Goal: Task Accomplishment & Management: Manage account settings

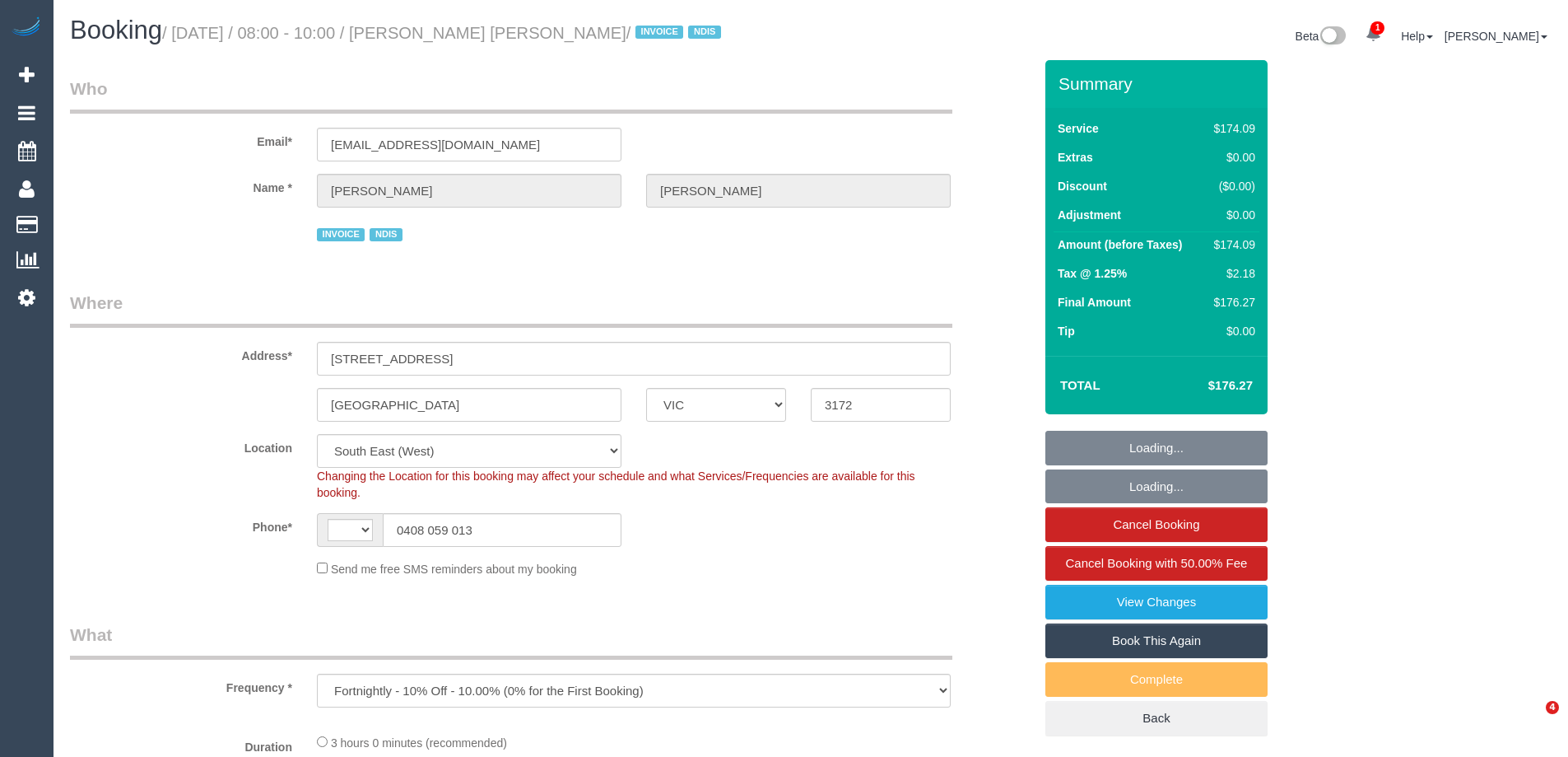
select select "VIC"
select select "180"
select select "number:27"
select select "number:14"
select select "number:18"
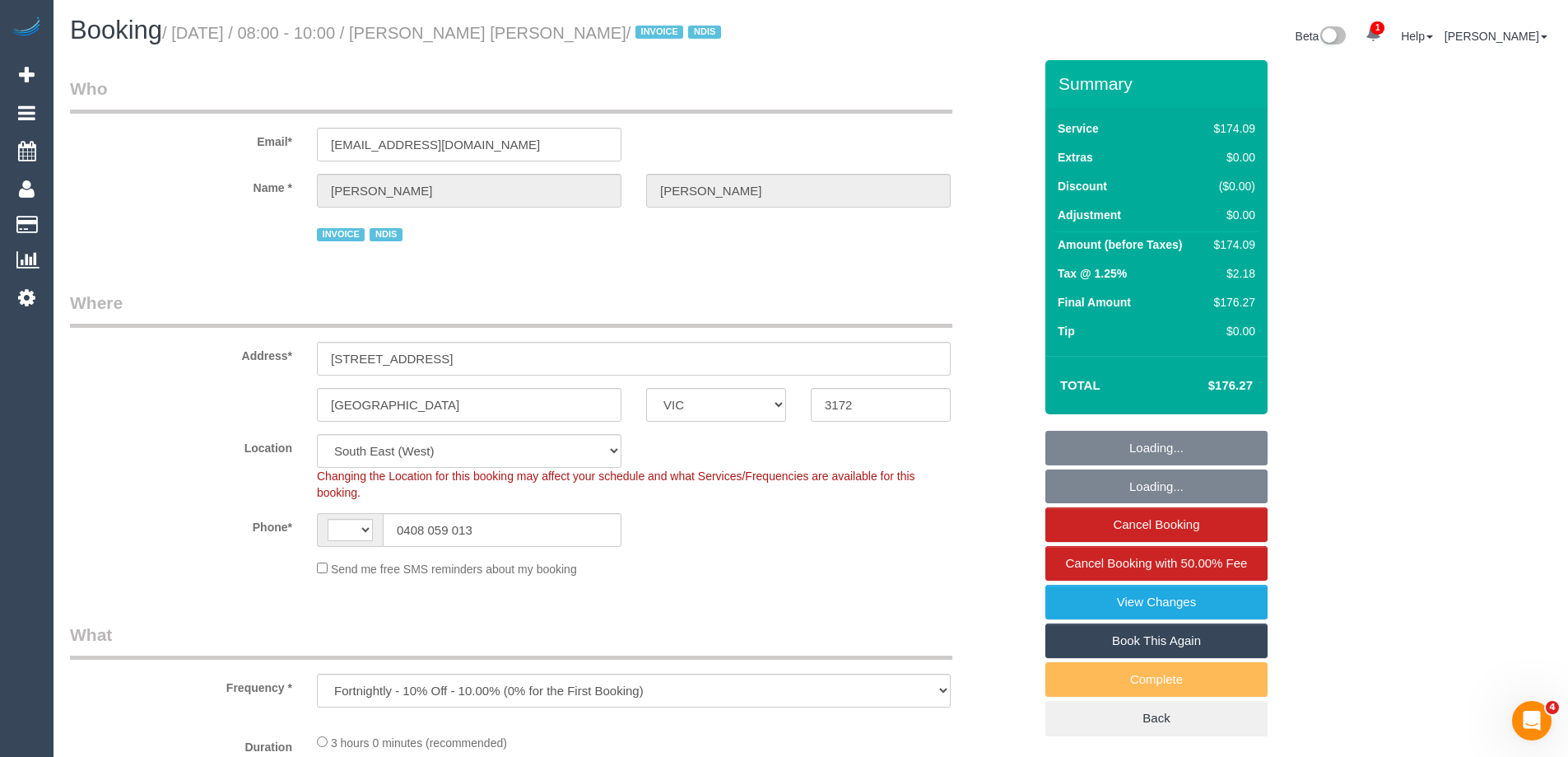
select select "number:24"
select select "number:35"
select select "object:557"
select select "string:AU"
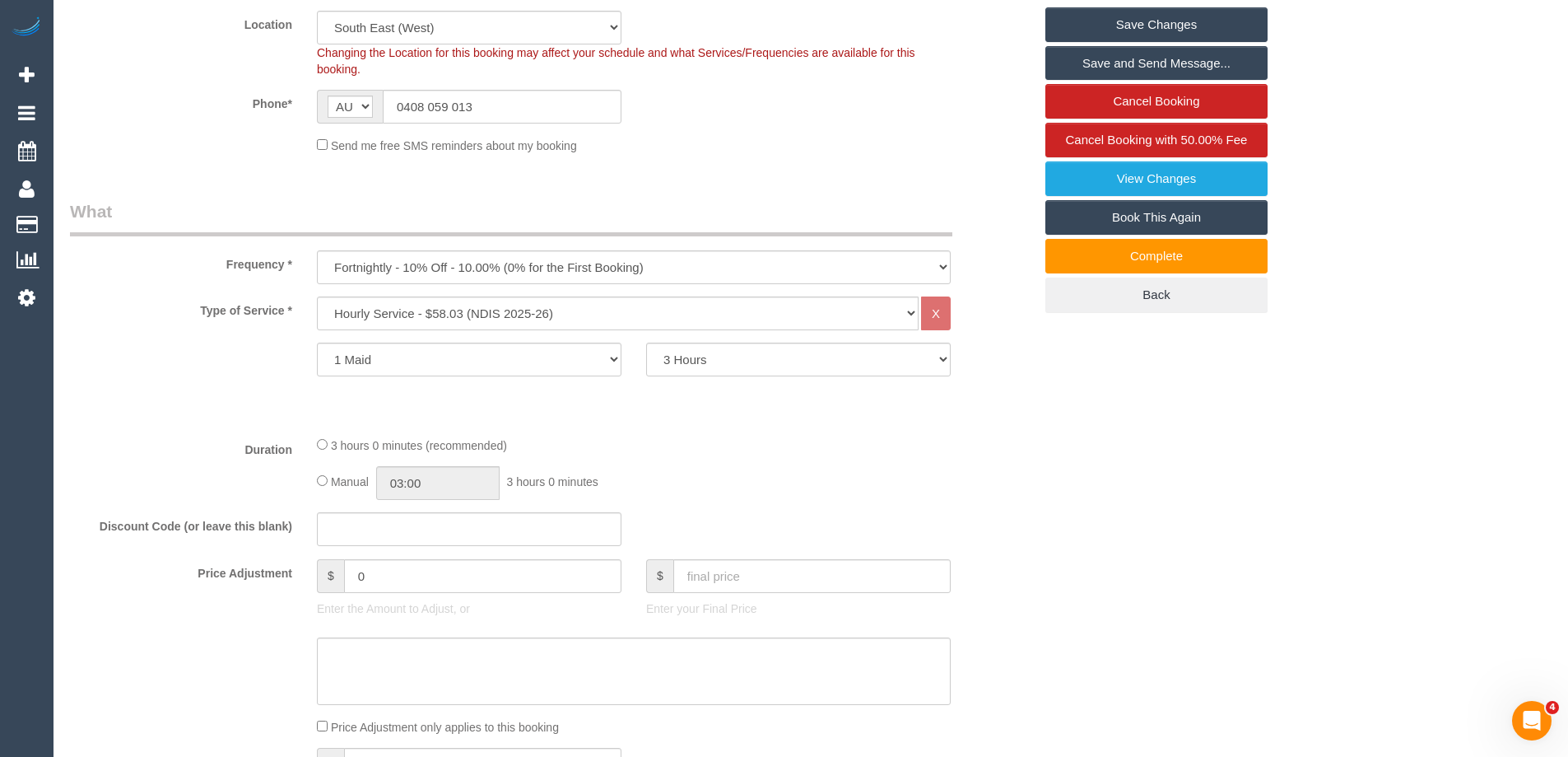
scroll to position [412, 0]
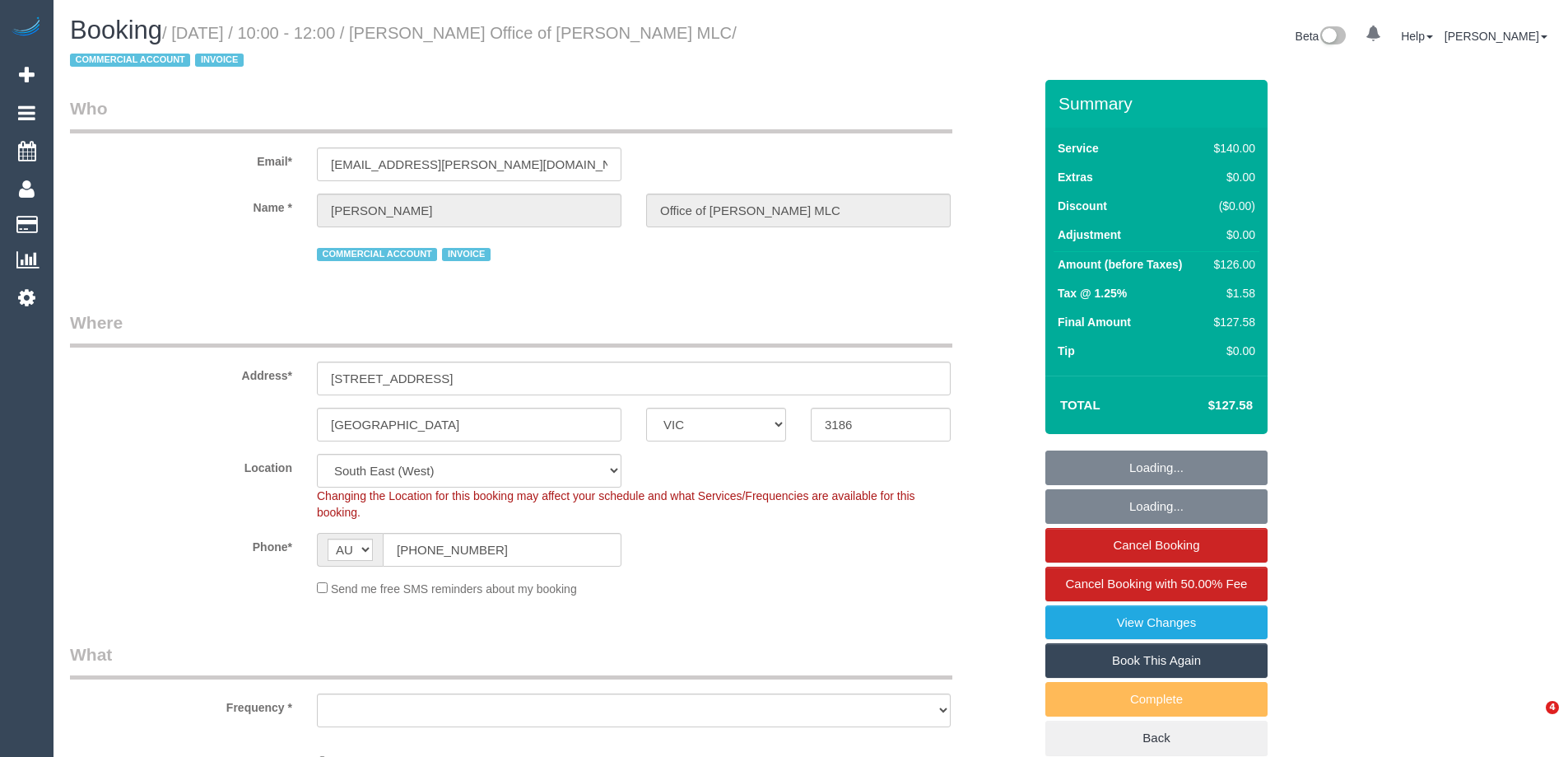
select select "VIC"
select select "number:28"
select select "number:14"
select select "number:18"
select select "number:24"
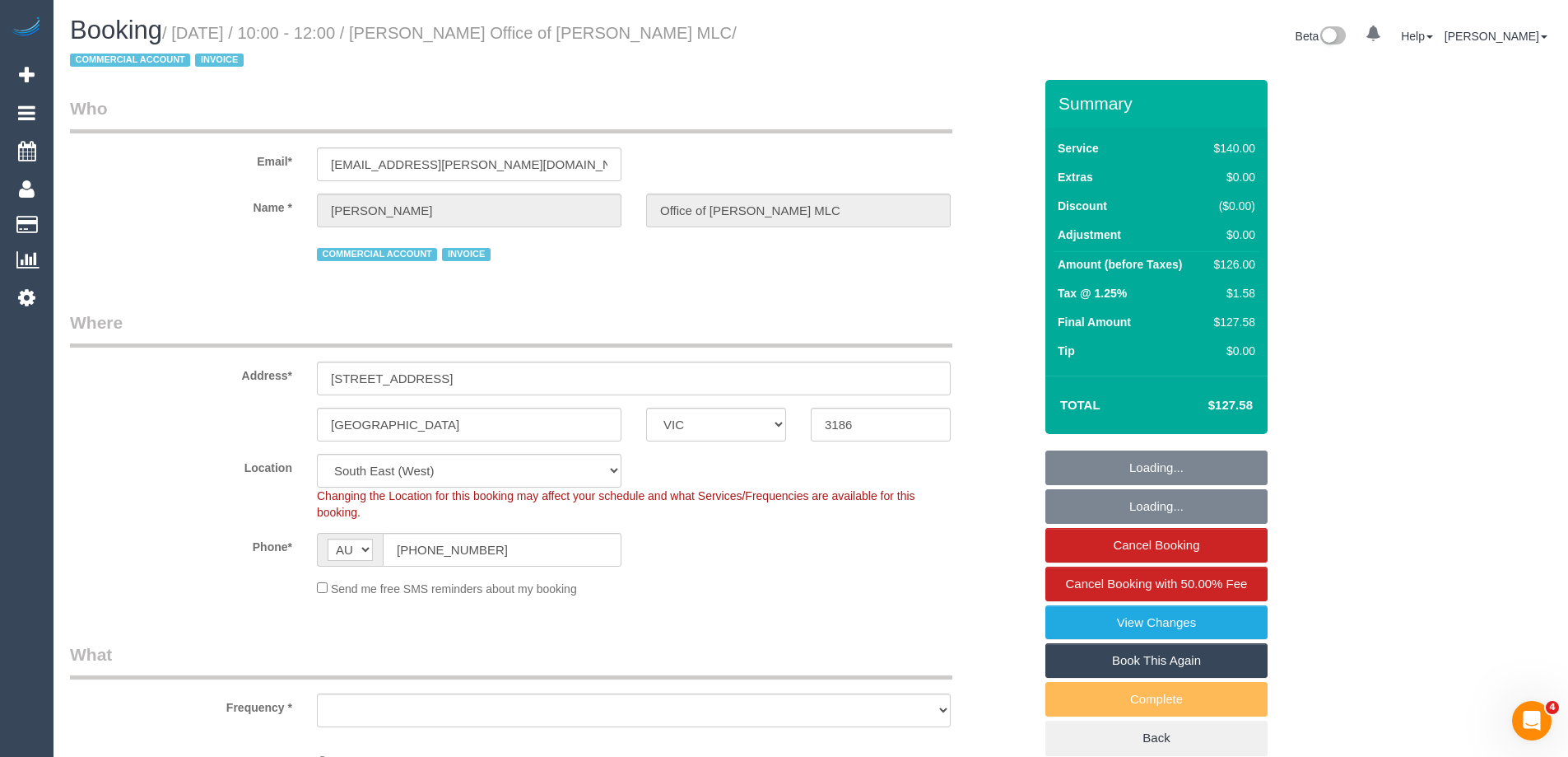
select select "number:35"
select select "number:11"
select select "object:710"
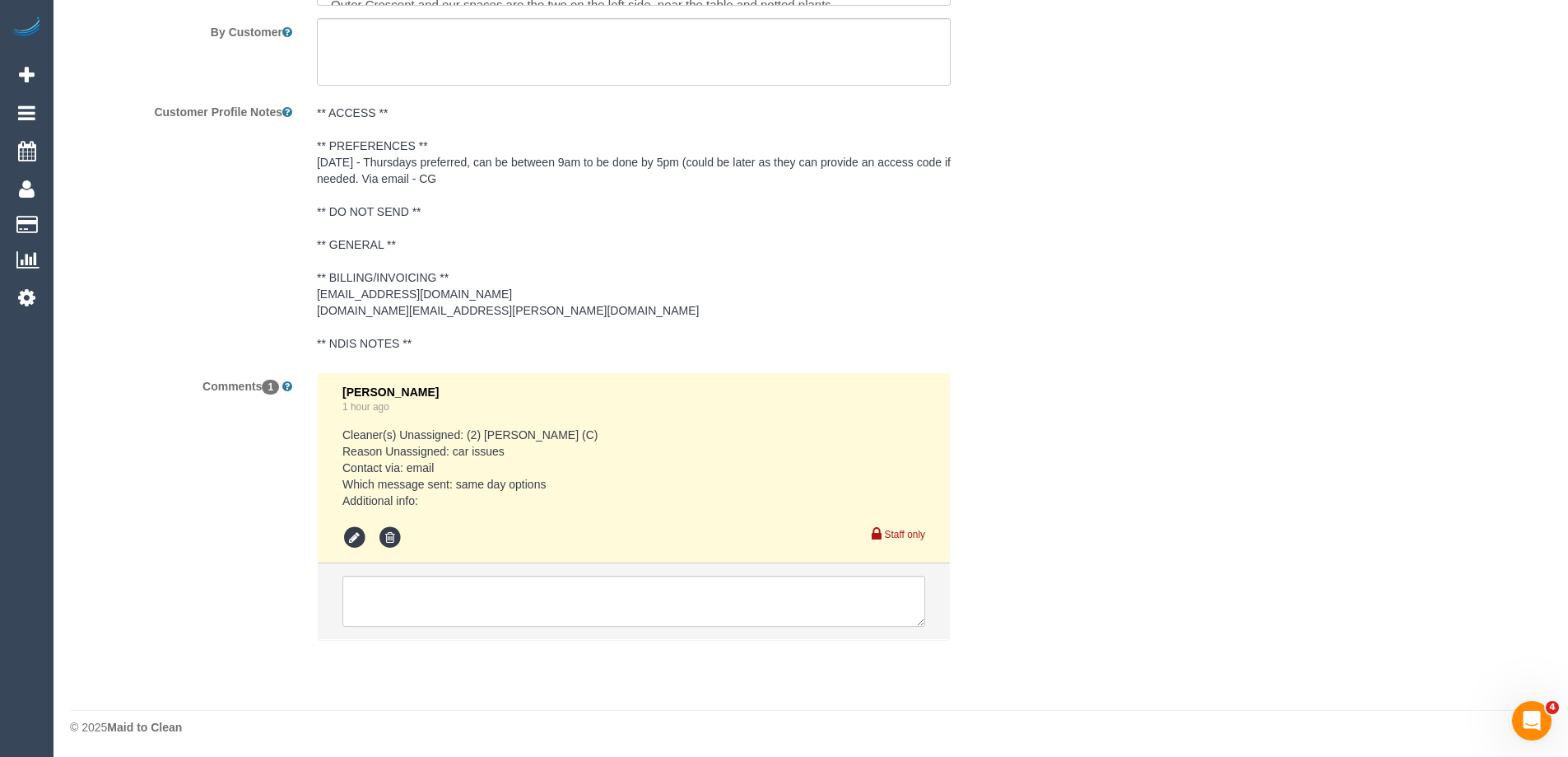
scroll to position [2951, 0]
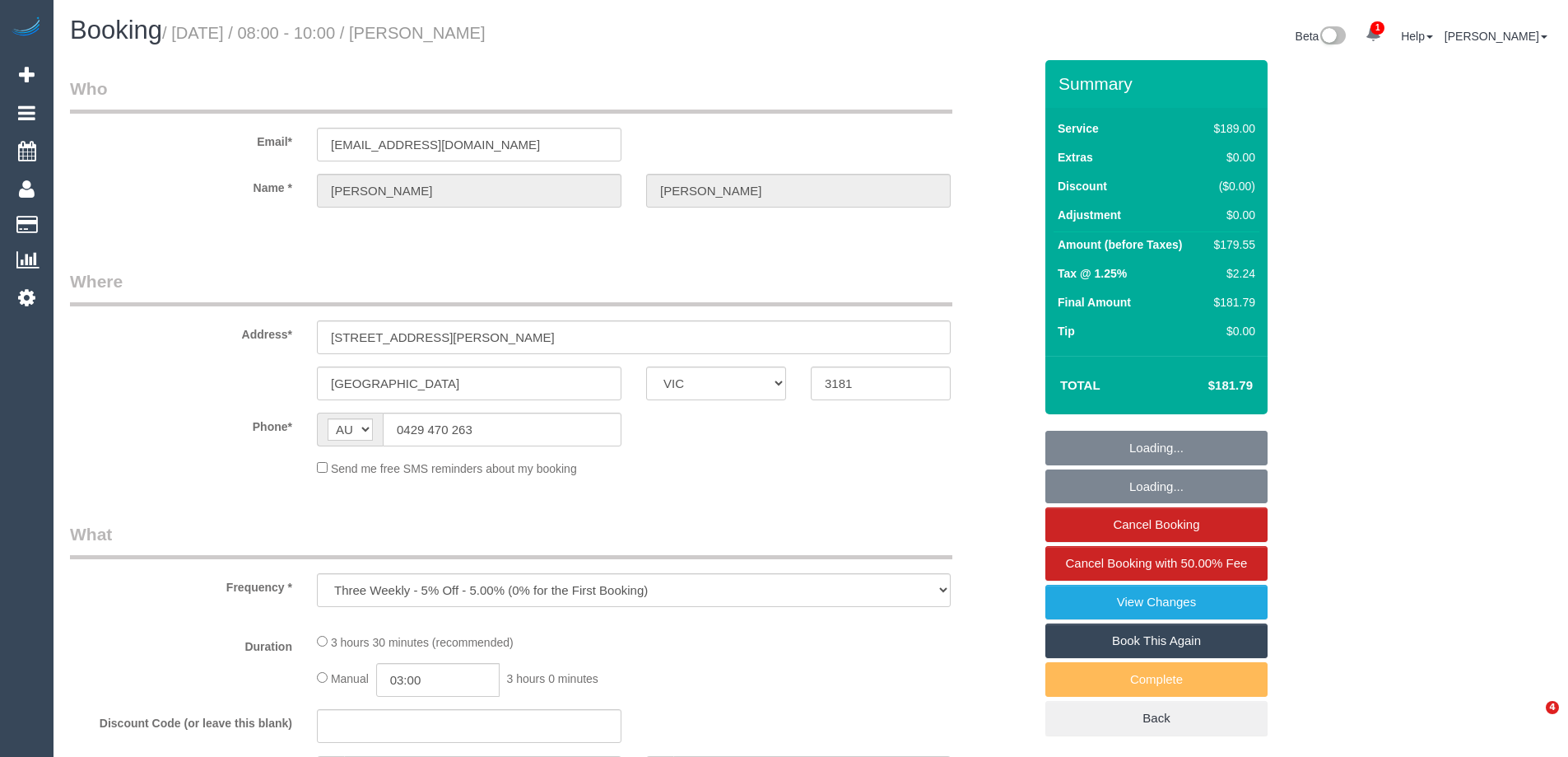
select select "VIC"
select select "string:stripe-pm_1PMk062GScqysDRV9k7oLIJo"
select select "number:29"
select select "number:14"
select select "number:19"
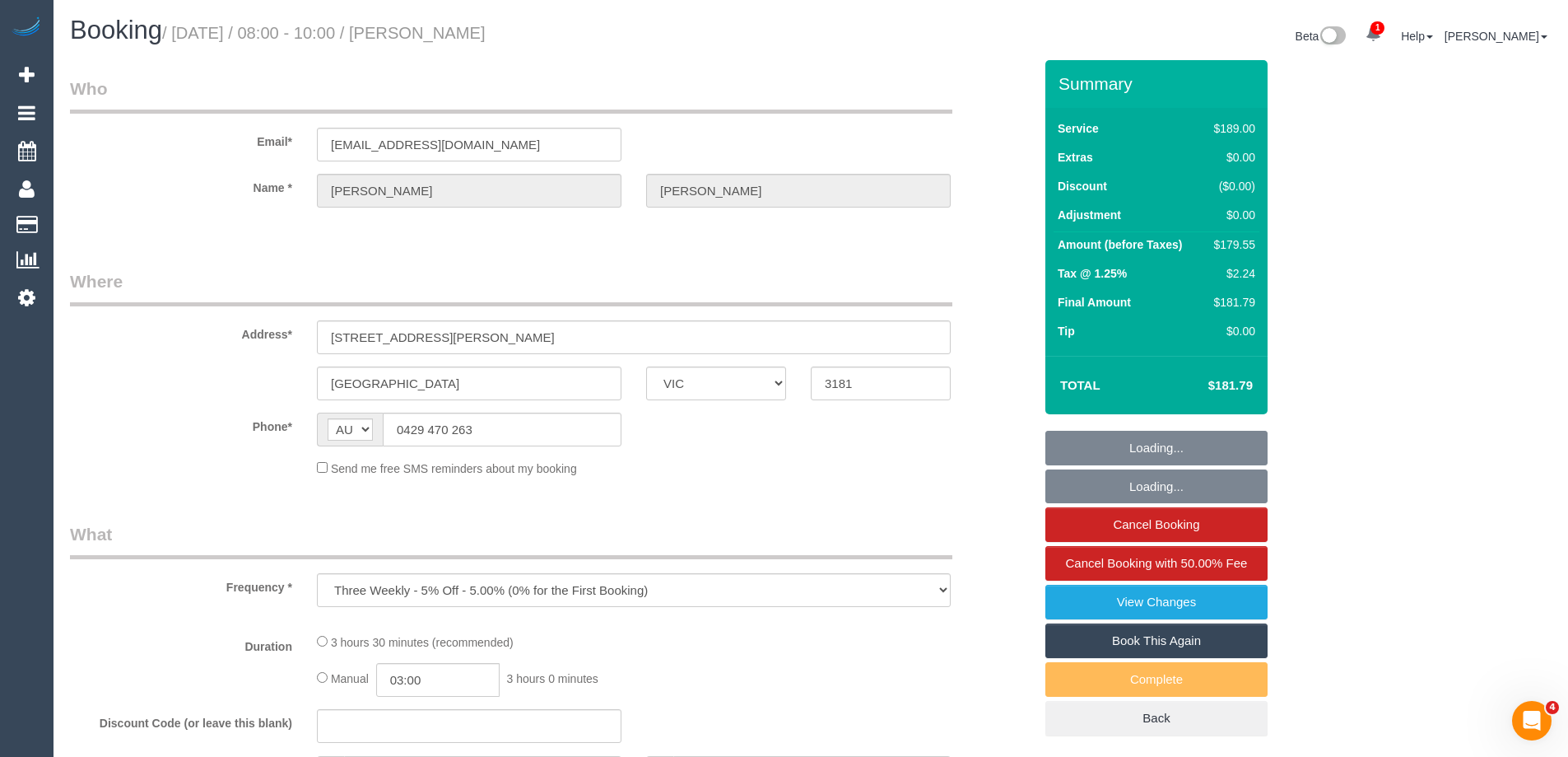
select select "number:22"
select select "number:33"
select select "number:11"
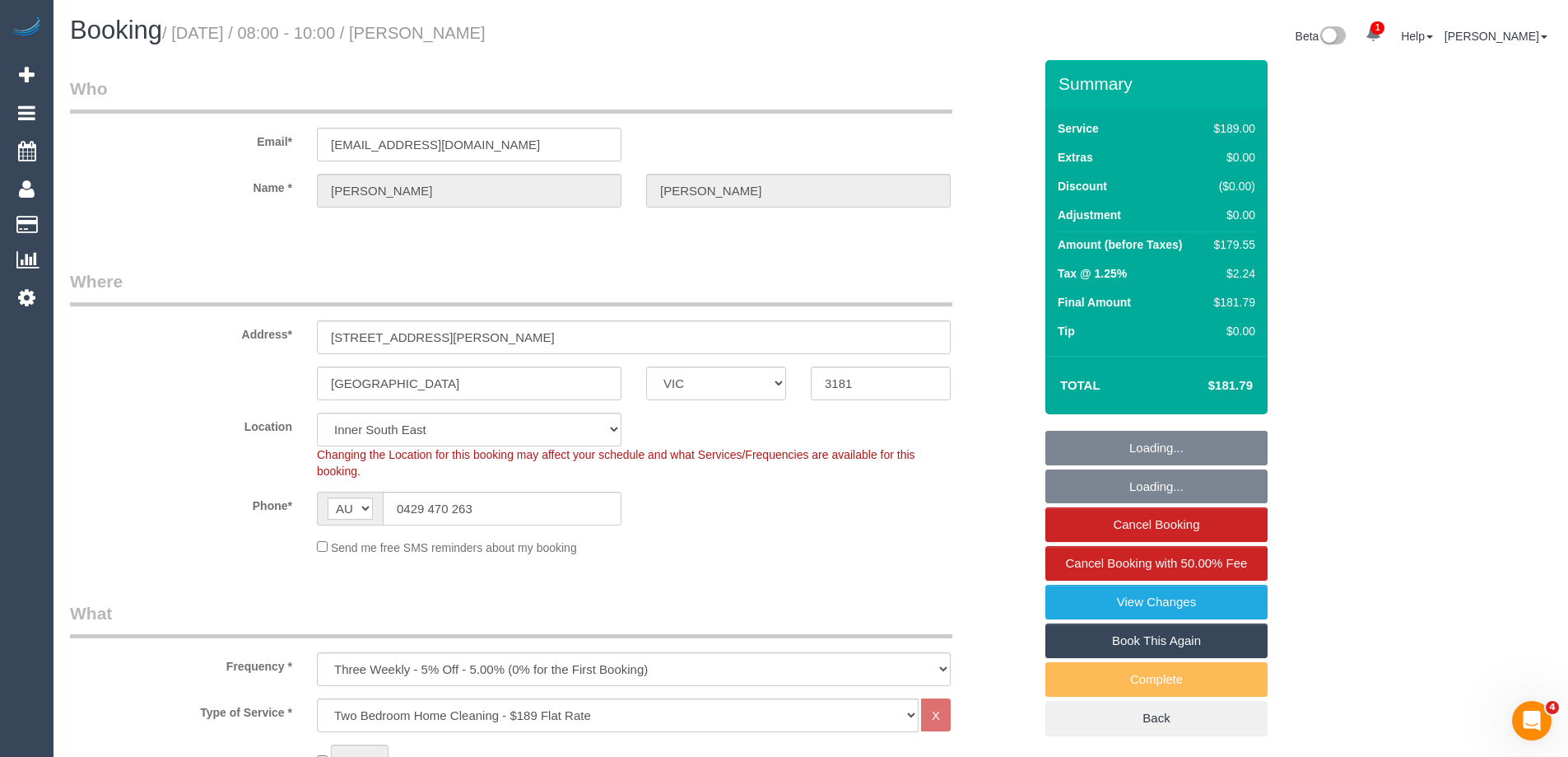
select select "object:1431"
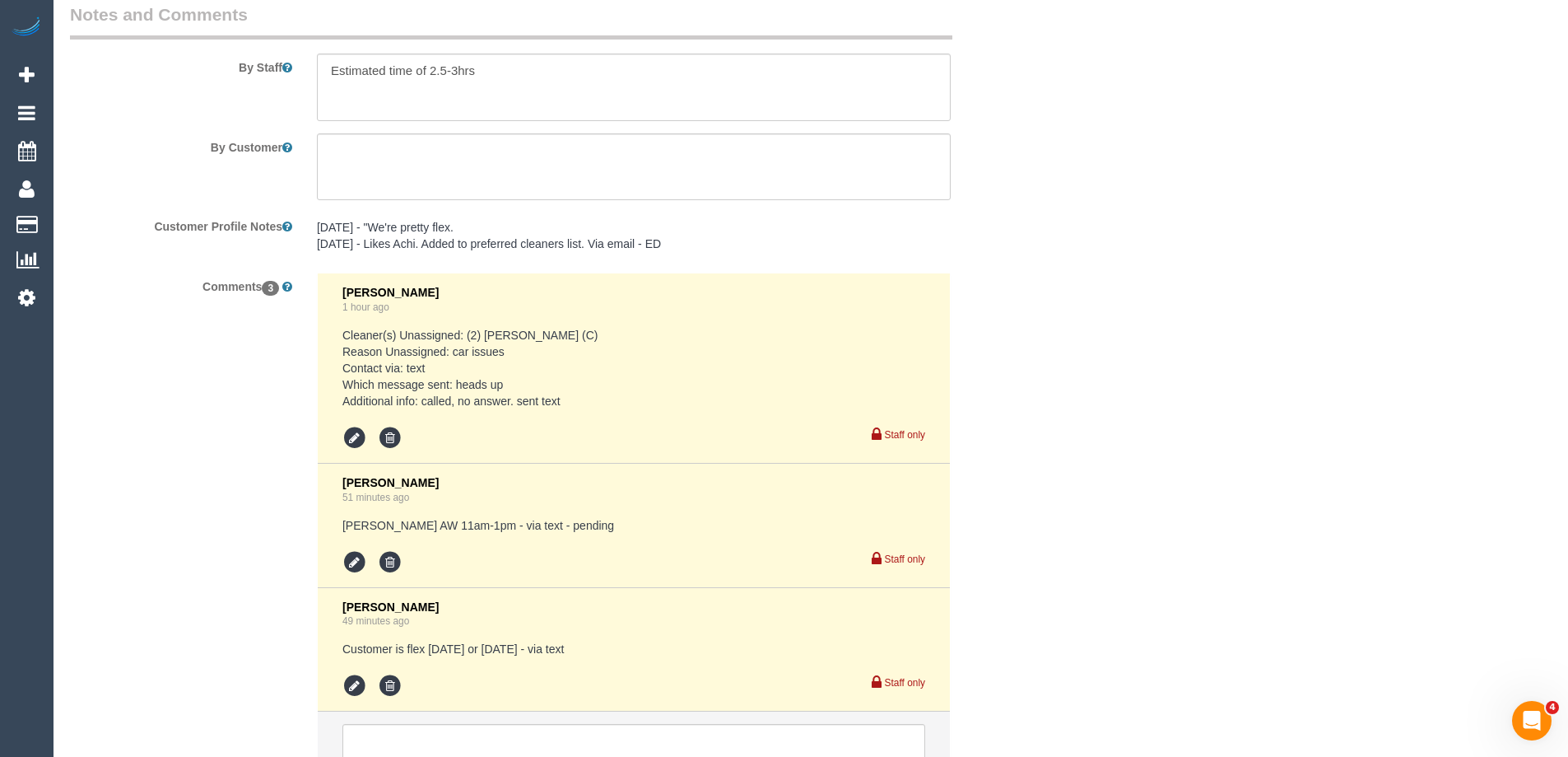
scroll to position [2964, 0]
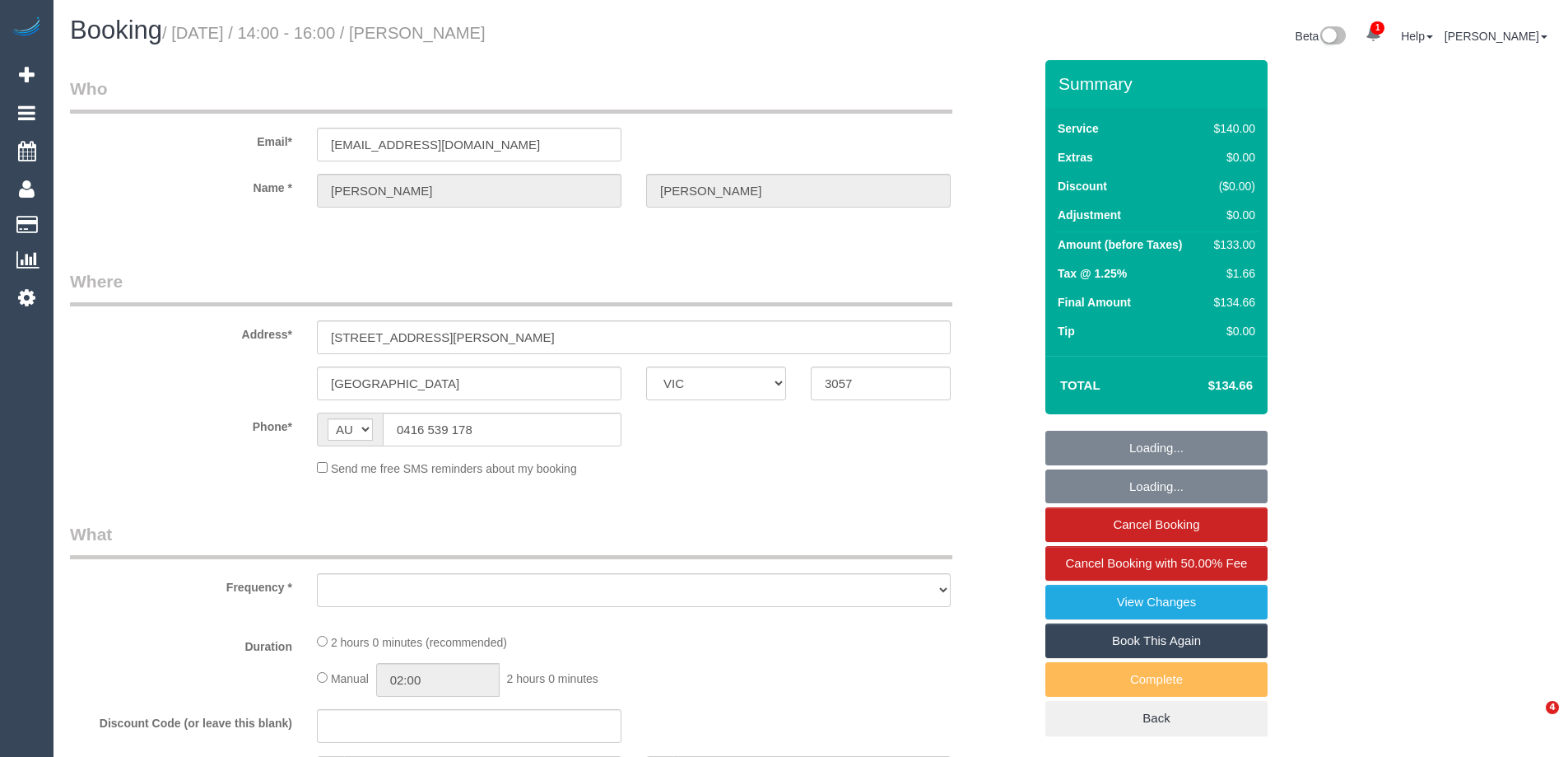
select select "VIC"
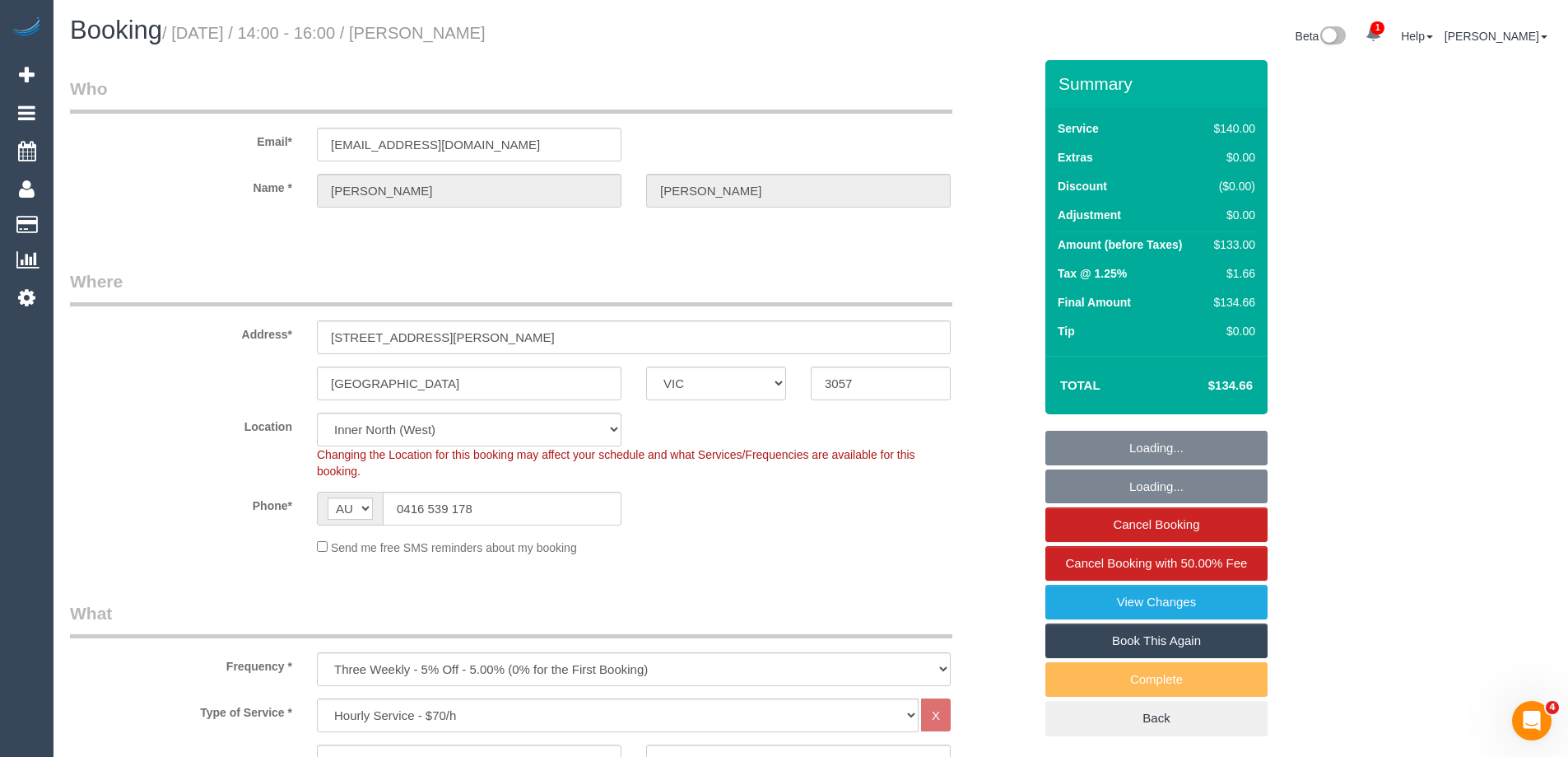
select select "object:1804"
select select "string:stripe-pm_1QjTTD2GScqysDRV9DPZ16h7"
select select "number:27"
select select "number:14"
select select "number:18"
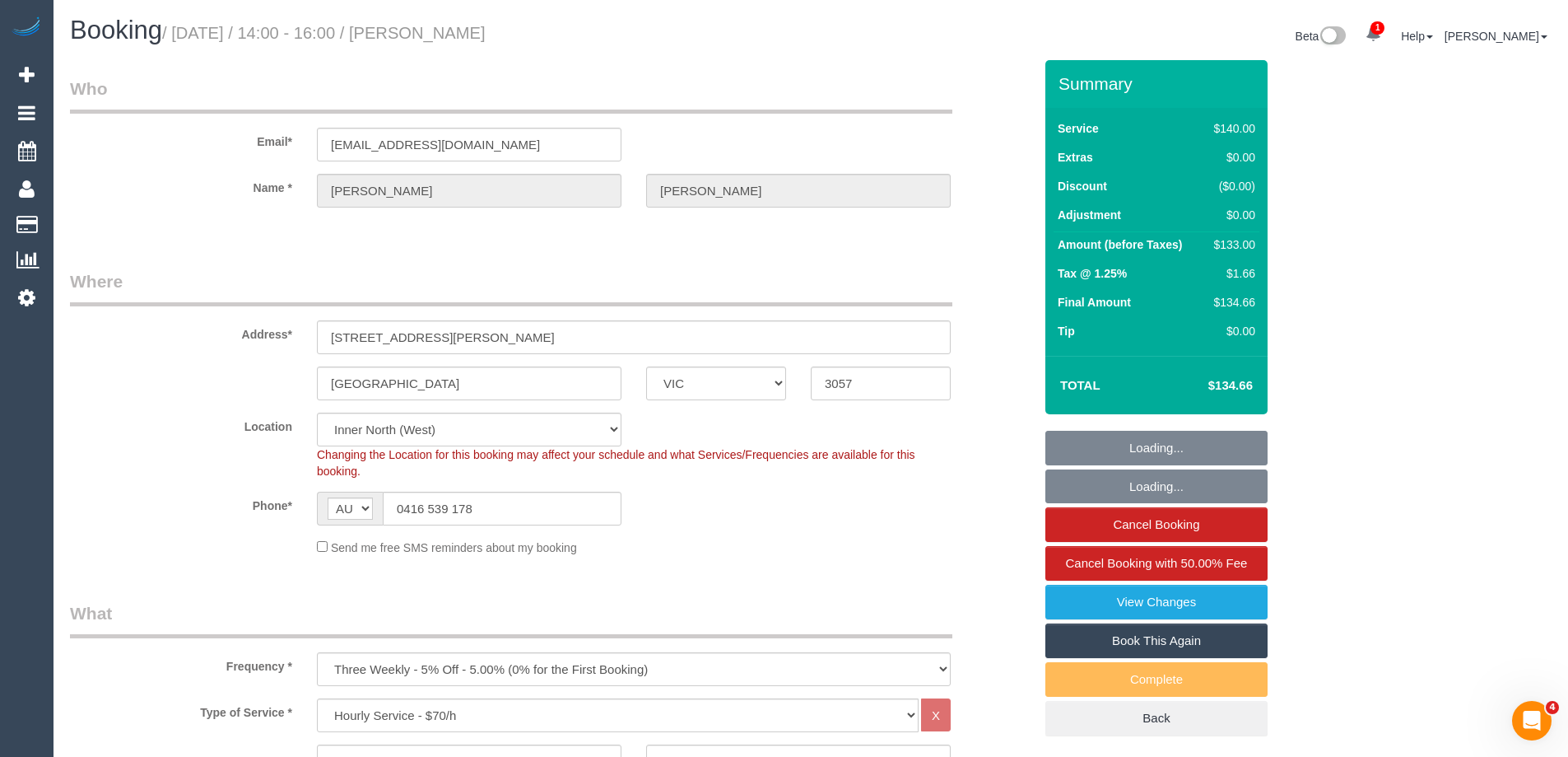
select select "number:25"
select select "number:33"
select select "number:12"
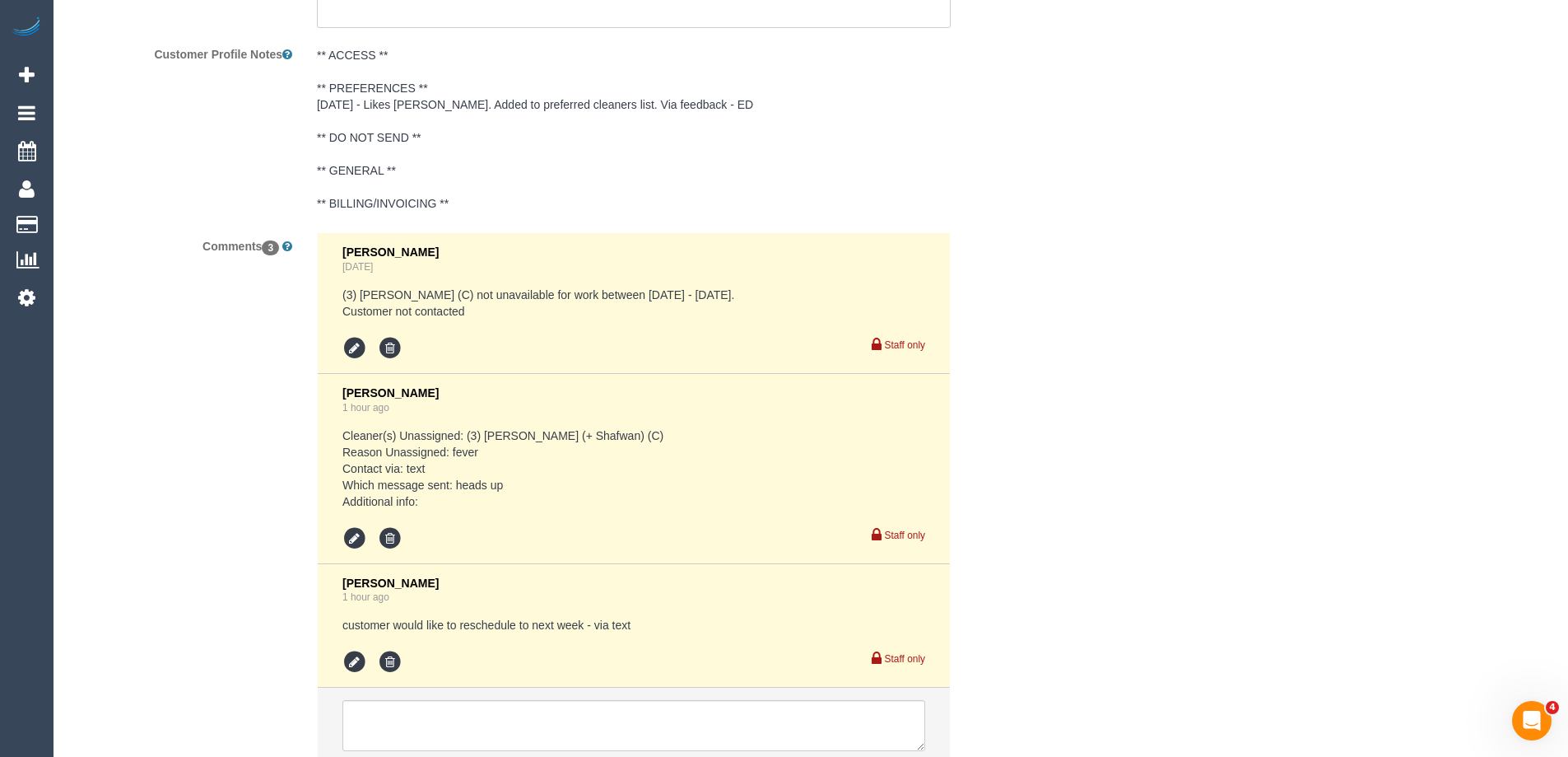
scroll to position [3046, 0]
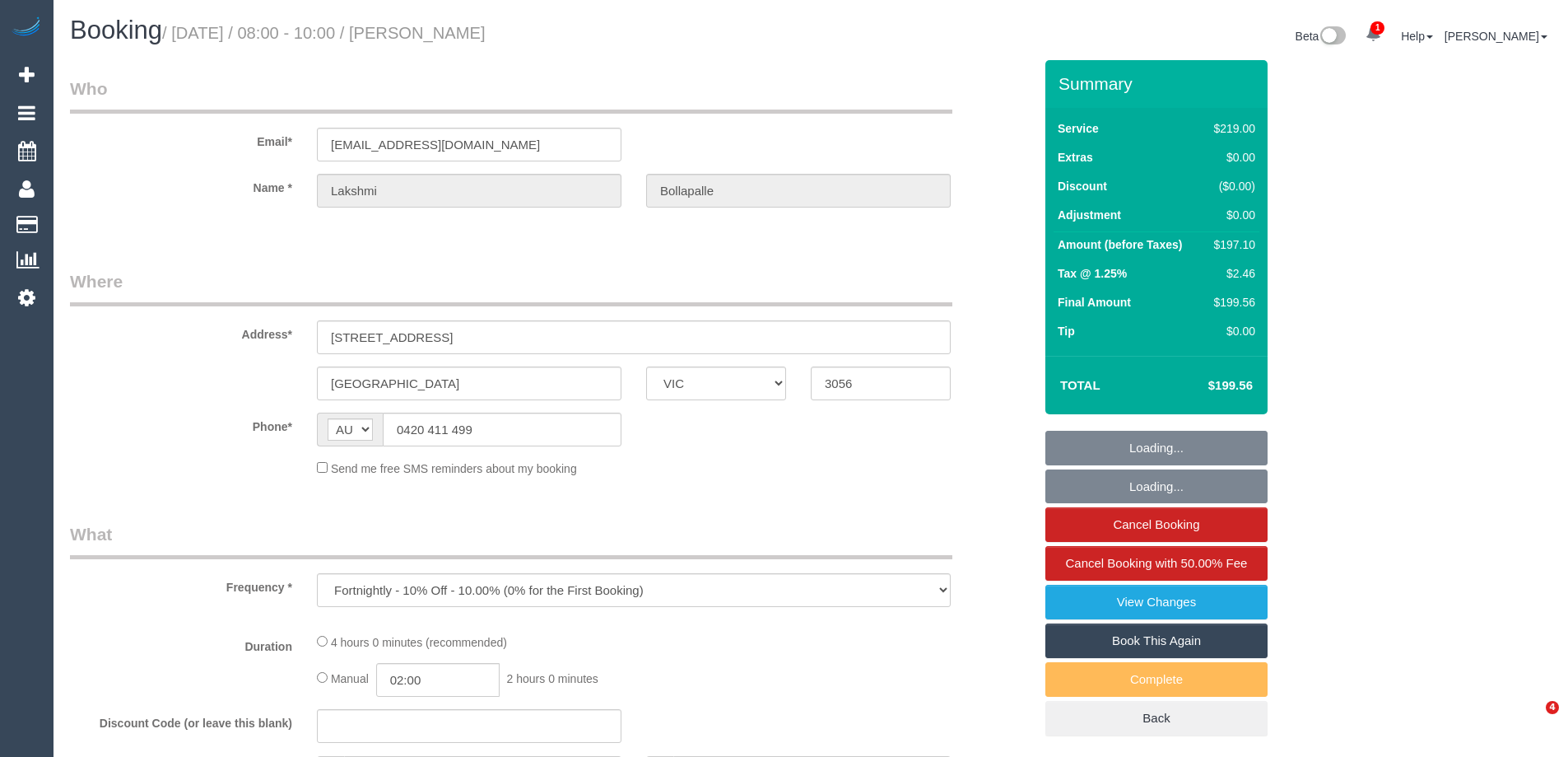
select select "VIC"
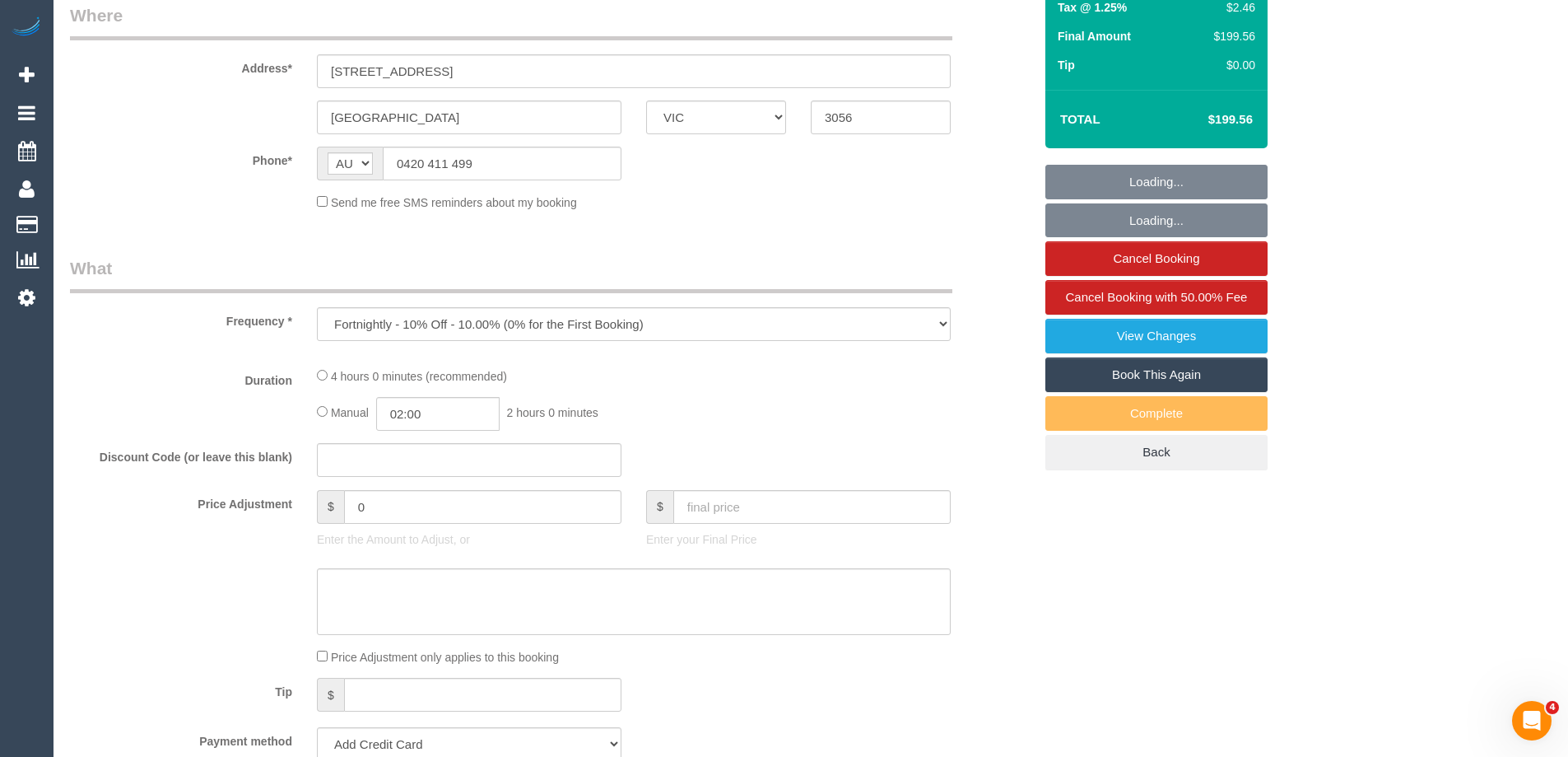
select select "number:29"
select select "number:14"
select select "number:19"
select select "number:24"
select select "number:34"
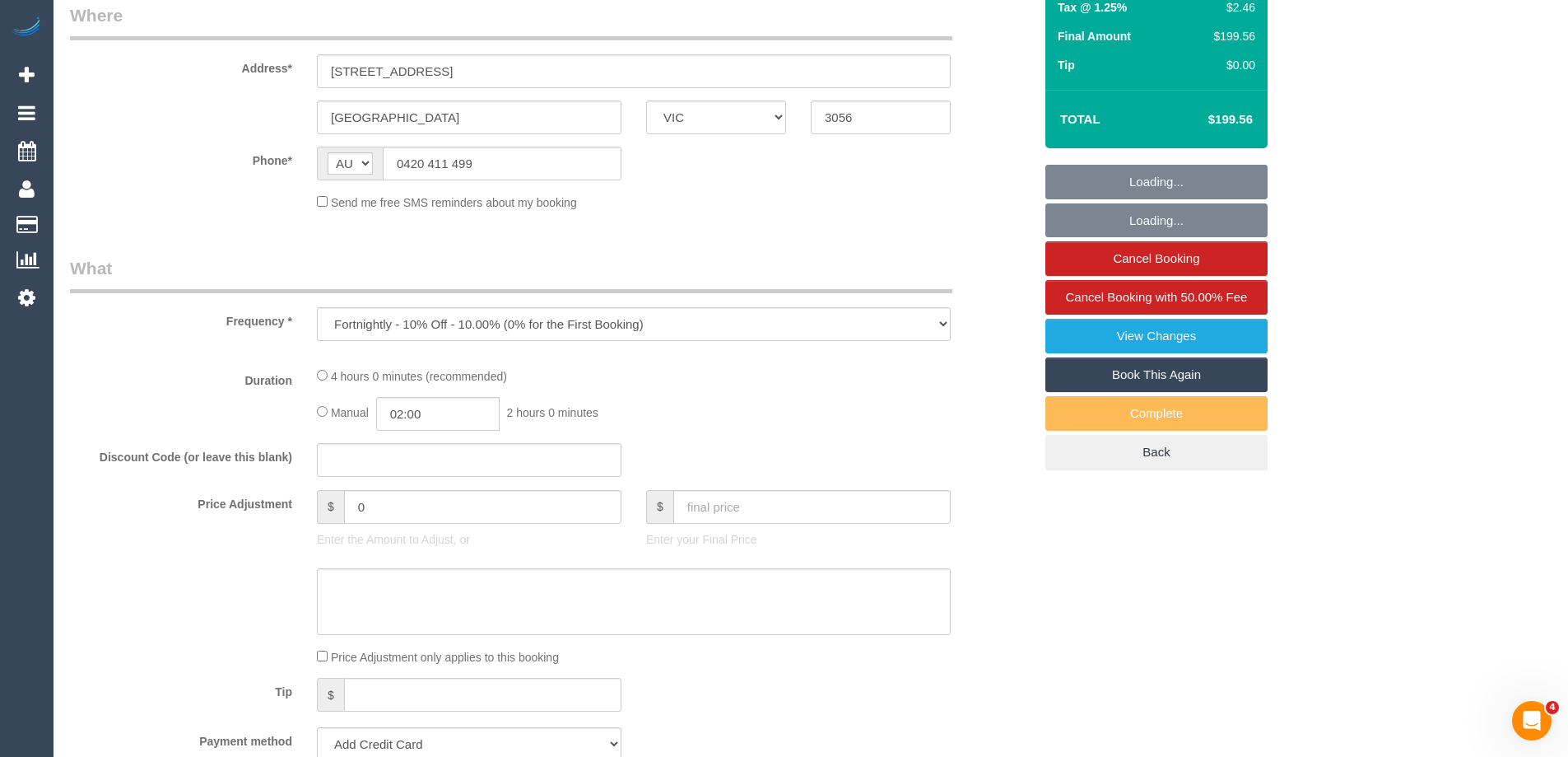
select select "number:26"
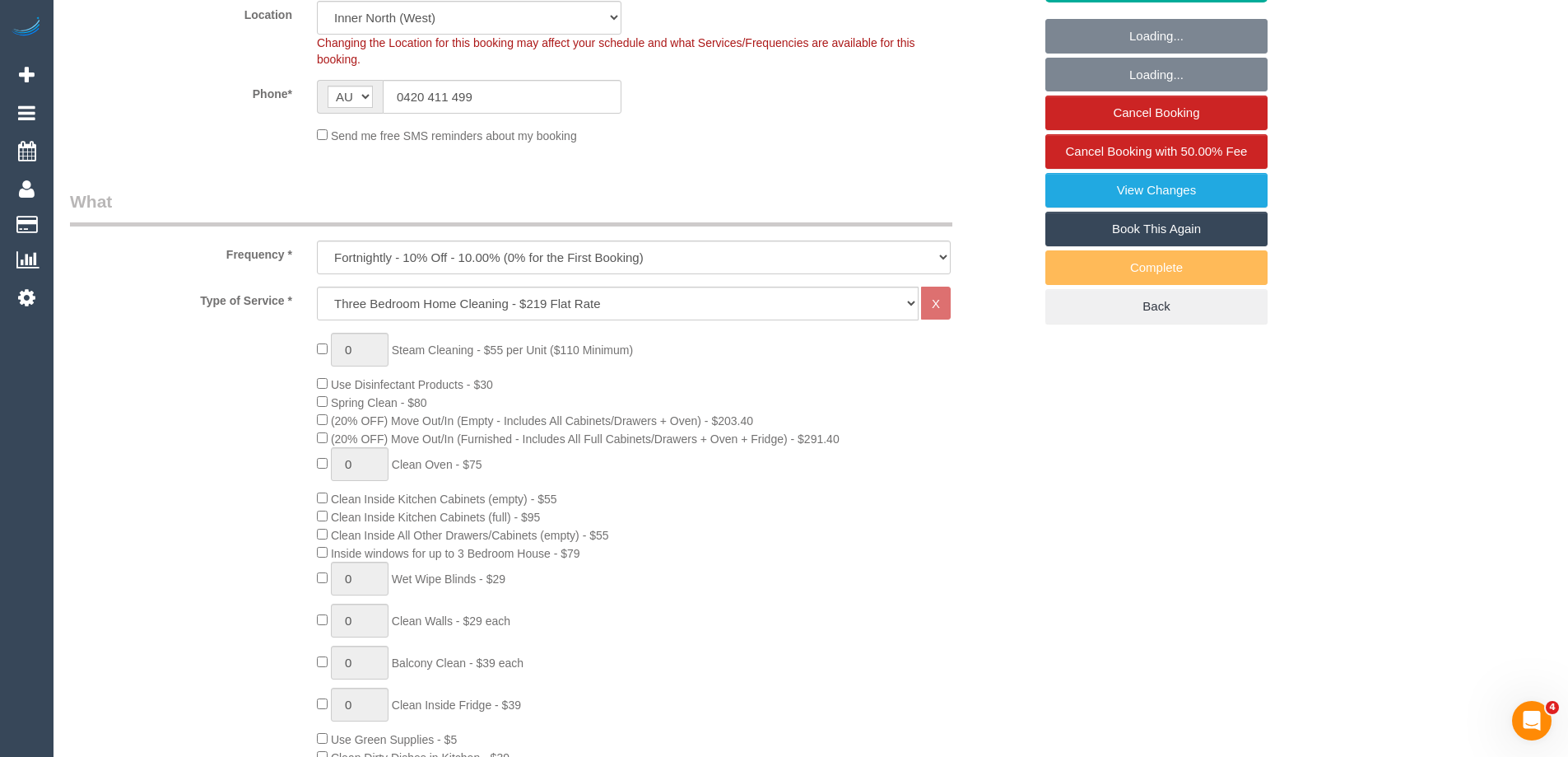
select select "object:841"
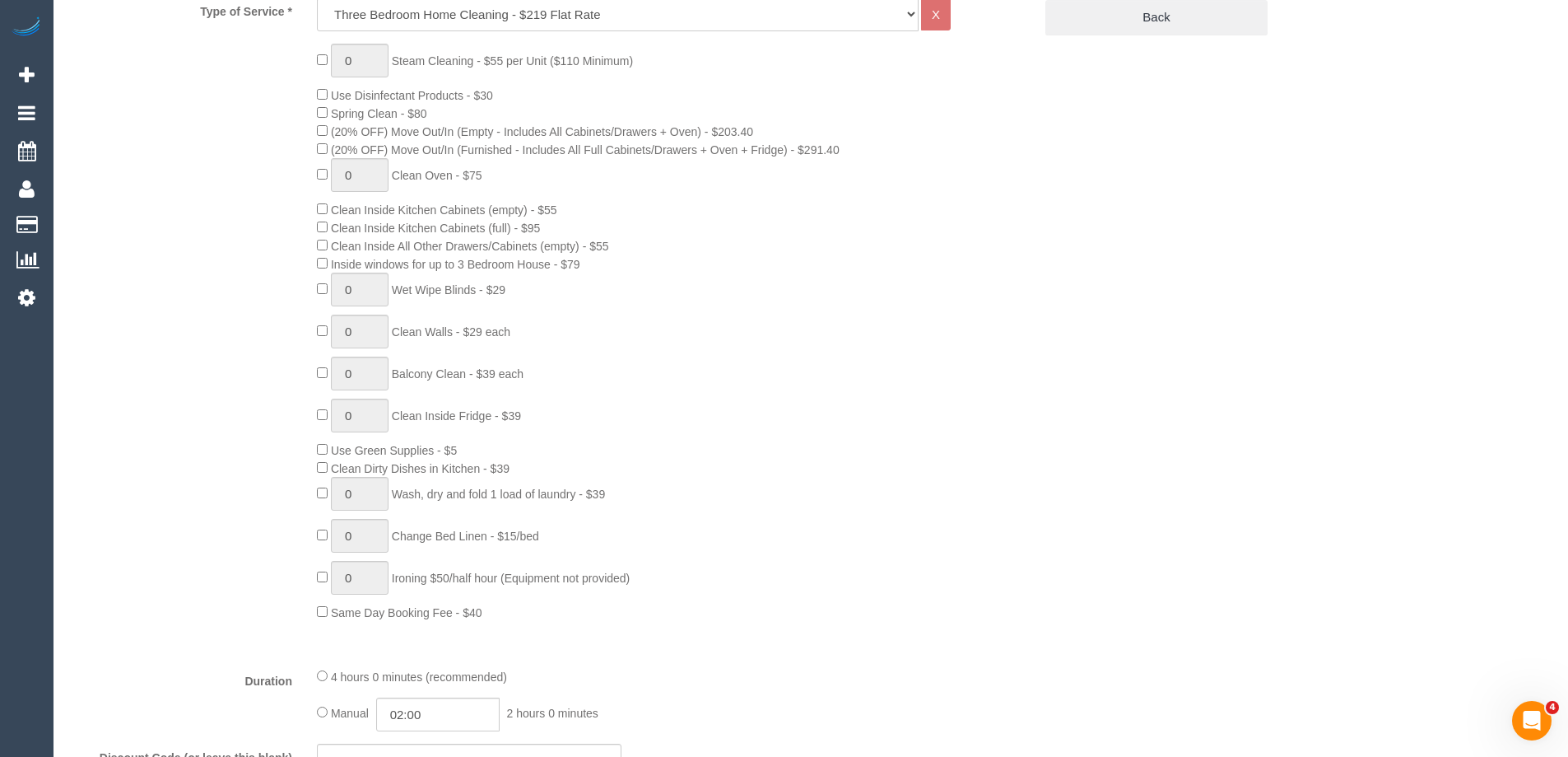
select select "string:stripe-pm_1Pgd3a2GScqysDRVYKXQcSX7"
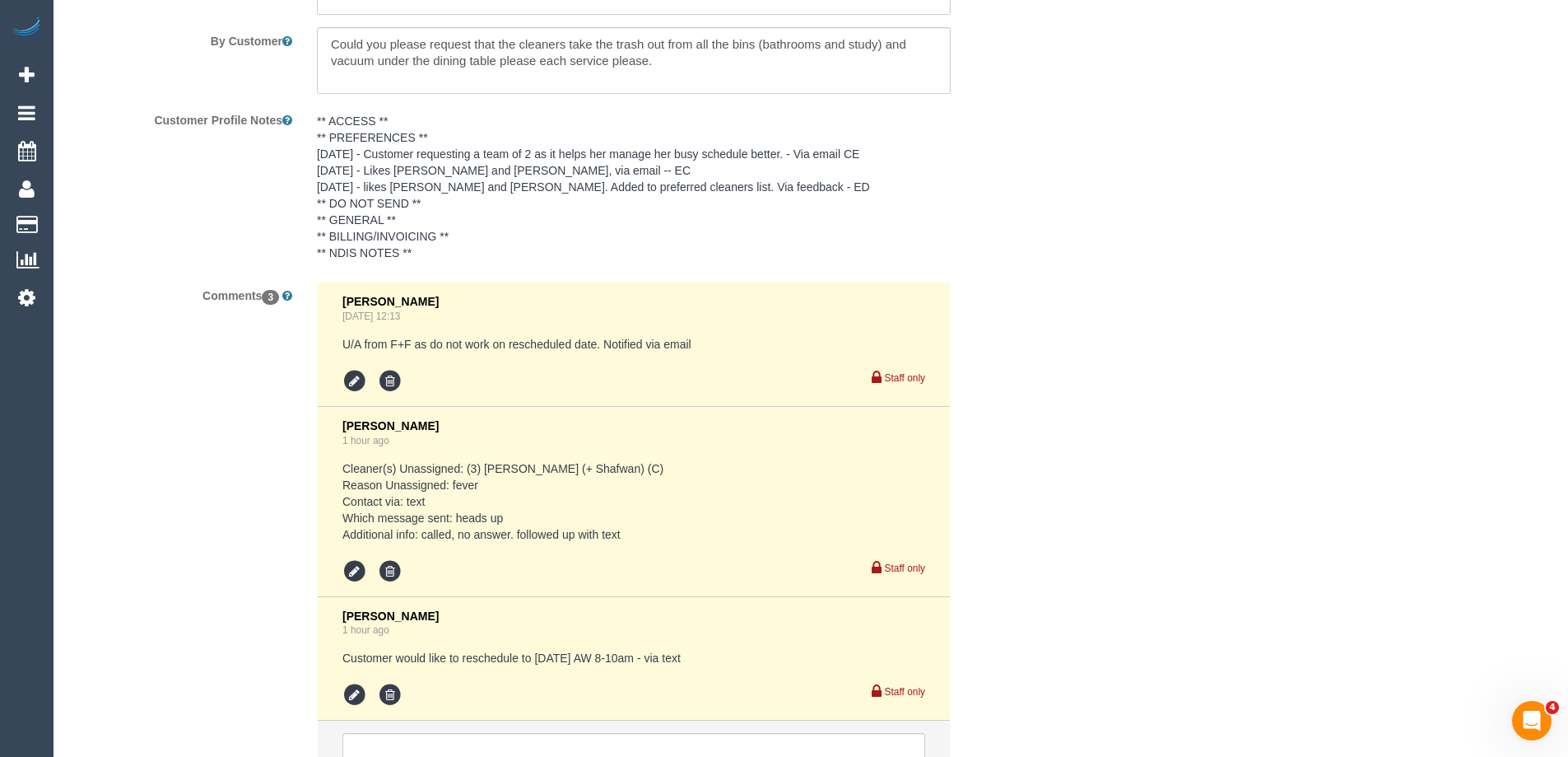
scroll to position [2964, 0]
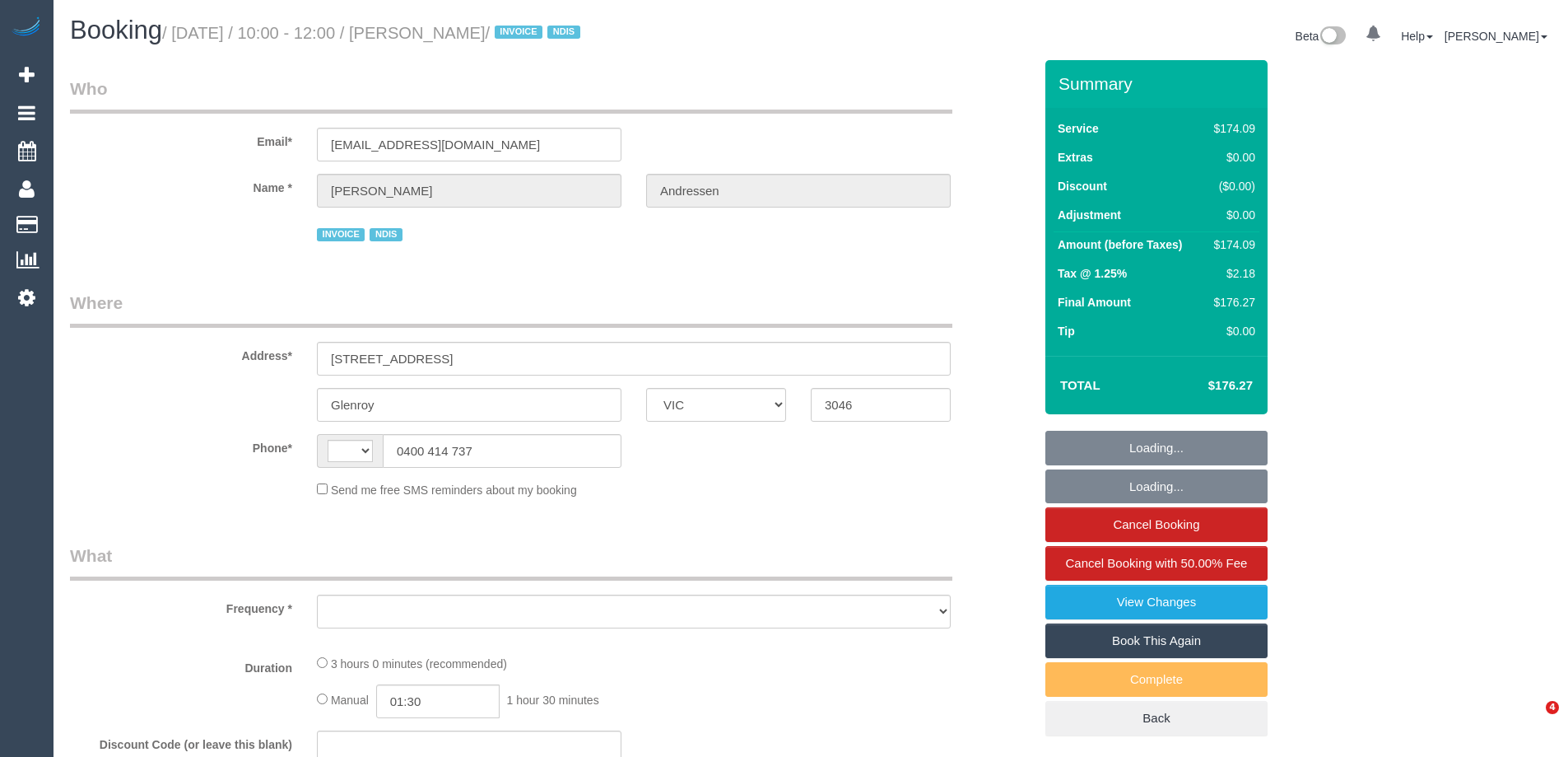
select select "VIC"
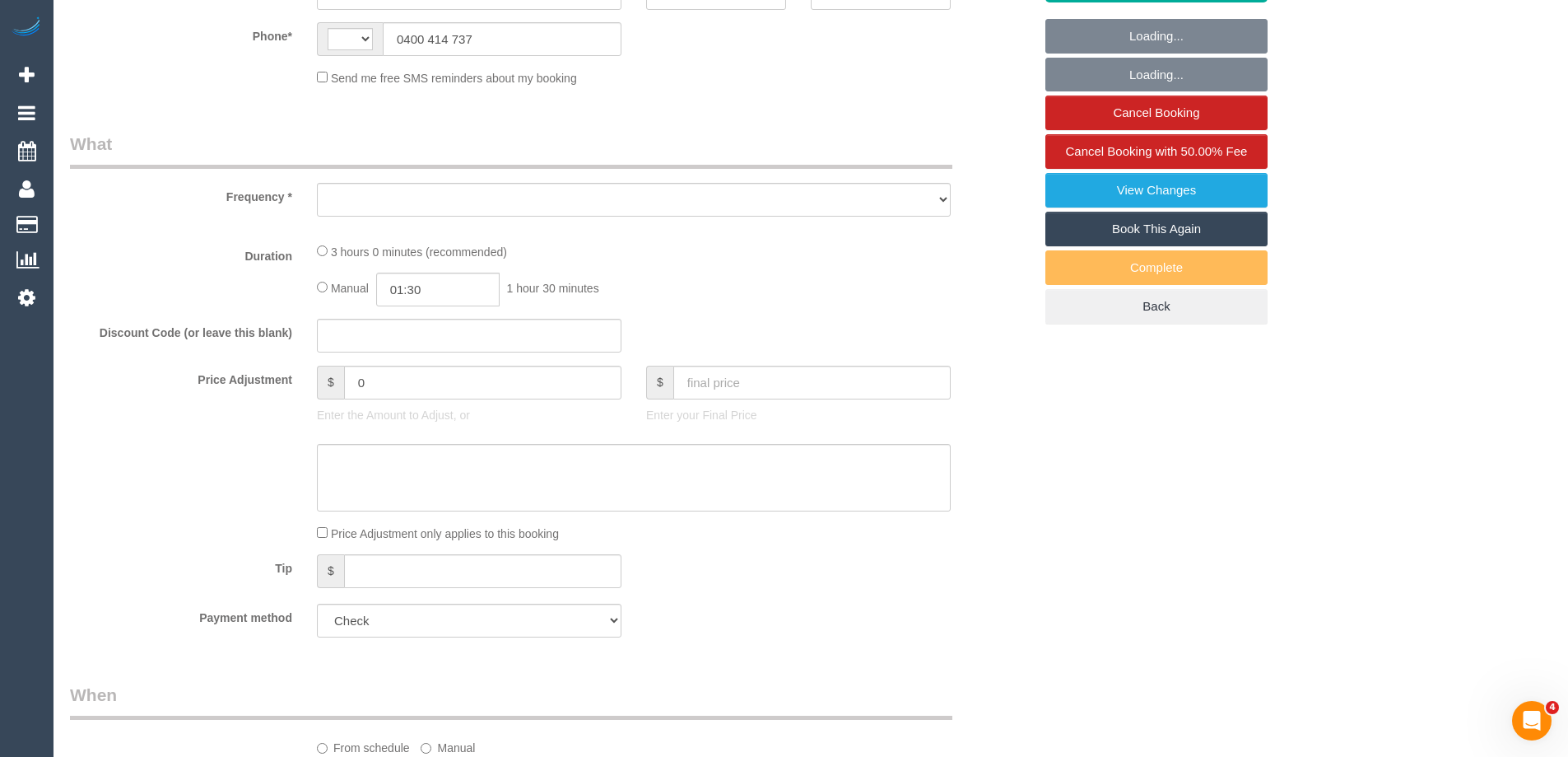
select select "string:AU"
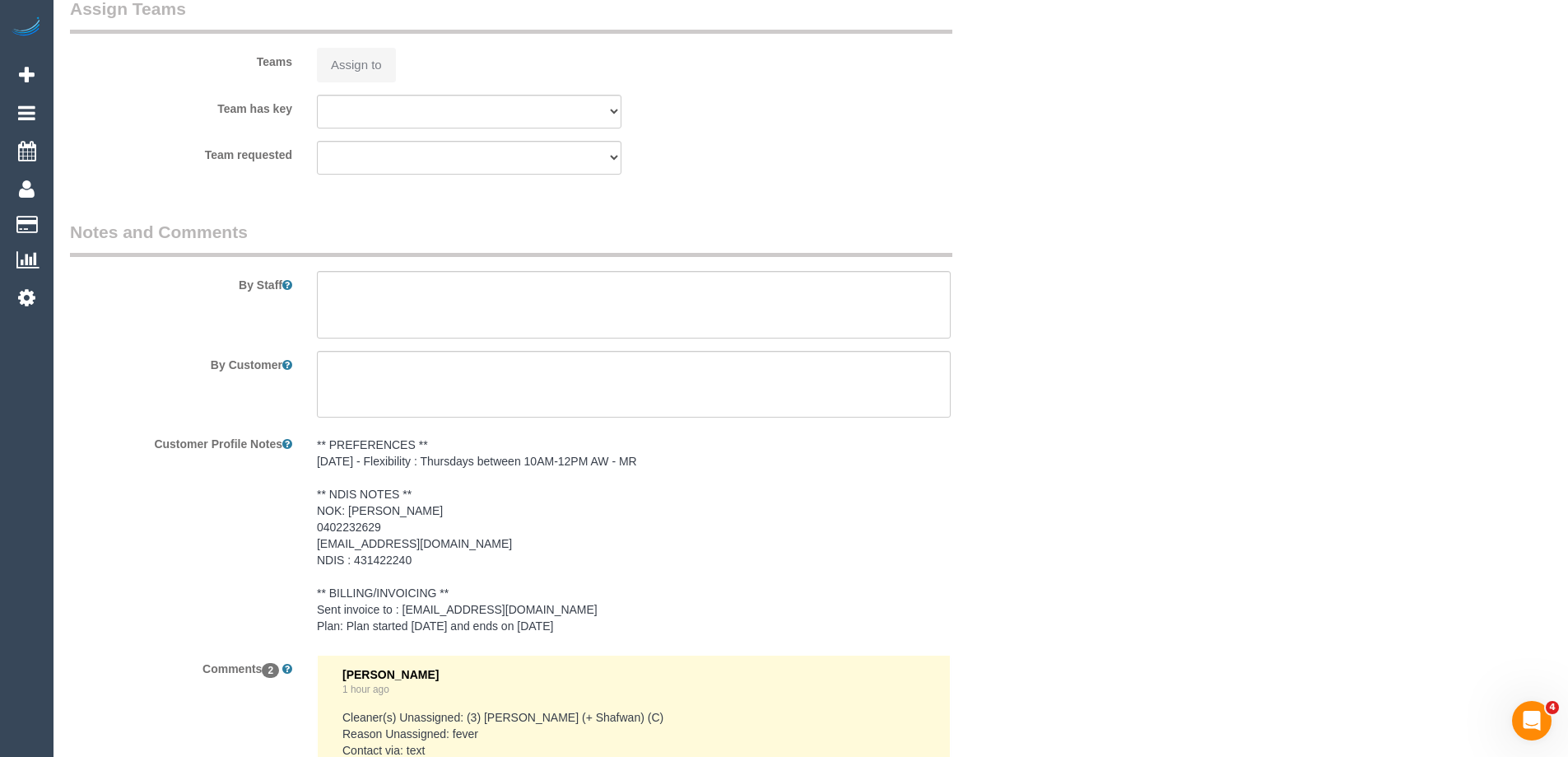
select select "object:571"
select select "180"
select select "number:29"
select select "number:14"
select select "number:18"
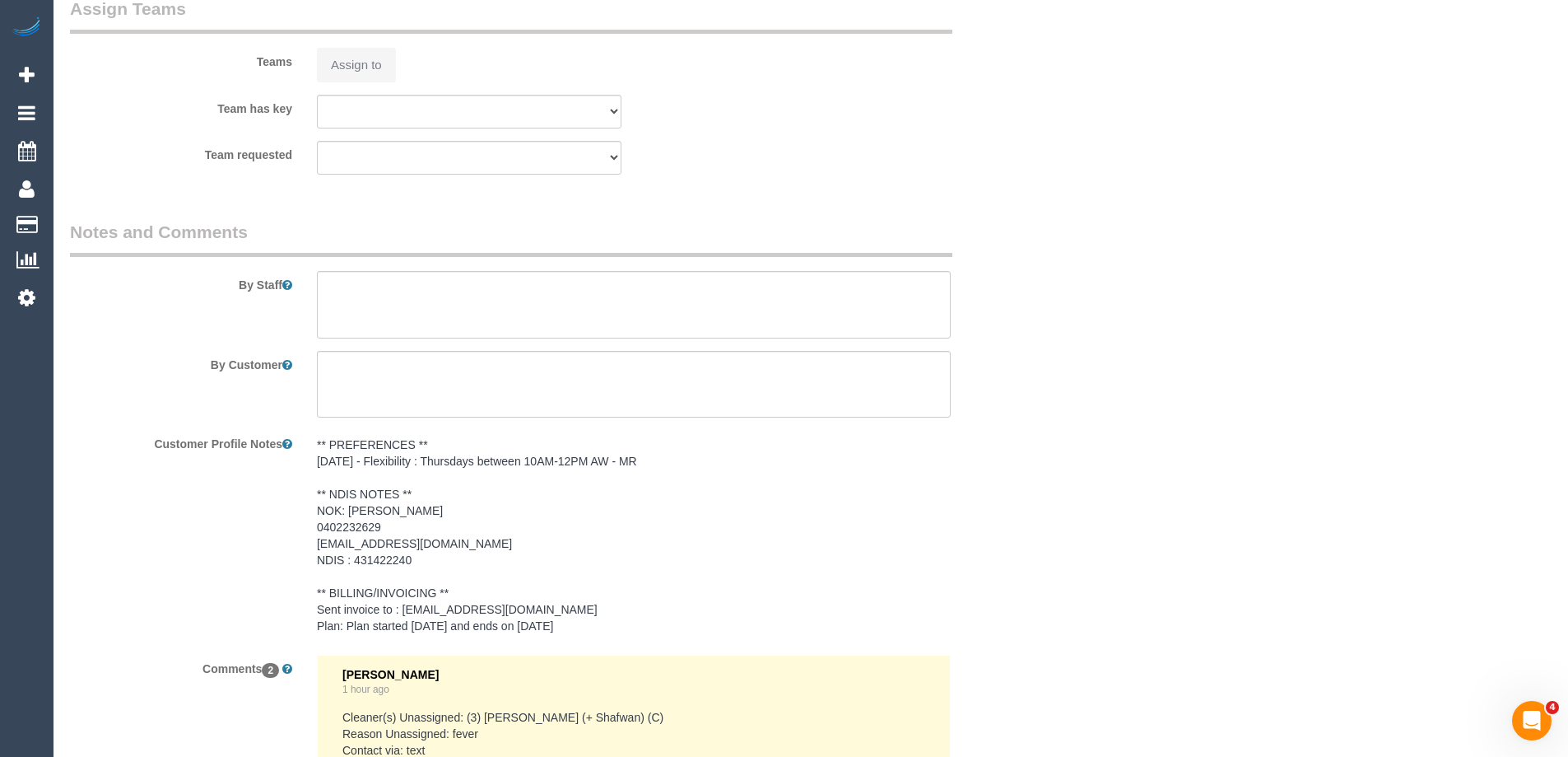
select select "number:25"
select select "number:33"
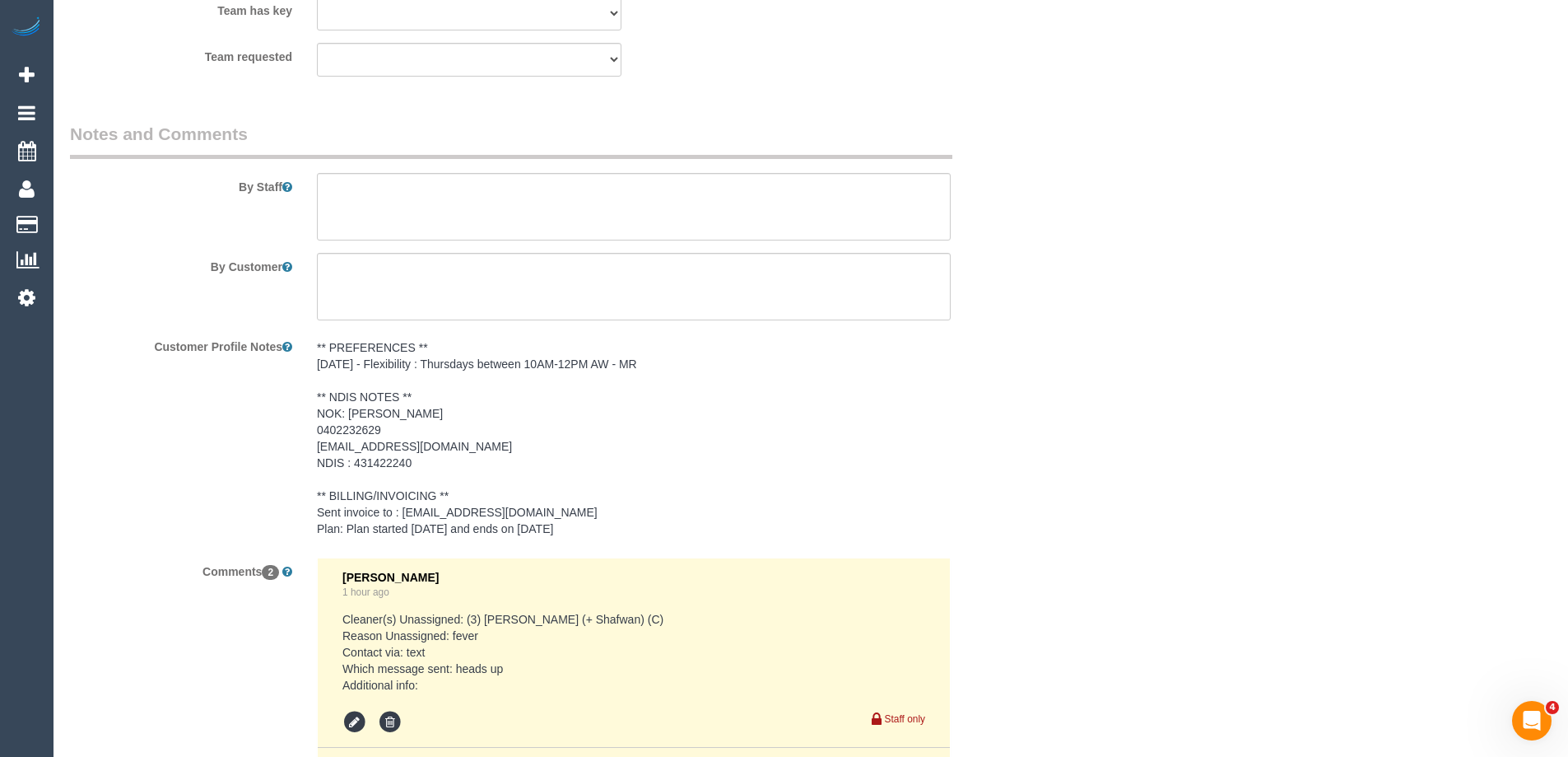
select select "object:1514"
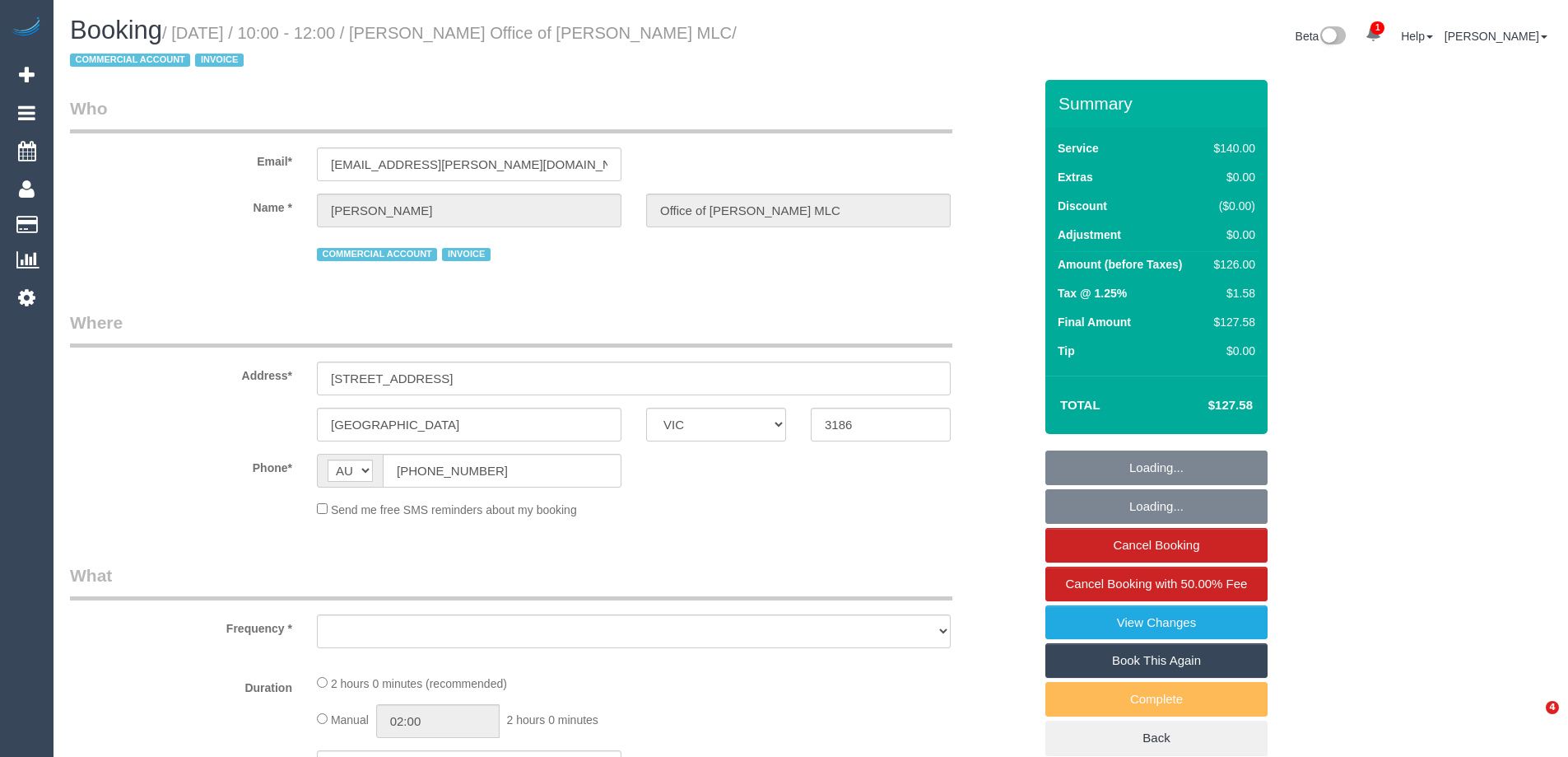
select select "VIC"
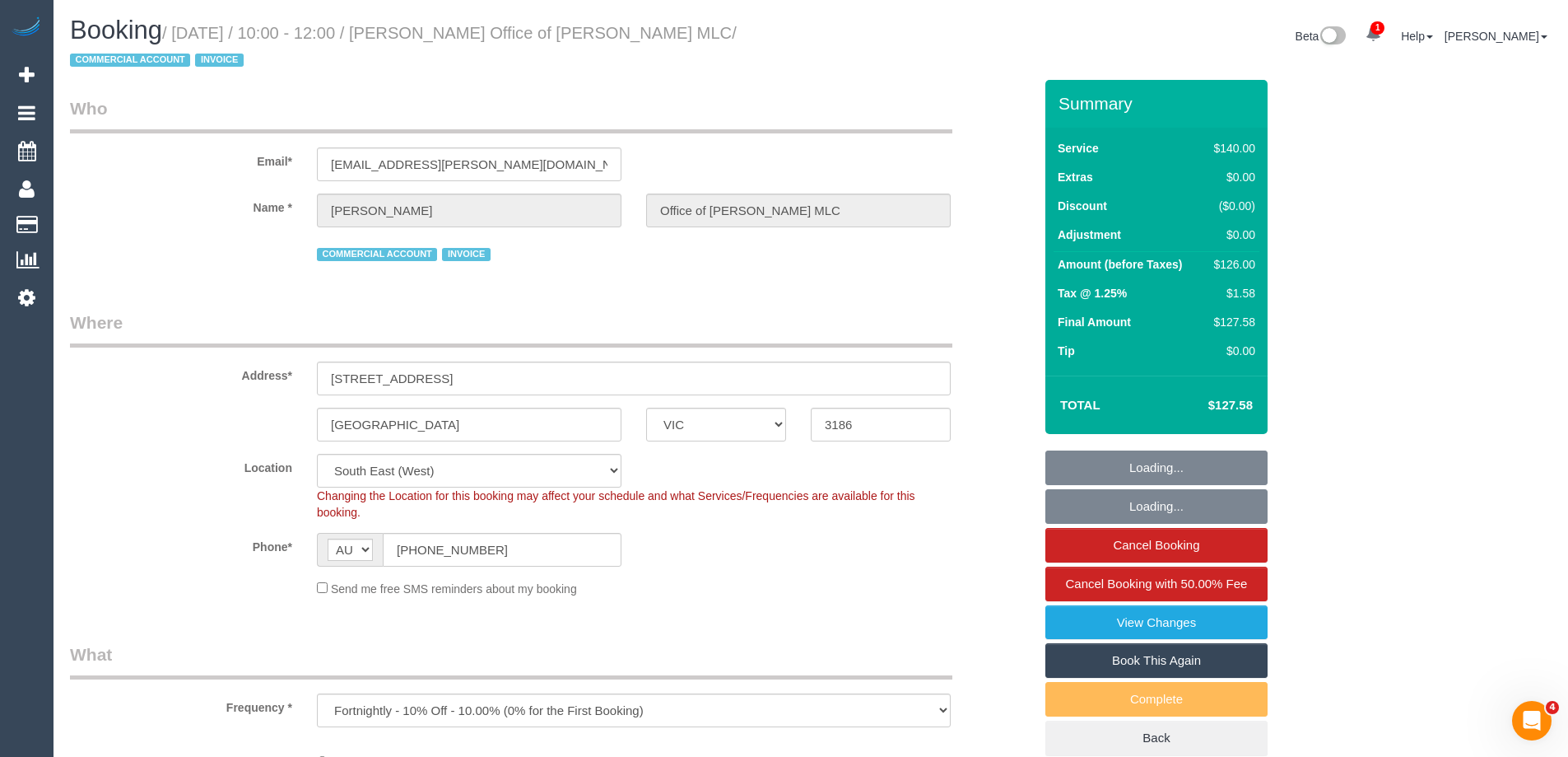
select select "object:874"
select select "number:28"
select select "number:14"
select select "number:18"
select select "number:24"
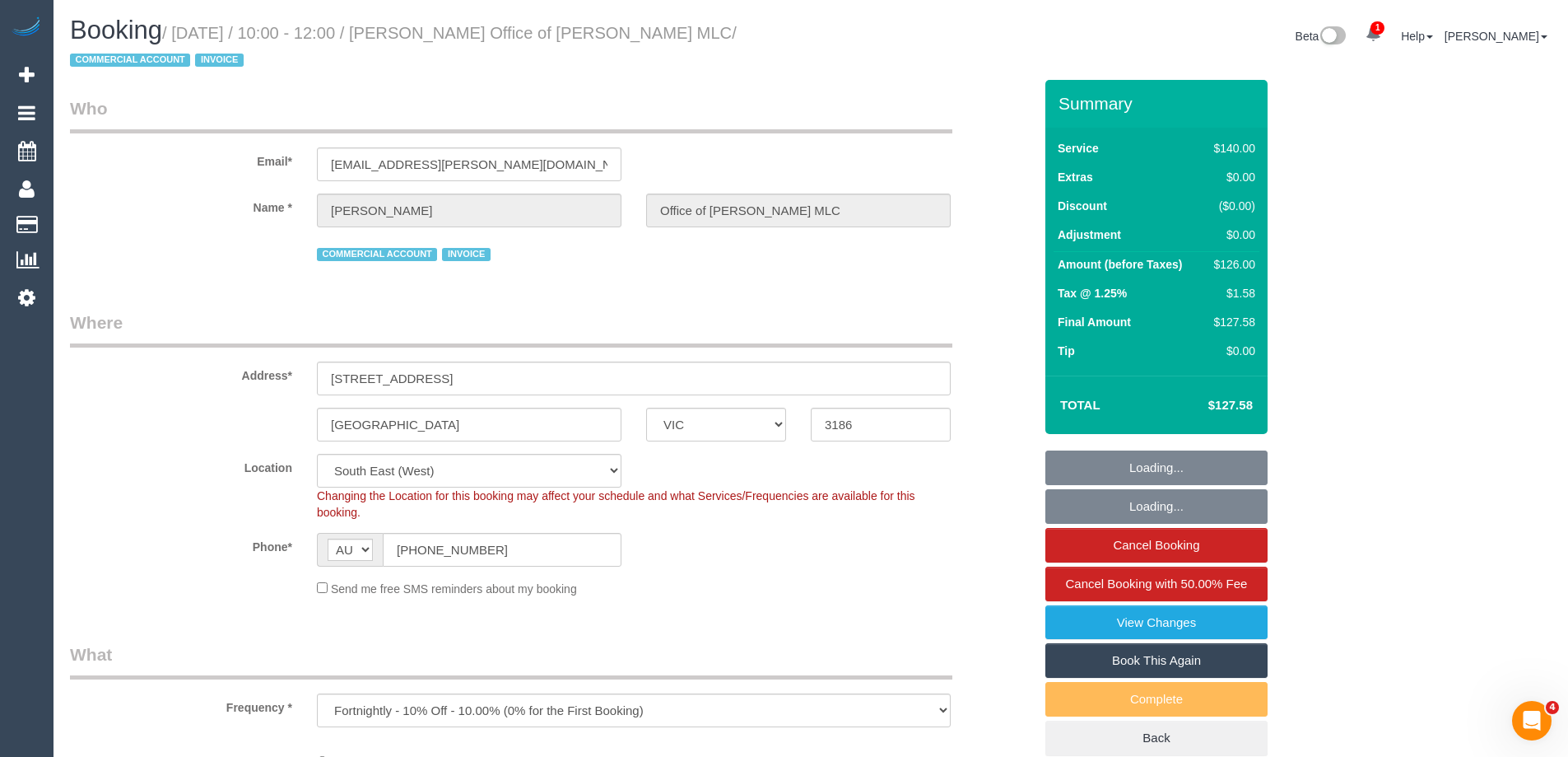
select select "number:35"
select select "number:11"
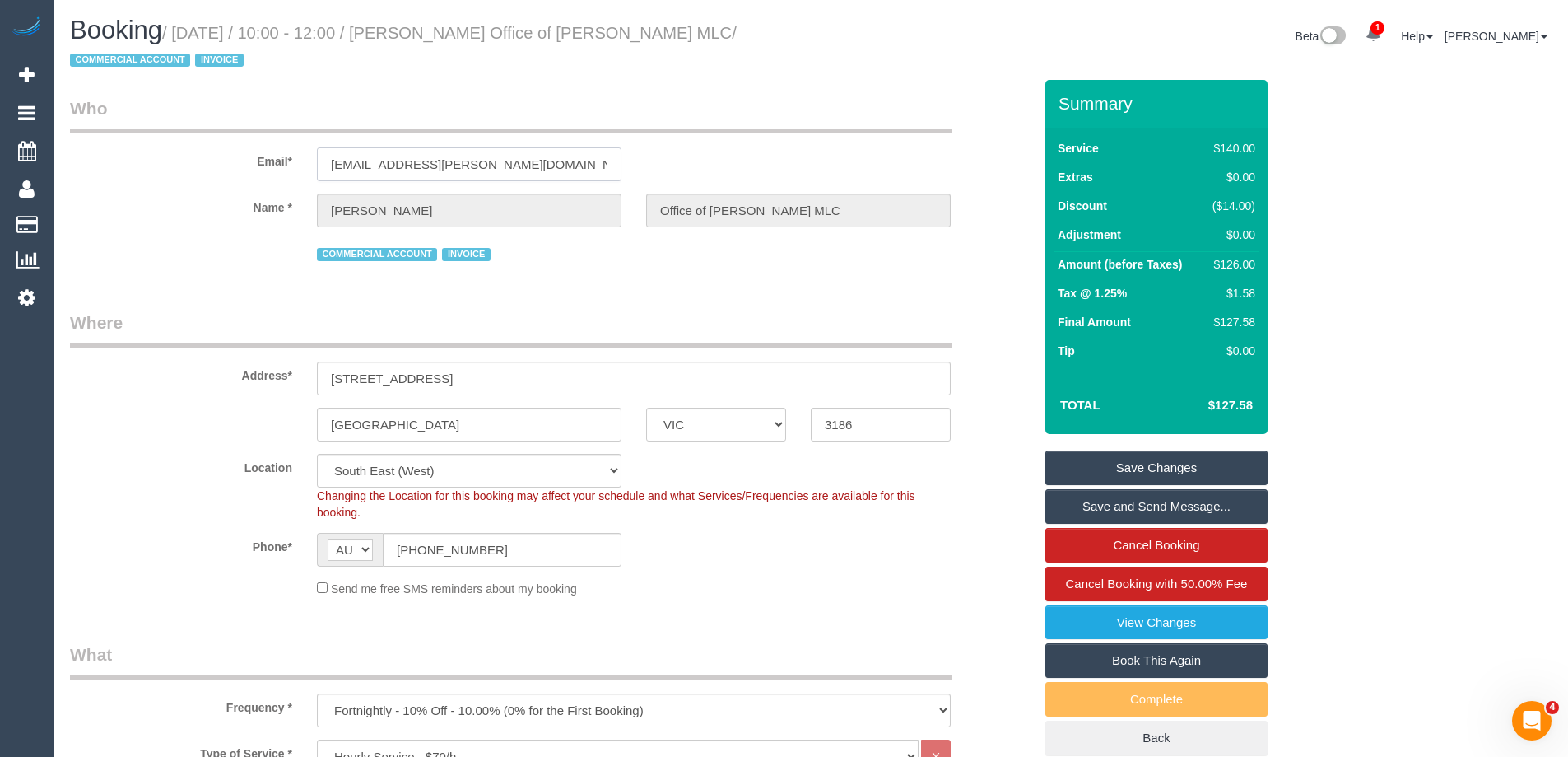
drag, startPoint x: 554, startPoint y: 166, endPoint x: -20, endPoint y: 165, distance: 574.0
click at [0, 165] on html "1 Beta Your Notifications You have 0 alerts × You have 220 to charge for 10/09/…" at bounding box center [784, 378] width 1568 height 757
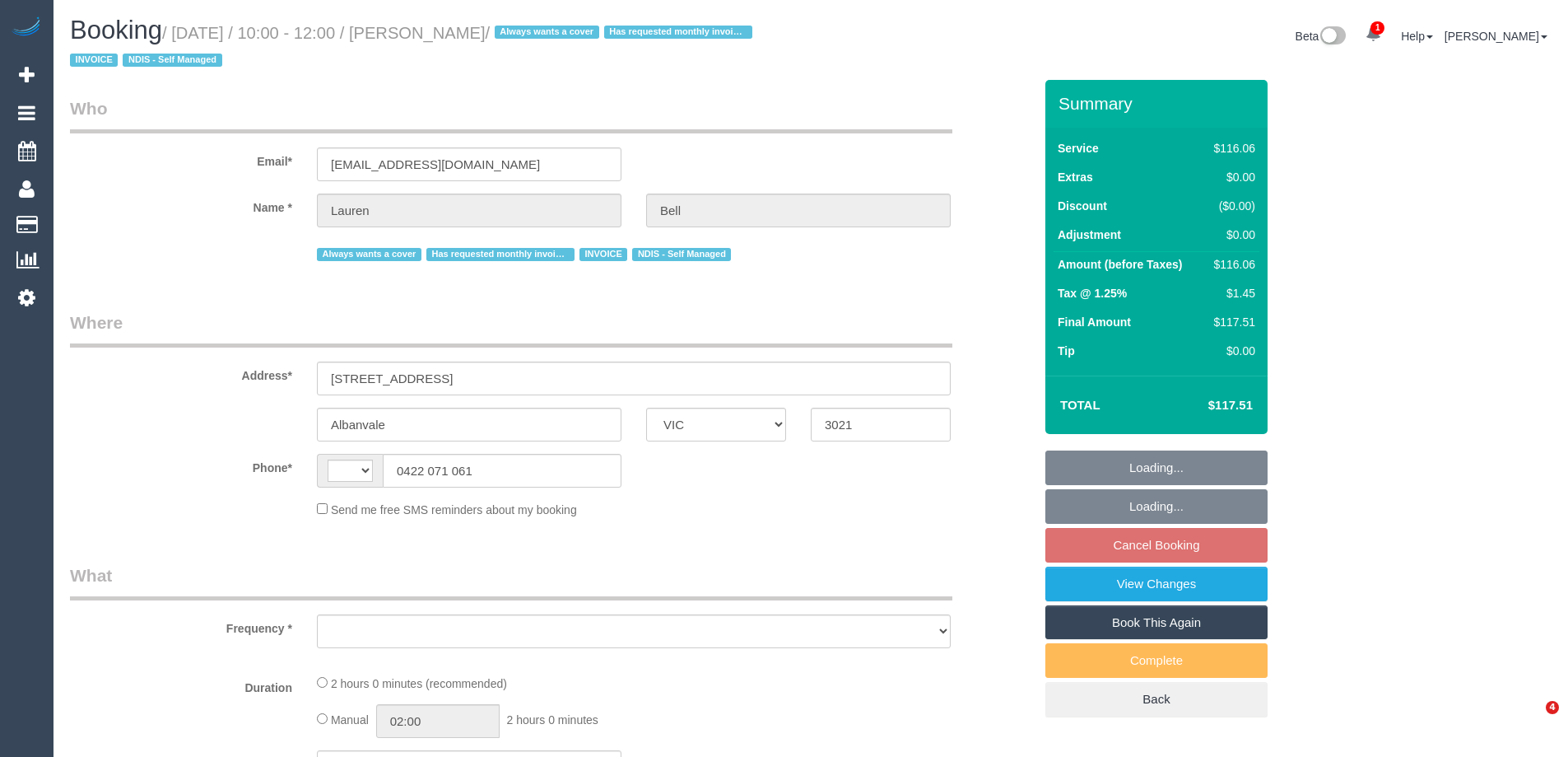
select select "VIC"
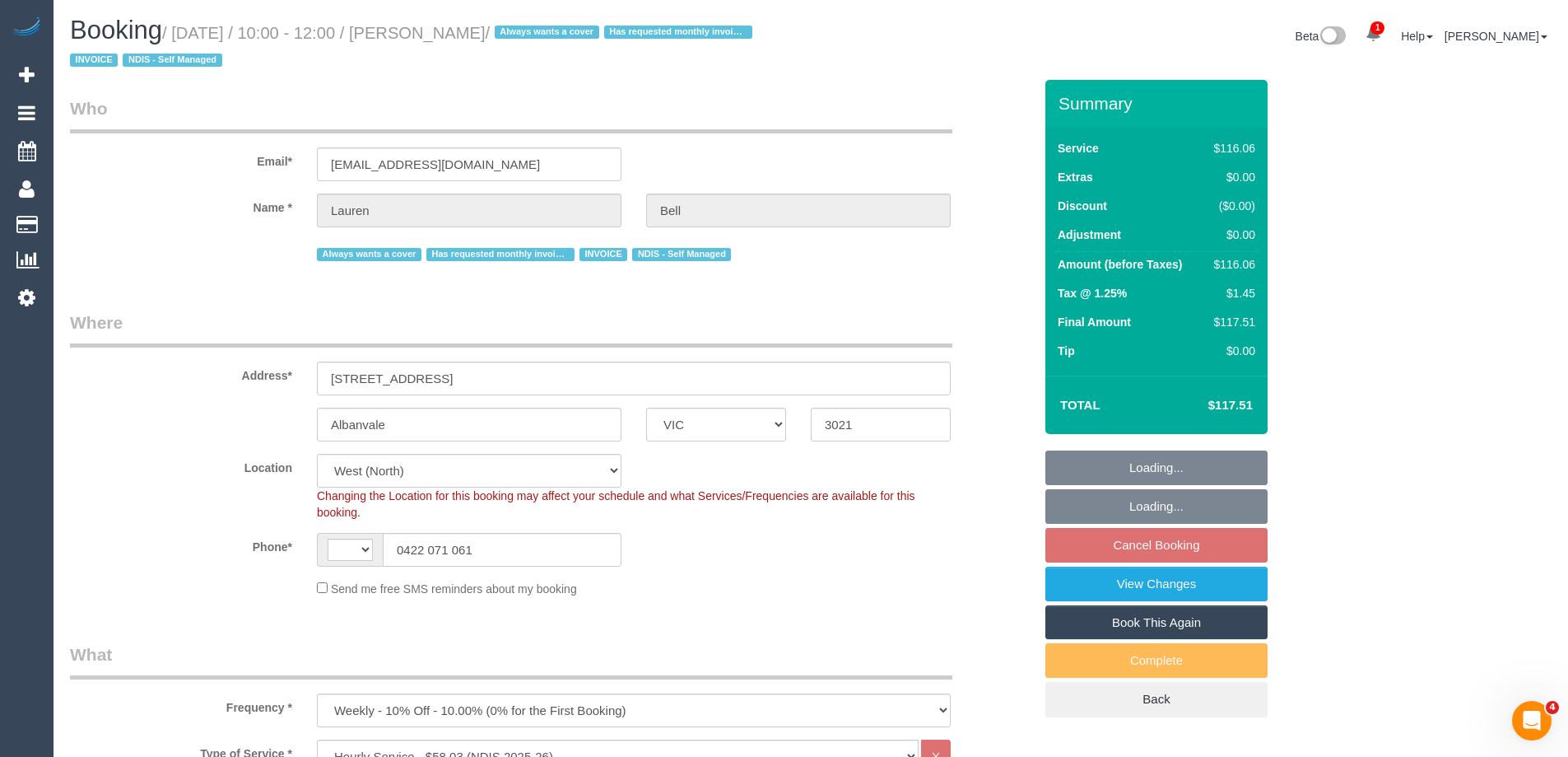
select select "object:1174"
select select "string:AU"
select select "number:27"
select select "number:14"
select select "number:19"
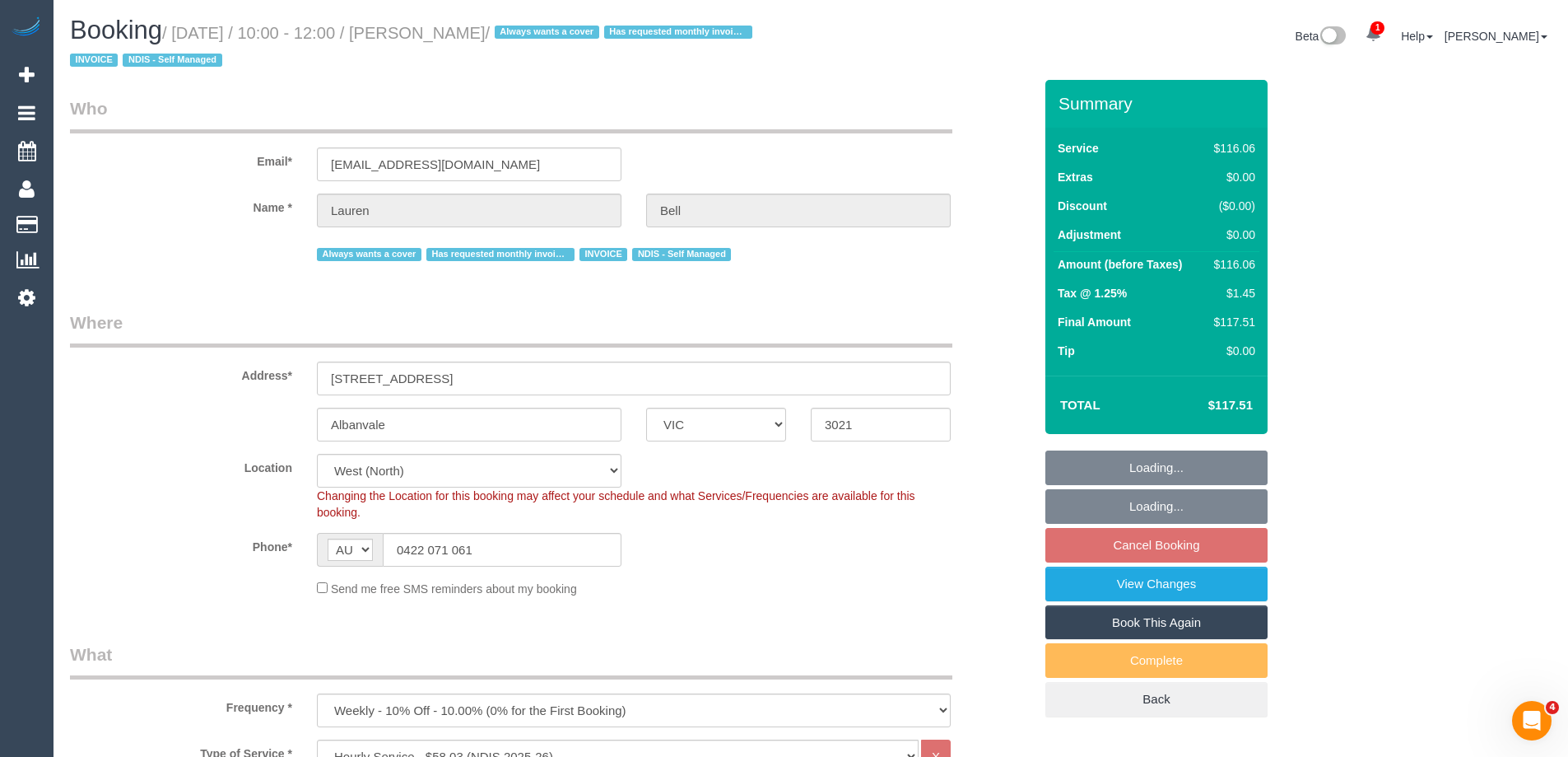
select select "number:34"
select select "spot3"
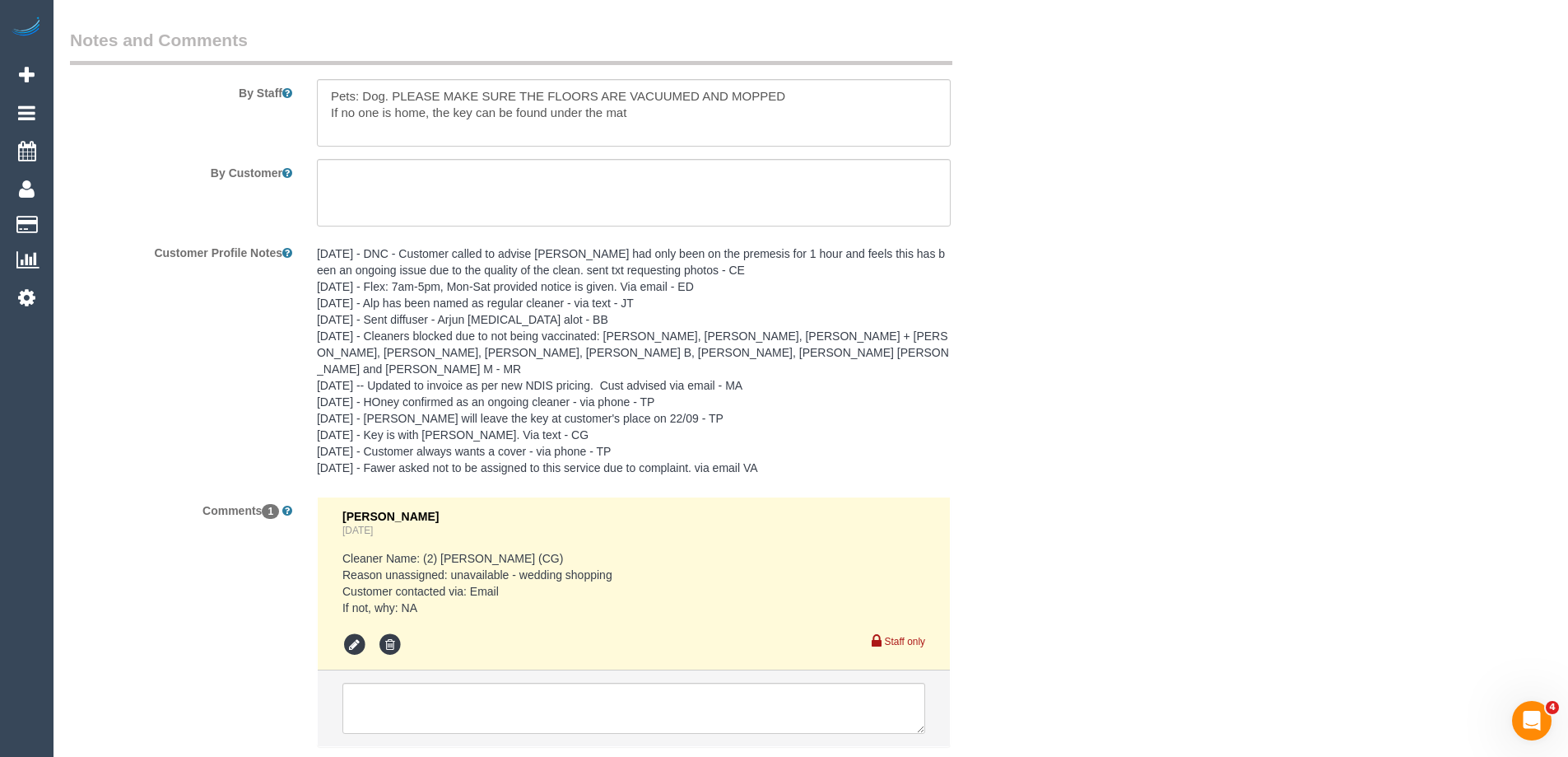
scroll to position [2160, 0]
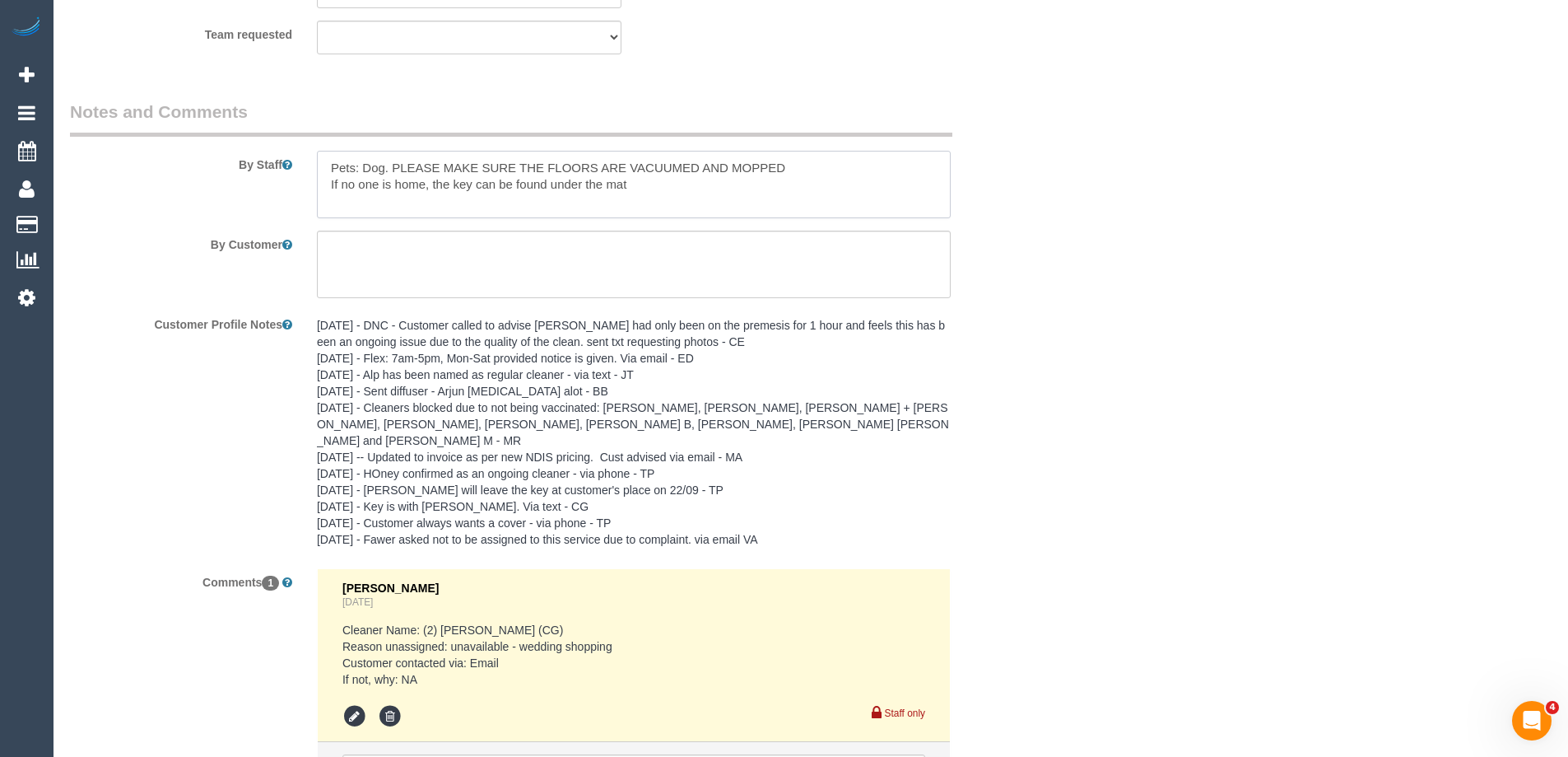
click at [321, 168] on textarea at bounding box center [633, 185] width 634 height 68
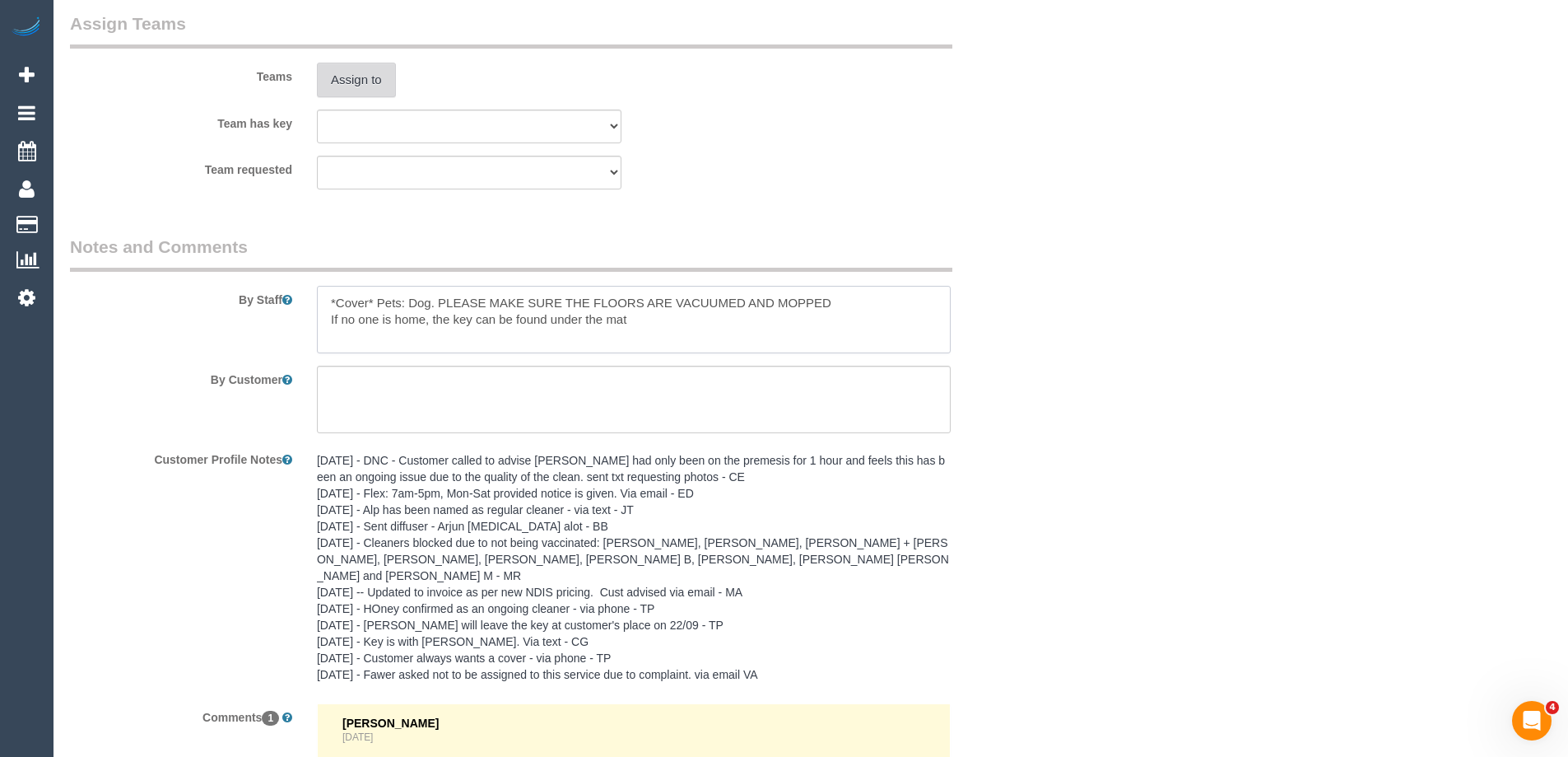
scroll to position [1831, 0]
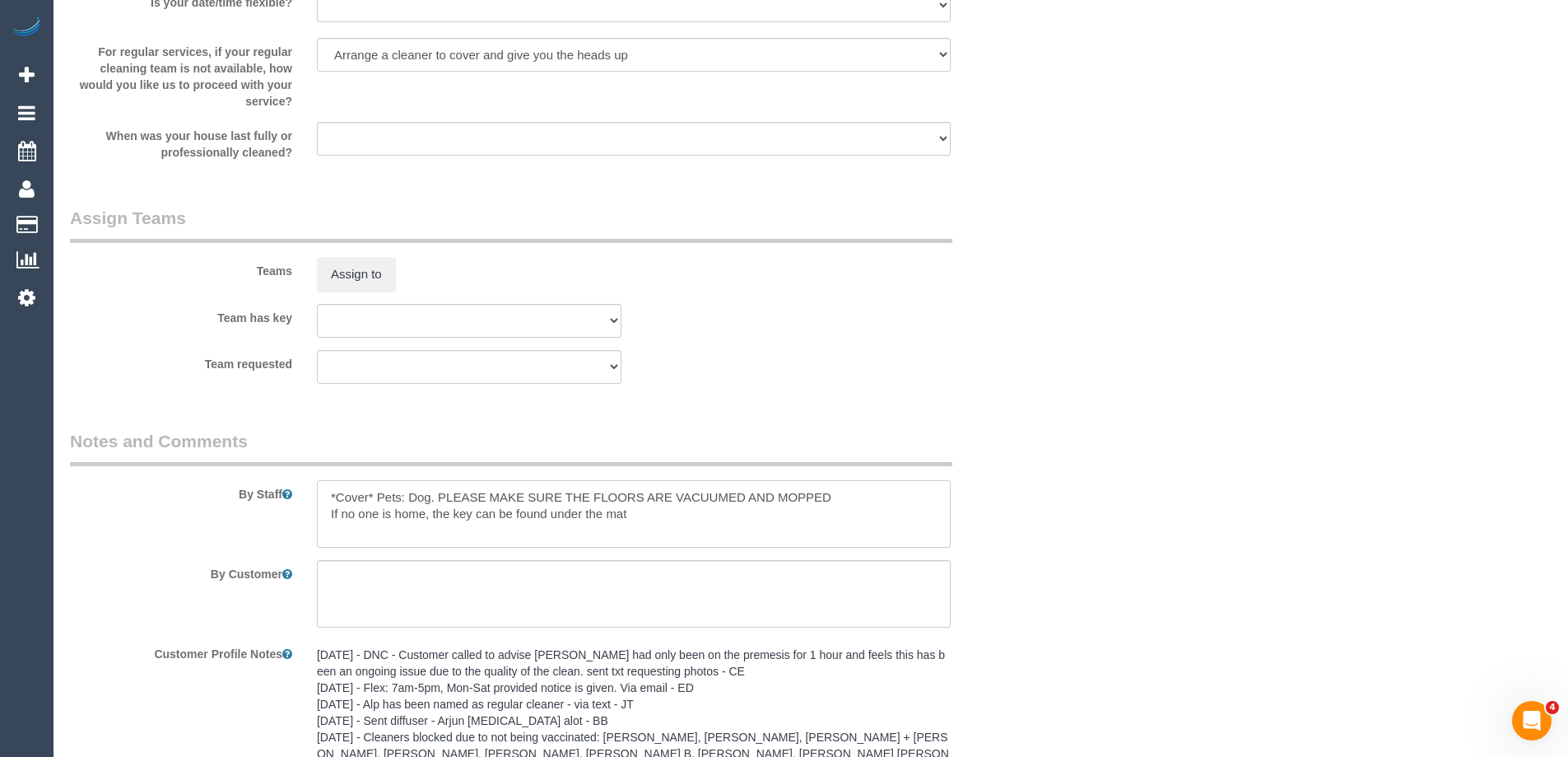
type textarea "*Cover* Pets: Dog. PLEASE MAKE SURE THE FLOORS ARE VACUUMED AND MOPPED If no on…"
click at [367, 291] on sui-booking-teams "Teams Assign to Team has key (0) Office (1) Debbie Brodjanac (FT) (1) Karen Cru…" at bounding box center [551, 295] width 962 height 178
click at [370, 275] on button "Assign to" at bounding box center [356, 275] width 79 height 35
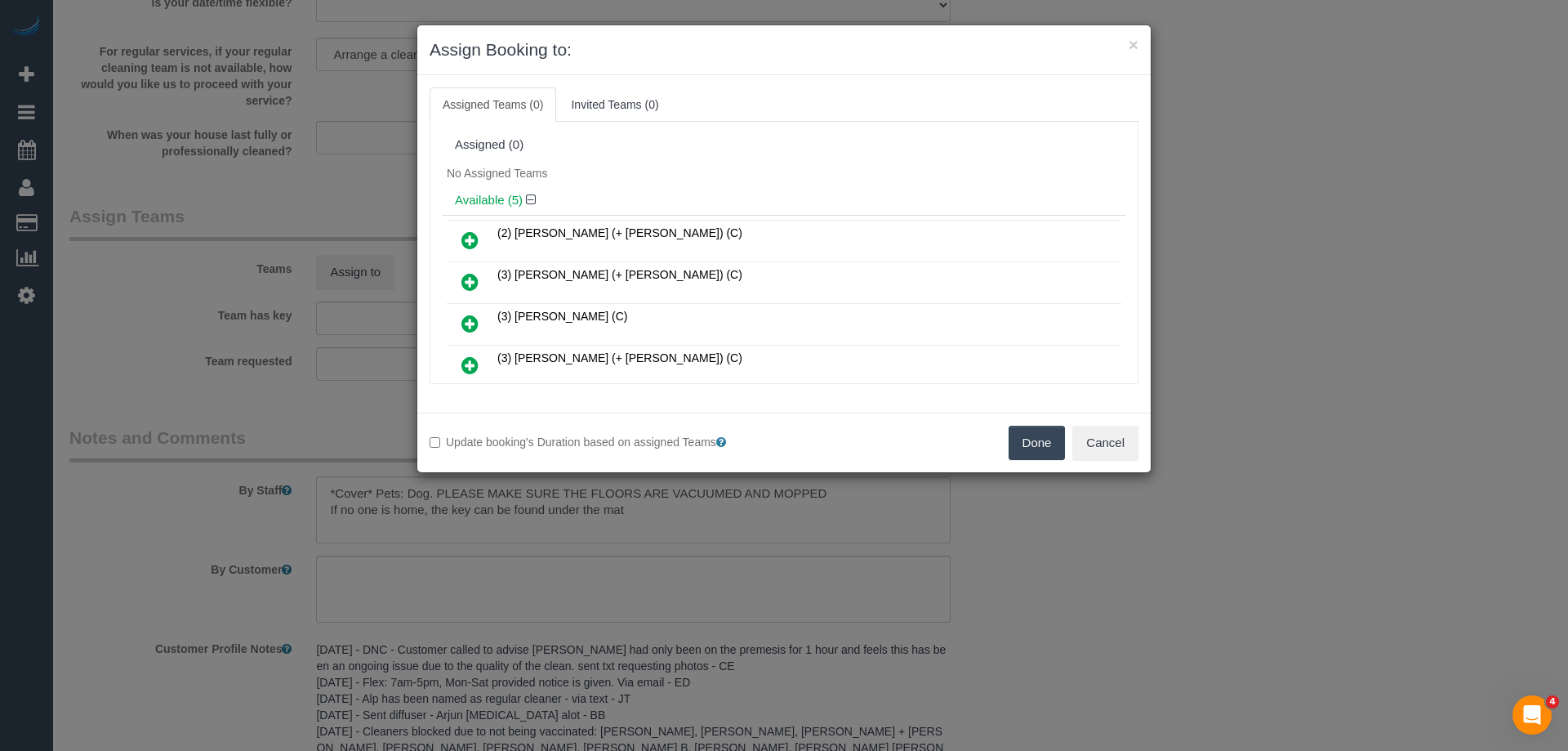
click at [478, 315] on icon at bounding box center [469, 323] width 17 height 20
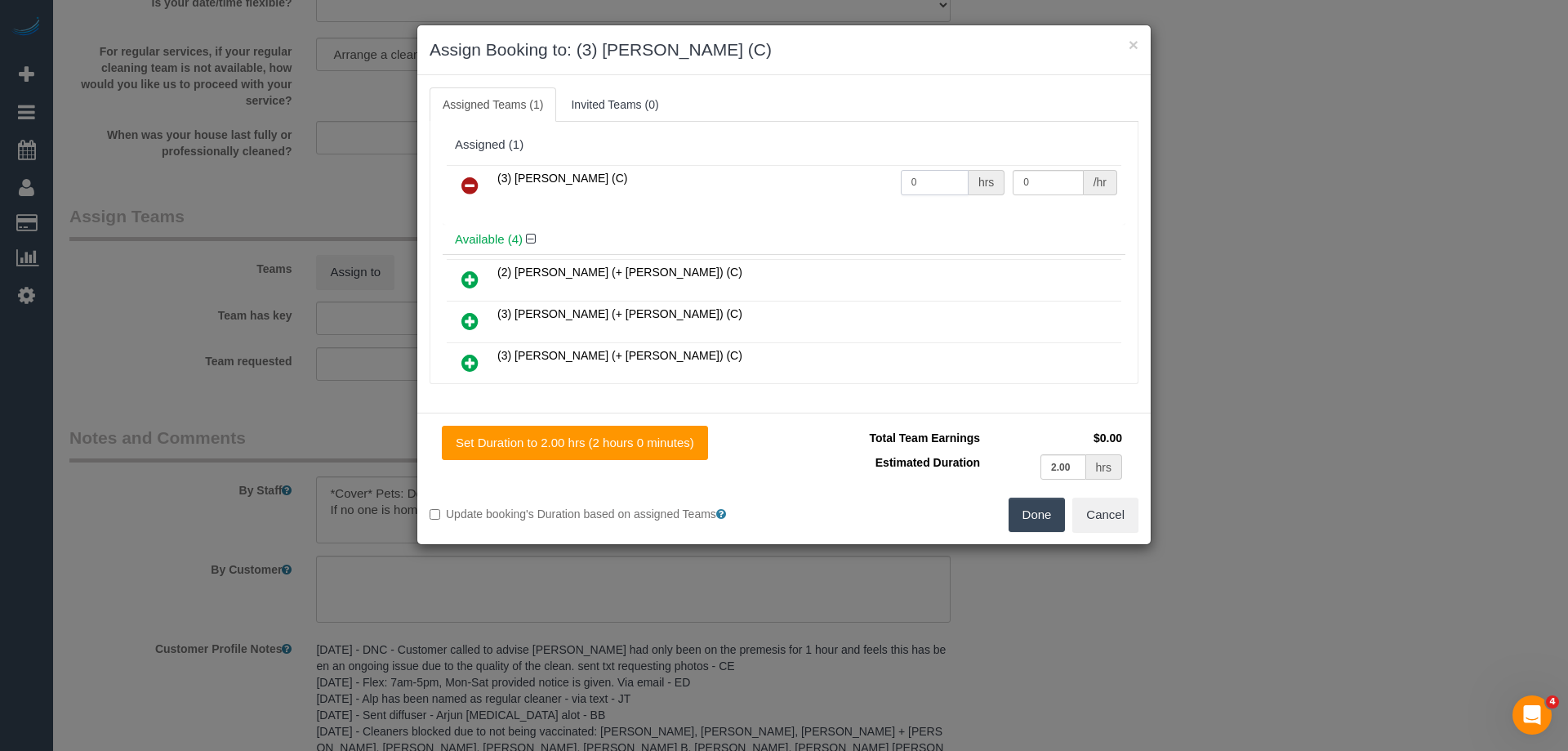
drag, startPoint x: 936, startPoint y: 175, endPoint x: 769, endPoint y: 174, distance: 167.0
click at [698, 169] on tr "(3) Gwendolyn Allen (C) 0 hrs 0 /hr" at bounding box center [784, 186] width 675 height 42
type input "2"
drag, startPoint x: 1046, startPoint y: 188, endPoint x: 748, endPoint y: 186, distance: 298.0
click at [831, 188] on tr "(3) Gwendolyn Allen (C) 2 hrs 0 /hr" at bounding box center [784, 186] width 675 height 42
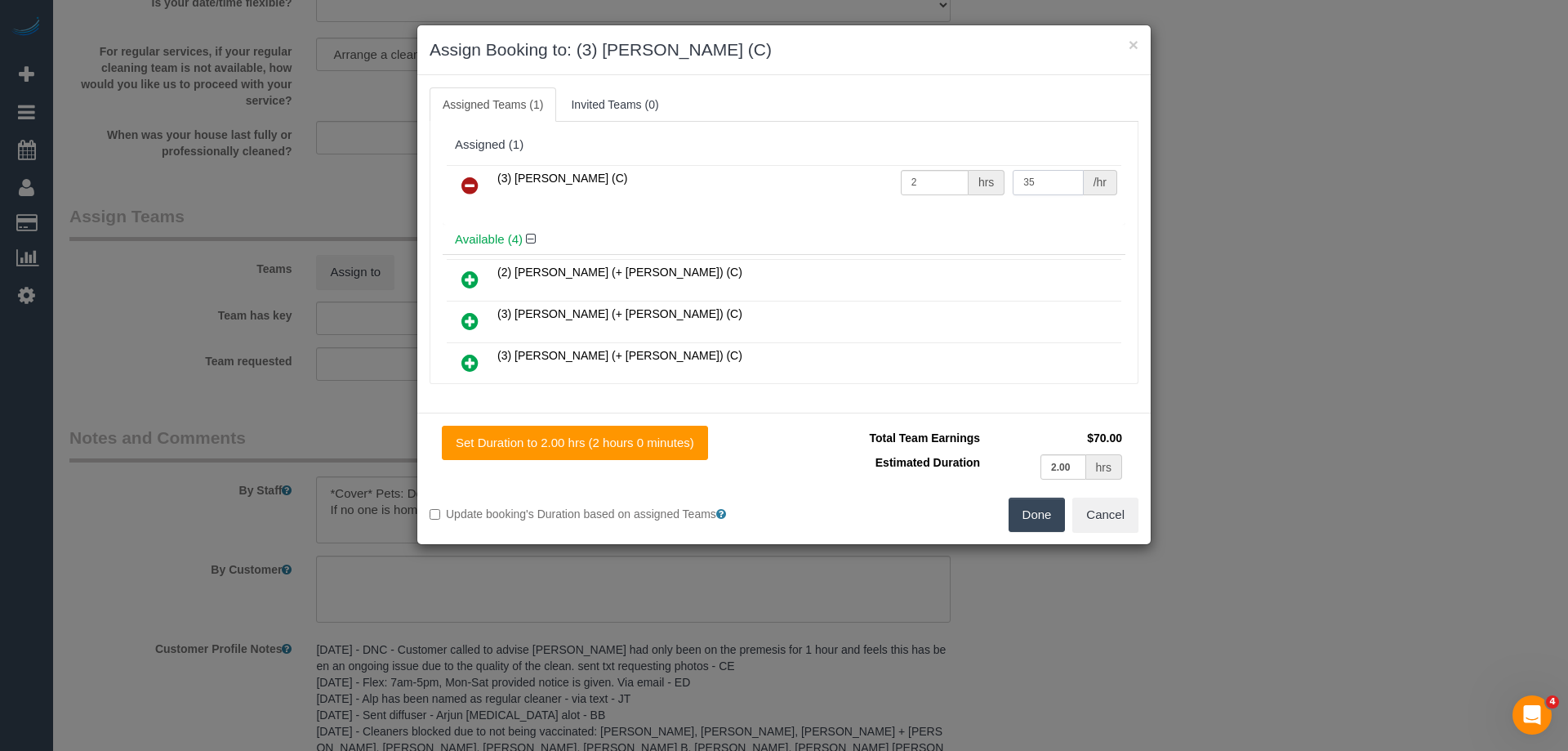
type input "35"
click at [1035, 519] on button "Done" at bounding box center [1037, 515] width 57 height 35
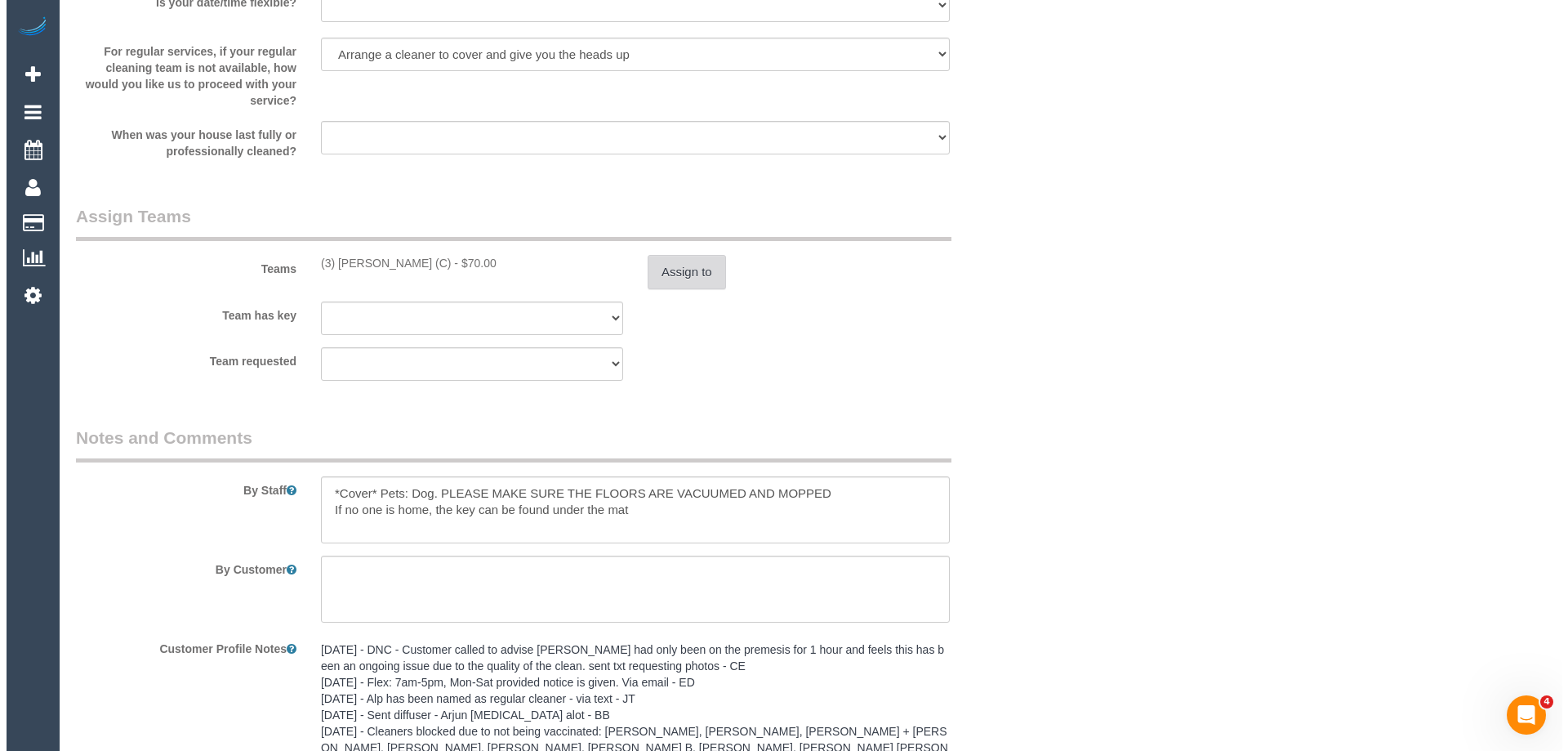
scroll to position [0, 0]
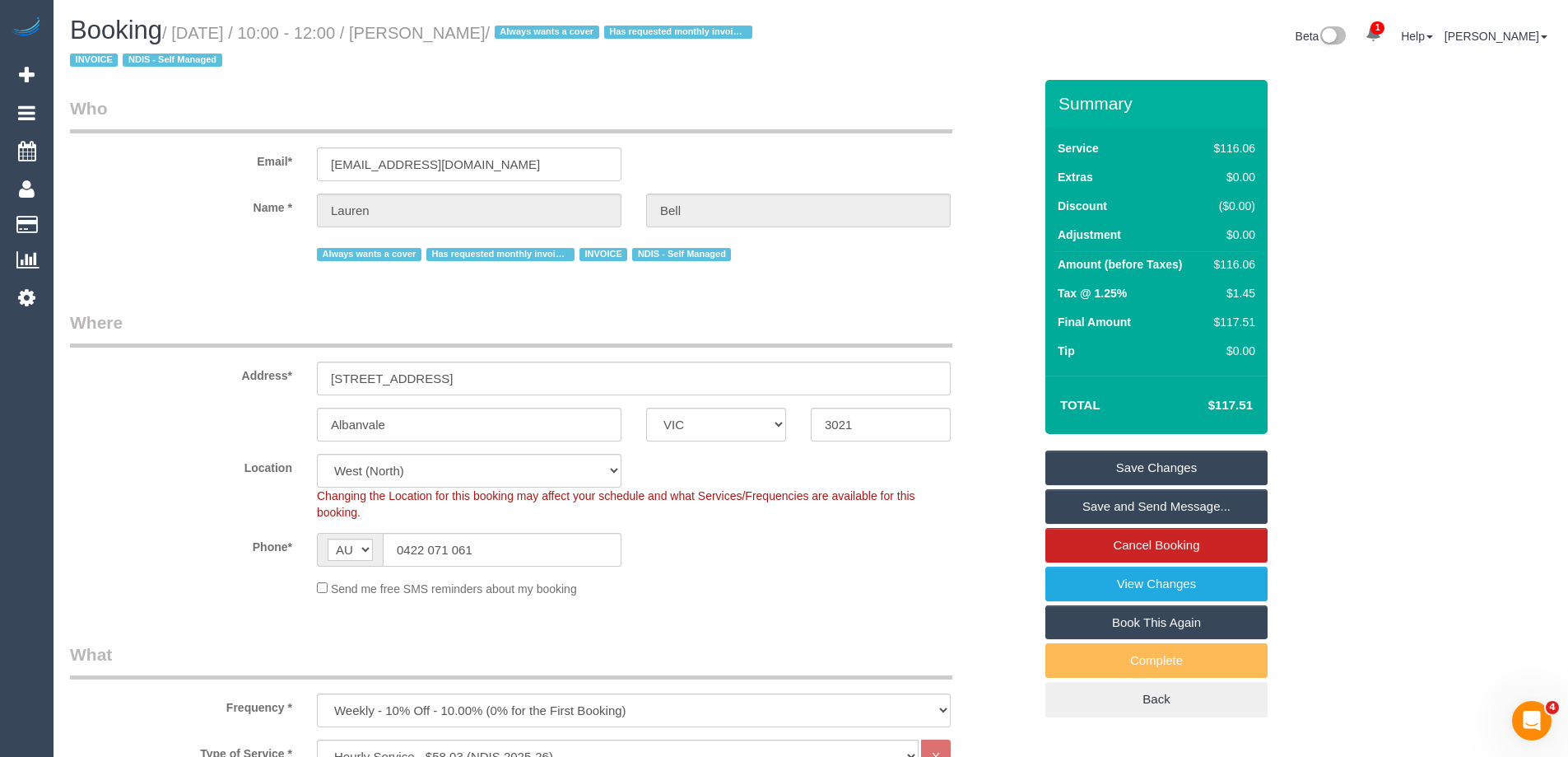
drag, startPoint x: 539, startPoint y: 33, endPoint x: 455, endPoint y: 32, distance: 84.0
click at [455, 32] on small "/ September 15, 2025 / 10:00 - 12:00 / Lauren Bell / Always wants a cover Has r…" at bounding box center [413, 47] width 687 height 46
copy small "Lauren Bell"
click at [1101, 497] on link "Save and Send Message..." at bounding box center [1155, 506] width 222 height 35
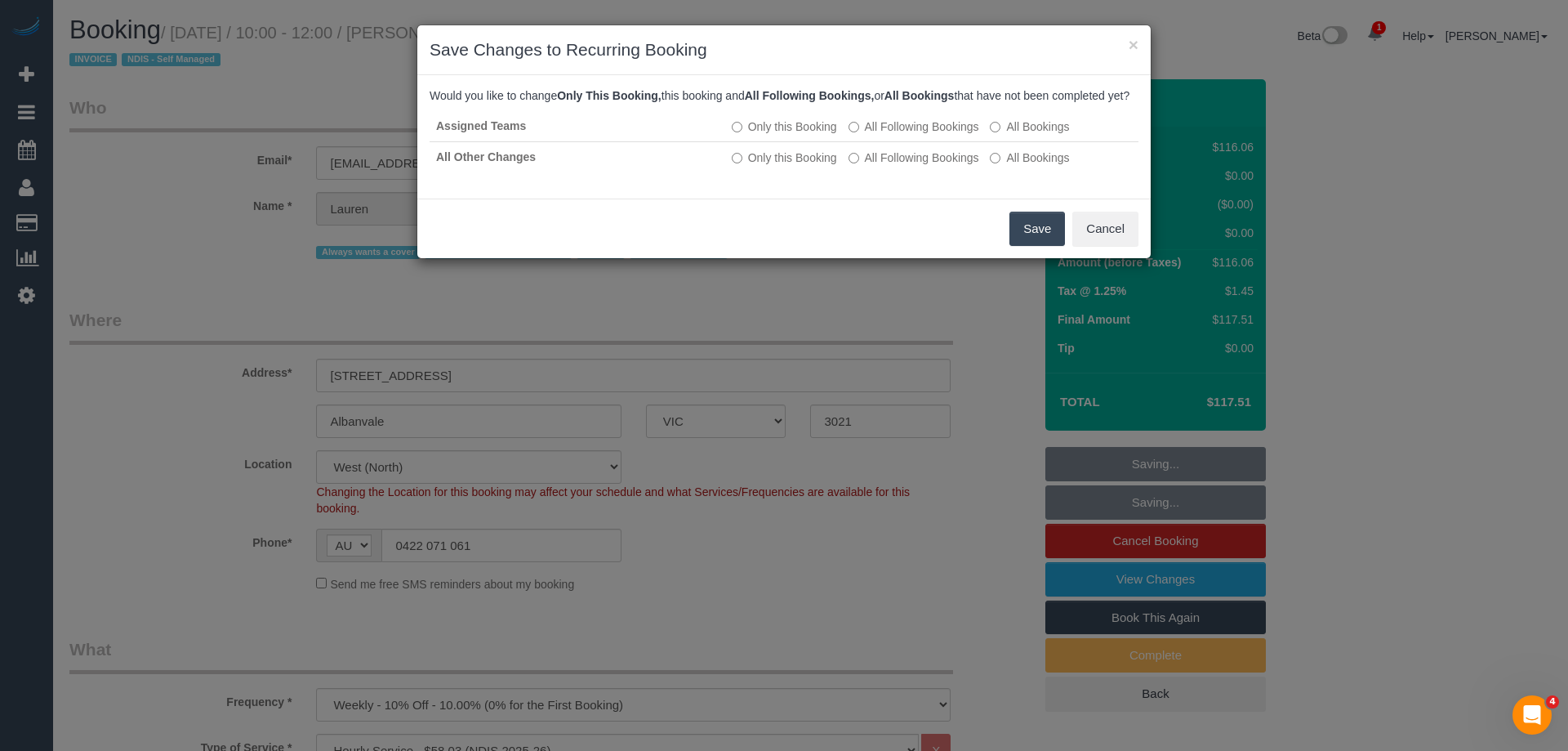
click at [1035, 246] on button "Save" at bounding box center [1037, 229] width 55 height 35
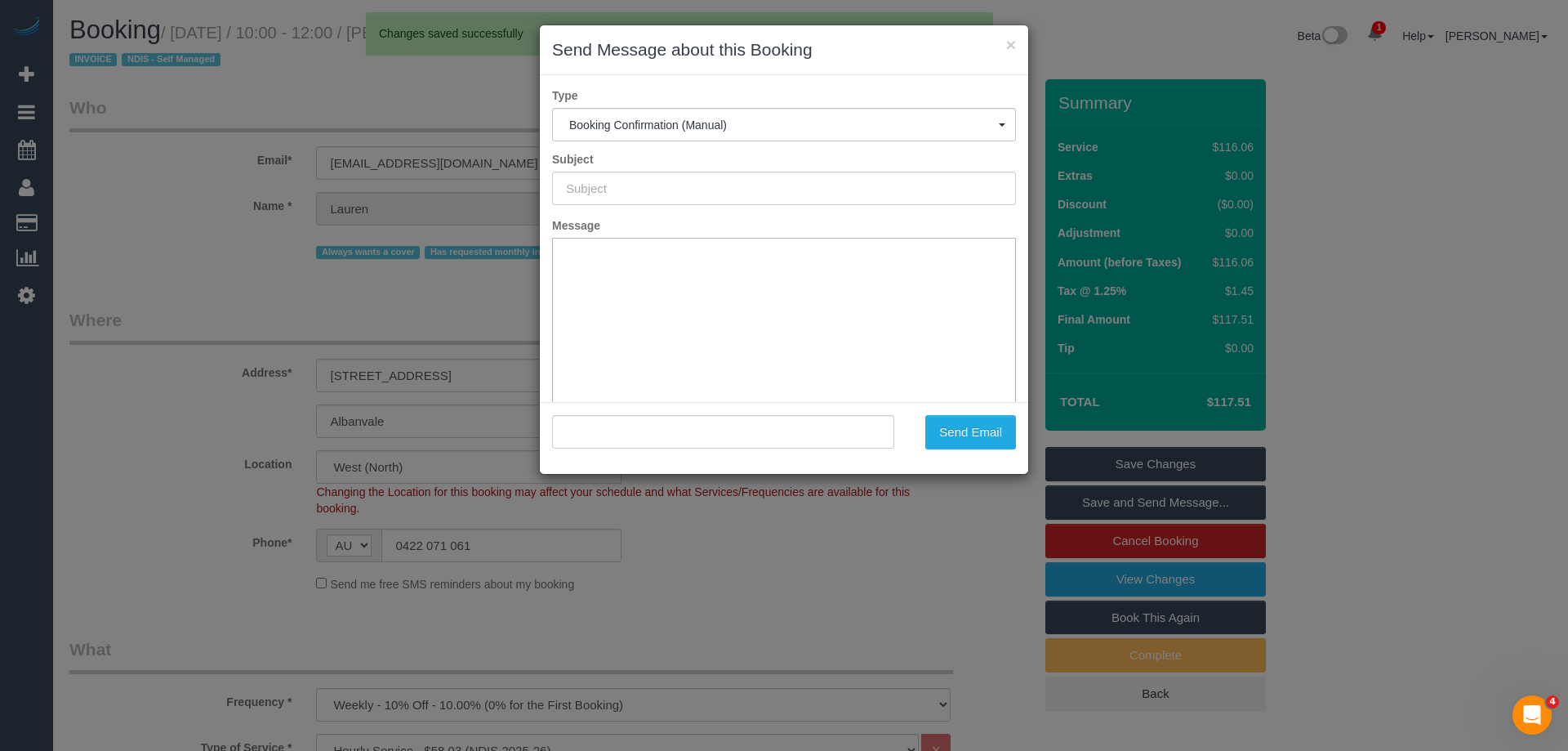
type input "Booking Confirmed"
type input ""Lauren Bell" <lauren.bell@education.vic.gov.au>"
click at [949, 440] on button "Send Email" at bounding box center [971, 432] width 91 height 35
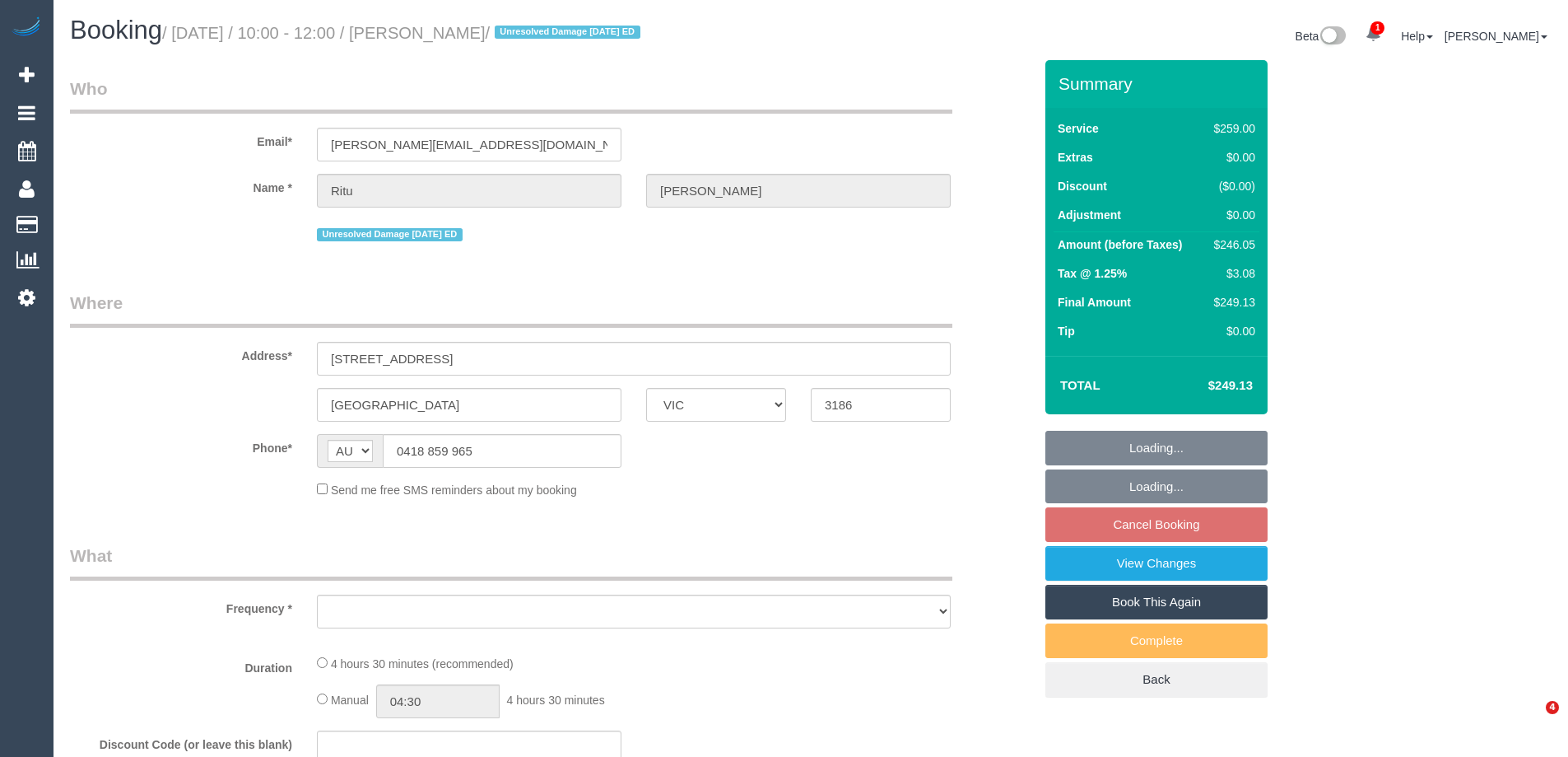
select select "VIC"
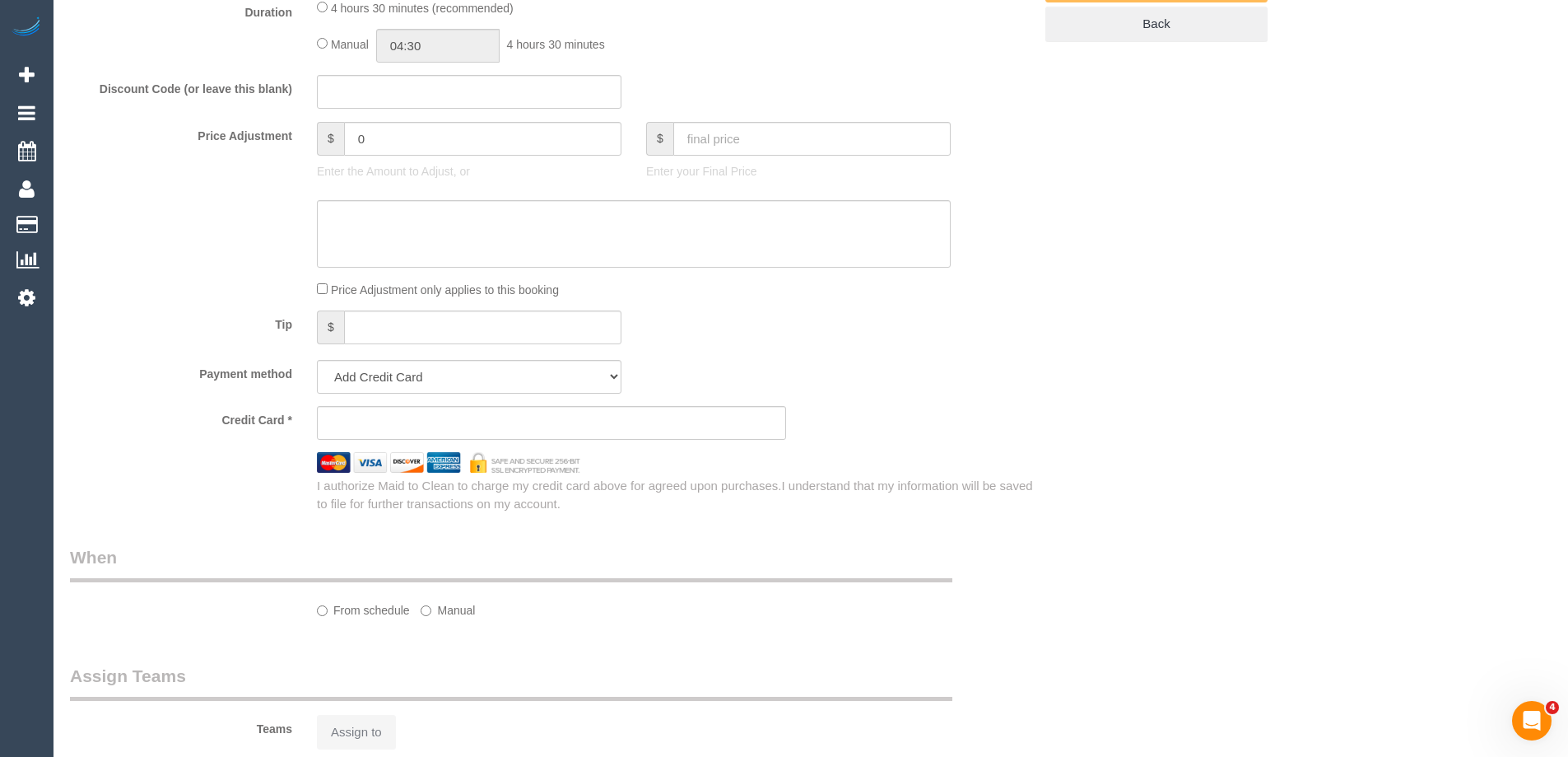
select select "object:563"
select select "string:stripe-pm_1PFpgO2GScqysDRVGH6BMLeE"
select select "number:28"
select select "number:14"
select select "number:19"
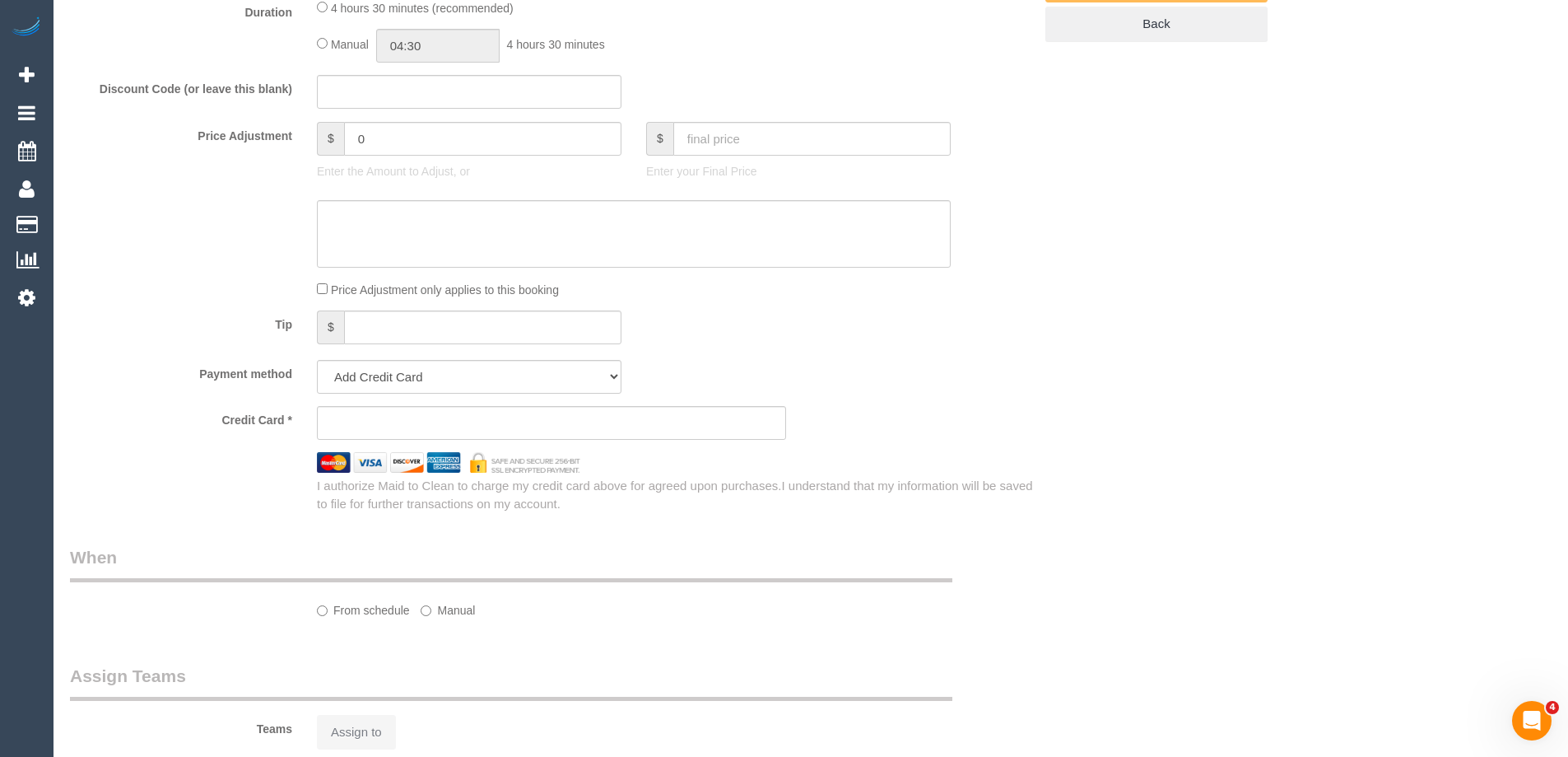
select select "number:25"
select select "number:35"
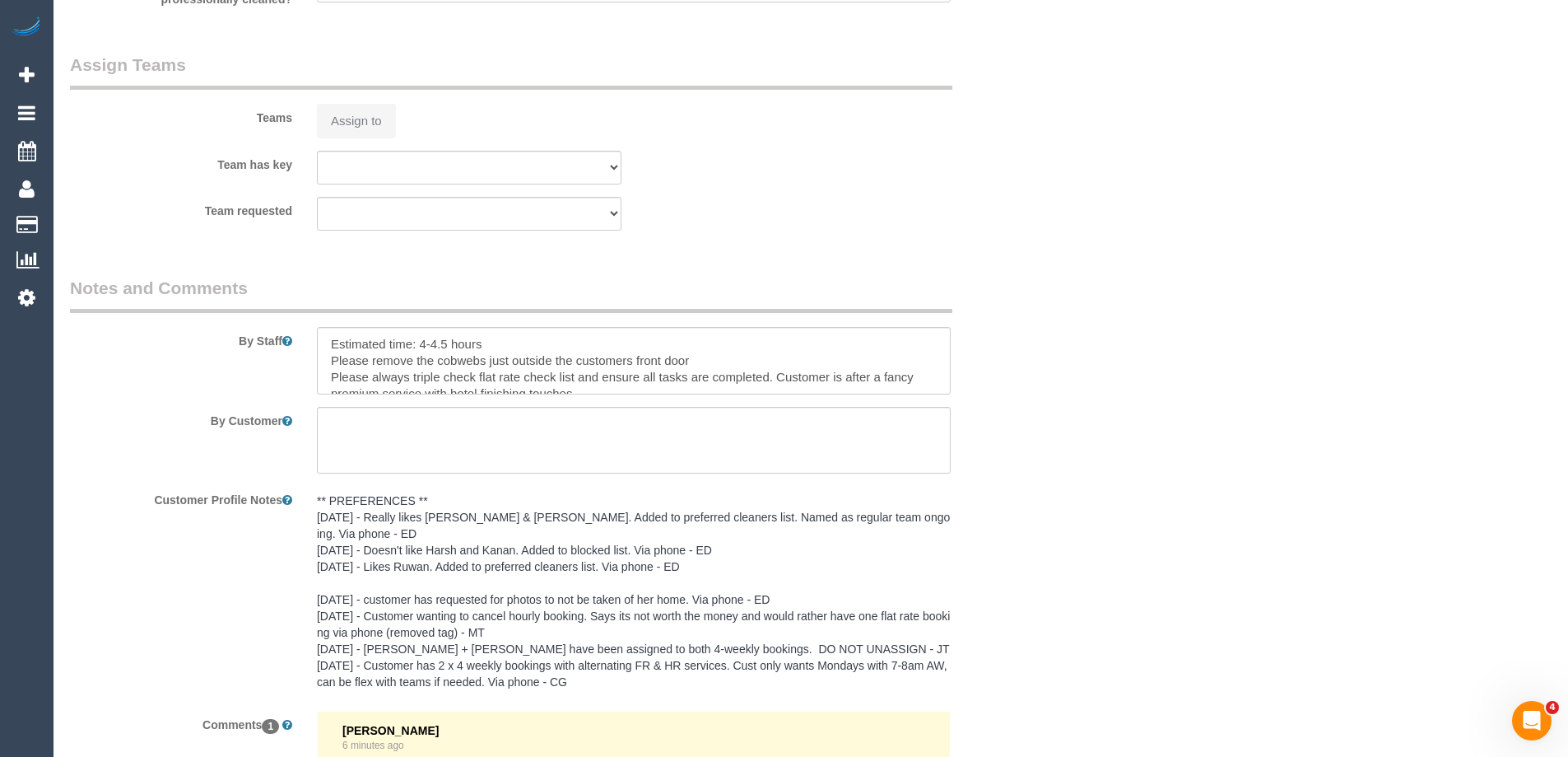
select select "object:818"
select select "spot3"
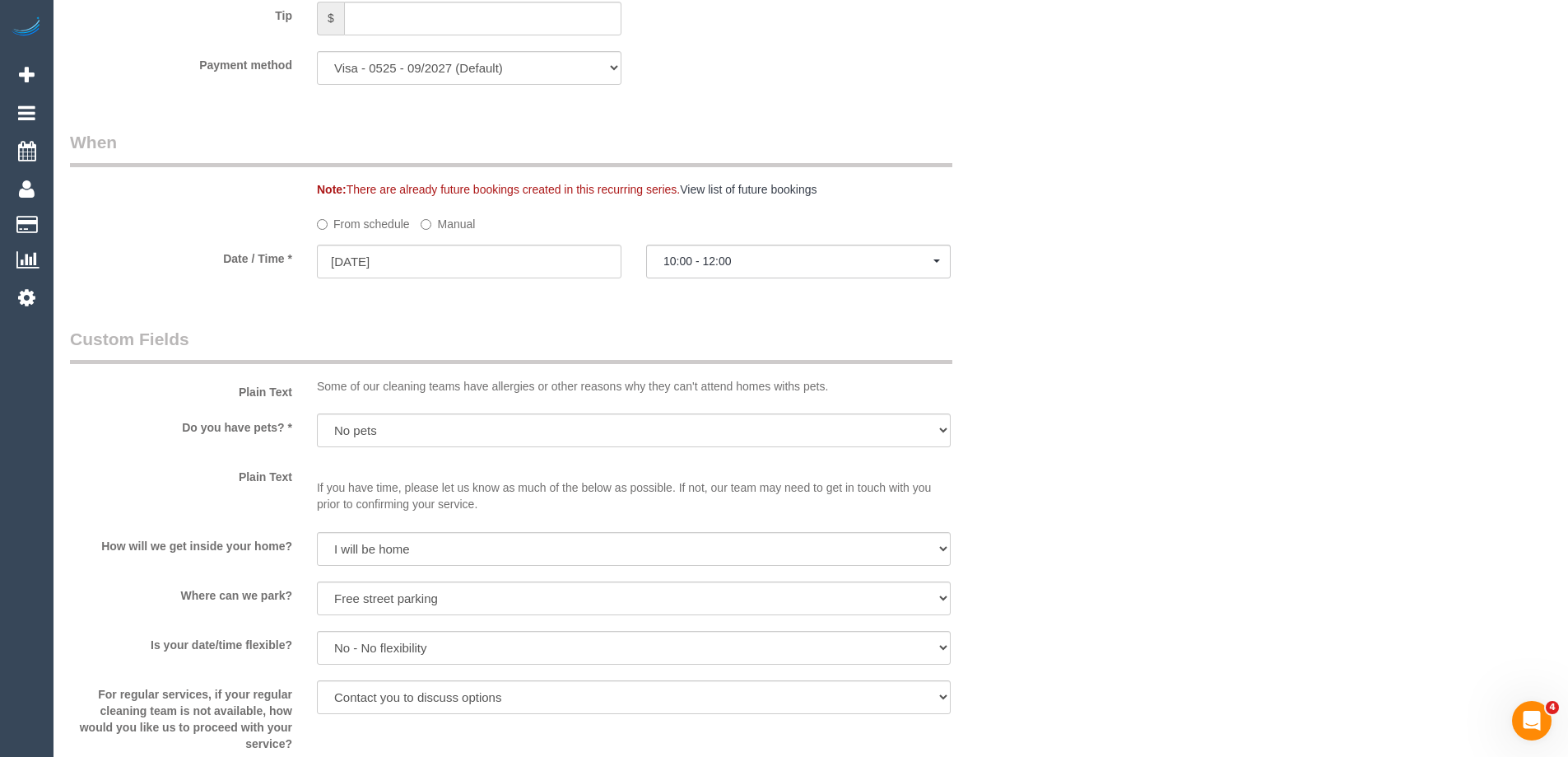
scroll to position [1823, 0]
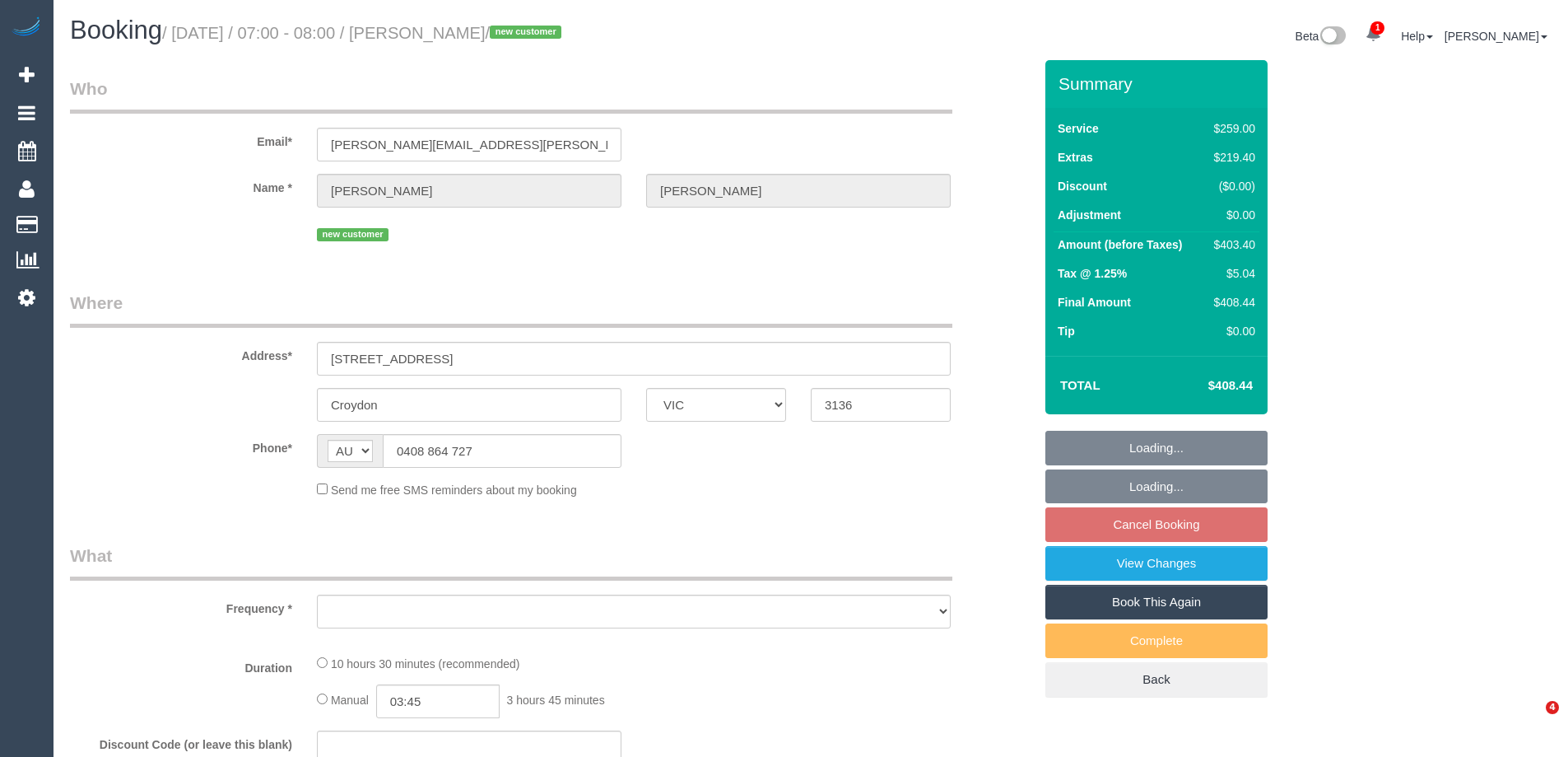
select select "VIC"
select select "string:stripe-pm_1S2MXo2GScqysDRVvnSElNHi"
select select "number:28"
select select "number:14"
select select "number:19"
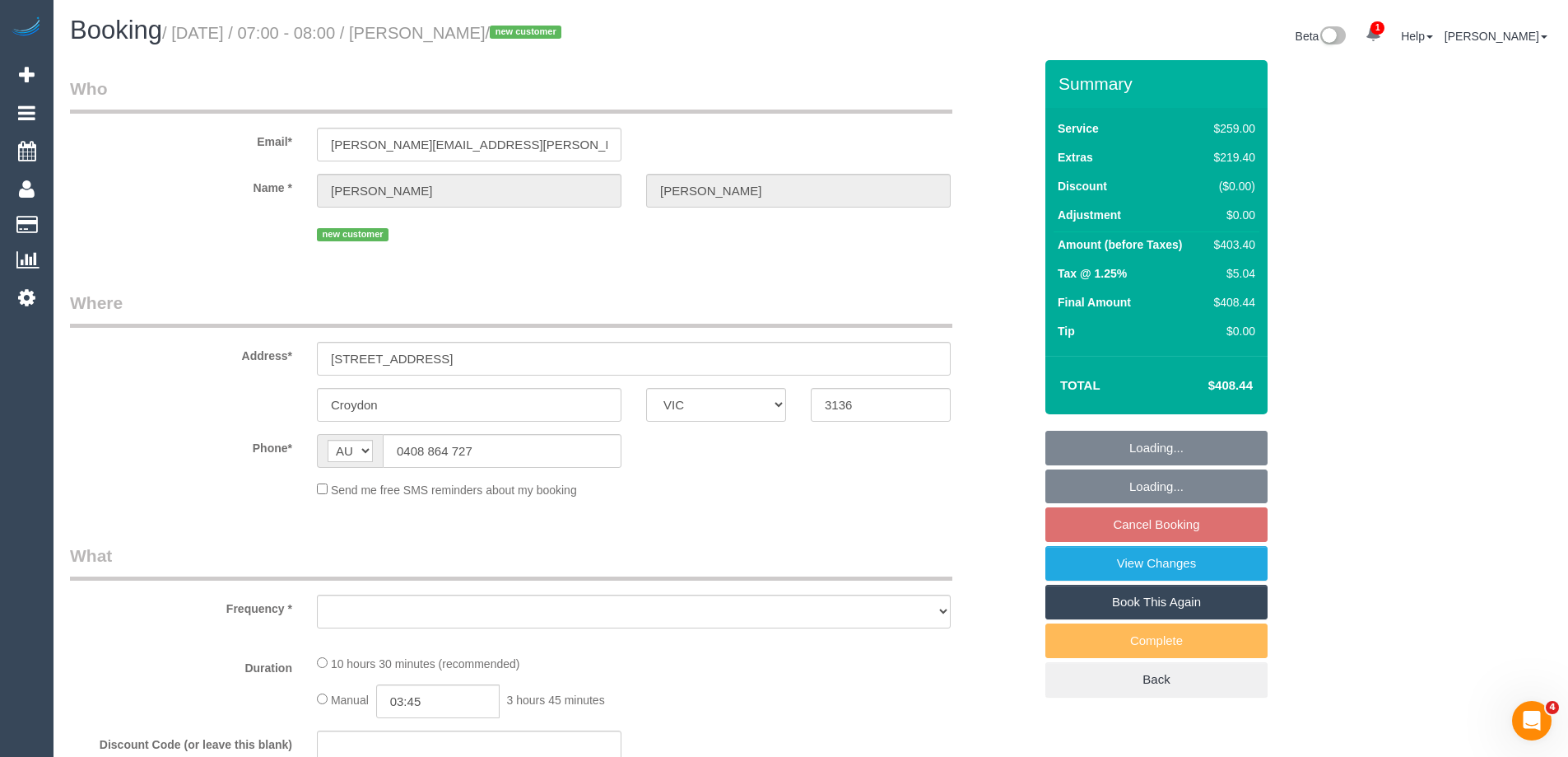
select select "number:22"
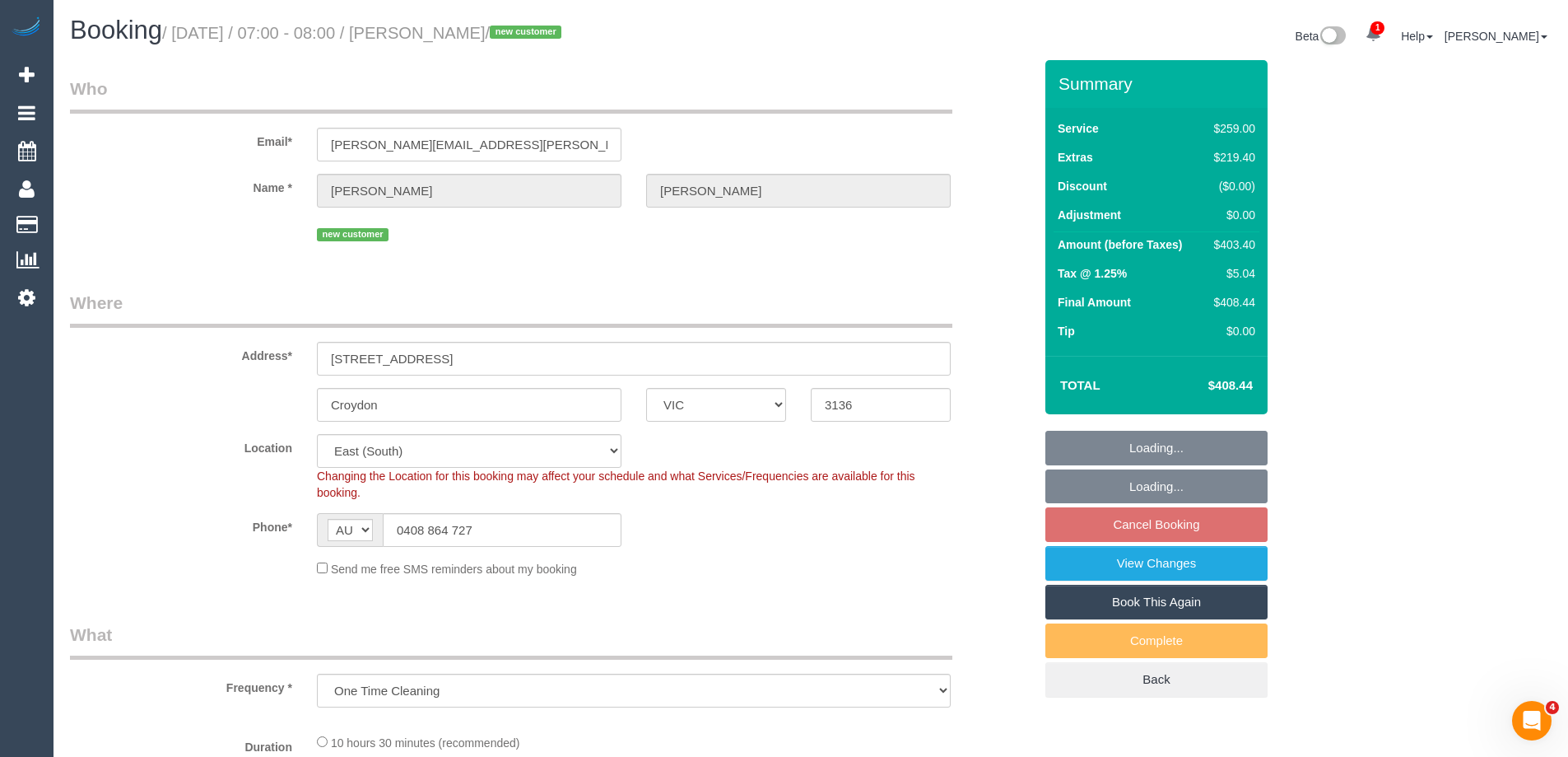
select select "object:852"
select select "spot1"
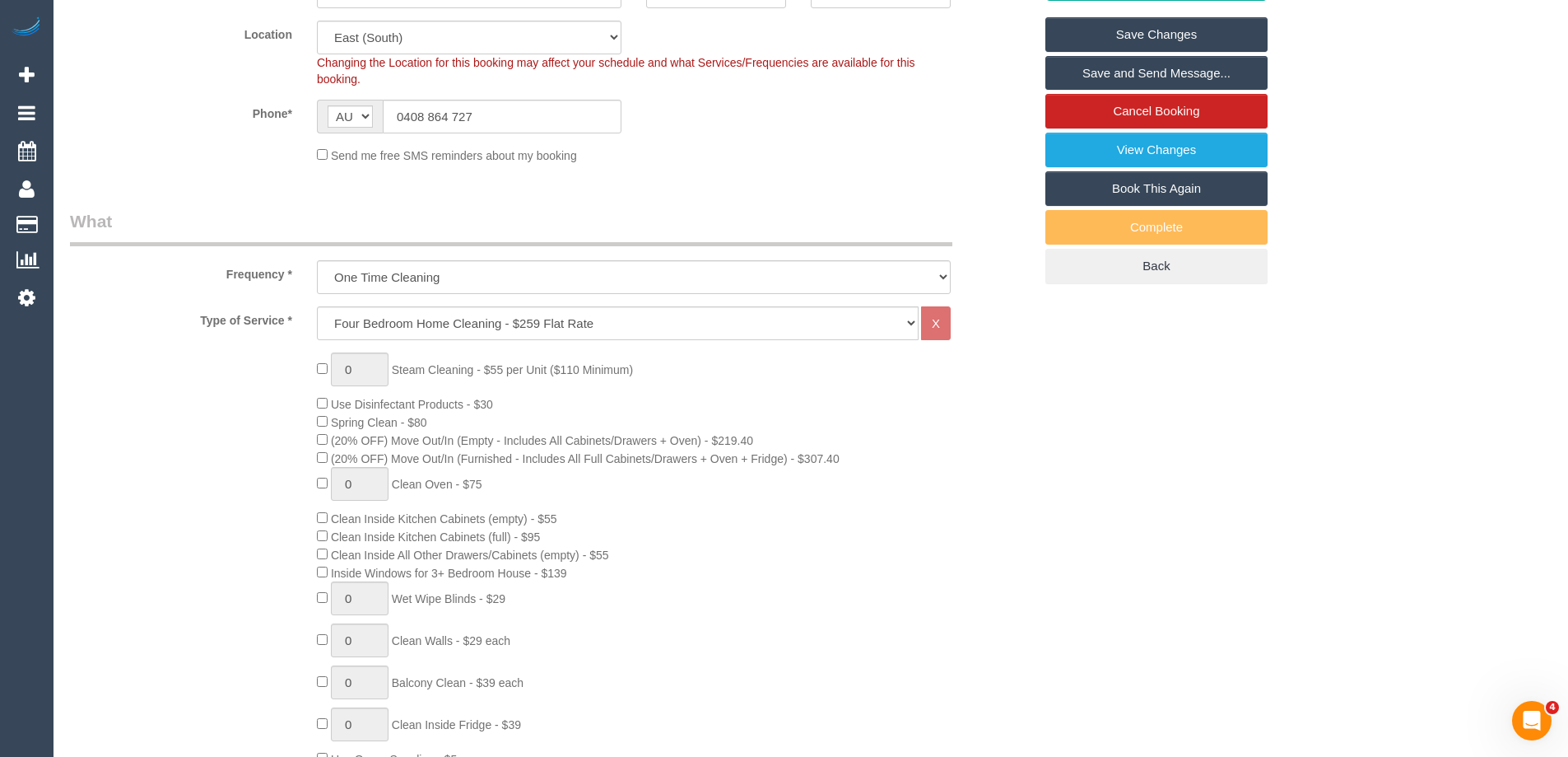
scroll to position [412, 0]
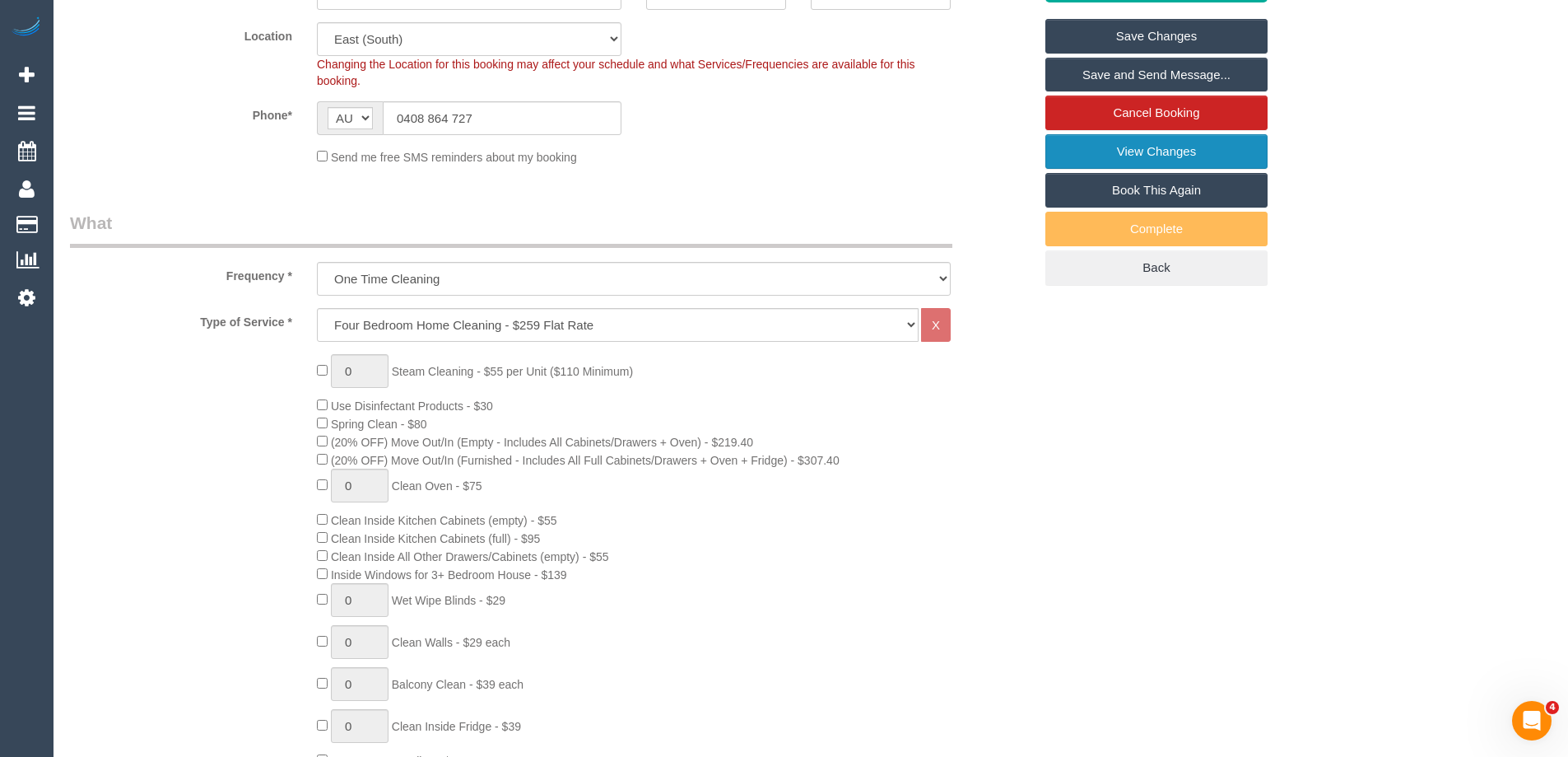
click at [1090, 145] on link "View Changes" at bounding box center [1155, 152] width 222 height 35
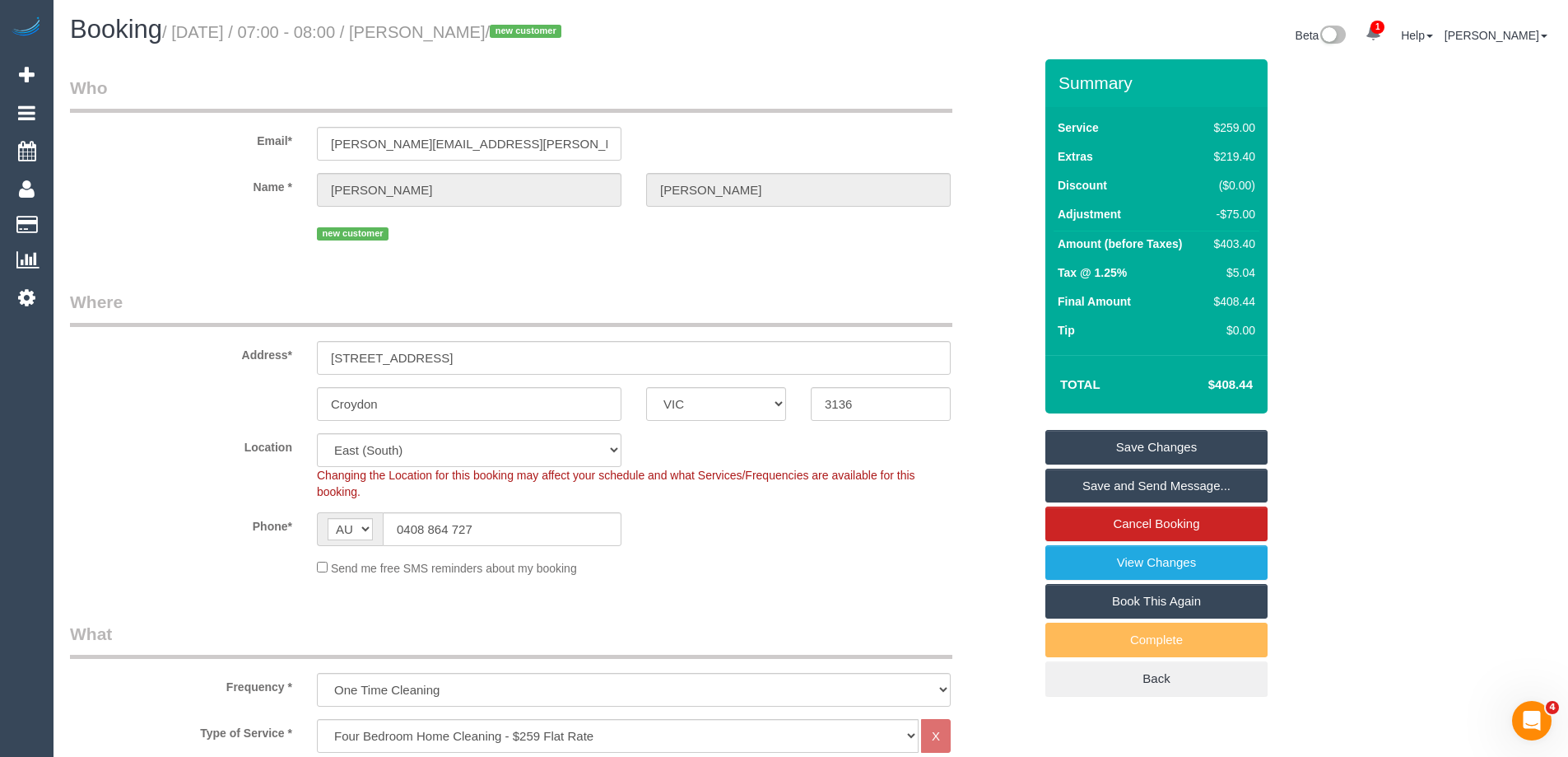
scroll to position [0, 0]
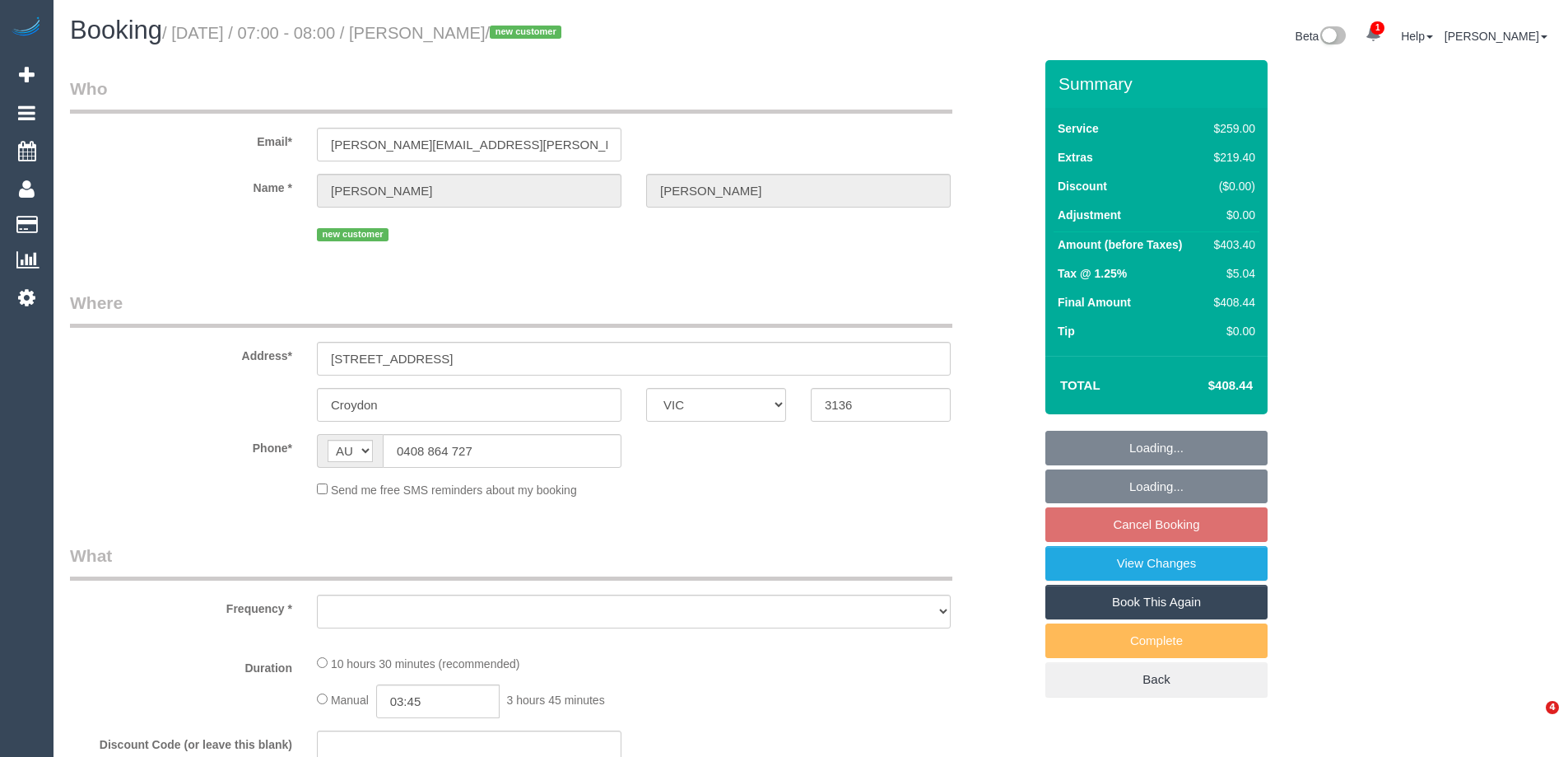
select select "VIC"
select select "object:847"
select select "string:stripe-pm_1S2MXo2GScqysDRVvnSElNHi"
select select "number:28"
select select "number:14"
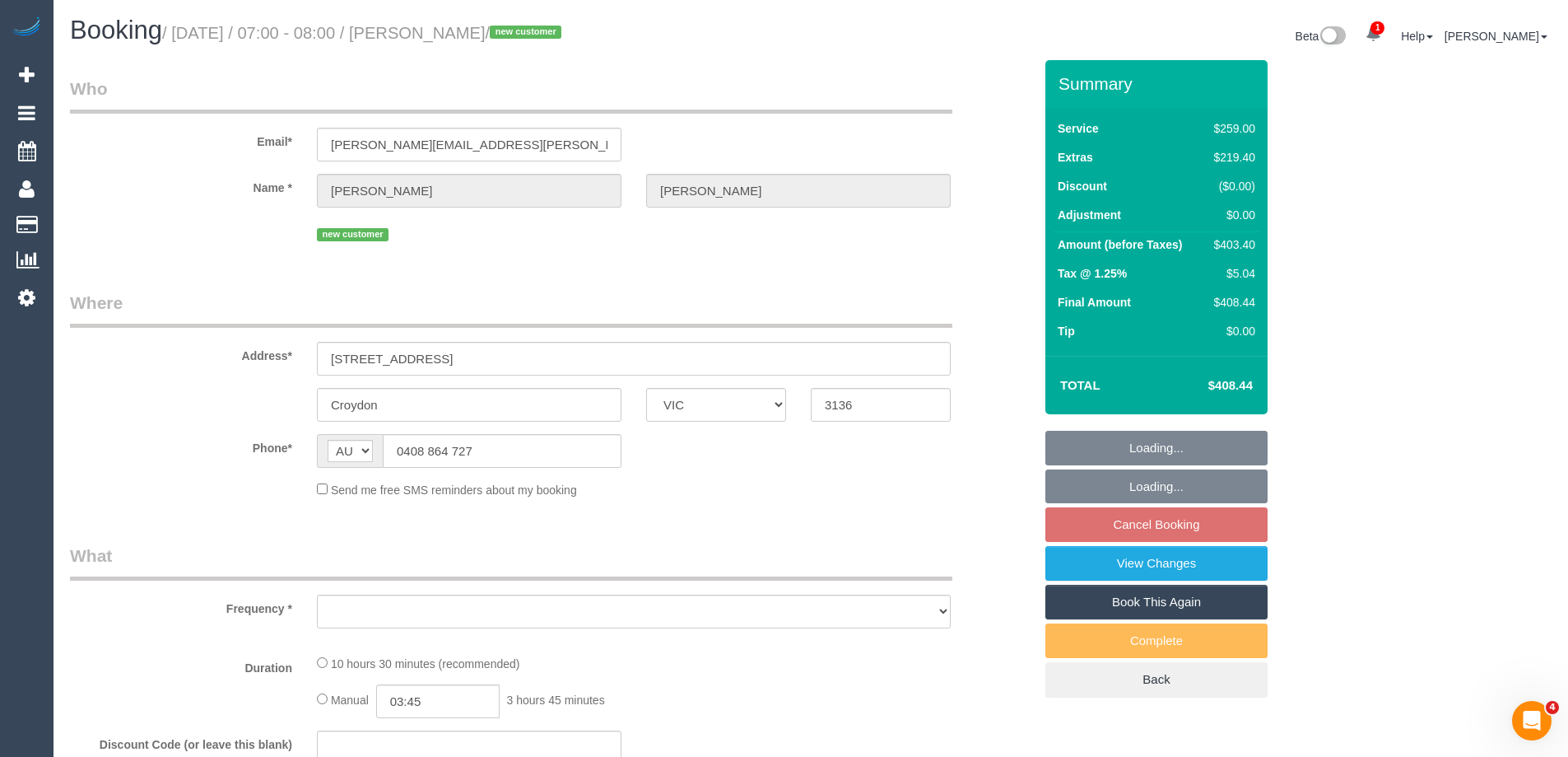
select select "number:19"
select select "number:22"
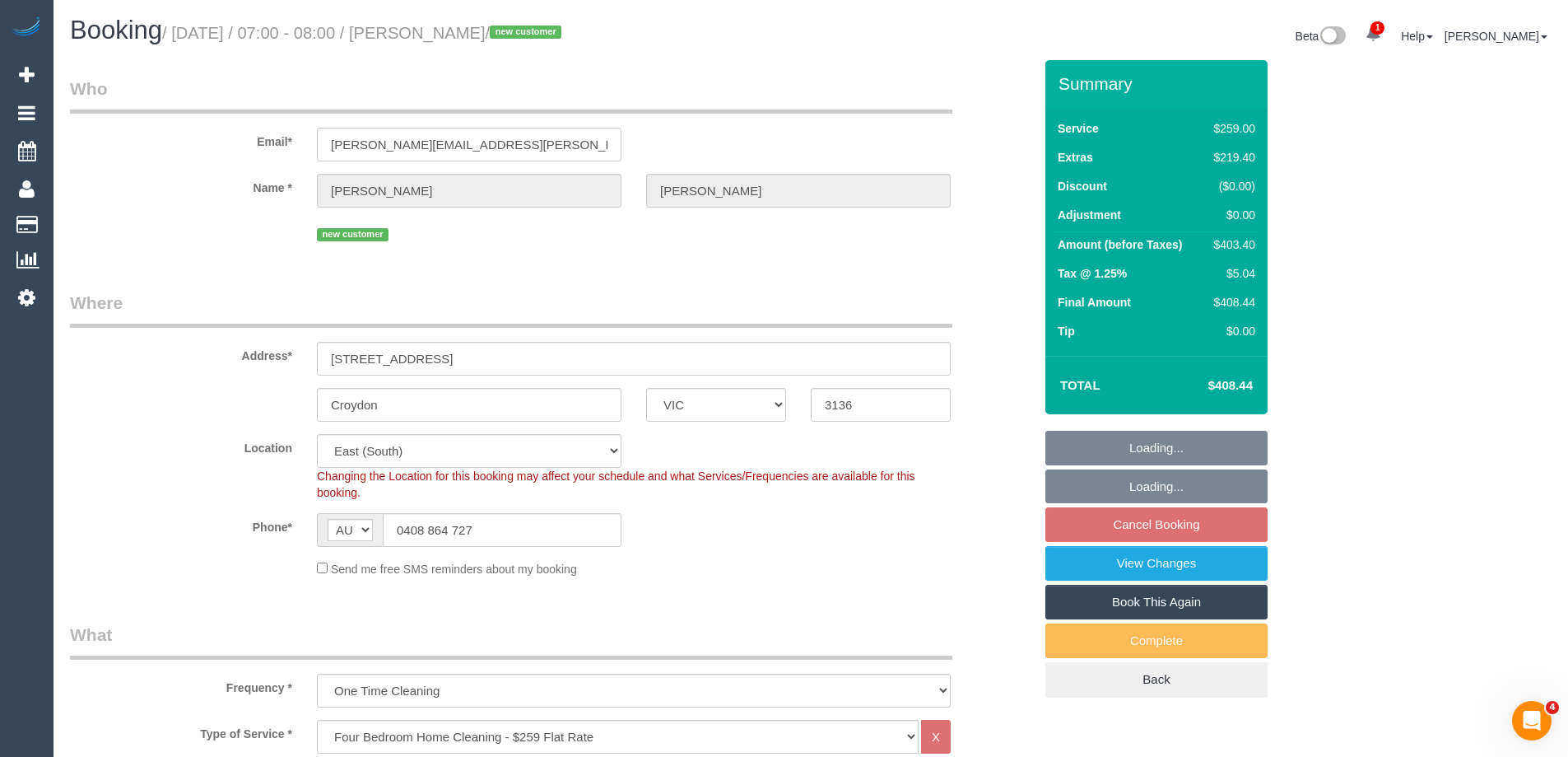
select select "object:852"
select select "spot1"
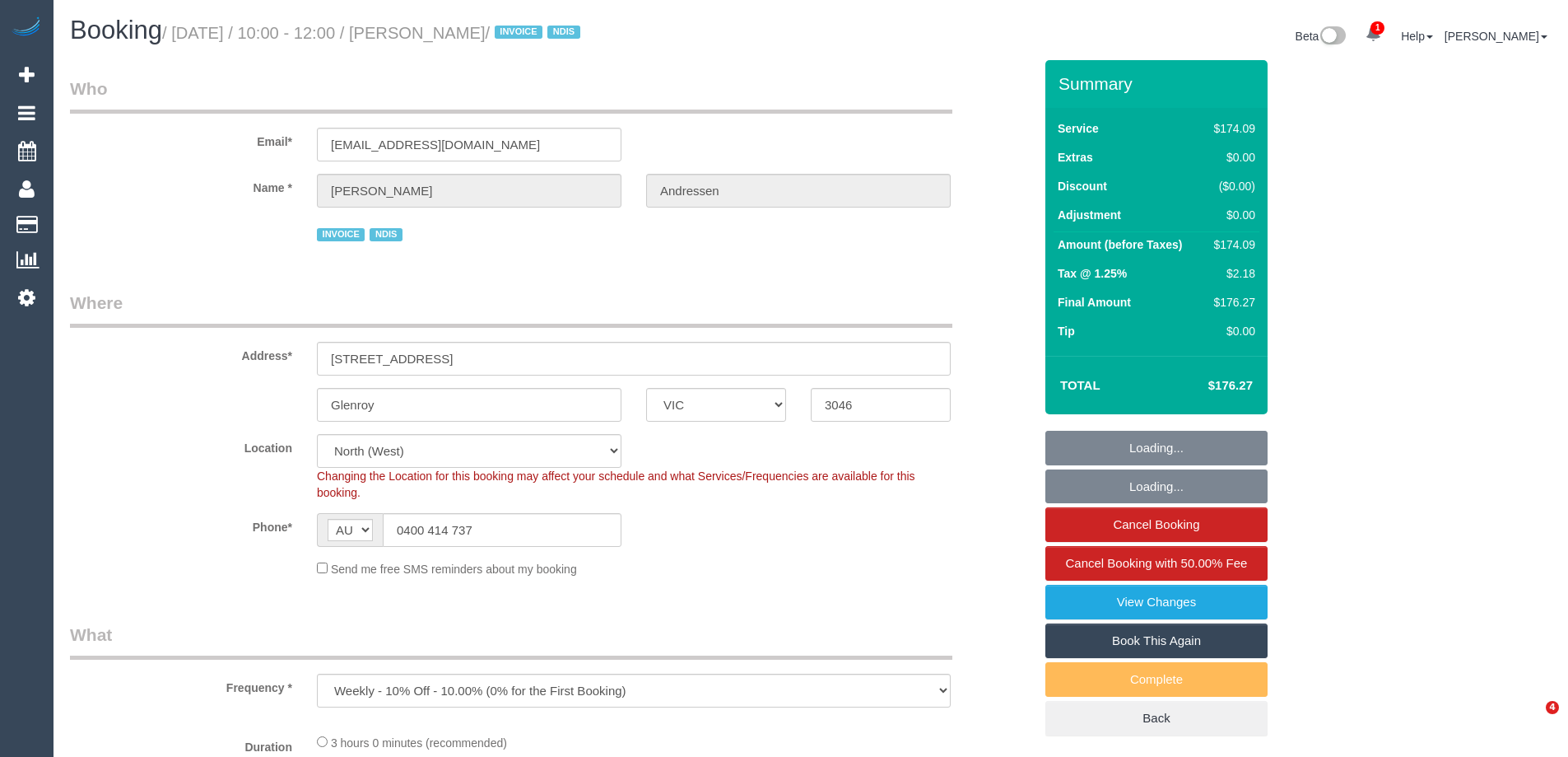
select select "VIC"
select select "180"
select select "number:29"
select select "number:14"
select select "number:18"
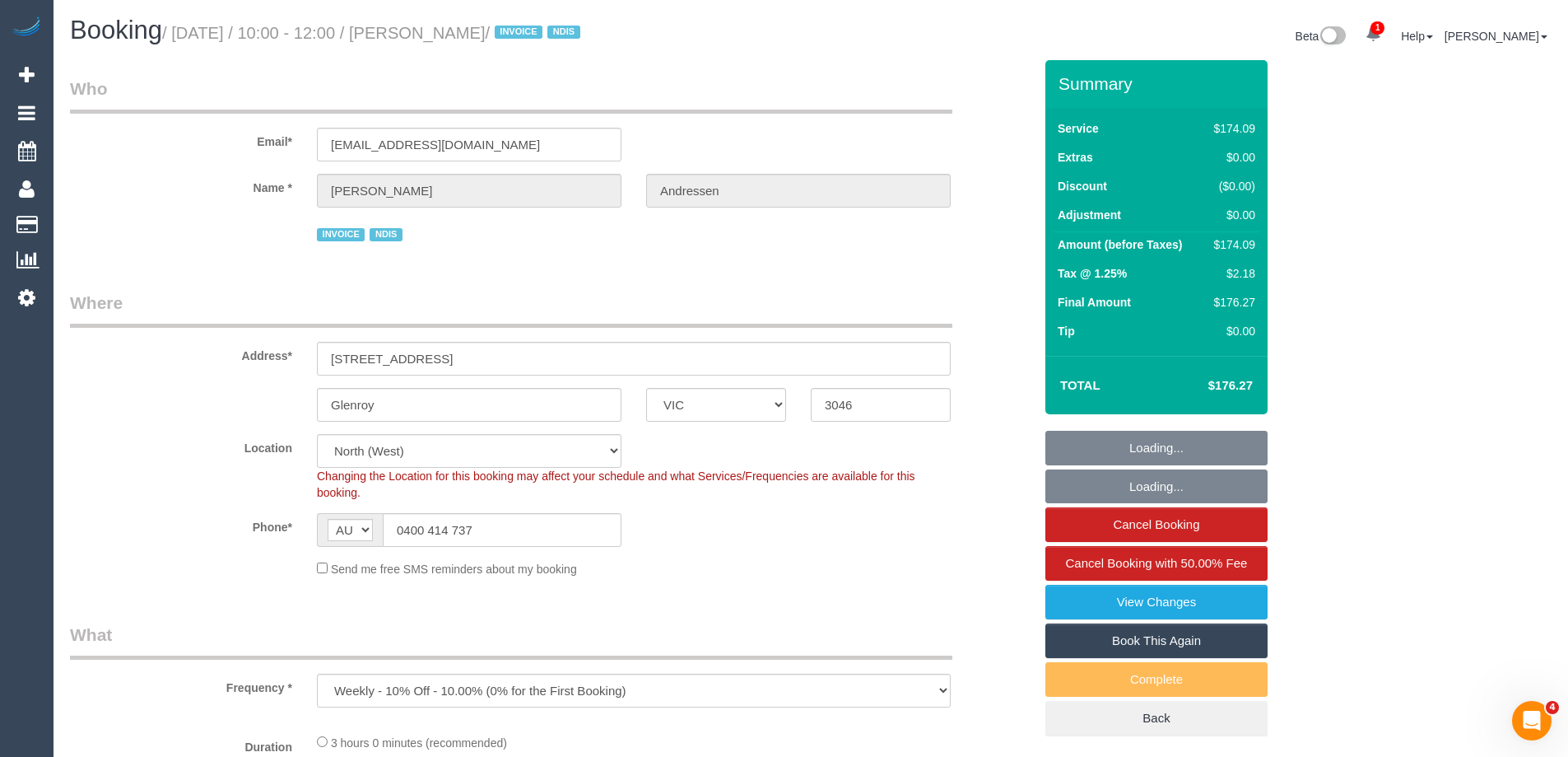
select select "number:25"
select select "number:33"
select select "object:787"
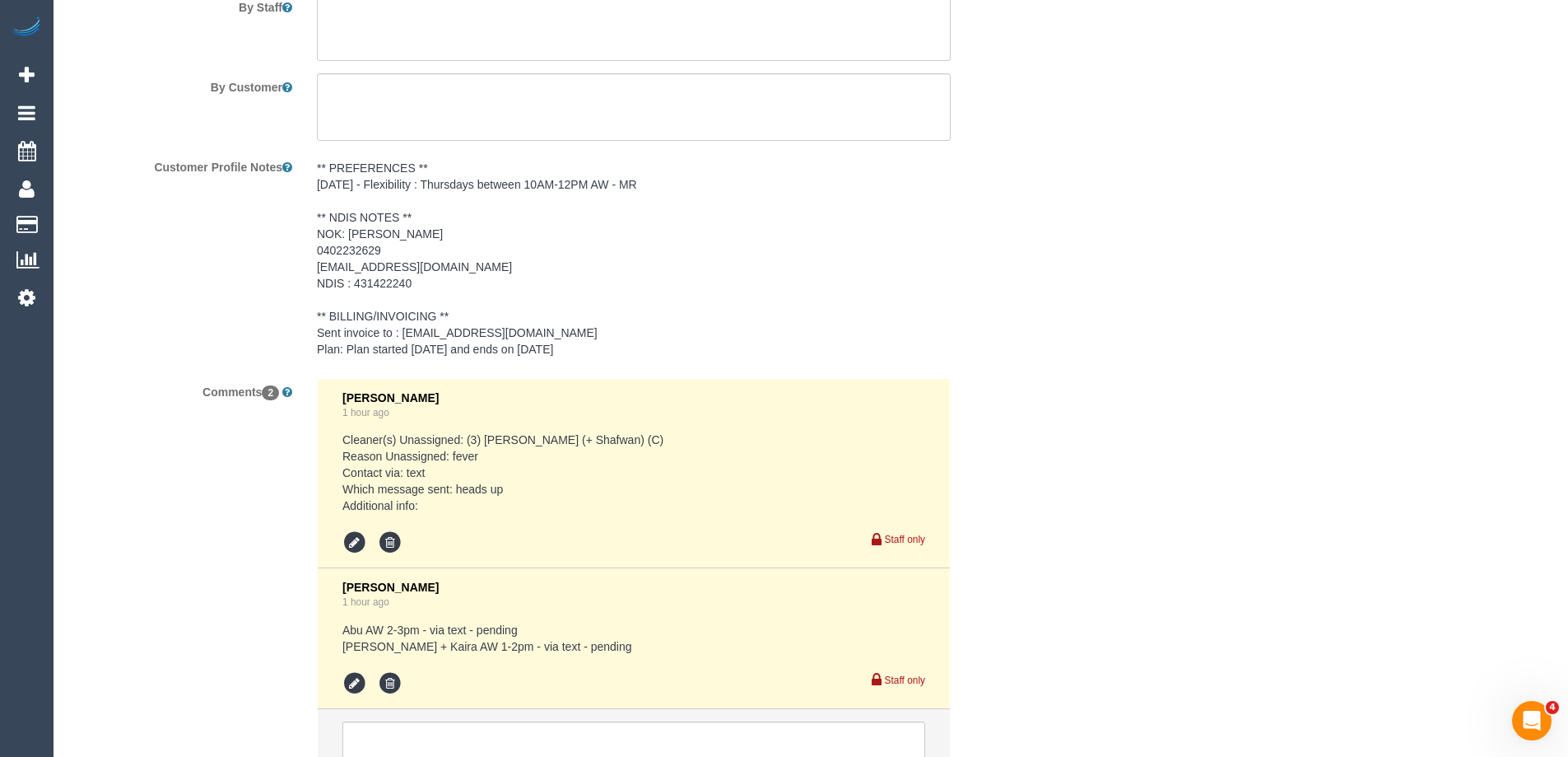
scroll to position [2470, 0]
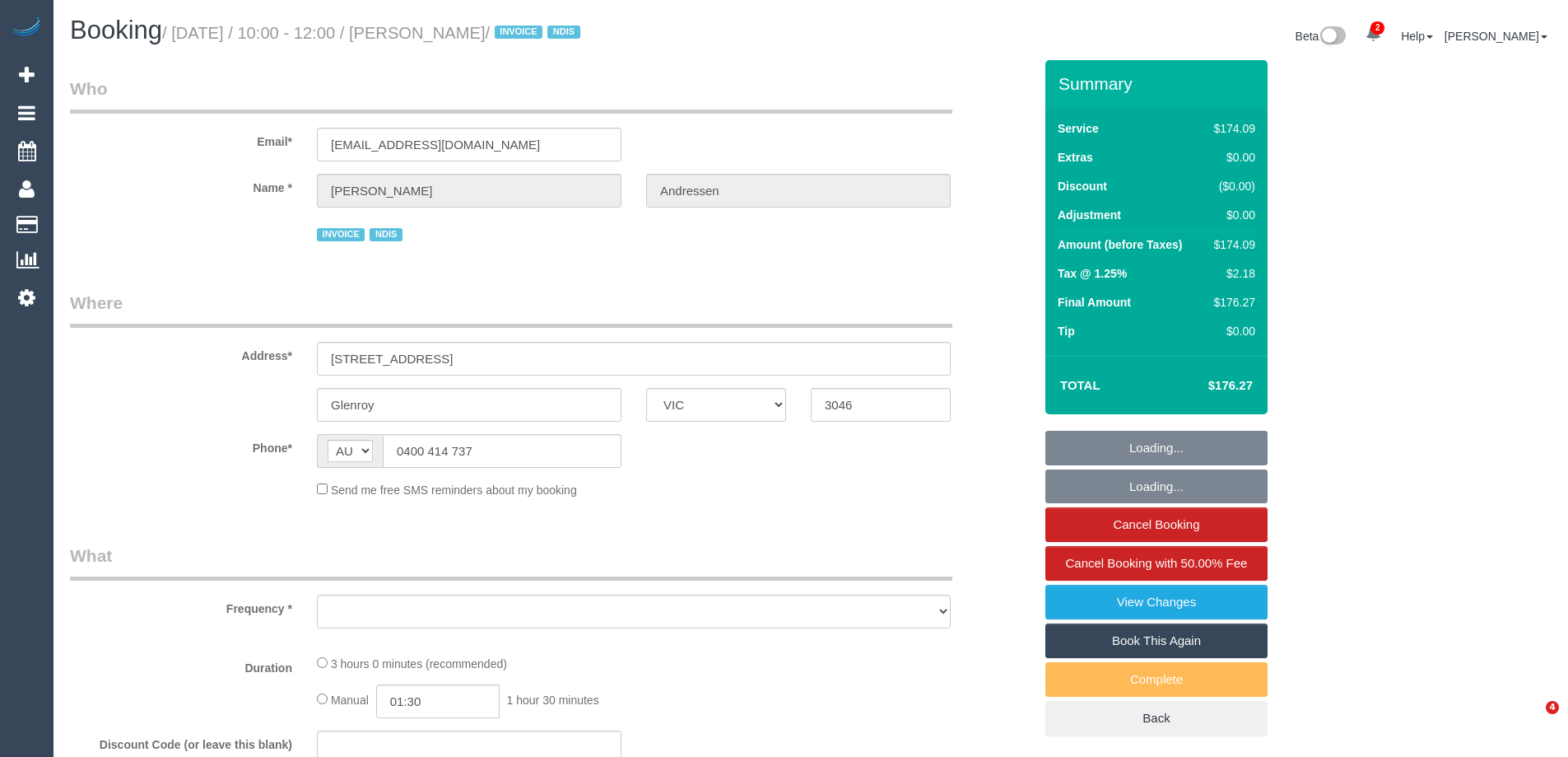
select select "VIC"
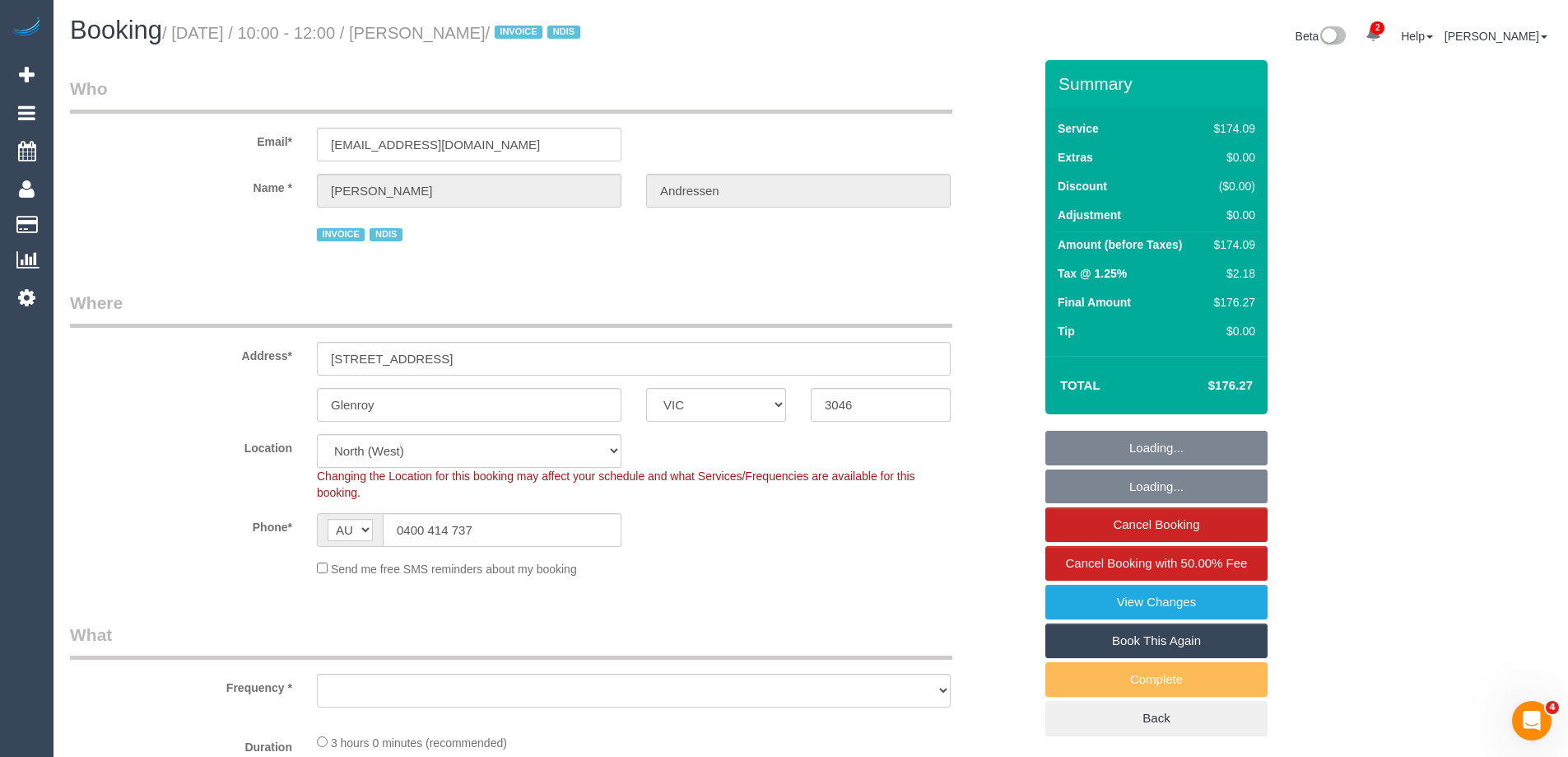
select select "object:1459"
select select "number:29"
select select "number:14"
select select "number:18"
select select "number:25"
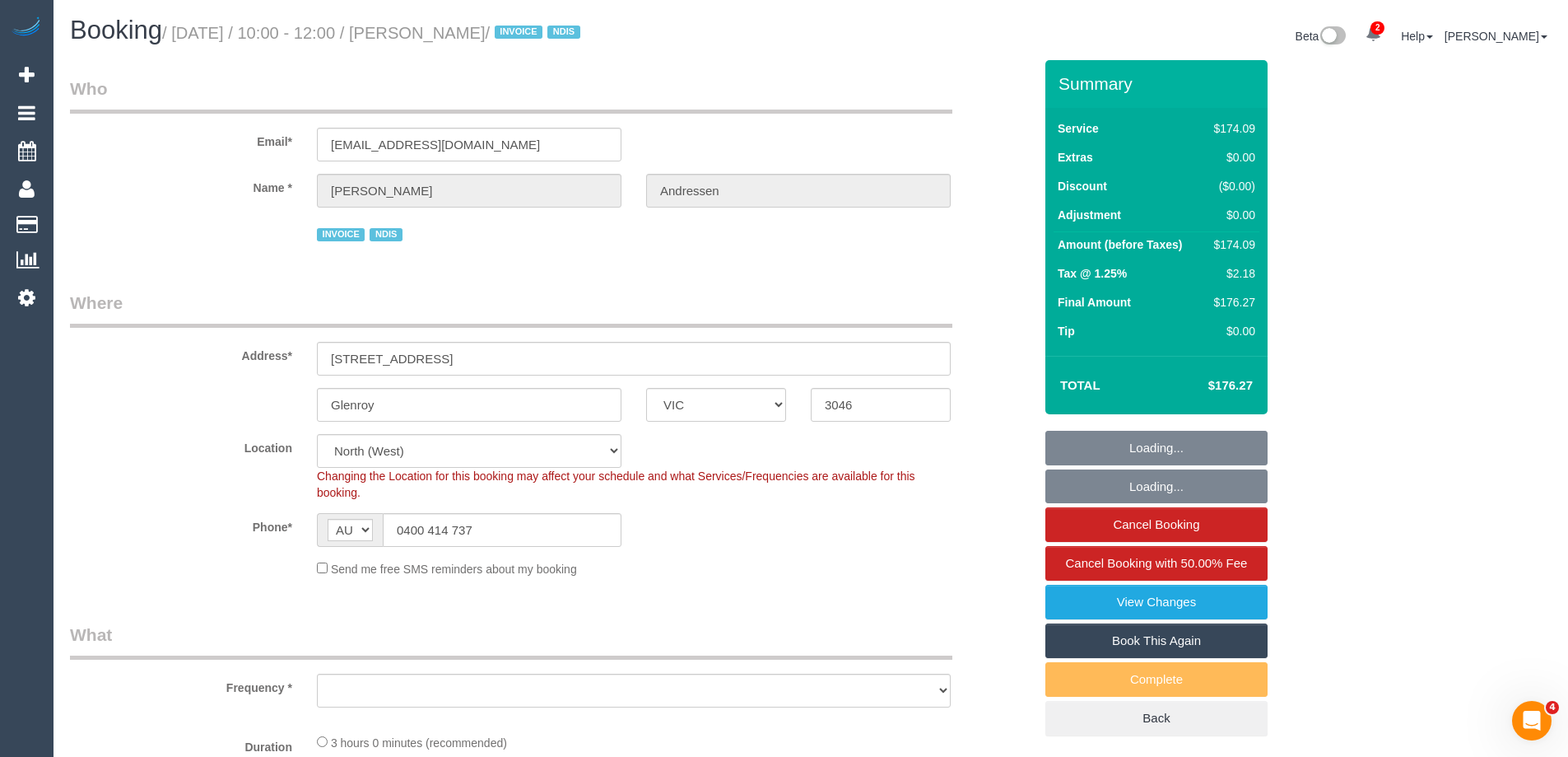
select select "number:33"
select select "object:1540"
select select "180"
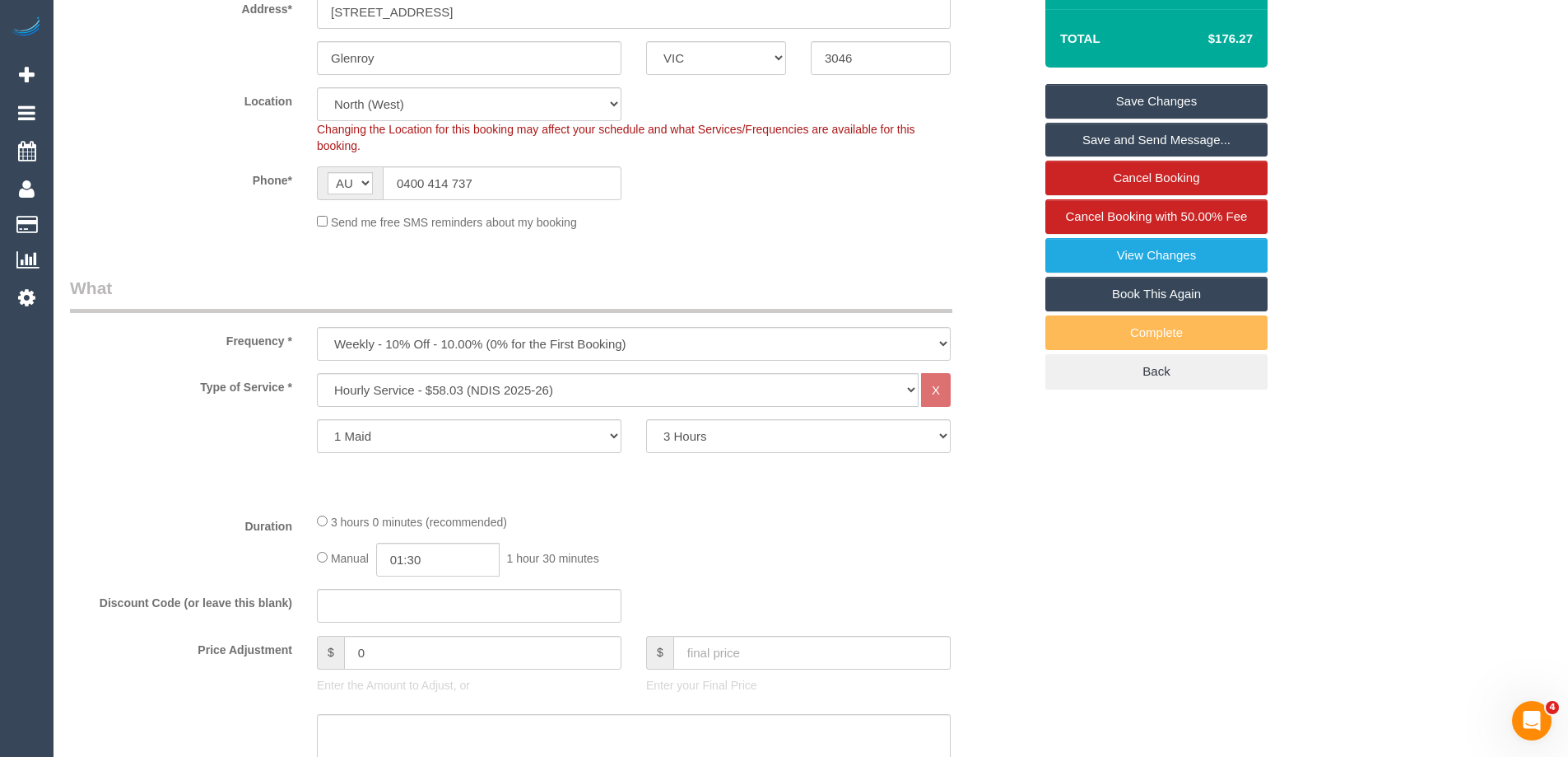
scroll to position [412, 0]
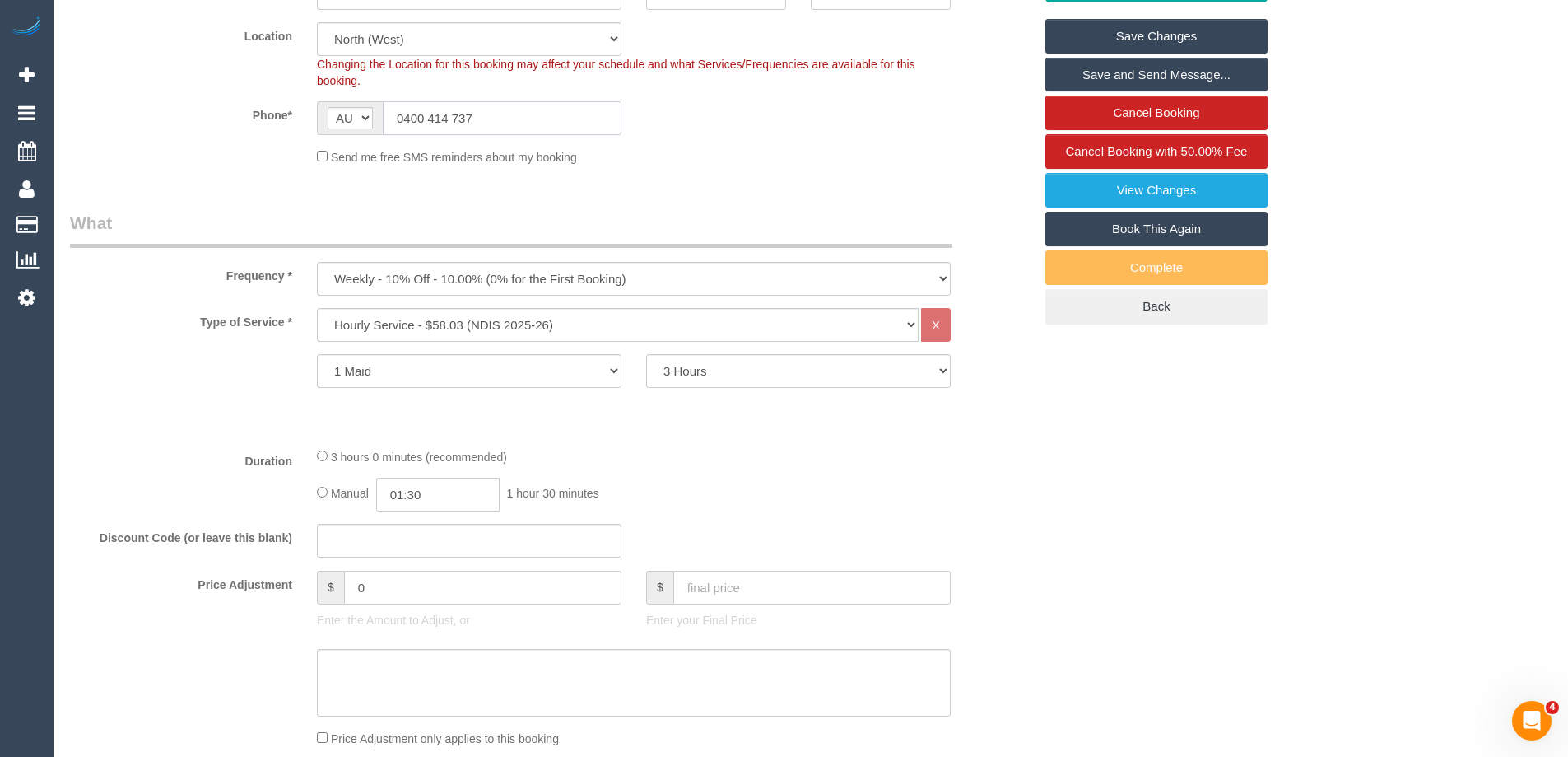
drag, startPoint x: 502, startPoint y: 125, endPoint x: 117, endPoint y: 86, distance: 387.0
click at [117, 86] on sui-booking-location "Location Office City East (North) East (South) Inner East Inner North (East) In…" at bounding box center [551, 93] width 962 height 144
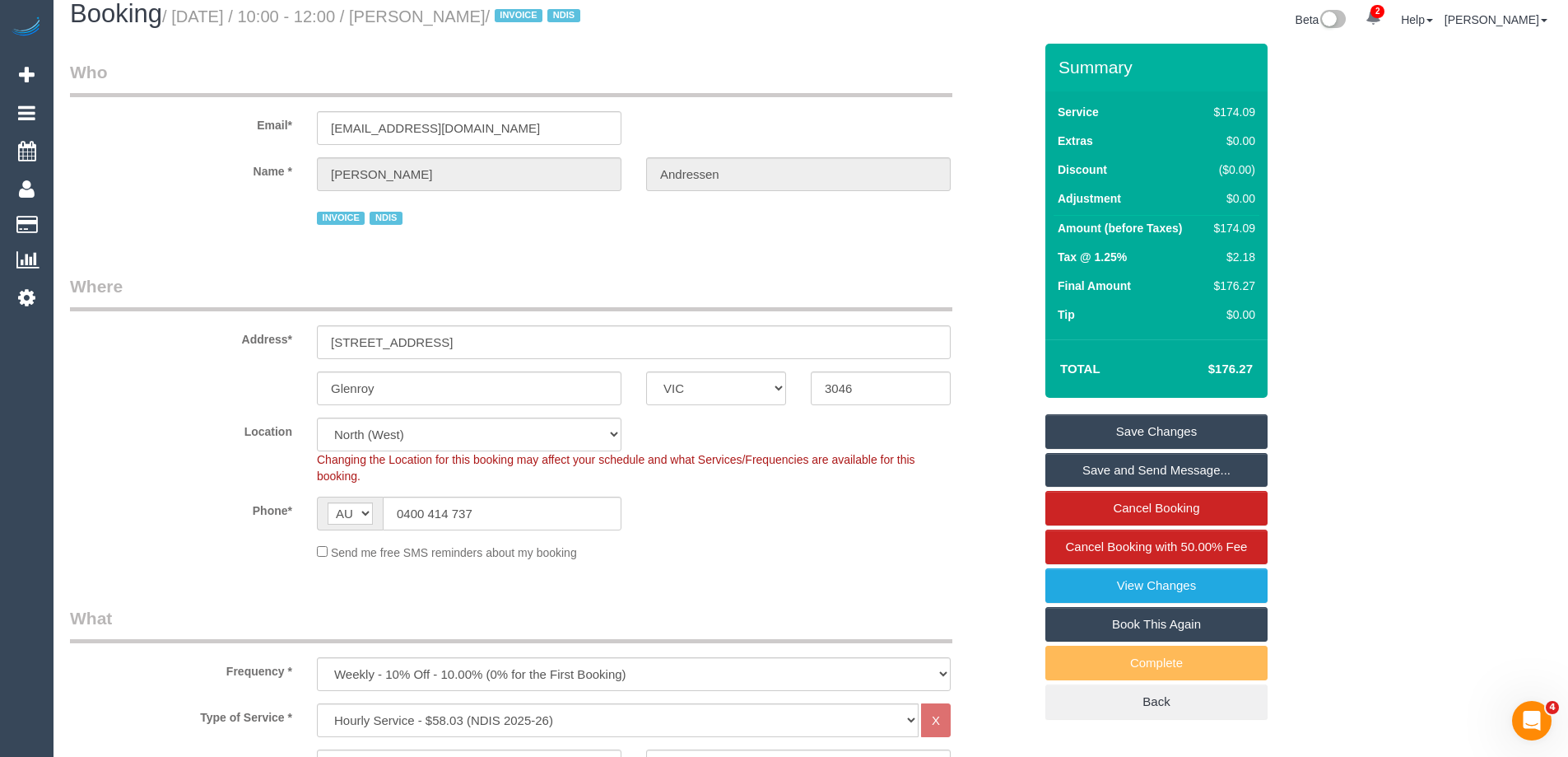
scroll to position [0, 0]
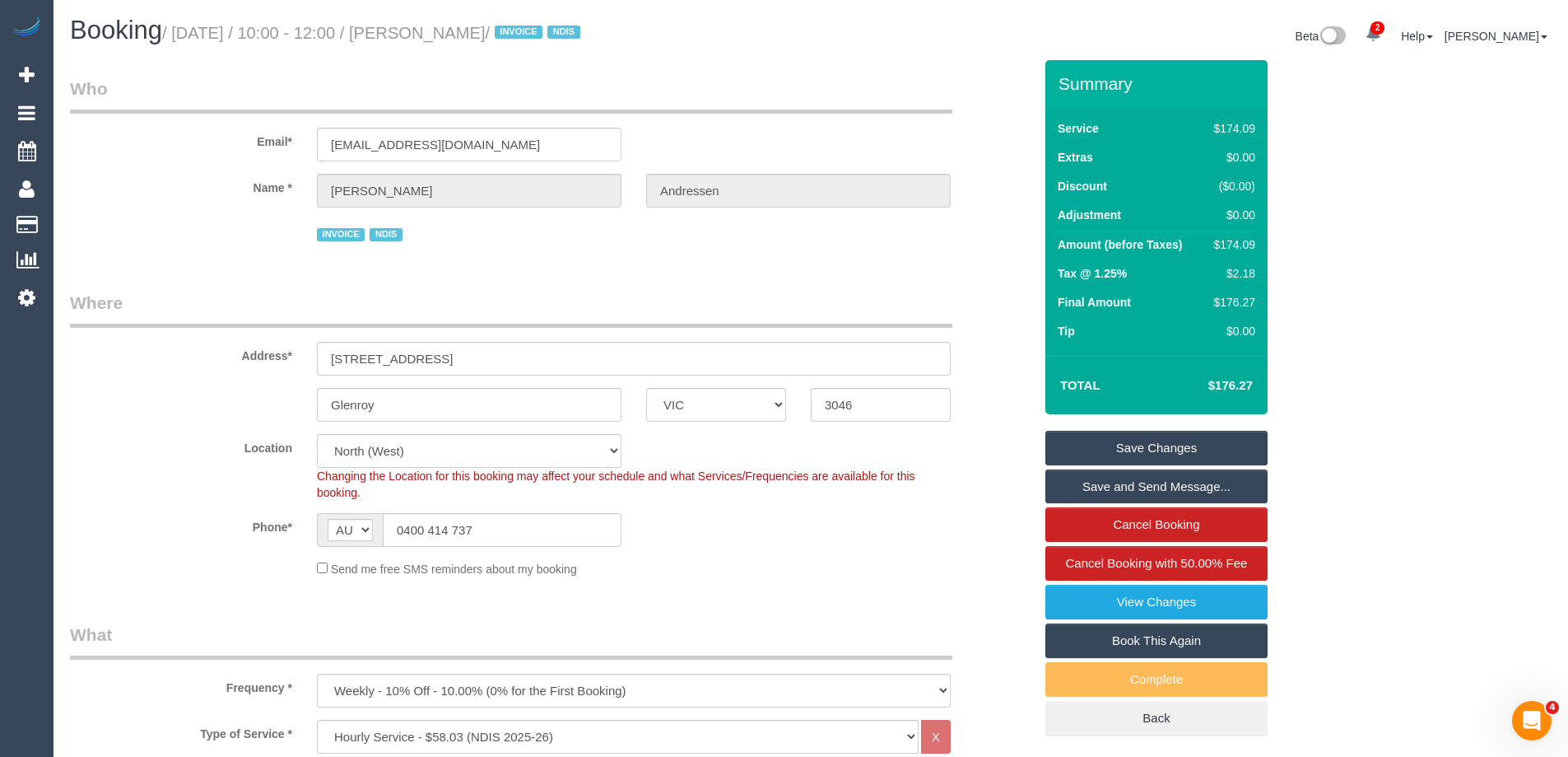
drag, startPoint x: 476, startPoint y: 585, endPoint x: 491, endPoint y: 556, distance: 32.6
click at [476, 585] on fieldset "Where Address* Unit 3, 28 View St Glenroy ACT NSW NT QLD SA TAS VIC WA 3046 Loc…" at bounding box center [551, 440] width 962 height 299
drag, startPoint x: 508, startPoint y: 520, endPoint x: 124, endPoint y: 497, distance: 384.7
click at [125, 497] on sui-booking-location "Location Office City East (North) East (South) Inner East Inner North (East) In…" at bounding box center [551, 505] width 962 height 144
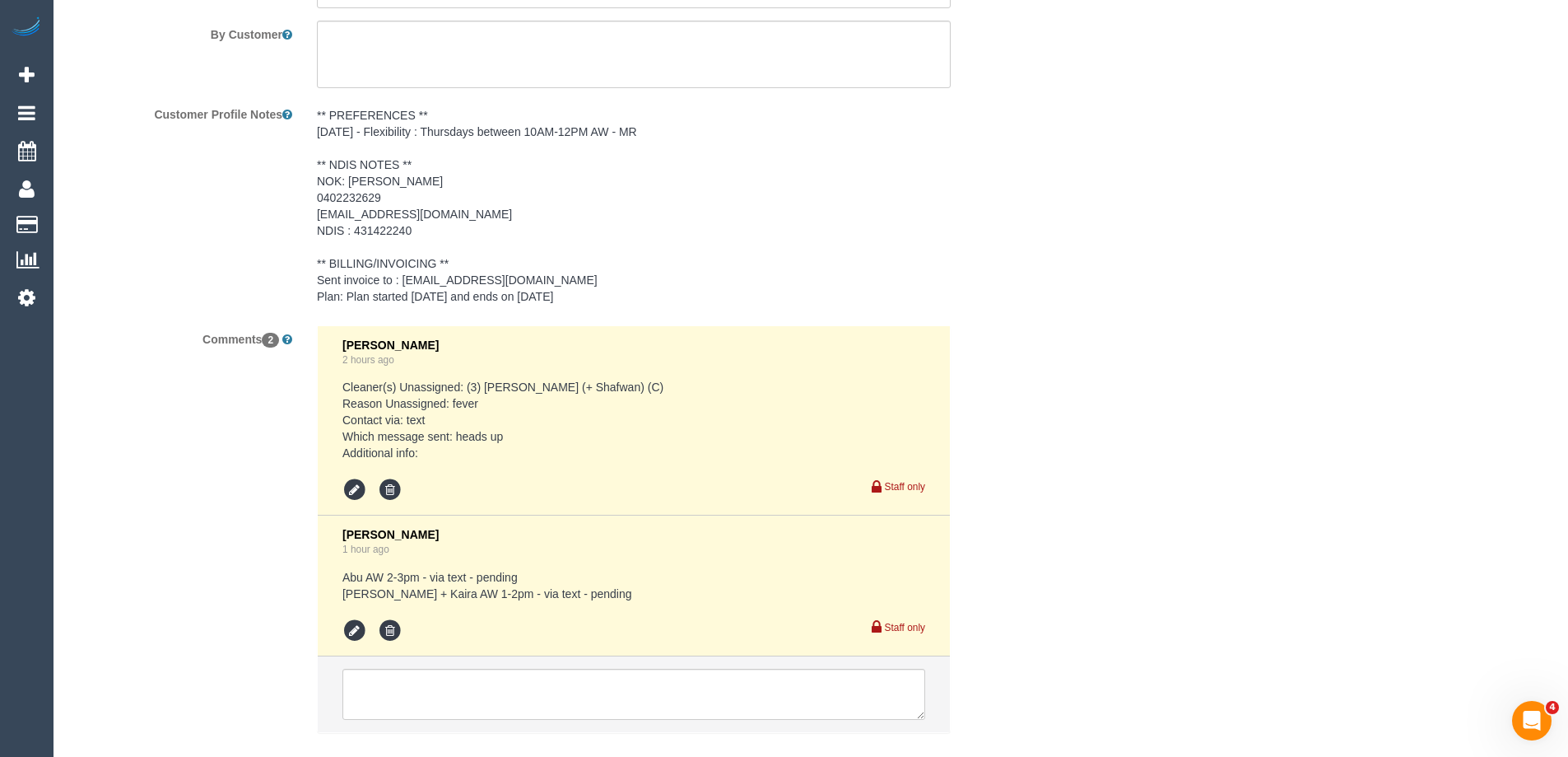
scroll to position [2470, 0]
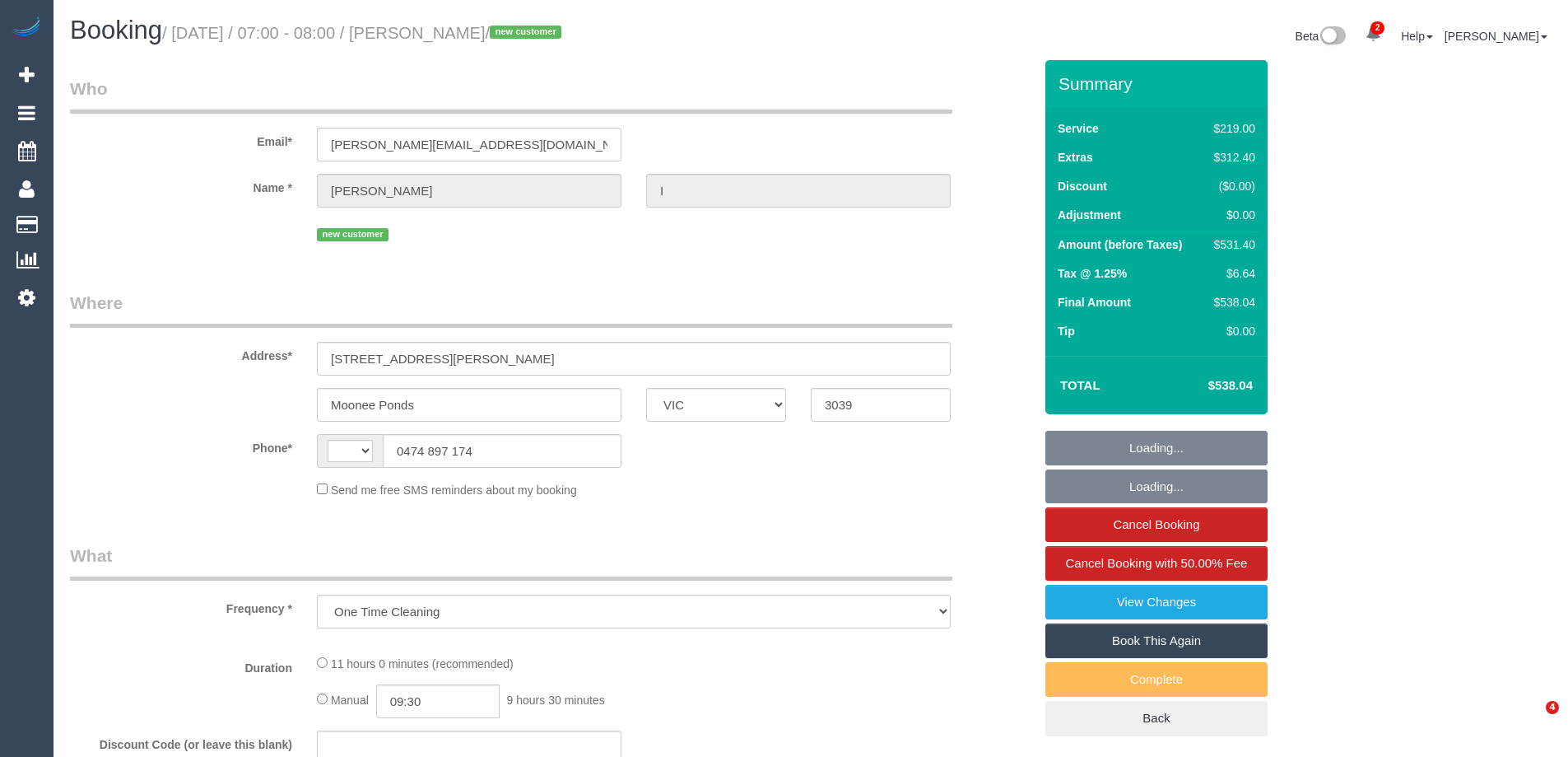
select select "VIC"
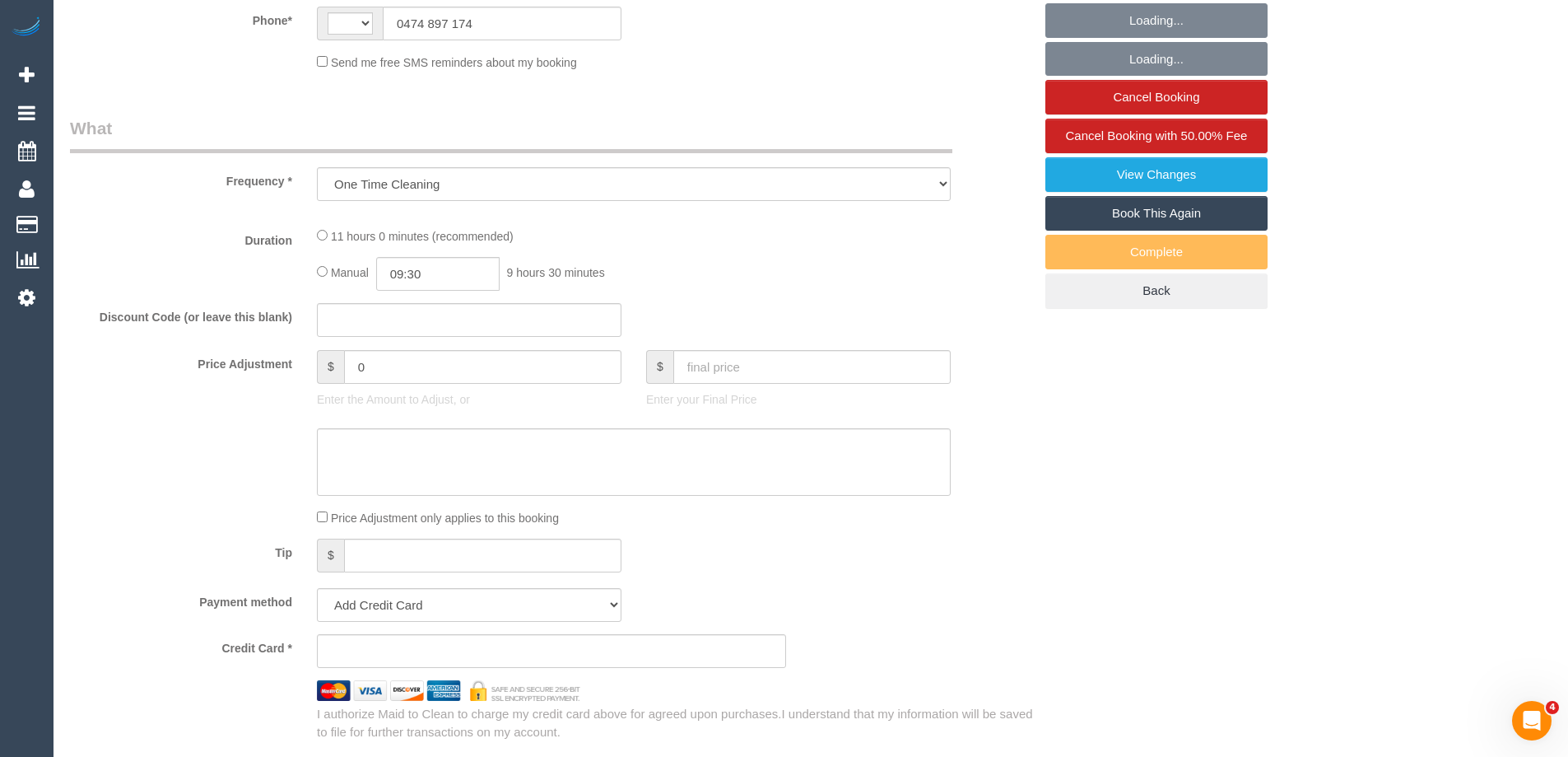
select select "string:AU"
select select "string:stripe-pm_1S2xdF2GScqysDRVQeMAuZZE"
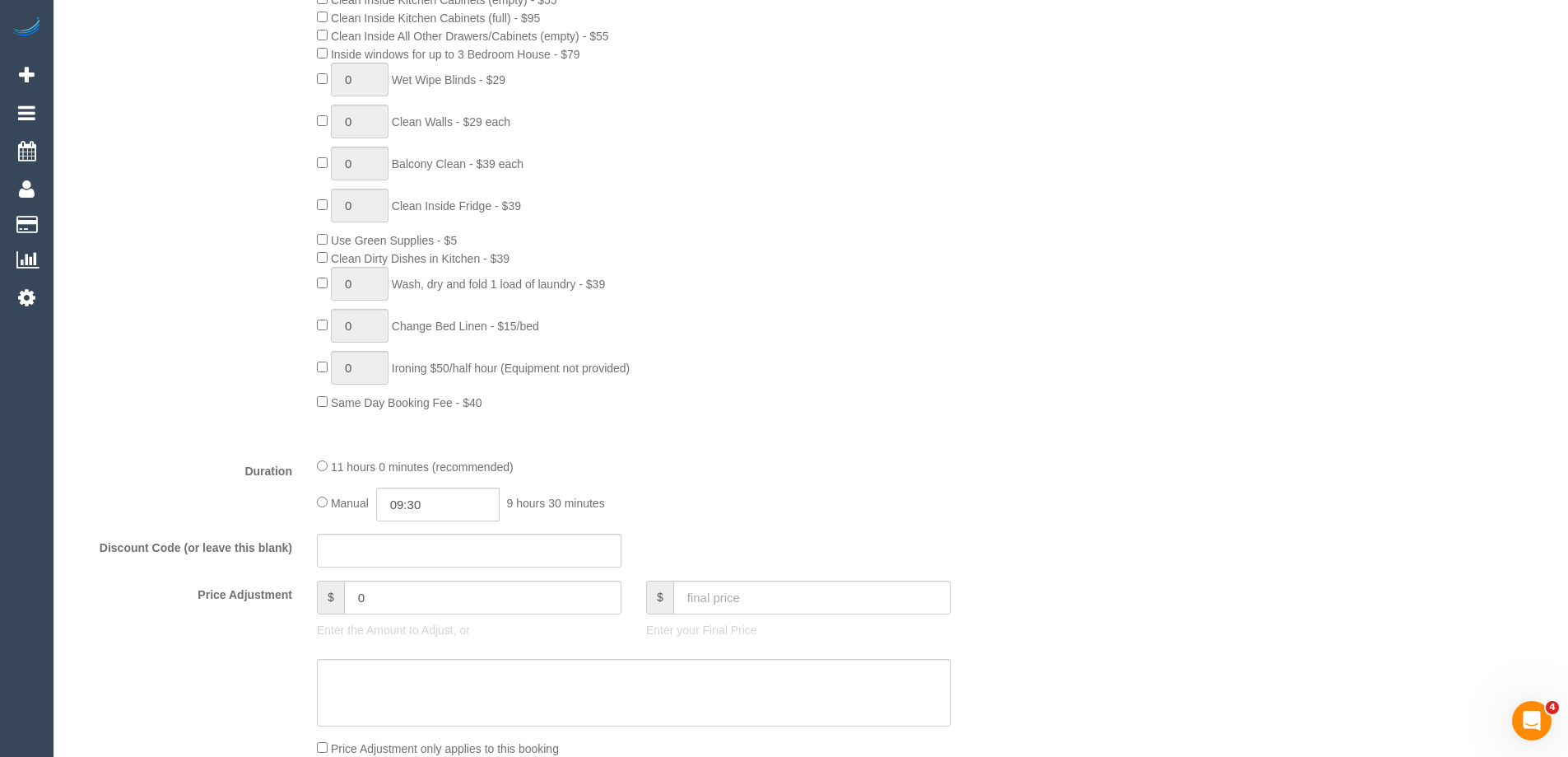
select select "number:27"
select select "number:14"
select select "number:19"
select select "number:24"
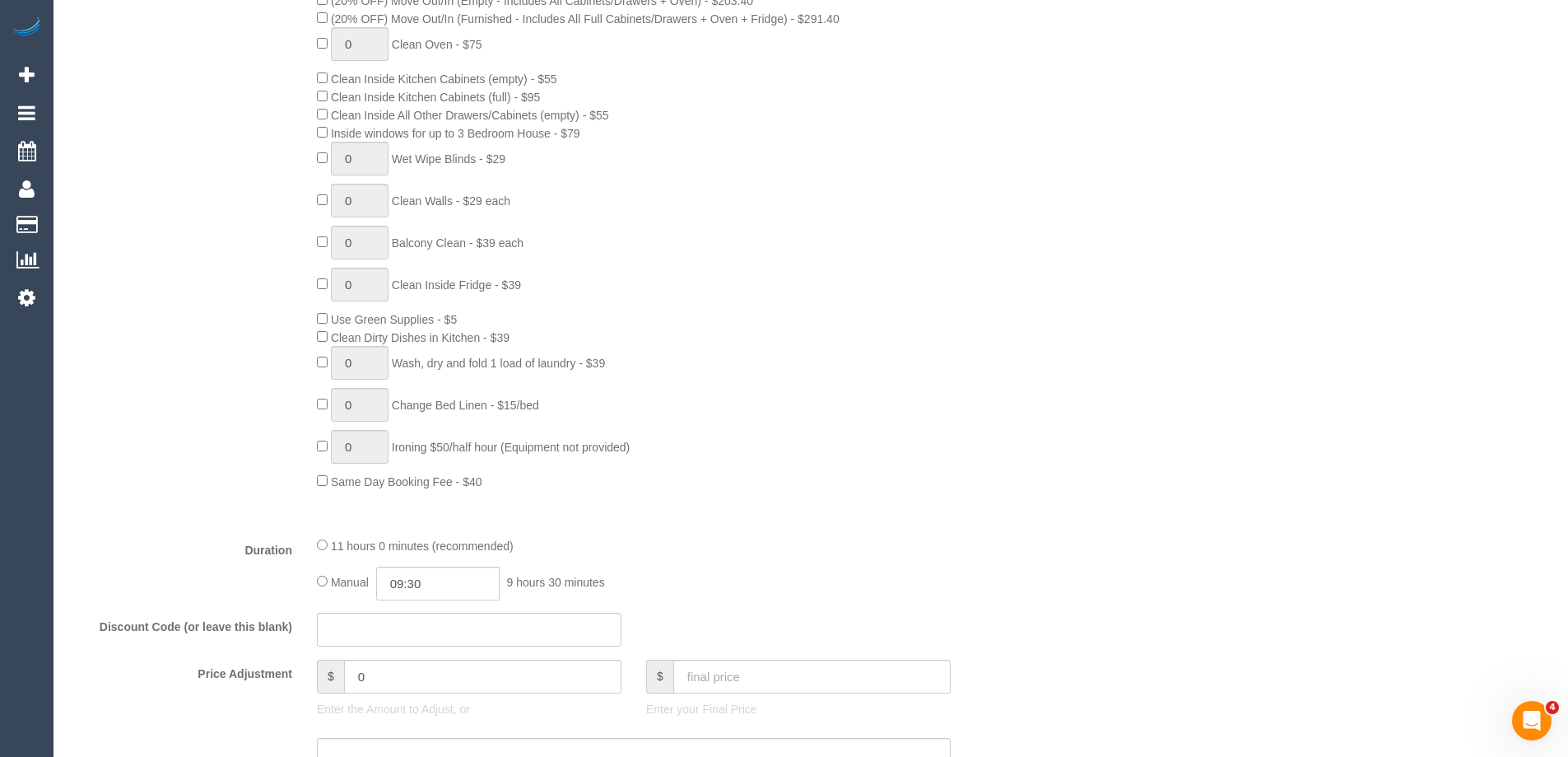
select select "object:1544"
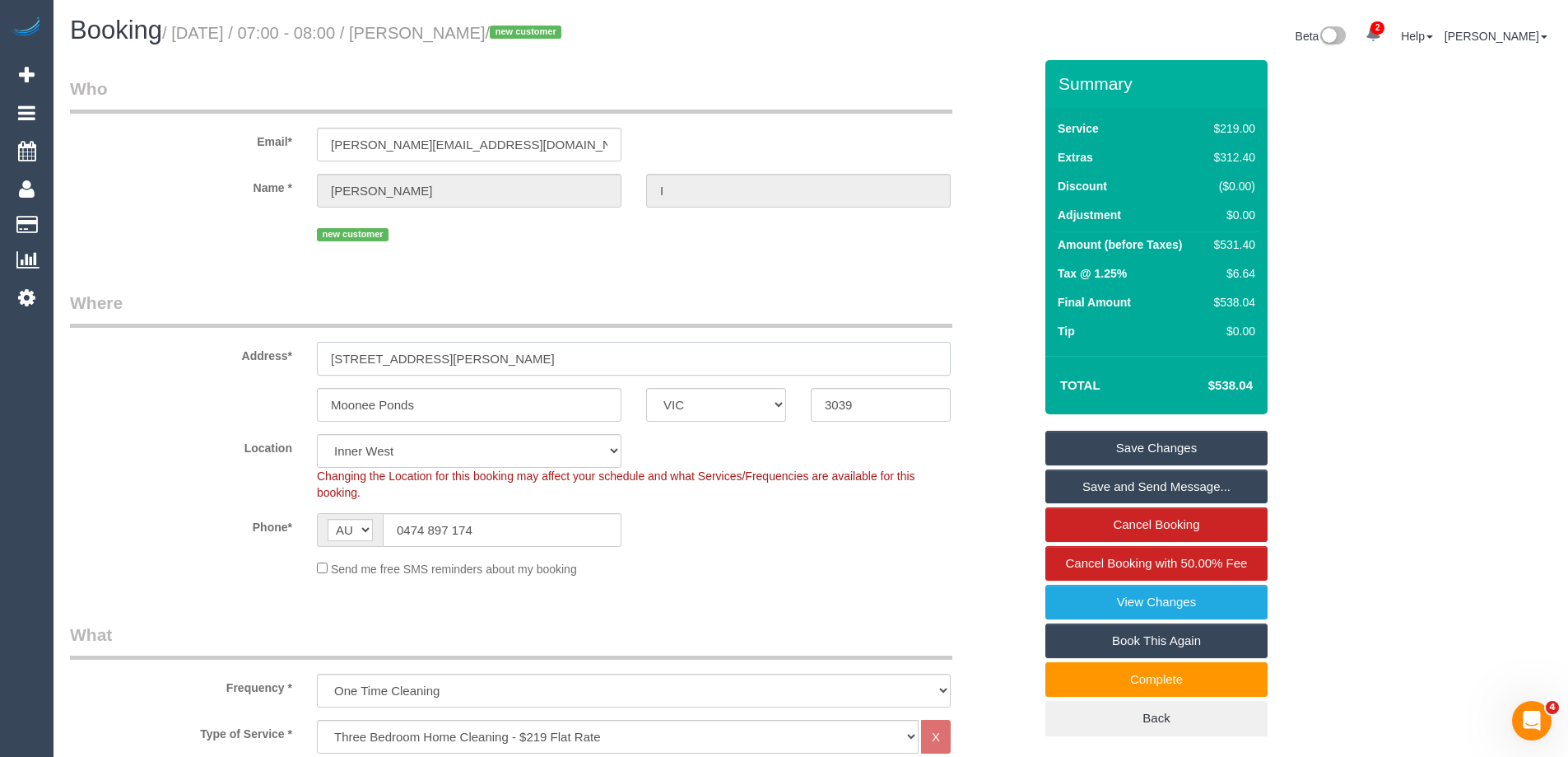
drag, startPoint x: 502, startPoint y: 364, endPoint x: 159, endPoint y: 337, distance: 344.1
click at [159, 337] on div "Address* 4/27a Norwood crescent" at bounding box center [551, 333] width 987 height 85
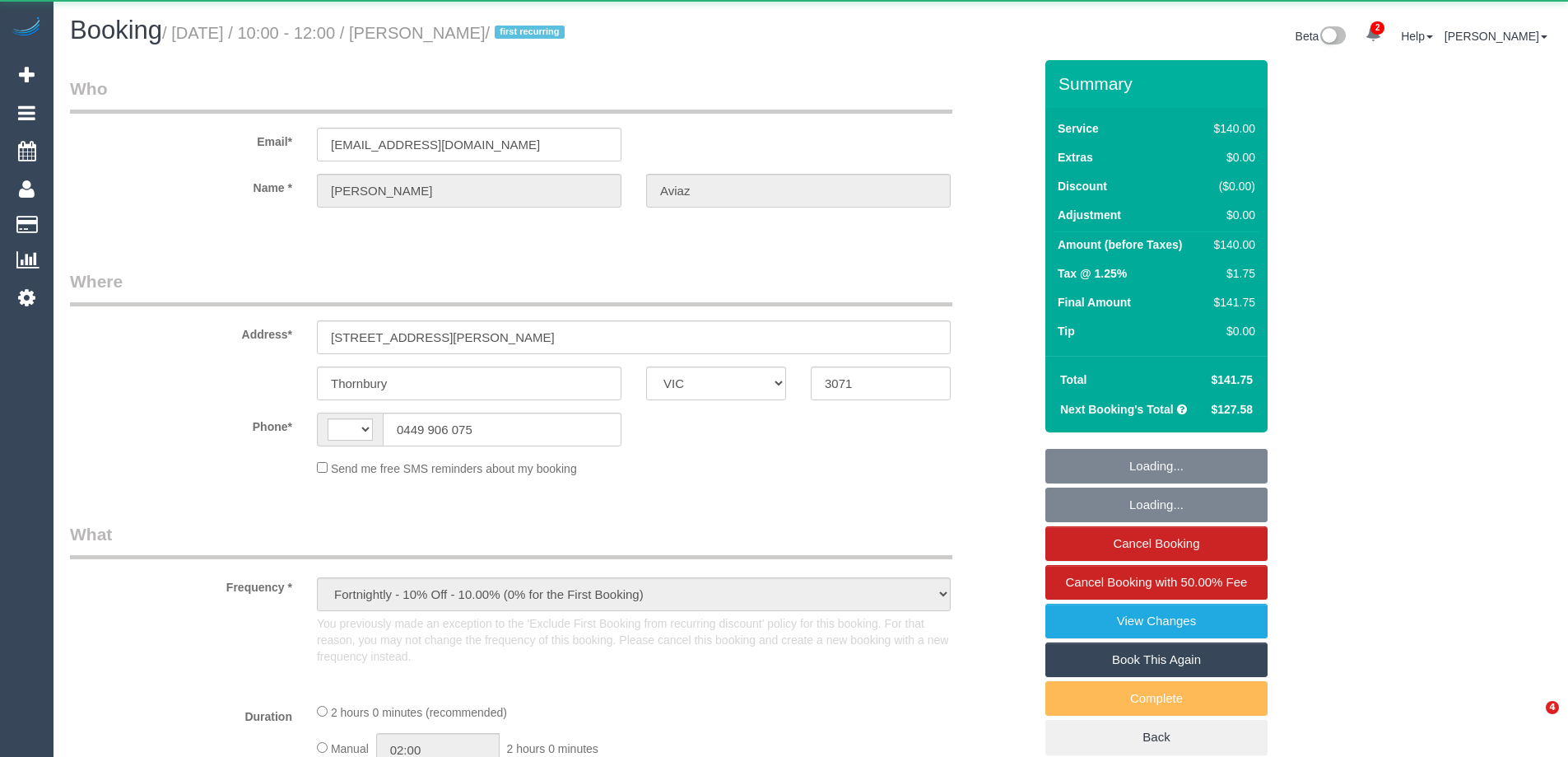
select select "VIC"
select select "string:AU"
select select "string:stripe-pm_1RzoTQ2GScqysDRVP2KB029n"
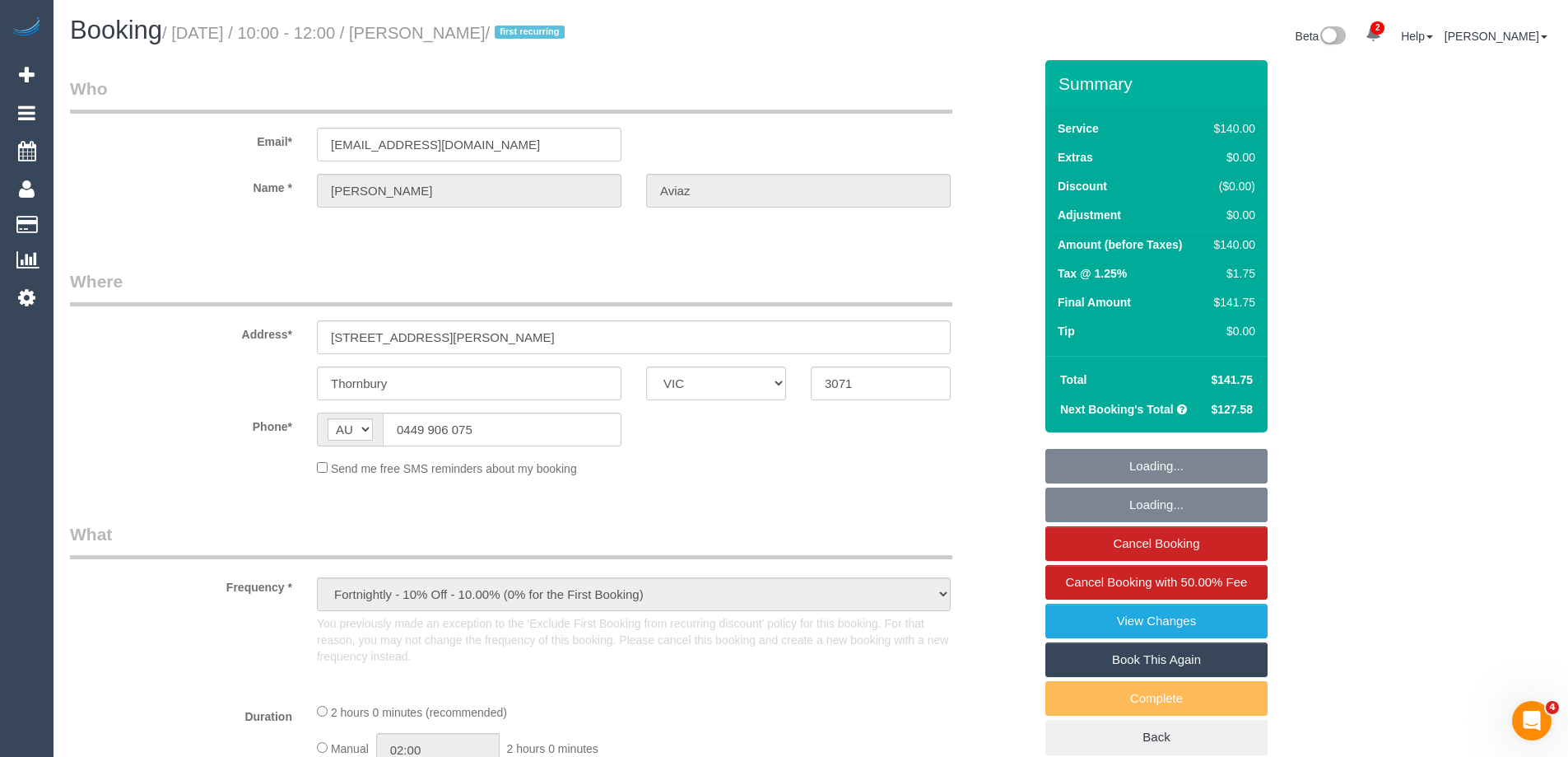
select select "number:28"
select select "number:16"
select select "number:18"
select select "number:36"
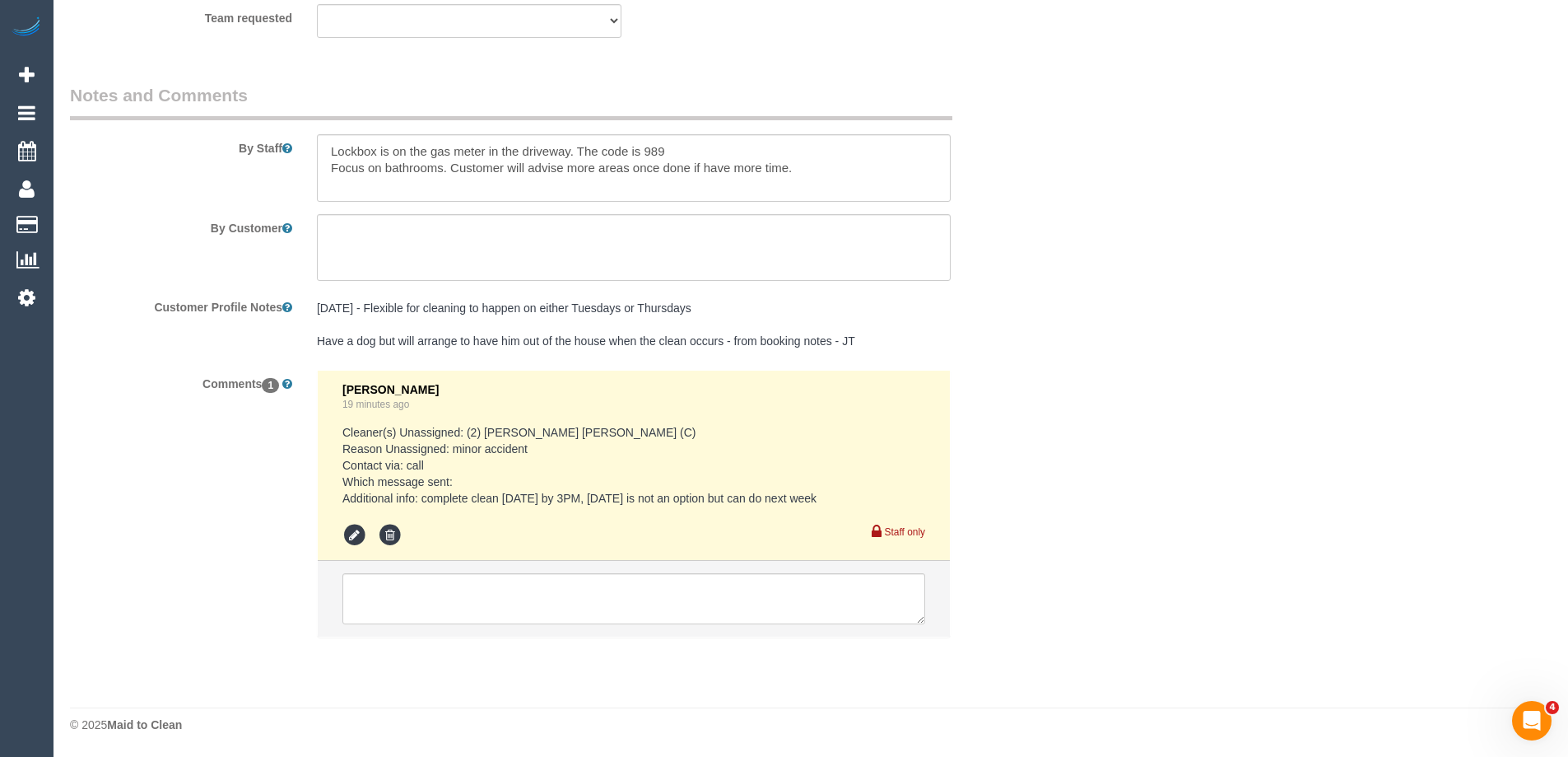
select select "object:1575"
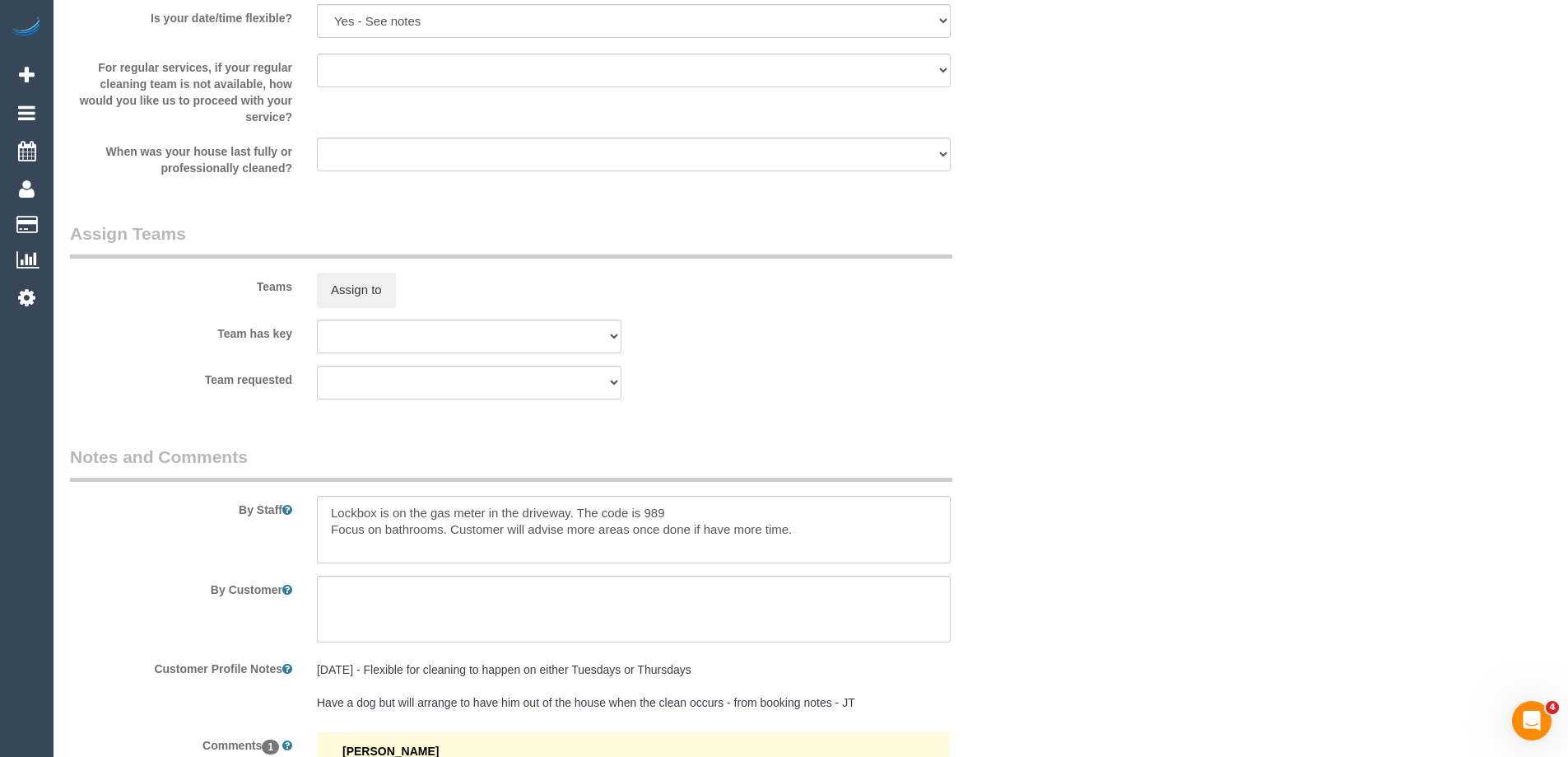
scroll to position [2370, 0]
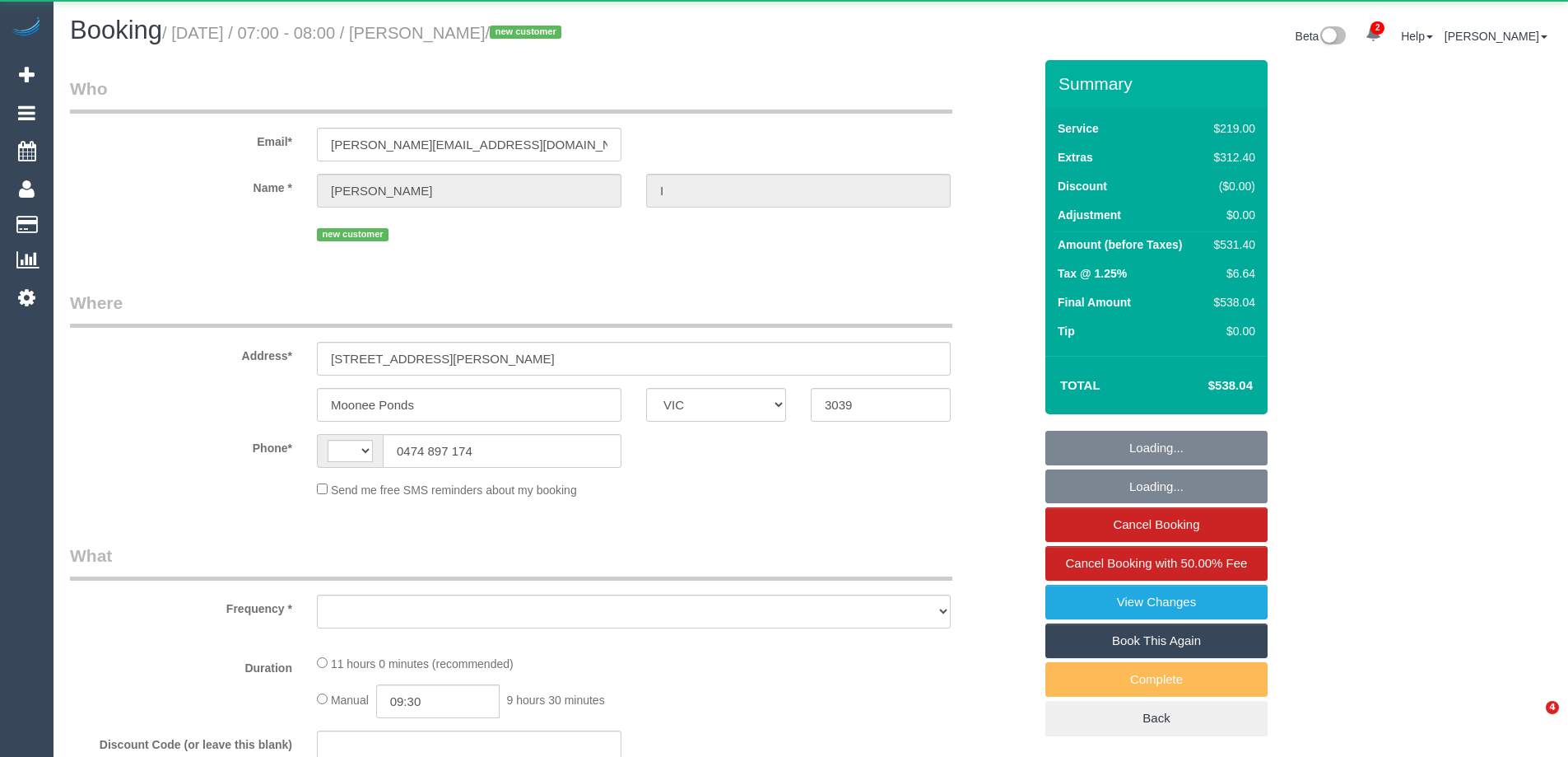
select select "VIC"
select select "string:AU"
select select "object:595"
select select "string:stripe-pm_1S2xdF2GScqysDRVQeMAuZZE"
select select "number:27"
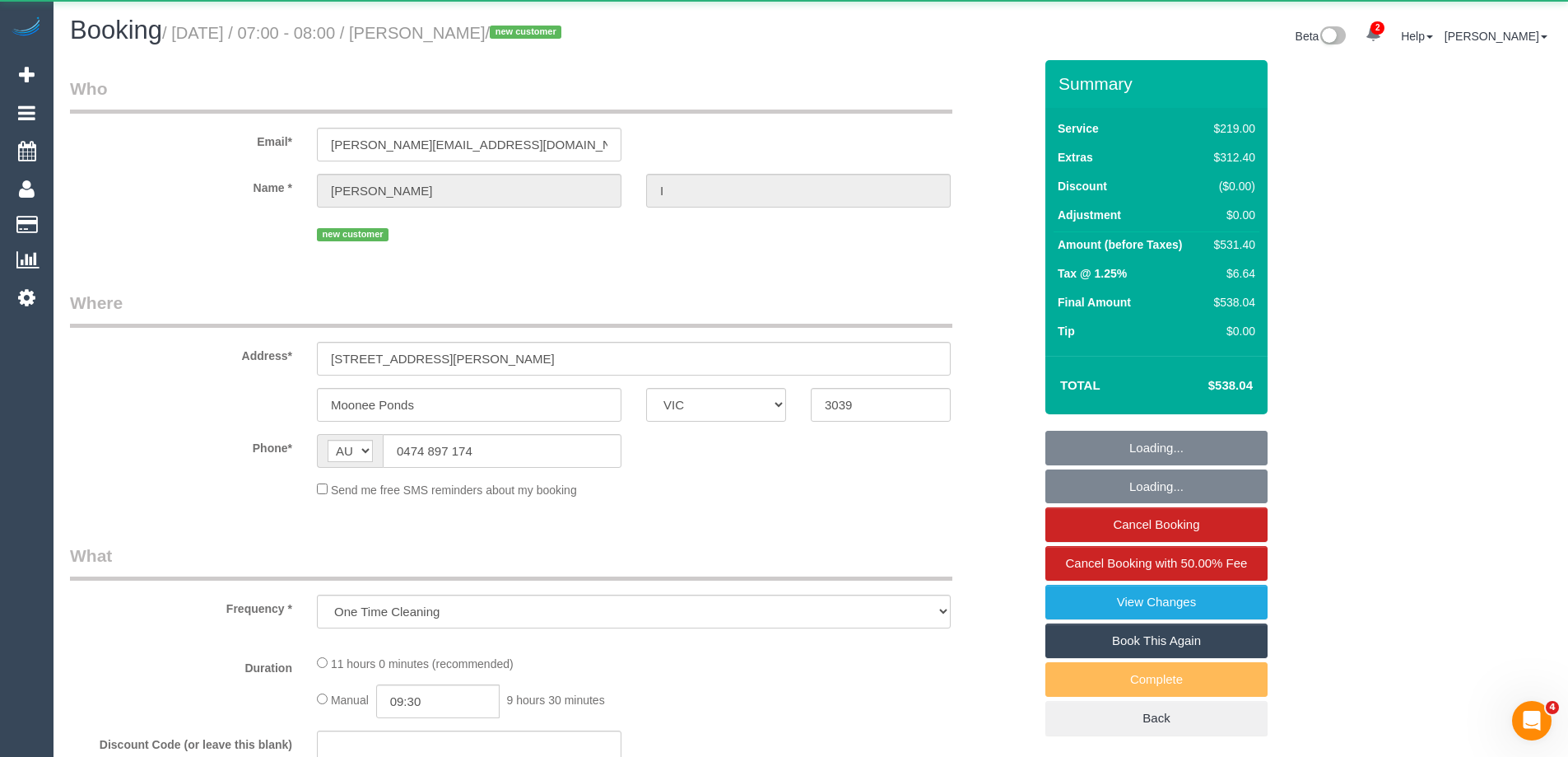
select select "number:14"
select select "number:19"
select select "number:24"
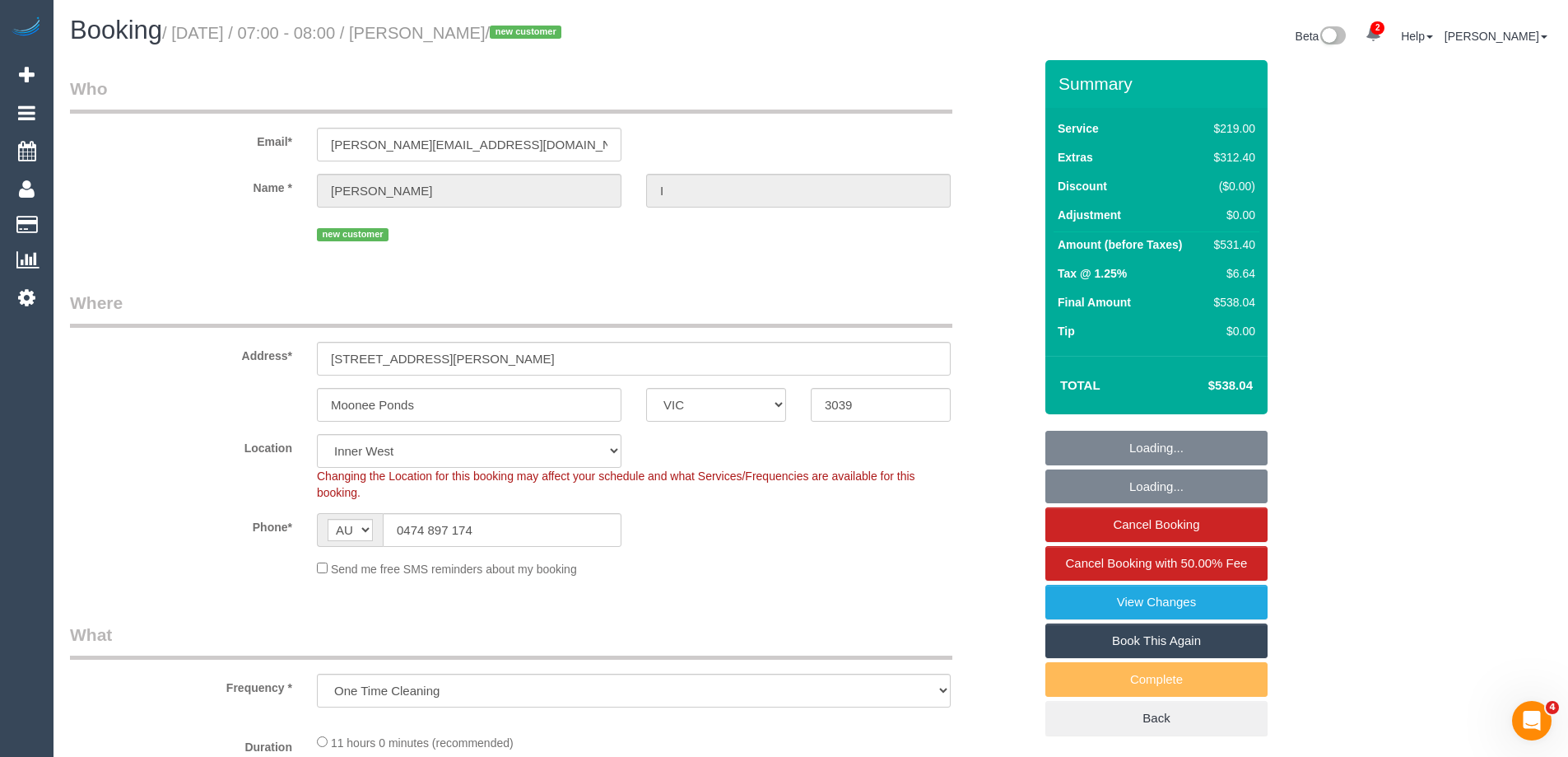
select select "object:748"
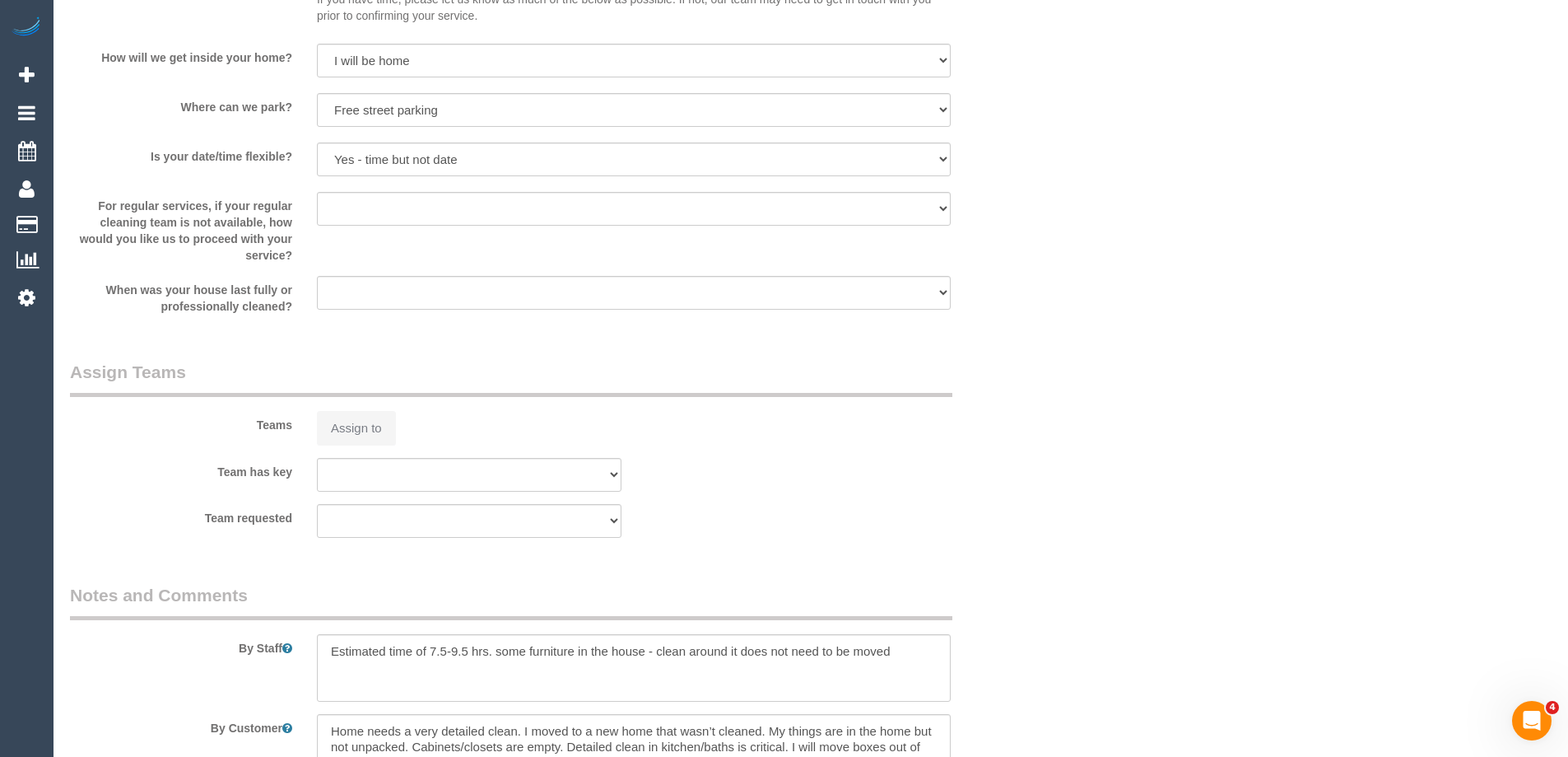
scroll to position [2904, 0]
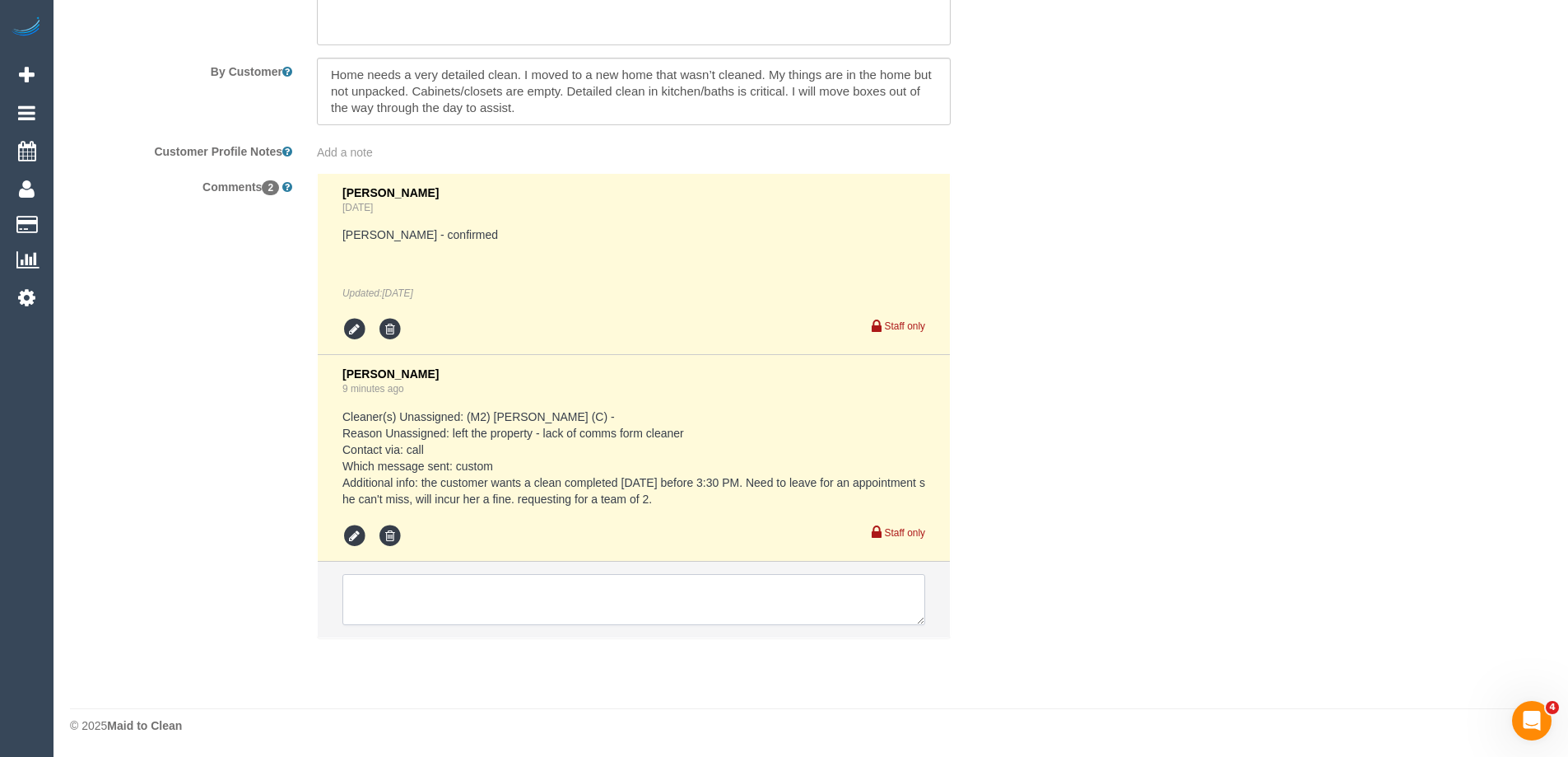
click at [417, 599] on textarea at bounding box center [633, 600] width 583 height 51
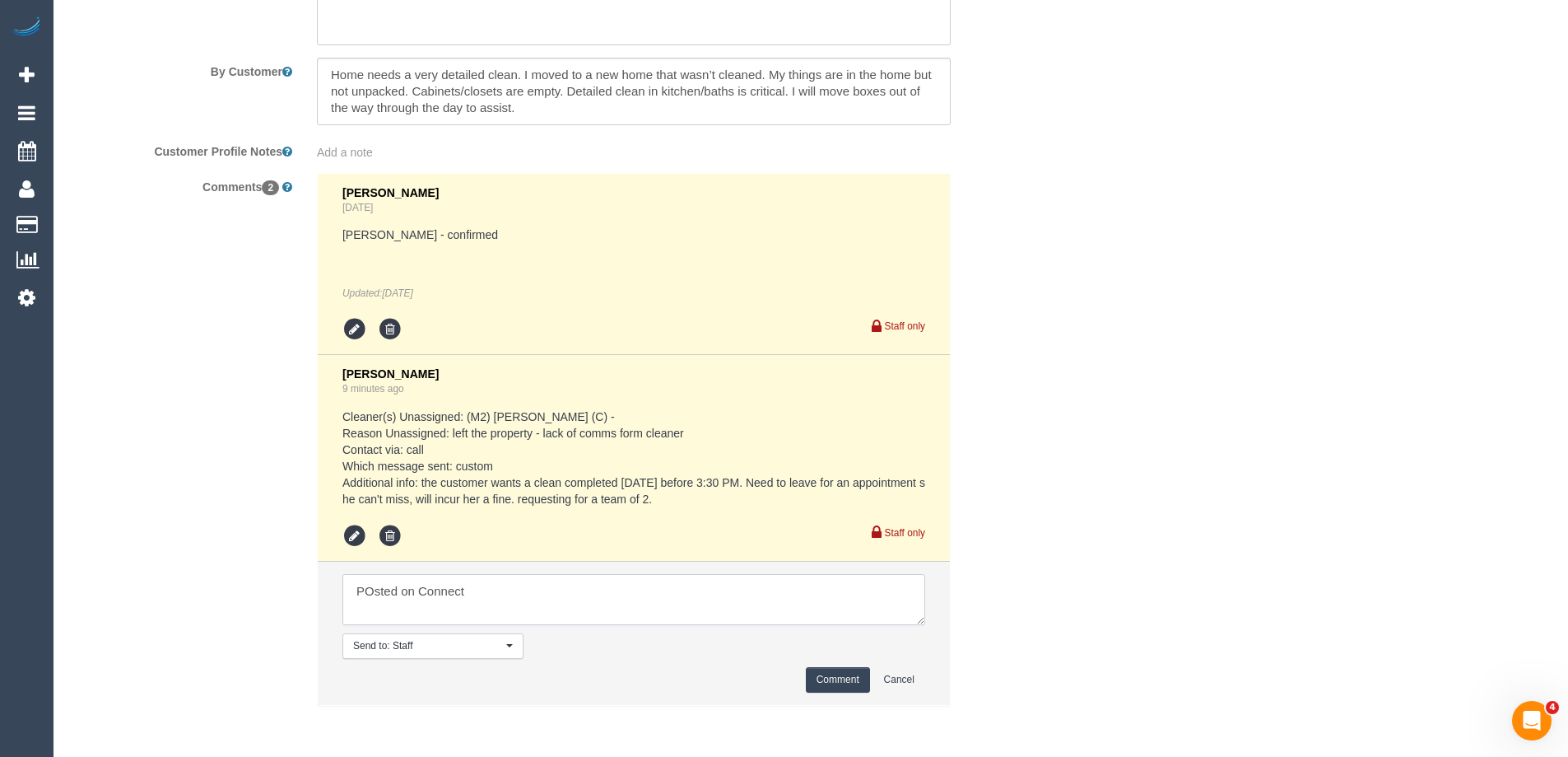
click at [372, 589] on textarea at bounding box center [633, 600] width 583 height 51
type textarea "Posted on Connecteam"
click at [839, 683] on button "Comment" at bounding box center [838, 680] width 64 height 26
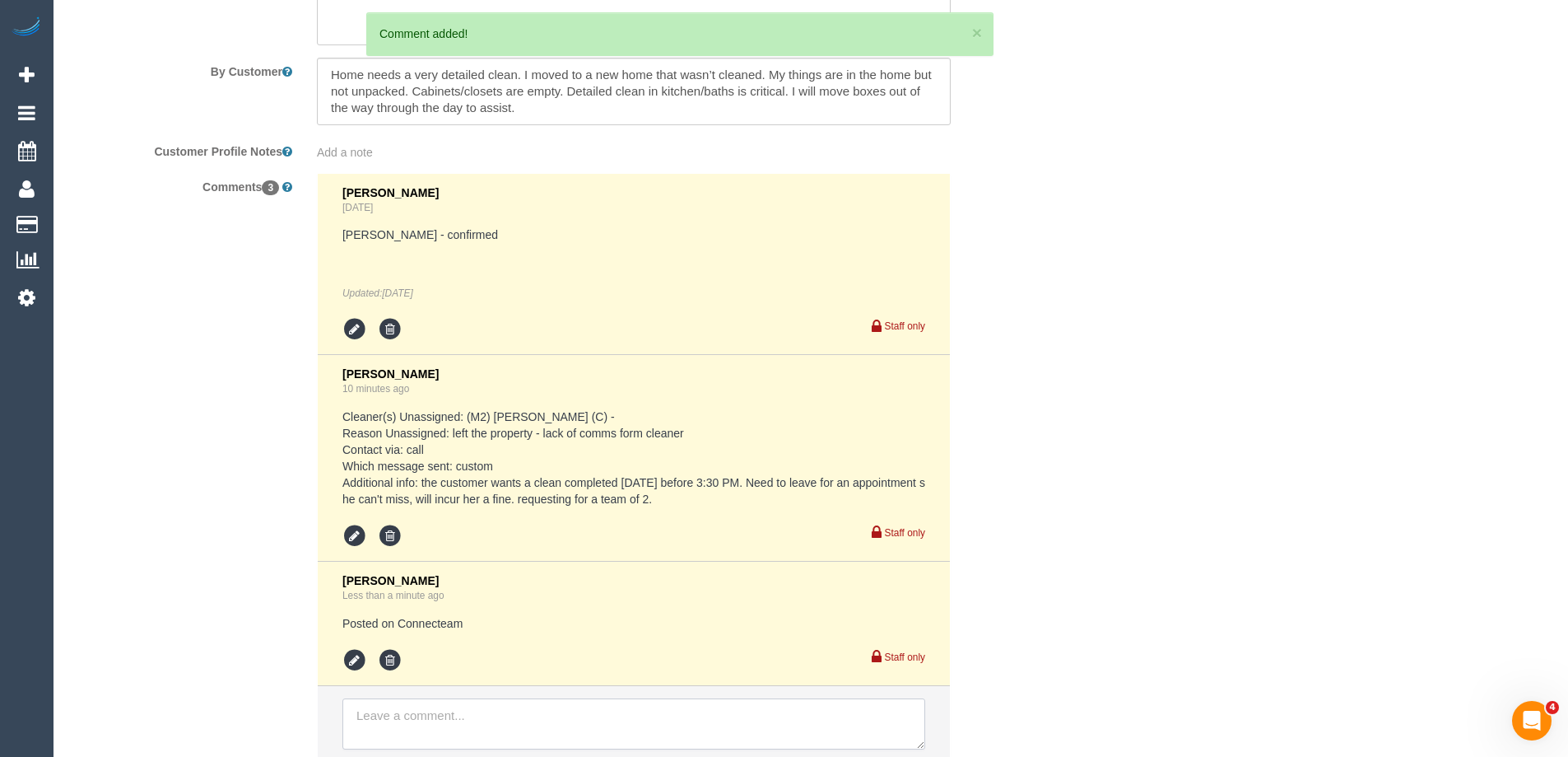
click at [413, 712] on textarea at bounding box center [633, 724] width 583 height 51
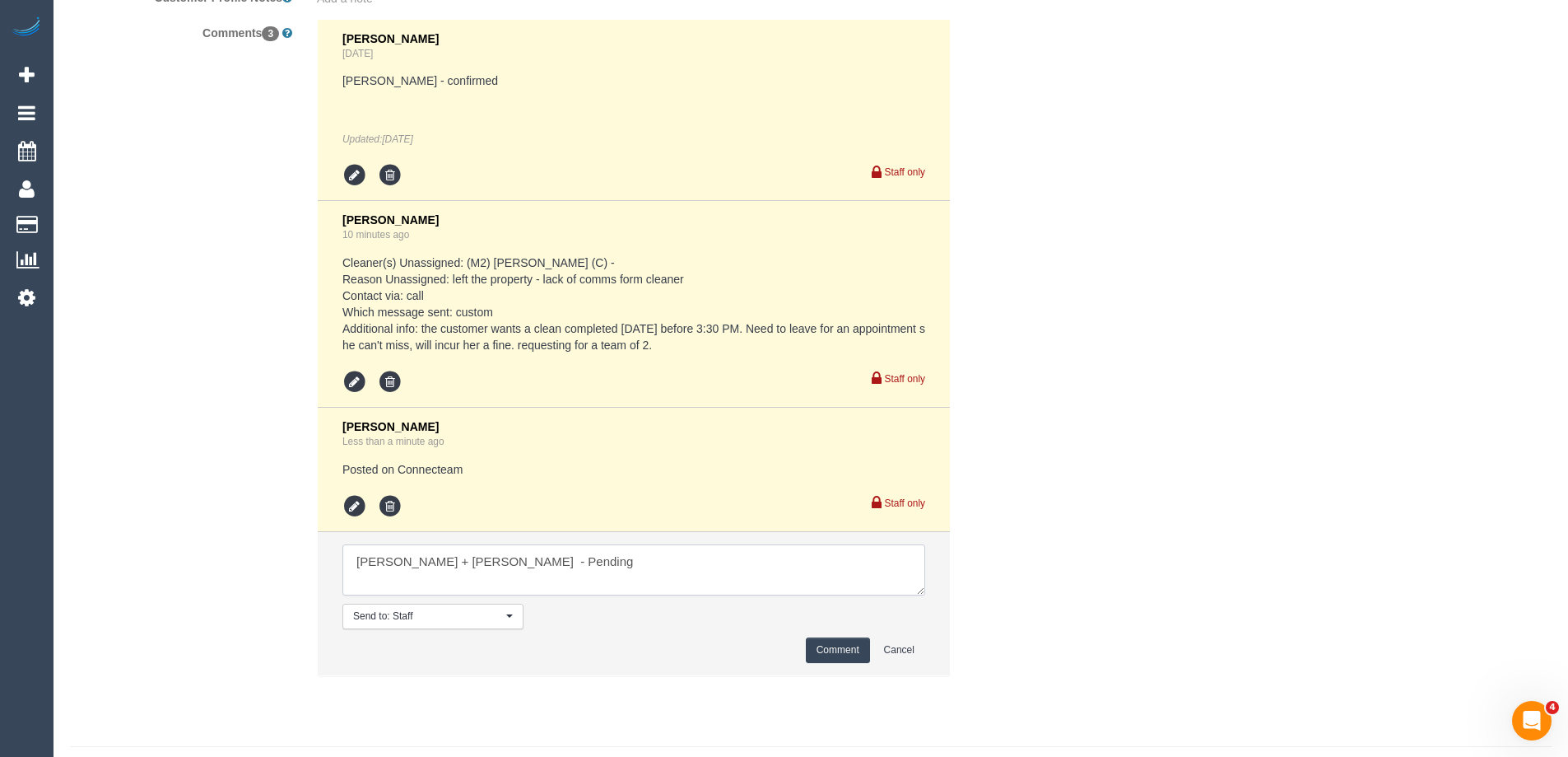
scroll to position [3069, 0]
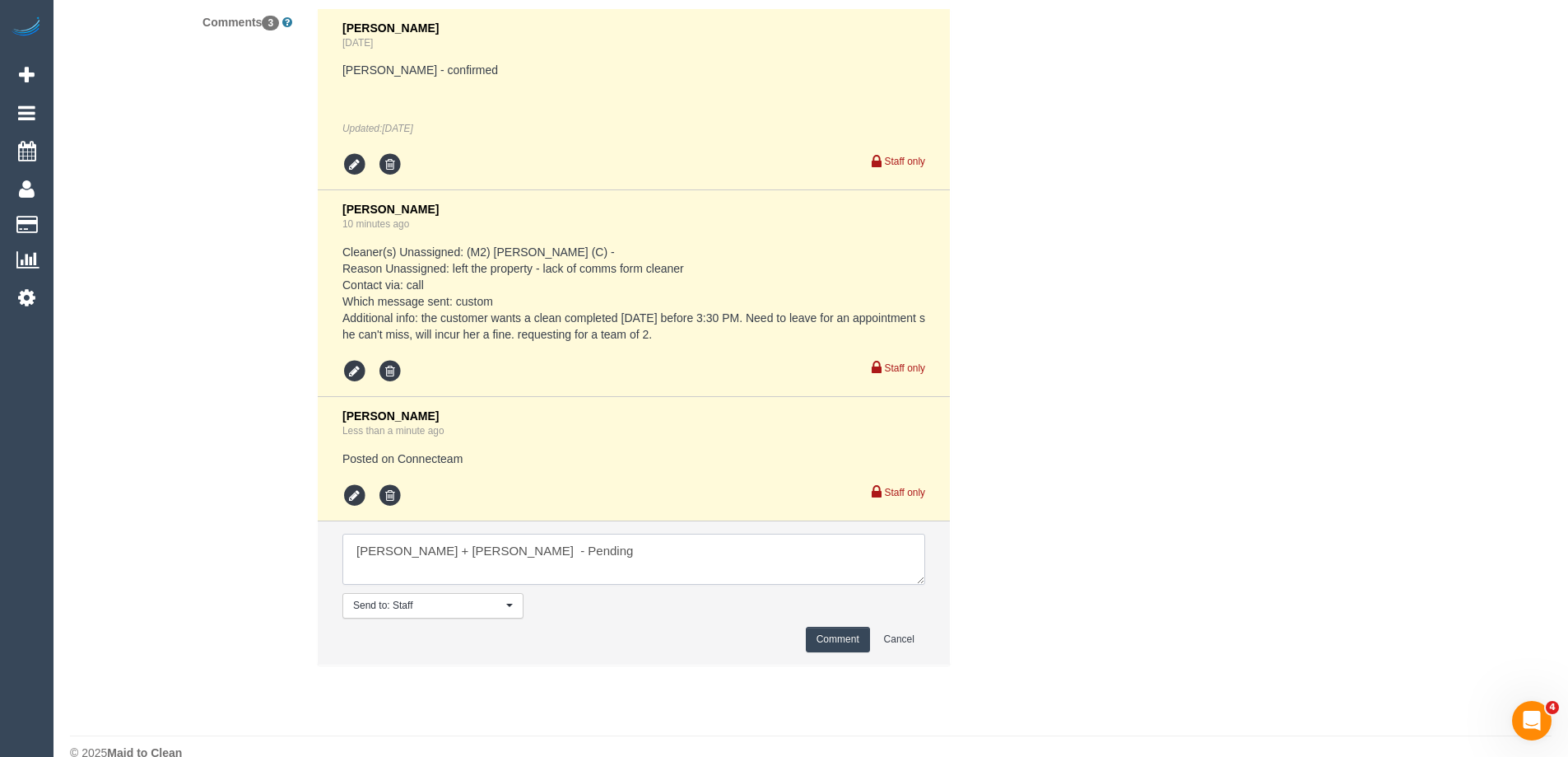
type textarea "Manvi + Lokesh - Pending"
click at [830, 642] on button "Comment" at bounding box center [838, 640] width 64 height 26
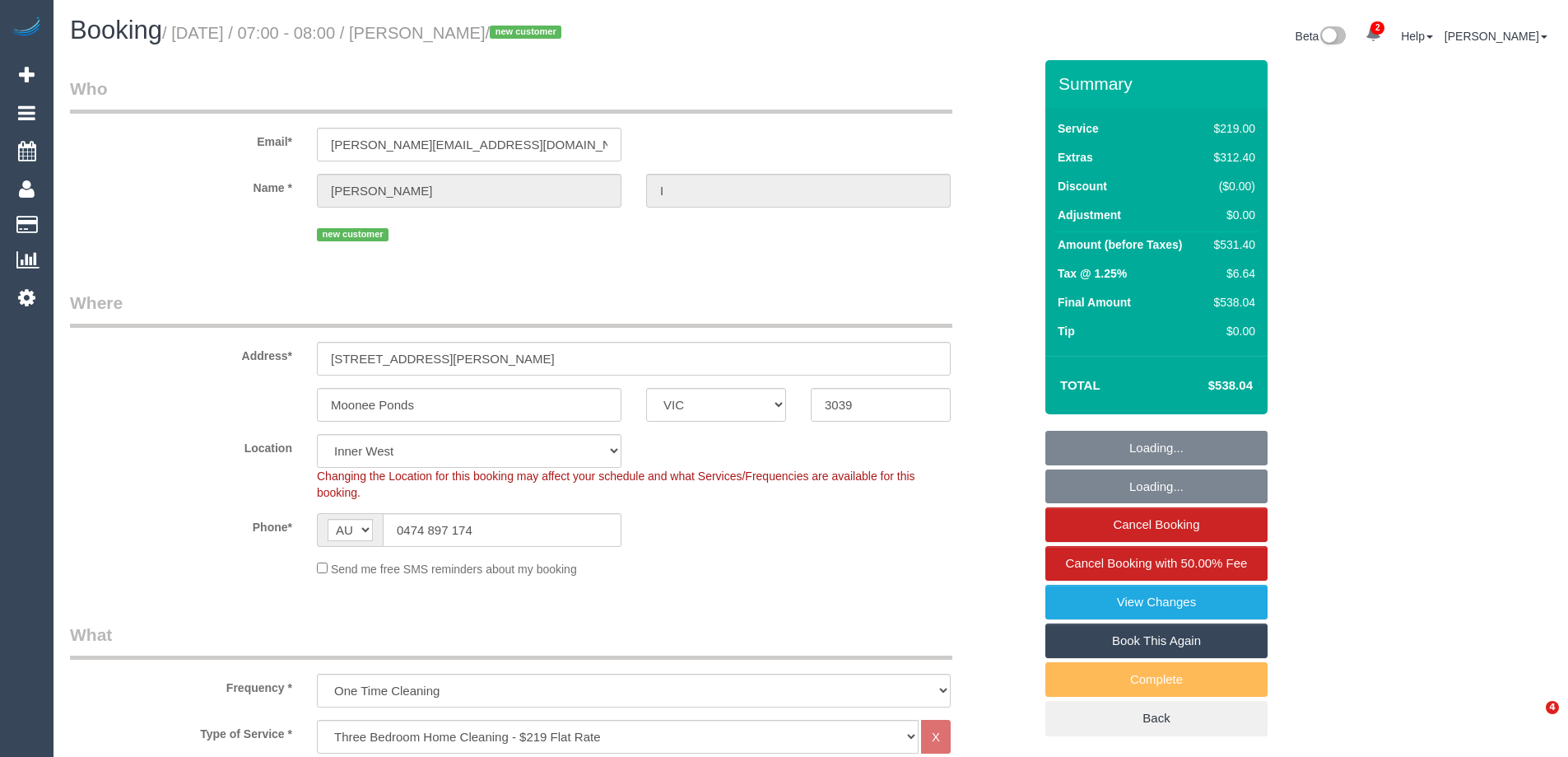
select select "VIC"
select select "string:stripe-pm_1S2xdF2GScqysDRVQeMAuZZE"
select select "number:27"
select select "number:14"
select select "number:19"
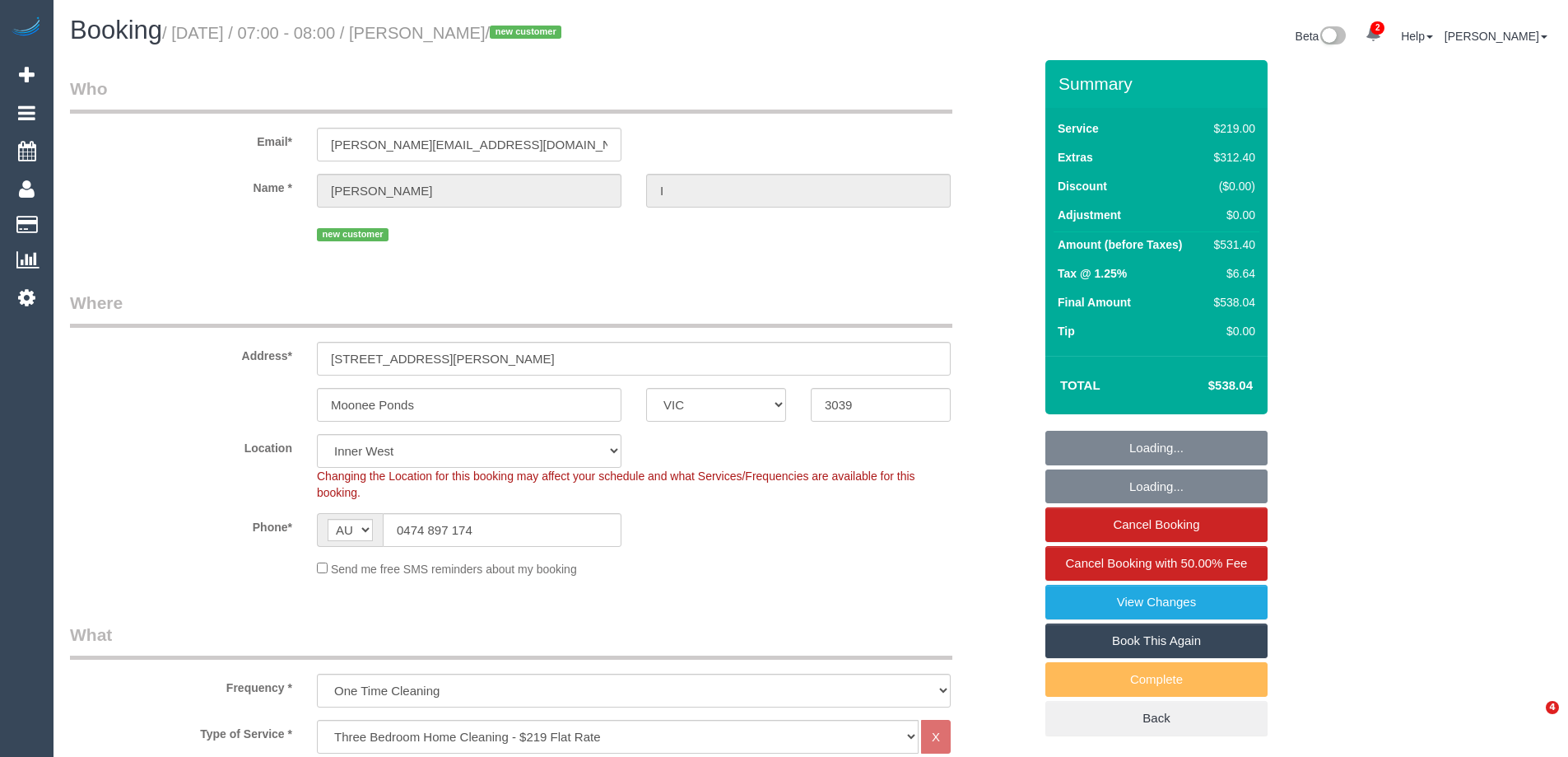
select select "number:24"
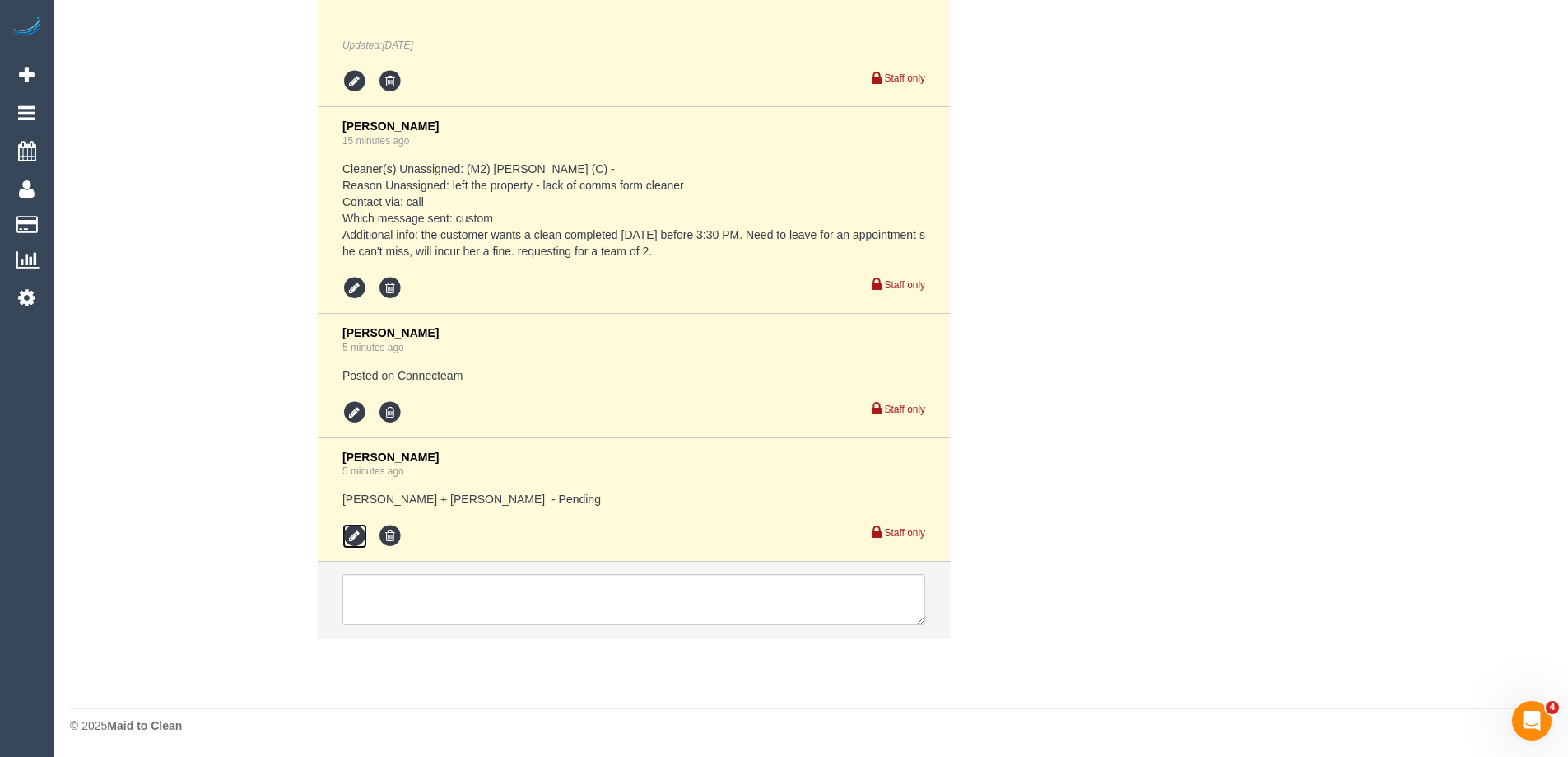
click at [356, 530] on icon at bounding box center [354, 535] width 25 height 25
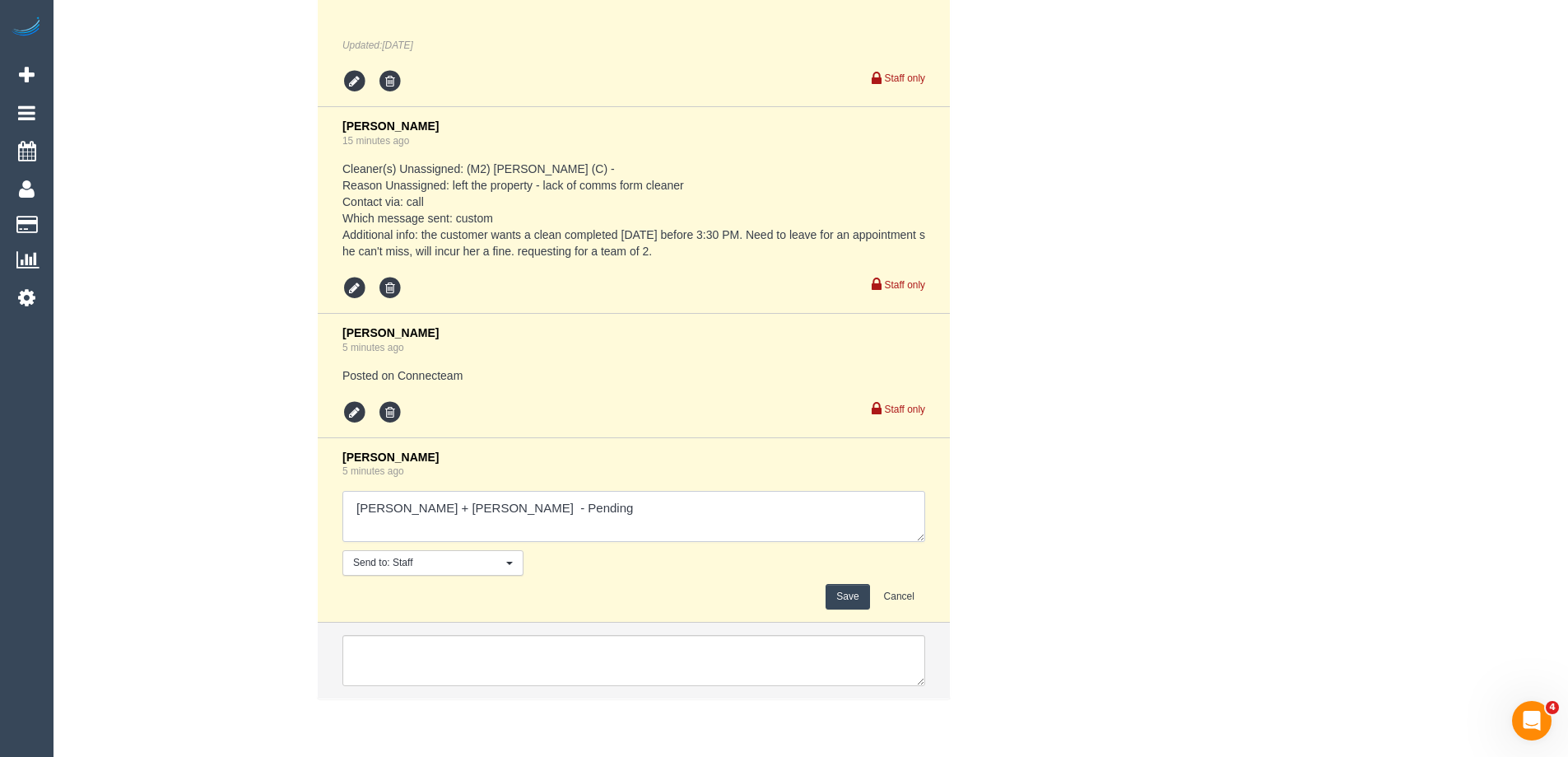
drag, startPoint x: 666, startPoint y: 517, endPoint x: 690, endPoint y: 519, distance: 24.1
click at [690, 519] on textarea at bounding box center [633, 516] width 583 height 51
type textarea "Manvi + Lokesh - Unavailable"
click at [856, 600] on button "Save" at bounding box center [847, 597] width 44 height 26
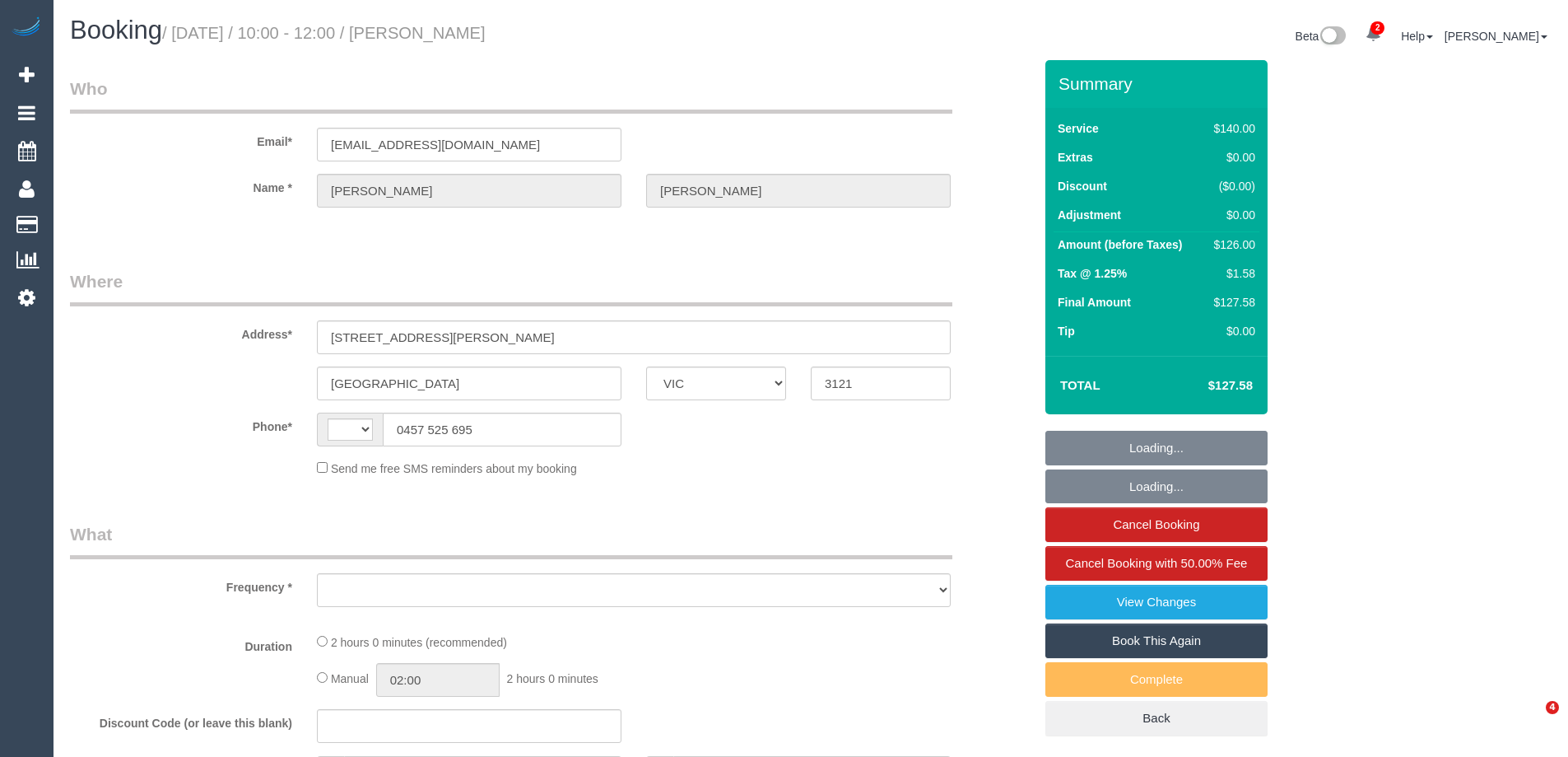
select select "VIC"
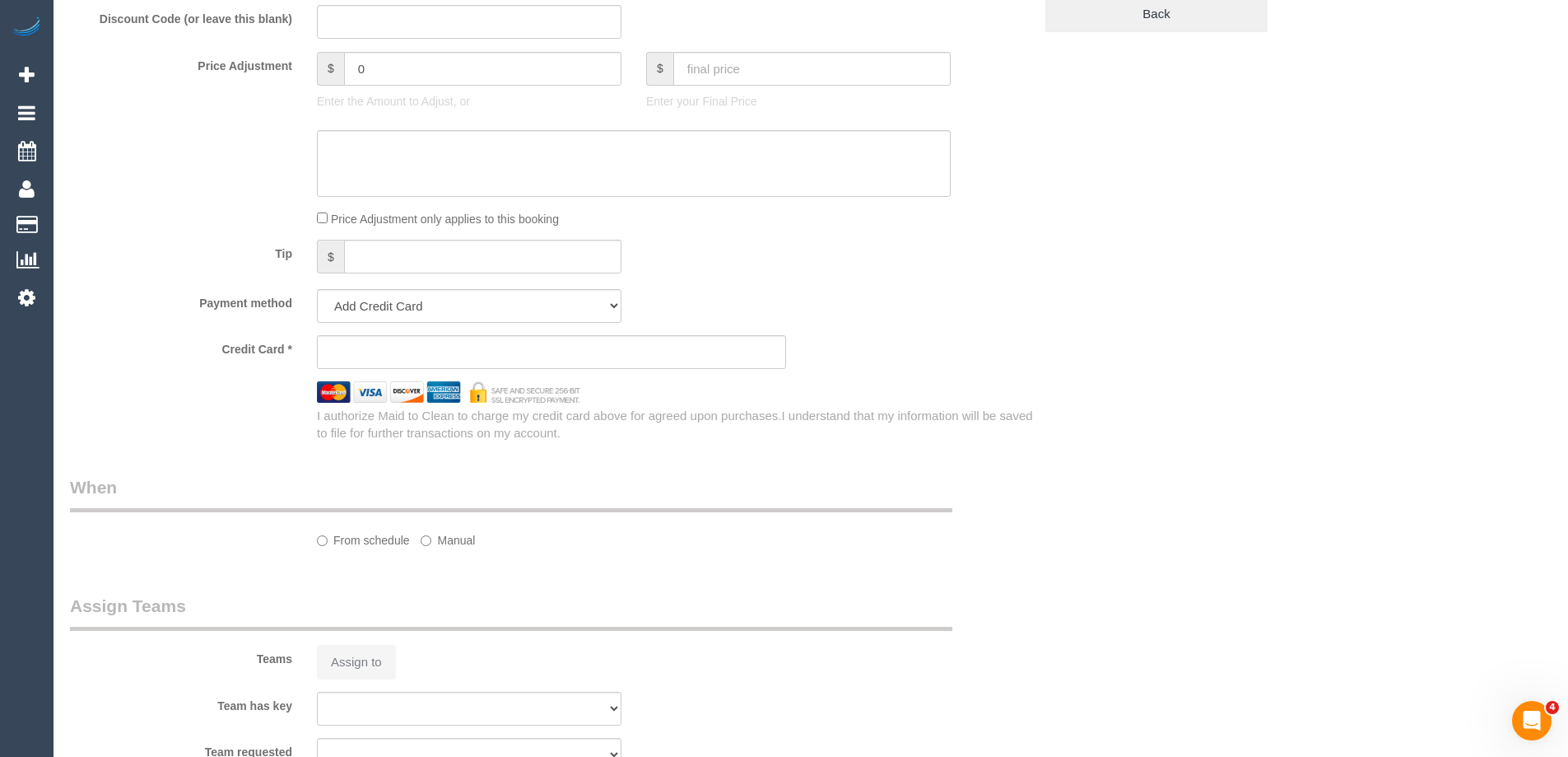
scroll to position [950, 0]
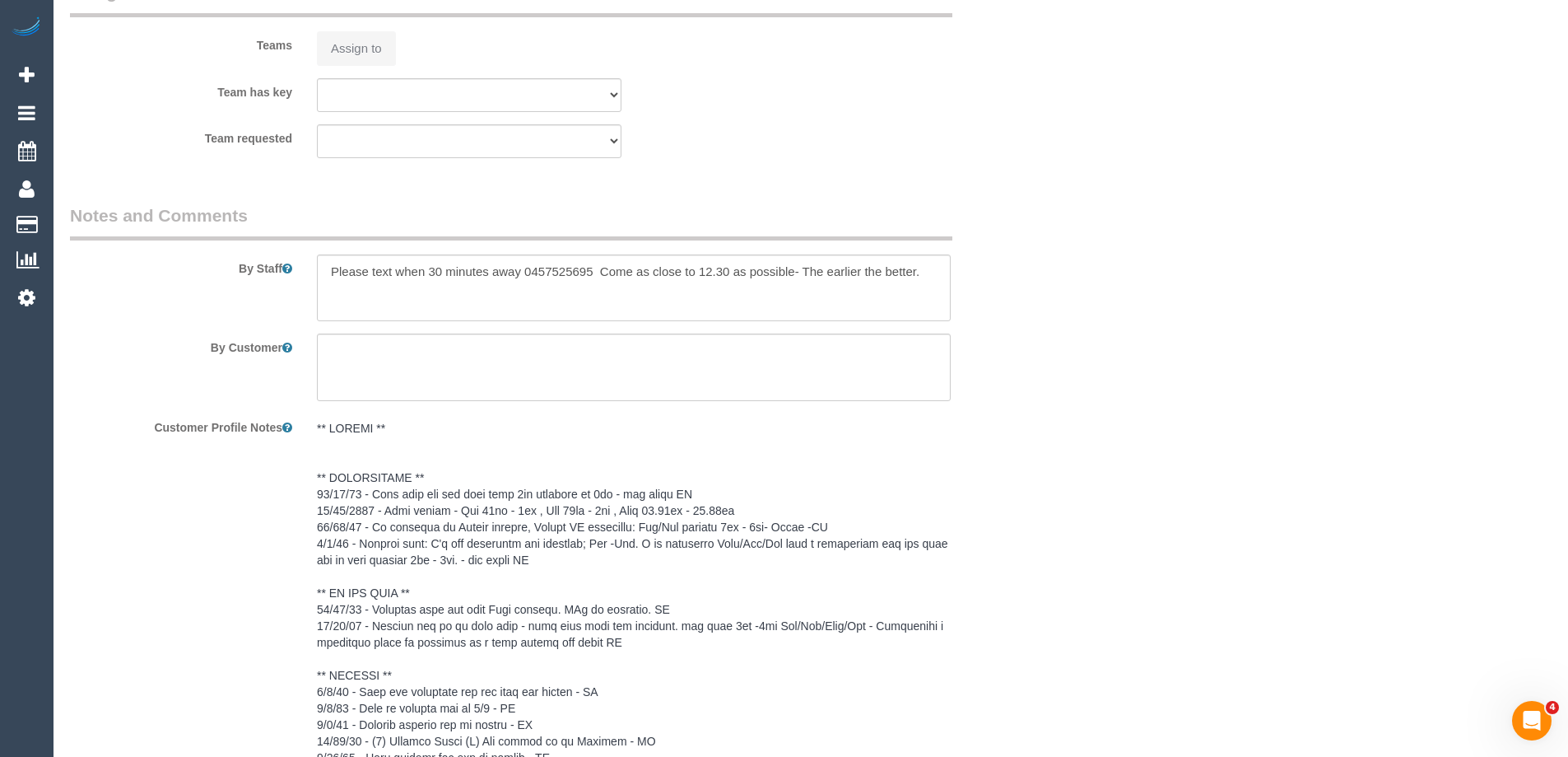
select select "string:AU"
select select "object:302"
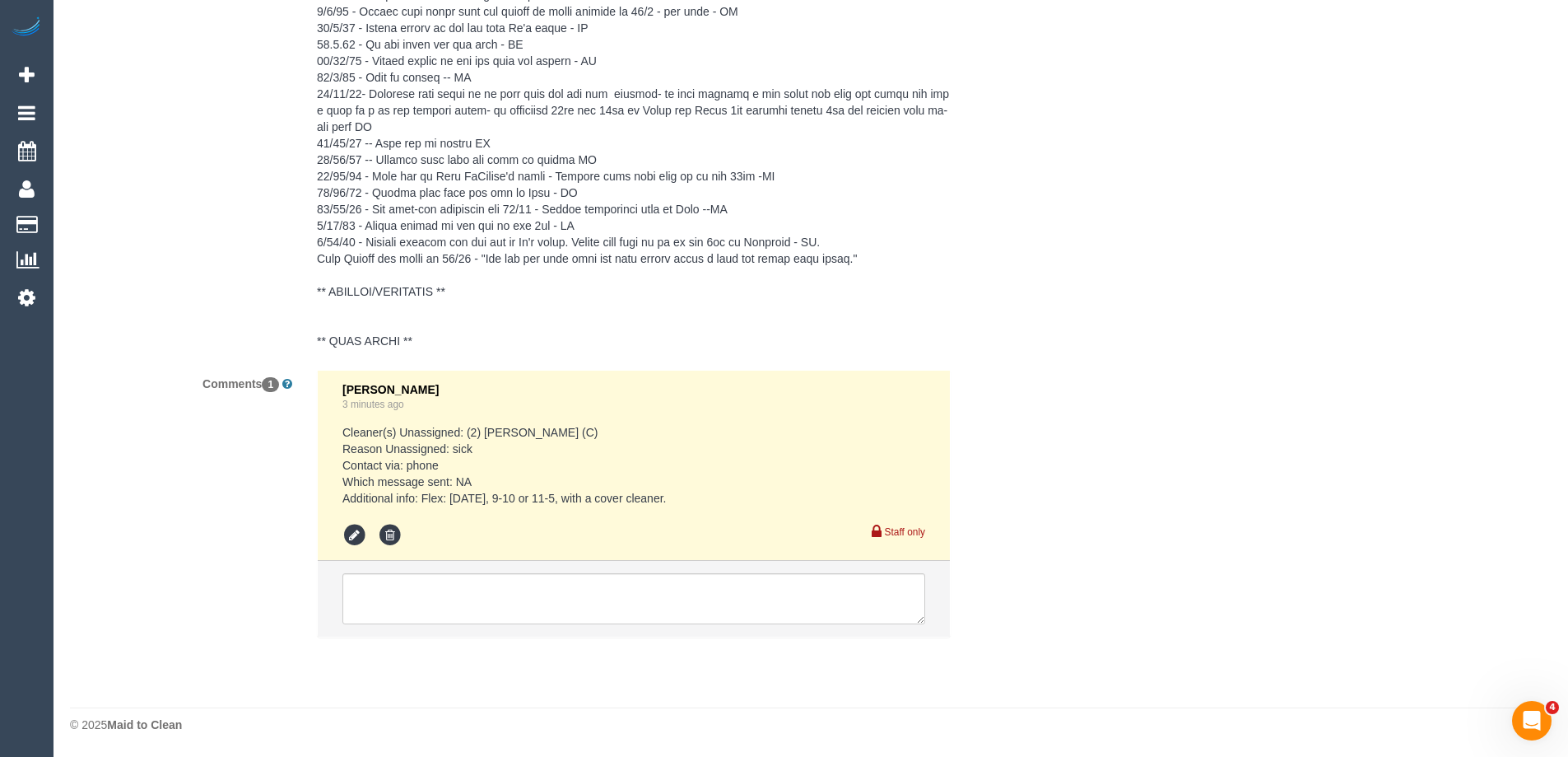
select select "string:stripe-pm_1O39zQ2GScqysDRV0iO4EQmY"
select select "number:32"
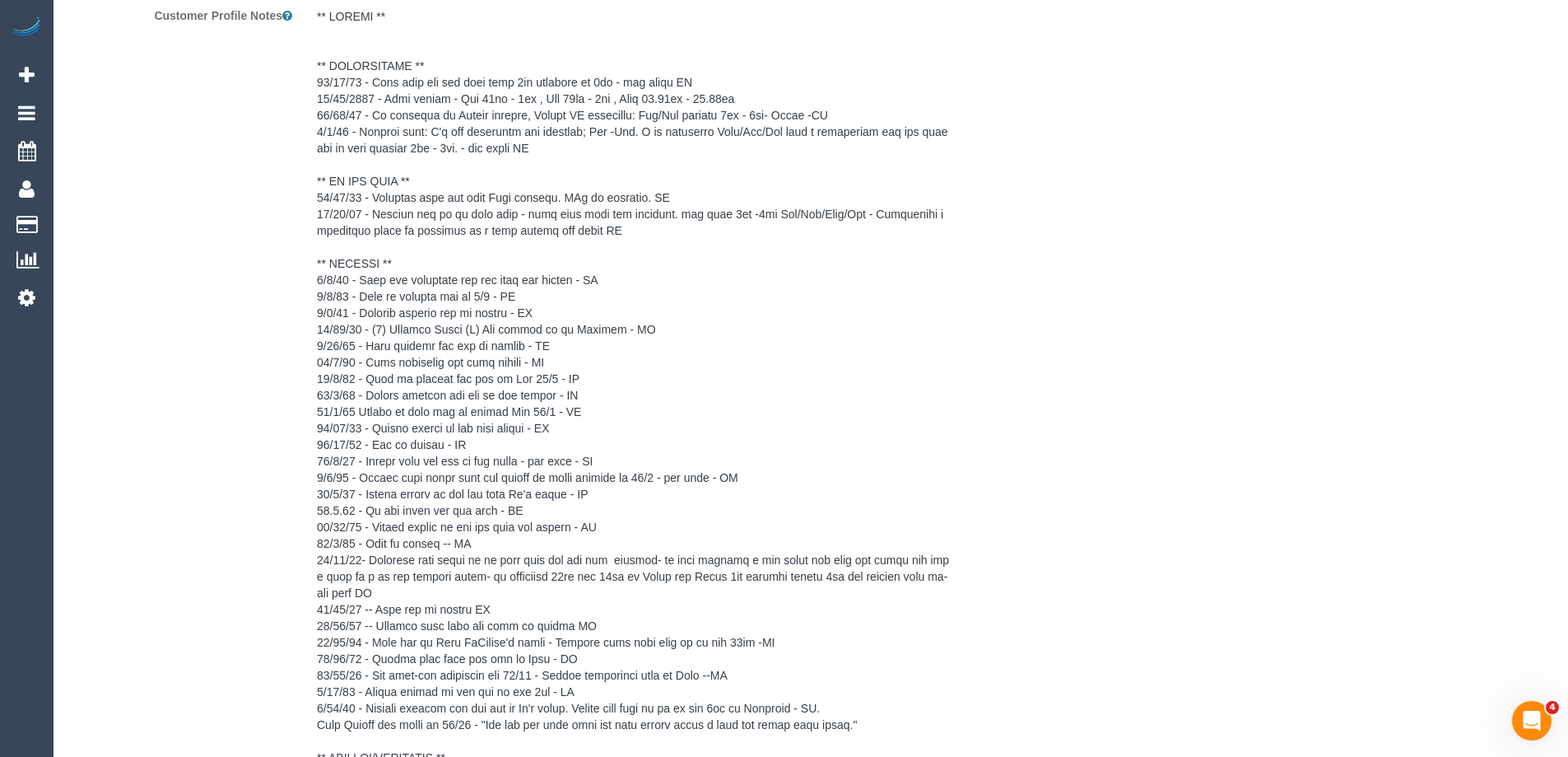
select select "object:902"
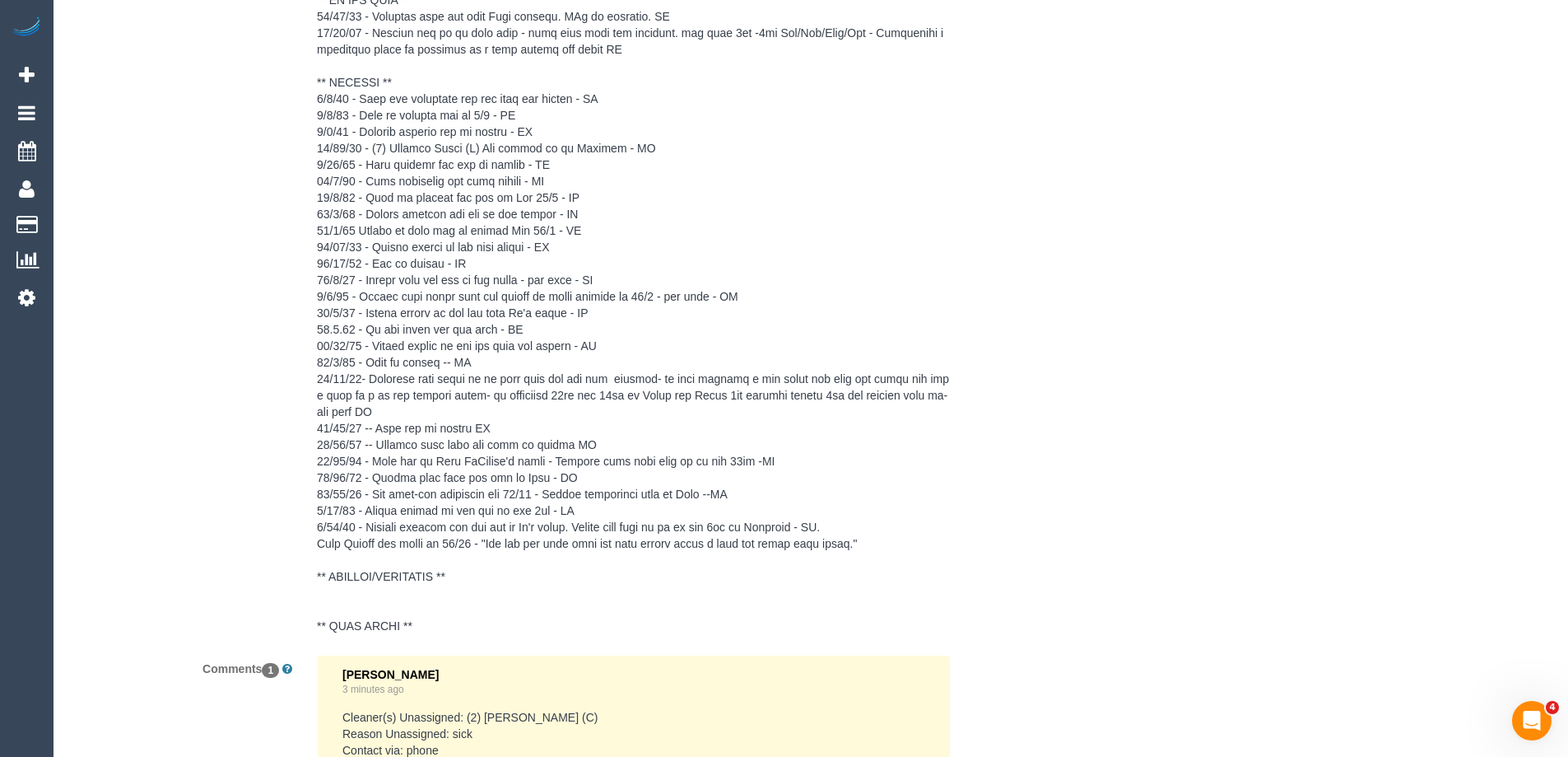
select select "76444"
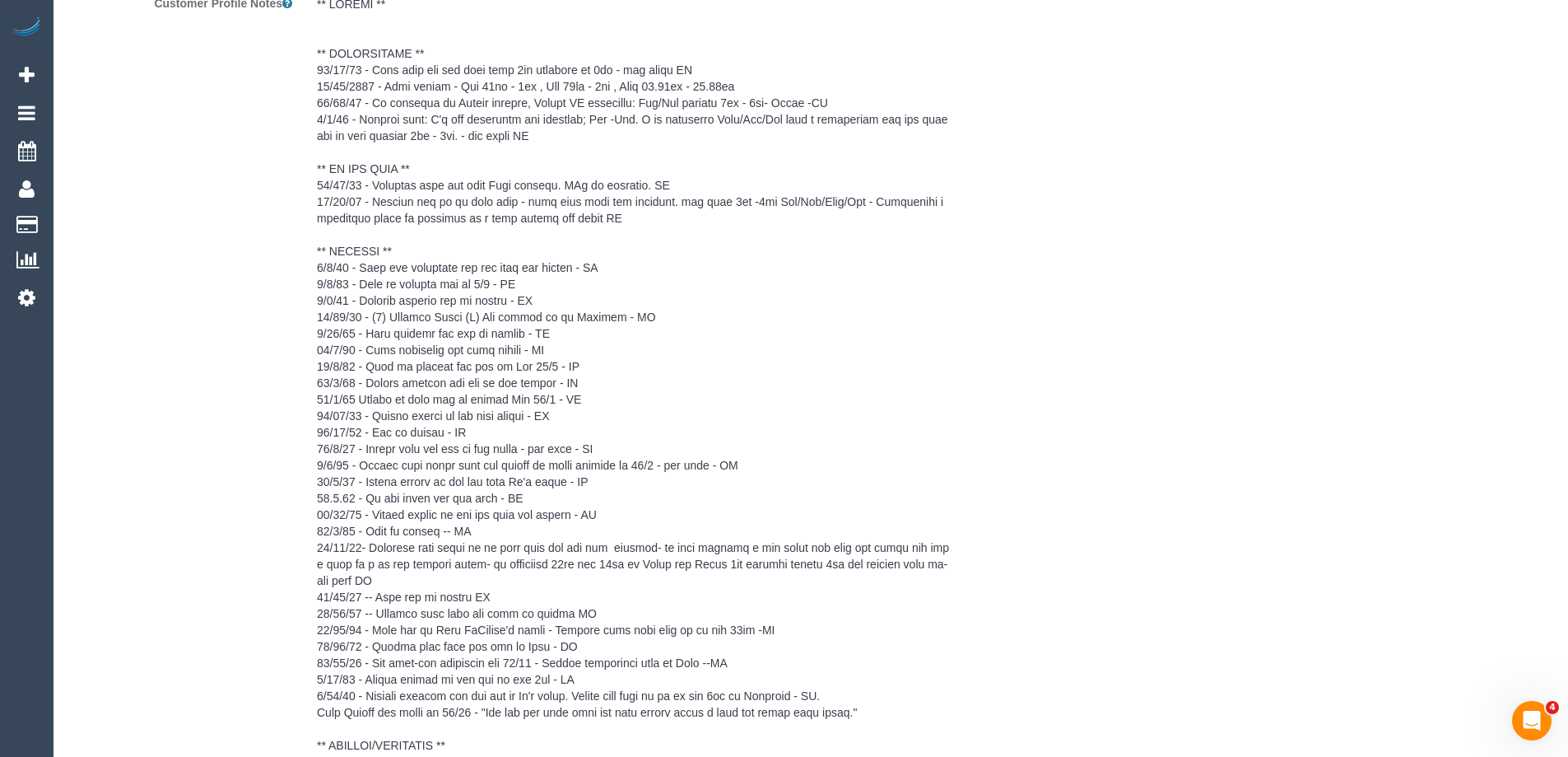
scroll to position [3559, 0]
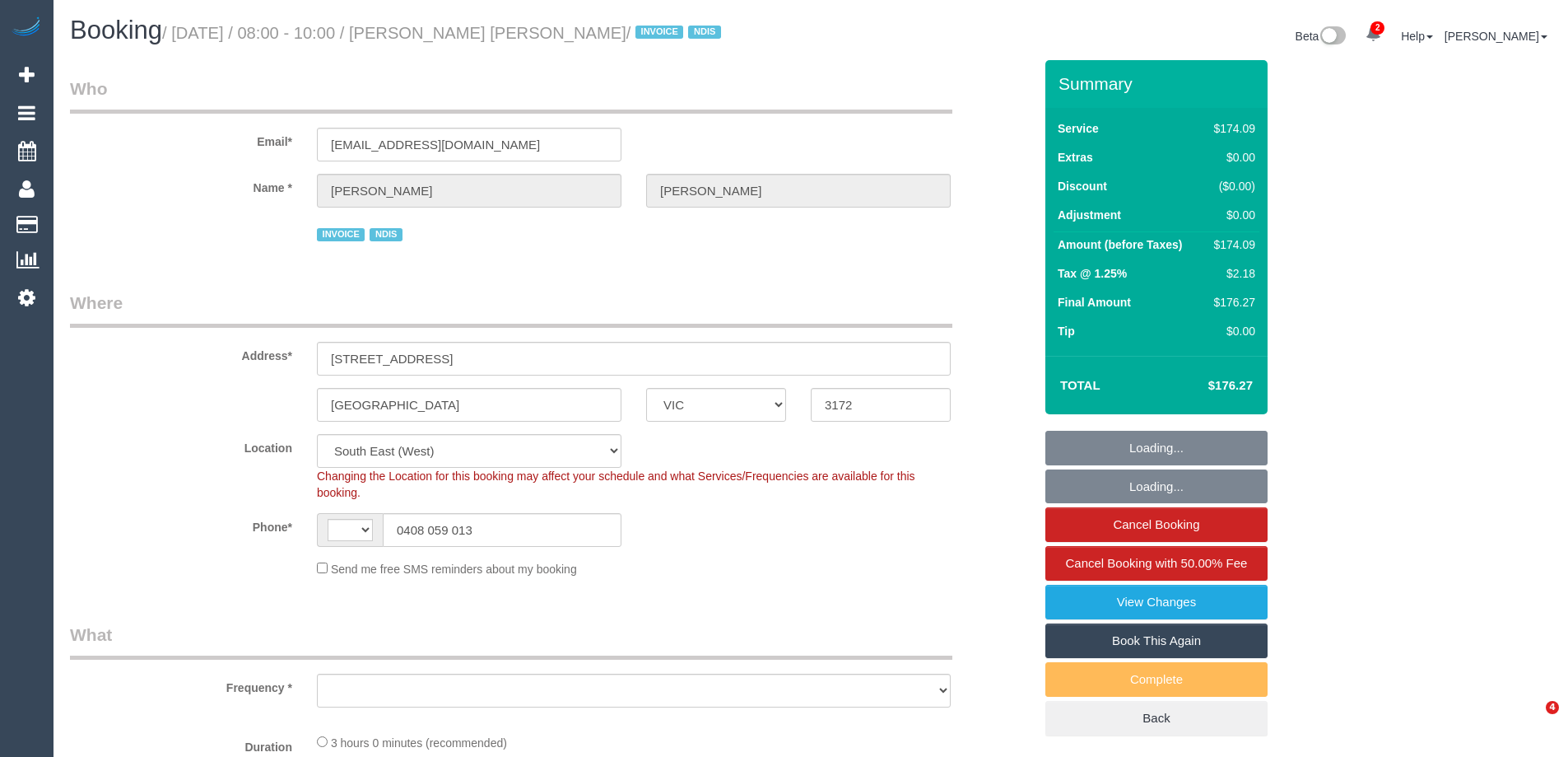
select select "VIC"
select select "string:AU"
select select "object:356"
select select "number:27"
select select "number:14"
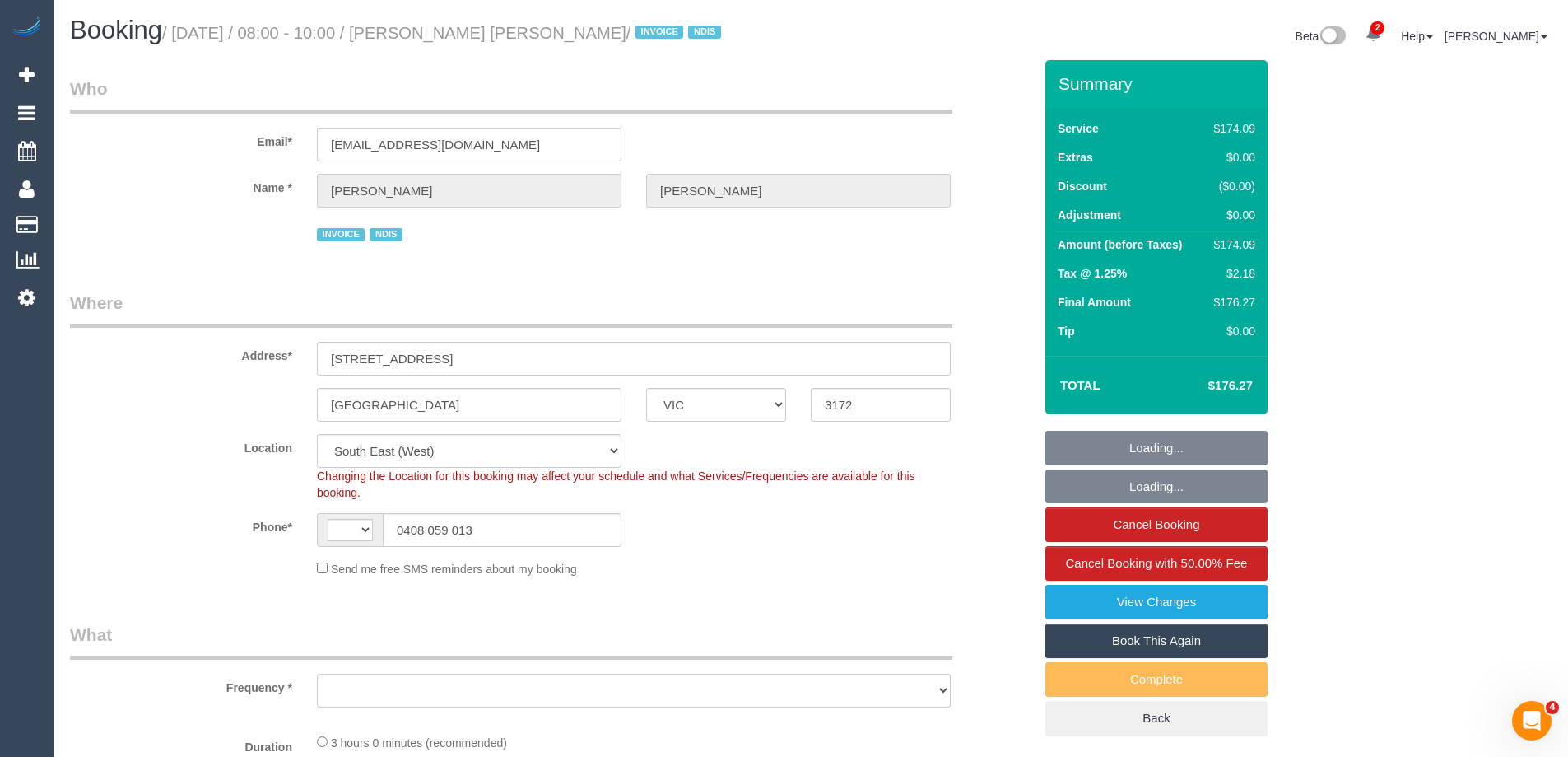
select select "number:18"
select select "number:24"
select select "number:35"
select select "object:768"
select select "180"
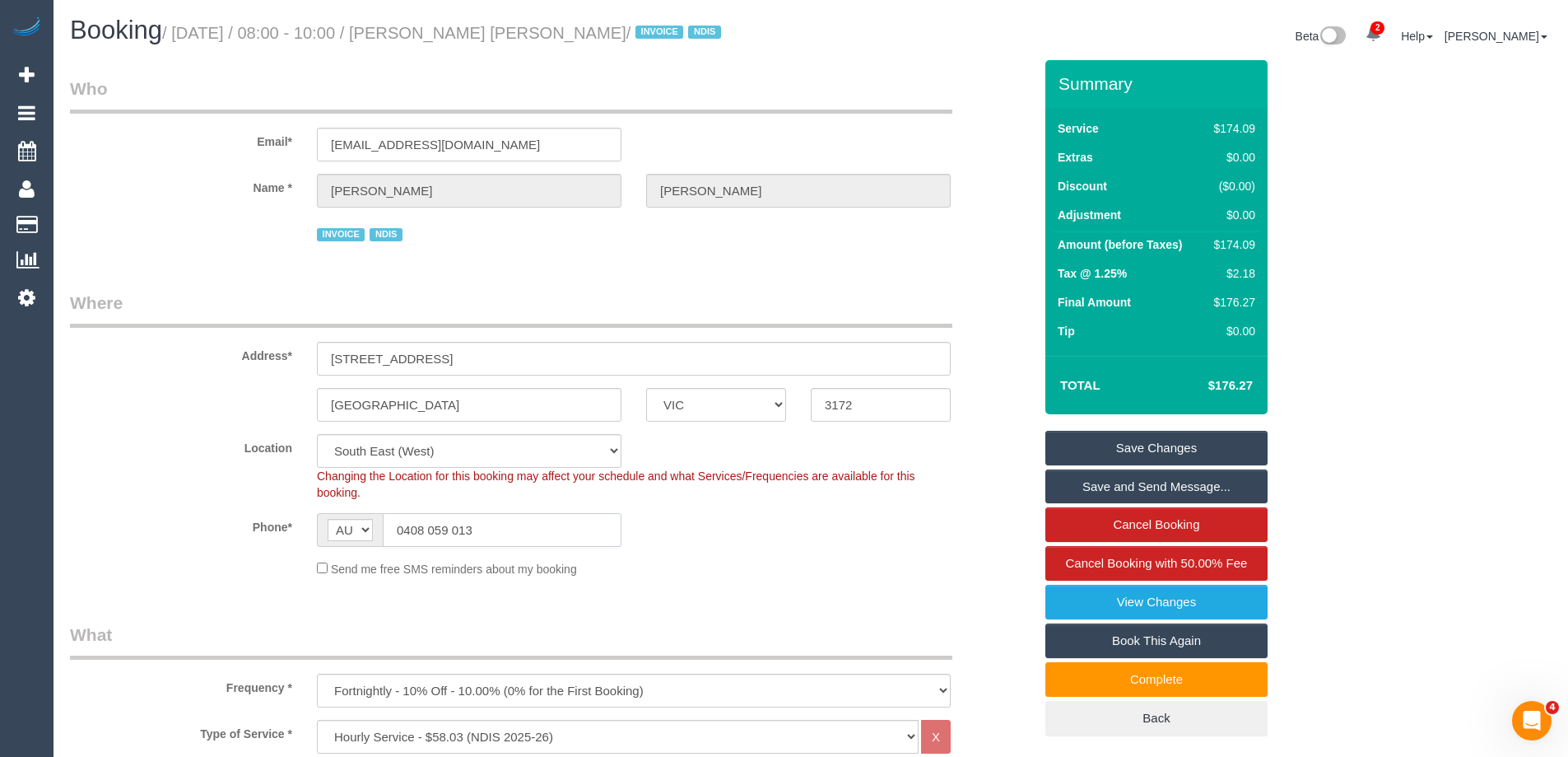
drag, startPoint x: 535, startPoint y: 537, endPoint x: 319, endPoint y: 522, distance: 216.5
click at [319, 522] on div "AF AL DZ AD AO AI AQ AG AR AM AW AU AT AZ BS BH BD BB BY BE BZ BJ BM BT BO BA B…" at bounding box center [468, 529] width 305 height 34
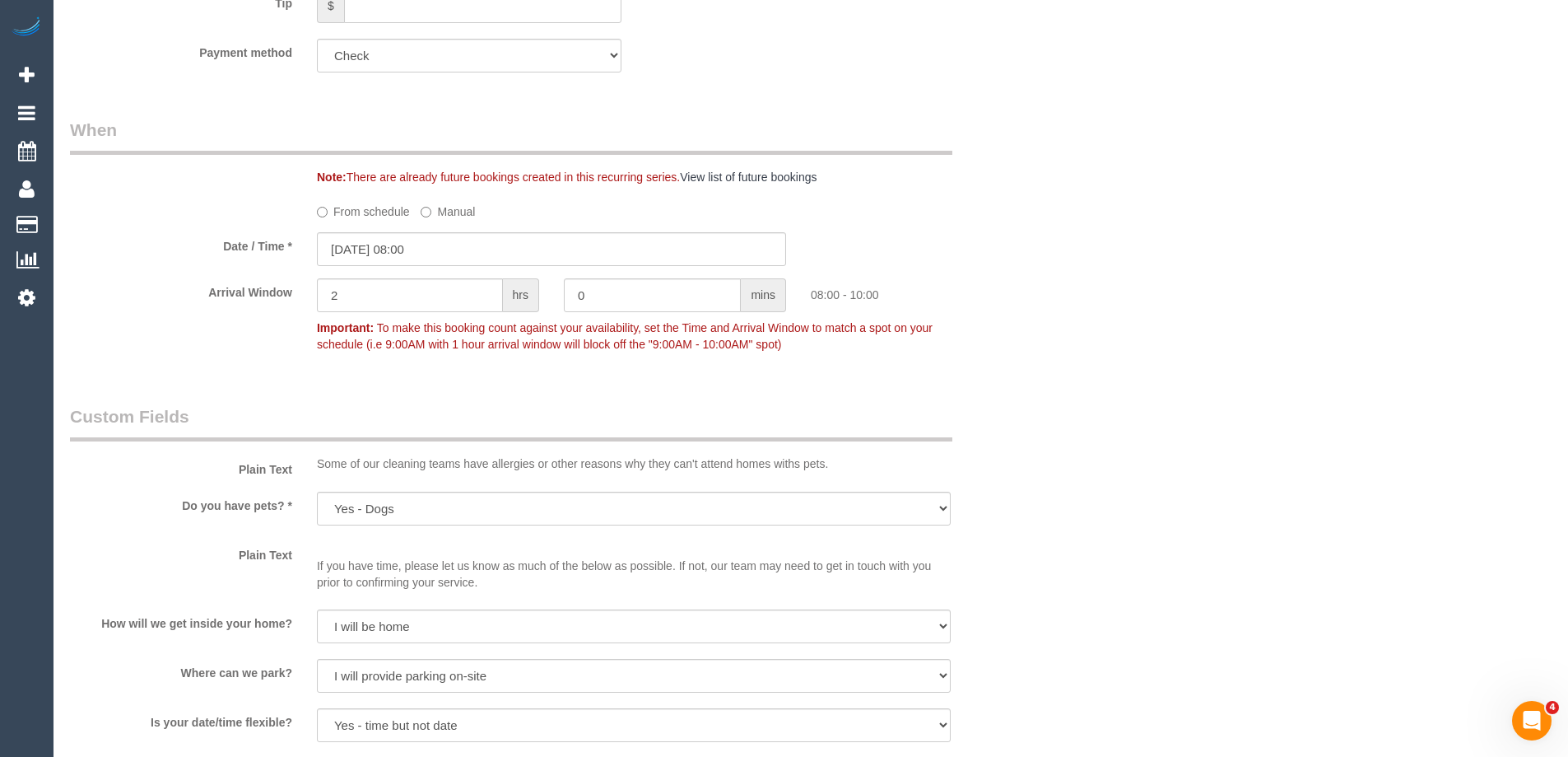
scroll to position [1152, 0]
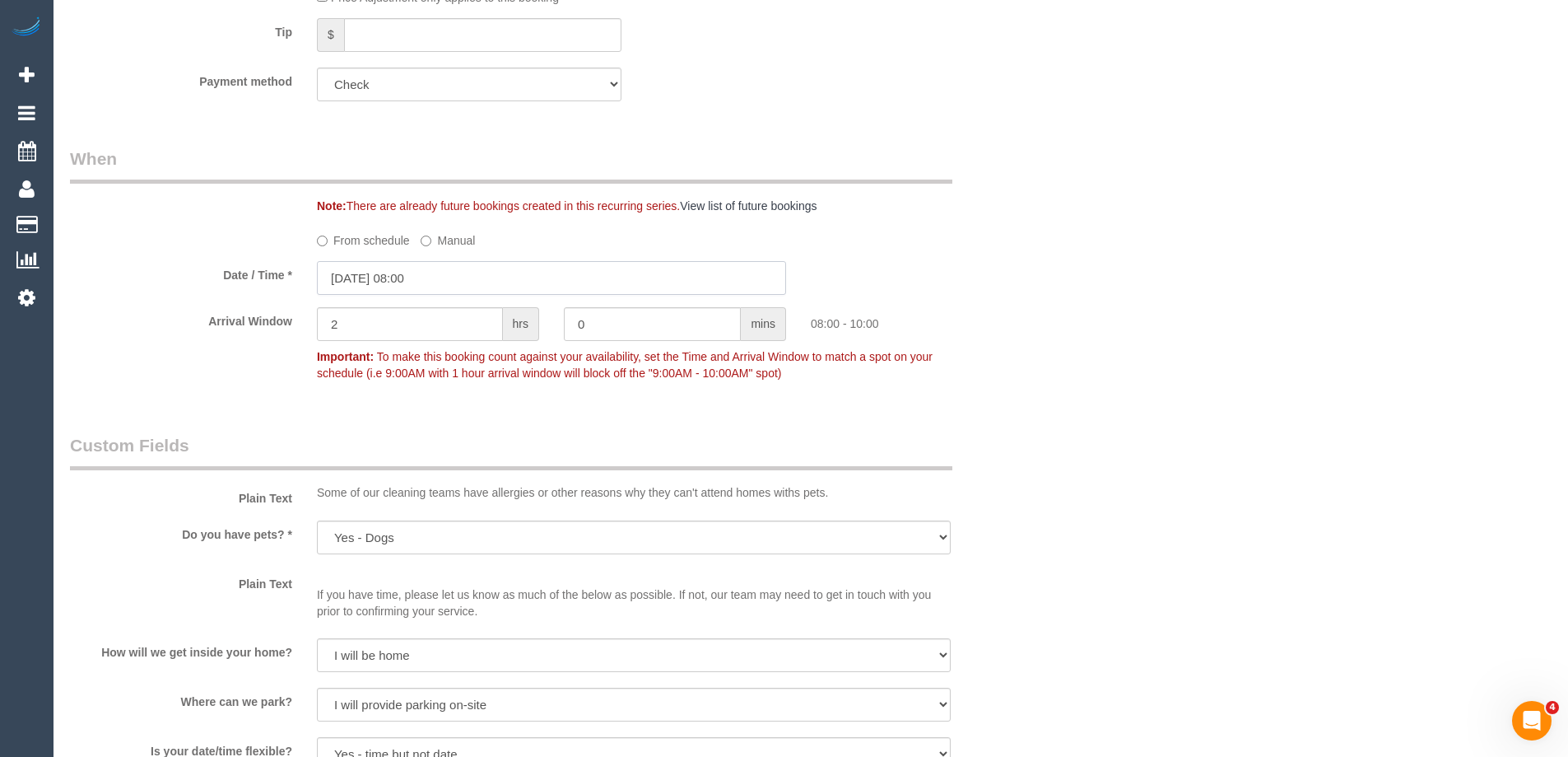
click at [403, 276] on input "11/09/2025 08:00" at bounding box center [551, 277] width 469 height 34
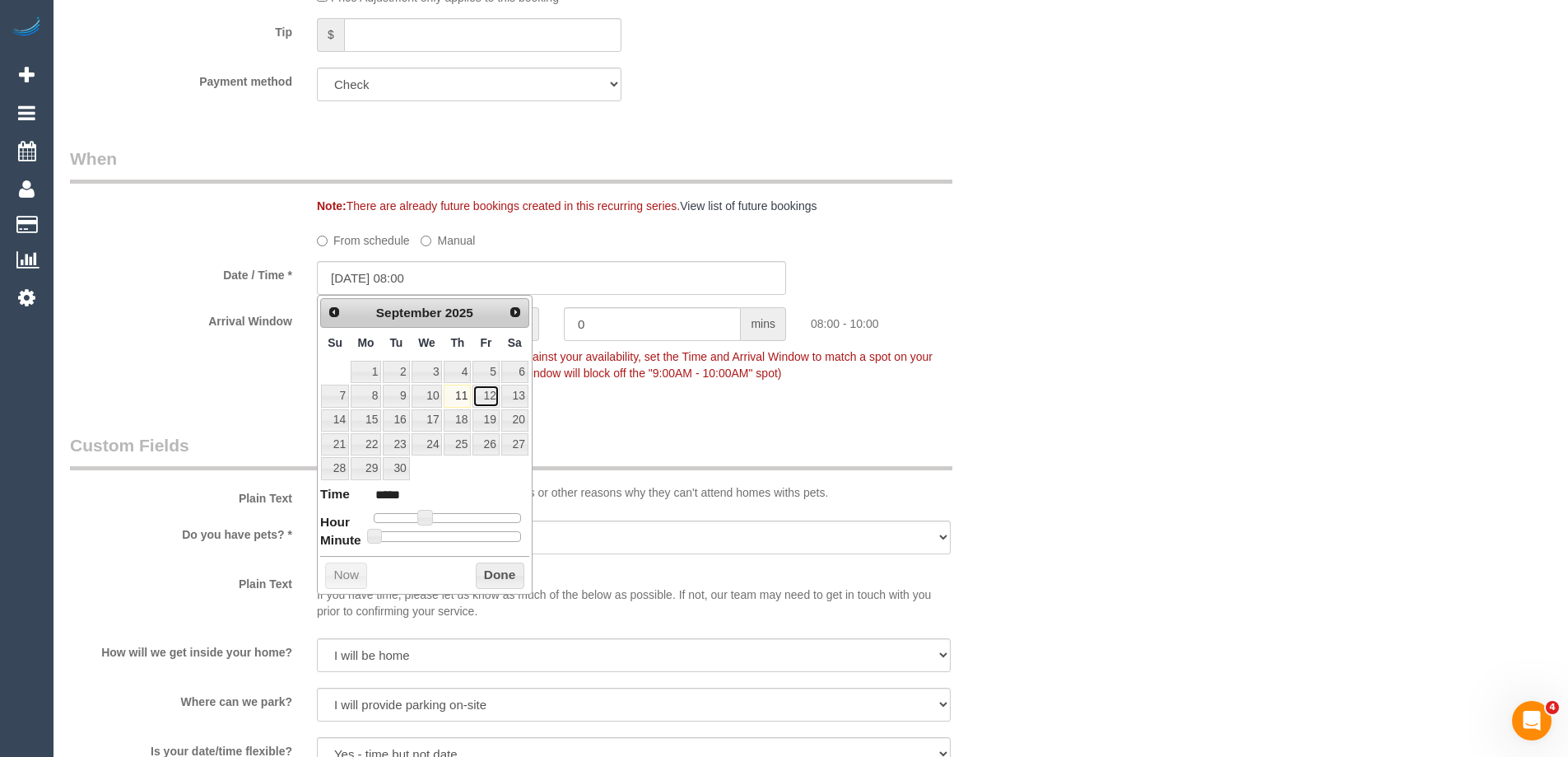
click at [480, 394] on link "12" at bounding box center [485, 395] width 27 height 22
type input "[DATE] 07:00"
type input "*****"
click at [422, 518] on span at bounding box center [419, 517] width 15 height 15
click at [482, 575] on button "Done" at bounding box center [499, 575] width 48 height 27
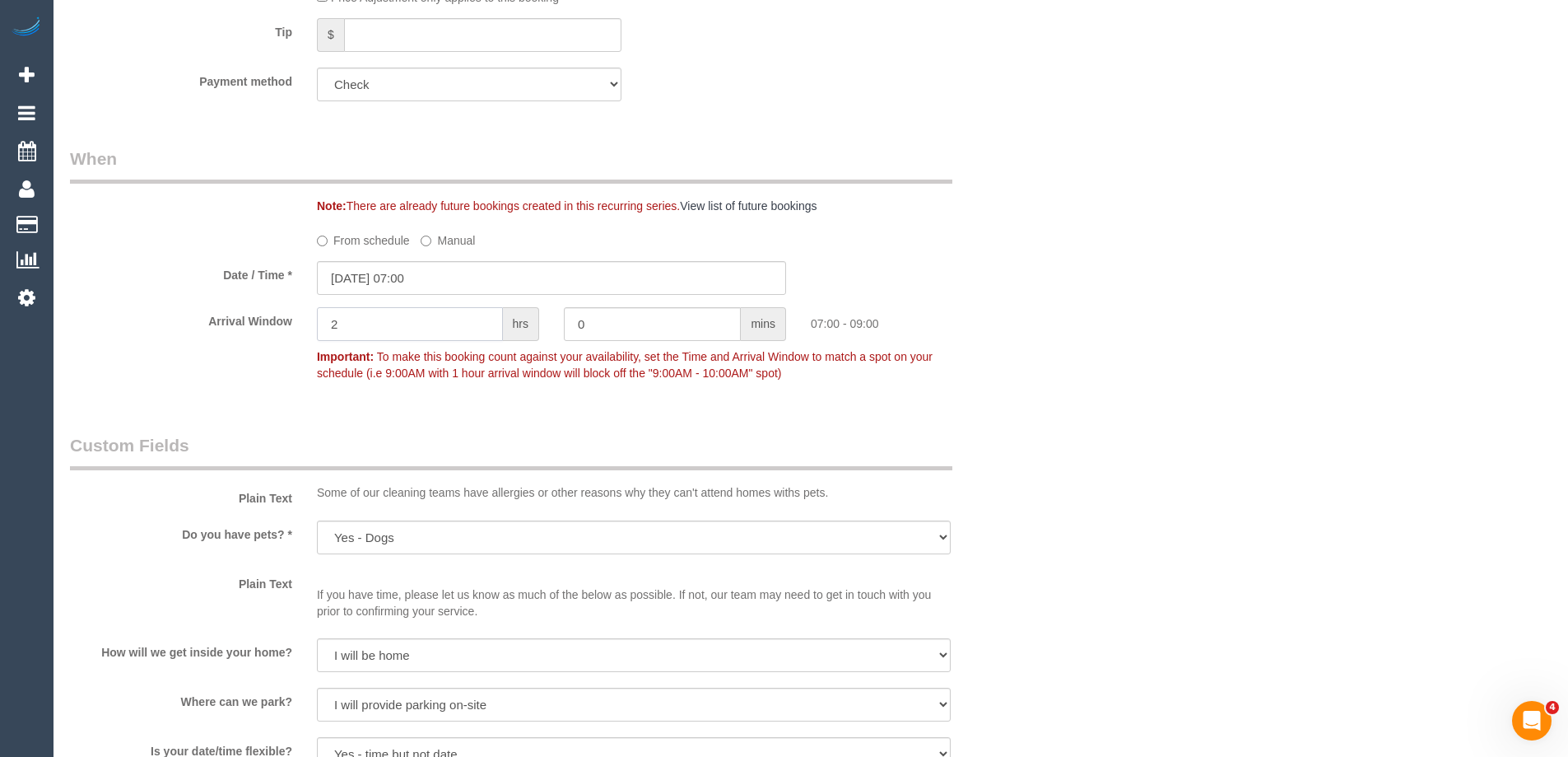
drag, startPoint x: 324, startPoint y: 323, endPoint x: 264, endPoint y: 317, distance: 60.3
click at [264, 317] on div "Arrival Window 2 hrs 0 mins 07:00 - 09:00 Important: To make this booking count…" at bounding box center [551, 348] width 987 height 81
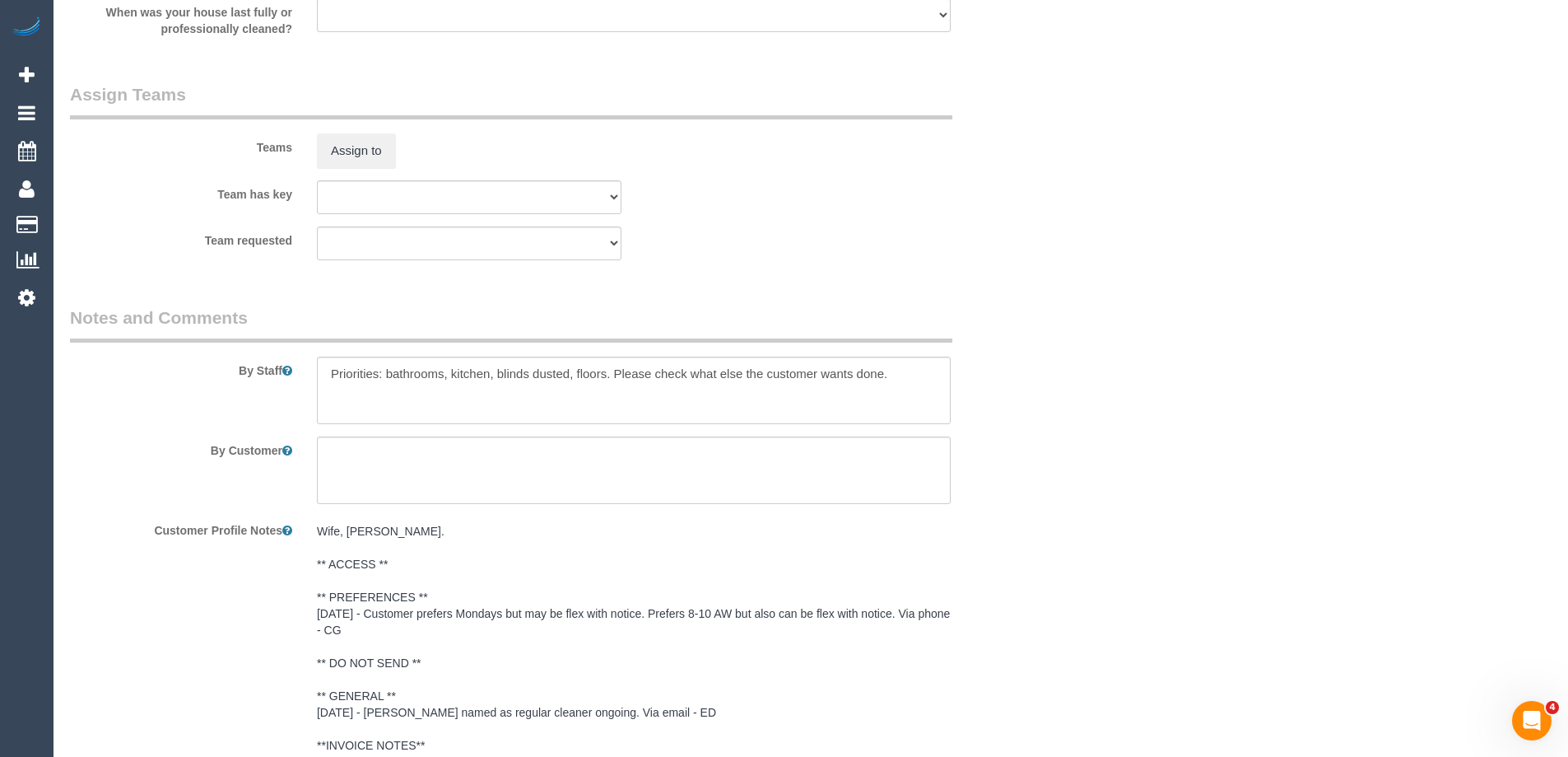
scroll to position [2223, 0]
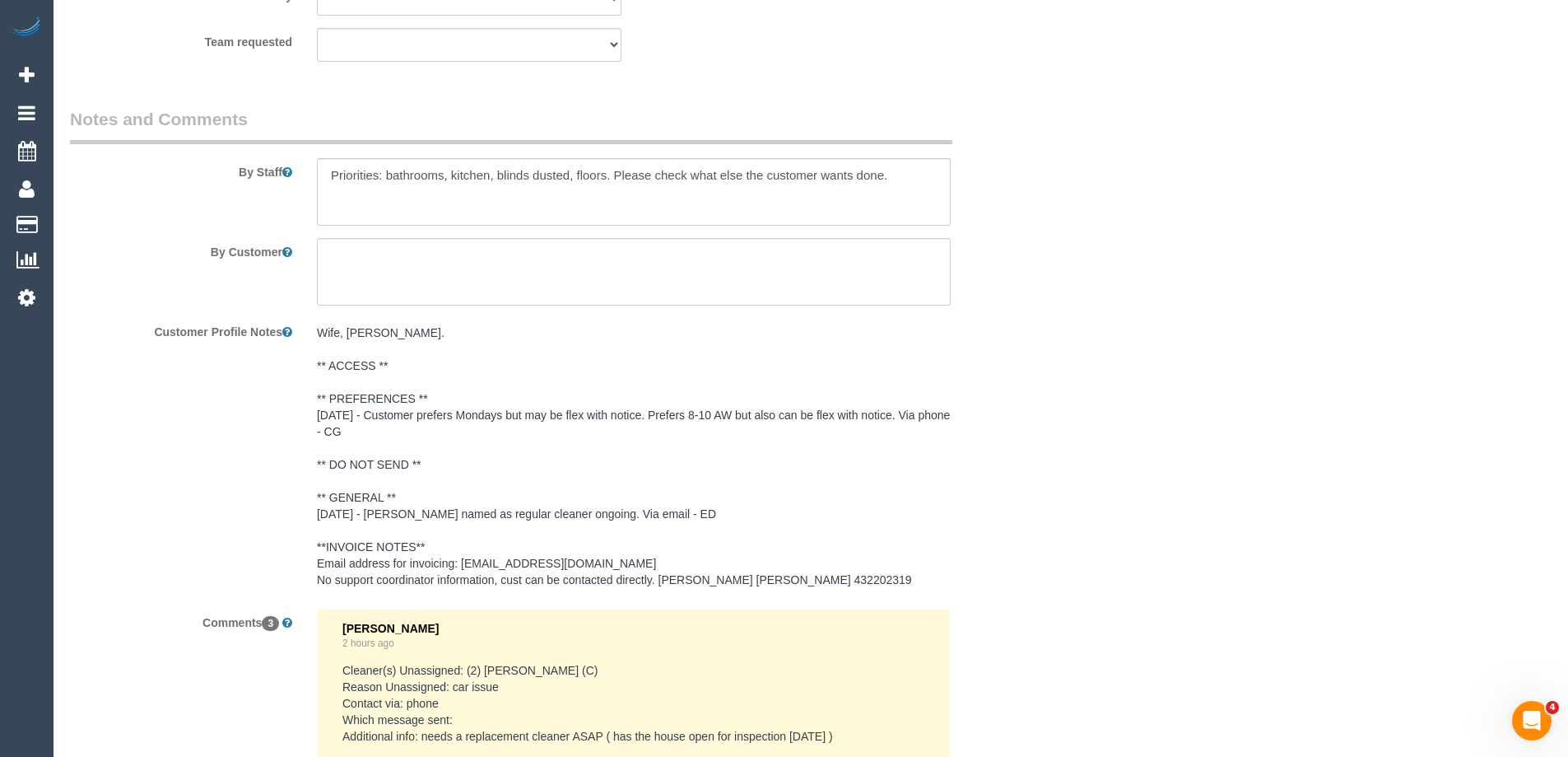
type input "1"
click at [331, 170] on textarea at bounding box center [633, 192] width 634 height 68
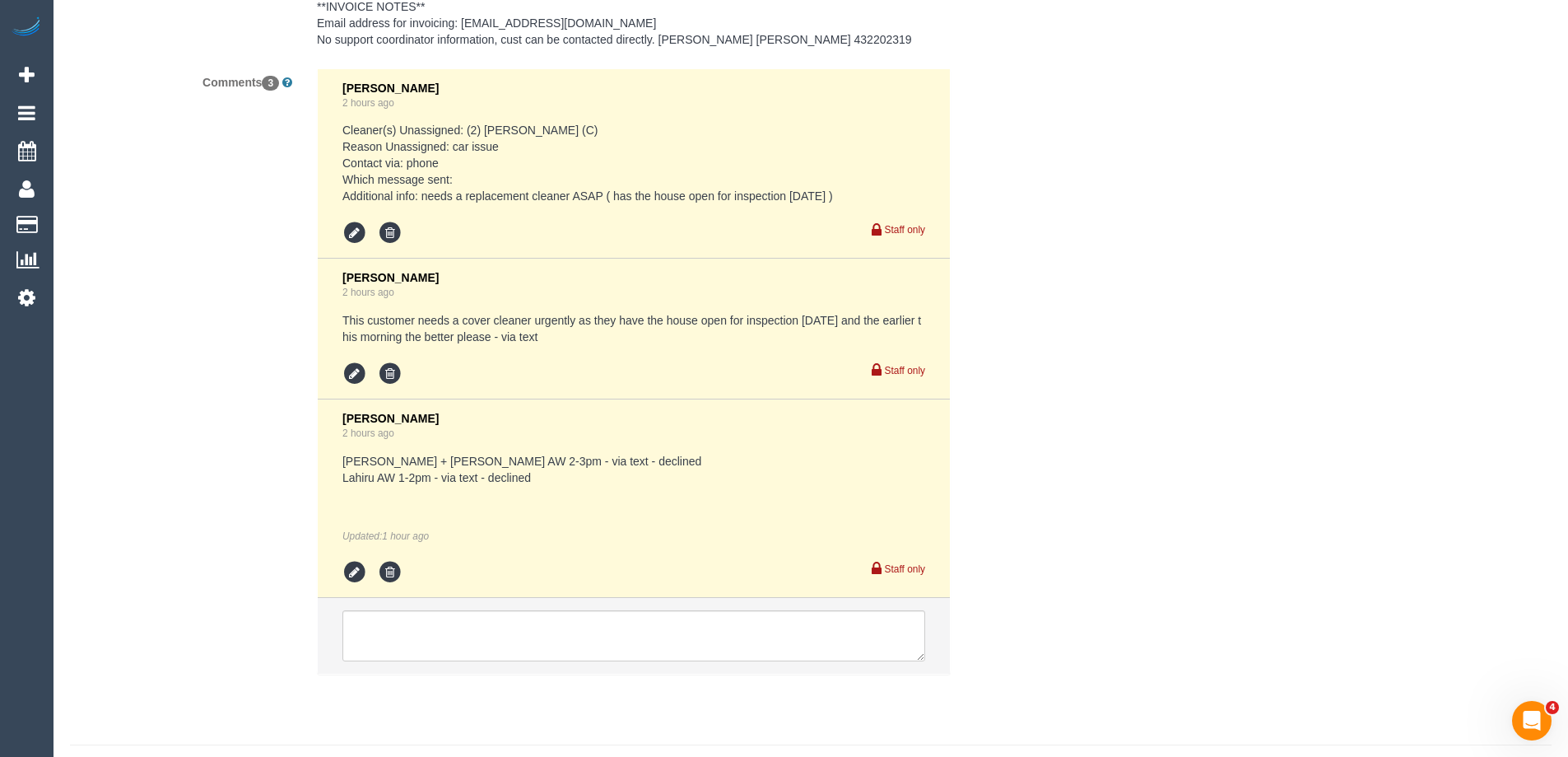
scroll to position [2800, 0]
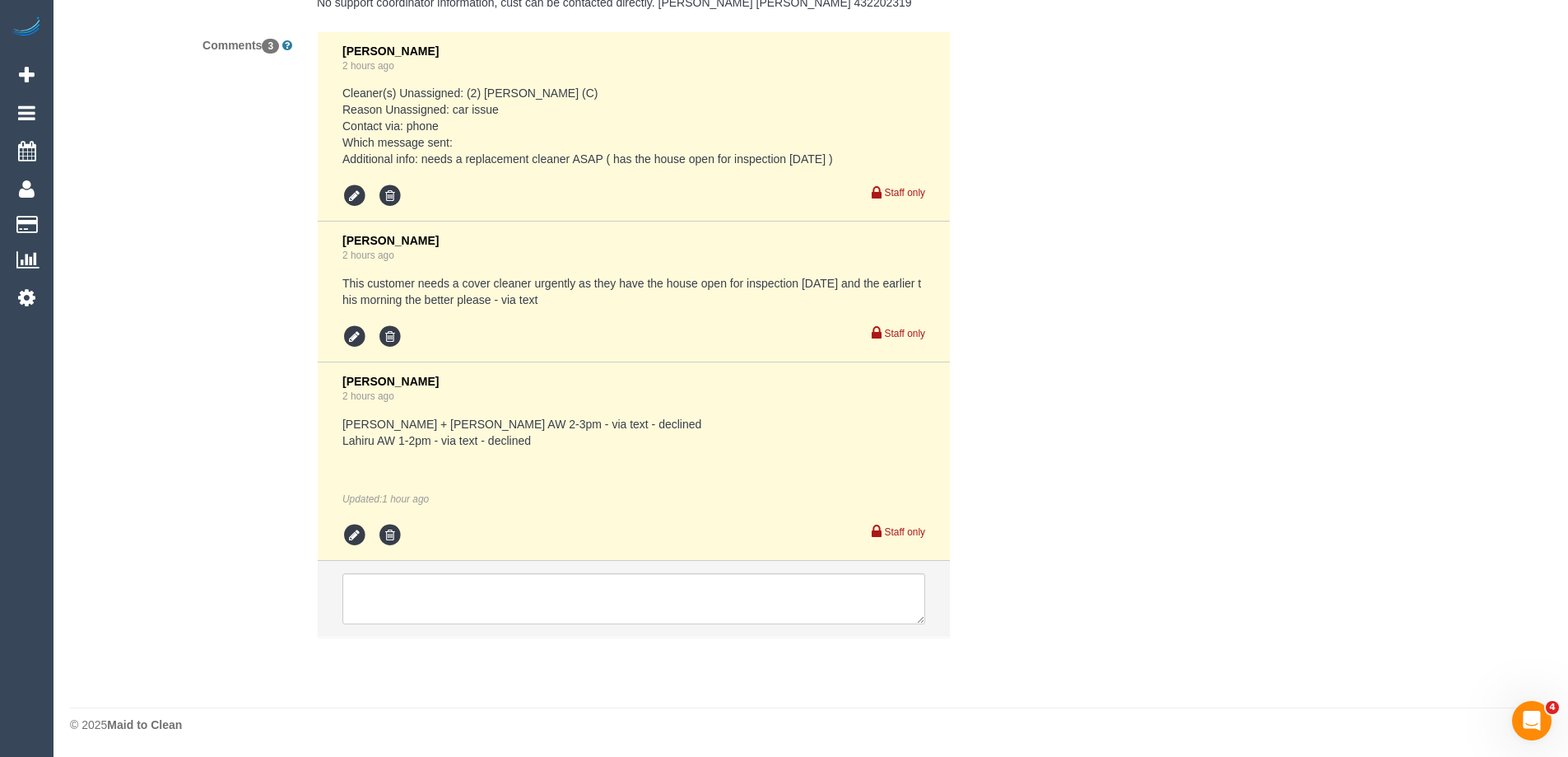
type textarea "*Cover* Priorities: bathrooms, kitchen, blinds dusted, floors. Please check wha…"
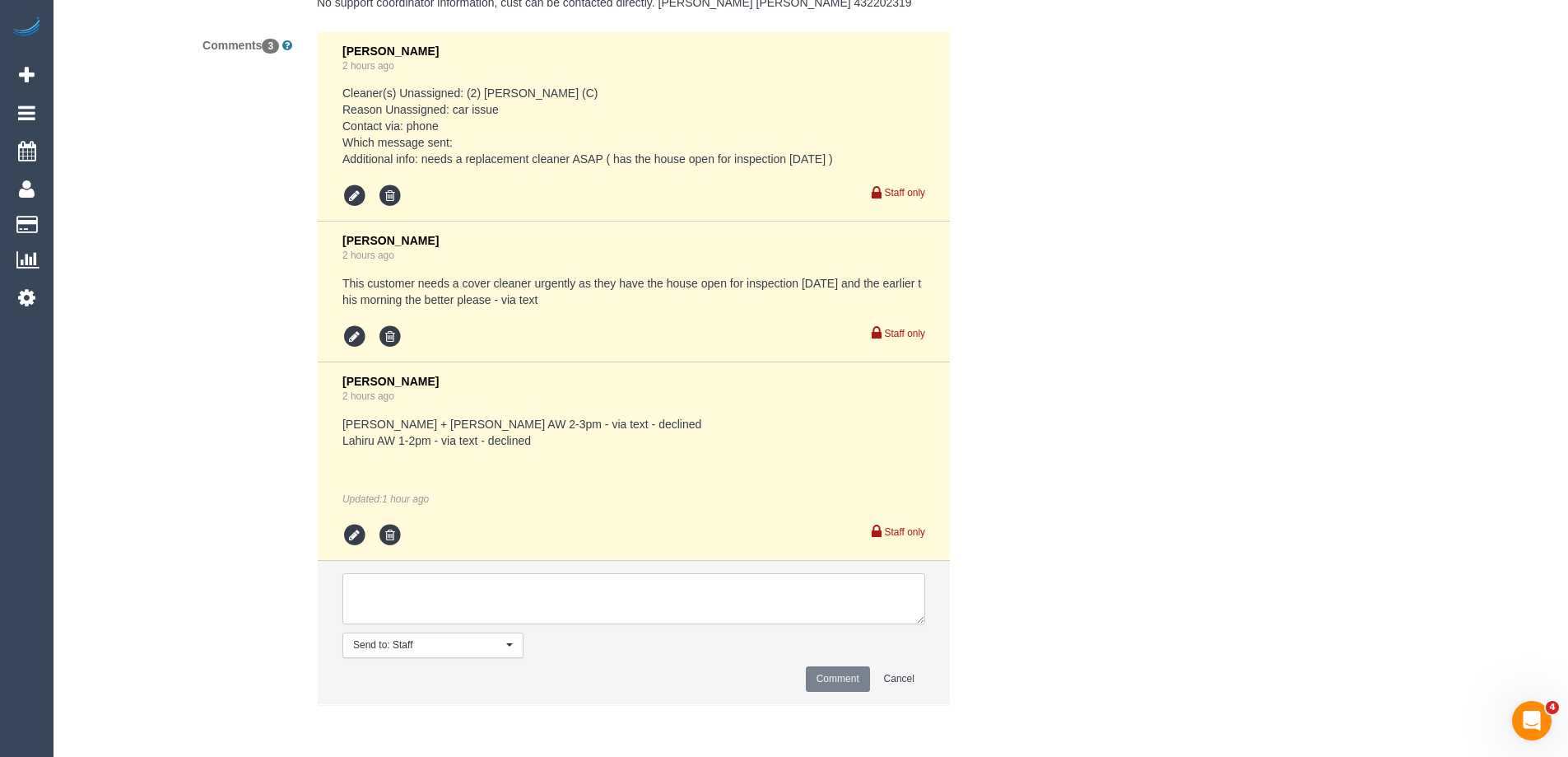
click at [362, 597] on textarea at bounding box center [633, 599] width 583 height 51
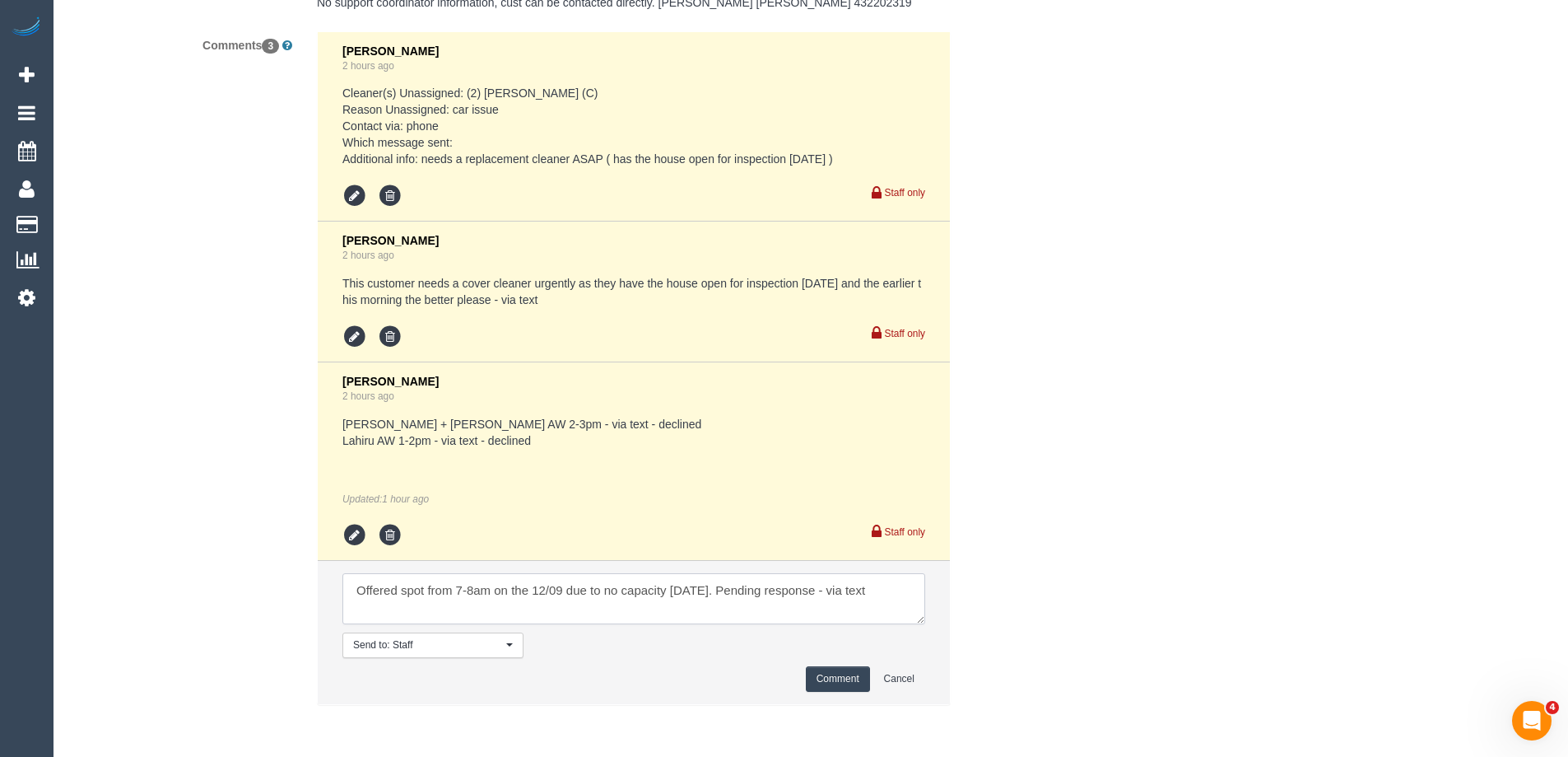
type textarea "Offered spot from 7-8am on the 12/09 due to no capacity today. Pending response…"
click at [820, 681] on button "Comment" at bounding box center [838, 679] width 64 height 26
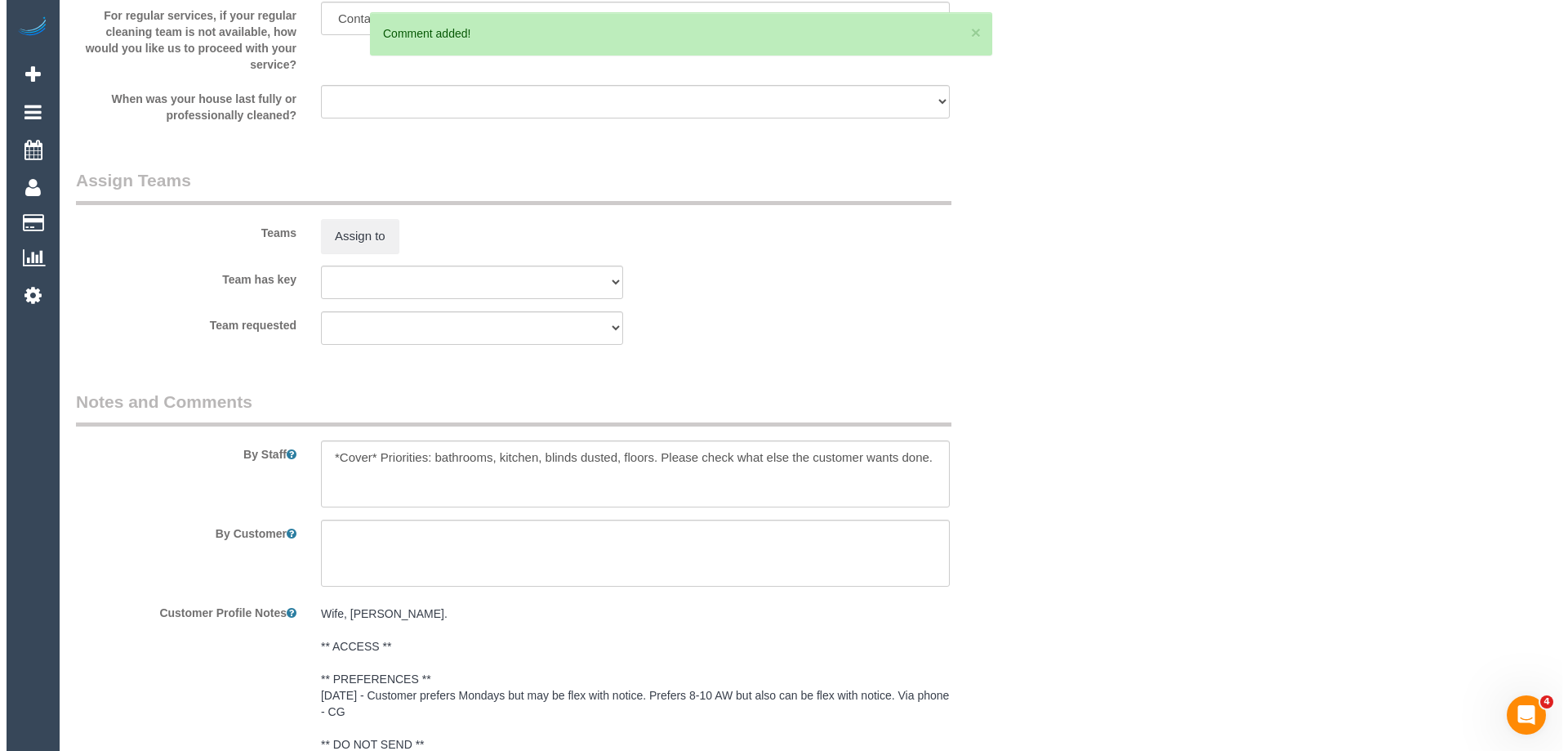
scroll to position [1880, 0]
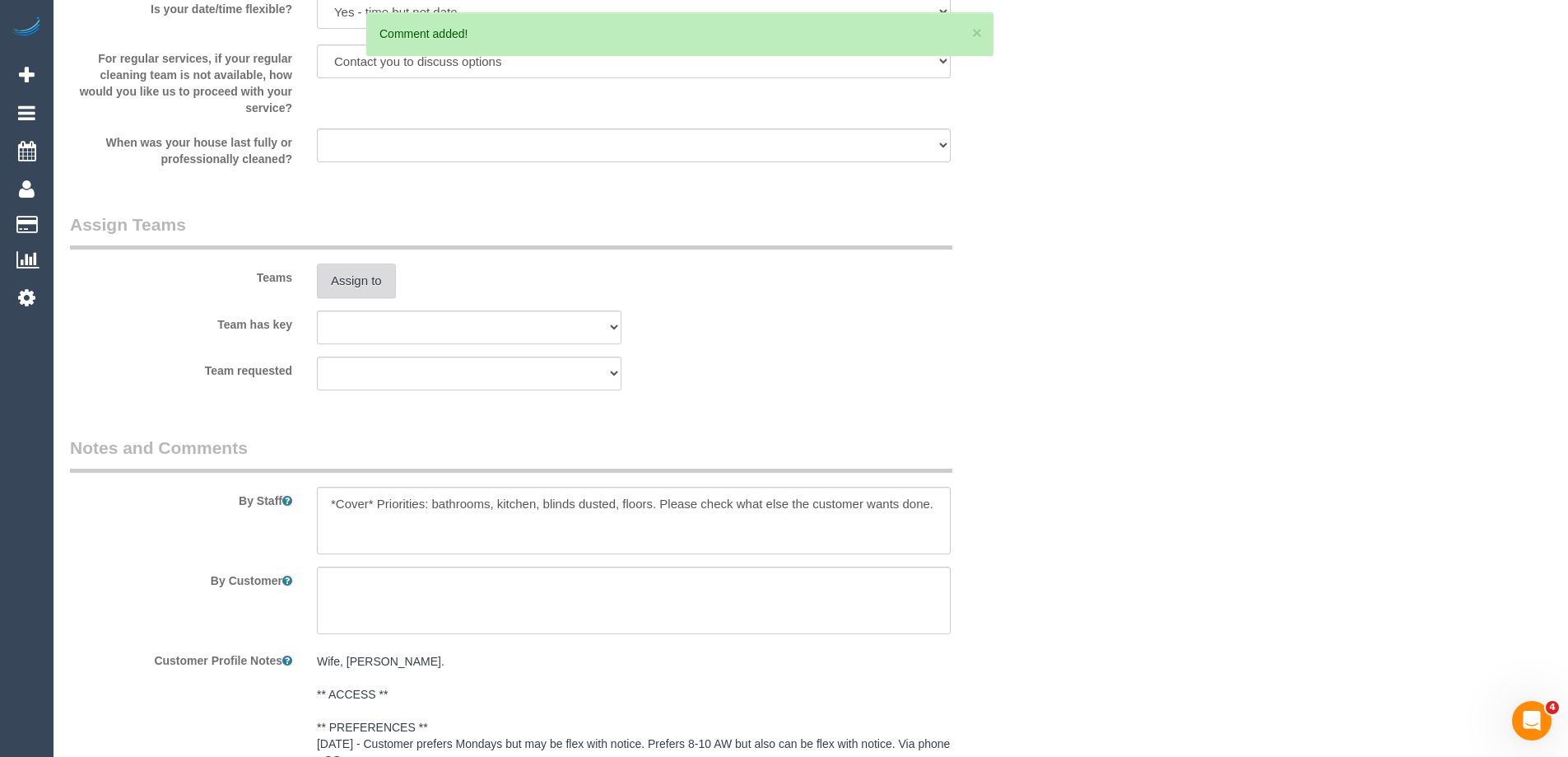
click at [378, 283] on button "Assign to" at bounding box center [356, 281] width 79 height 35
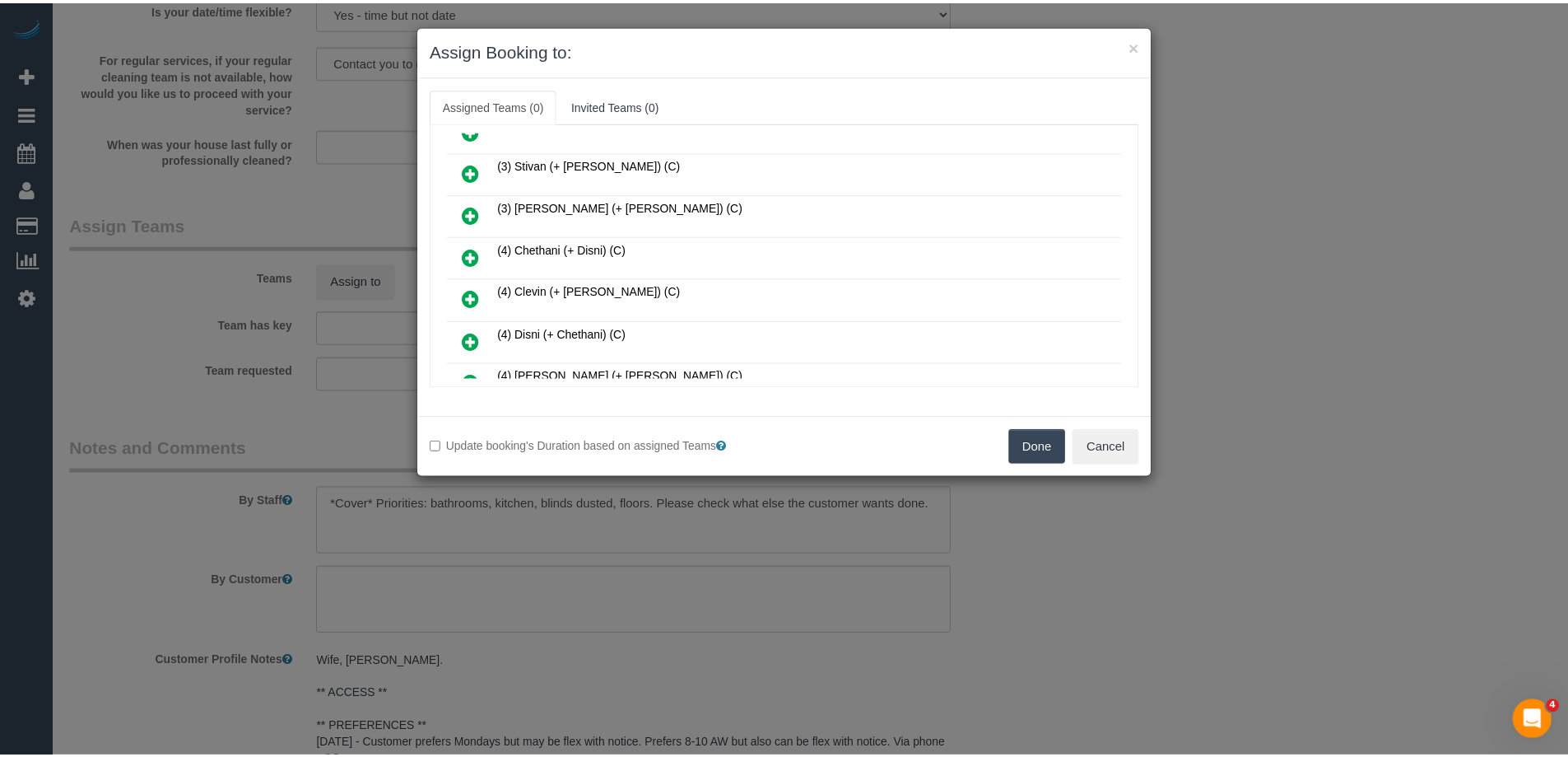
scroll to position [741, 0]
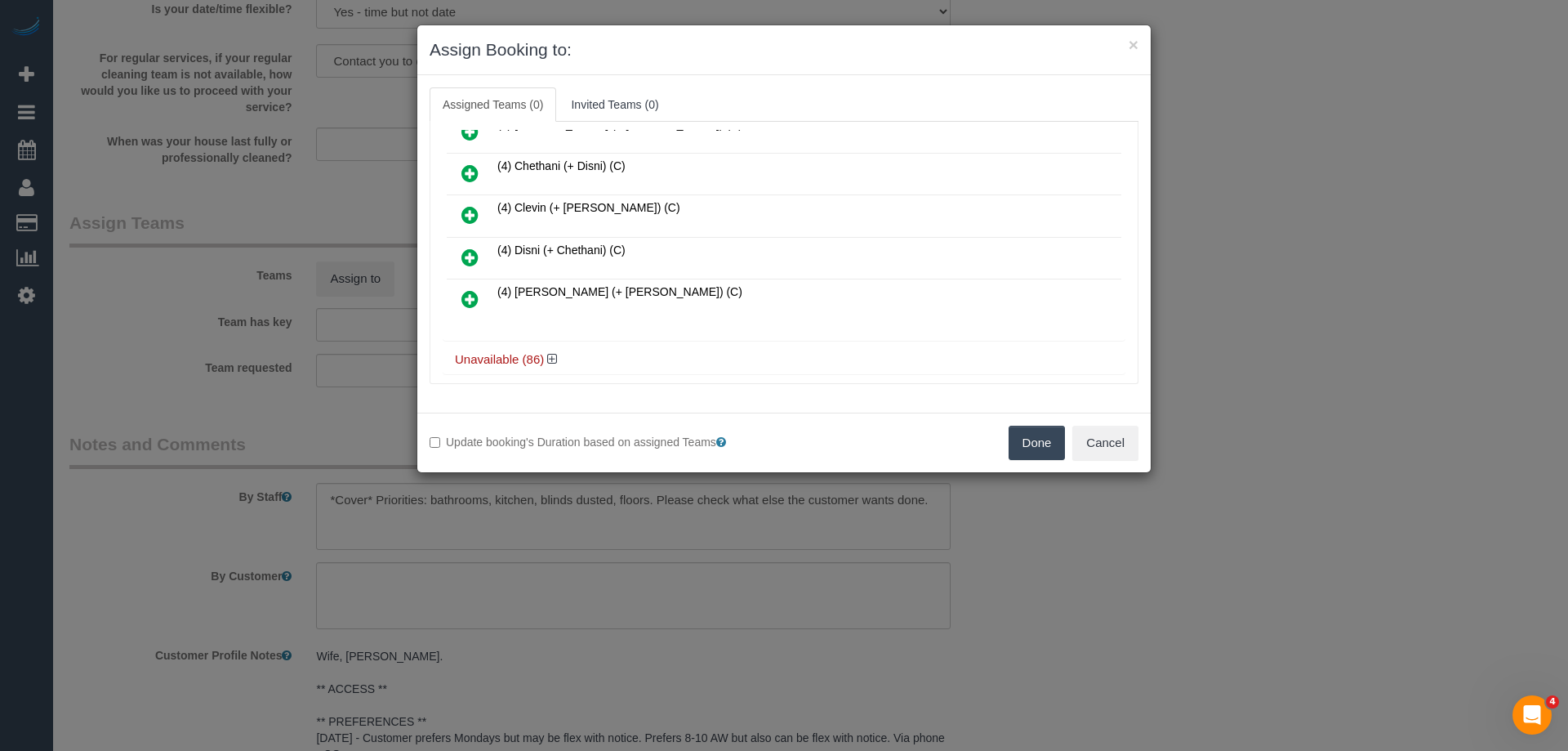
click at [1017, 429] on button "Done" at bounding box center [1037, 443] width 57 height 35
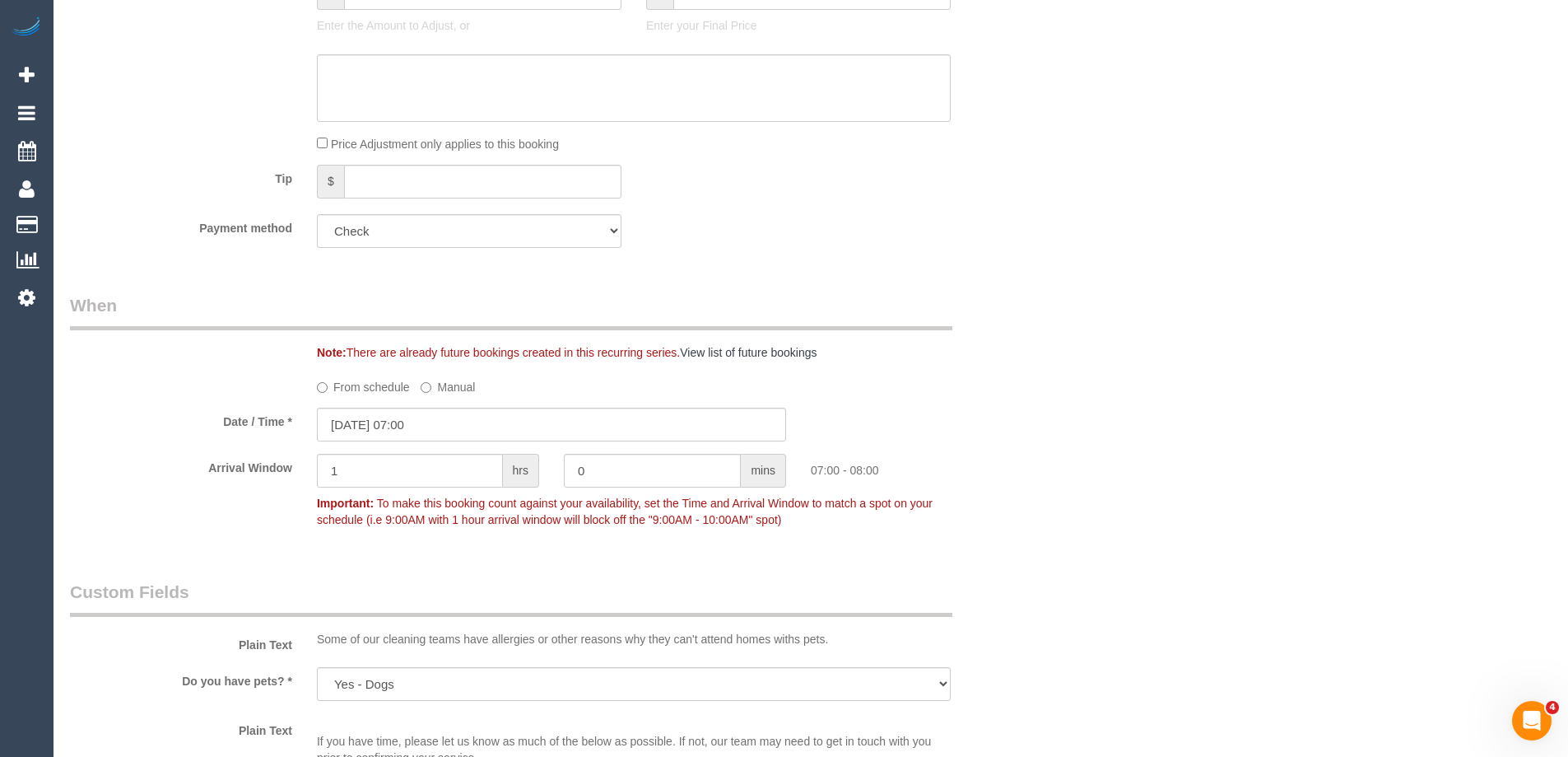
scroll to position [910, 0]
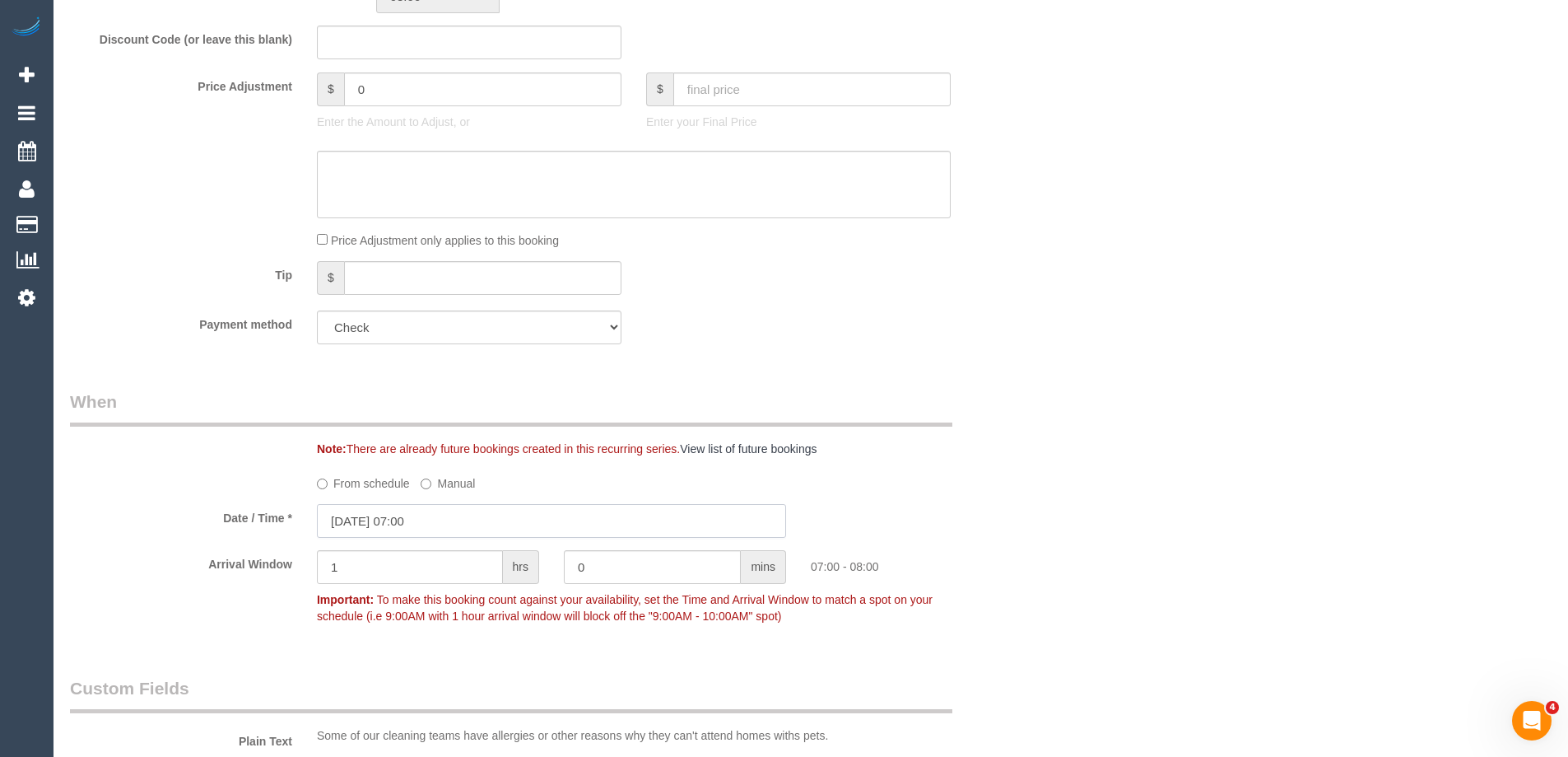
click at [378, 521] on input "12/09/2025 07:00" at bounding box center [551, 520] width 469 height 34
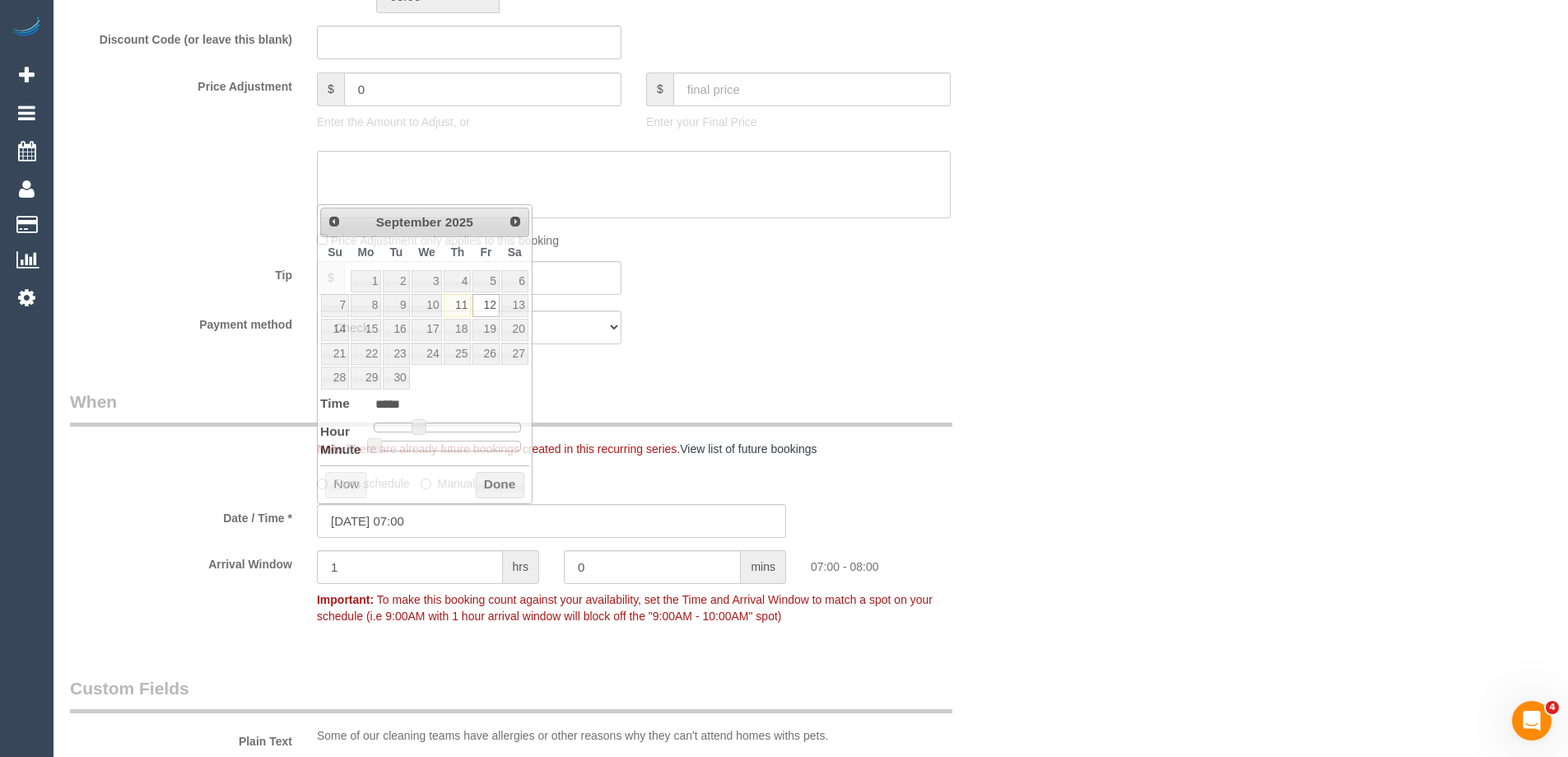
click at [696, 324] on div "Payment method Add Credit Card Cash Check Paypal" at bounding box center [551, 327] width 987 height 34
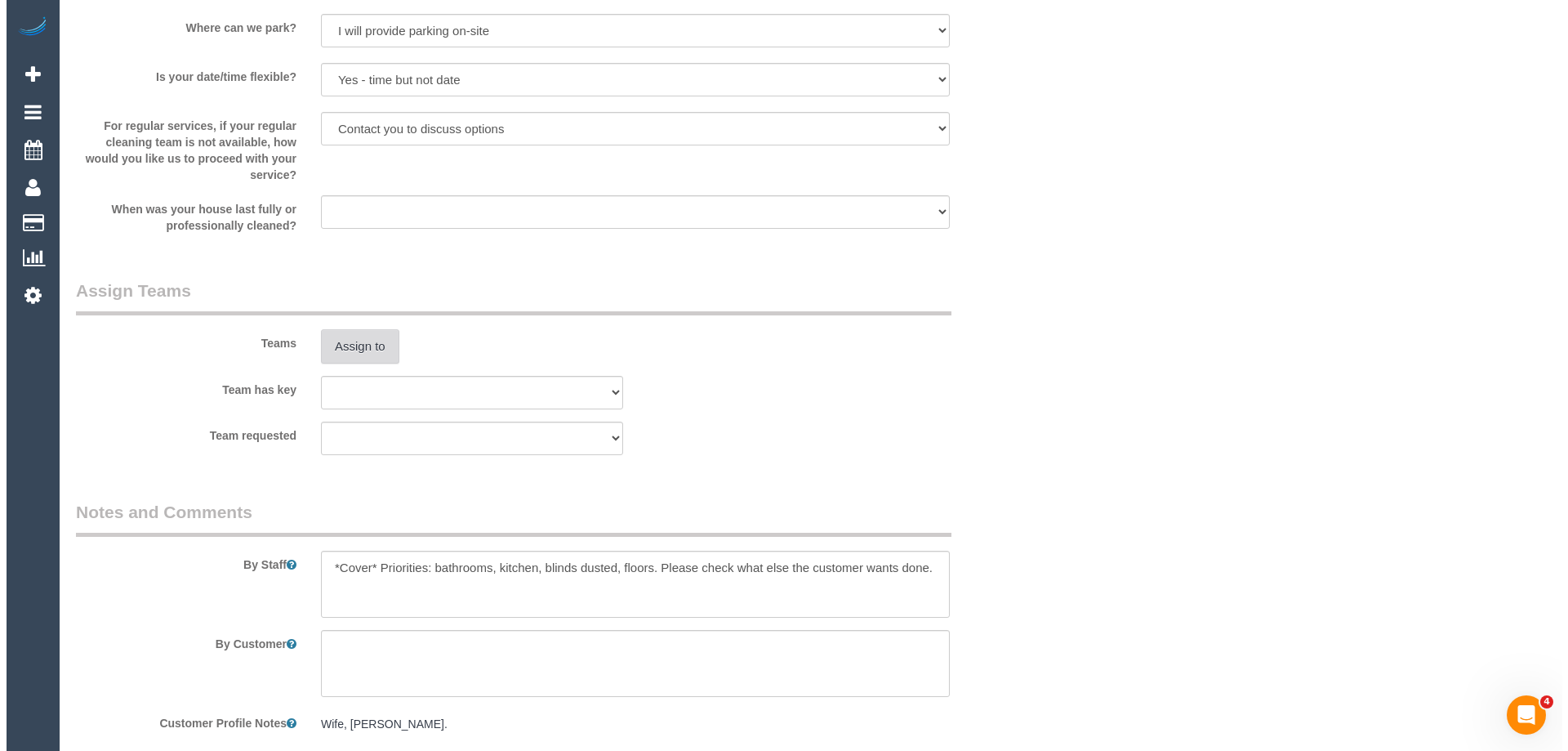
scroll to position [1797, 0]
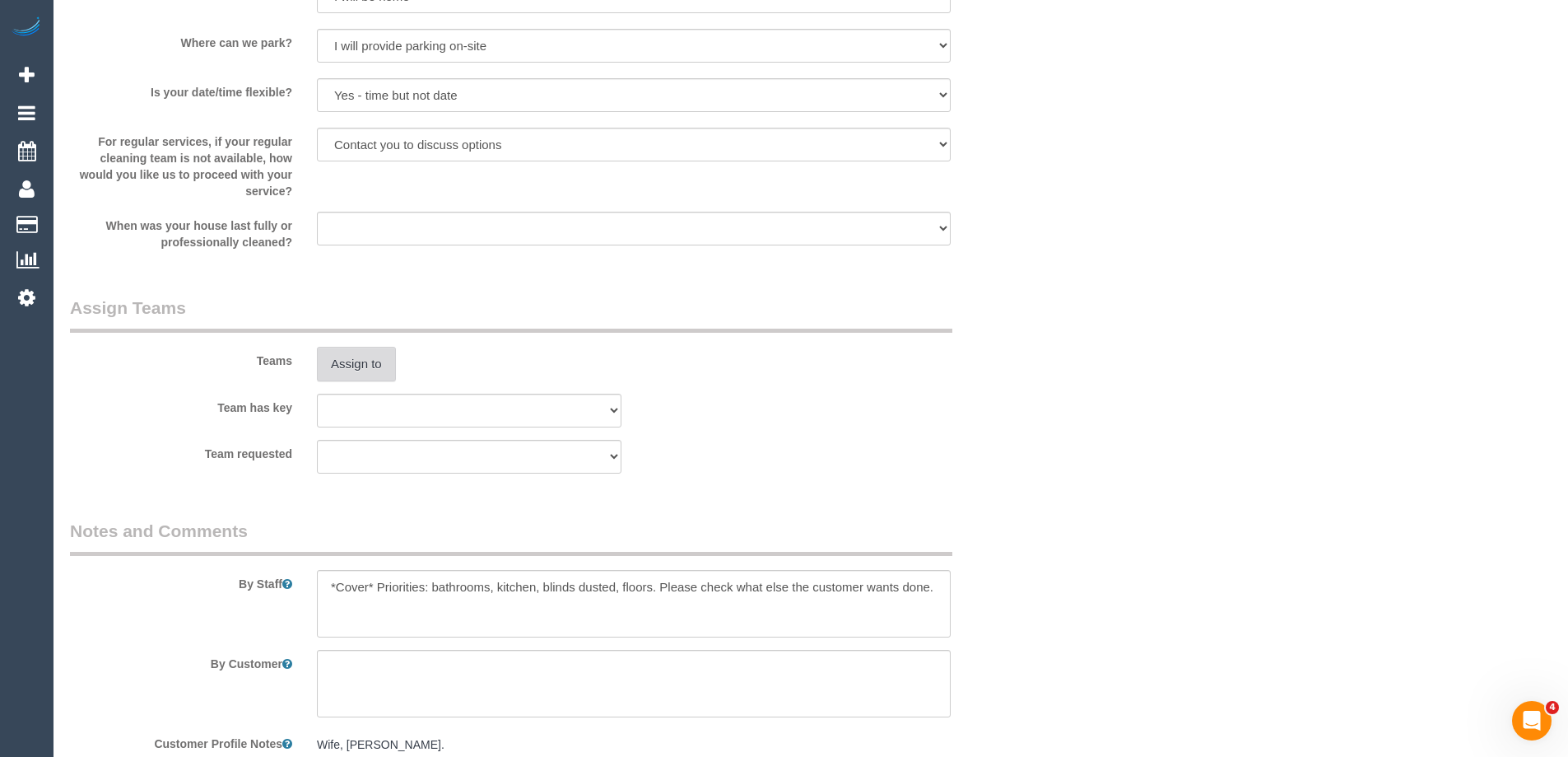
click at [338, 352] on button "Assign to" at bounding box center [356, 364] width 79 height 35
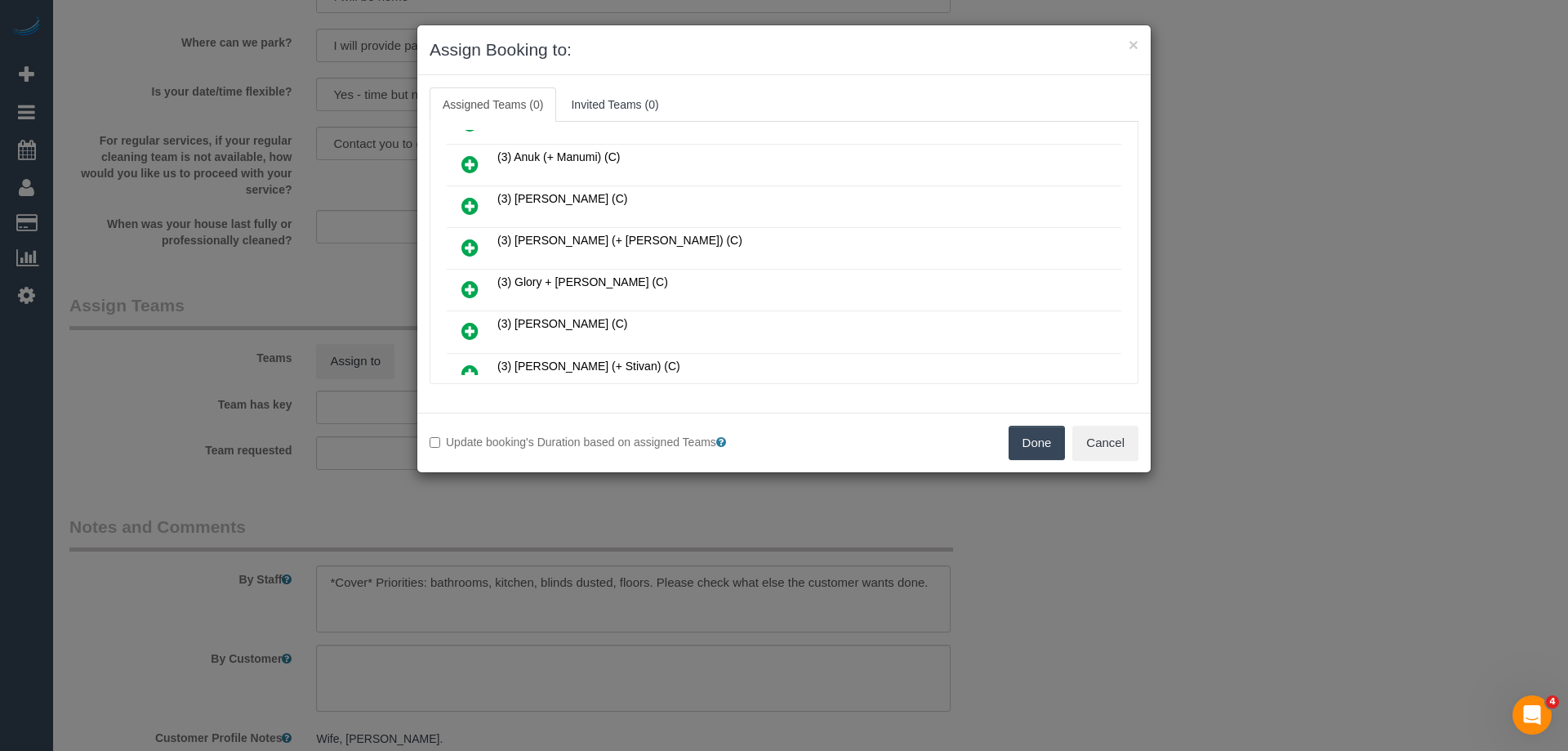
click at [462, 283] on icon at bounding box center [469, 290] width 17 height 20
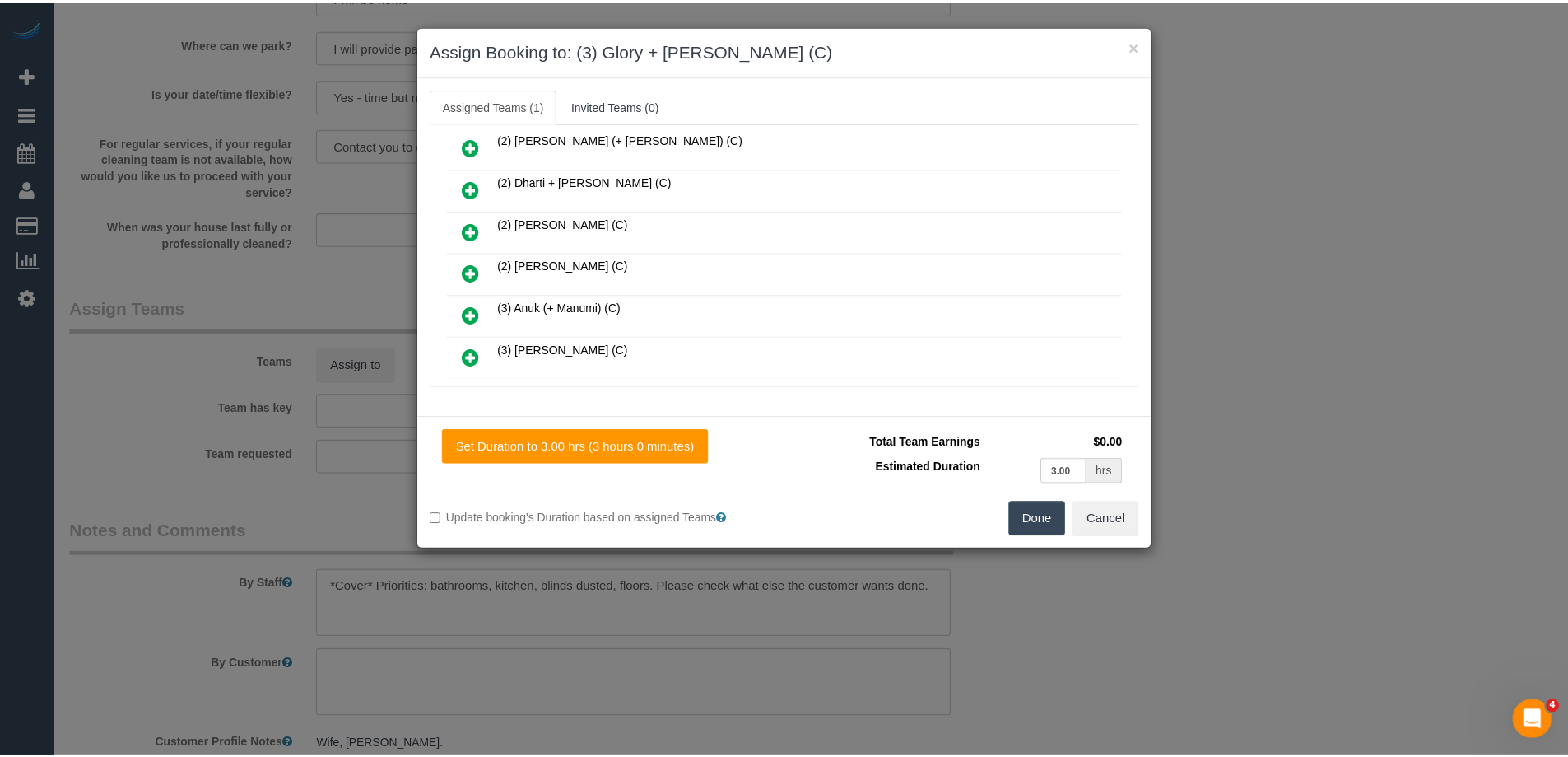
scroll to position [0, 0]
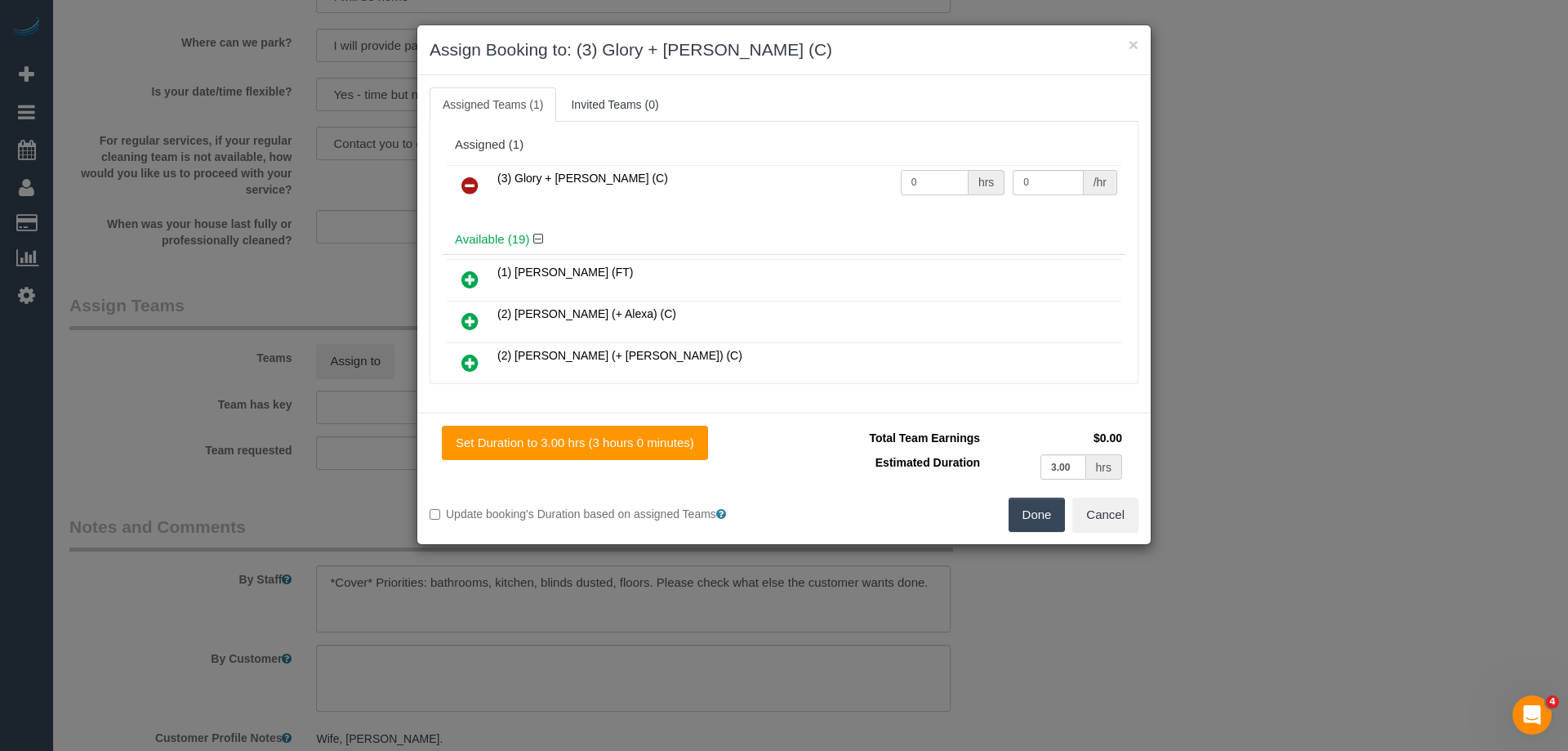
drag, startPoint x: 946, startPoint y: 182, endPoint x: 717, endPoint y: 172, distance: 229.2
click at [717, 172] on tr "(3) Glory + Mary (C) 0 hrs 0 /hr" at bounding box center [784, 186] width 675 height 42
type input "3"
drag, startPoint x: 1047, startPoint y: 179, endPoint x: 857, endPoint y: 164, distance: 190.6
click at [857, 165] on table "(3) Glory + Mary (C) 3 hrs 0 /hr" at bounding box center [784, 186] width 675 height 42
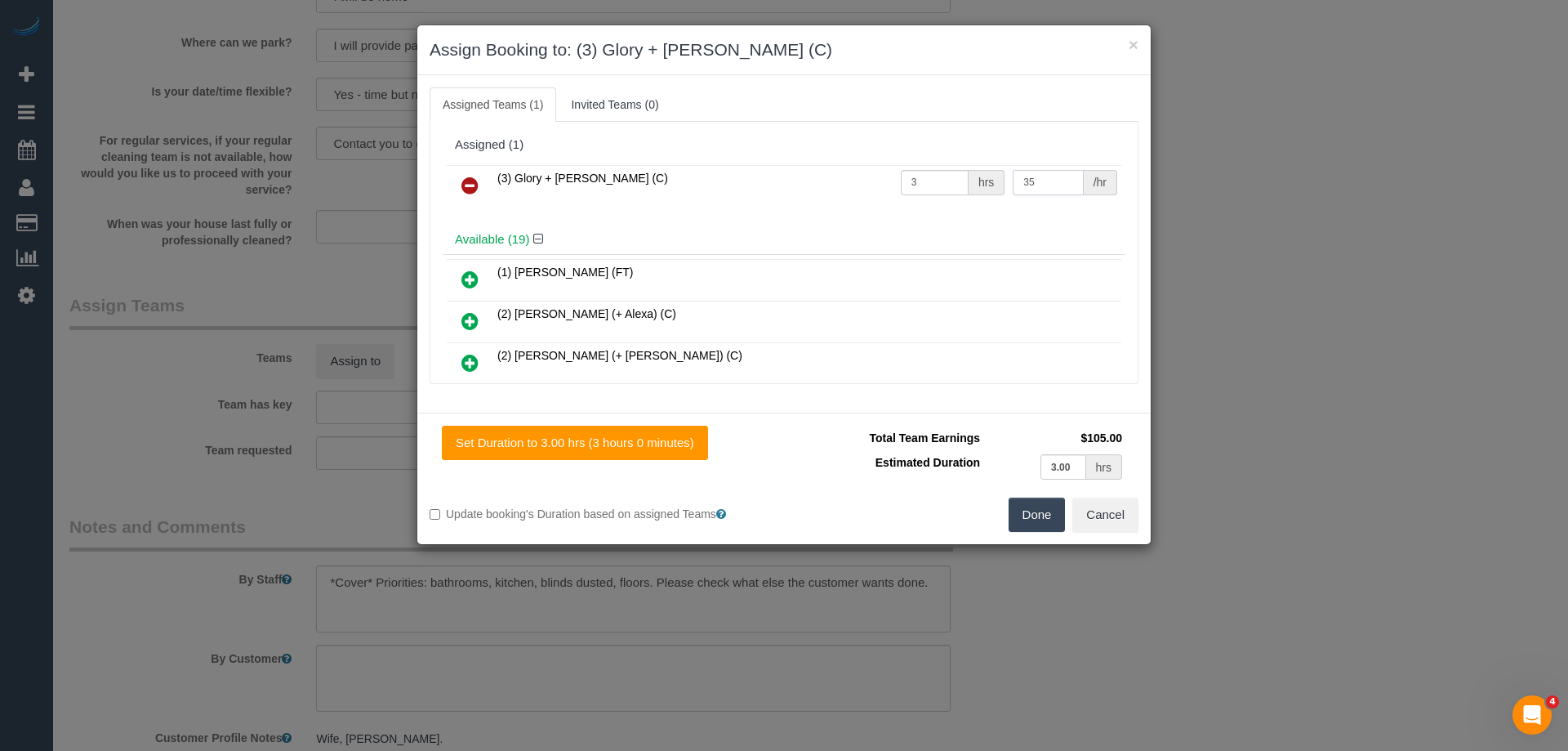
type input "35"
click at [1050, 518] on button "Done" at bounding box center [1037, 515] width 57 height 35
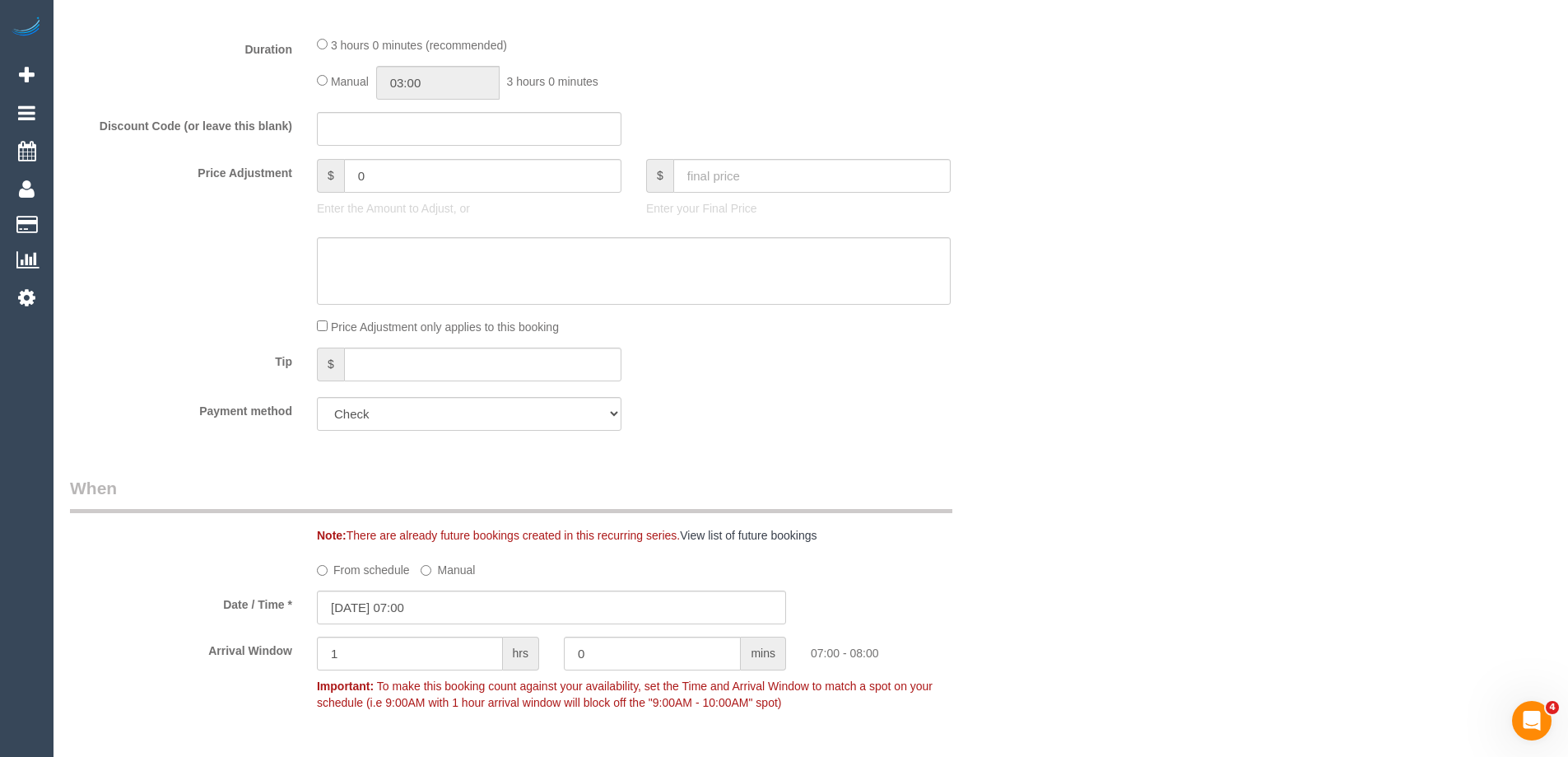
scroll to position [494, 0]
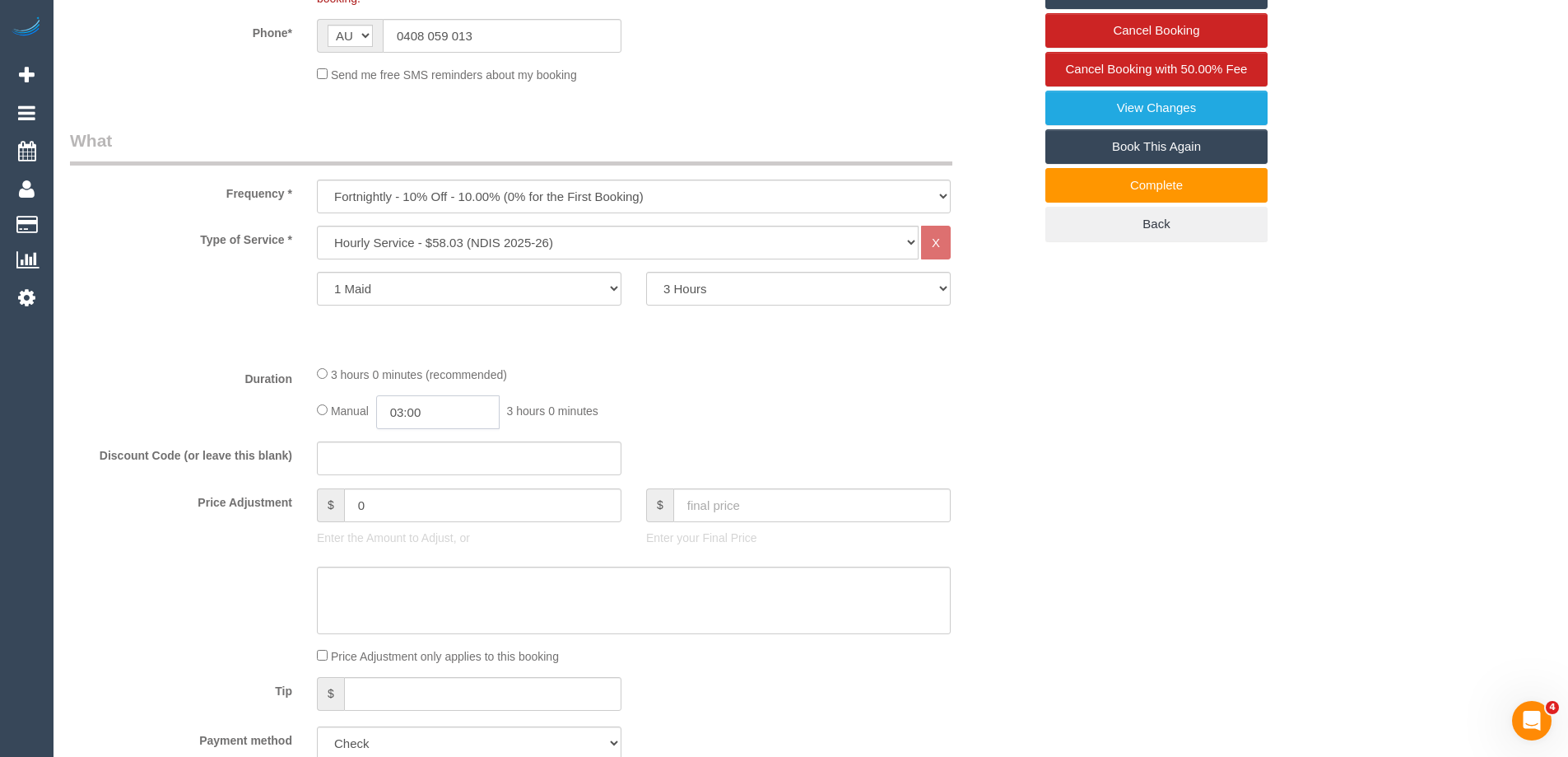
click at [435, 417] on input "03:00" at bounding box center [437, 412] width 124 height 34
type input "01:30"
click at [421, 460] on li "01:30" at bounding box center [419, 463] width 73 height 21
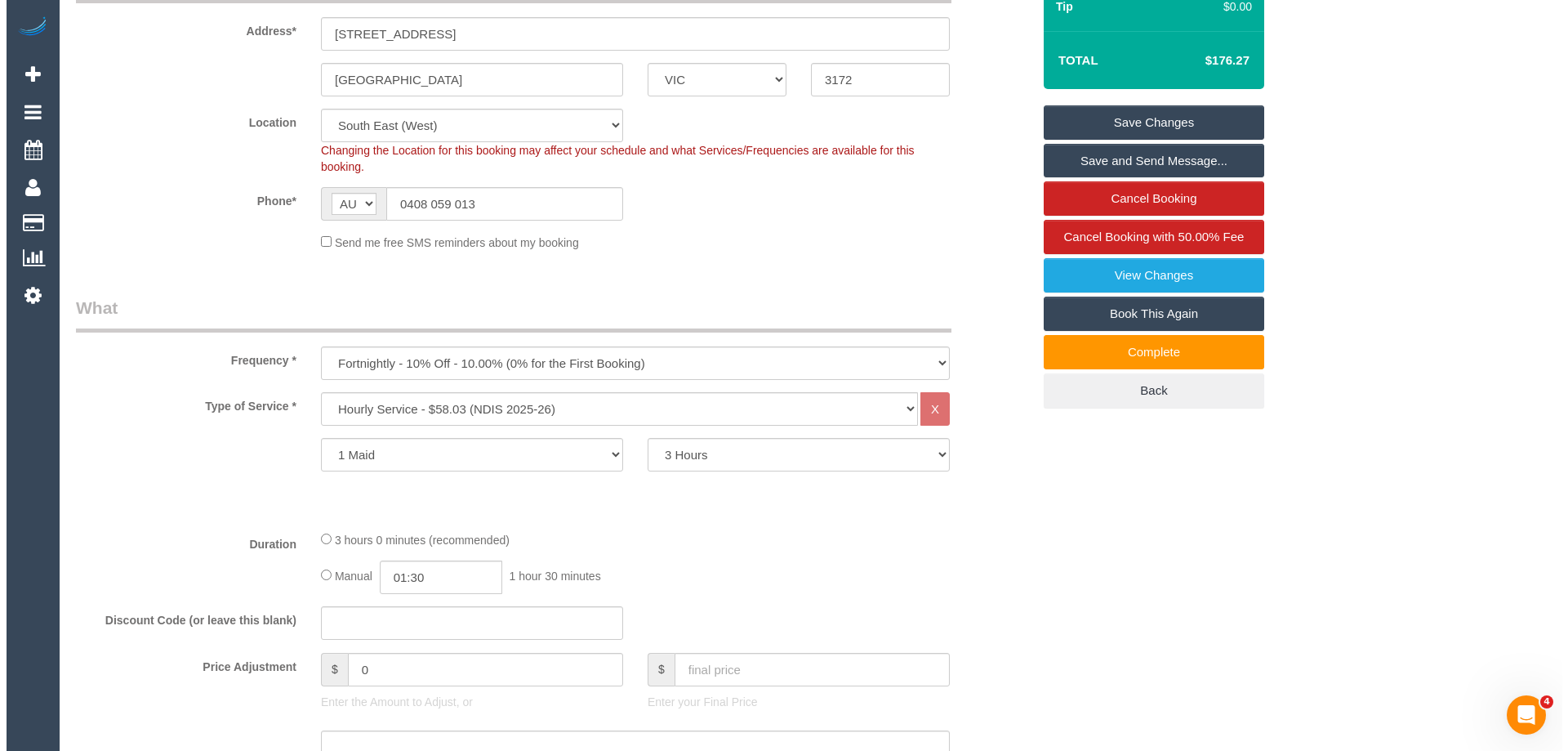
scroll to position [0, 0]
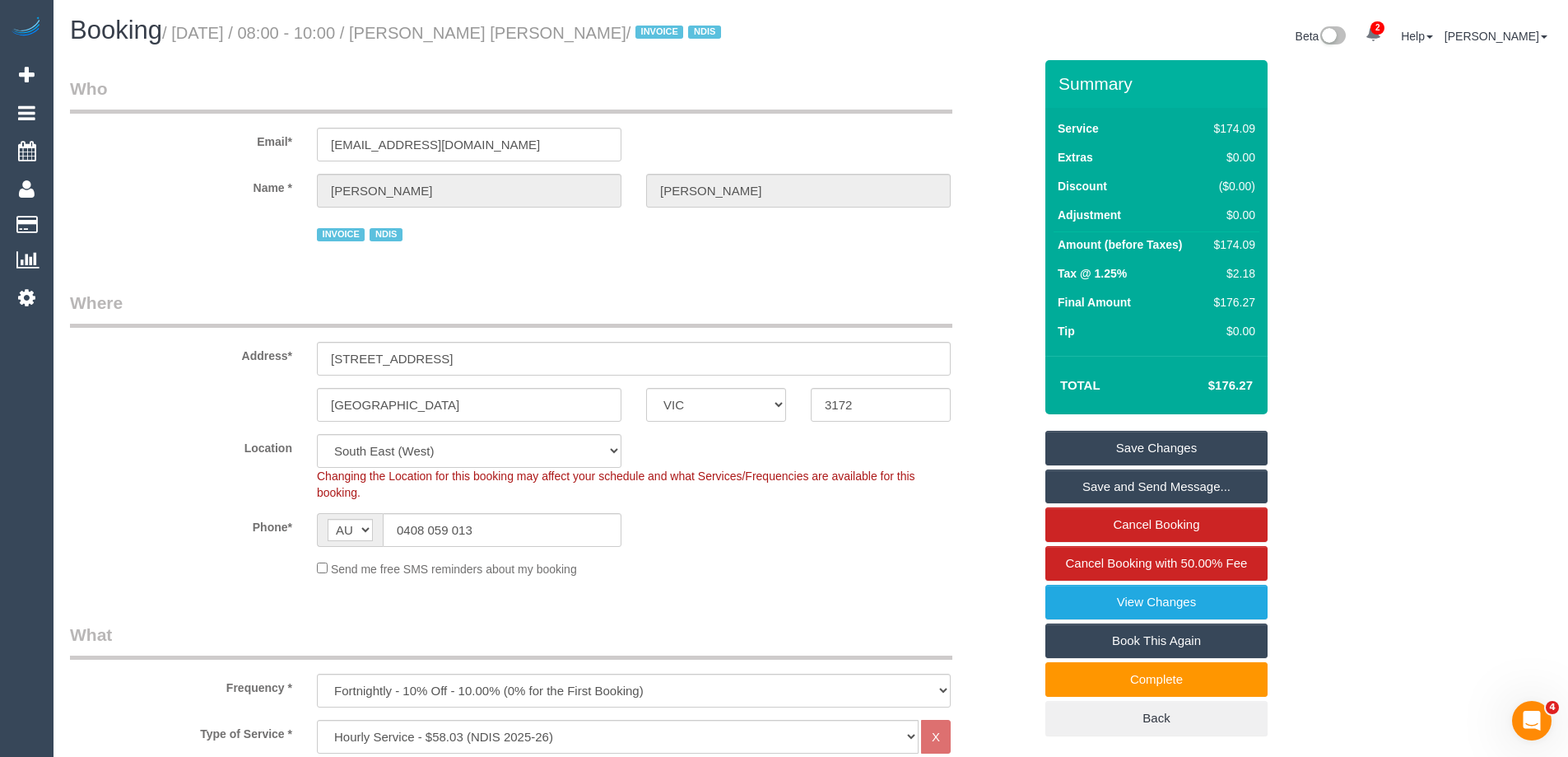
drag, startPoint x: 607, startPoint y: 35, endPoint x: 455, endPoint y: 40, distance: 152.1
click at [455, 40] on small "/ September 11, 2025 / 08:00 - 10:00 / Leslie Paul Ferguson / INVOICE NDIS" at bounding box center [444, 33] width 564 height 18
copy small "Leslie Paul Ferguson"
click at [1098, 449] on link "Save Changes" at bounding box center [1155, 448] width 222 height 35
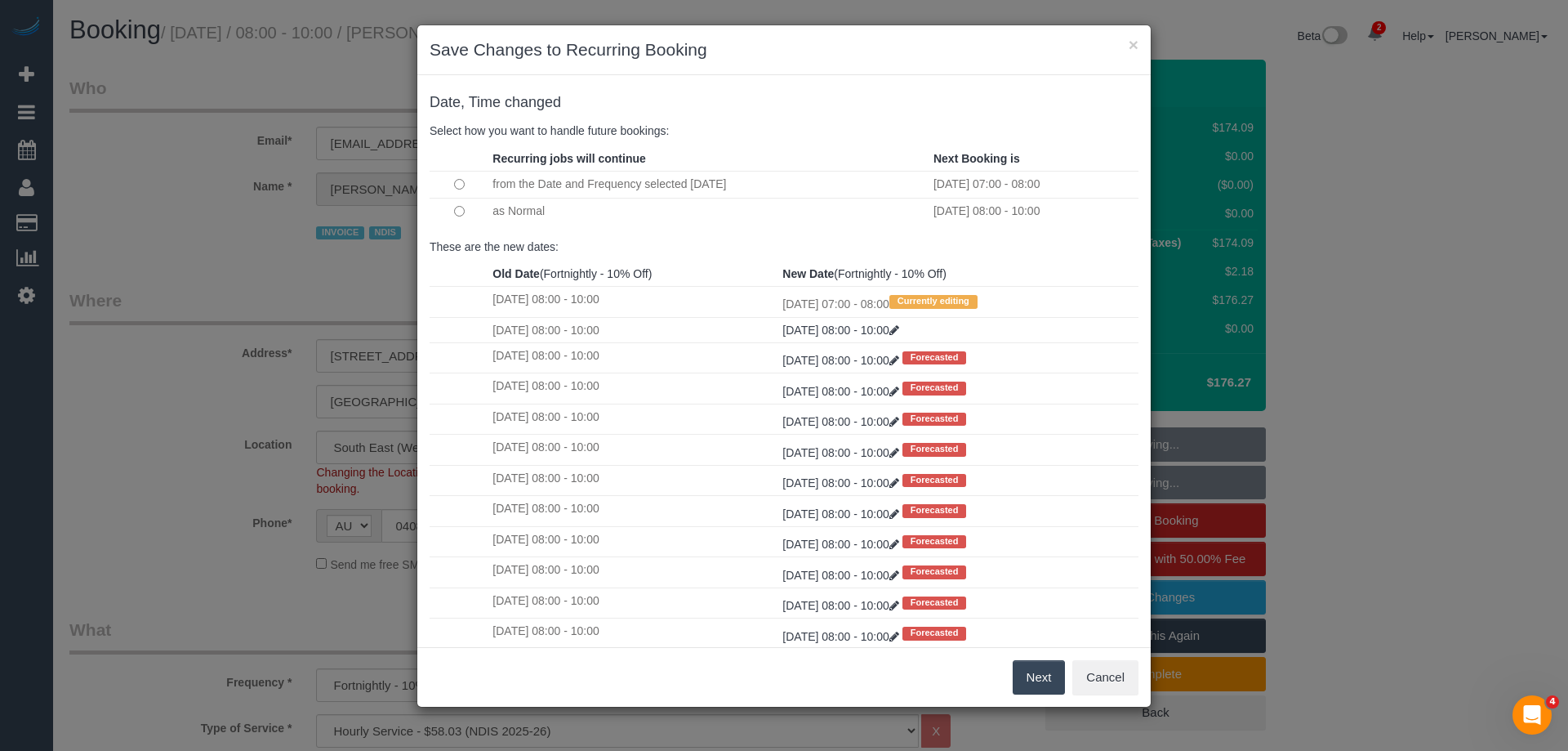
click at [1038, 672] on button "Next" at bounding box center [1039, 677] width 53 height 35
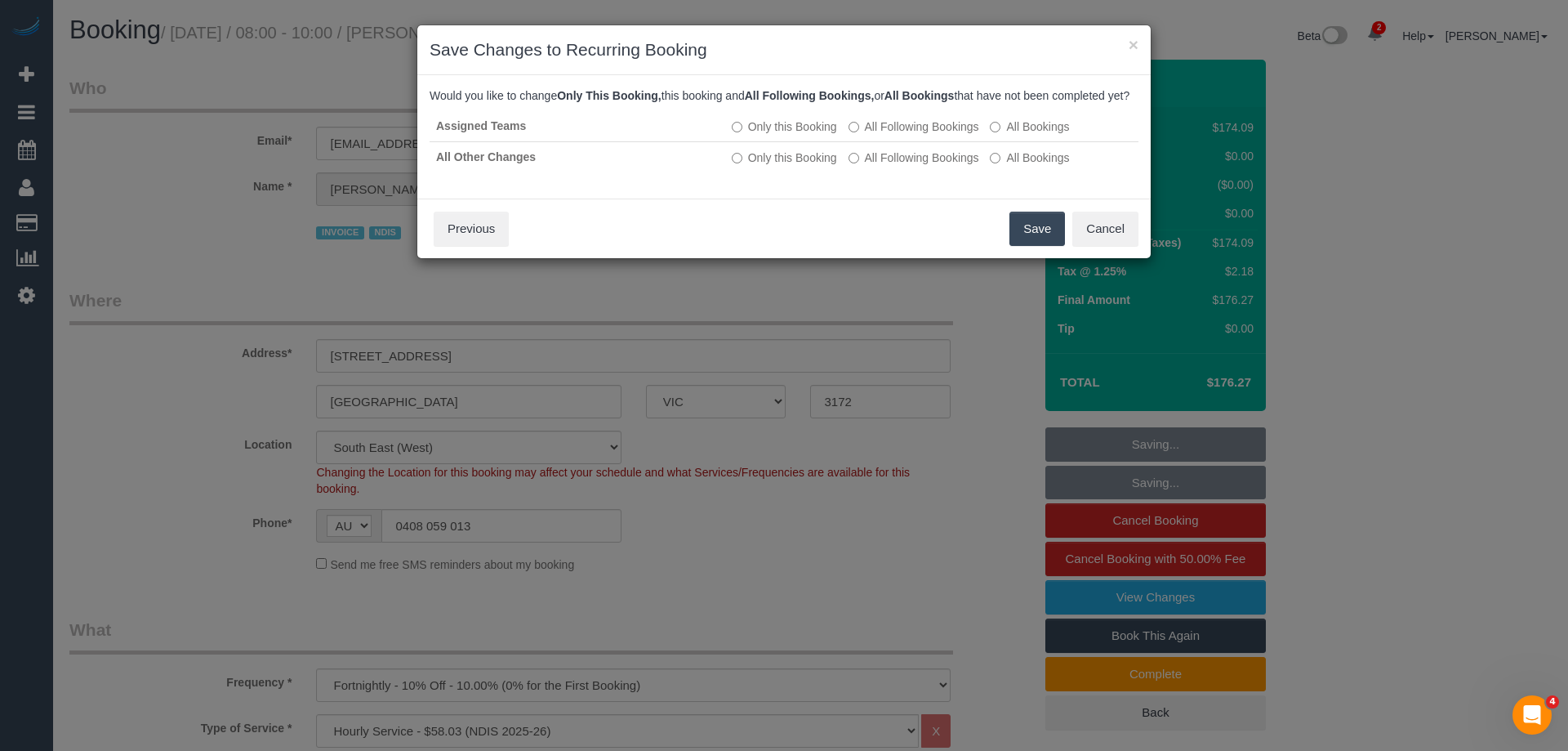
click at [1033, 239] on button "Save" at bounding box center [1037, 229] width 55 height 35
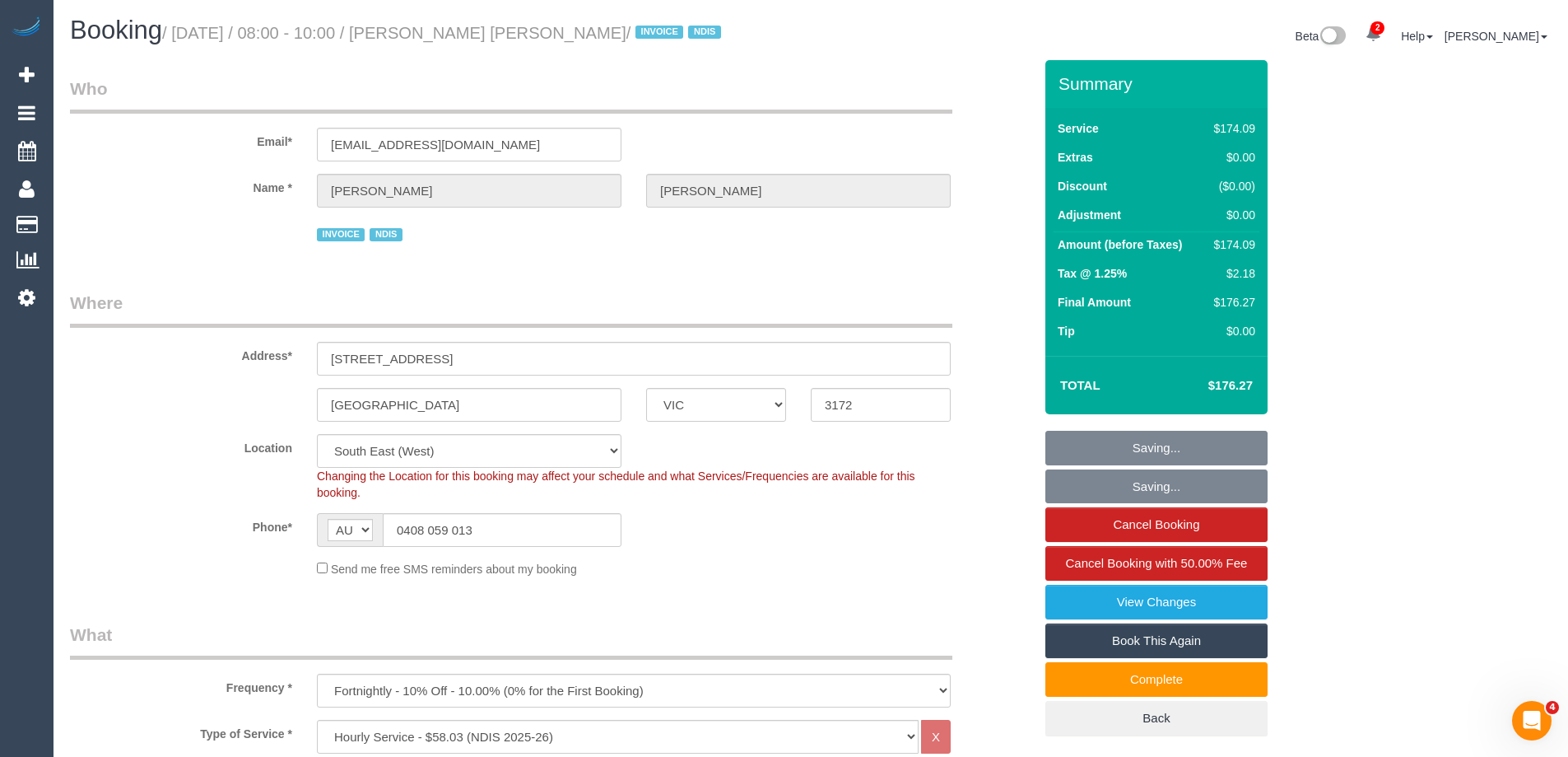
copy small "Leslie Paul Ferguson"
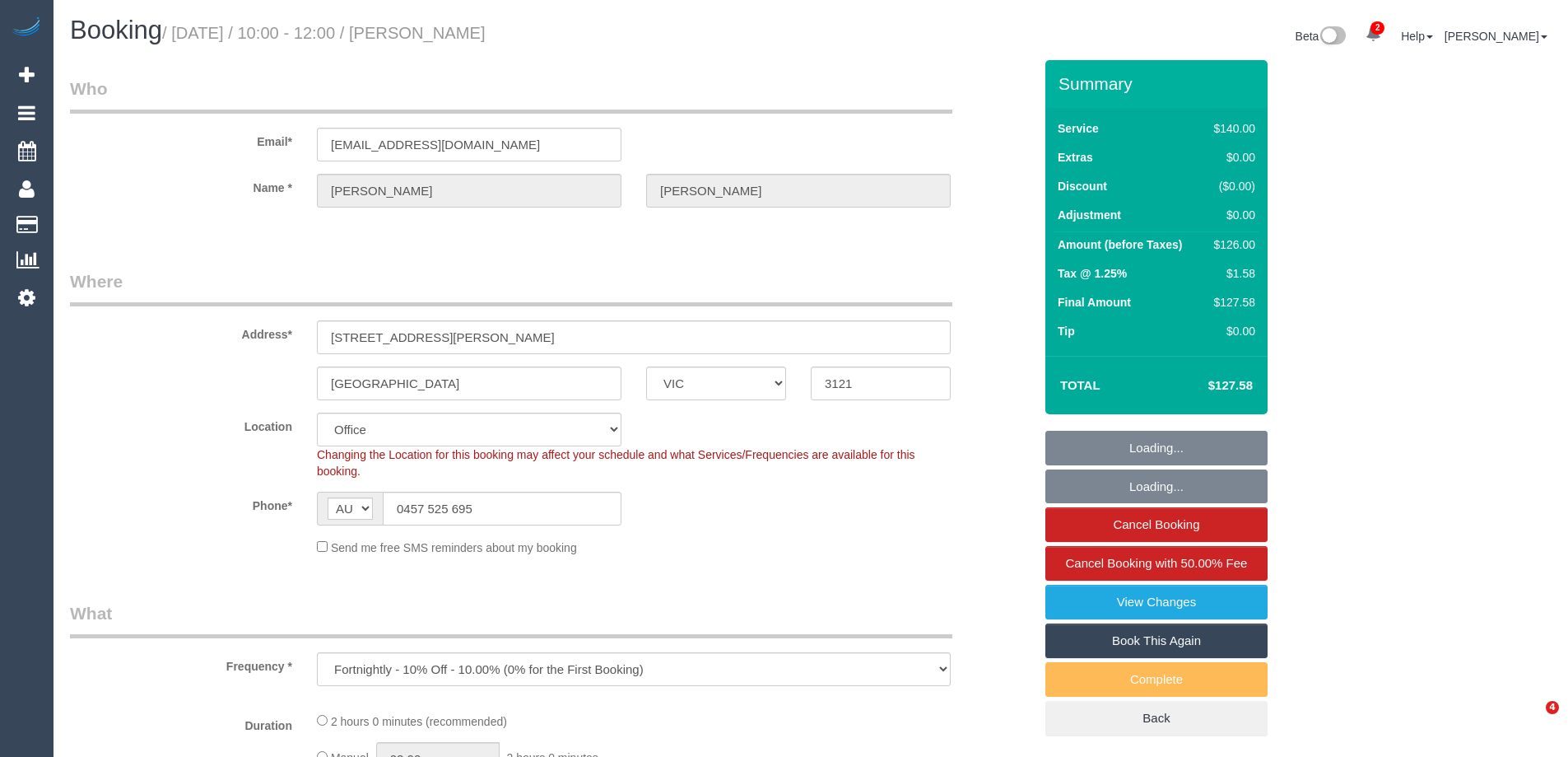
select select "VIC"
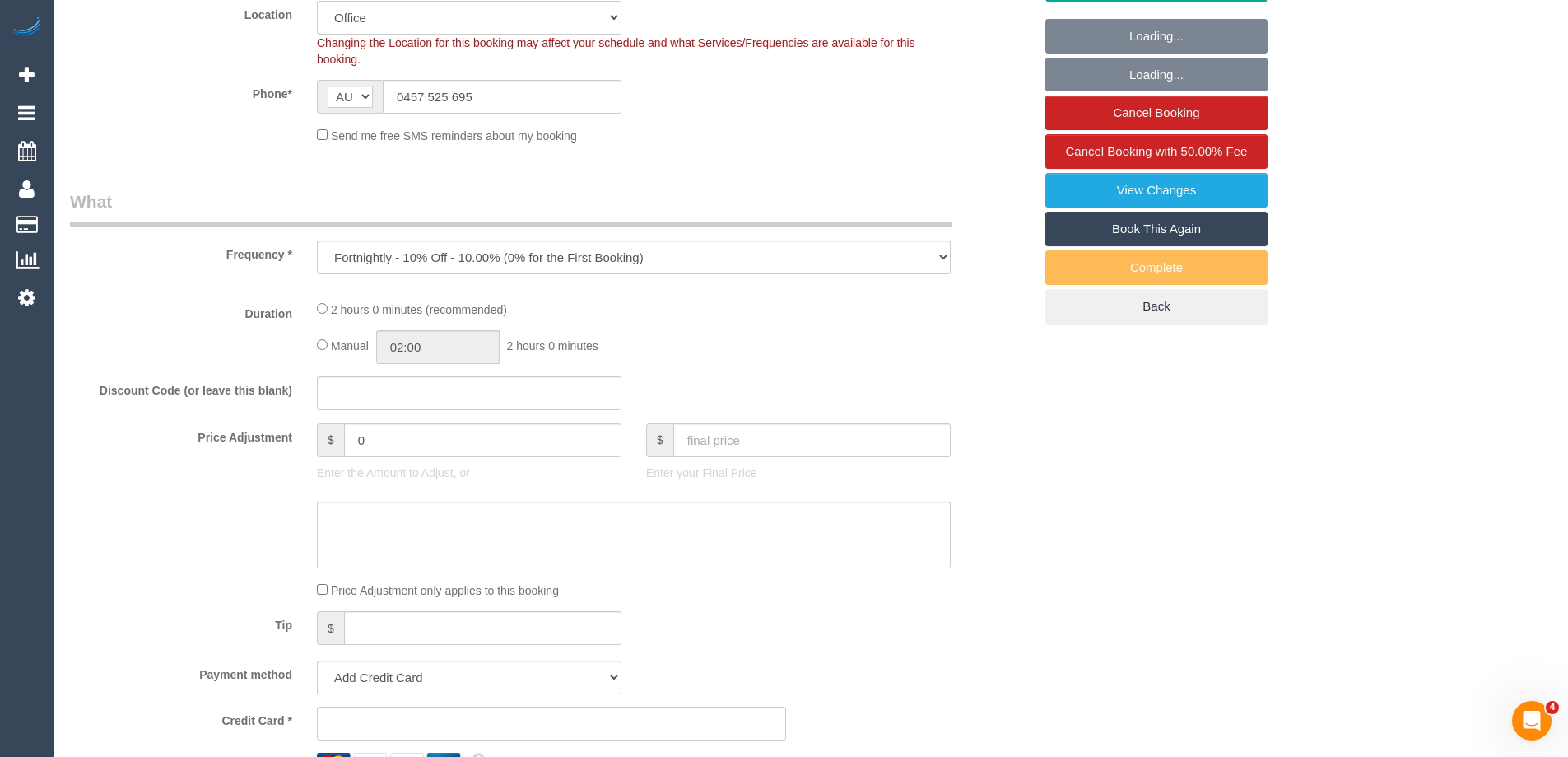
select select "object:741"
select select "string:stripe-pm_1O39zQ2GScqysDRV0iO4EQmY"
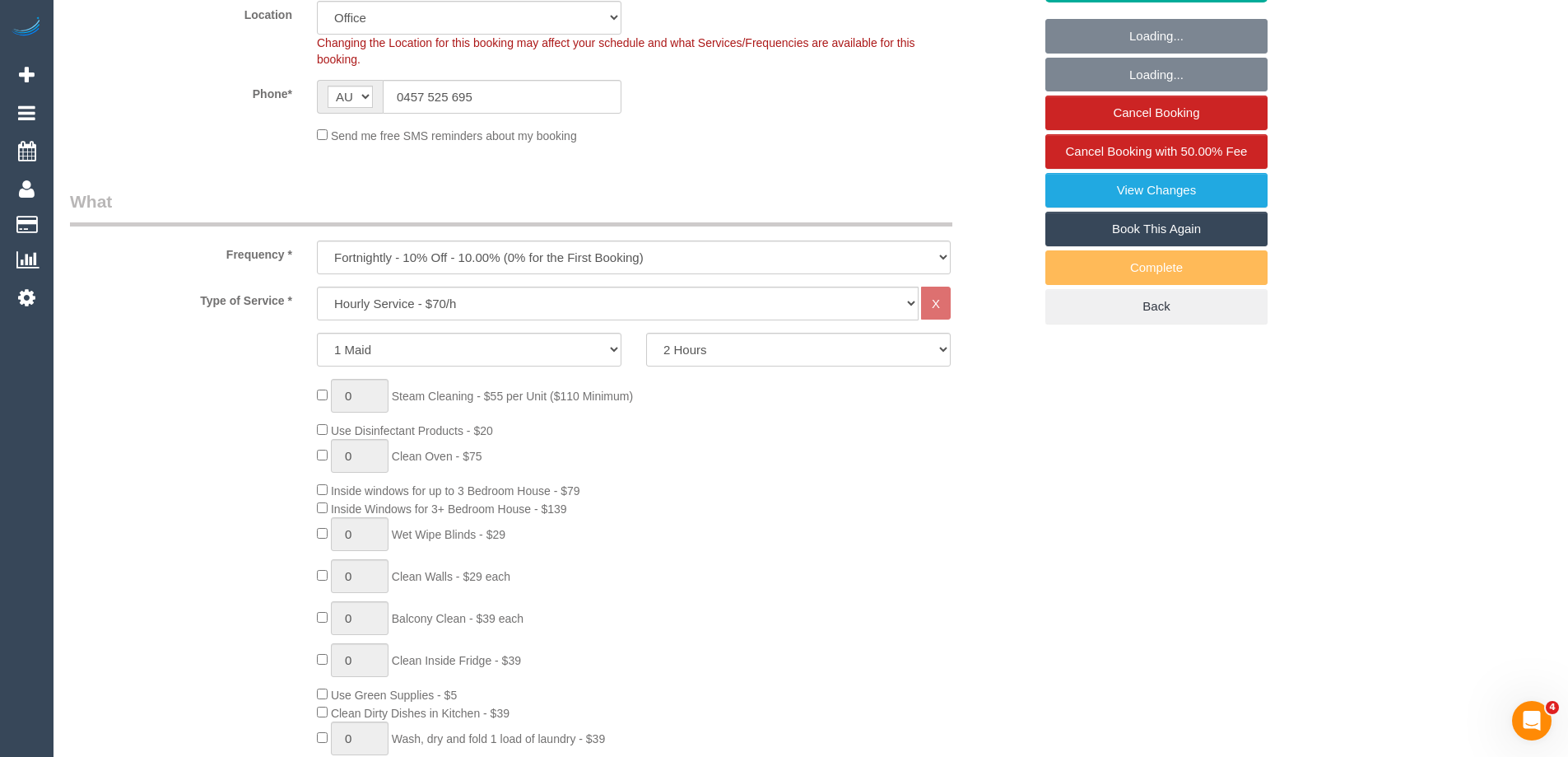
select select "76444"
select select "number:32"
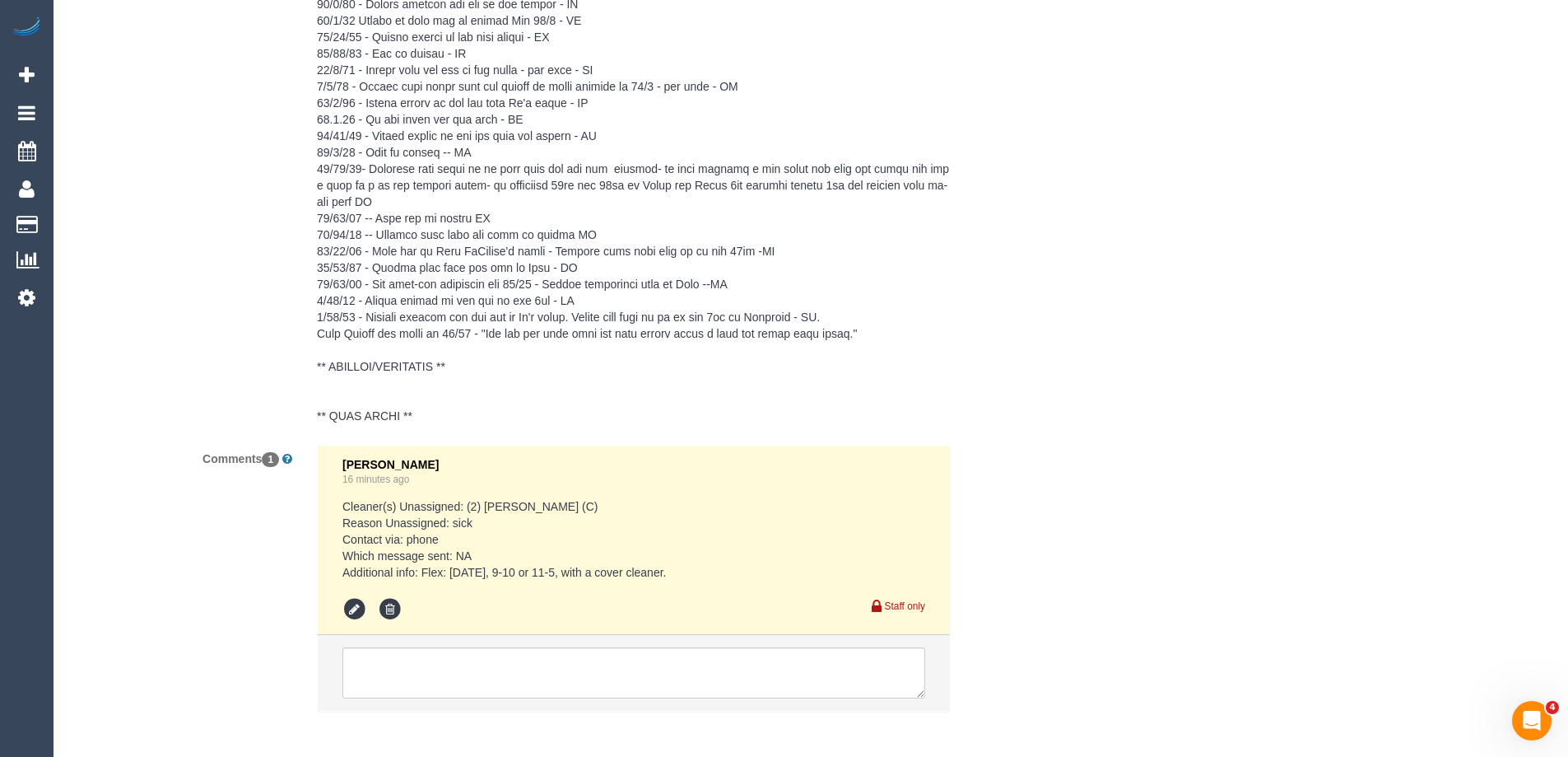
scroll to position [3559, 0]
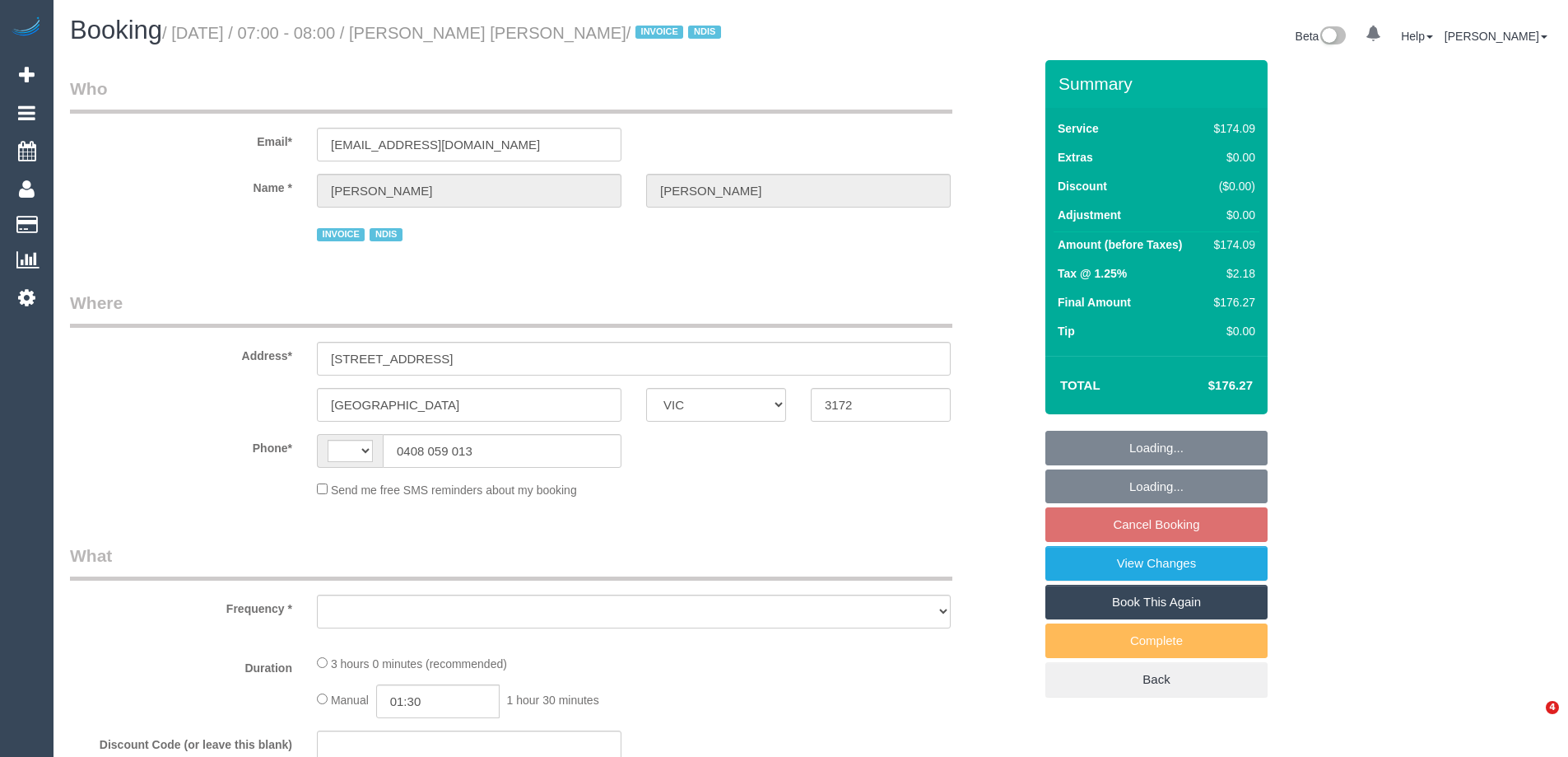
select select "VIC"
select select "string:AU"
select select "object:621"
select select "180"
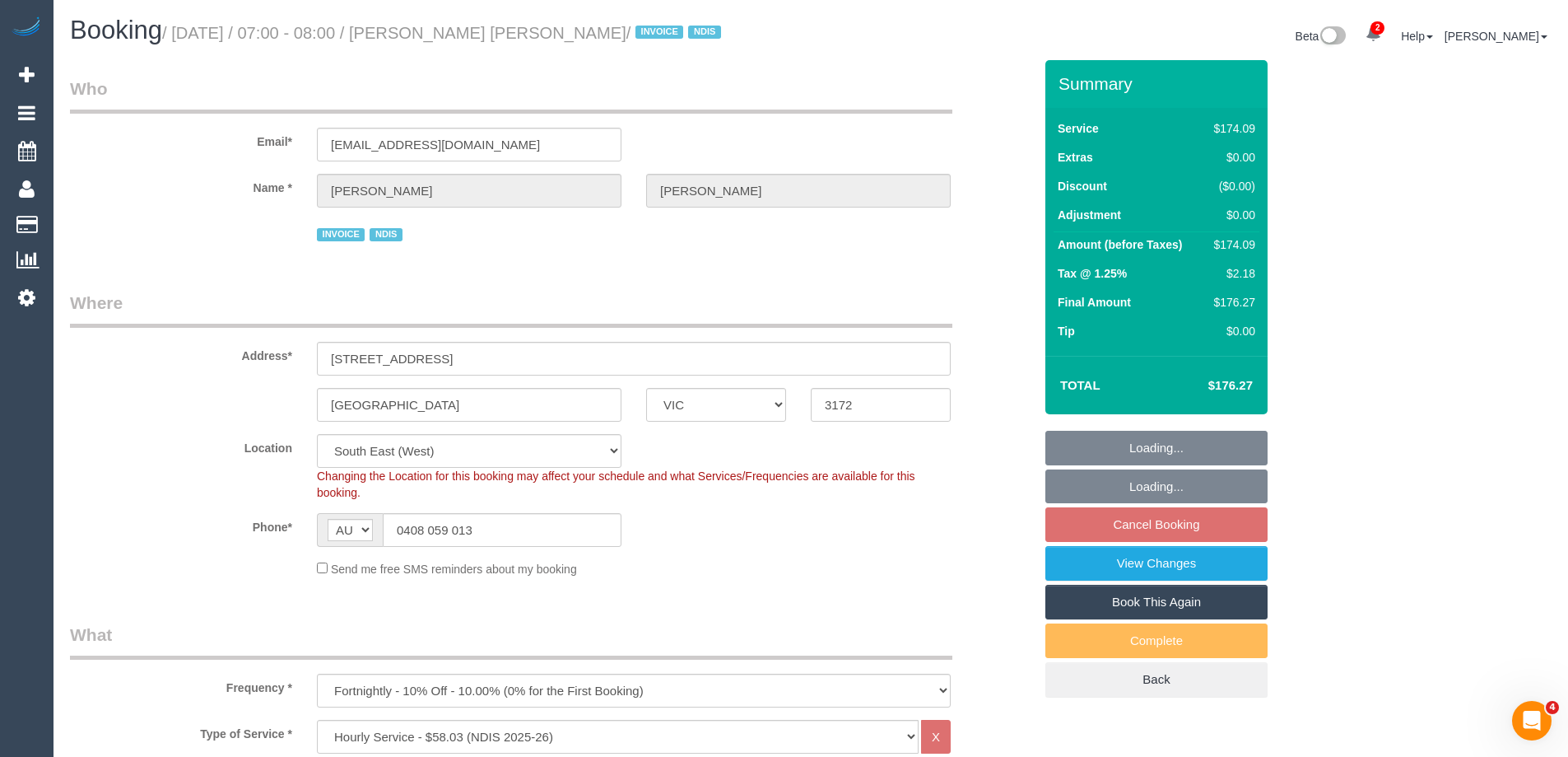
select select "object:687"
select select "number:27"
select select "number:14"
select select "number:18"
select select "number:24"
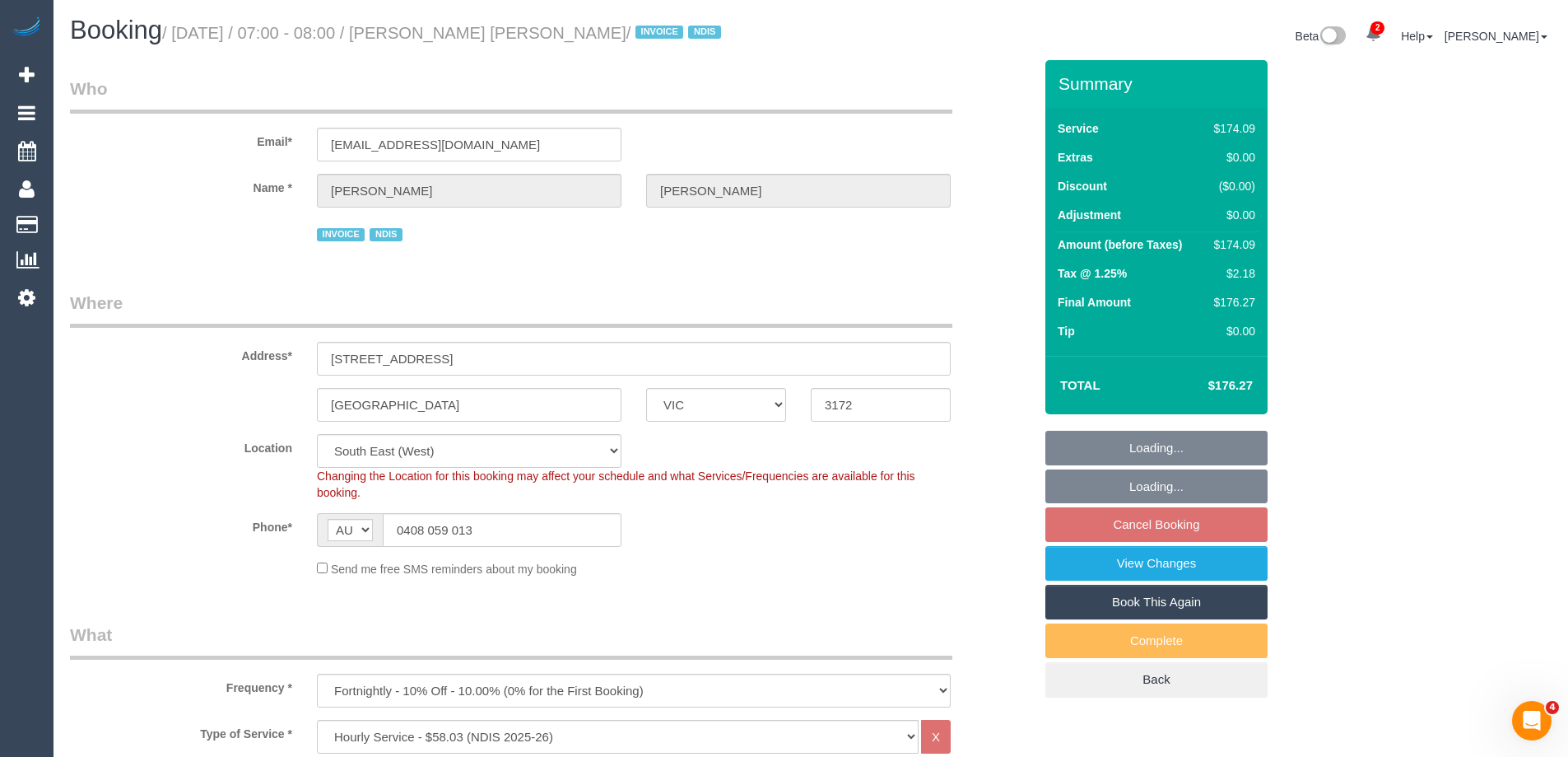
select select "number:35"
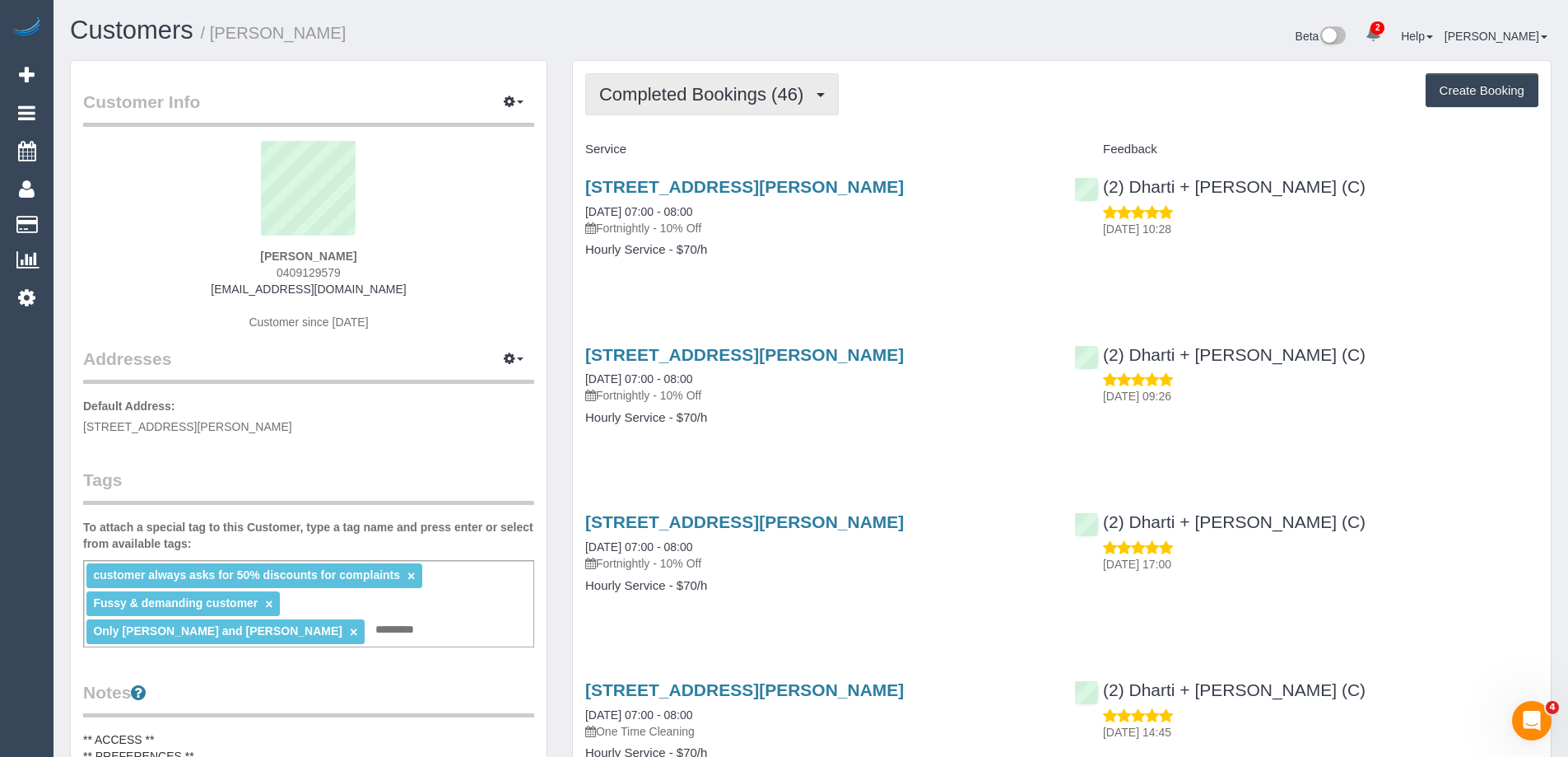
click at [733, 103] on span "Completed Bookings (46)" at bounding box center [705, 94] width 212 height 20
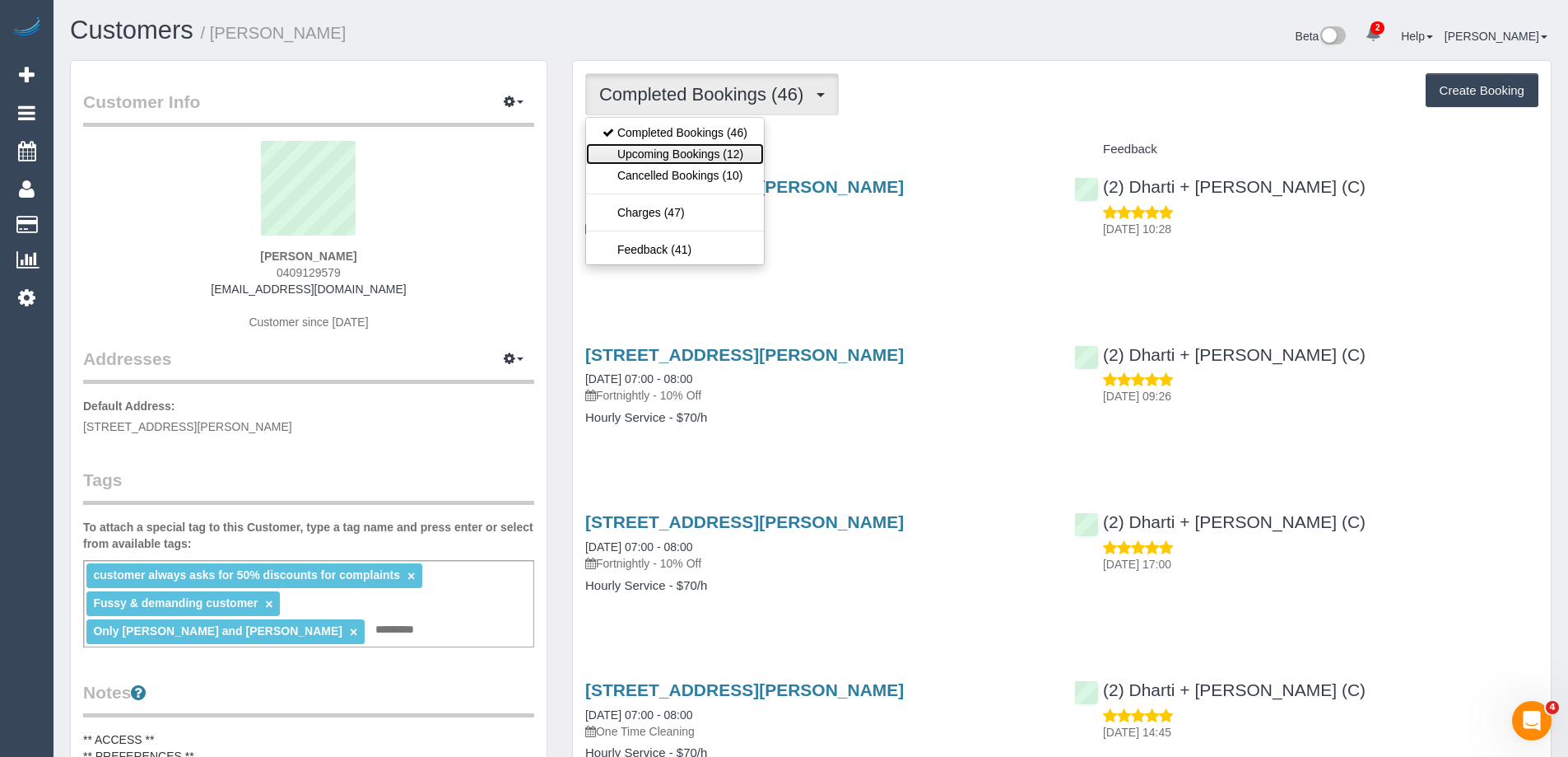
click at [729, 148] on link "Upcoming Bookings (12)" at bounding box center [674, 154] width 177 height 21
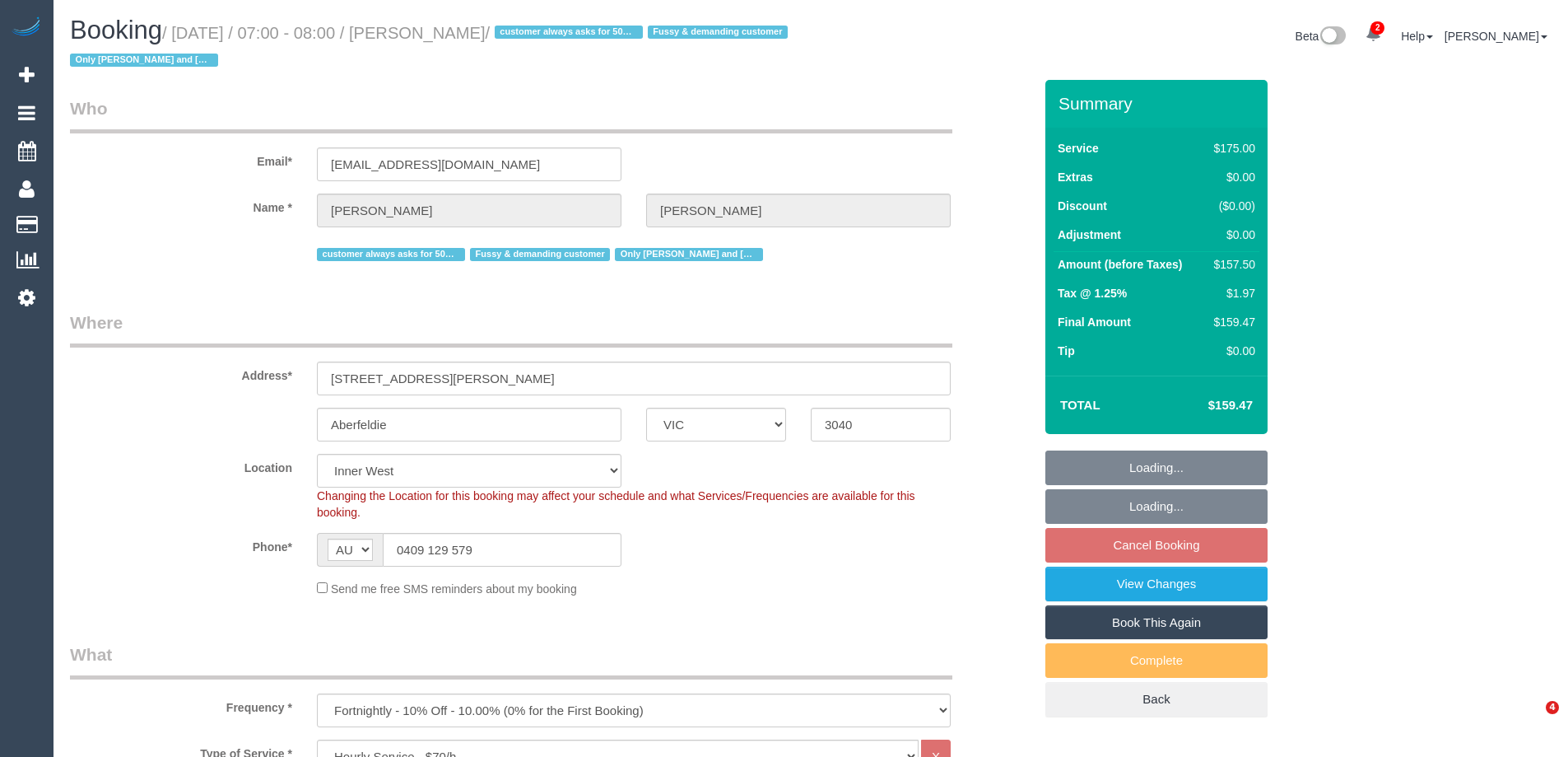
select select "VIC"
select select "150"
select select "spot1"
select select "number:27"
select select "number:14"
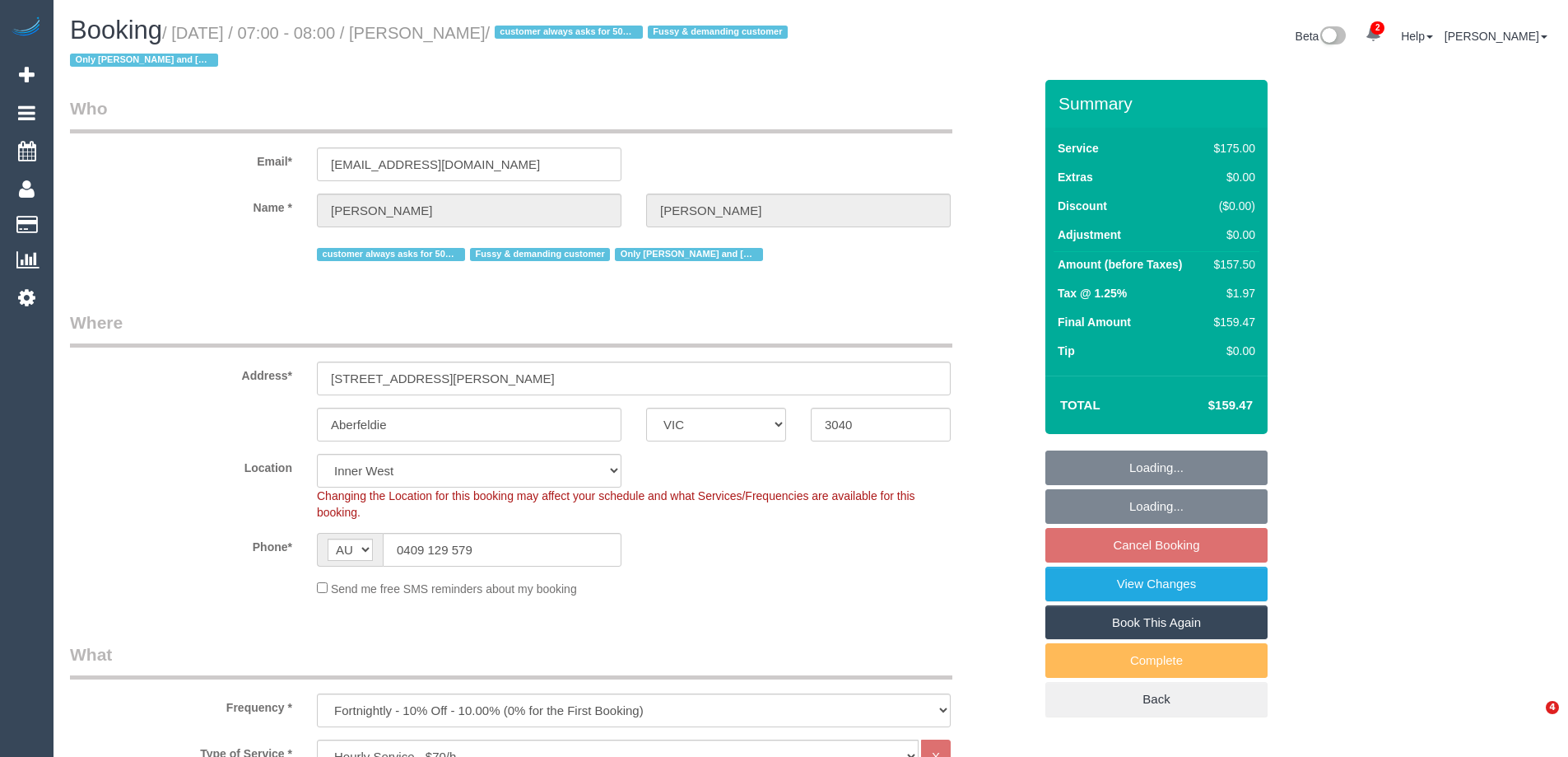
select select "number:19"
select select "number:22"
select select "number:35"
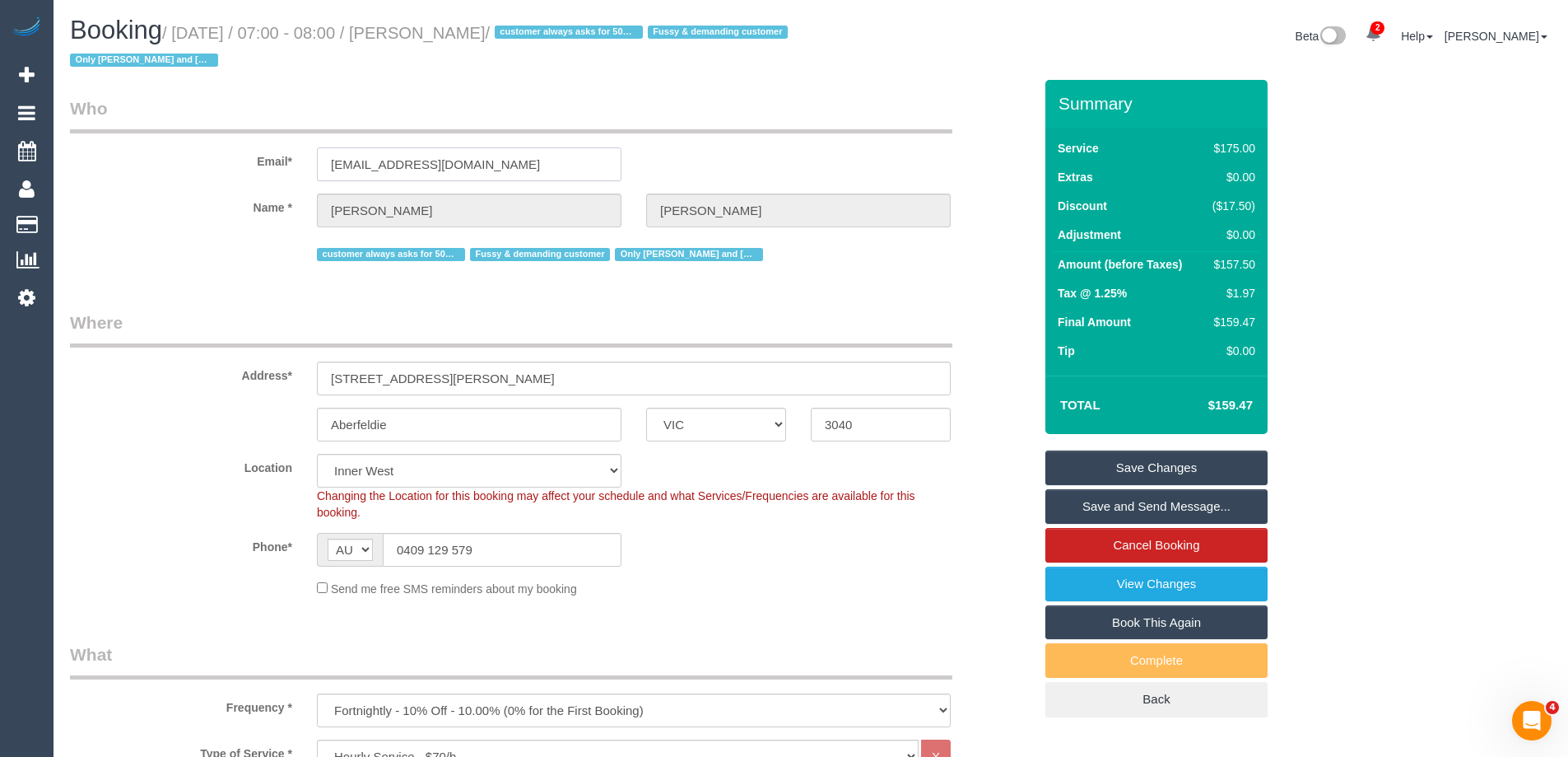
drag, startPoint x: 528, startPoint y: 169, endPoint x: -61, endPoint y: 152, distance: 589.2
click at [0, 152] on html "2 Beta Your Notifications You have 0 alerts × You have 1 to charge for [DATE] ×…" at bounding box center [784, 378] width 1568 height 757
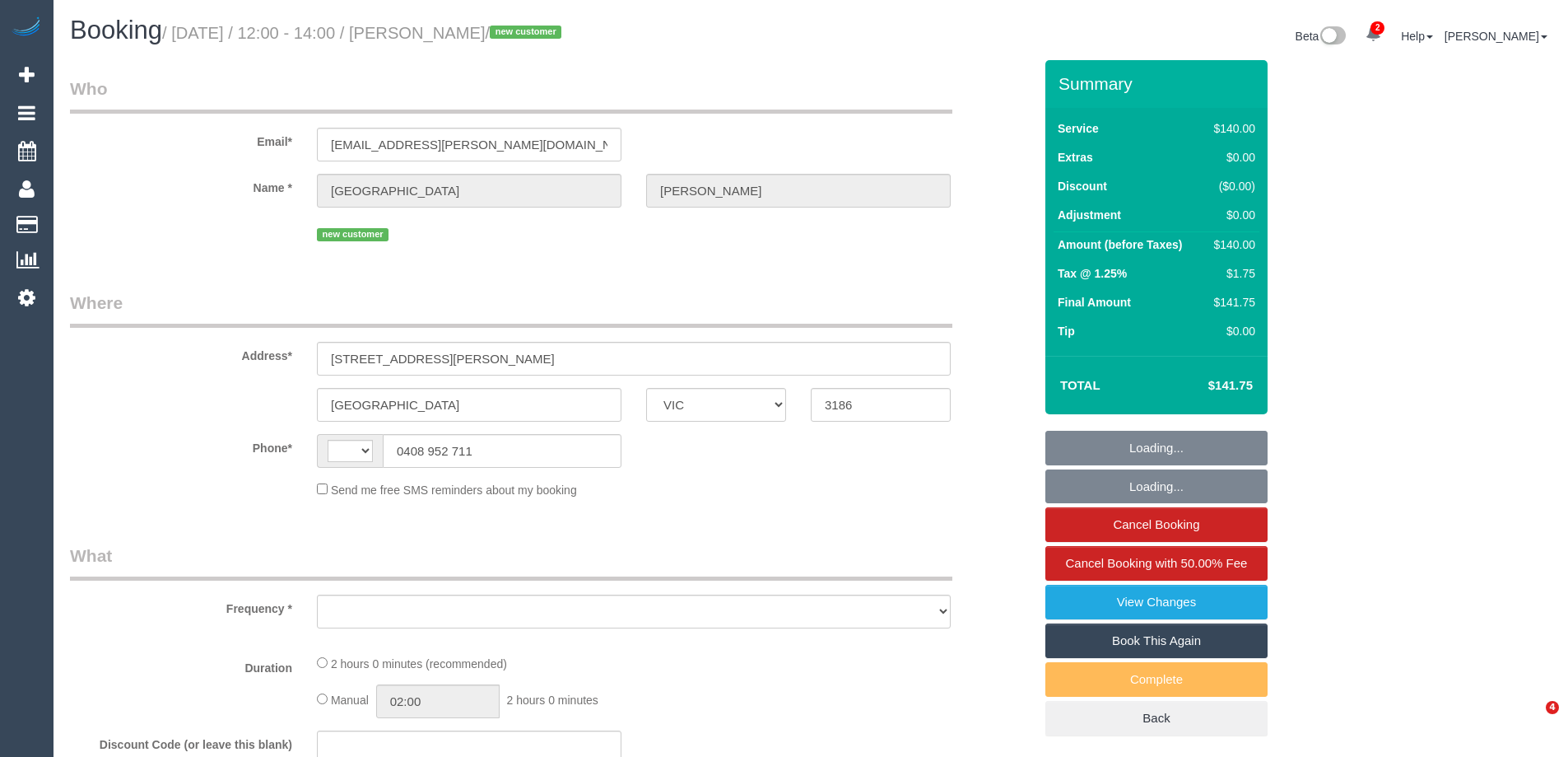
select select "VIC"
select select "string:AU"
select select "object:758"
select select "number:29"
select select "number:14"
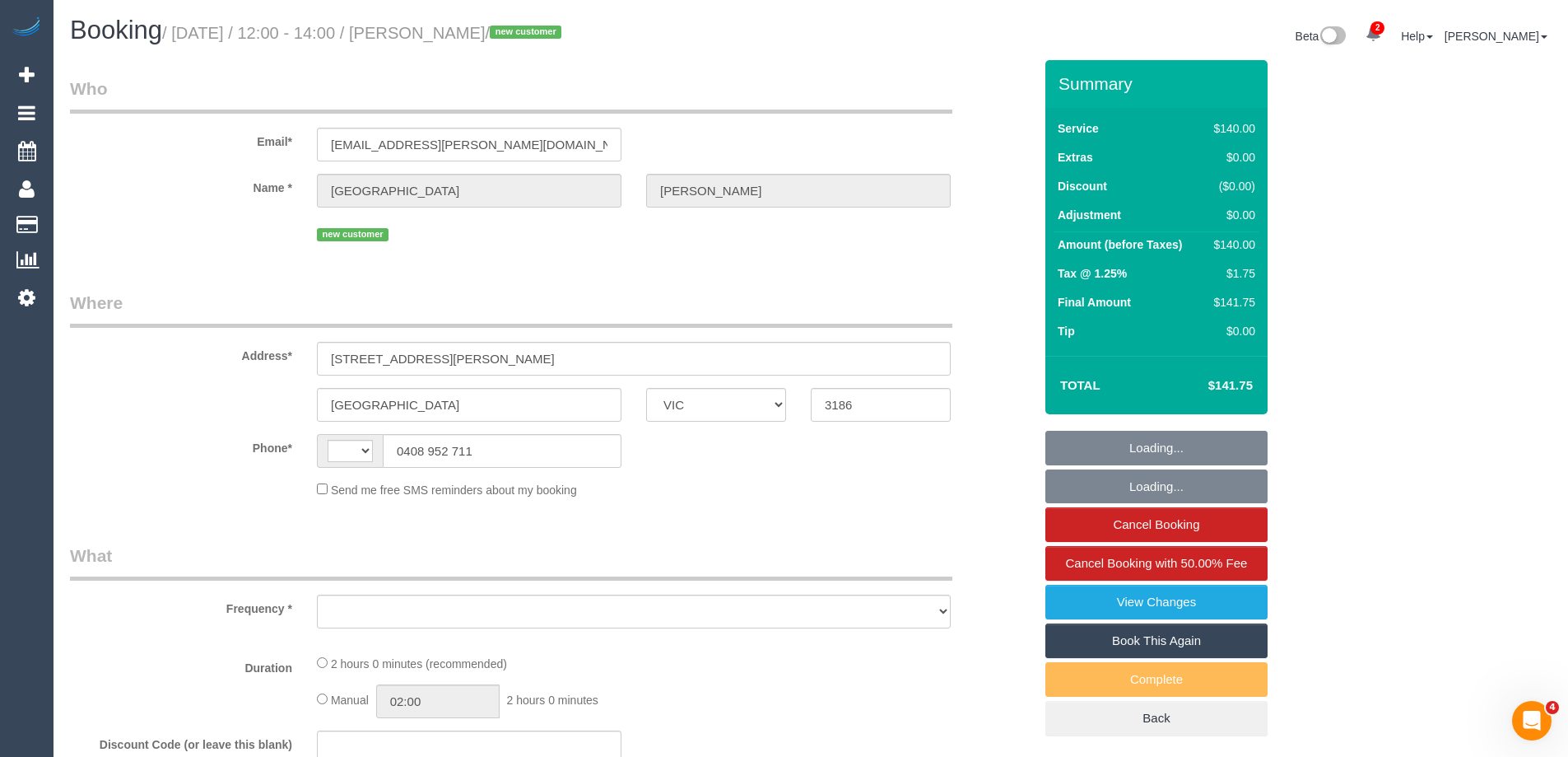
select select "number:19"
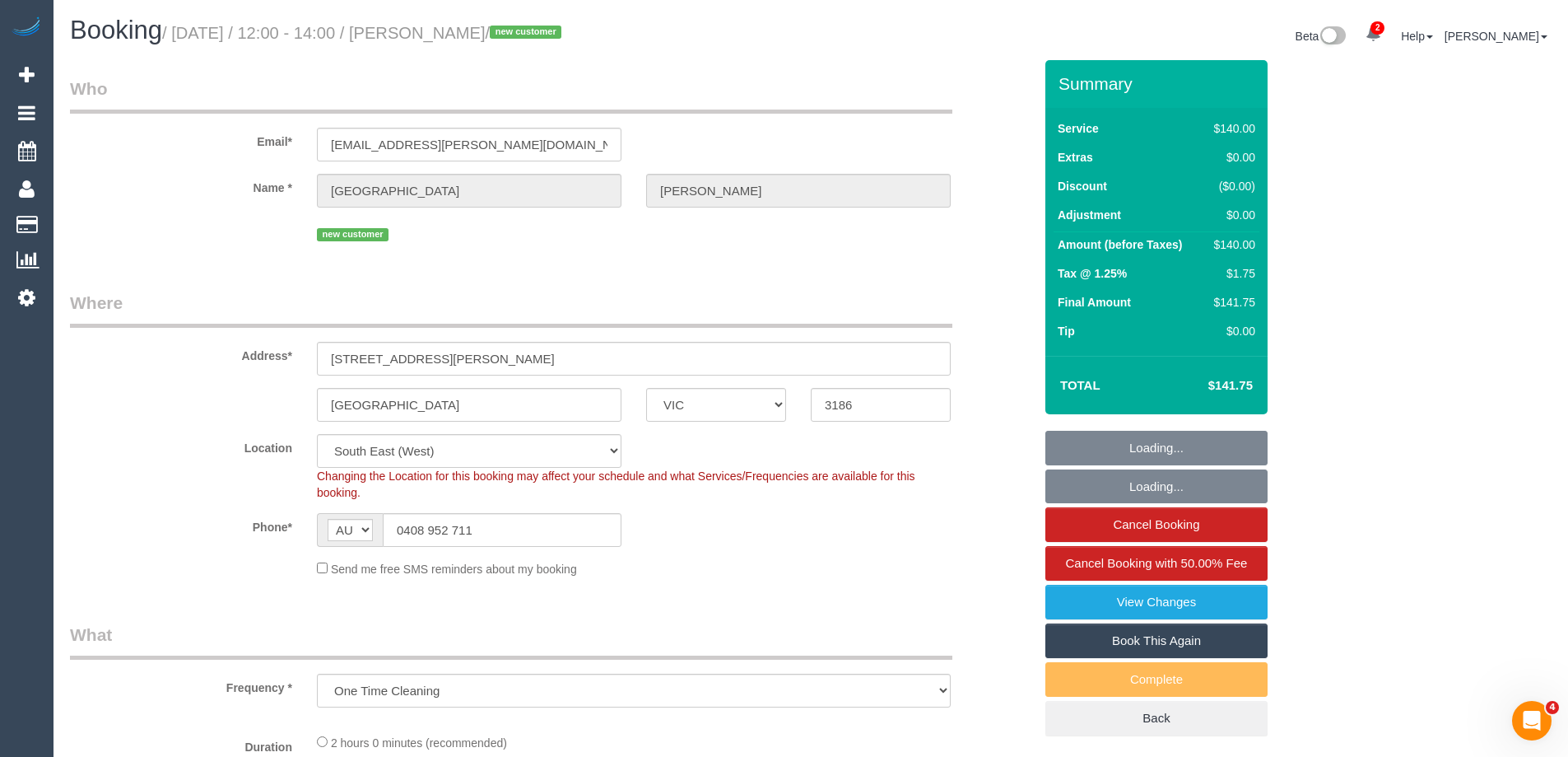
select select "string:stripe-pm_1S4tZc2GScqysDRVwCz2L2Vy"
select select "object:1463"
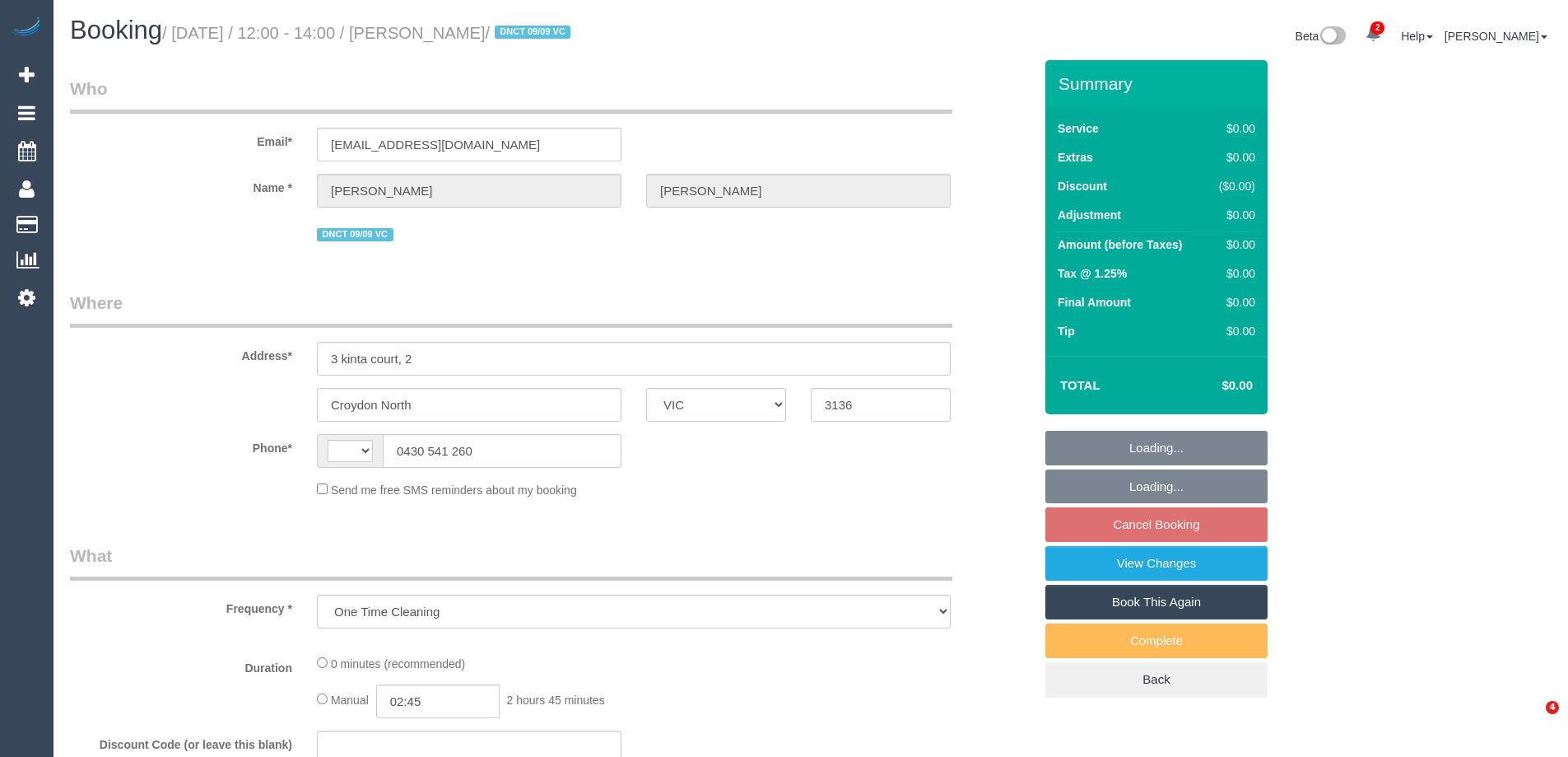
select select "VIC"
select select "string:AU"
select select "string:stripe-pm_1S3rK62GScqysDRVEs1S9P1c"
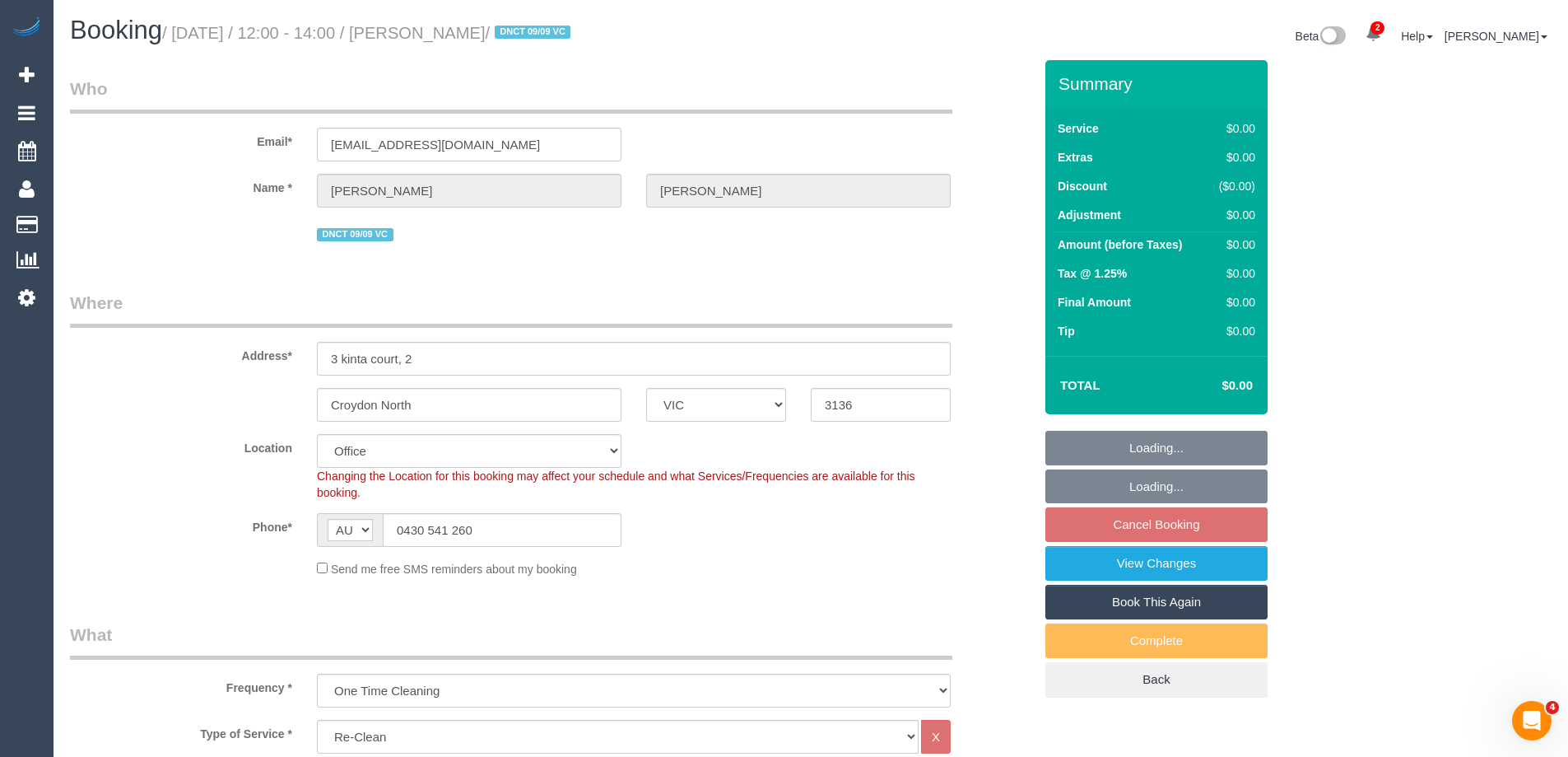
select select "number:28"
select select "number:14"
select select "number:19"
select select "number:24"
select select "number:26"
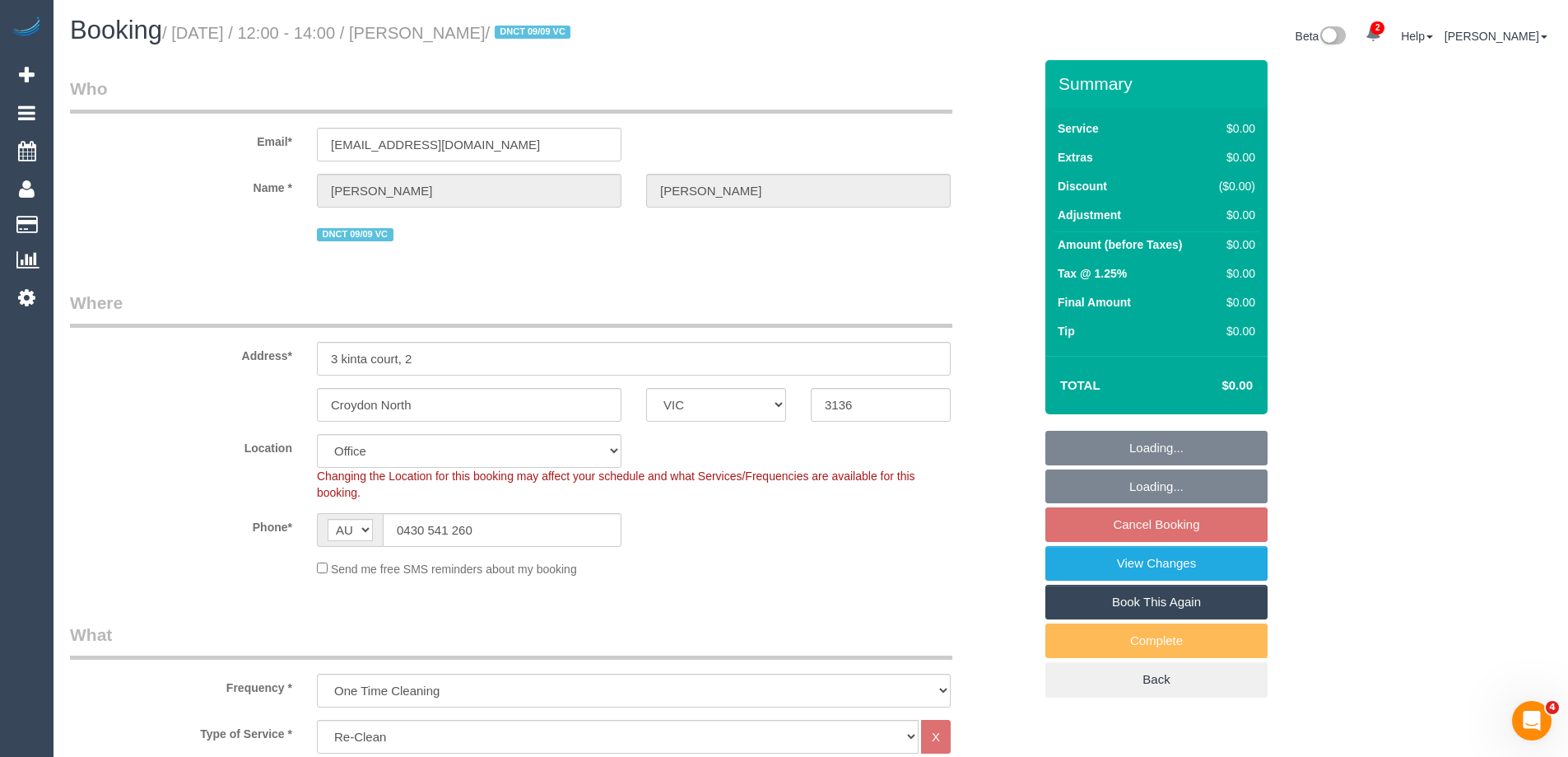
select select "object:780"
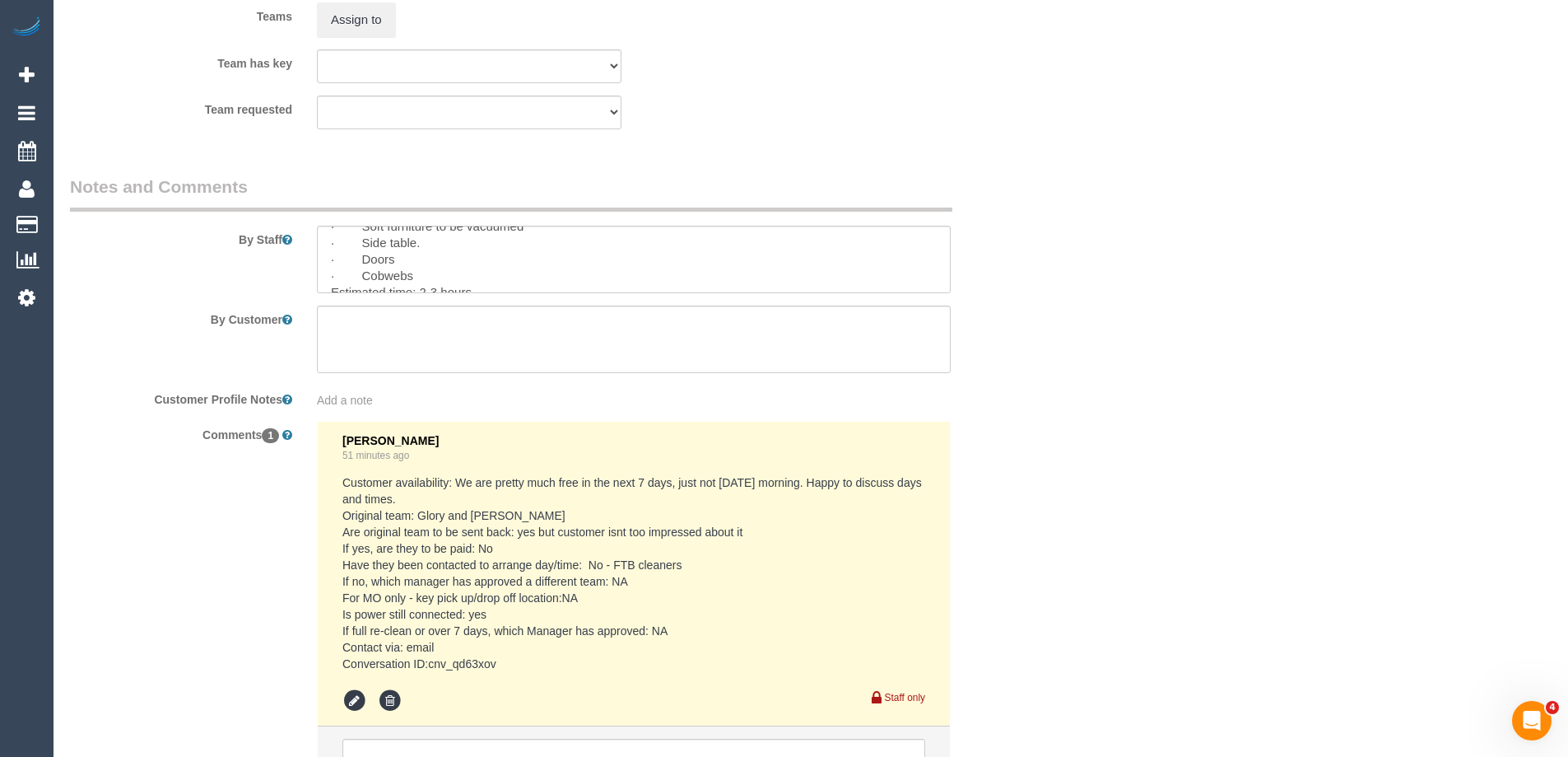
scroll to position [2387, 0]
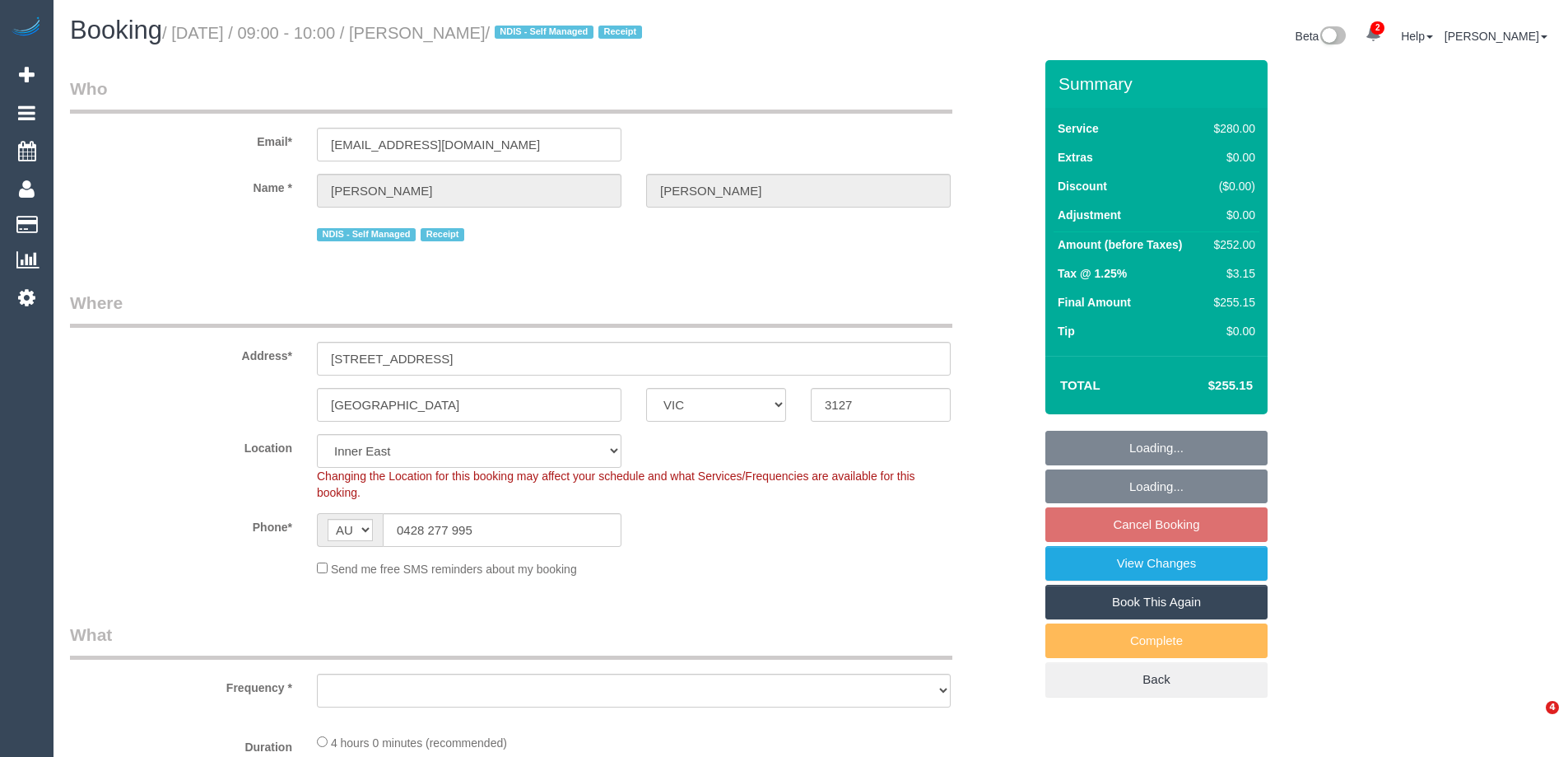
select select "VIC"
select select "number:27"
select select "number:14"
select select "number:19"
select select "number:25"
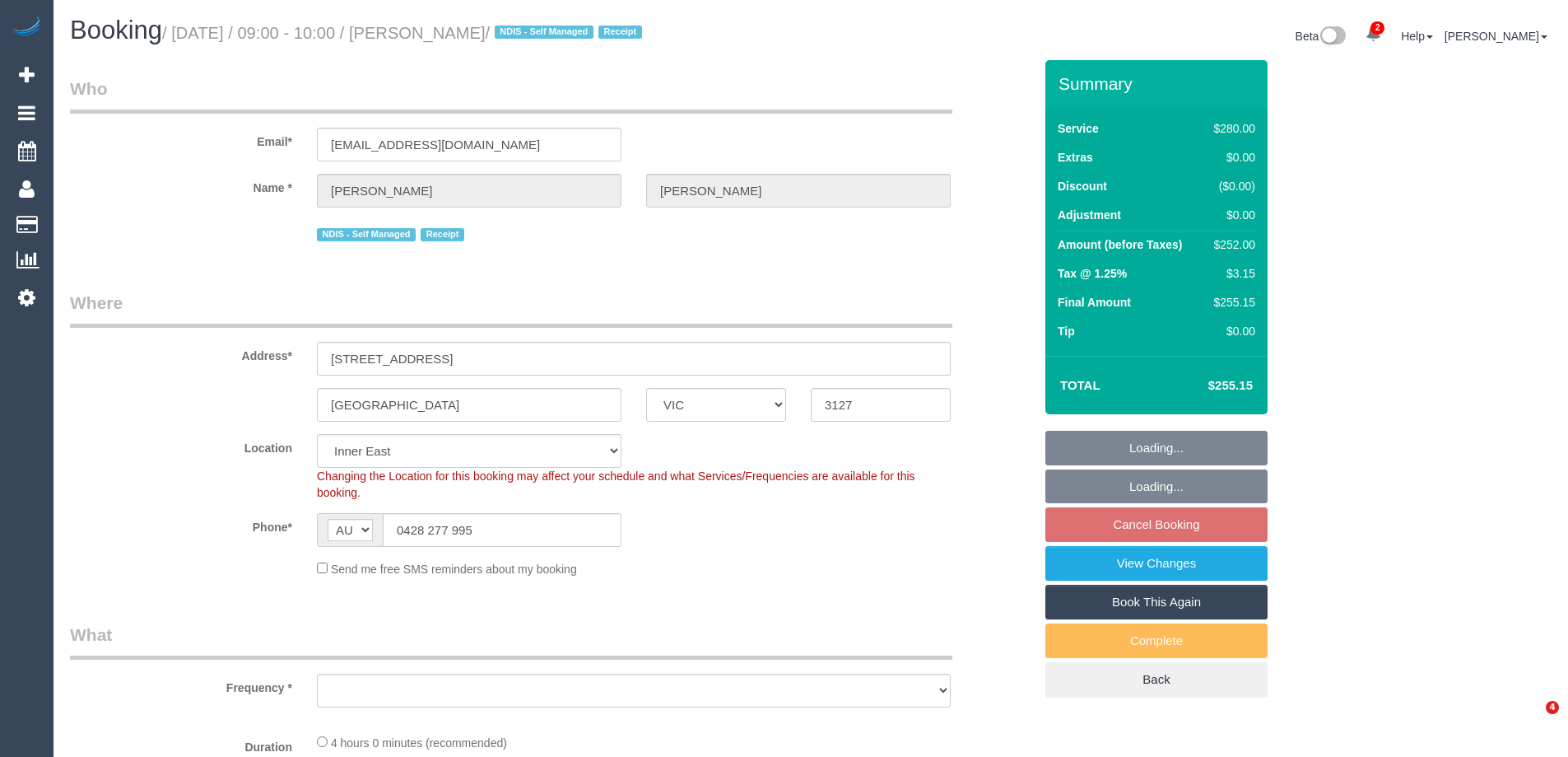
select select "number:34"
select select "number:11"
select select "object:1359"
select select "240"
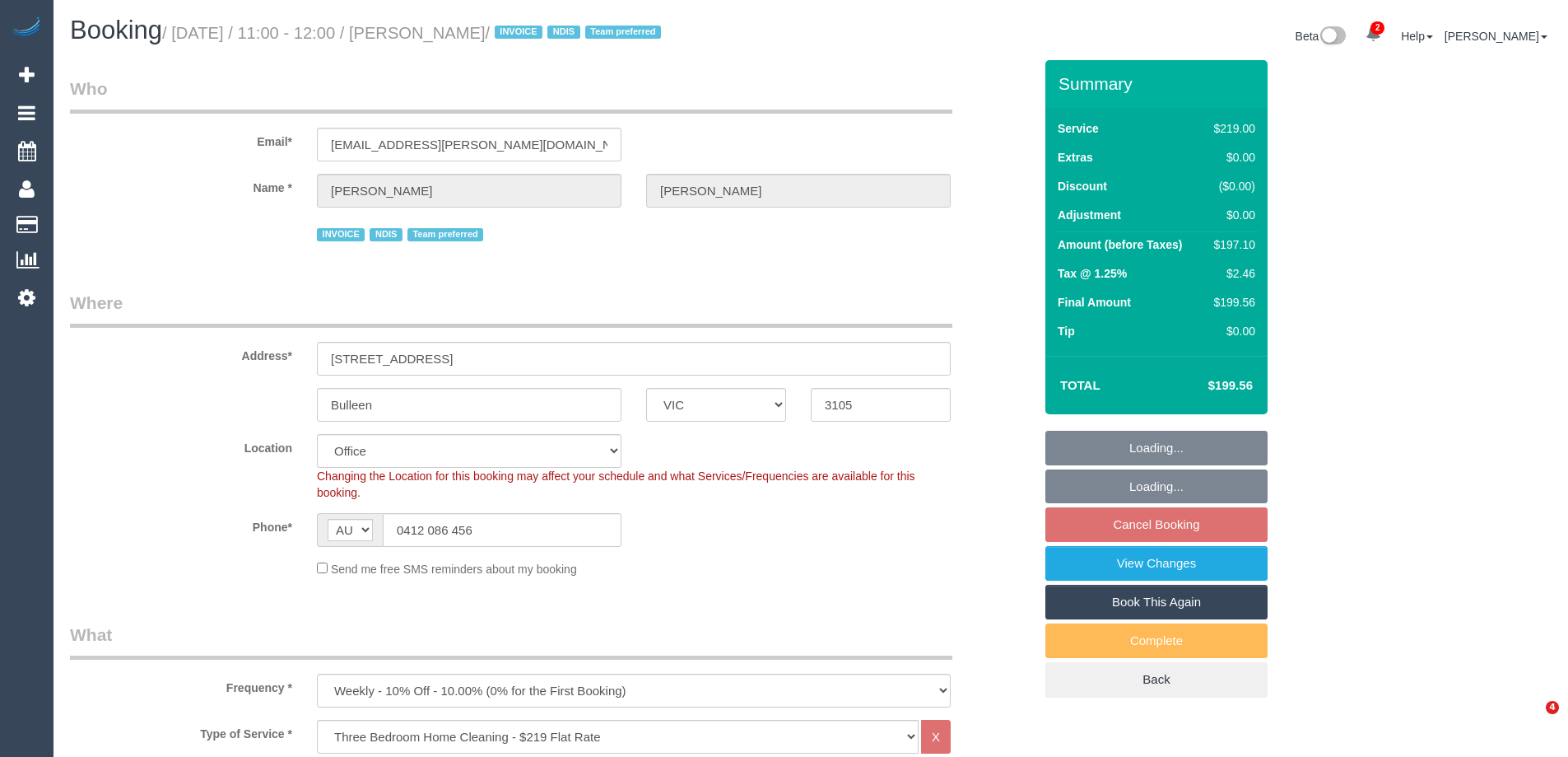
select select "VIC"
select select "number:28"
select select "number:14"
select select "number:19"
select select "number:36"
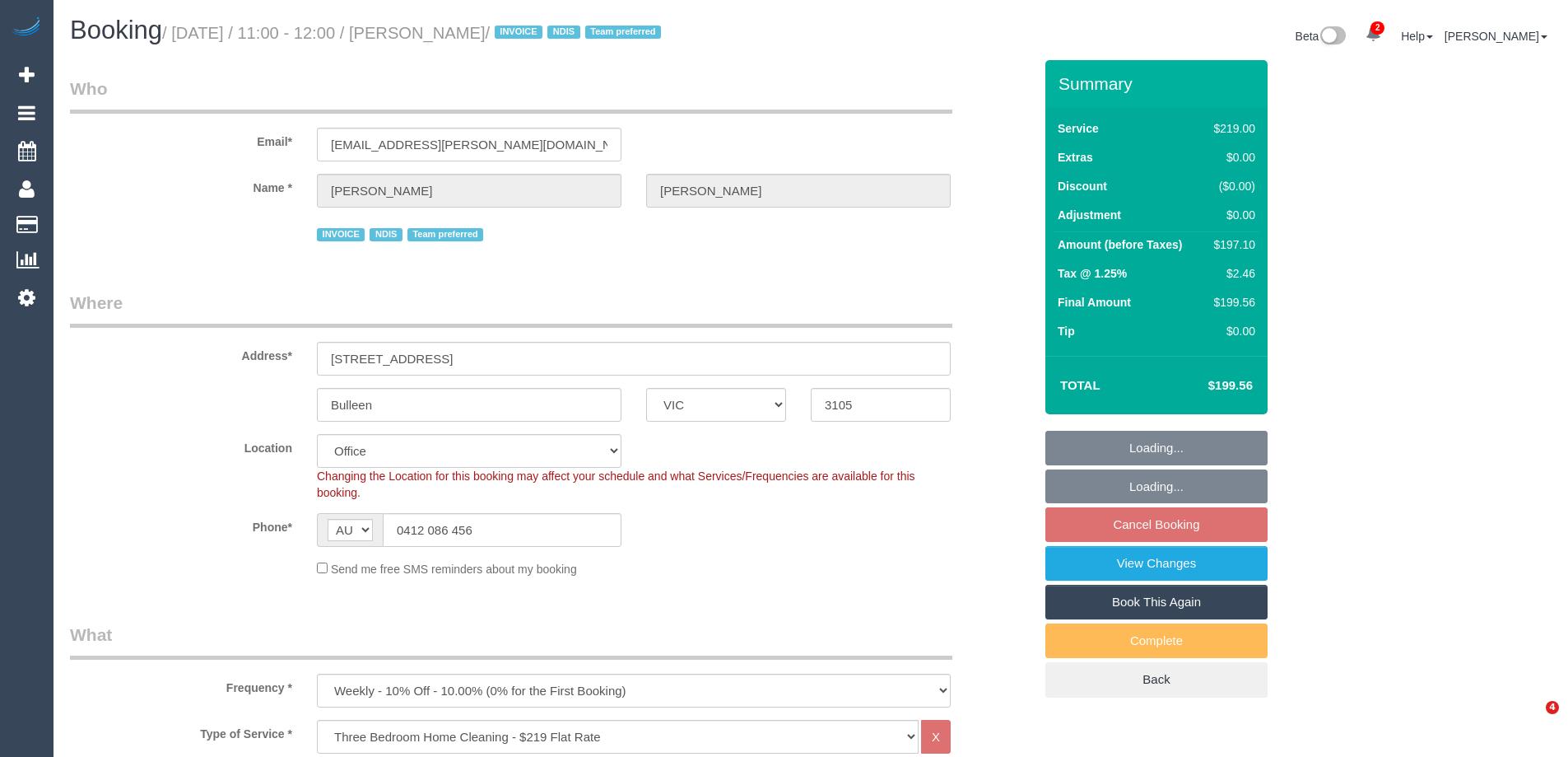
select select "number:34"
select select "number:12"
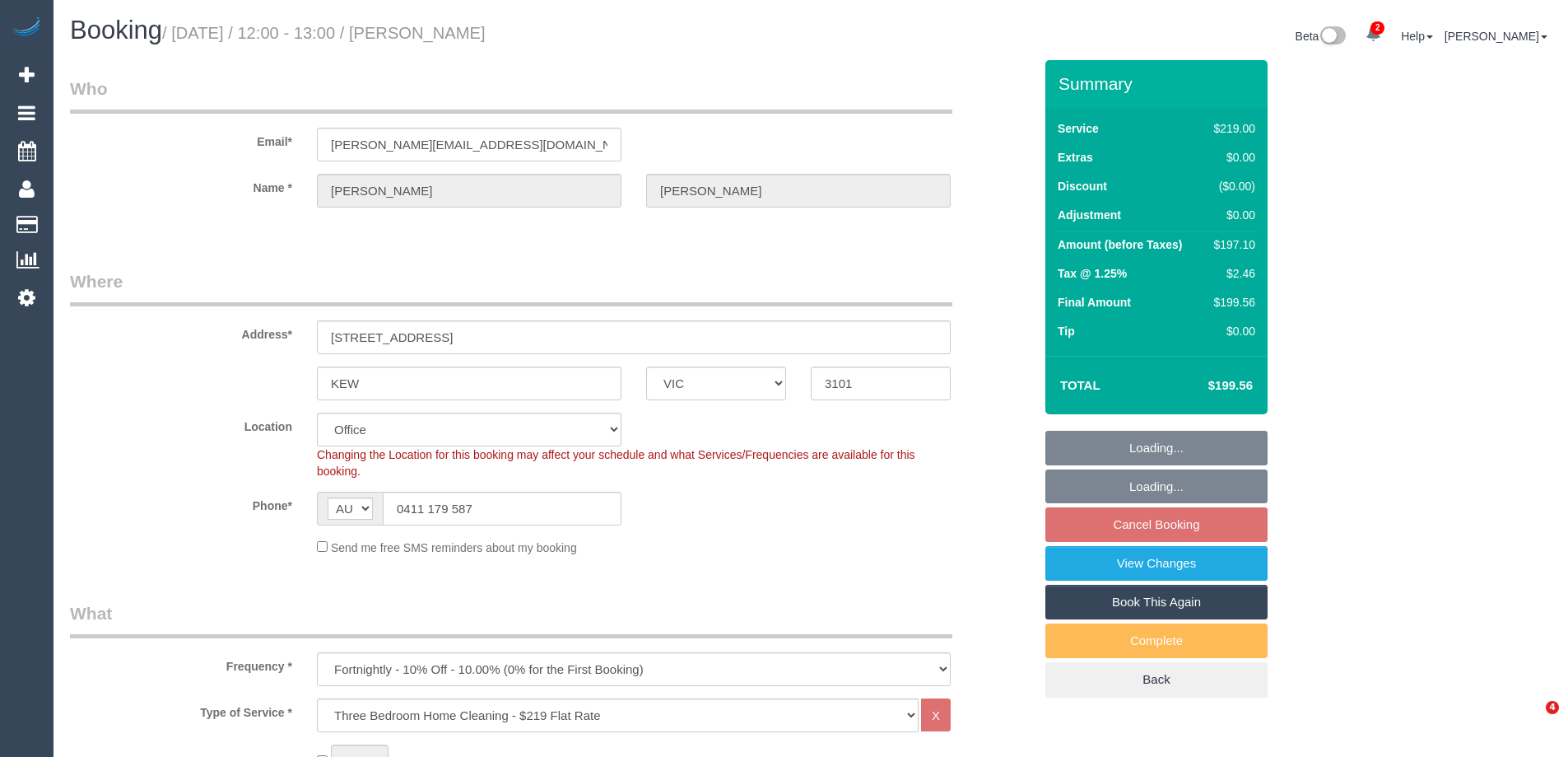
select select "VIC"
select select "string:stripe-pm_1Kyr4i2GScqysDRVGmqAE2V8"
select select "number:27"
select select "number:14"
select select "number:19"
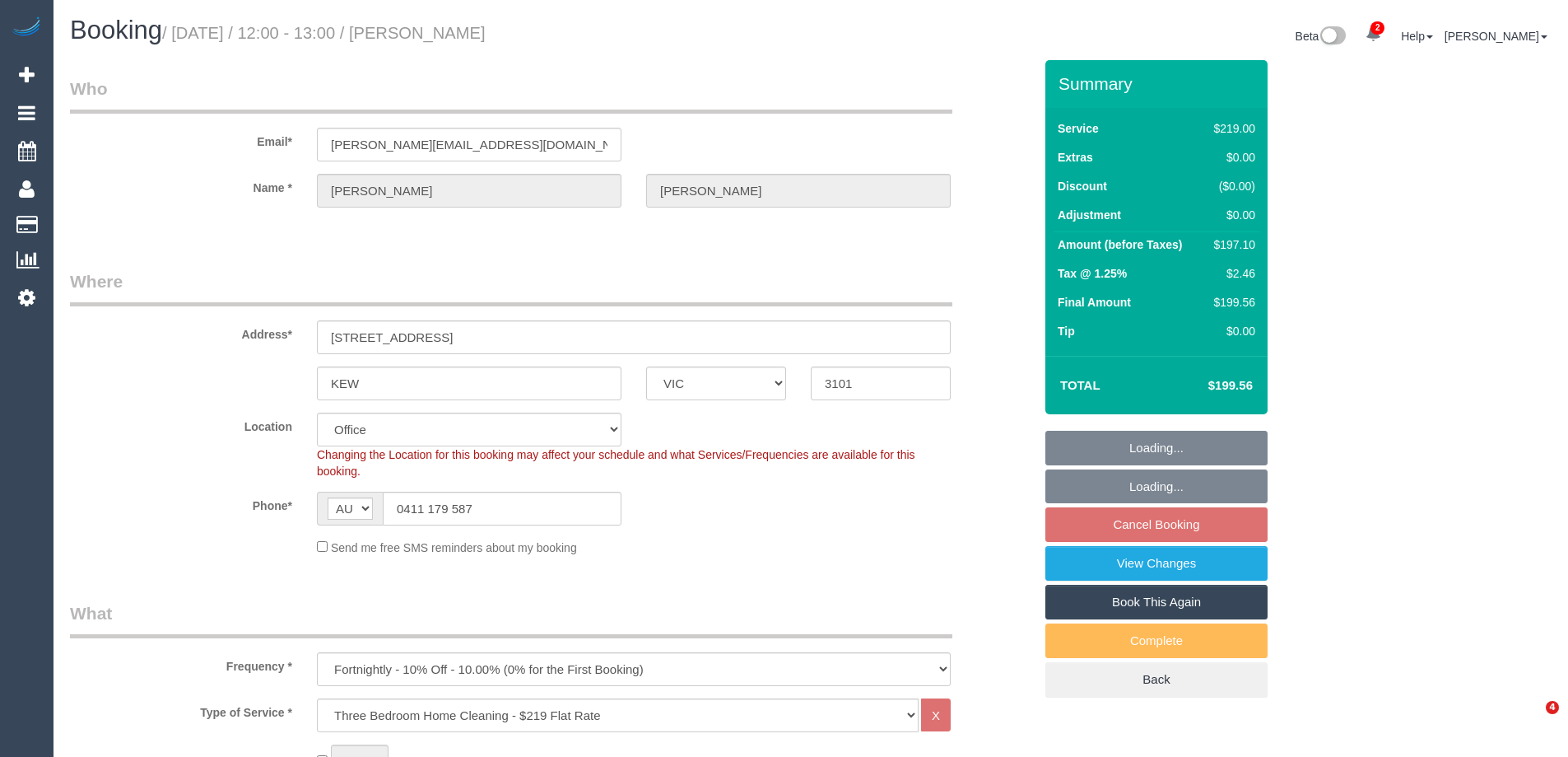
select select "number:22"
select select "number:35"
select select "number:26"
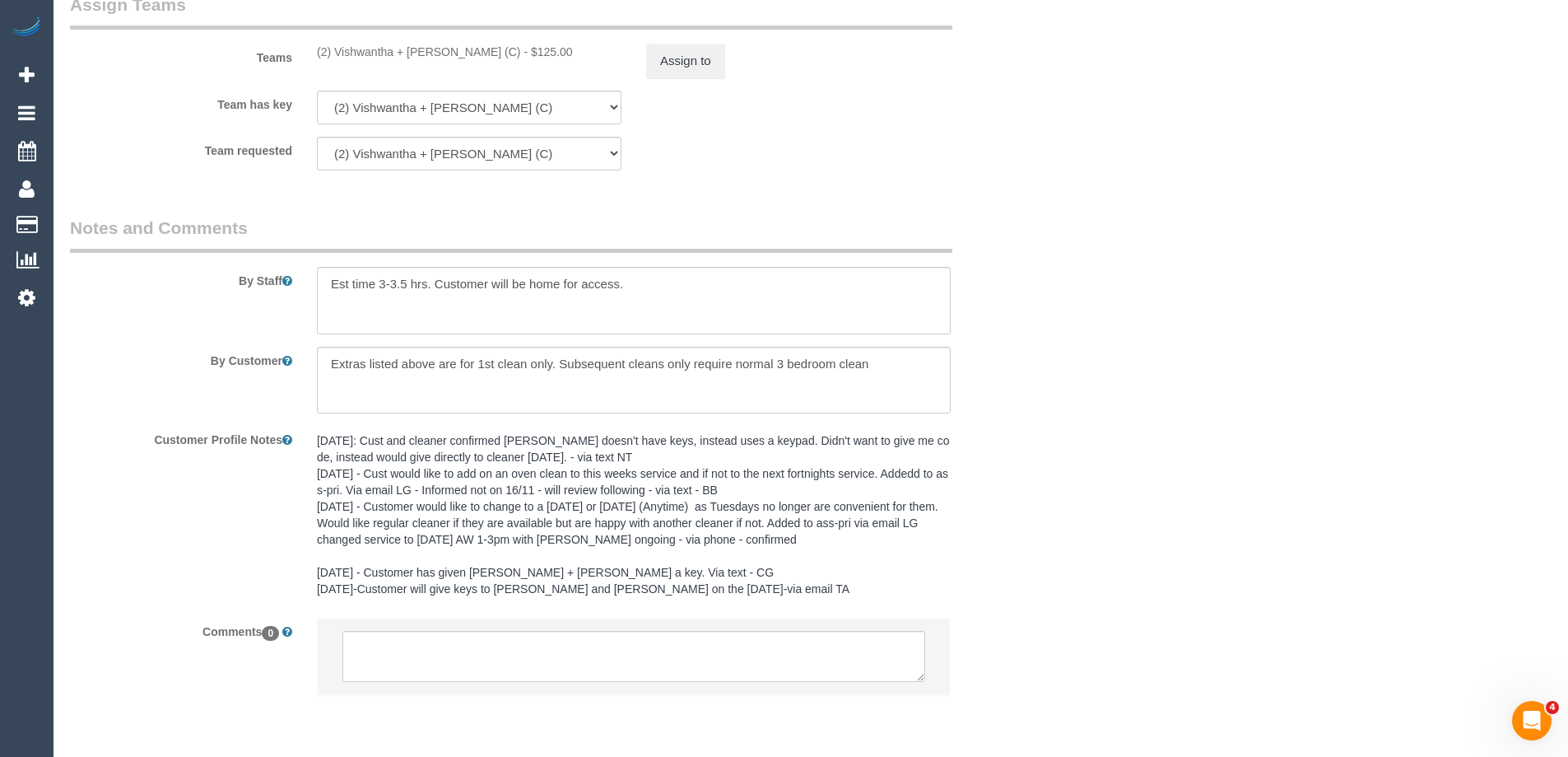
scroll to position [2652, 0]
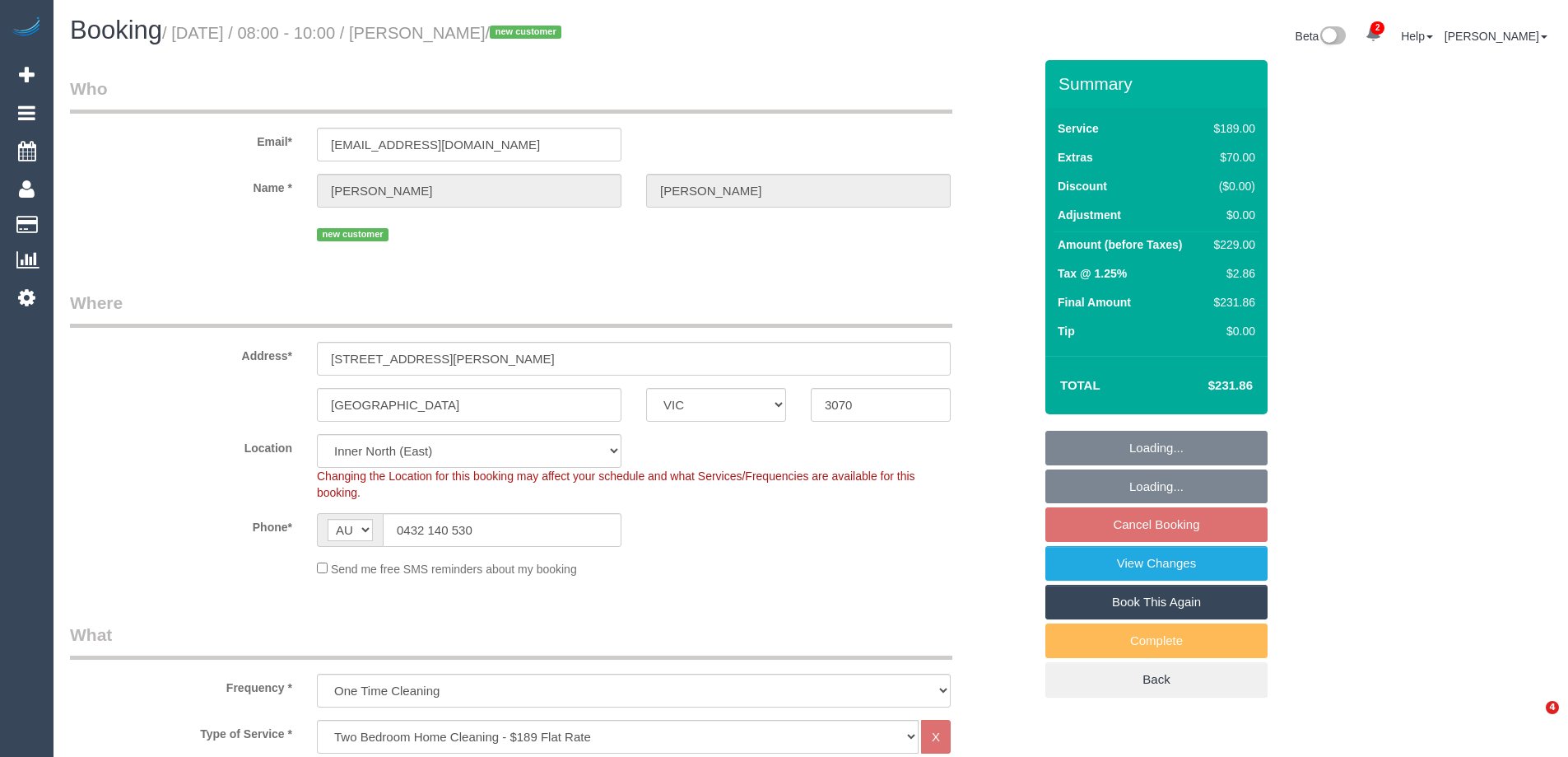
select select "VIC"
select select "number:28"
select select "number:14"
select select "number:19"
select select "number:36"
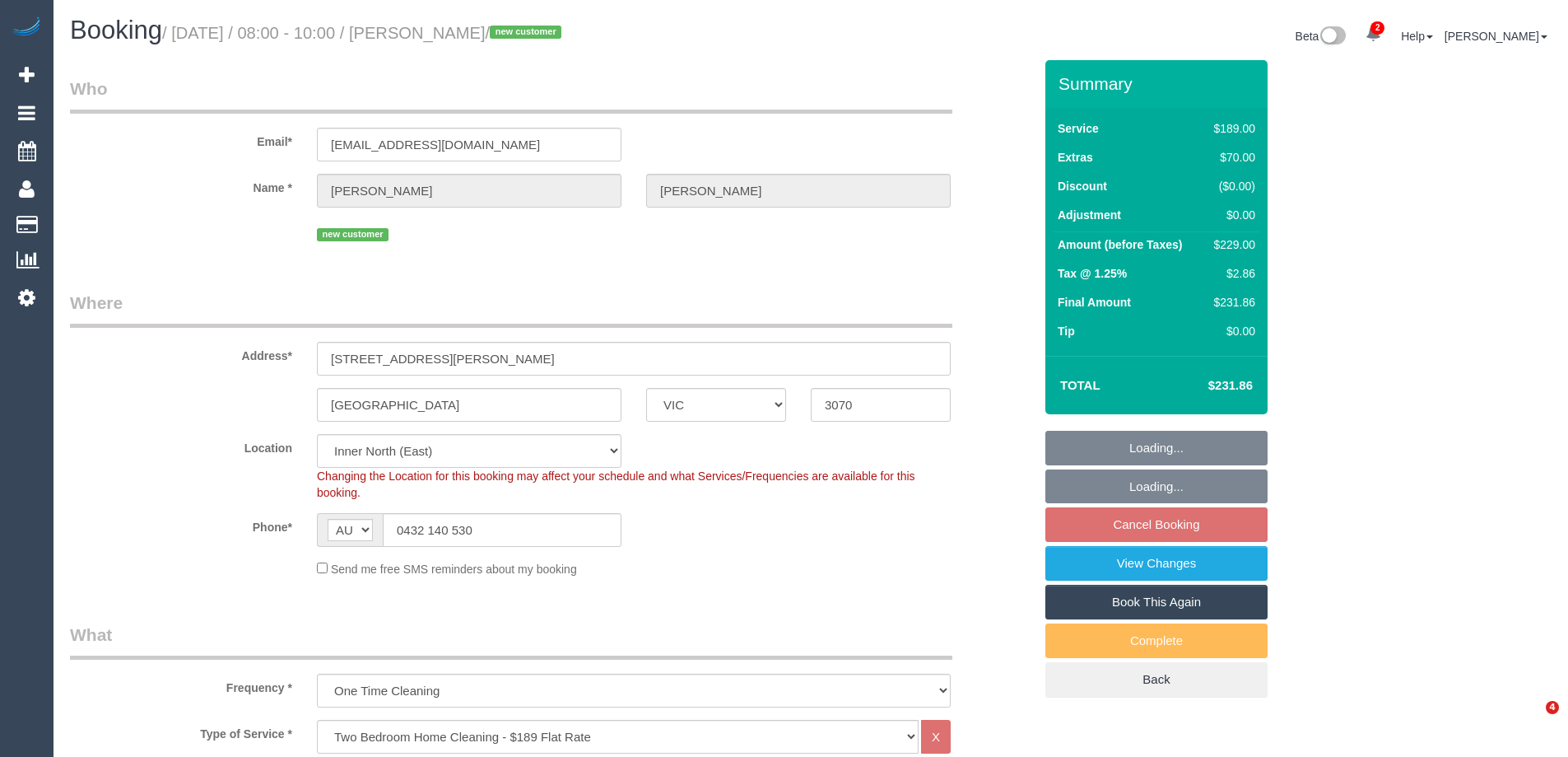
select select "object:1634"
select select "spot2"
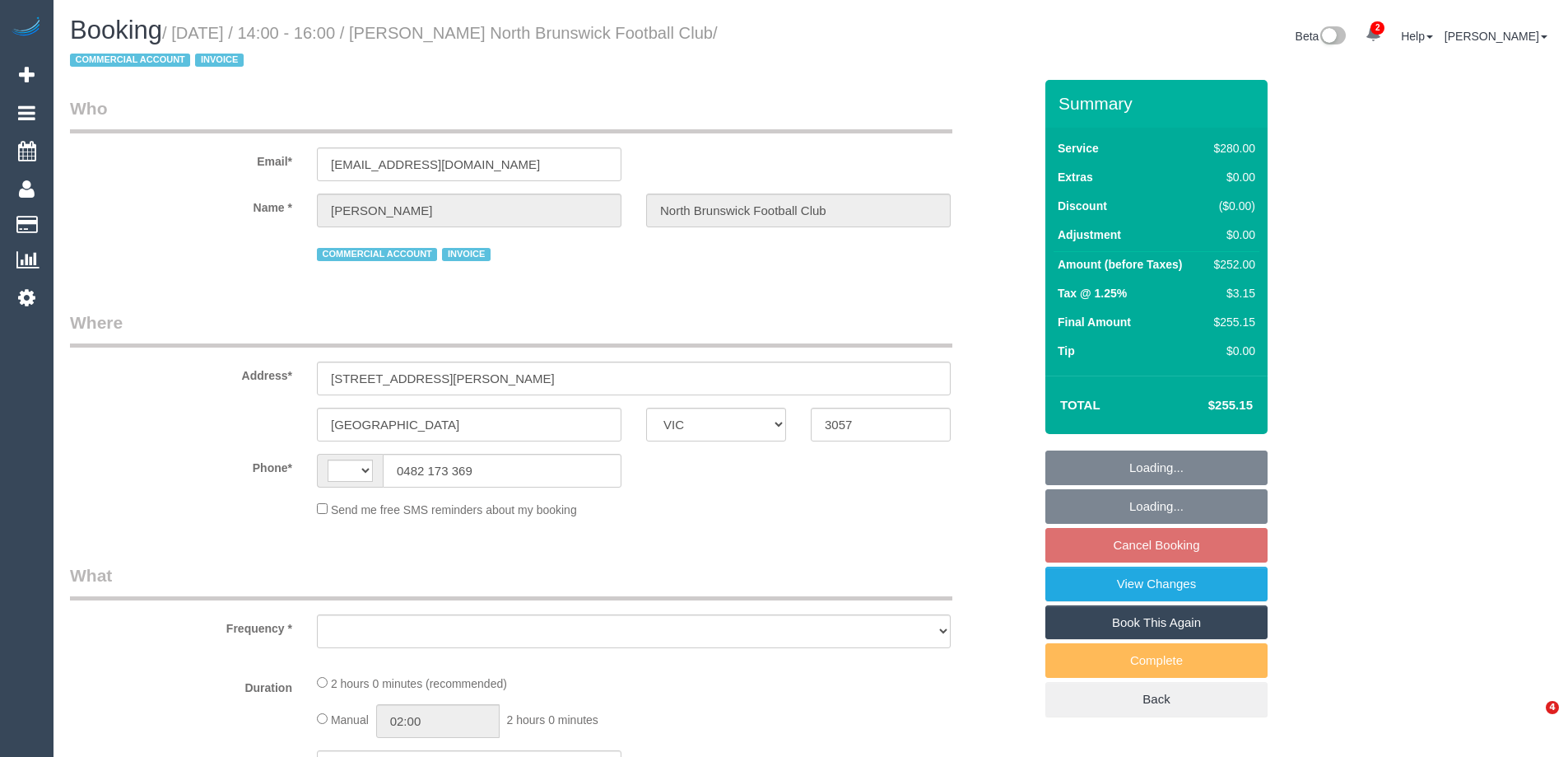
select select "VIC"
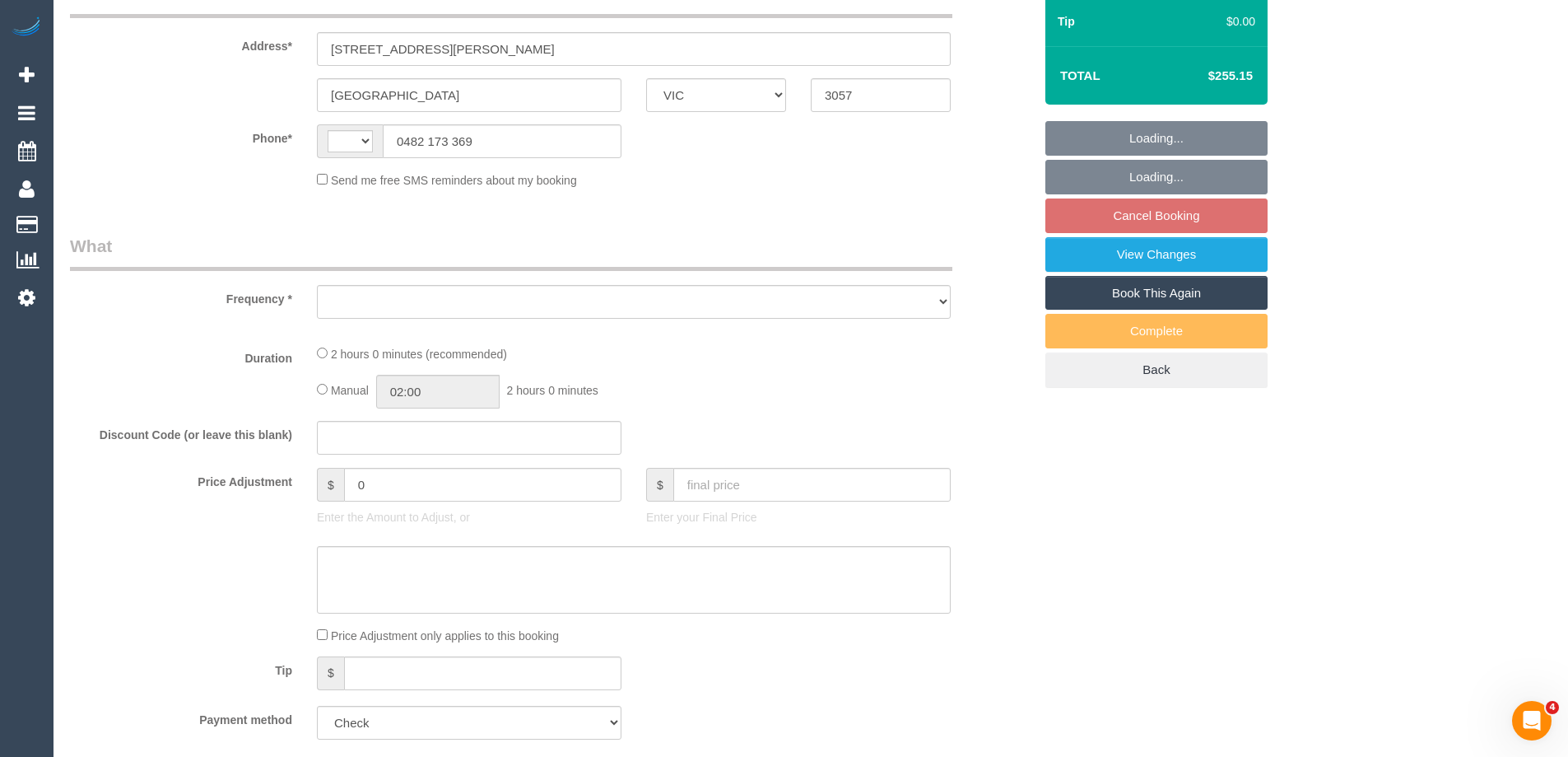
select select "string:AU"
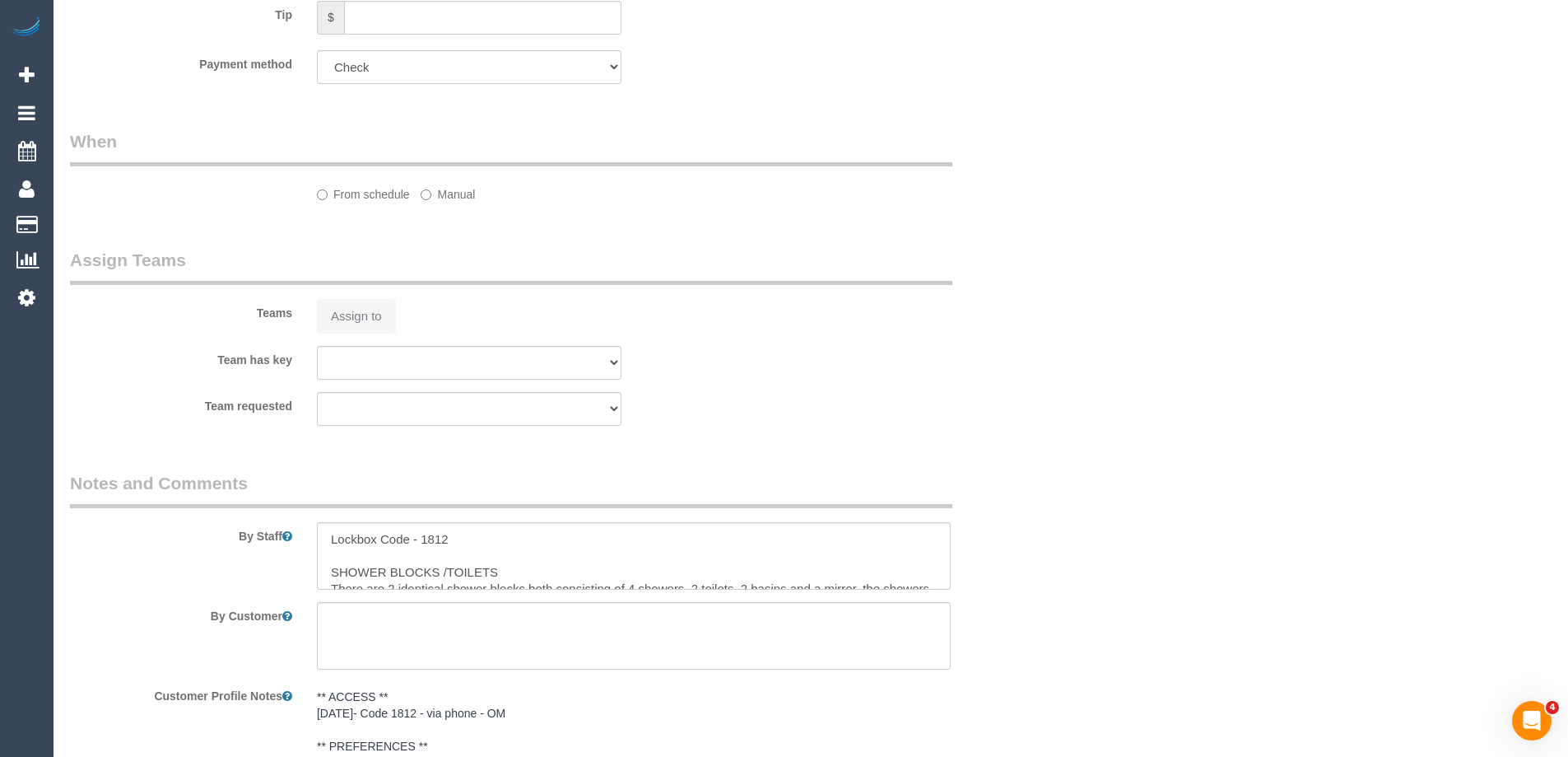
select select "2"
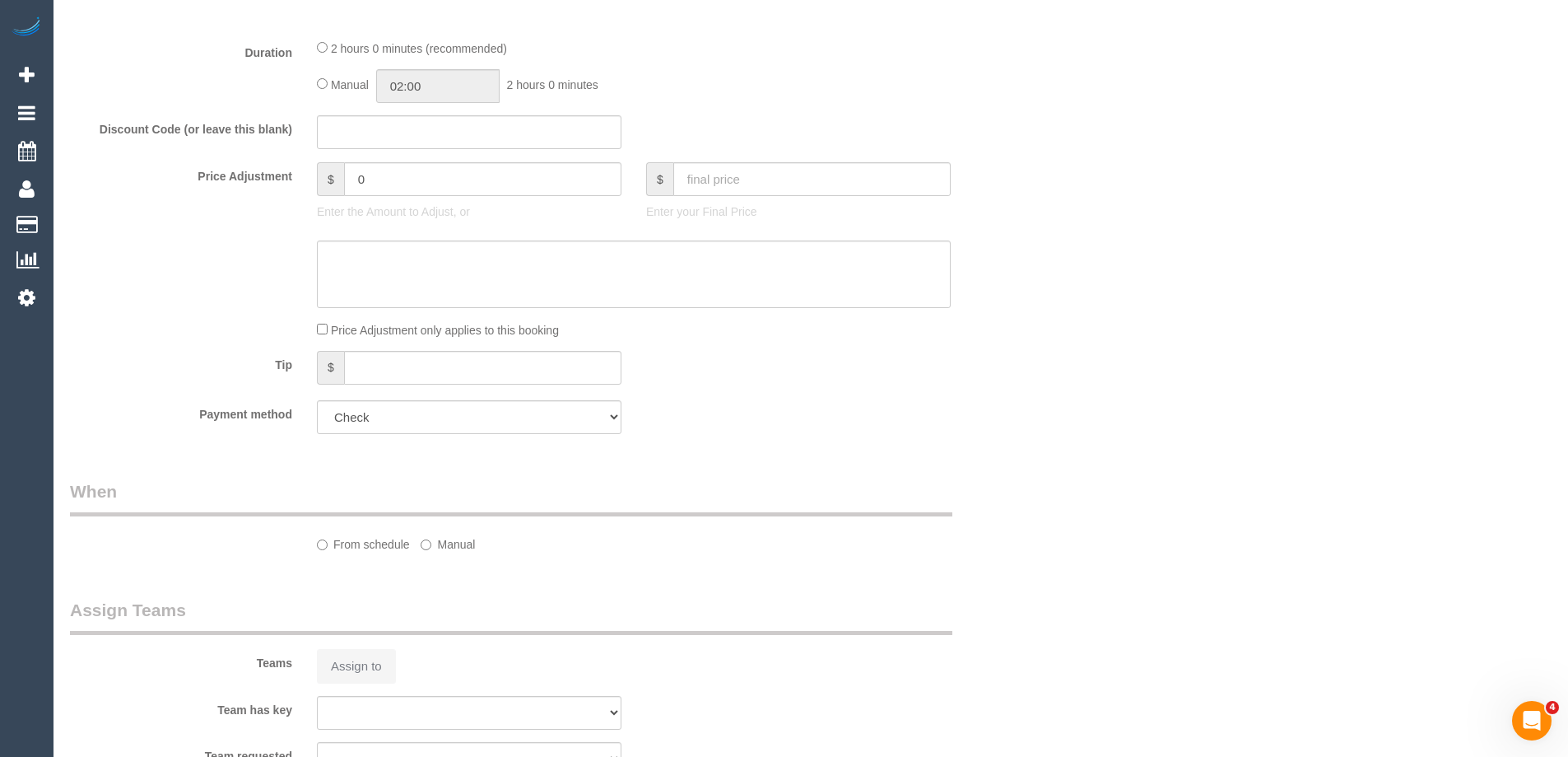
select select "object:760"
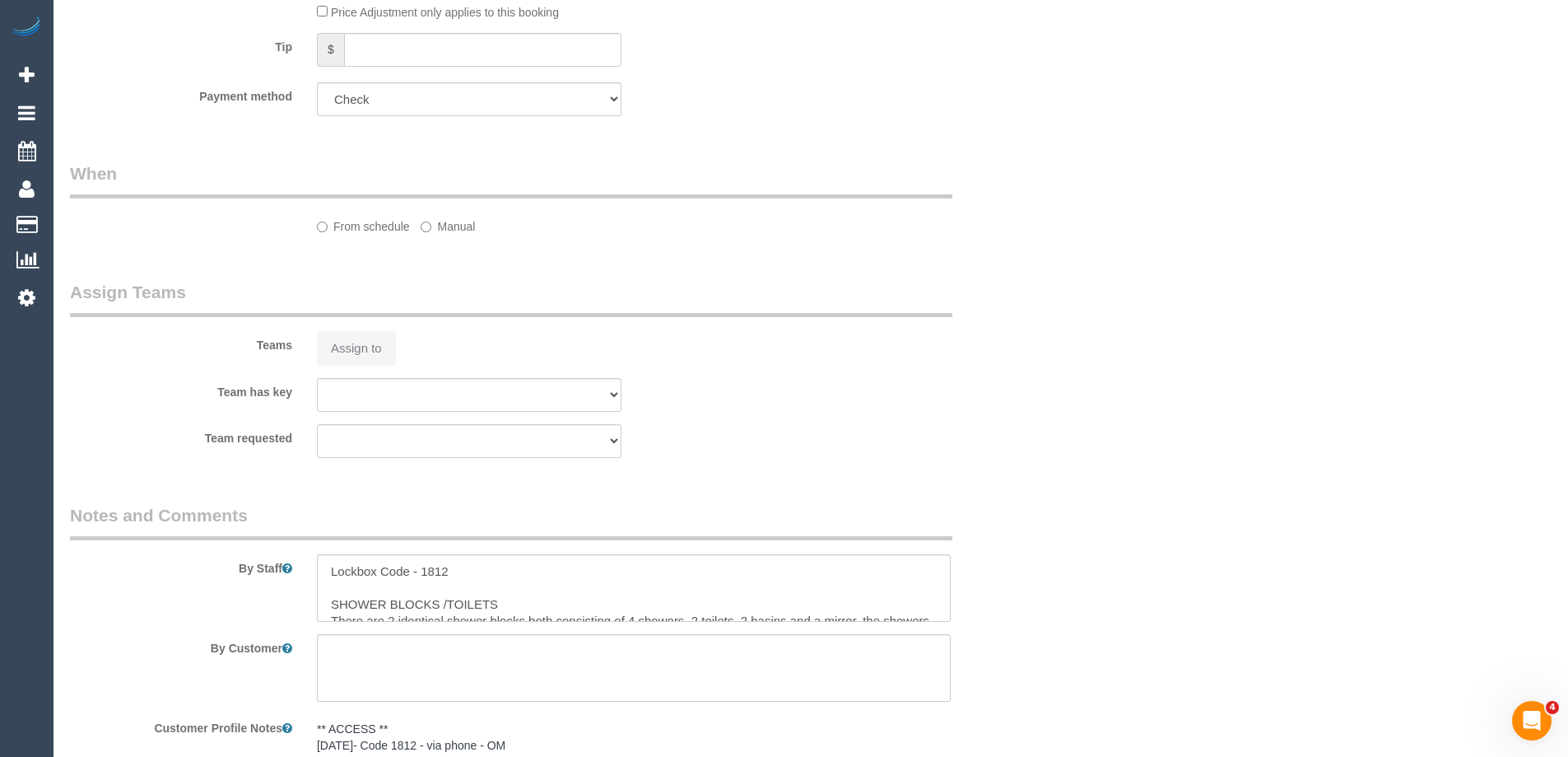
select select "number:28"
select select "number:14"
select select "number:18"
select select "number:25"
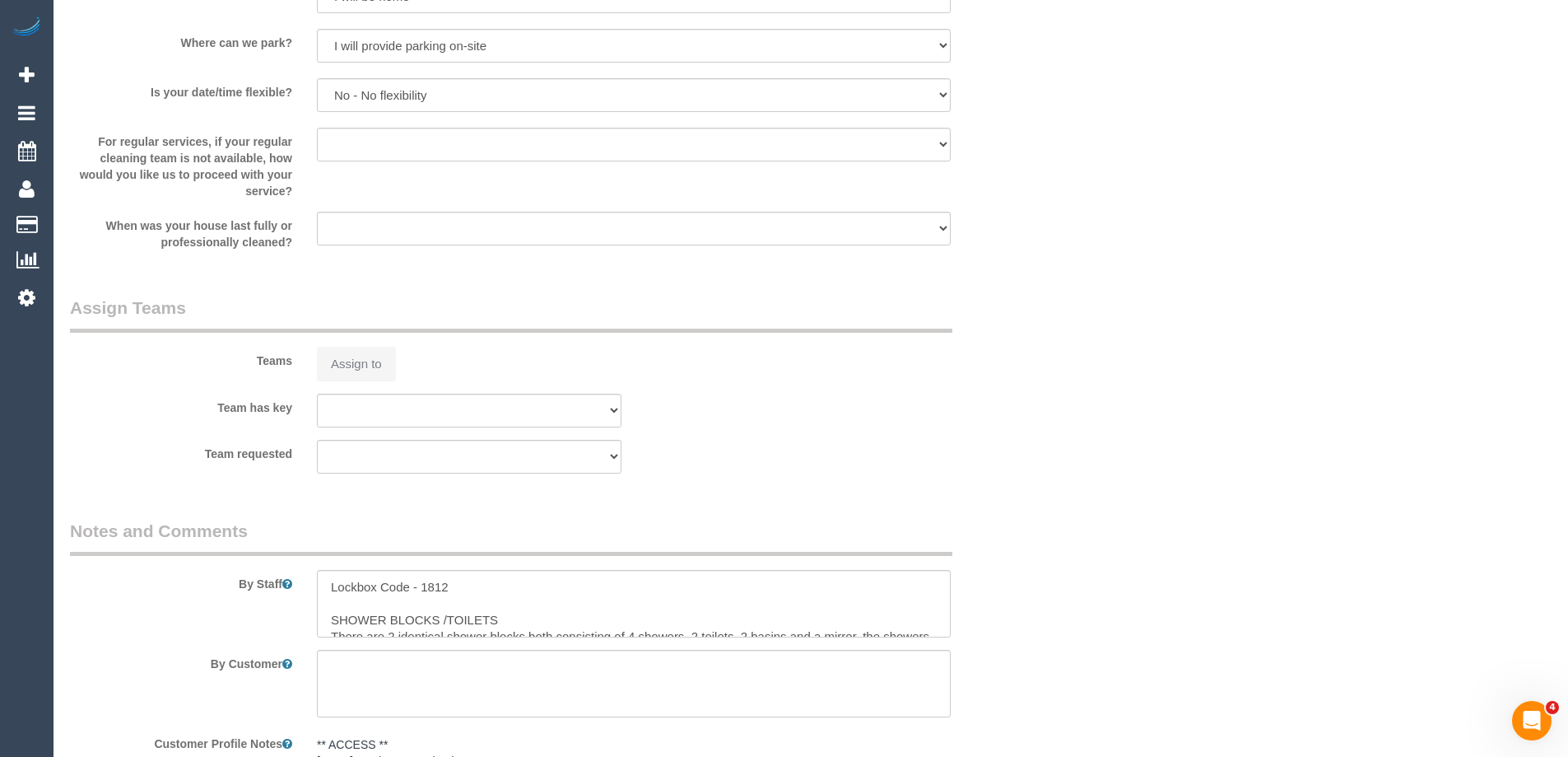
select select "object:911"
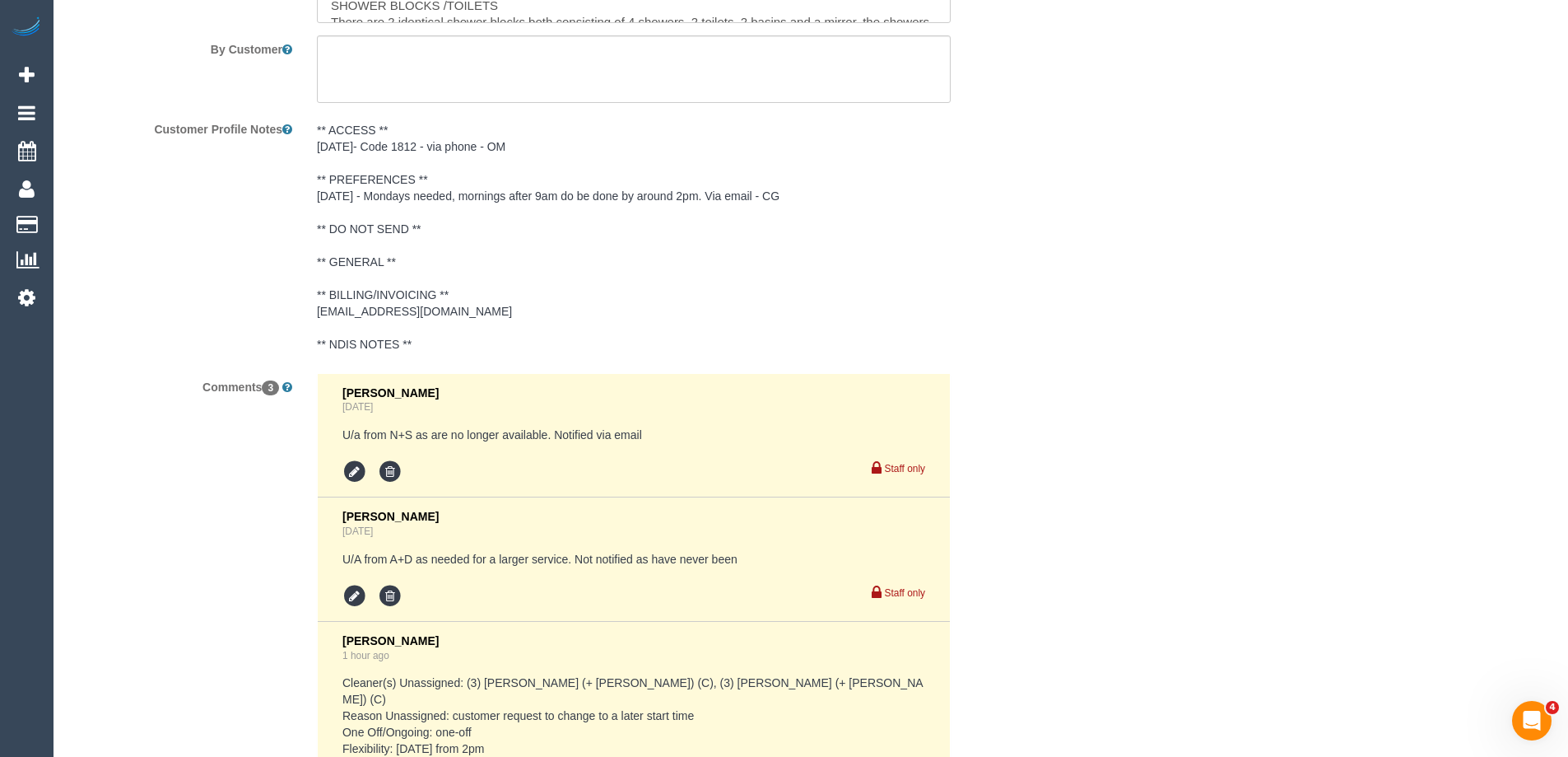
select select "spot7"
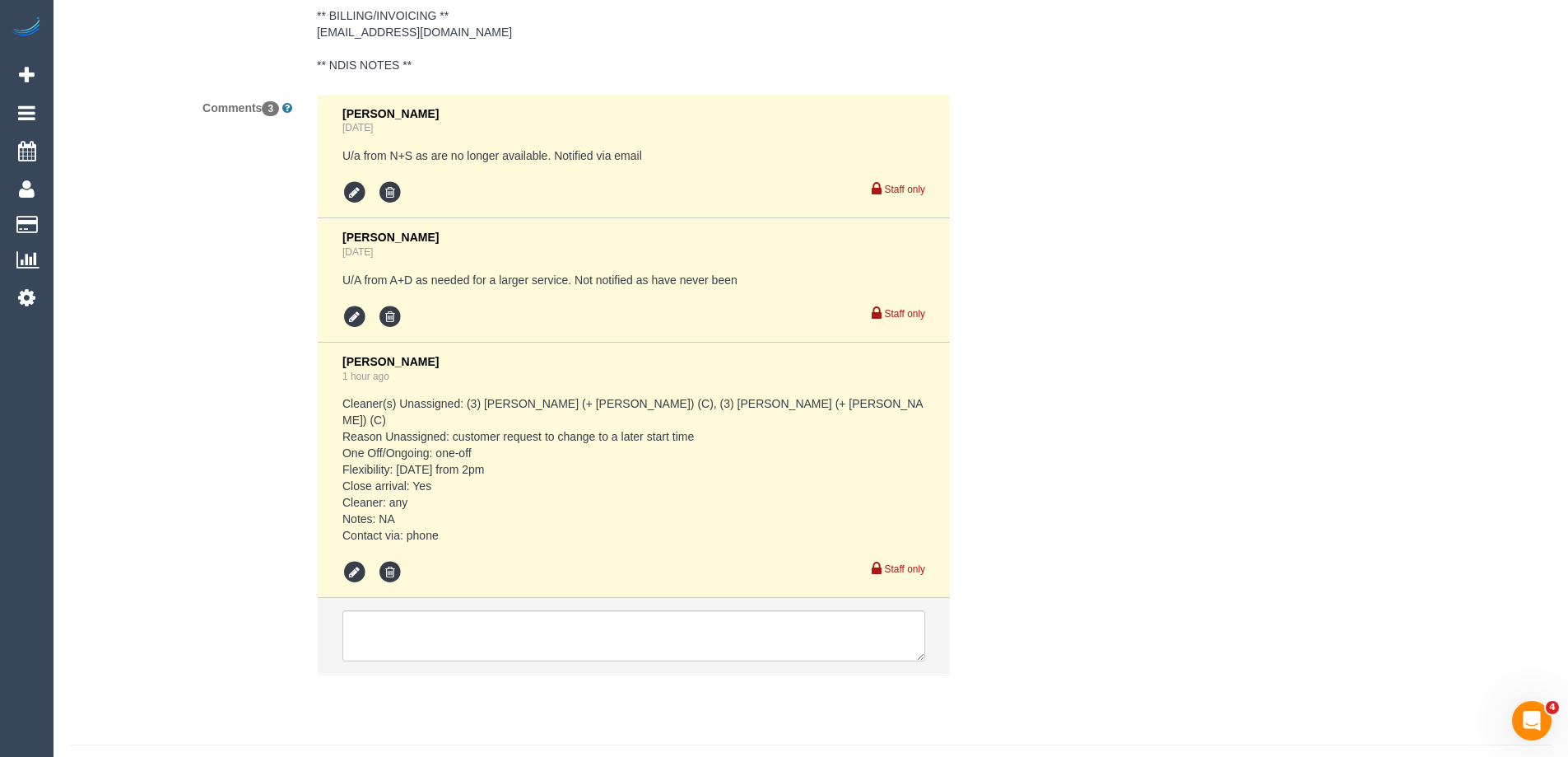
scroll to position [3121, 0]
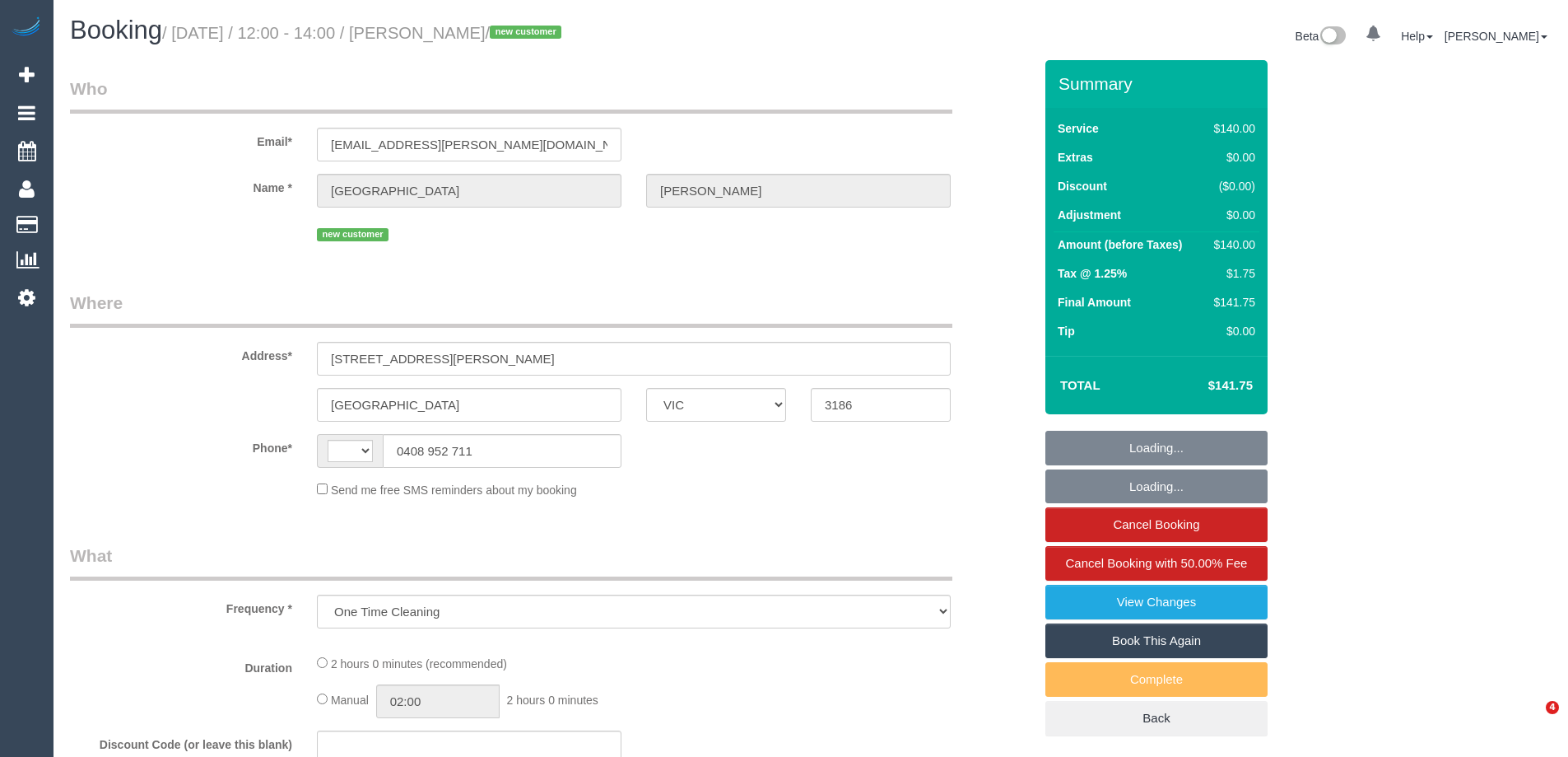
select select "VIC"
select select "string:stripe-pm_1S4tZc2GScqysDRVwCz2L2Vy"
select select "number:29"
select select "number:14"
select select "number:19"
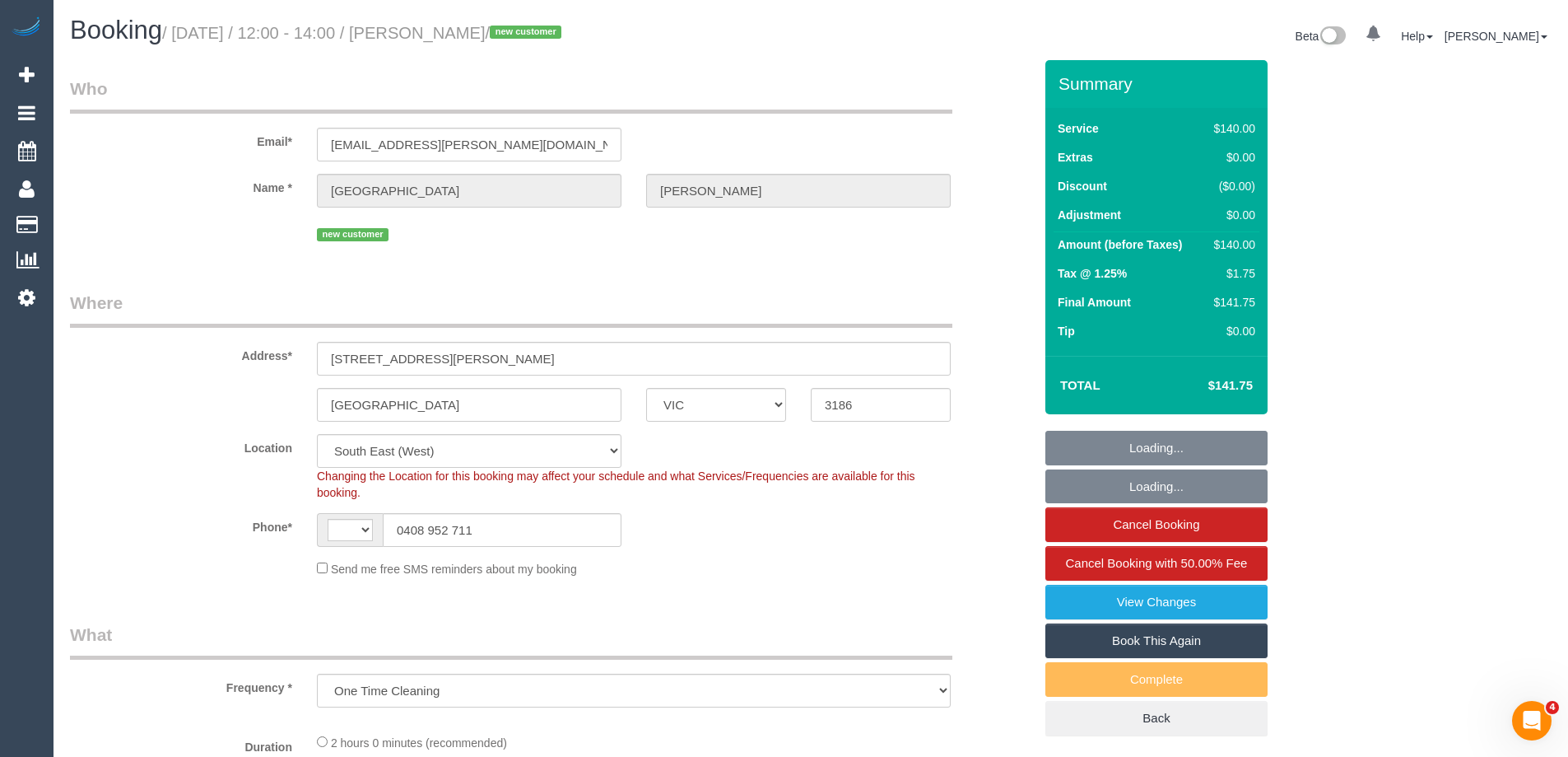
select select "object:516"
select select "string:AU"
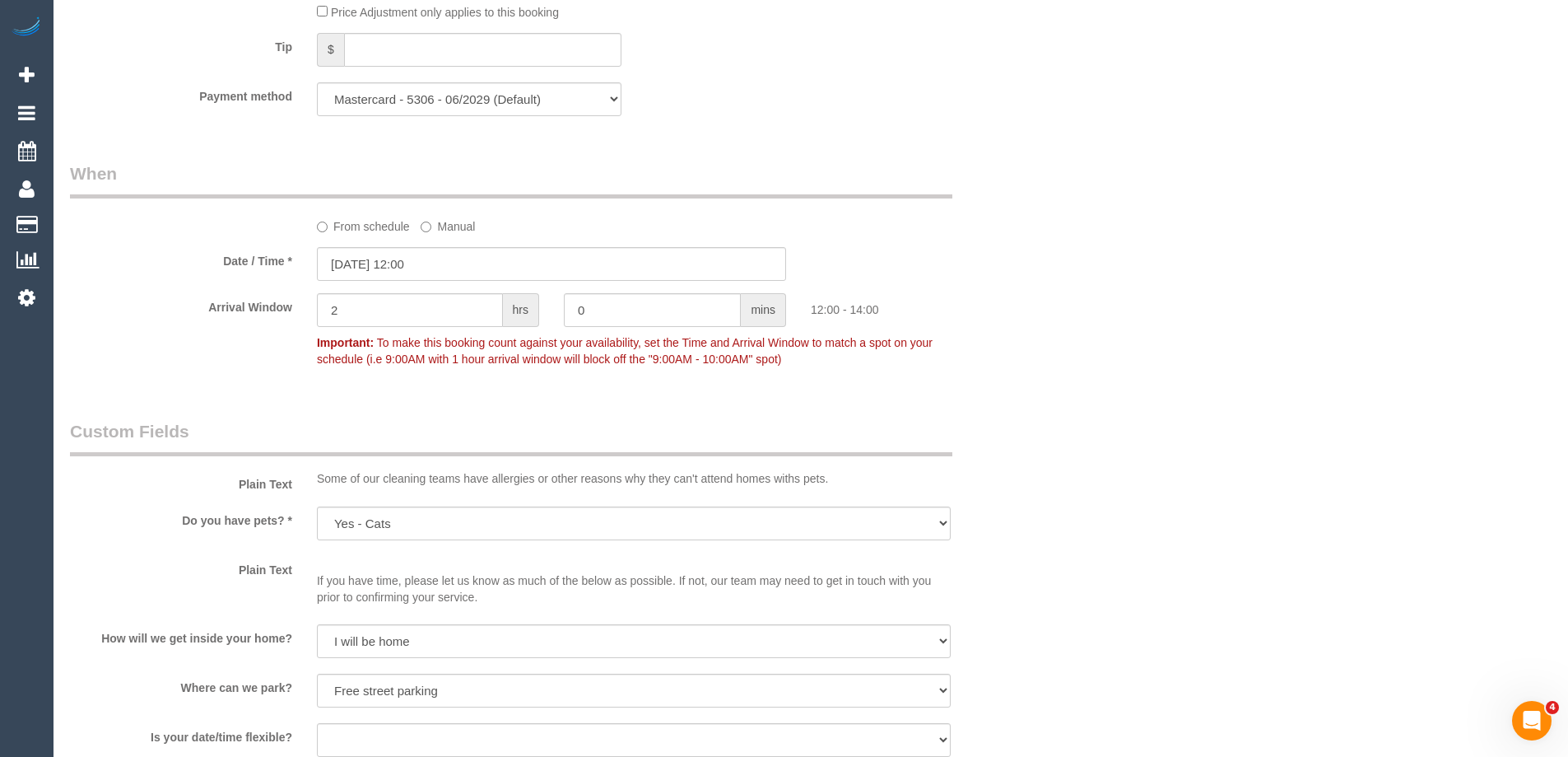
scroll to position [1647, 0]
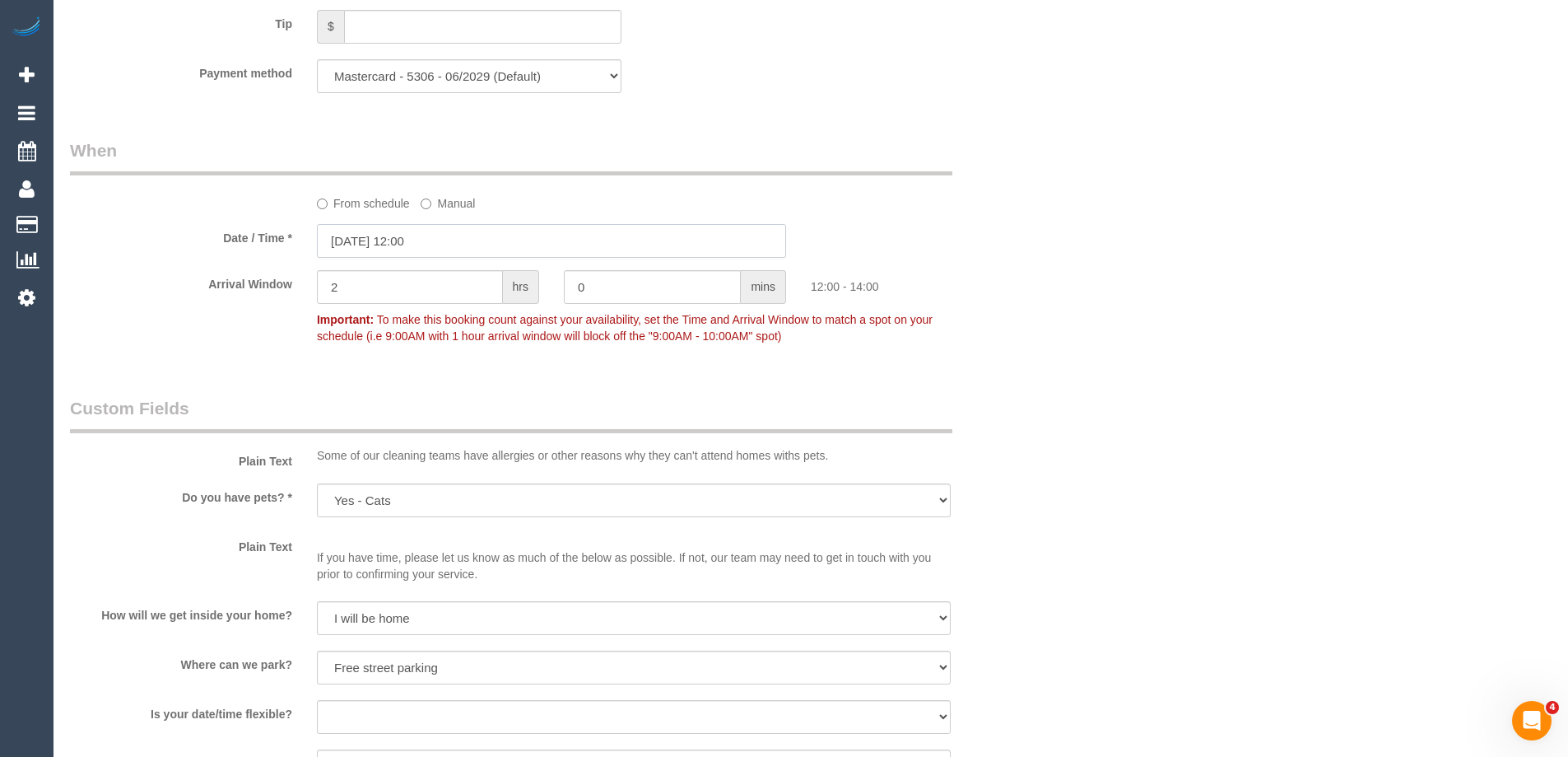
click at [367, 242] on input "11/09/2025 12:00" at bounding box center [551, 241] width 469 height 34
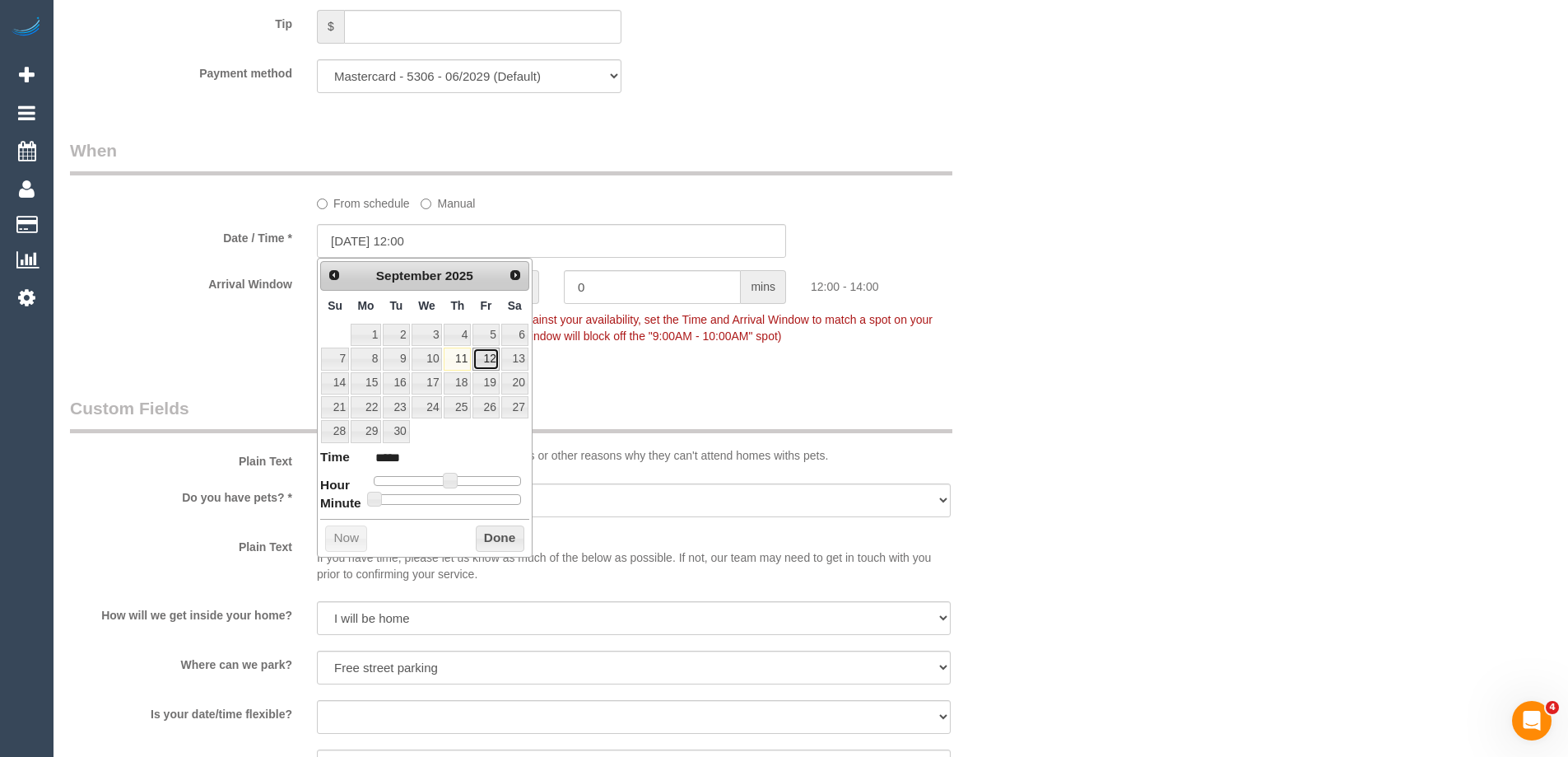
click at [485, 356] on link "12" at bounding box center [485, 359] width 27 height 22
type input "12/09/2025 11:00"
type input "*****"
type input "12/09/2025 10:00"
type input "*****"
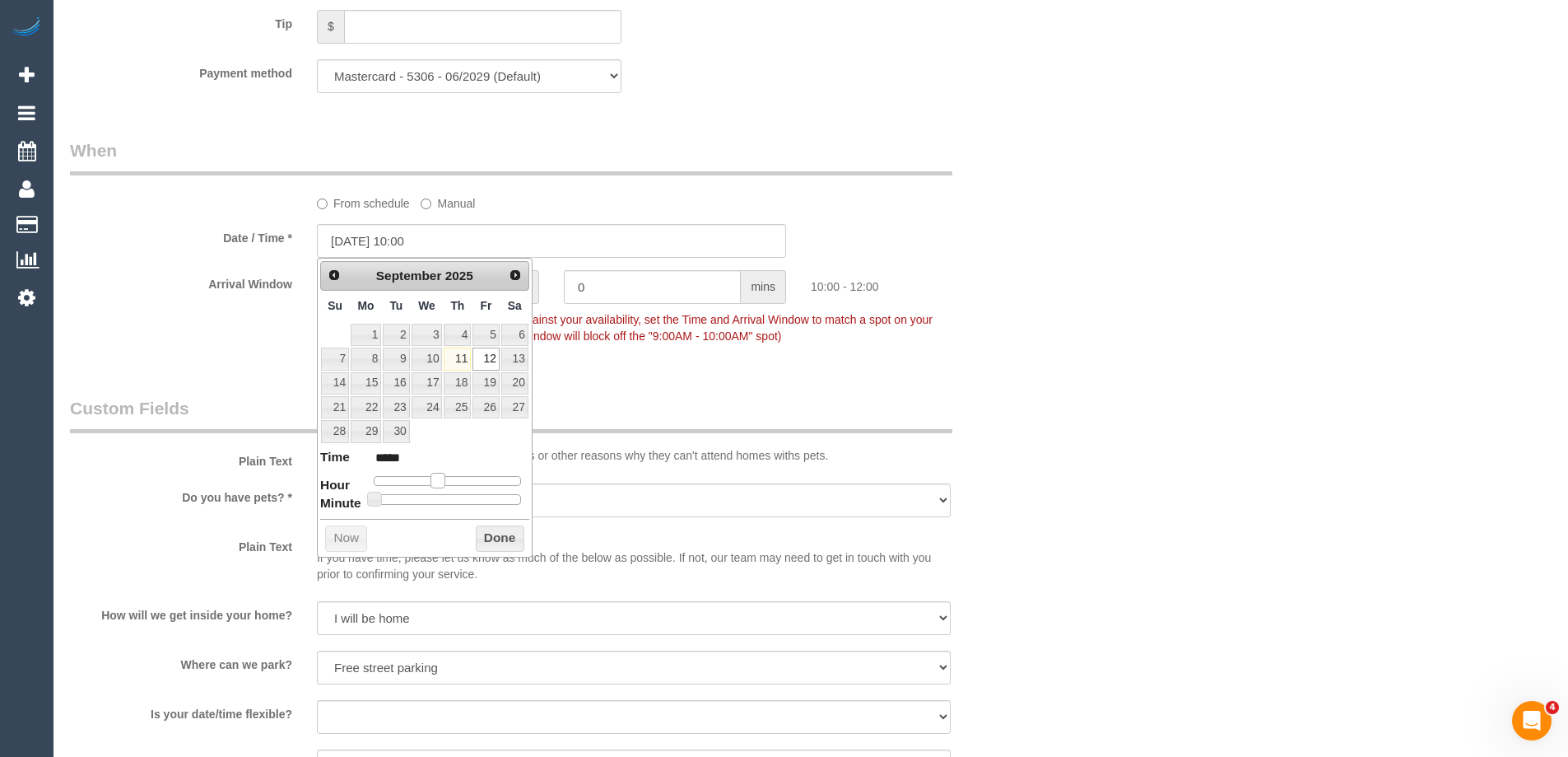
drag, startPoint x: 454, startPoint y: 480, endPoint x: 444, endPoint y: 480, distance: 10.0
click at [444, 480] on span at bounding box center [437, 480] width 15 height 15
click at [490, 538] on button "Done" at bounding box center [499, 538] width 48 height 27
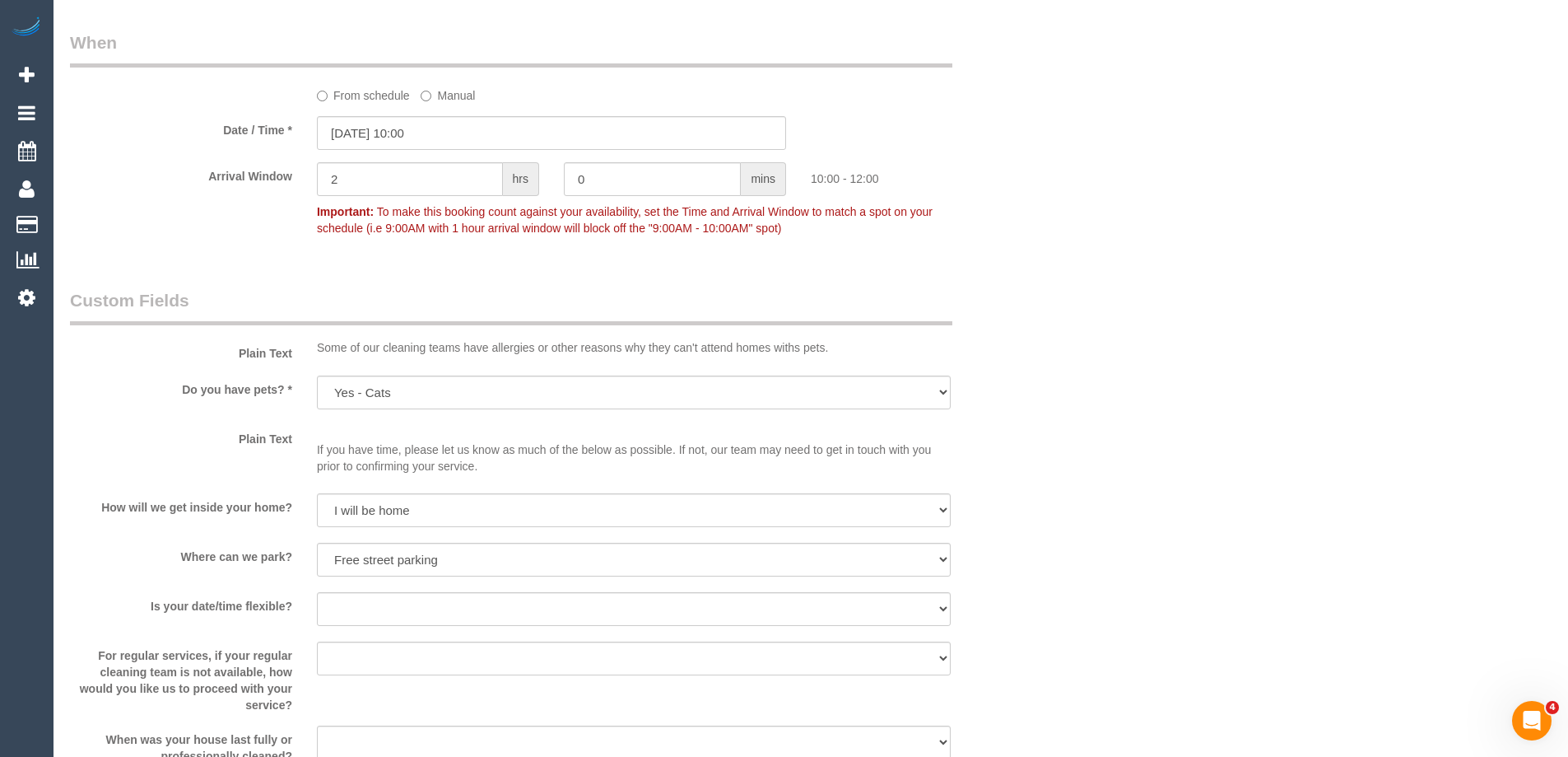
scroll to position [1729, 0]
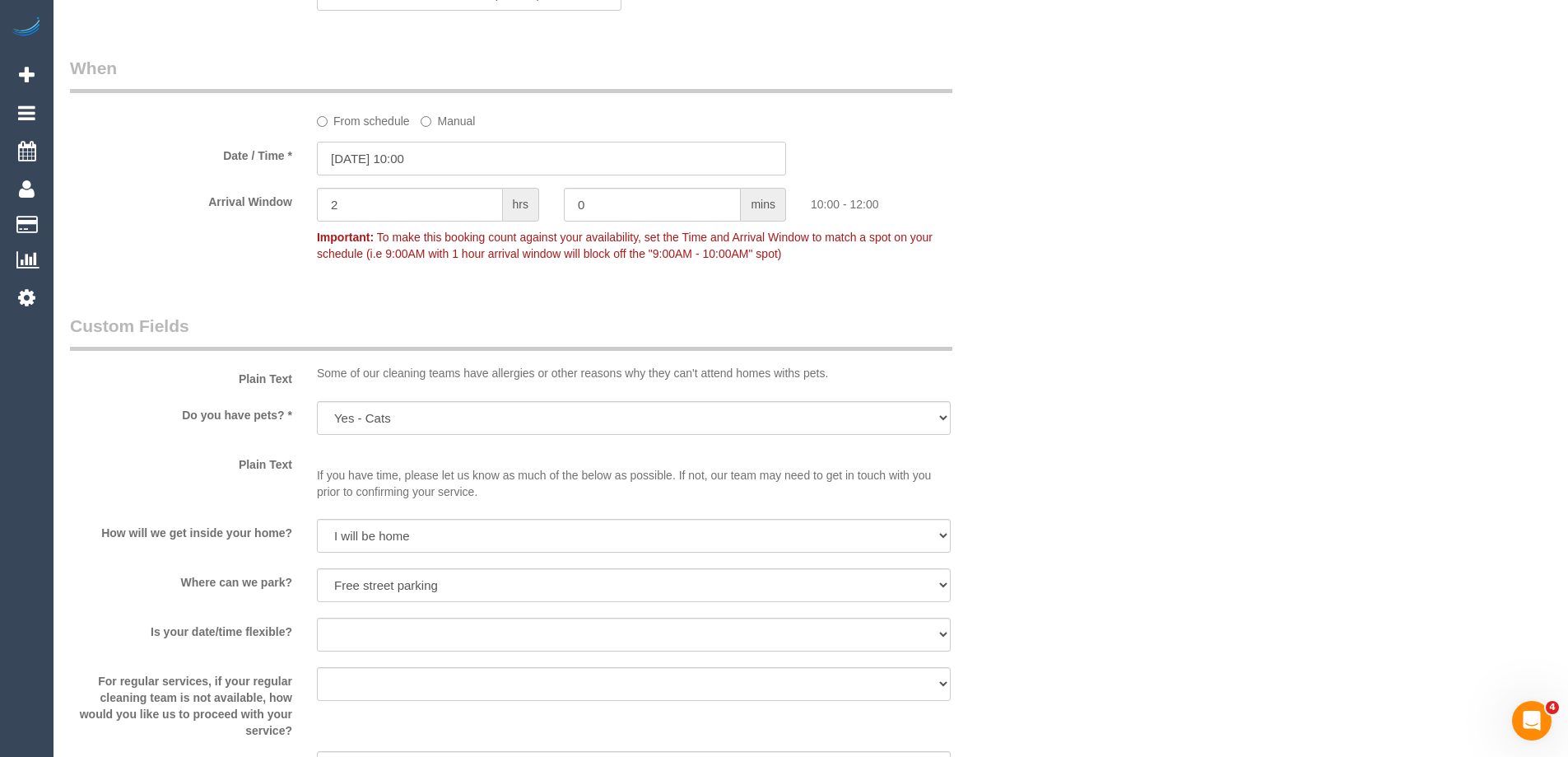
click at [375, 164] on input "12/09/2025 10:00" at bounding box center [551, 158] width 469 height 34
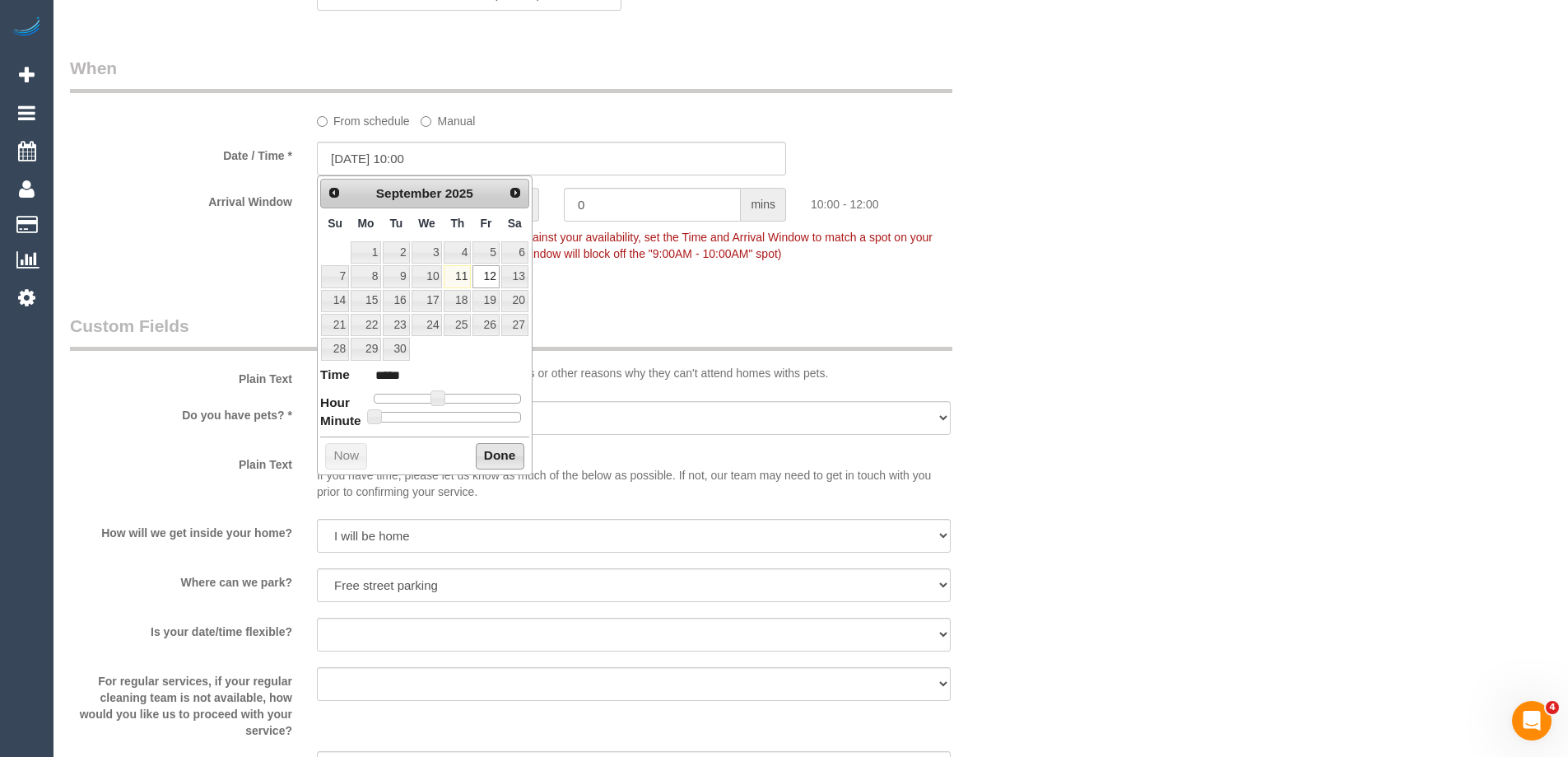
click at [483, 449] on button "Done" at bounding box center [499, 456] width 48 height 27
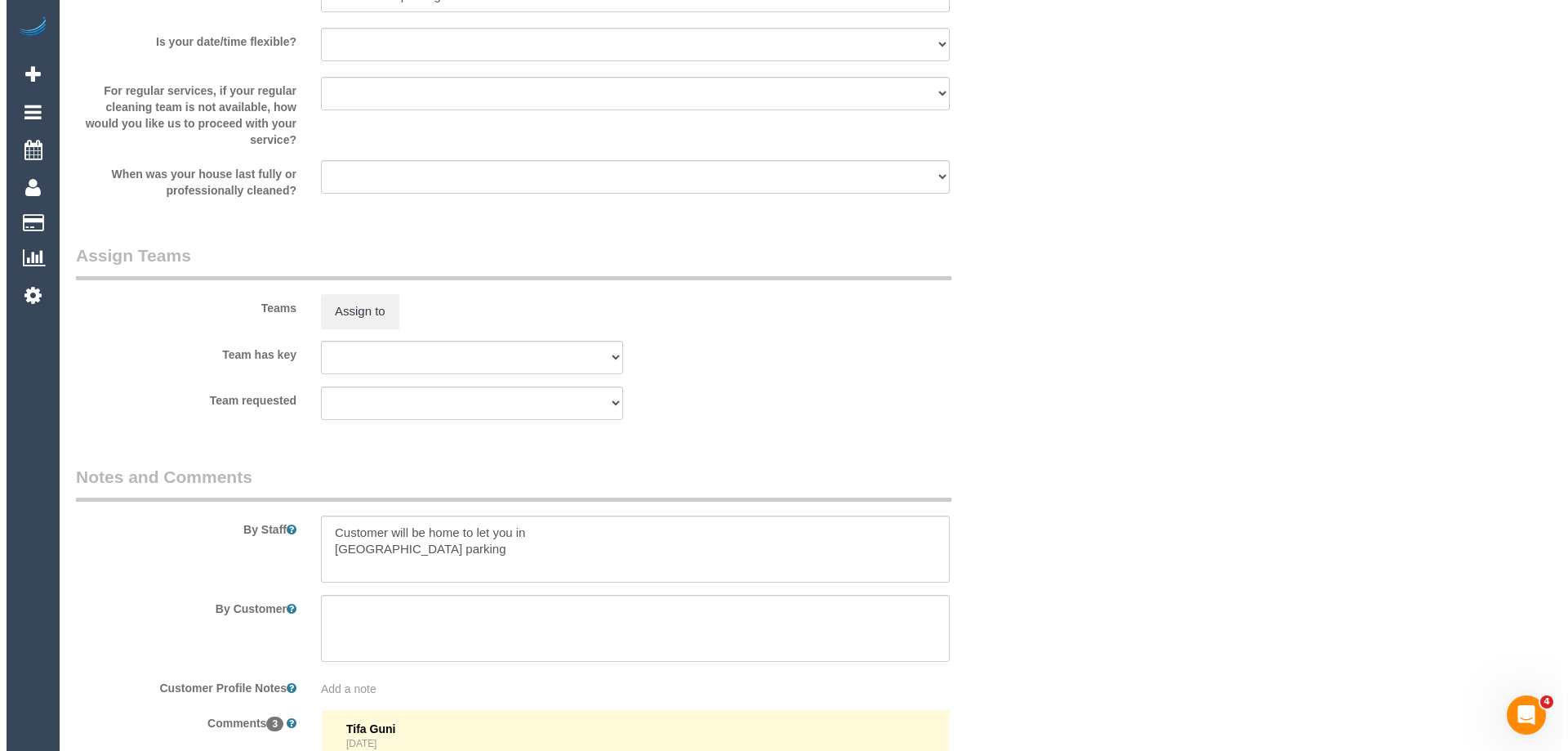
scroll to position [2450, 0]
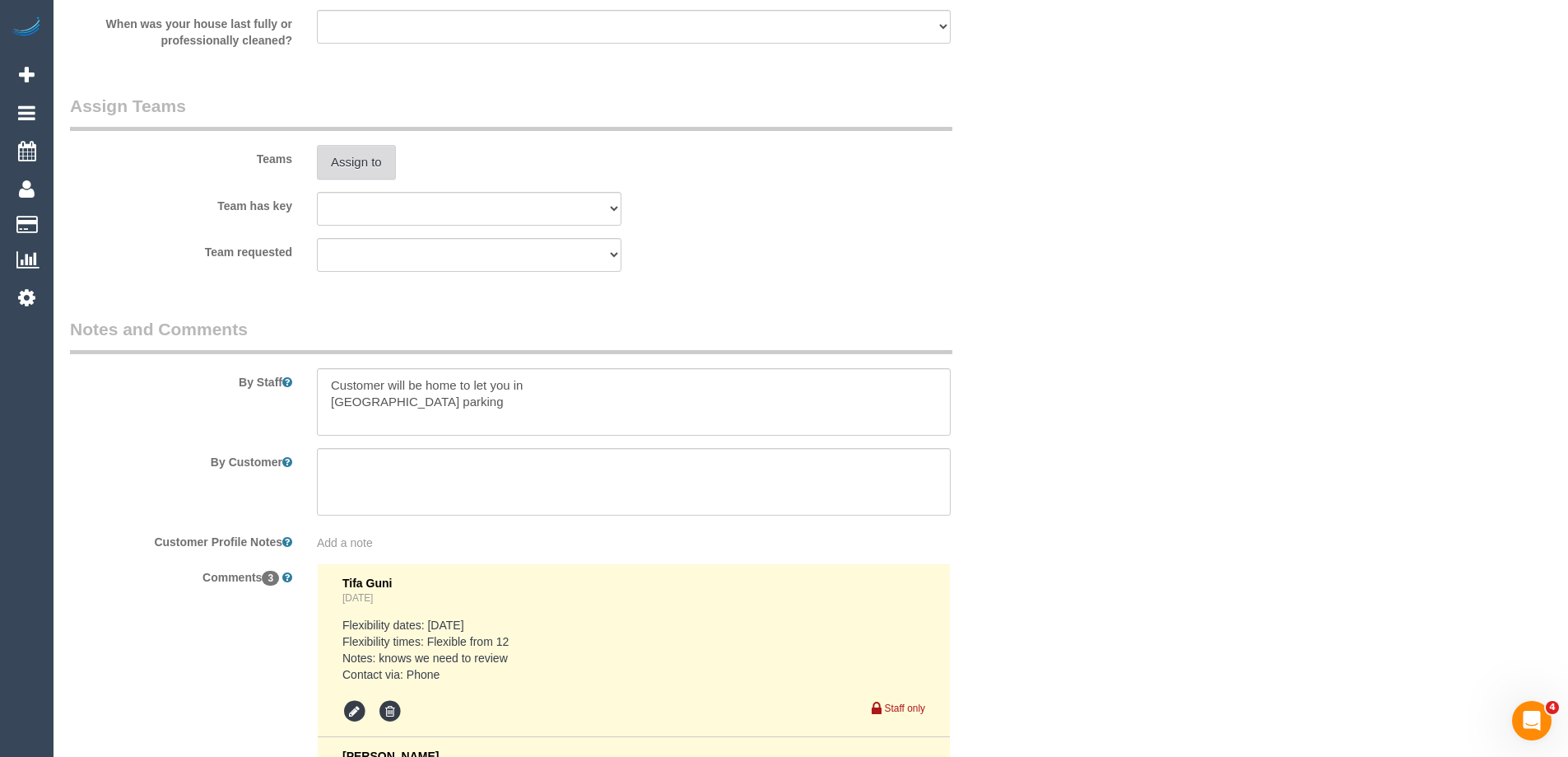
click at [364, 152] on button "Assign to" at bounding box center [356, 162] width 79 height 35
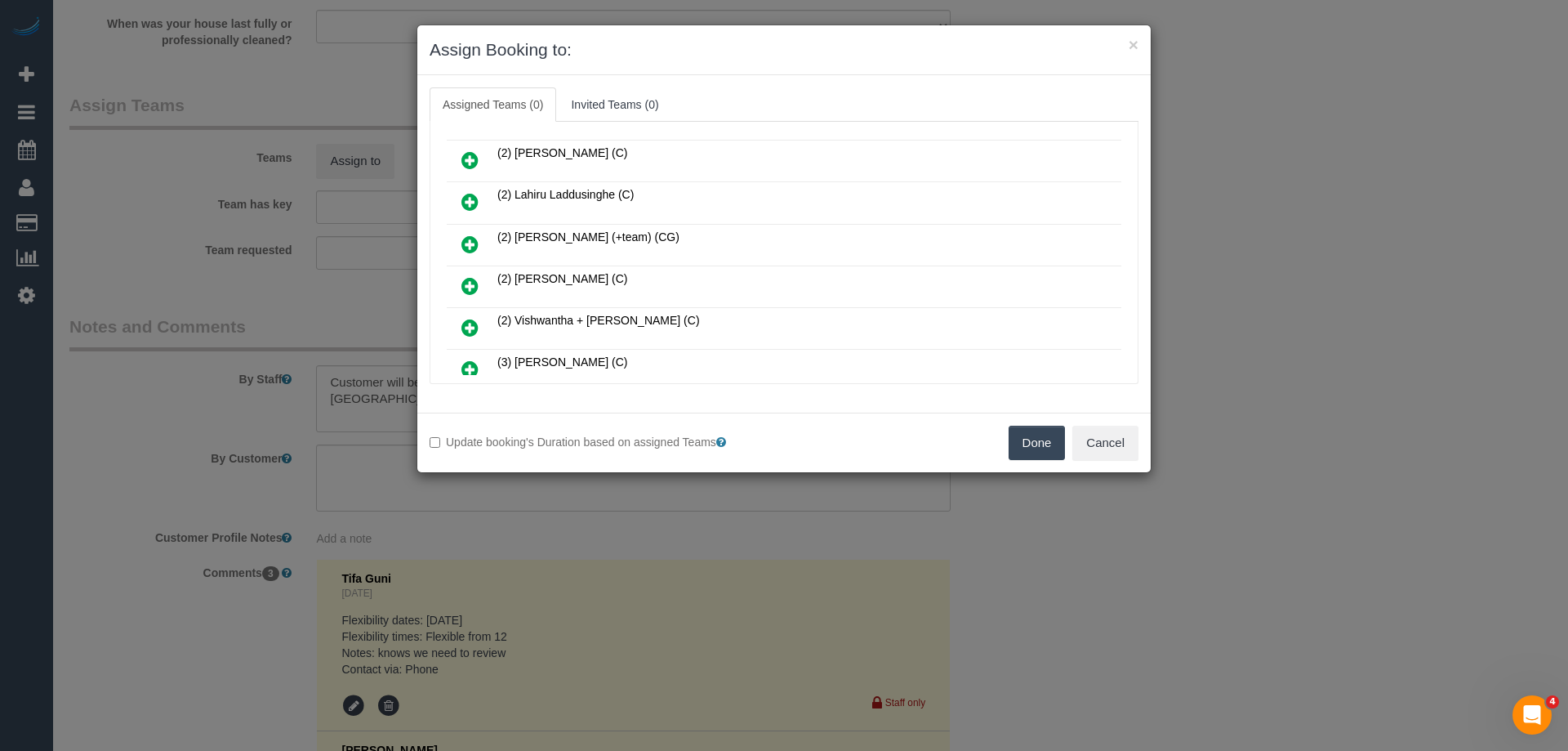
click at [469, 282] on icon at bounding box center [469, 286] width 17 height 20
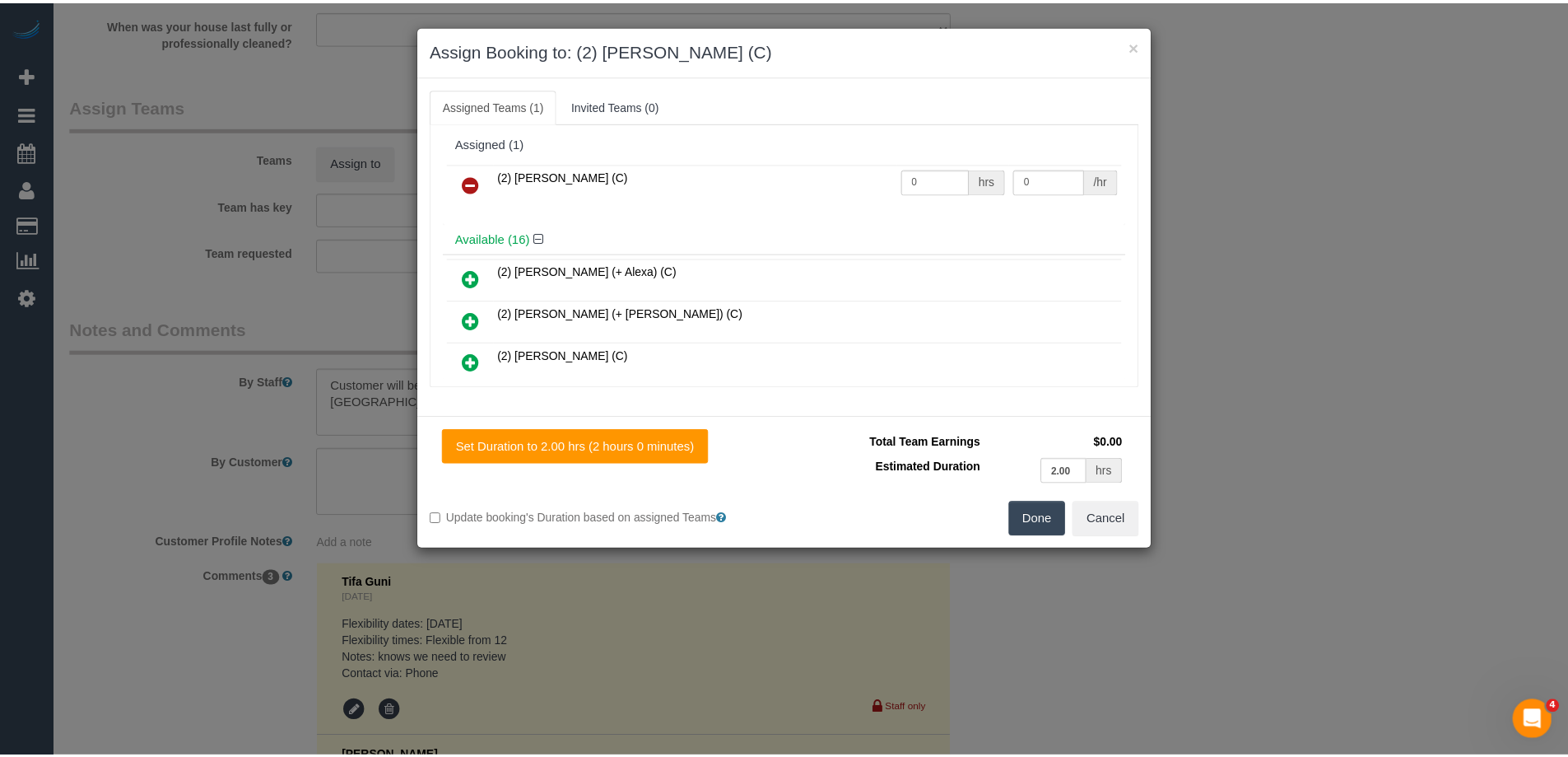
scroll to position [0, 0]
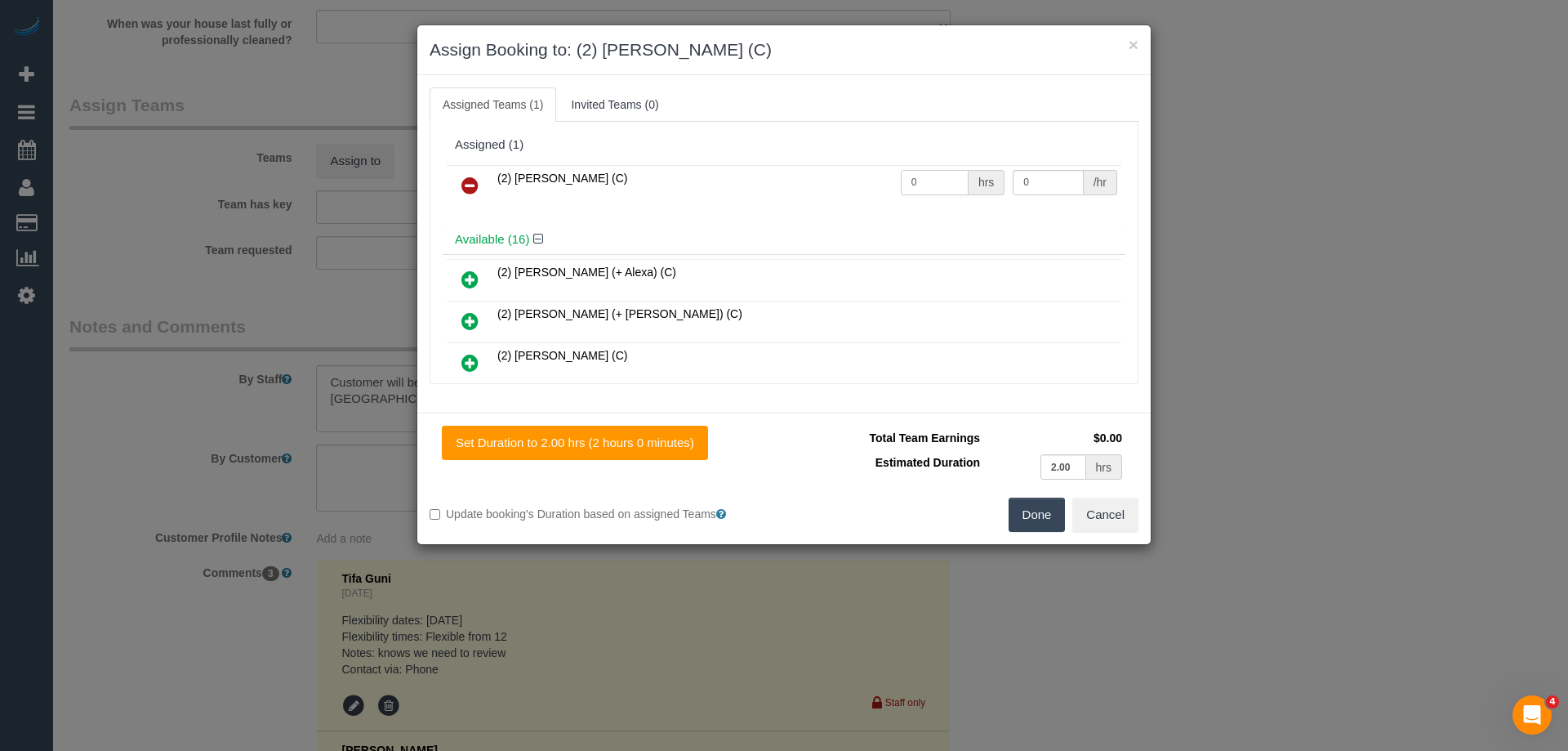
drag, startPoint x: 916, startPoint y: 183, endPoint x: 792, endPoint y: 174, distance: 124.3
click at [792, 174] on tr "(2) Priyanshi Patel (C) 0 hrs 0 /hr" at bounding box center [784, 186] width 675 height 42
type input "2"
drag, startPoint x: 1028, startPoint y: 176, endPoint x: 917, endPoint y: 163, distance: 111.8
click at [946, 167] on tr "(2) Priyanshi Patel (C) 2 hrs 0 /hr" at bounding box center [784, 186] width 675 height 42
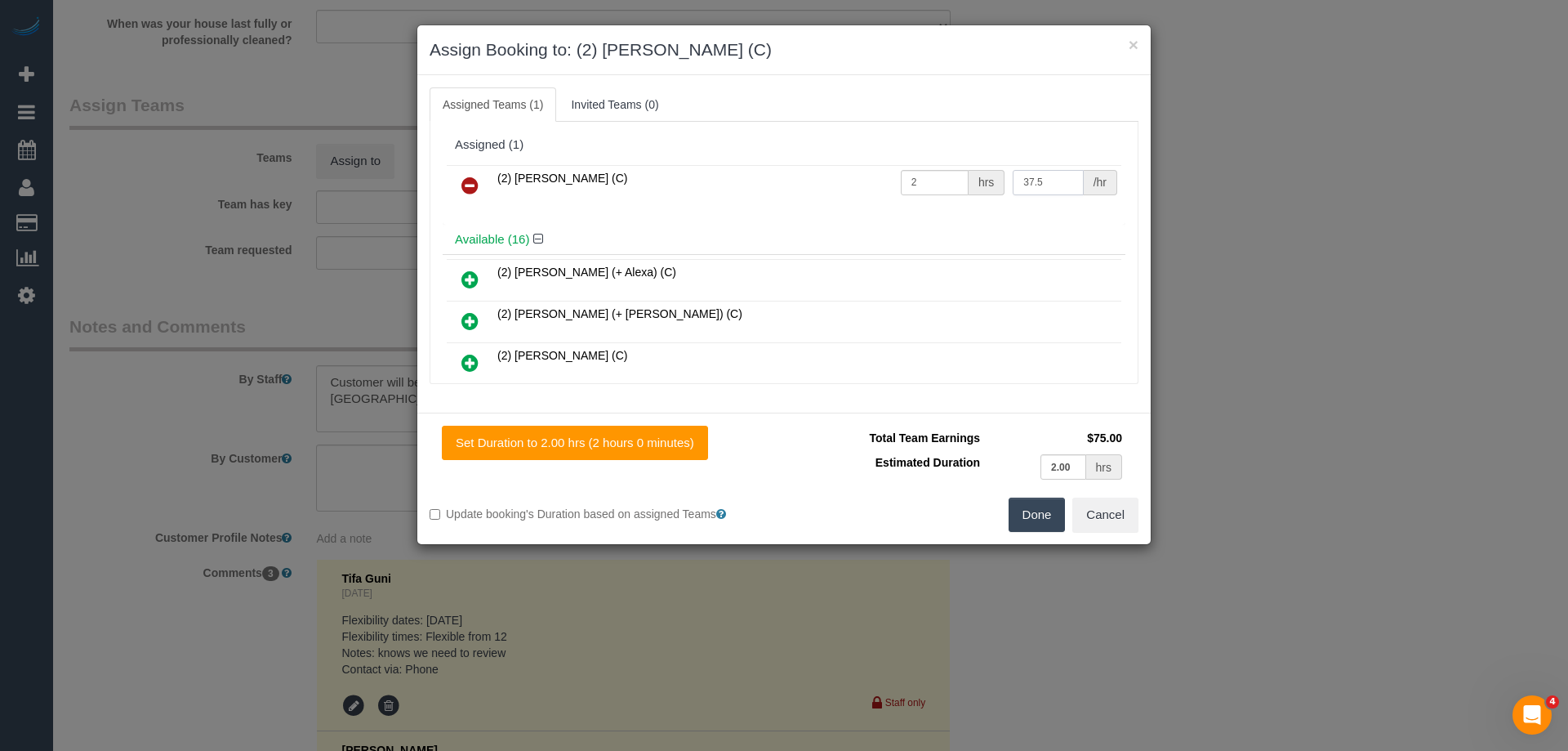
type input "37.5"
click at [1029, 514] on button "Done" at bounding box center [1037, 515] width 57 height 35
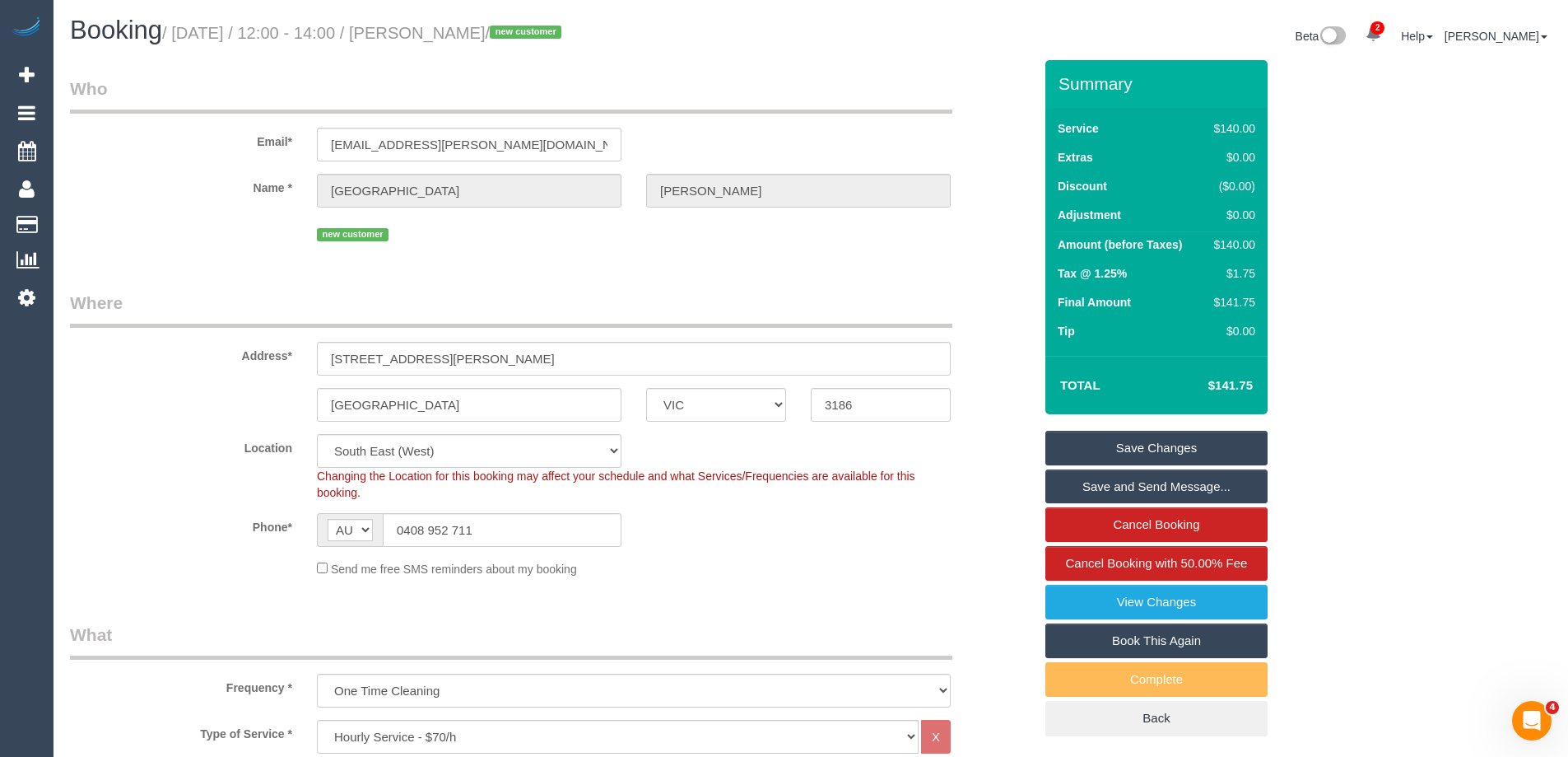
drag, startPoint x: 564, startPoint y: 37, endPoint x: 452, endPoint y: 26, distance: 112.5
click at [452, 26] on small "/ September 11, 2025 / 12:00 - 14:00 / Athenie Leckey / new customer" at bounding box center [364, 33] width 404 height 18
copy small "Athenie Leckey"
click at [1121, 446] on link "Save Changes" at bounding box center [1155, 448] width 222 height 35
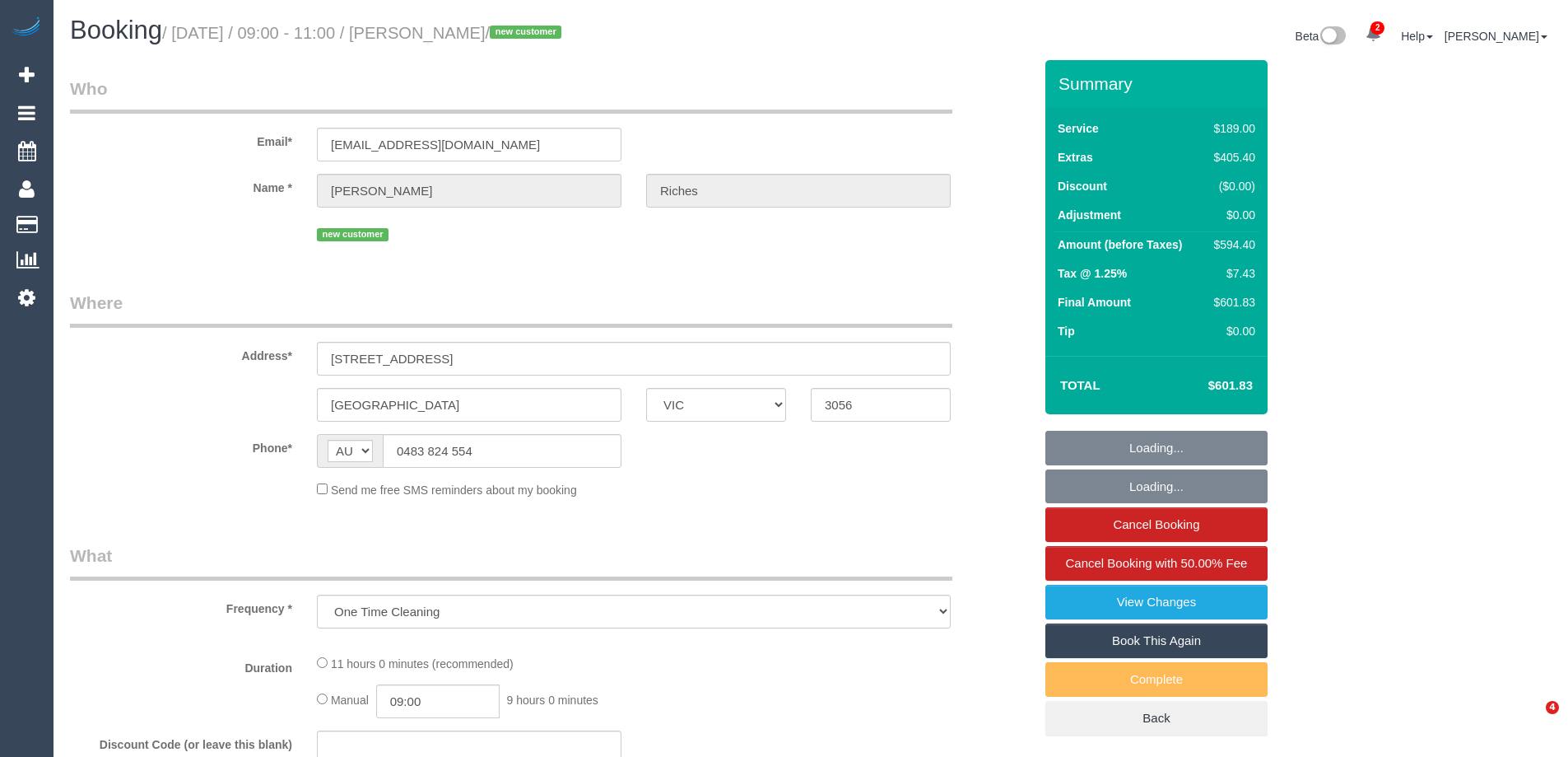
select select "VIC"
select select "number:28"
select select "number:14"
select select "number:19"
select select "number:36"
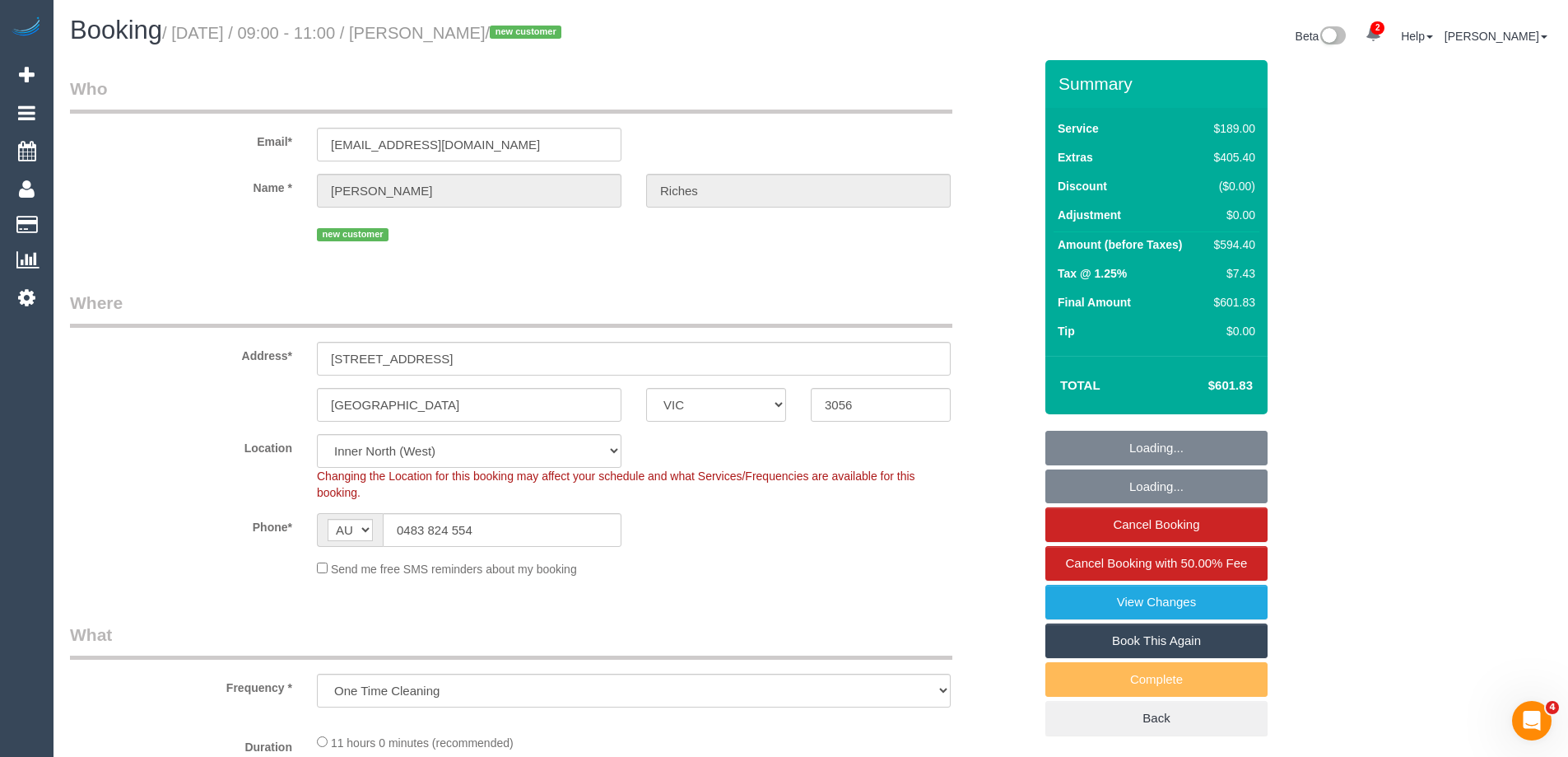
select select "object:745"
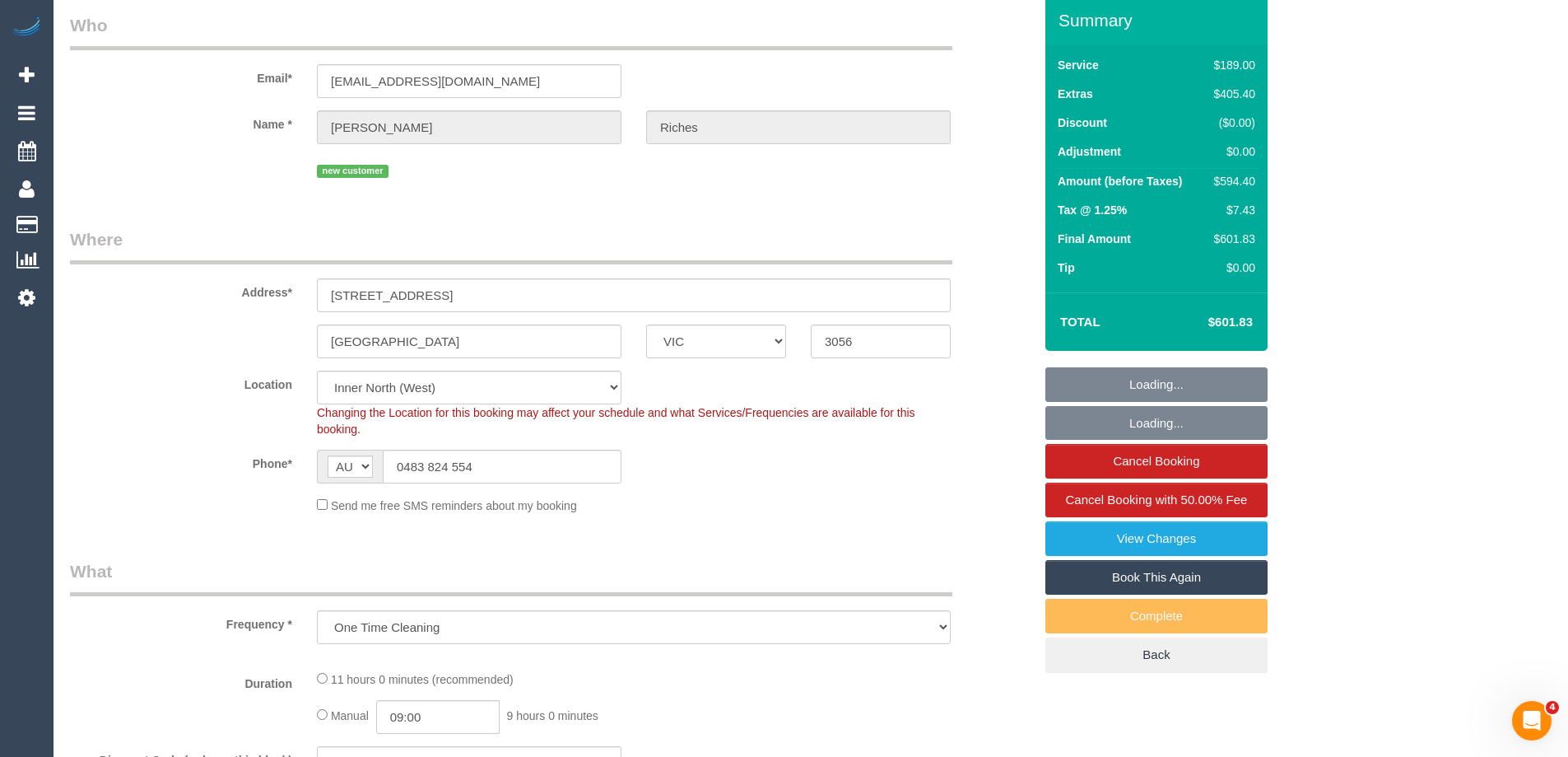
select select "string:stripe-pm_1S3SU12GScqysDRV0127t6aJ"
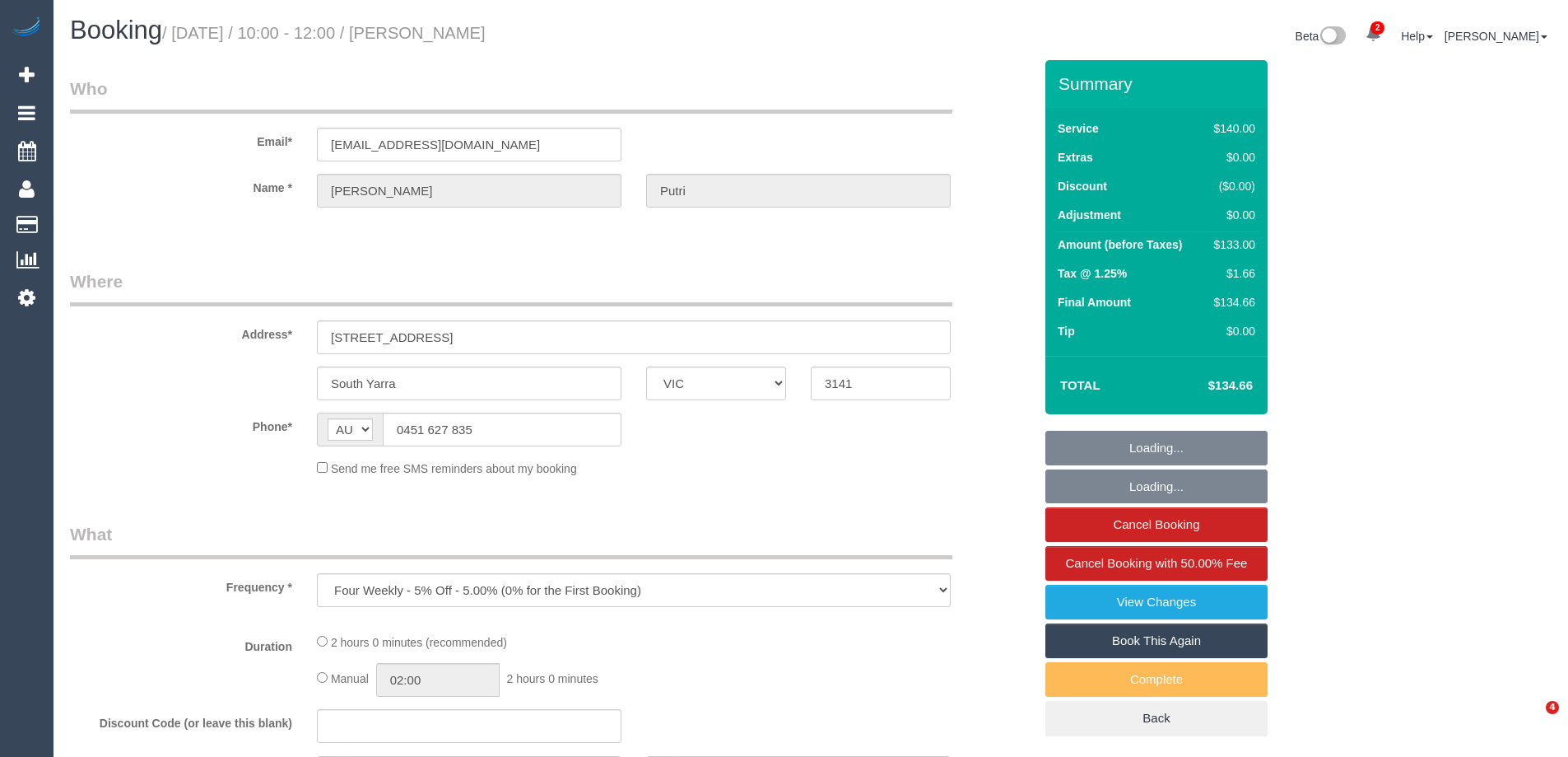
select select "VIC"
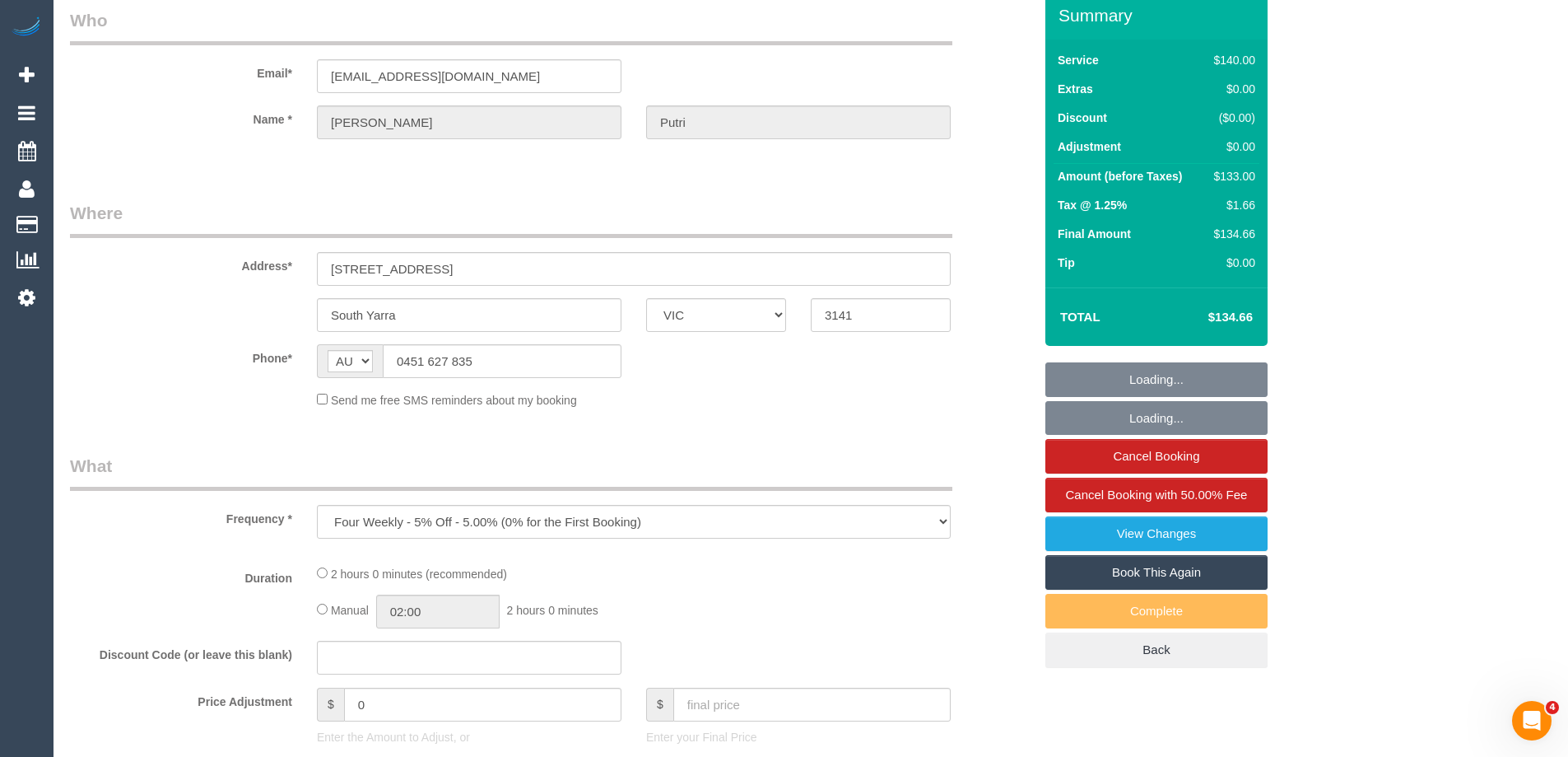
select select "string:stripe-pm_1QvVBQ2GScqysDRVja2wTH7O"
select select "number:29"
select select "number:14"
select select "number:19"
select select "number:22"
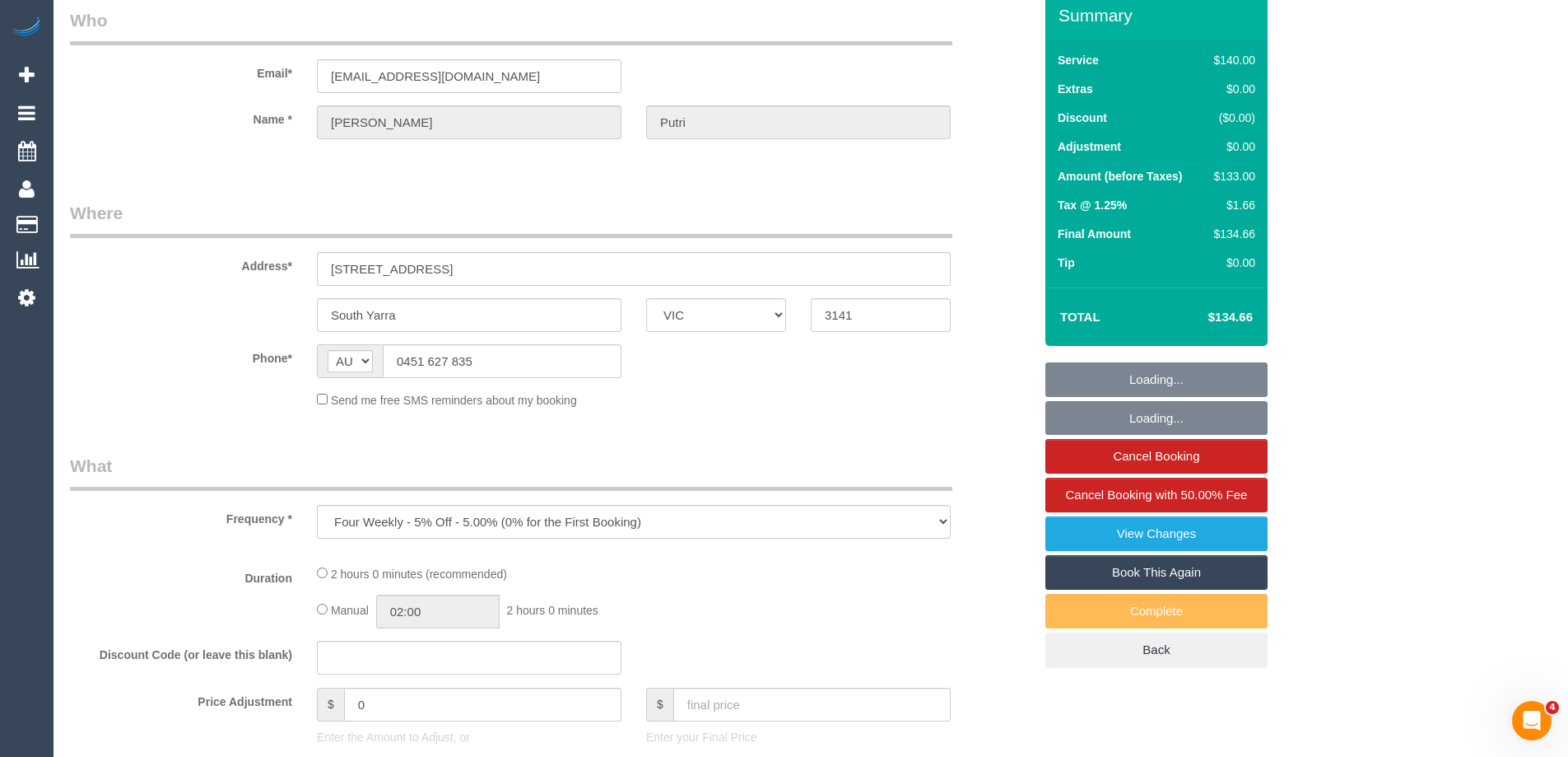
select select "number:34"
select select "number:26"
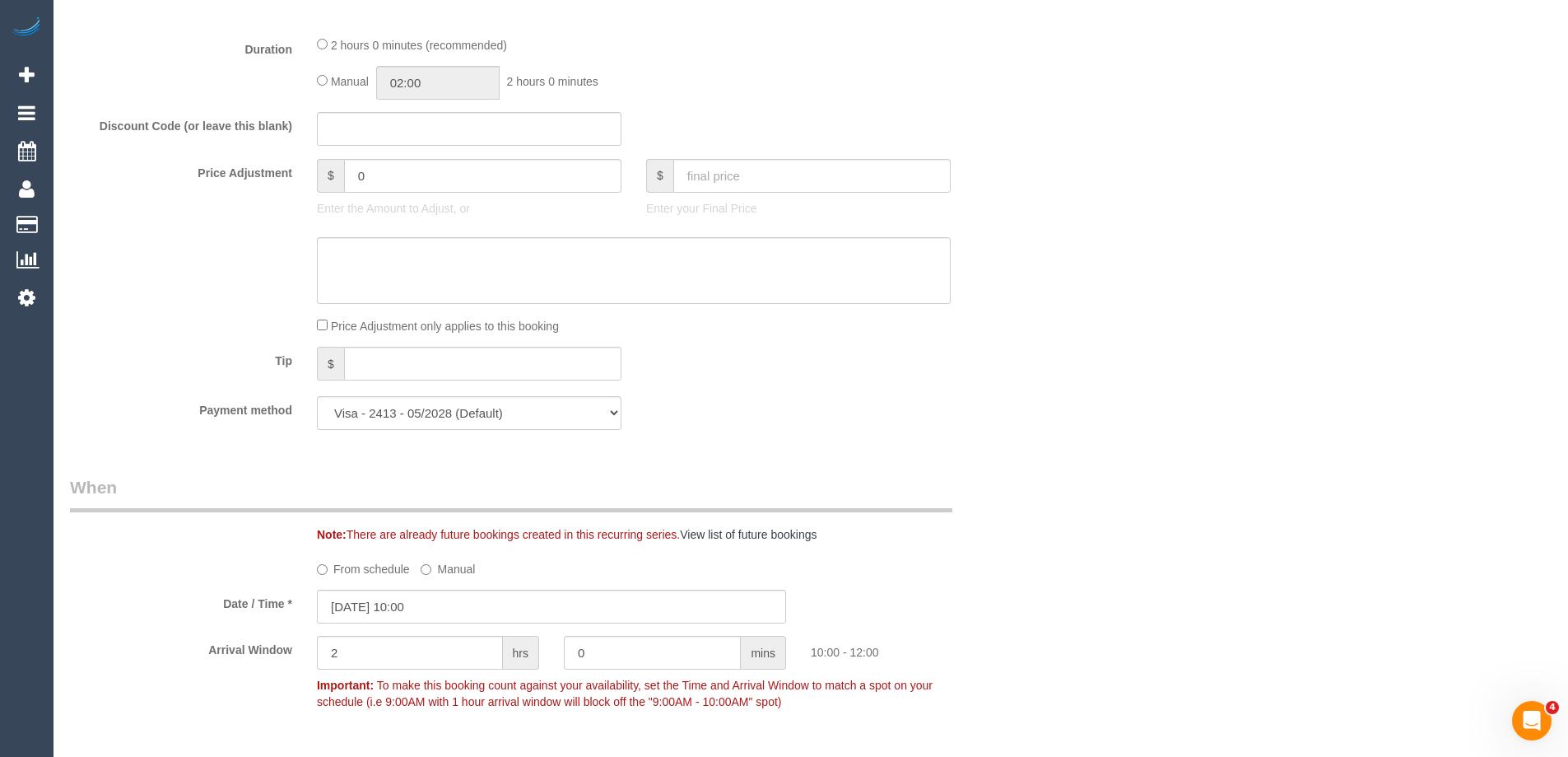
select select "object:2200"
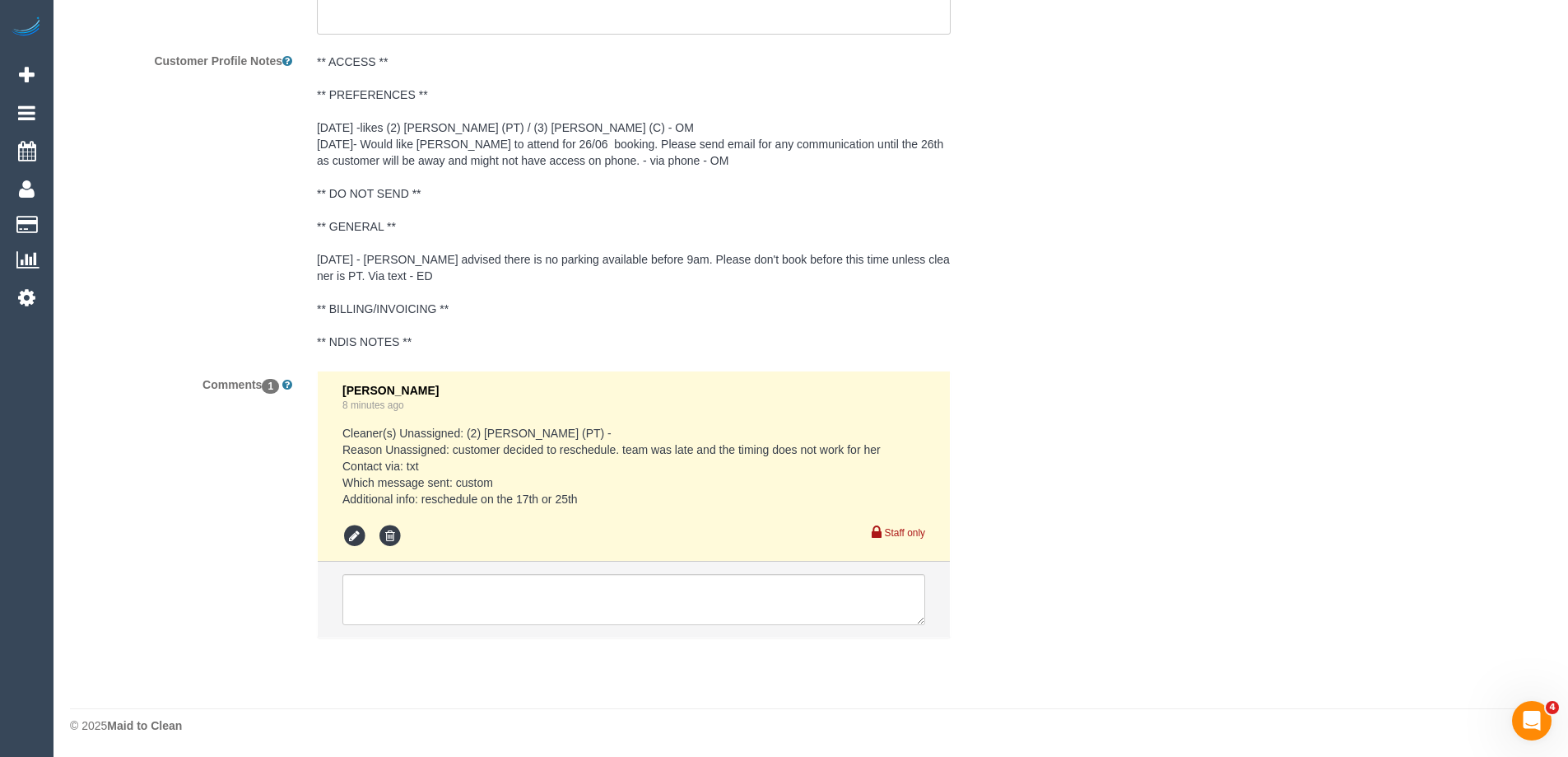
scroll to position [2958, 0]
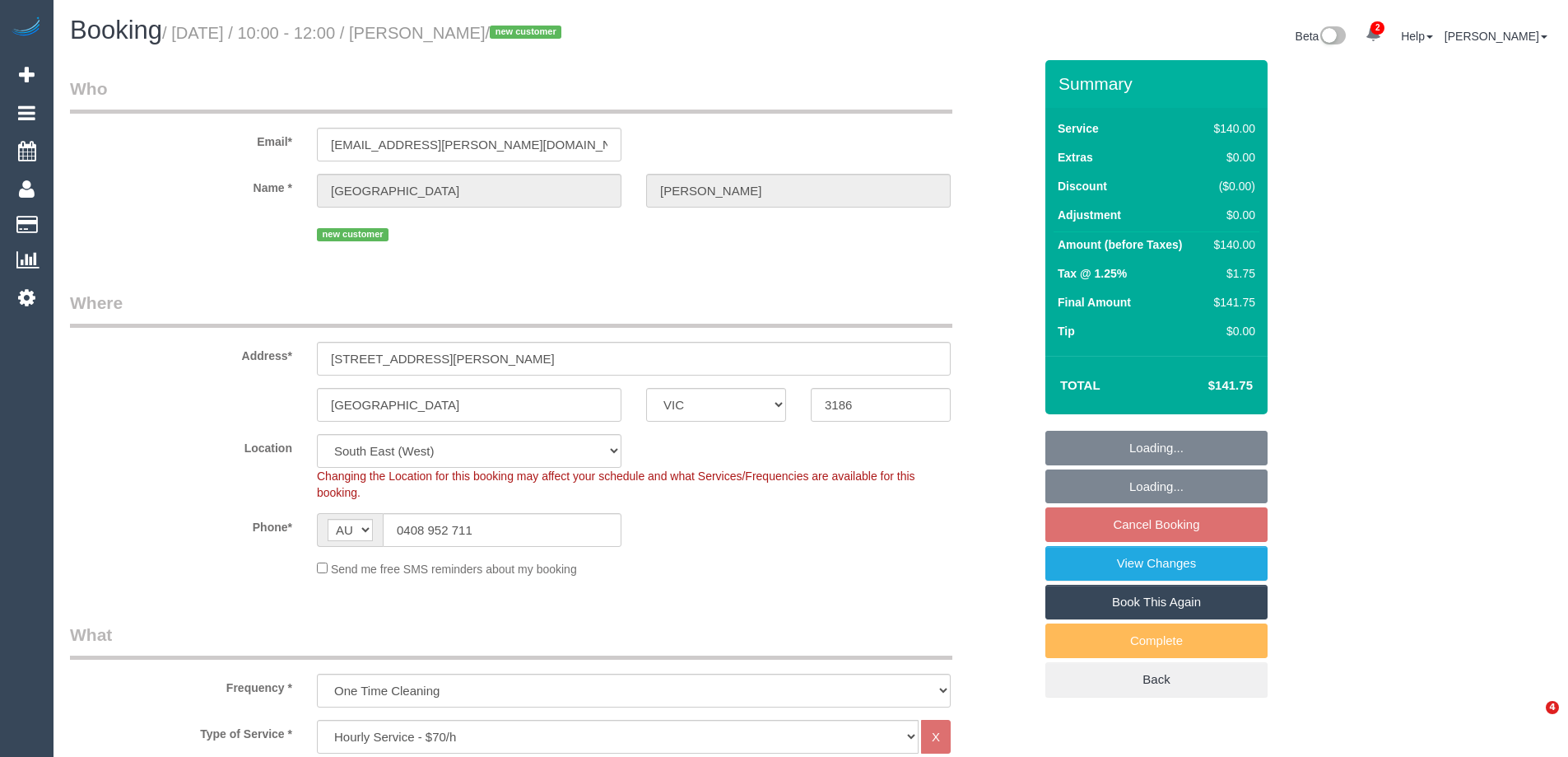
select select "VIC"
select select "object:929"
select select "string:stripe-pm_1S4tZc2GScqysDRVwCz2L2Vy"
select select "number:29"
select select "number:14"
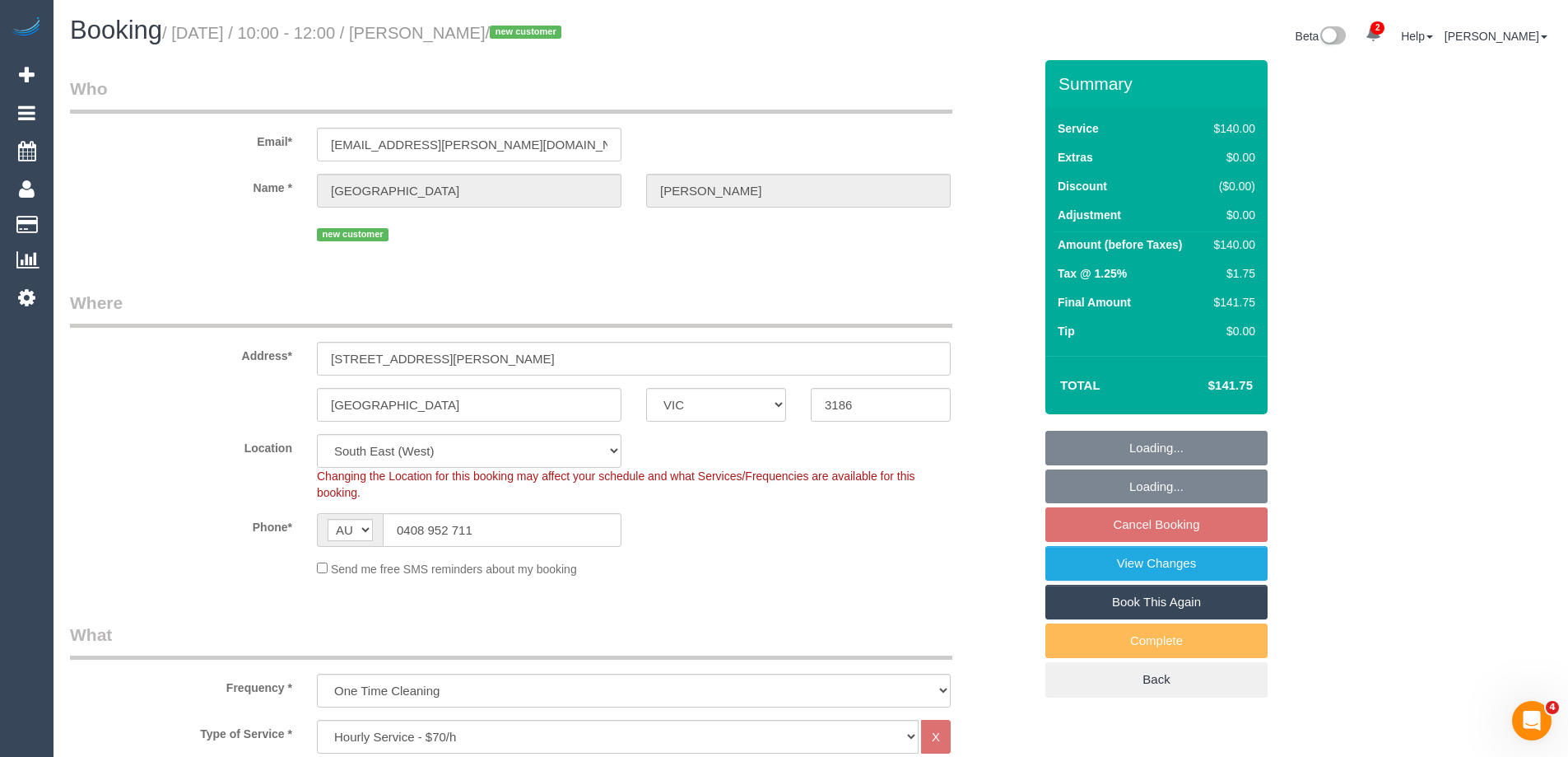
select select "number:19"
select select "VIC"
select select "string:stripe-pm_1S4tZc2GScqysDRVwCz2L2Vy"
select select "number:29"
select select "number:14"
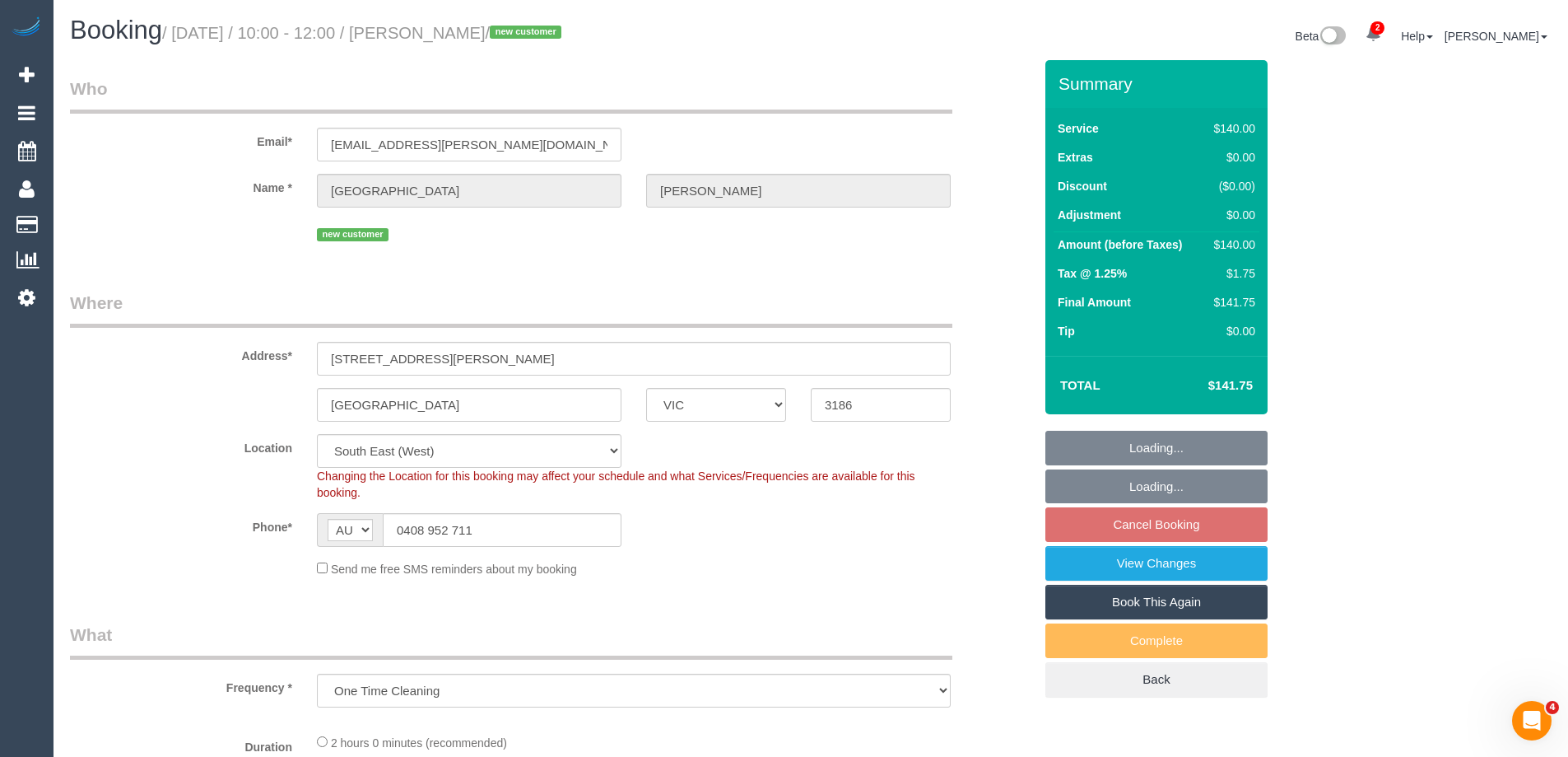
select select "number:19"
select select "object:929"
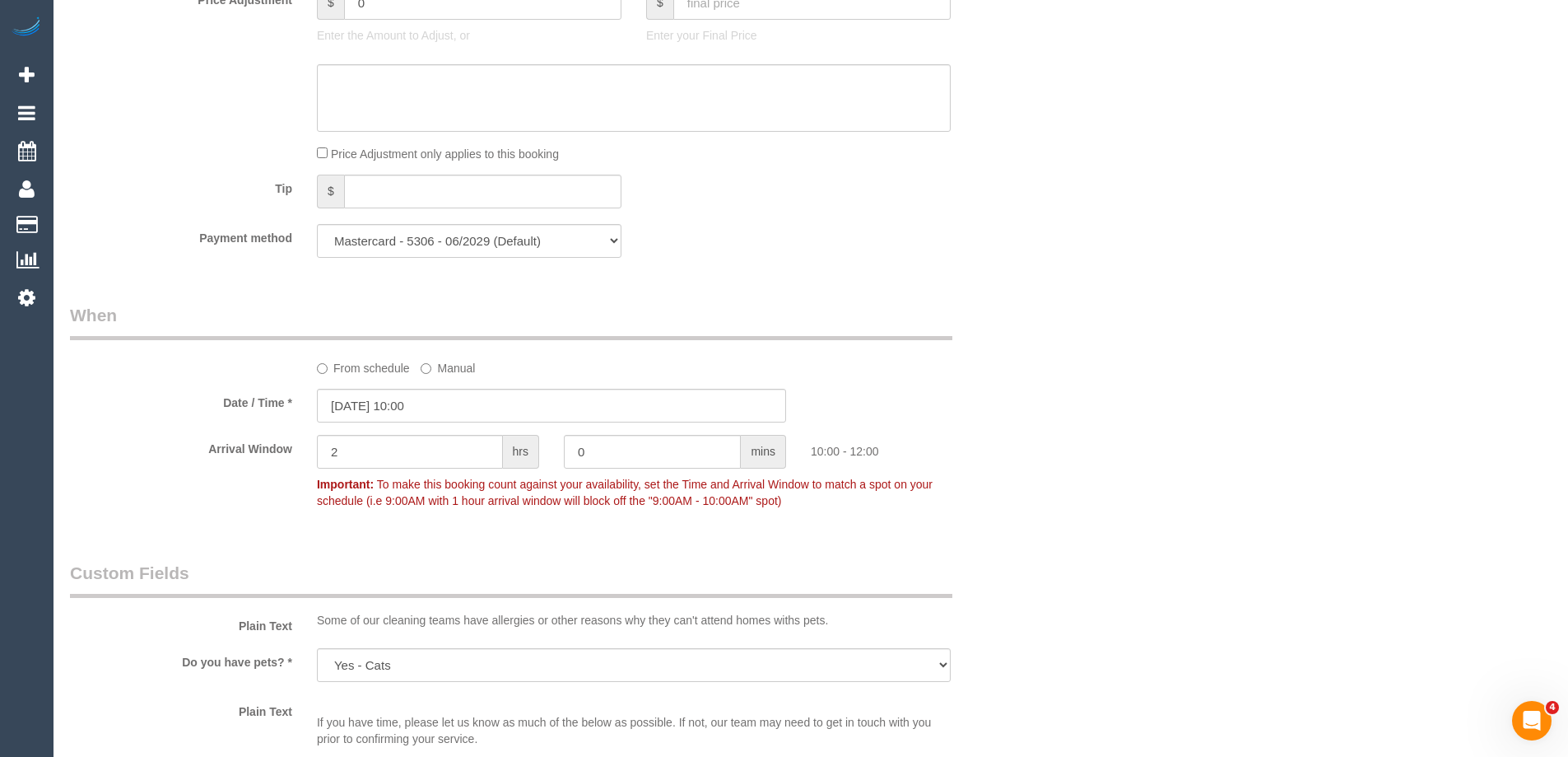
scroll to position [1564, 0]
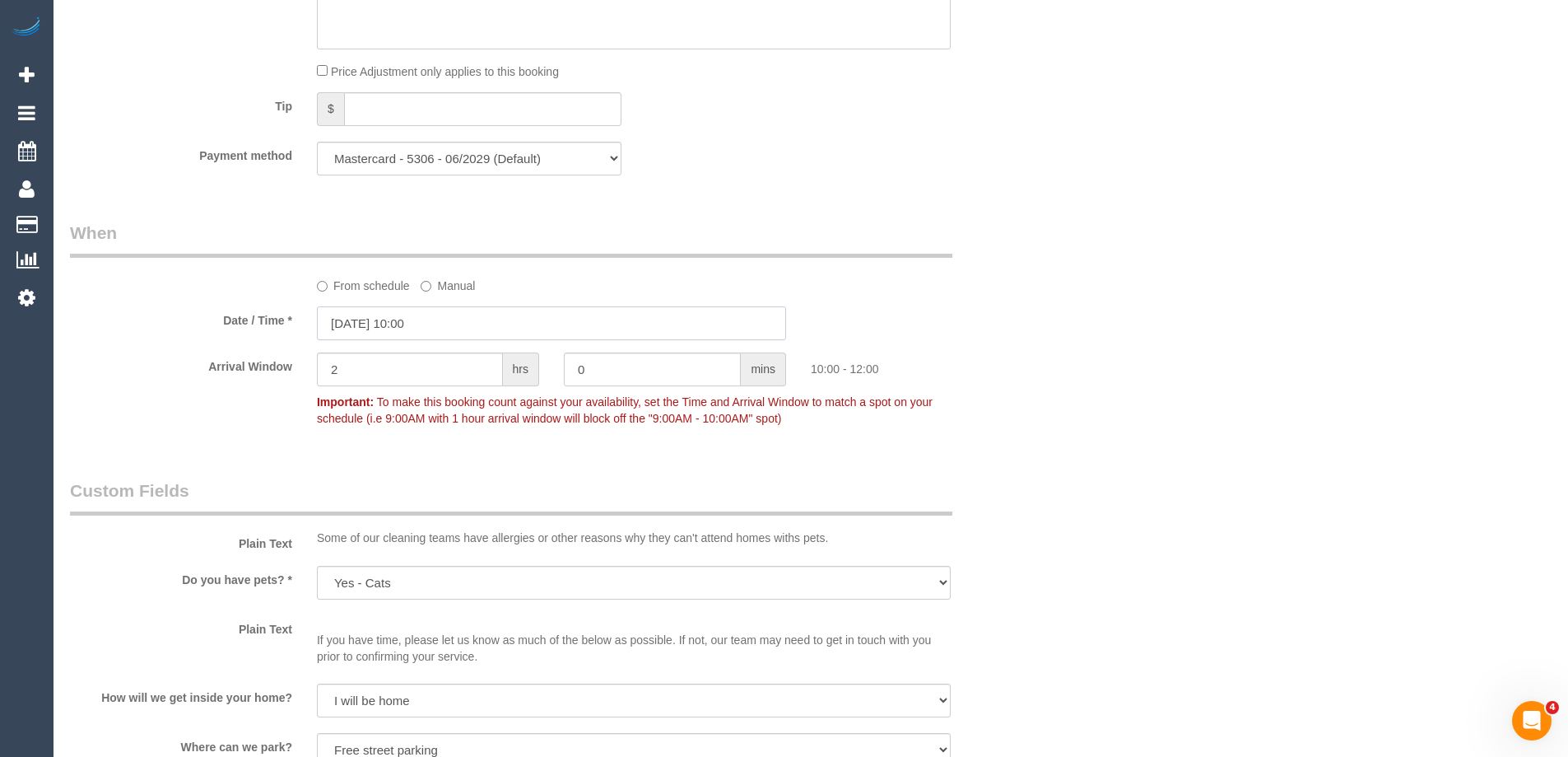
click at [389, 319] on input "[DATE] 10:00" at bounding box center [551, 323] width 469 height 34
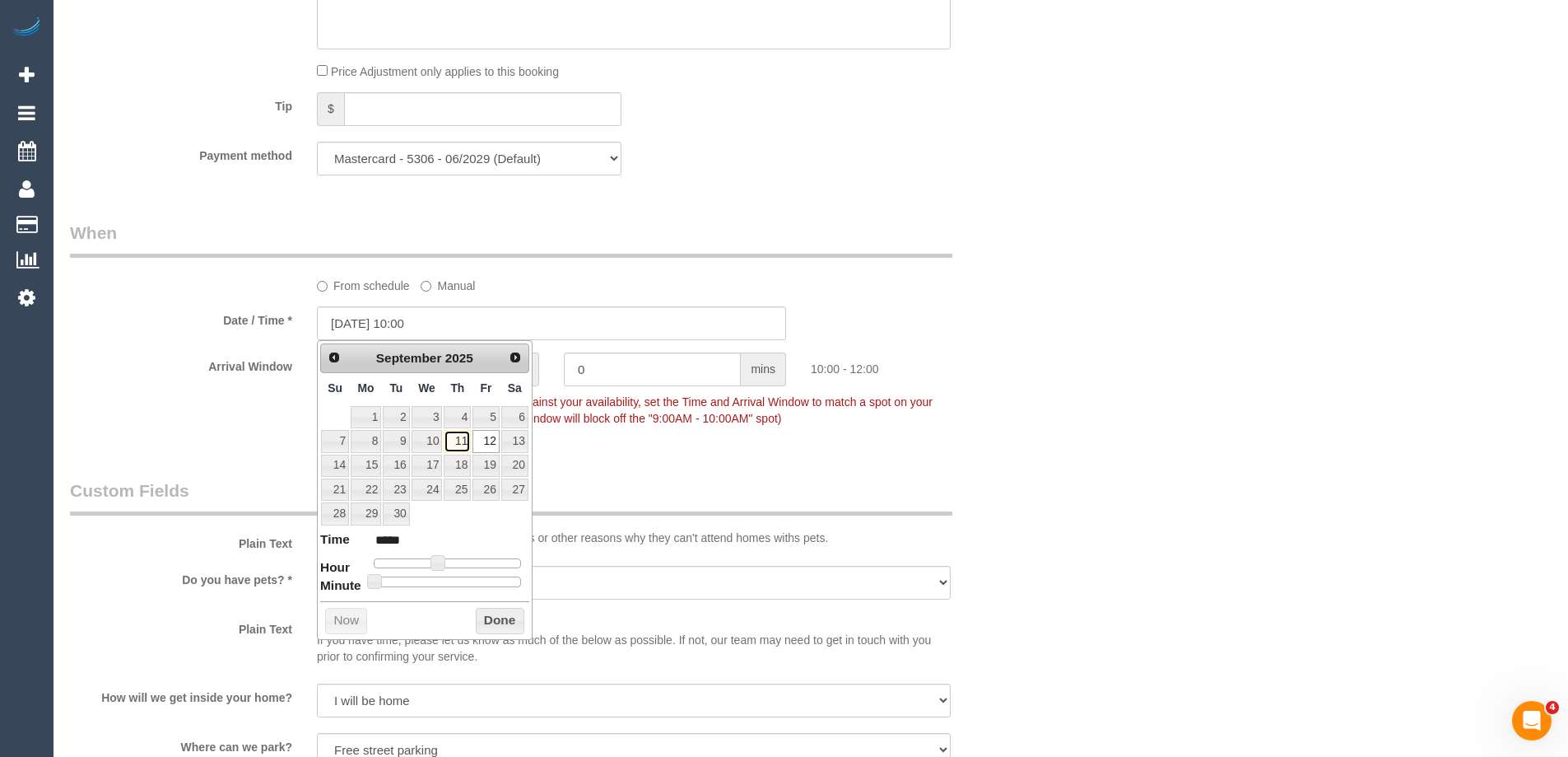
click at [463, 440] on link "11" at bounding box center [457, 441] width 27 height 22
click at [490, 619] on button "Done" at bounding box center [499, 621] width 48 height 27
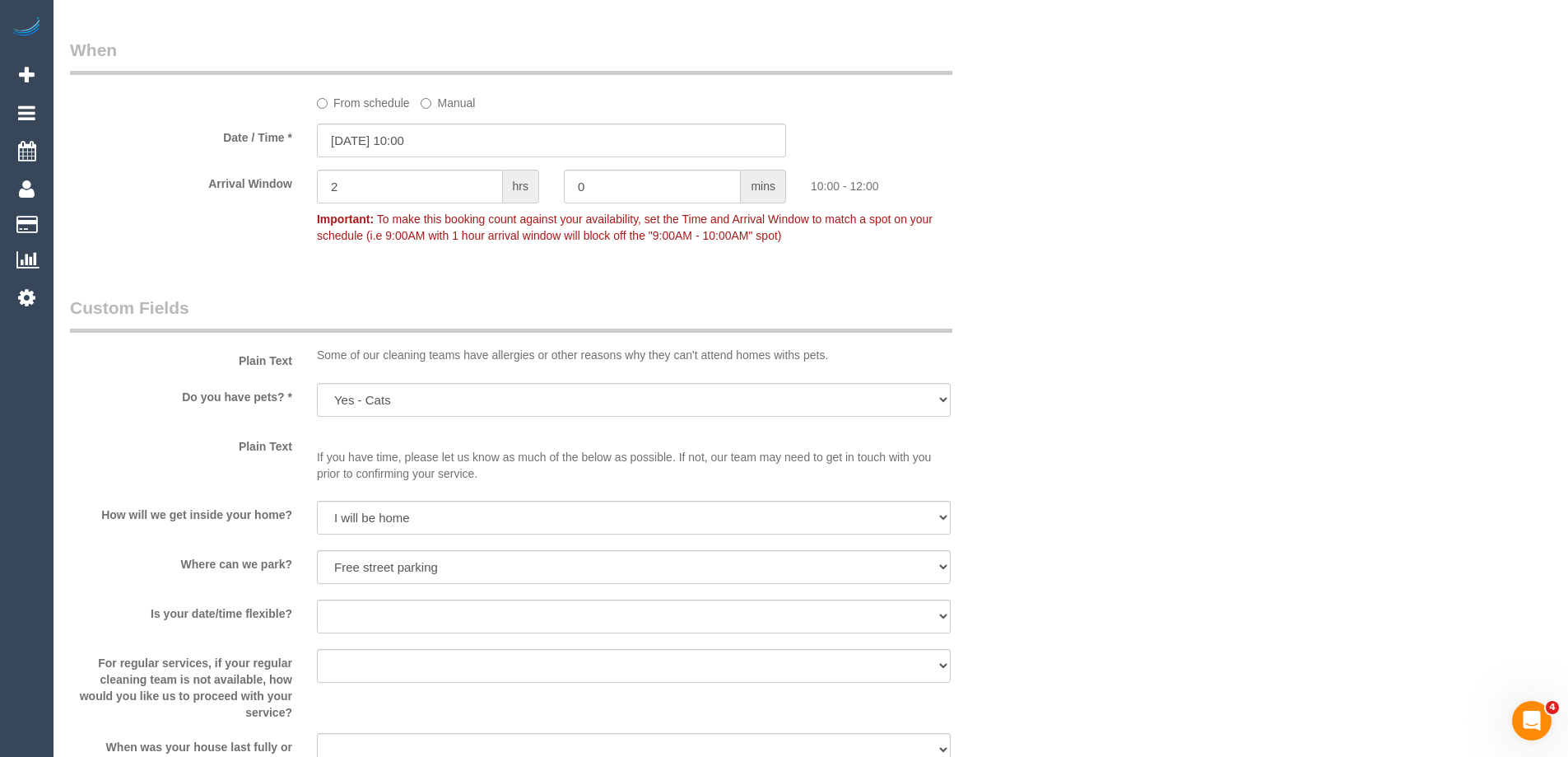
scroll to position [1729, 0]
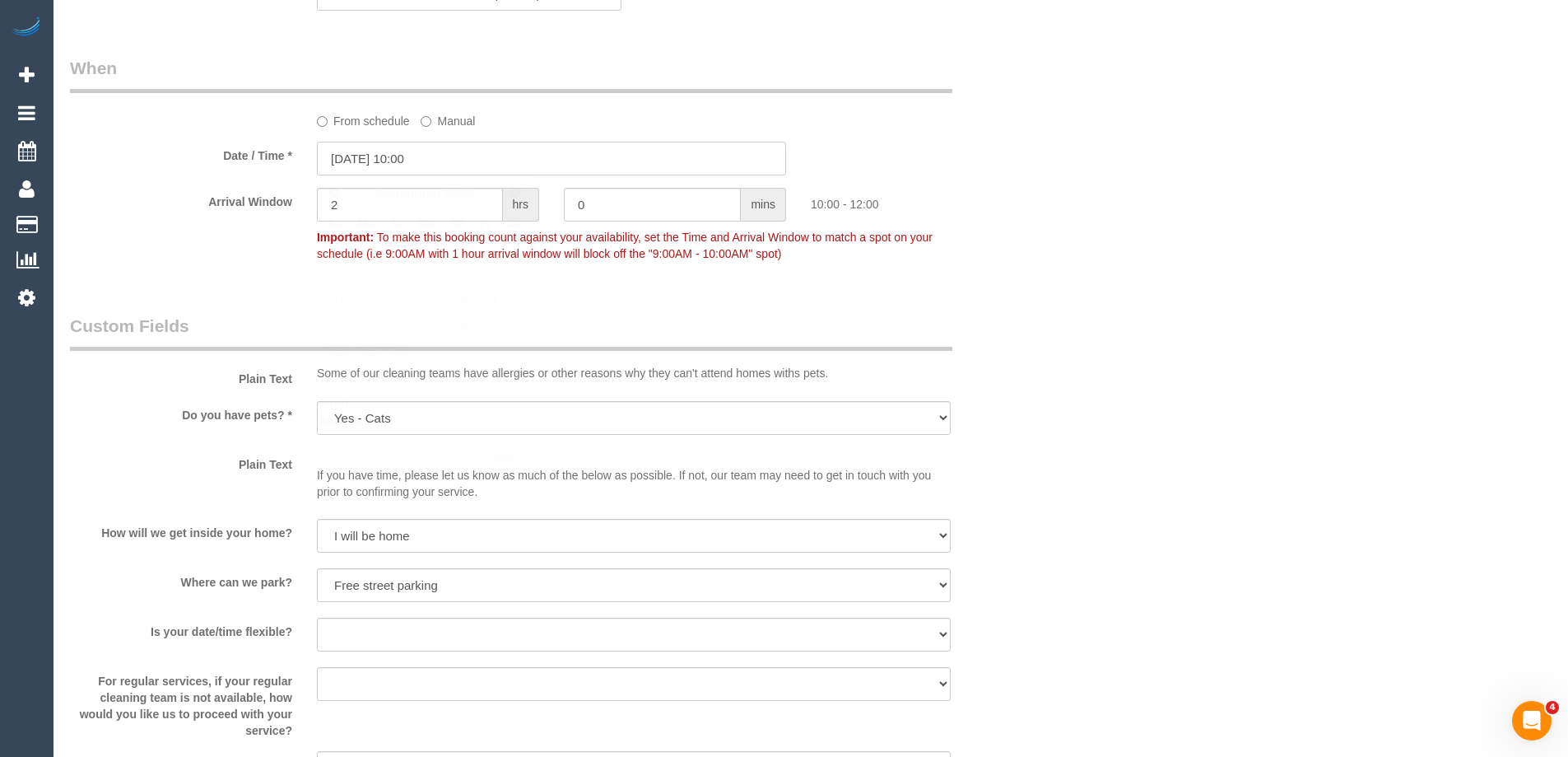
click at [398, 158] on input "11/09/2025 10:00" at bounding box center [551, 158] width 469 height 34
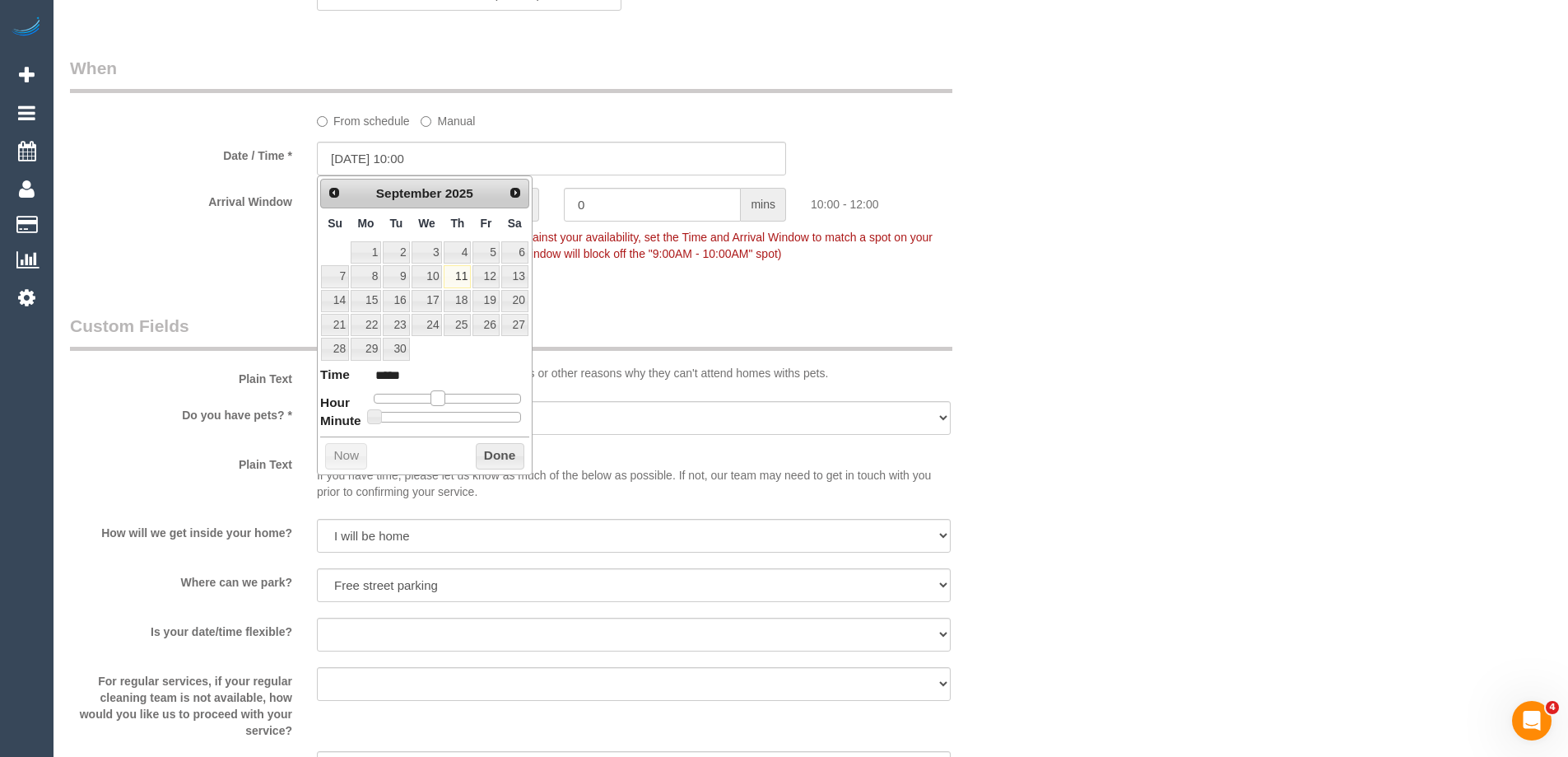
type input "11/09/2025 11:00"
type input "*****"
type input "11/09/2025 12:00"
type input "*****"
drag, startPoint x: 442, startPoint y: 397, endPoint x: 454, endPoint y: 402, distance: 13.0
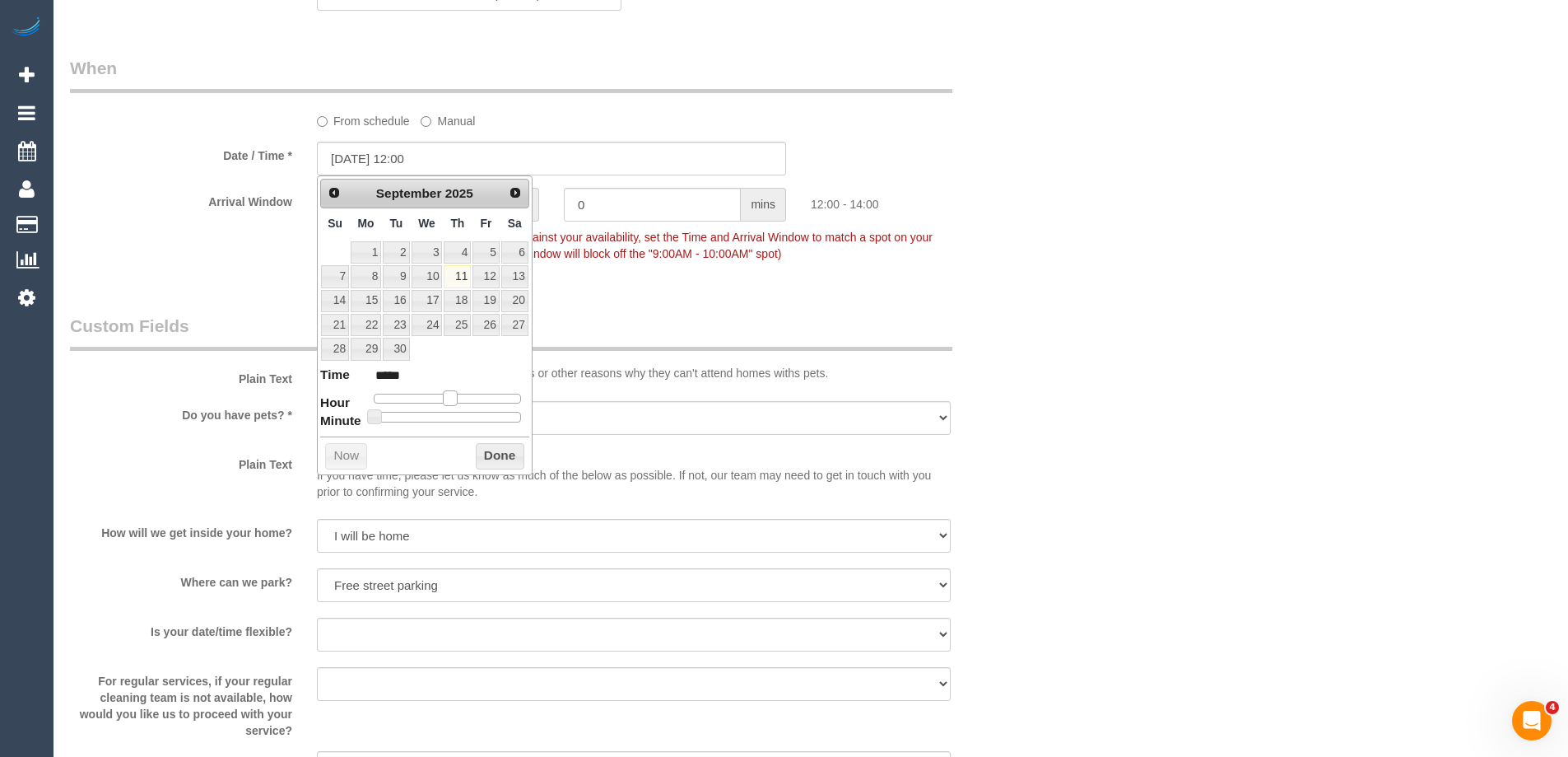
click at [454, 402] on span at bounding box center [450, 397] width 15 height 15
click at [493, 453] on button "Done" at bounding box center [499, 456] width 48 height 27
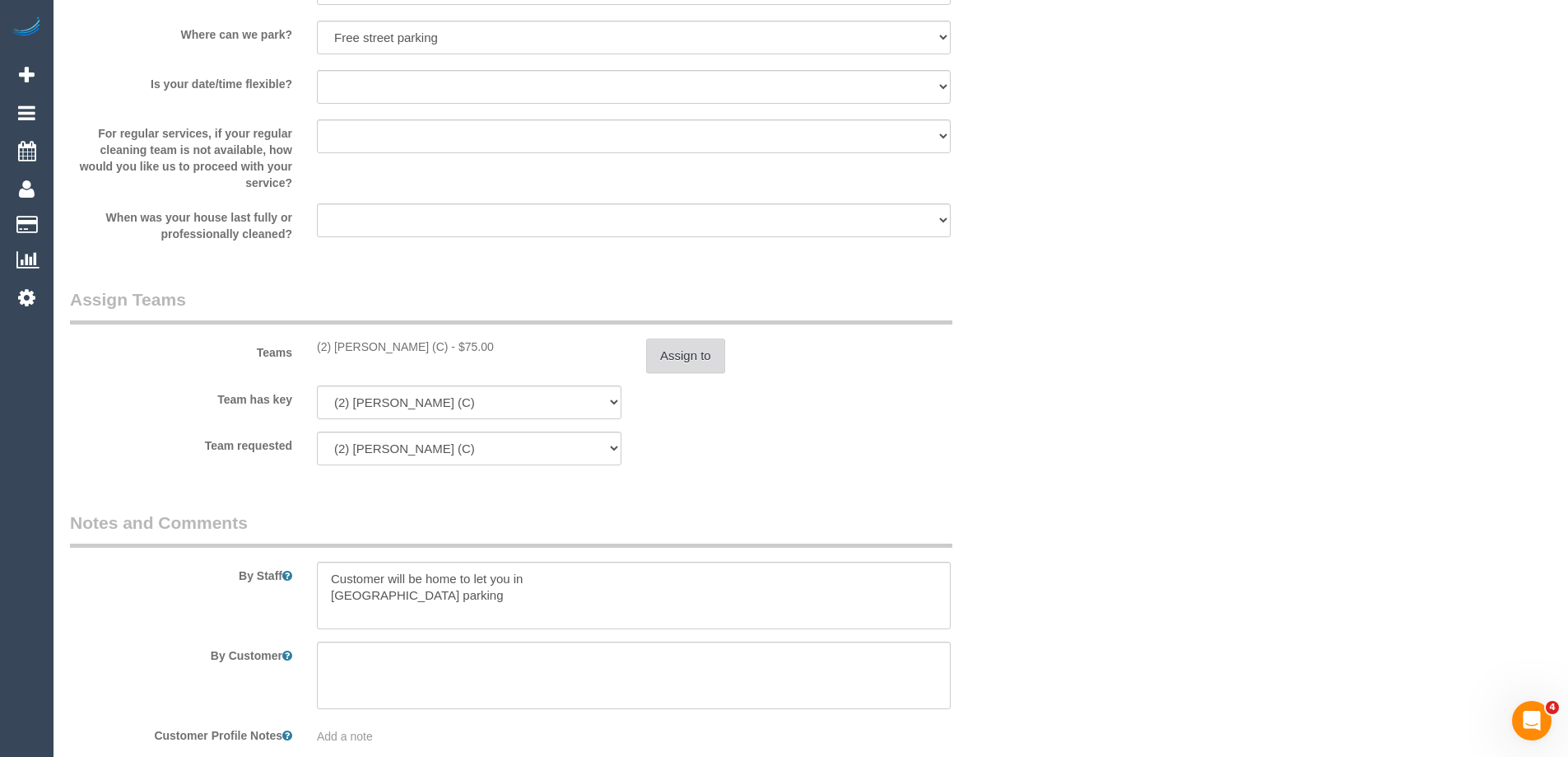
scroll to position [2306, 0]
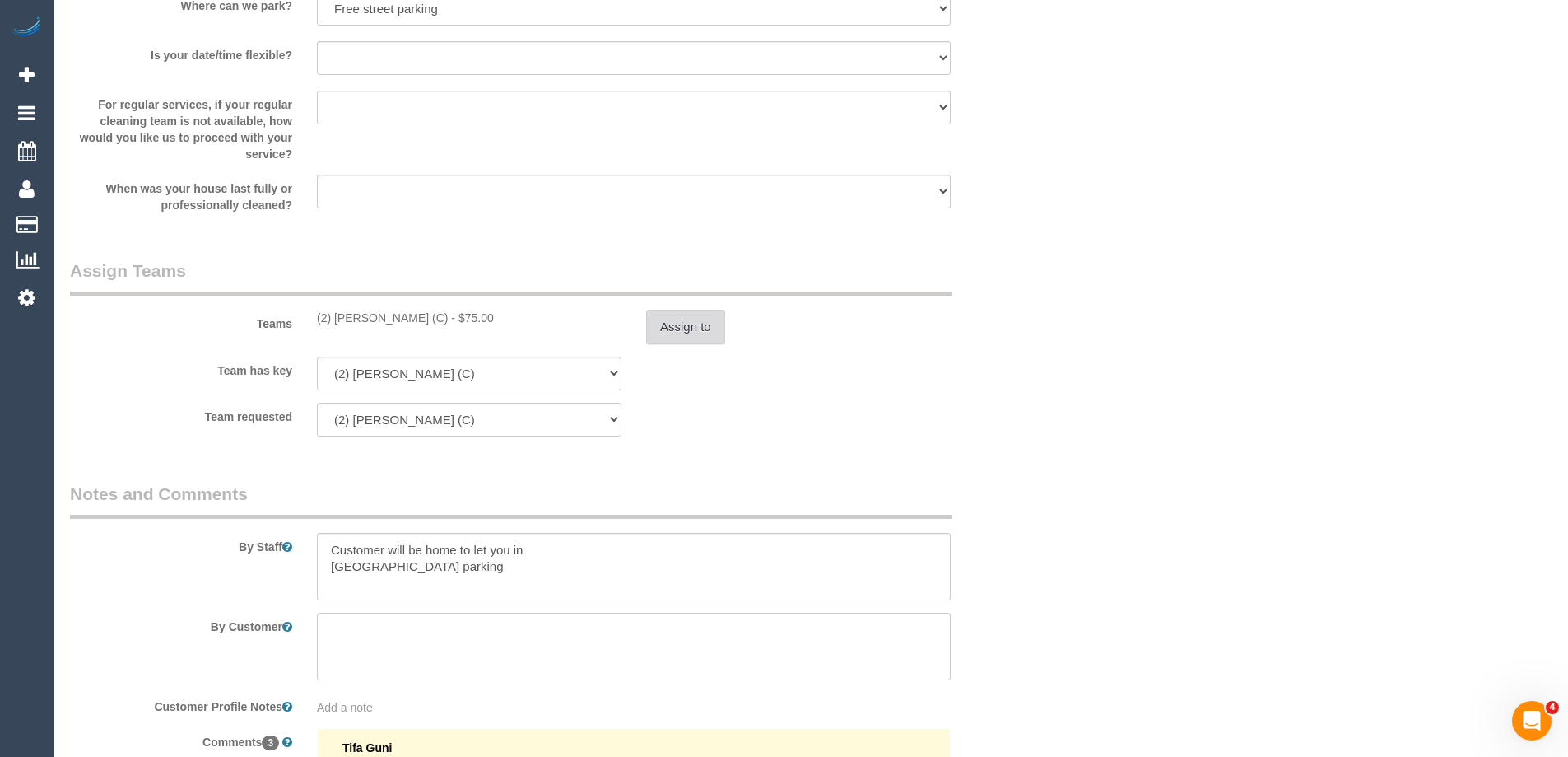
click at [661, 321] on button "Assign to" at bounding box center [685, 327] width 79 height 35
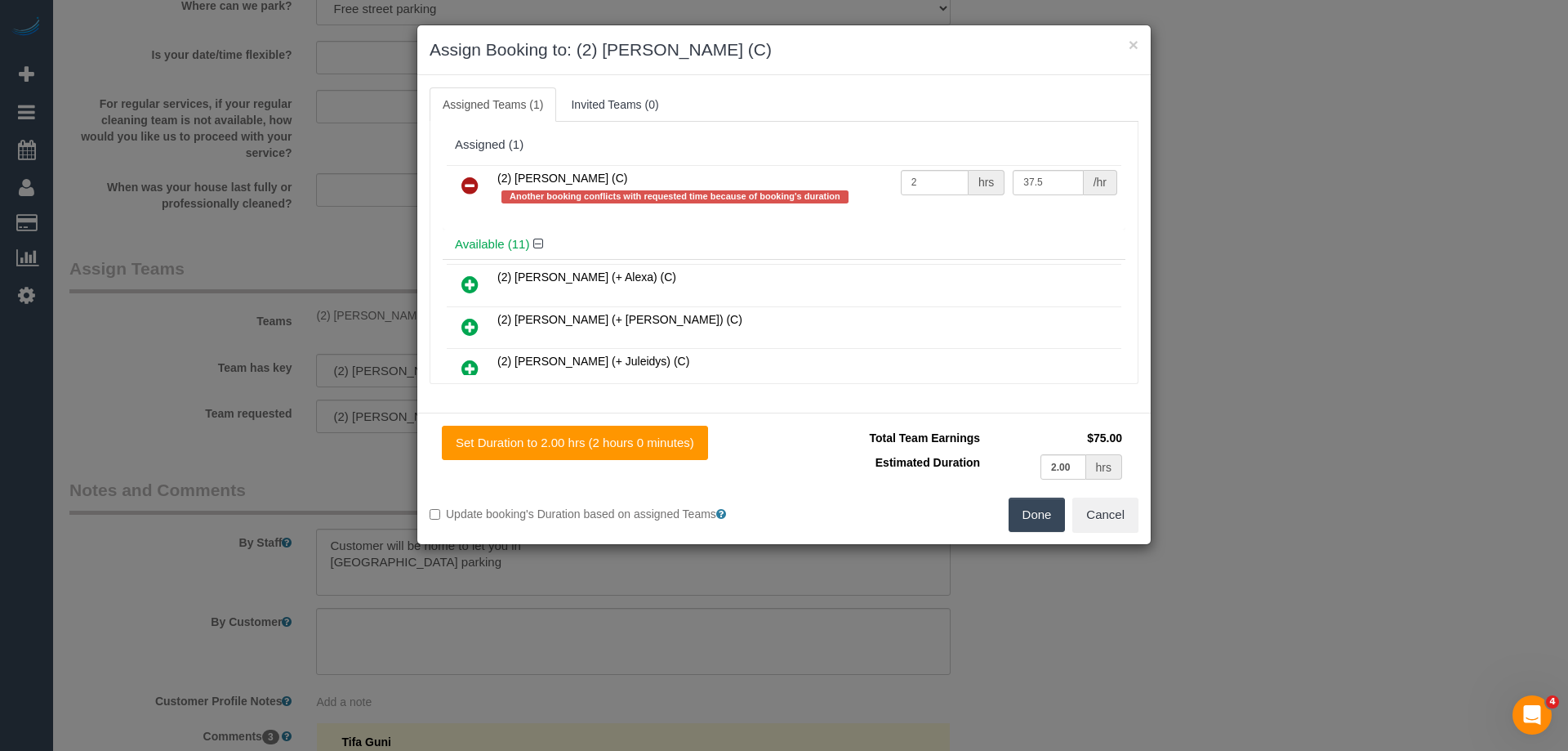
click at [473, 185] on icon at bounding box center [469, 185] width 17 height 20
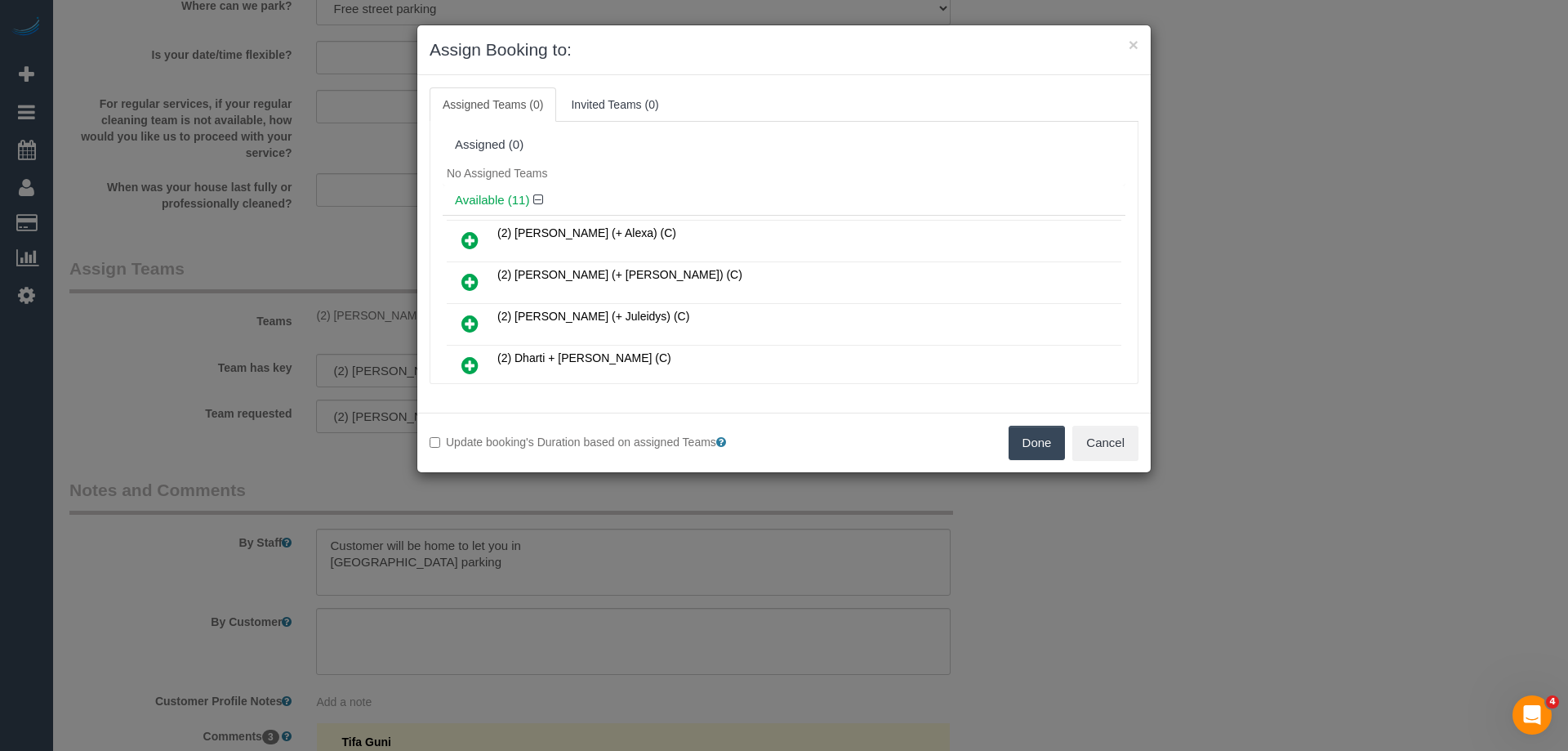
click at [1031, 441] on button "Done" at bounding box center [1037, 443] width 57 height 35
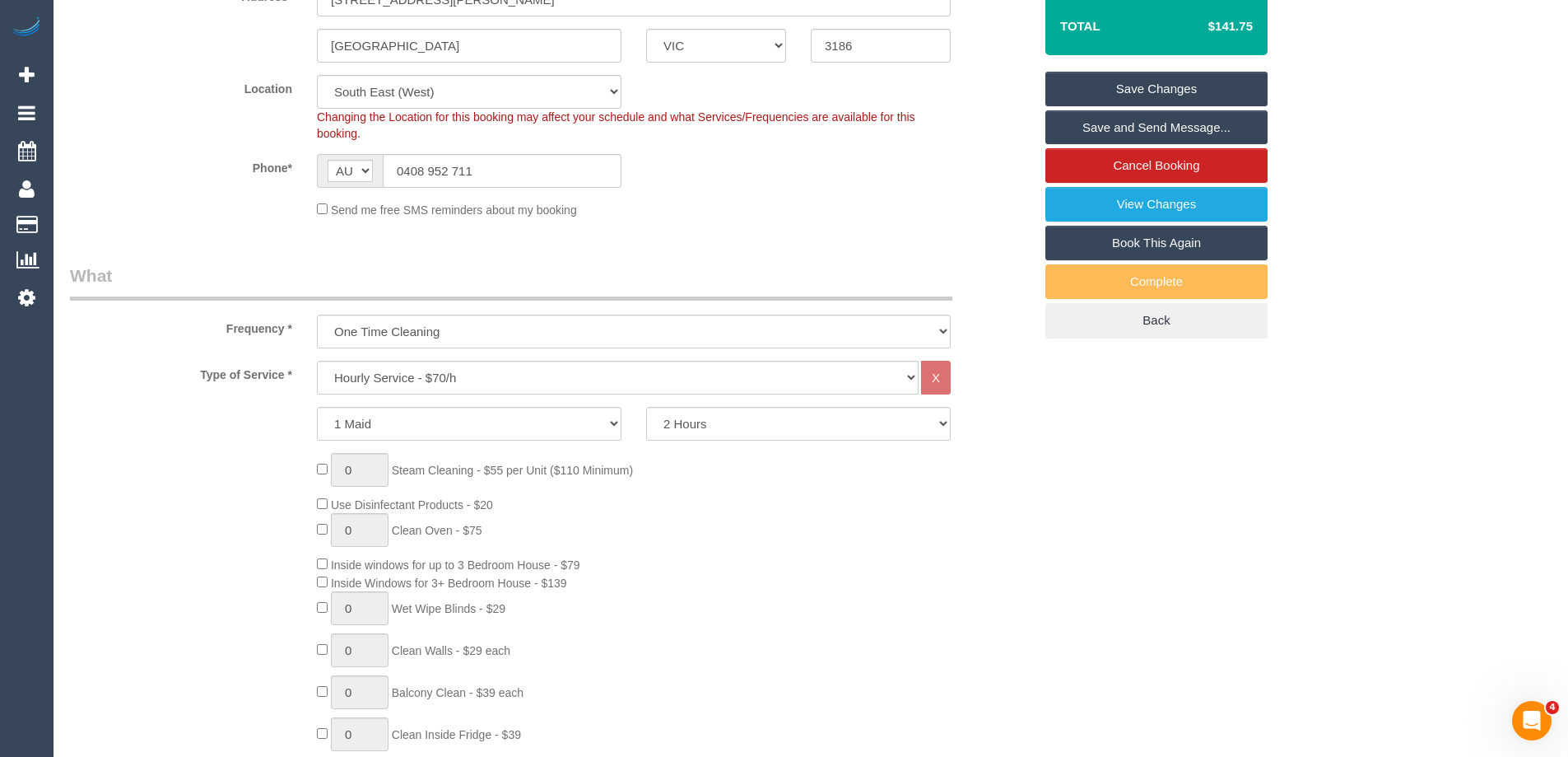
scroll to position [0, 0]
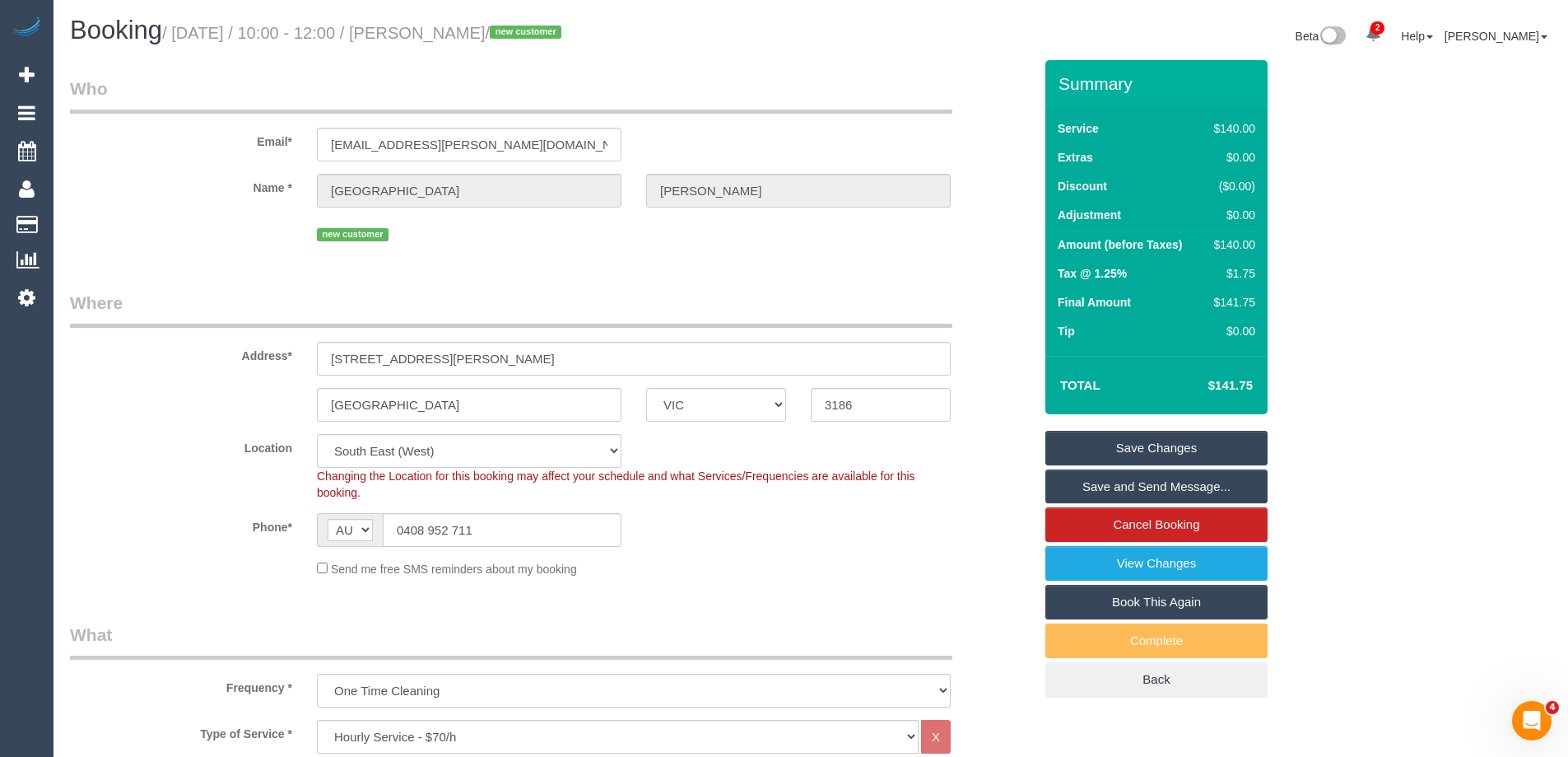
click at [1107, 454] on link "Save Changes" at bounding box center [1155, 448] width 222 height 35
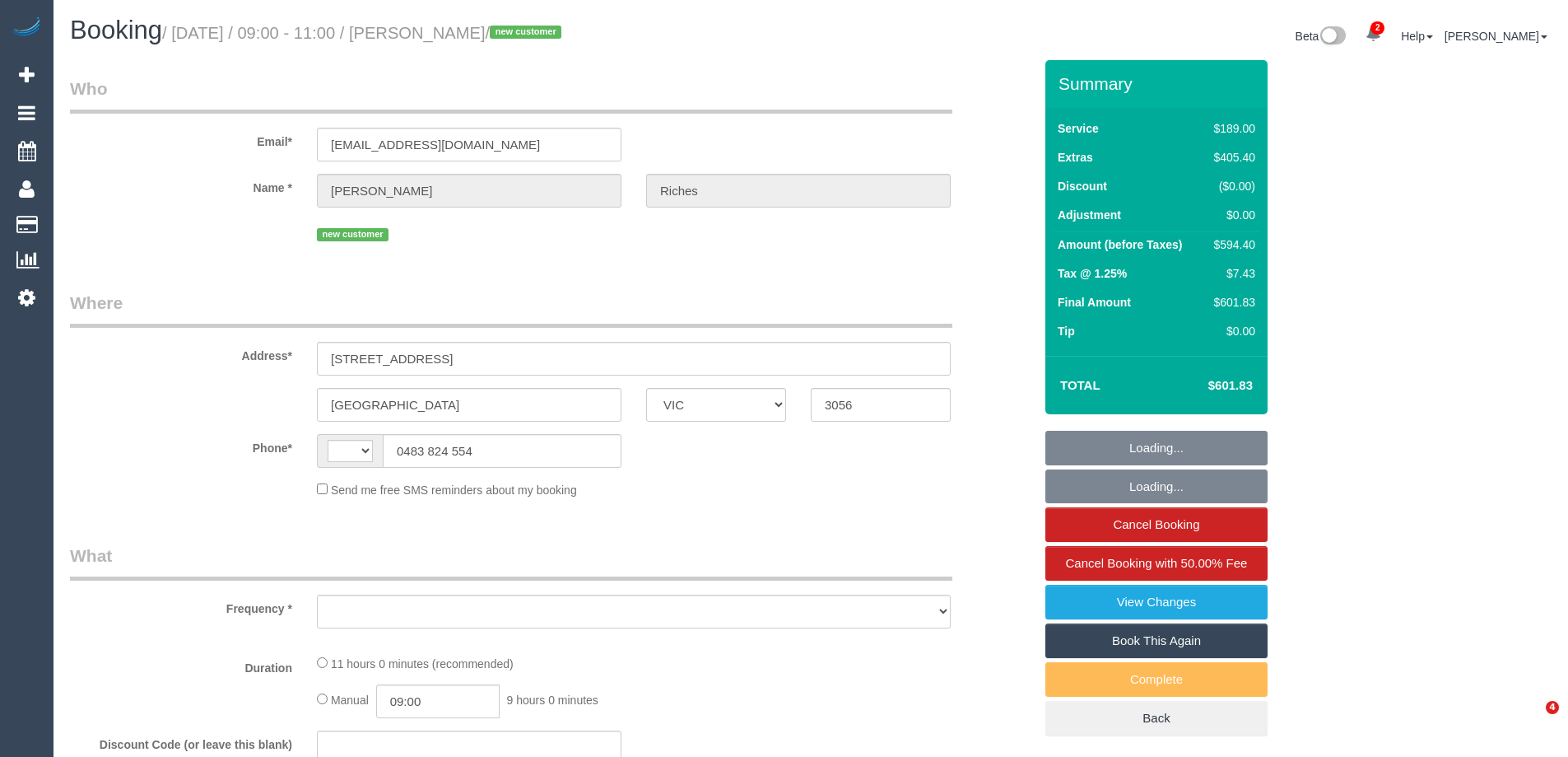
select select "VIC"
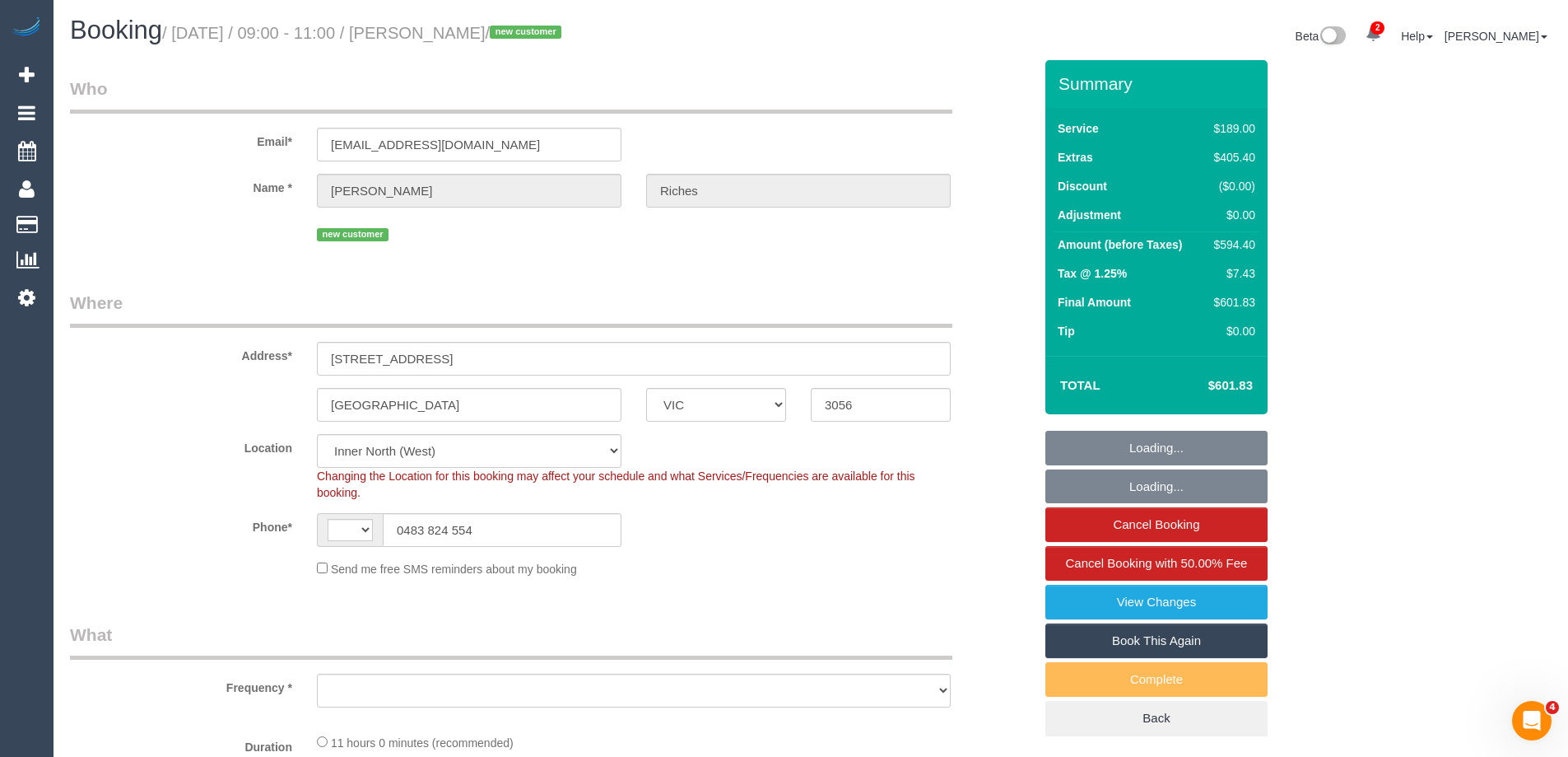
select select "string:stripe-pm_1S3SU12GScqysDRV0127t6aJ"
select select "string:AU"
select select "object:1745"
select select "number:28"
select select "number:14"
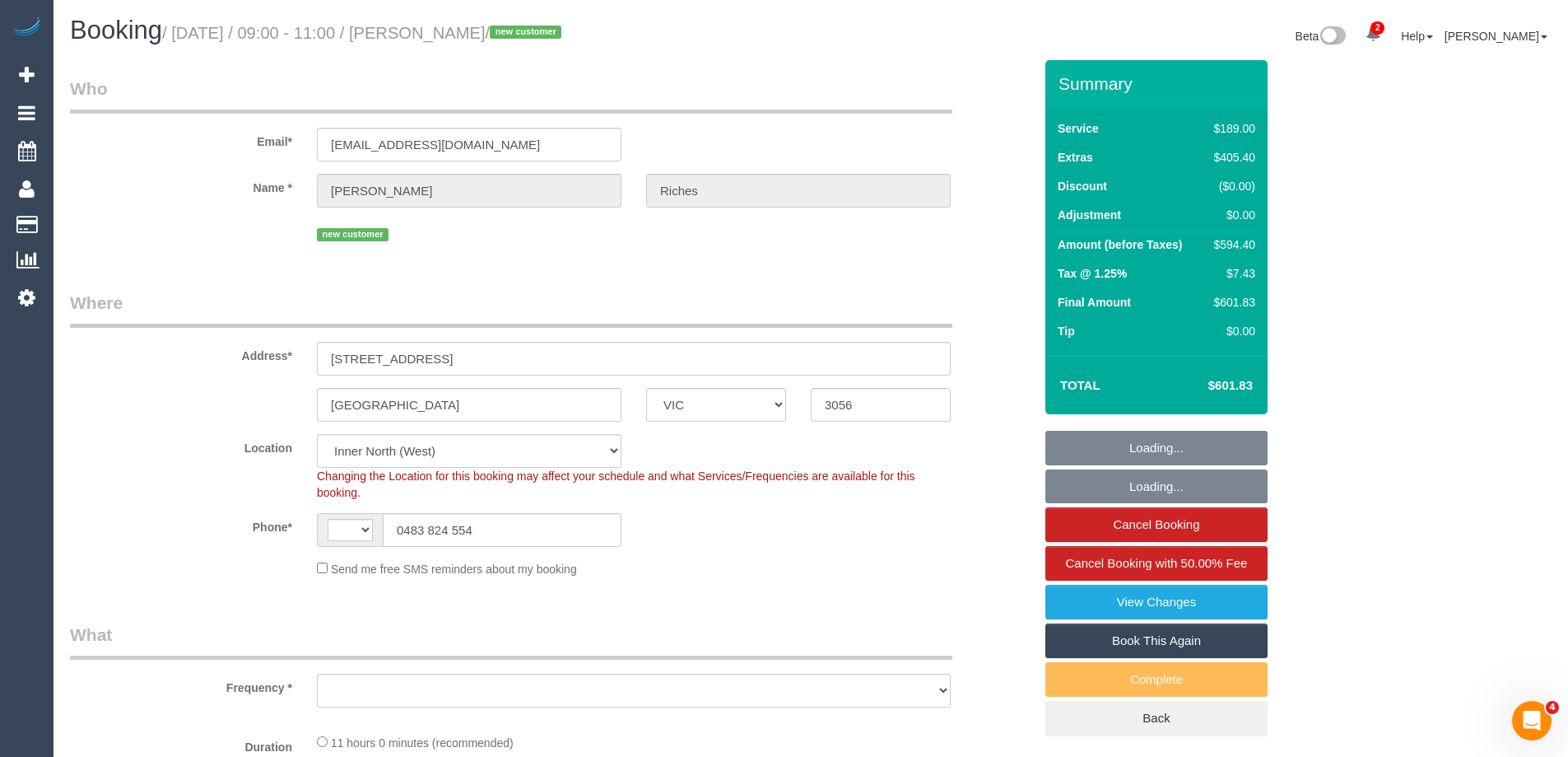
select select "number:19"
select select "number:36"
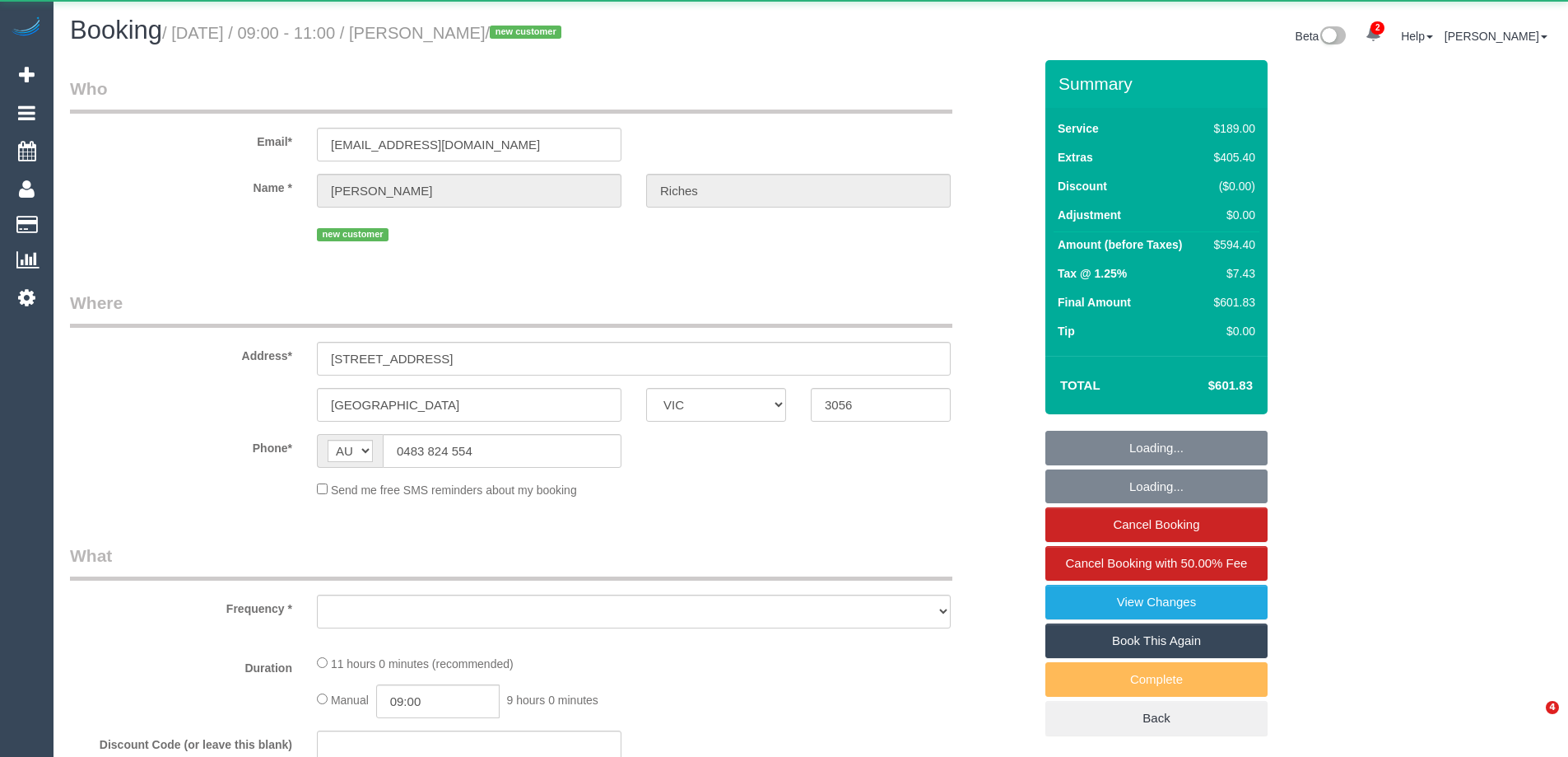
select select "VIC"
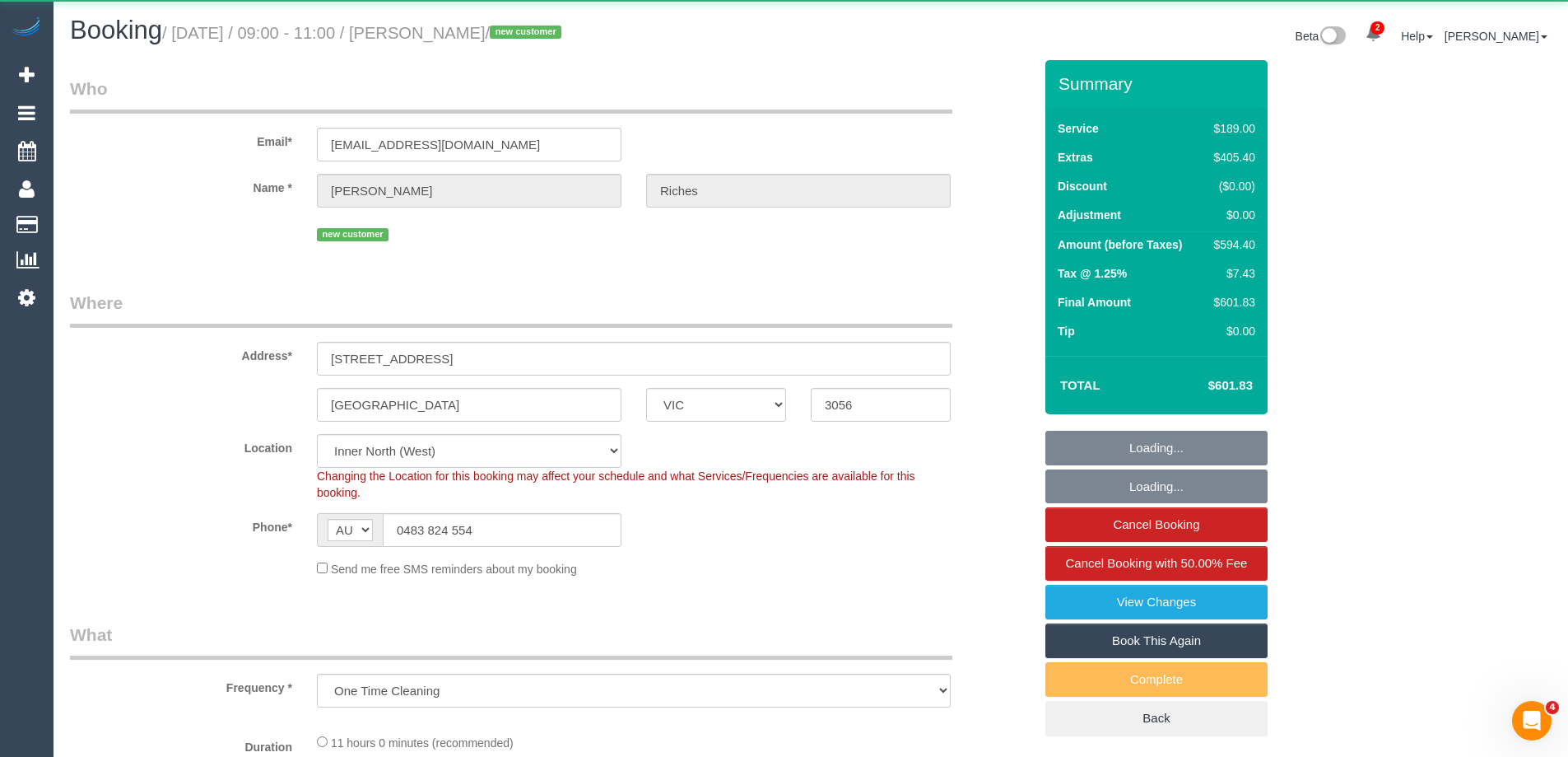
select select "object:713"
select select "string:stripe-pm_1S3SU12GScqysDRV0127t6aJ"
select select "number:28"
select select "number:14"
select select "number:19"
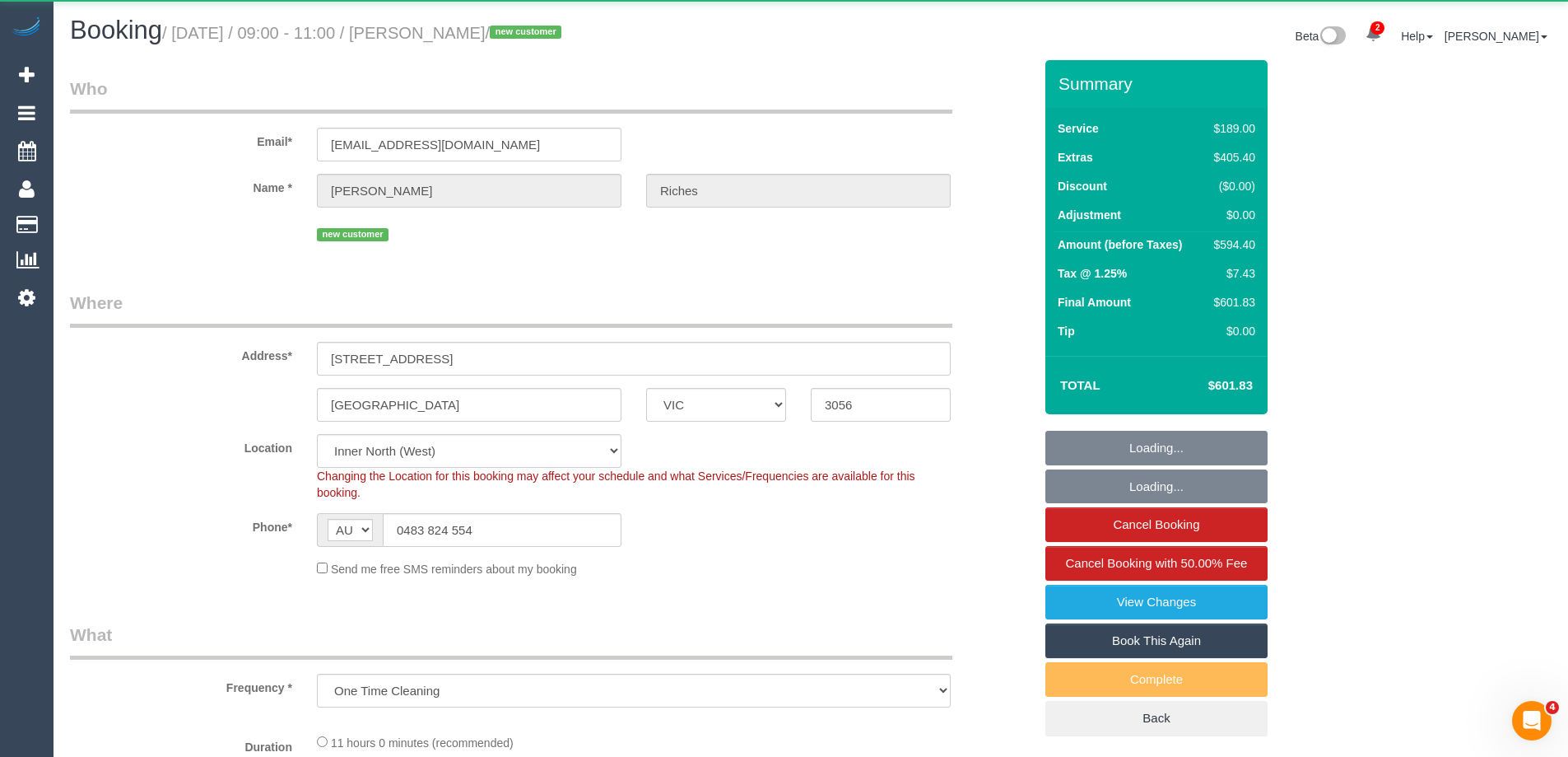
select select "number:36"
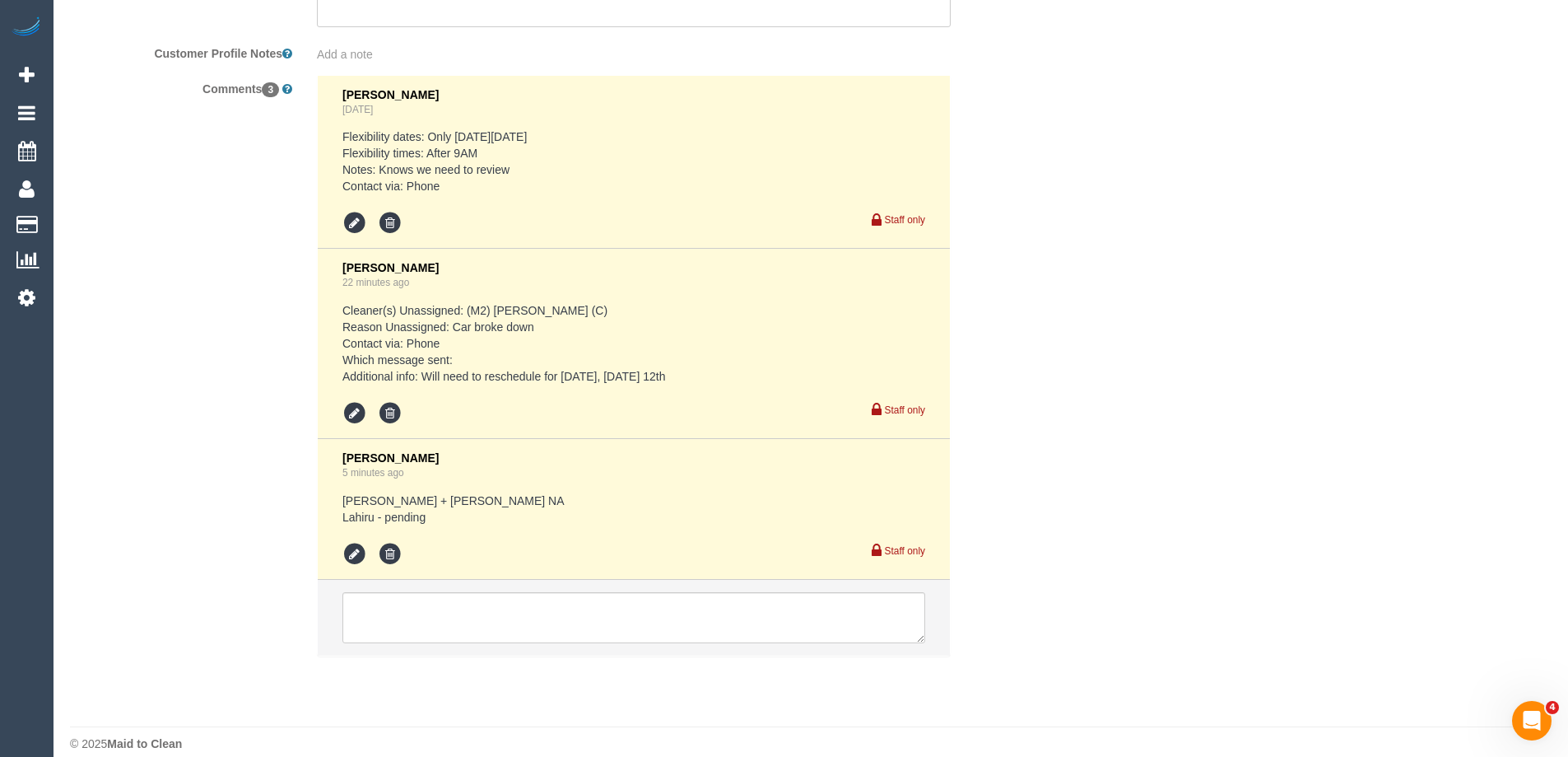
scroll to position [3022, 0]
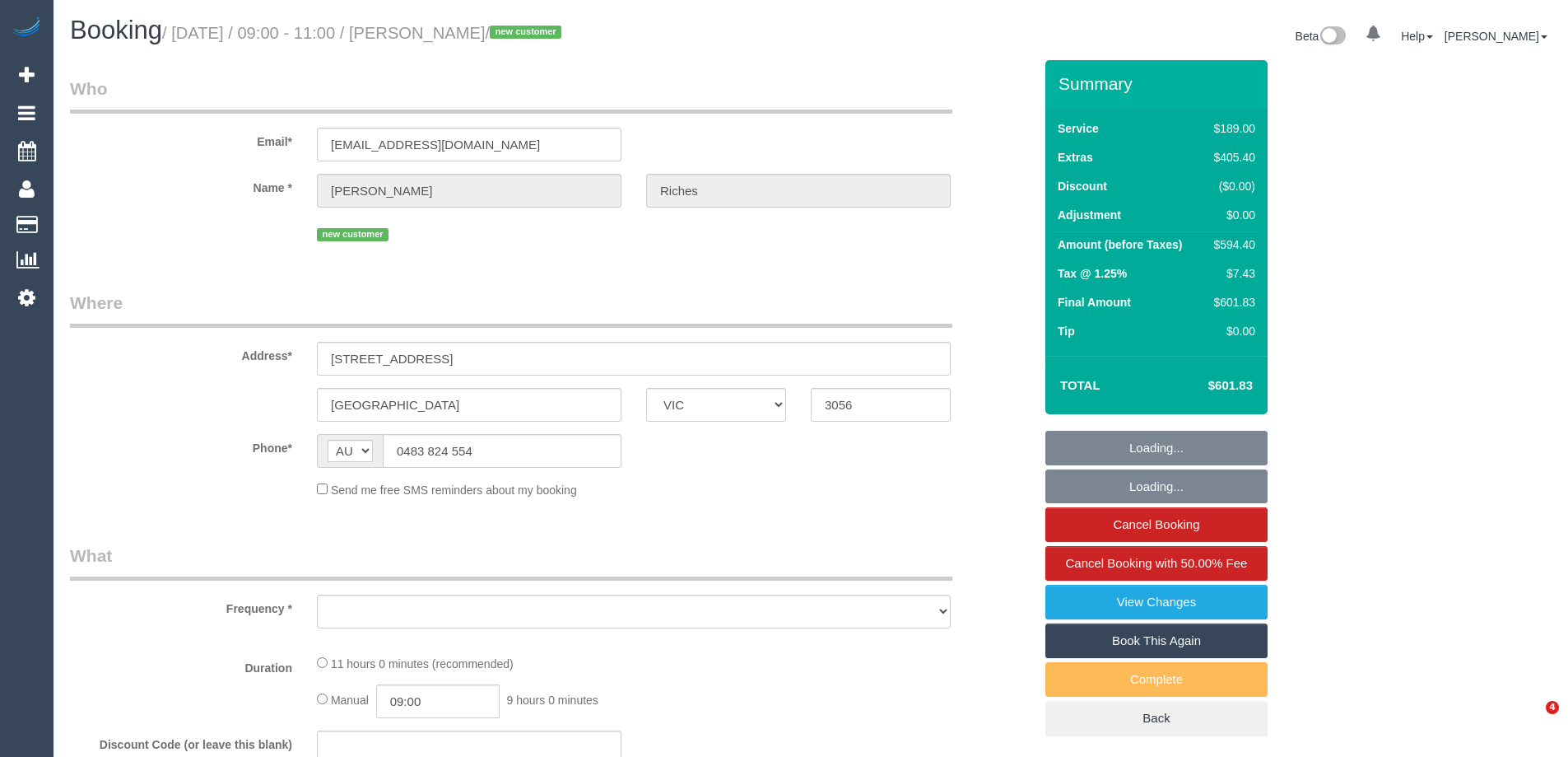
select select "VIC"
select select "object:610"
select select "string:stripe-pm_1S3SU12GScqysDRV0127t6aJ"
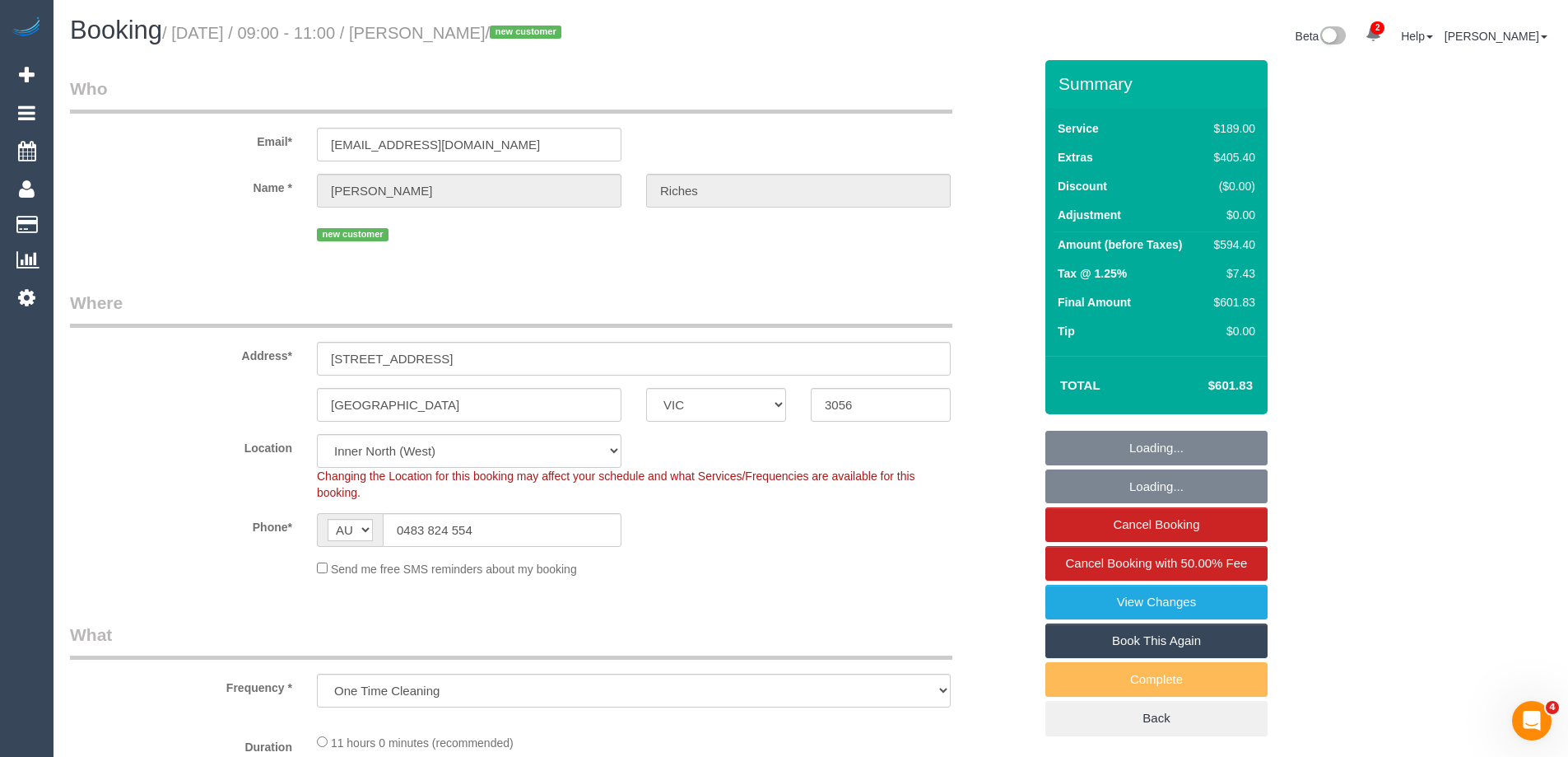
select select "object:873"
select select "number:28"
select select "number:14"
select select "number:19"
select select "number:36"
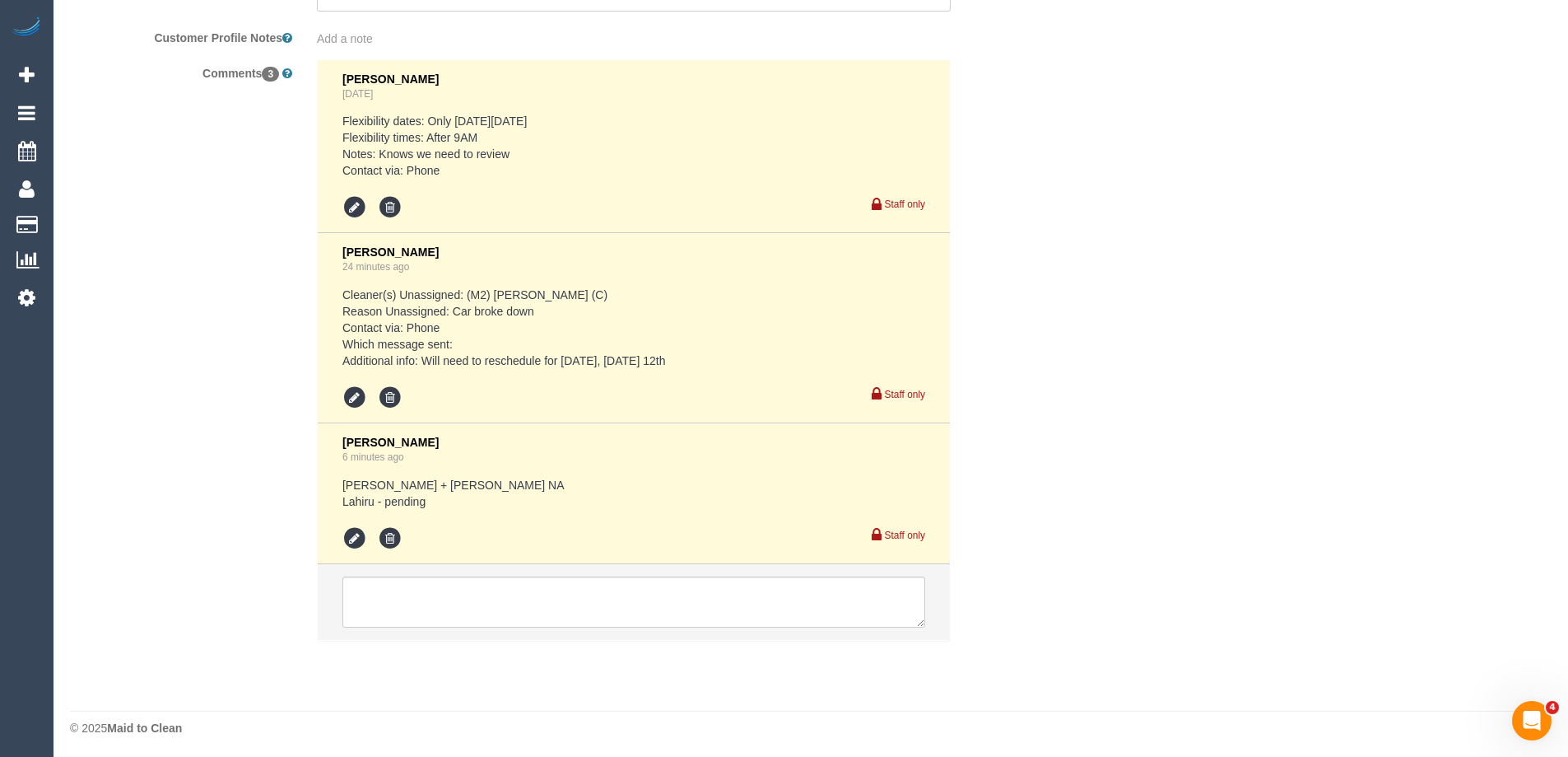
scroll to position [3022, 0]
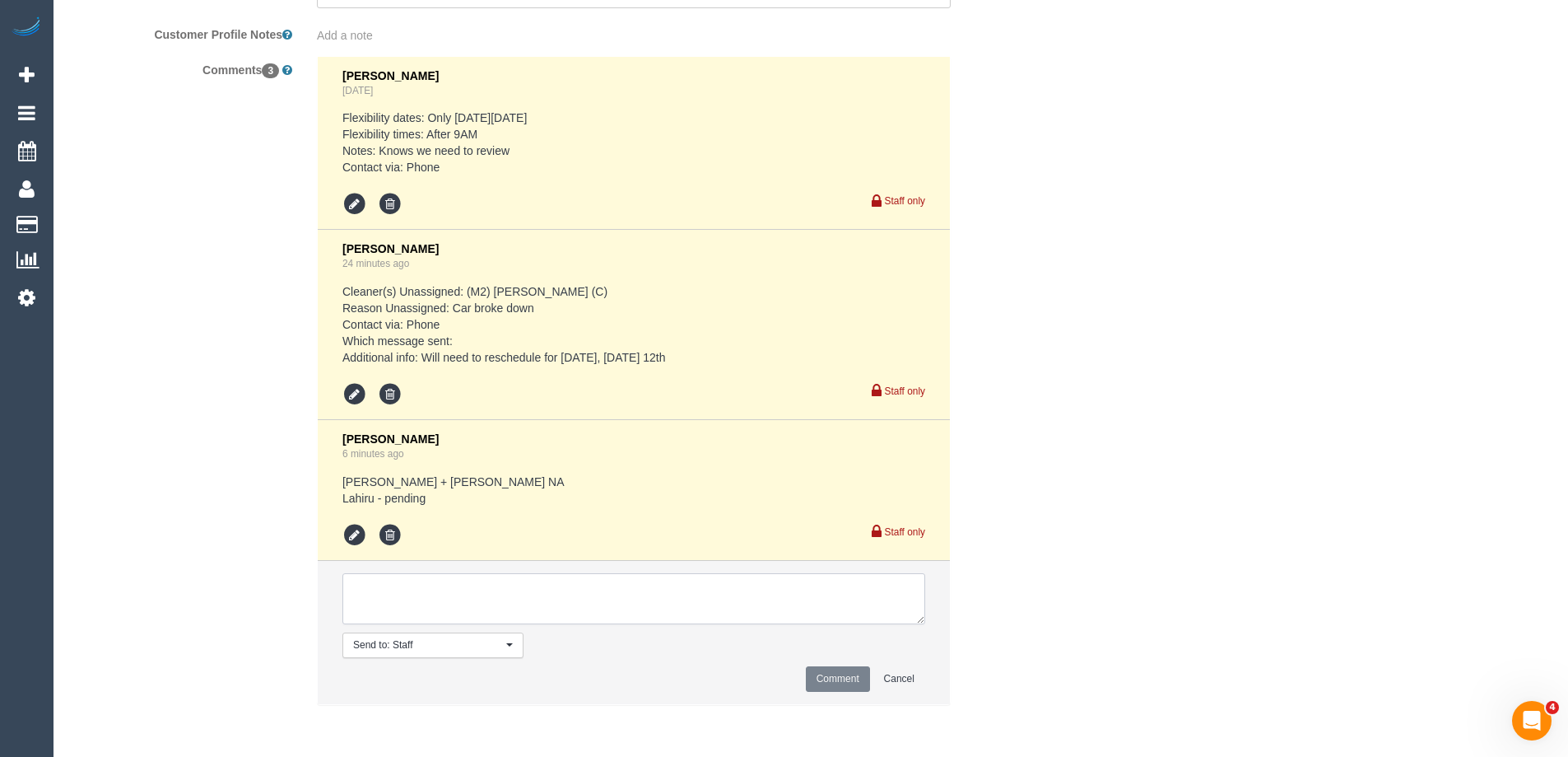
click at [378, 590] on textarea at bounding box center [633, 599] width 583 height 51
type textarea "Lahiru confirmed. Customer notified of different cleaner attending [DATE]"
click at [845, 668] on button "Comment" at bounding box center [838, 679] width 64 height 26
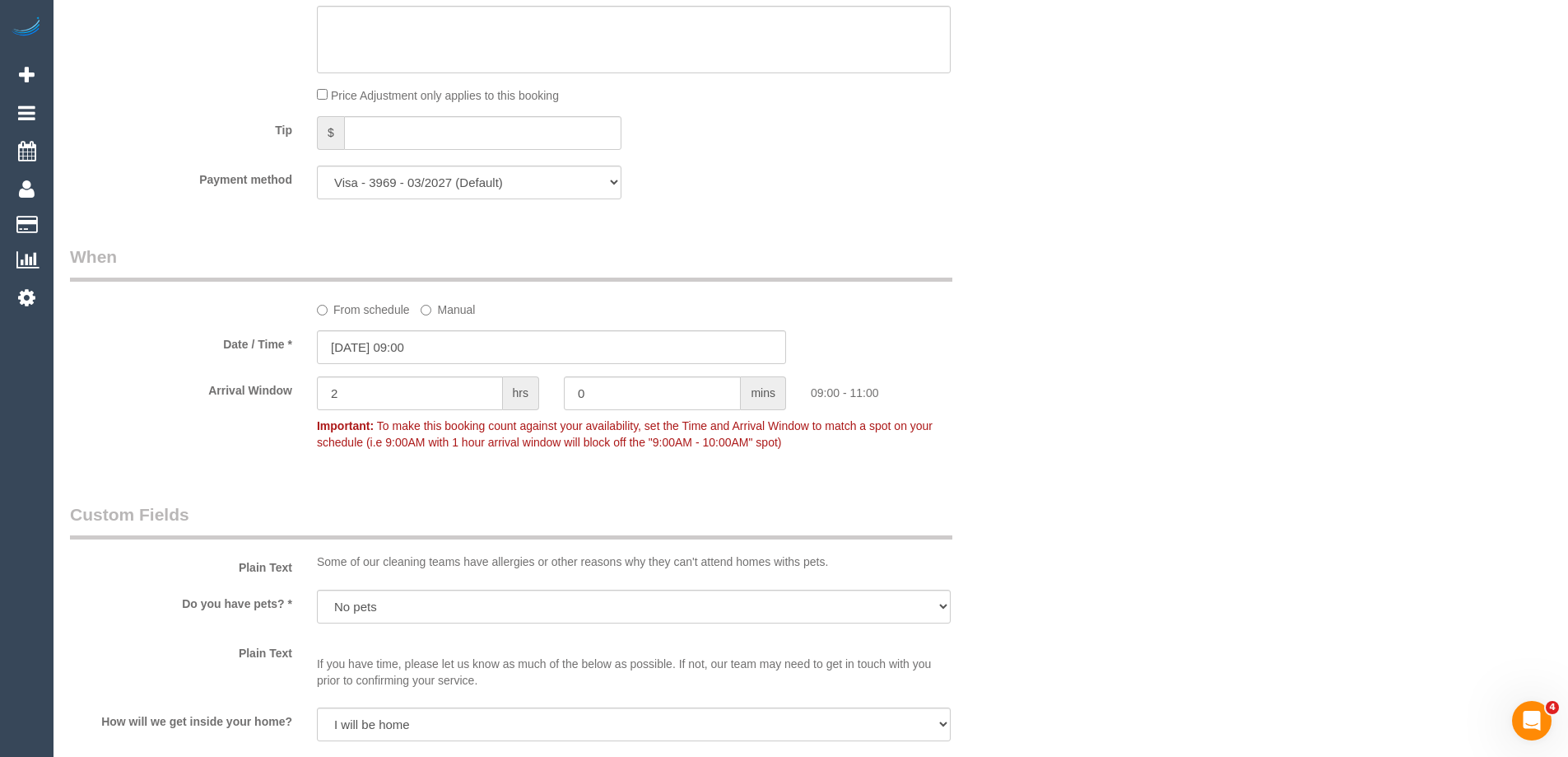
scroll to position [1581, 0]
click at [347, 360] on input "[DATE] 09:00" at bounding box center [551, 351] width 469 height 34
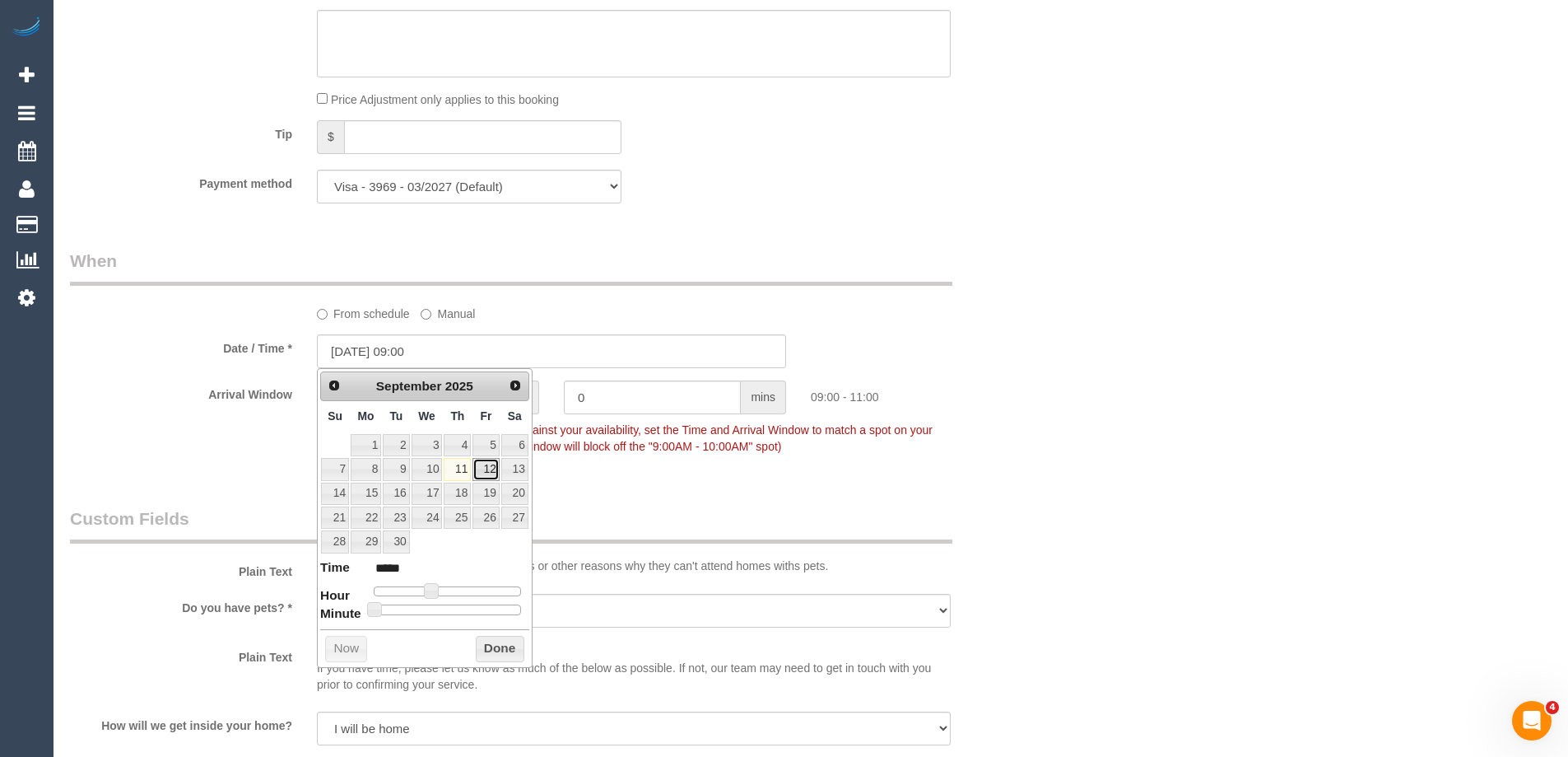
click at [485, 464] on link "12" at bounding box center [485, 469] width 27 height 22
type input "[DATE] 09:00"
click at [631, 484] on div "Who Email* [EMAIL_ADDRESS][DOMAIN_NAME] Name * [PERSON_NAME] new customer Where…" at bounding box center [551, 372] width 987 height 3785
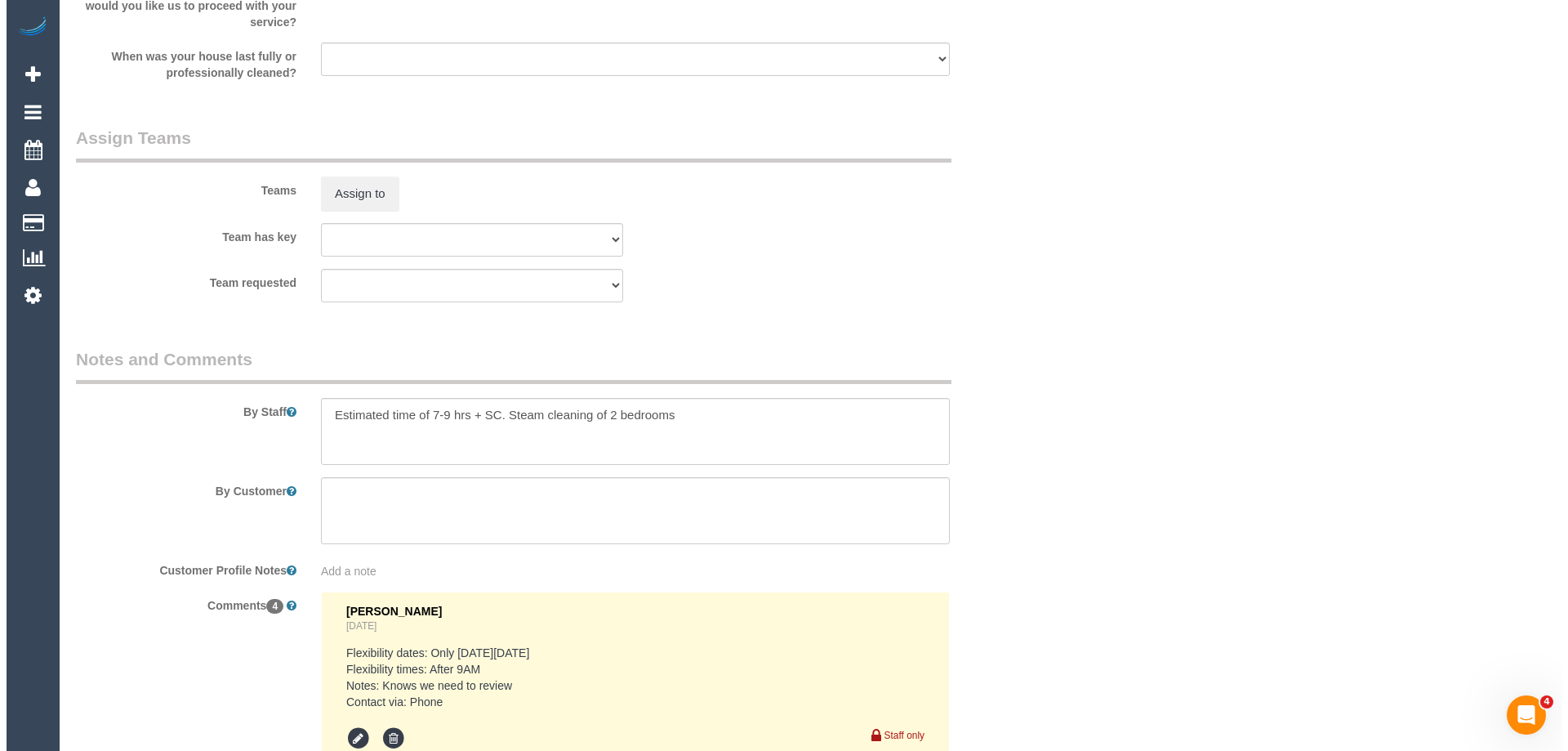
scroll to position [2466, 0]
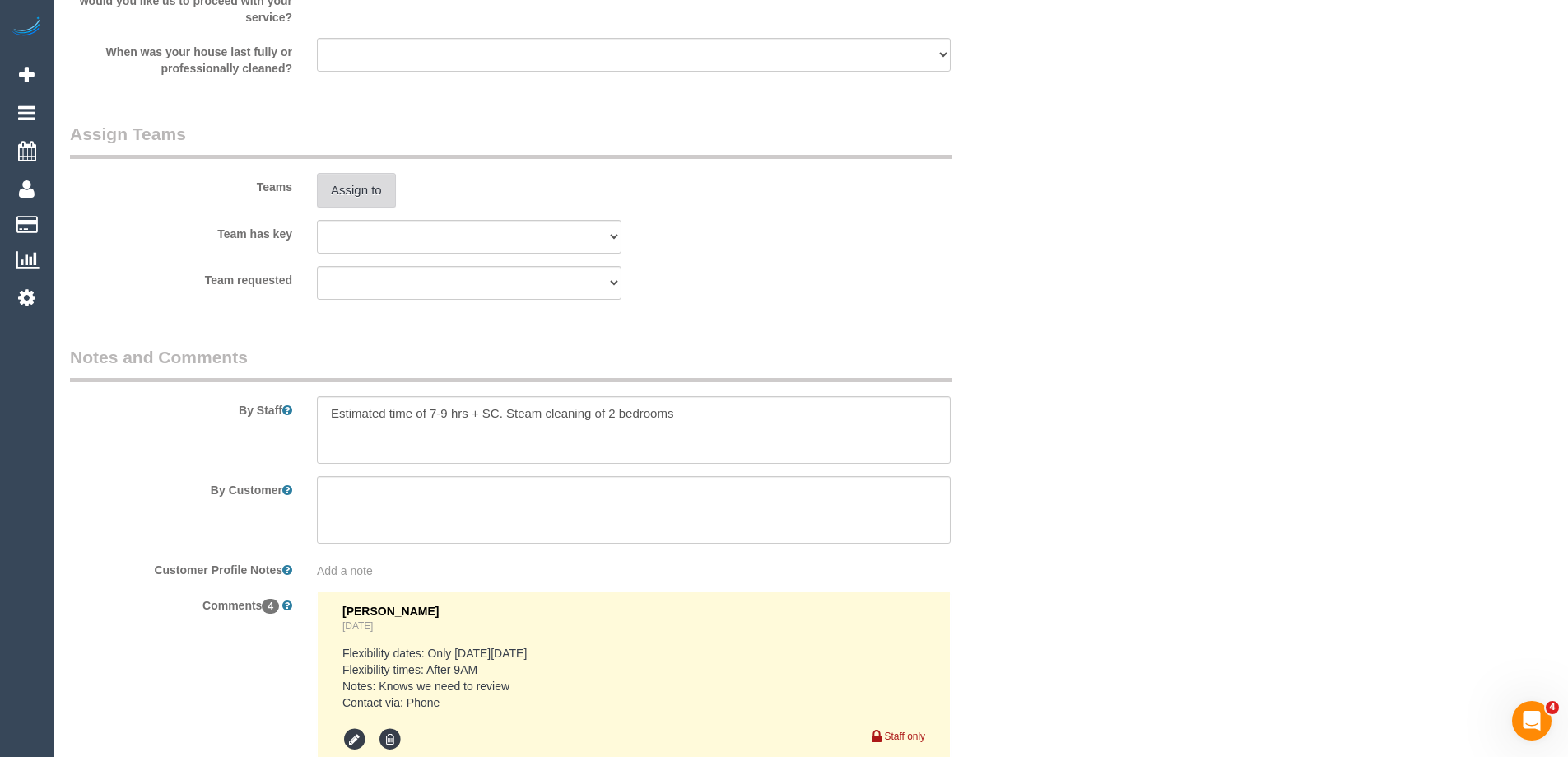
click at [364, 195] on button "Assign to" at bounding box center [356, 190] width 79 height 35
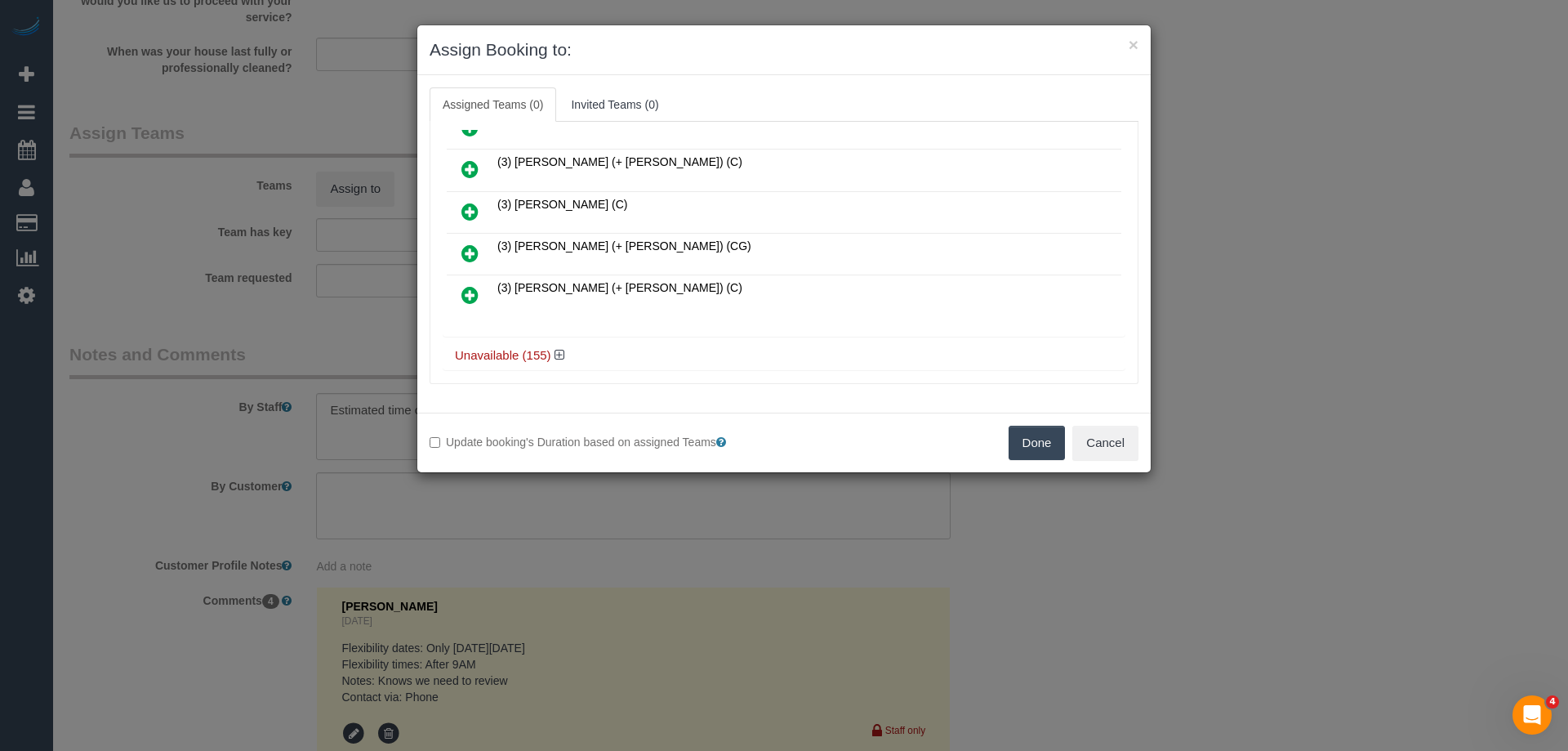
scroll to position [793, 0]
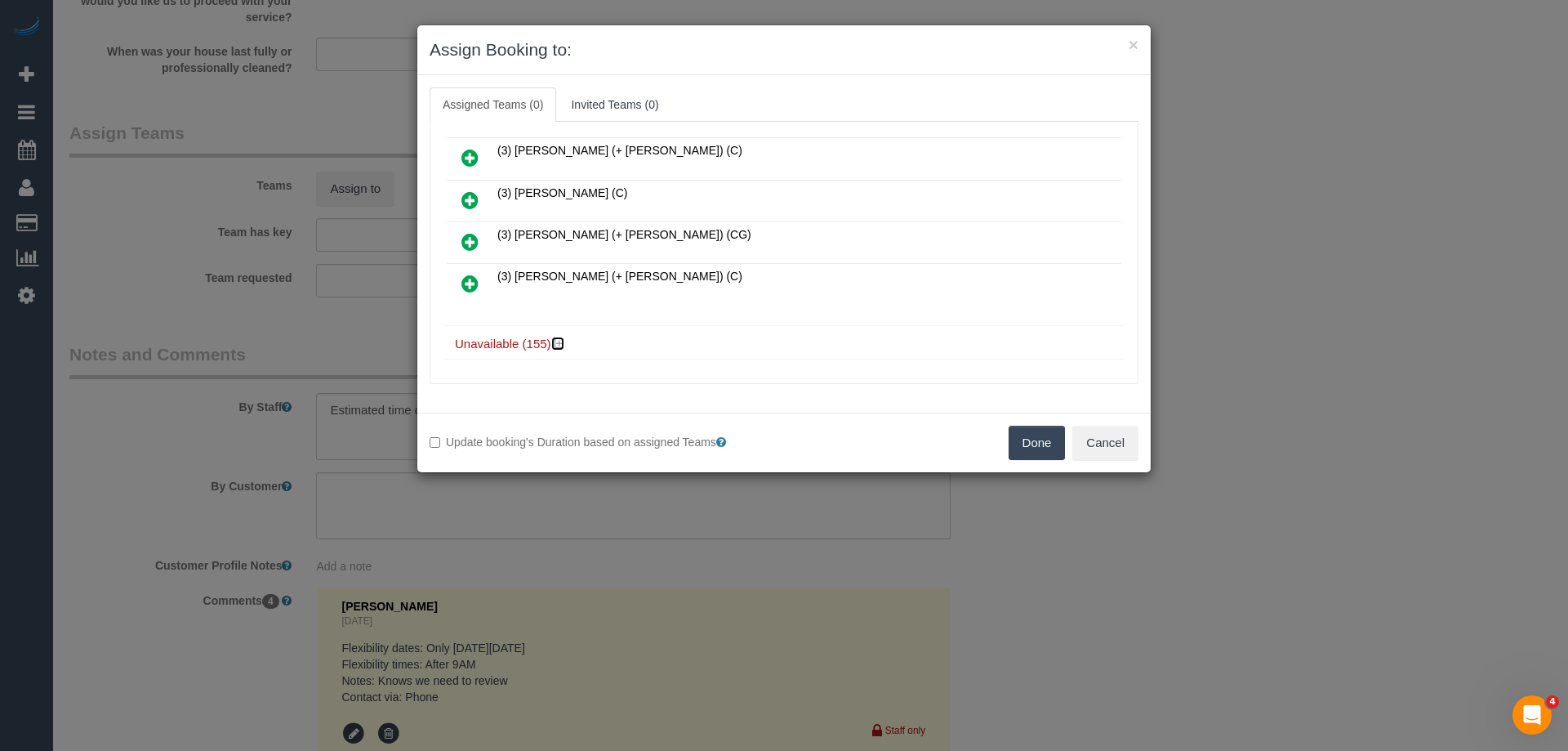
click at [560, 342] on icon at bounding box center [559, 342] width 10 height 12
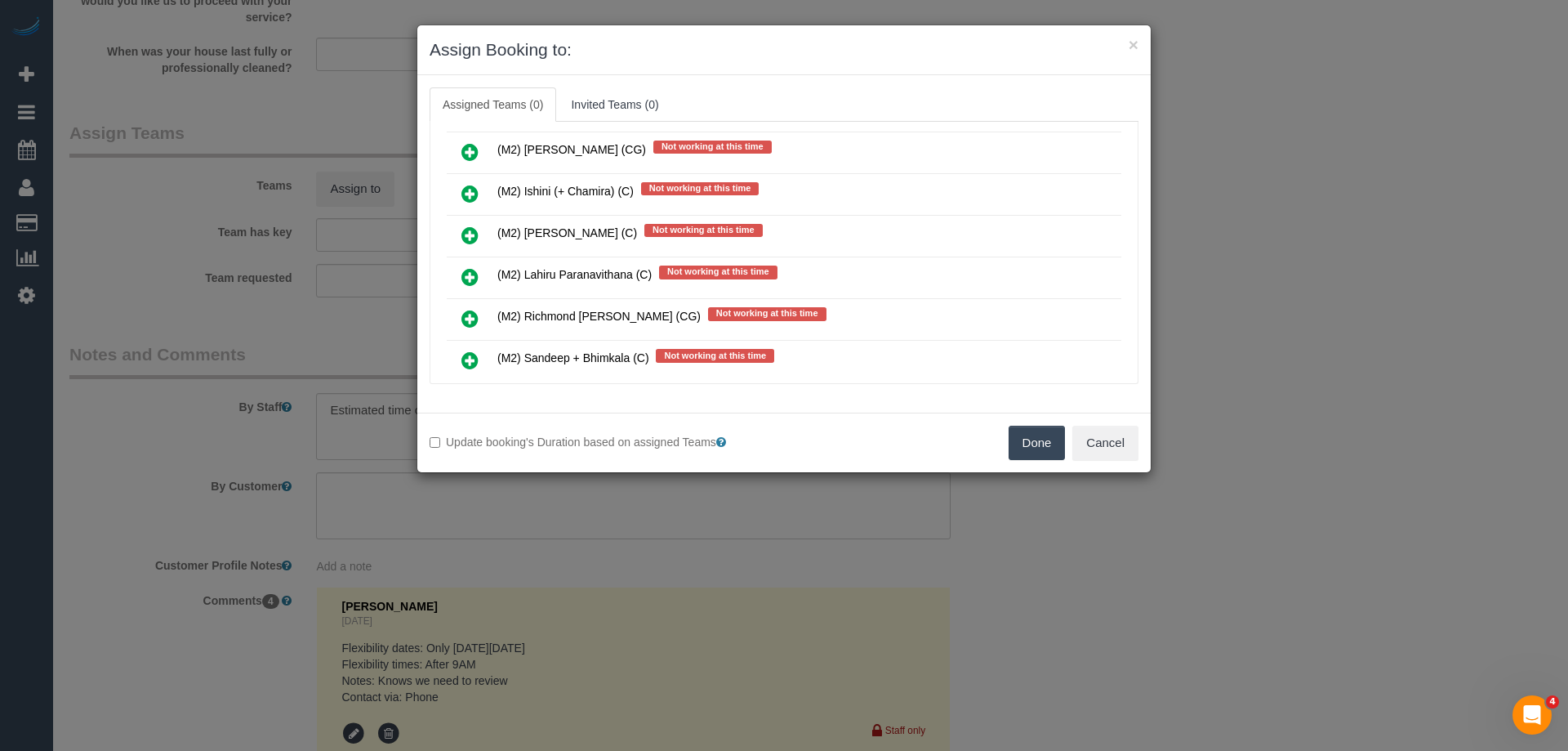
scroll to position [4795, 0]
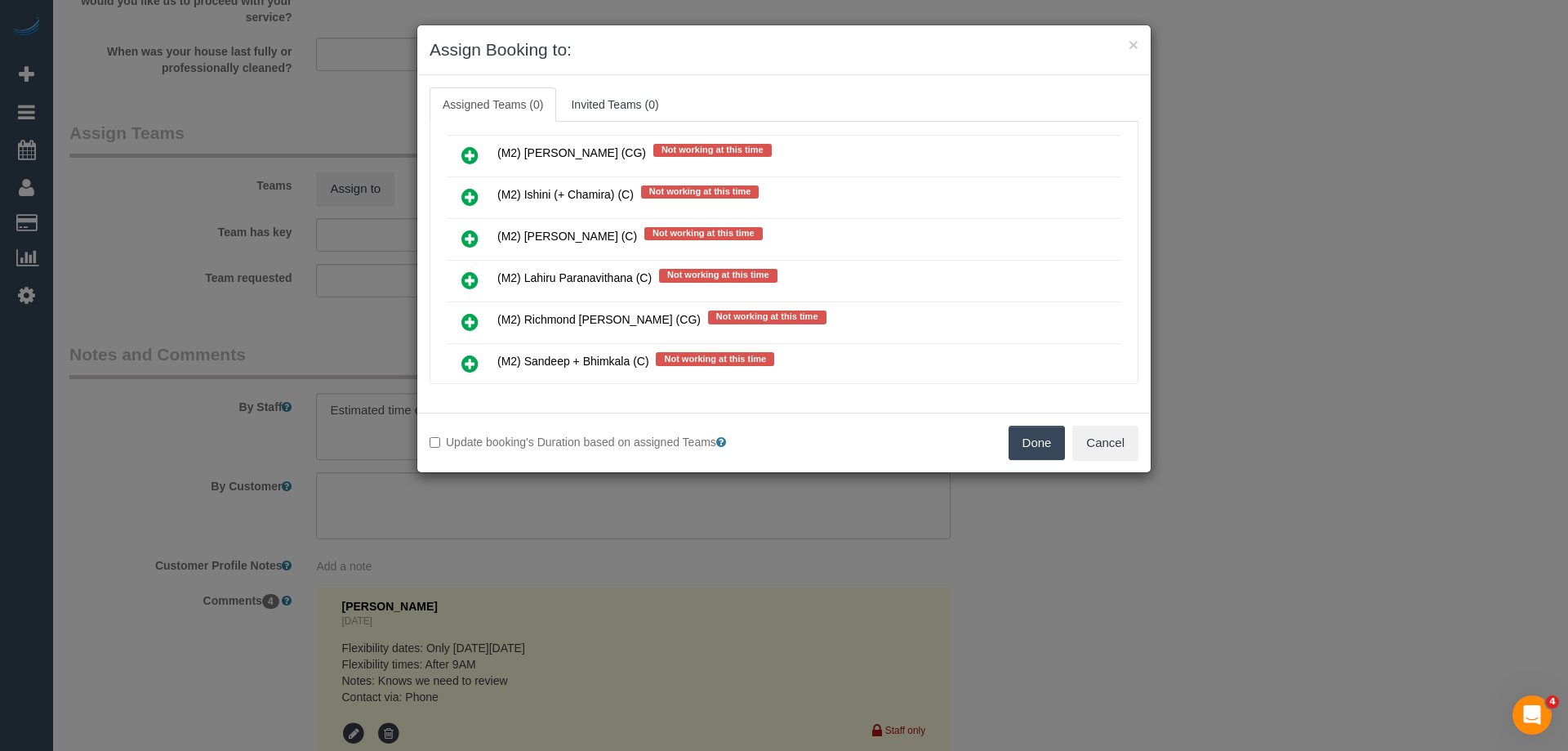
click at [468, 276] on icon at bounding box center [469, 281] width 17 height 20
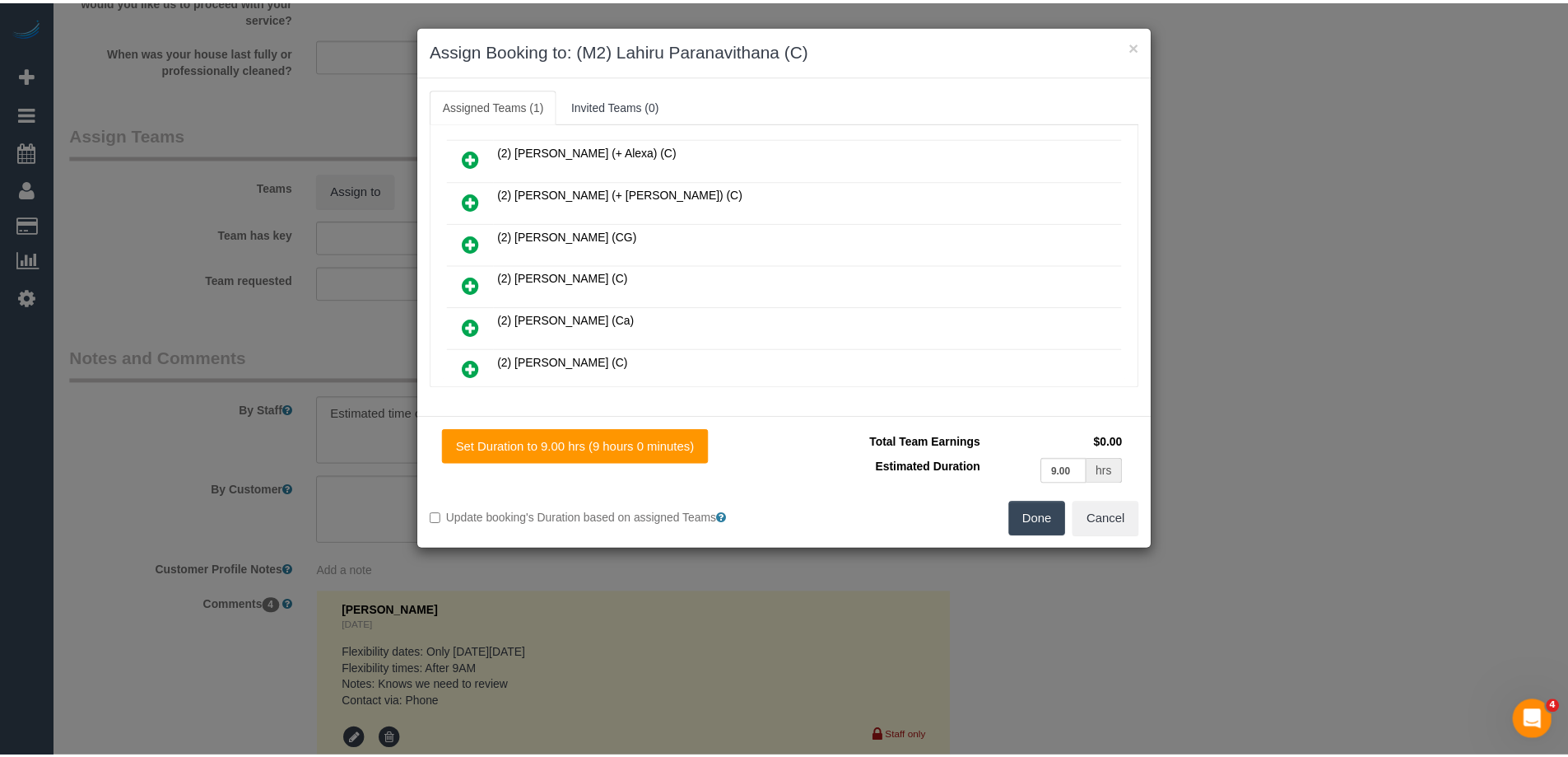
scroll to position [0, 0]
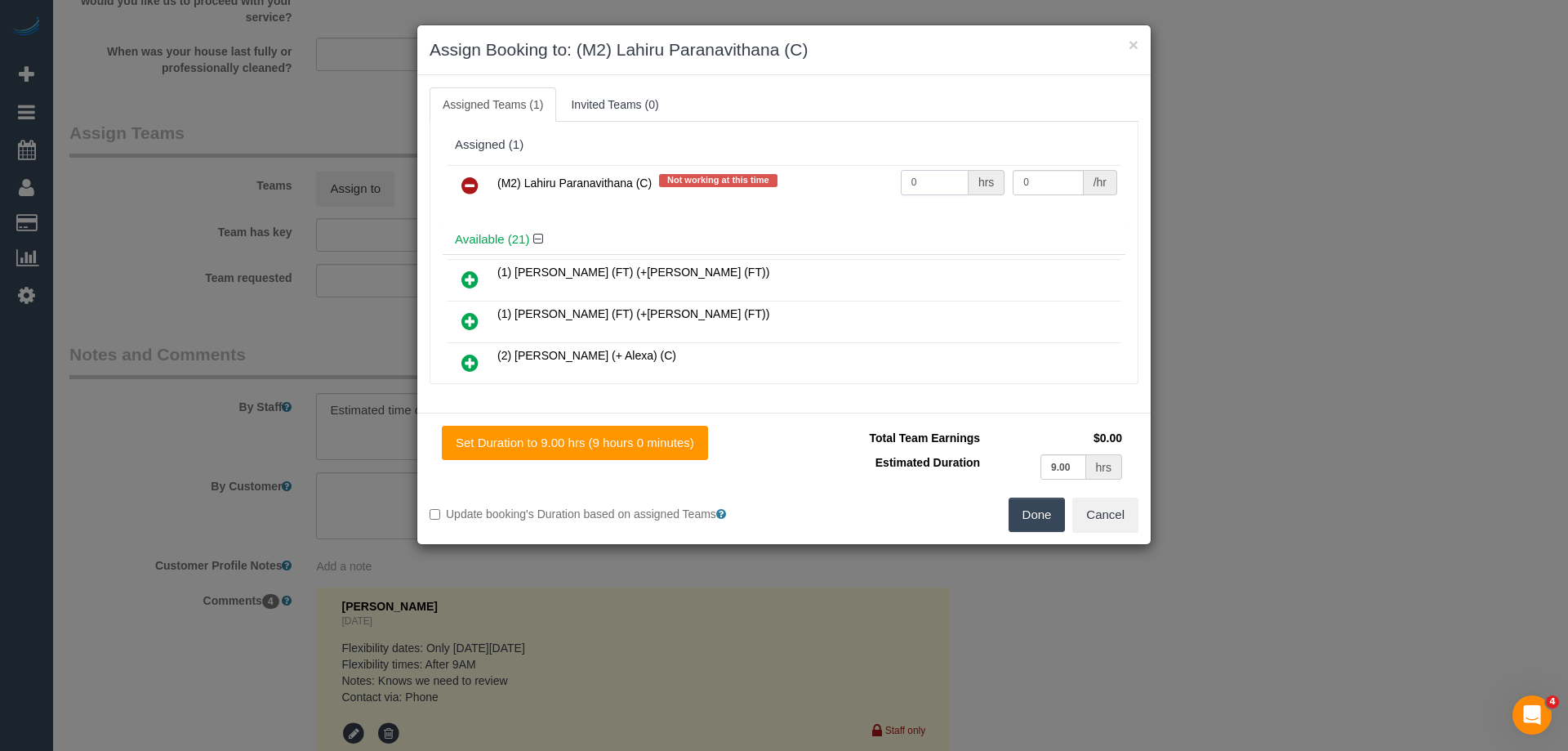
drag, startPoint x: 932, startPoint y: 178, endPoint x: 784, endPoint y: 170, distance: 148.2
click at [784, 170] on tr "(M2) Lahiru Paranavithana (C) Not working at this time 0 hrs 0 /hr" at bounding box center [784, 186] width 675 height 42
type input "1"
drag, startPoint x: 1031, startPoint y: 183, endPoint x: 836, endPoint y: 152, distance: 197.4
click at [836, 152] on div "Assigned (1) (M2) Lahiru Paranavithana (C) Not working at this time 1 hrs 0 /hr" at bounding box center [784, 177] width 683 height 94
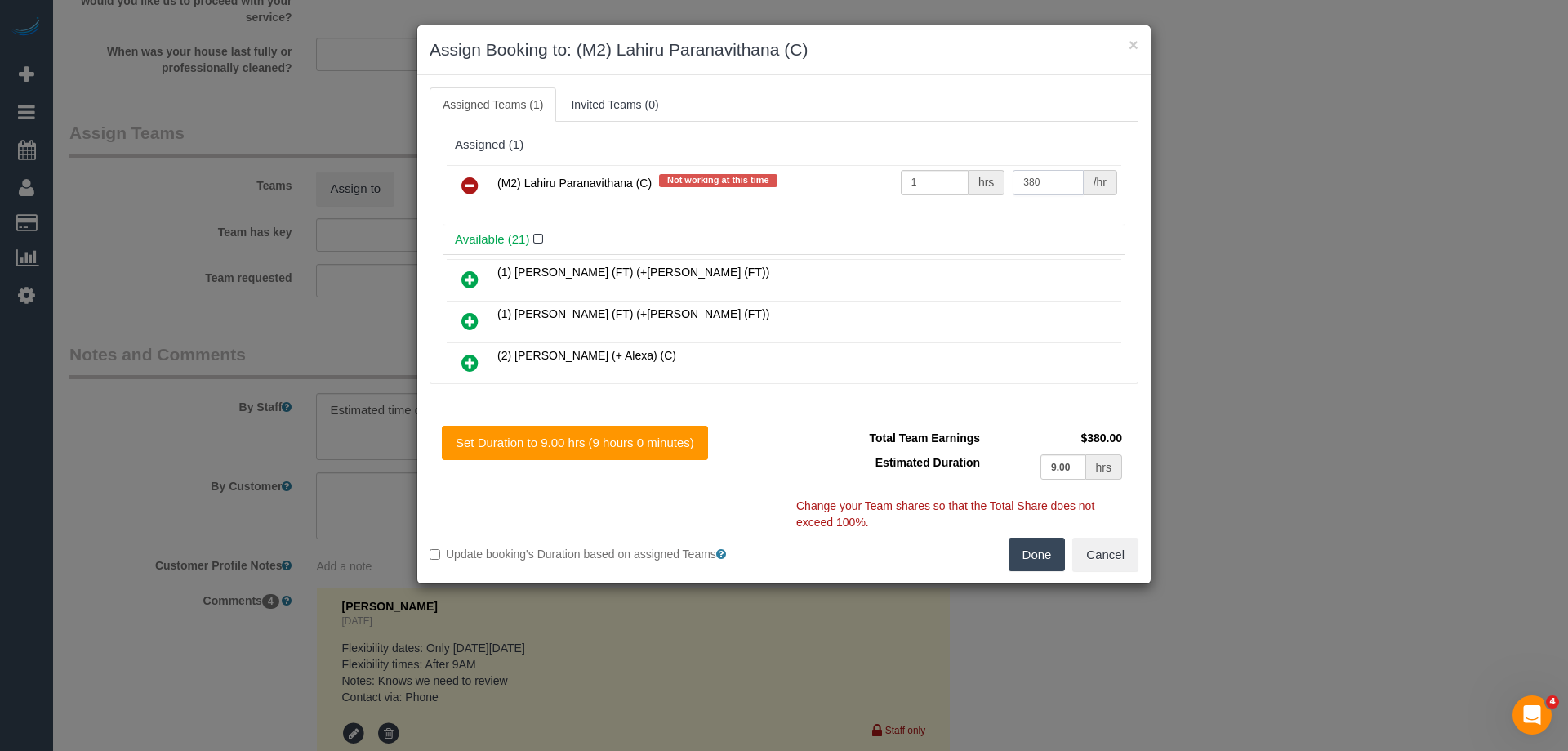
type input "380"
click at [1042, 548] on button "Done" at bounding box center [1037, 555] width 57 height 35
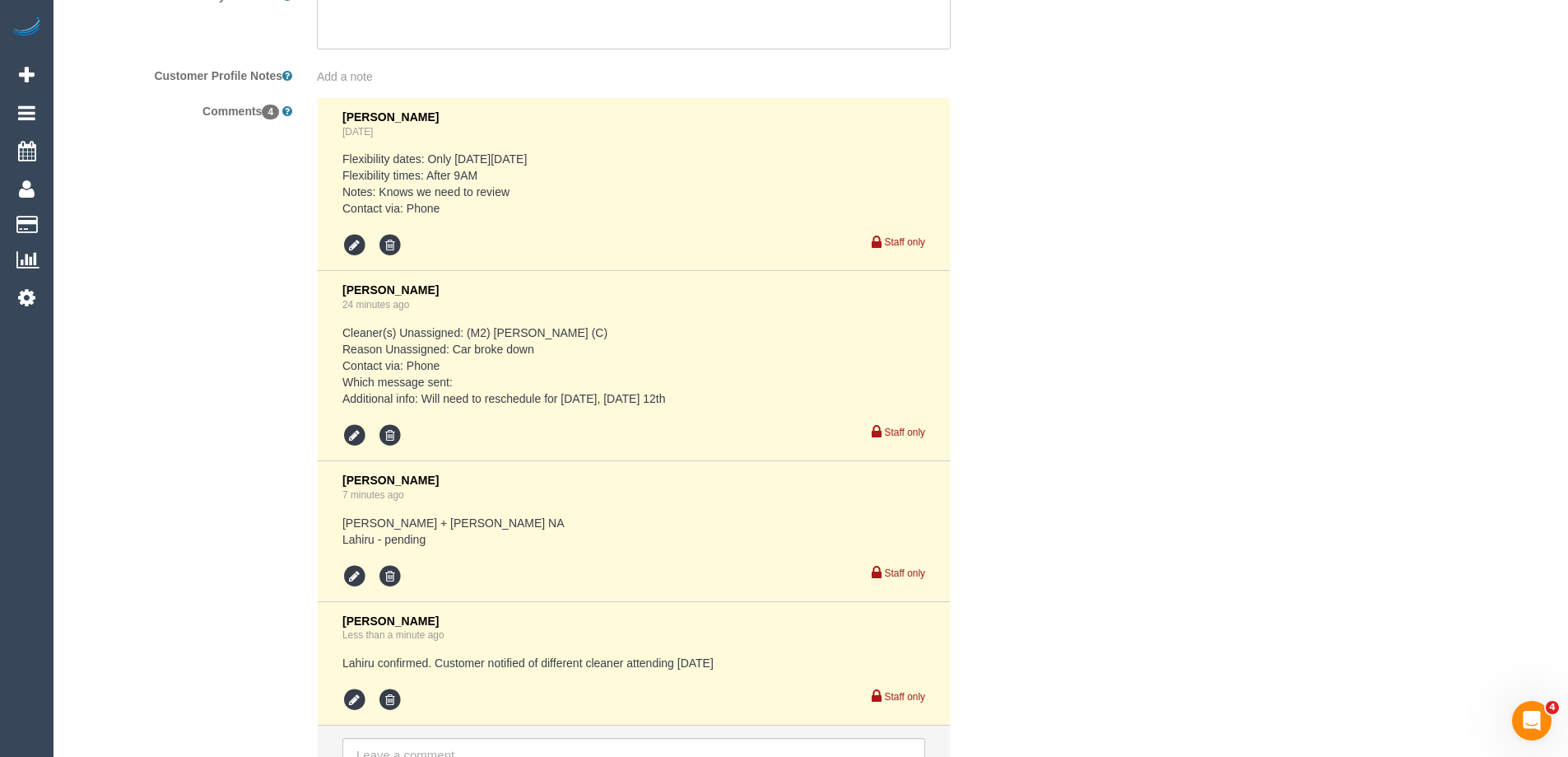
scroll to position [3145, 0]
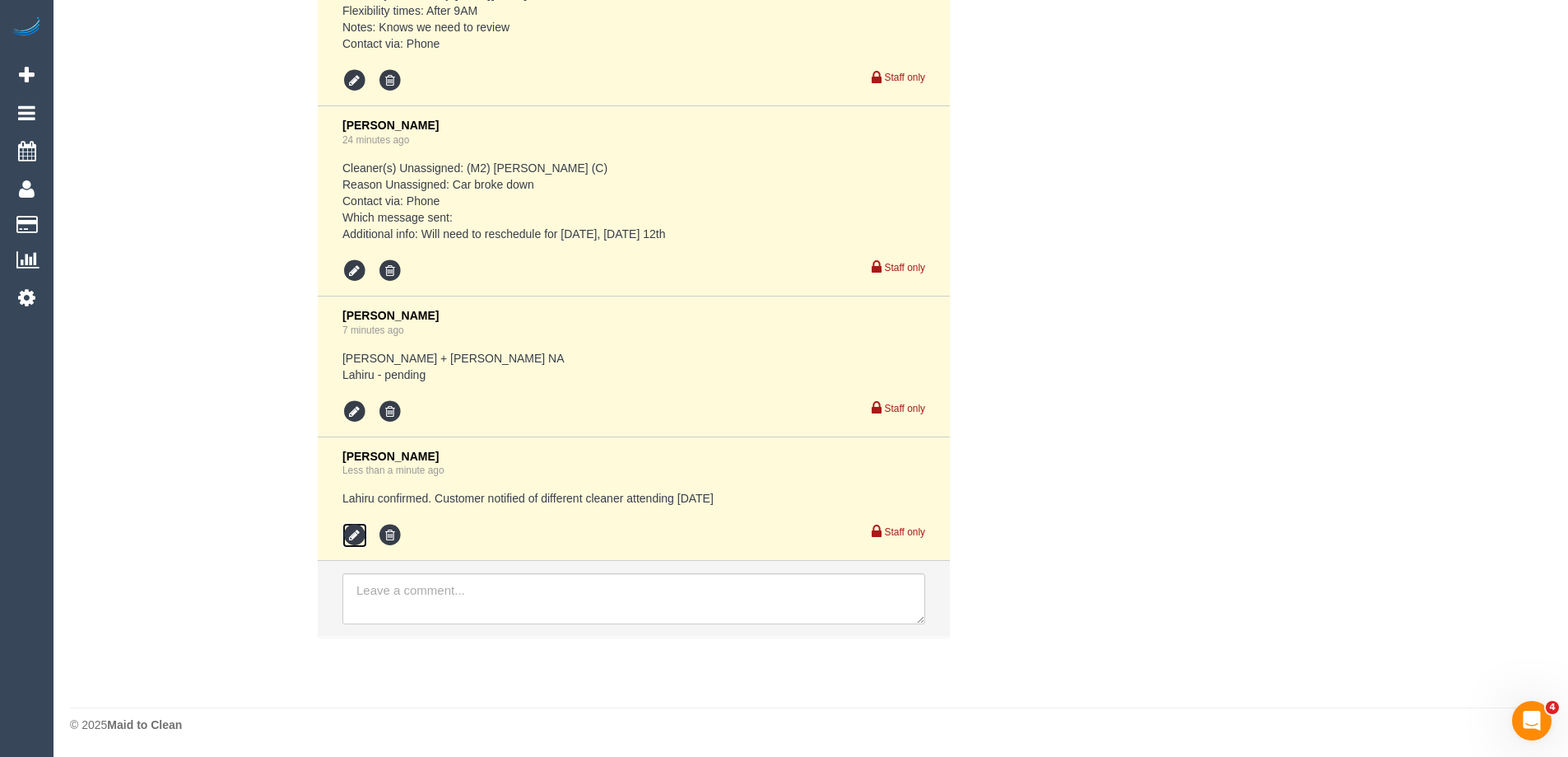
click at [346, 536] on icon at bounding box center [354, 535] width 25 height 25
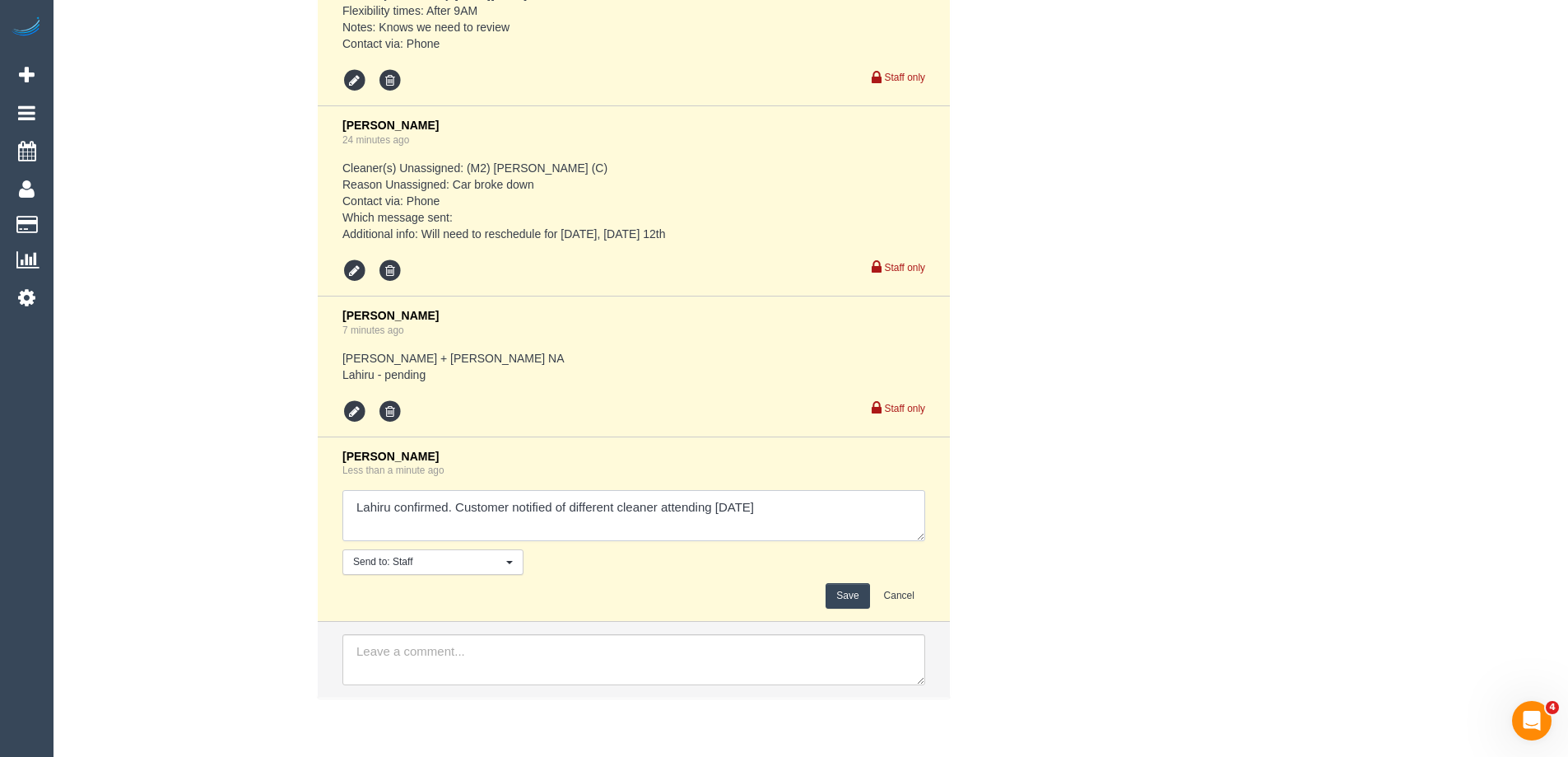
click at [775, 509] on textarea at bounding box center [633, 515] width 583 height 51
type textarea "Lahiru confirmed. Customer notified of different cleaner attending tomorrow fro…"
click at [833, 598] on button "Save" at bounding box center [847, 596] width 44 height 26
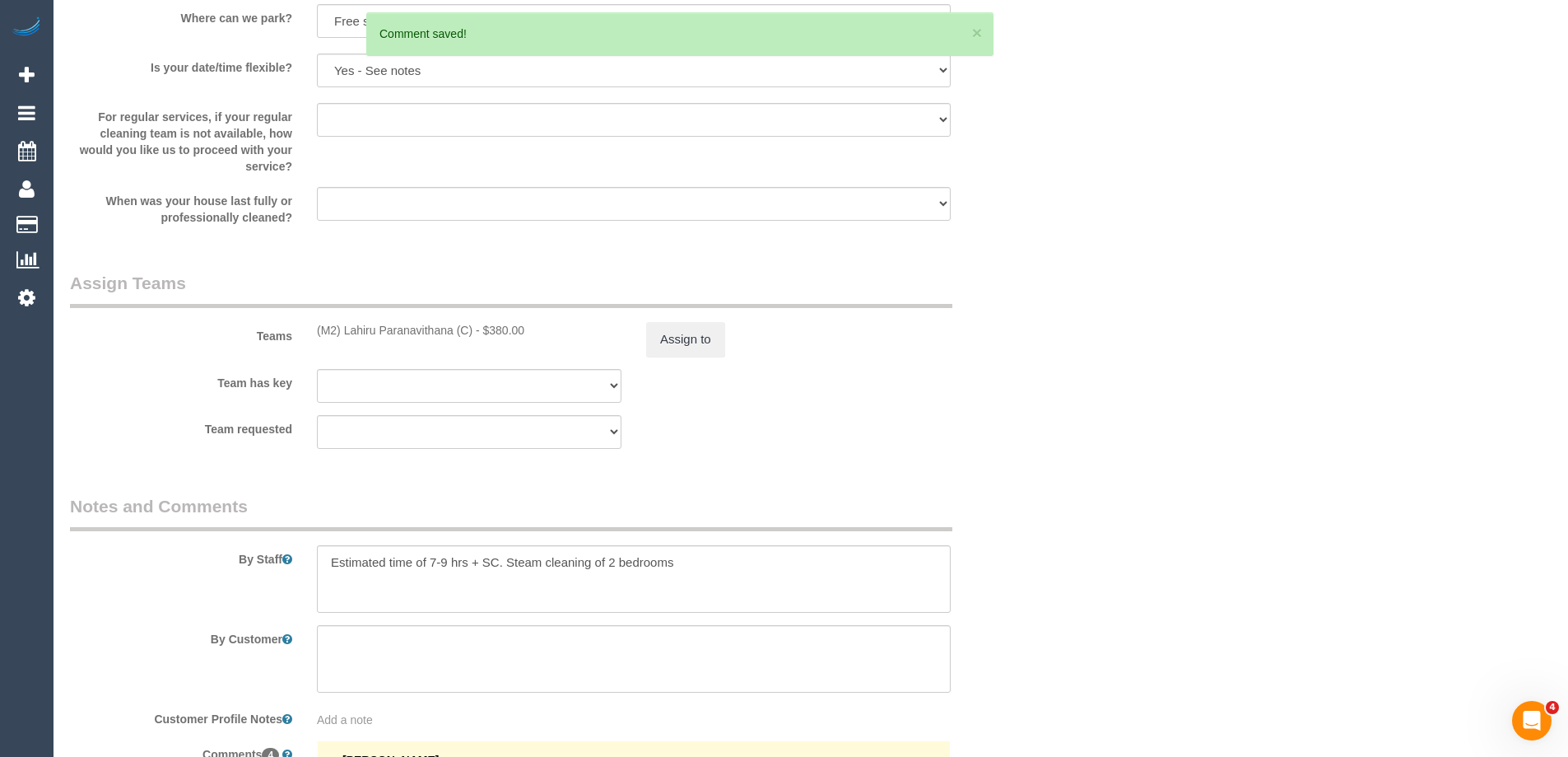
scroll to position [0, 0]
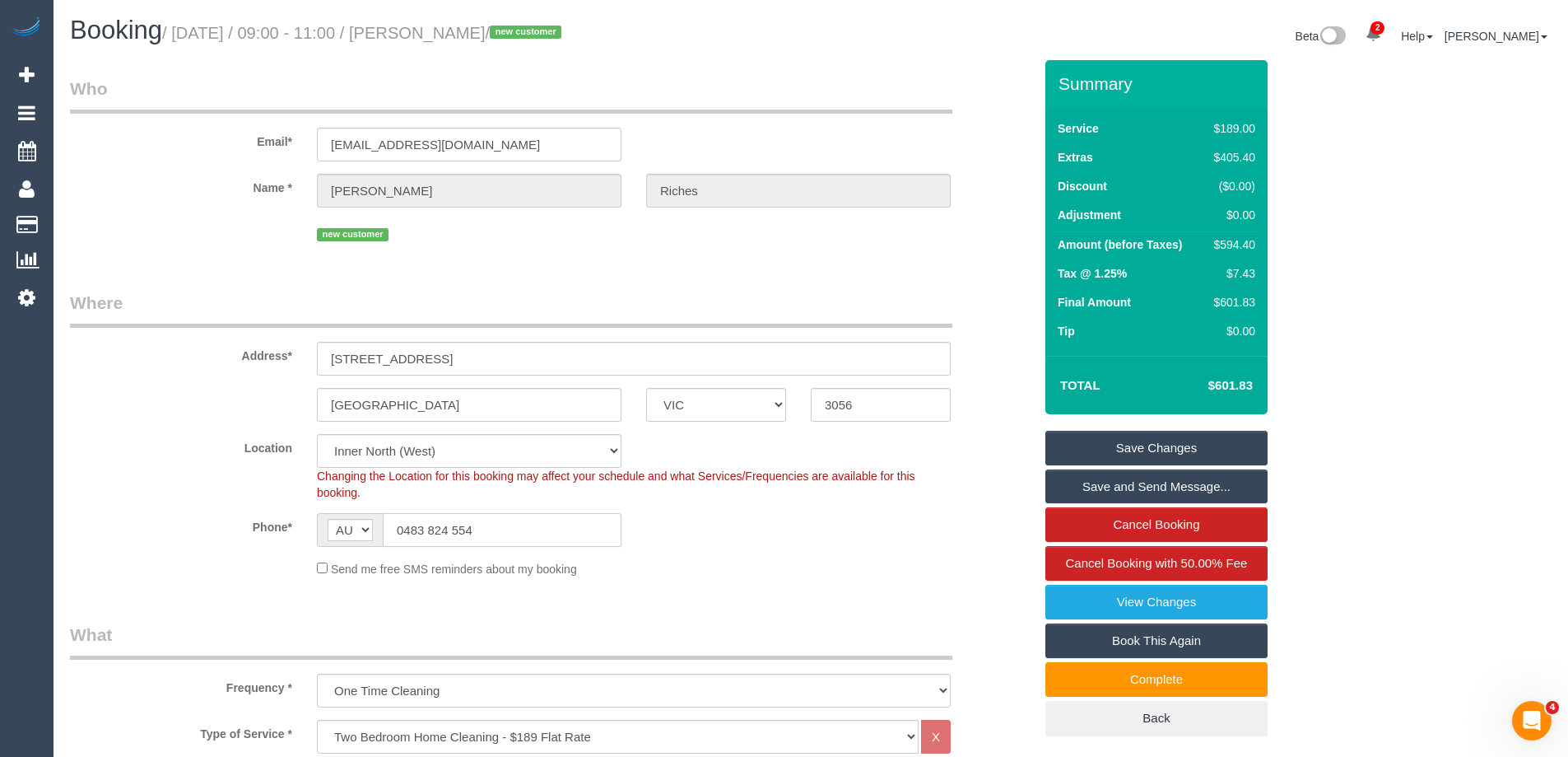
drag, startPoint x: 499, startPoint y: 532, endPoint x: 209, endPoint y: 485, distance: 293.8
click at [211, 485] on sui-booking-location "Location Office City East (North) East (South) Inner East Inner North (East) In…" at bounding box center [551, 505] width 962 height 144
drag, startPoint x: 547, startPoint y: 33, endPoint x: 455, endPoint y: 34, distance: 92.0
click at [455, 34] on small "/ September 11, 2025 / 09:00 - 11:00 / David Riches / new customer" at bounding box center [364, 33] width 404 height 18
copy small "David Riches"
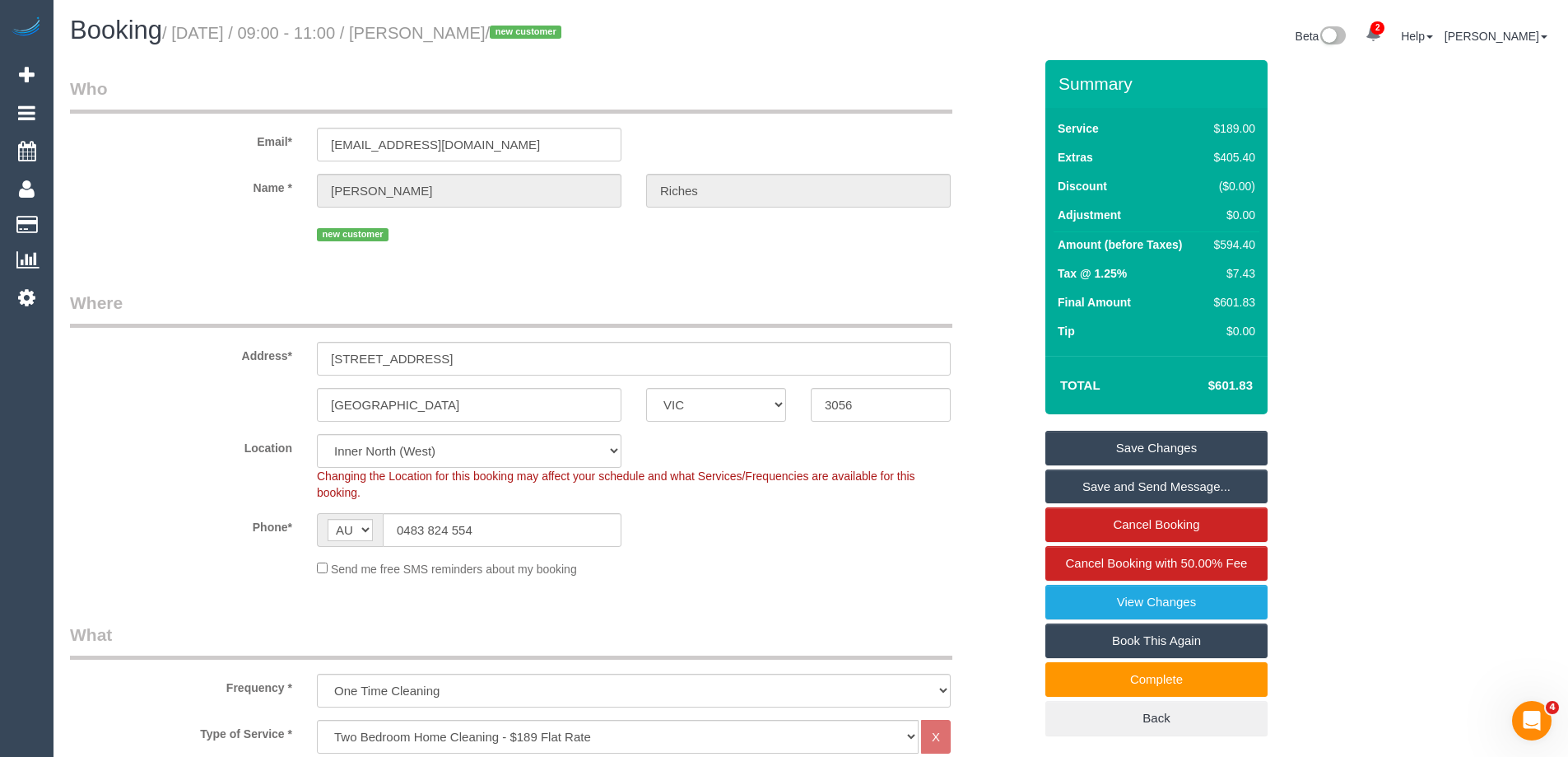
click at [1110, 487] on link "Save and Send Message..." at bounding box center [1155, 487] width 222 height 35
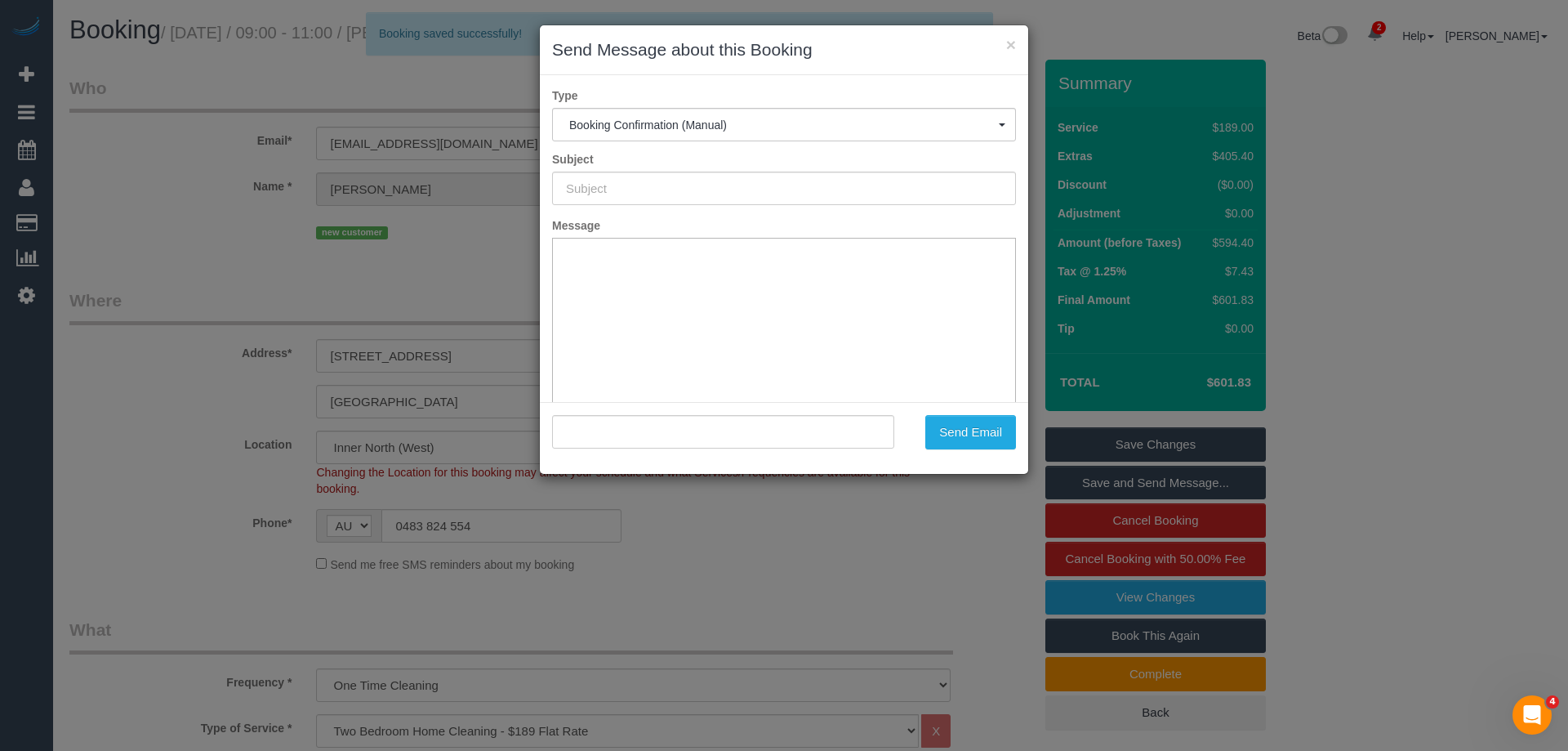
type input "Booking Confirmed"
type input ""David Riches" <driches1726@gmail.com>"
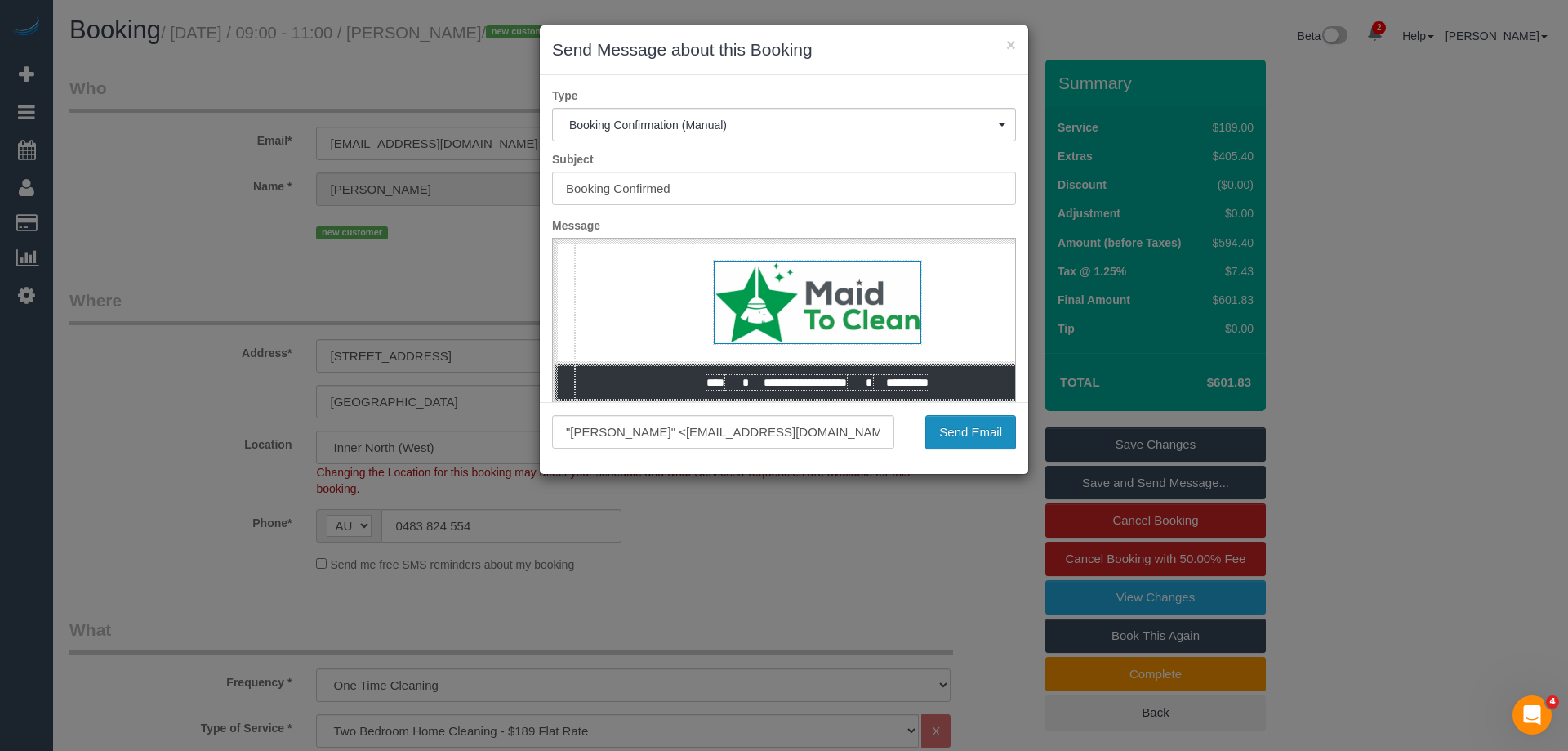
click at [942, 434] on button "Send Email" at bounding box center [971, 432] width 91 height 35
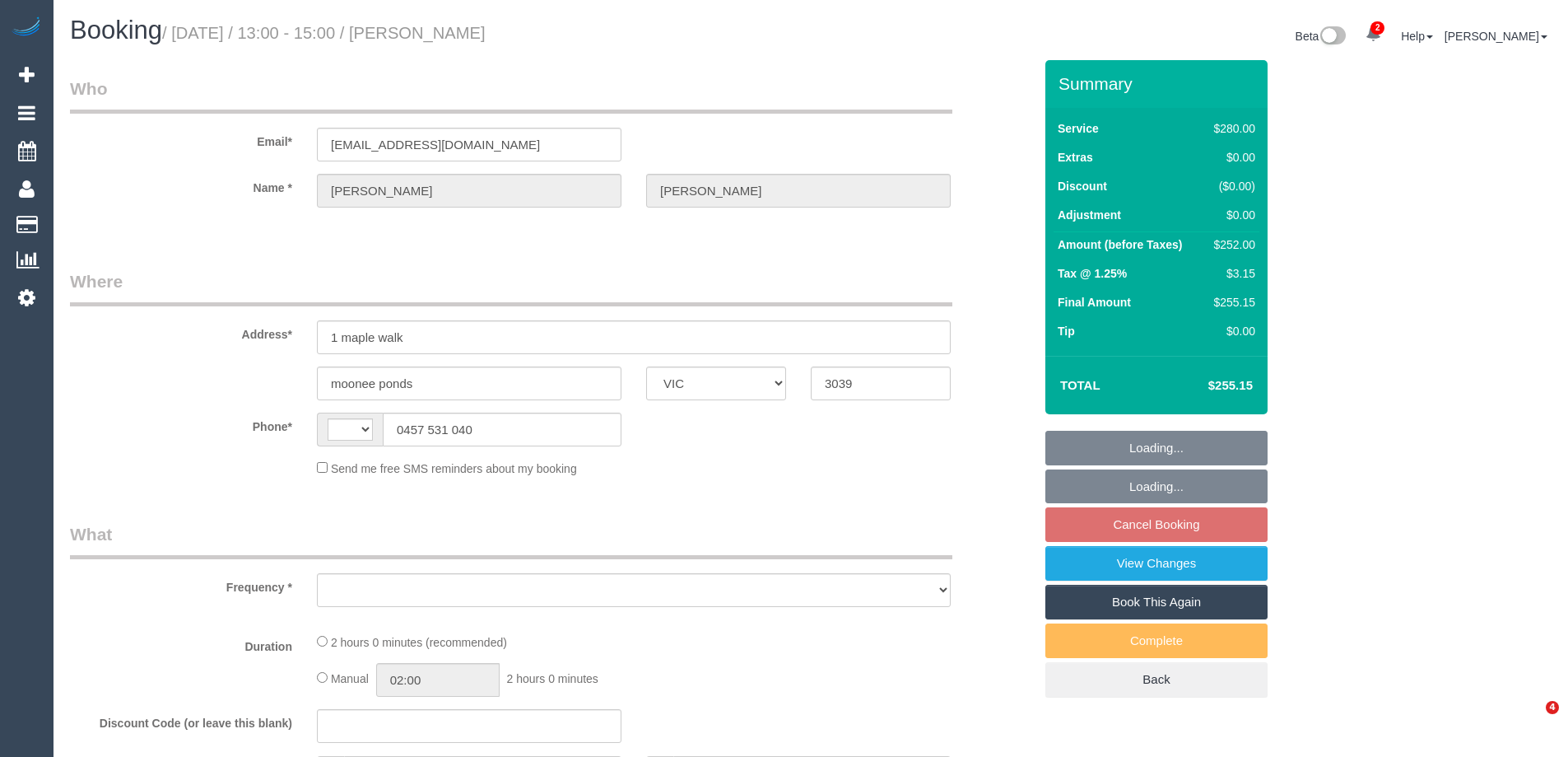
select select "VIC"
select select "string:AU"
select select "object:299"
select select "string:stripe-pm_1RhJ8u2GScqysDRVO0PfDDnT"
select select "2"
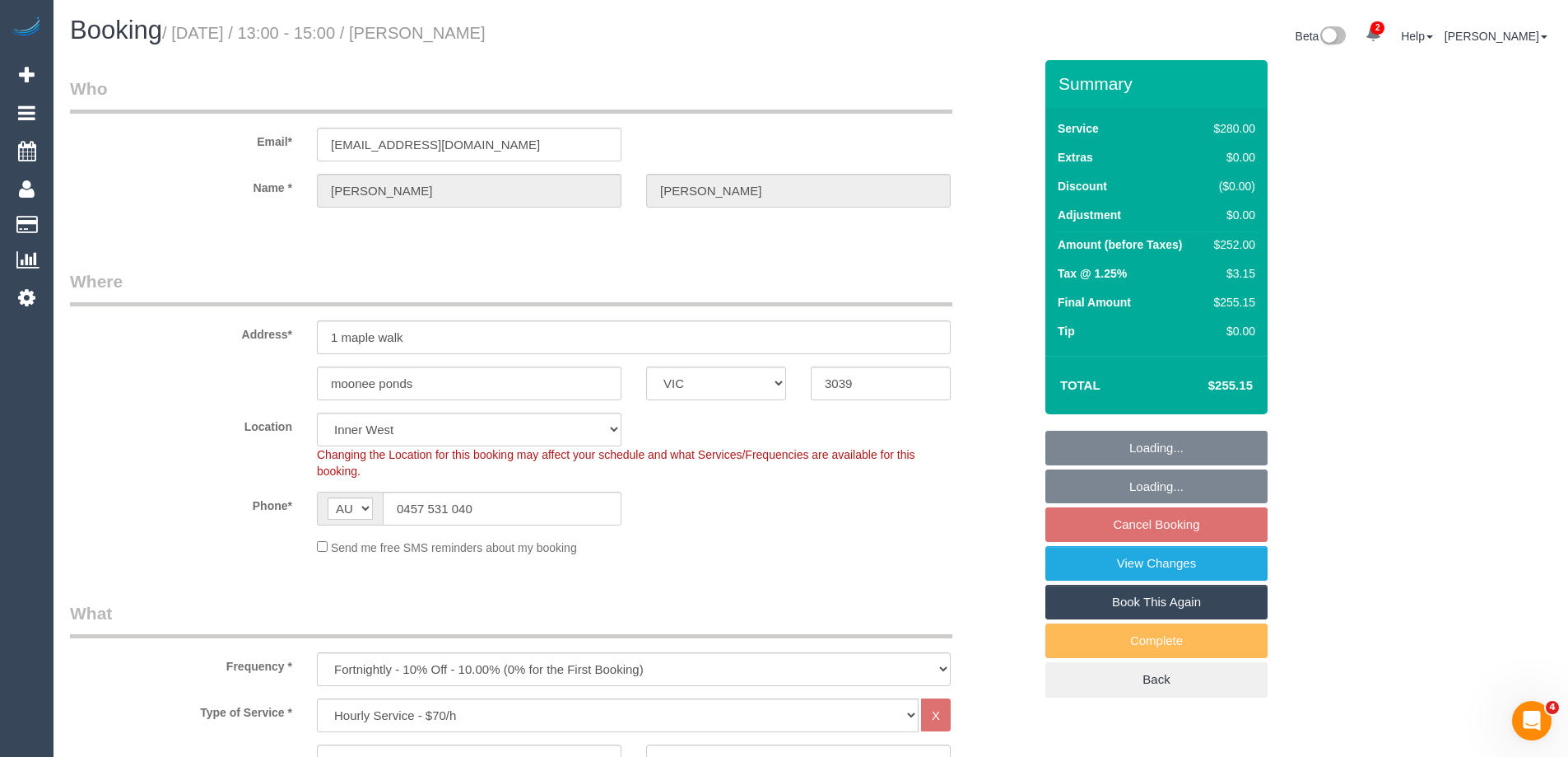
select select "number:30"
select select "number:15"
select select "number:19"
select select "number:22"
select select "number:34"
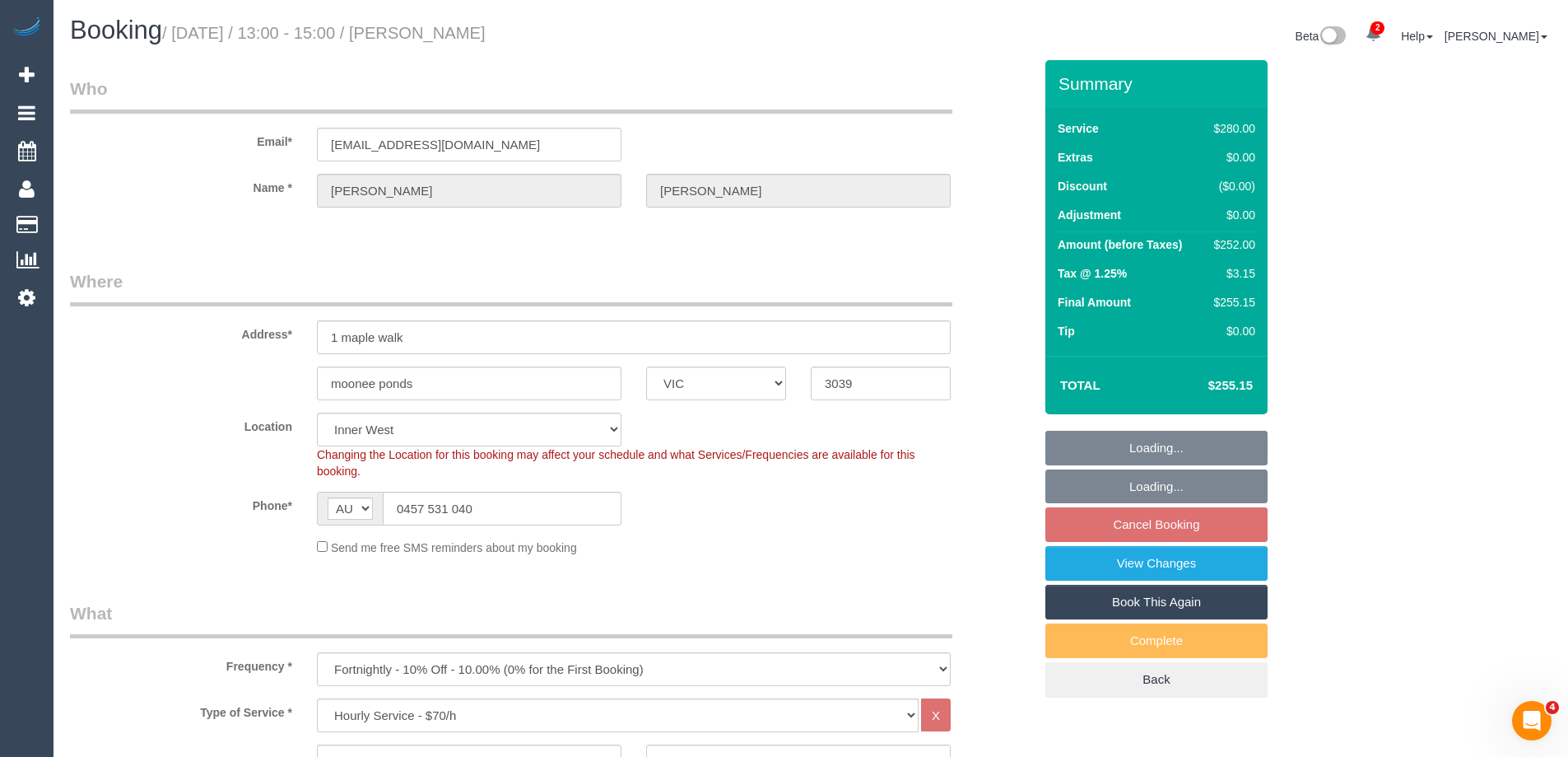
select select "number:26"
select select "object:1551"
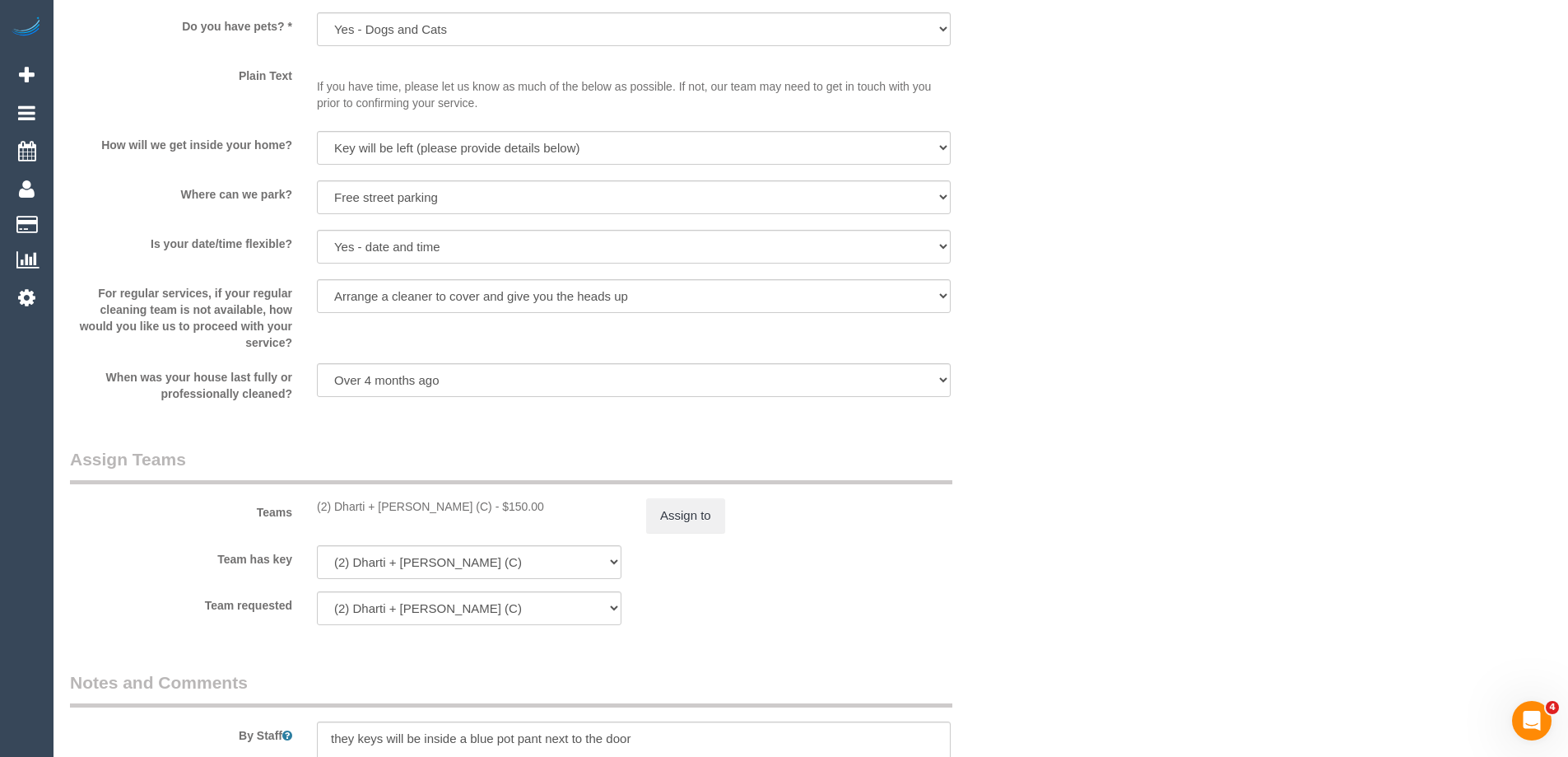
scroll to position [2039, 0]
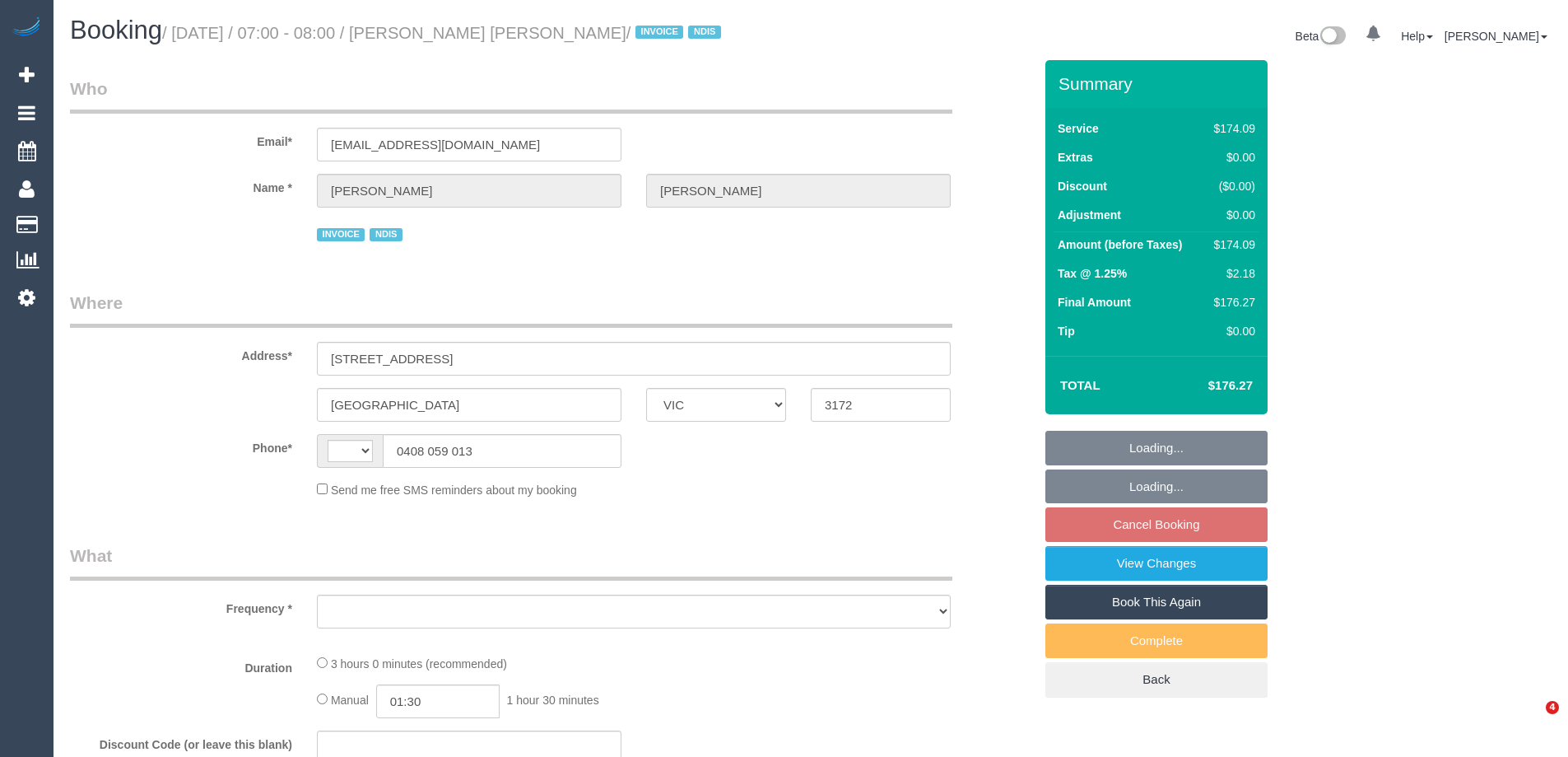
select select "VIC"
select select "string:AU"
select select "object:621"
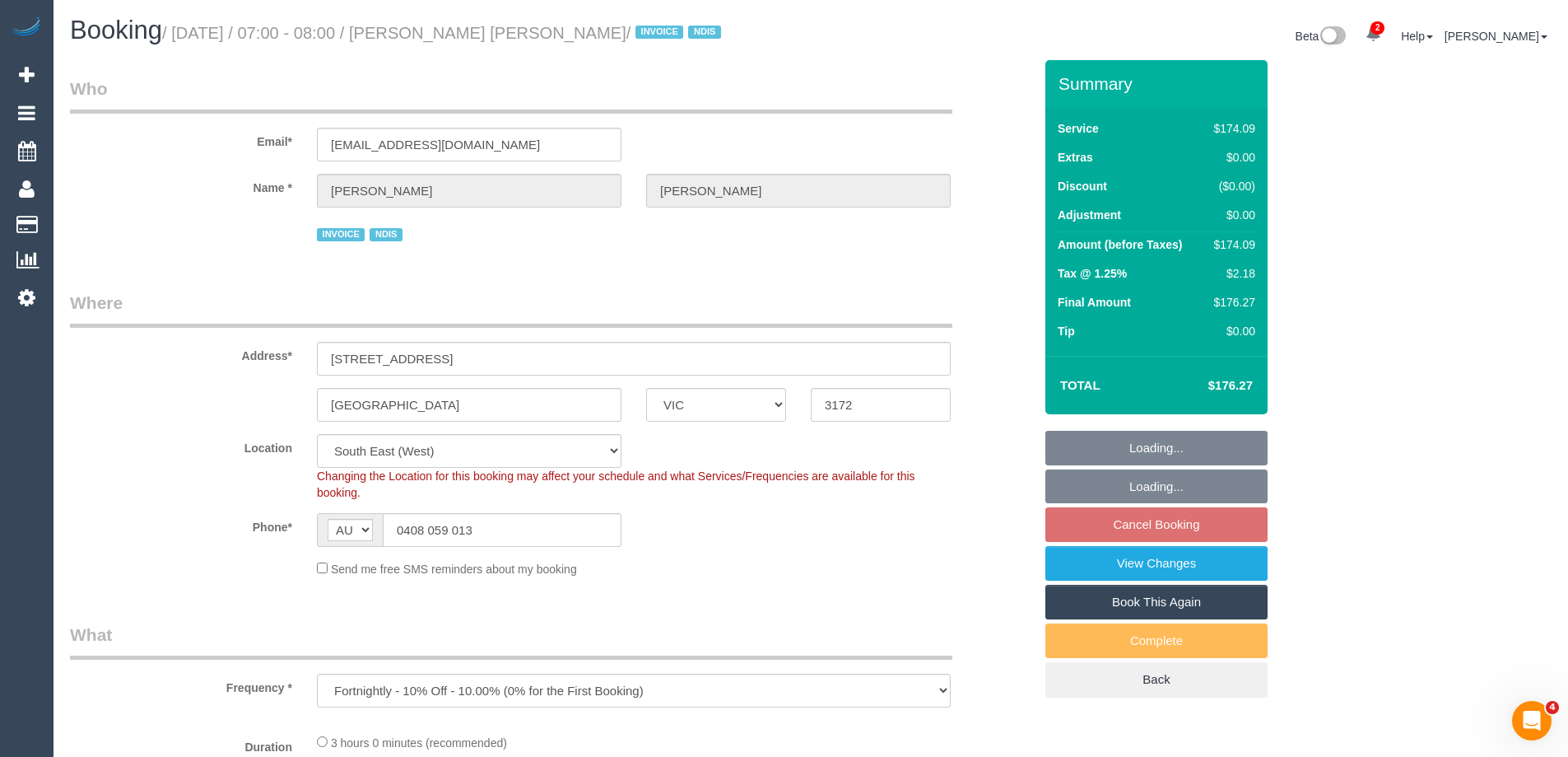
select select "180"
select select "number:27"
select select "number:14"
select select "number:18"
select select "number:24"
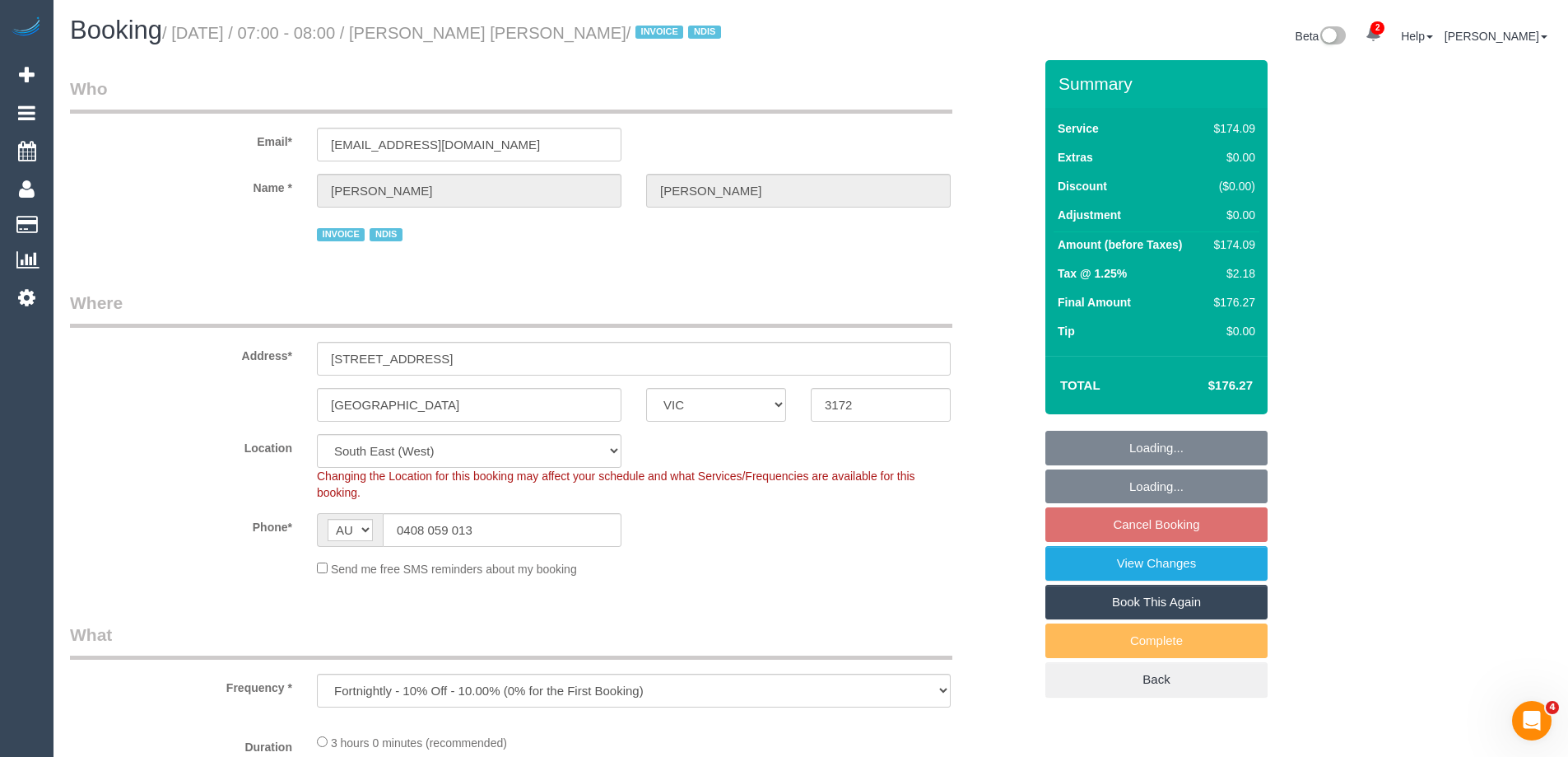
select select "number:35"
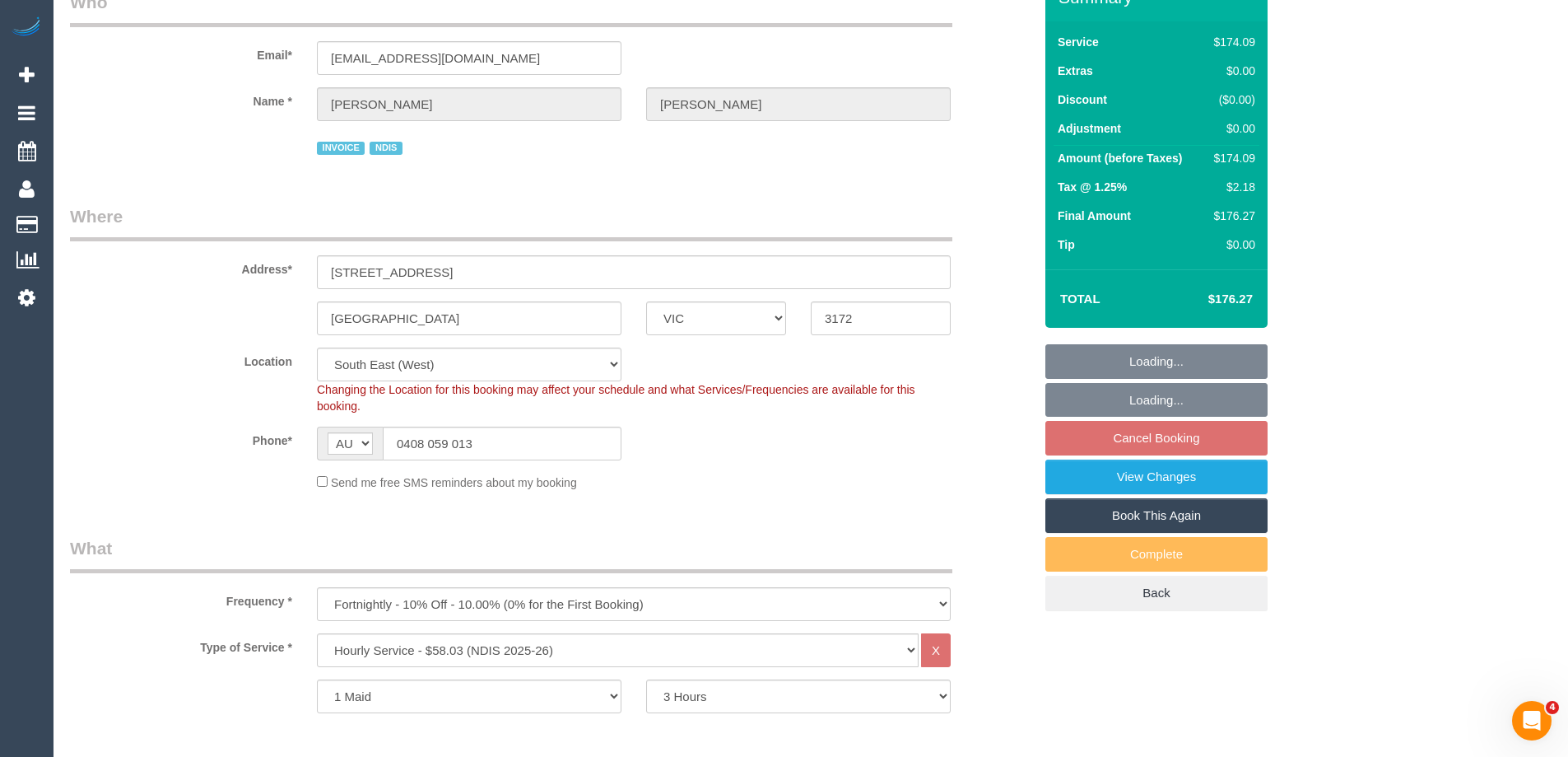
select select "object:1375"
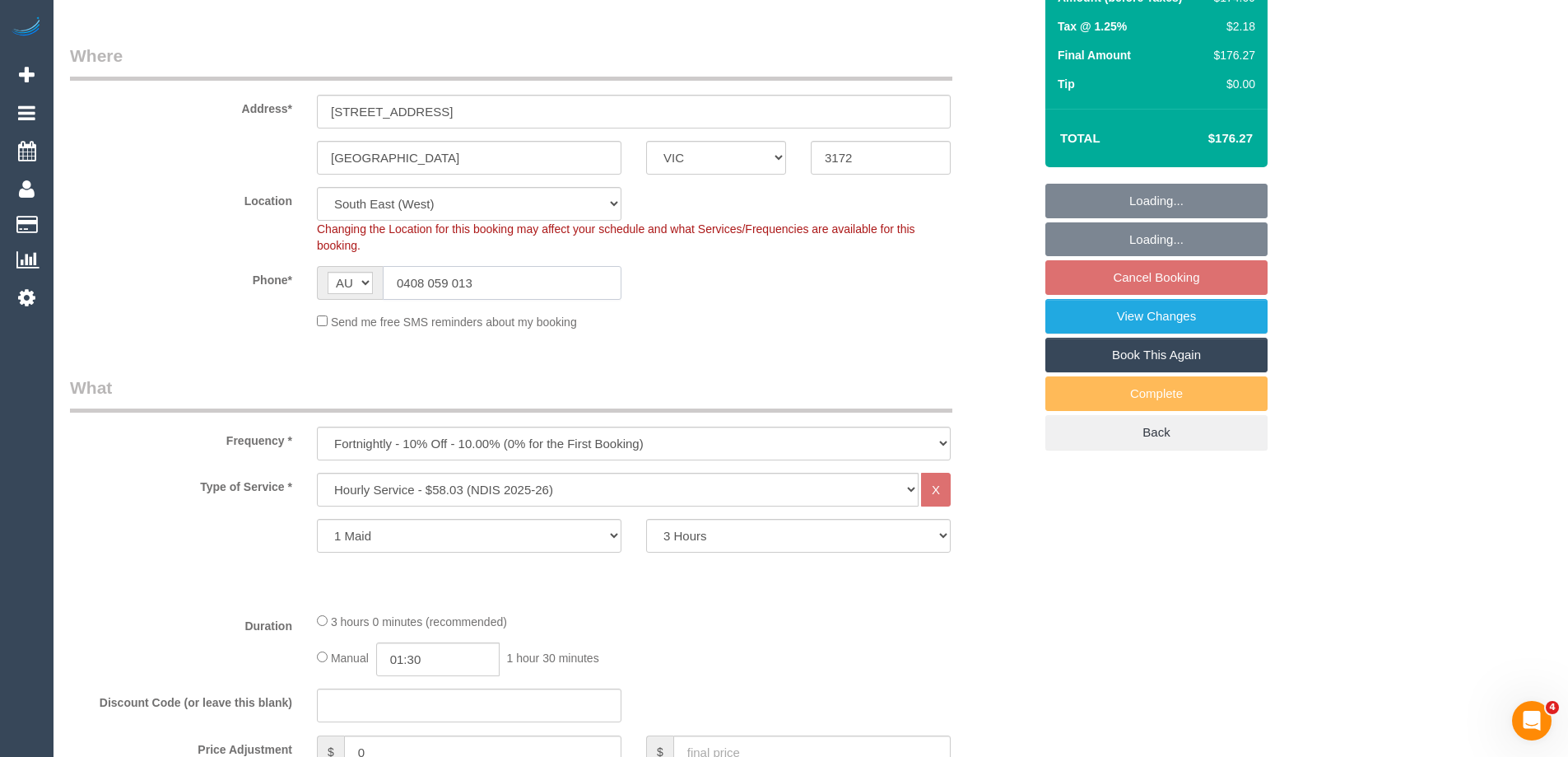
drag, startPoint x: 498, startPoint y: 283, endPoint x: 307, endPoint y: 281, distance: 191.0
click at [307, 281] on div "AF AL DZ AD AO AI AQ AG AR AM AW AU AT AZ BS BH BD BB BY BE BZ BJ BM BT BO BA B…" at bounding box center [469, 283] width 329 height 34
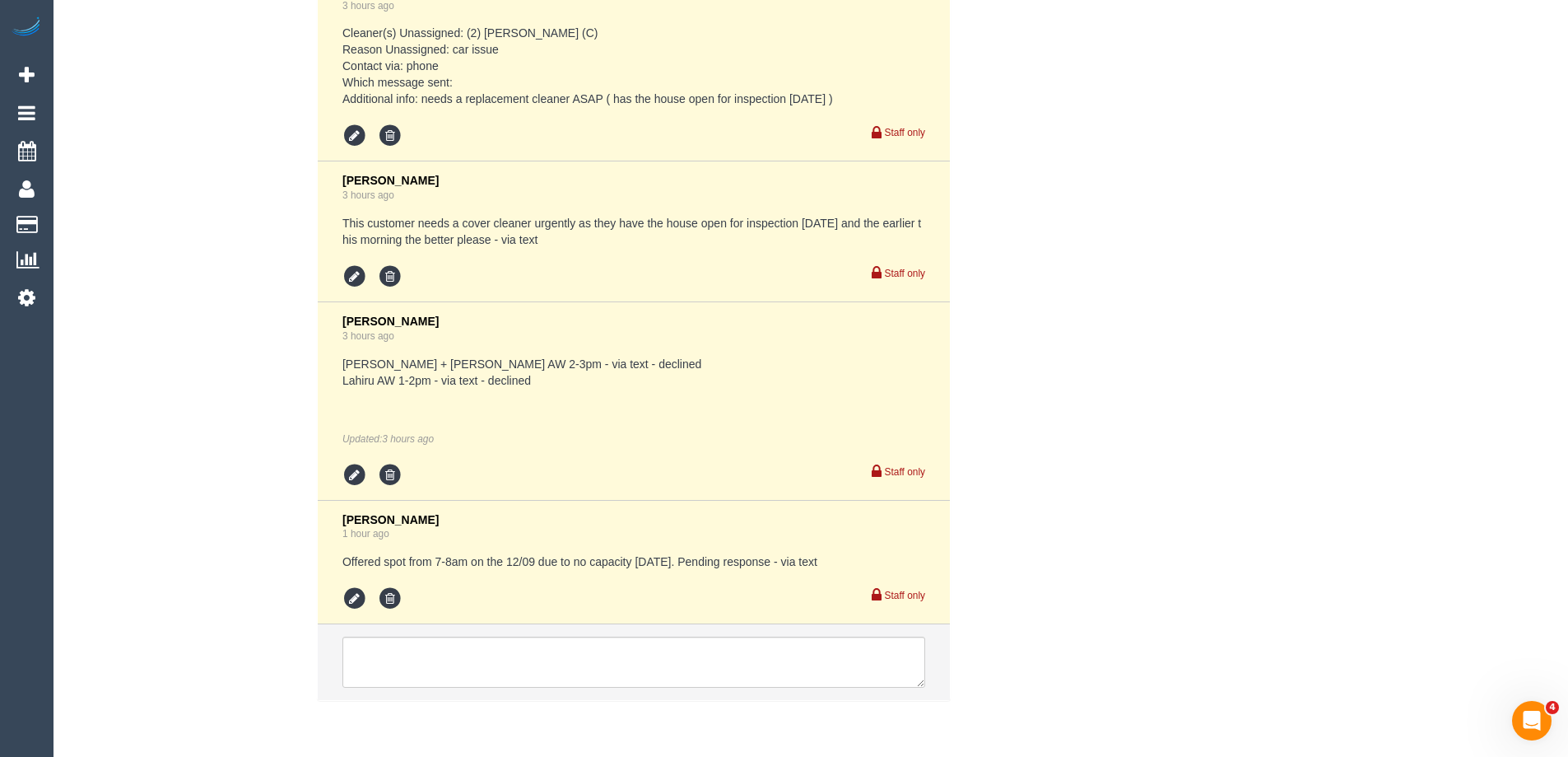
scroll to position [2924, 0]
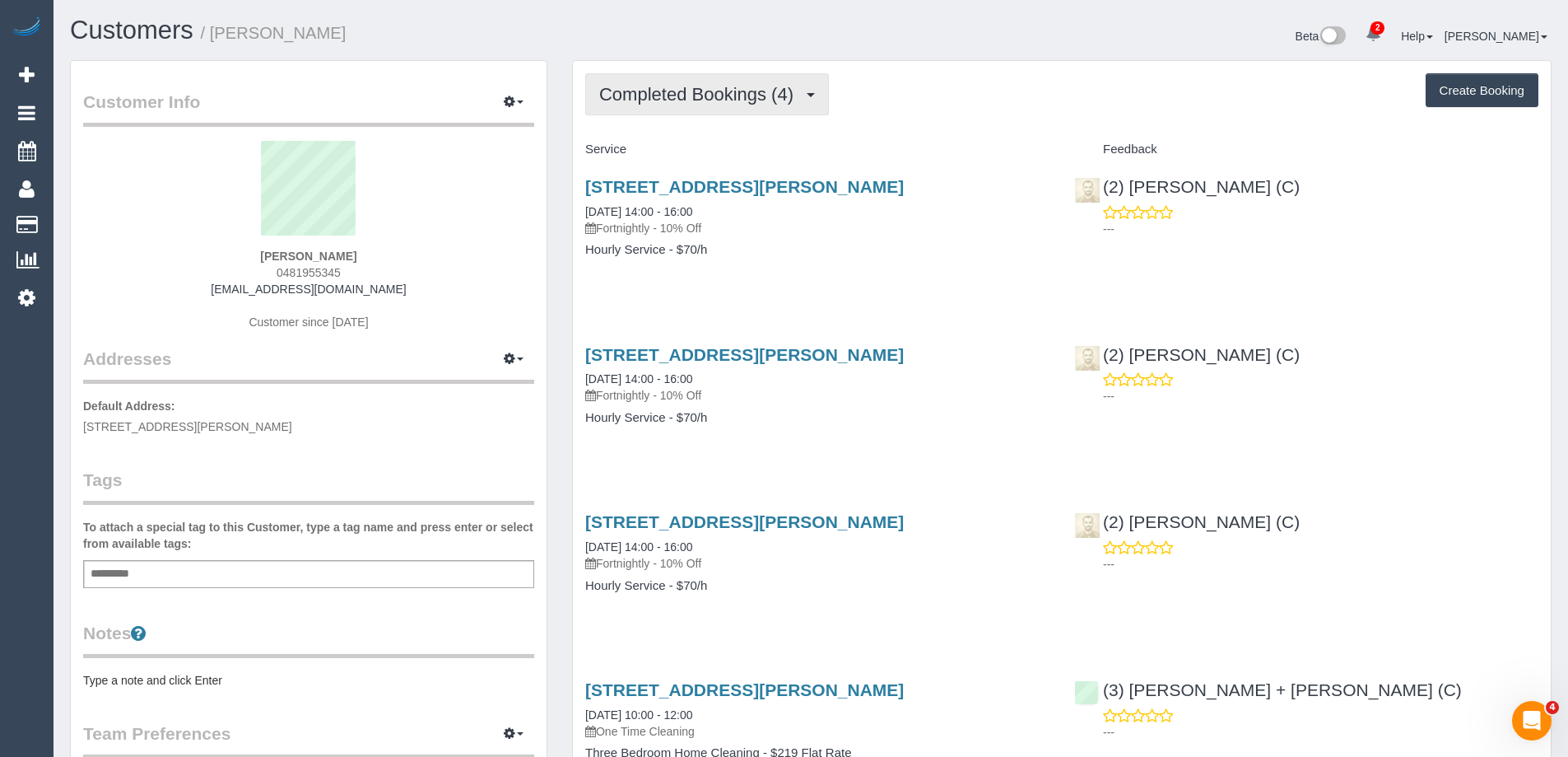
click at [700, 92] on span "Completed Bookings (4)" at bounding box center [700, 94] width 202 height 20
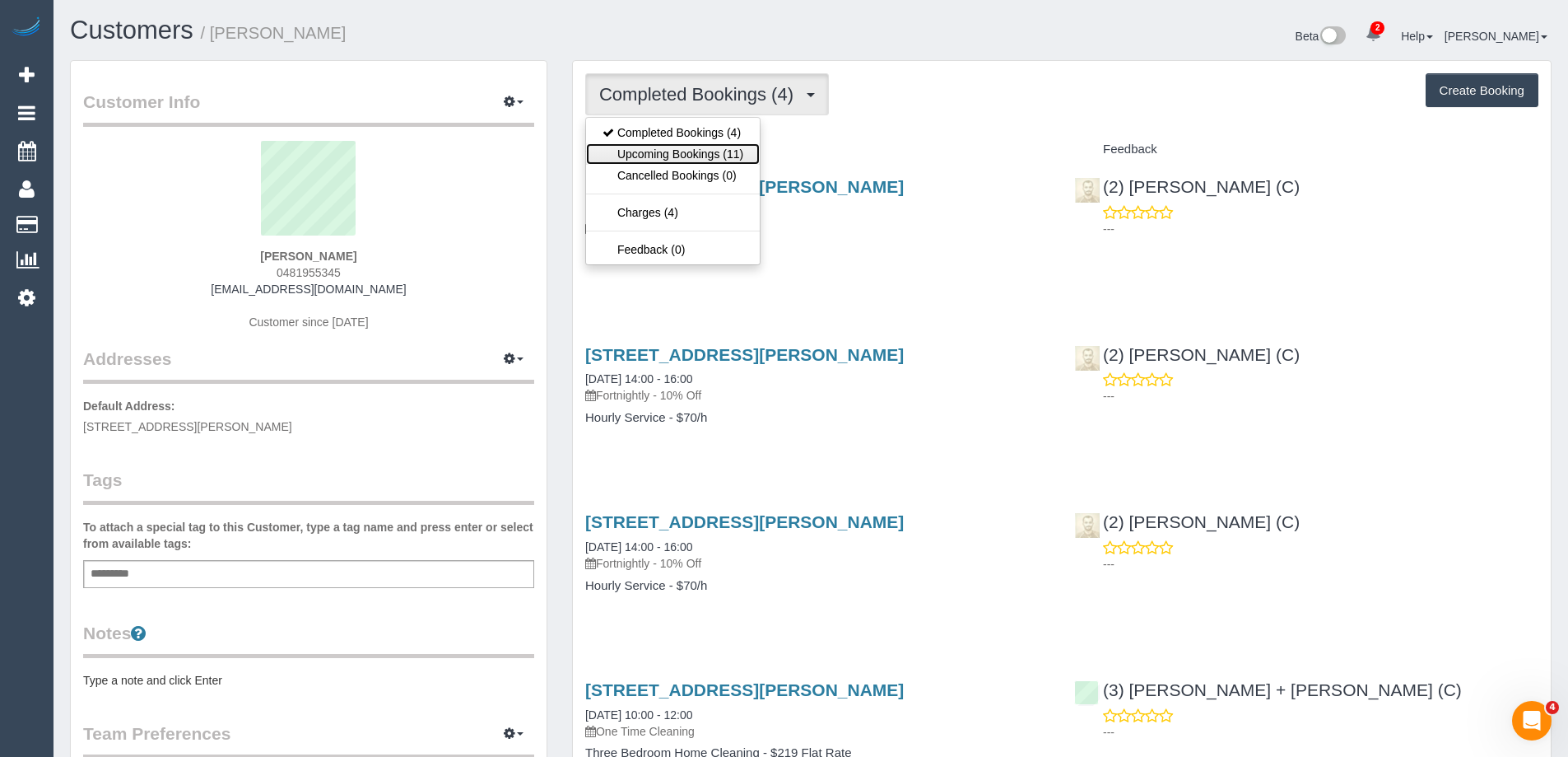
click at [719, 160] on link "Upcoming Bookings (11)" at bounding box center [672, 154] width 174 height 21
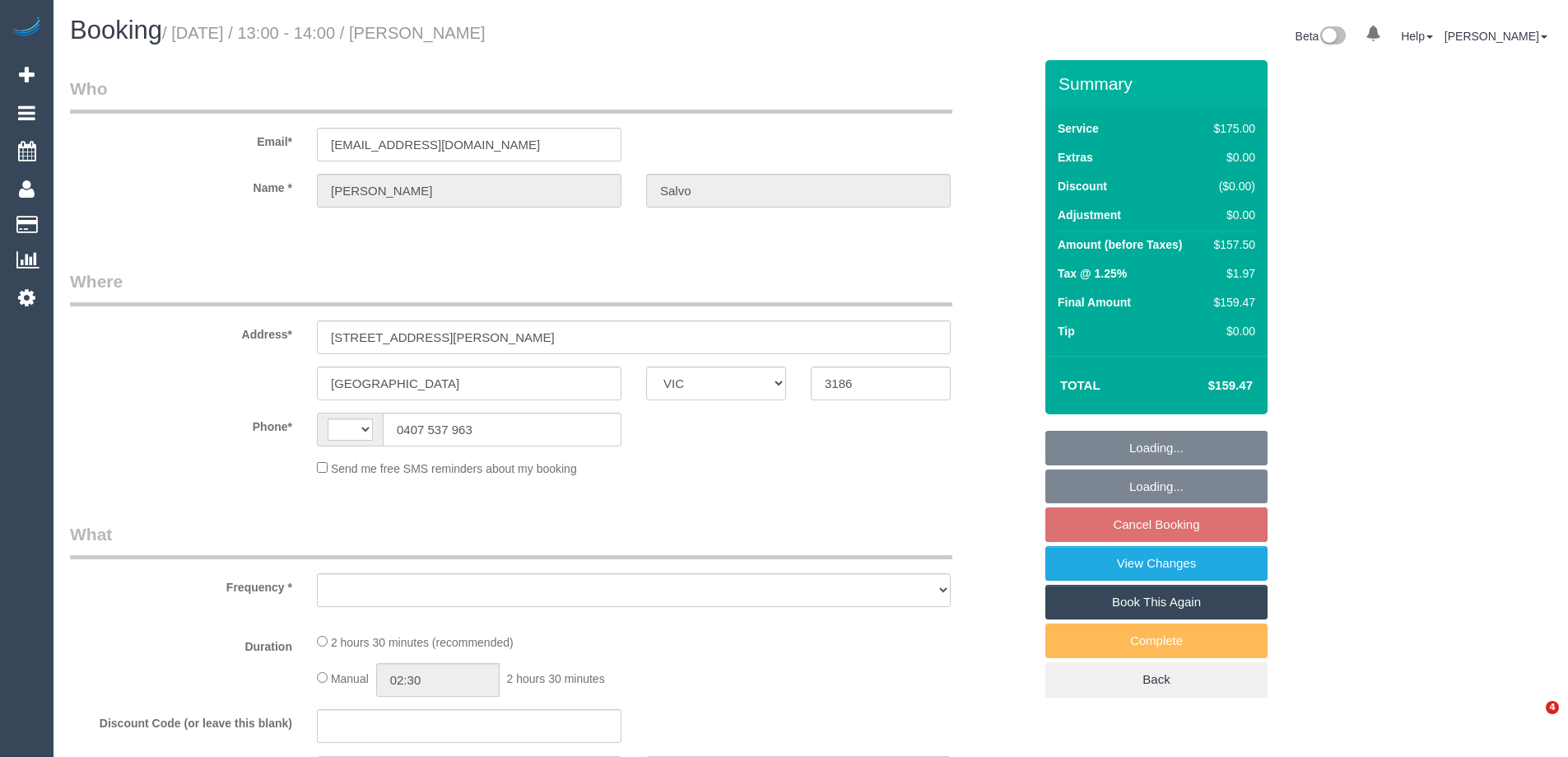
select select "VIC"
select select "string:AU"
select select "object:546"
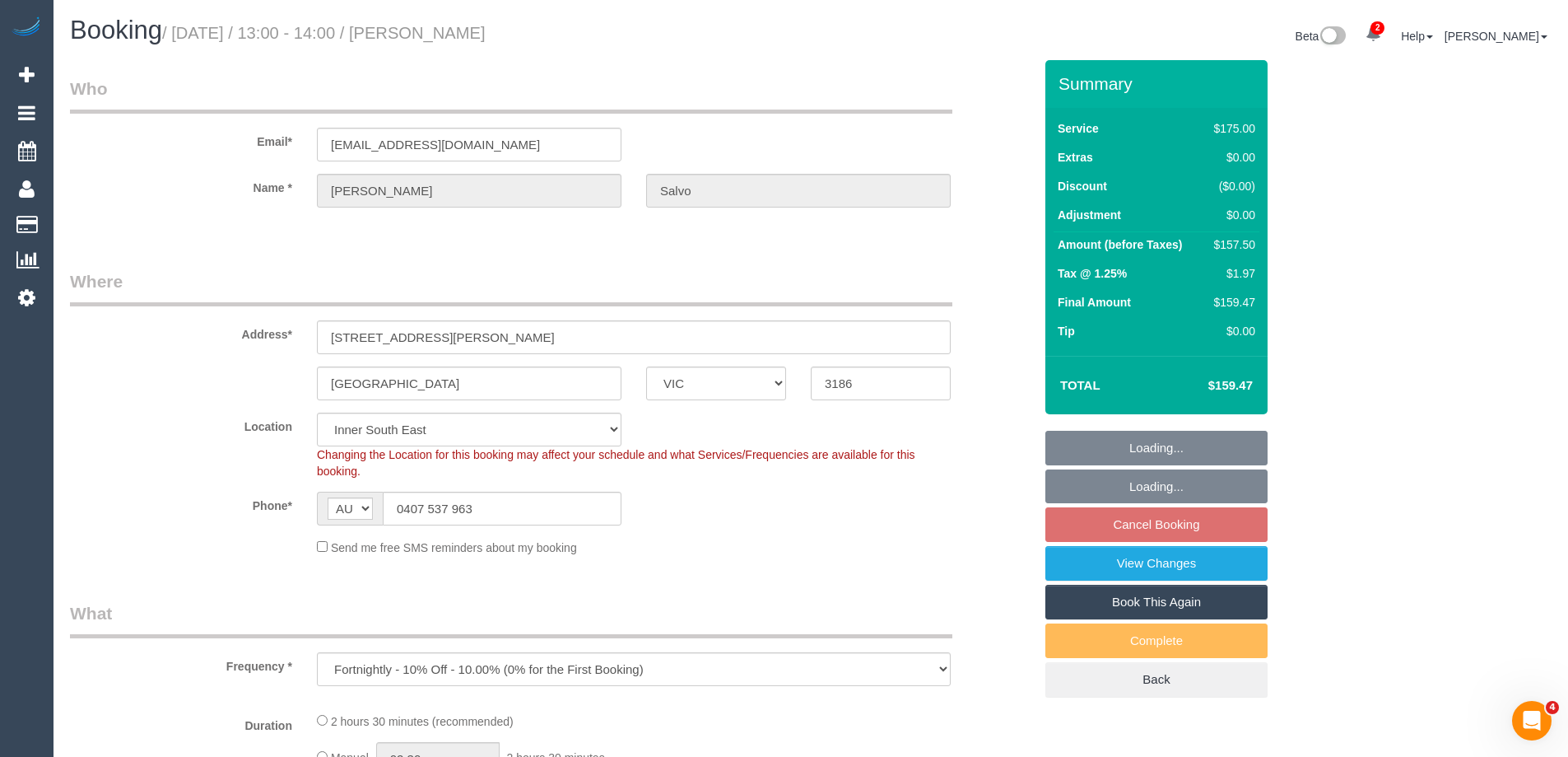
select select "string:stripe-pm_1QG6hw2GScqysDRVEWMbtPvV"
select select "150"
select select "number:29"
select select "object:883"
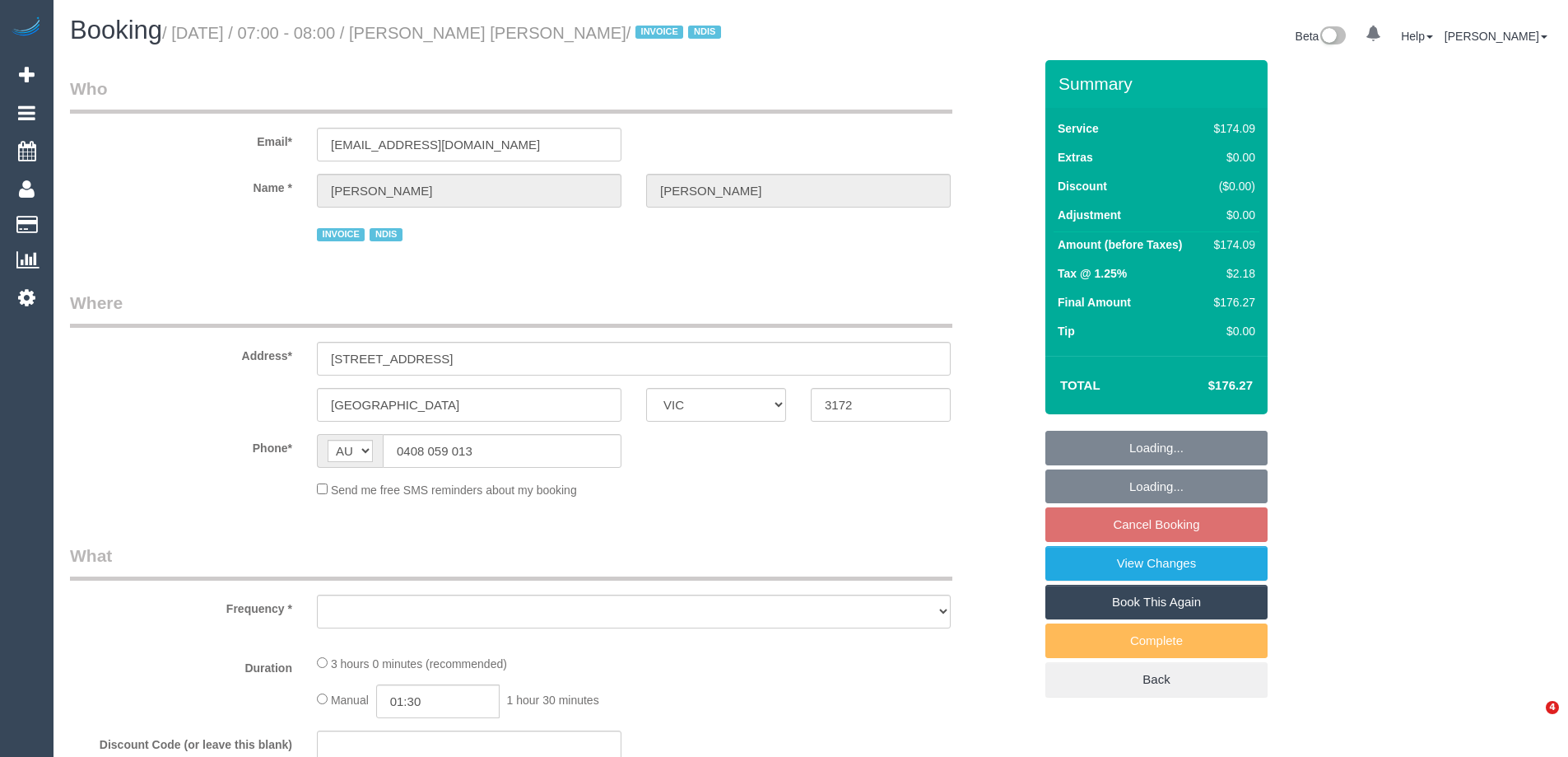
select select "VIC"
select select "180"
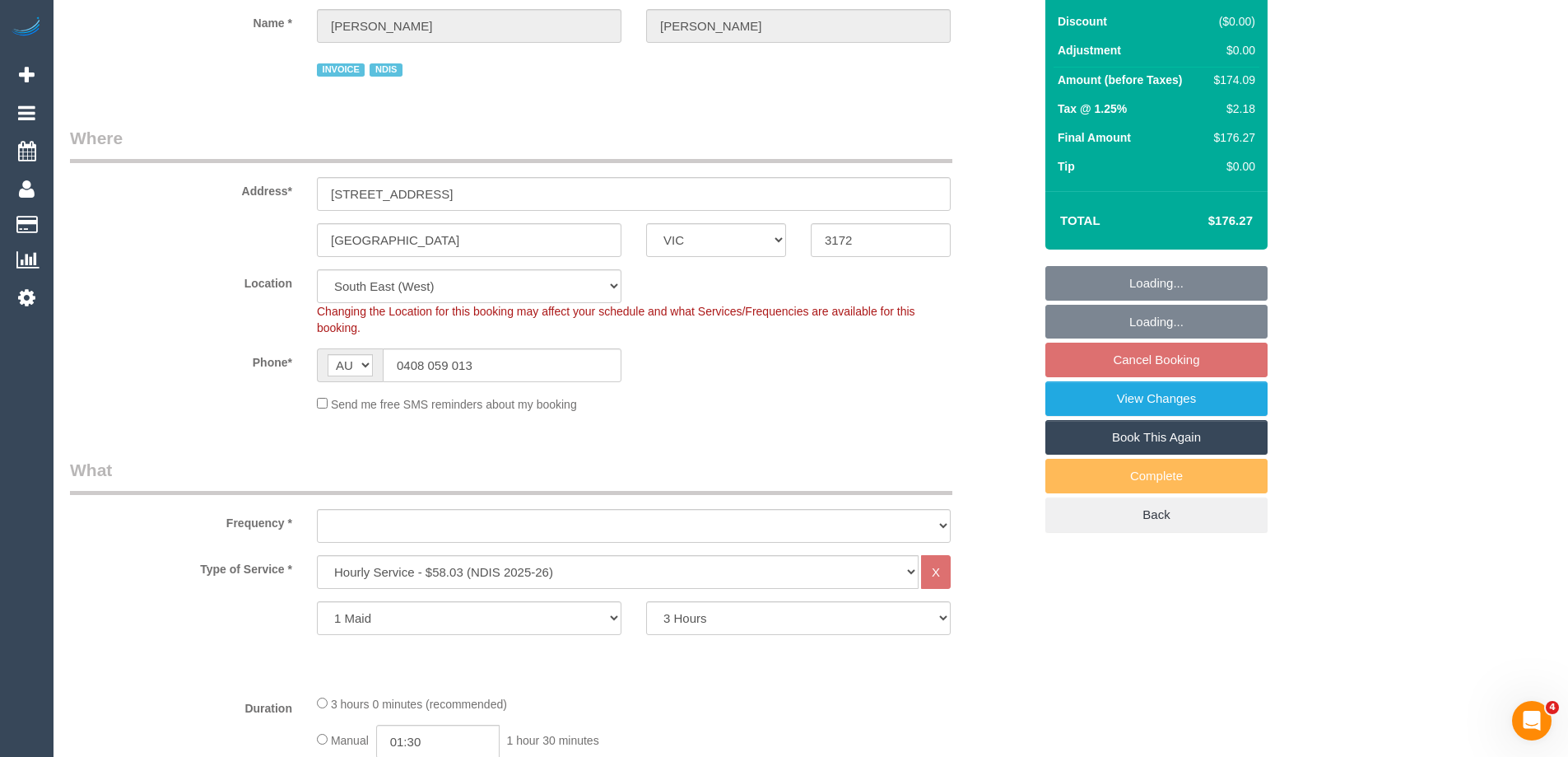
select select "number:27"
select select "number:14"
select select "number:18"
select select "number:24"
select select "number:35"
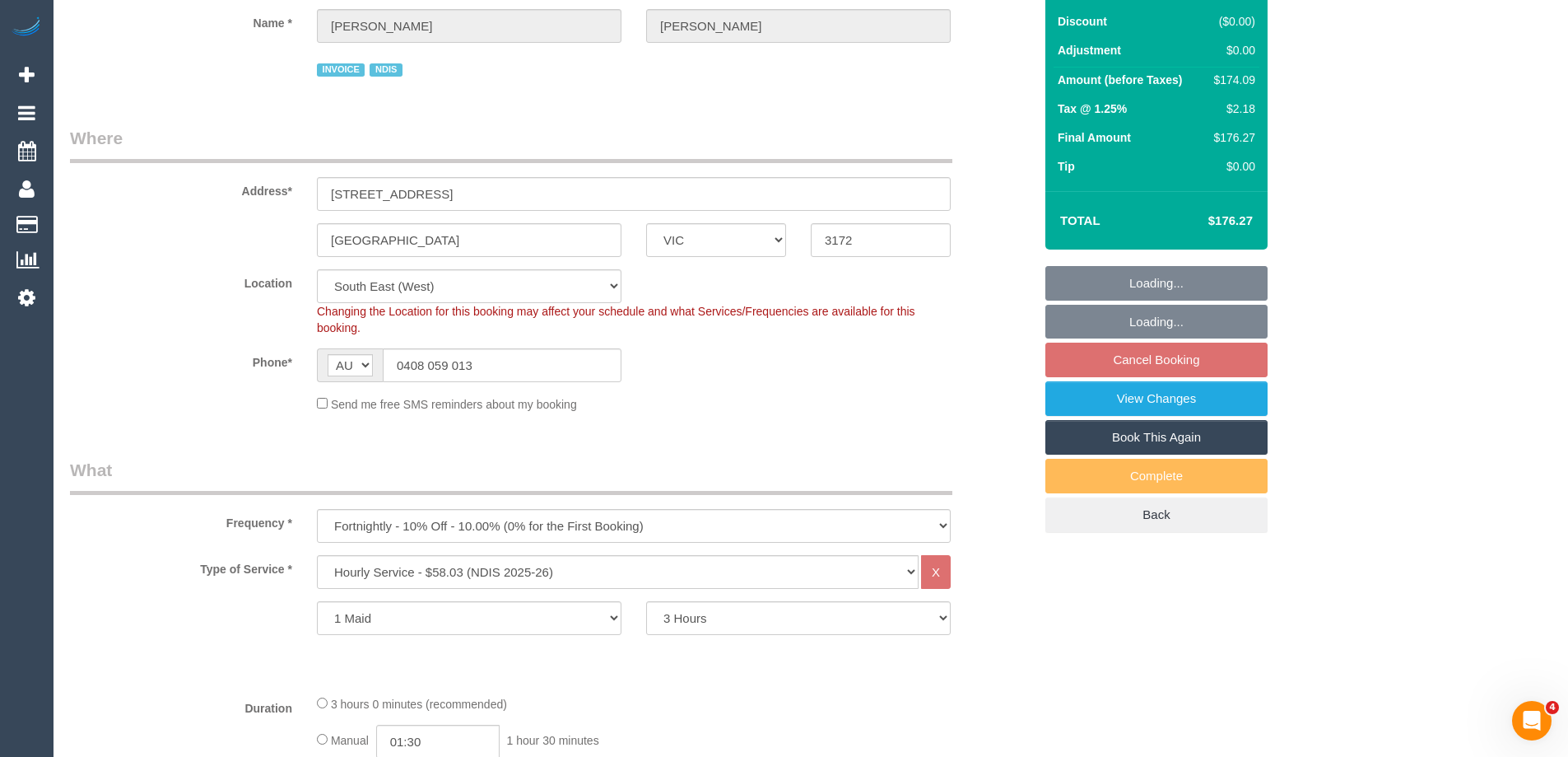
scroll to position [577, 0]
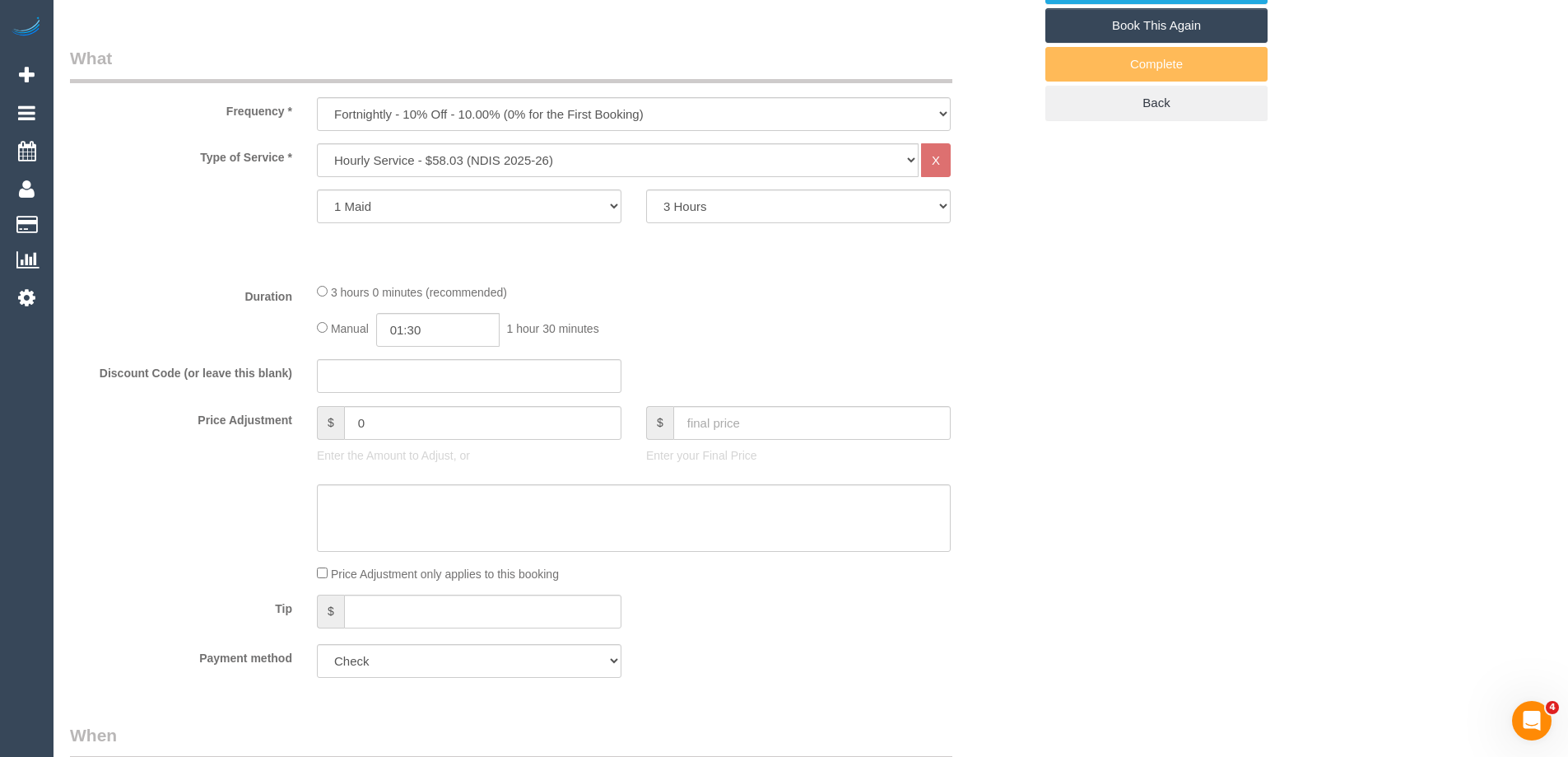
select select "object:850"
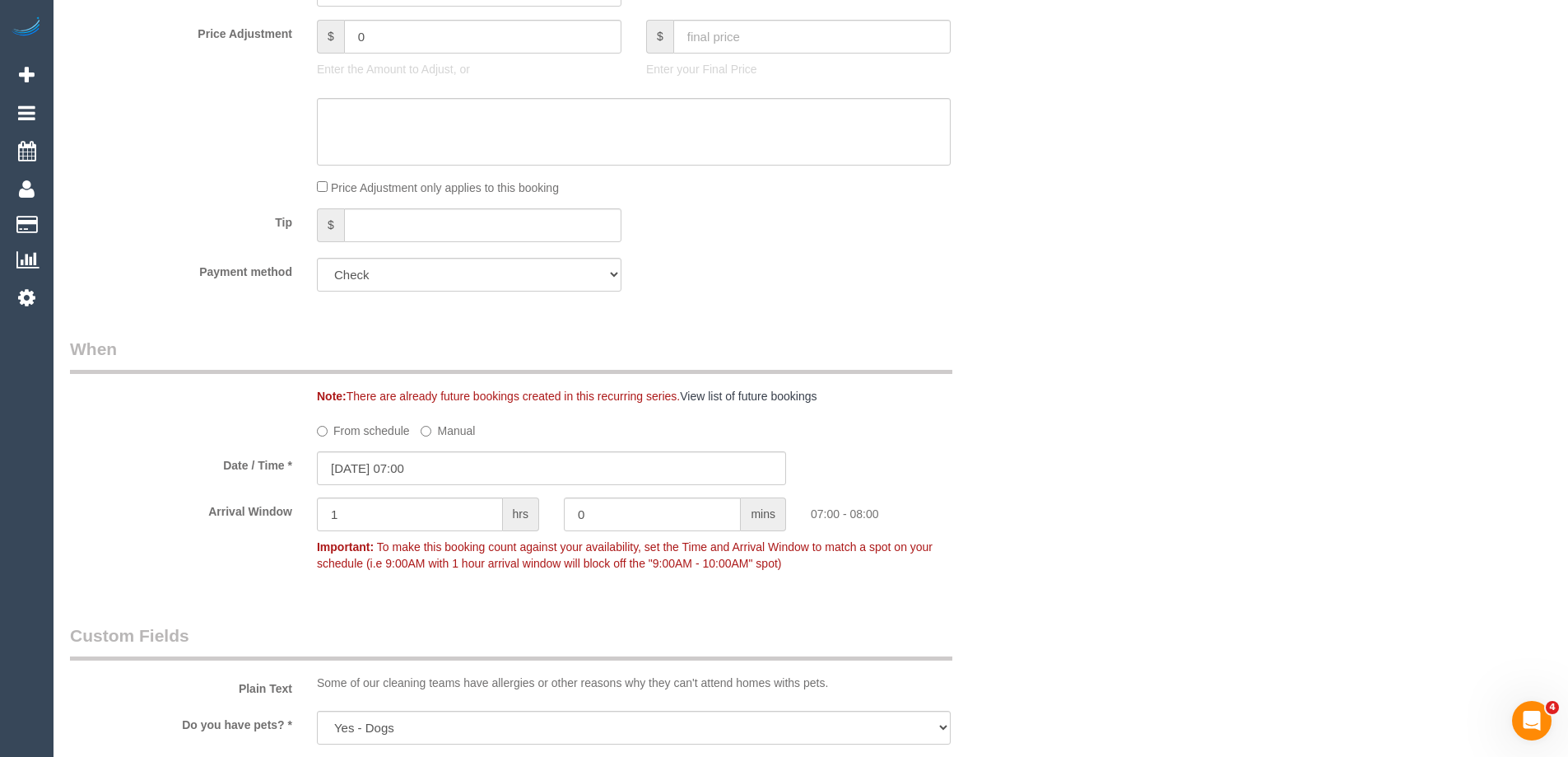
scroll to position [988, 0]
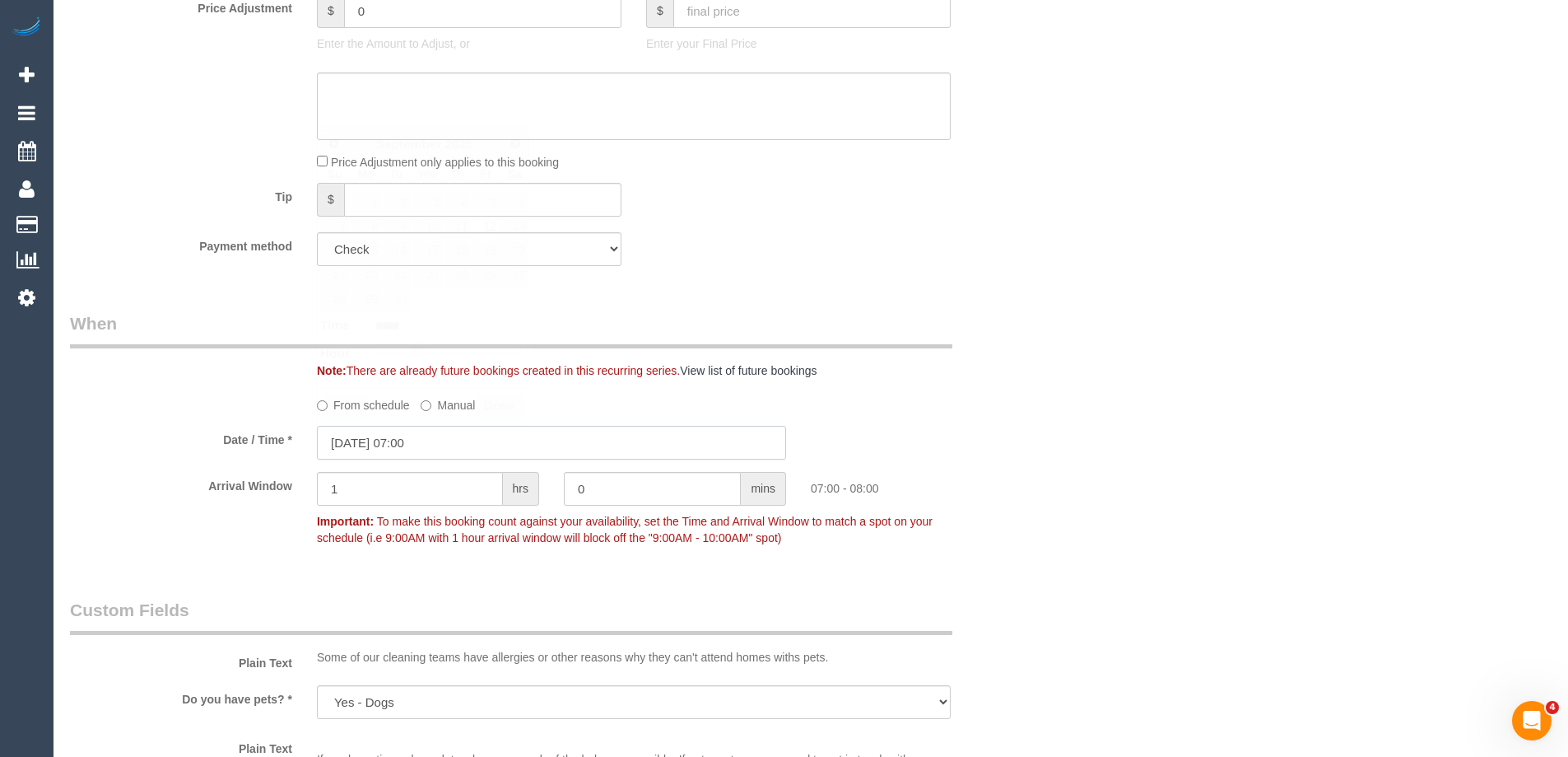
click at [368, 448] on input "12/09/2025 07:00" at bounding box center [551, 442] width 469 height 34
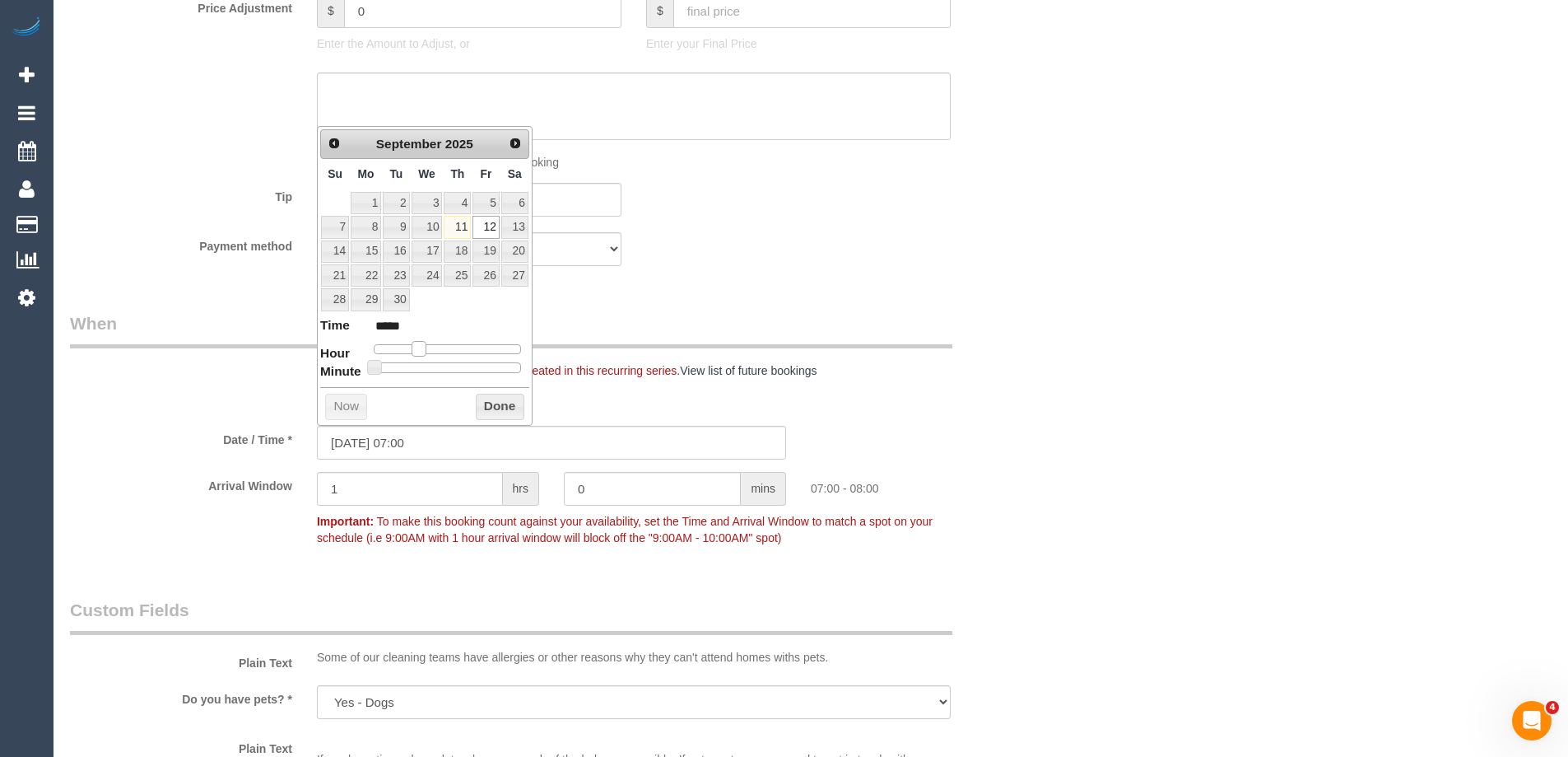
type input "12/09/2025 08:00"
type input "*****"
click at [422, 349] on span at bounding box center [424, 348] width 15 height 15
click at [501, 407] on button "Done" at bounding box center [499, 406] width 48 height 27
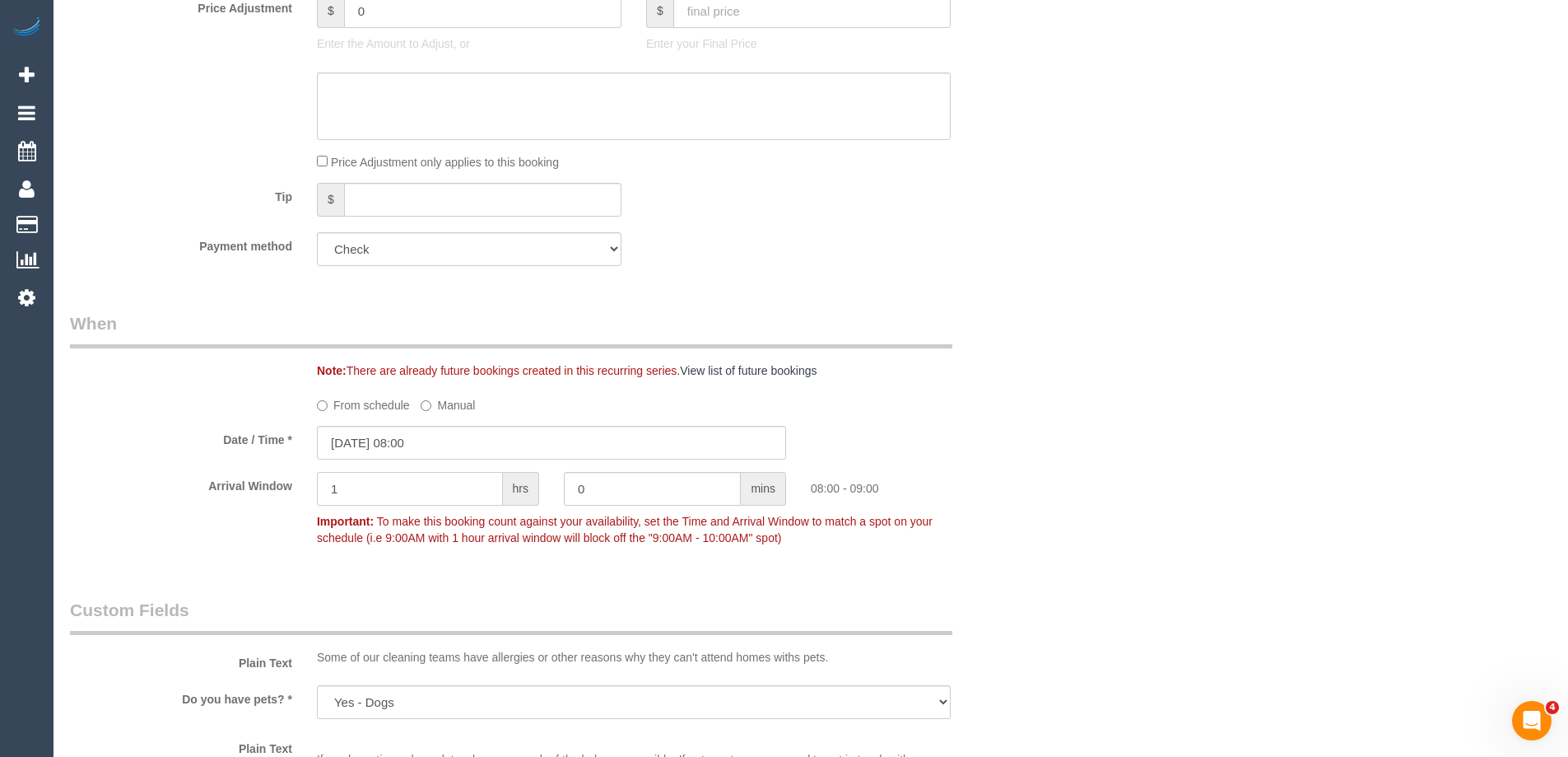
drag, startPoint x: 234, startPoint y: 465, endPoint x: 206, endPoint y: 460, distance: 28.4
click at [206, 460] on sui-booking-spot "From schedule Manual Date / Time * 12/09/2025 08:00 Arrival Window 1 hrs 0 mins…" at bounding box center [551, 471] width 962 height 162
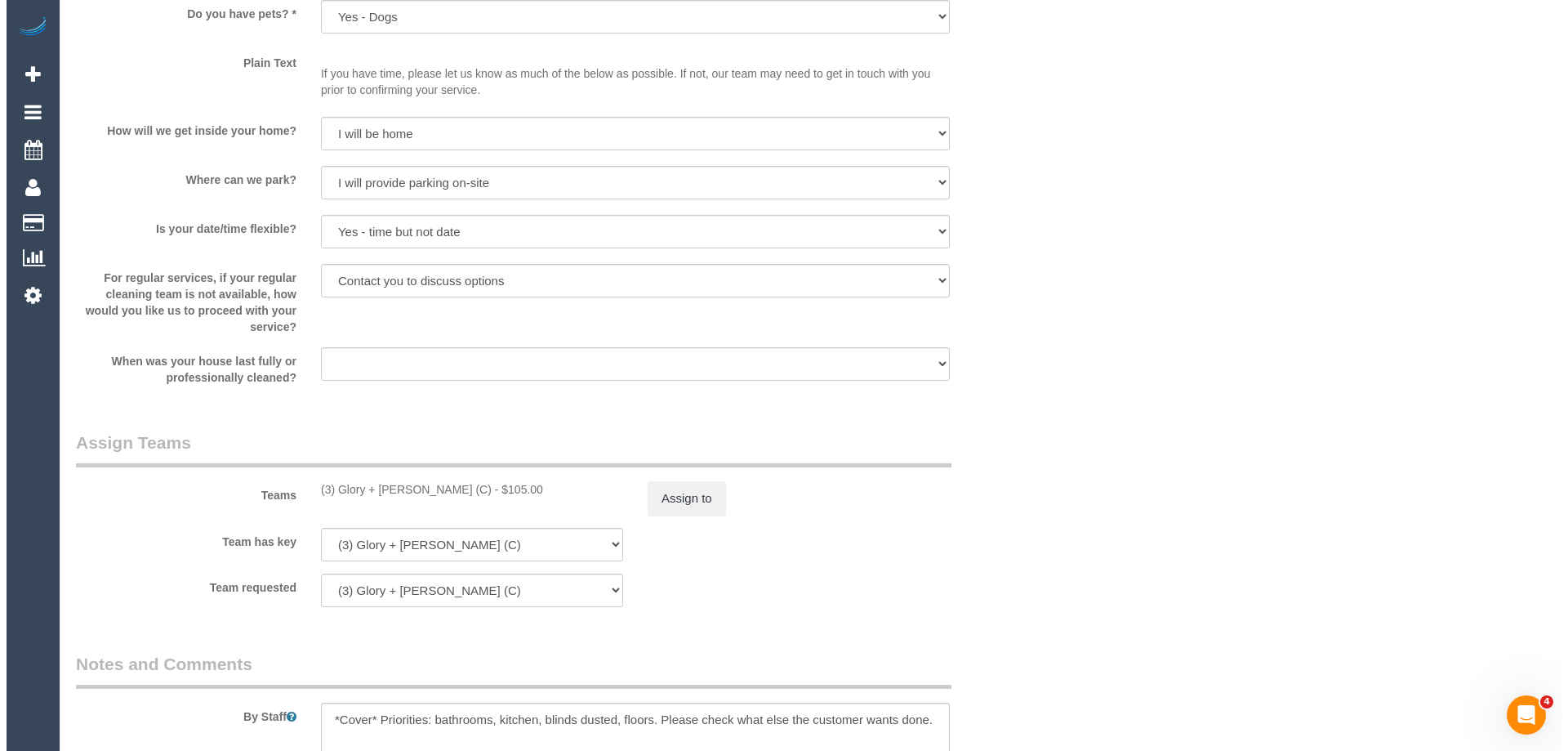
scroll to position [1797, 0]
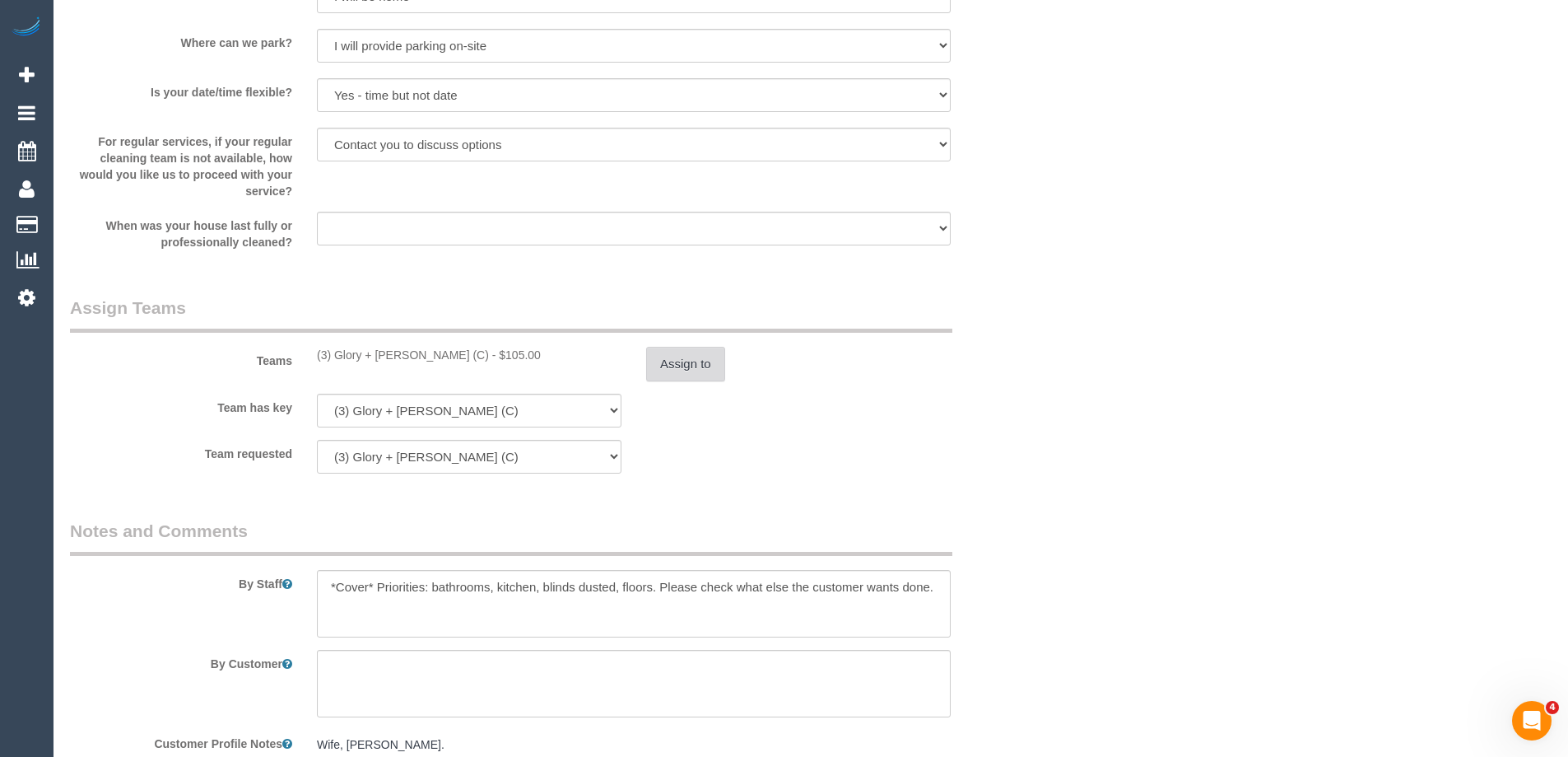
type input "2"
click at [668, 358] on button "Assign to" at bounding box center [685, 364] width 79 height 35
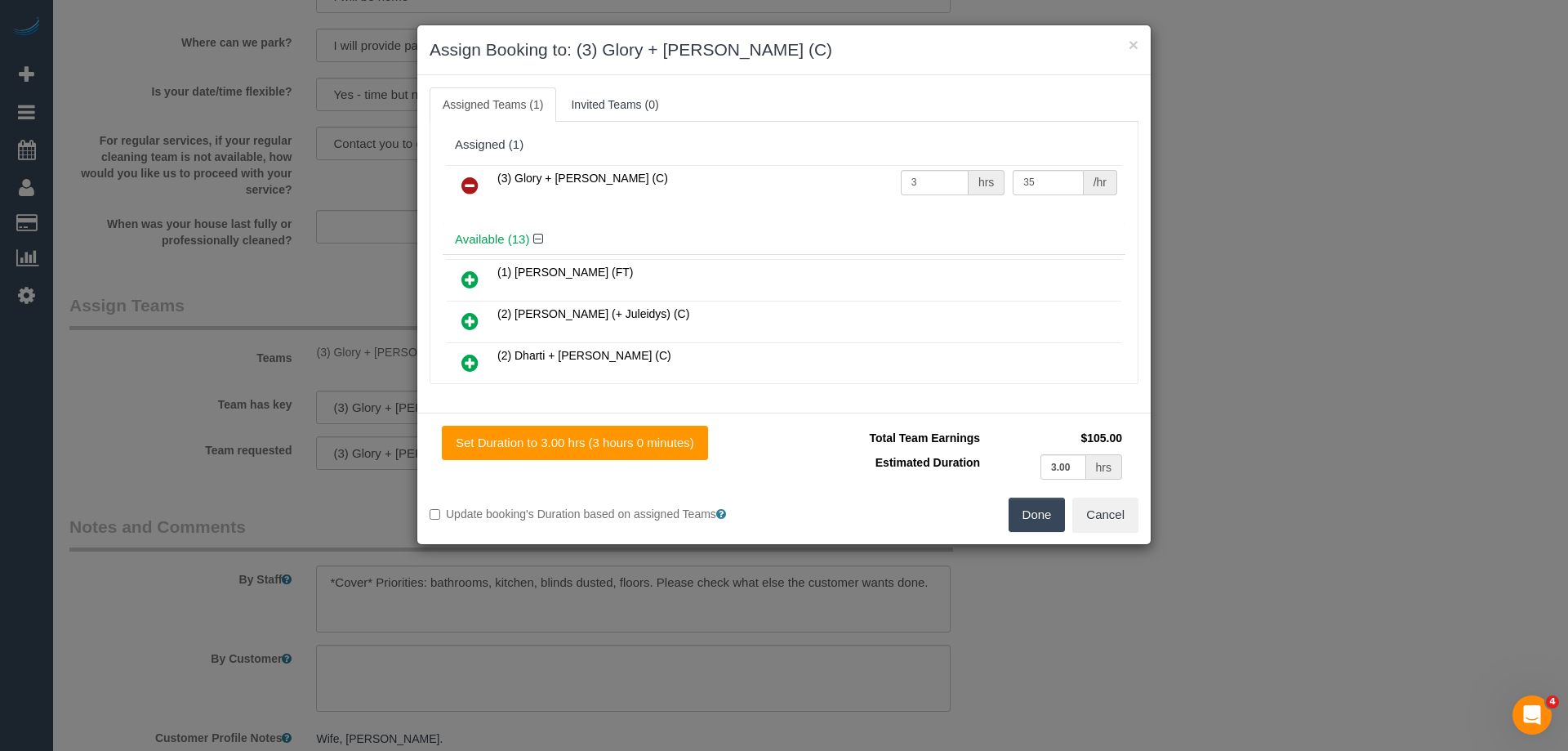
click at [476, 182] on icon at bounding box center [469, 185] width 17 height 20
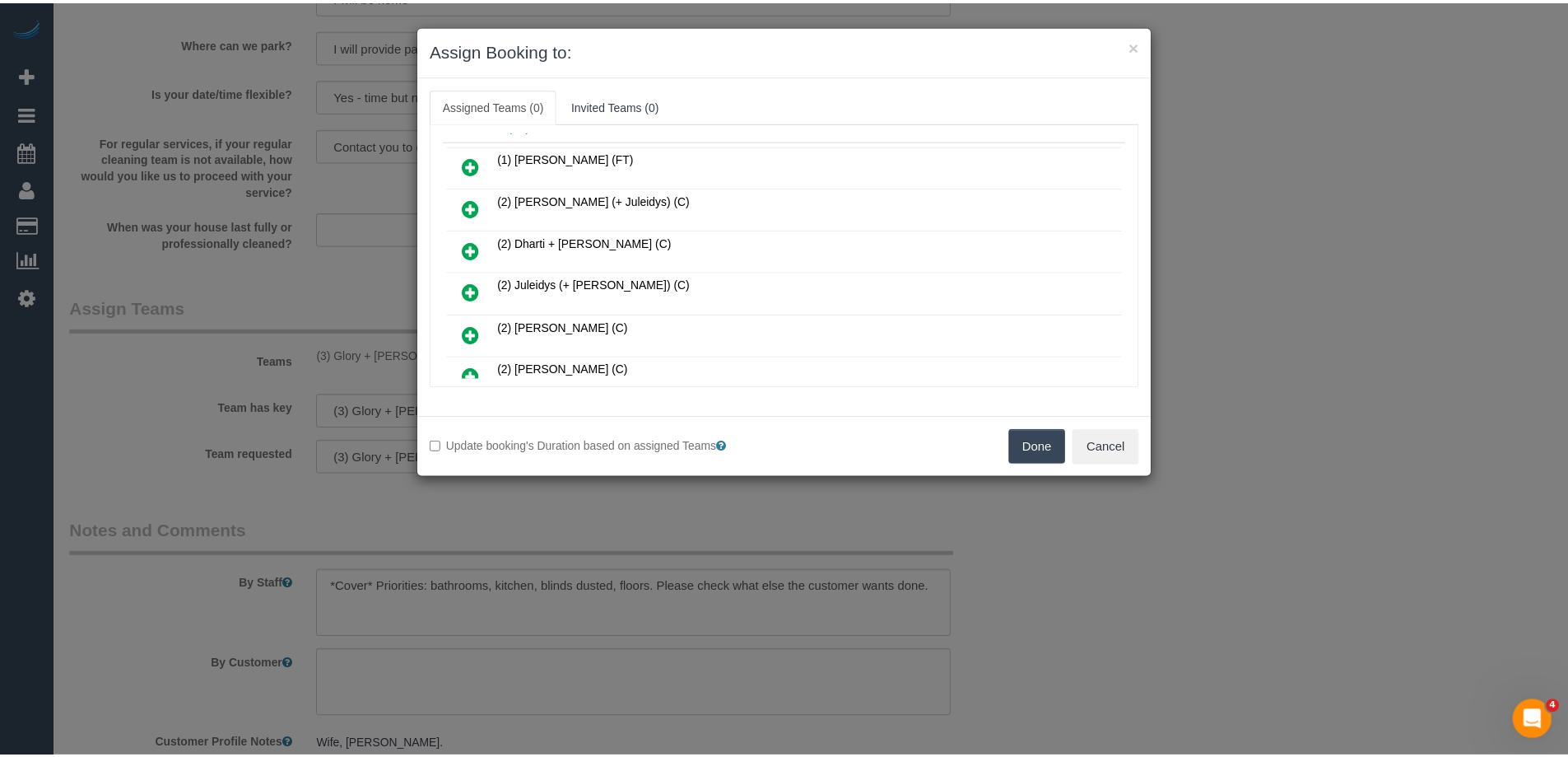
scroll to position [0, 0]
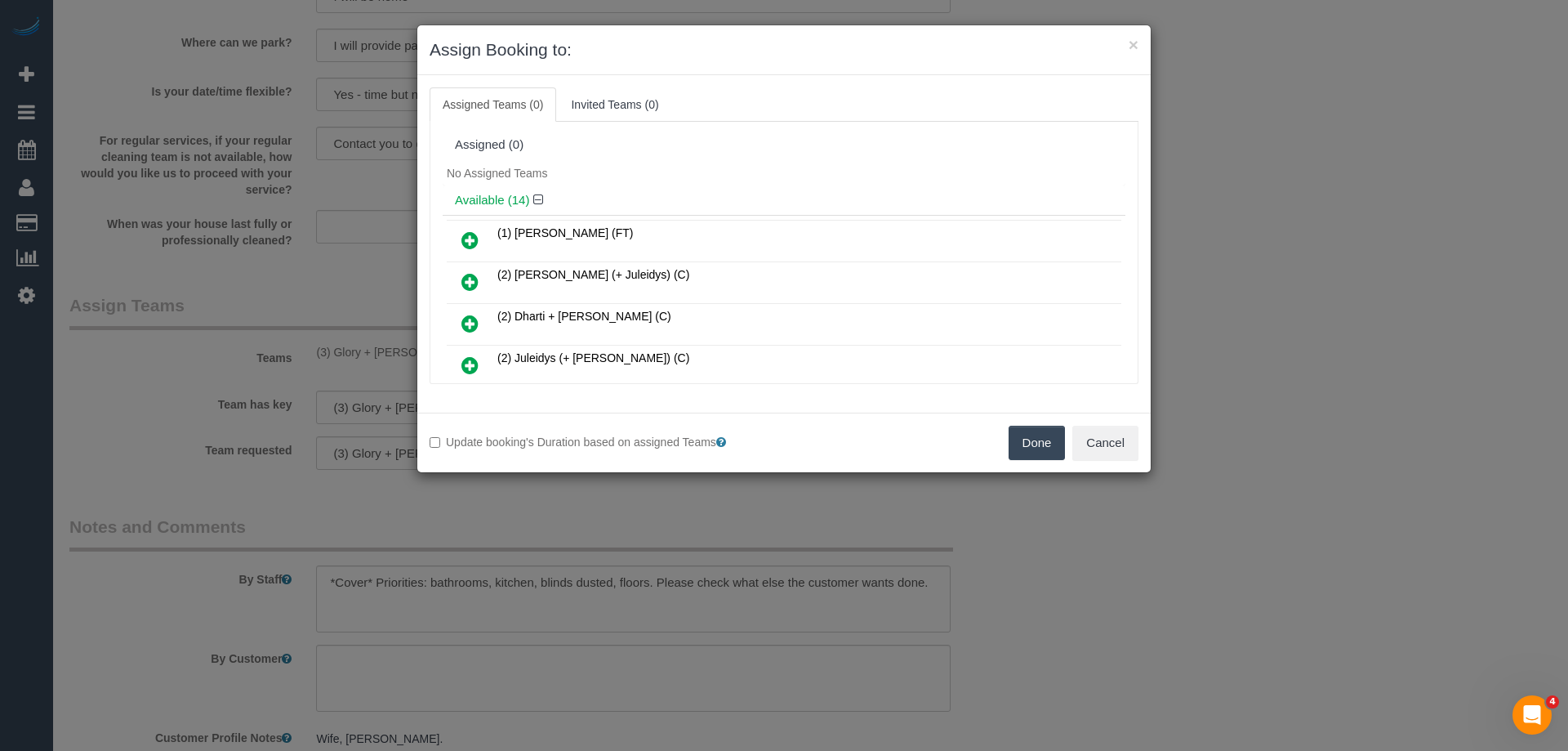
click at [1036, 444] on button "Done" at bounding box center [1037, 443] width 57 height 35
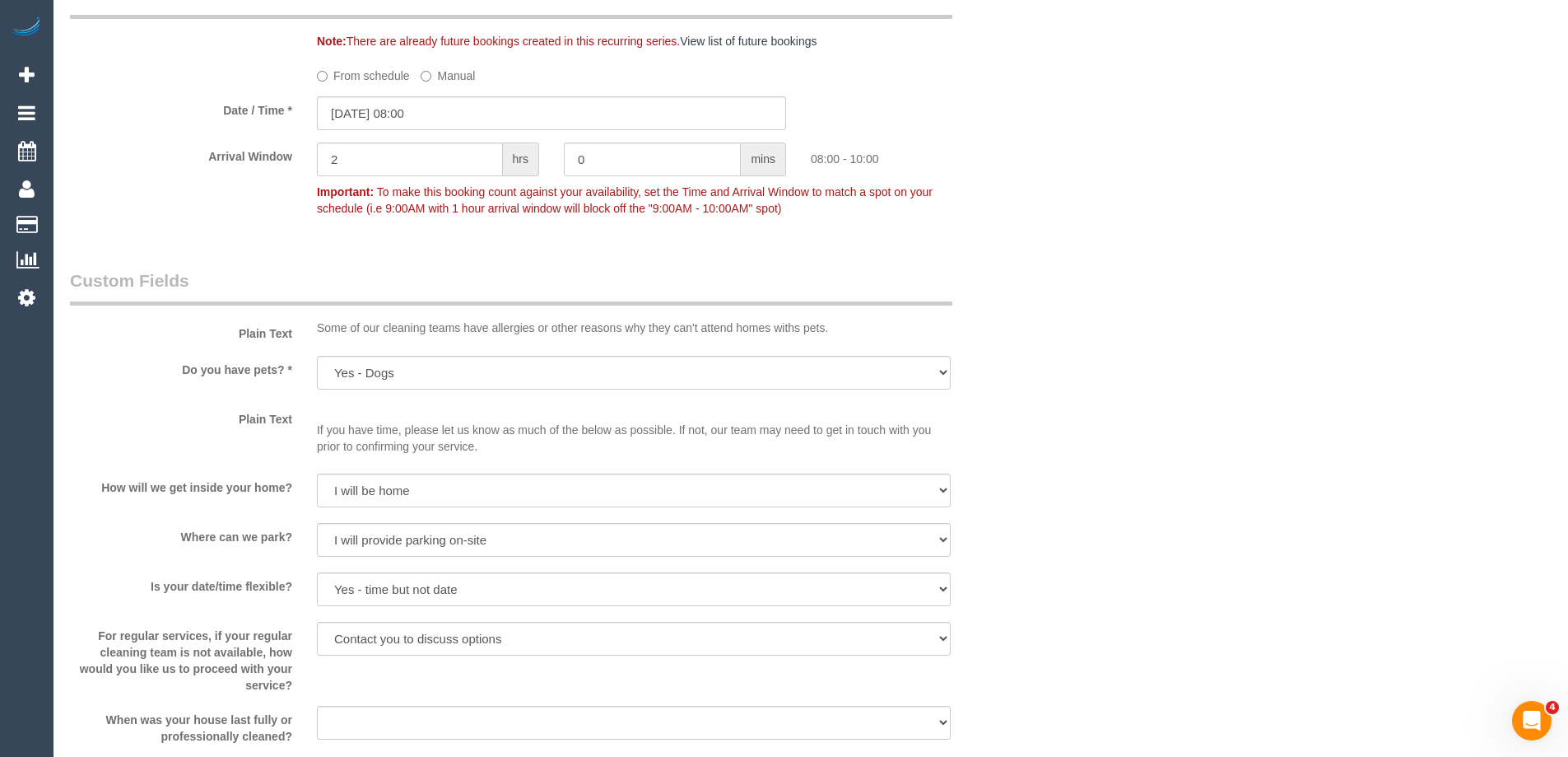
scroll to position [1070, 0]
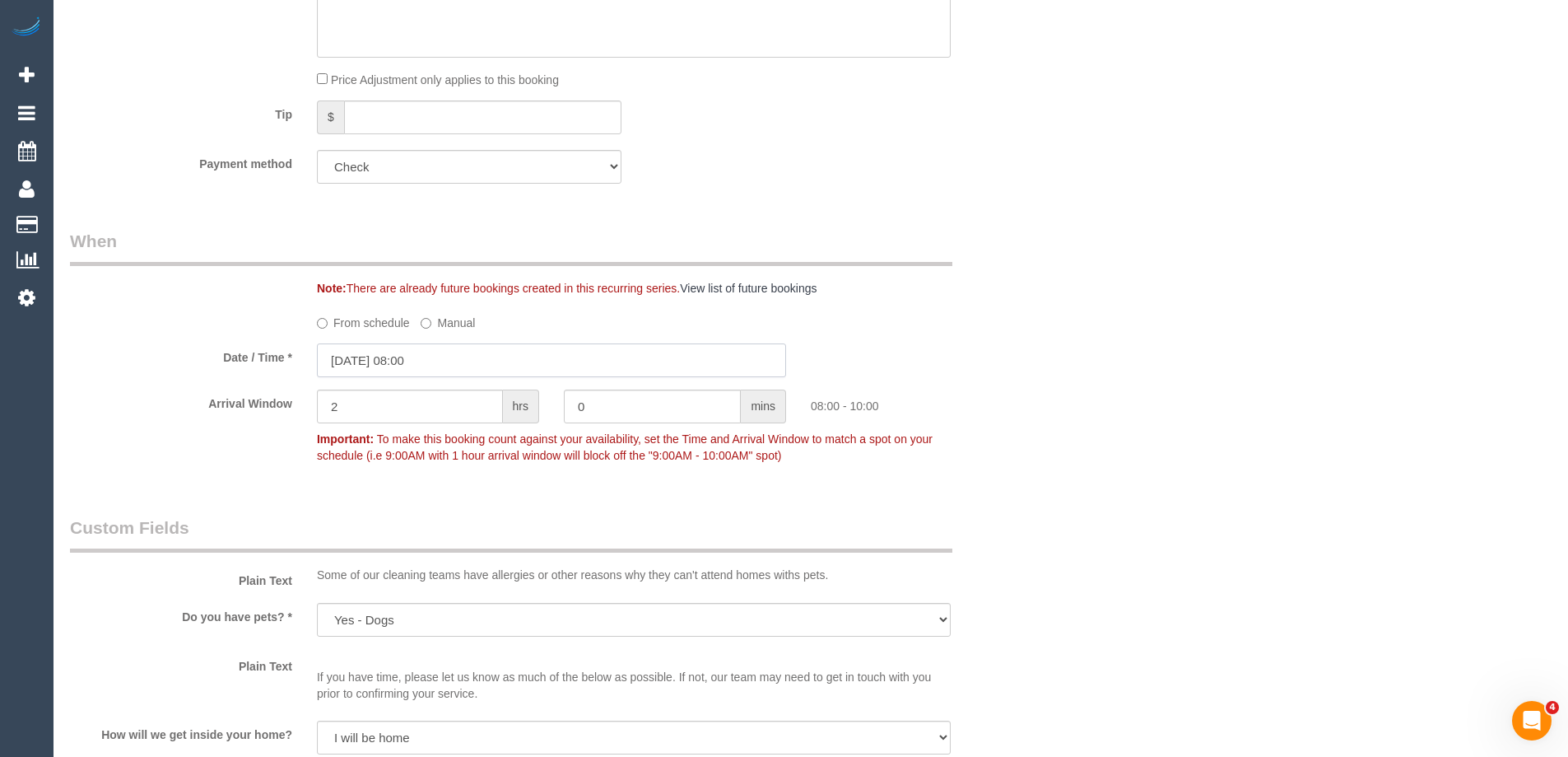
click at [361, 364] on input "12/09/2025 08:00" at bounding box center [551, 360] width 469 height 34
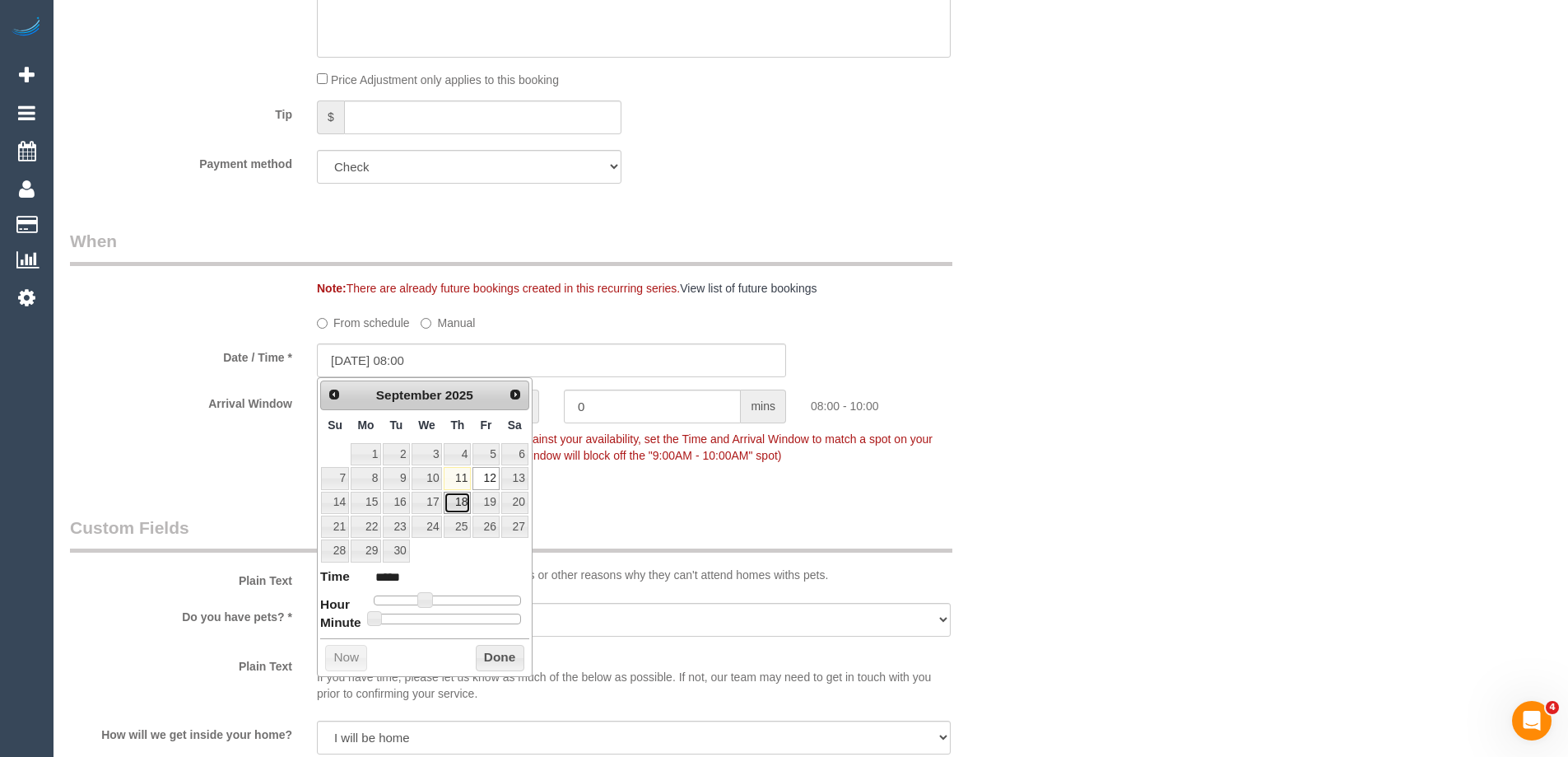
click at [455, 507] on link "18" at bounding box center [457, 503] width 27 height 22
type input "18/09/2025 08:00"
click at [592, 507] on div "Who Email* rferguson17@hotmail.com Name * Leslie Paul Ferguson INVOICE NDIS Whe…" at bounding box center [551, 771] width 987 height 3563
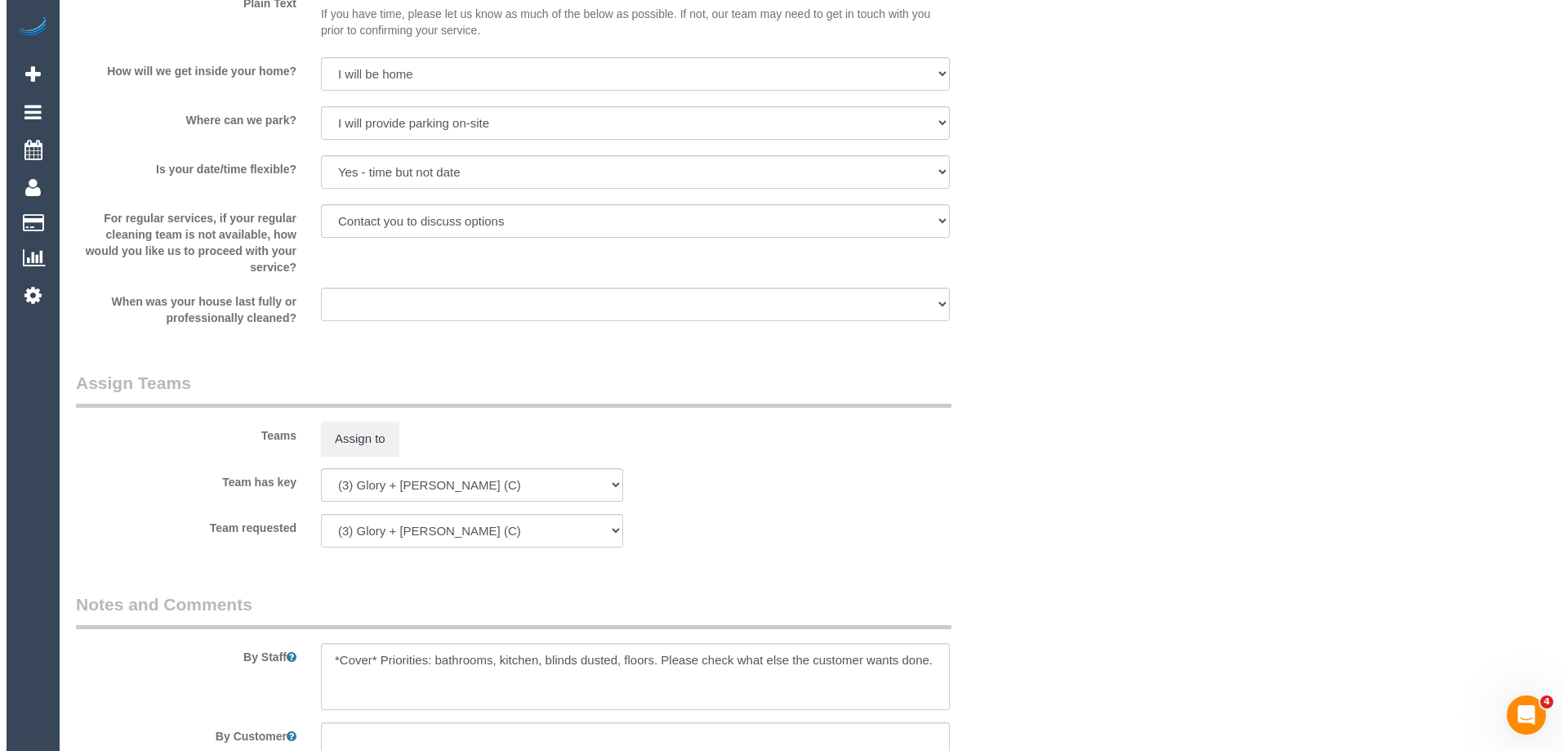
scroll to position [1797, 0]
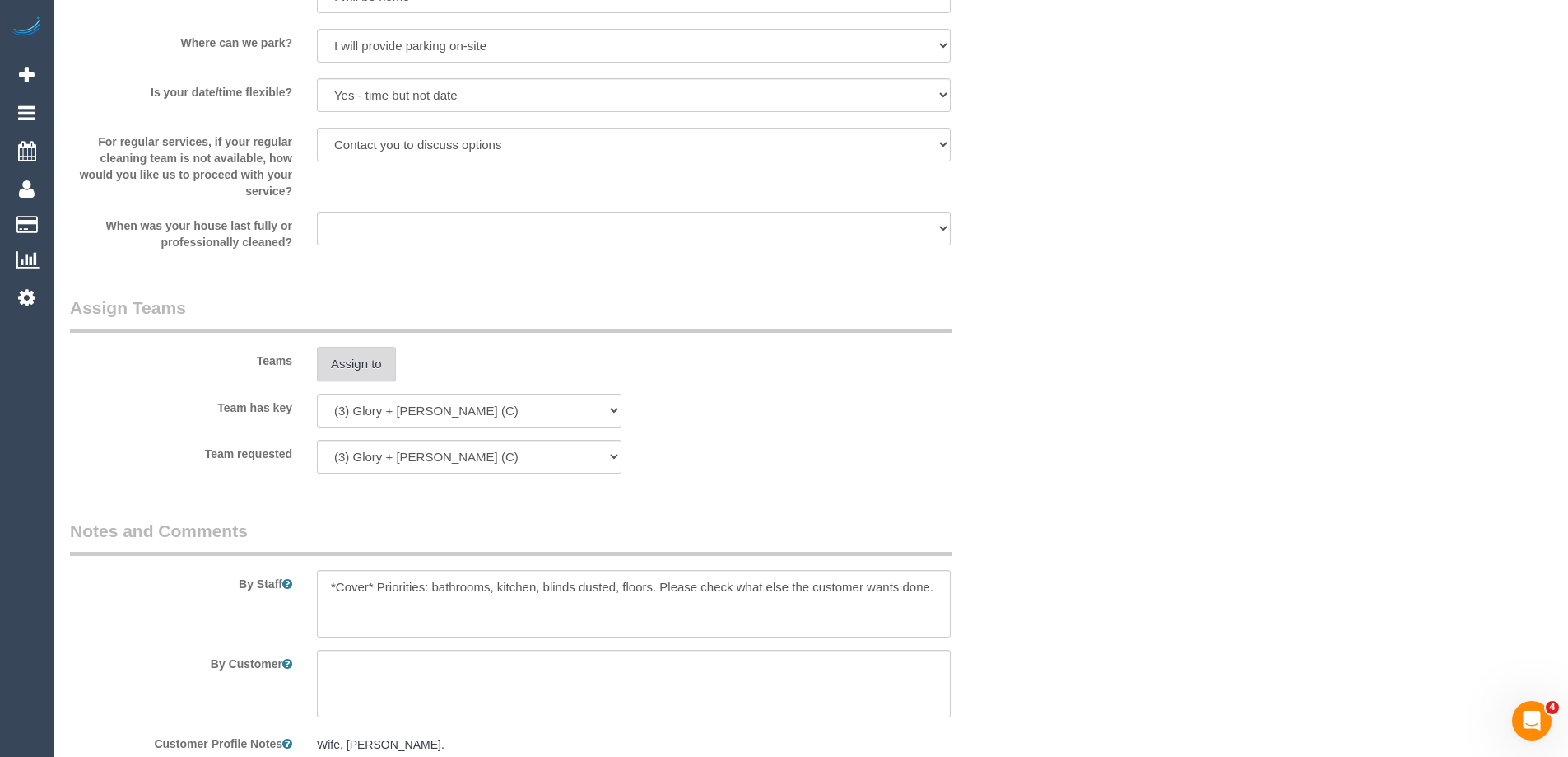
click at [354, 352] on button "Assign to" at bounding box center [356, 364] width 79 height 35
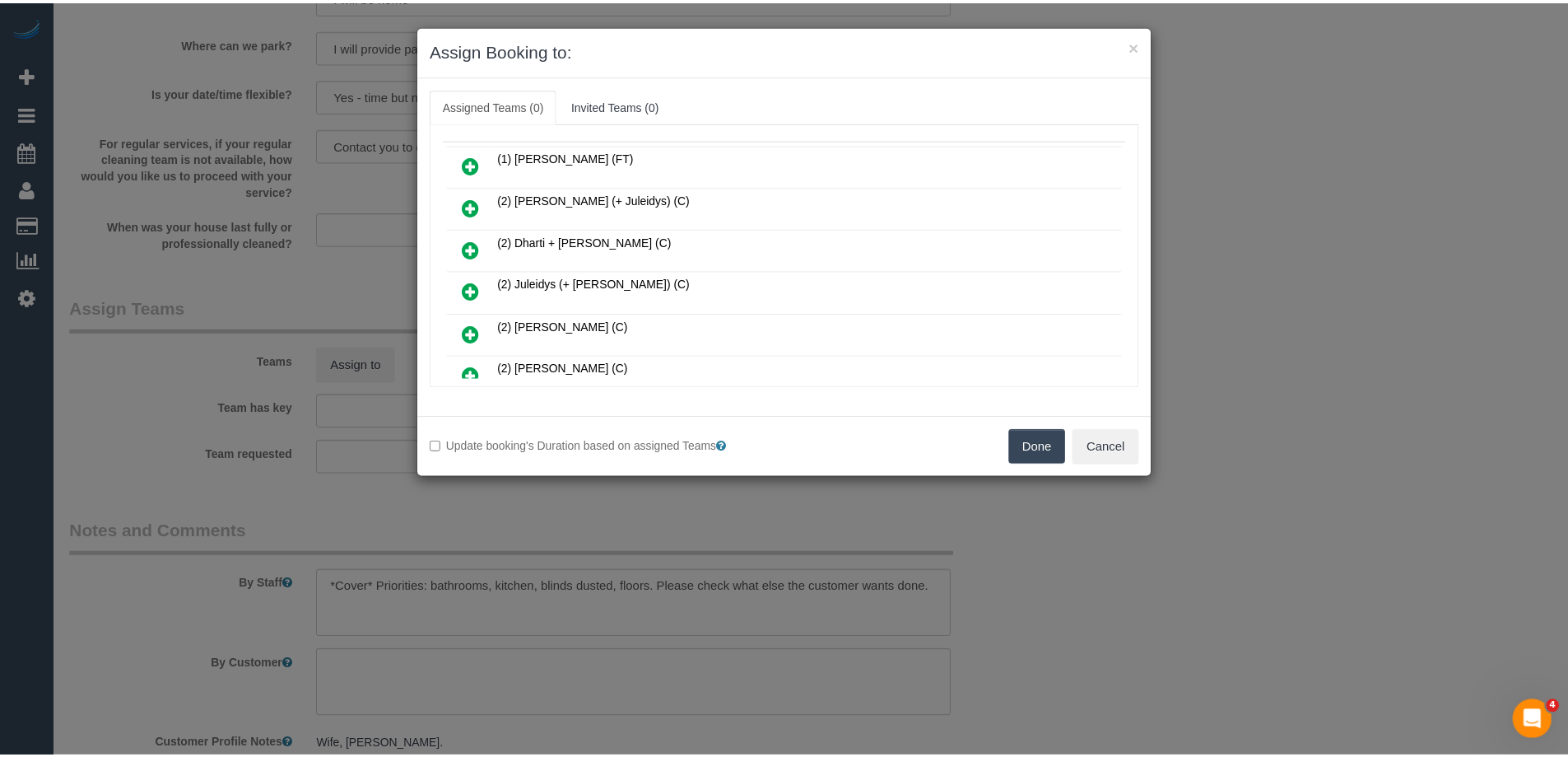
scroll to position [0, 0]
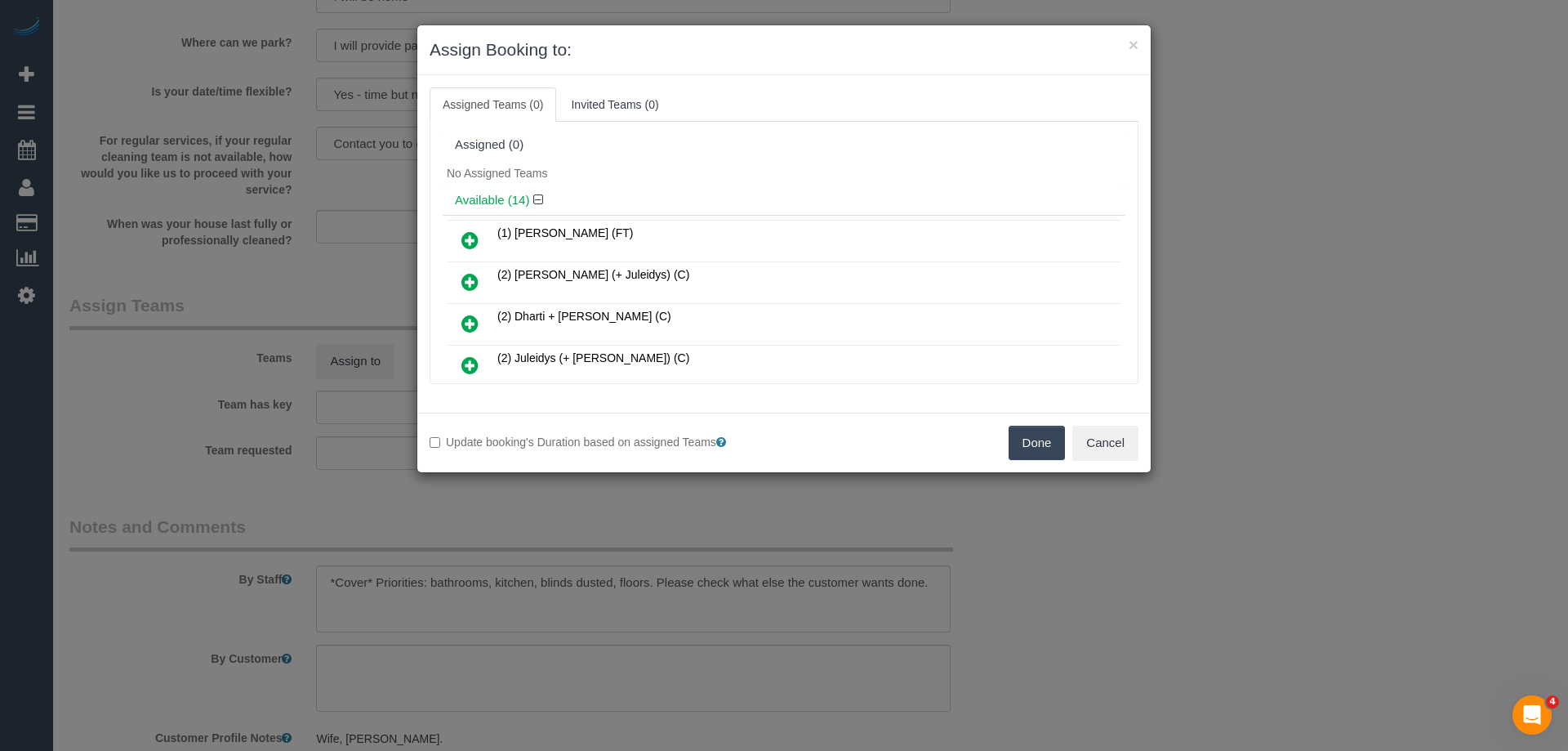
click at [1017, 450] on button "Done" at bounding box center [1037, 443] width 57 height 35
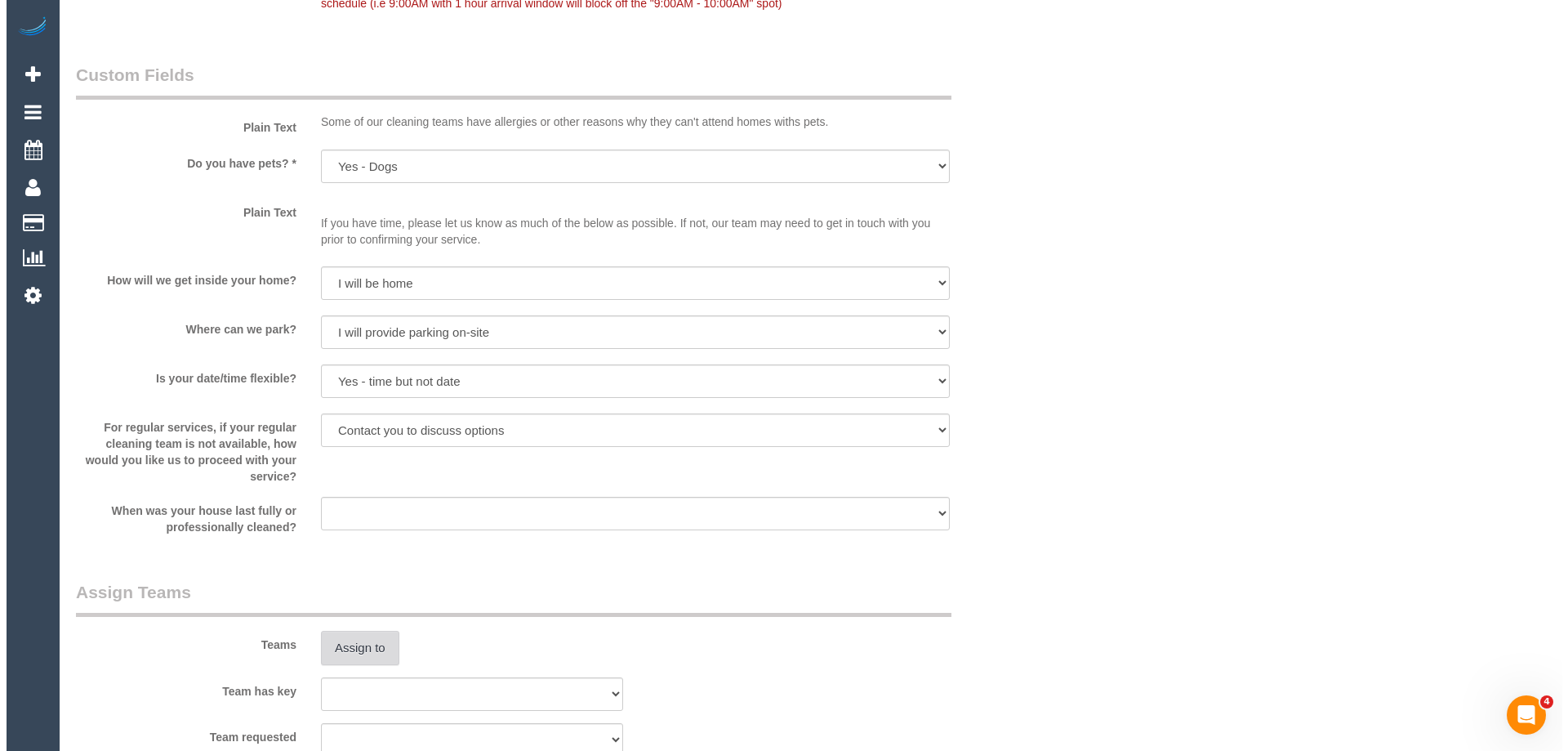
scroll to position [1797, 0]
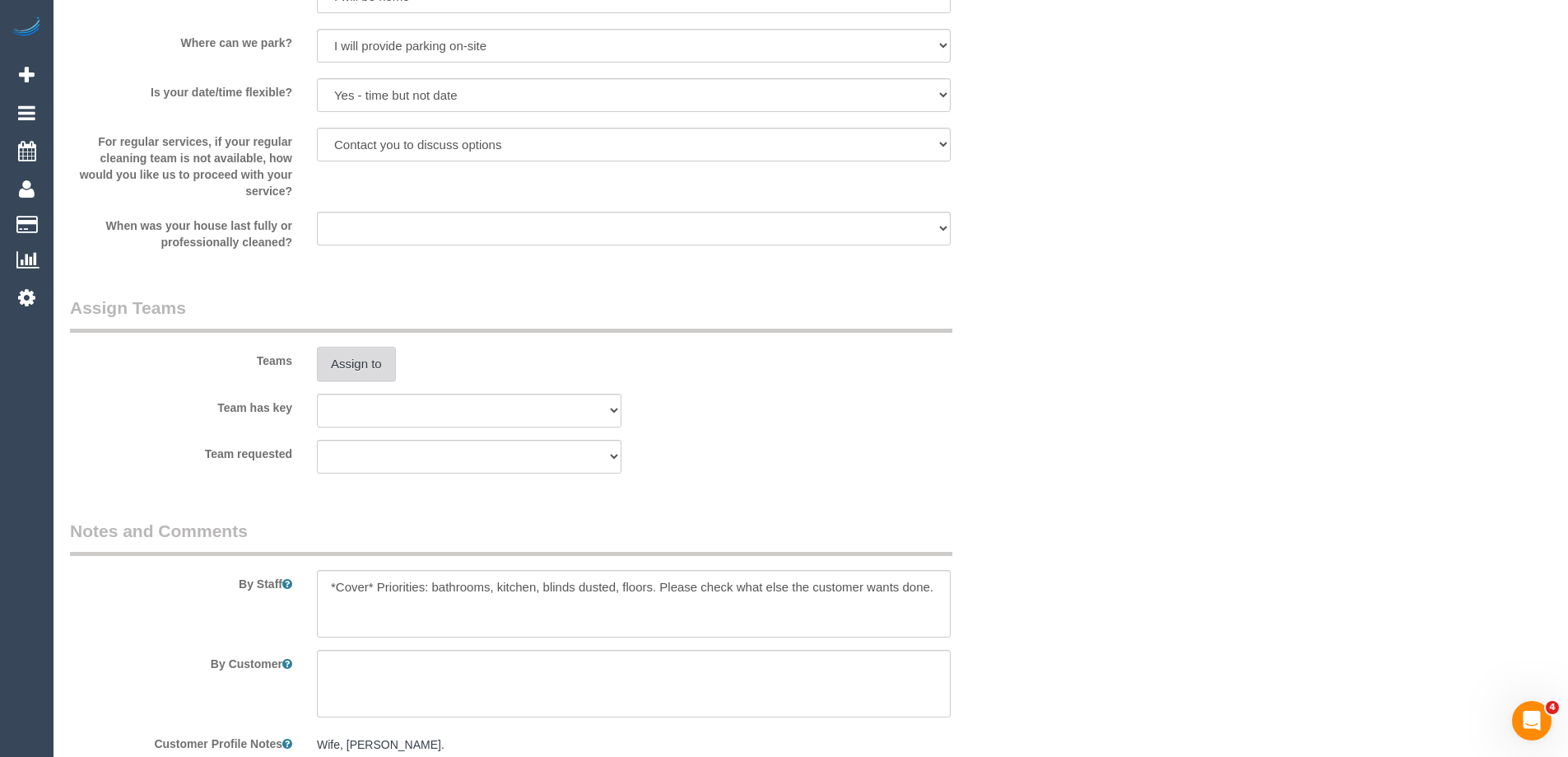
click at [360, 361] on button "Assign to" at bounding box center [356, 364] width 79 height 35
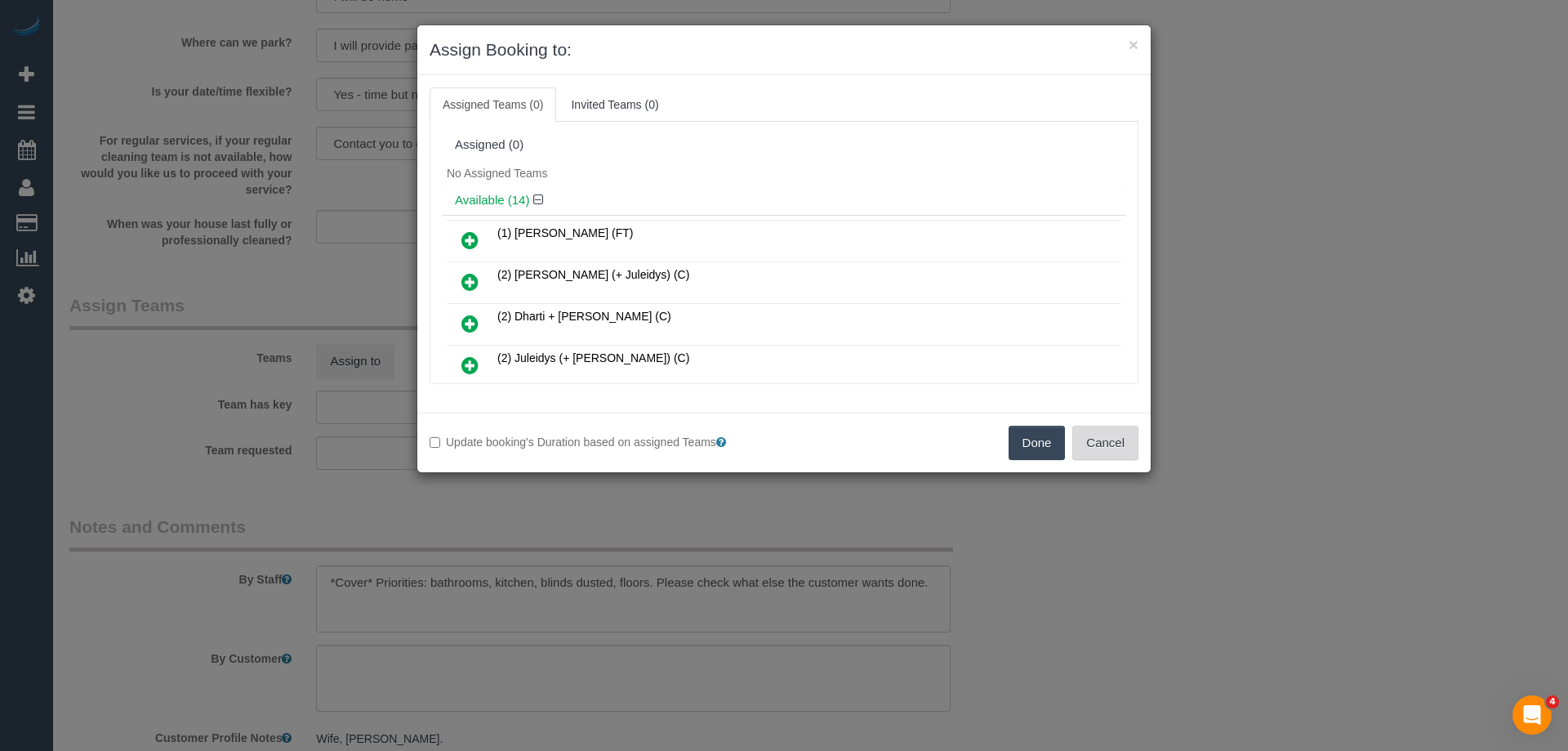
click at [1126, 440] on button "Cancel" at bounding box center [1105, 443] width 66 height 35
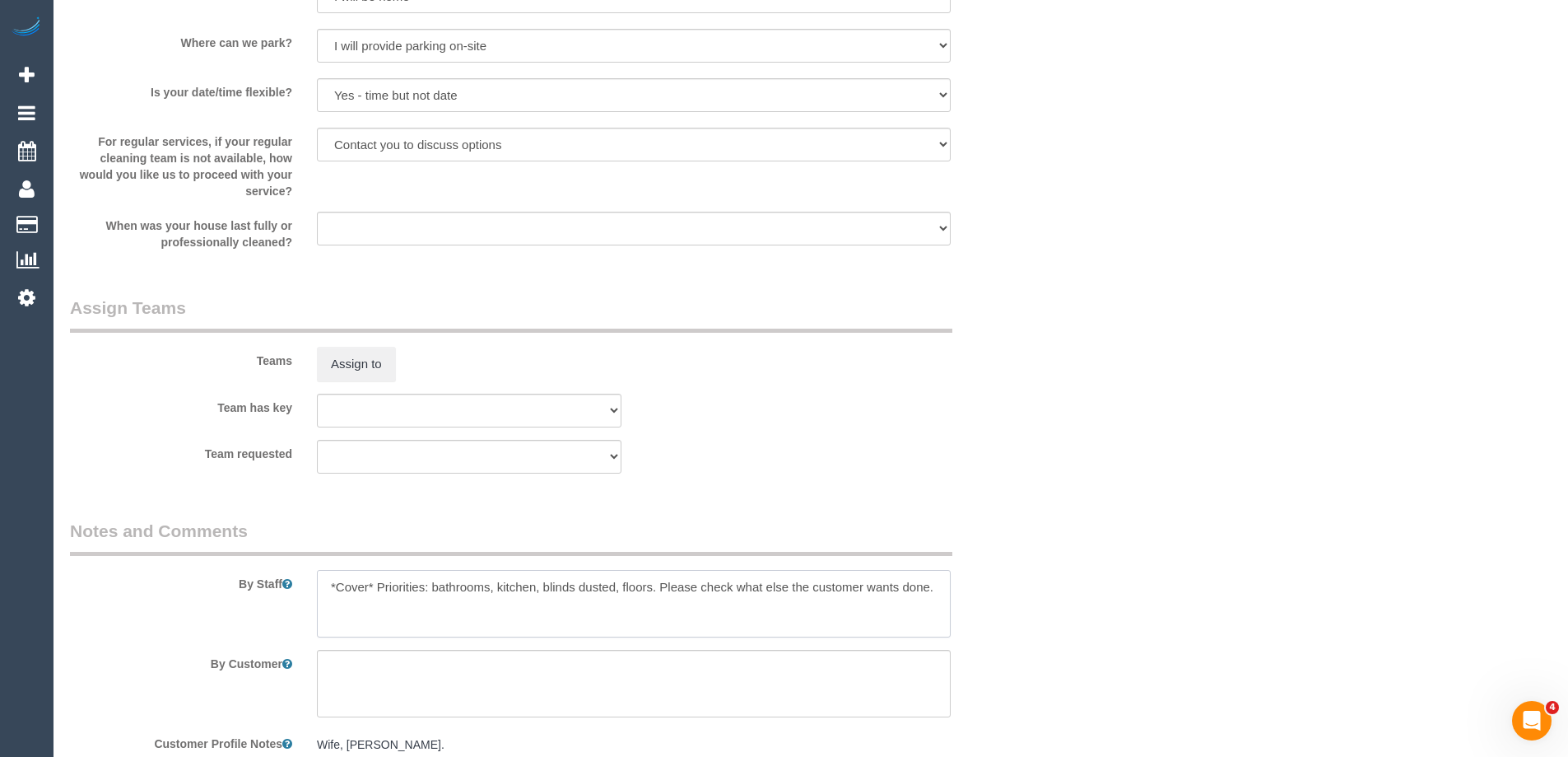
drag, startPoint x: 377, startPoint y: 588, endPoint x: 231, endPoint y: 564, distance: 148.0
click at [231, 564] on div "By Staff" at bounding box center [551, 579] width 987 height 119
type textarea "Priorities: bathrooms, kitchen, blinds dusted, floors. Please check what else t…"
click at [328, 358] on button "Assign to" at bounding box center [356, 364] width 79 height 35
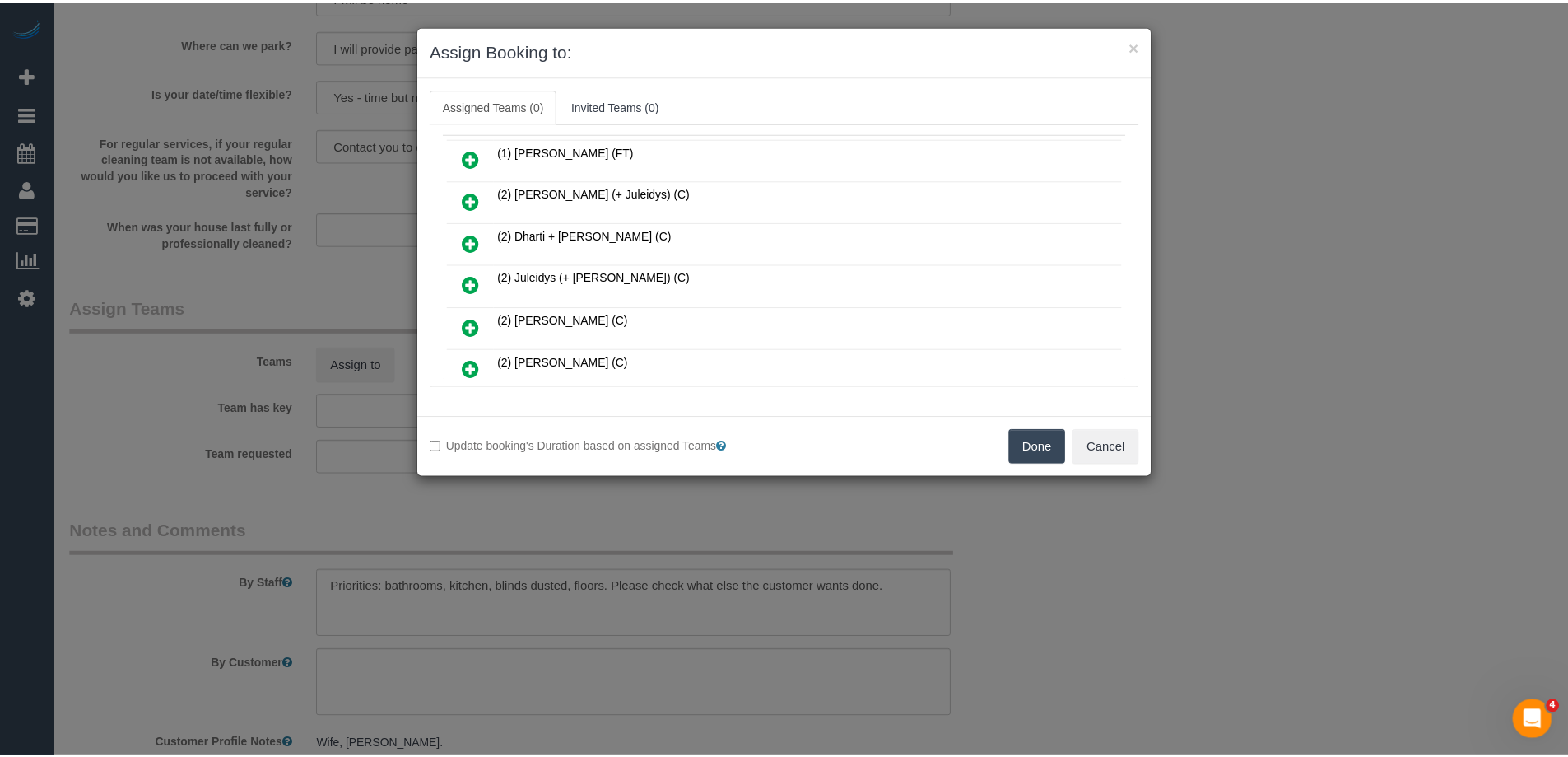
scroll to position [82, 0]
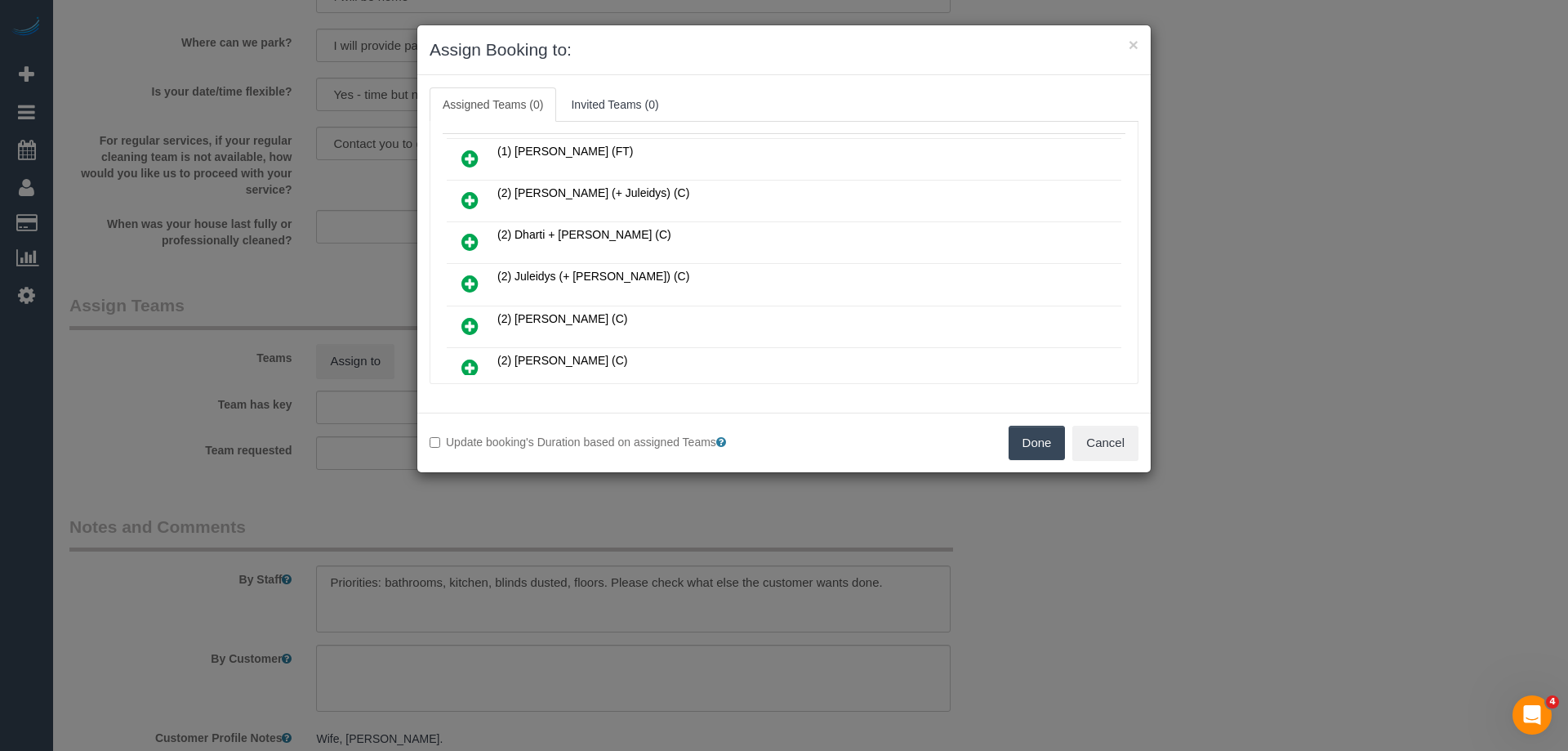
click at [1041, 448] on button "Done" at bounding box center [1037, 443] width 57 height 35
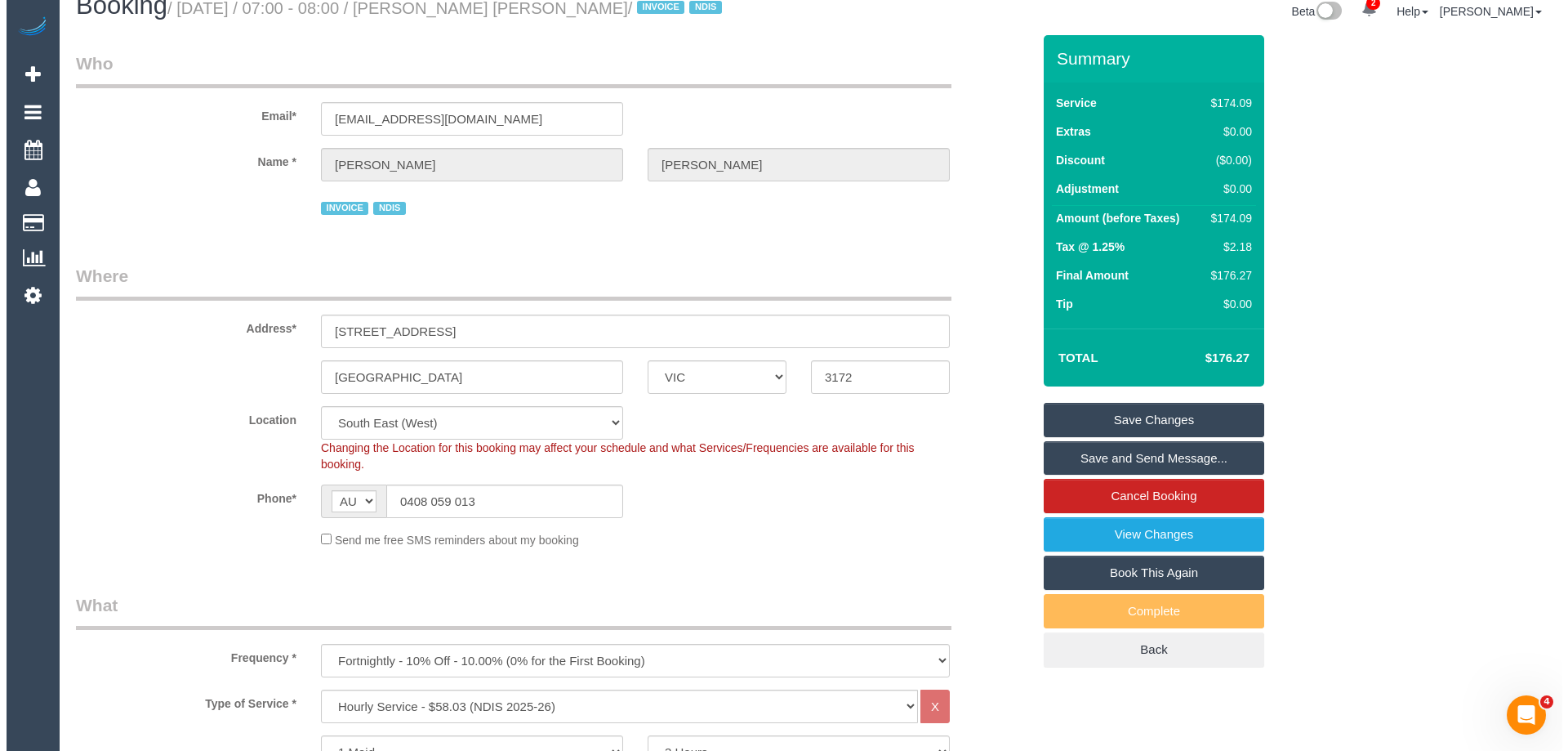
scroll to position [0, 0]
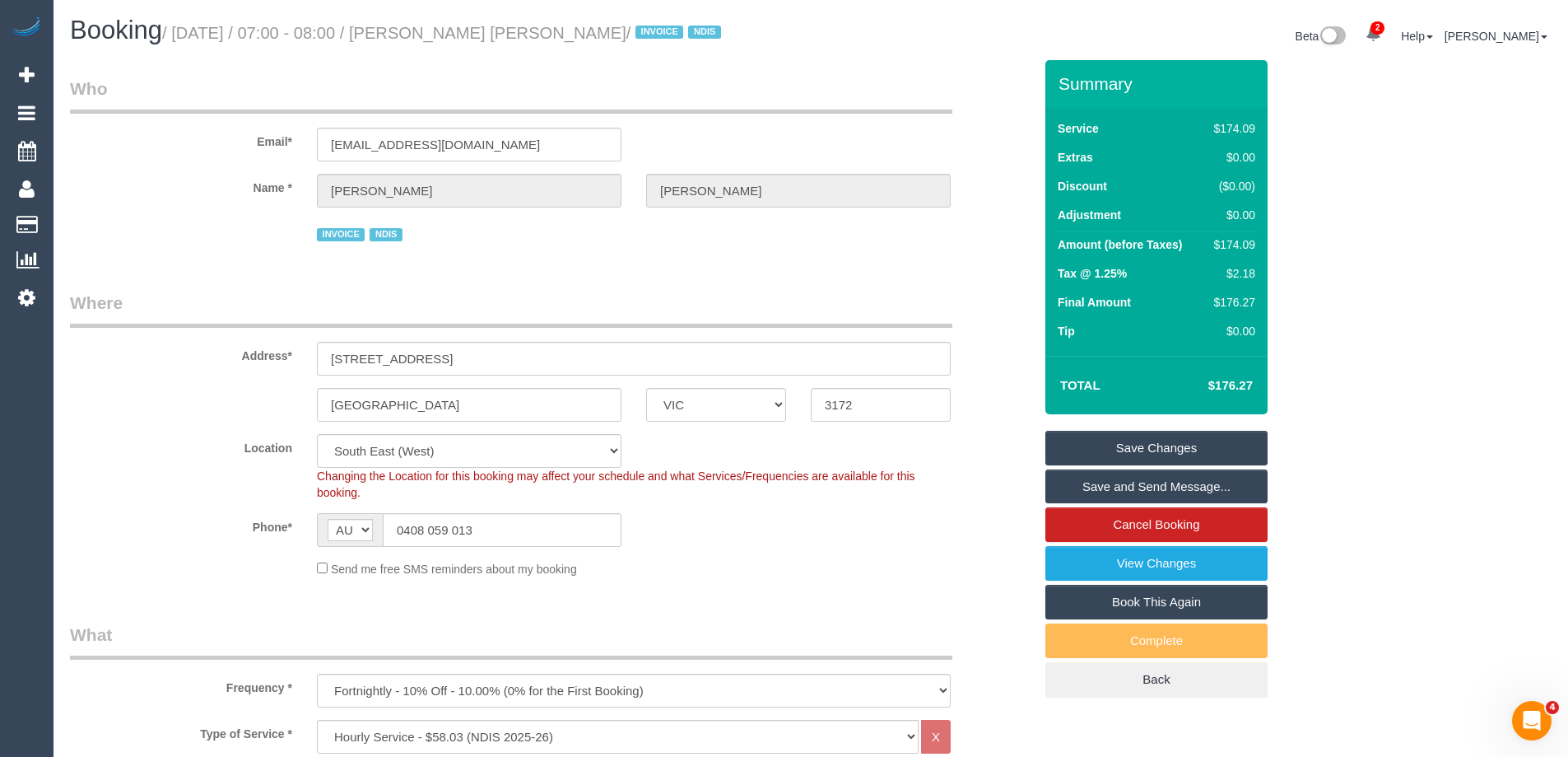
click at [1106, 454] on link "Save Changes" at bounding box center [1155, 448] width 222 height 35
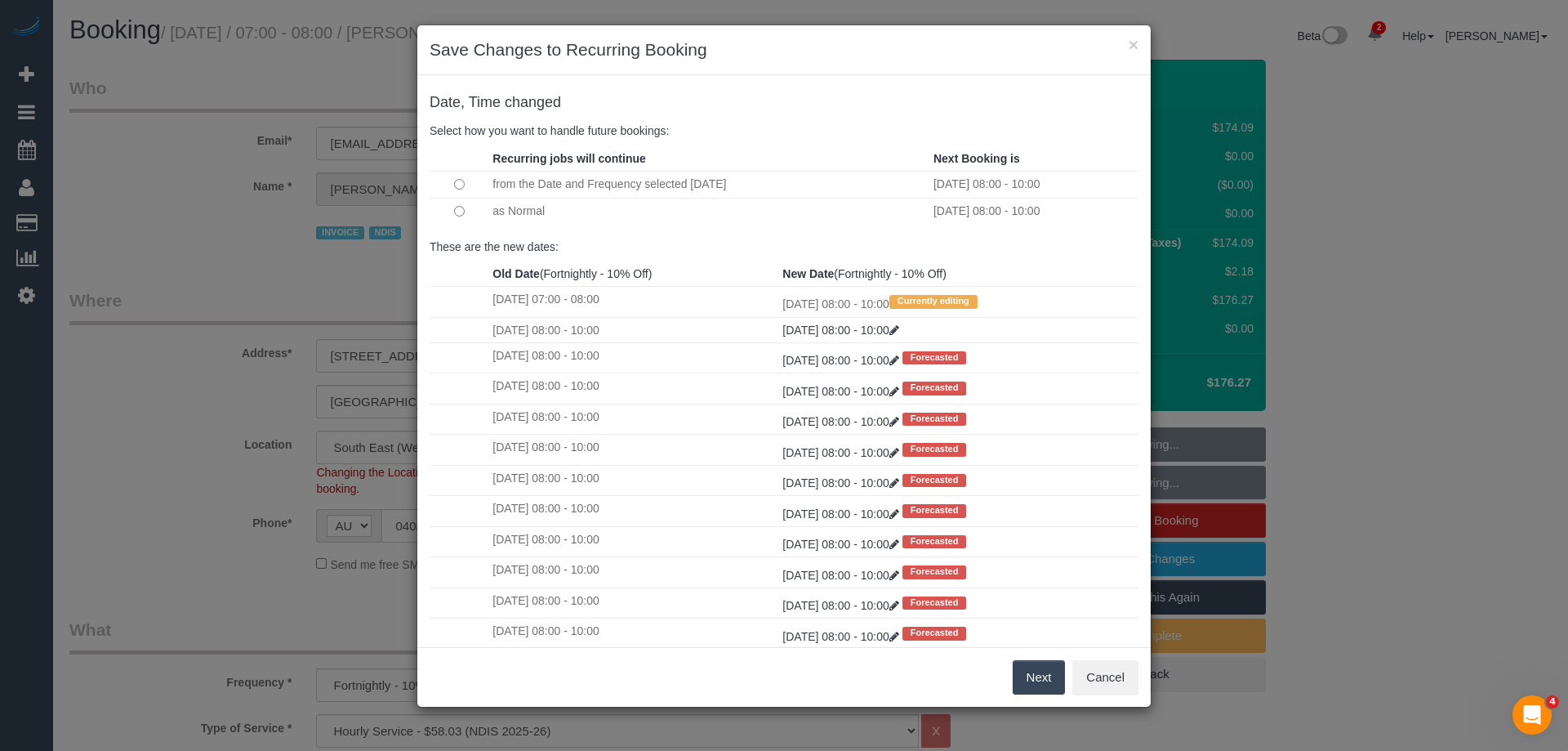
click at [1038, 677] on button "Next" at bounding box center [1039, 677] width 53 height 35
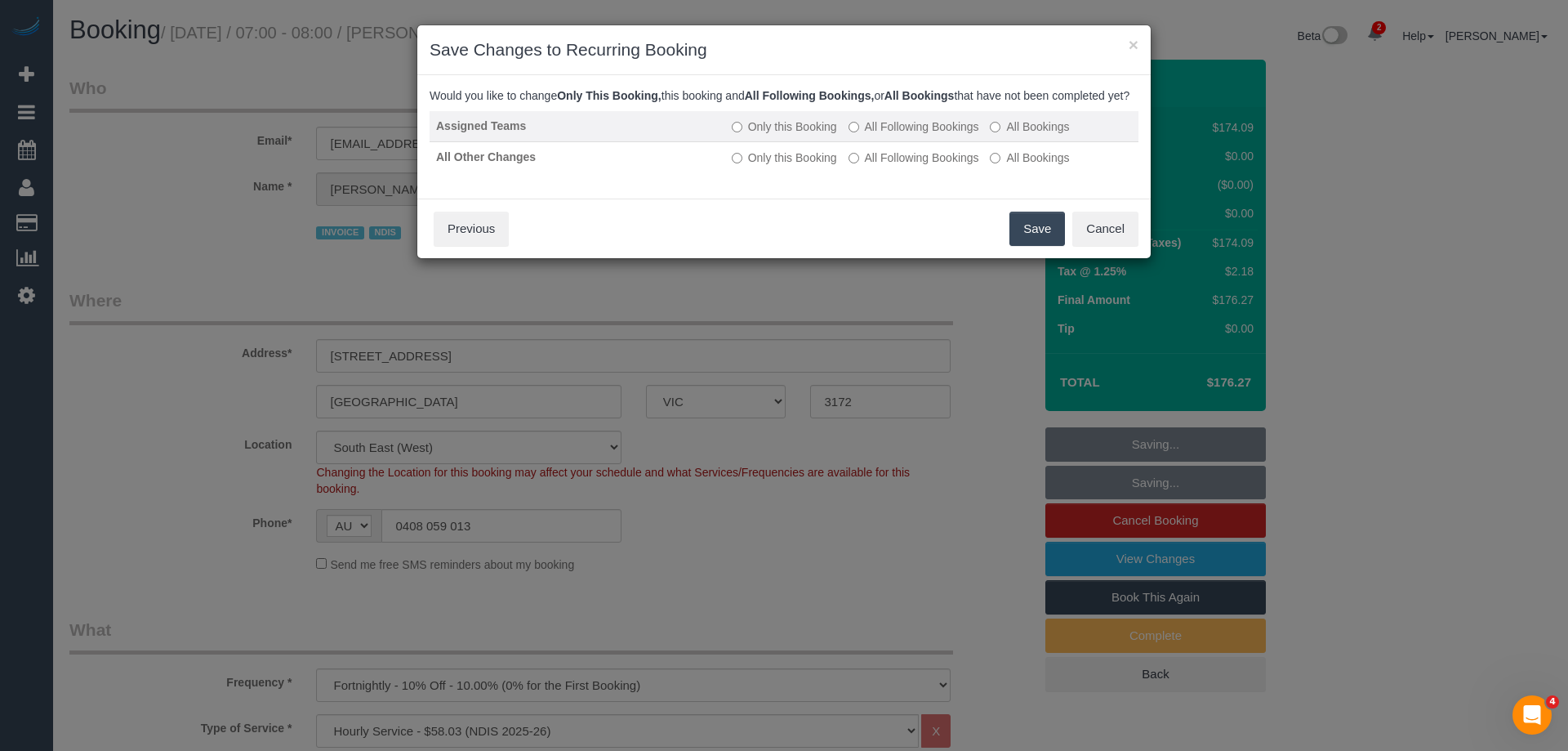
click at [894, 134] on label "All Following Bookings" at bounding box center [914, 126] width 131 height 16
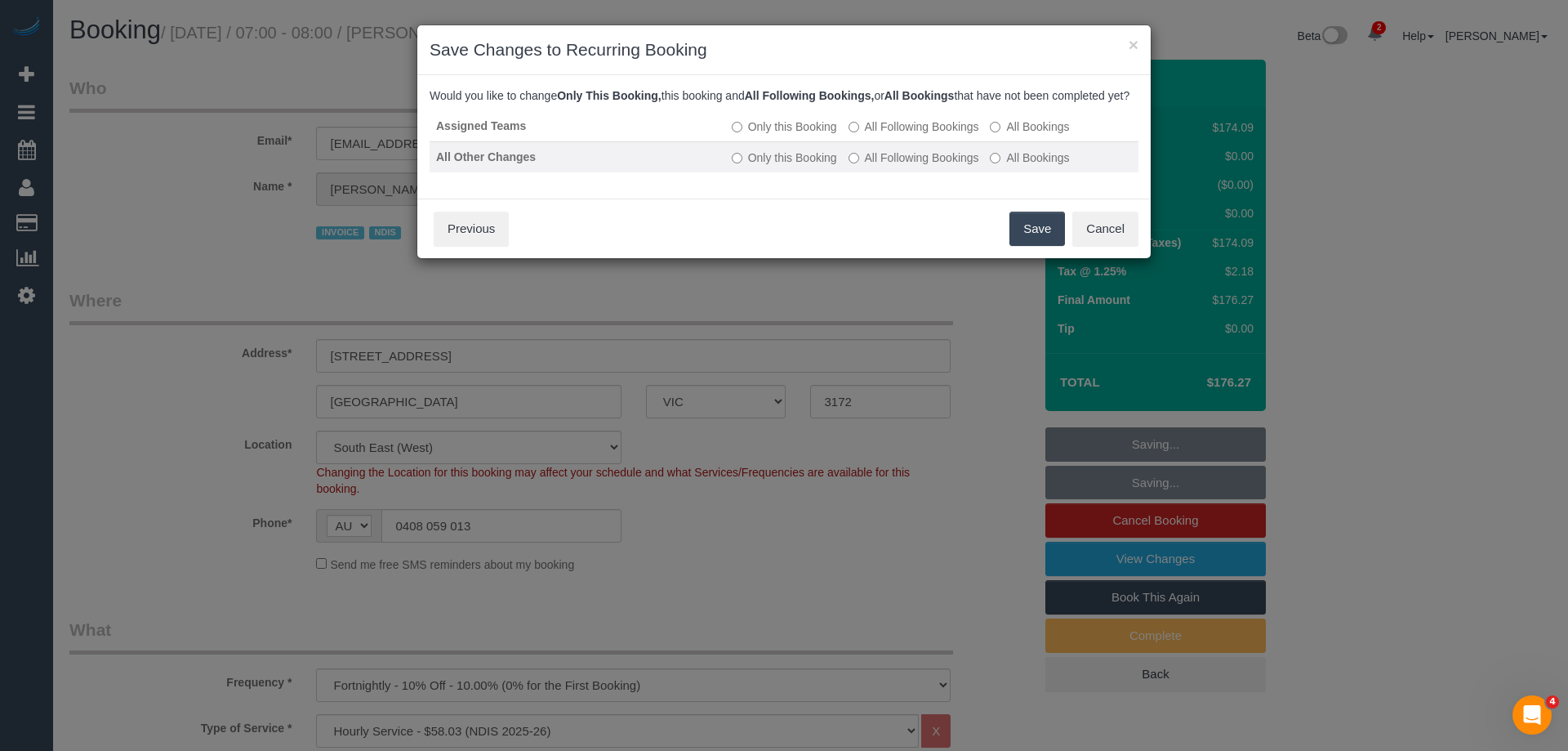
click at [892, 168] on td "Only this Booking All Following Bookings All Bookings" at bounding box center [932, 157] width 413 height 31
click at [883, 166] on label "All Following Bookings" at bounding box center [914, 158] width 131 height 16
click at [1047, 246] on button "Save" at bounding box center [1037, 229] width 55 height 35
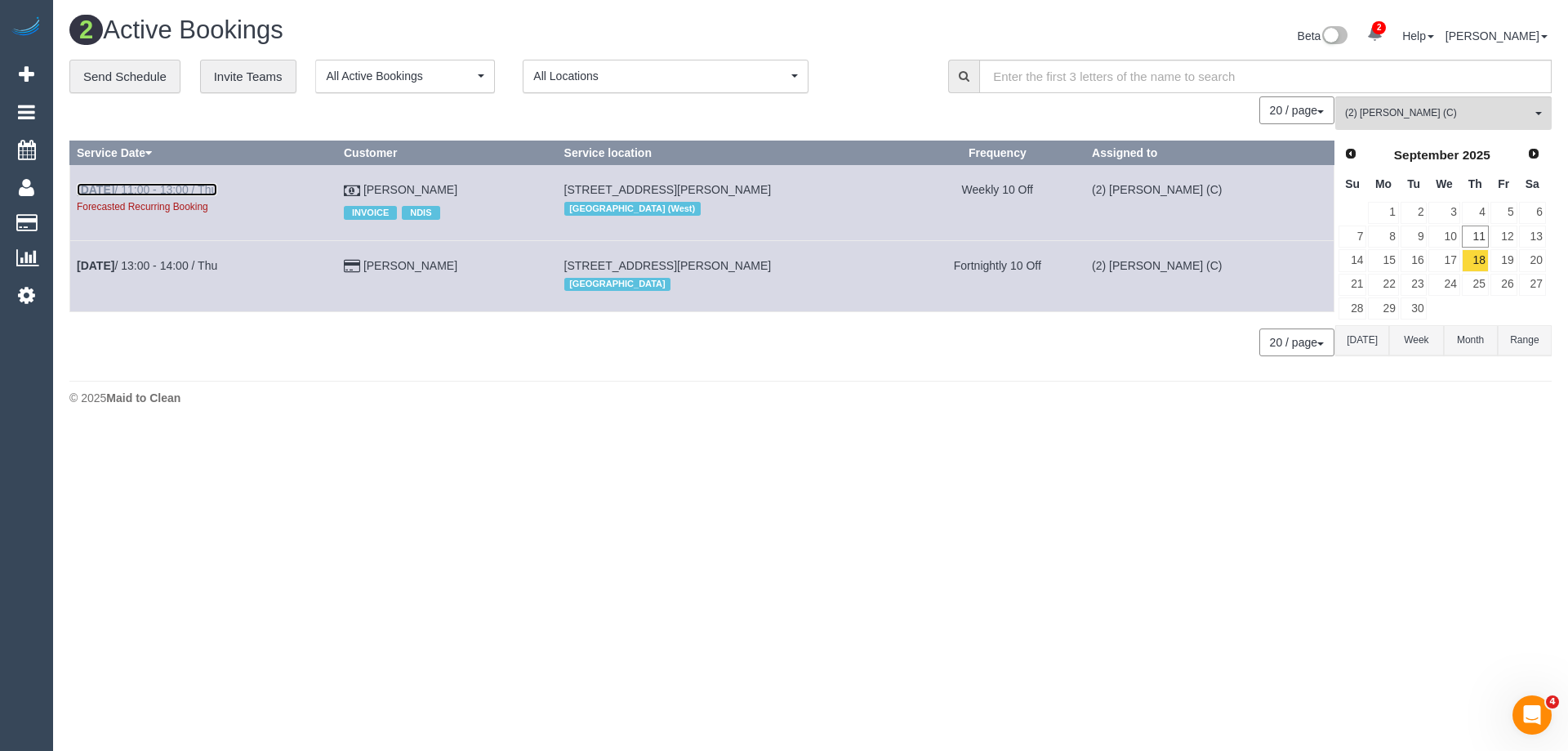
click at [150, 193] on link "Sep 18th / 11:00 - 13:00 / Thu" at bounding box center [147, 189] width 141 height 13
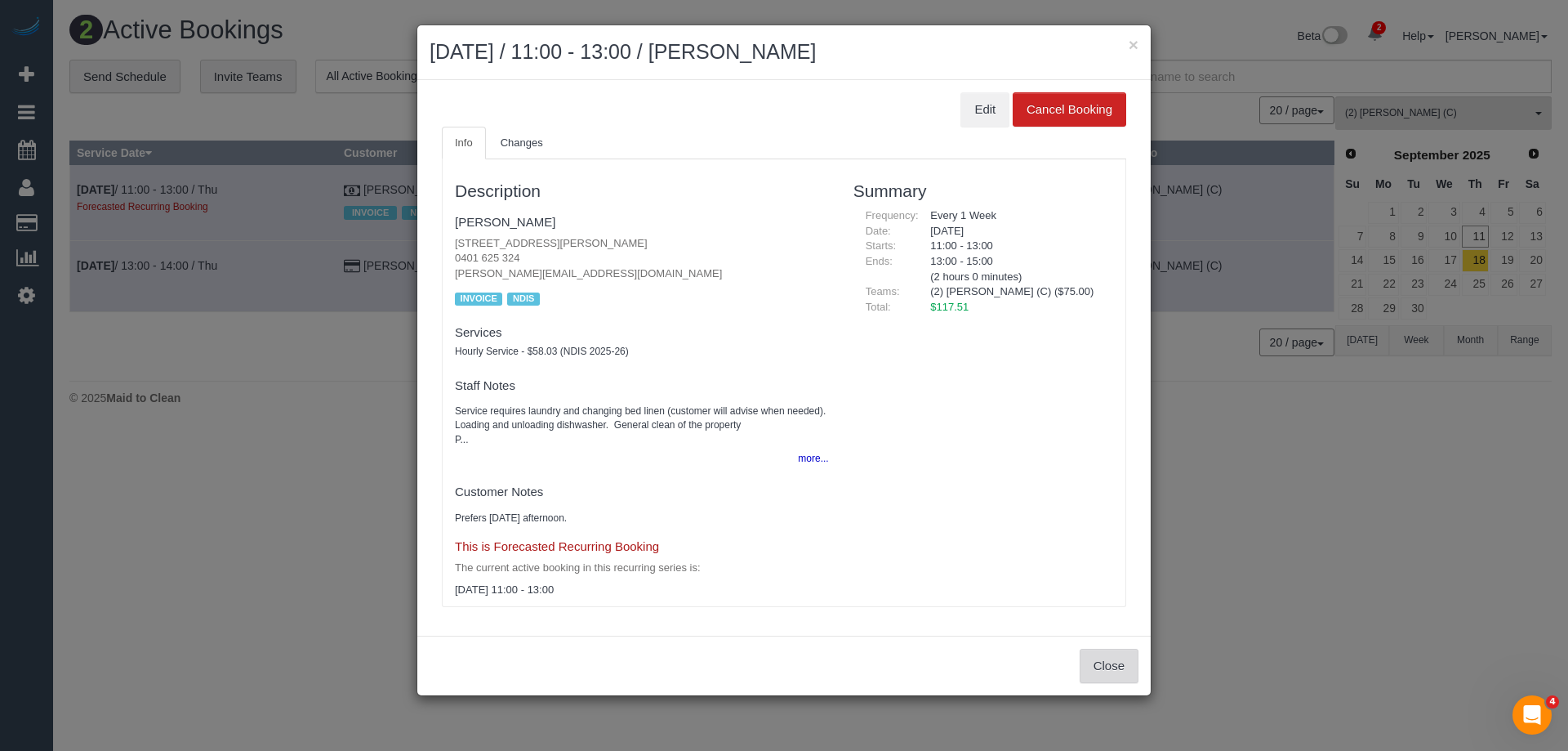
click at [1093, 663] on button "Close" at bounding box center [1109, 666] width 59 height 35
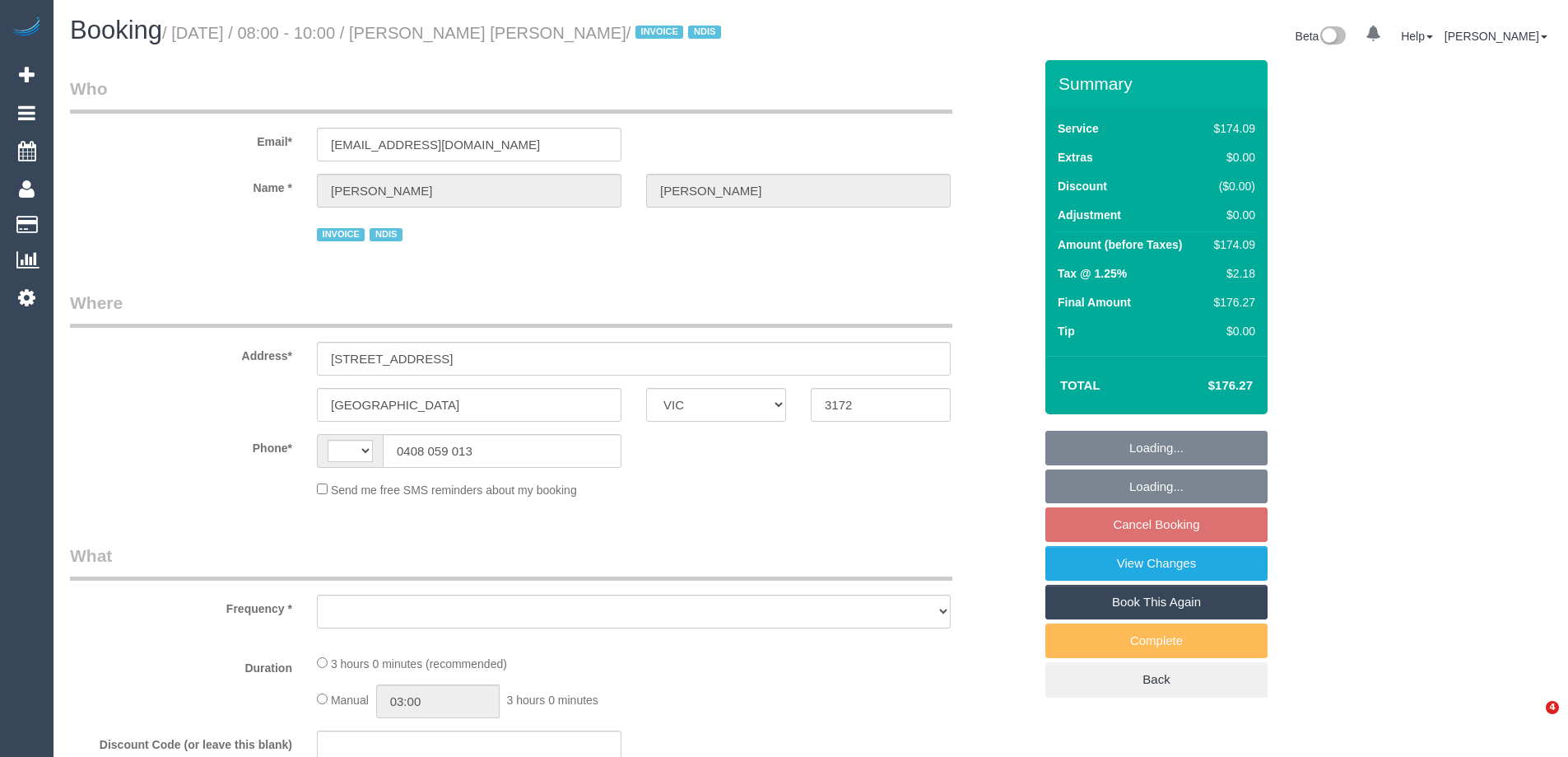
select select "VIC"
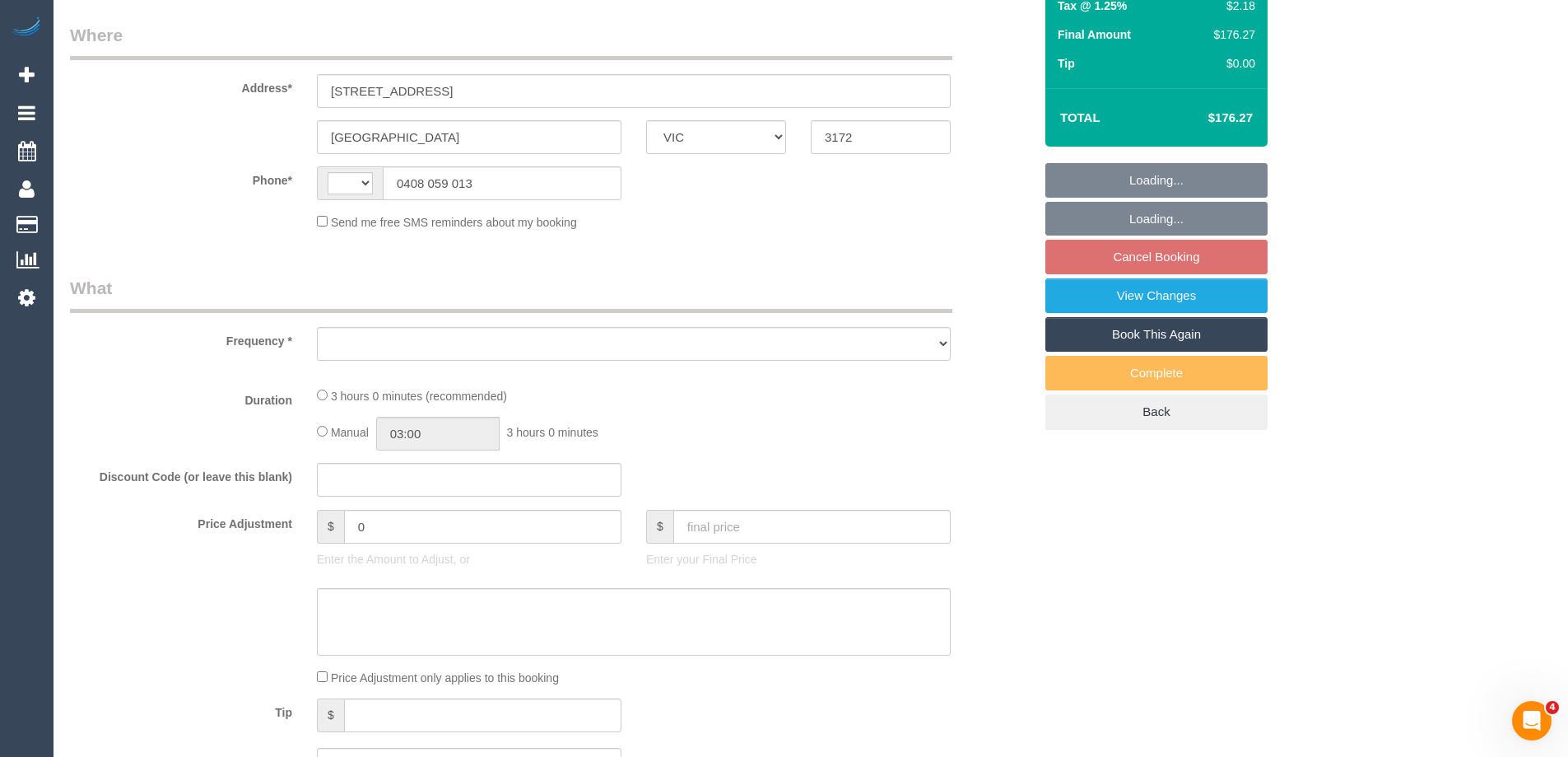
select select "string:AU"
select select "object:615"
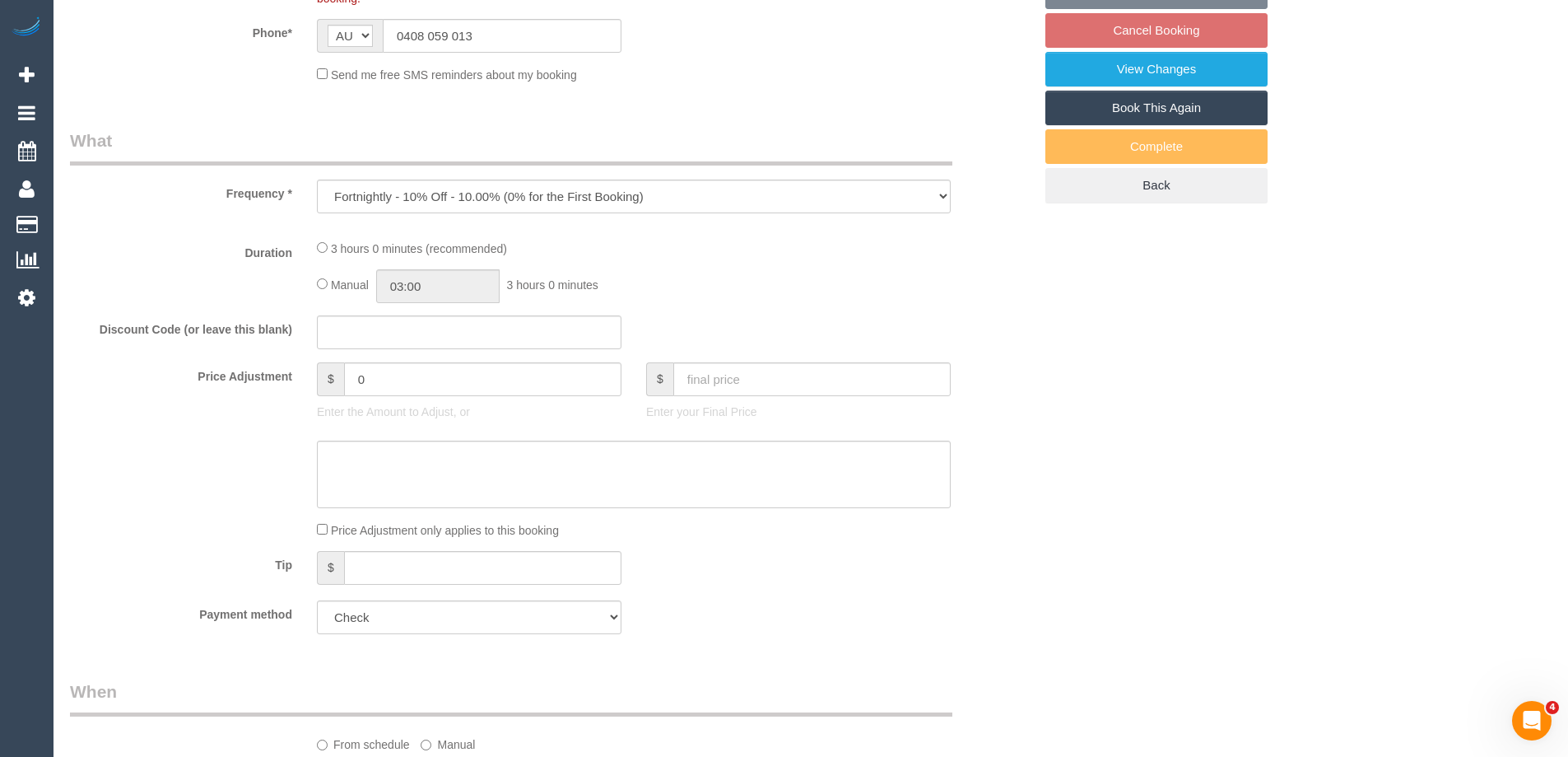
select select "number:27"
select select "number:14"
select select "number:18"
select select "number:24"
select select "number:35"
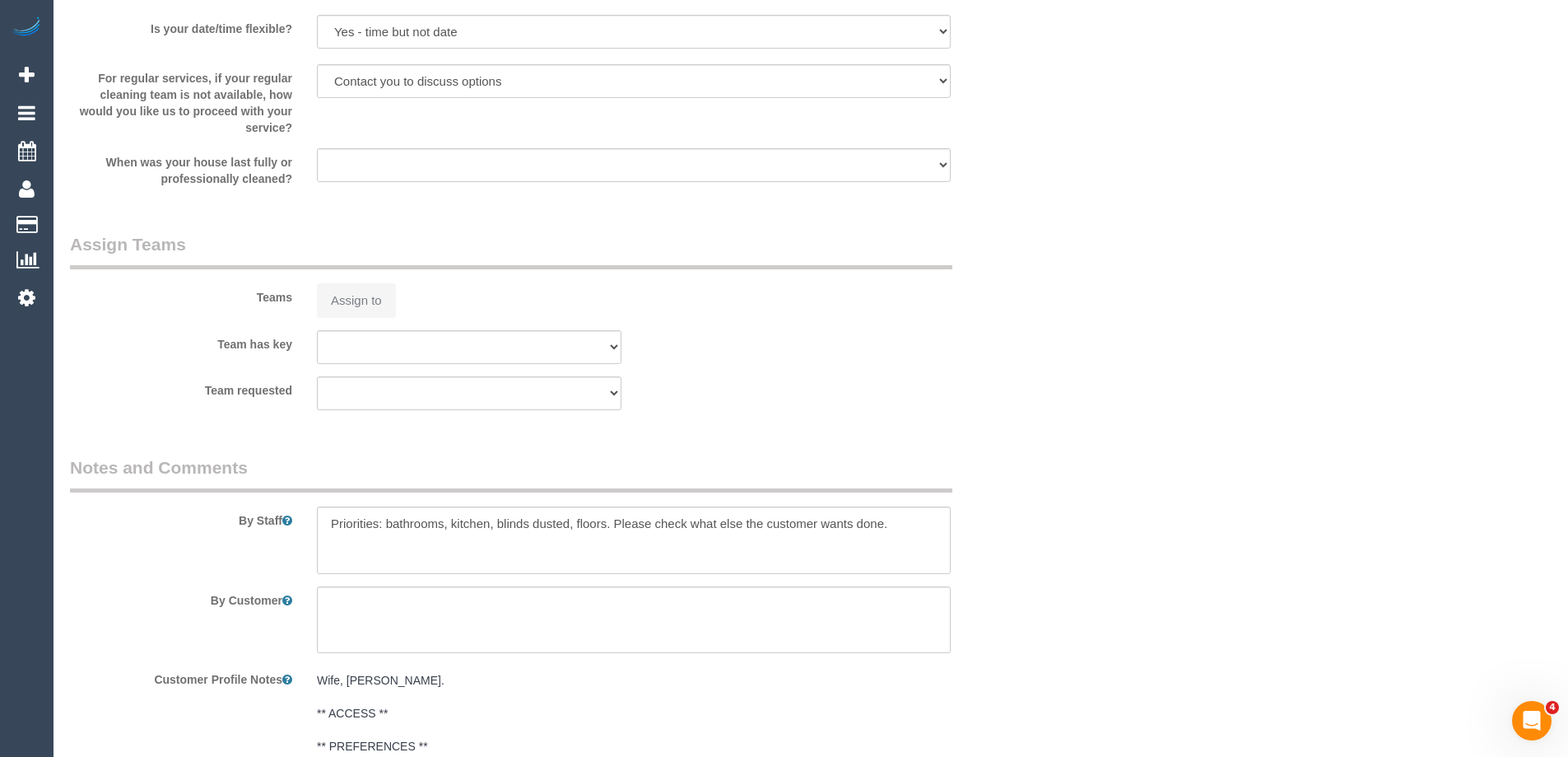
select select "object:772"
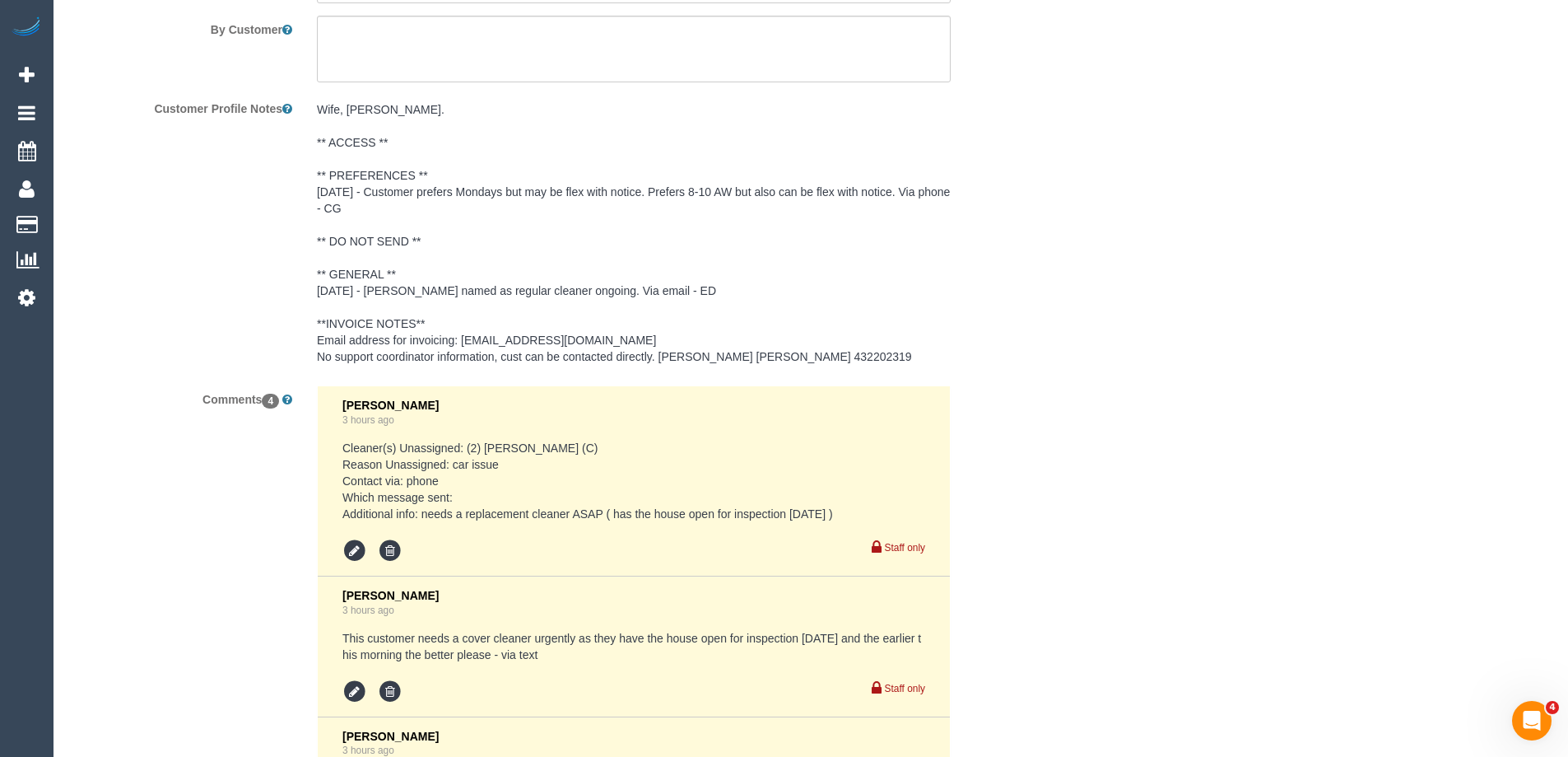
select select "180"
select select "spot2"
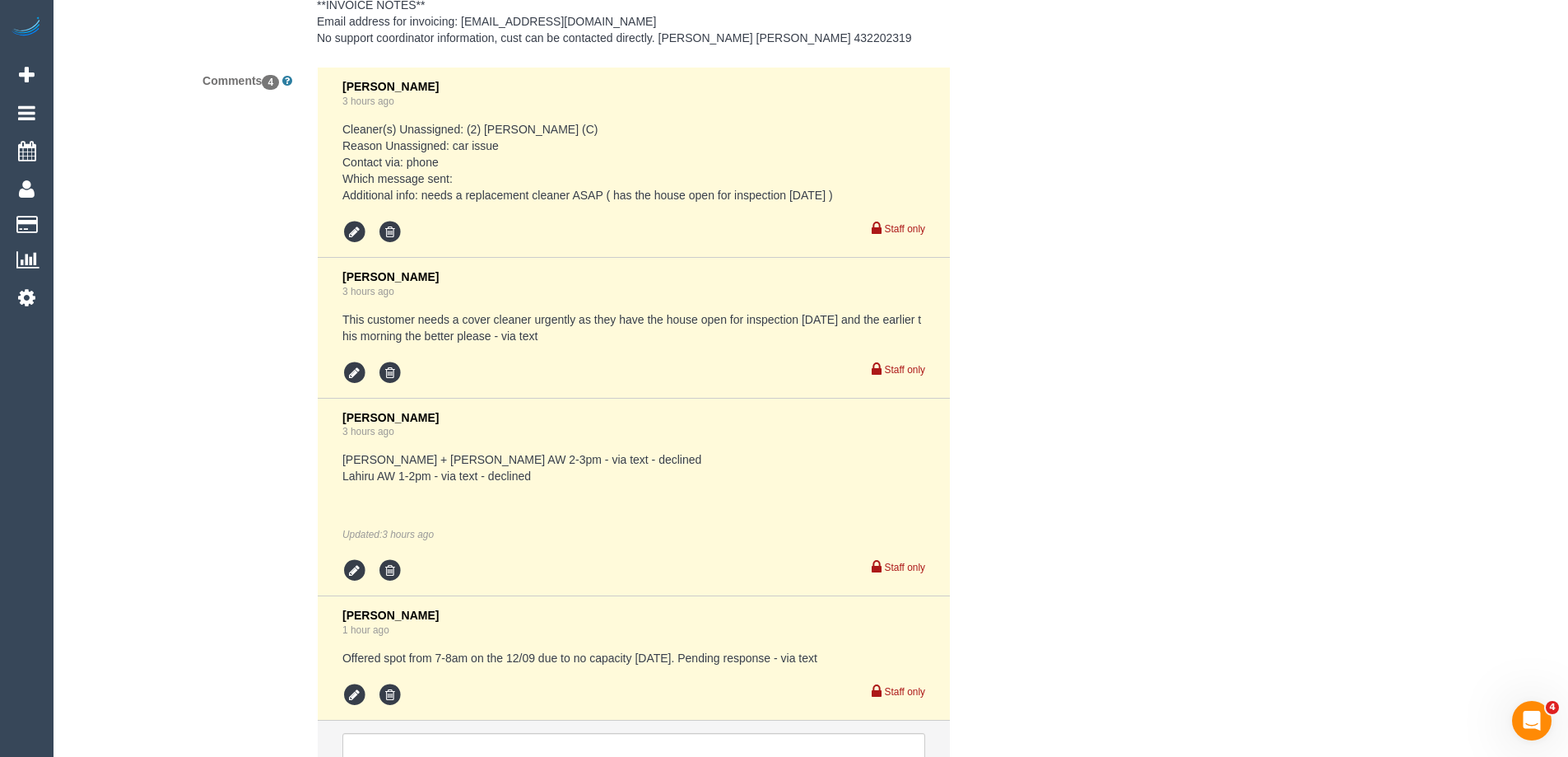
scroll to position [2834, 0]
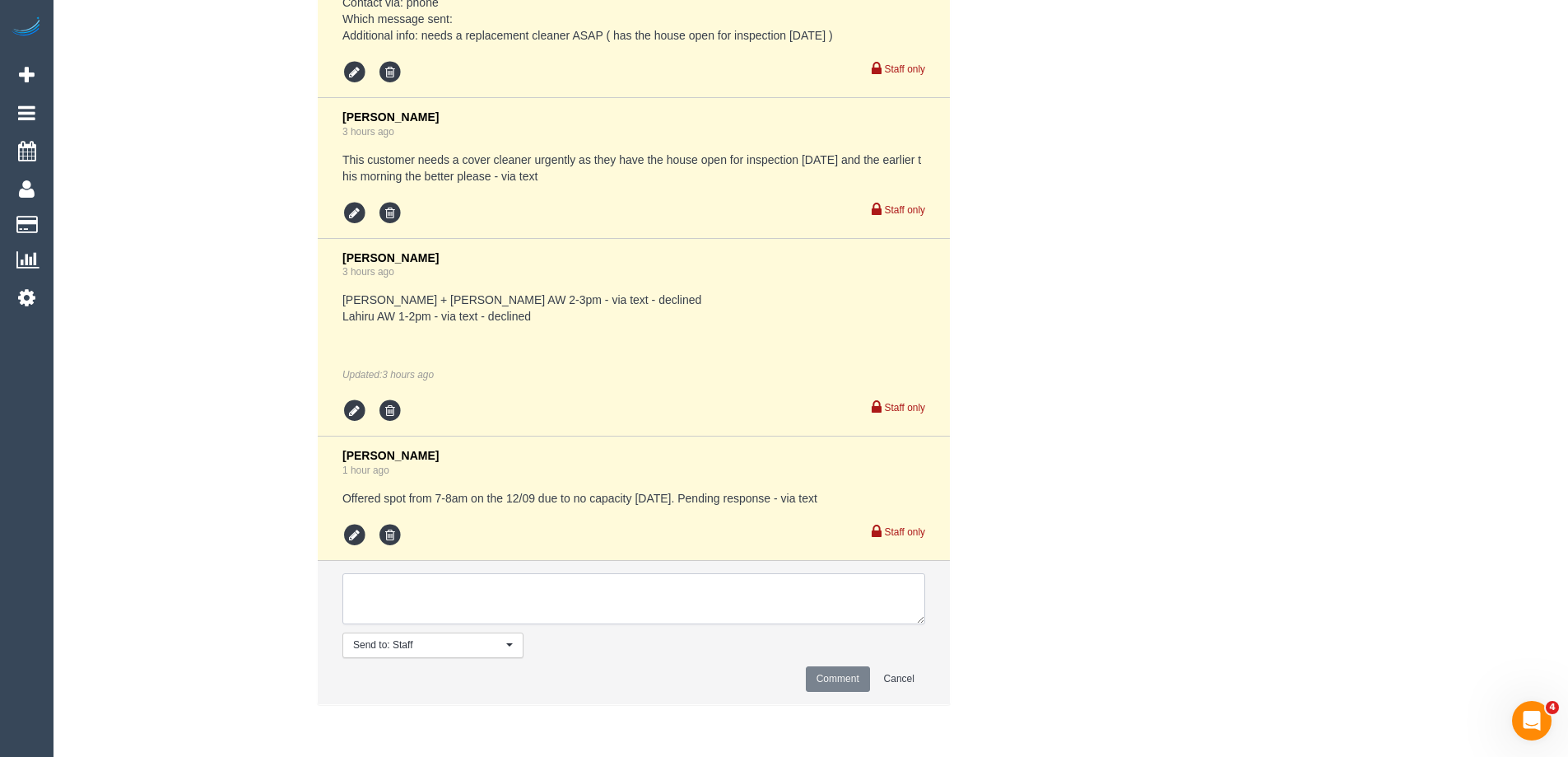
click at [390, 580] on textarea at bounding box center [633, 599] width 583 height 51
type textarea "Confirmed for 8-10am on the 18/09 with [PERSON_NAME] - via text"
click at [856, 669] on button "Comment" at bounding box center [838, 679] width 64 height 26
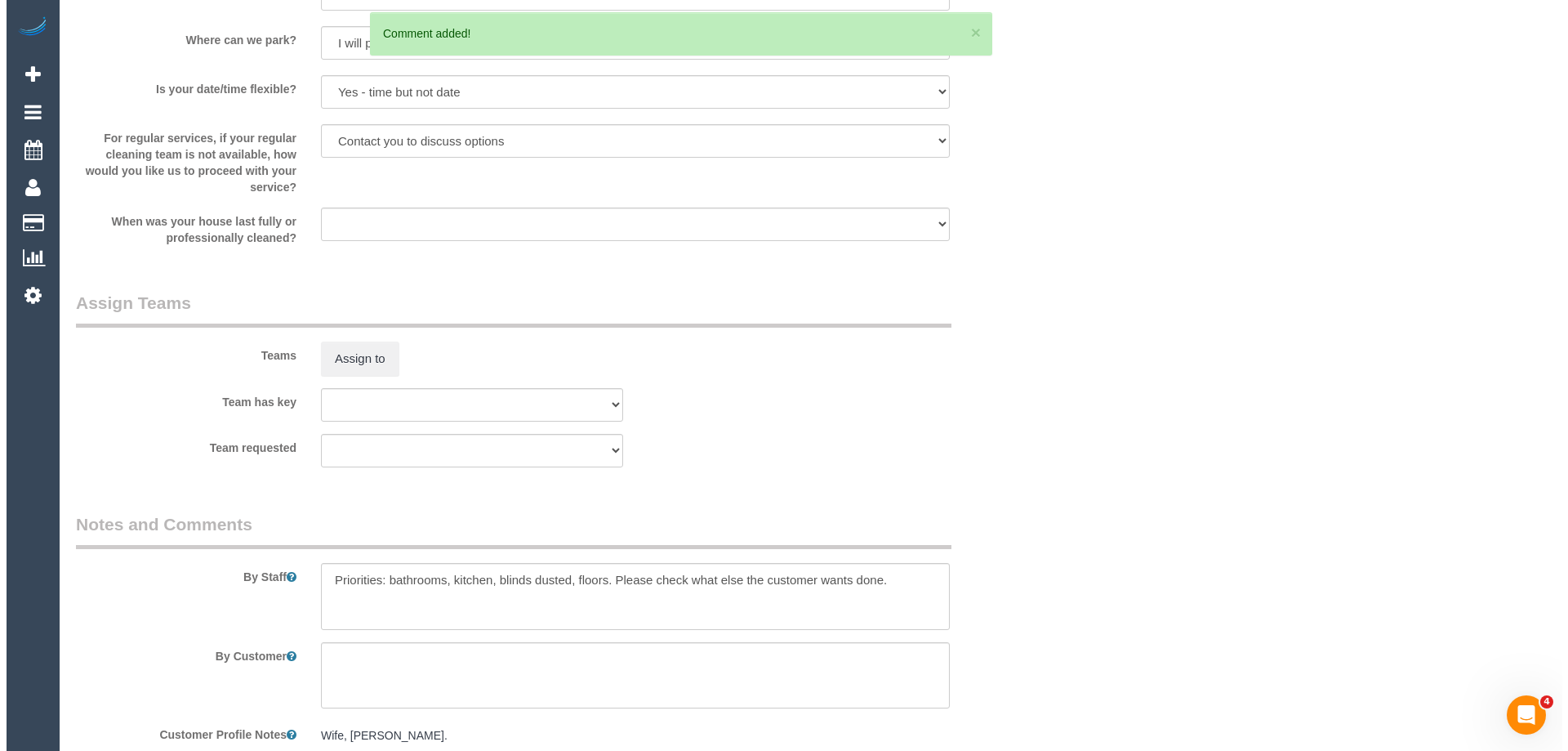
scroll to position [1709, 0]
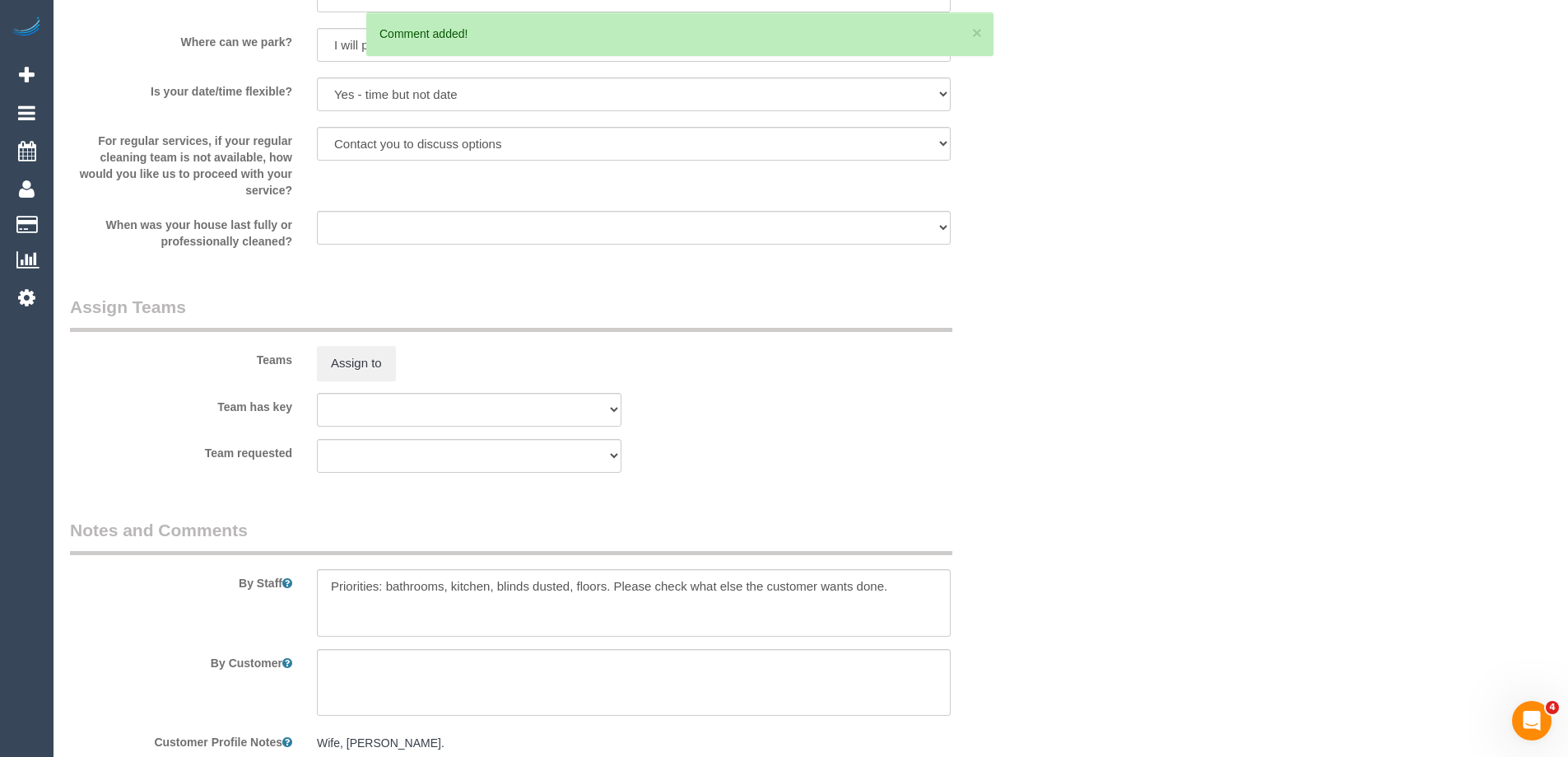
click at [358, 381] on sui-booking-teams "Teams Assign to Team has key (0) Office (1) [PERSON_NAME] (FT) (1) [PERSON_NAME…" at bounding box center [551, 384] width 962 height 178
click at [384, 363] on button "Assign to" at bounding box center [356, 363] width 79 height 35
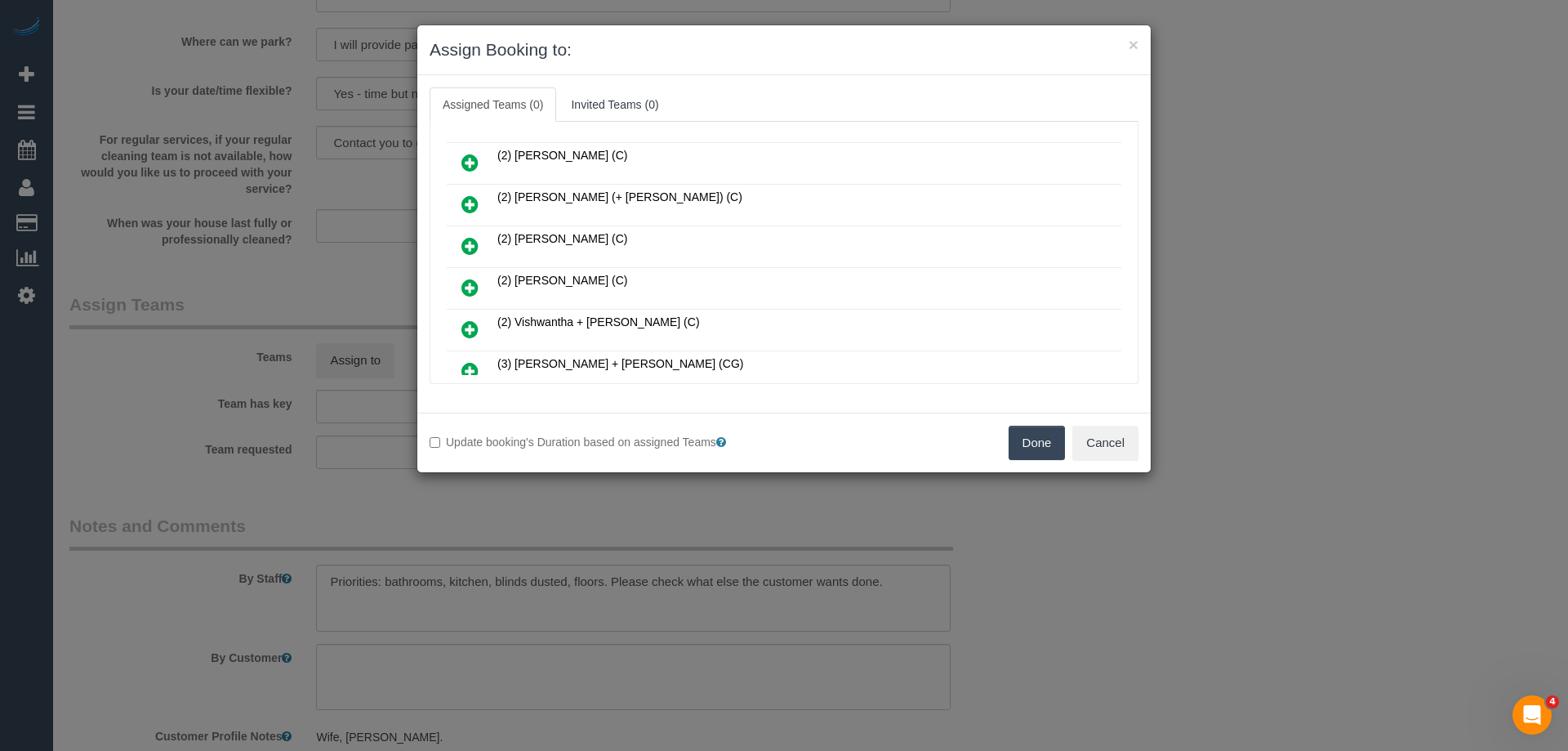
click at [472, 284] on icon at bounding box center [469, 288] width 17 height 20
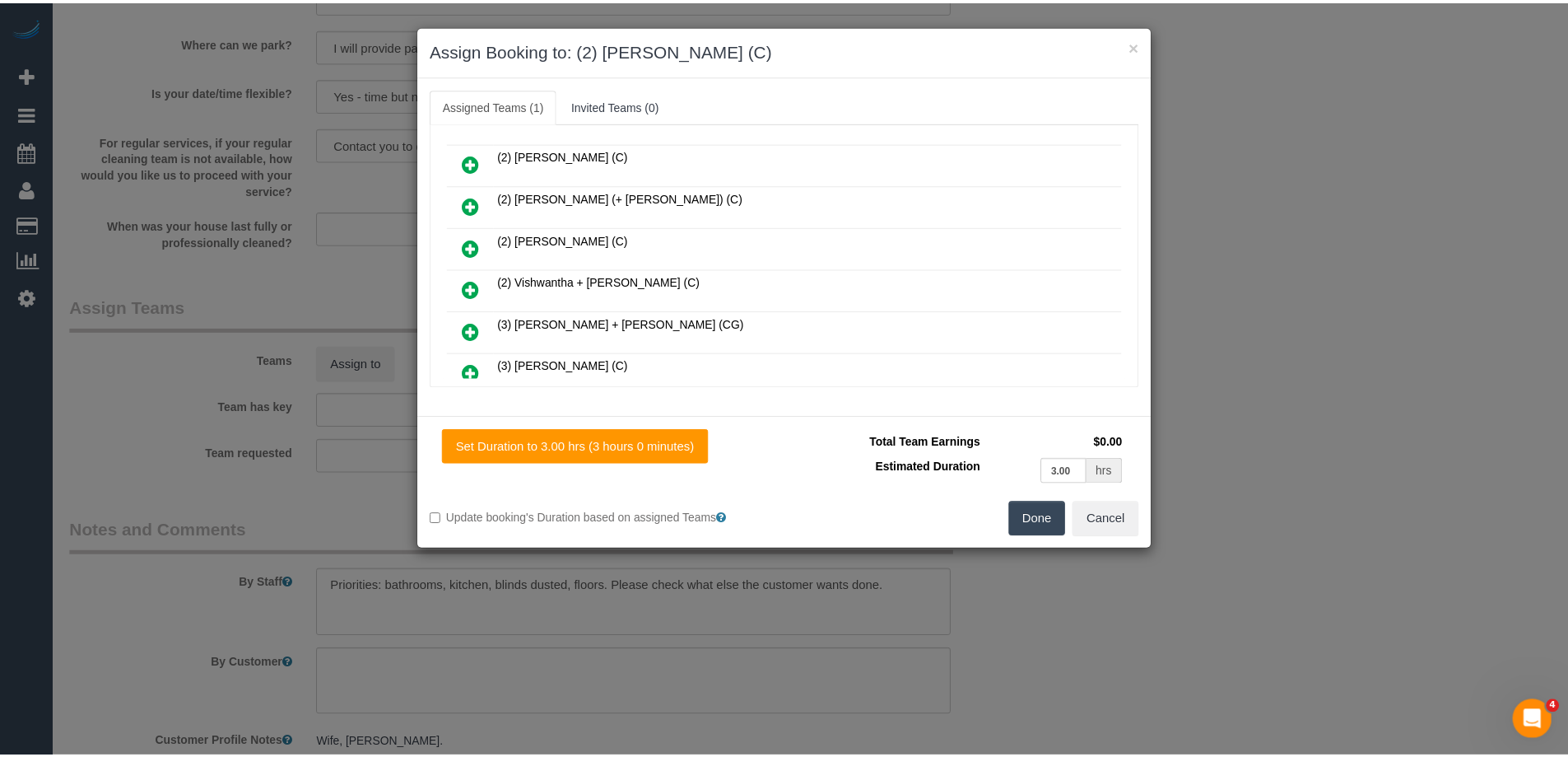
scroll to position [0, 0]
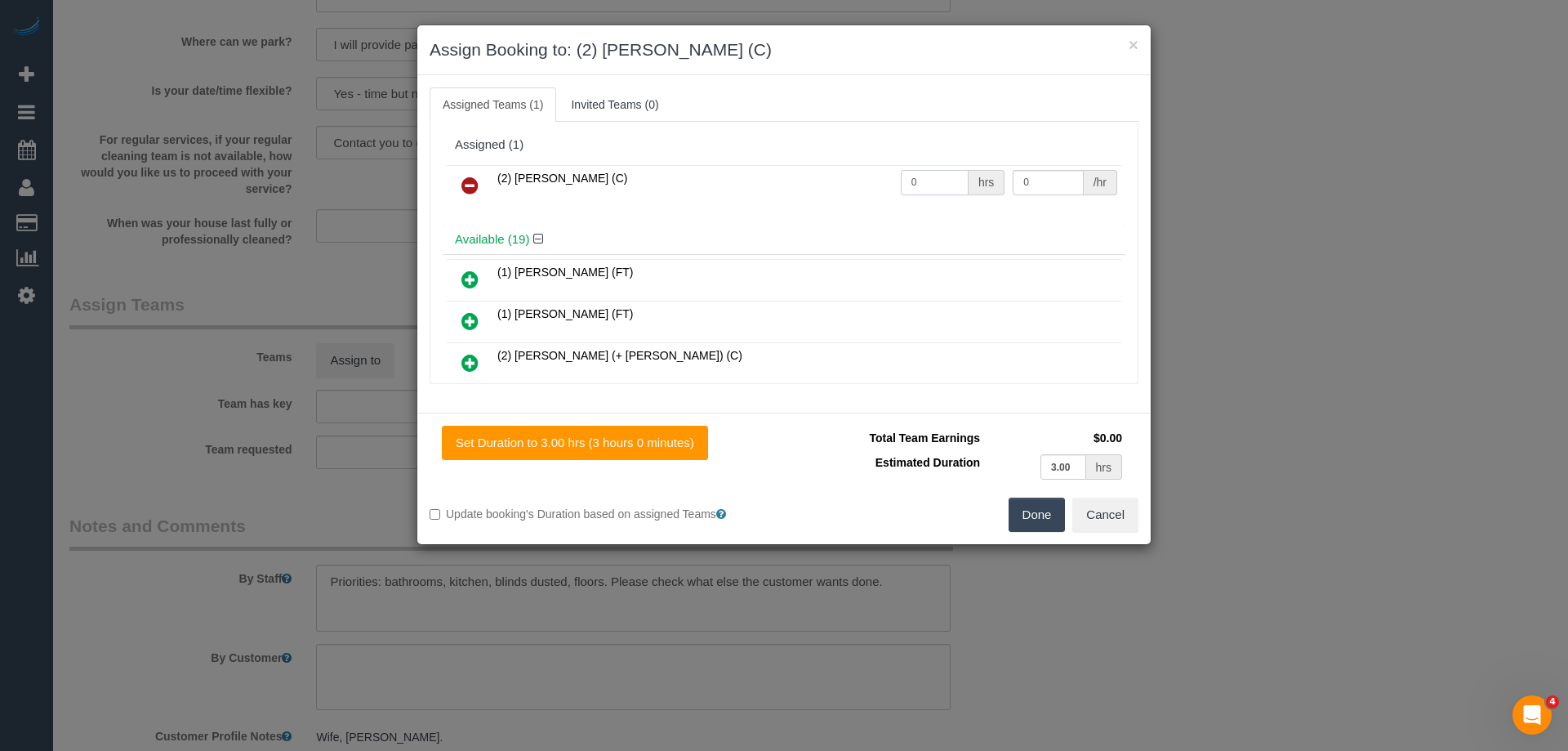
drag, startPoint x: 949, startPoint y: 177, endPoint x: 829, endPoint y: 164, distance: 120.7
click at [849, 167] on tr "(2) [PERSON_NAME] (C) 0 hrs 0 /hr" at bounding box center [784, 186] width 675 height 42
drag, startPoint x: 823, startPoint y: 176, endPoint x: 777, endPoint y: 173, distance: 46.1
click at [779, 173] on tr "(2) Priyanshi Patel (C) 2 hrs 0 /hr" at bounding box center [784, 186] width 675 height 42
type input "3"
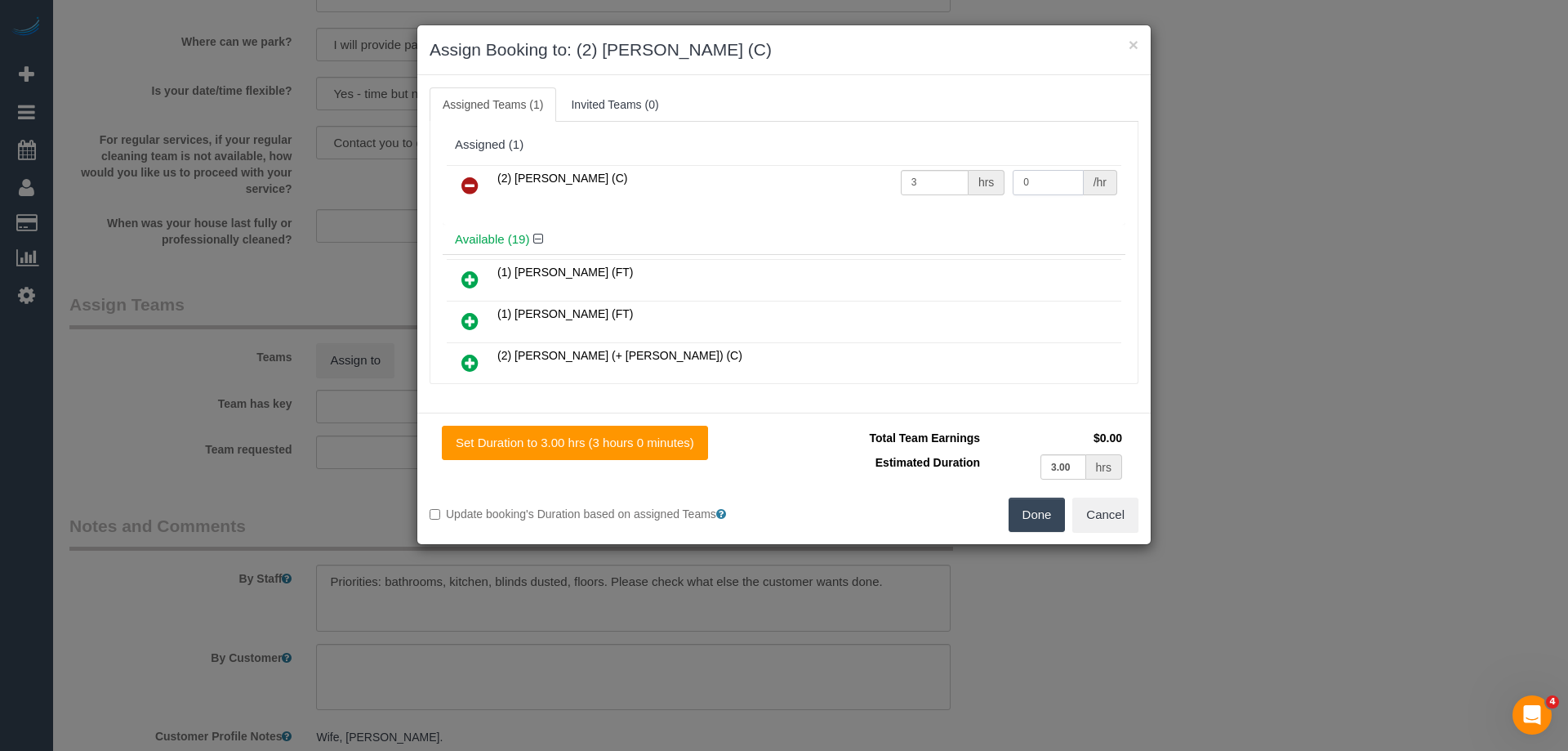
drag, startPoint x: 1050, startPoint y: 183, endPoint x: 866, endPoint y: 165, distance: 184.9
click at [931, 175] on tr "(2) Priyanshi Patel (C) 3 hrs 0 /hr" at bounding box center [784, 186] width 675 height 42
type input "37.5"
click at [1045, 509] on button "Done" at bounding box center [1037, 515] width 57 height 35
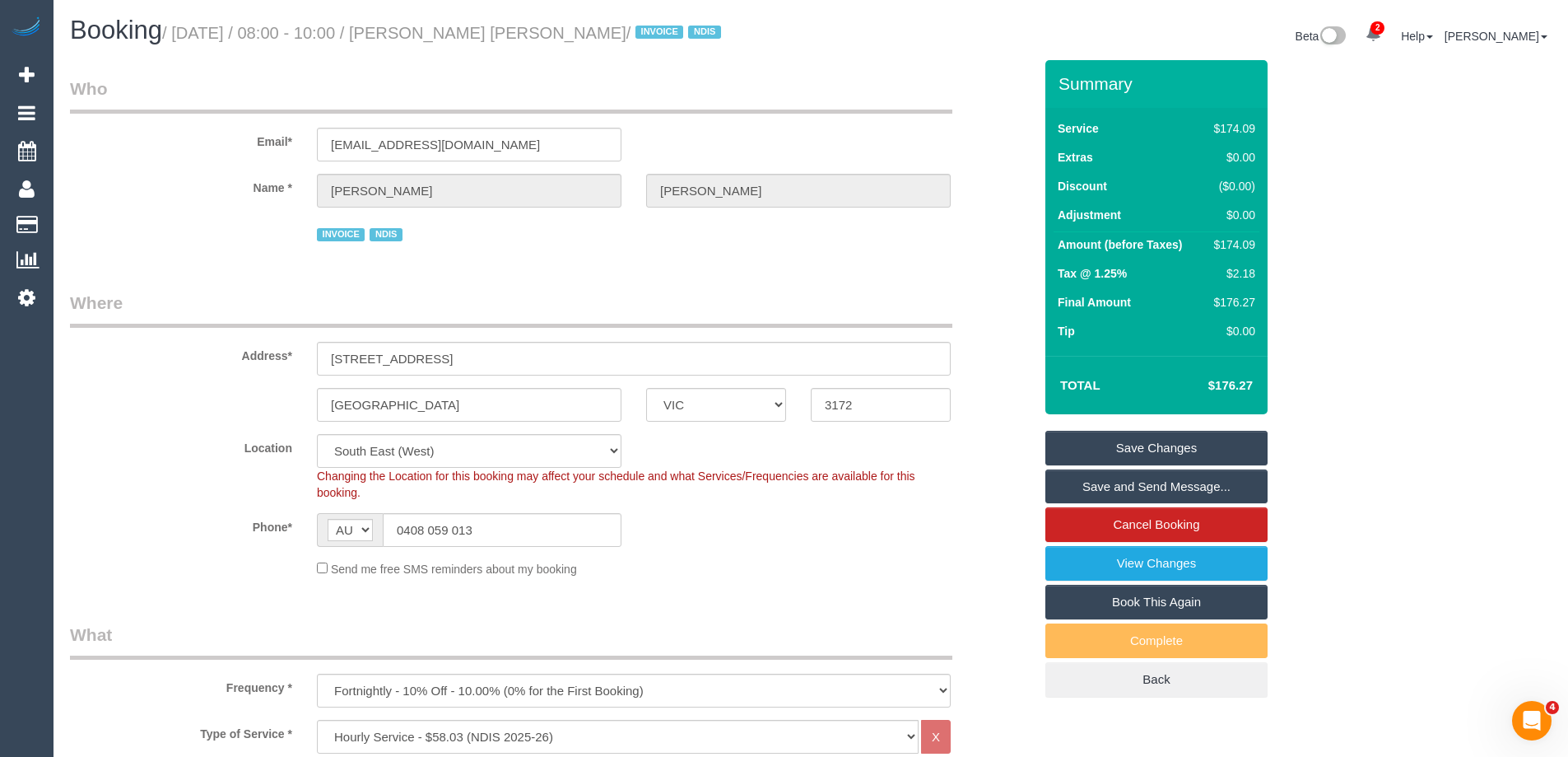
drag, startPoint x: 610, startPoint y: 36, endPoint x: 457, endPoint y: 37, distance: 153.0
click at [457, 37] on small "/ September 18, 2025 / 08:00 - 10:00 / Leslie Paul Ferguson / INVOICE NDIS" at bounding box center [444, 33] width 564 height 18
copy small "Leslie Paul Ferguson"
click at [1089, 481] on link "Save and Send Message..." at bounding box center [1155, 487] width 222 height 35
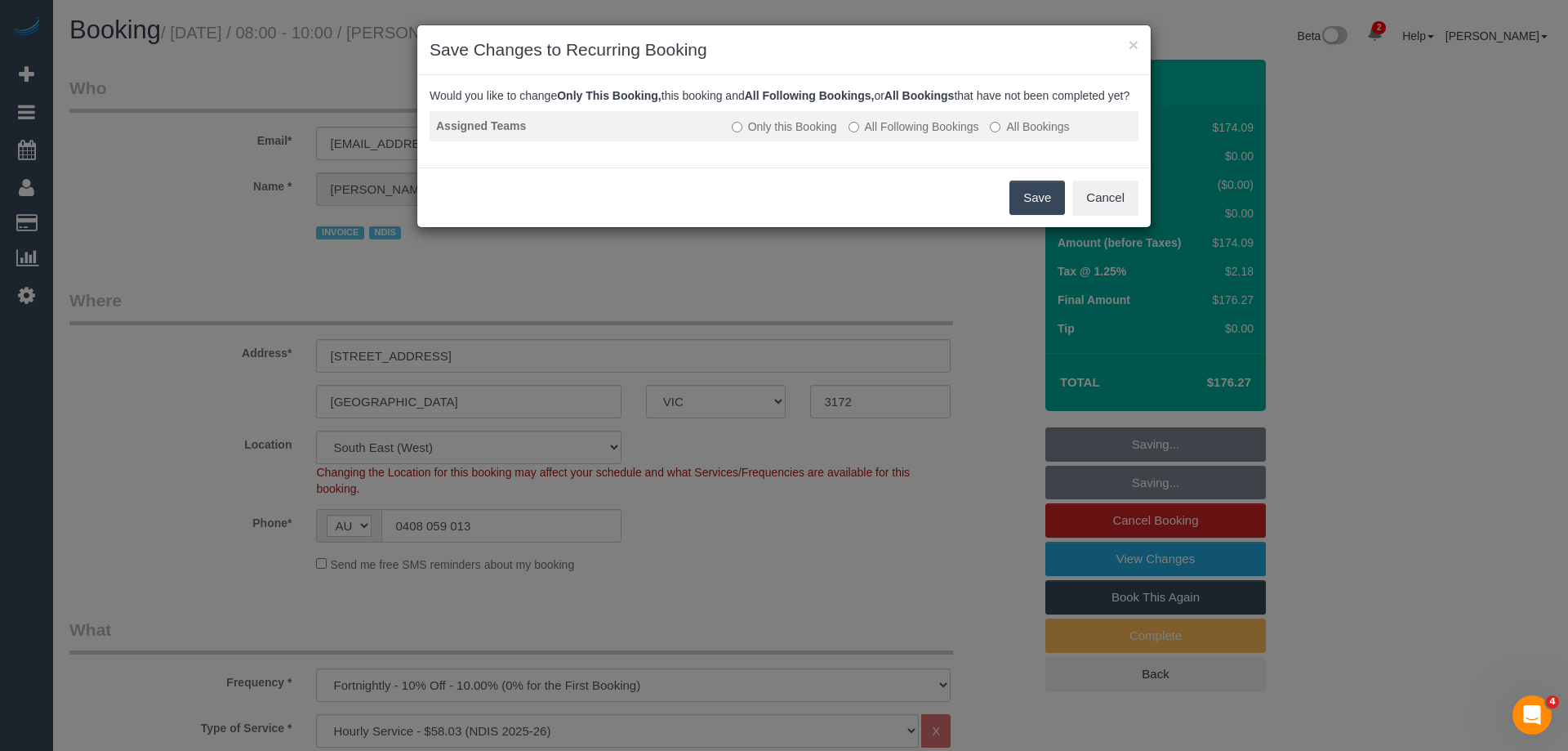
click at [873, 134] on label "All Following Bookings" at bounding box center [914, 126] width 131 height 16
click at [1020, 215] on button "Save" at bounding box center [1037, 198] width 55 height 35
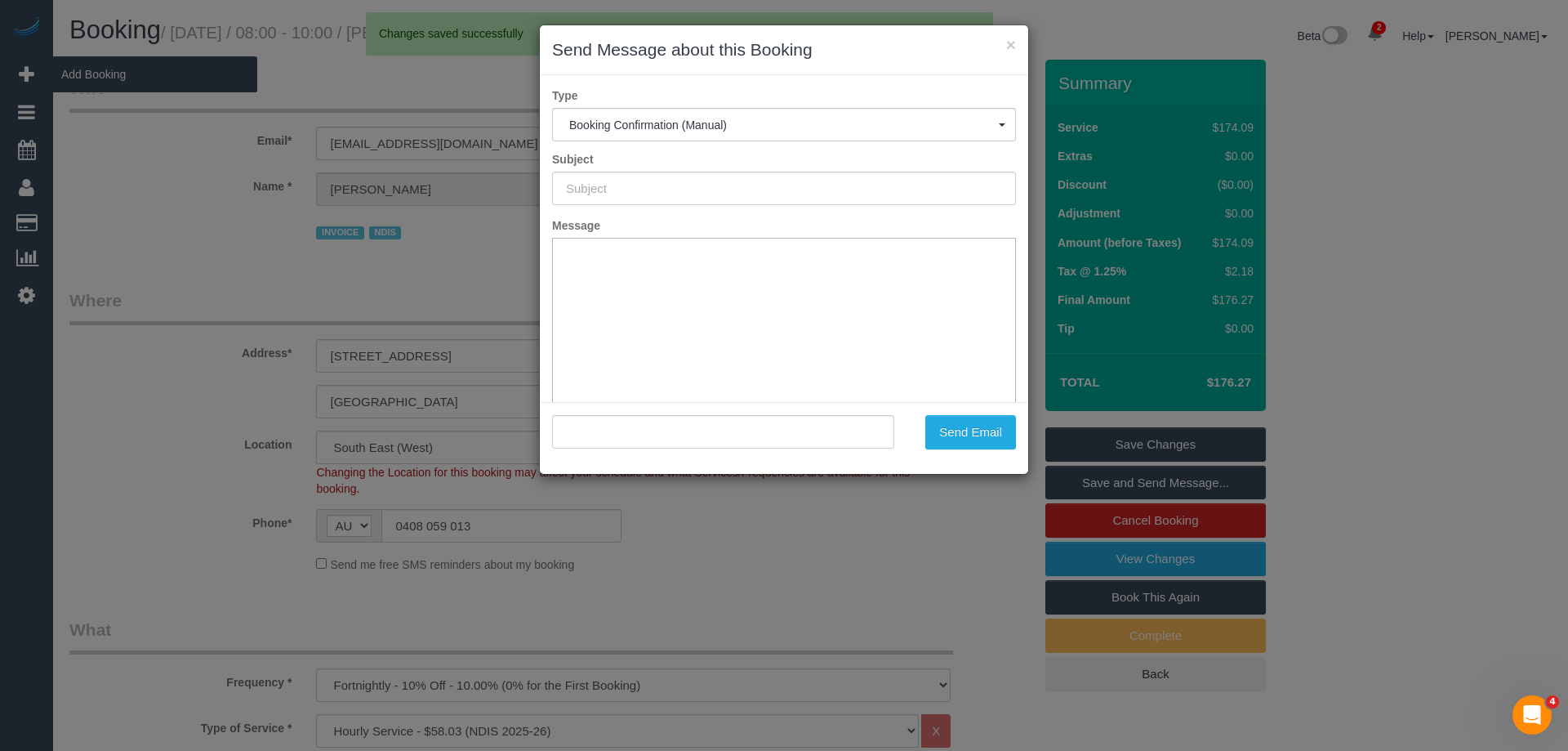
type input "Booking Confirmed"
type input ""Leslie Paul Ferguson" <rferguson17@hotmail.com>"
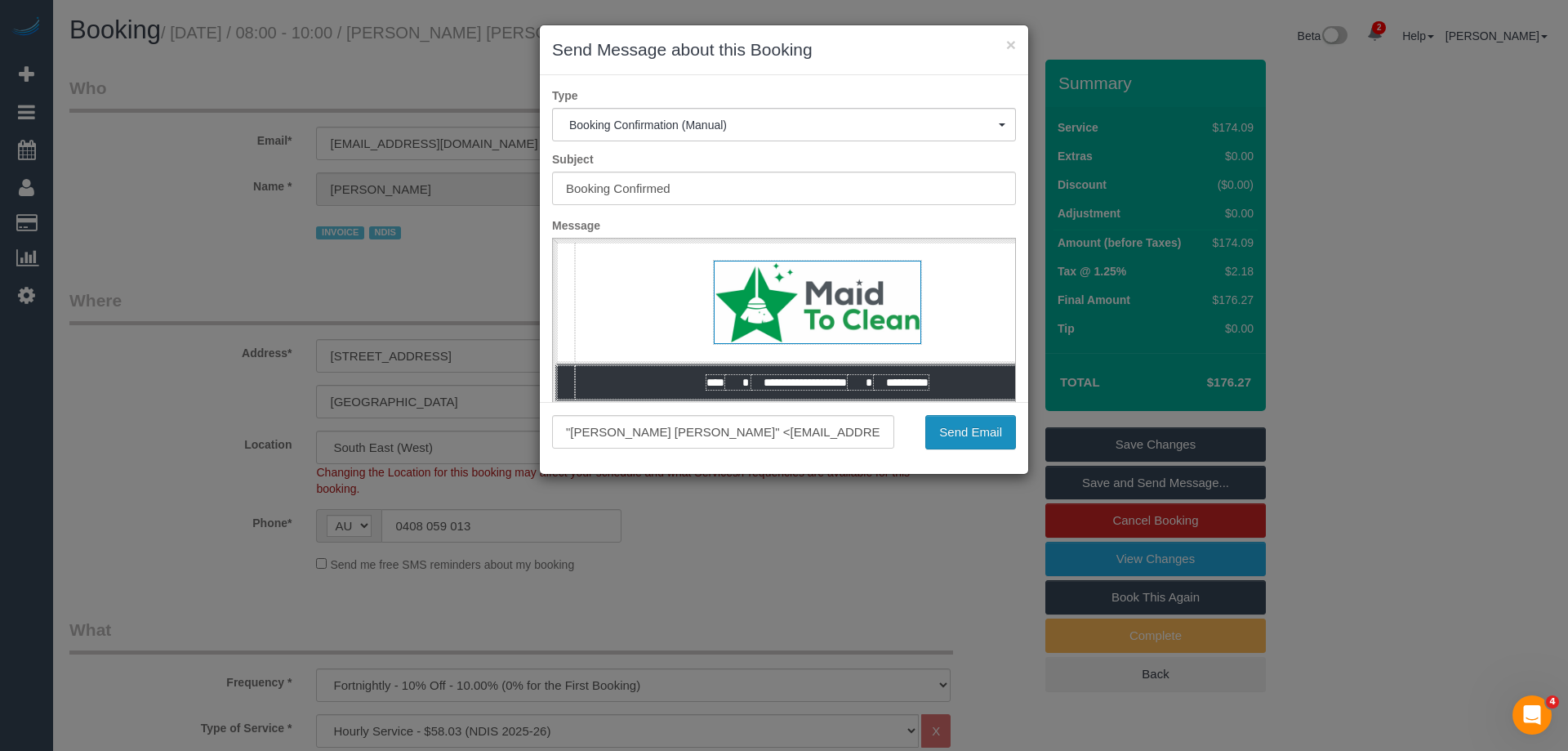
click at [963, 431] on button "Send Email" at bounding box center [971, 432] width 91 height 35
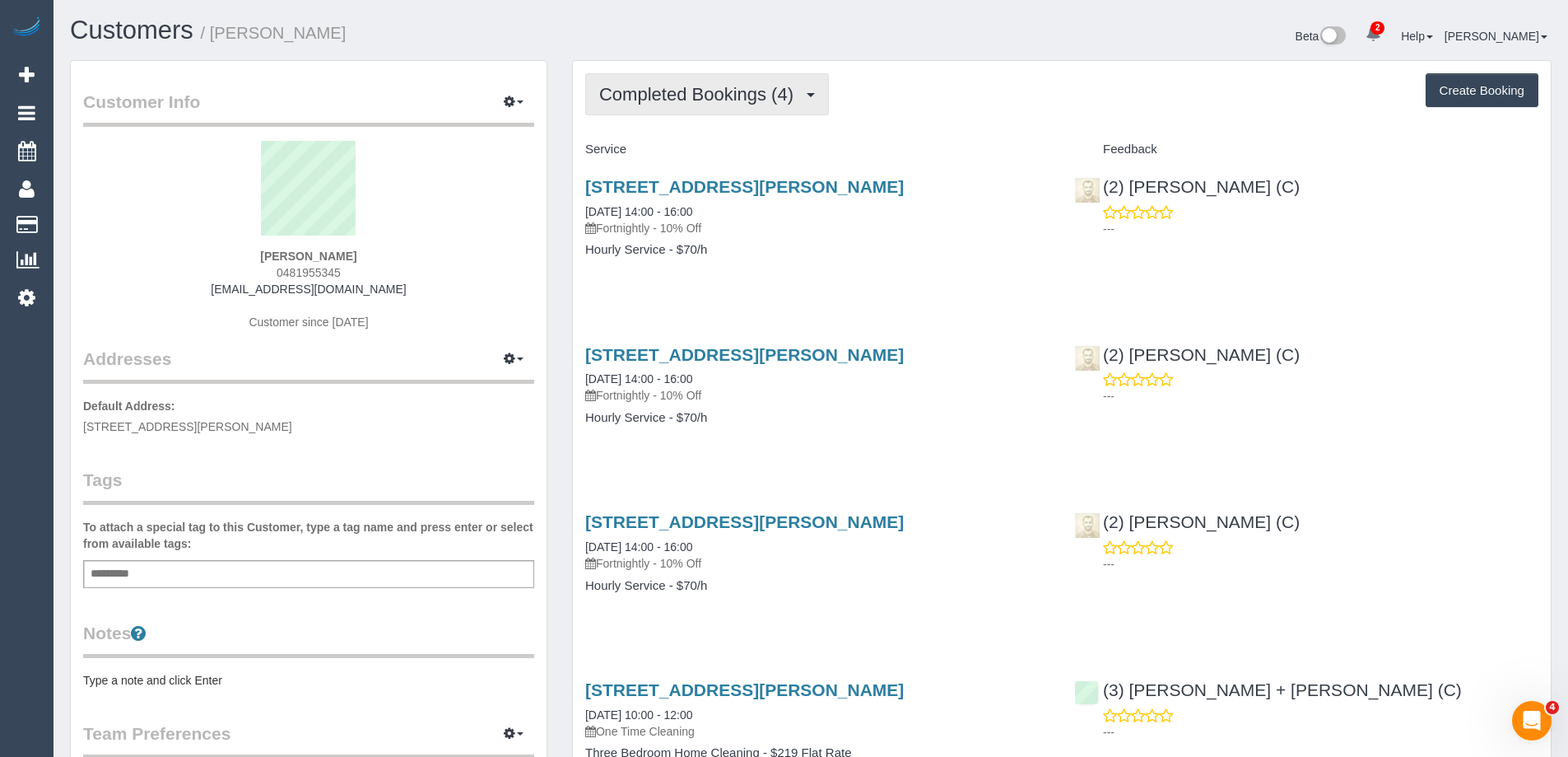
click at [675, 75] on button "Completed Bookings (4)" at bounding box center [707, 94] width 243 height 42
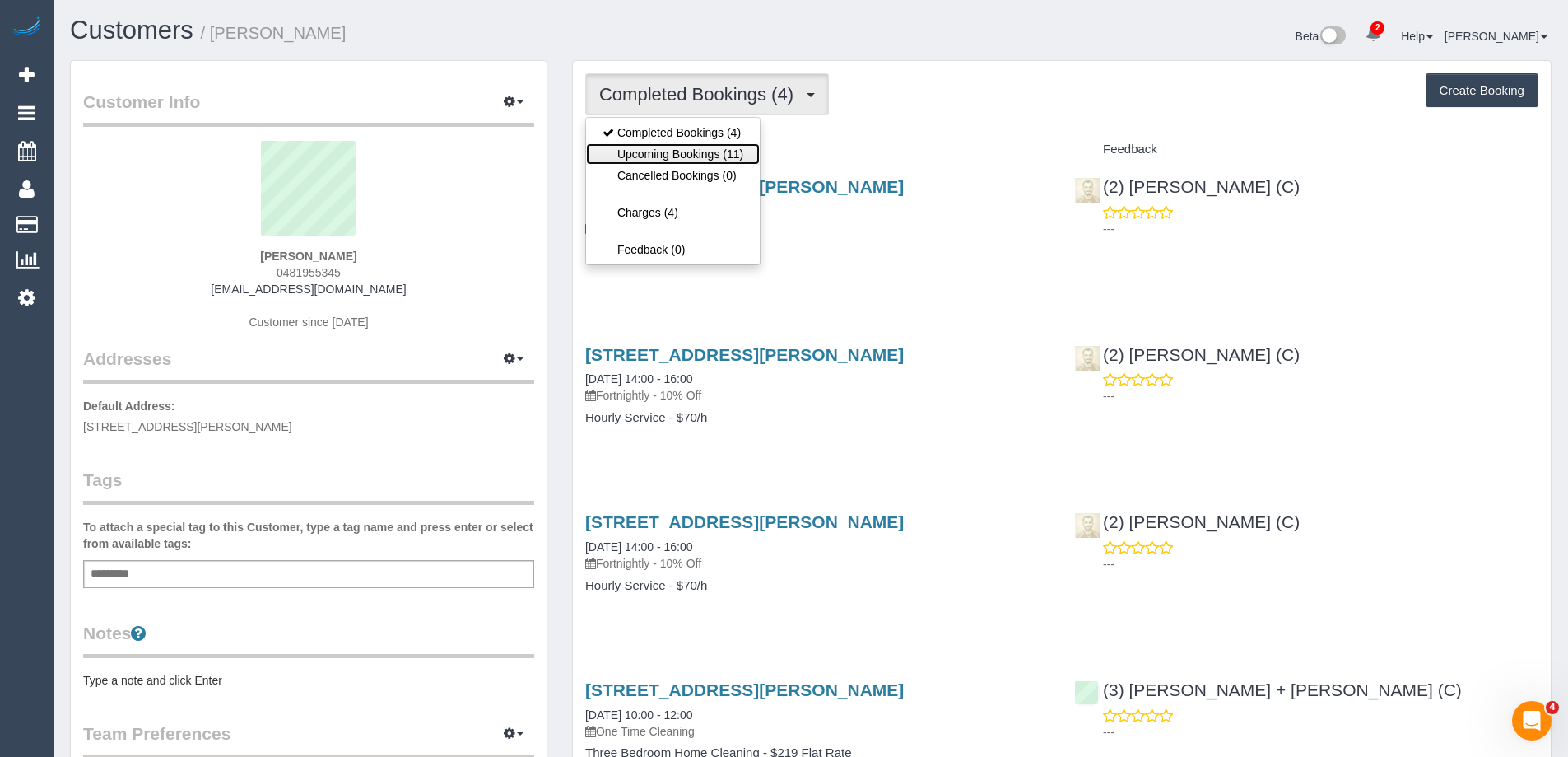
click at [672, 150] on link "Upcoming Bookings (11)" at bounding box center [672, 154] width 174 height 21
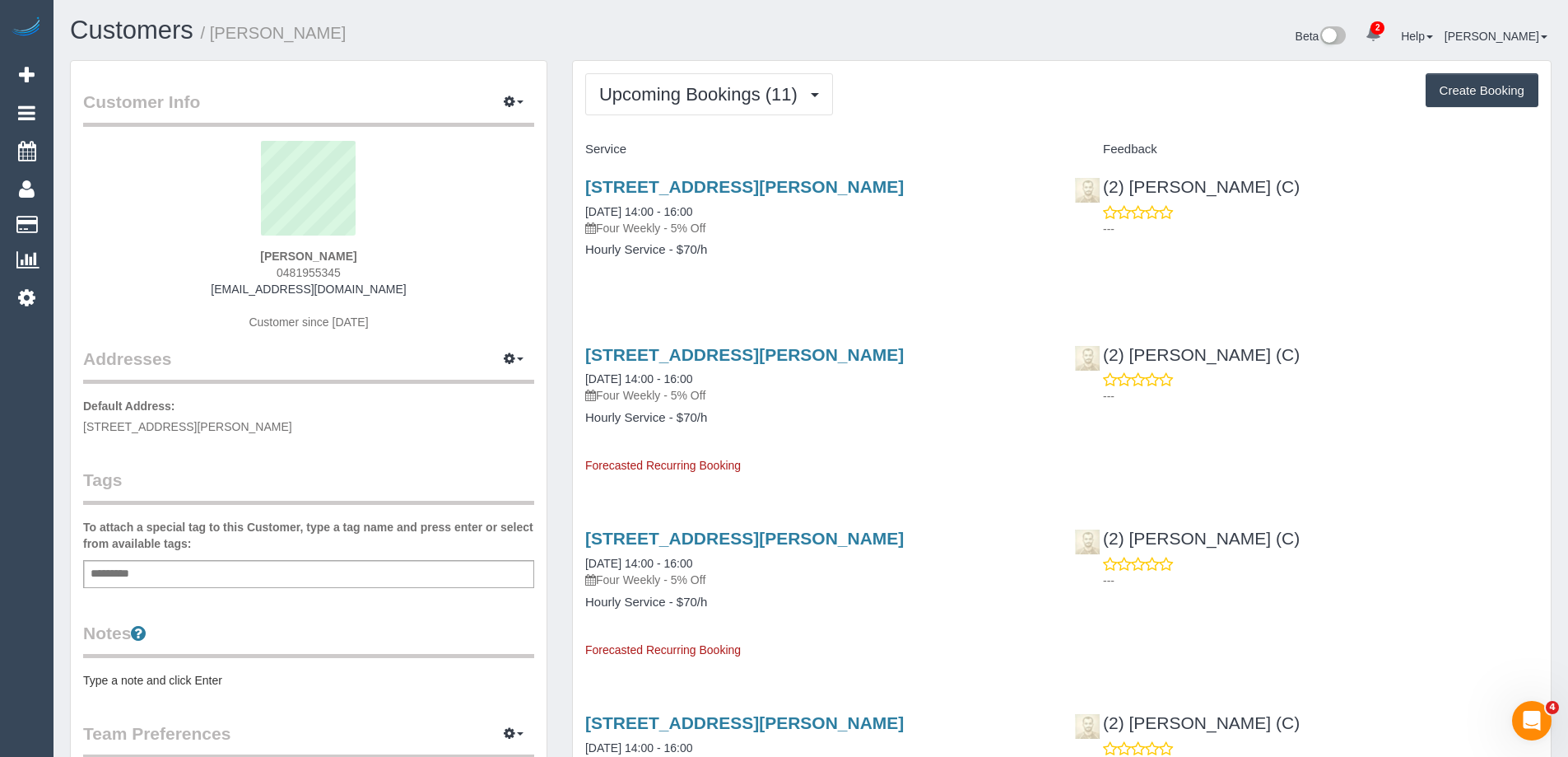
click at [735, 281] on div "[STREET_ADDRESS][PERSON_NAME] [DATE] 14:00 - 16:00 Four Weekly - 5% Off Hourly …" at bounding box center [817, 226] width 489 height 127
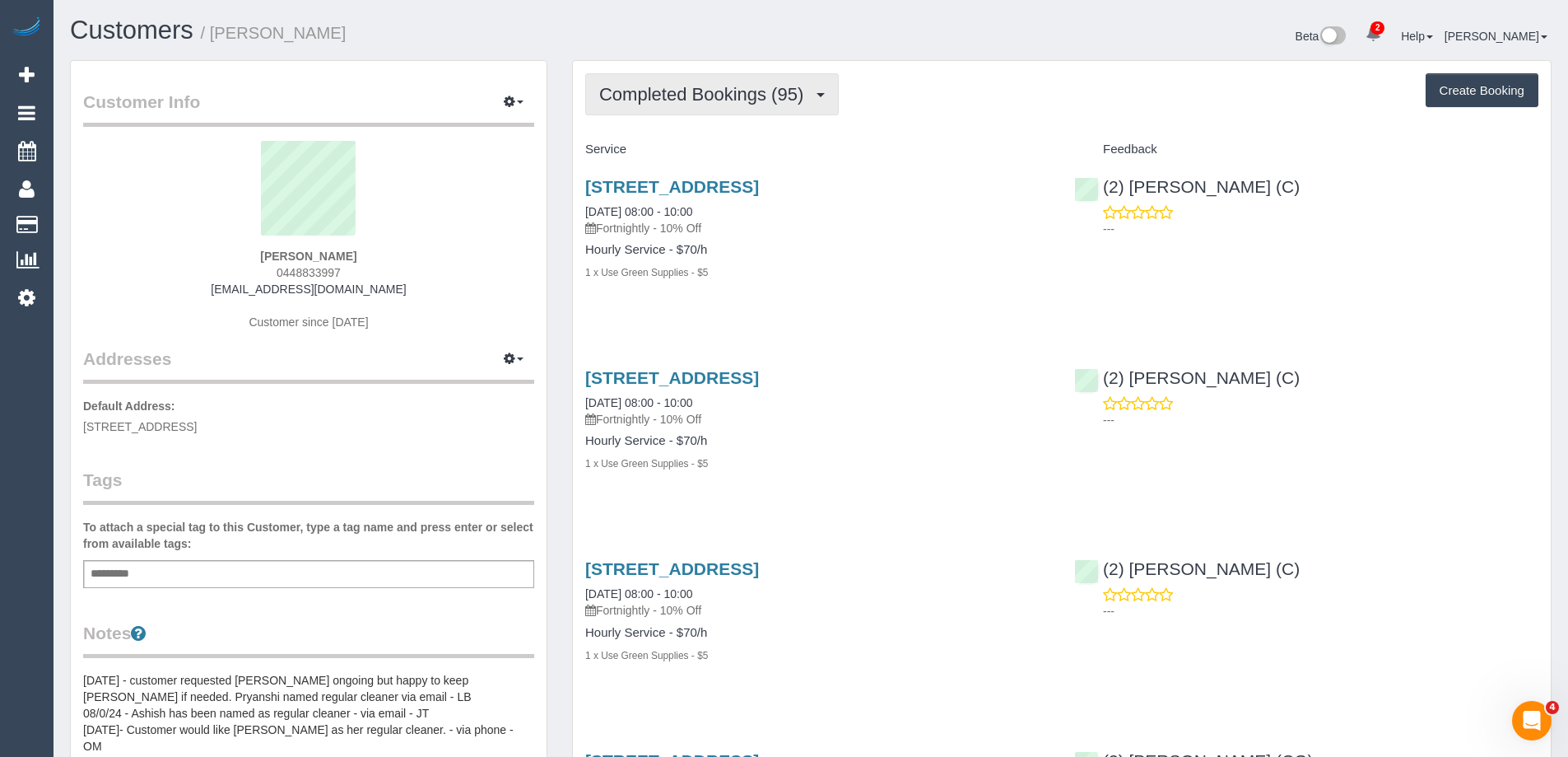
click at [686, 101] on span "Completed Bookings (95)" at bounding box center [705, 94] width 212 height 20
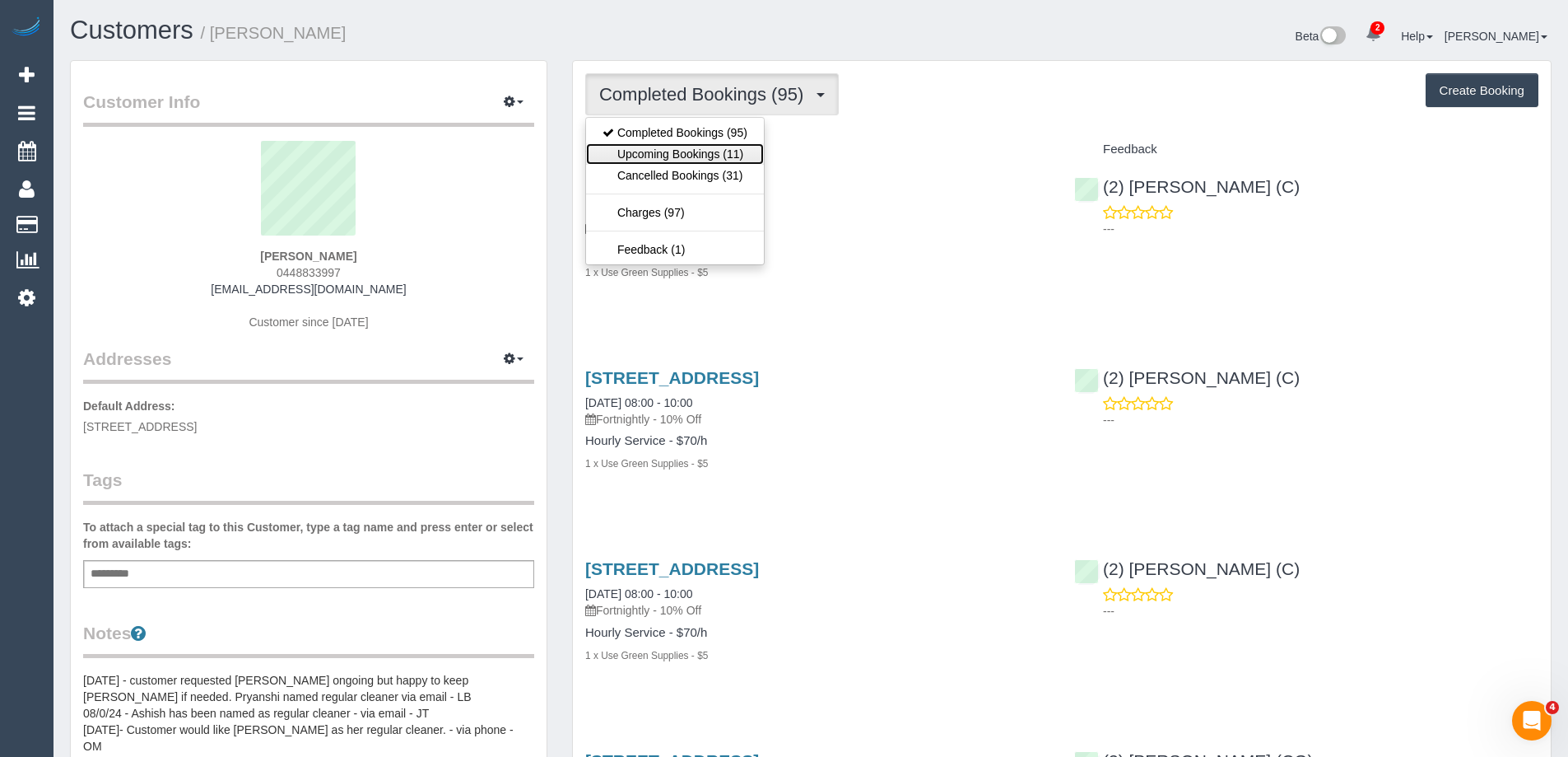
click at [691, 154] on link "Upcoming Bookings (11)" at bounding box center [674, 154] width 177 height 21
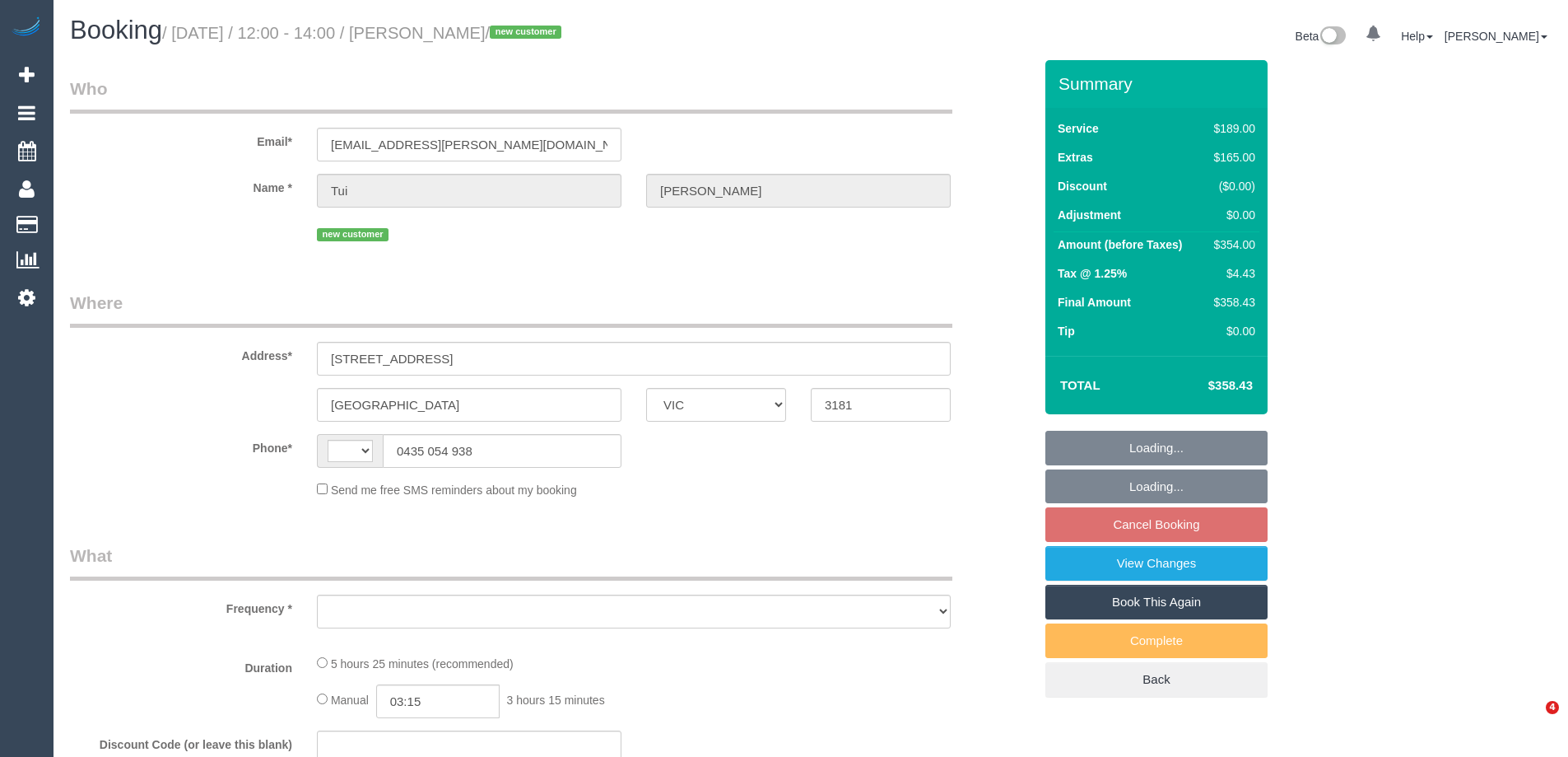
select select "VIC"
select select "string:AU"
select select "object:580"
select select "string:stripe-pm_1S5KAc2GScqysDRViRFOdfkr"
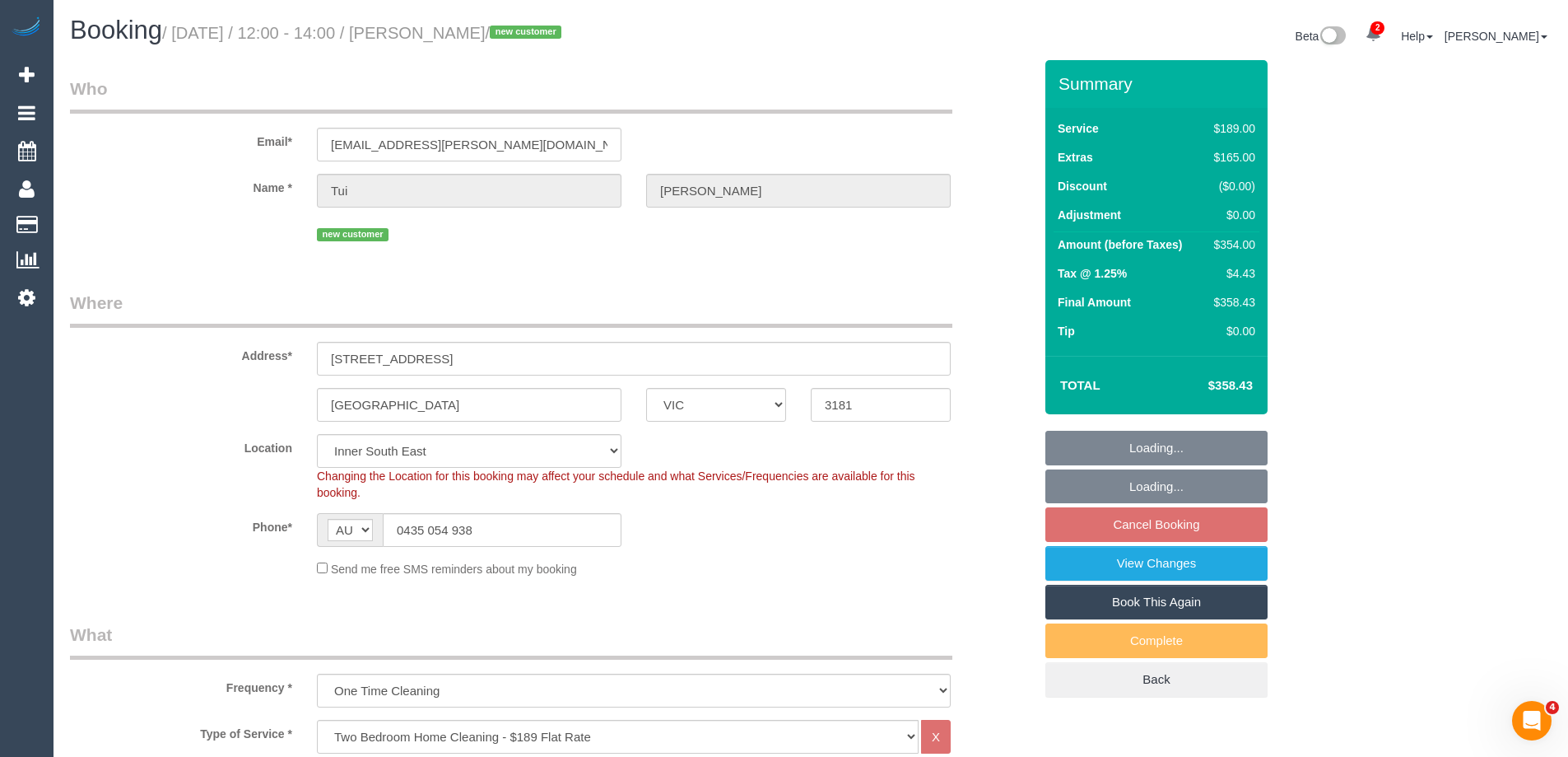
select select "number:29"
select select "number:14"
select select "number:19"
select select "number:36"
select select "number:34"
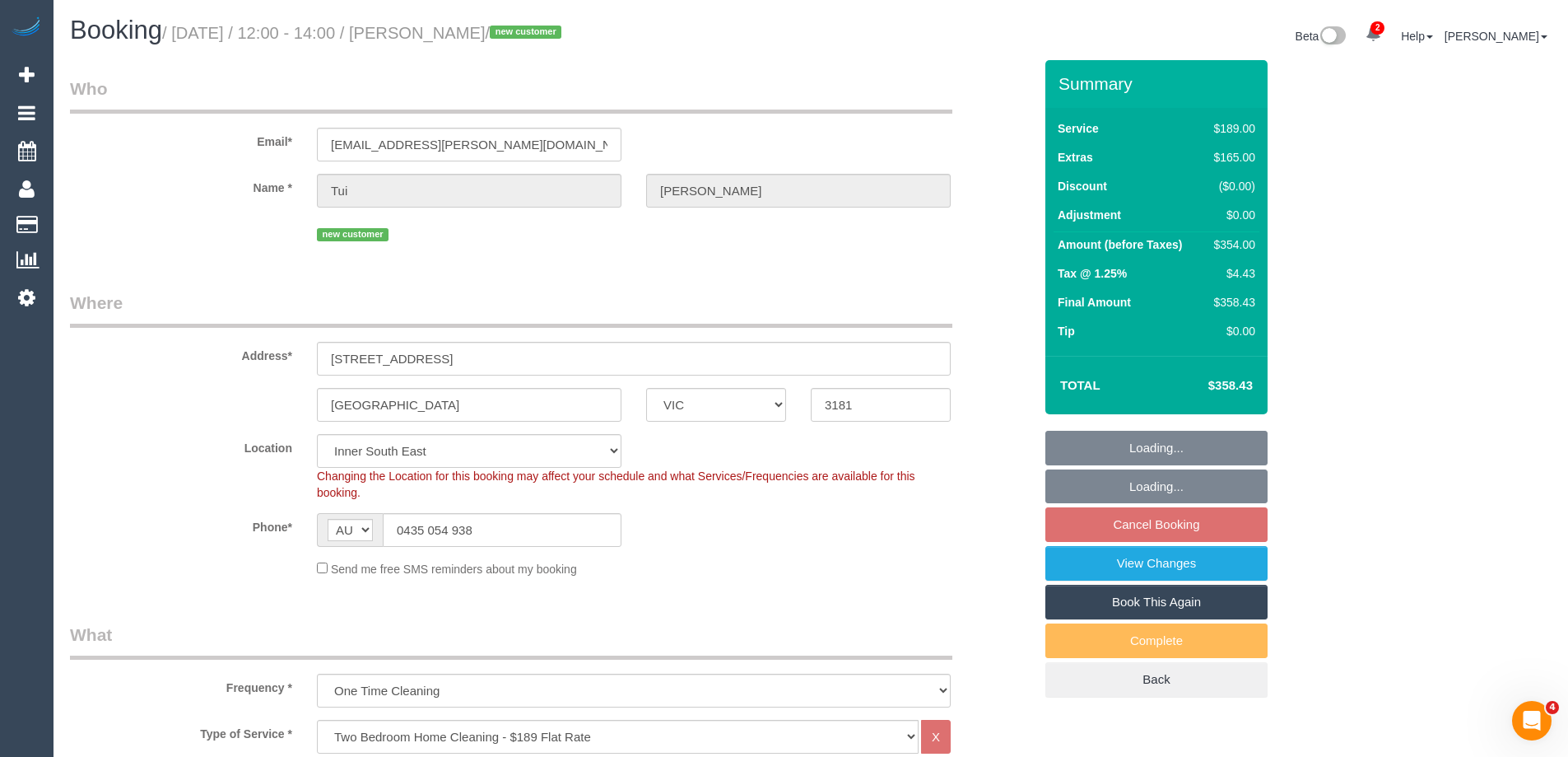
select select "number:26"
select select "object:1414"
select select "spot4"
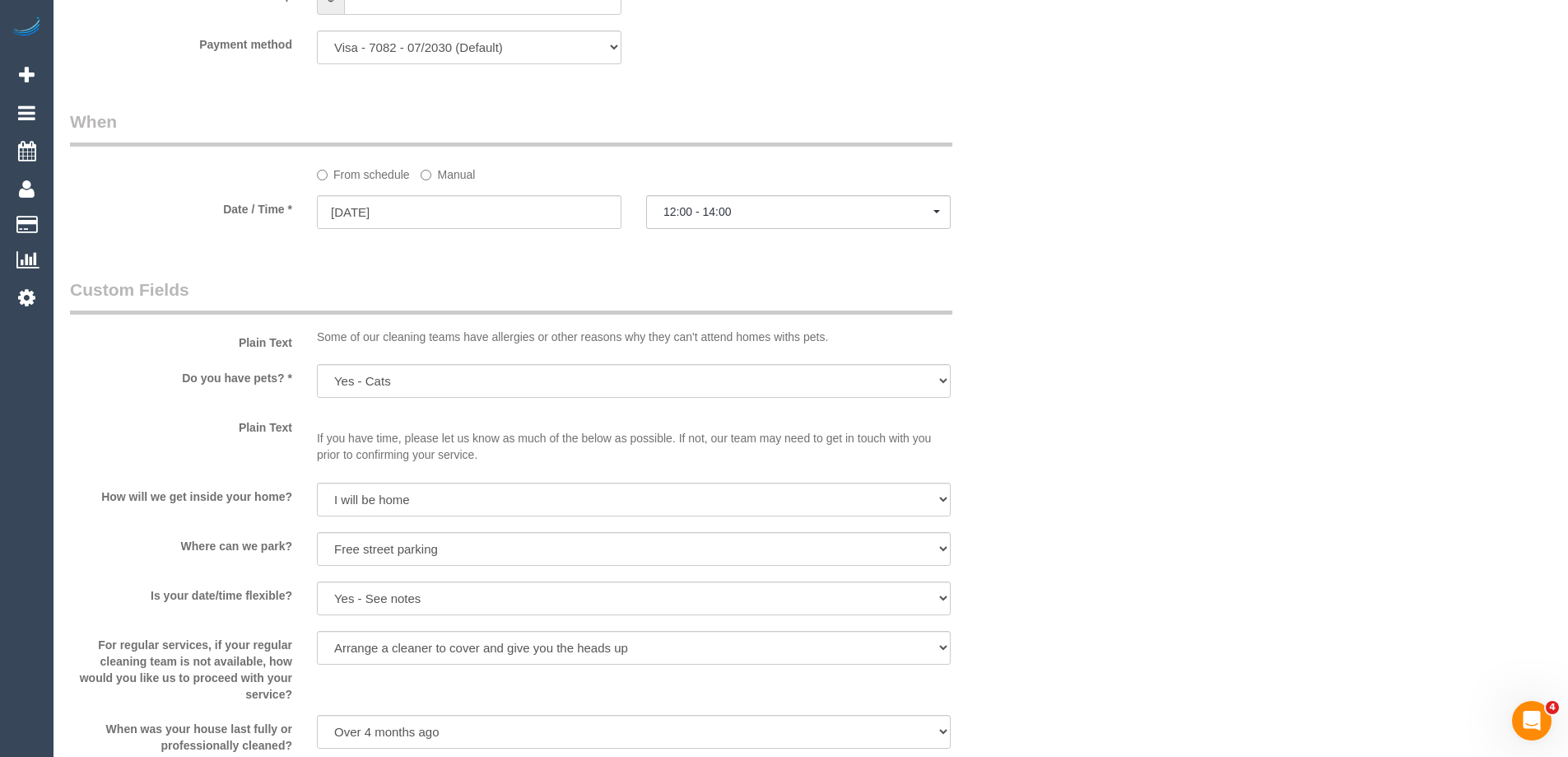
scroll to position [2552, 0]
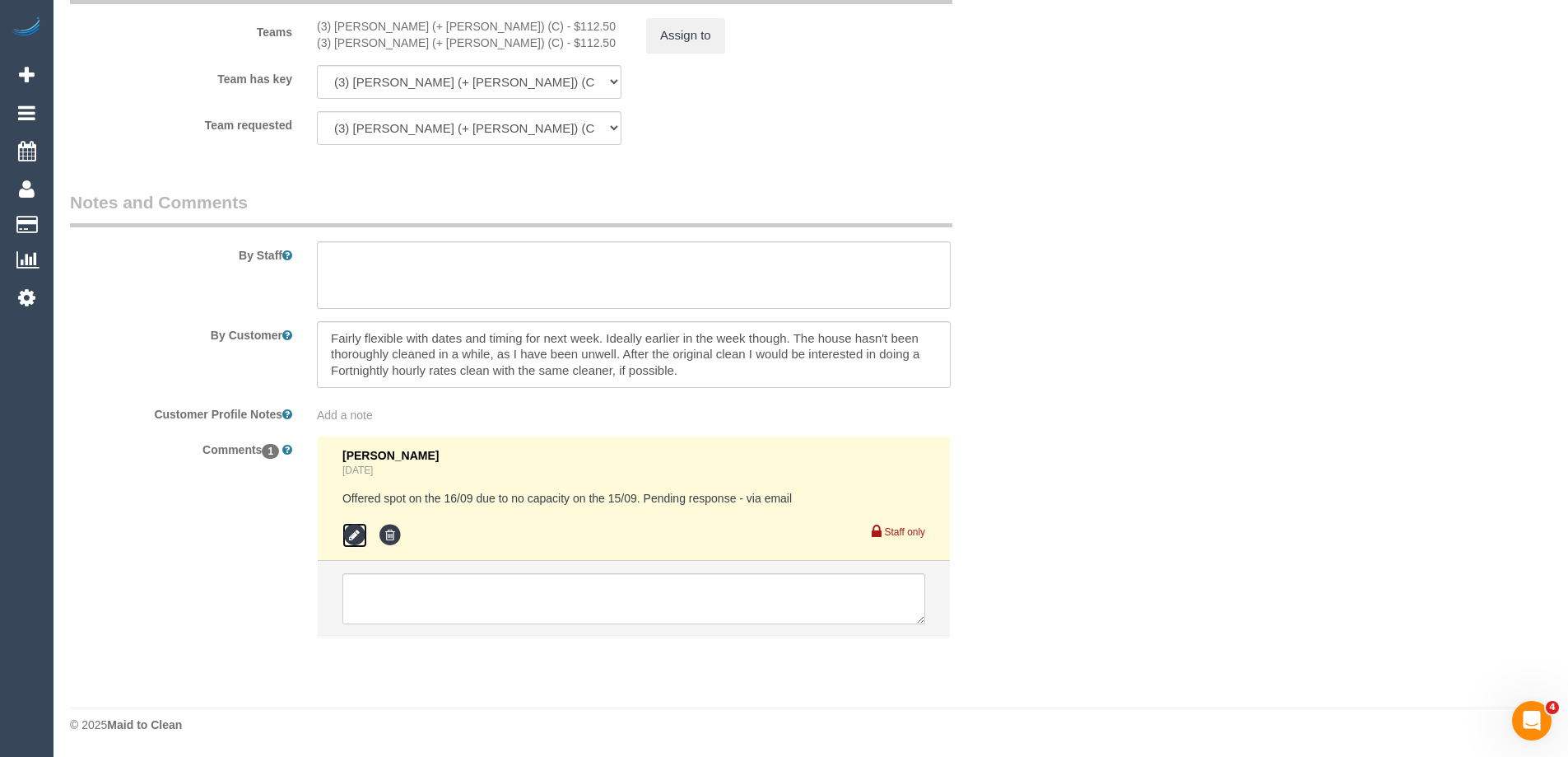
click at [344, 524] on icon at bounding box center [354, 535] width 25 height 25
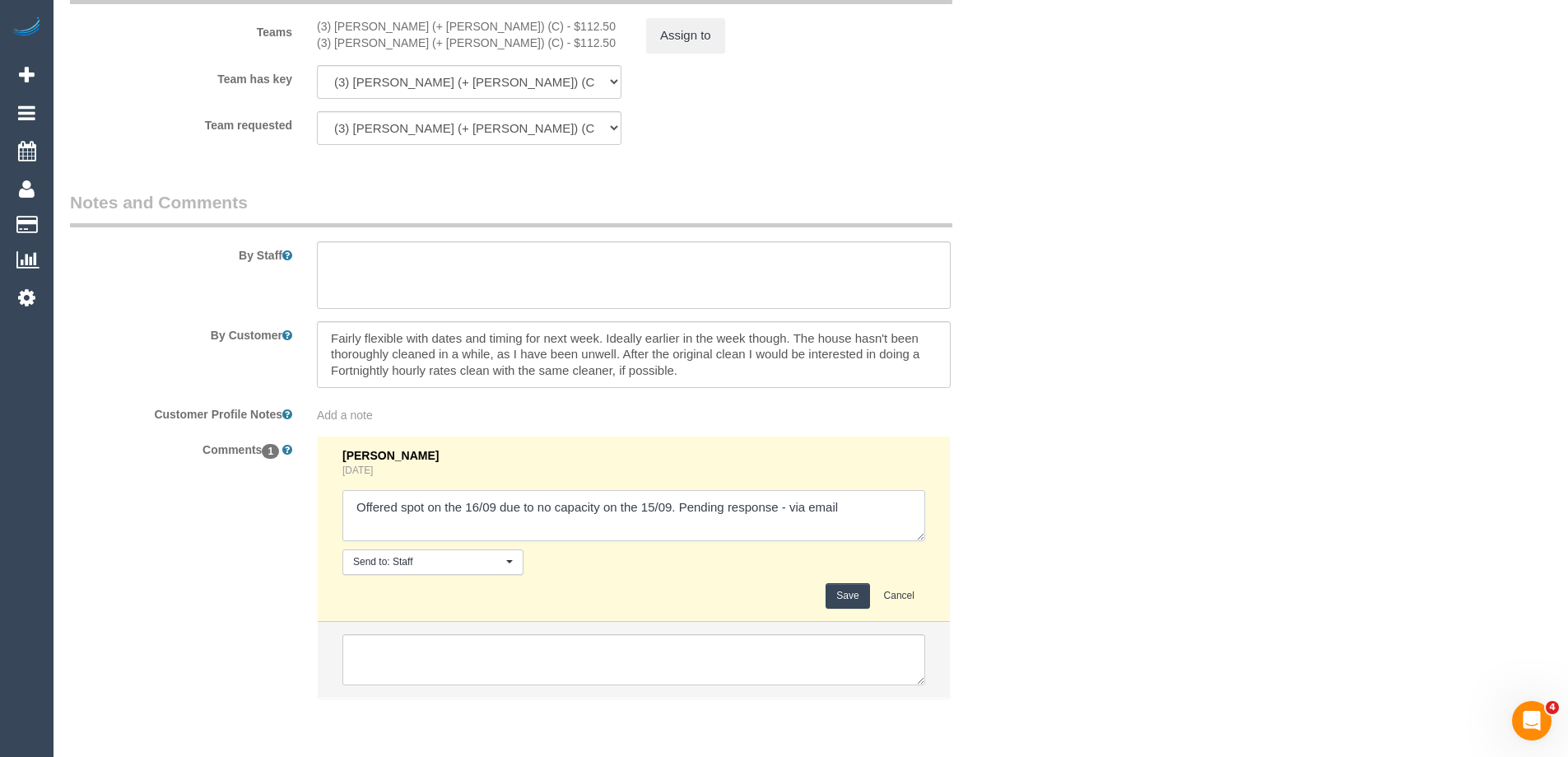
click at [788, 508] on textarea at bounding box center [633, 515] width 583 height 51
type textarea "Offered spot on the 16/09 due to no capacity on the 15/09. Pending response - c…"
click at [854, 598] on button "Save" at bounding box center [847, 596] width 44 height 26
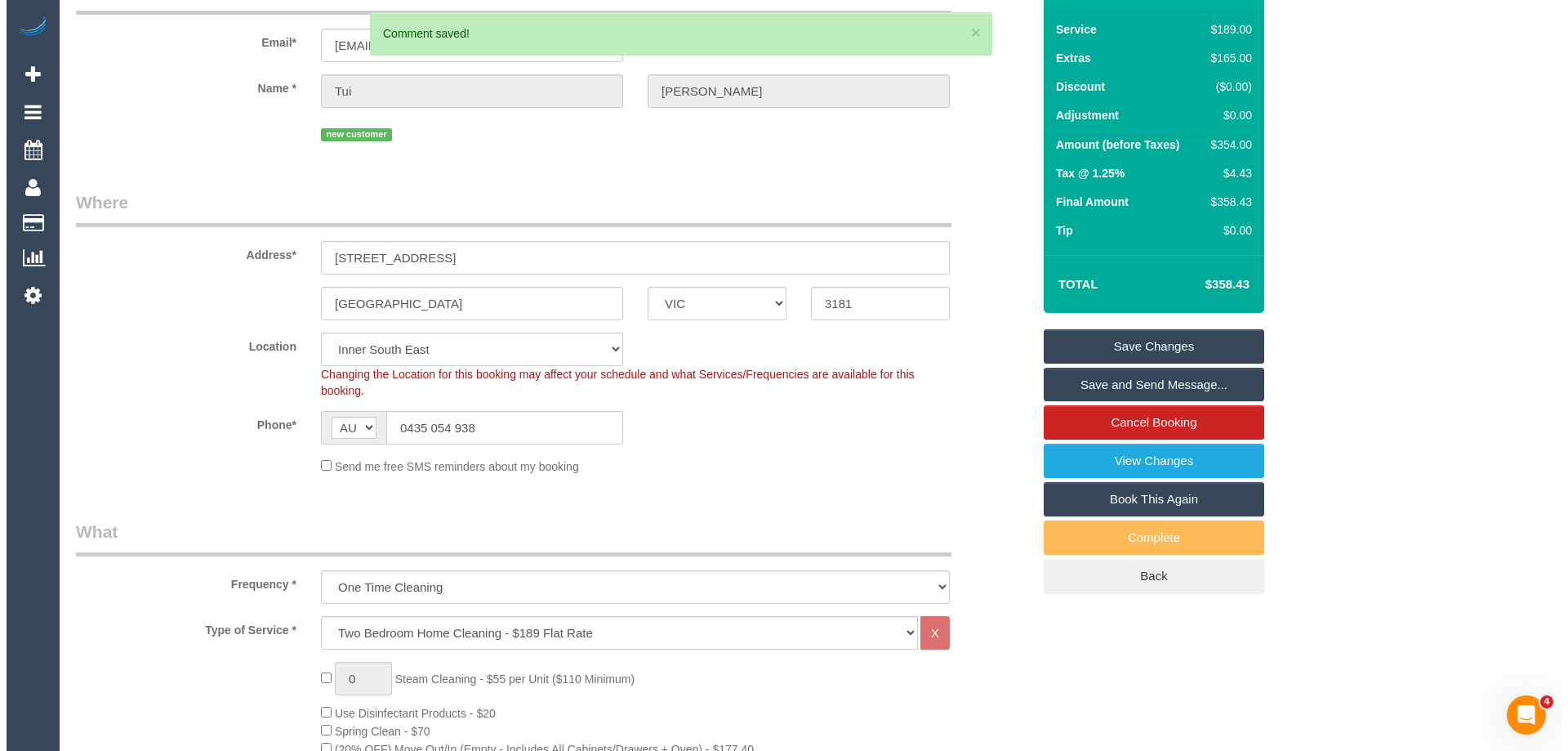
scroll to position [0, 0]
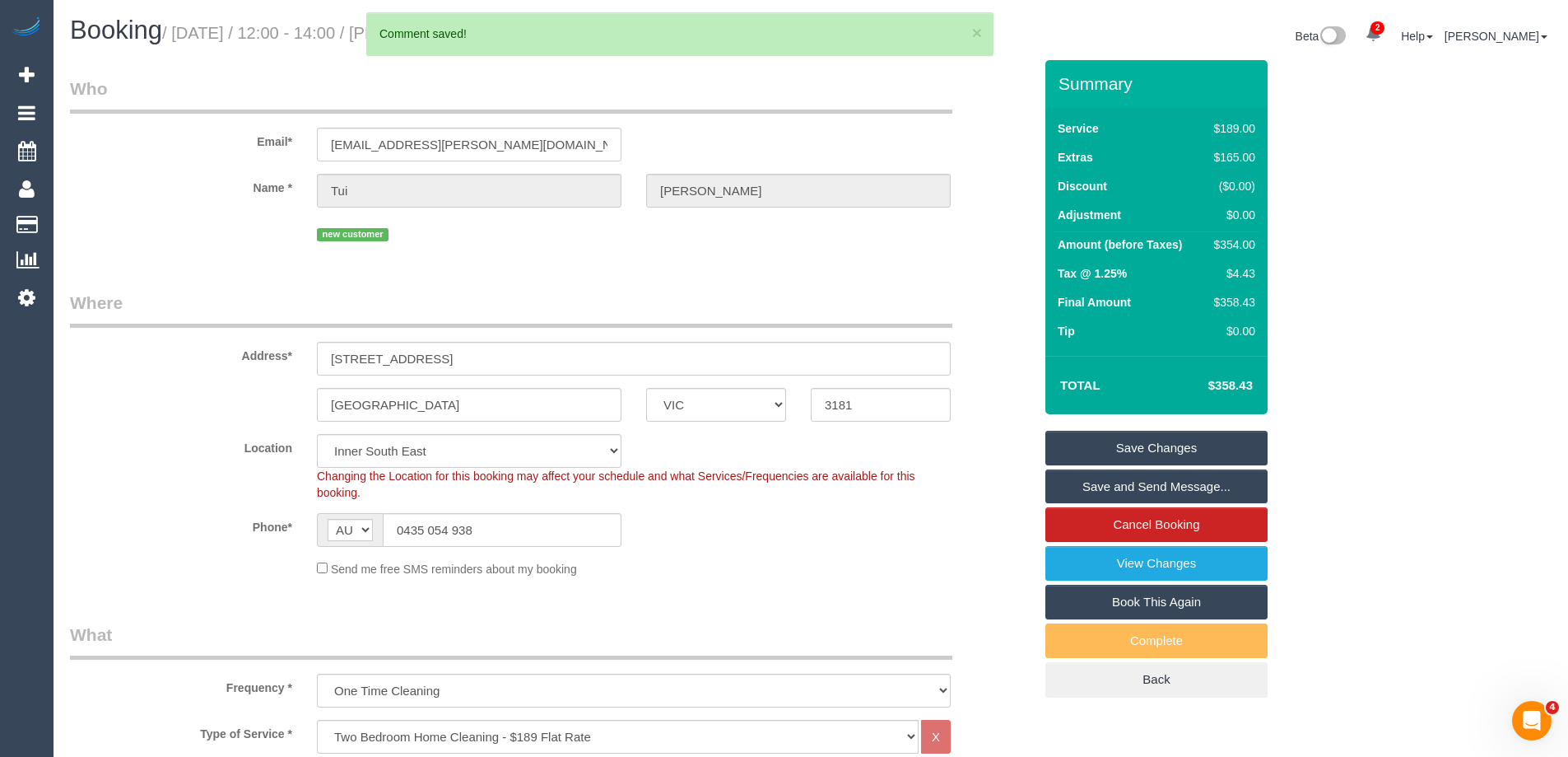
click at [1065, 480] on link "Save and Send Message..." at bounding box center [1155, 487] width 222 height 35
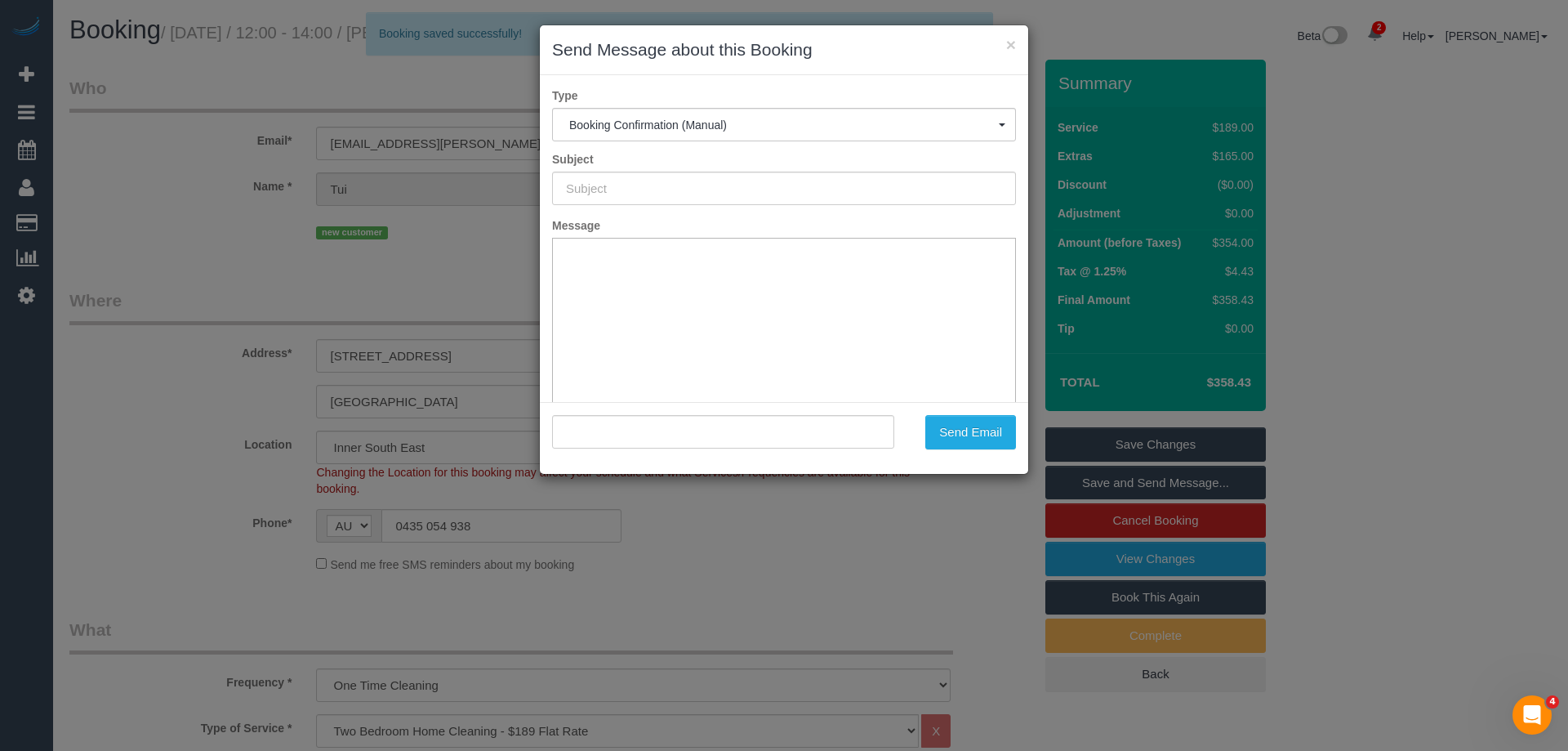
type input "Booking Confirmed"
type input ""Tui Guy-Williams" <tui.guy.williams@gmail.com>"
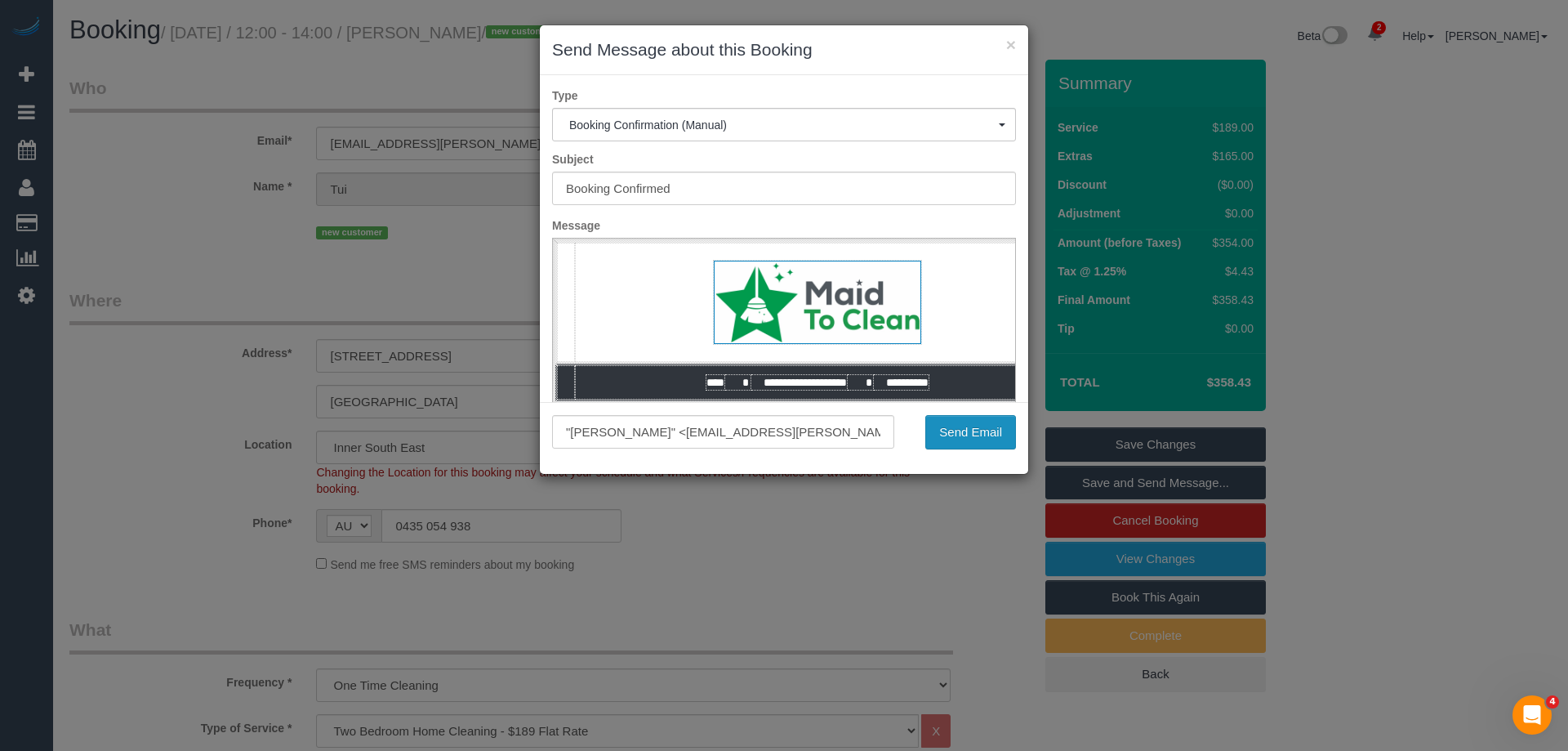
click at [946, 427] on button "Send Email" at bounding box center [971, 432] width 91 height 35
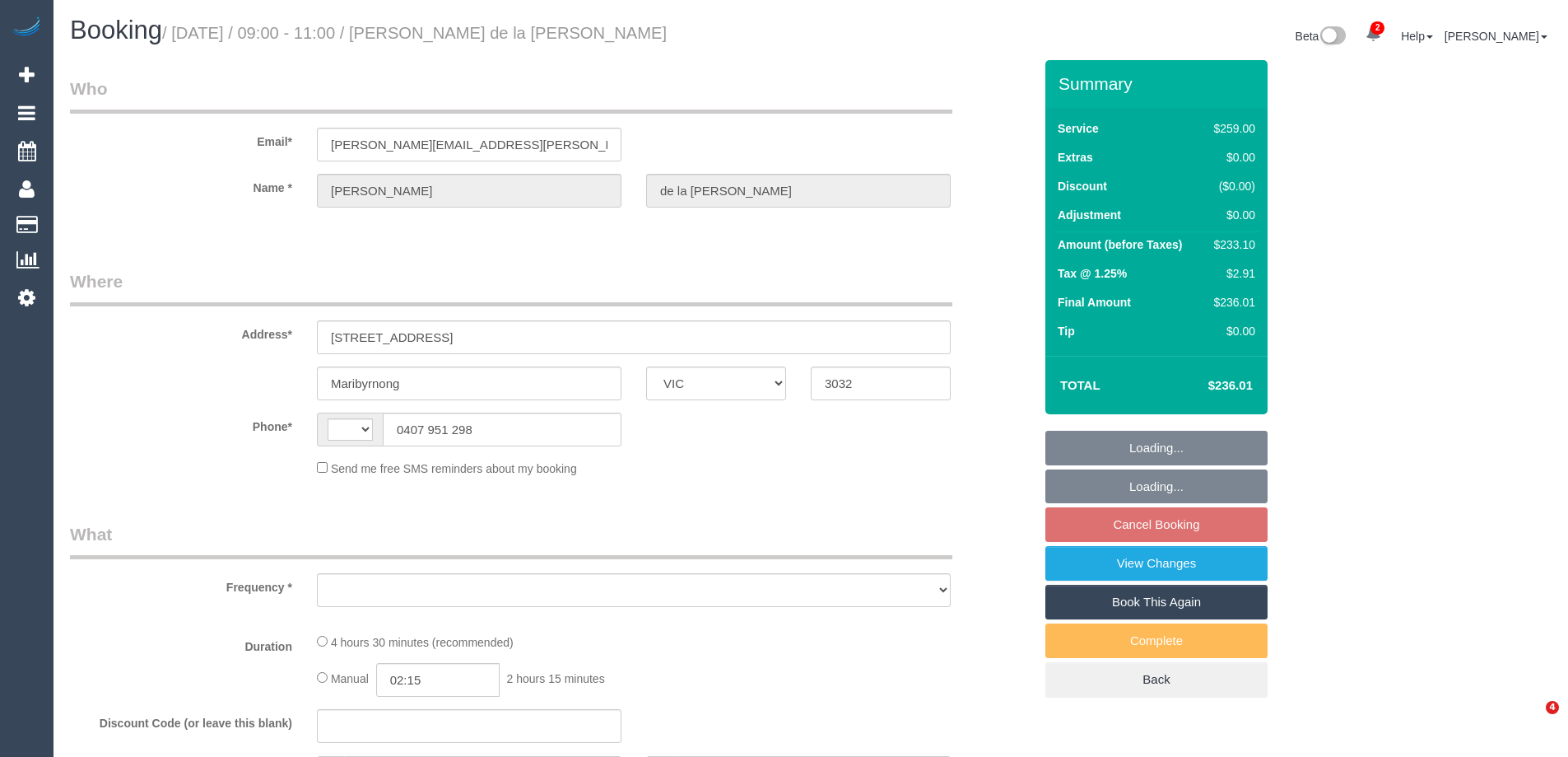
select select "VIC"
select select "string:AU"
select select "object:550"
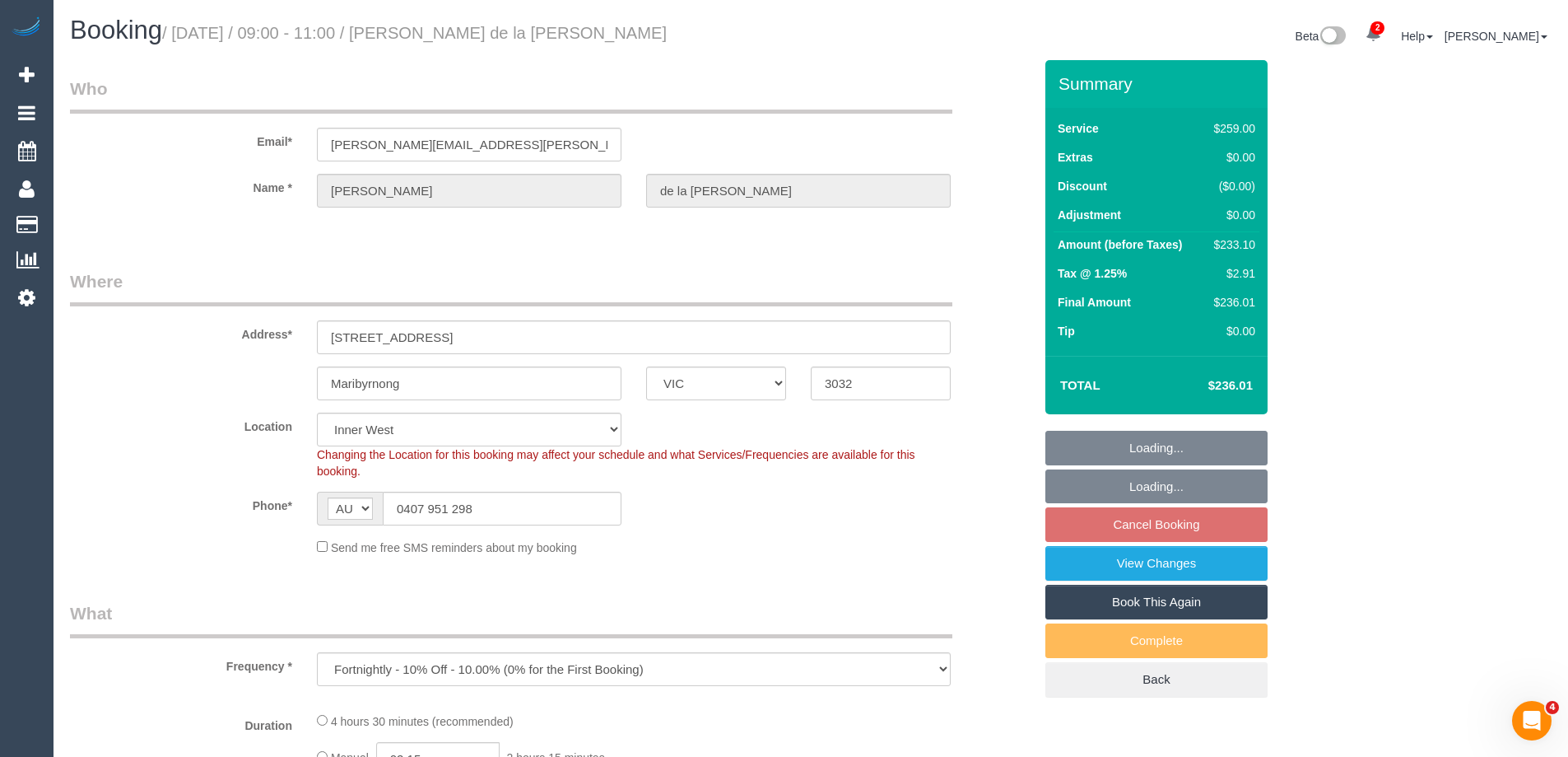
select select "number:27"
select select "number:14"
select select "number:19"
select select "number:24"
select select "number:13"
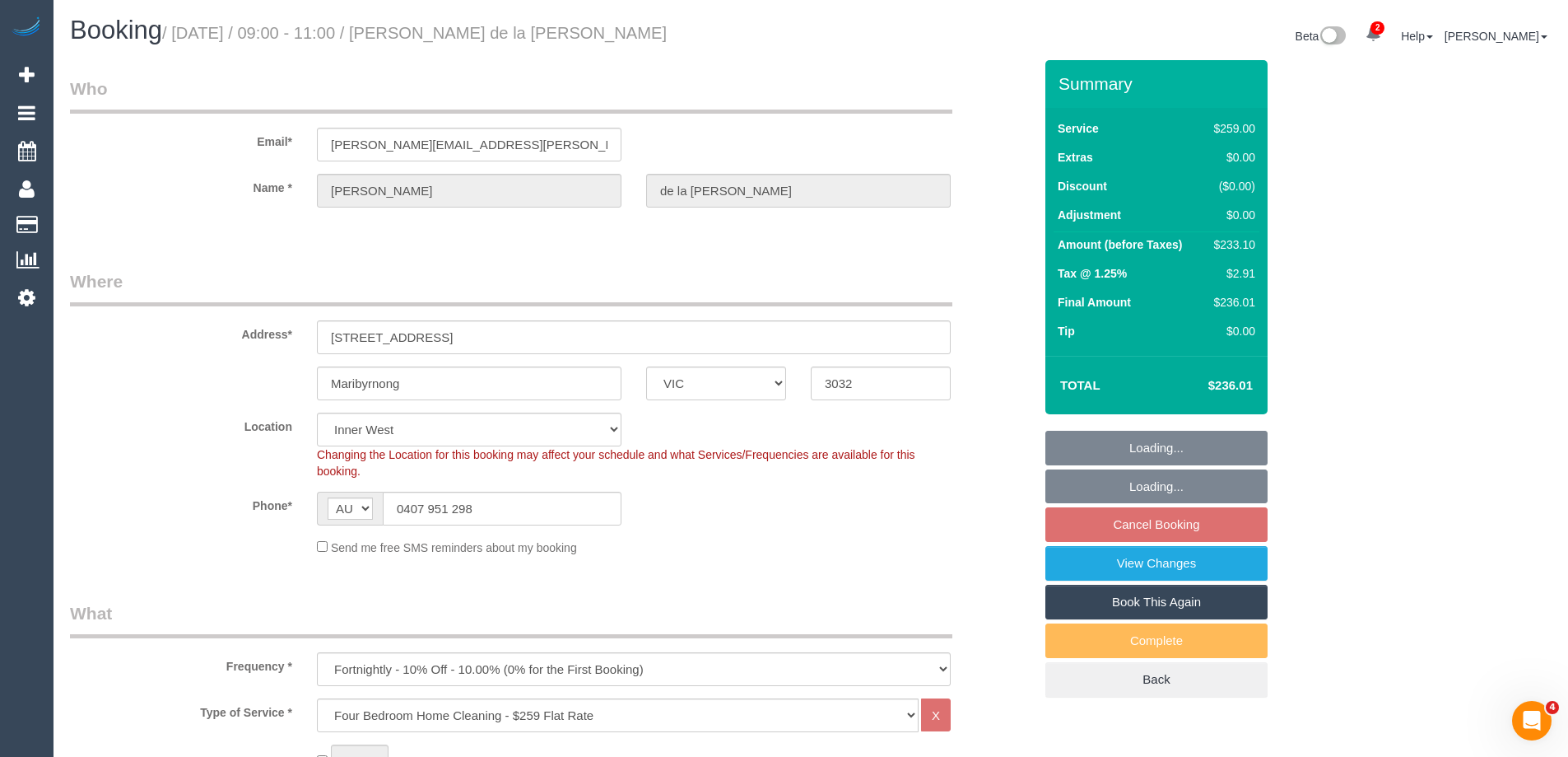
select select "object:1357"
select select "string:stripe-pm_1RCF4Y2GScqysDRVi2Jhl6kx"
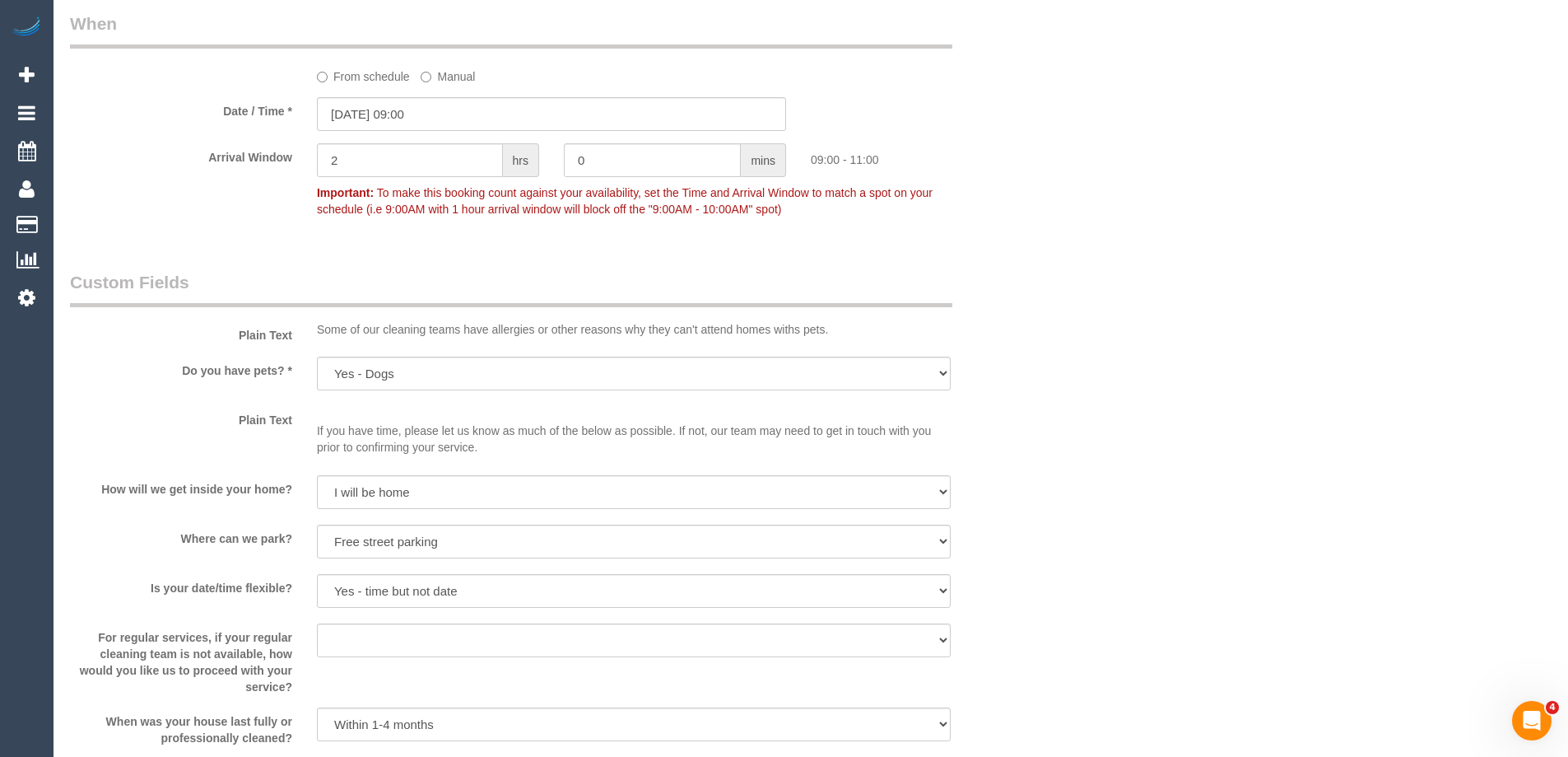
scroll to position [1598, 0]
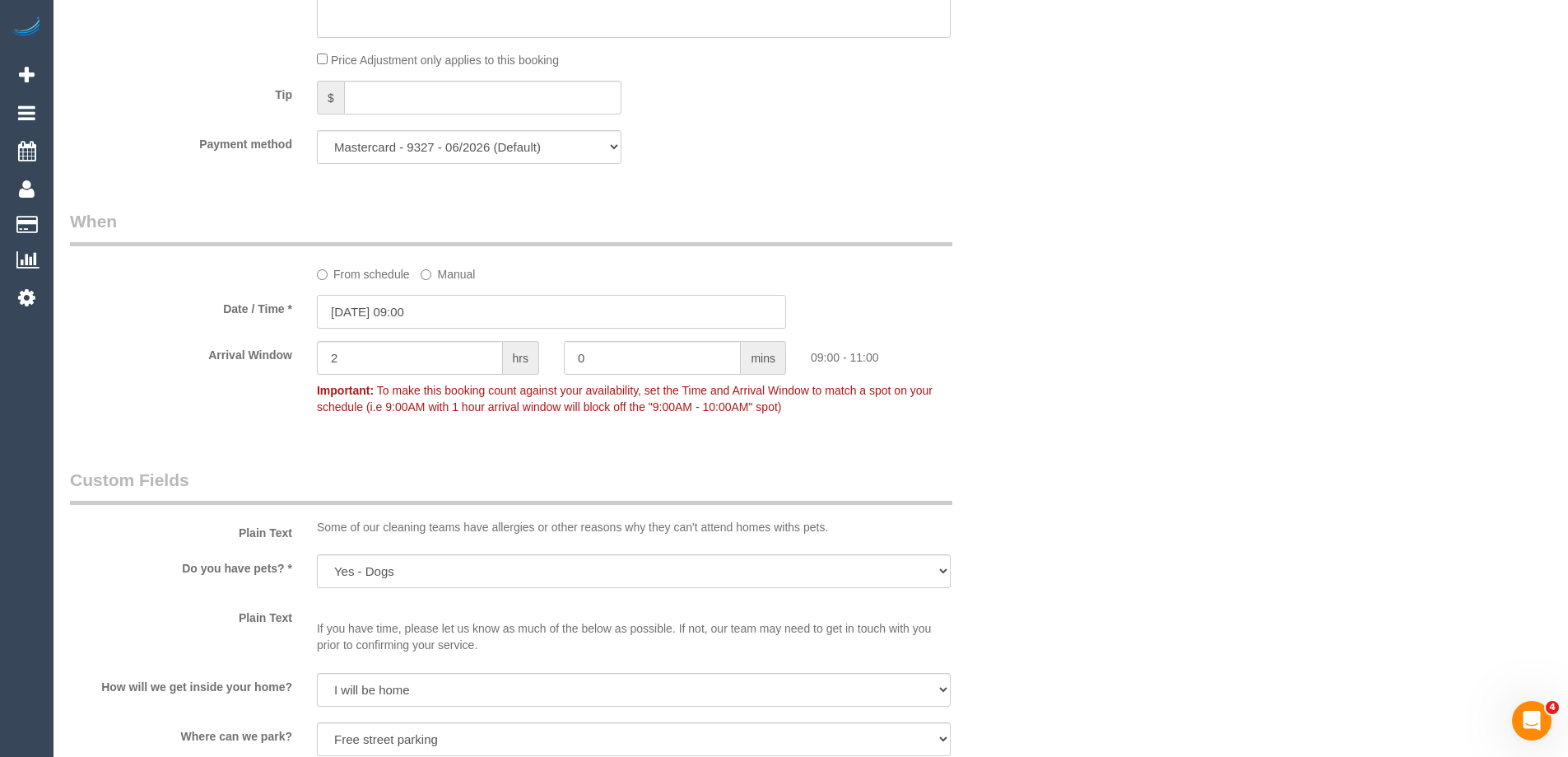
click at [396, 312] on input "[DATE] 09:00" at bounding box center [551, 311] width 469 height 34
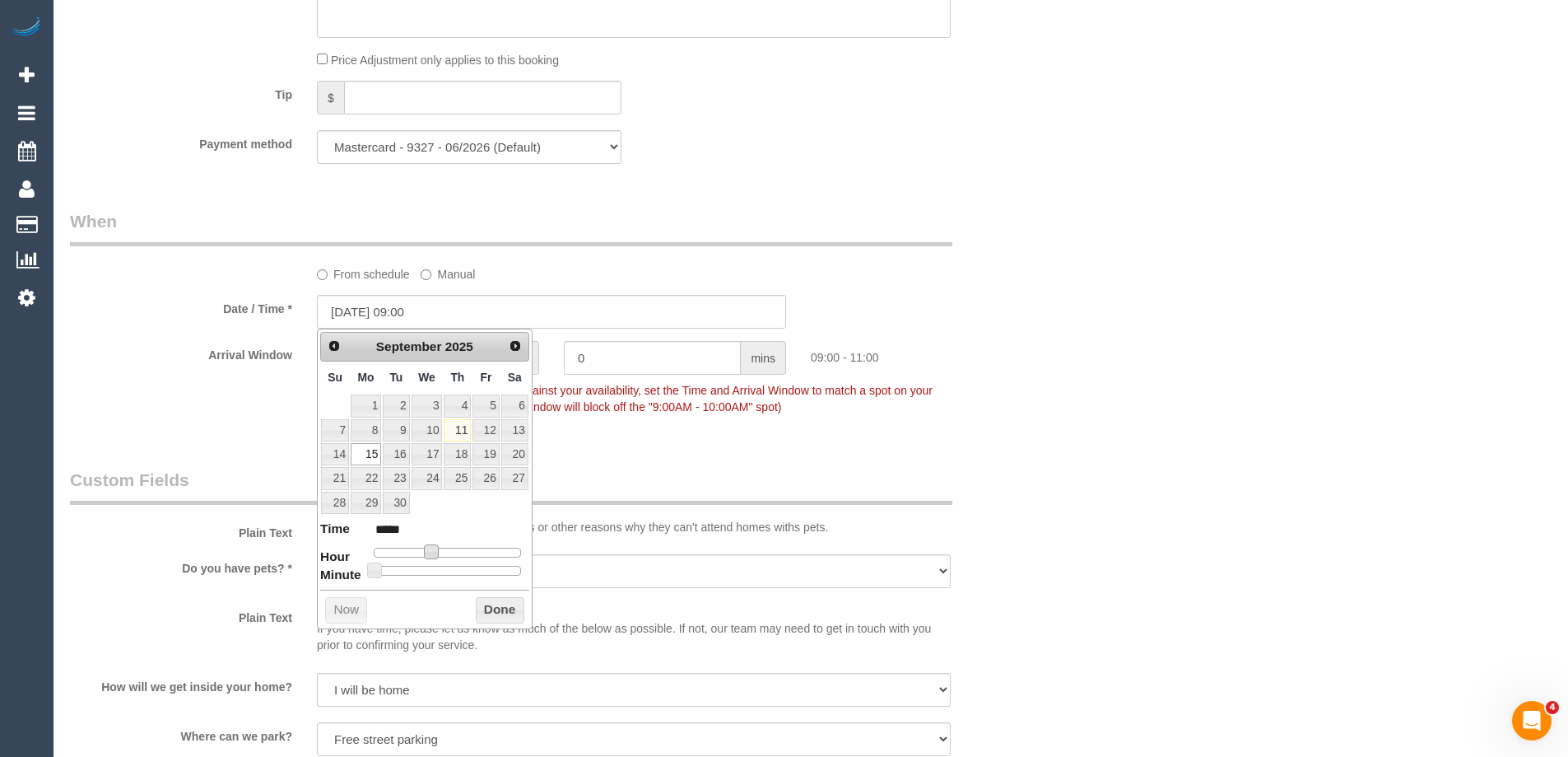
type input "[DATE] 10:00"
type input "*****"
type input "[DATE] 11:00"
type input "*****"
type input "[DATE] 12:00"
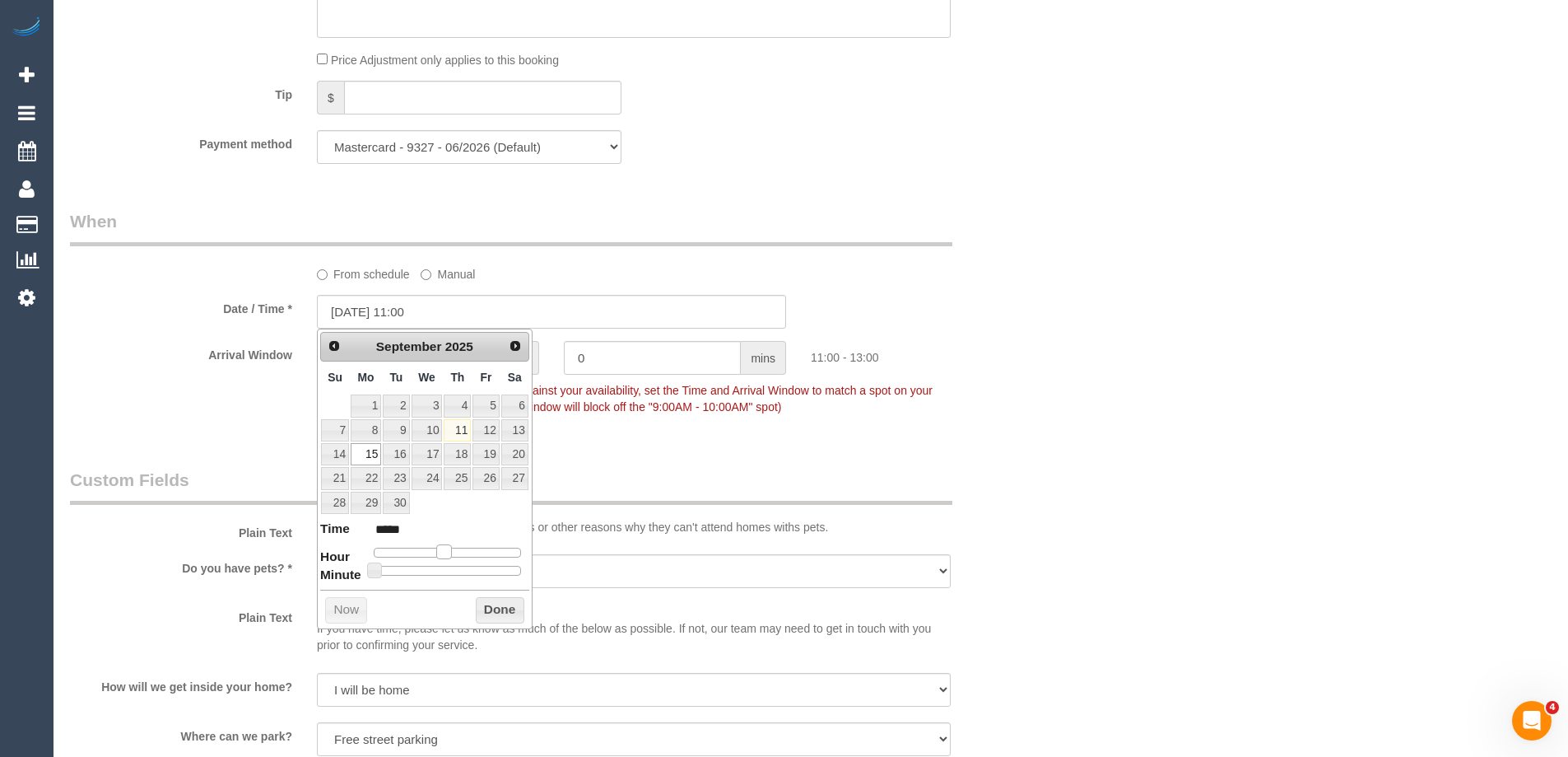
type input "*****"
drag, startPoint x: 430, startPoint y: 551, endPoint x: 450, endPoint y: 553, distance: 20.1
click at [450, 553] on span at bounding box center [450, 552] width 15 height 15
click at [506, 604] on button "Done" at bounding box center [499, 610] width 48 height 27
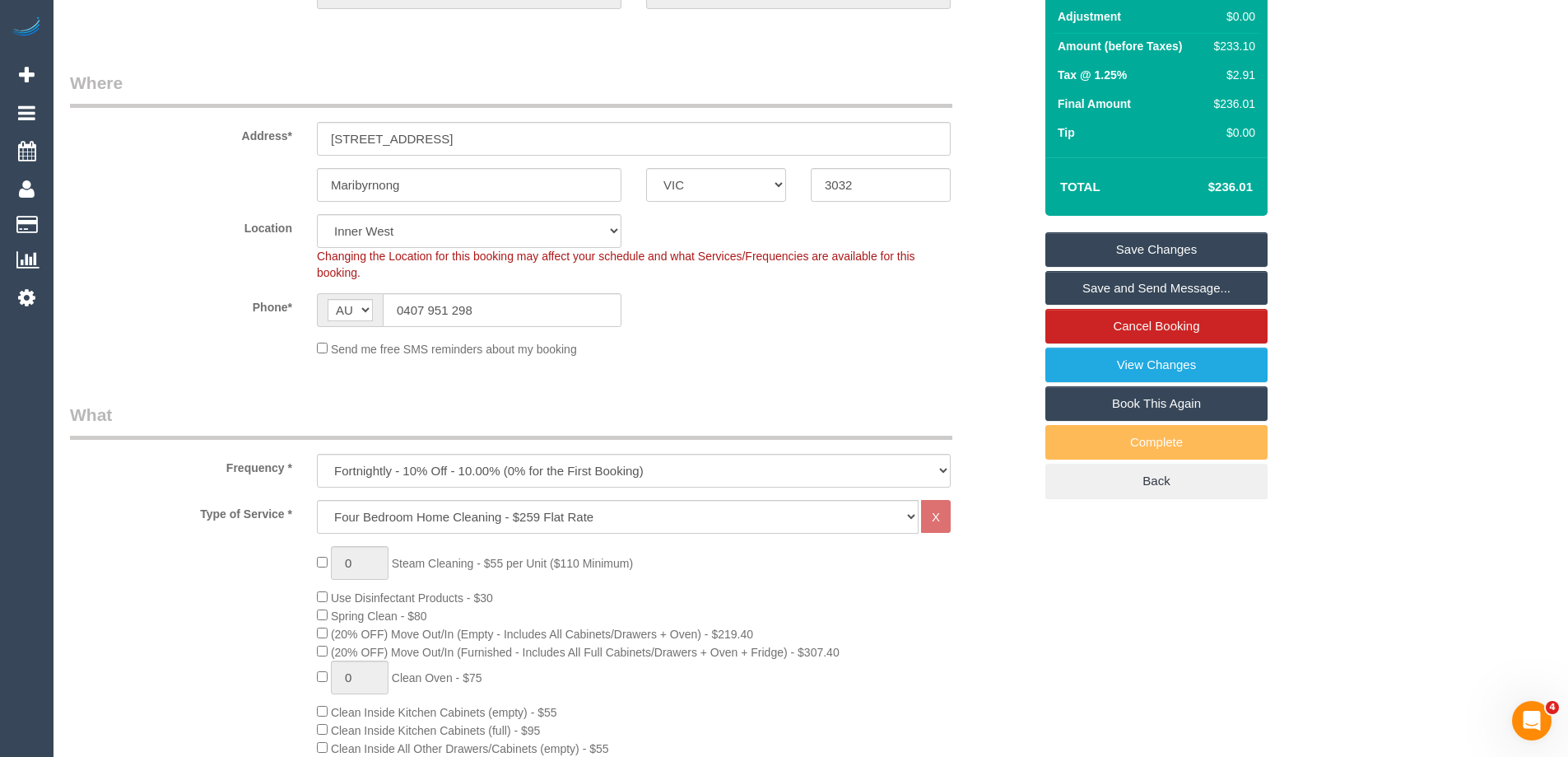
scroll to position [0, 0]
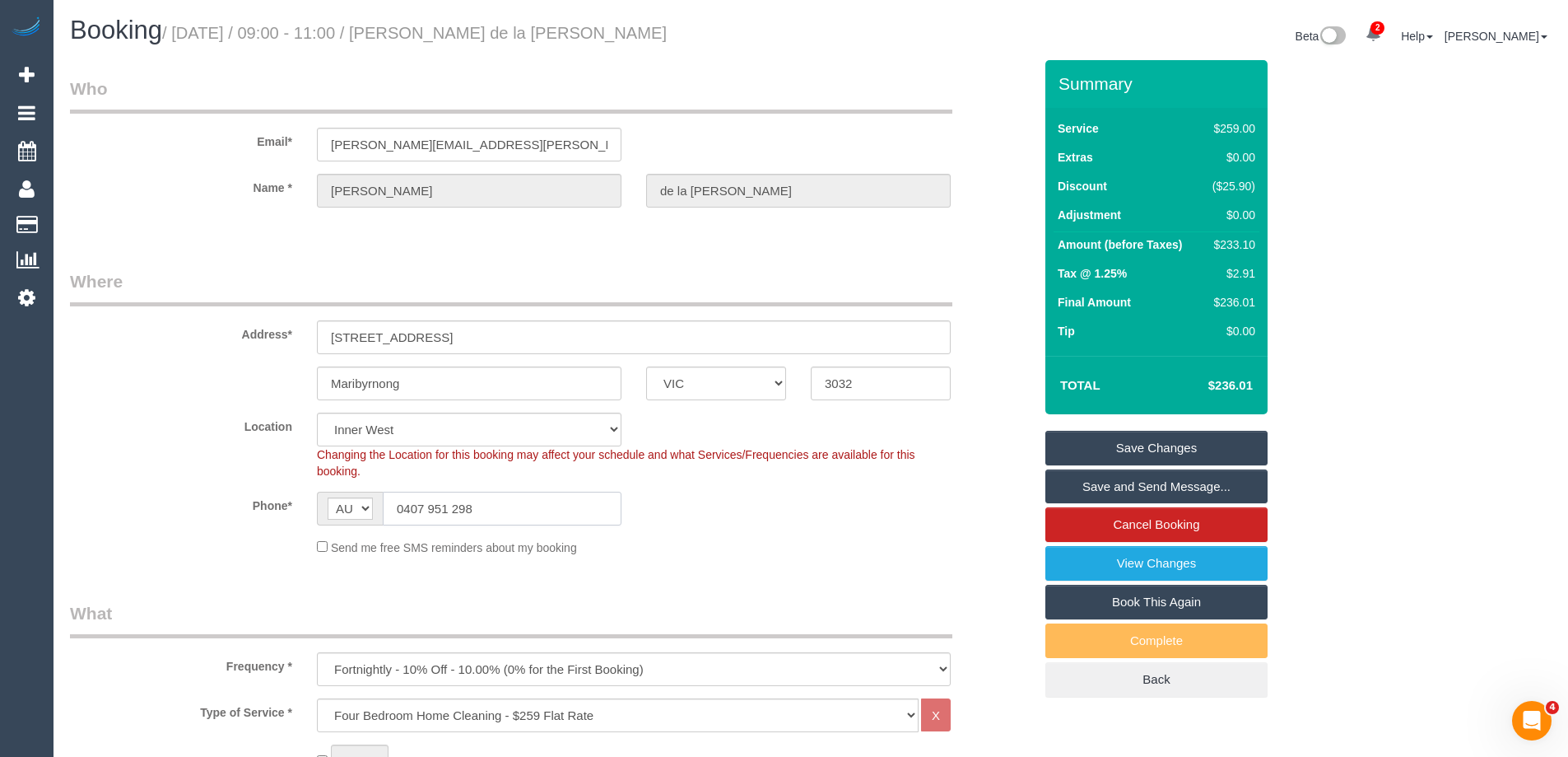
drag, startPoint x: 510, startPoint y: 516, endPoint x: 98, endPoint y: 458, distance: 416.1
click at [100, 458] on sui-booking-location "Location [GEOGRAPHIC_DATA] (North) East (South) [GEOGRAPHIC_DATA] (East) [GEOGR…" at bounding box center [551, 484] width 962 height 144
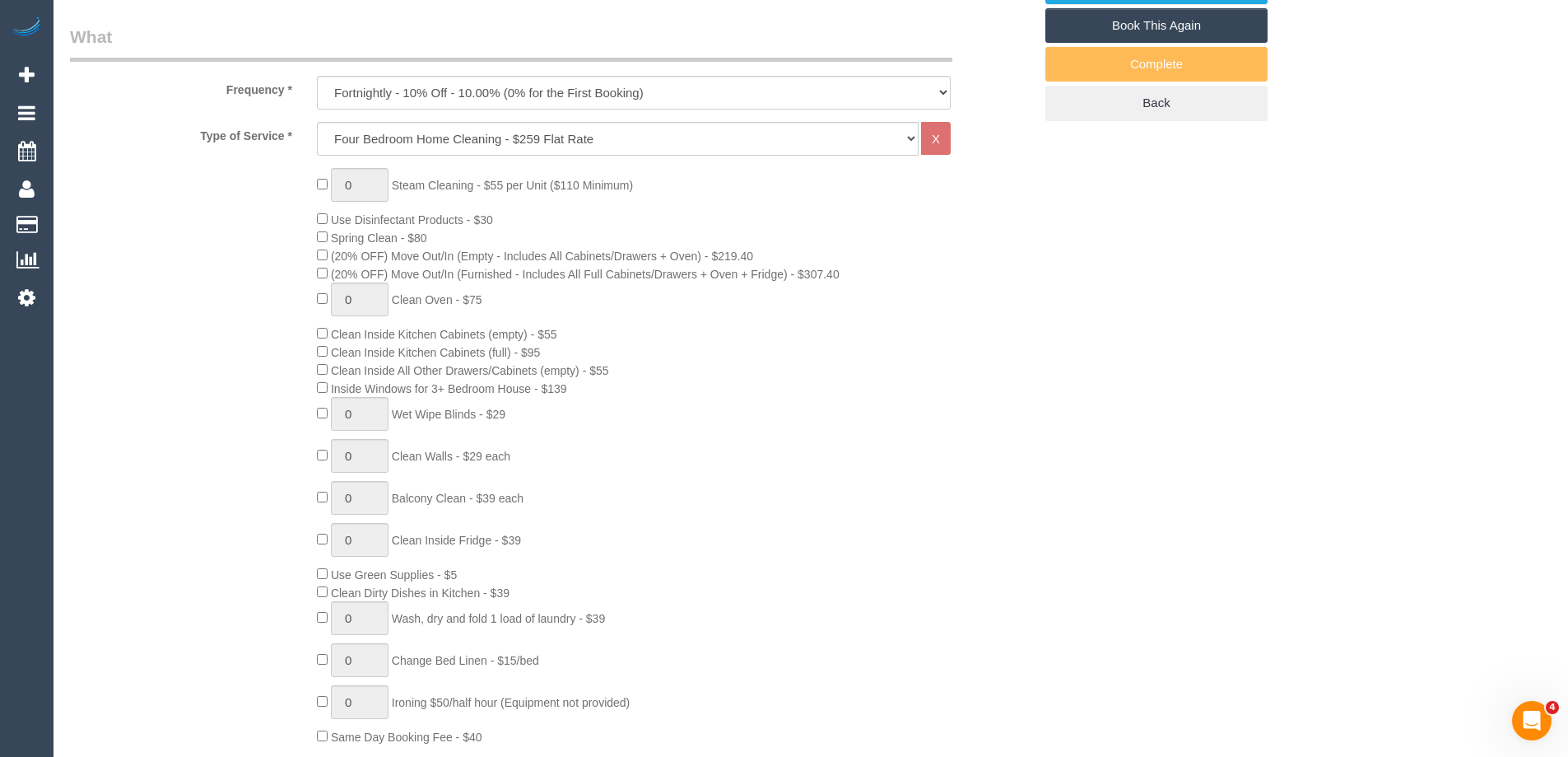
scroll to position [165, 0]
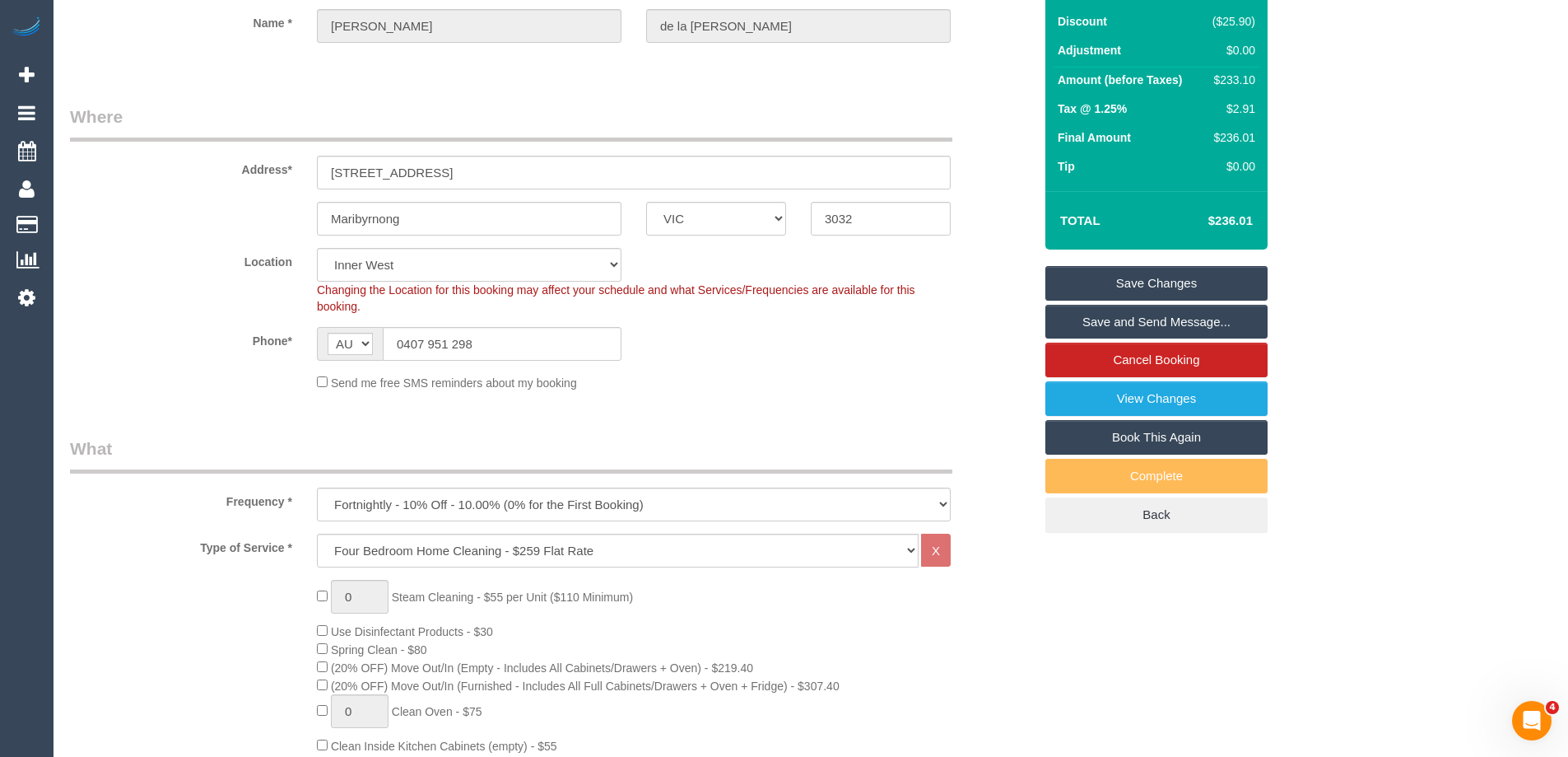
drag, startPoint x: 501, startPoint y: 422, endPoint x: 482, endPoint y: 402, distance: 27.6
drag, startPoint x: 492, startPoint y: 340, endPoint x: 128, endPoint y: 311, distance: 365.2
click at [128, 311] on sui-booking-location "Location Office City East (North) East (South) Inner East Inner North (East) In…" at bounding box center [551, 319] width 962 height 144
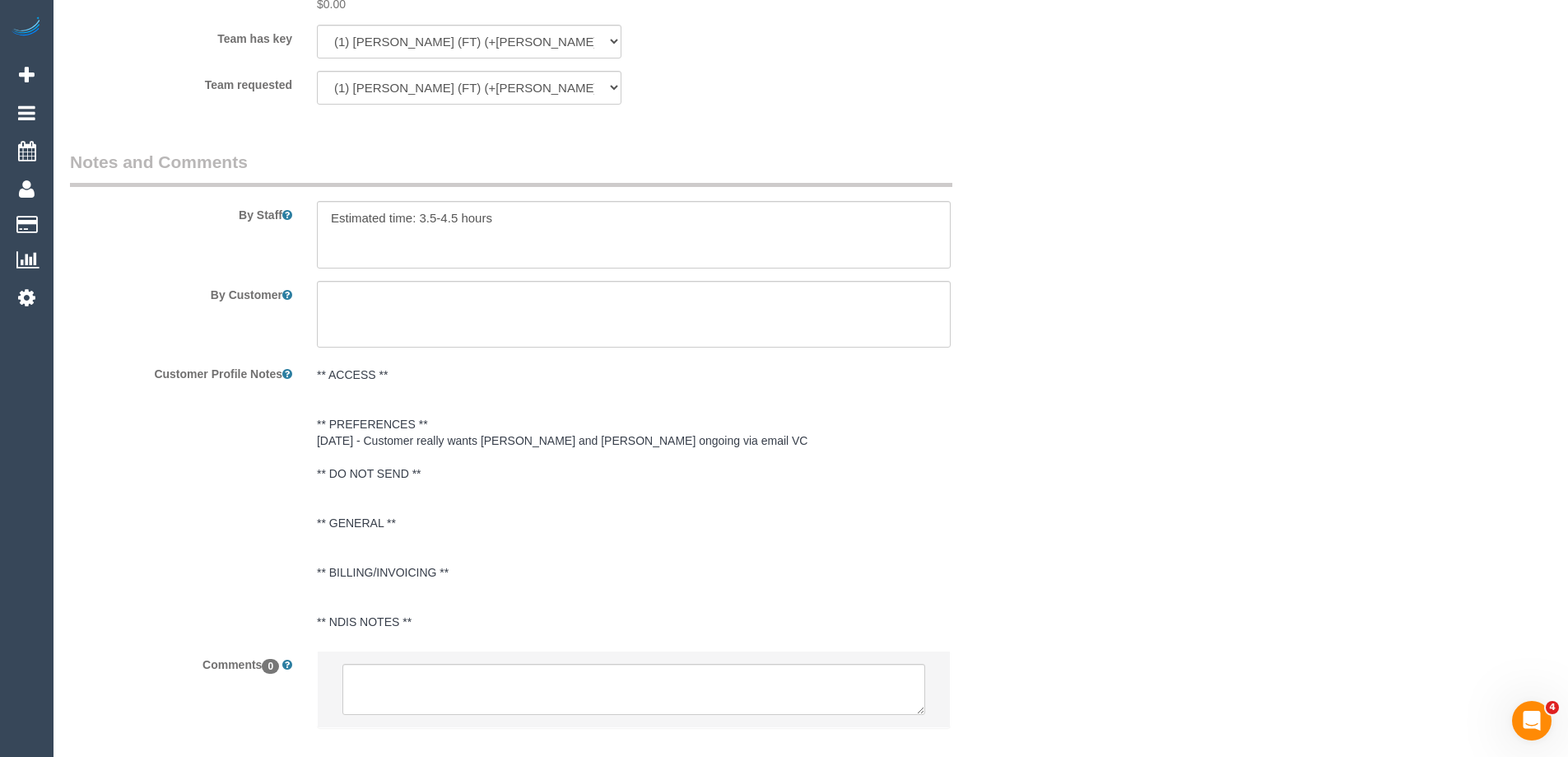
scroll to position [2751, 0]
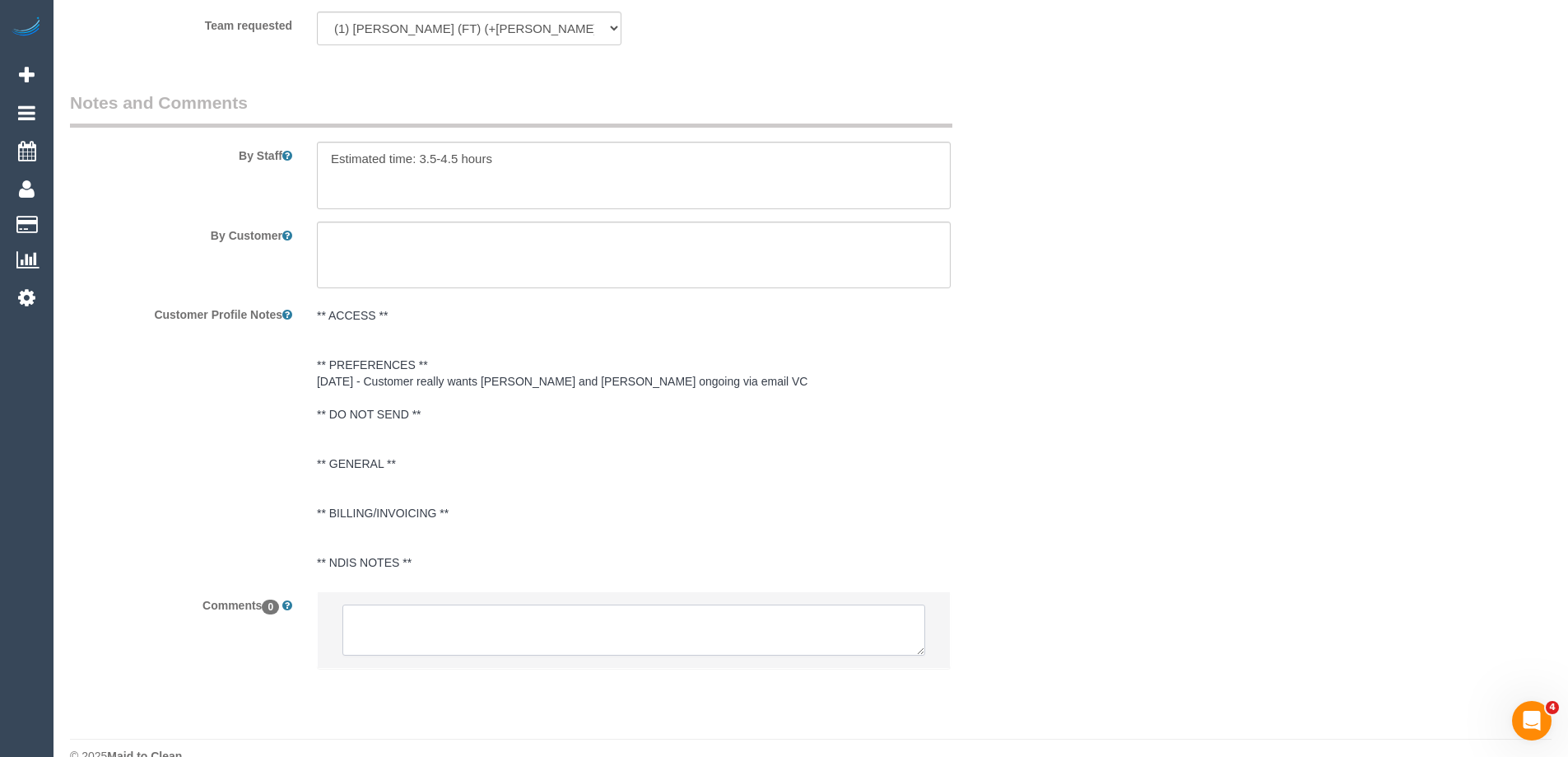
click at [386, 604] on textarea at bounding box center [633, 630] width 583 height 51
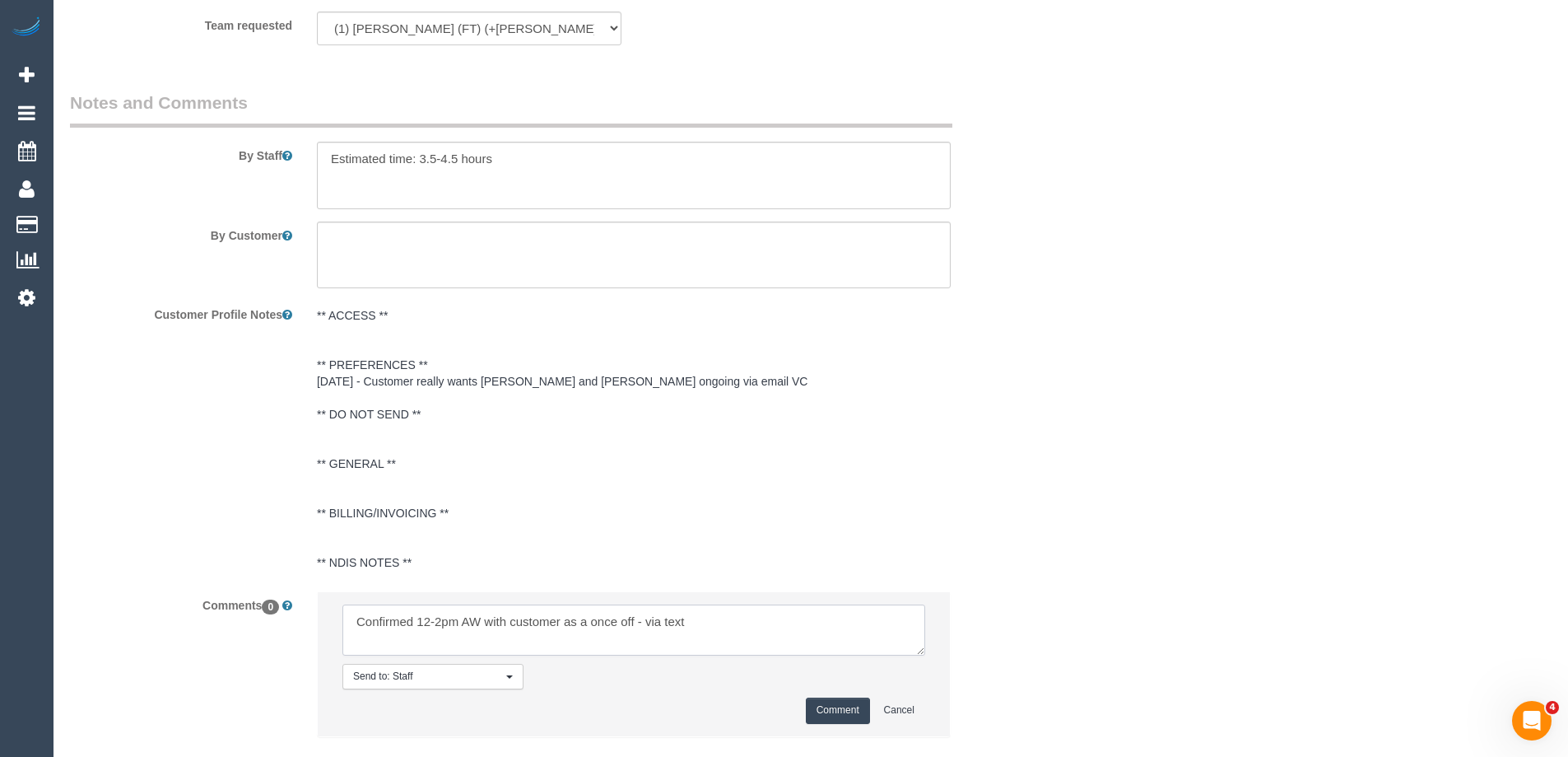
type textarea "Confirmed 12-2pm AW with customer as a once off - via text"
click at [850, 698] on button "Comment" at bounding box center [838, 710] width 64 height 26
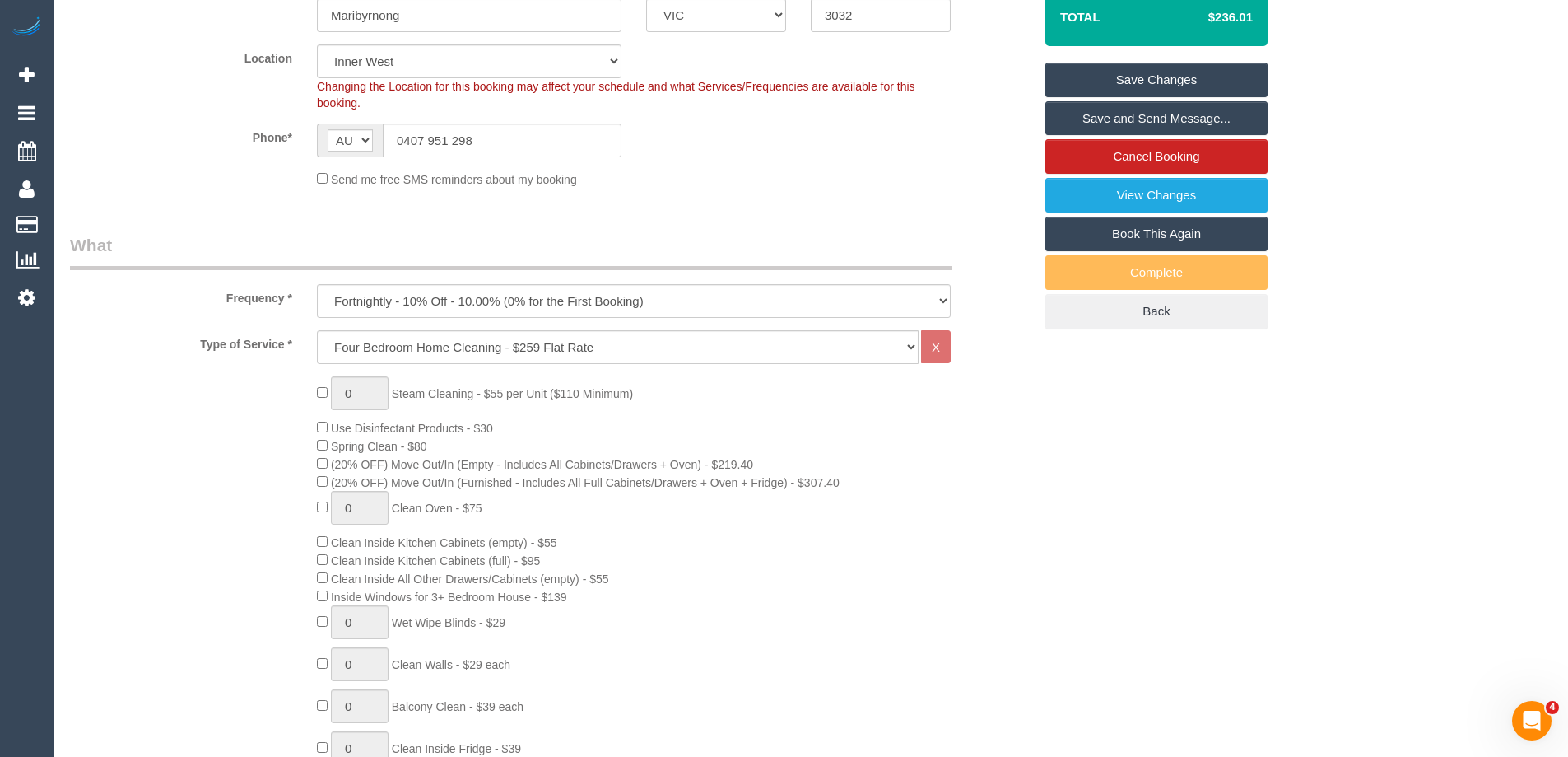
scroll to position [199, 0]
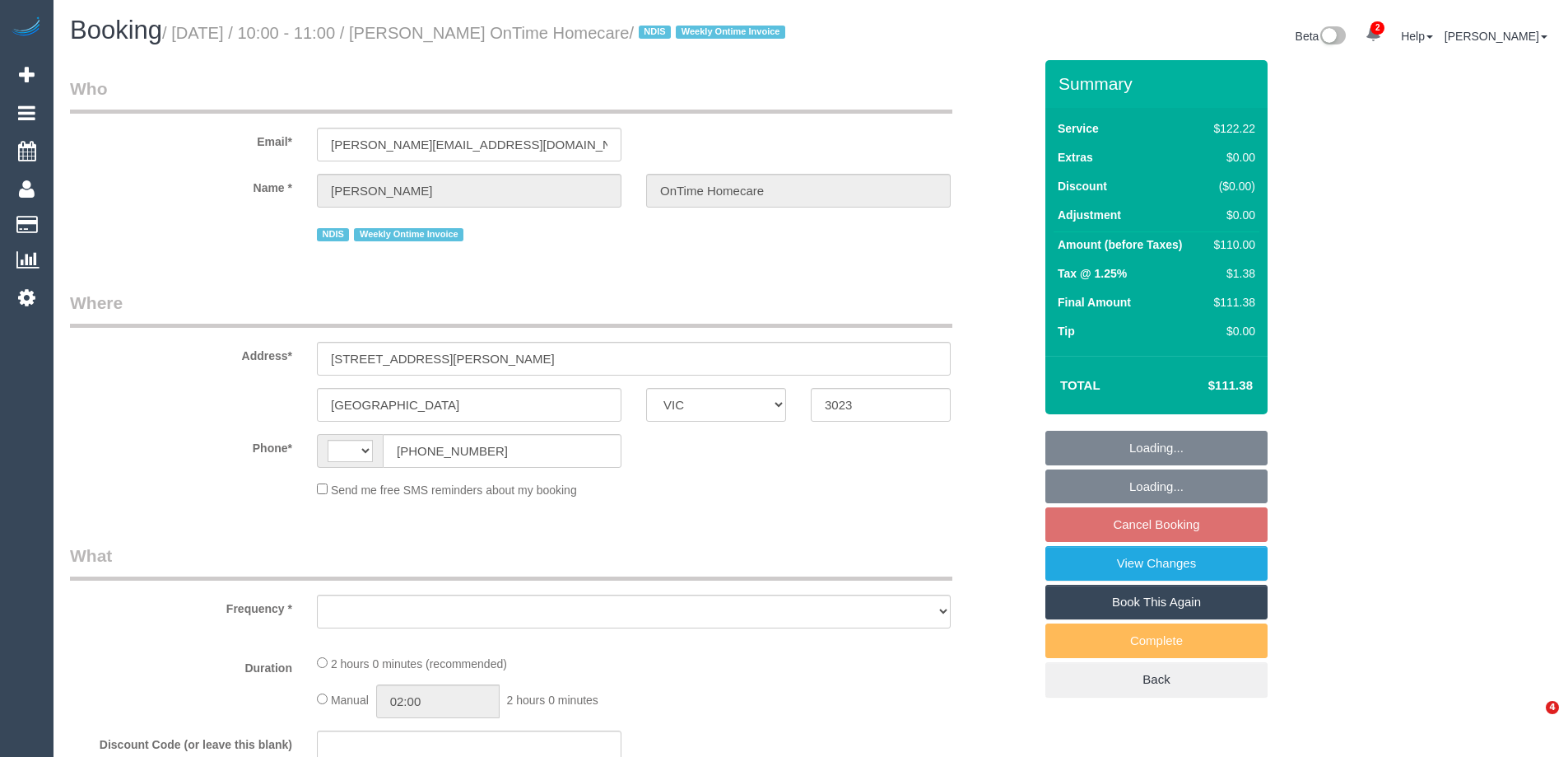
select select "VIC"
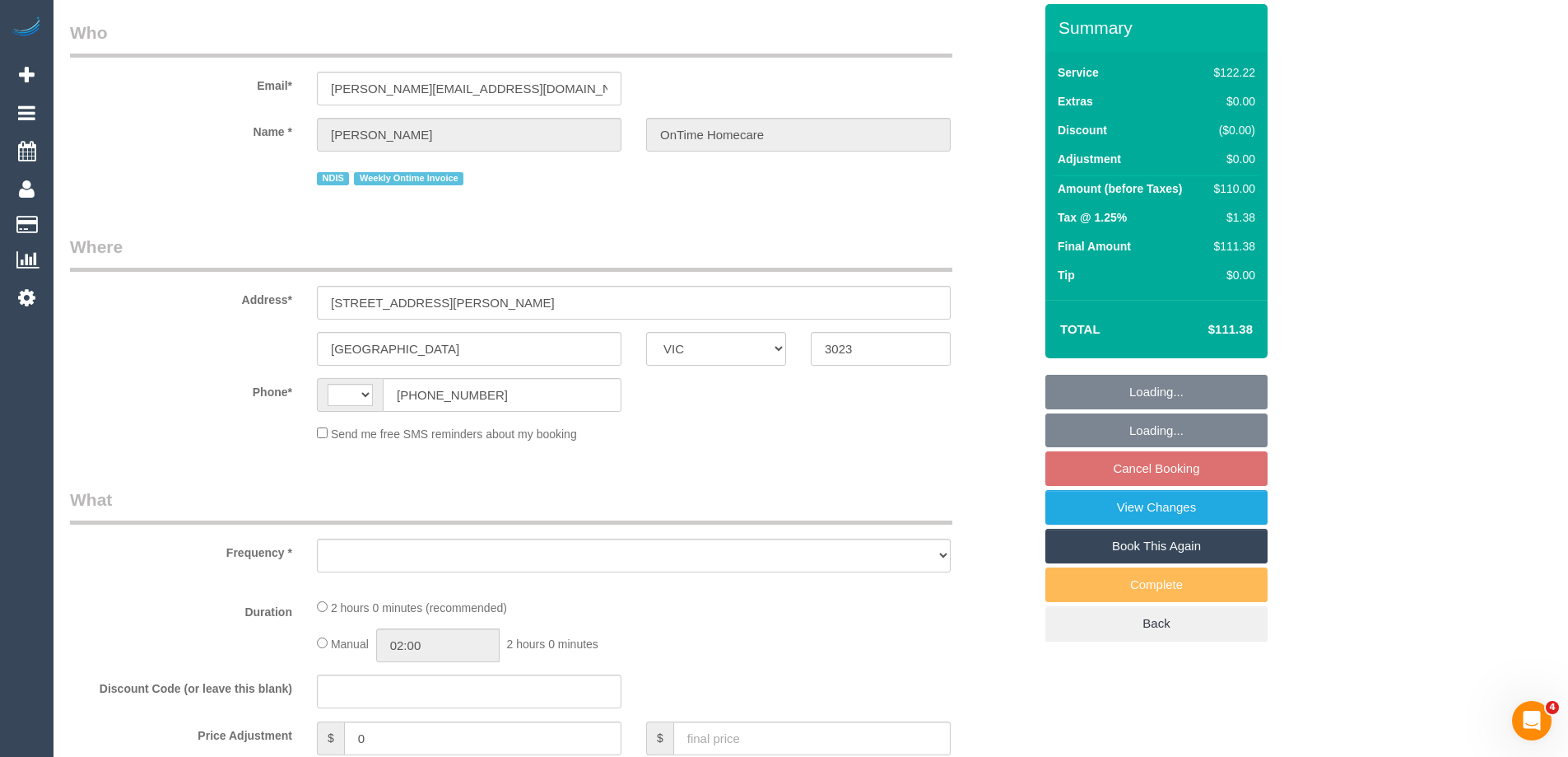
select select "number:27"
select select "number:14"
select select "number:19"
select select "number:36"
select select "number:35"
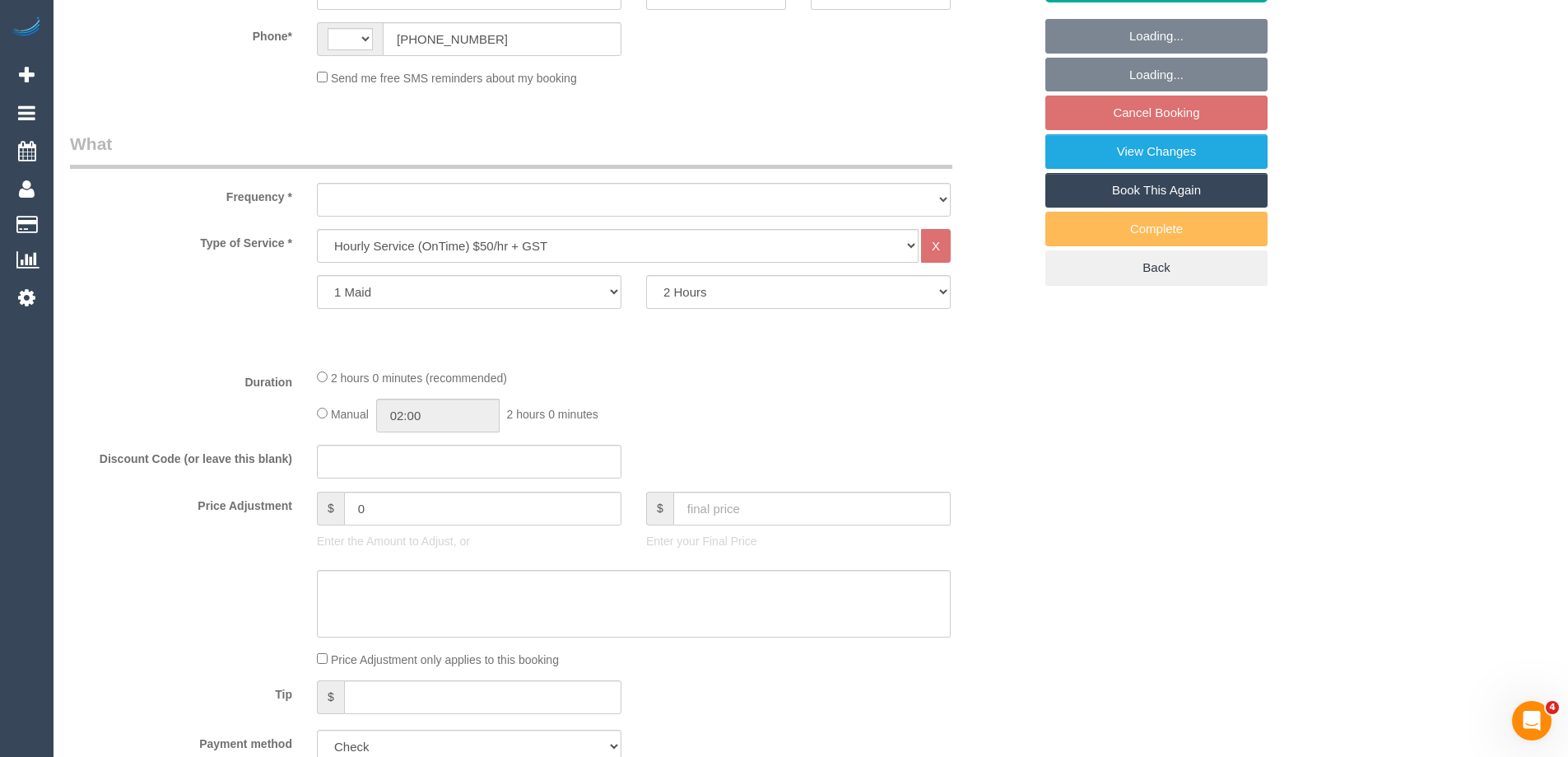
select select "string:AU"
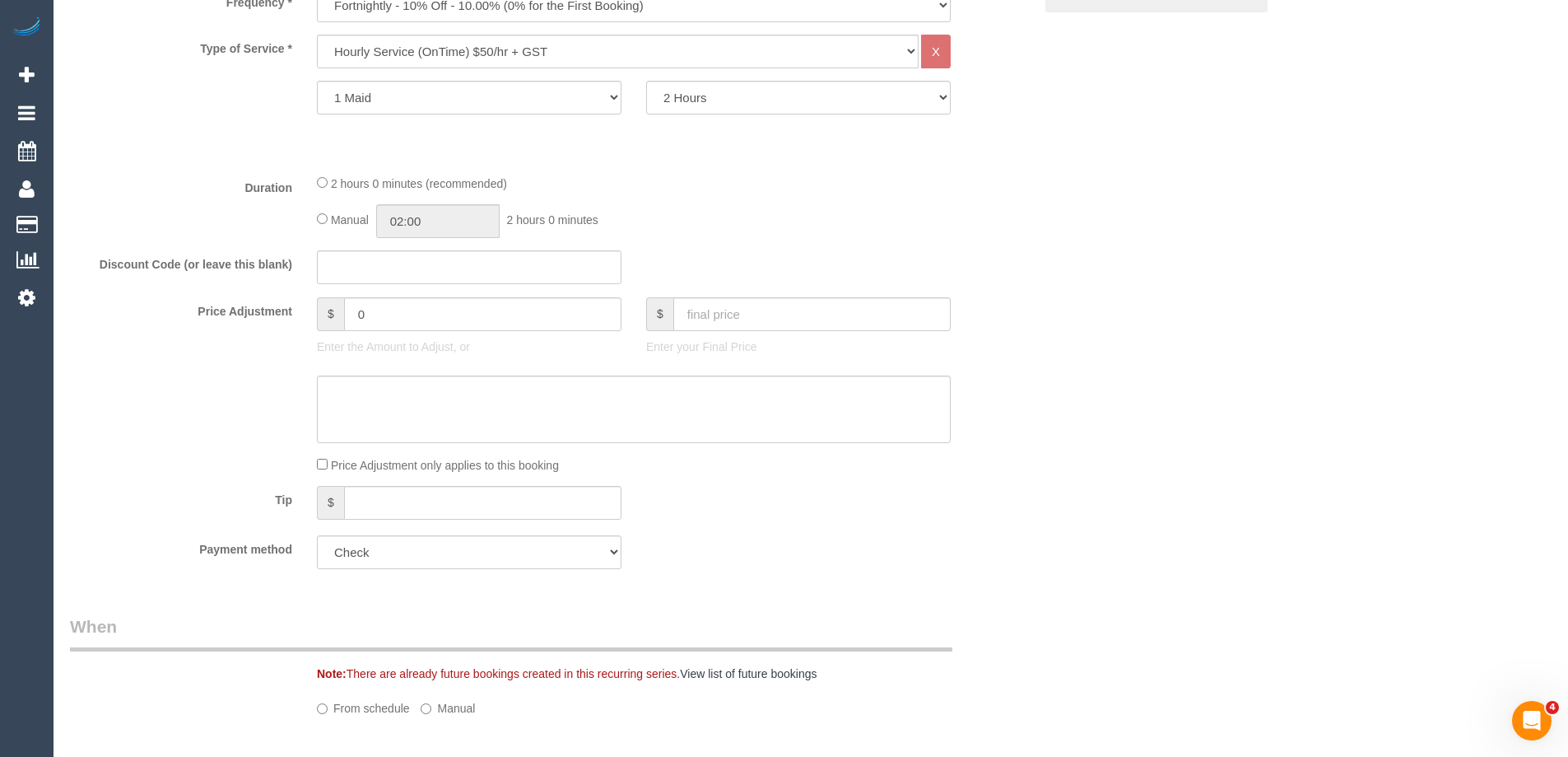
select select "object:1369"
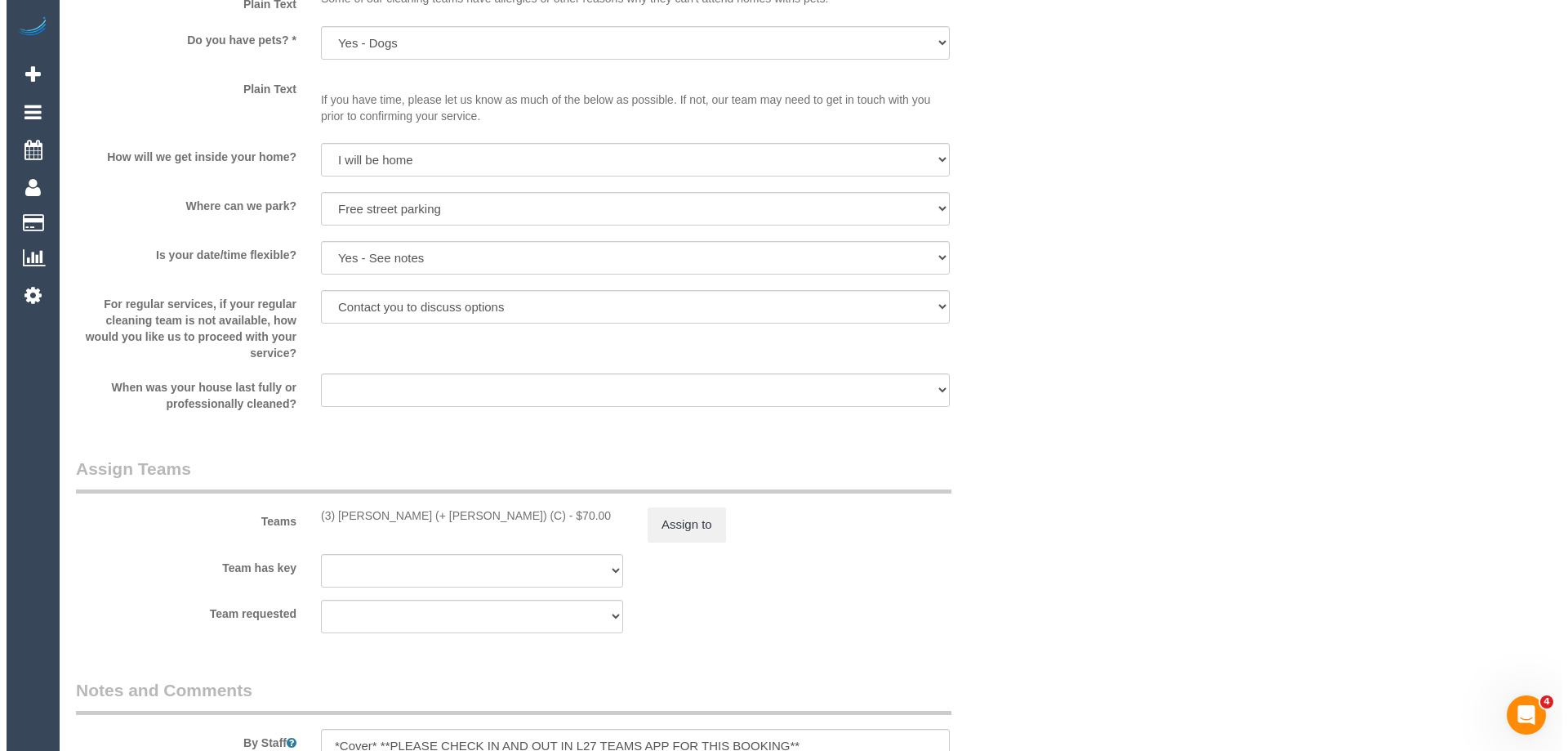
scroll to position [2042, 0]
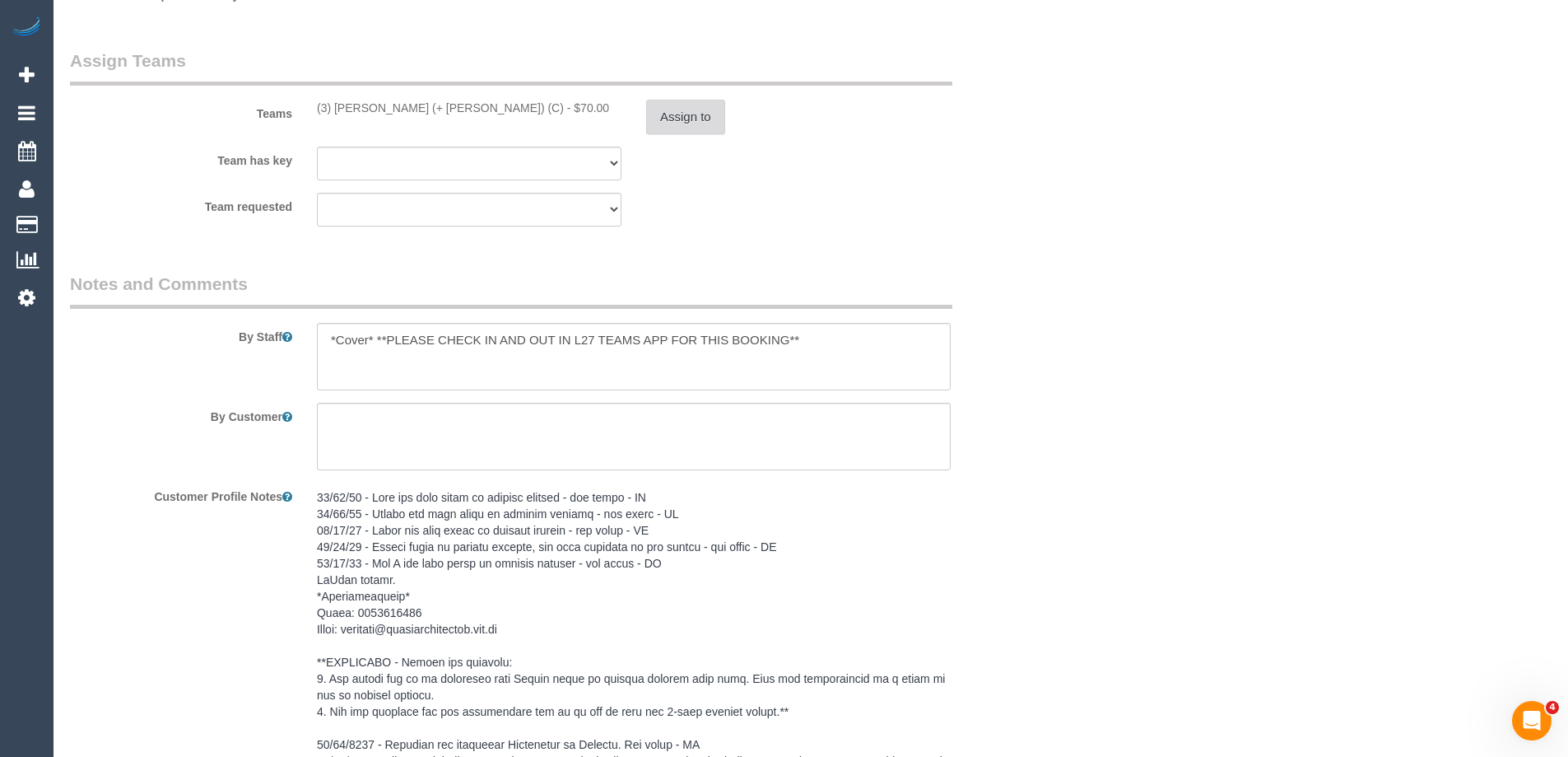
click at [682, 135] on button "Assign to" at bounding box center [685, 117] width 79 height 35
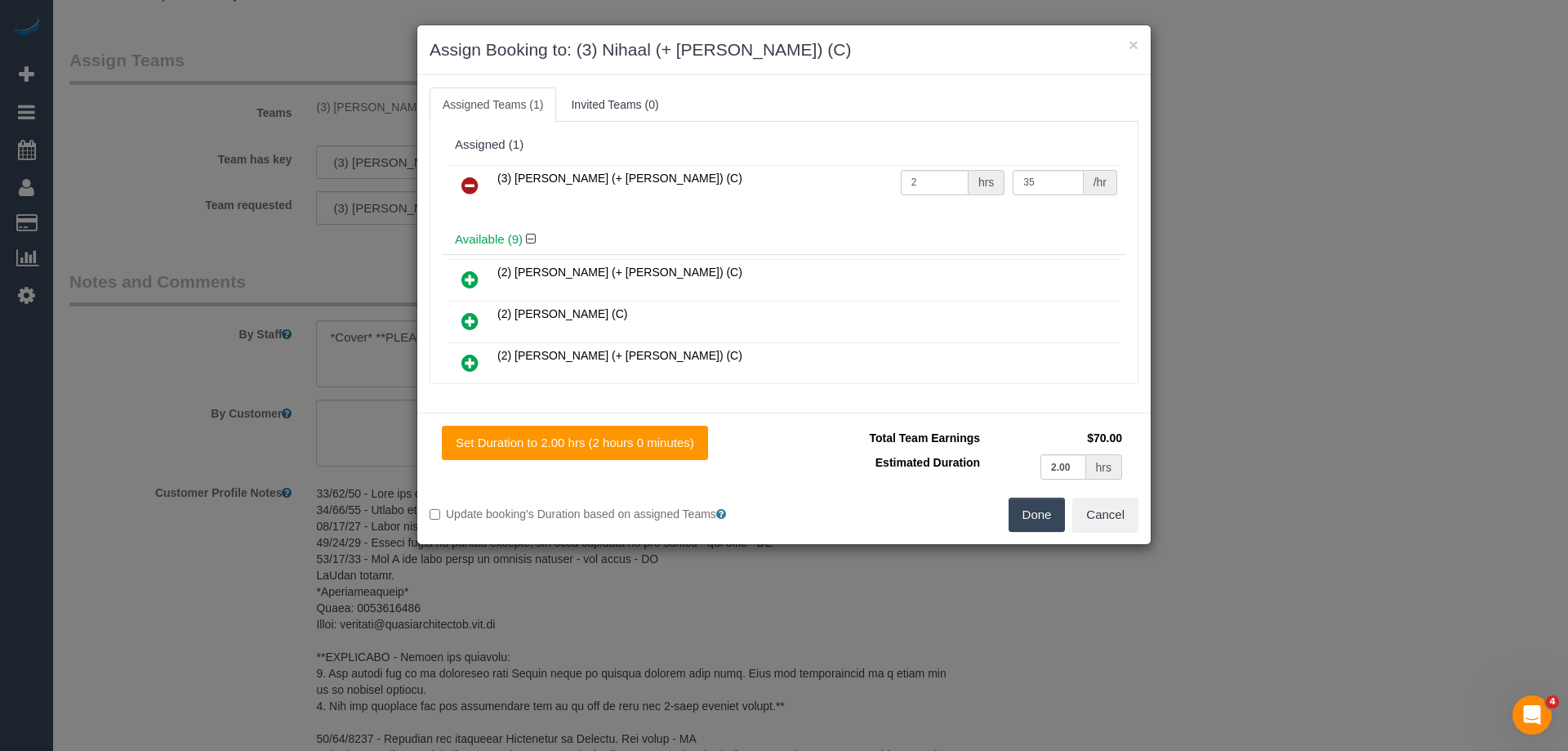
click at [473, 183] on icon at bounding box center [469, 185] width 17 height 20
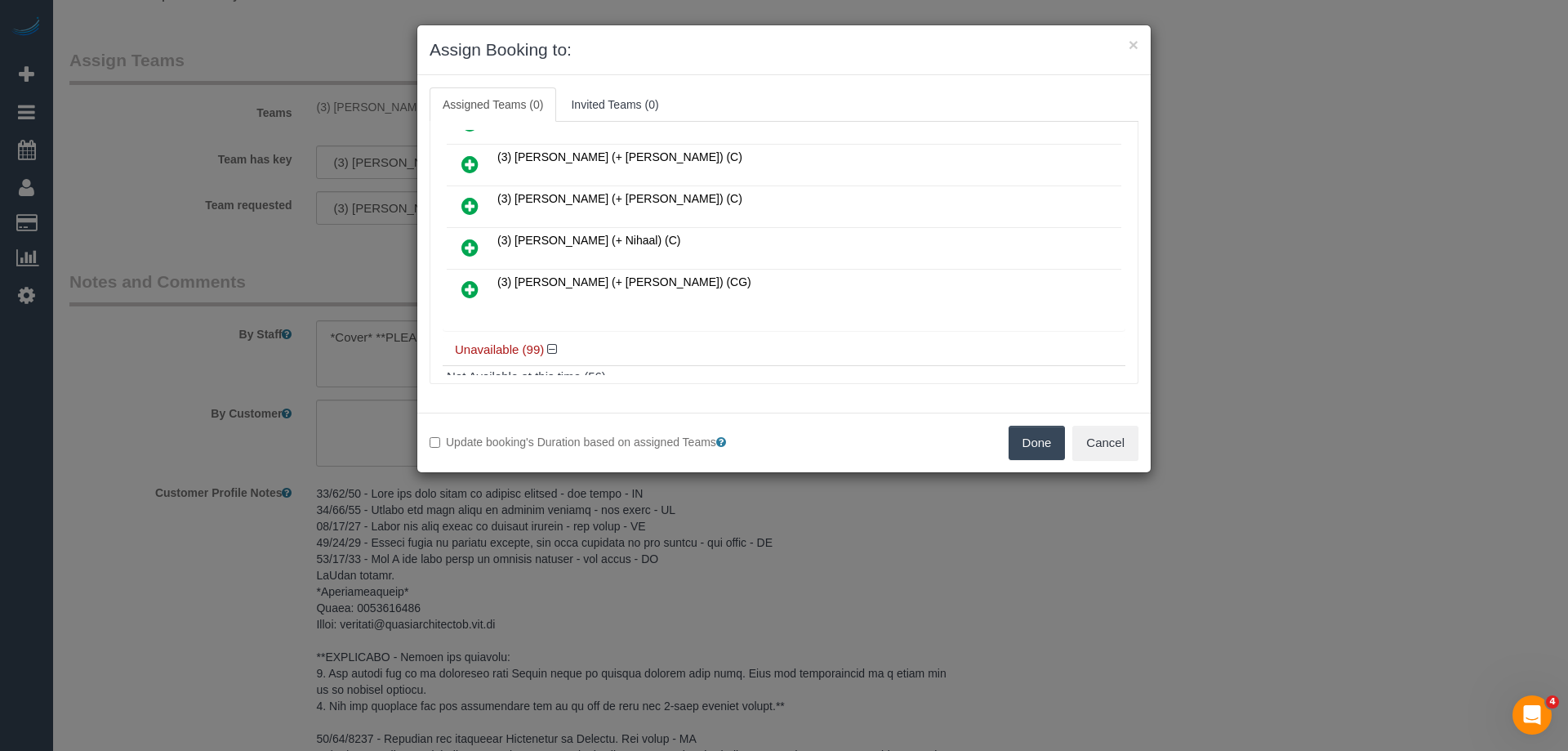
click at [468, 281] on icon at bounding box center [469, 290] width 17 height 20
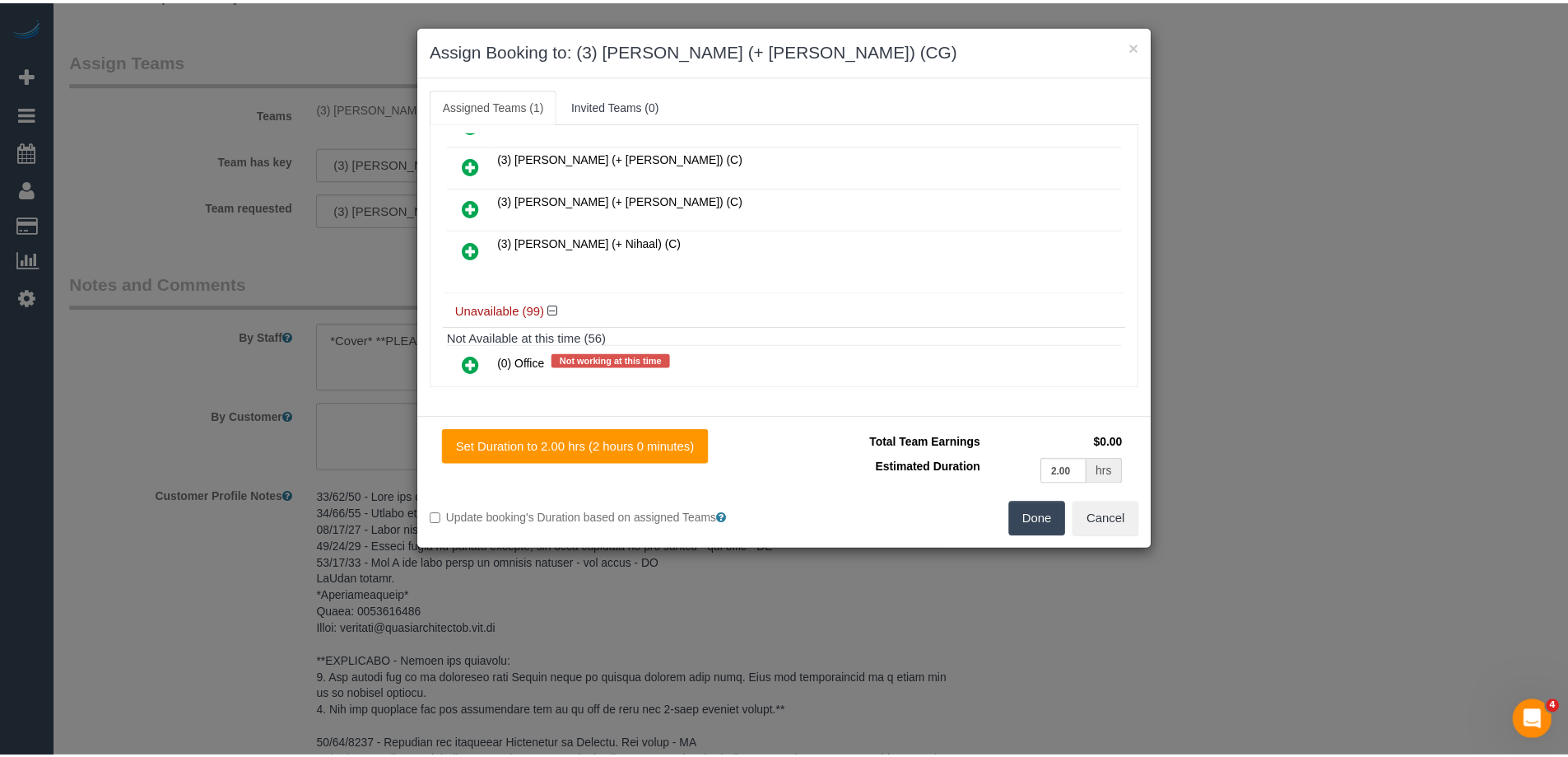
scroll to position [0, 0]
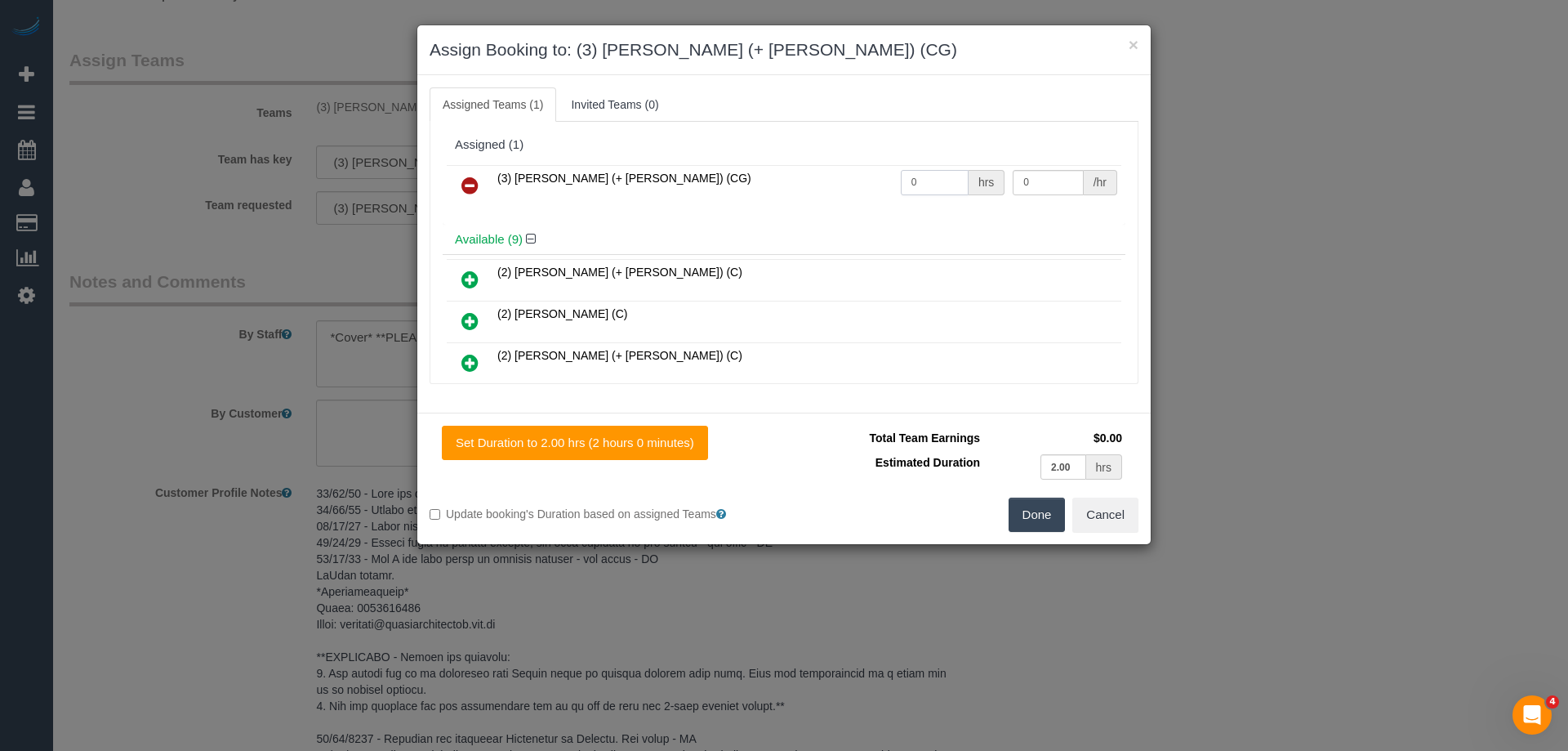
drag, startPoint x: 912, startPoint y: 182, endPoint x: 845, endPoint y: 182, distance: 67.0
click at [842, 181] on tr "(3) [PERSON_NAME] (+ [PERSON_NAME]) (CG) 0 hrs 0 /hr" at bounding box center [784, 186] width 675 height 42
type input "2"
drag, startPoint x: 1036, startPoint y: 176, endPoint x: 991, endPoint y: 179, distance: 45.1
click at [991, 179] on tr "(3) [PERSON_NAME] (+ [PERSON_NAME]) (CG) 2 hrs 0 /hr" at bounding box center [784, 186] width 675 height 42
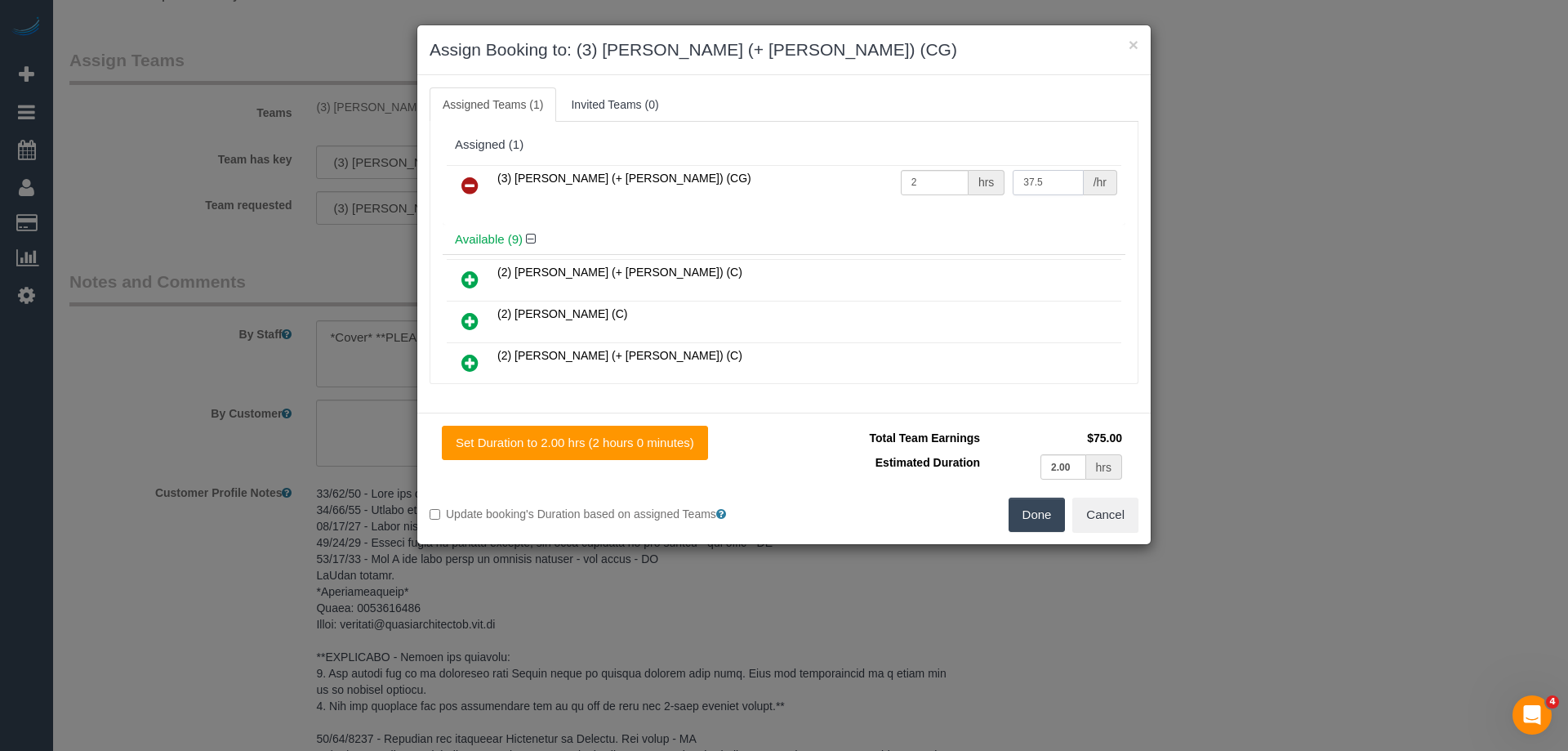
drag, startPoint x: 1052, startPoint y: 179, endPoint x: 746, endPoint y: 144, distance: 308.0
click at [748, 144] on div "Assigned (1) (3) [PERSON_NAME] (+ [PERSON_NAME]) (CG) 2 hrs 37.5 /hr" at bounding box center [784, 177] width 683 height 94
type input "38.5"
click at [1042, 522] on button "Done" at bounding box center [1037, 515] width 57 height 35
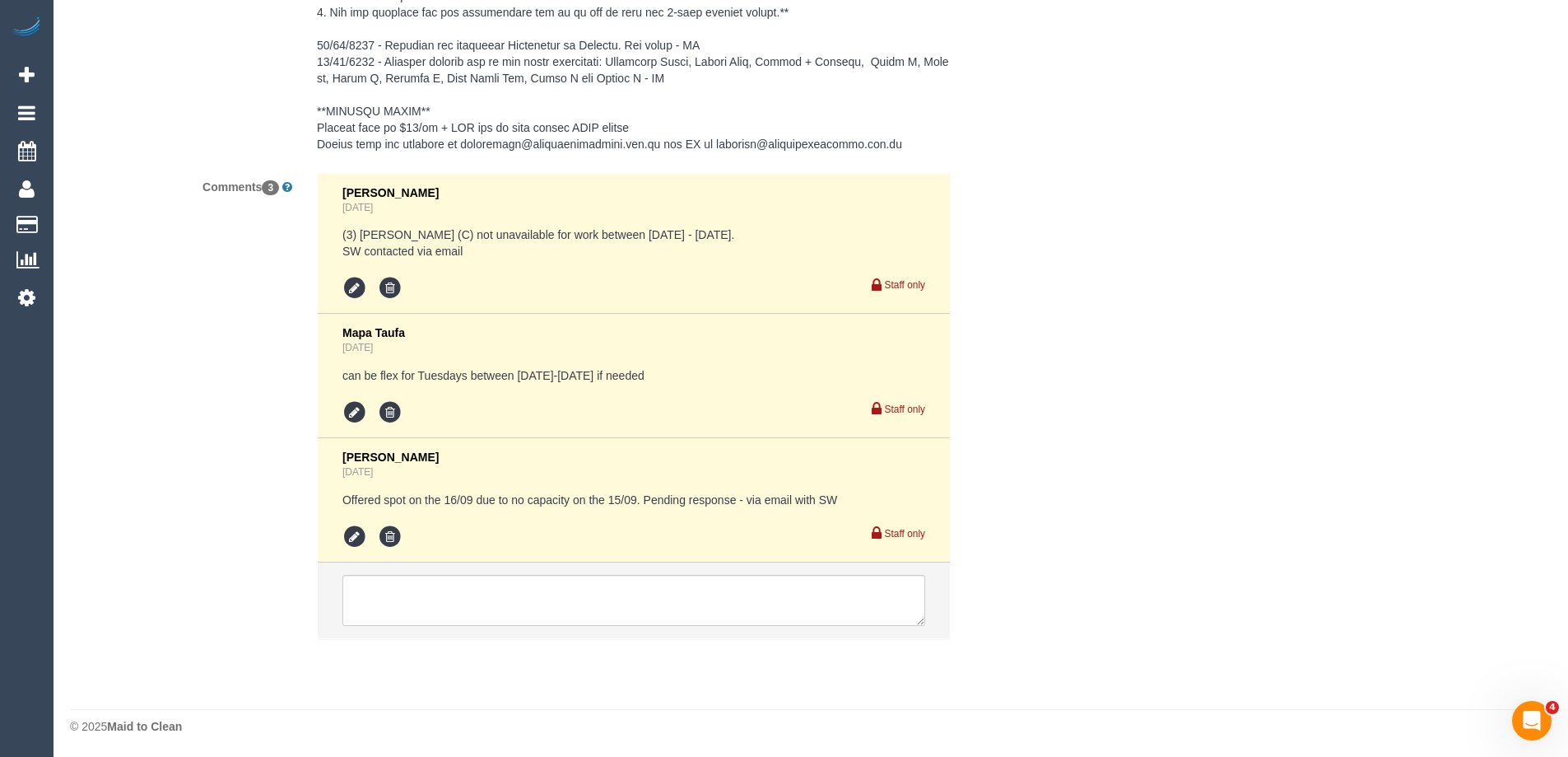
scroll to position [2779, 0]
click at [354, 531] on icon at bounding box center [354, 535] width 25 height 25
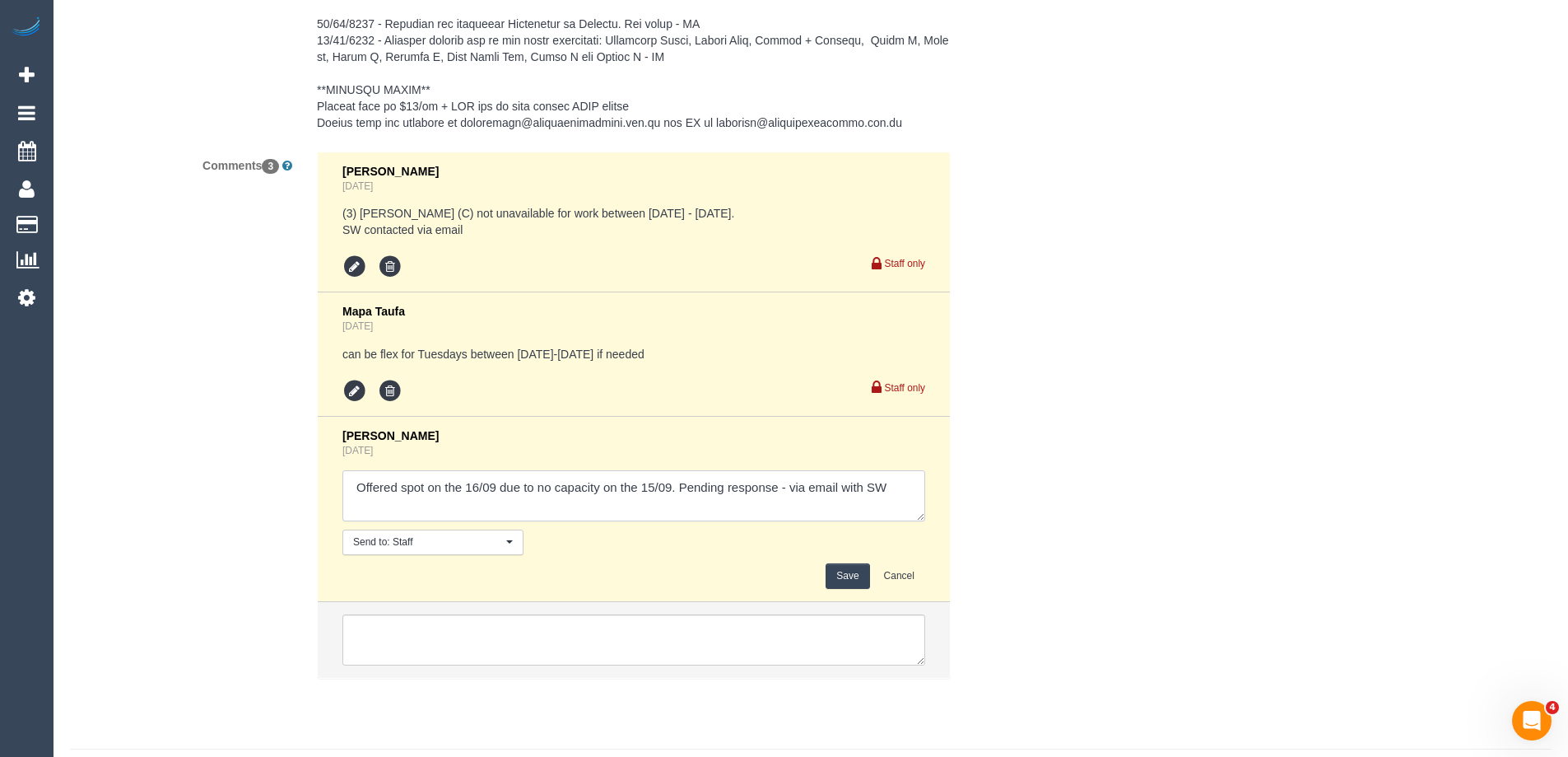
click at [786, 509] on textarea at bounding box center [633, 496] width 583 height 51
type textarea "Offered spot on the 16/09 due to no capacity on the 15/09. Pending response - c…"
click at [851, 589] on button "Save" at bounding box center [847, 576] width 44 height 26
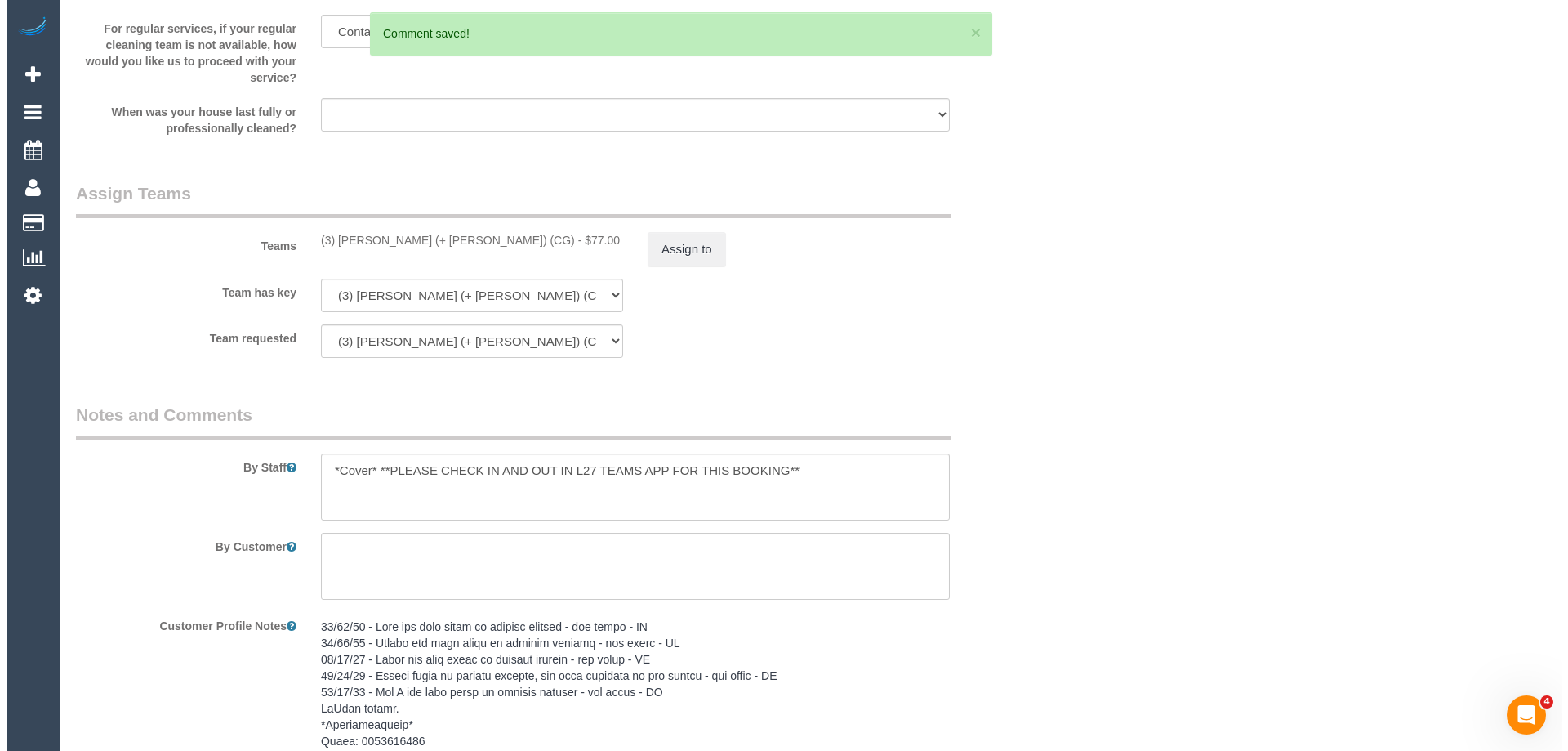
scroll to position [0, 0]
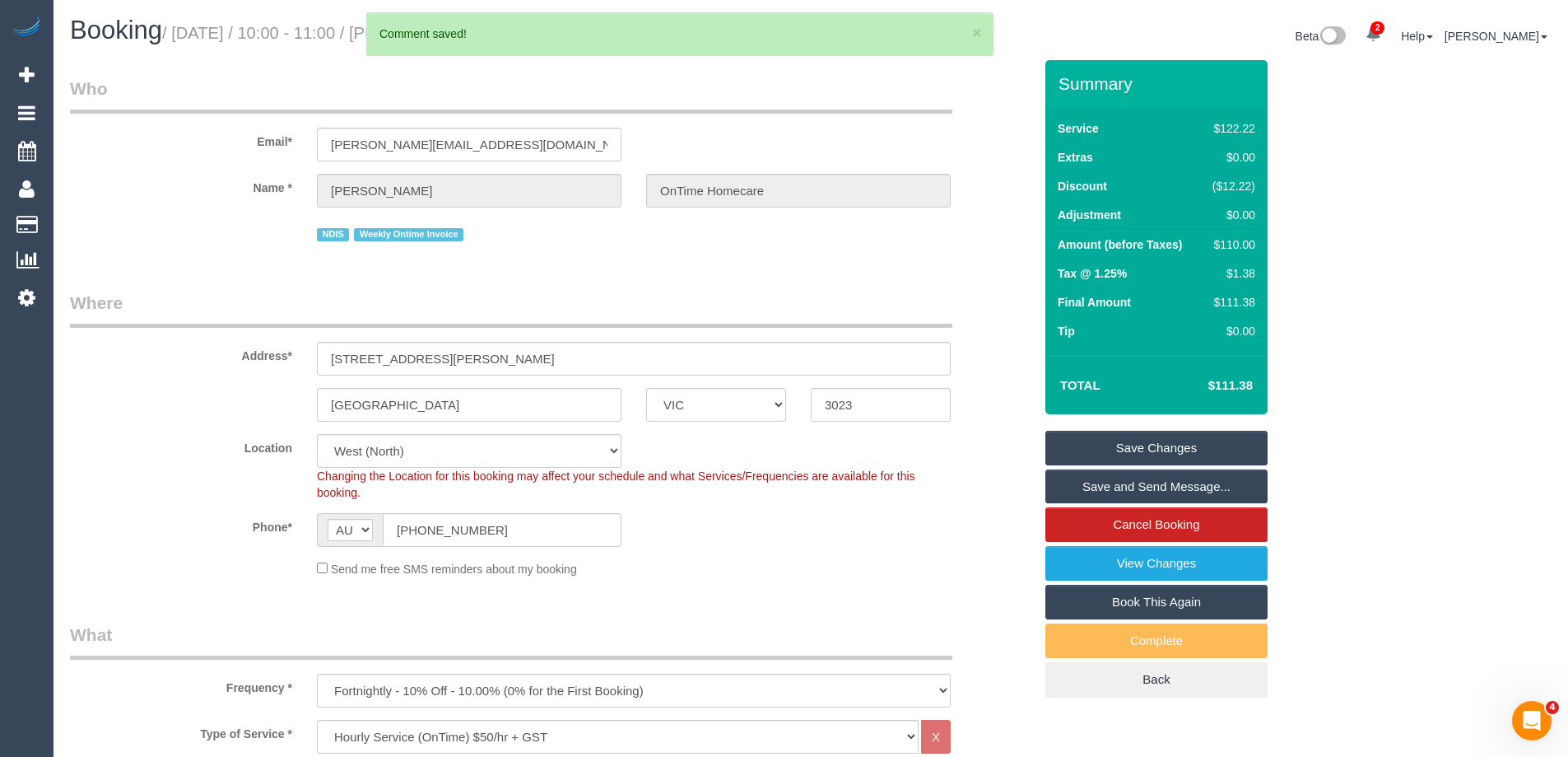
click at [1083, 463] on link "Save Changes" at bounding box center [1155, 448] width 222 height 35
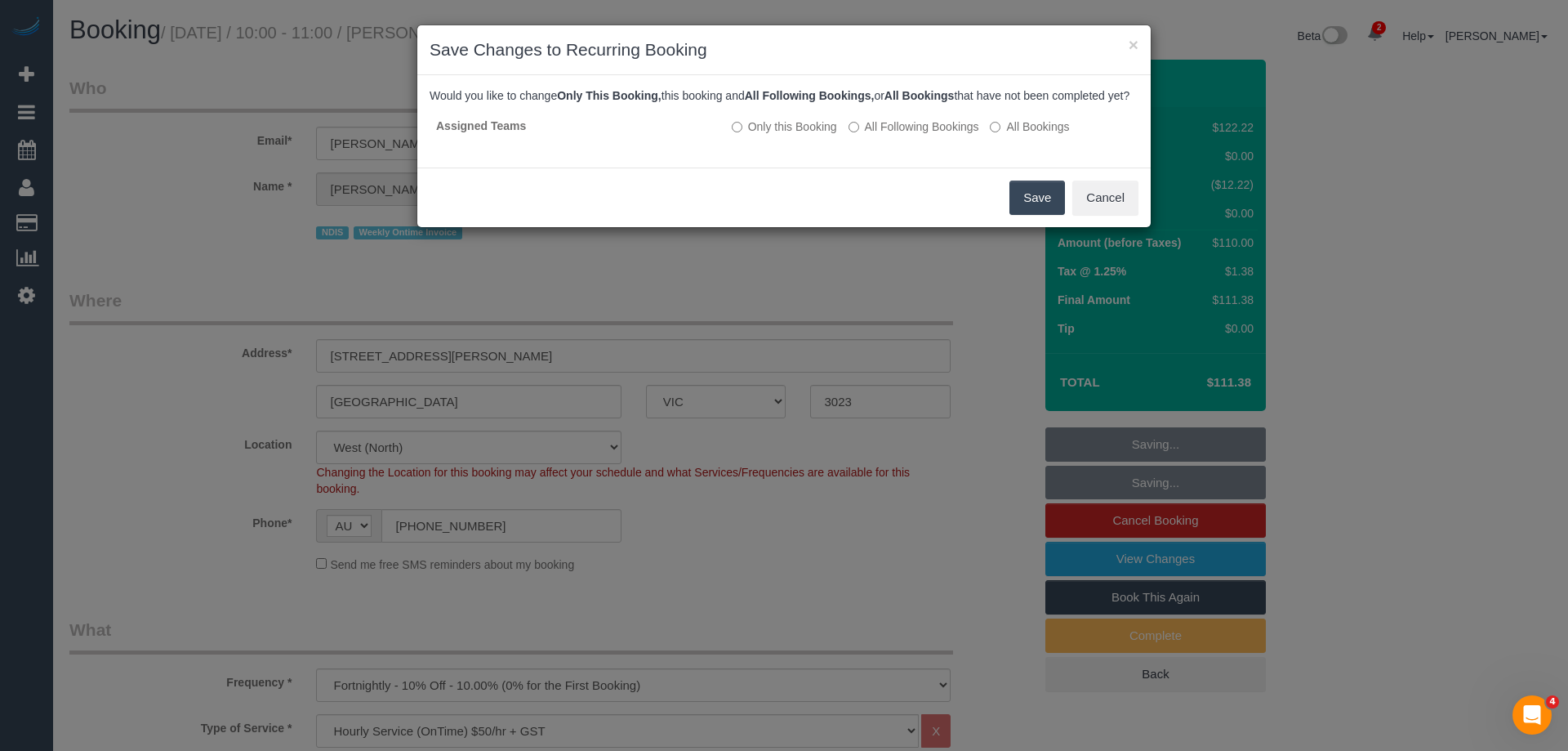
click at [1031, 215] on button "Save" at bounding box center [1037, 198] width 55 height 35
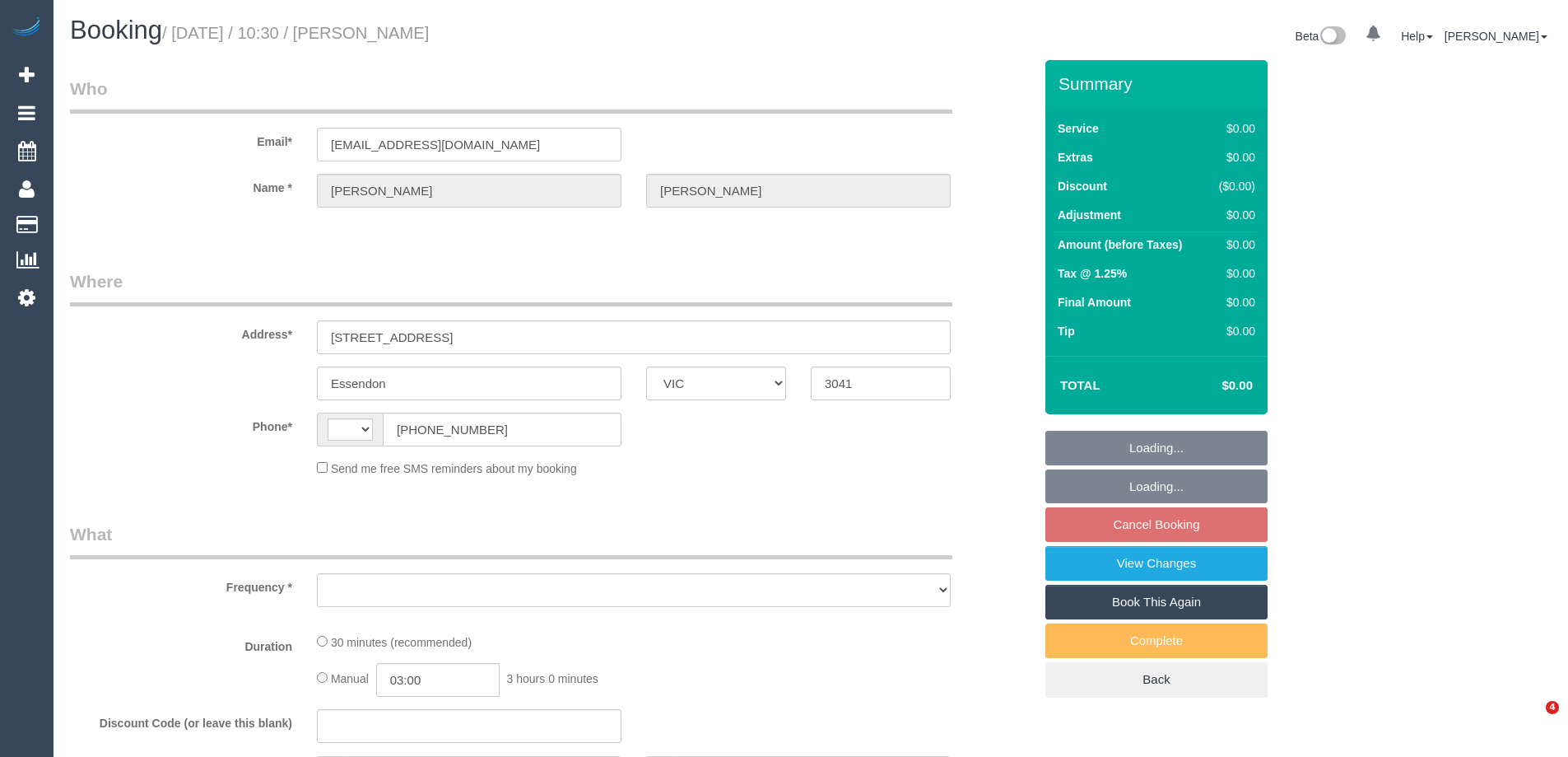
select select "VIC"
select select "string:AU"
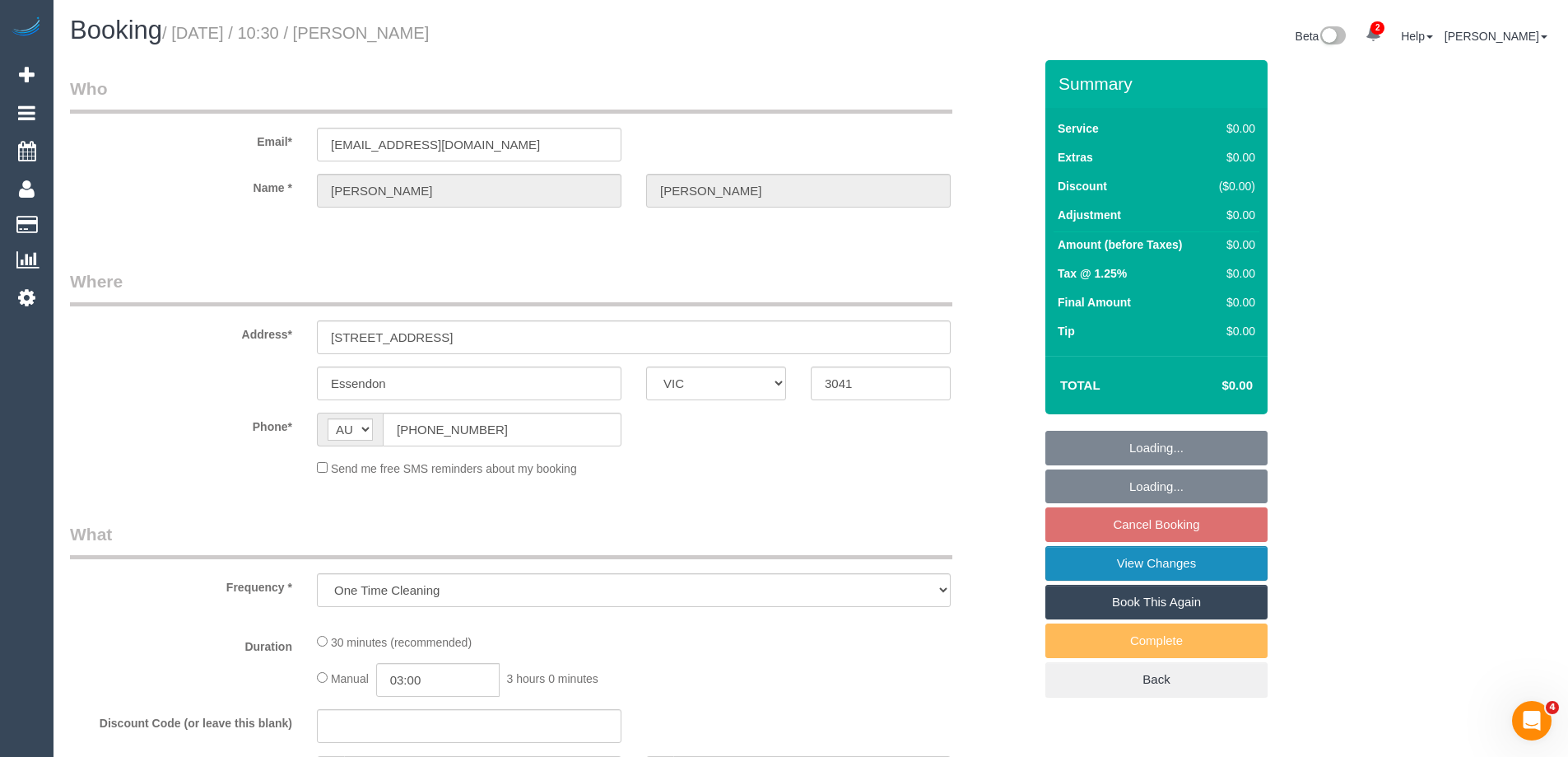
click at [1106, 561] on link "View Changes" at bounding box center [1155, 563] width 222 height 35
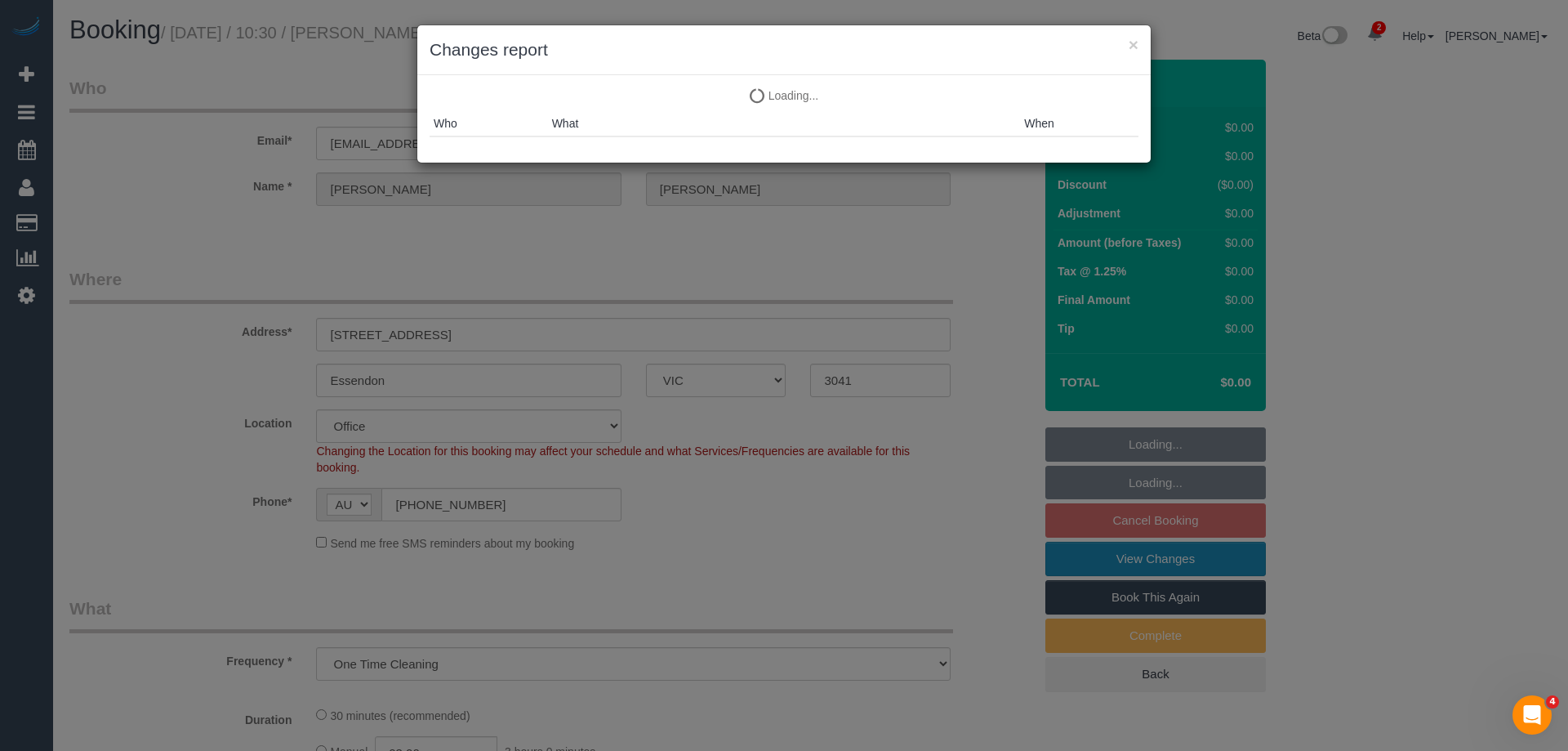
select select "object:720"
select select "number:28"
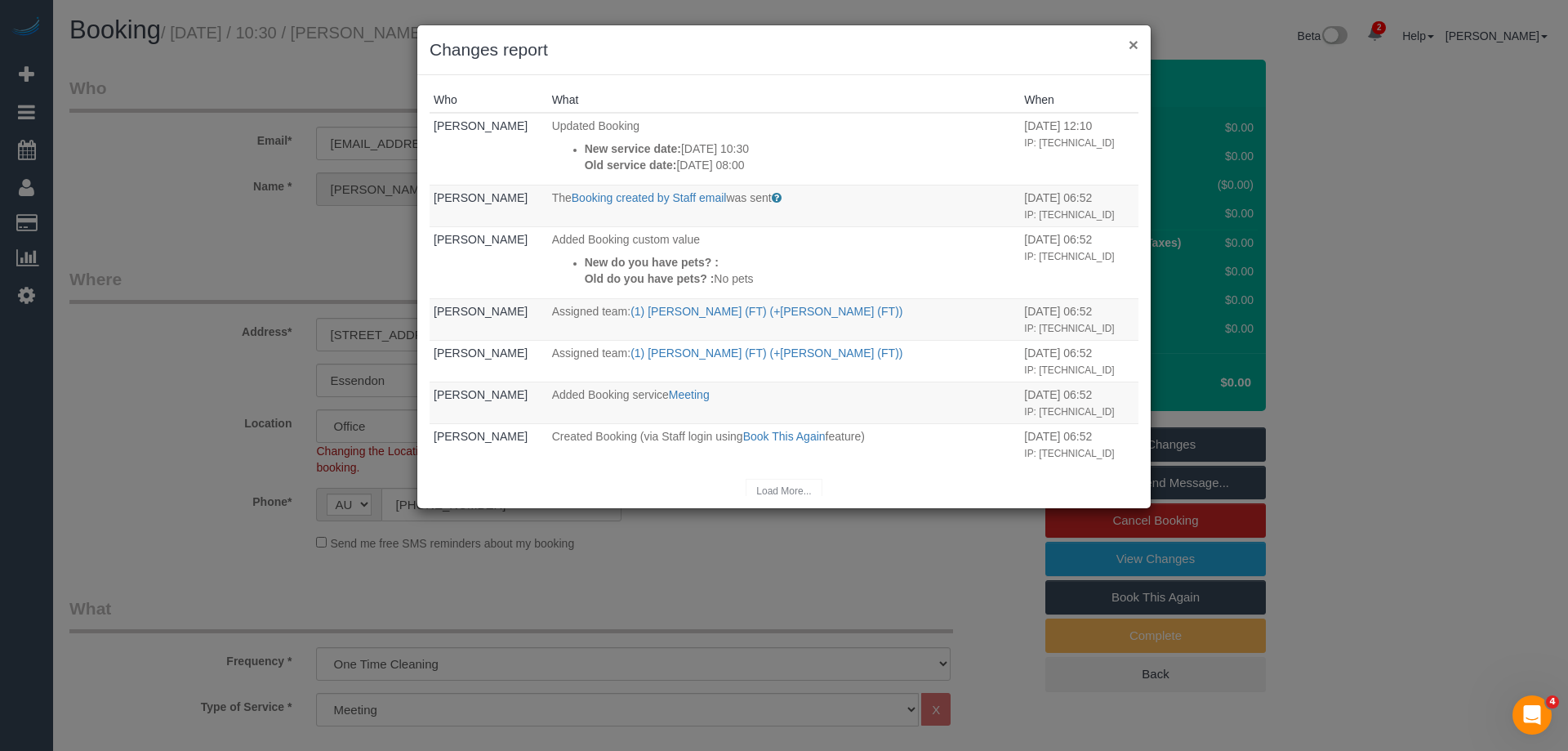
click at [1134, 44] on button "×" at bounding box center [1133, 44] width 10 height 17
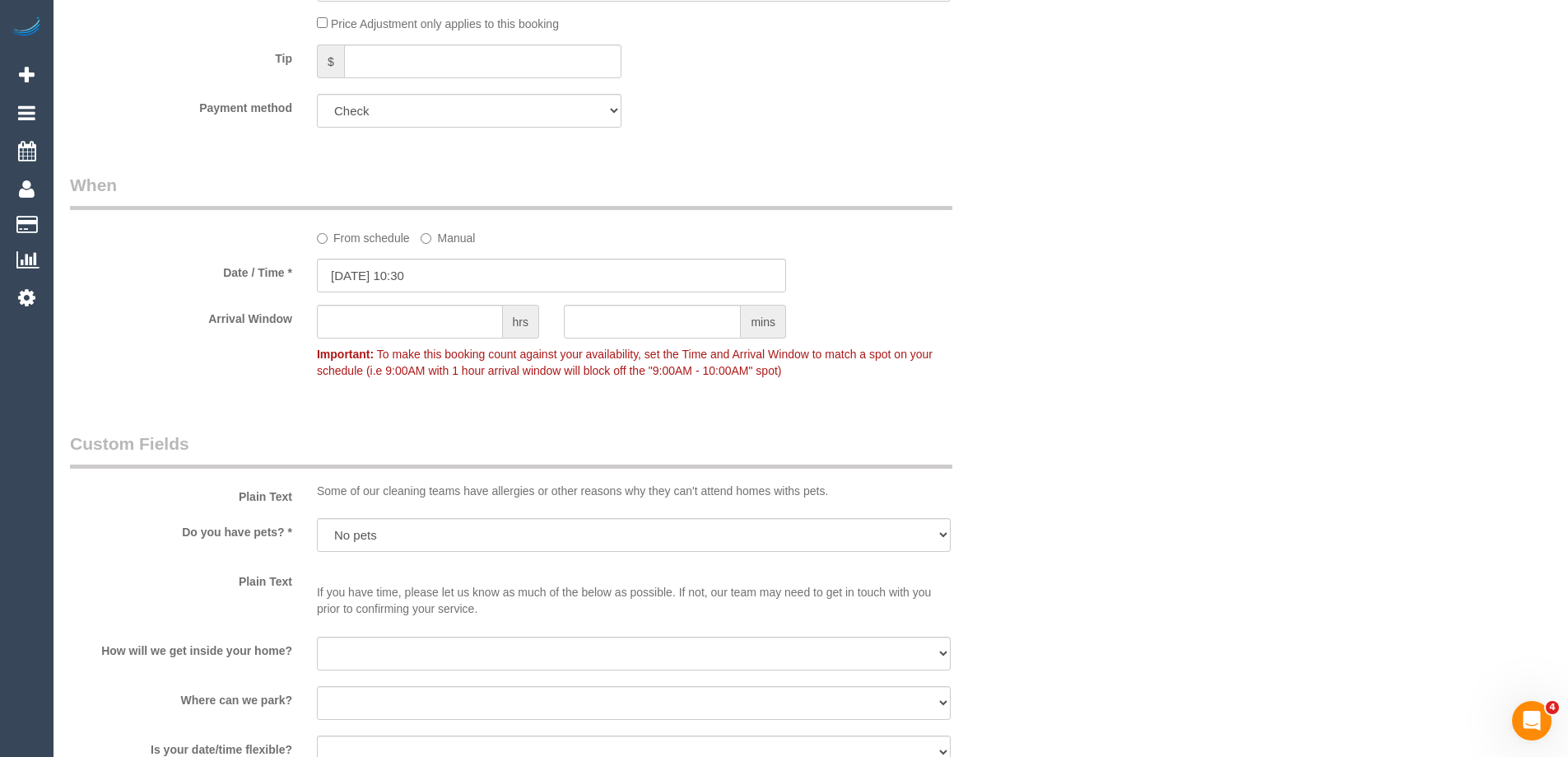
scroll to position [1070, 0]
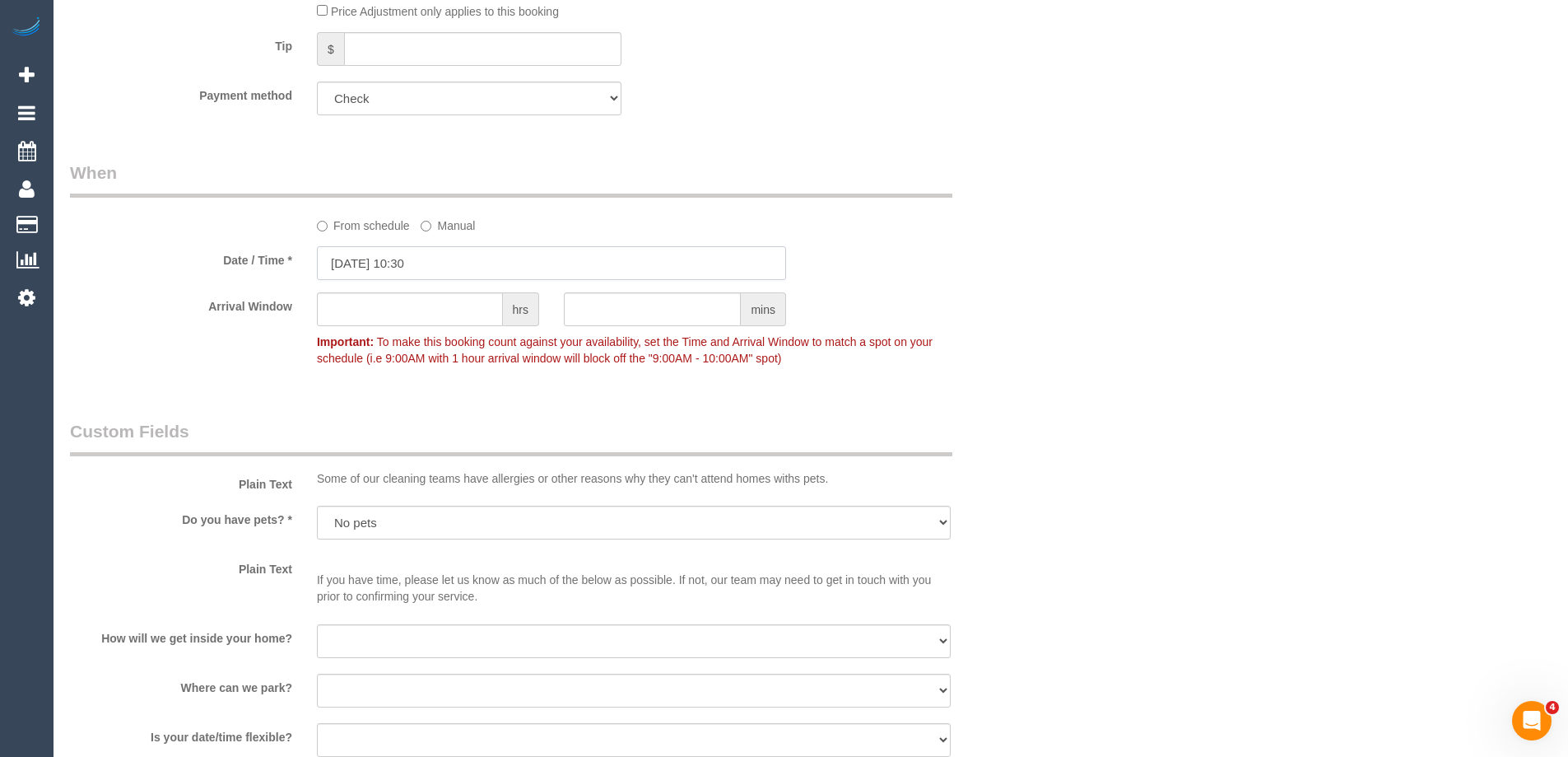
click at [458, 271] on input "[DATE] 10:30" at bounding box center [551, 263] width 469 height 34
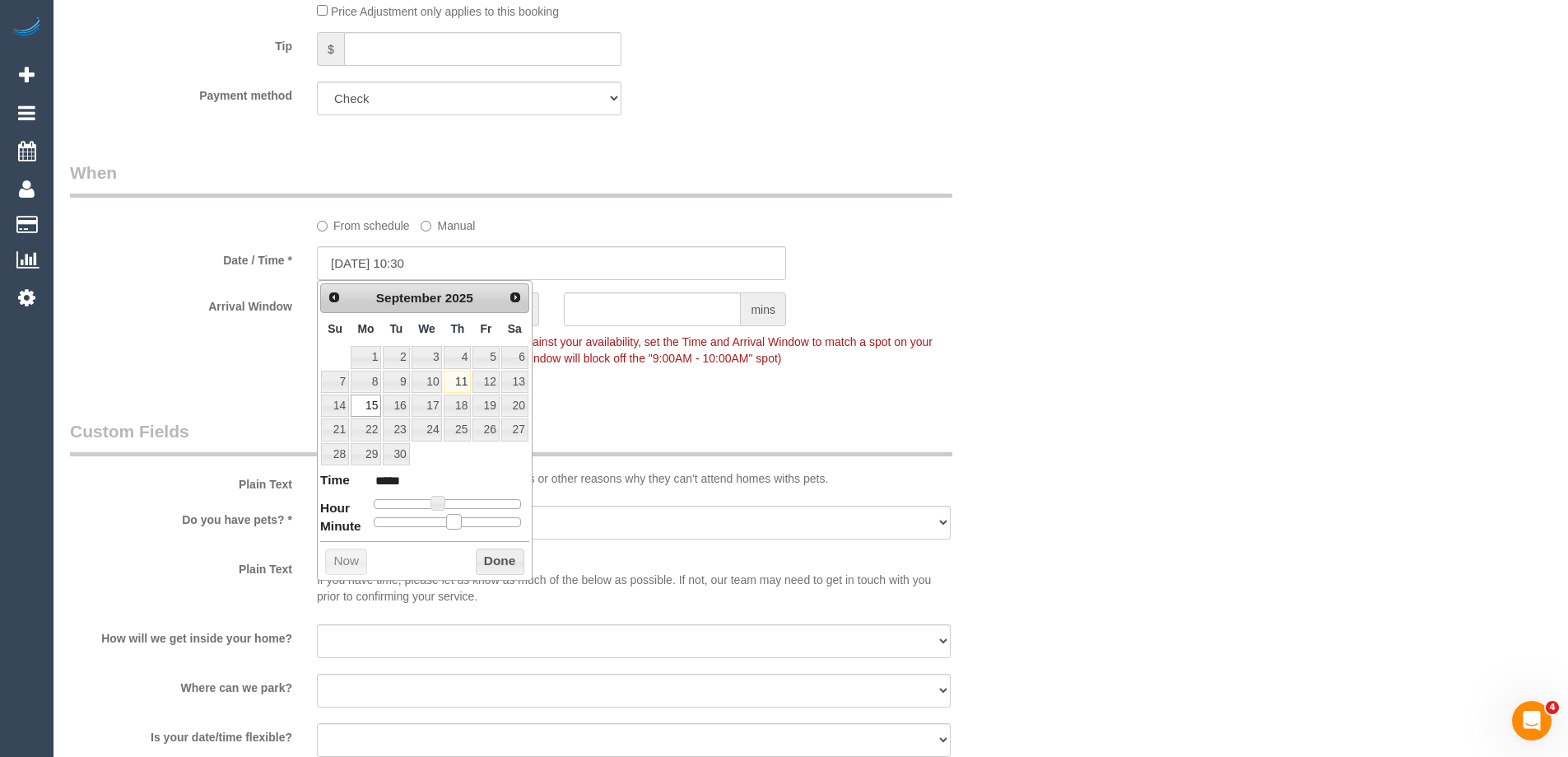
type input "[DATE] 10:20"
type input "*****"
type input "[DATE] 10:15"
type input "*****"
type input "[DATE] 10:10"
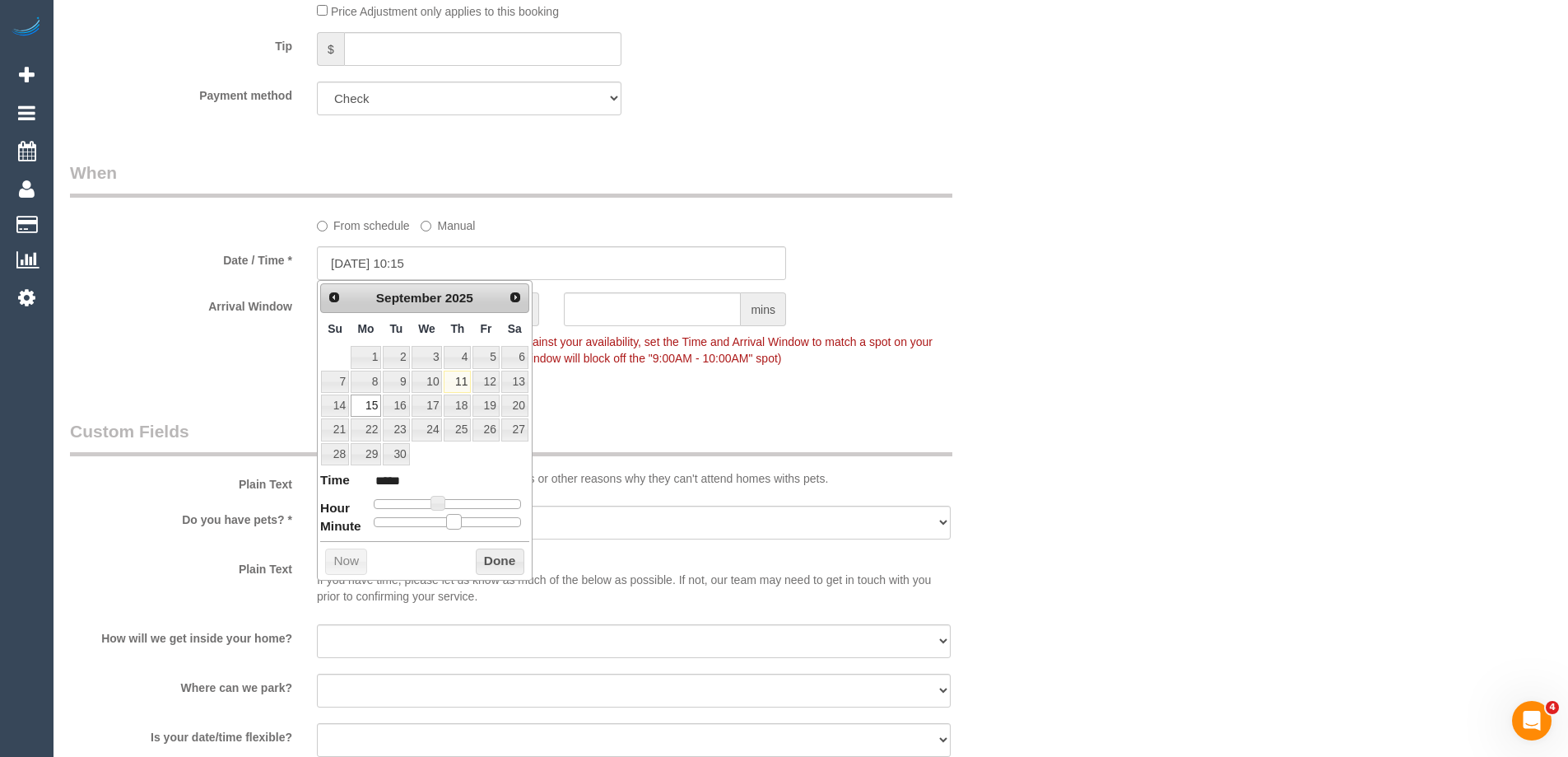
type input "*****"
type input "[DATE] 10:05"
type input "*****"
type input "[DATE] 10:00"
type input "*****"
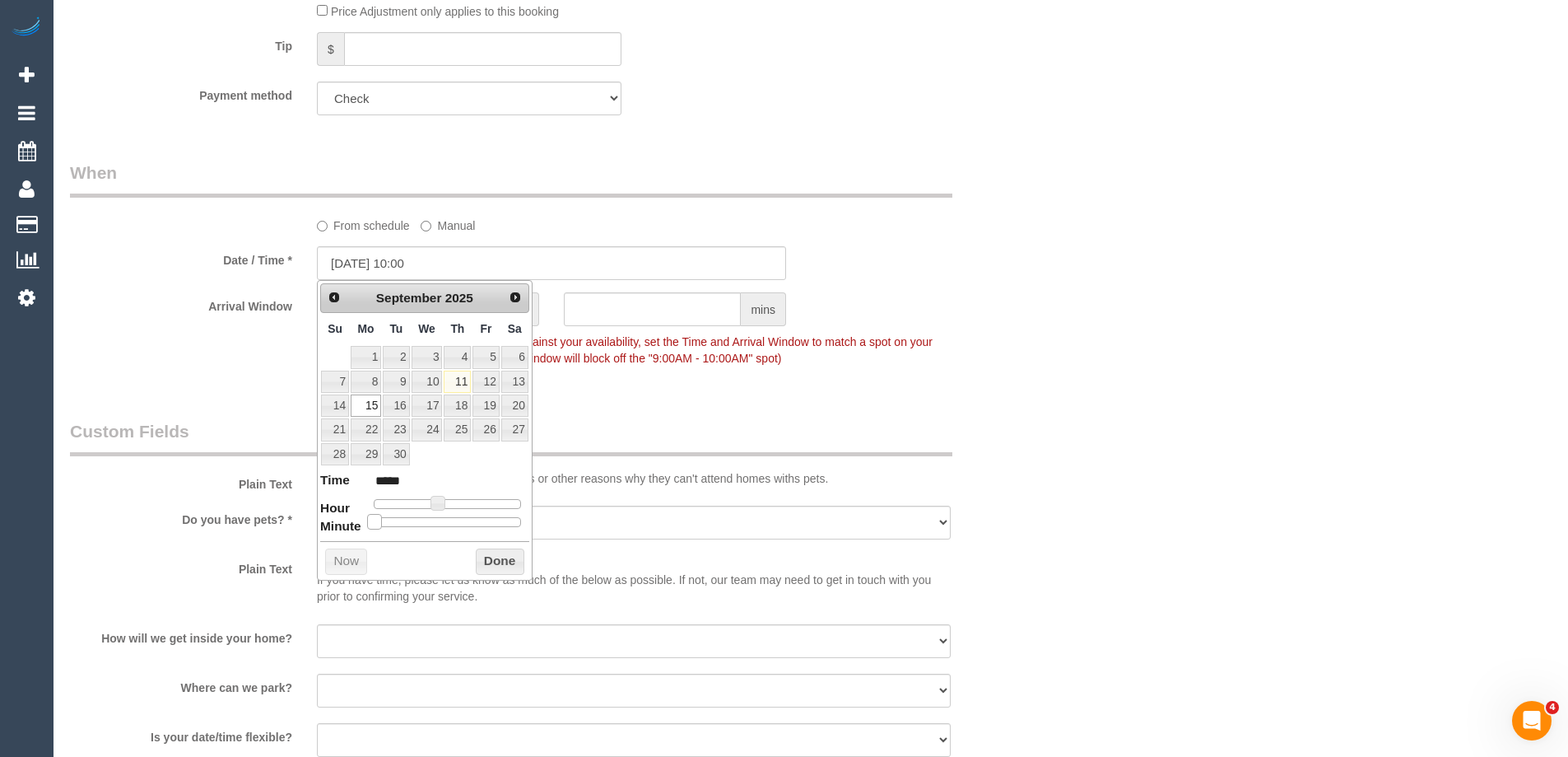
drag, startPoint x: 454, startPoint y: 520, endPoint x: 378, endPoint y: 525, distance: 76.2
click at [378, 525] on span at bounding box center [374, 521] width 15 height 15
type input "[DATE] 09:00"
type input "*****"
type input "[DATE] 08:00"
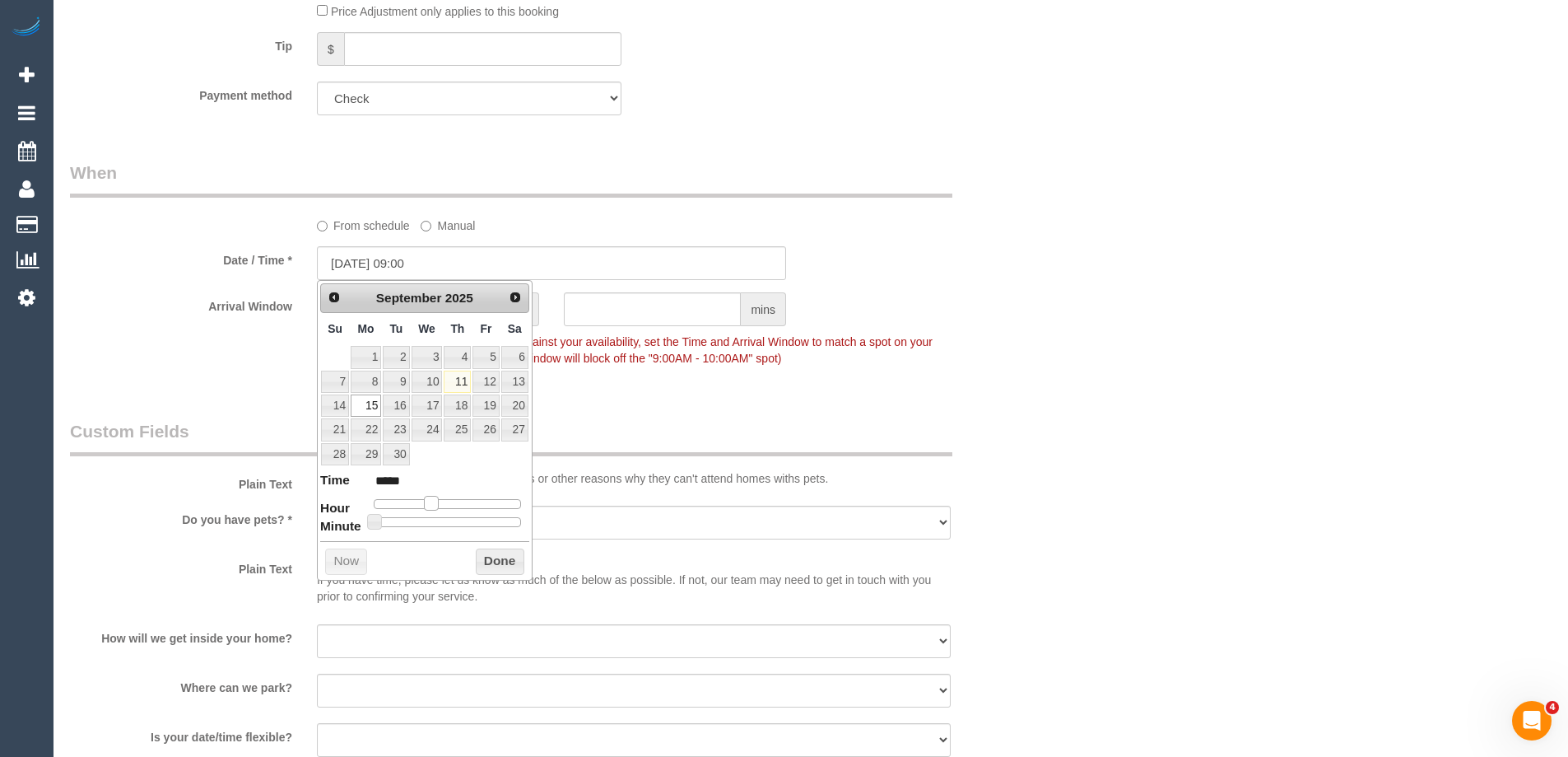
type input "*****"
drag, startPoint x: 437, startPoint y: 508, endPoint x: 427, endPoint y: 506, distance: 10.2
click at [427, 506] on span at bounding box center [424, 503] width 15 height 15
click at [491, 557] on button "Done" at bounding box center [499, 561] width 48 height 27
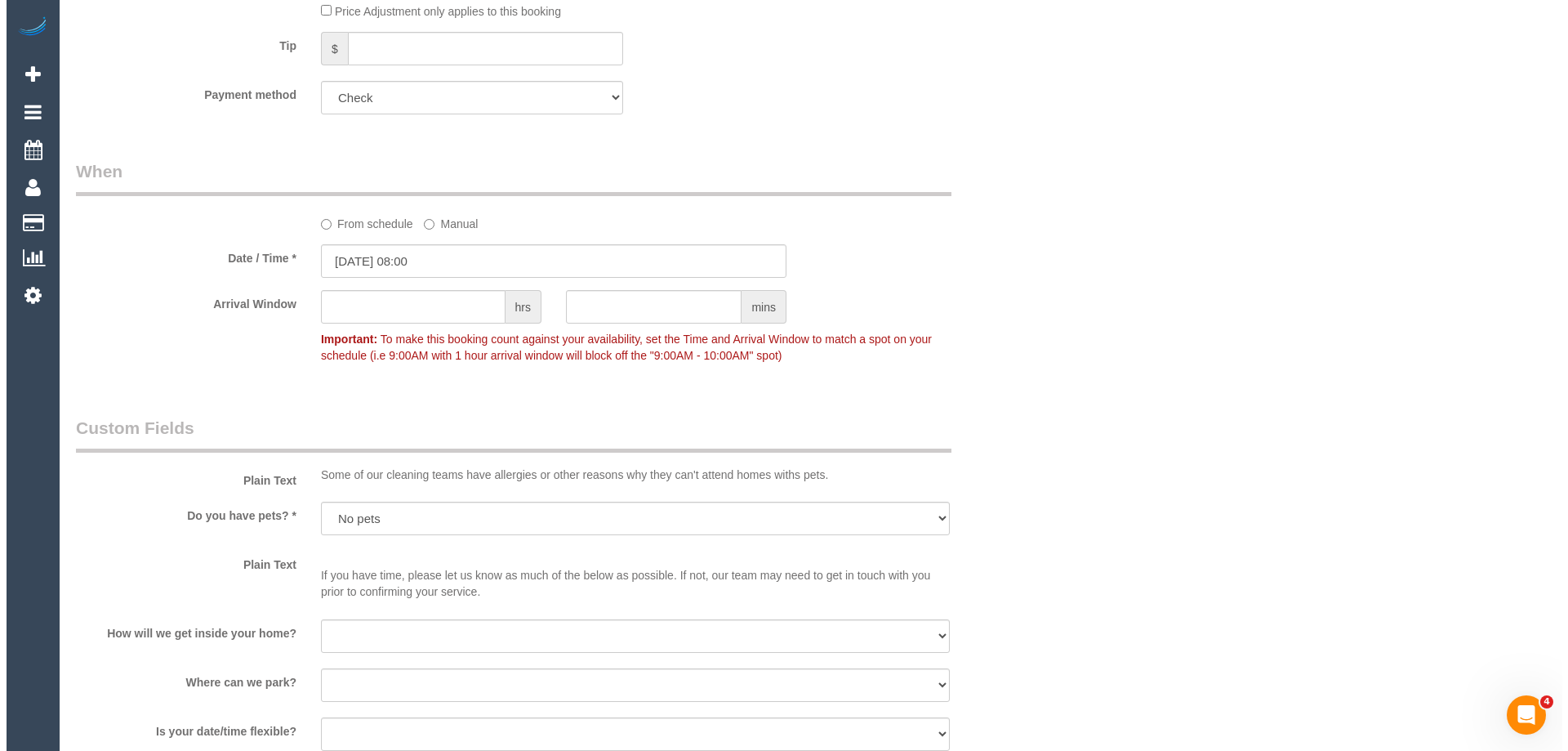
scroll to position [0, 0]
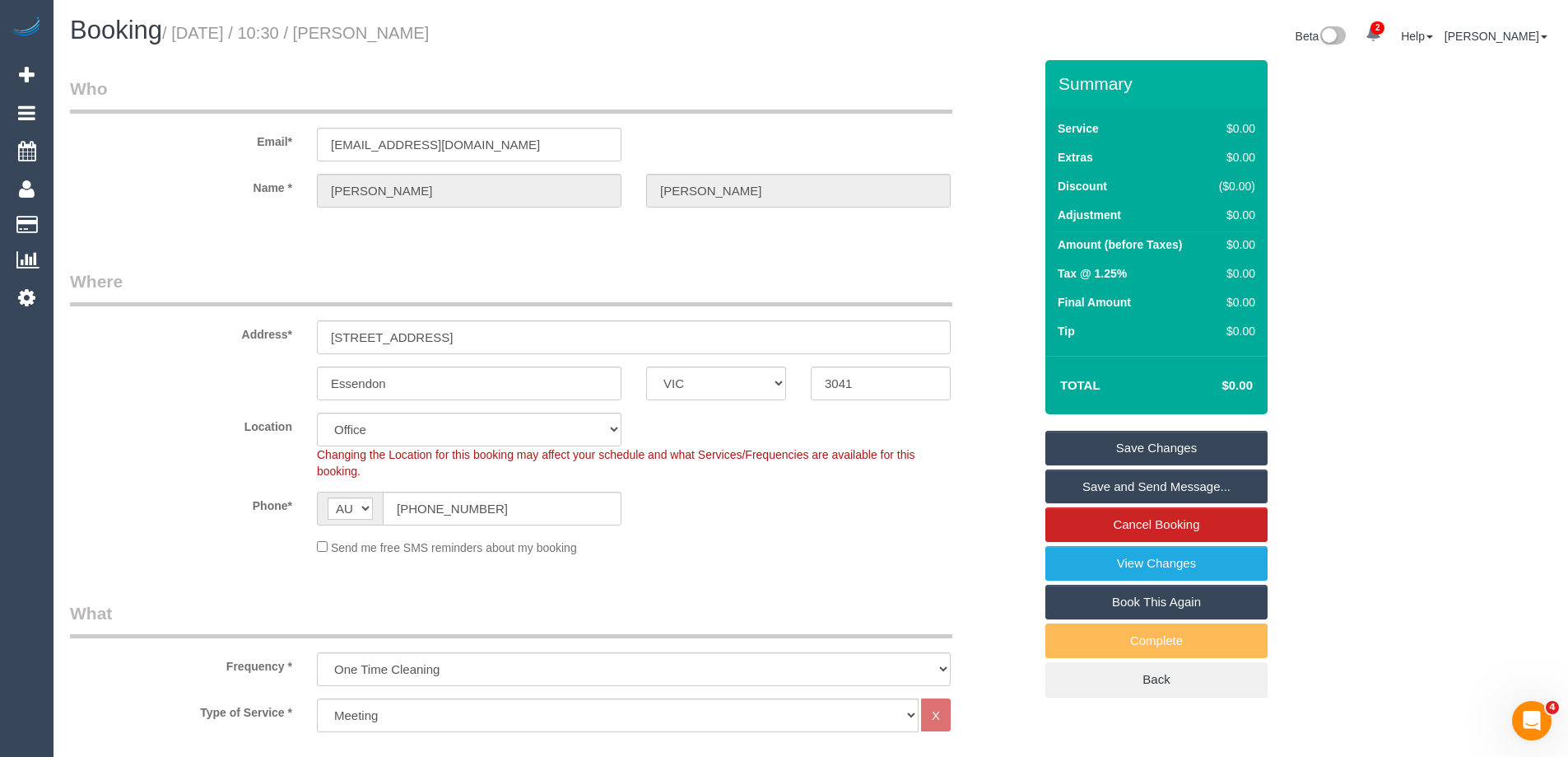
click at [1122, 454] on link "Save Changes" at bounding box center [1155, 448] width 222 height 35
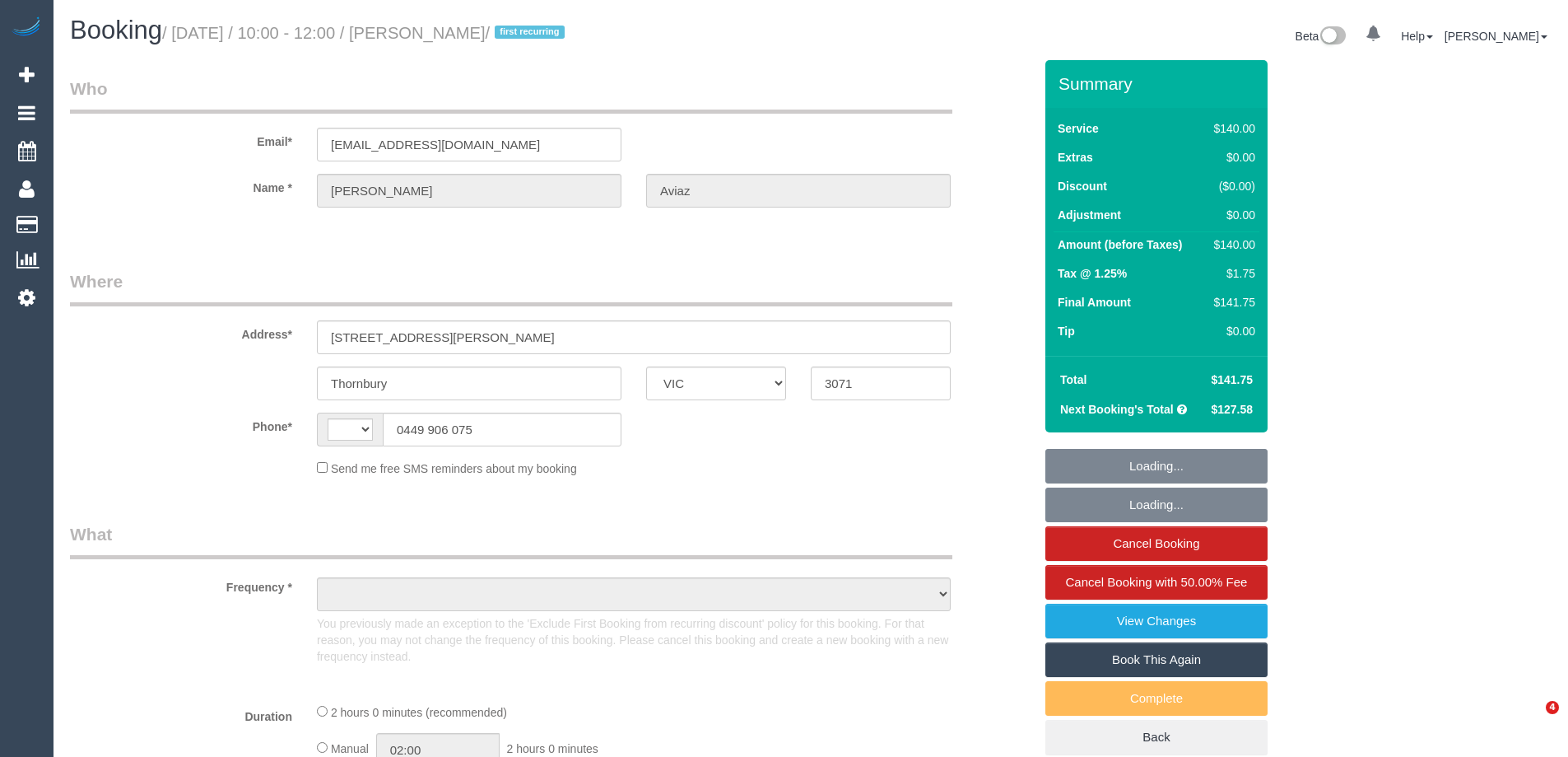
select select "VIC"
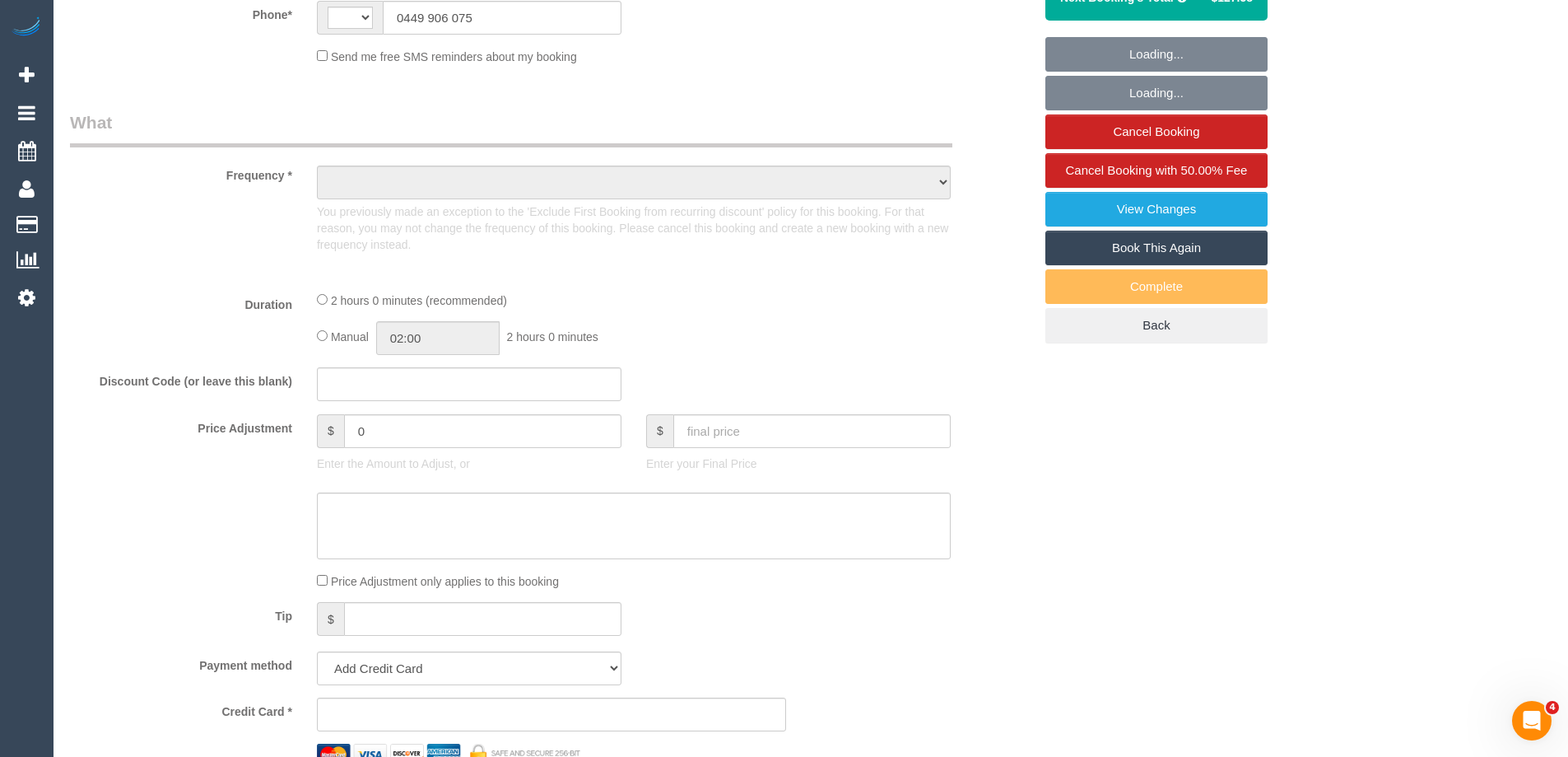
select select "string:AU"
select select "object:577"
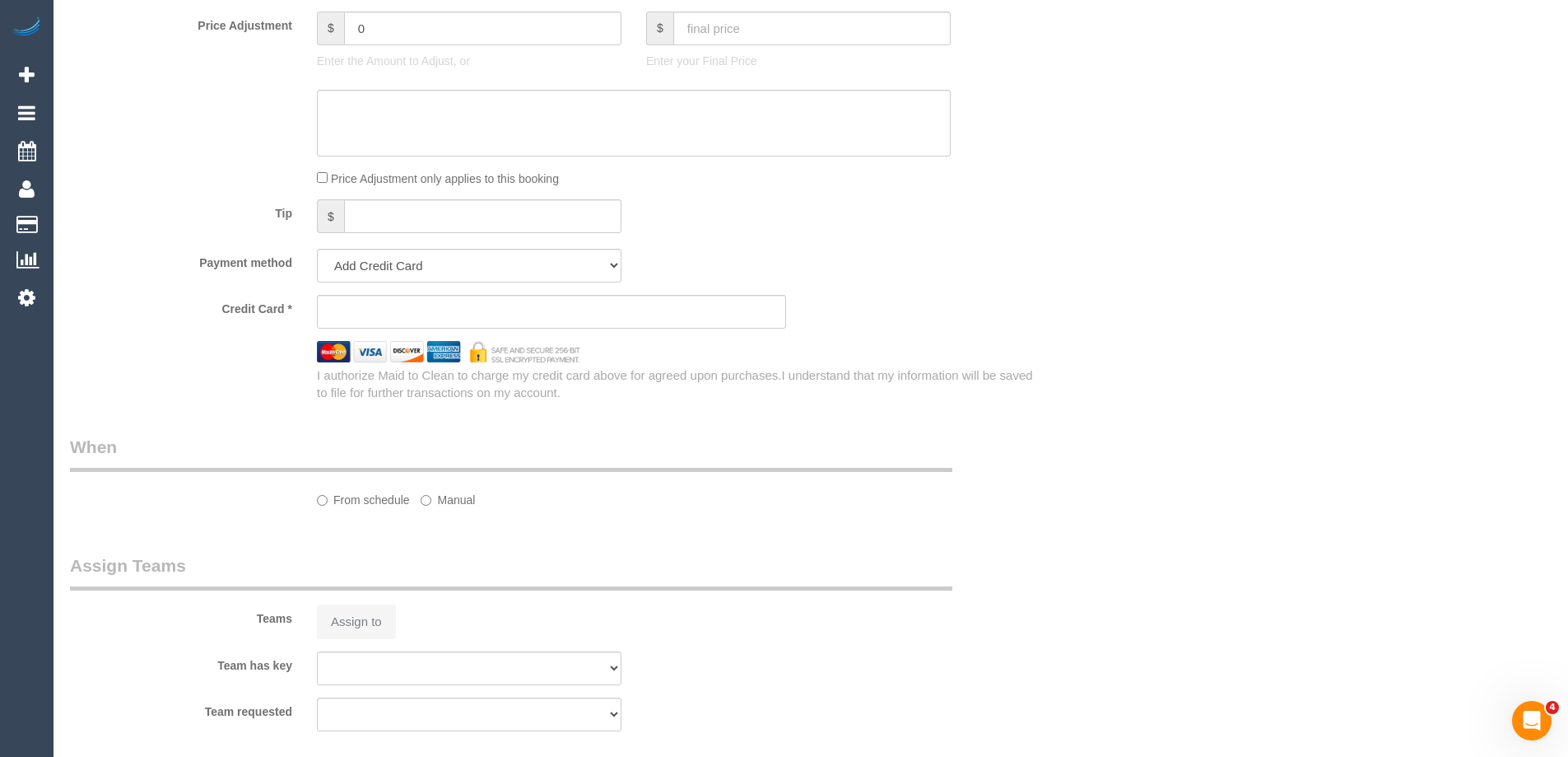
select select "string:stripe-pm_1RzoTQ2GScqysDRVP2KB029n"
select select "number:28"
select select "number:16"
select select "number:18"
select select "number:36"
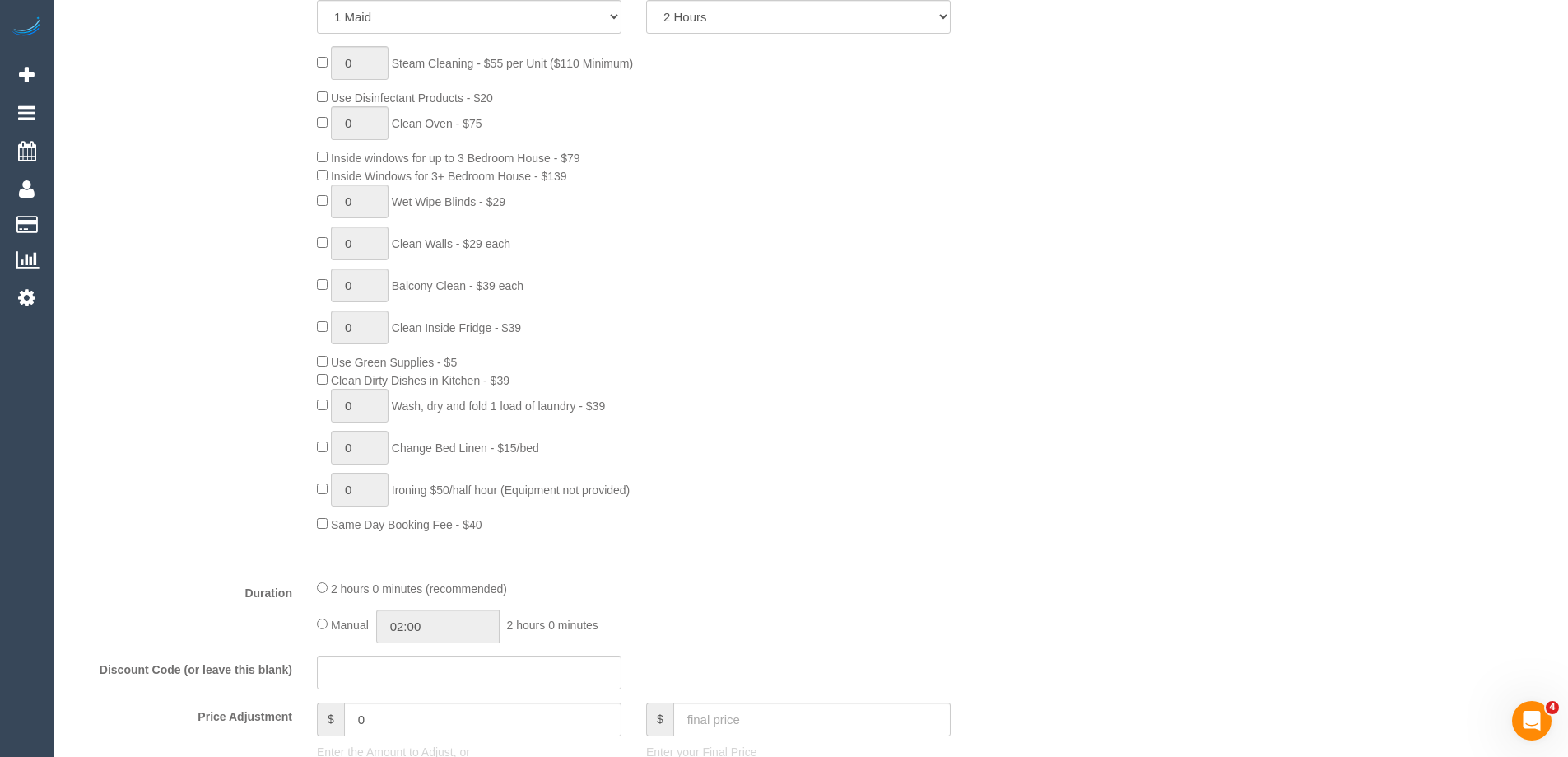
select select "object:1733"
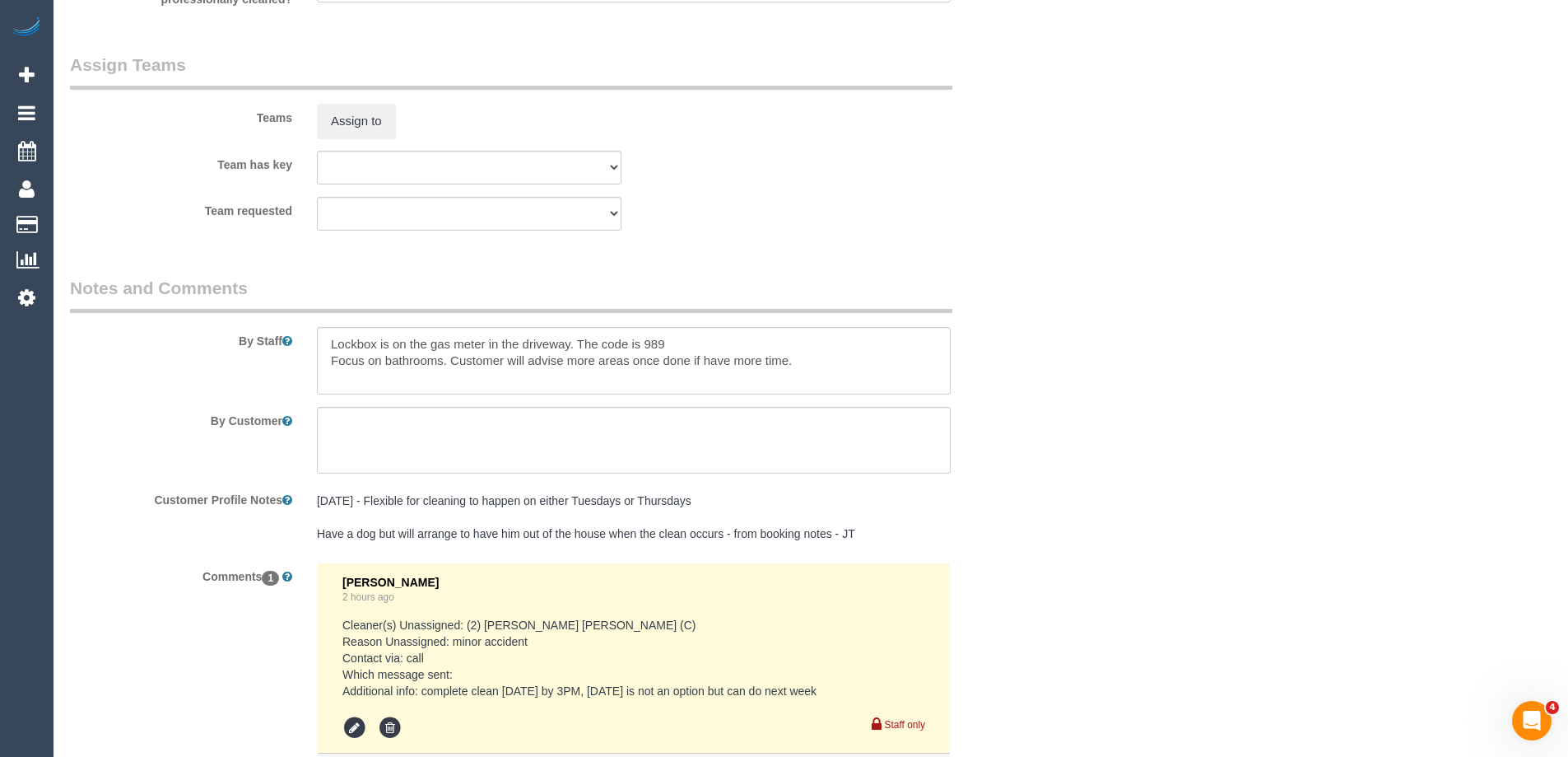
scroll to position [2781, 0]
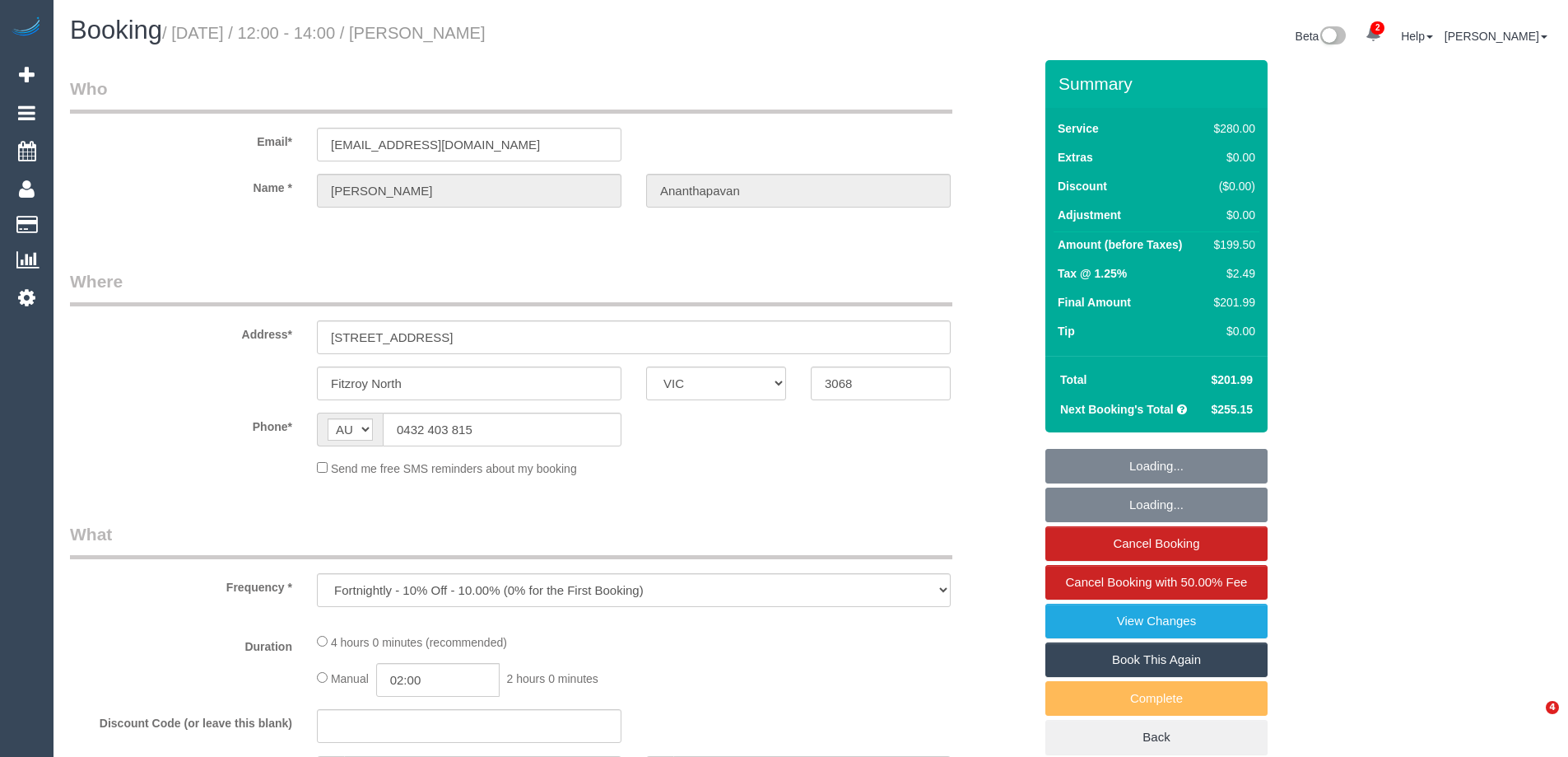
select select "VIC"
select select "object:1735"
select select "240"
select select "number:28"
select select "number:14"
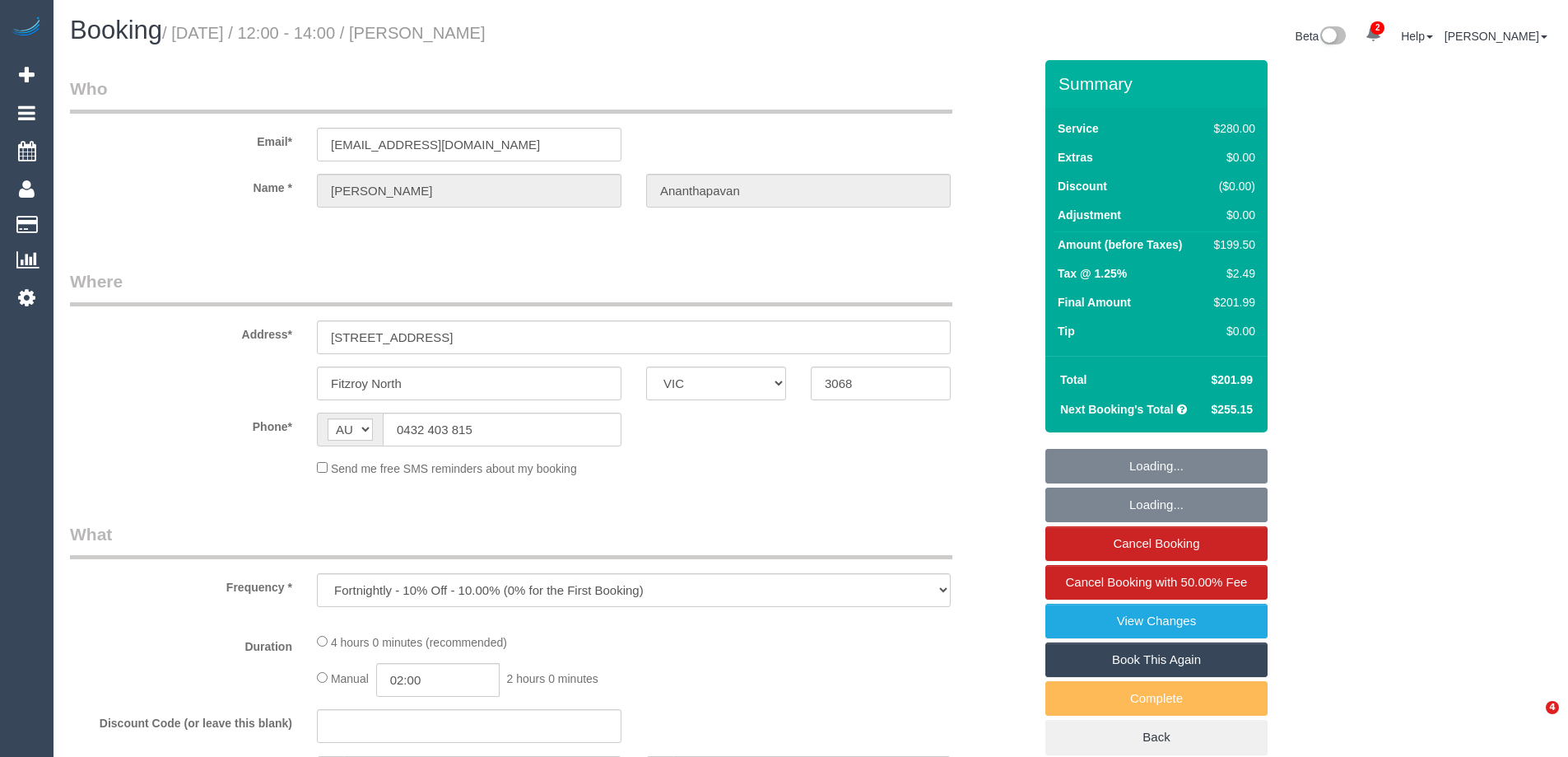
select select "number:19"
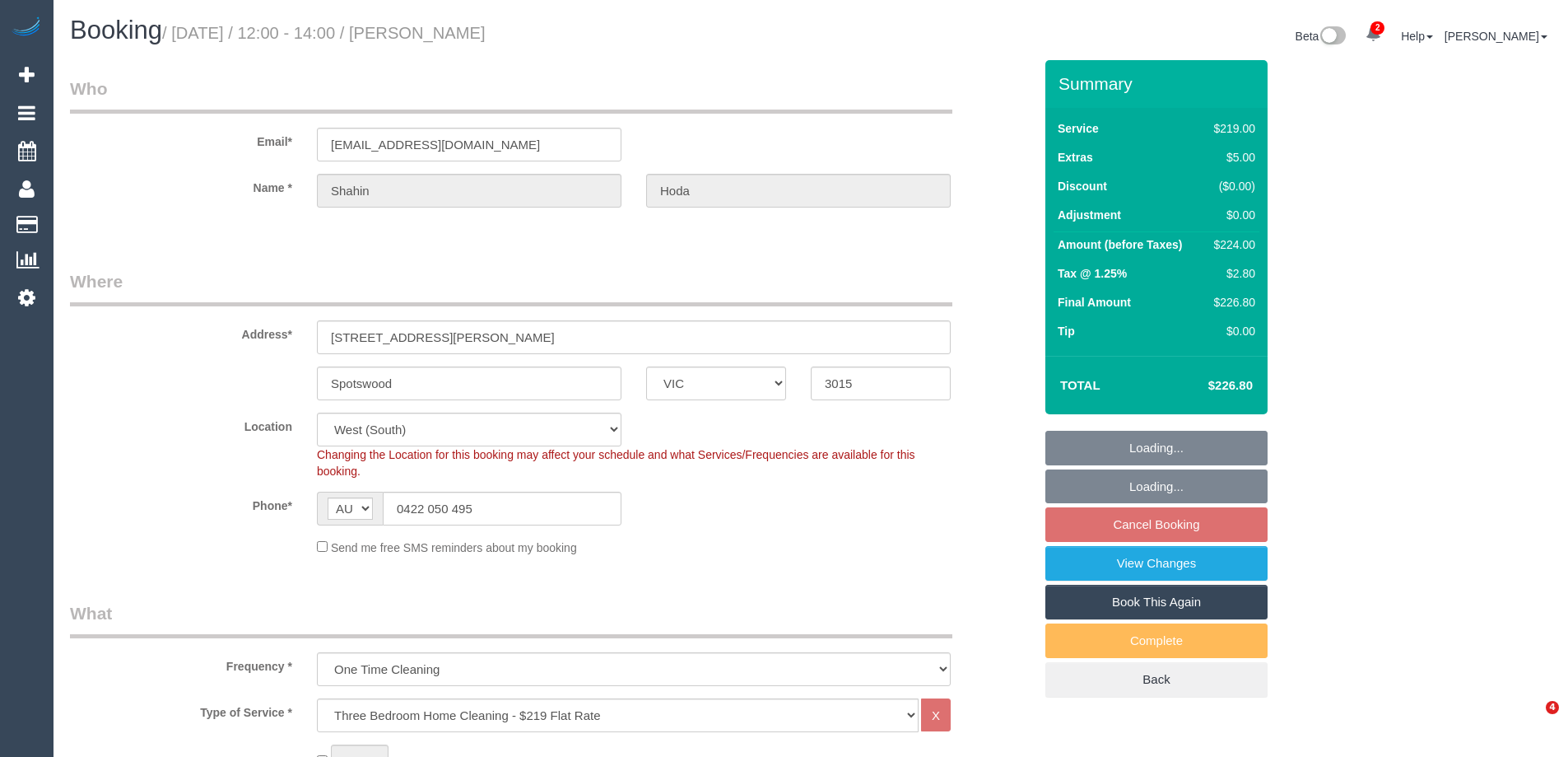
select select "VIC"
select select "number:28"
select select "number:14"
select select "number:19"
select select "number:24"
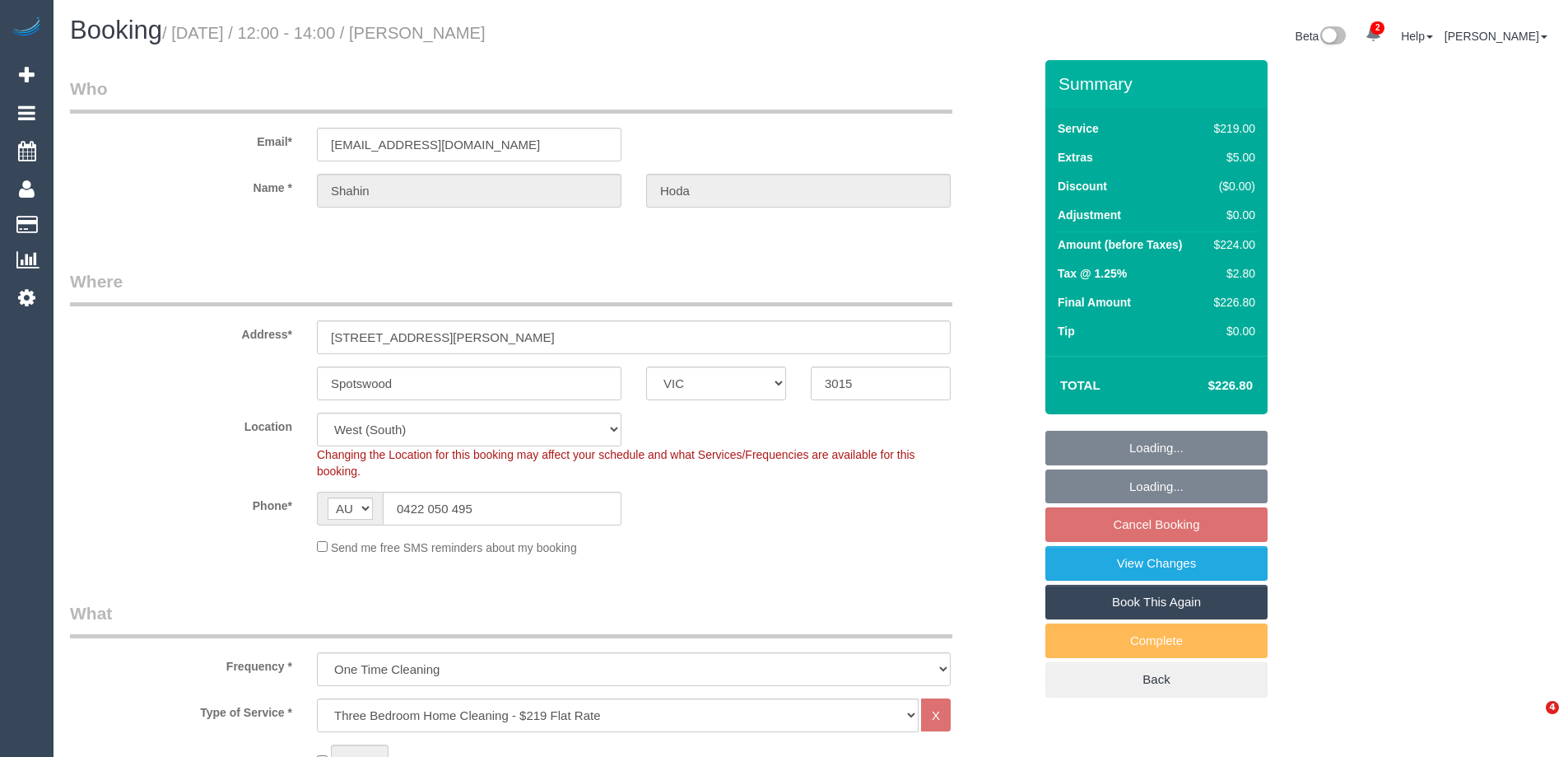
select select "number:13"
select select "object:1255"
select select "spot2"
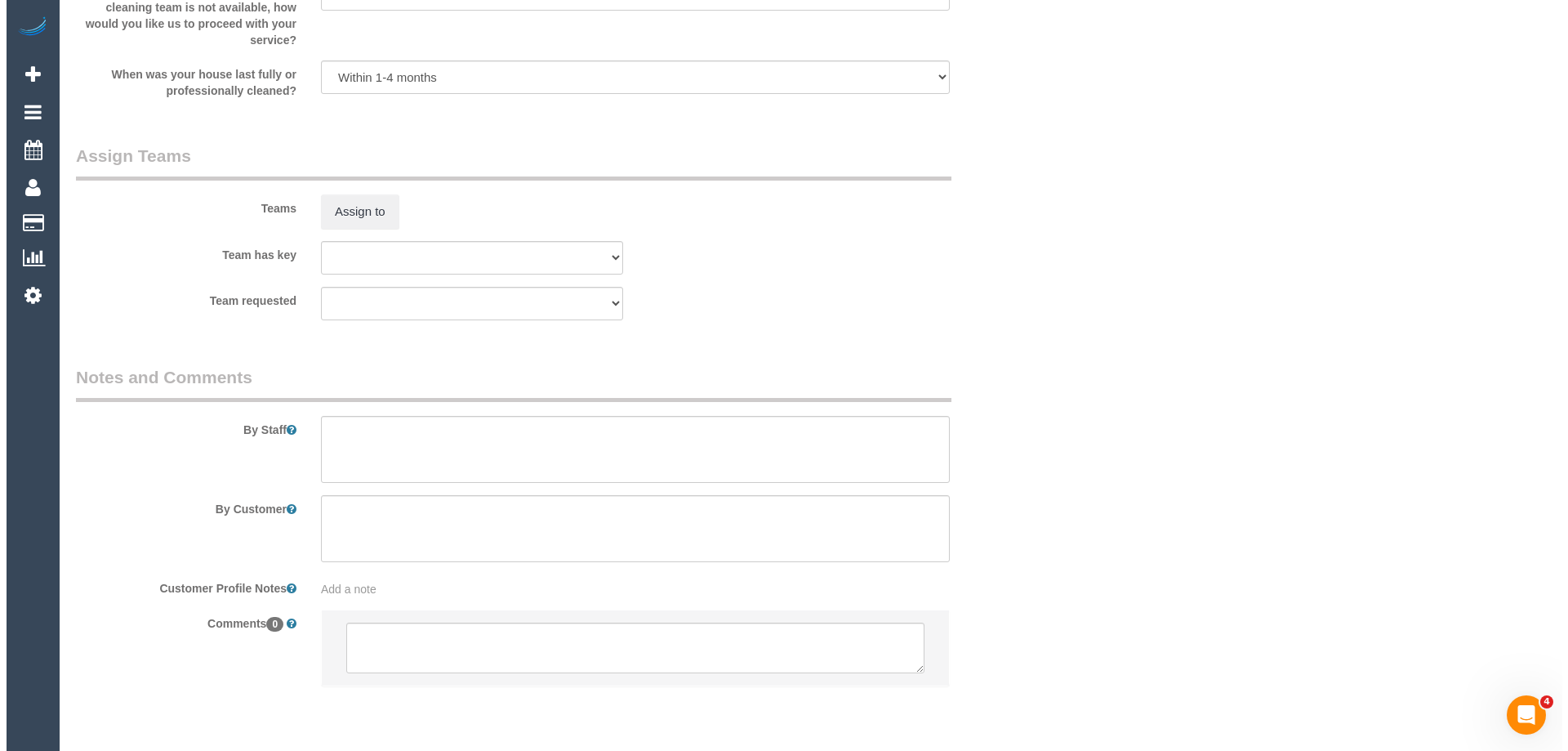
scroll to position [2386, 0]
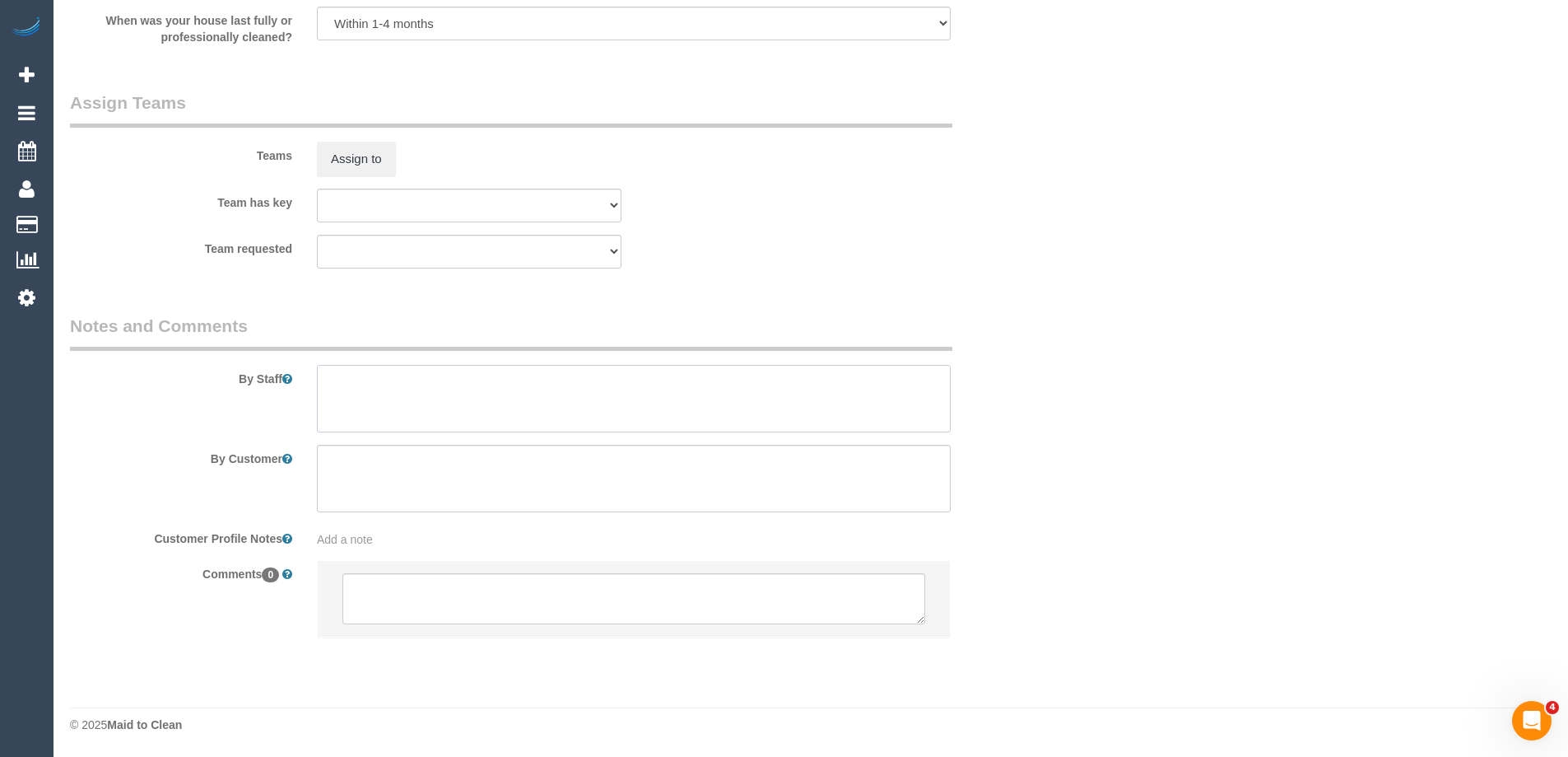
click at [369, 381] on textarea at bounding box center [633, 398] width 634 height 68
type textarea "Estimated time of 3.5-4 hrs"
click at [374, 155] on button "Assign to" at bounding box center [356, 159] width 79 height 35
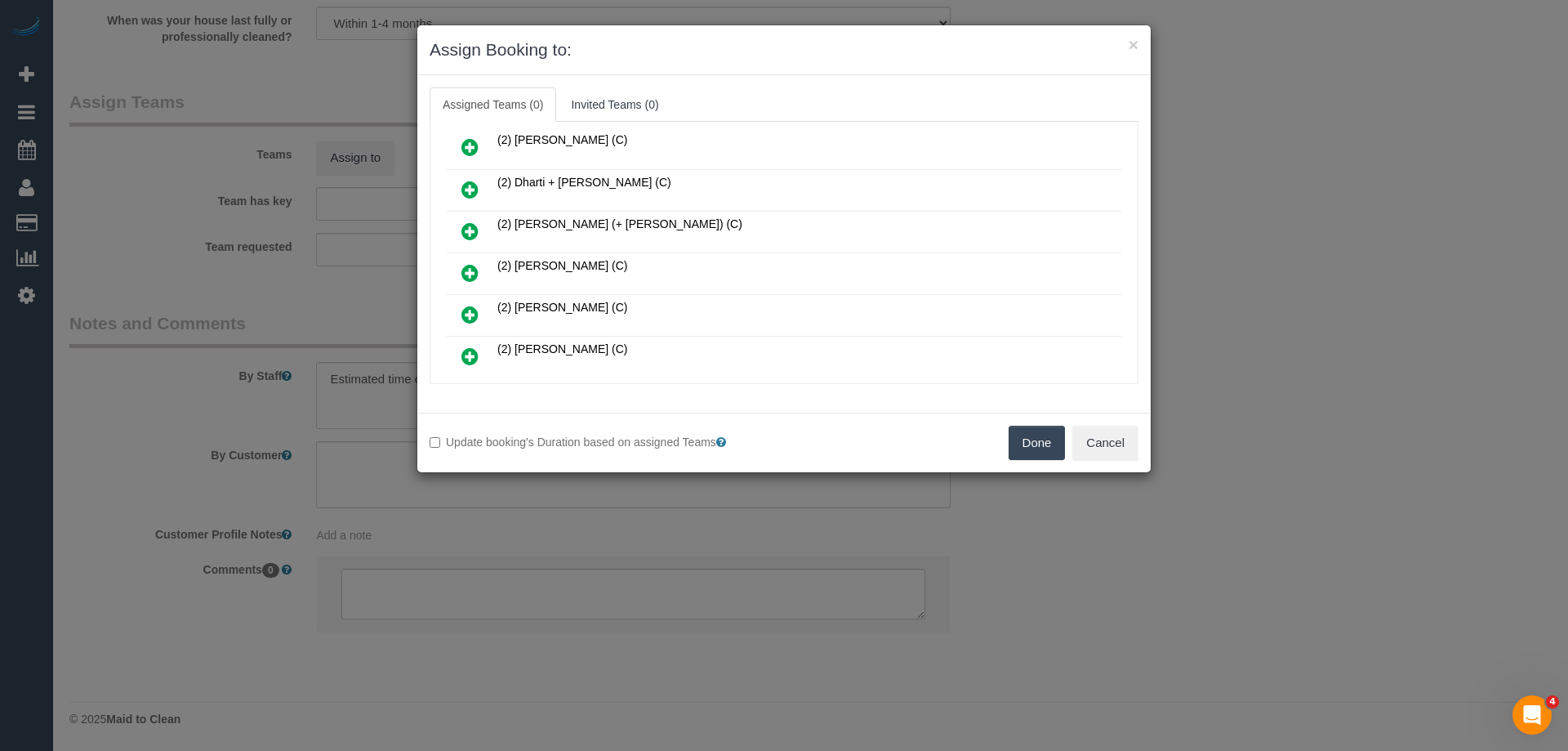
scroll to position [245, 0]
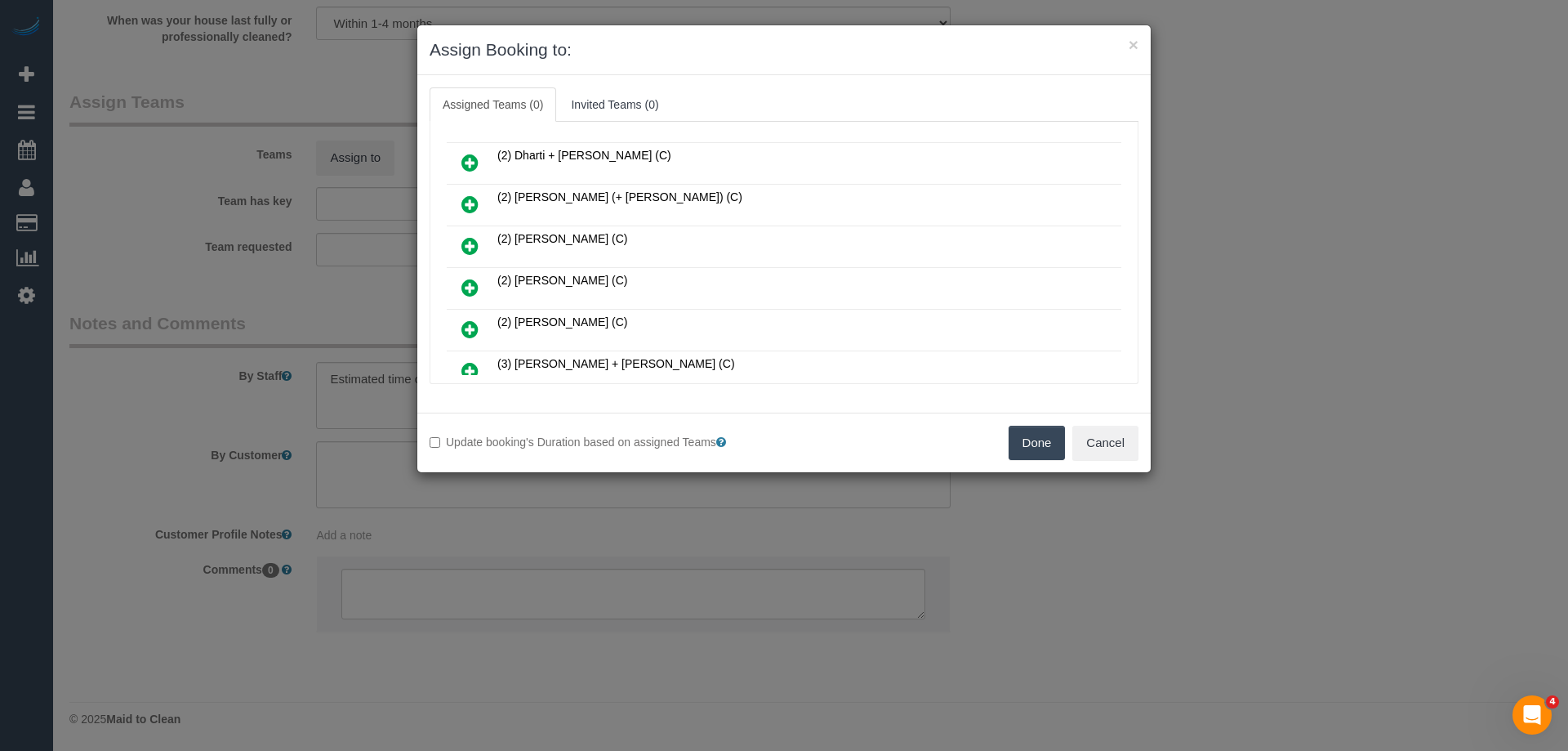
click at [473, 282] on icon at bounding box center [469, 288] width 17 height 20
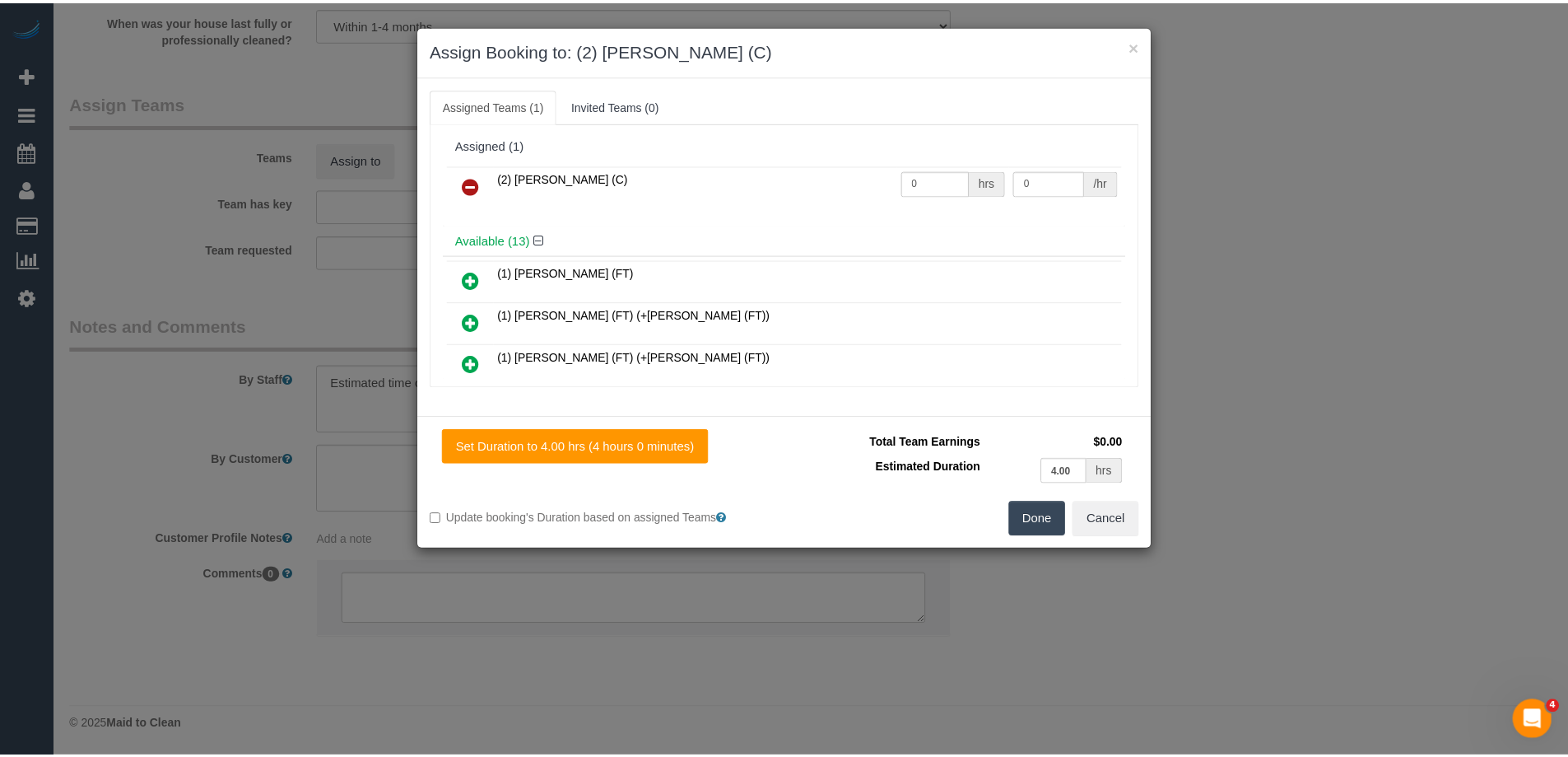
scroll to position [0, 0]
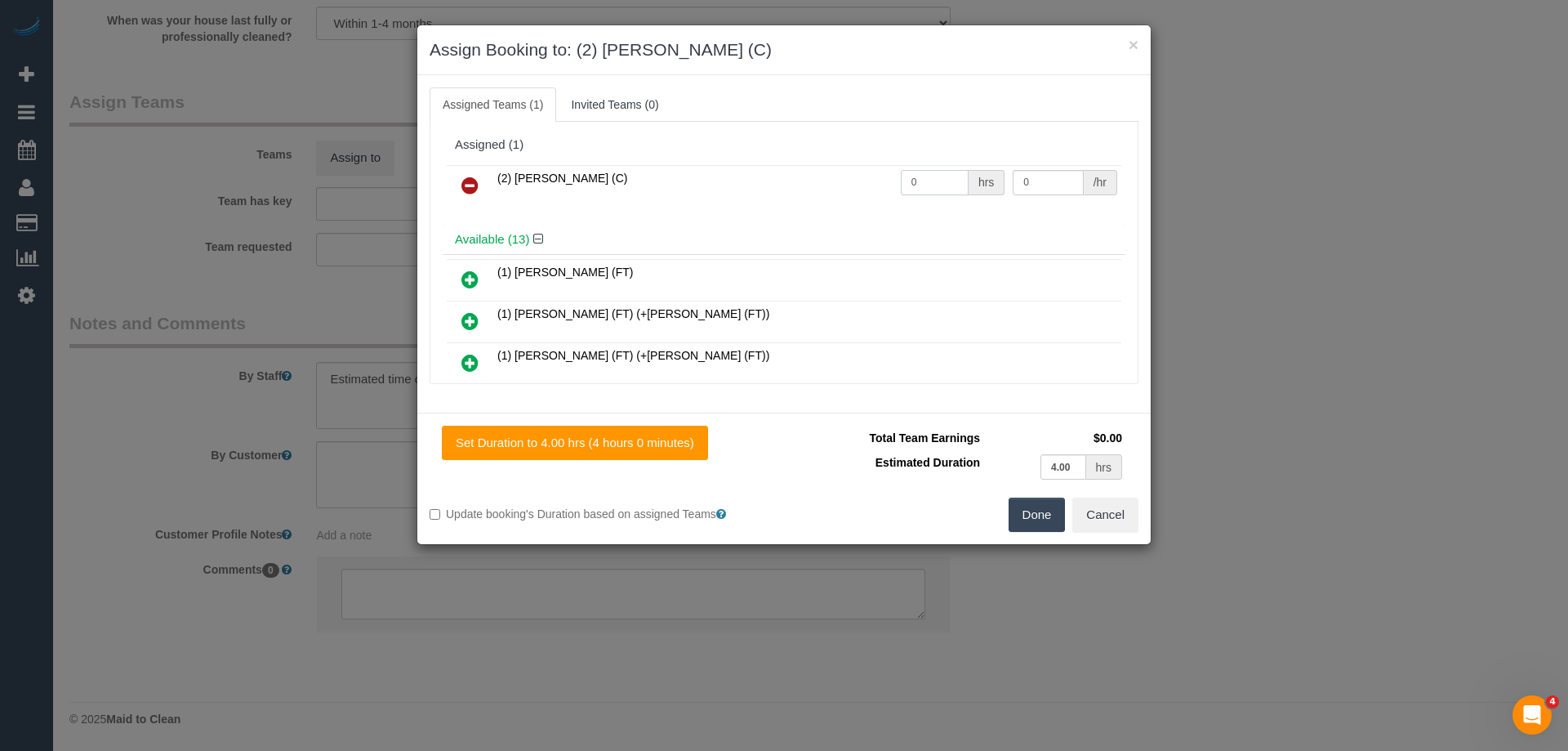
drag, startPoint x: 925, startPoint y: 181, endPoint x: 721, endPoint y: 167, distance: 204.5
click at [705, 173] on tr "(2) Nicole Condello (C) 0 hrs 0 /hr" at bounding box center [784, 186] width 675 height 42
type input "1"
drag, startPoint x: 1036, startPoint y: 183, endPoint x: 965, endPoint y: 178, distance: 71.2
click at [972, 180] on tr "(2) Nicole Condello (C) 1 hrs 0 /hr" at bounding box center [784, 186] width 675 height 42
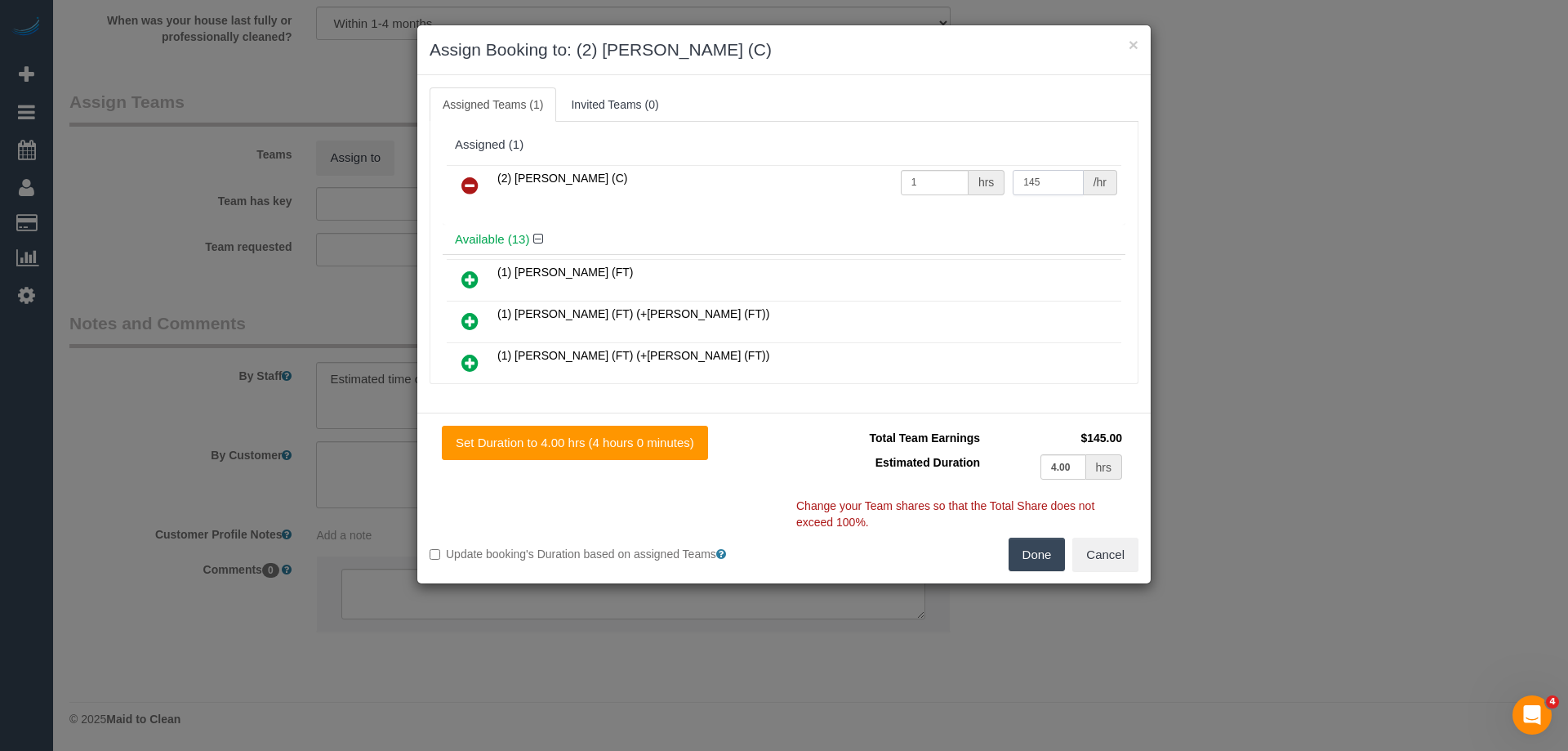
type input "145"
click at [1037, 556] on button "Done" at bounding box center [1037, 555] width 57 height 35
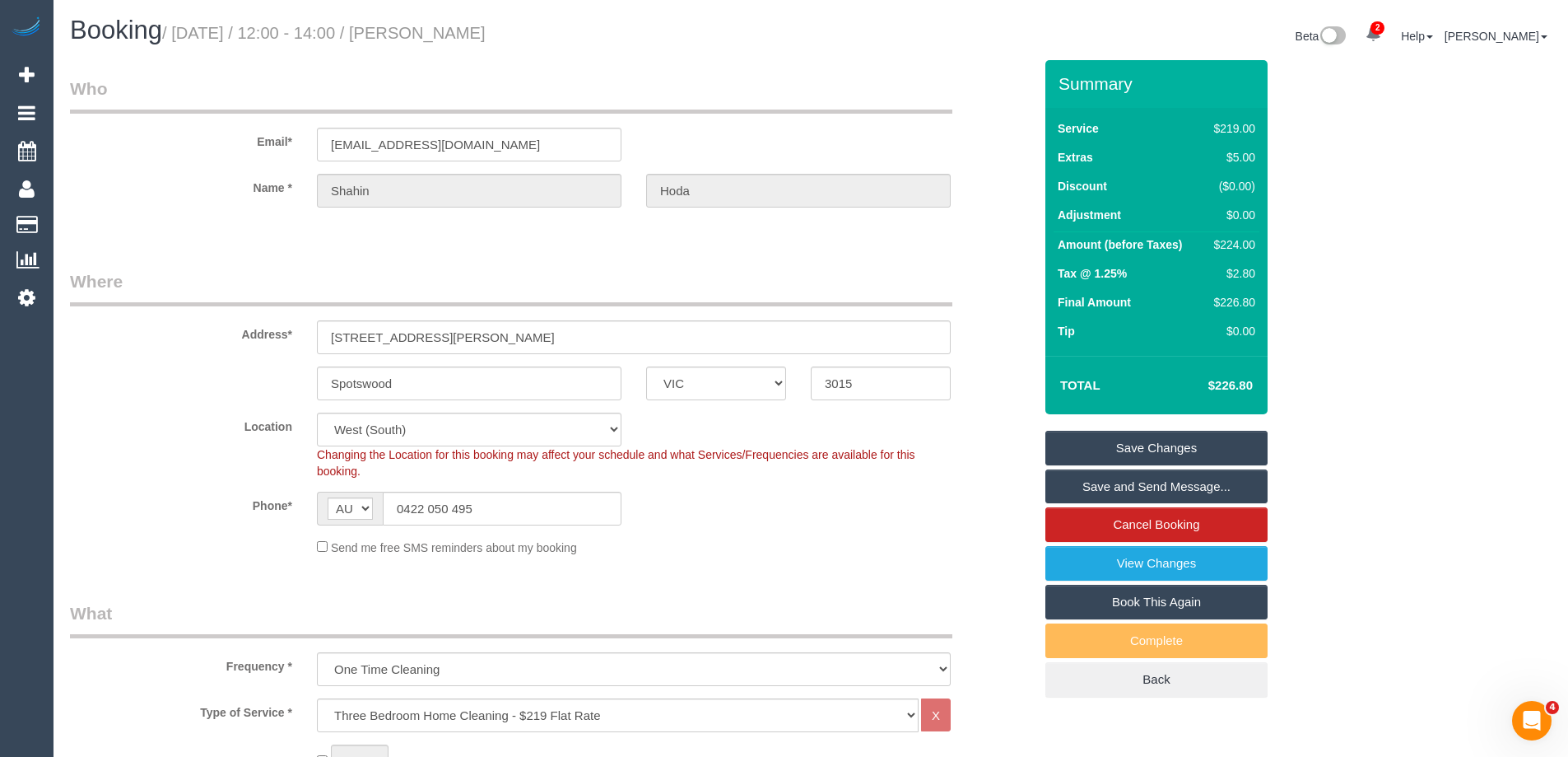
drag, startPoint x: 566, startPoint y: 32, endPoint x: 456, endPoint y: 37, distance: 110.1
click at [456, 37] on h1 "Booking / September 15, 2025 / 12:00 - 14:00 / Shahin Hoda" at bounding box center [434, 30] width 728 height 28
copy small "Shahin Hoda"
click at [1118, 487] on link "Save and Send Message..." at bounding box center [1155, 487] width 222 height 35
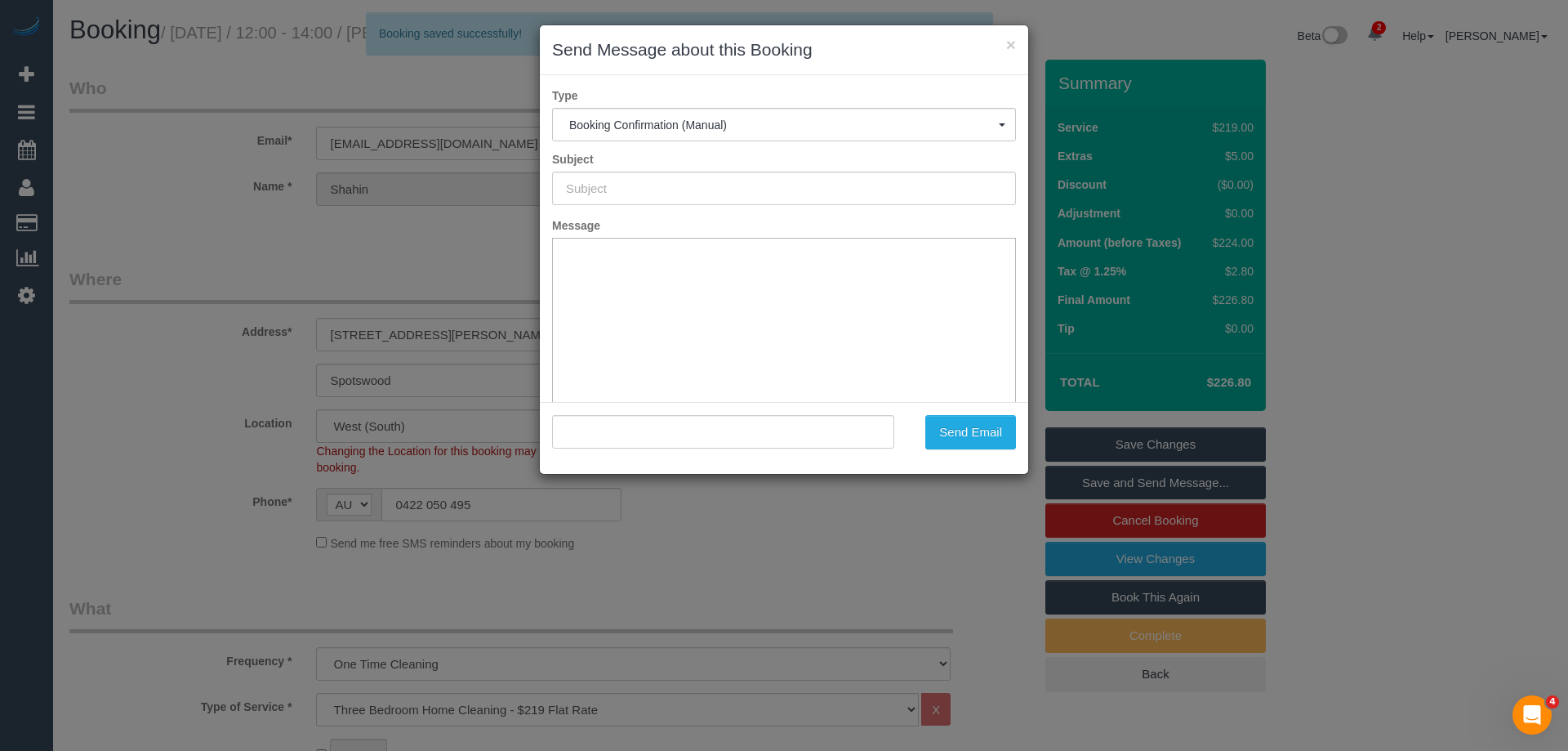
type input "Booking Confirmed"
type input ""Shahin Hoda" <shahin@xgrowth.com.au>"
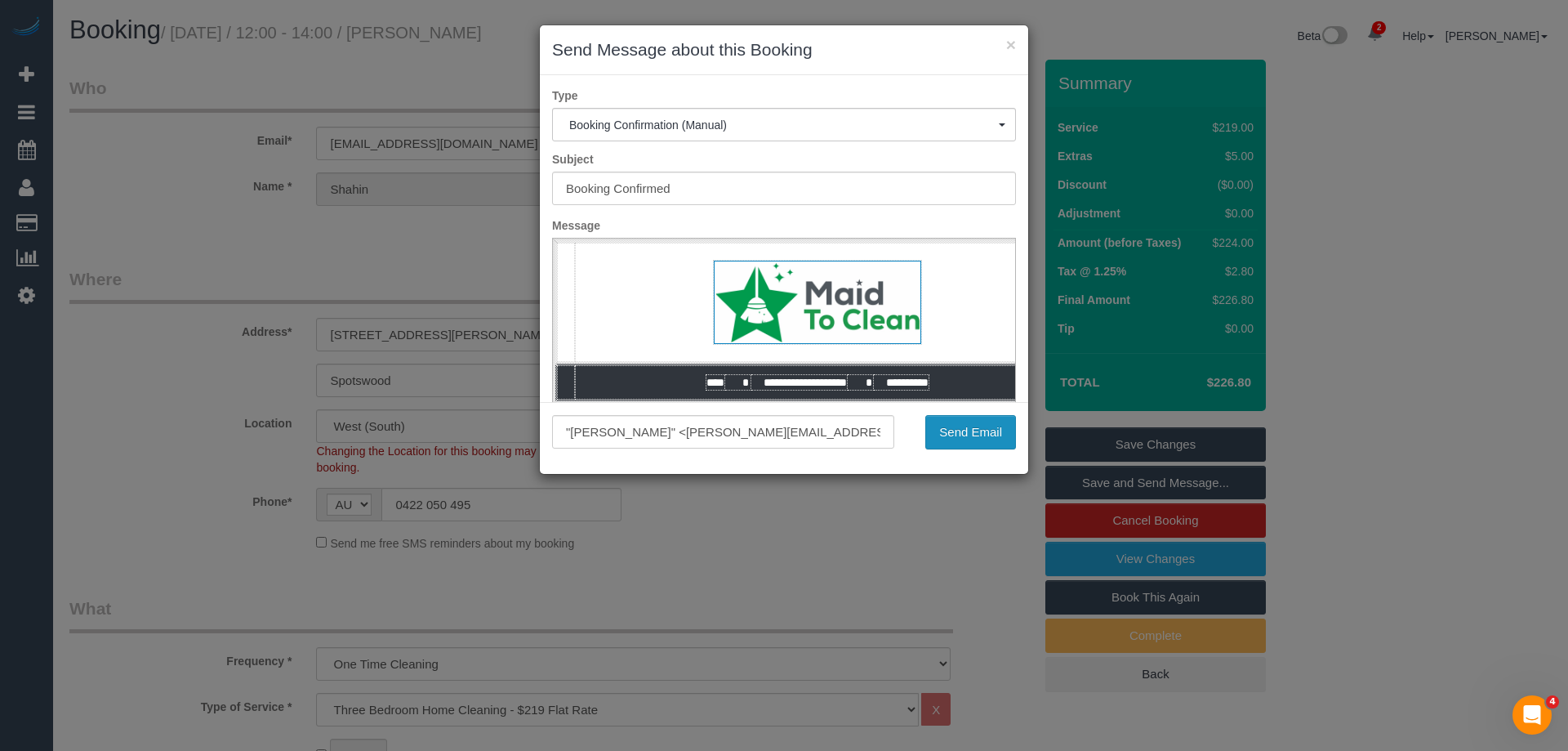
click at [965, 429] on button "Send Email" at bounding box center [971, 432] width 91 height 35
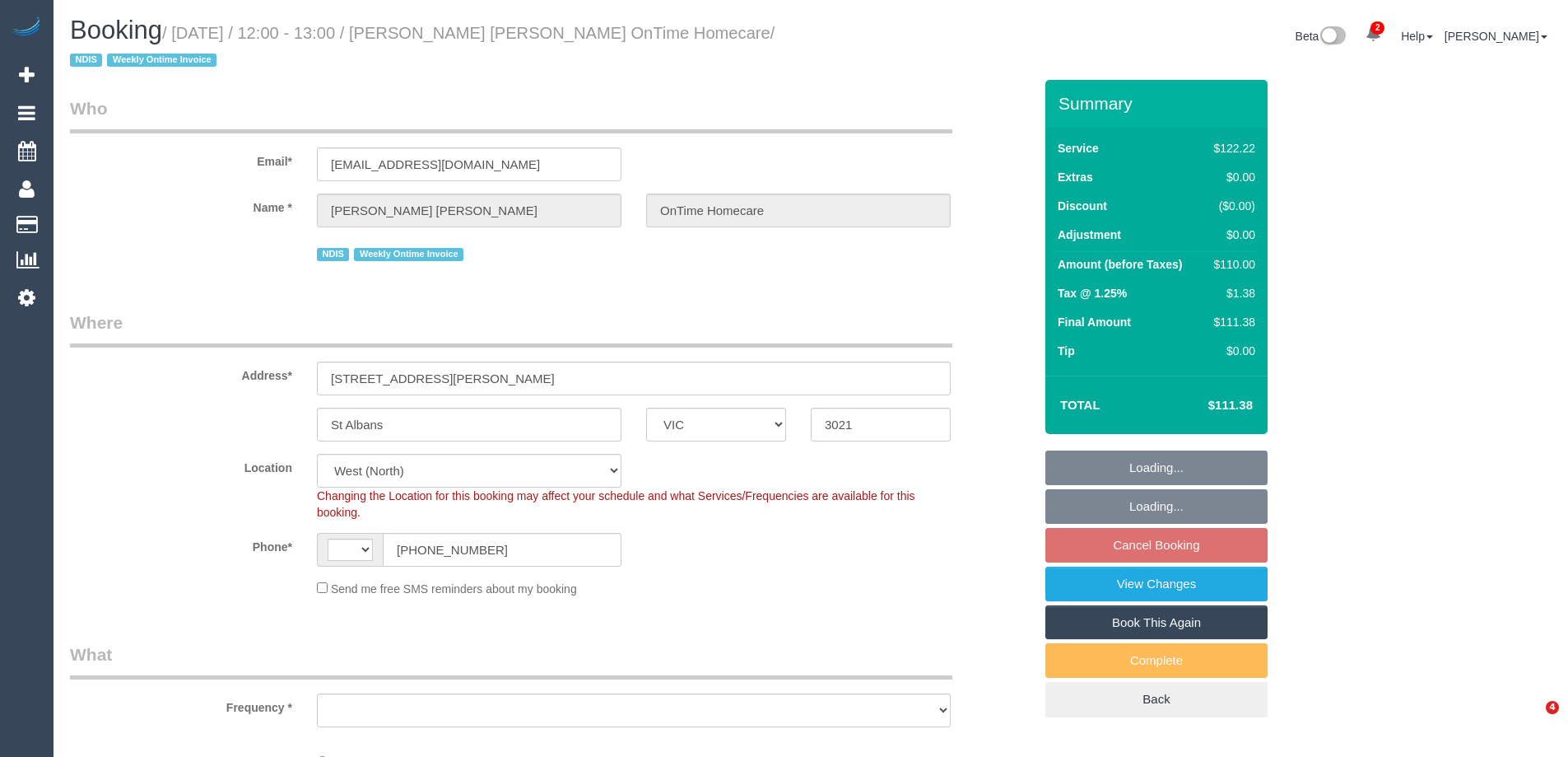
select select "VIC"
select select "string:AU"
select select "object:776"
select select "number:28"
select select "number:14"
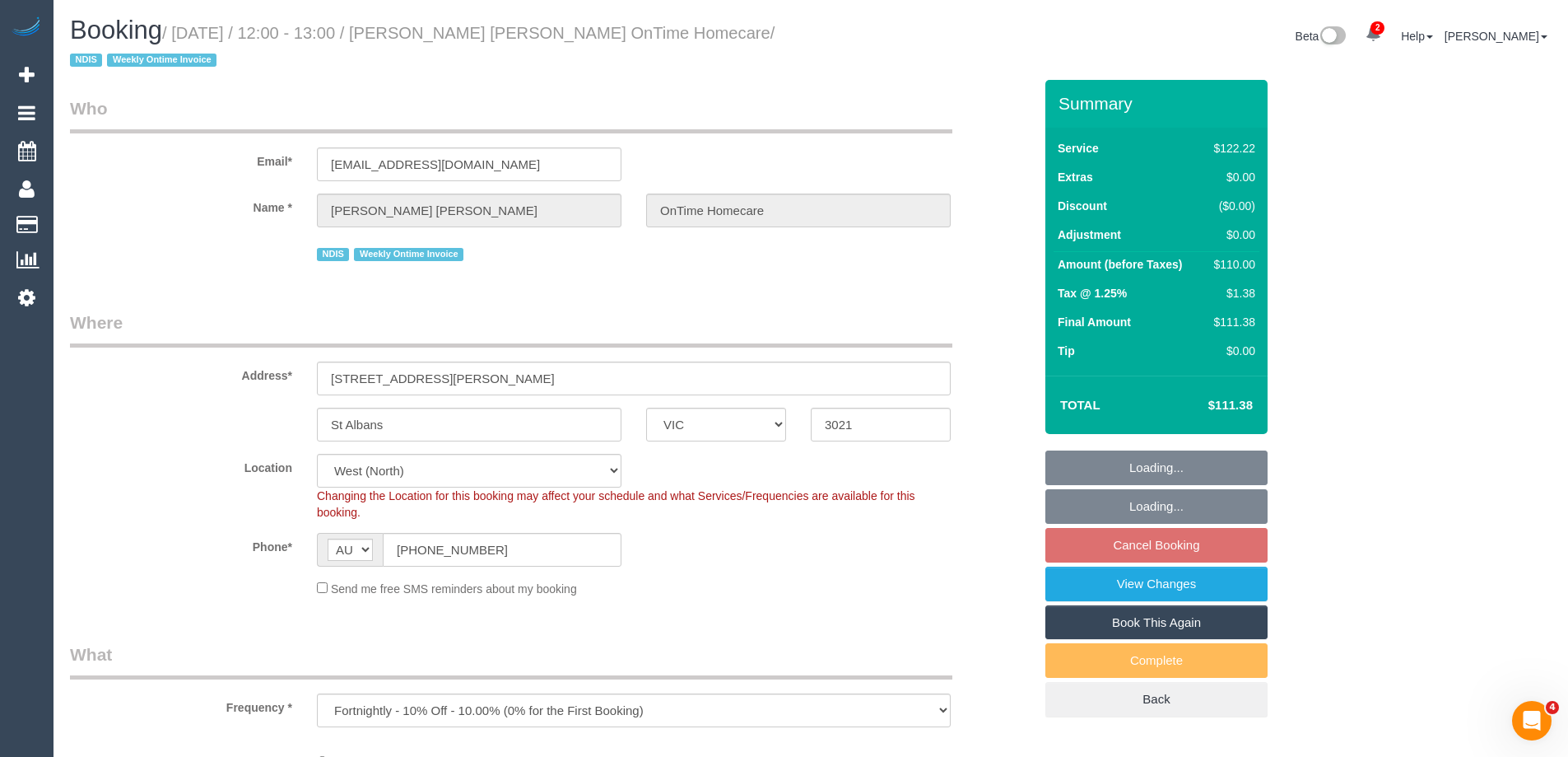
select select "number:19"
select select "number:22"
select select "number:35"
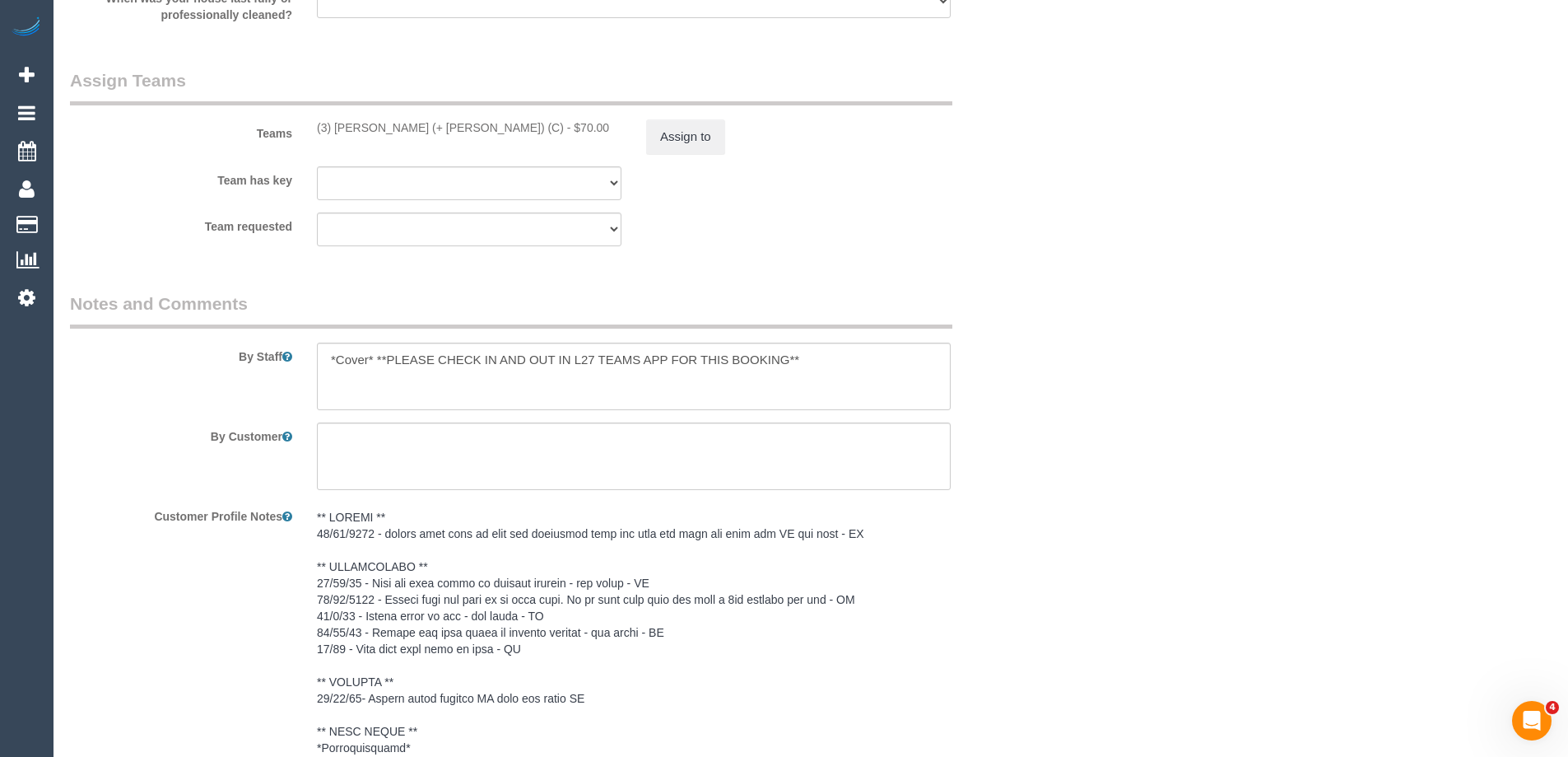
scroll to position [2630, 0]
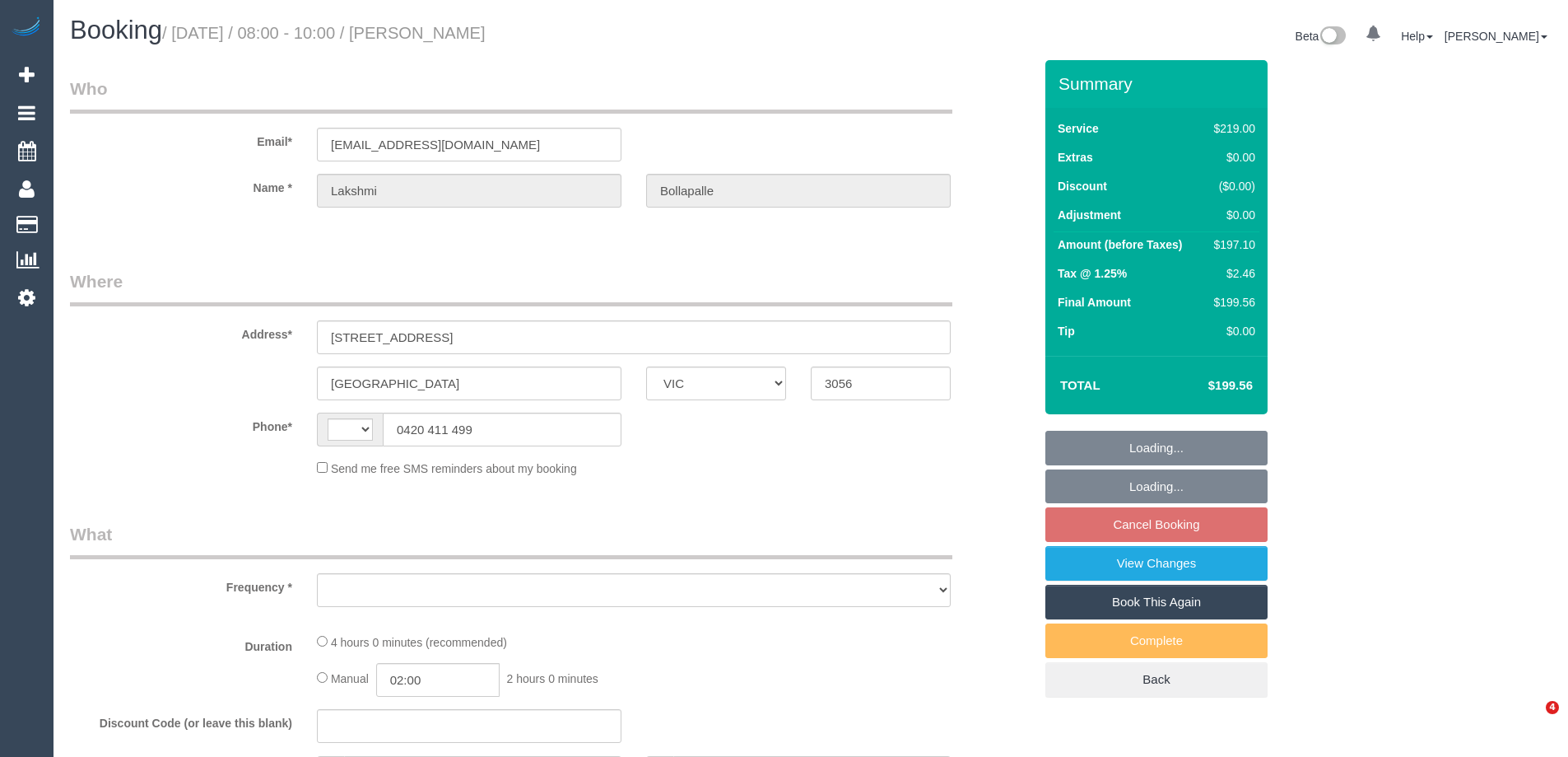
select select "VIC"
select select "string:stripe-pm_1Pgd3a2GScqysDRVYKXQcSX7"
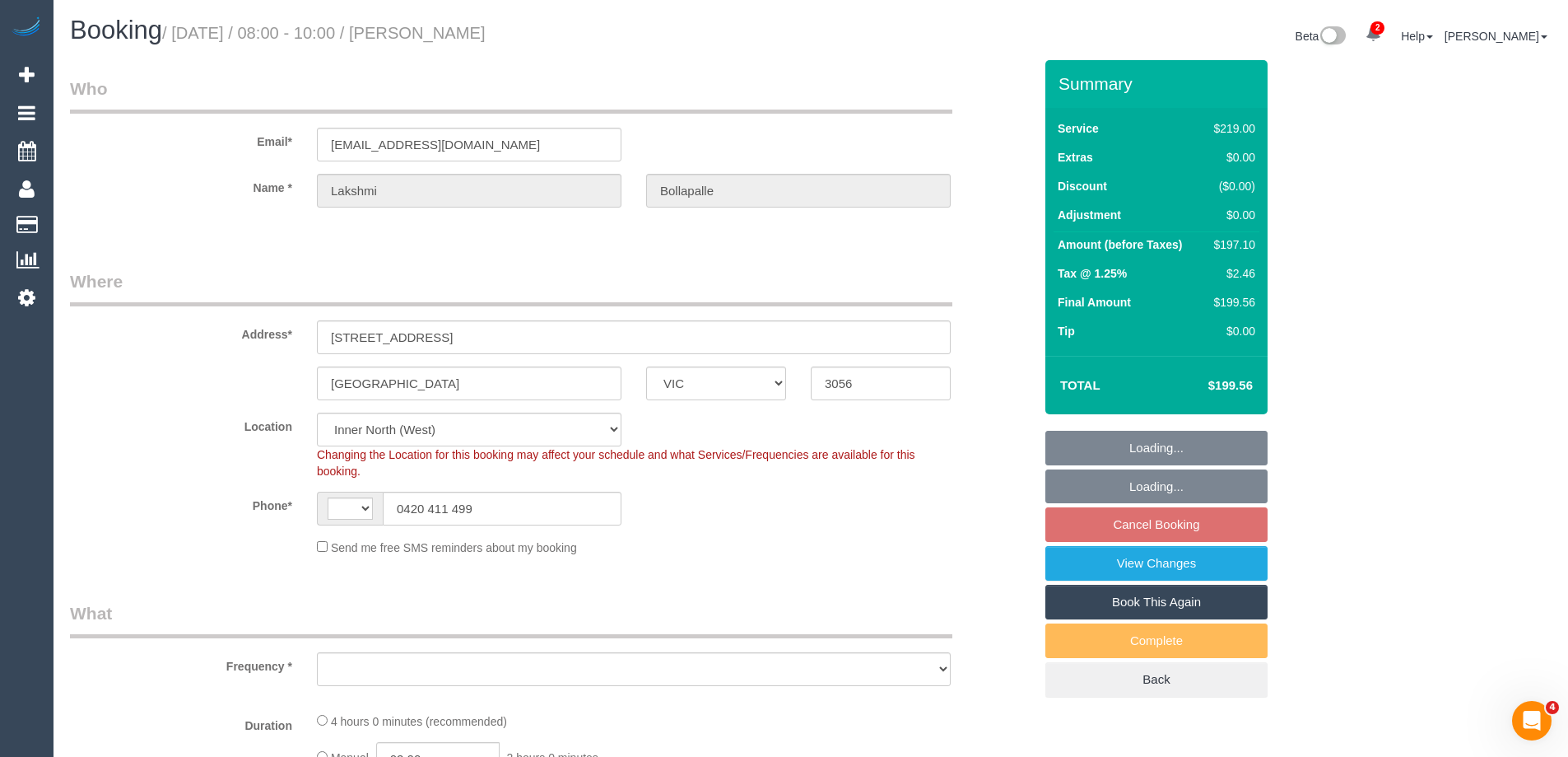
select select "string:AU"
select select "object:623"
select select "number:29"
select select "number:14"
select select "number:19"
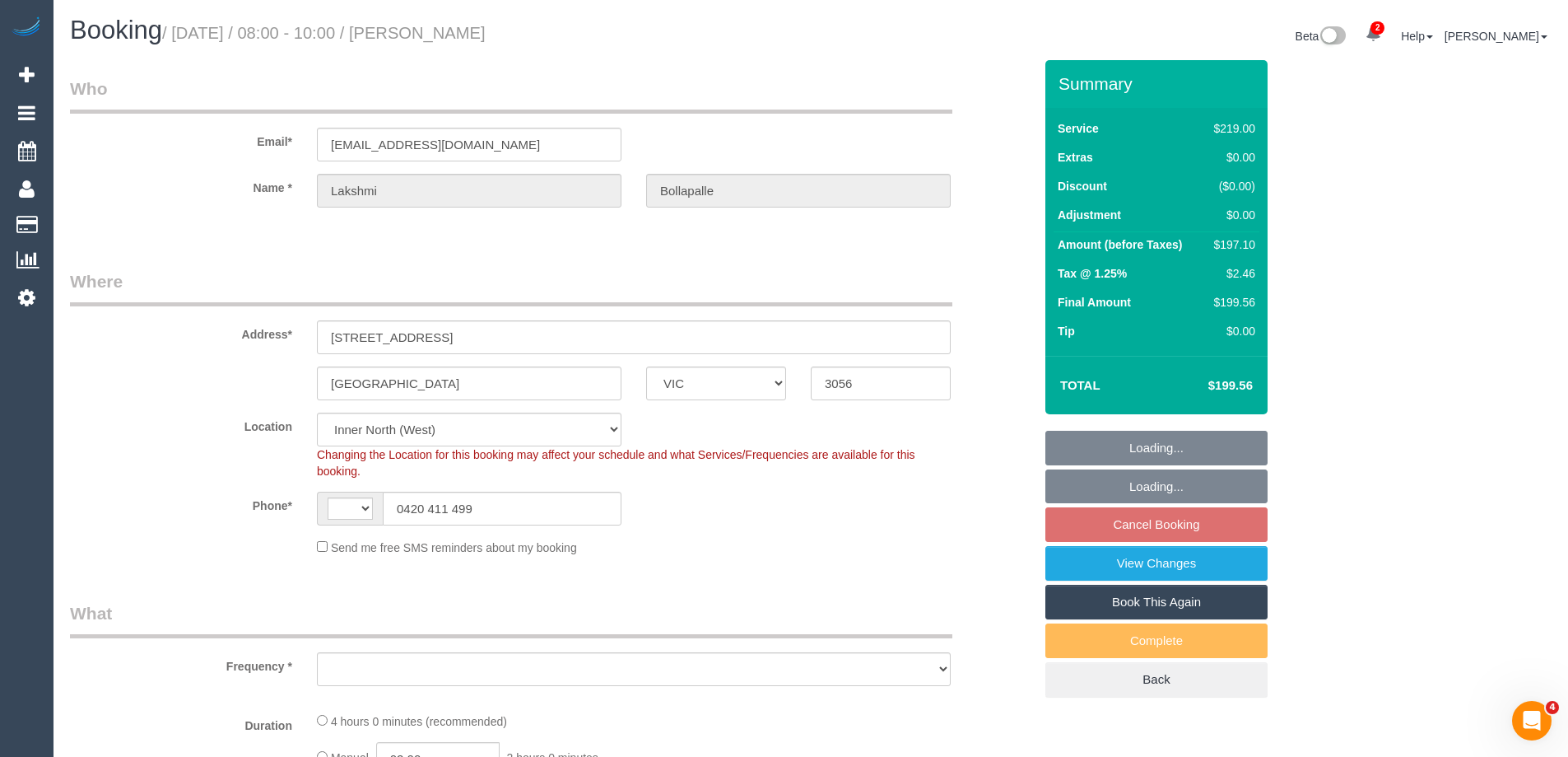
select select "number:24"
select select "number:34"
select select "number:26"
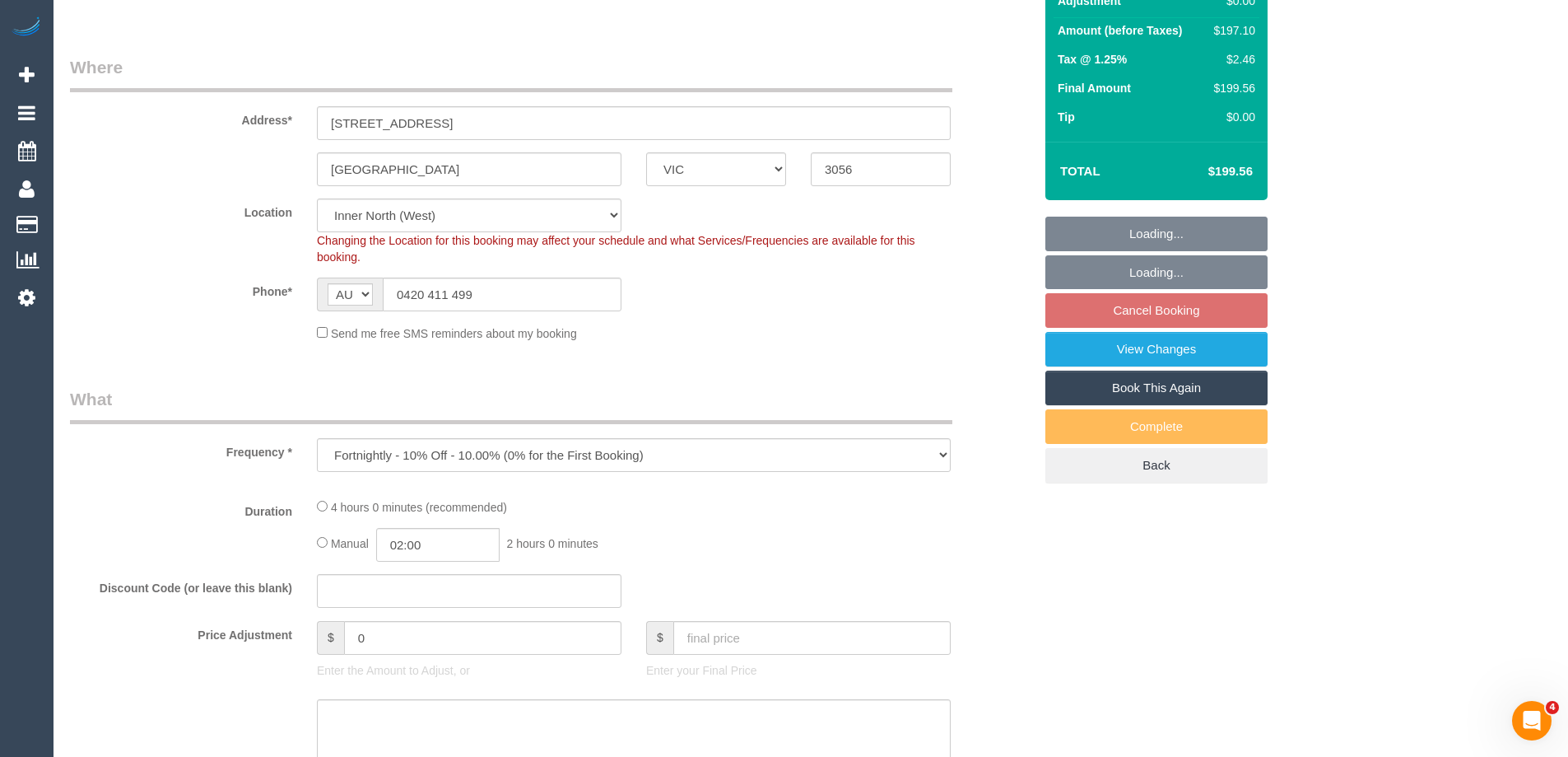
select select "object:774"
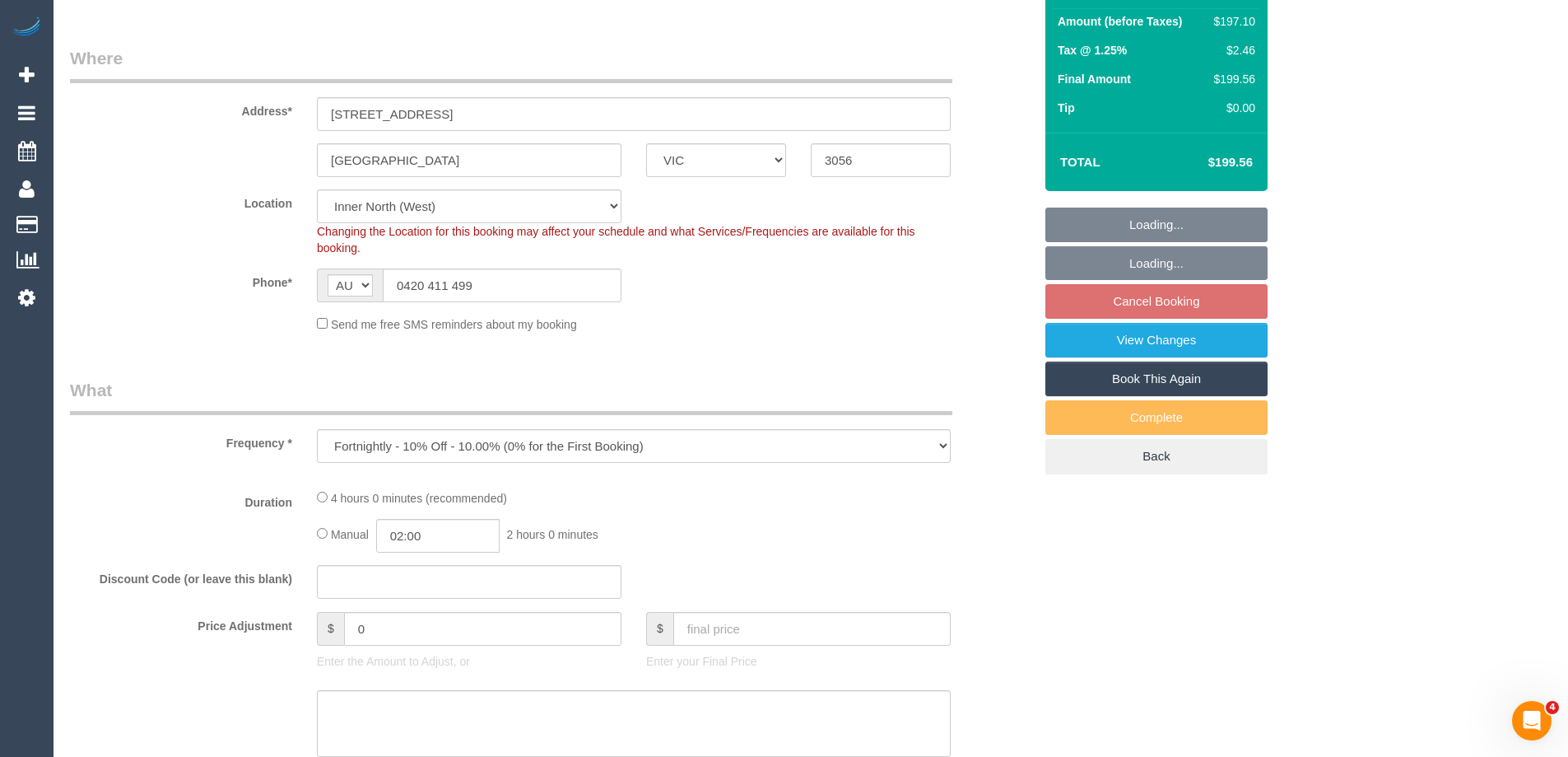
select select "spot2"
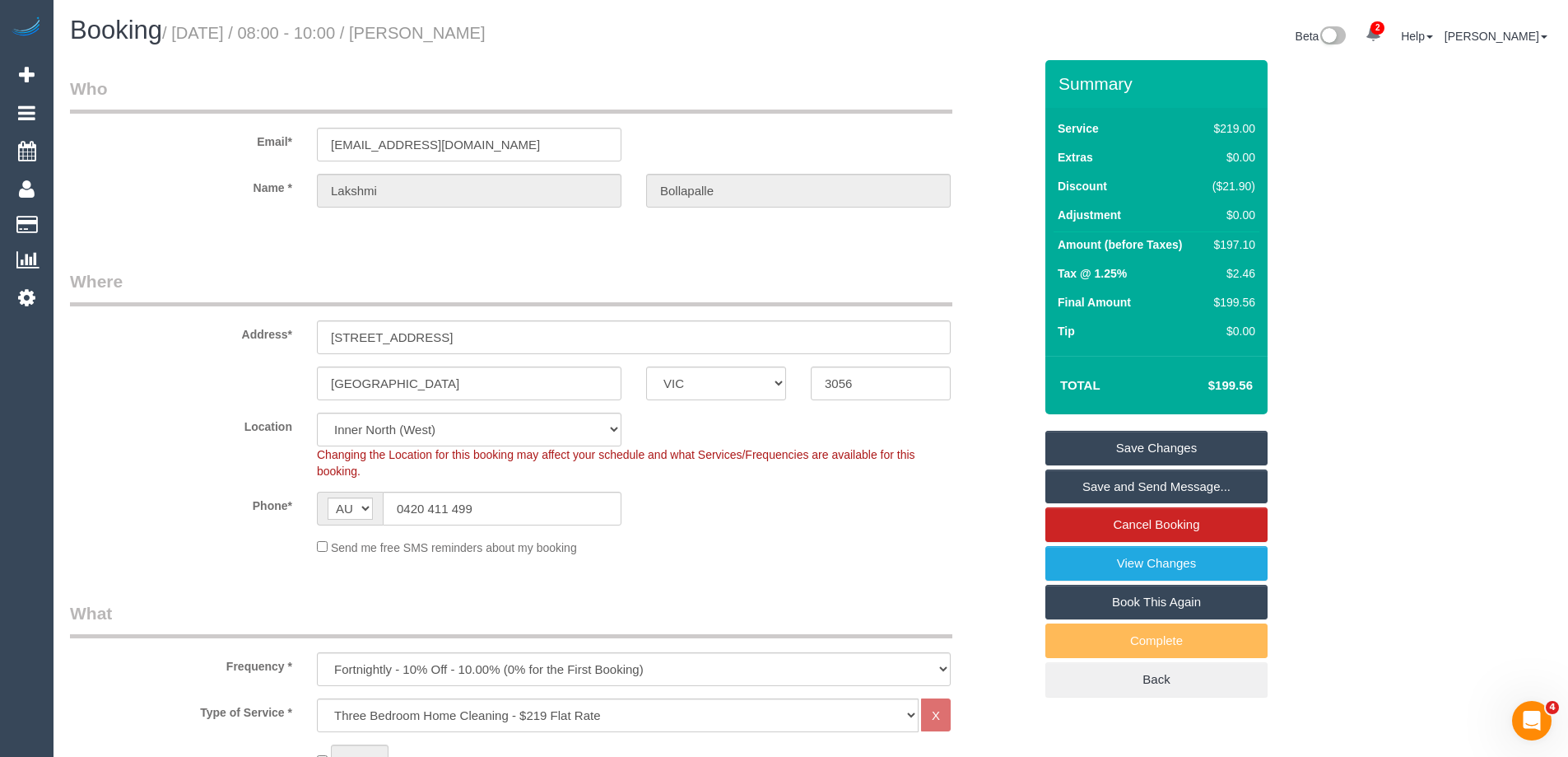
select select "spot40"
click at [1084, 440] on link "Save Changes" at bounding box center [1155, 448] width 222 height 35
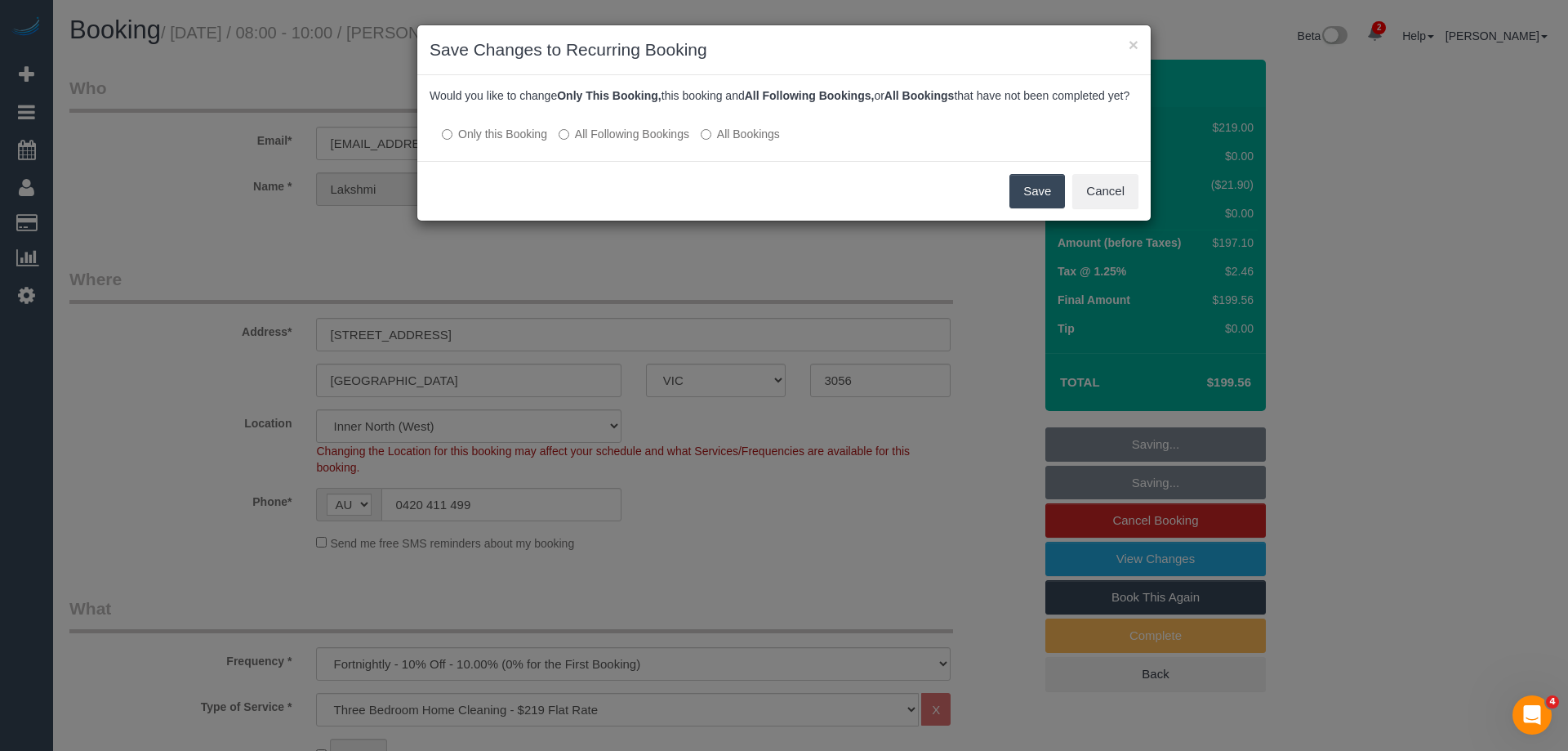
click at [1043, 208] on button "Save" at bounding box center [1037, 192] width 55 height 35
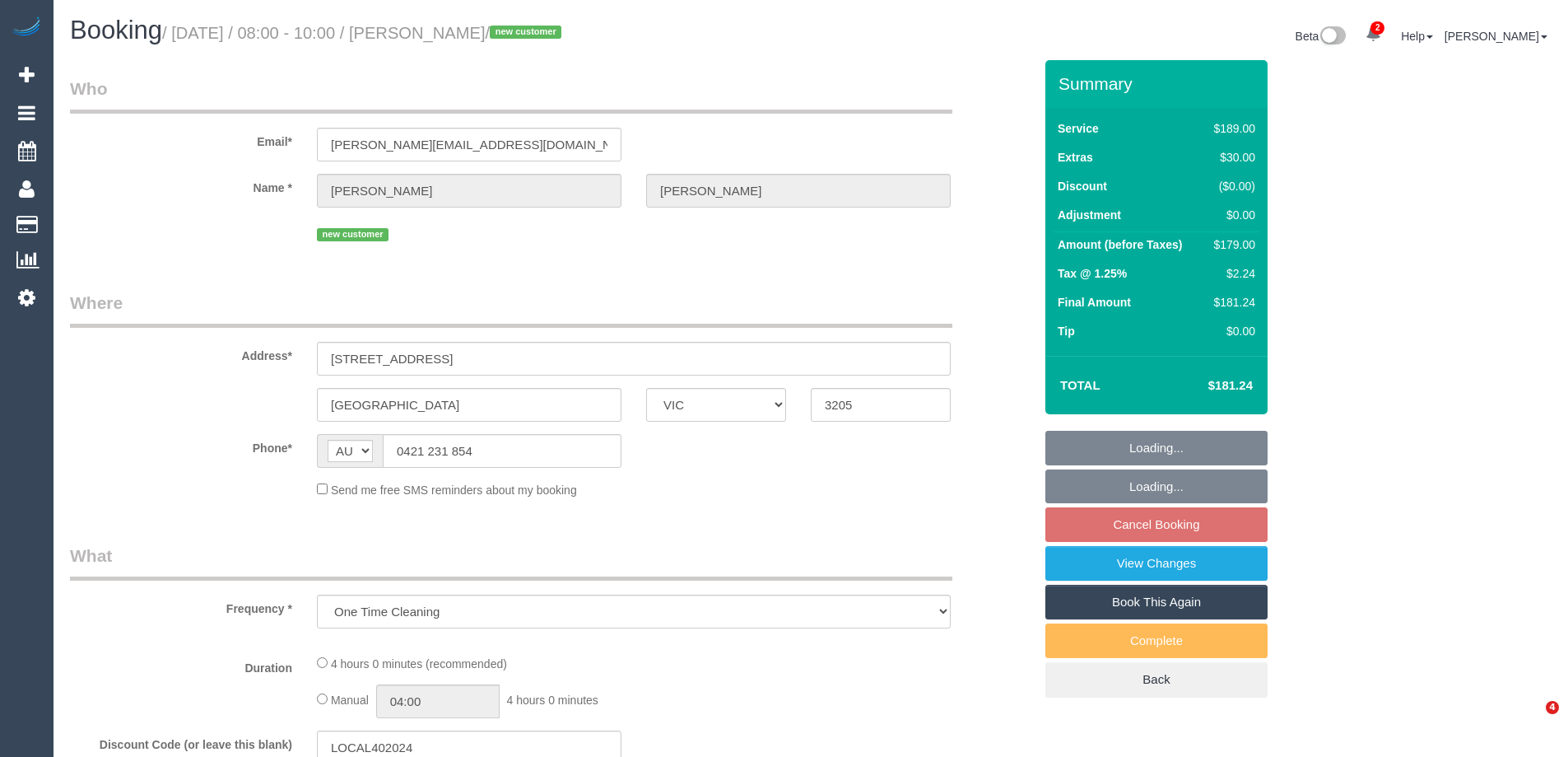
select select "VIC"
select select "string:stripe-pm_1S5p6n2GScqysDRVCCweqlNU"
select select "number:28"
select select "number:14"
select select "number:20"
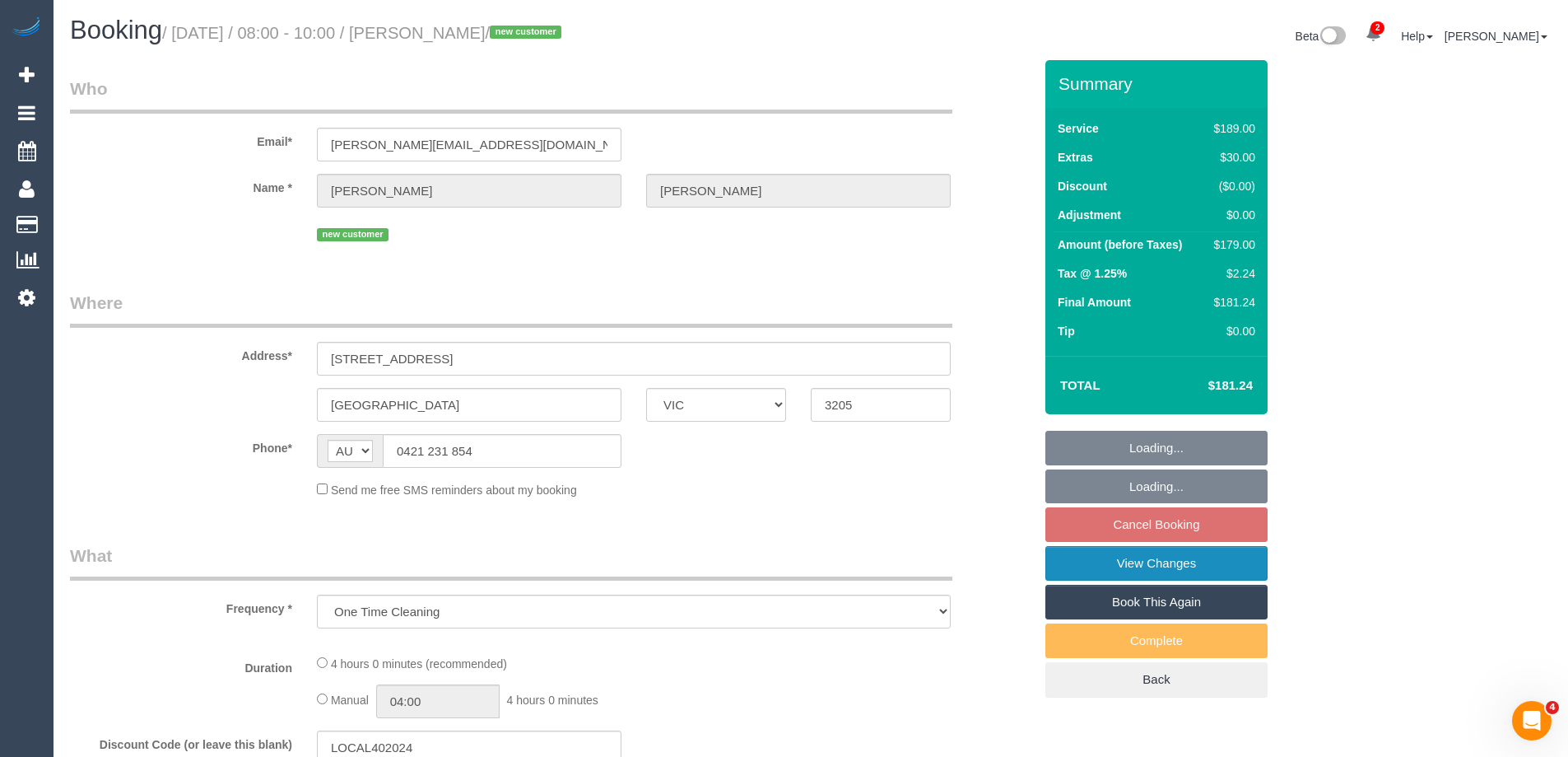
select select "number:24"
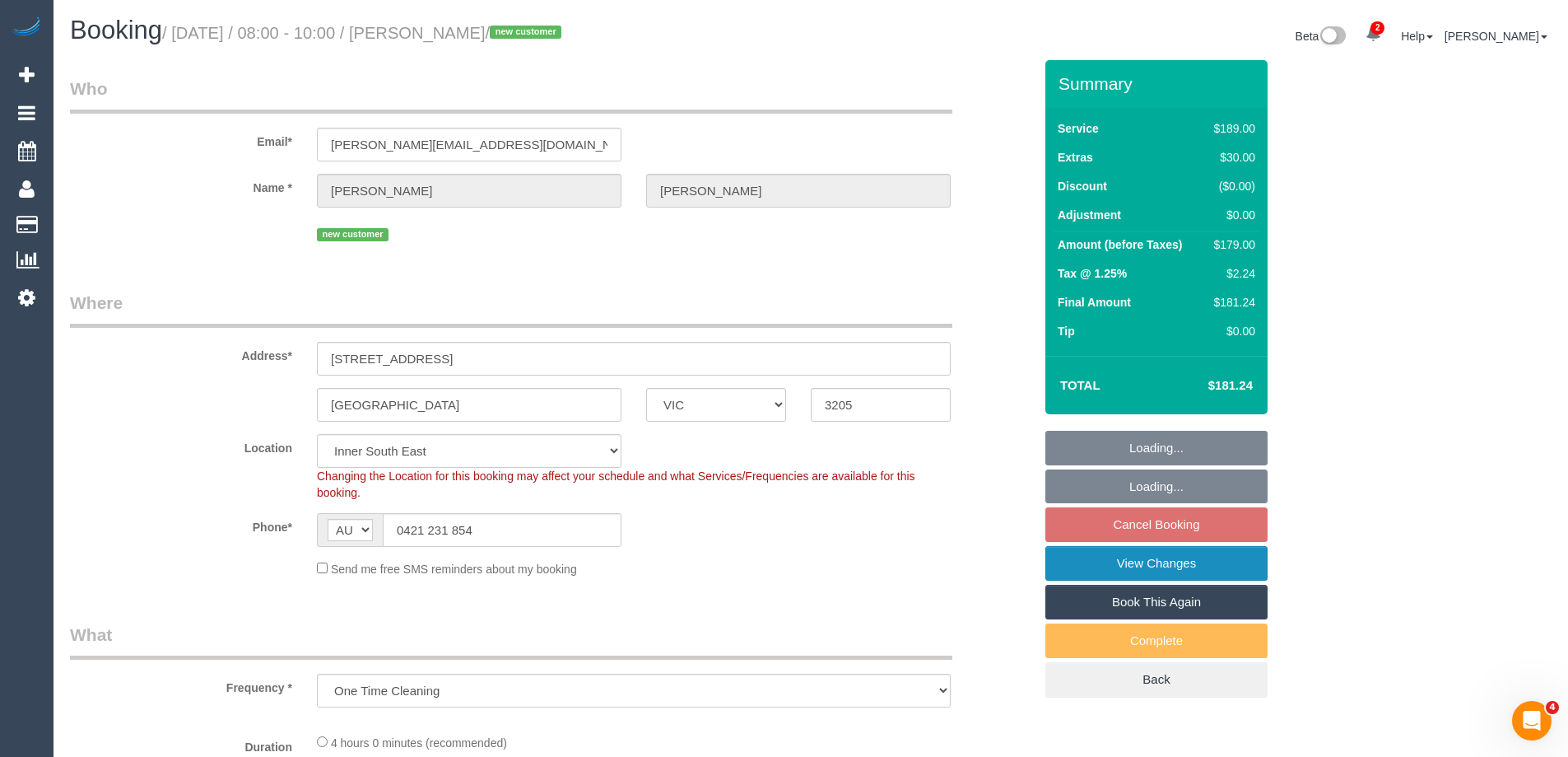
select select "object:702"
click at [1065, 555] on link "View Changes" at bounding box center [1155, 563] width 222 height 35
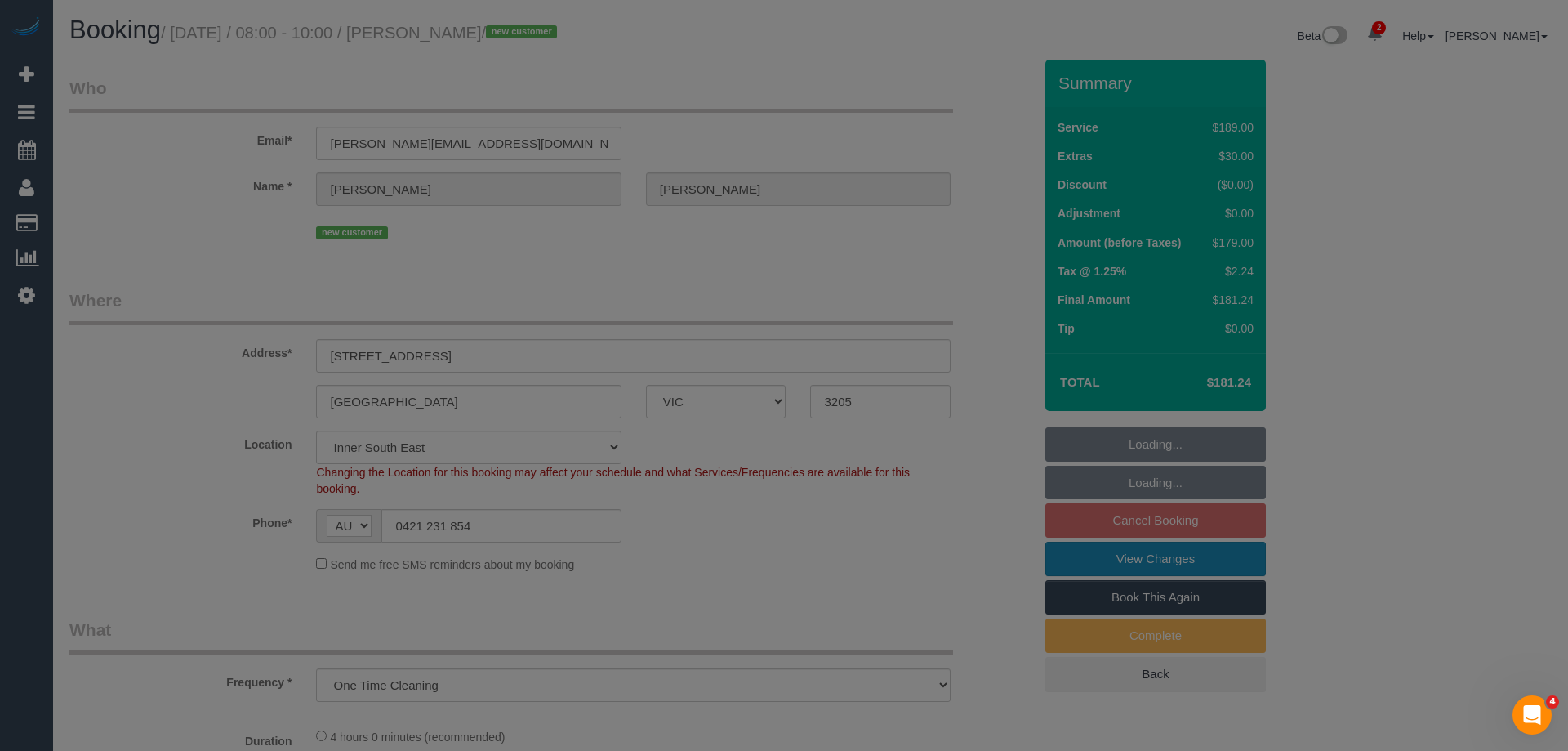
select select "spot2"
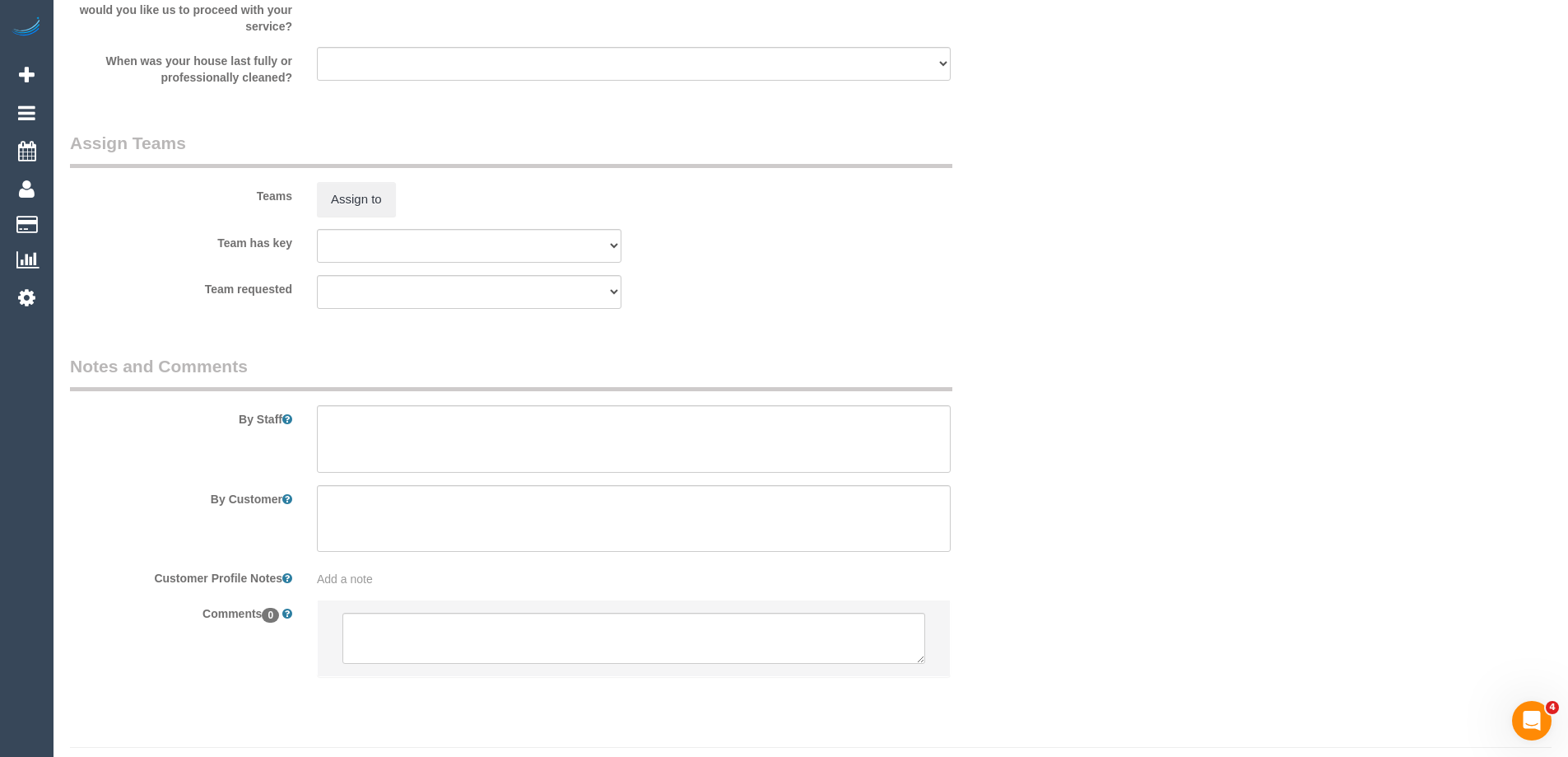
scroll to position [2428, 0]
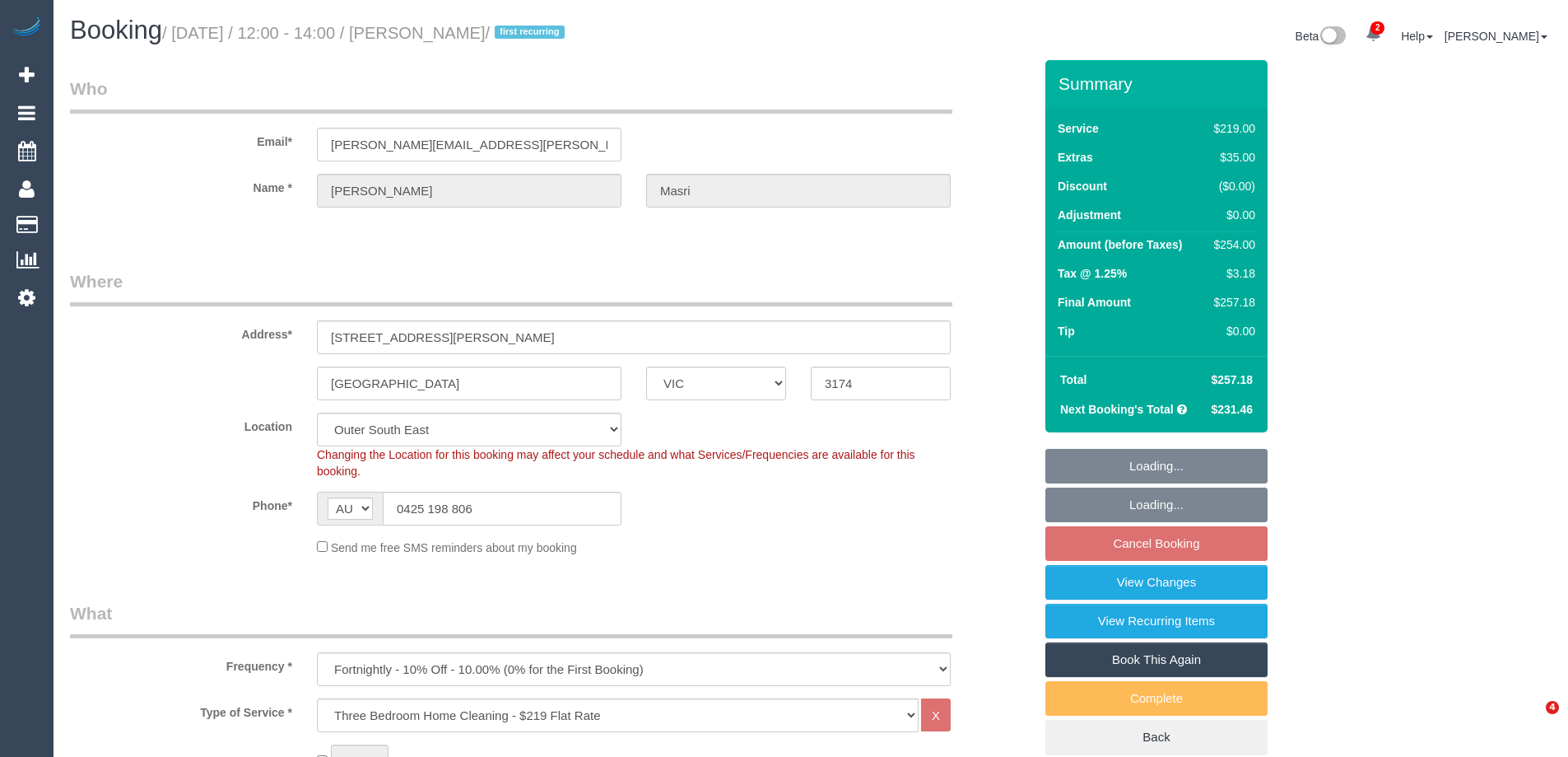
select select "VIC"
select select "number:29"
select select "number:14"
select select "number:19"
select select "number:25"
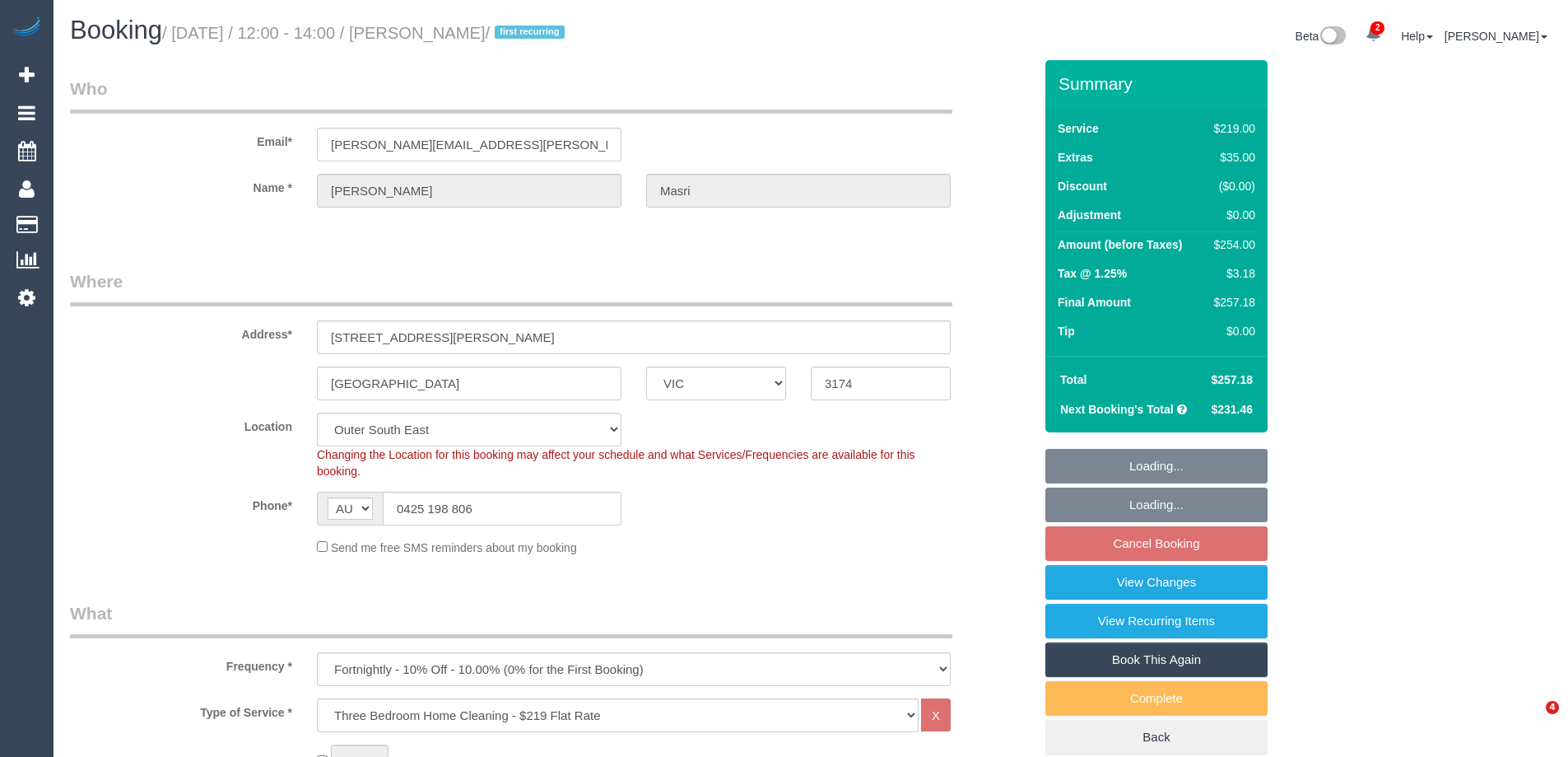
select select "number:34"
select select "number:11"
select select "spot3"
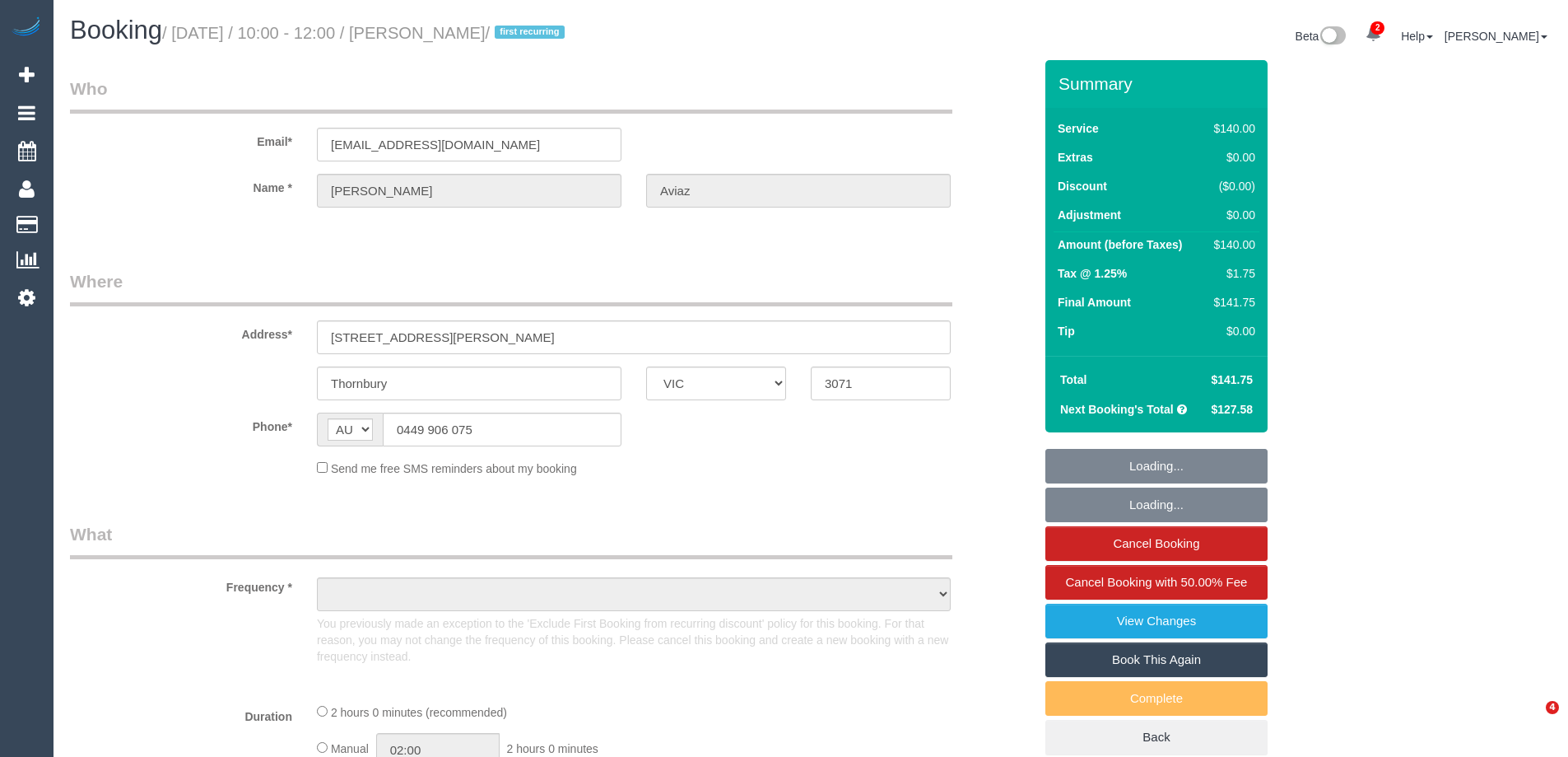
select select "VIC"
select select "string:stripe-pm_1RzoTQ2GScqysDRVP2KB029n"
select select "number:28"
select select "number:16"
select select "number:18"
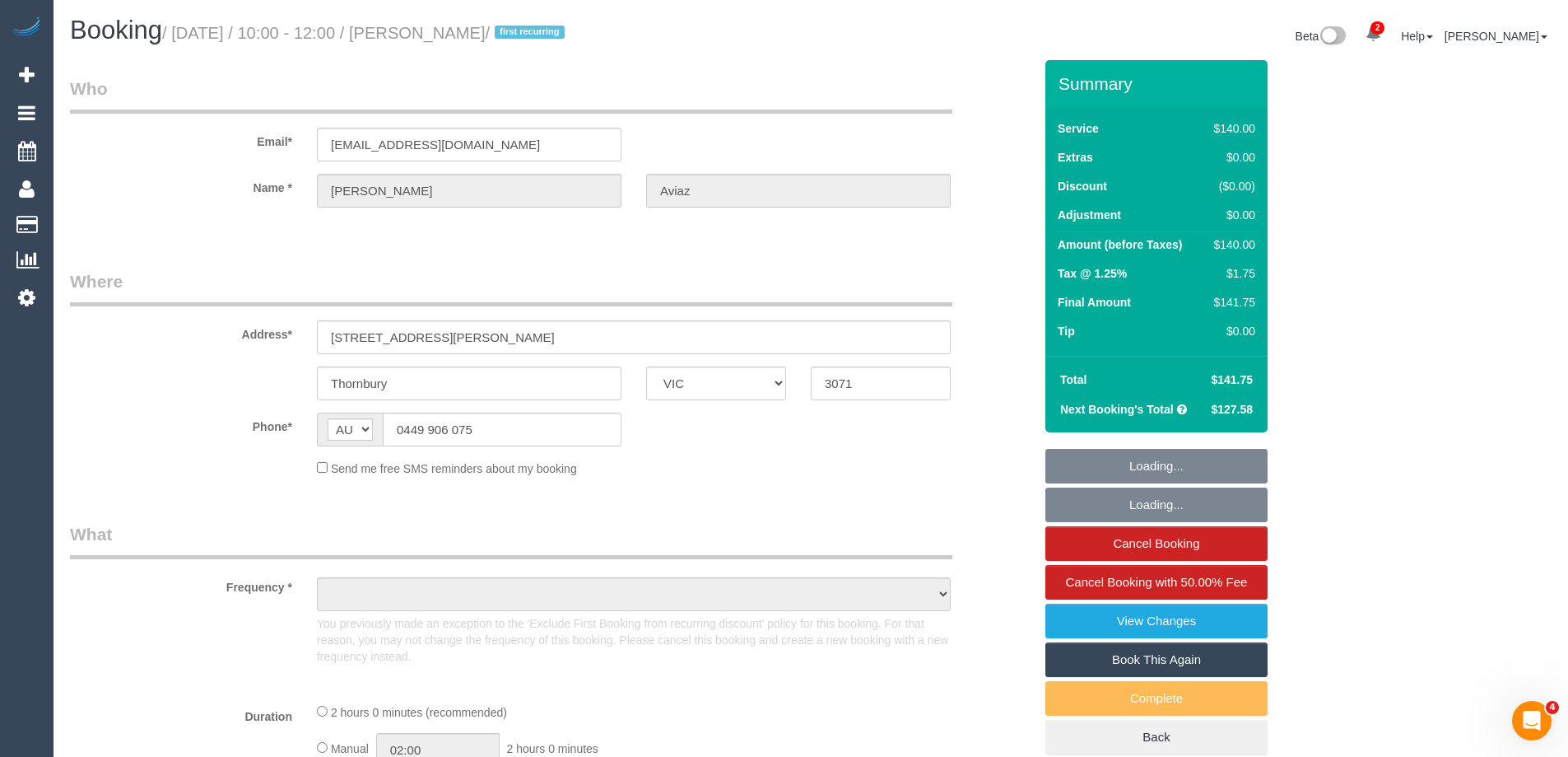
select select "number:36"
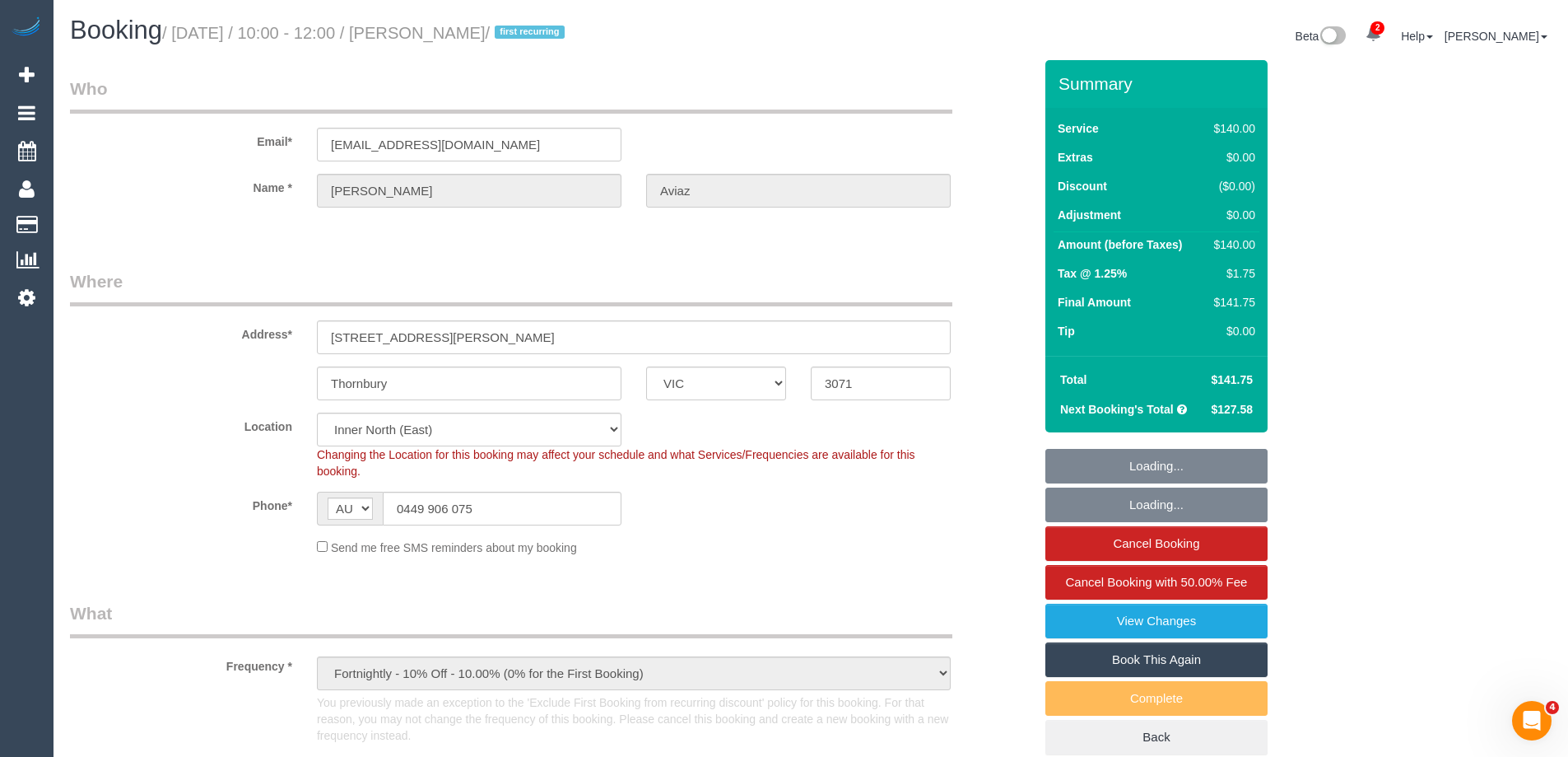
select select "object:1747"
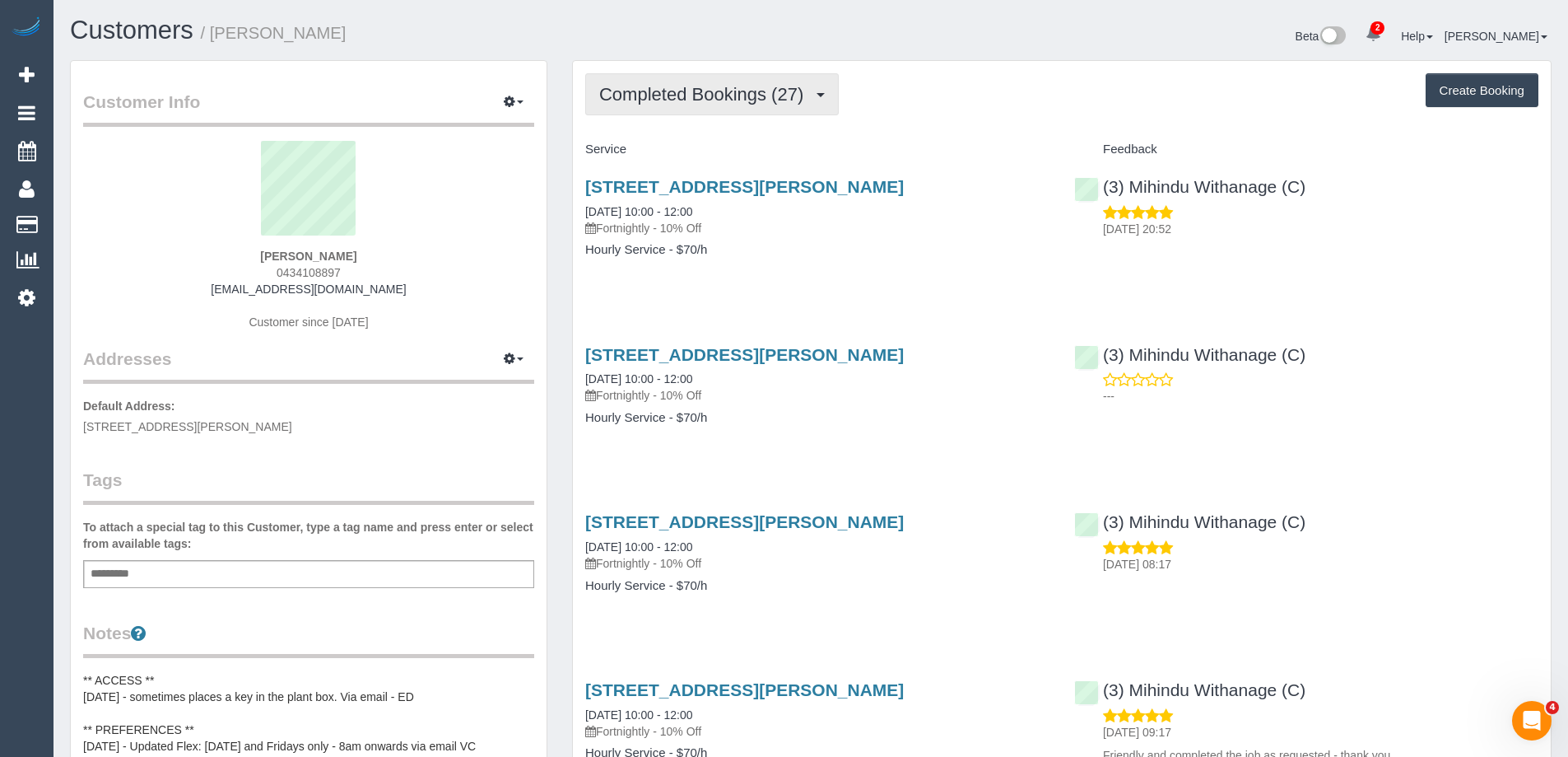
click at [665, 94] on span "Completed Bookings (27)" at bounding box center [705, 94] width 212 height 20
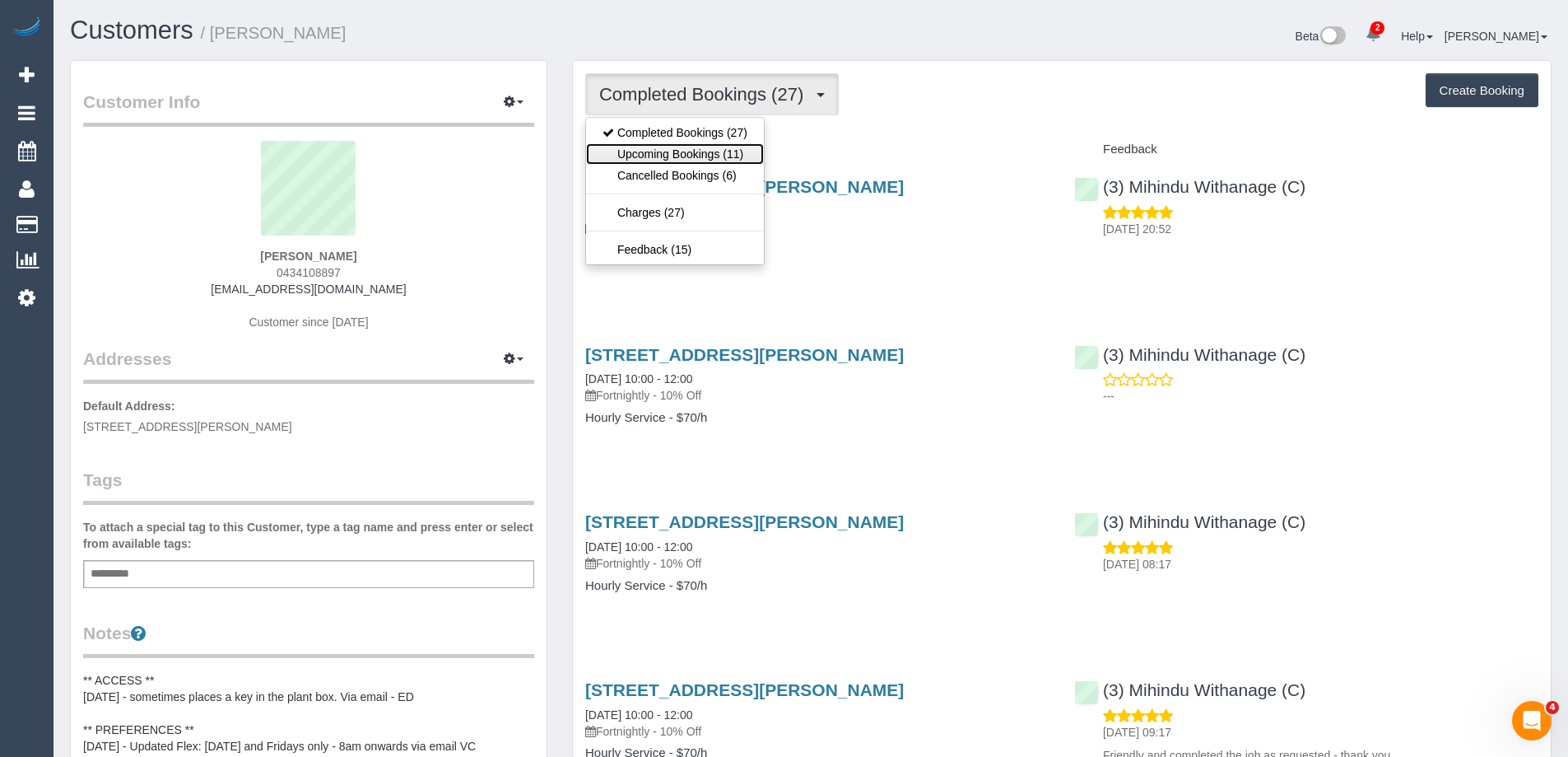
click at [687, 154] on link "Upcoming Bookings (11)" at bounding box center [674, 154] width 177 height 21
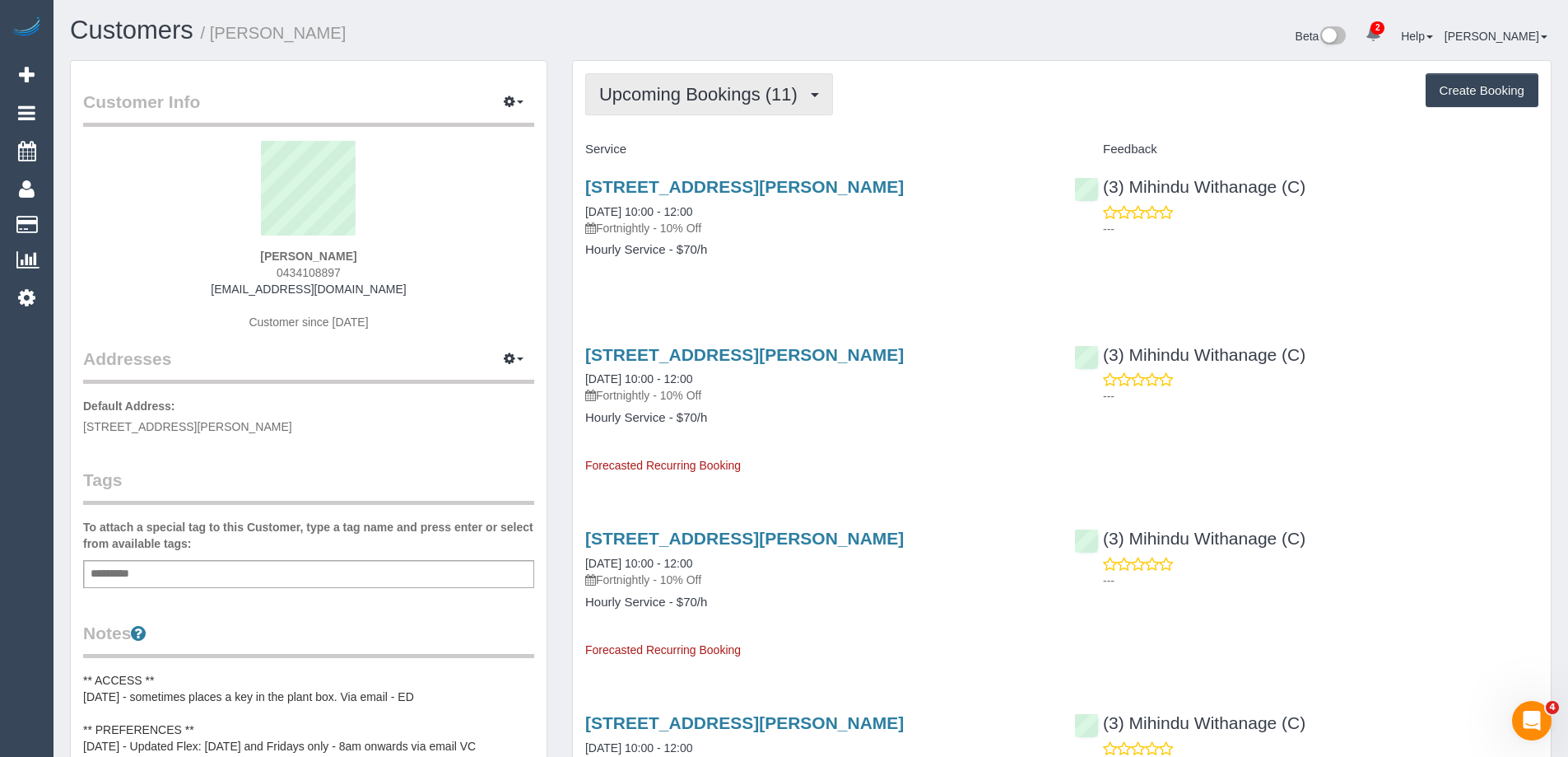
click at [659, 94] on span "Upcoming Bookings (11)" at bounding box center [703, 94] width 207 height 20
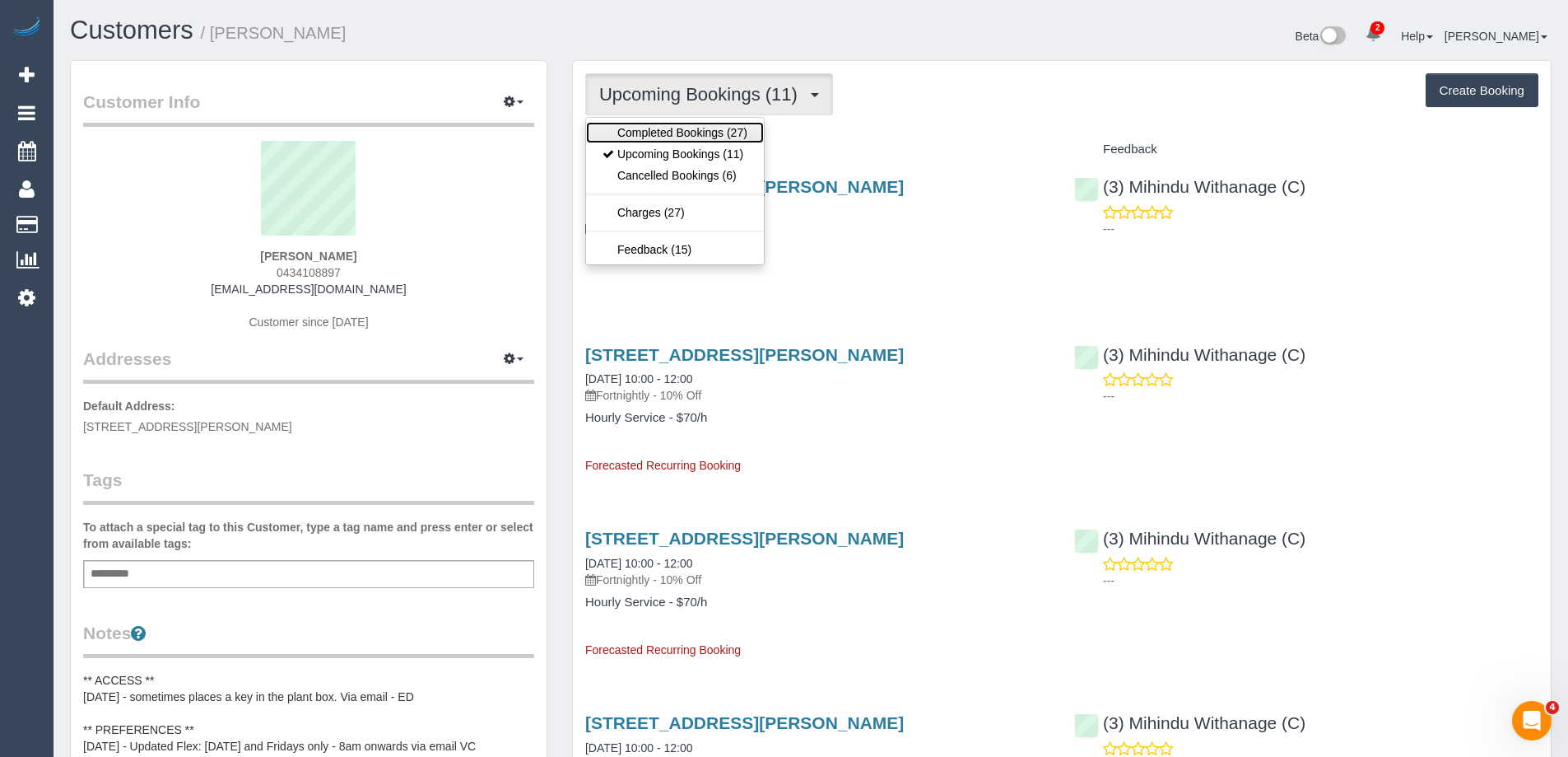
click at [659, 122] on link "Completed Bookings (27)" at bounding box center [674, 132] width 177 height 21
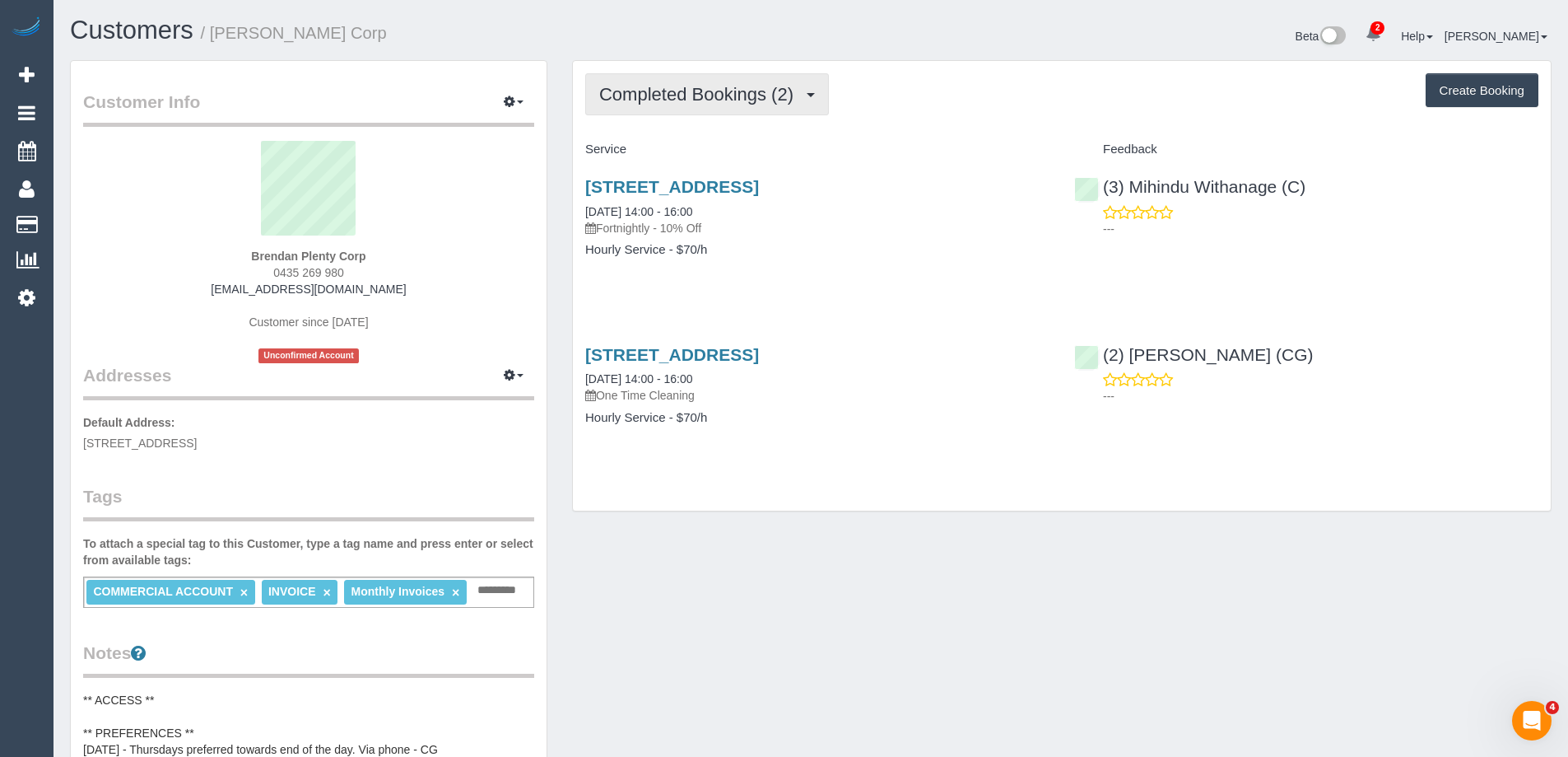
click at [747, 102] on span "Completed Bookings (2)" at bounding box center [700, 94] width 202 height 20
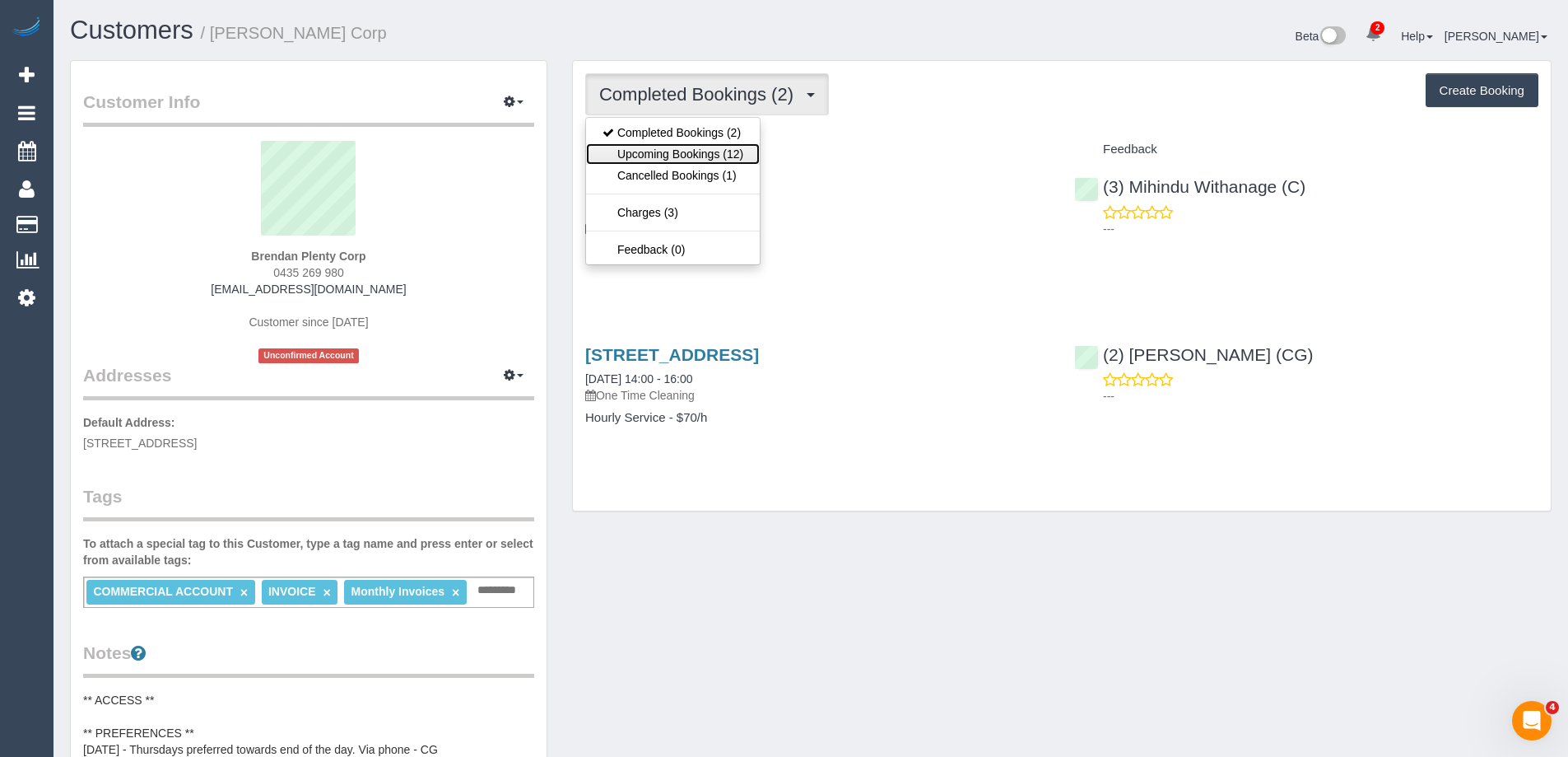
click at [708, 146] on link "Upcoming Bookings (12)" at bounding box center [672, 154] width 174 height 21
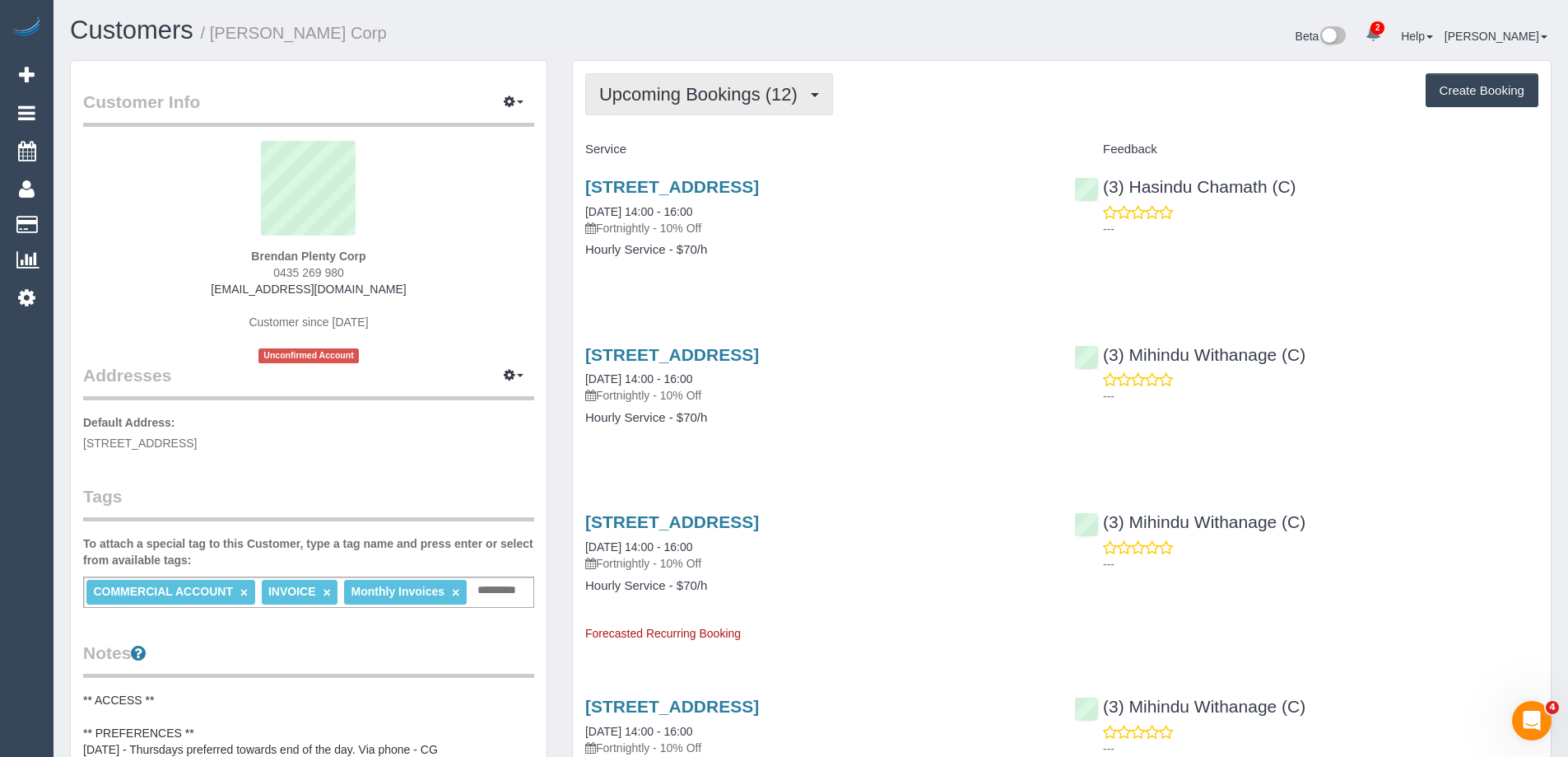
click at [725, 87] on span "Upcoming Bookings (12)" at bounding box center [703, 94] width 207 height 20
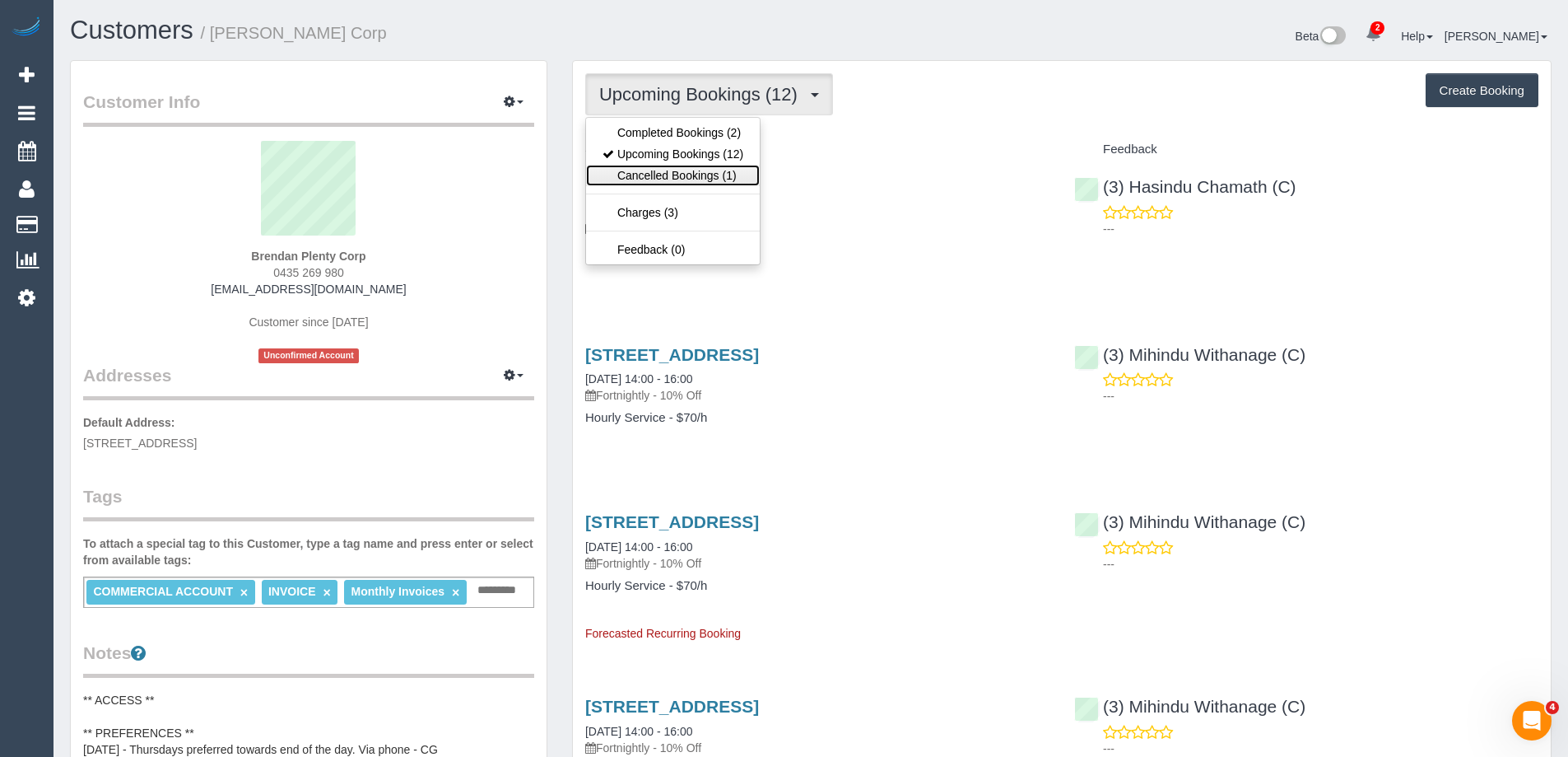
click at [707, 182] on link "Cancelled Bookings (1)" at bounding box center [672, 175] width 174 height 21
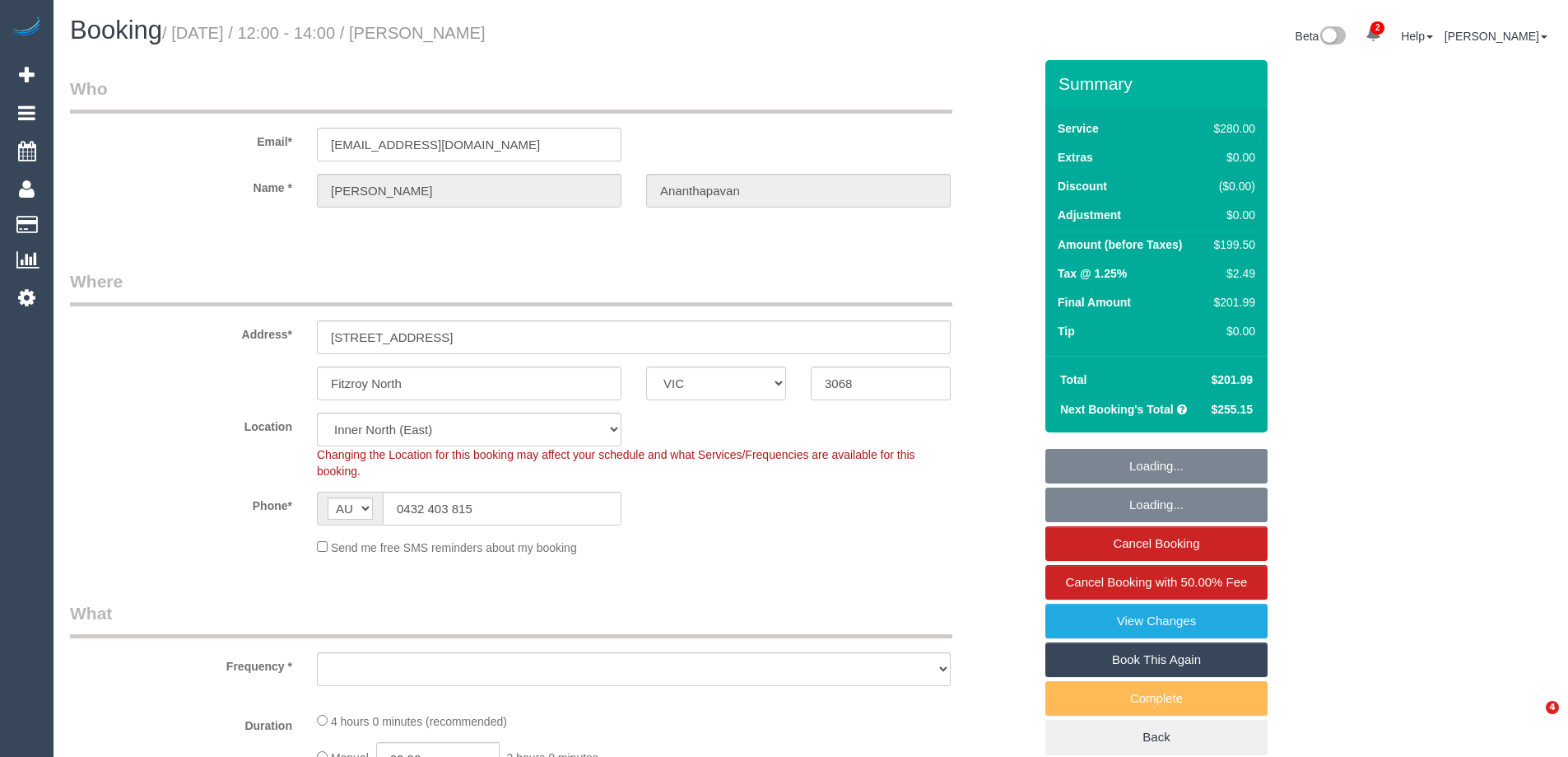
select select "VIC"
select select "number:28"
select select "number:14"
select select "number:19"
select select "object:1566"
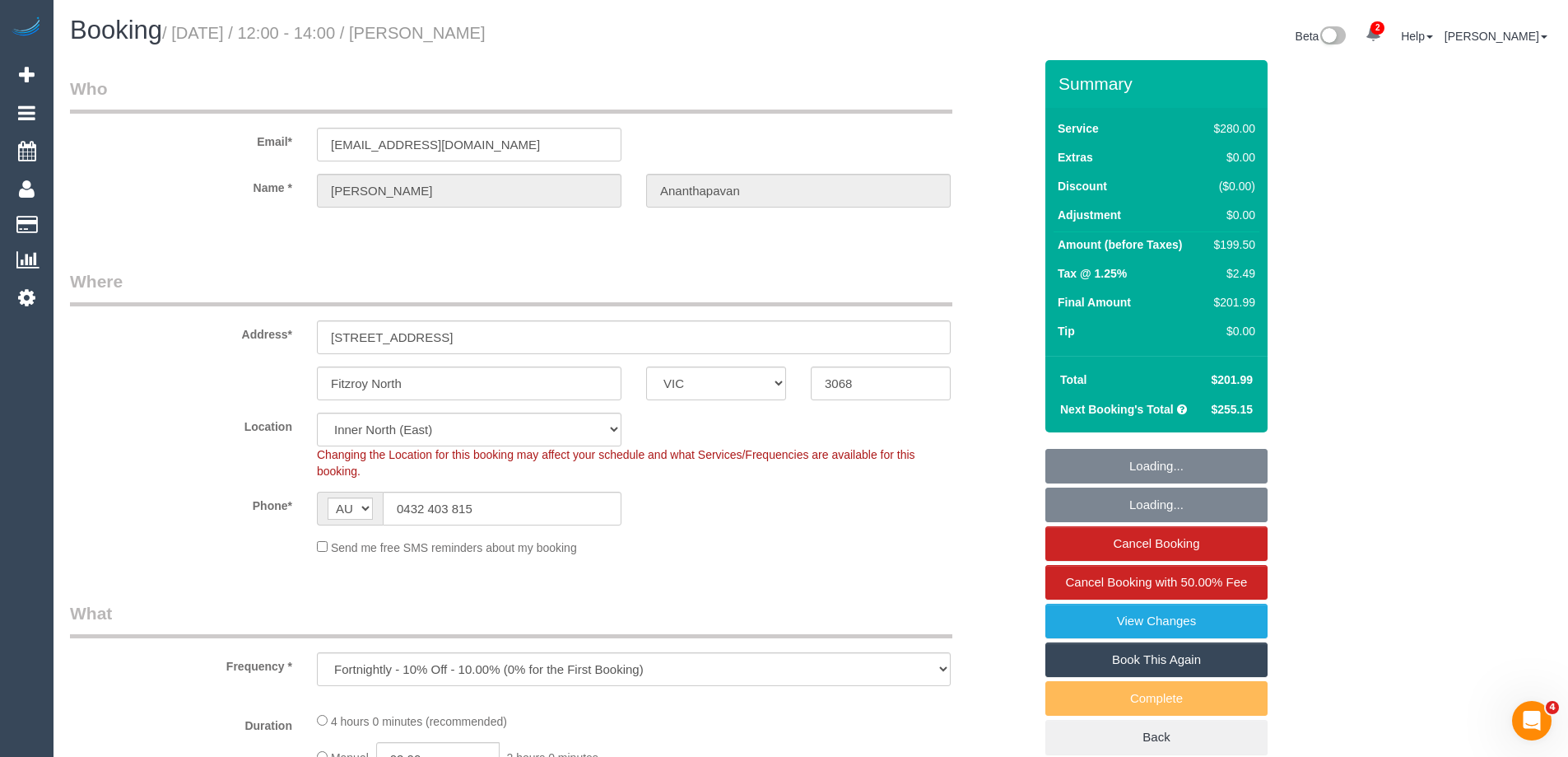
select select "string:stripe-pm_1QAWV12GScqysDRVOUs2bCDc"
select select "240"
select select "object:1738"
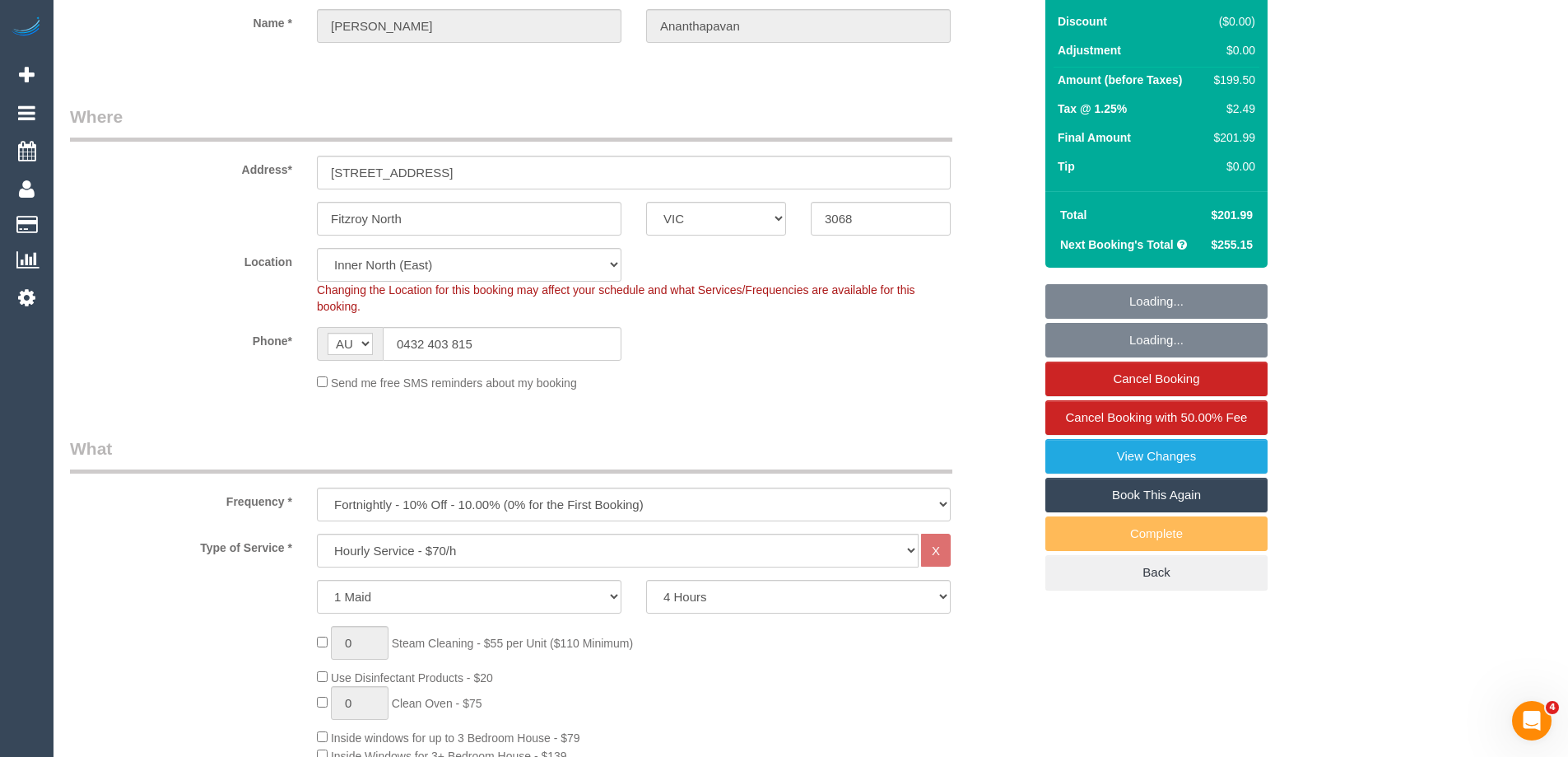
scroll to position [247, 0]
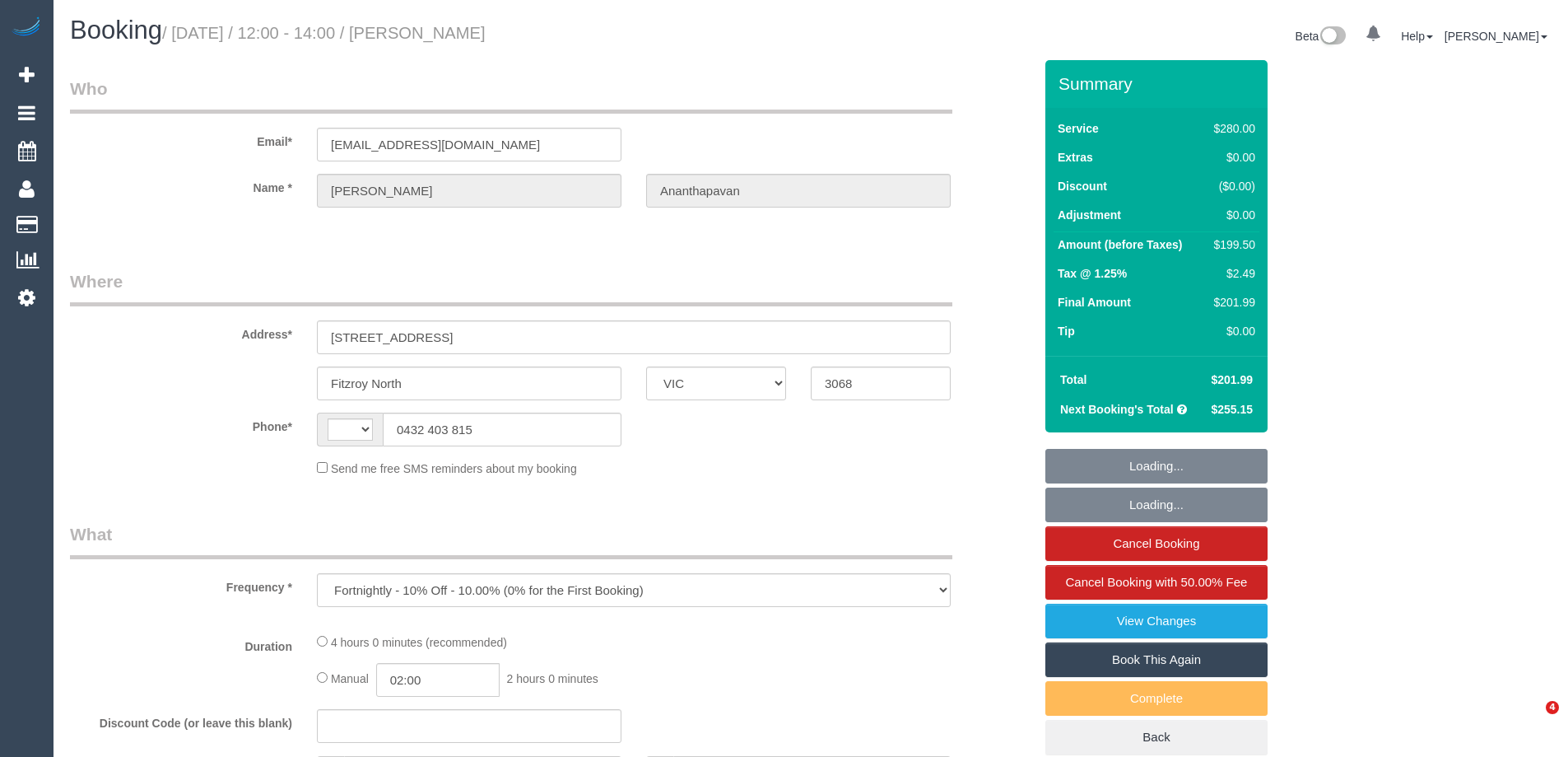
select select "VIC"
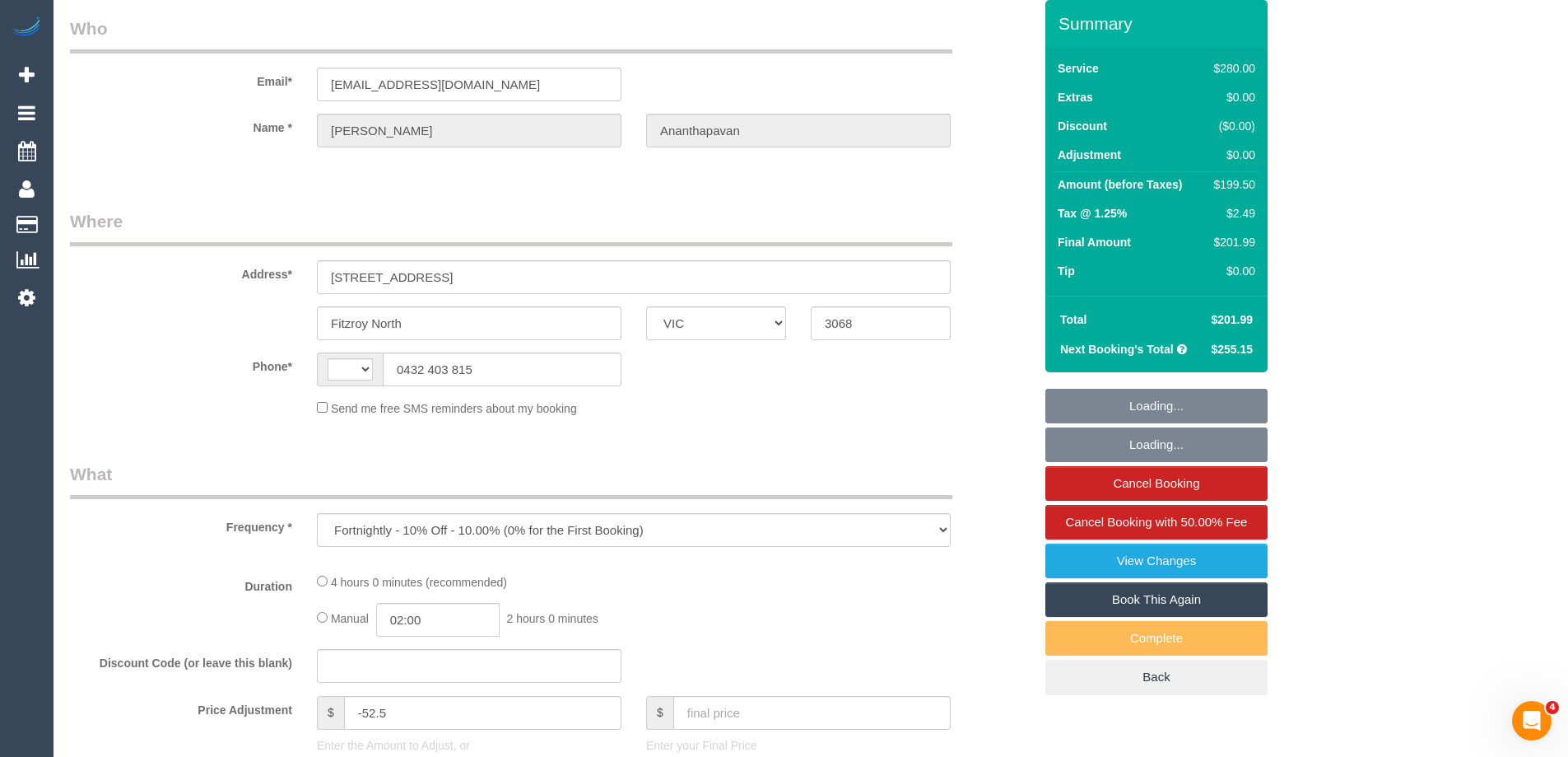
select select "string:stripe-pm_1QAWV12GScqysDRVOUs2bCDc"
select select "240"
select select "number:28"
select select "number:14"
select select "number:19"
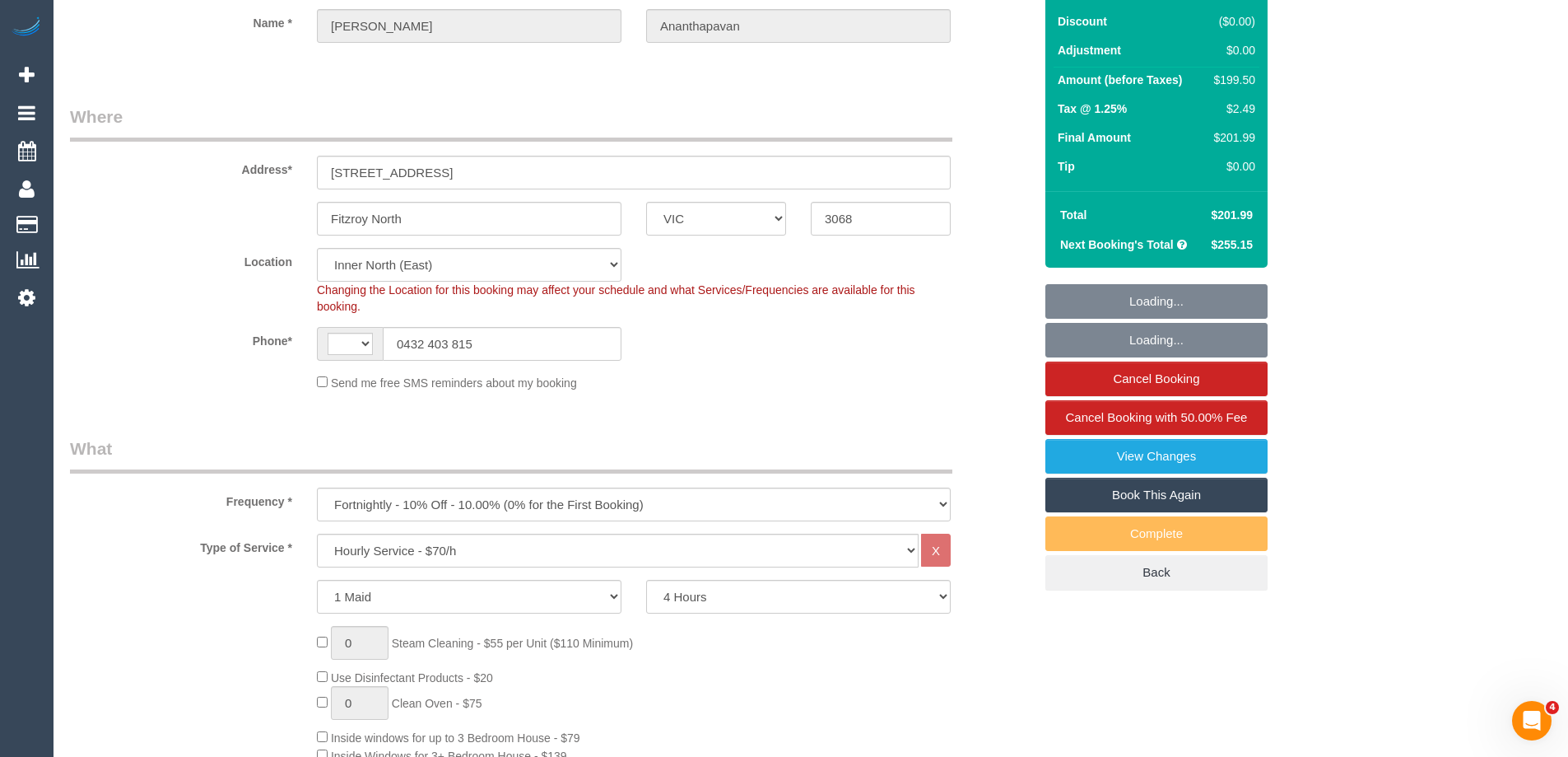
select select "object:885"
select select "string:AU"
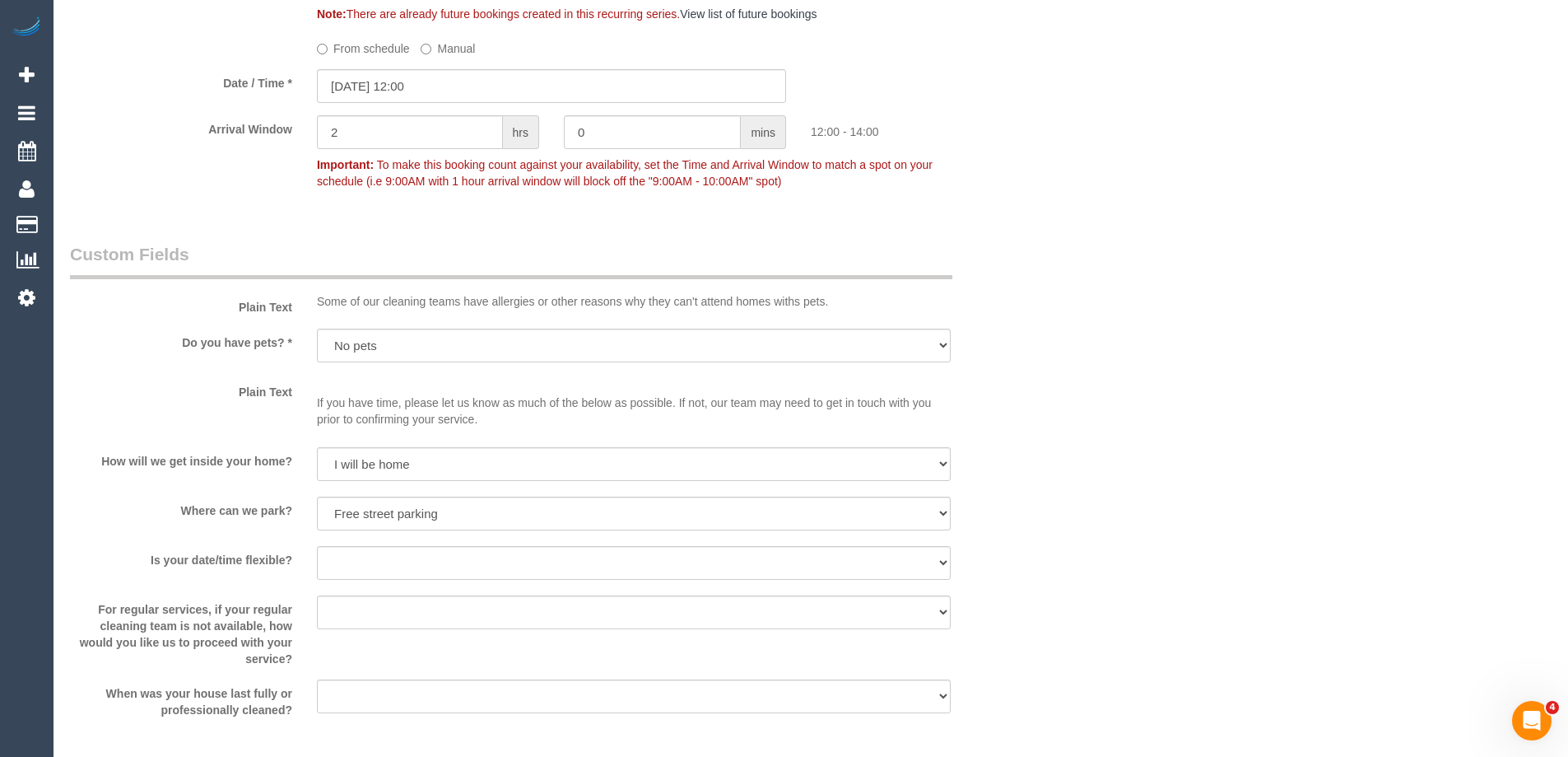
scroll to position [1729, 0]
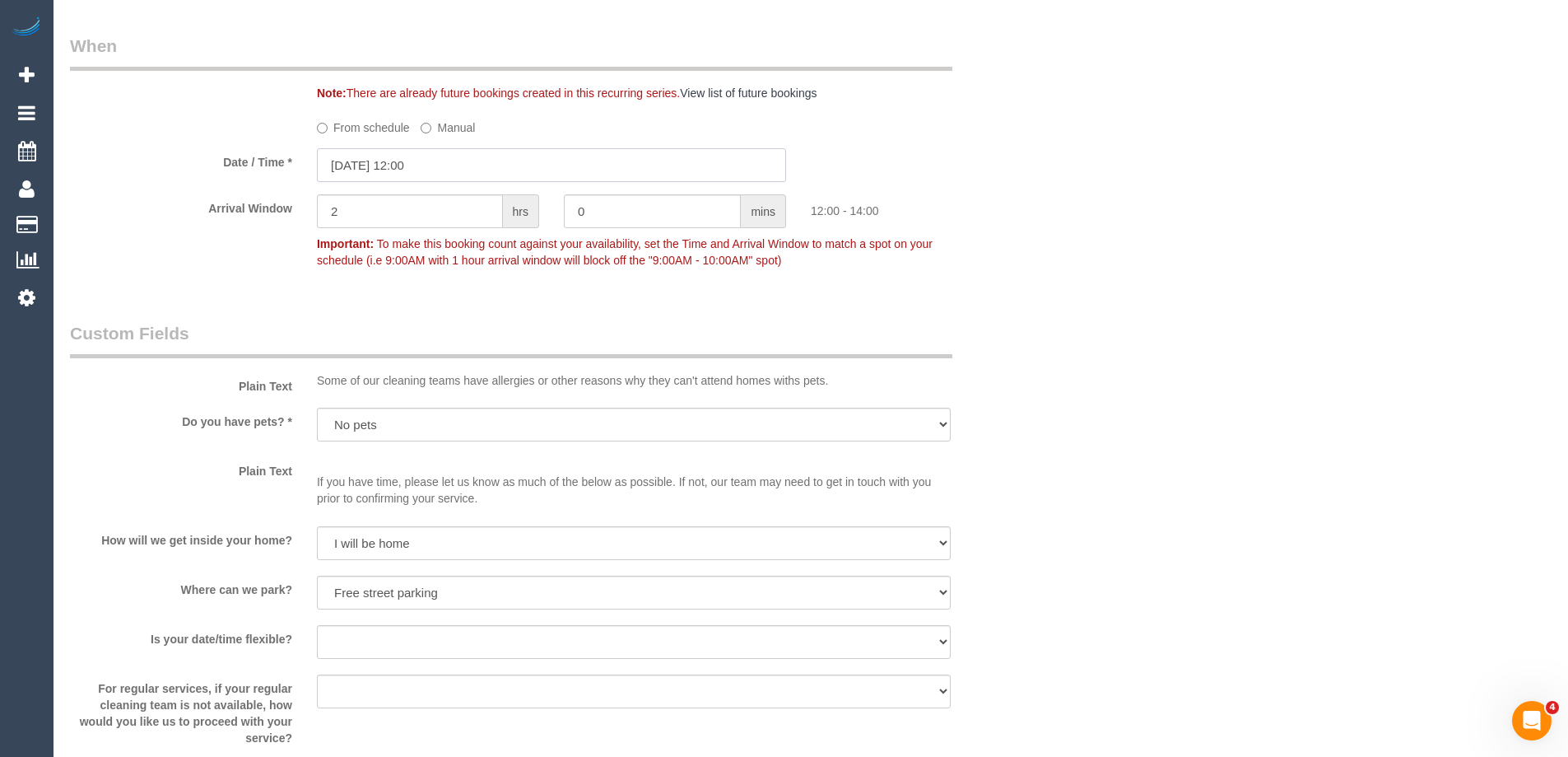
click at [373, 166] on input "[DATE] 12:00" at bounding box center [551, 165] width 469 height 34
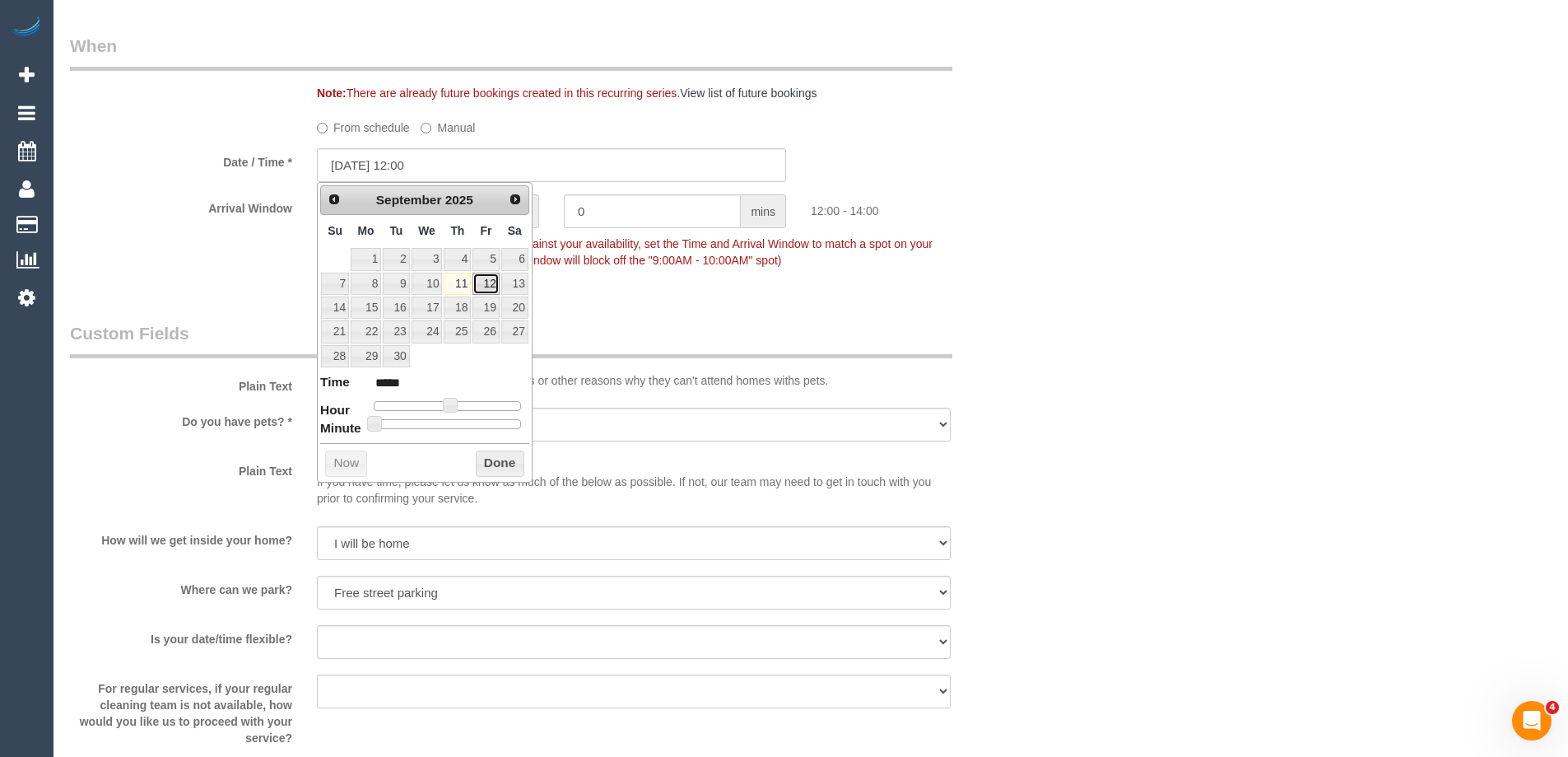
click at [494, 277] on link "12" at bounding box center [485, 284] width 27 height 22
type input "[DATE] 12:00"
click at [563, 283] on fieldset "When Note: There are already future bookings created in this recurring series. …" at bounding box center [551, 161] width 962 height 254
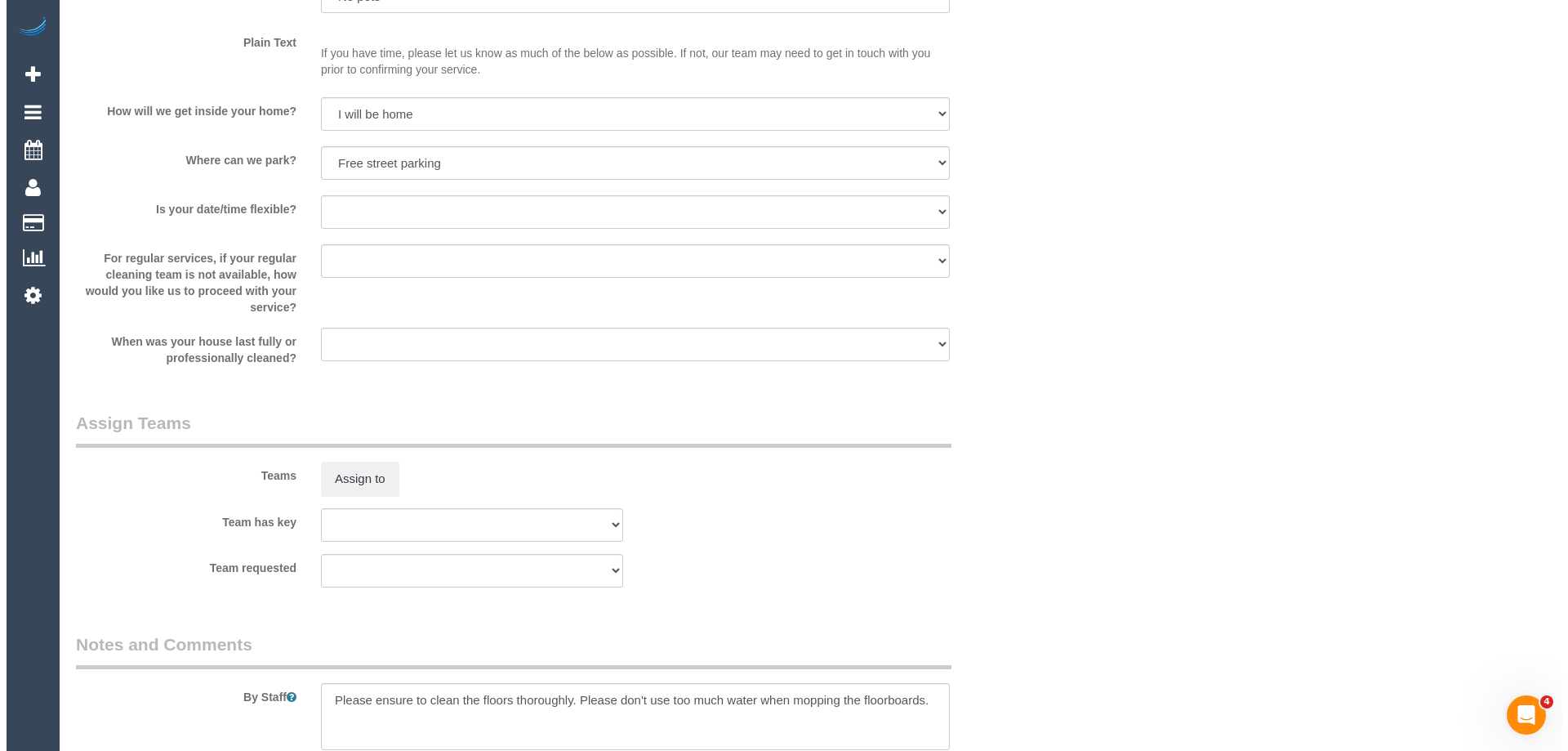
scroll to position [2369, 0]
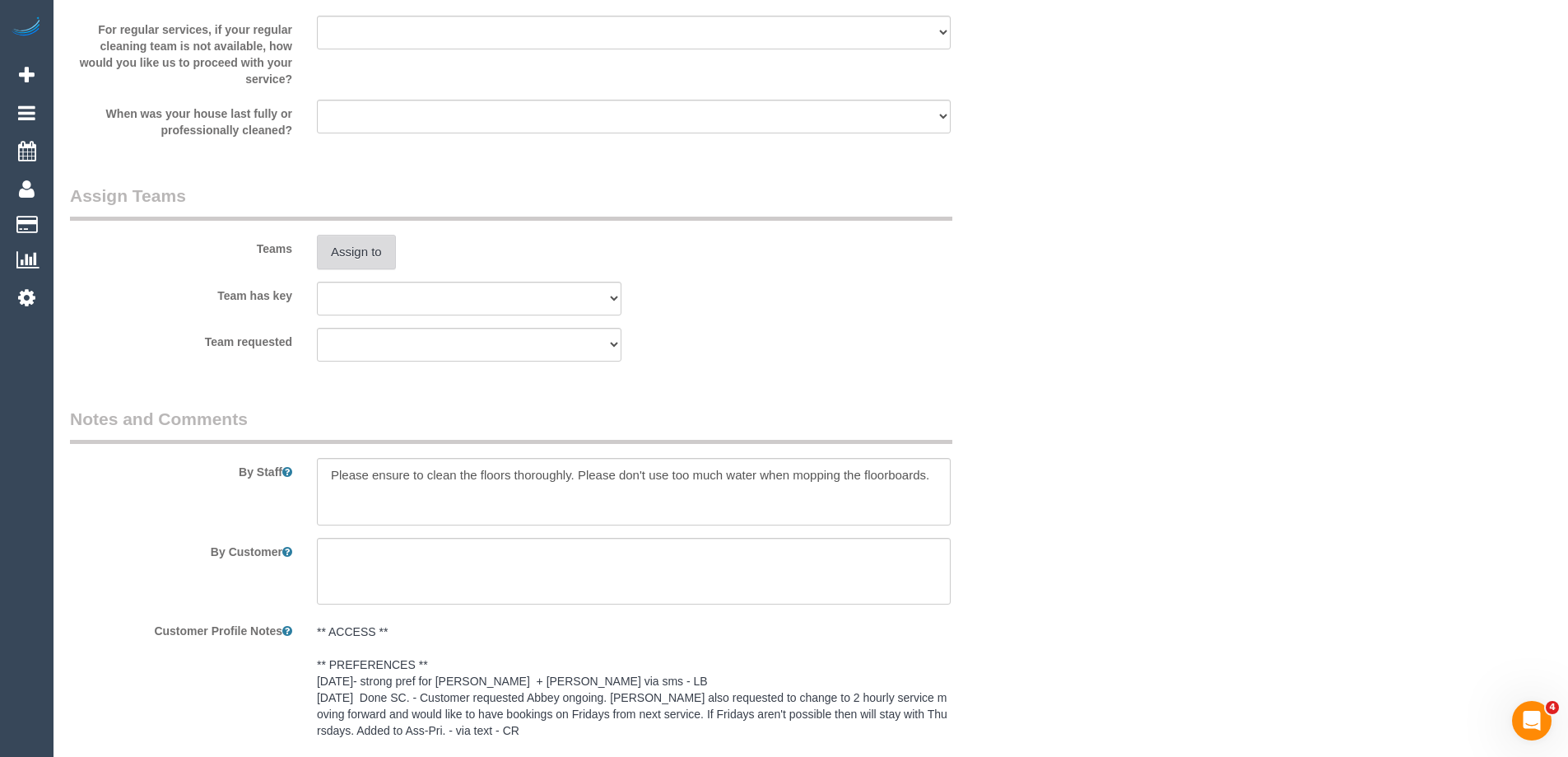
click at [363, 248] on button "Assign to" at bounding box center [356, 252] width 79 height 35
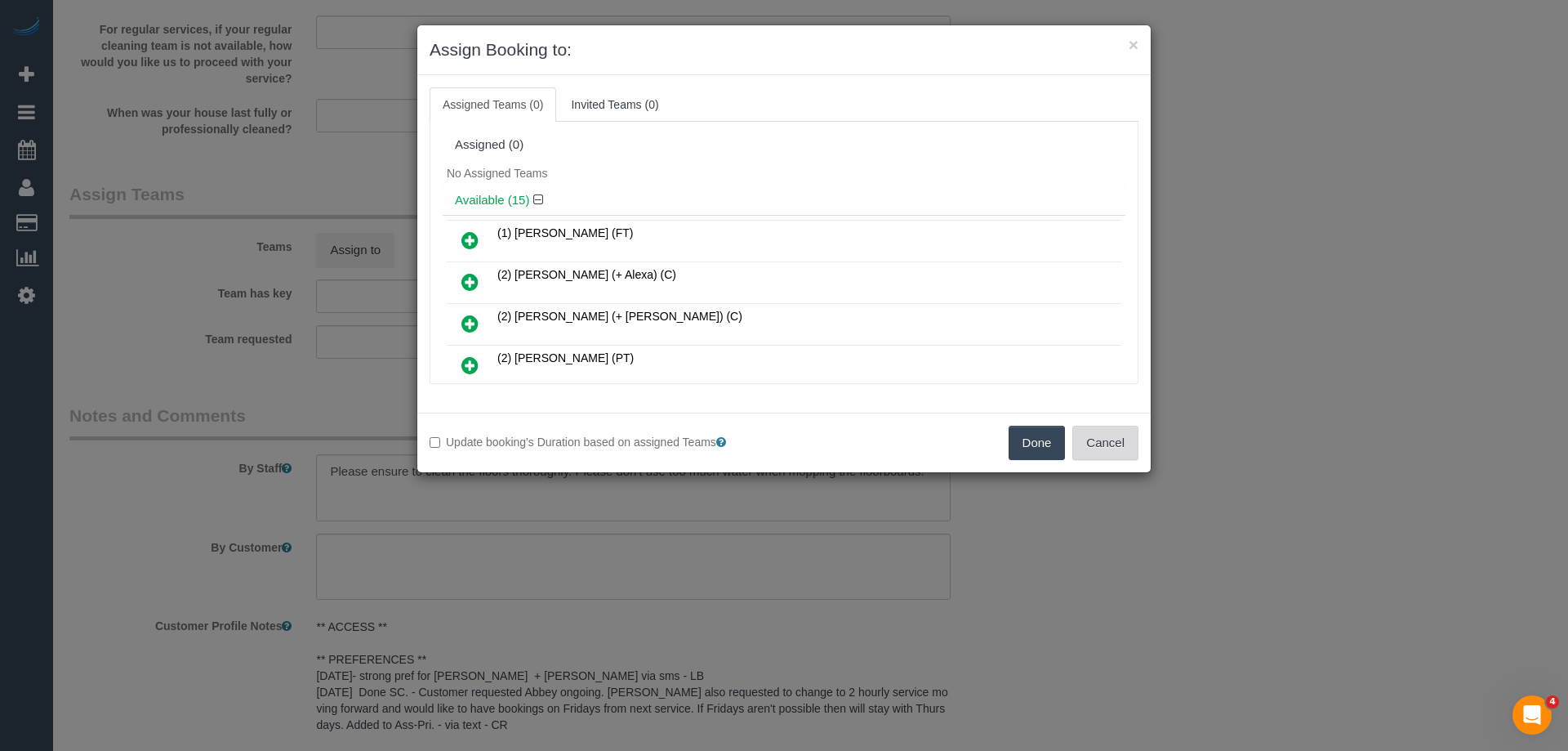
click at [1102, 430] on button "Cancel" at bounding box center [1105, 443] width 66 height 35
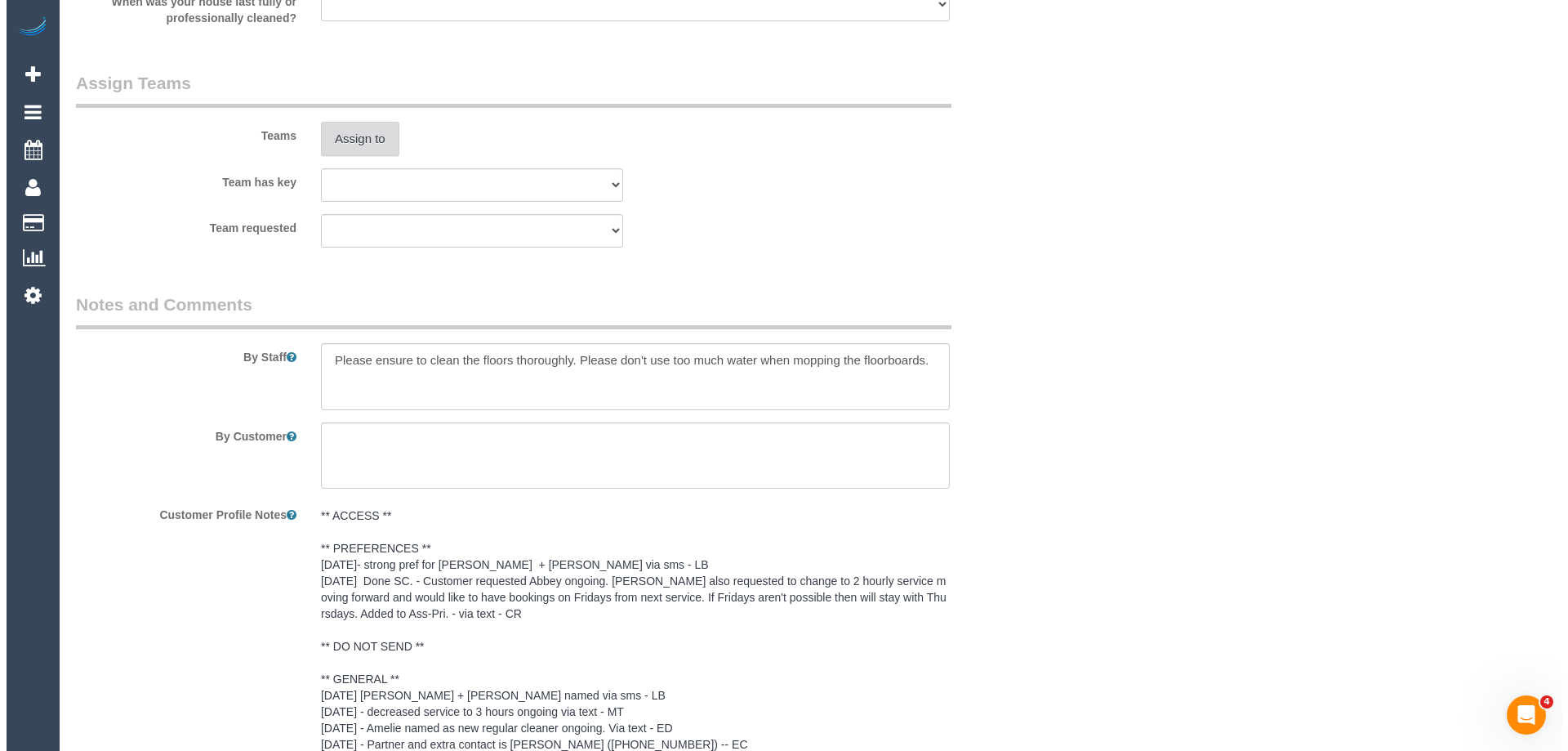
scroll to position [2450, 0]
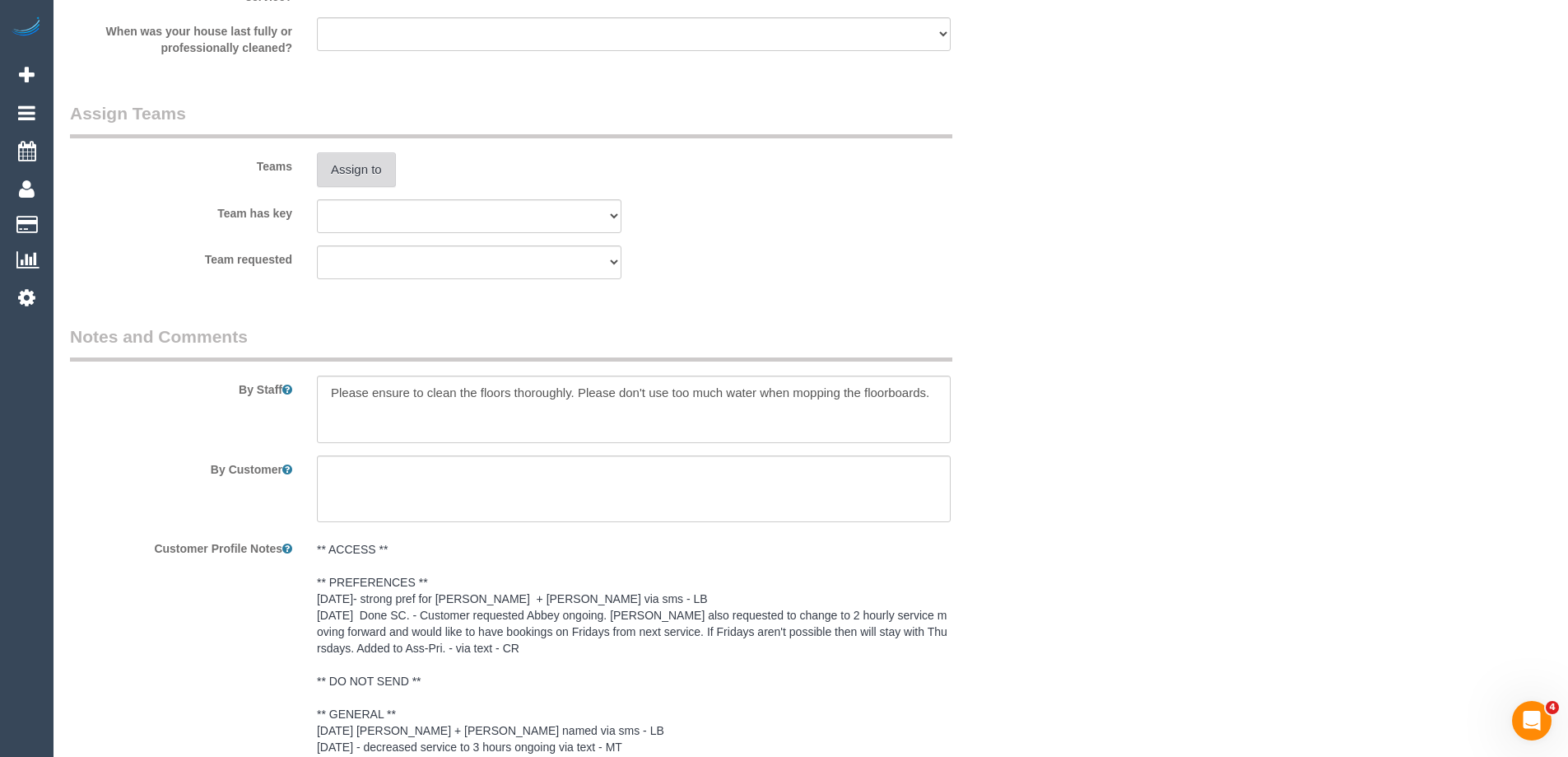
click at [343, 176] on button "Assign to" at bounding box center [356, 169] width 79 height 35
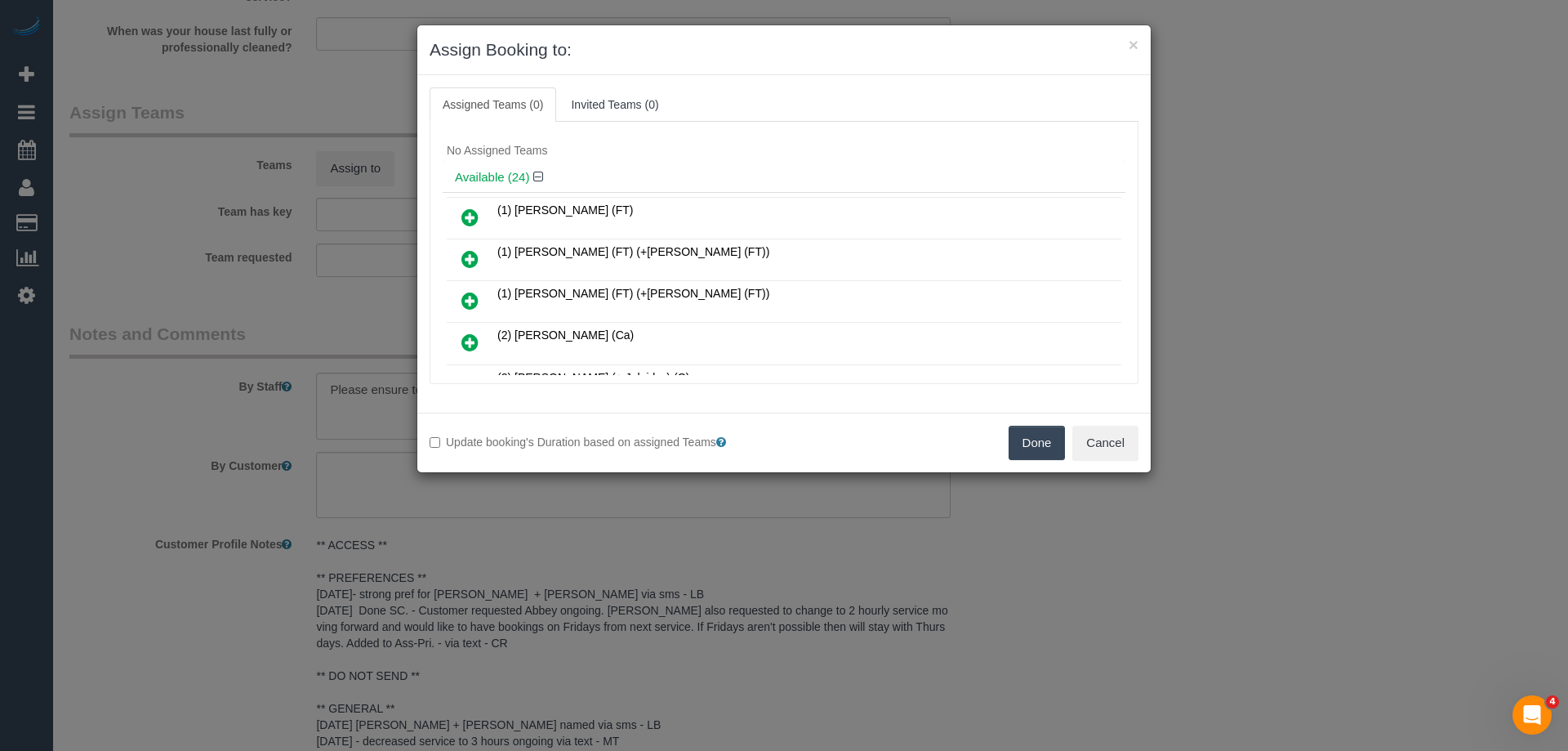
scroll to position [0, 0]
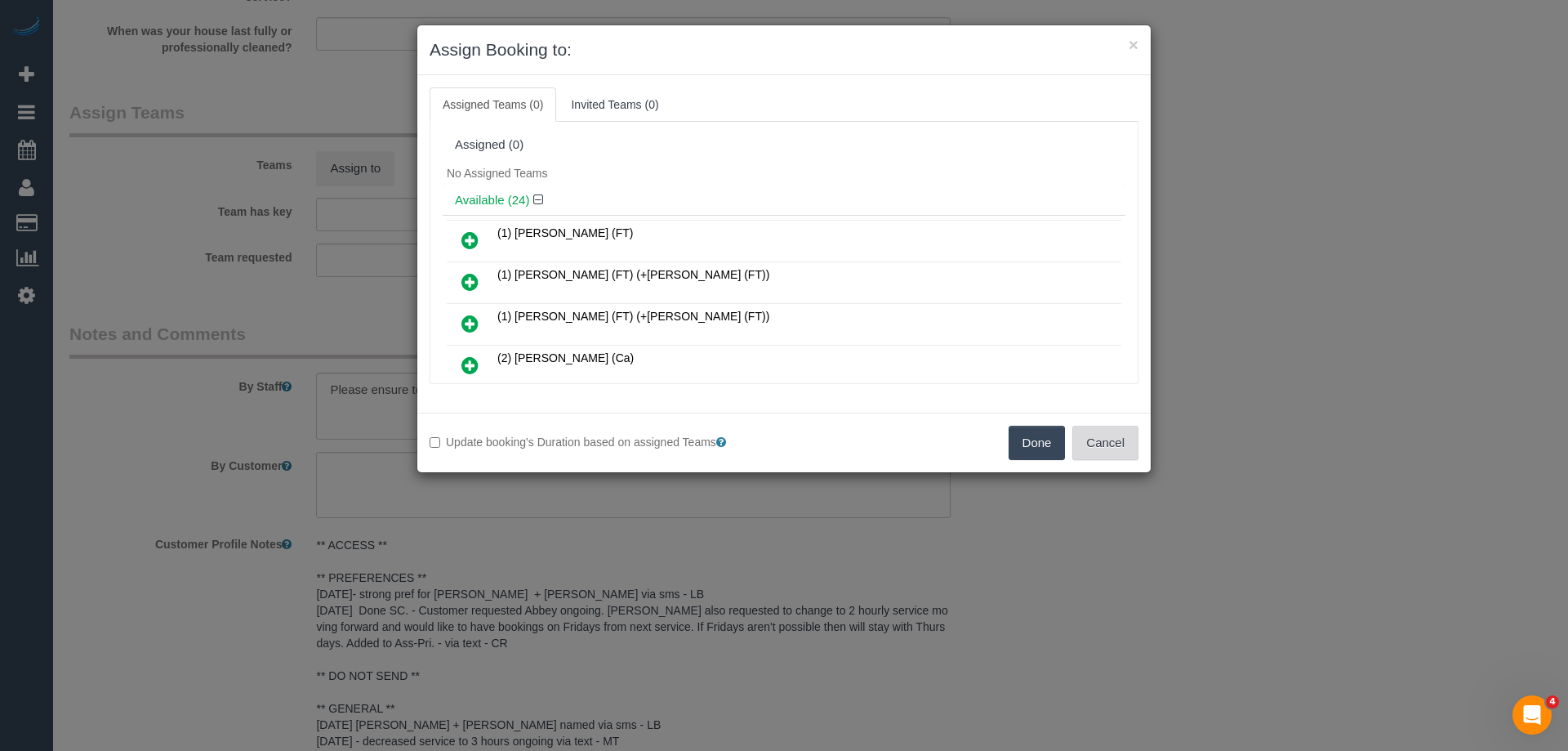
click at [1104, 440] on button "Cancel" at bounding box center [1105, 443] width 66 height 35
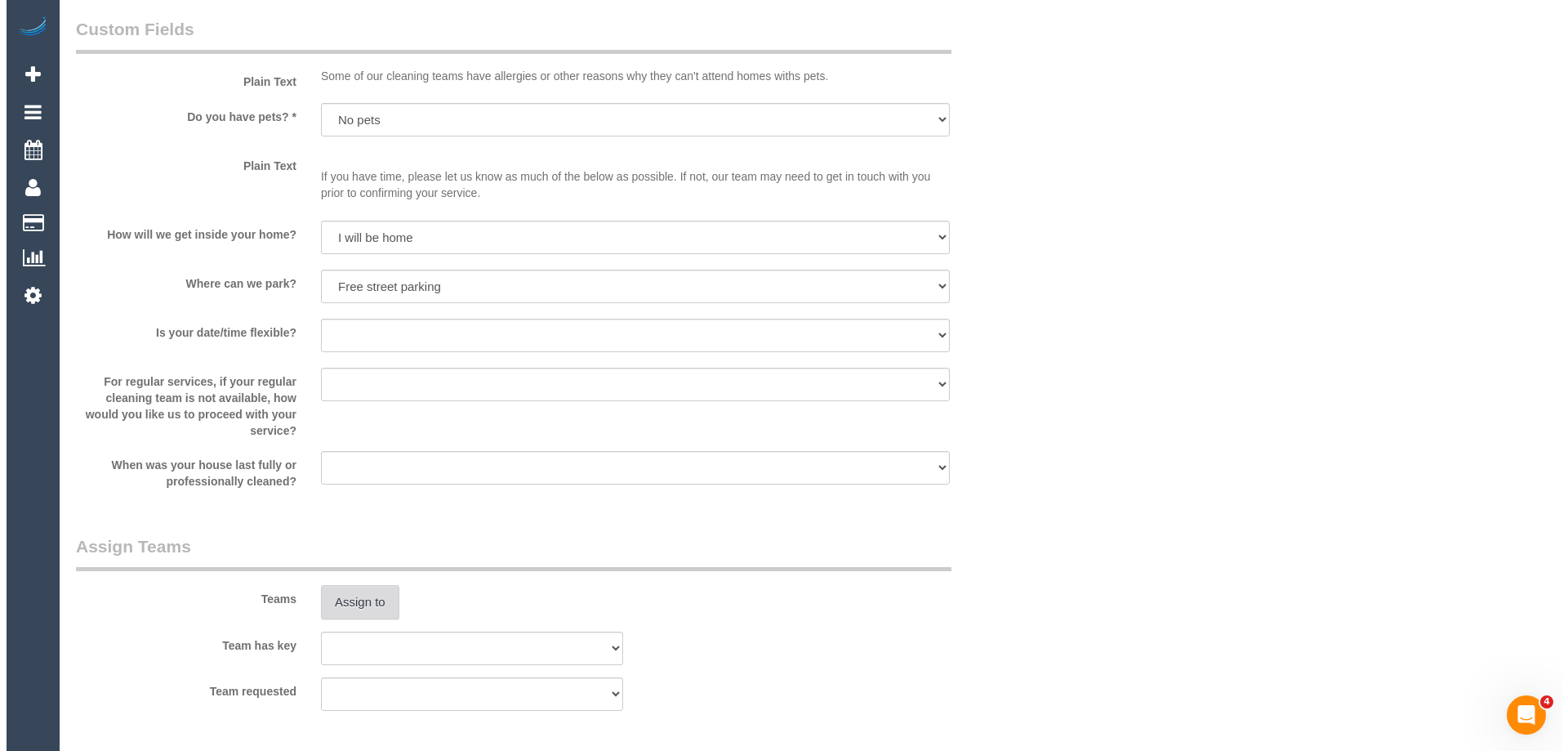
scroll to position [2206, 0]
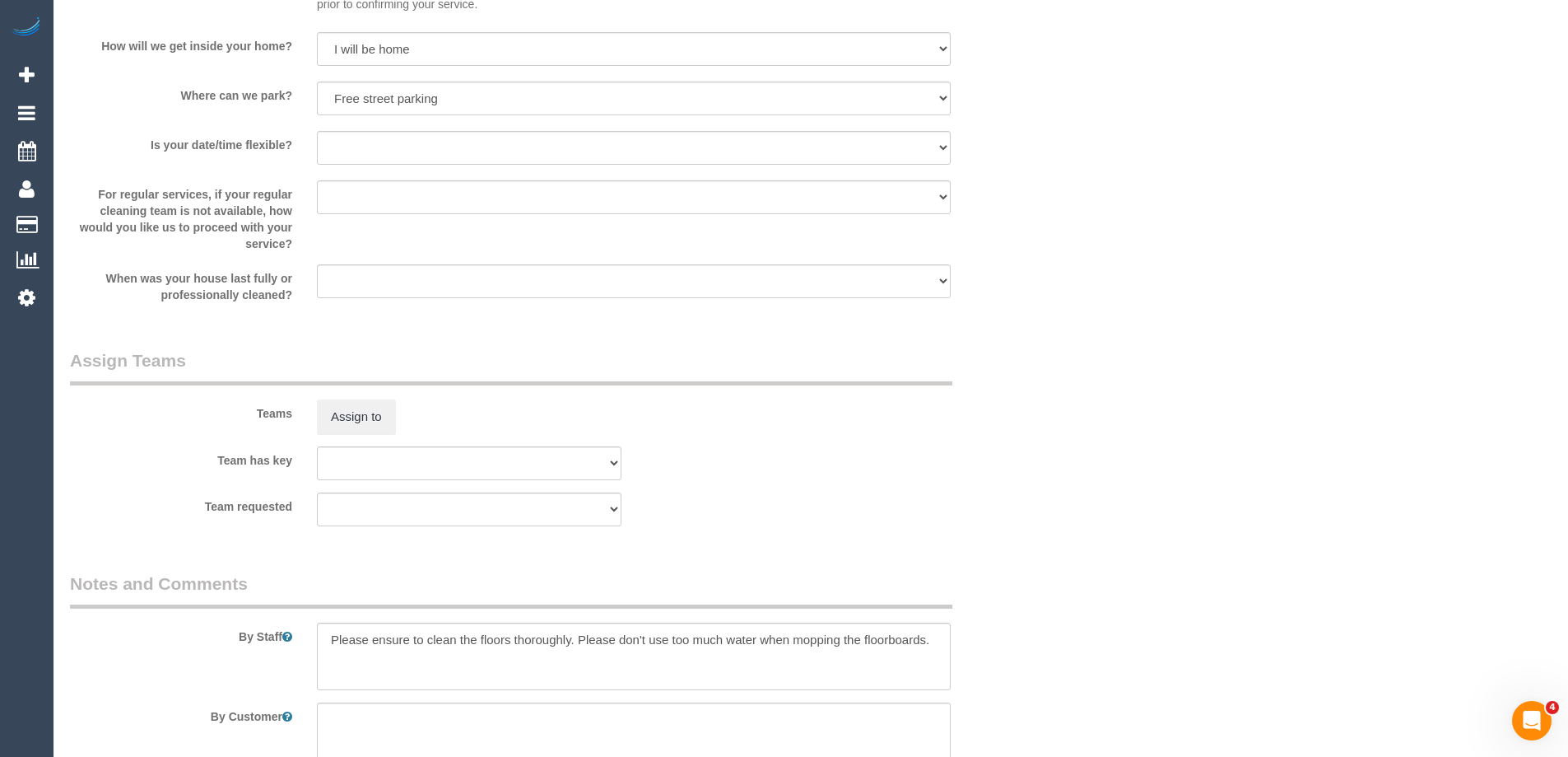
click at [339, 438] on sui-booking-teams "Teams Assign to Team has key (0) Office (1) Debbie Brodjanac (FT) (1) Karen Cru…" at bounding box center [551, 437] width 962 height 178
click at [354, 422] on button "Assign to" at bounding box center [356, 416] width 79 height 35
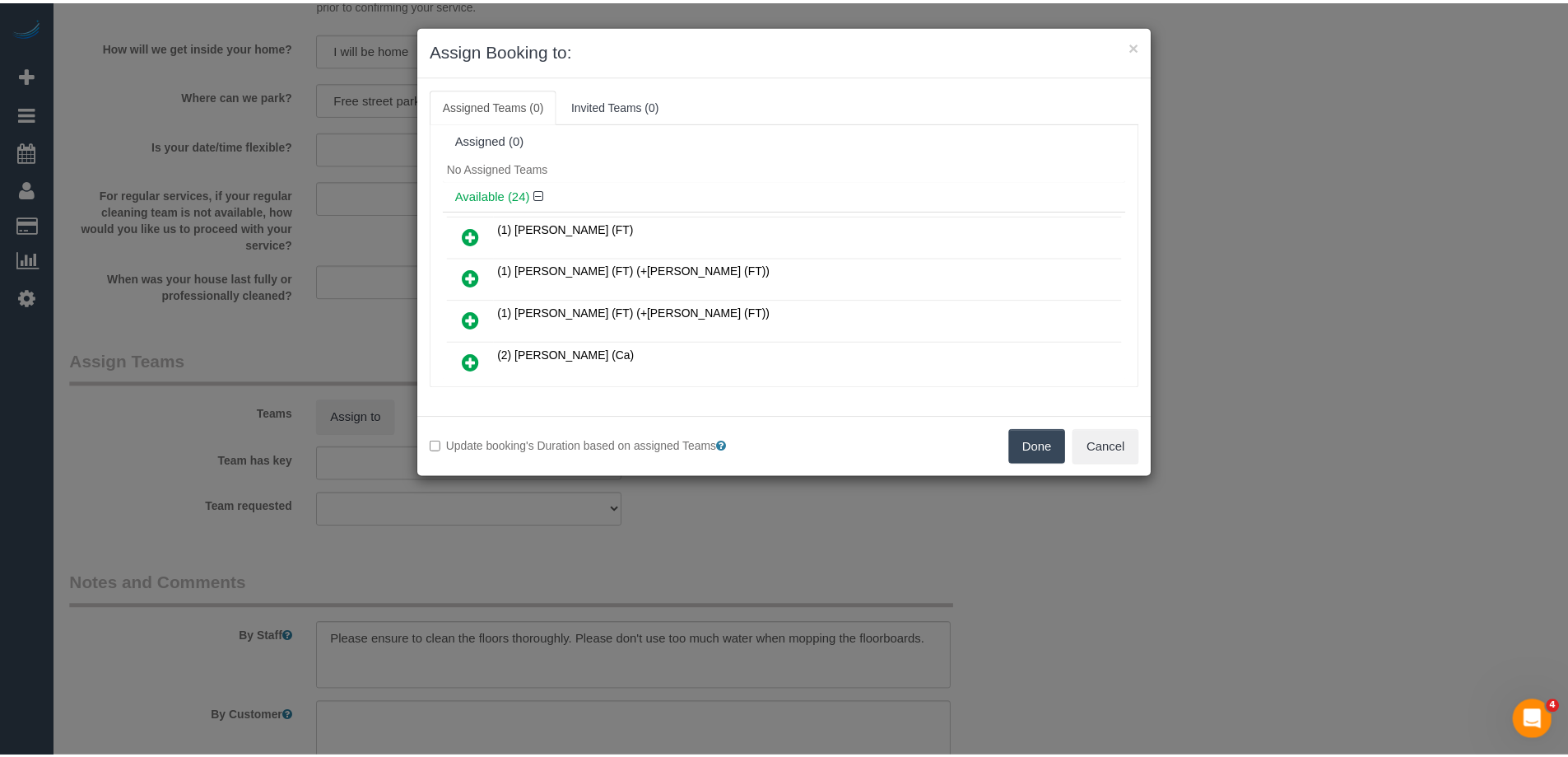
scroll to position [0, 0]
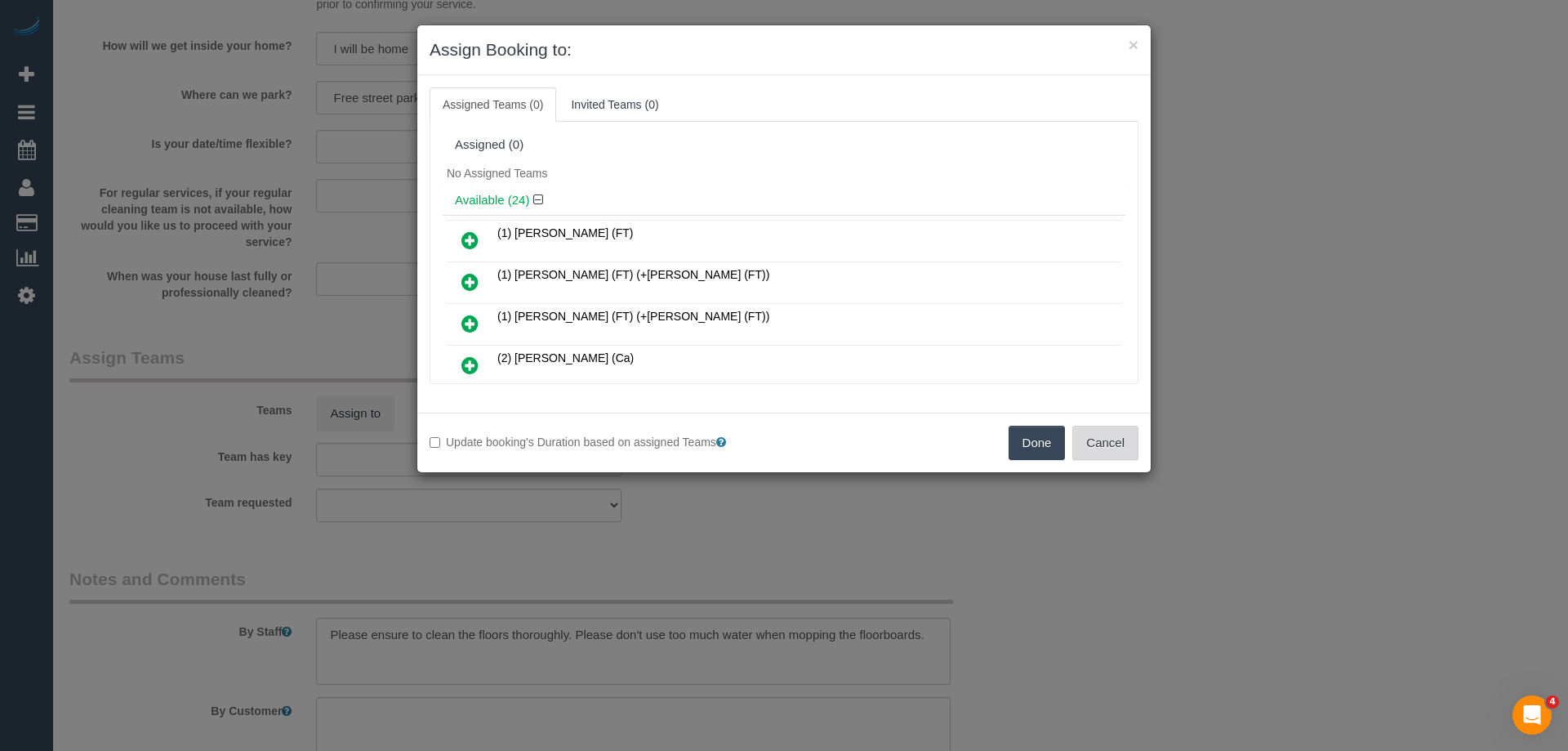
click at [1087, 432] on button "Cancel" at bounding box center [1105, 443] width 66 height 35
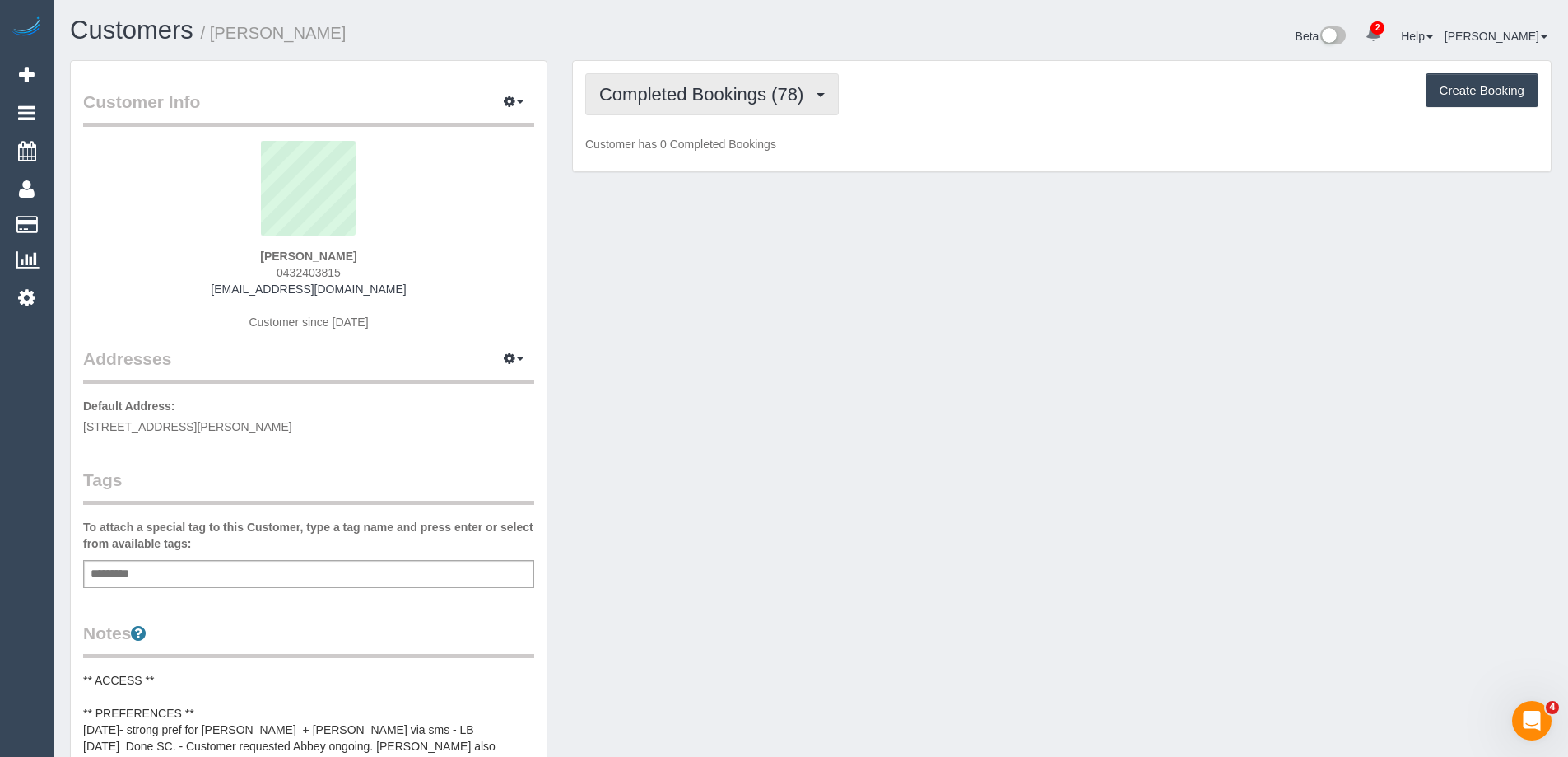
click at [702, 90] on span "Completed Bookings (78)" at bounding box center [705, 94] width 212 height 20
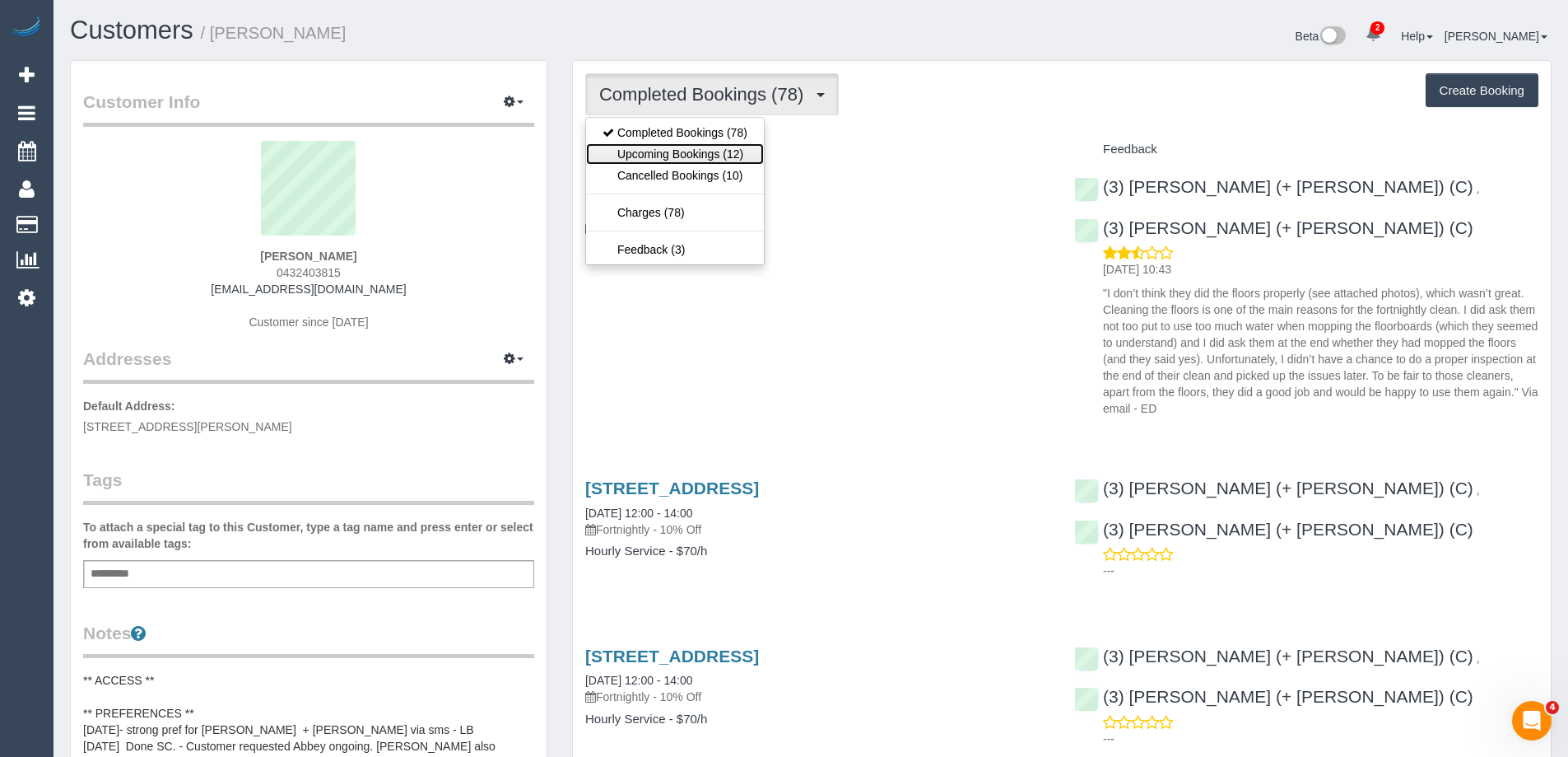
click at [716, 158] on link "Upcoming Bookings (12)" at bounding box center [674, 154] width 177 height 21
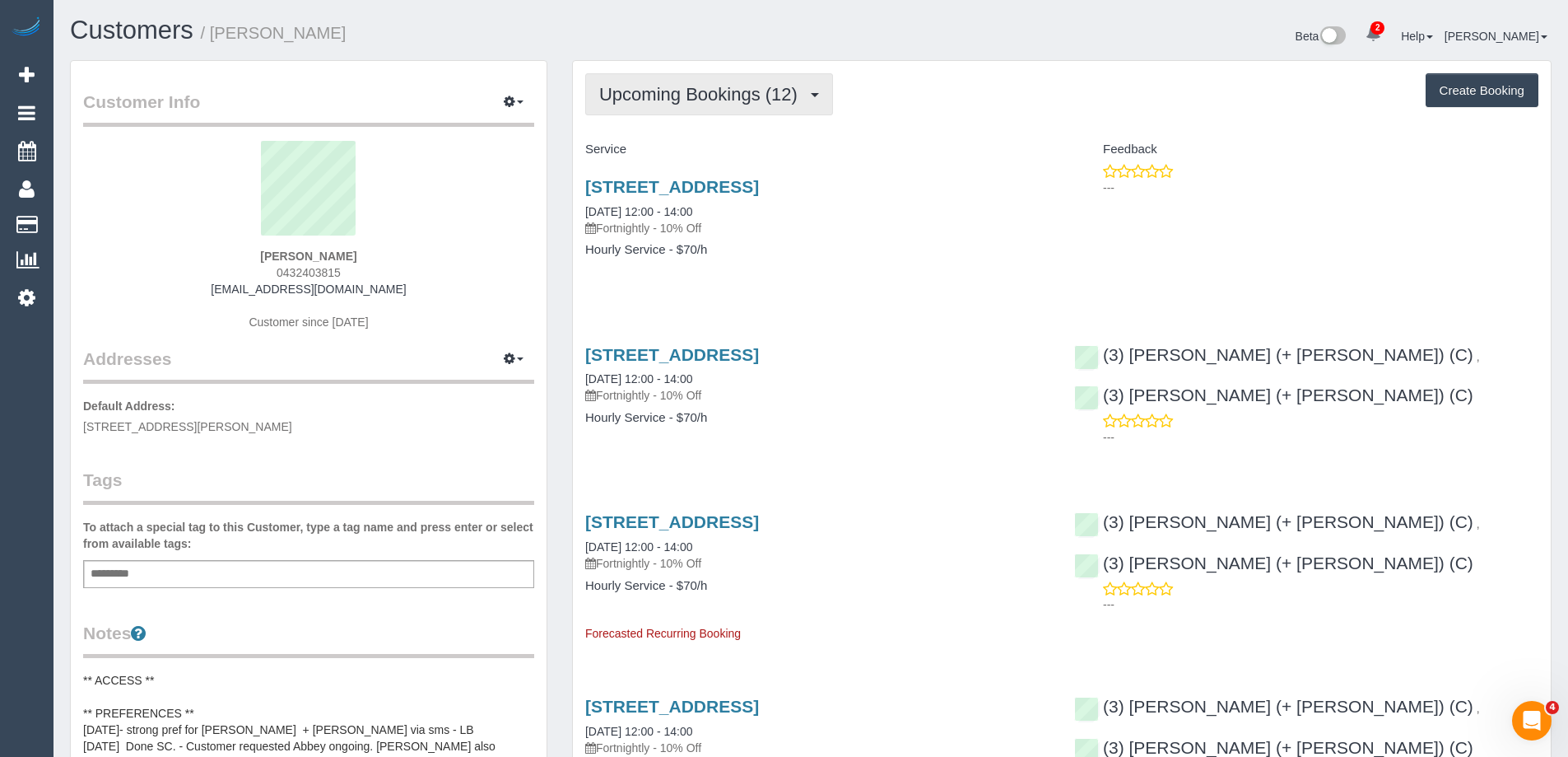
click at [713, 100] on span "Upcoming Bookings (12)" at bounding box center [703, 94] width 207 height 20
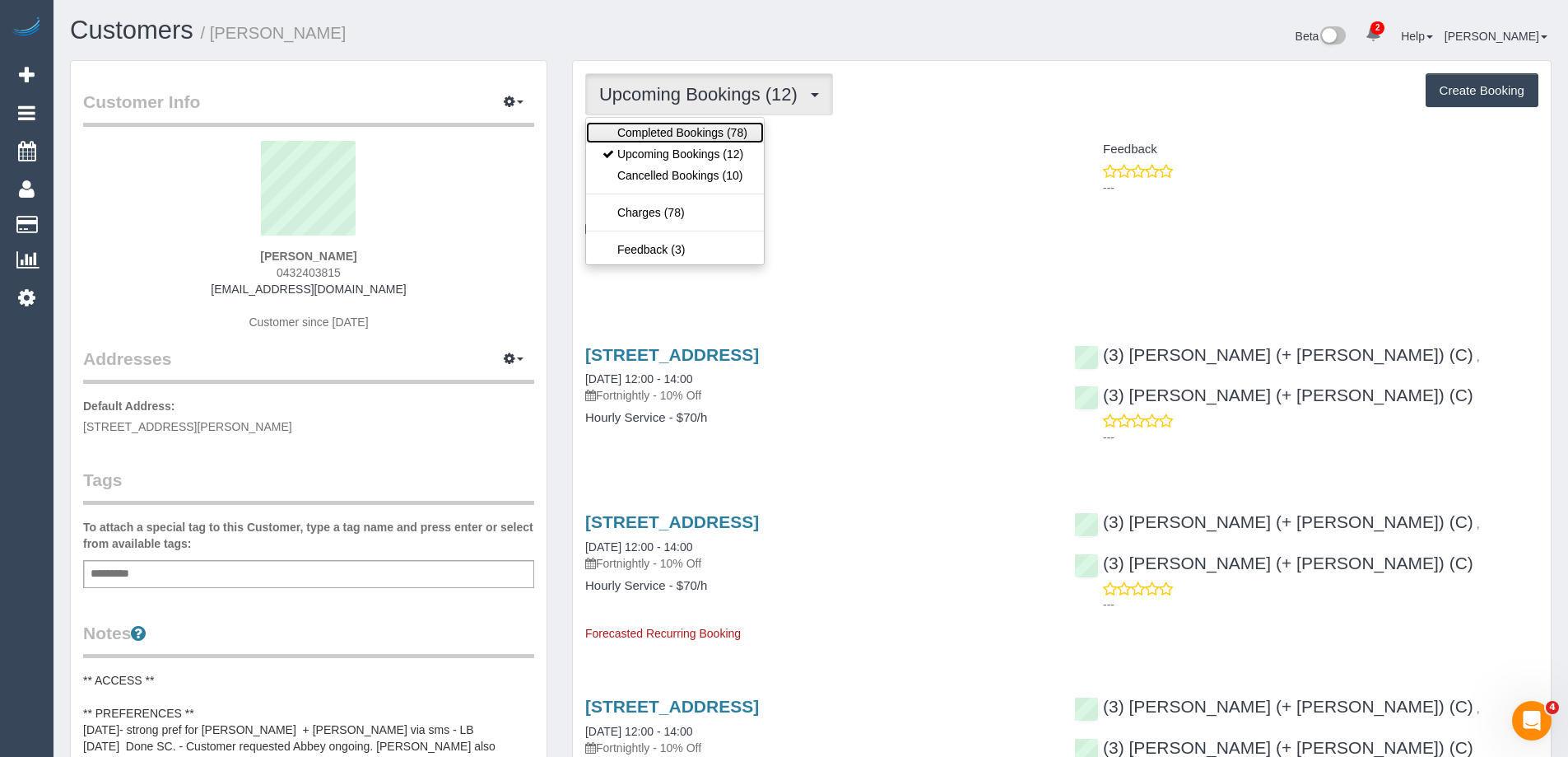
click at [698, 128] on link "Completed Bookings (78)" at bounding box center [674, 132] width 177 height 21
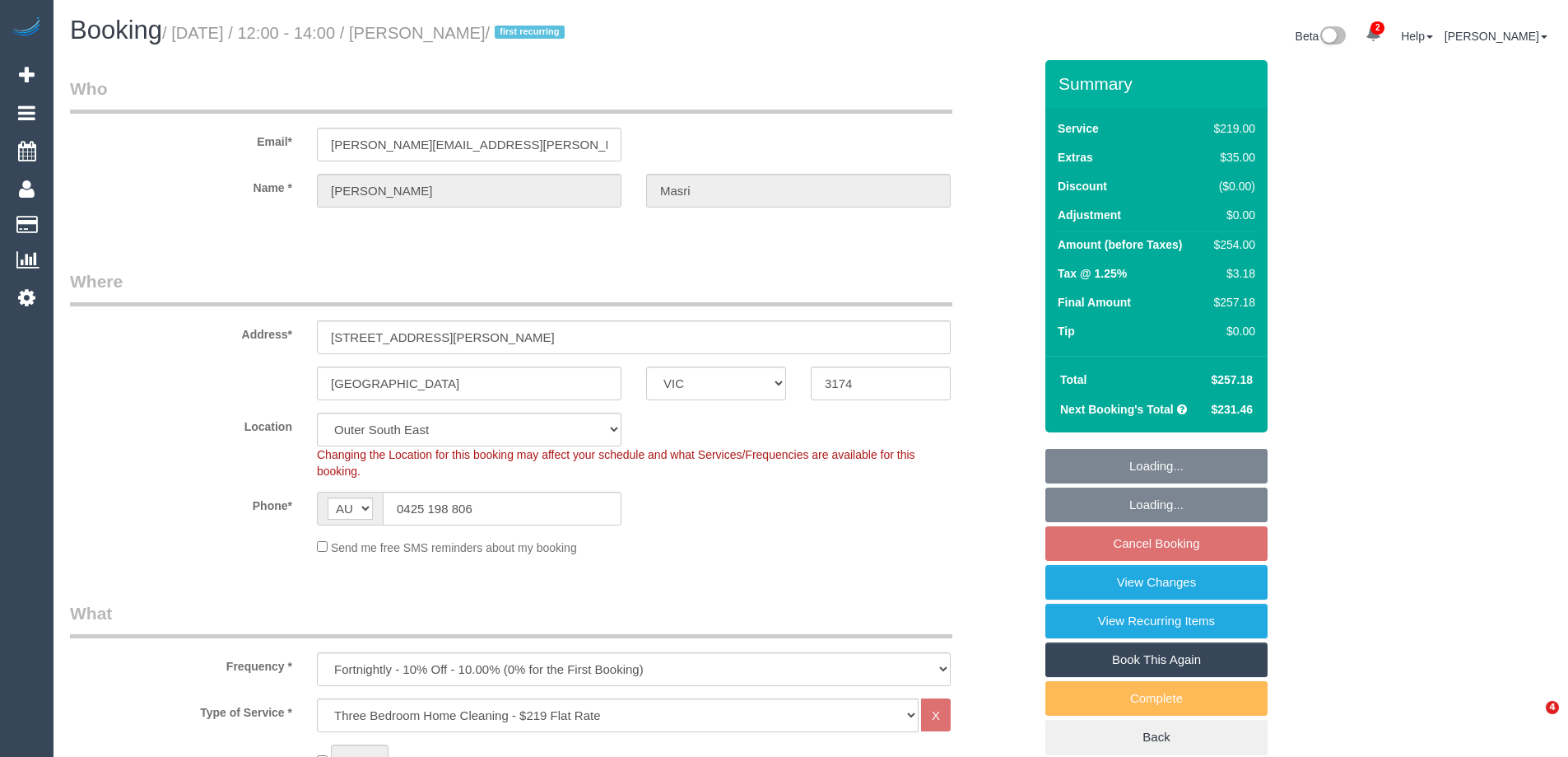
select select "VIC"
select select "number:29"
select select "number:14"
select select "number:19"
select select "number:25"
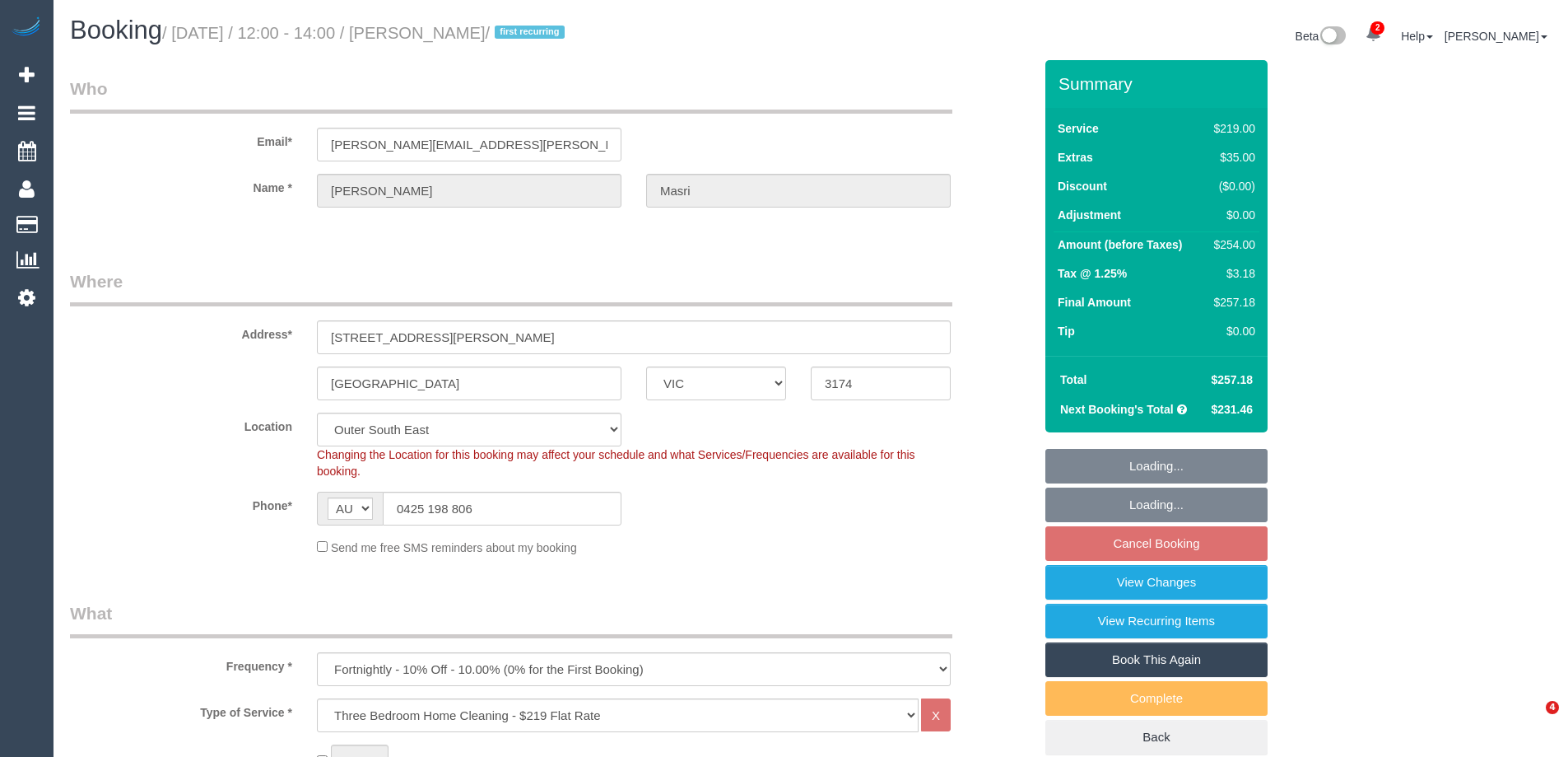
select select "number:34"
select select "number:11"
select select "spot3"
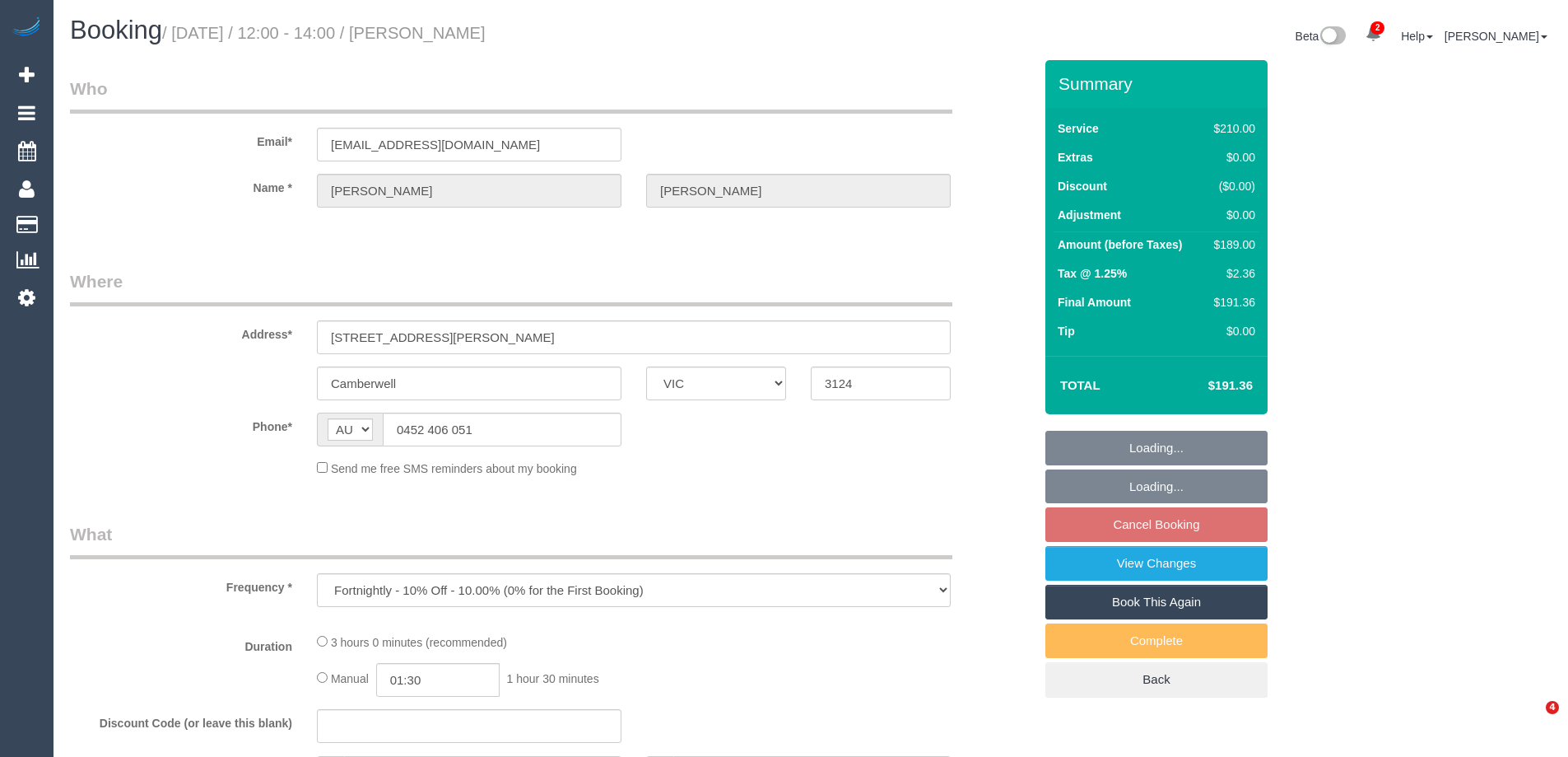
select select "VIC"
select select "string:stripe-pm_1KbzmO2GScqysDRVRZygWpY0"
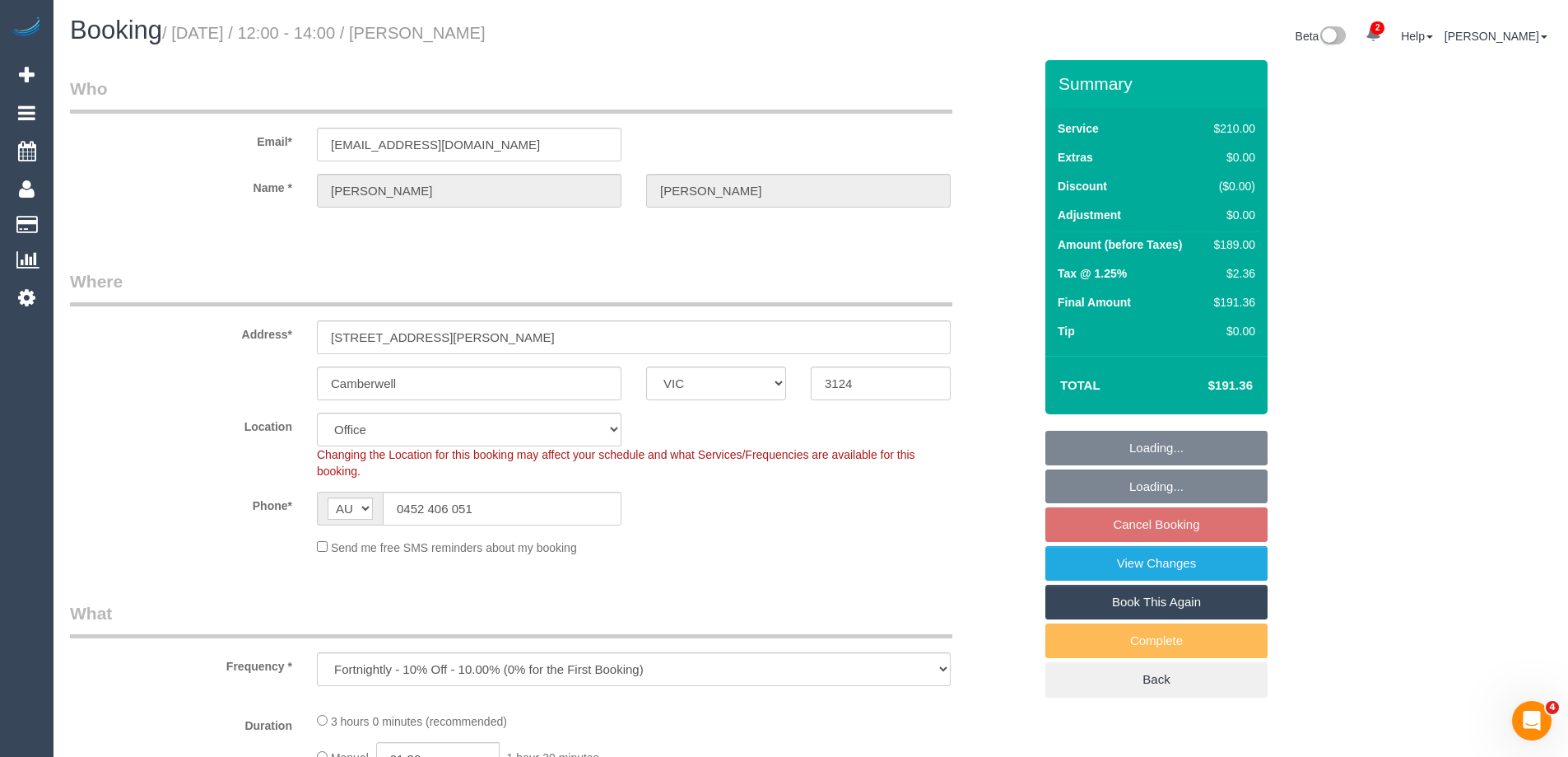
select select "object:602"
select select "180"
select select "number:28"
select select "number:14"
select select "number:19"
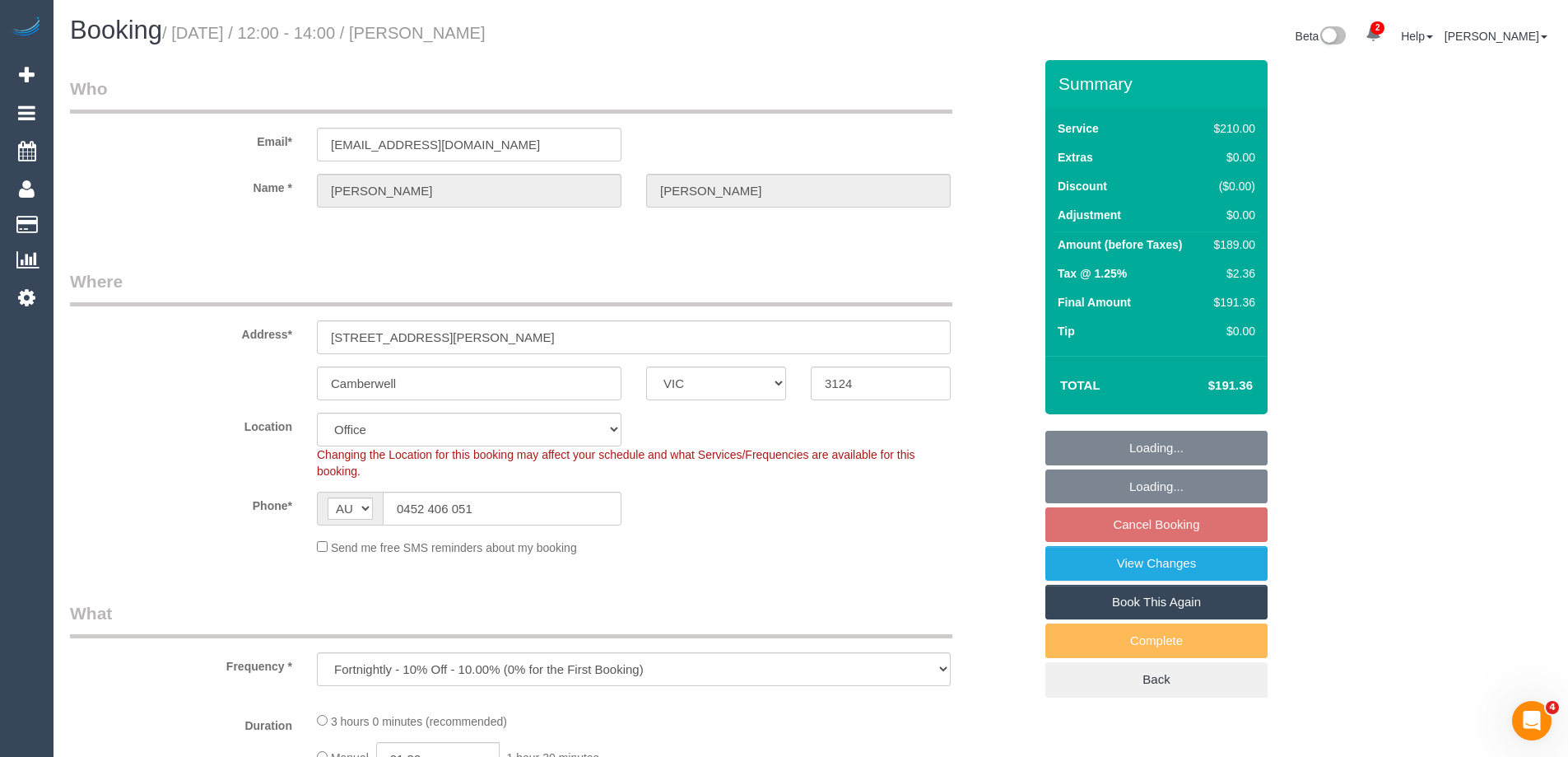
select select "number:22"
select select "number:34"
select select "number:11"
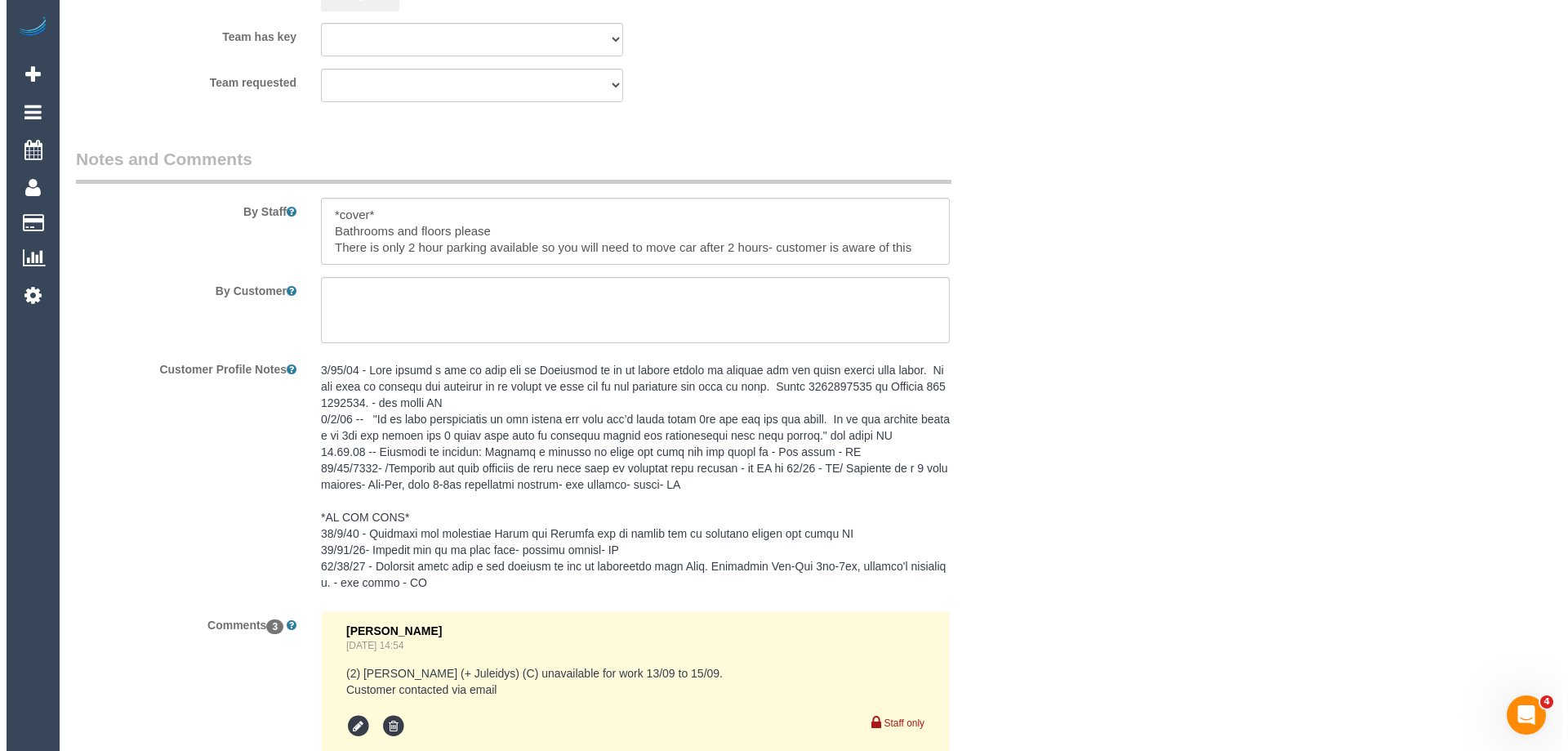
scroll to position [2298, 0]
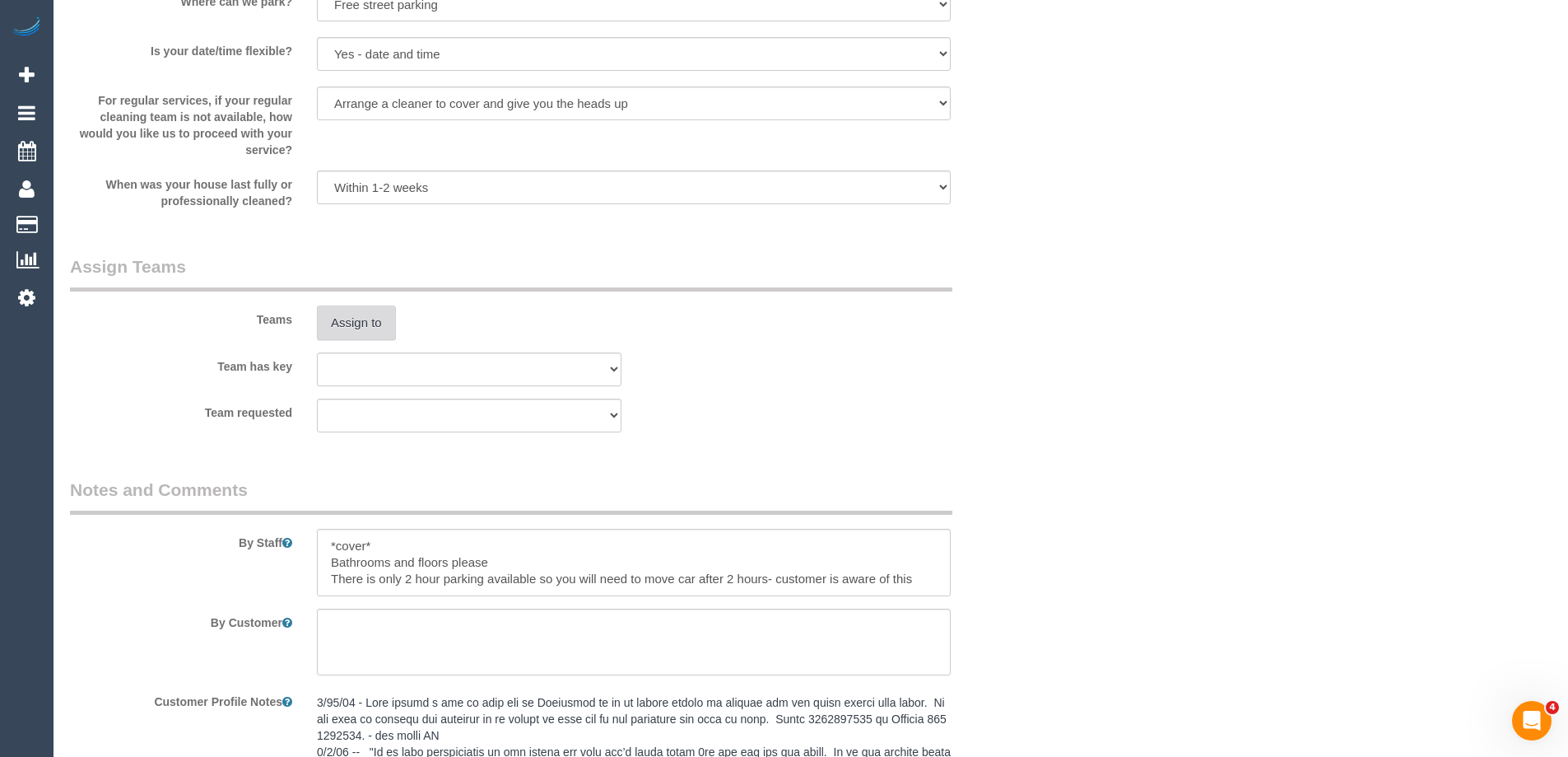
click at [338, 316] on button "Assign to" at bounding box center [356, 323] width 79 height 35
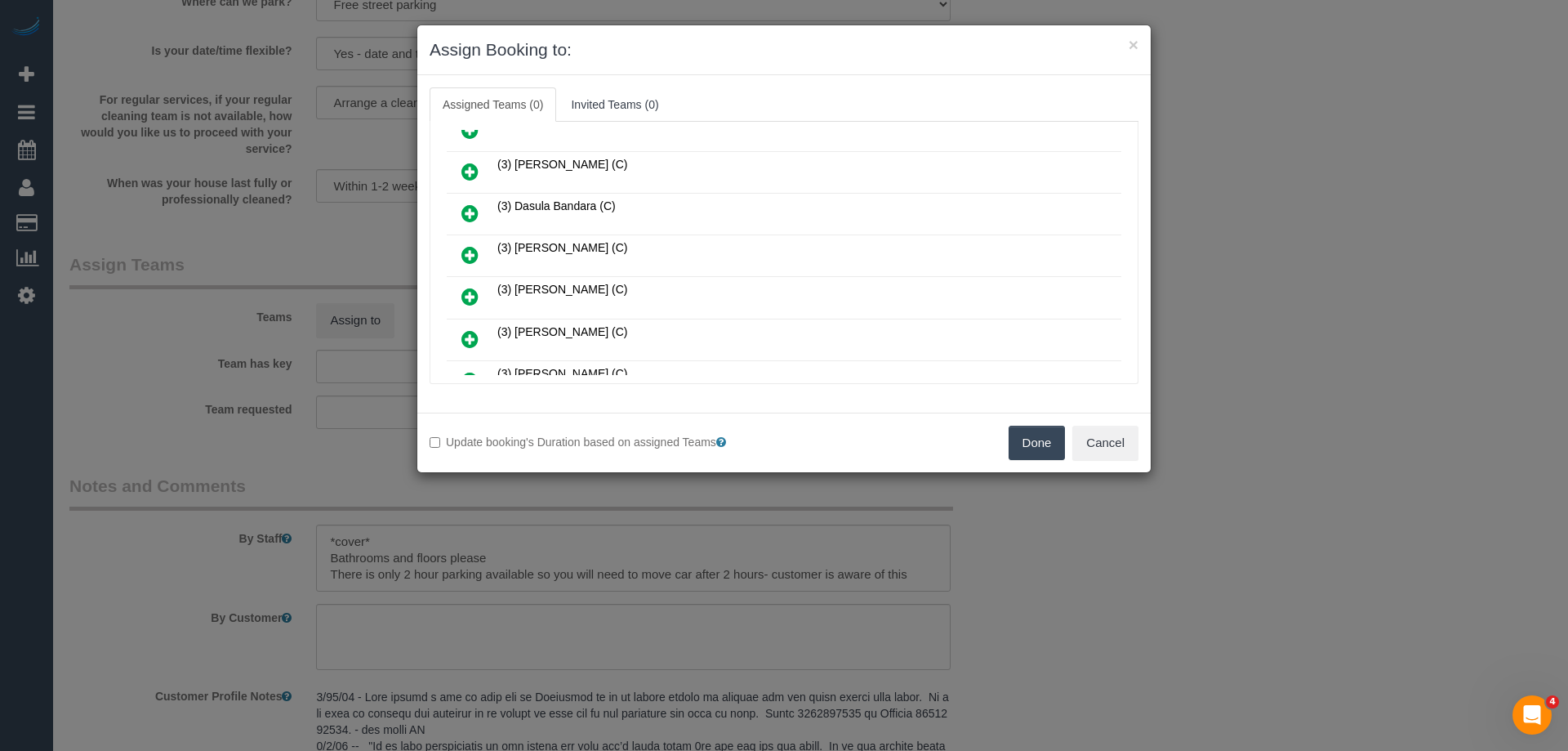
click at [468, 214] on icon at bounding box center [469, 213] width 17 height 20
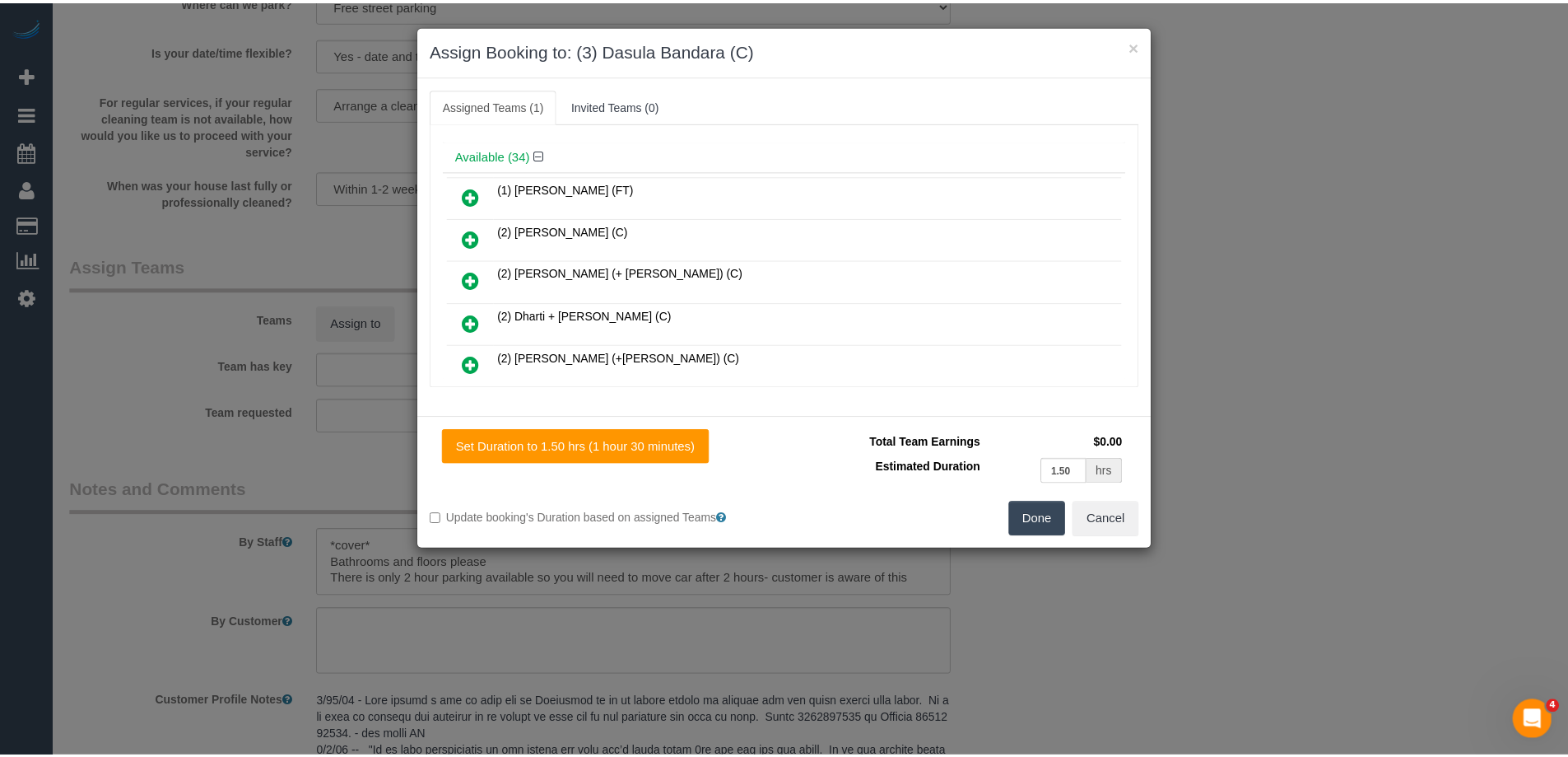
scroll to position [0, 0]
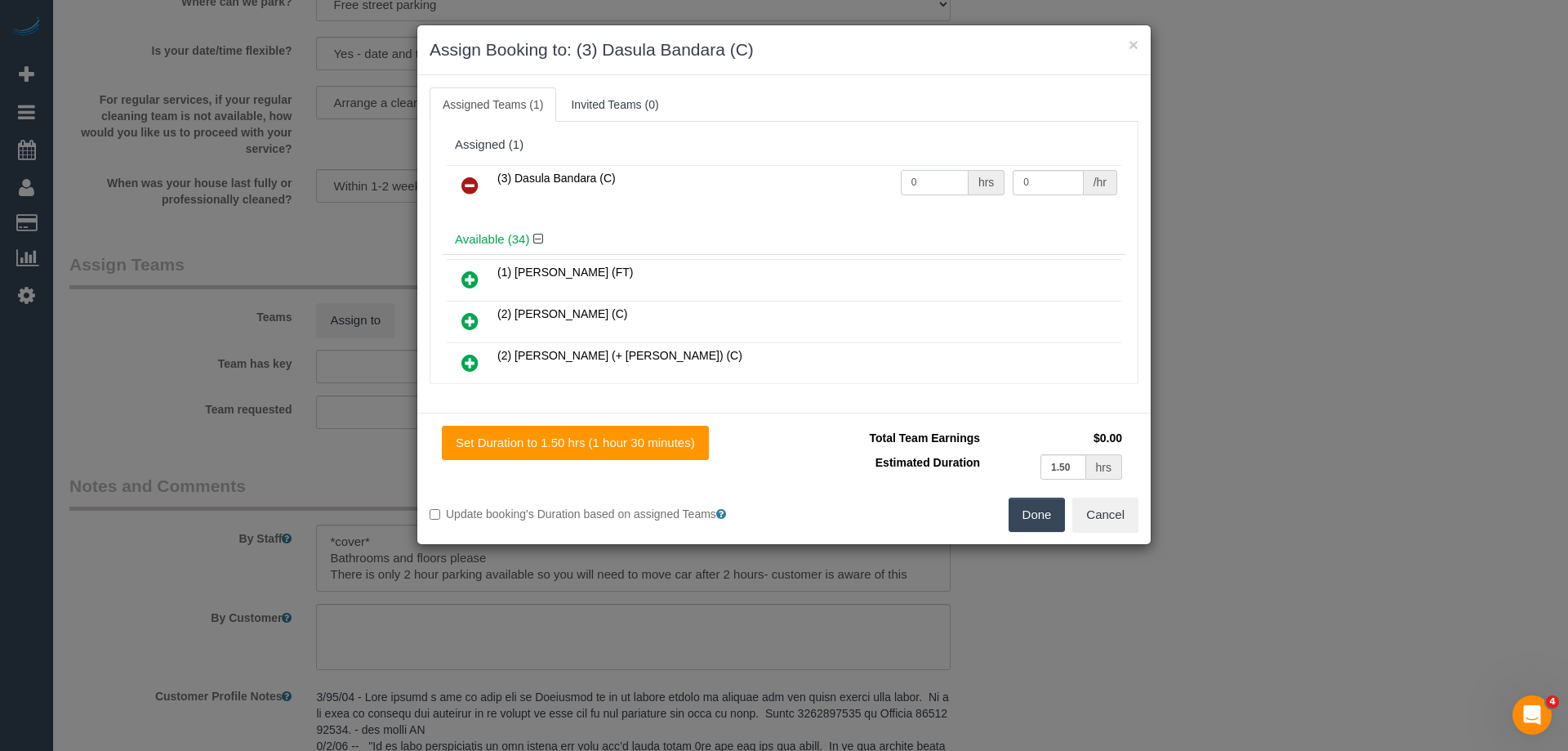
drag, startPoint x: 924, startPoint y: 186, endPoint x: 794, endPoint y: 175, distance: 130.5
click at [795, 175] on tr "(3) Dasula Bandara (C) 0 hrs 0 /hr" at bounding box center [784, 186] width 675 height 42
type input "3"
drag, startPoint x: 1048, startPoint y: 179, endPoint x: 858, endPoint y: 181, distance: 190.0
click at [953, 178] on tr "(3) Dasula Bandara (C) 3 hrs 0 /hr" at bounding box center [784, 186] width 675 height 42
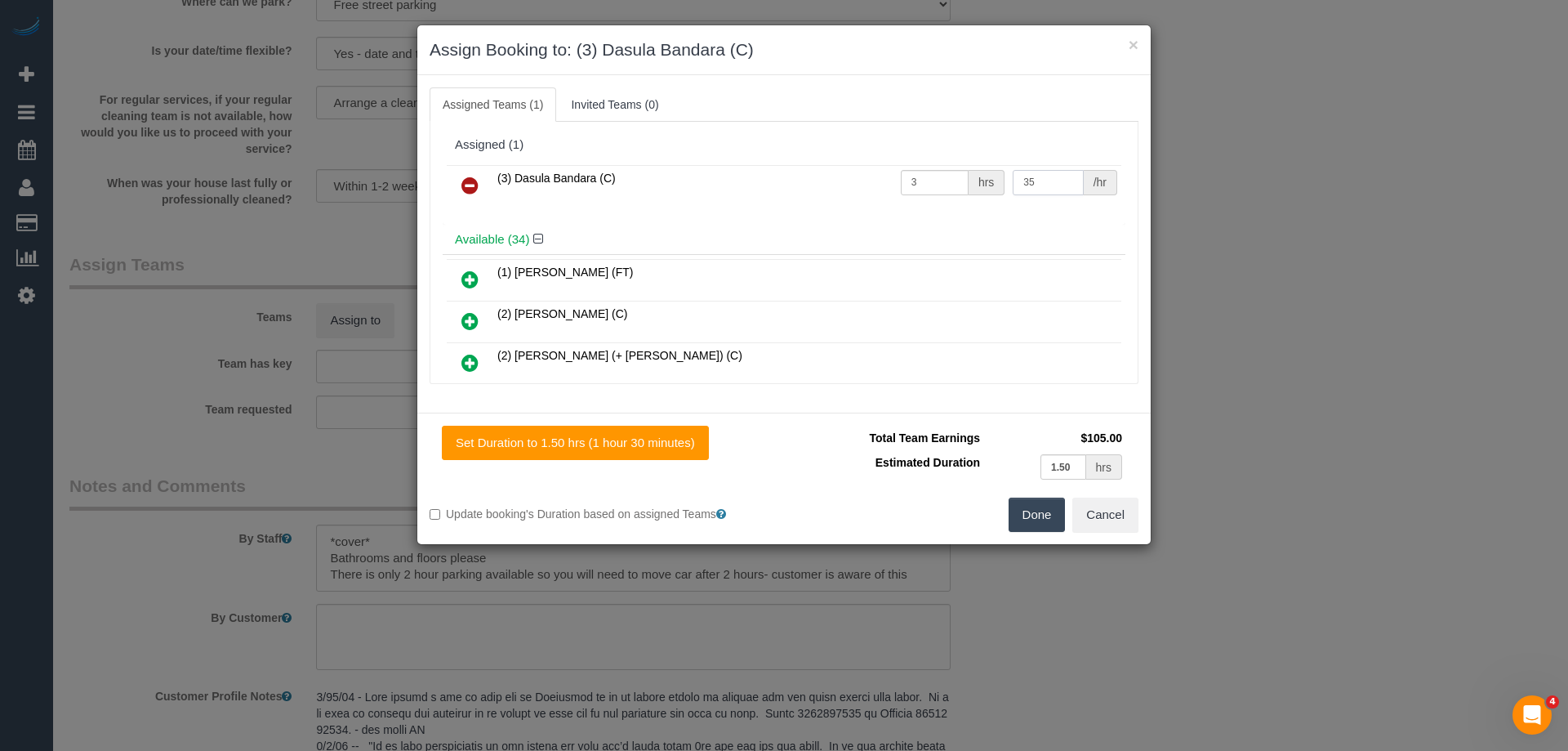
type input "35"
click at [1052, 518] on button "Done" at bounding box center [1037, 515] width 57 height 35
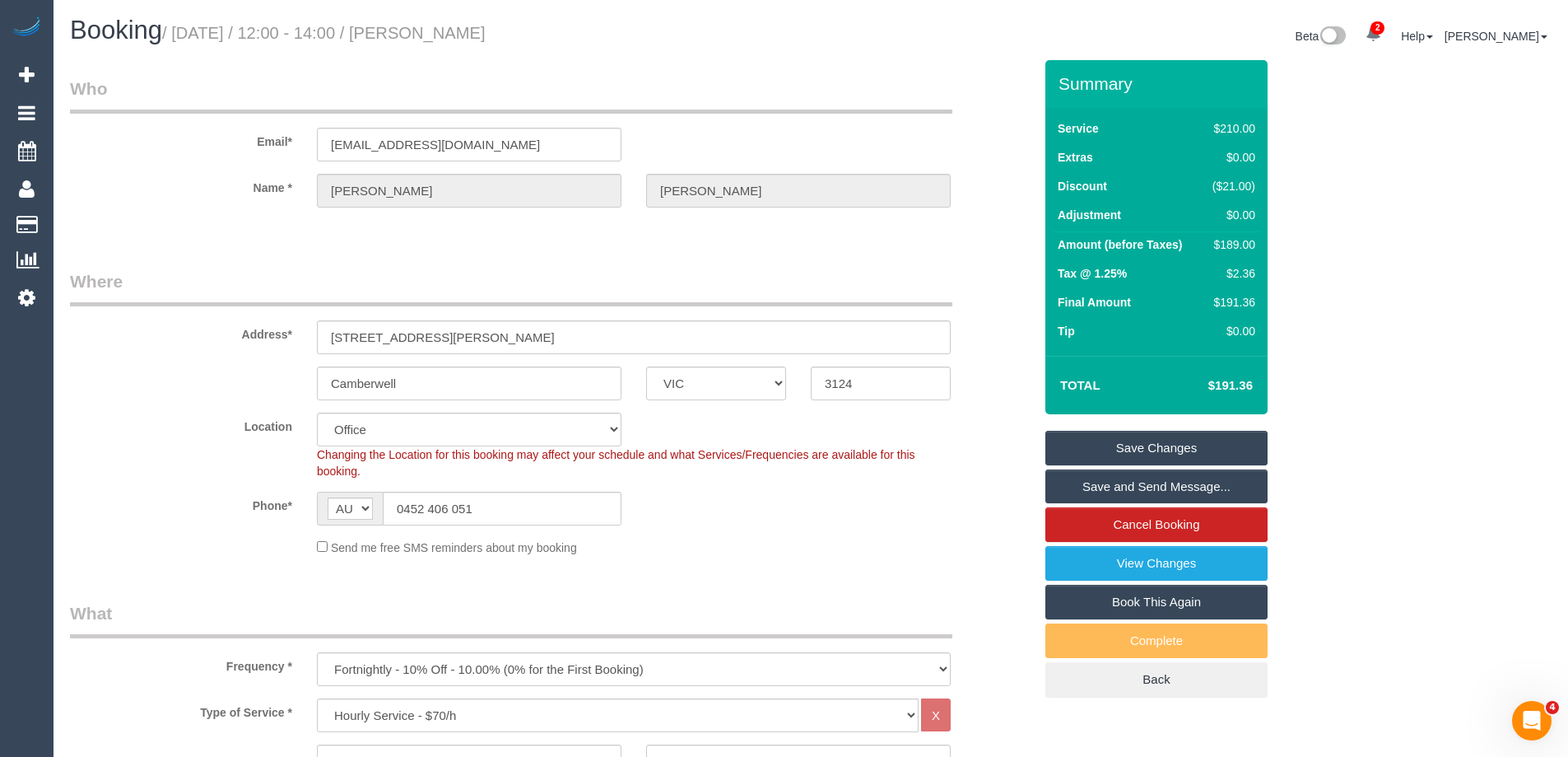
drag, startPoint x: 578, startPoint y: 31, endPoint x: 456, endPoint y: 28, distance: 122.0
click at [456, 28] on h1 "Booking / September 15, 2025 / 12:00 - 14:00 / Claudia Spiers" at bounding box center [434, 30] width 728 height 28
copy small "Claudia Spiers"
click at [1121, 433] on link "Save Changes" at bounding box center [1155, 448] width 222 height 35
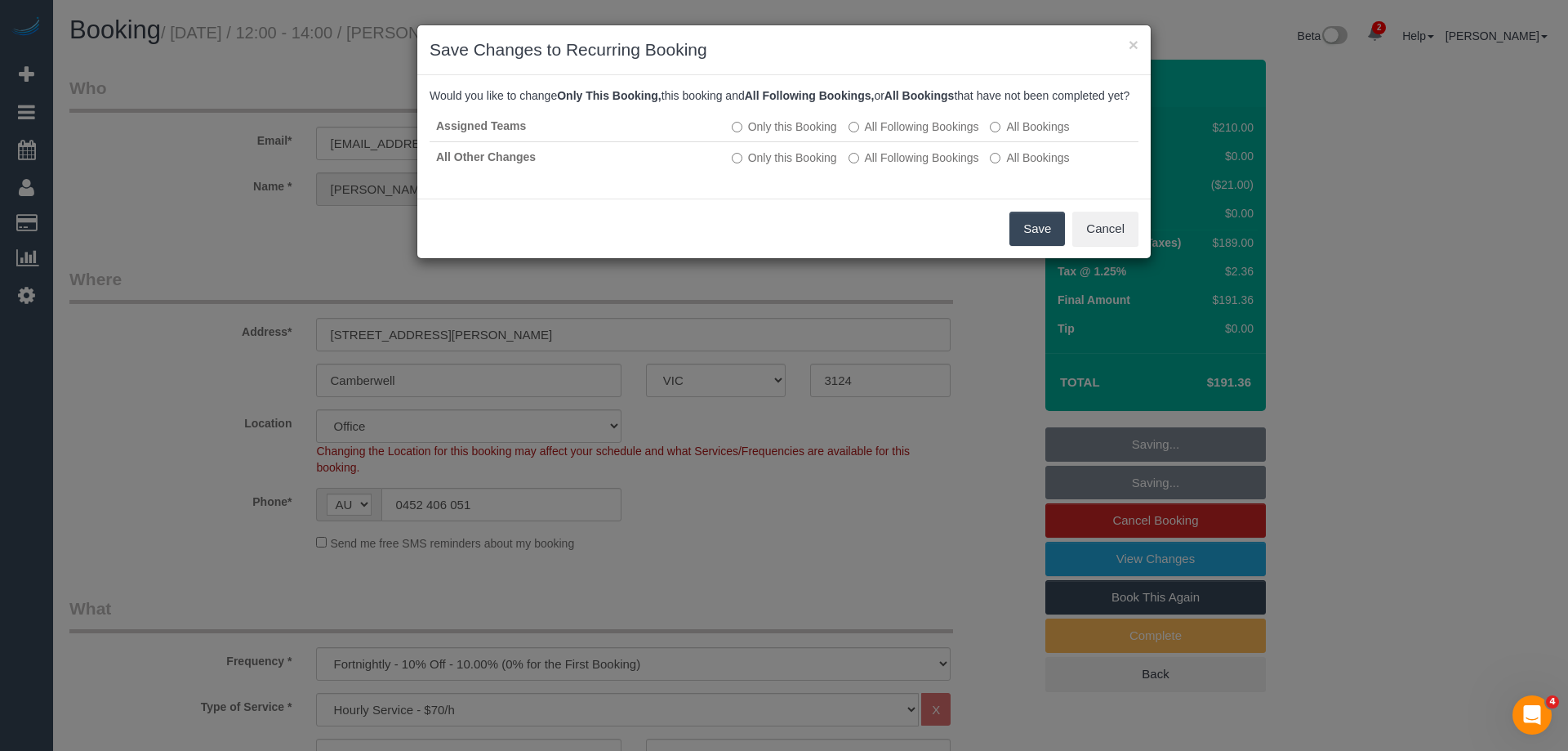
drag, startPoint x: 1039, startPoint y: 252, endPoint x: 1021, endPoint y: 235, distance: 24.8
click at [1039, 246] on button "Save" at bounding box center [1037, 229] width 55 height 35
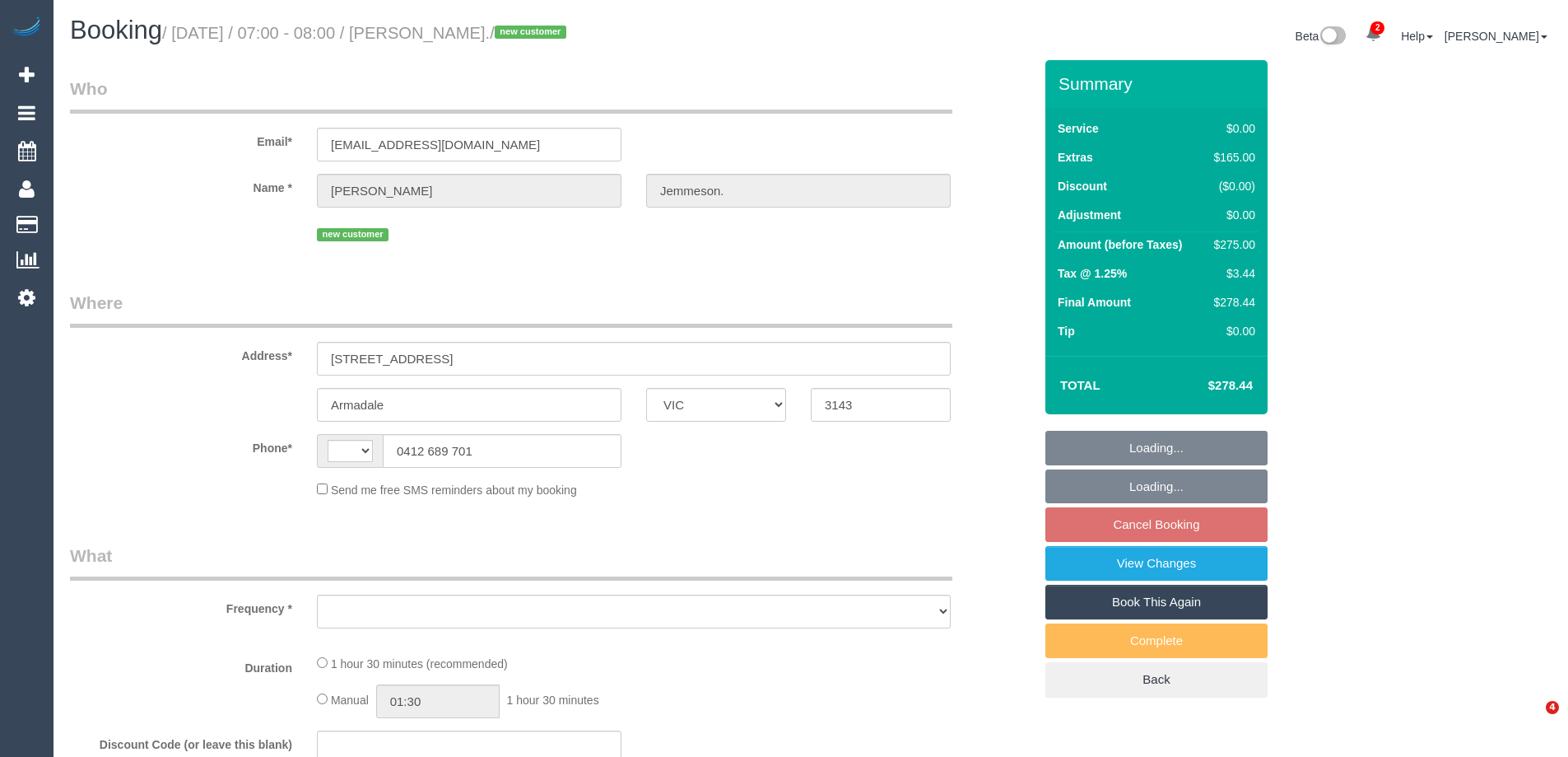
select select "VIC"
select select "object:323"
select select "string:stripe-pm_1S5yui2GScqysDRVPrVLxTWN"
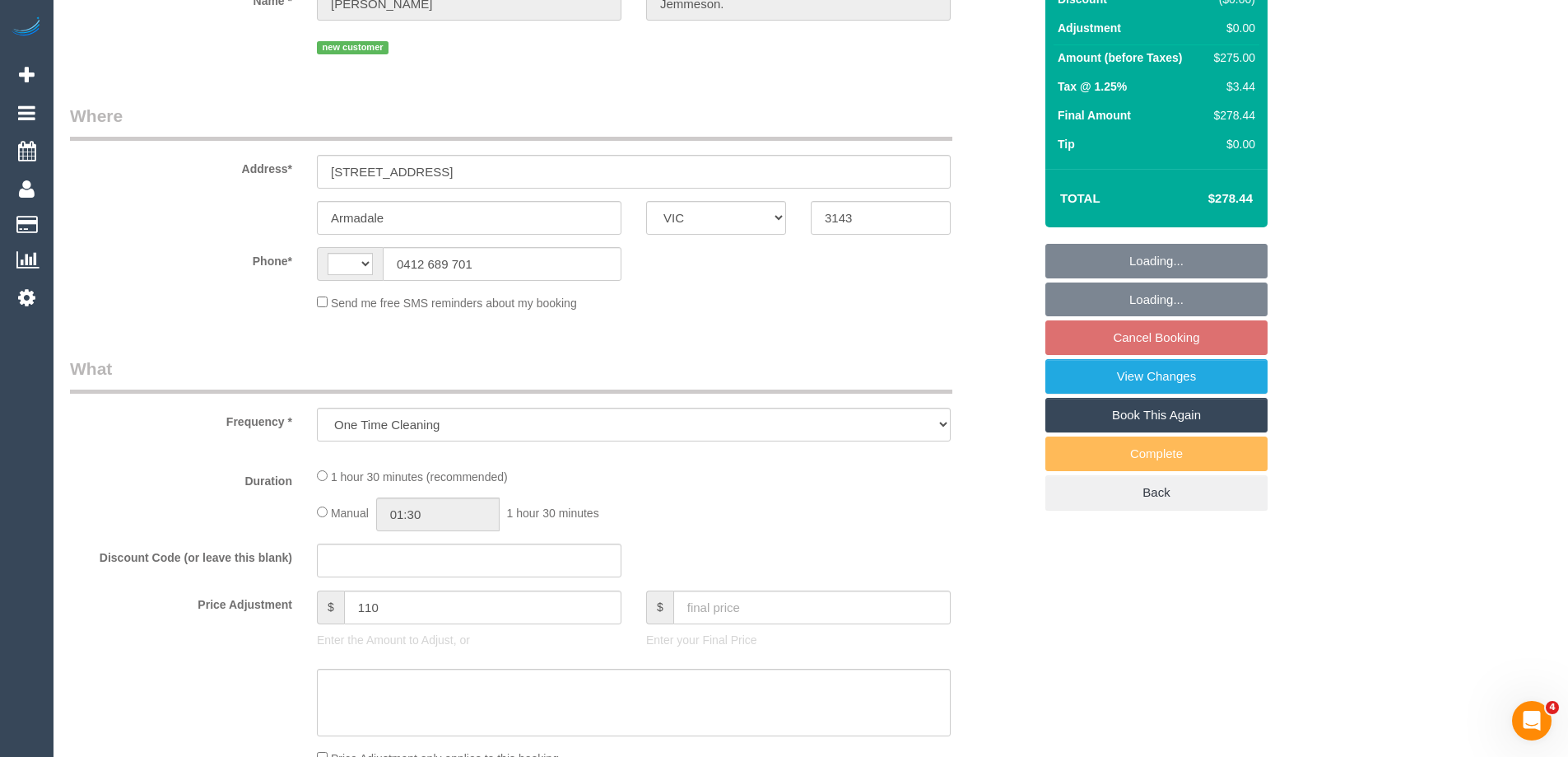
select select "string:AU"
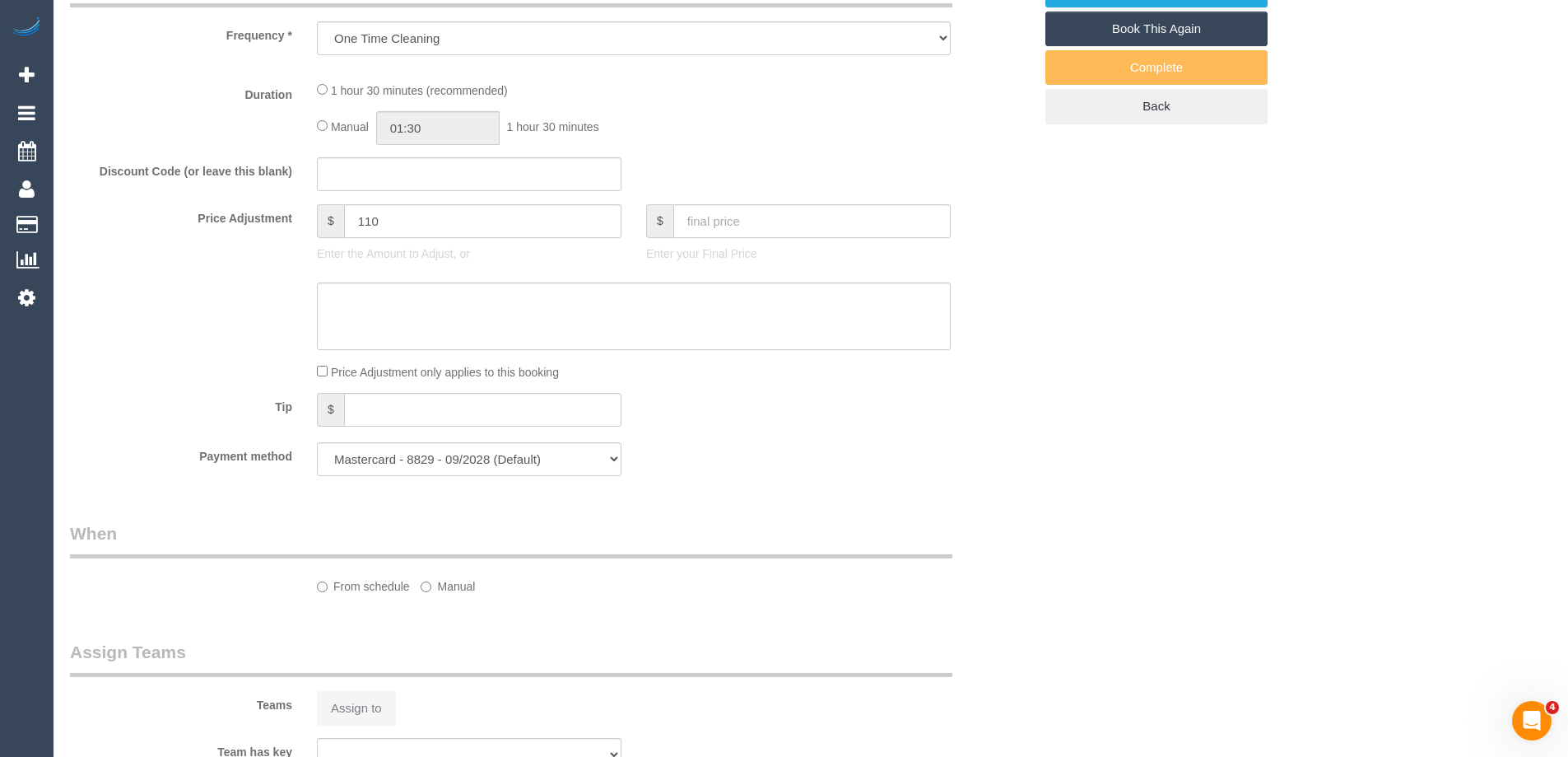
select select "number:28"
select select "number:14"
select select "number:18"
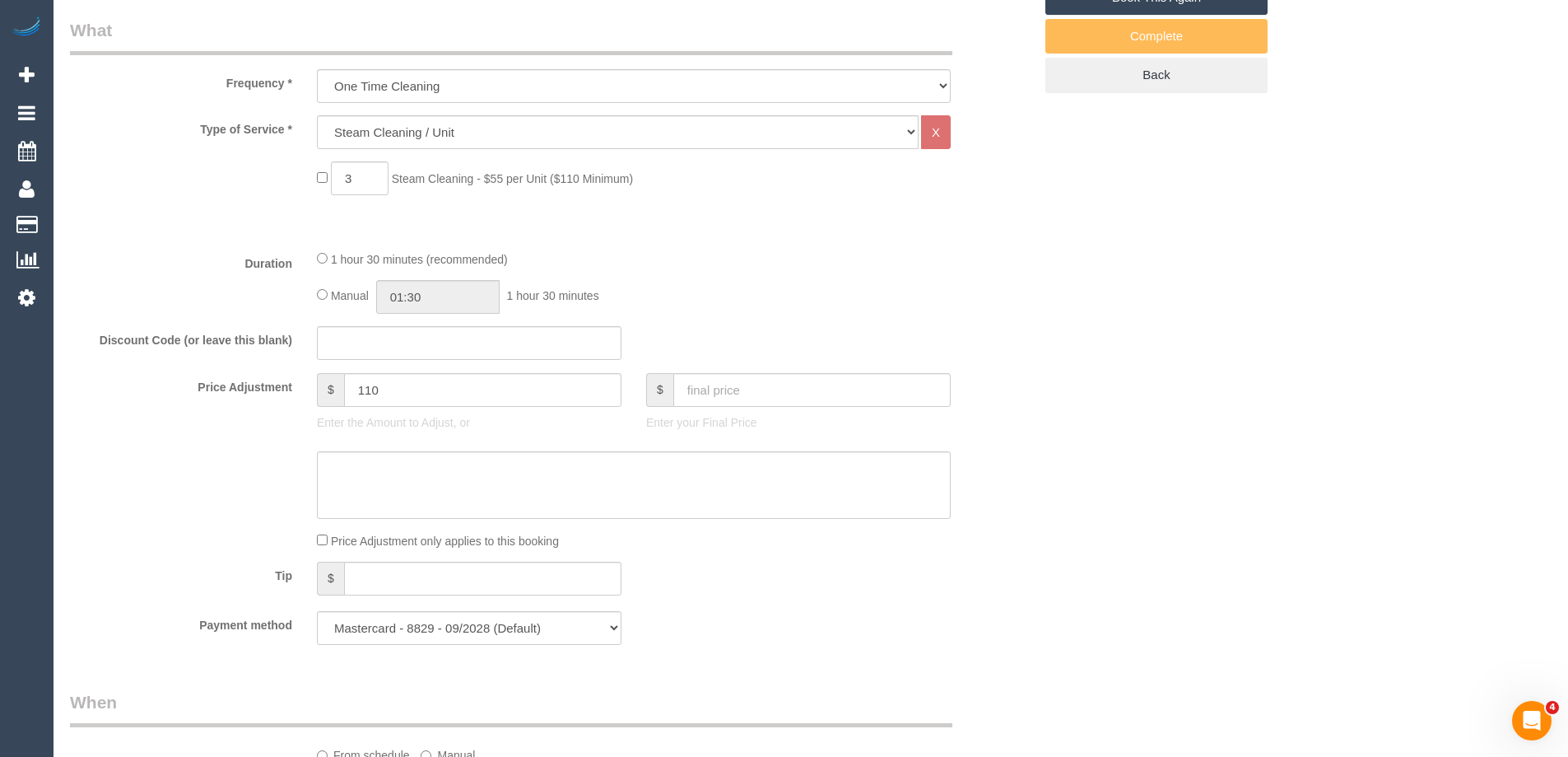
select select "object:746"
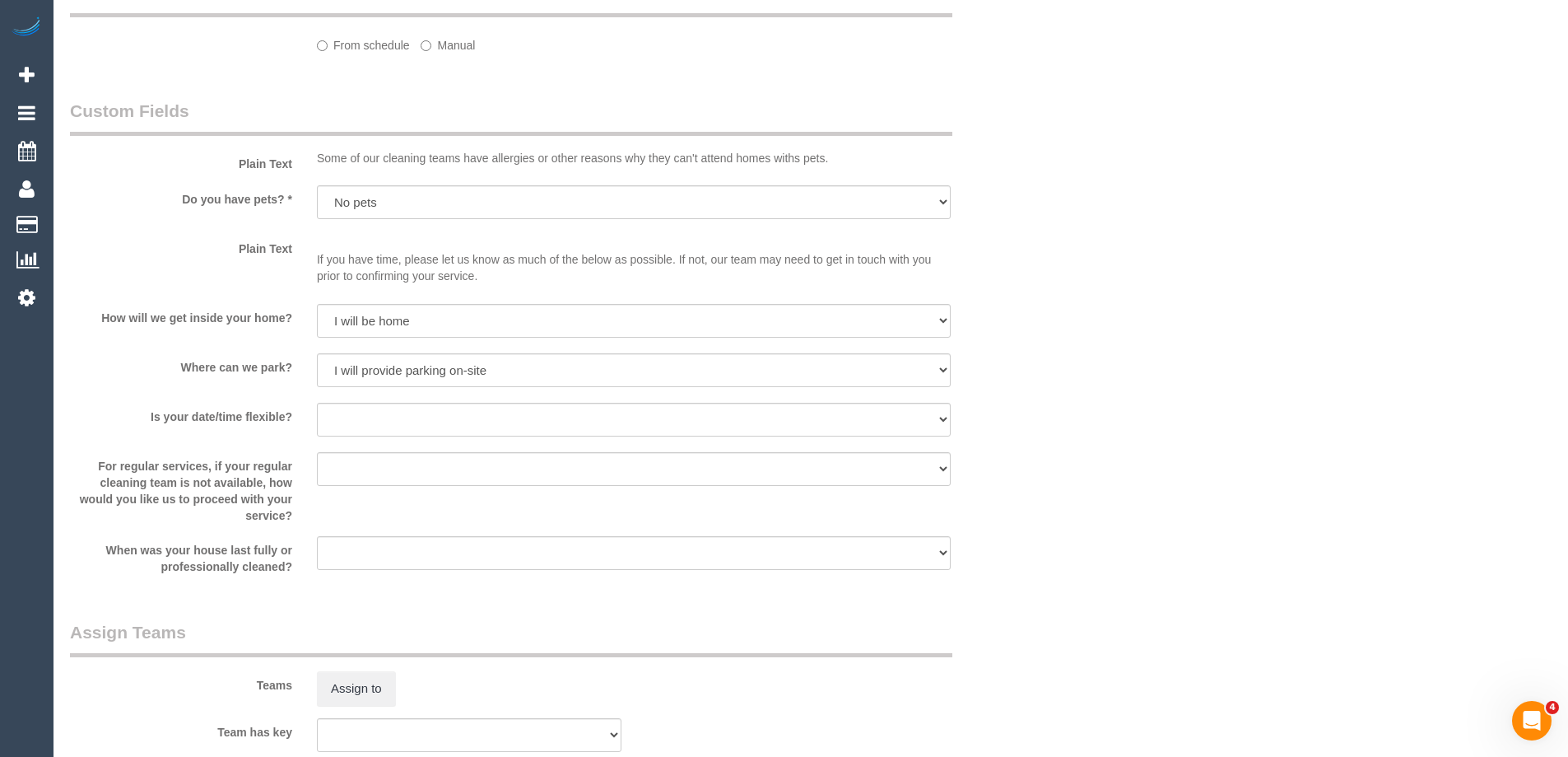
select select "spot1"
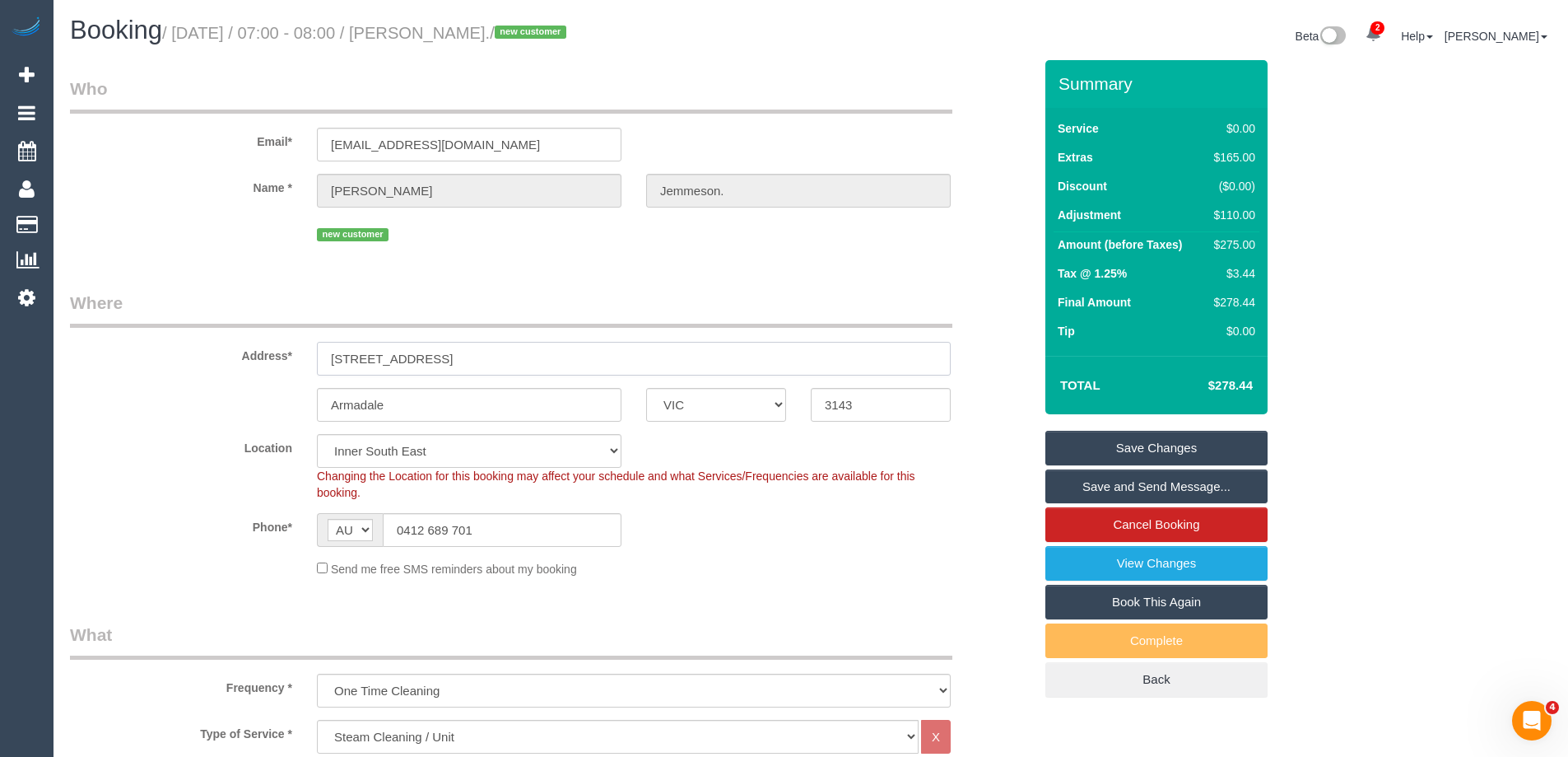
drag, startPoint x: 458, startPoint y: 357, endPoint x: 209, endPoint y: 328, distance: 250.7
click at [209, 328] on div "Address* 19 Clarendon St" at bounding box center [551, 333] width 987 height 85
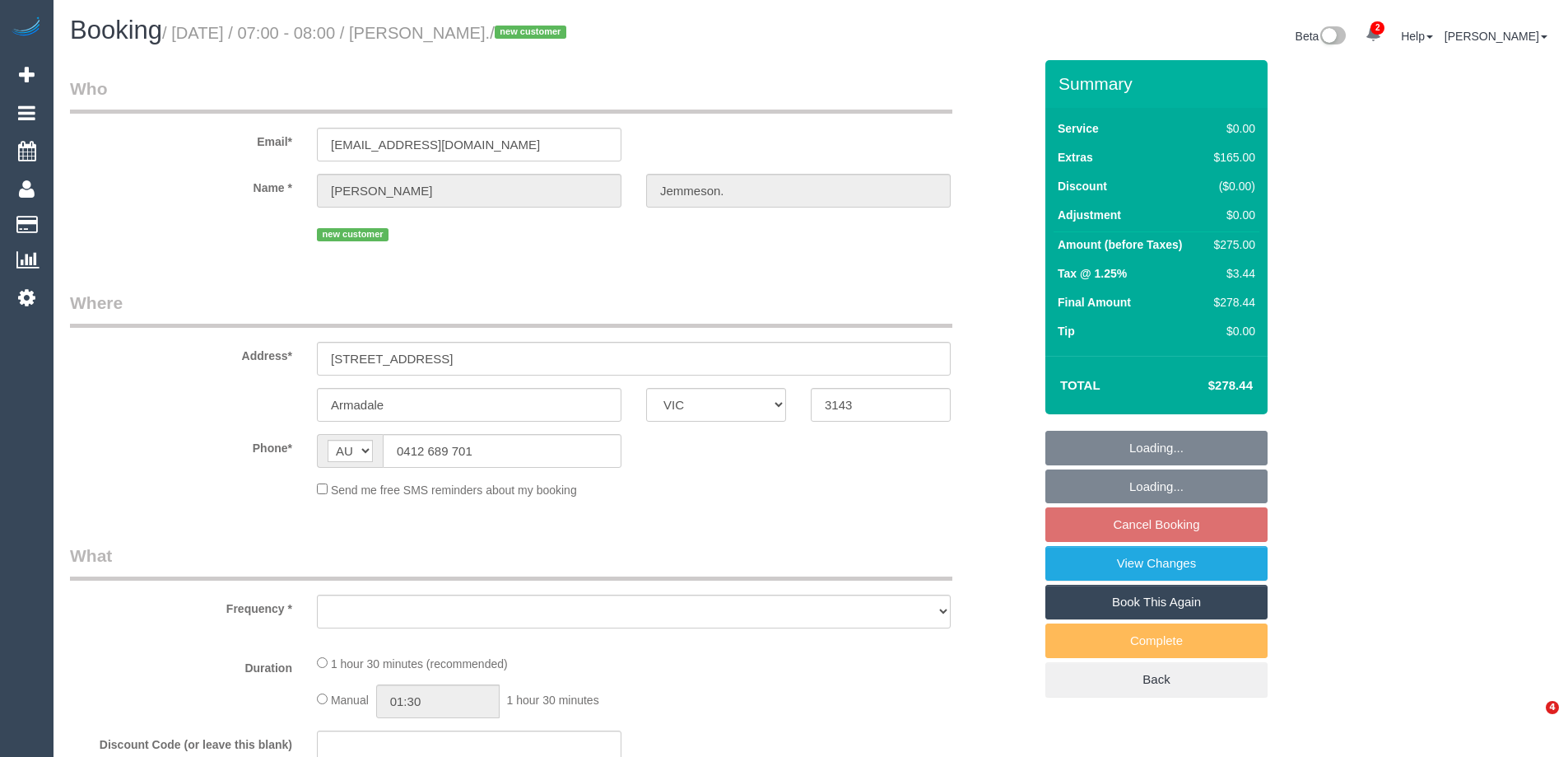
select select "VIC"
select select "string:stripe-pm_1S5yui2GScqysDRVPrVLxTWN"
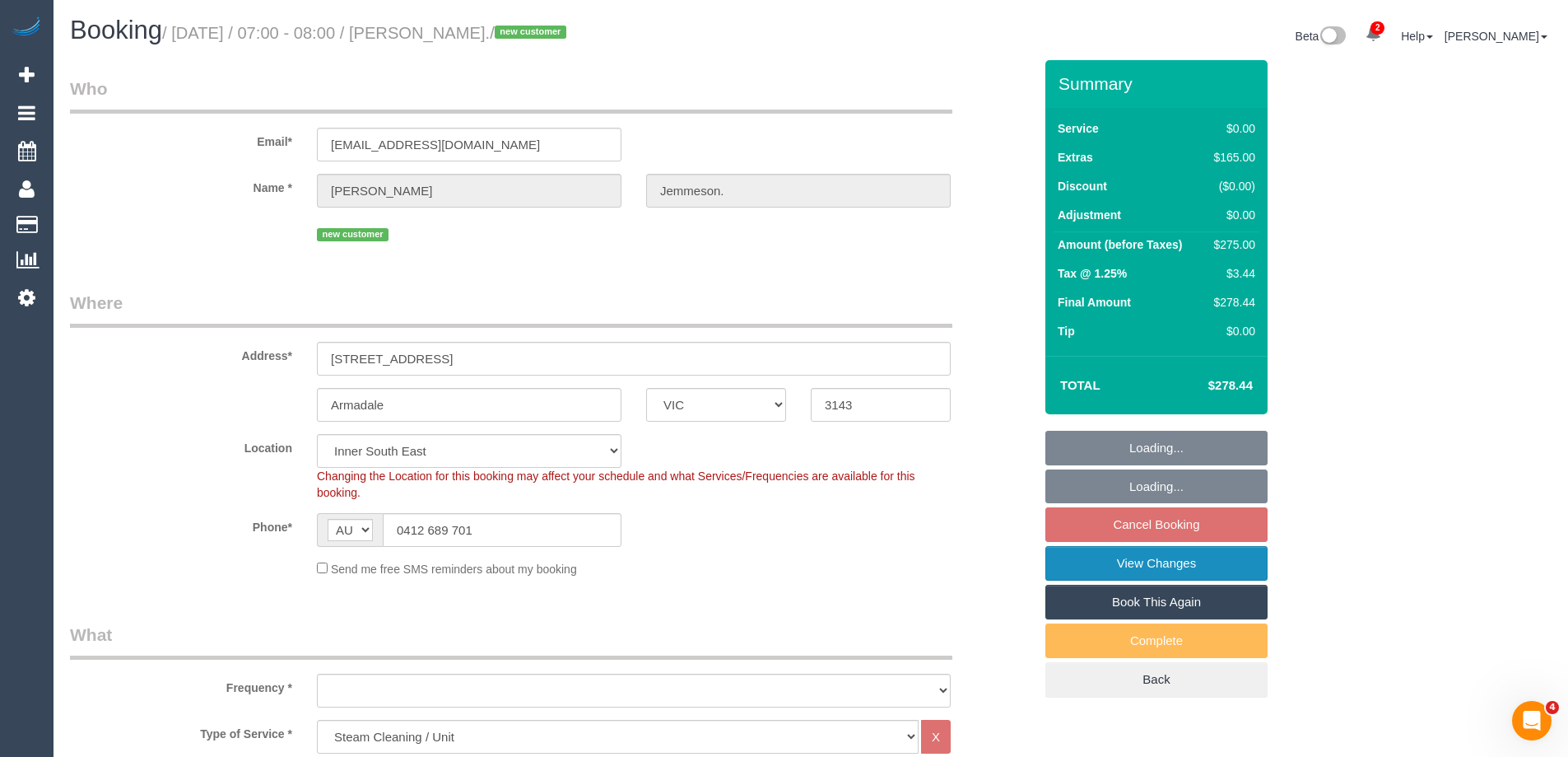
click at [1078, 568] on link "View Changes" at bounding box center [1155, 563] width 222 height 35
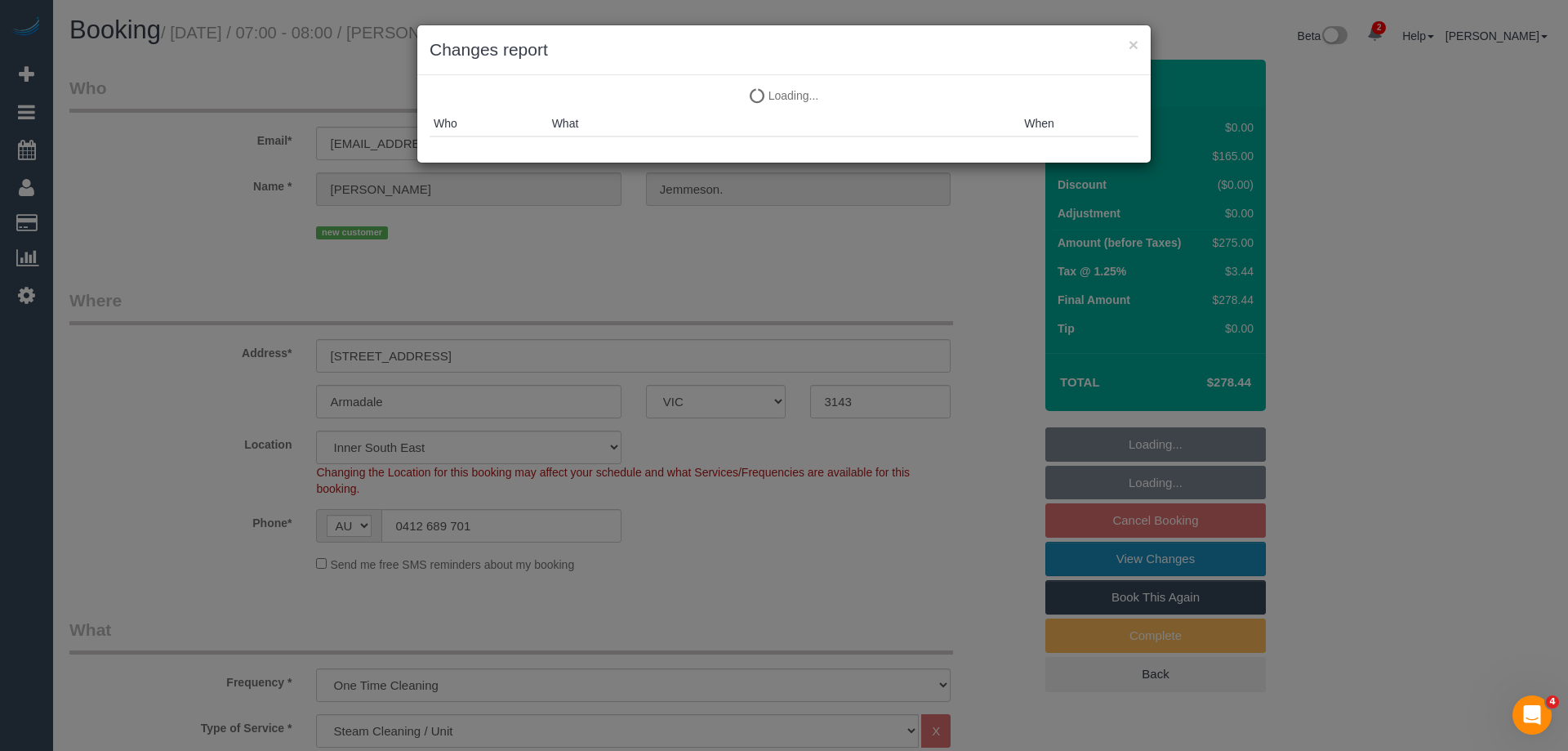
select select "object:617"
select select "number:28"
select select "number:14"
select select "number:18"
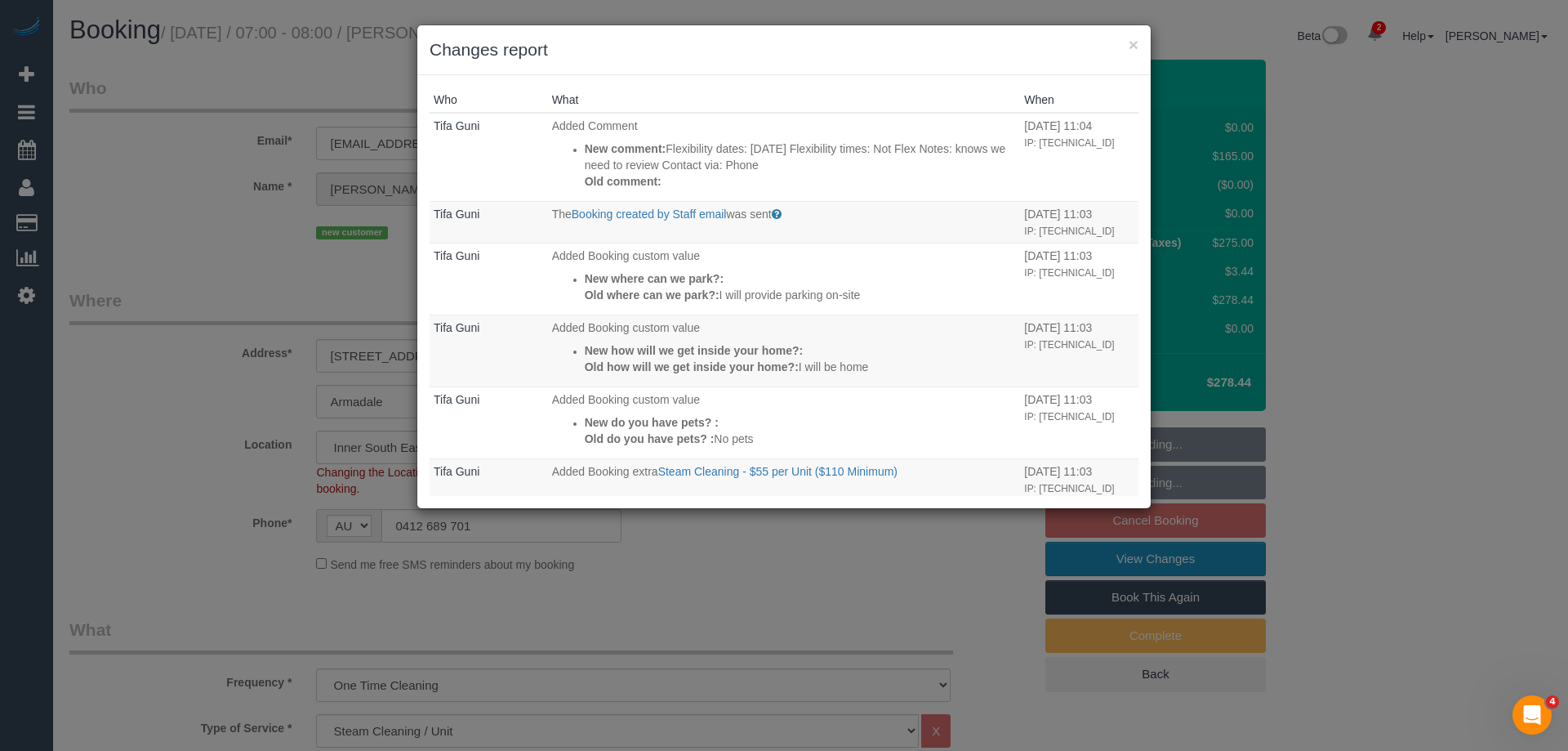
select select "spot1"
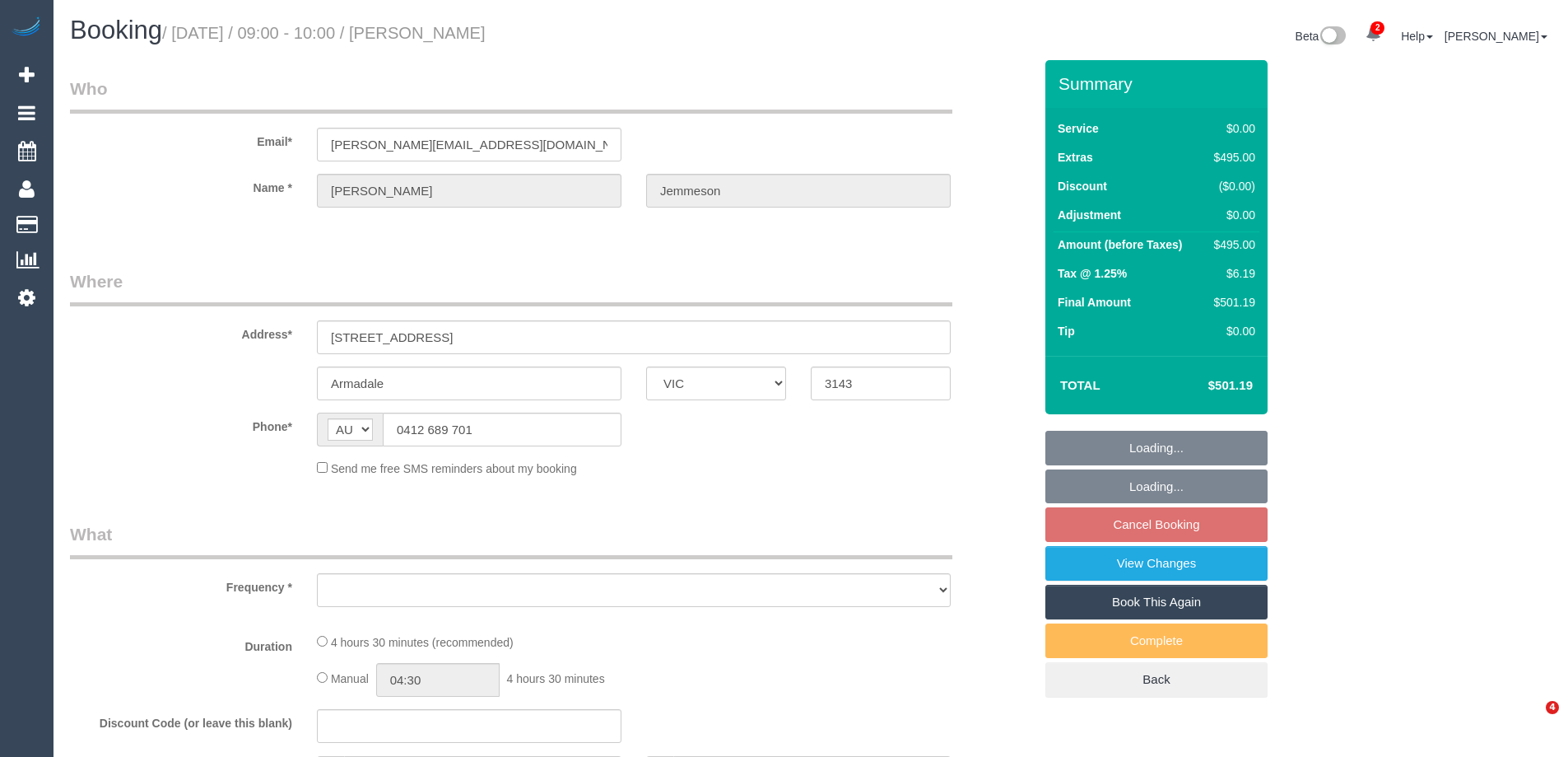
select select "VIC"
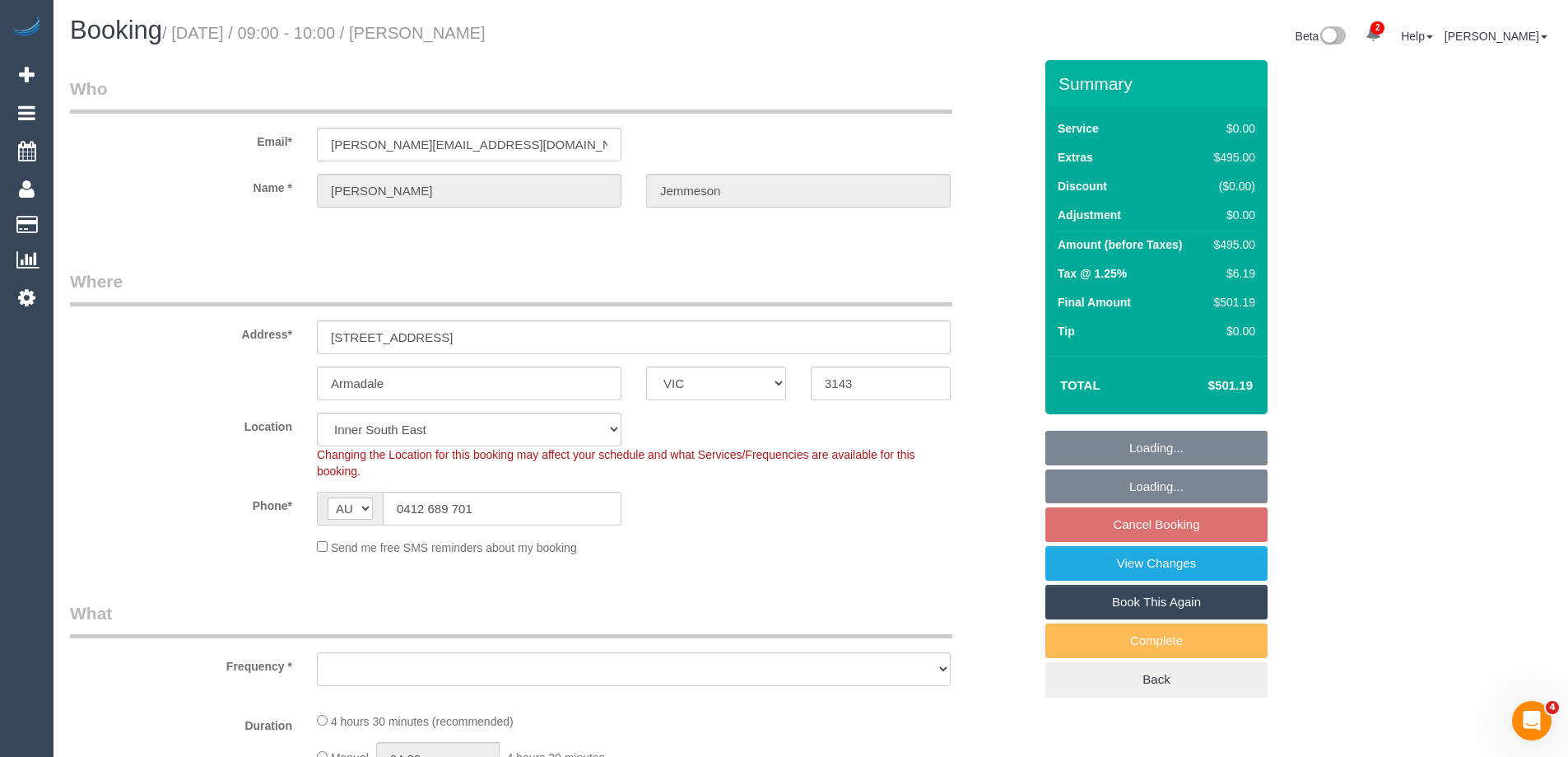
select select "object:569"
select select "string:stripe-pm_1P1FOG2GScqysDRV3NUqTSZo"
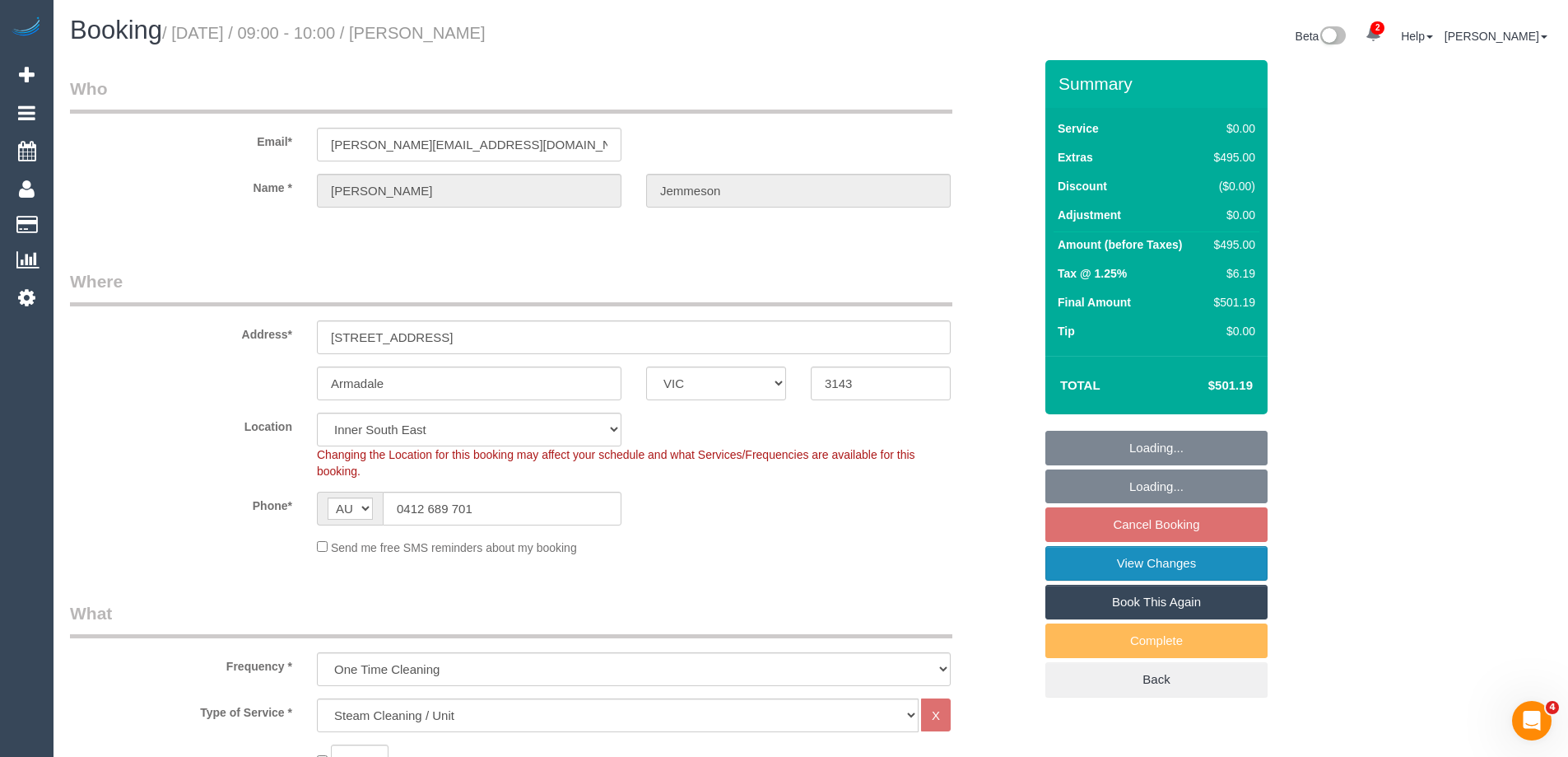
select select "object:611"
click at [1060, 555] on link "View Changes" at bounding box center [1155, 563] width 222 height 35
select select "number:28"
select select "number:14"
select select "number:18"
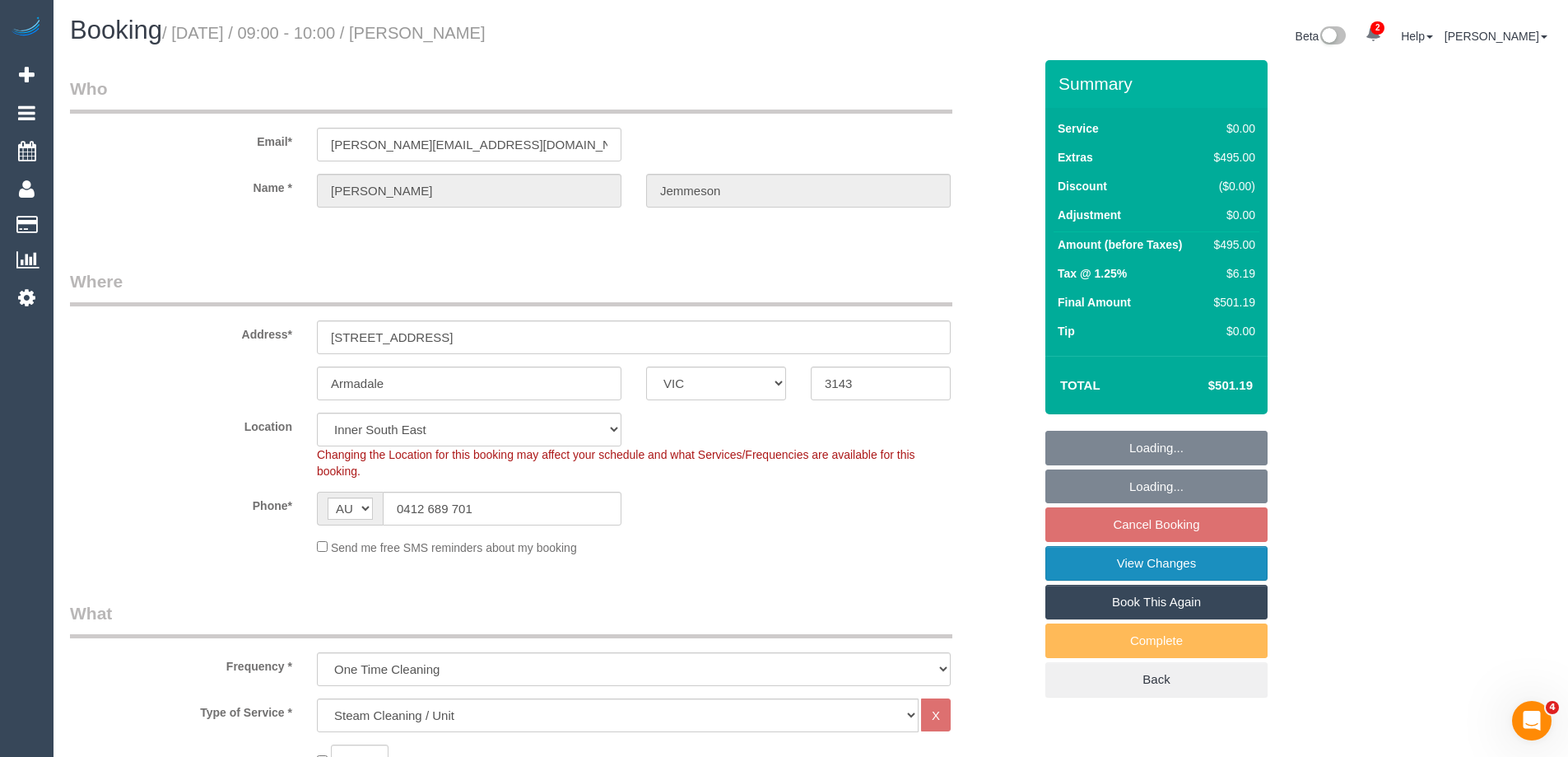
select select "number:22"
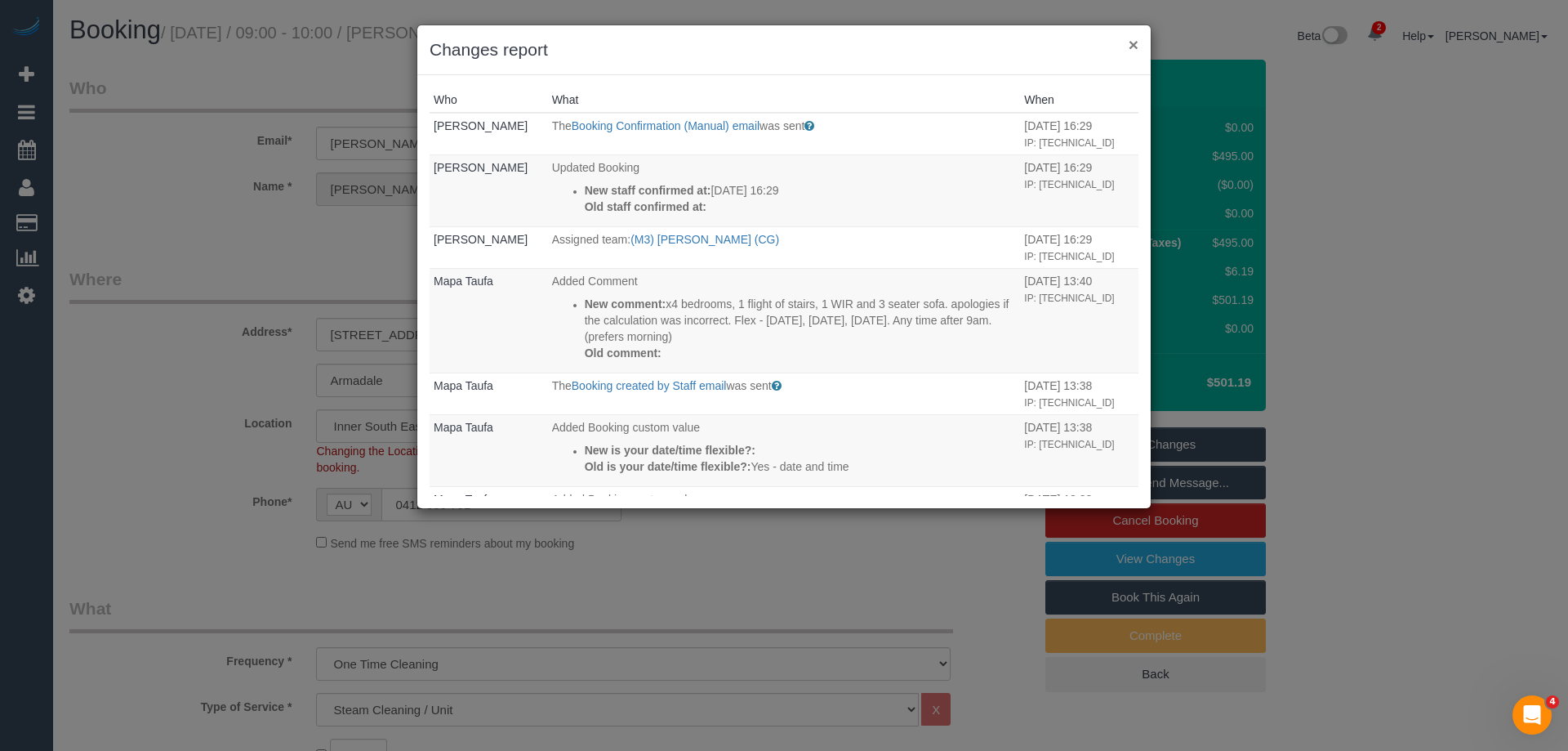
click at [1134, 44] on button "×" at bounding box center [1133, 44] width 10 height 17
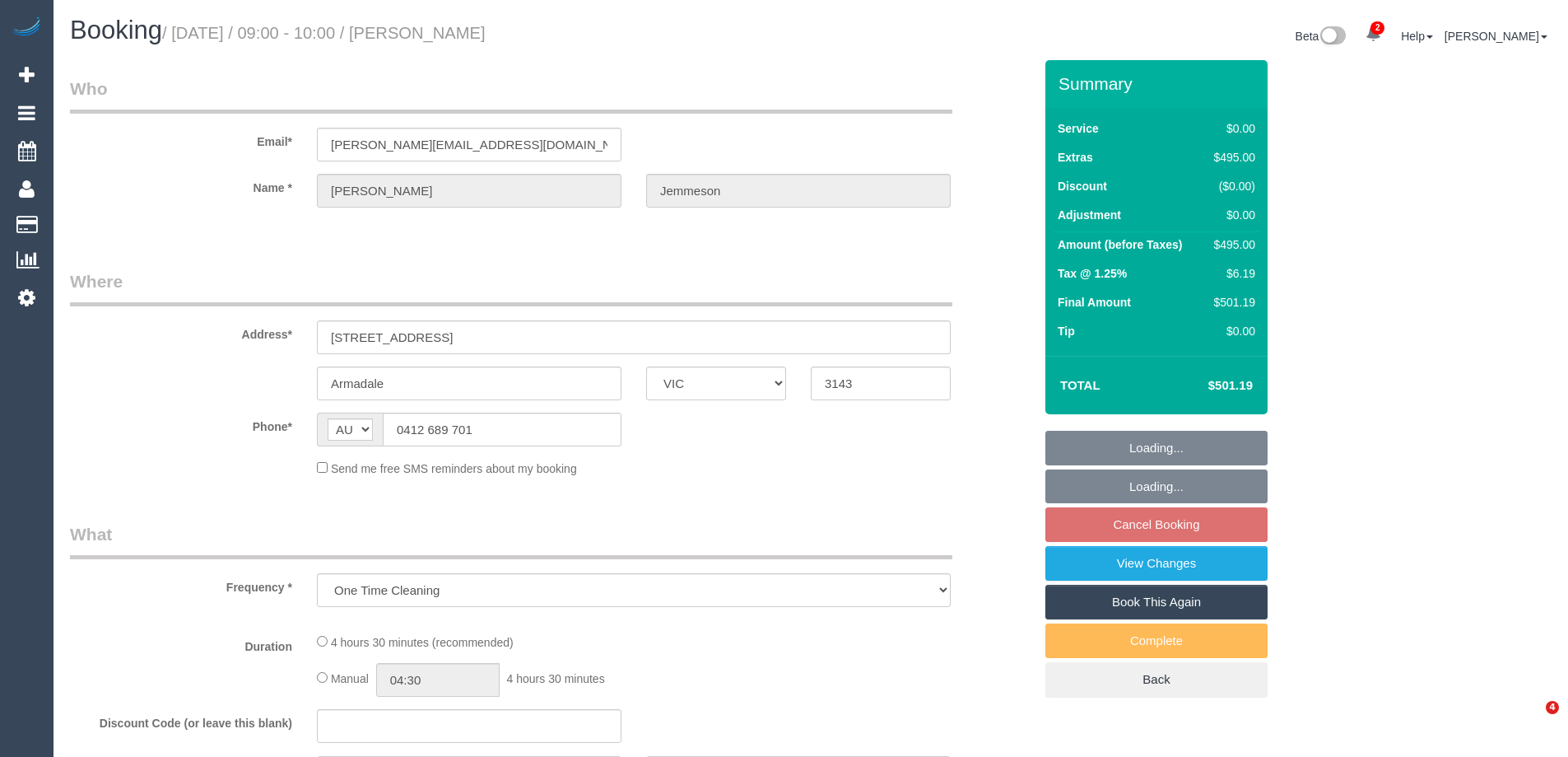
select select "VIC"
select select "string:stripe-pm_1P1FOG2GScqysDRV3NUqTSZo"
select select "number:28"
select select "number:14"
select select "number:18"
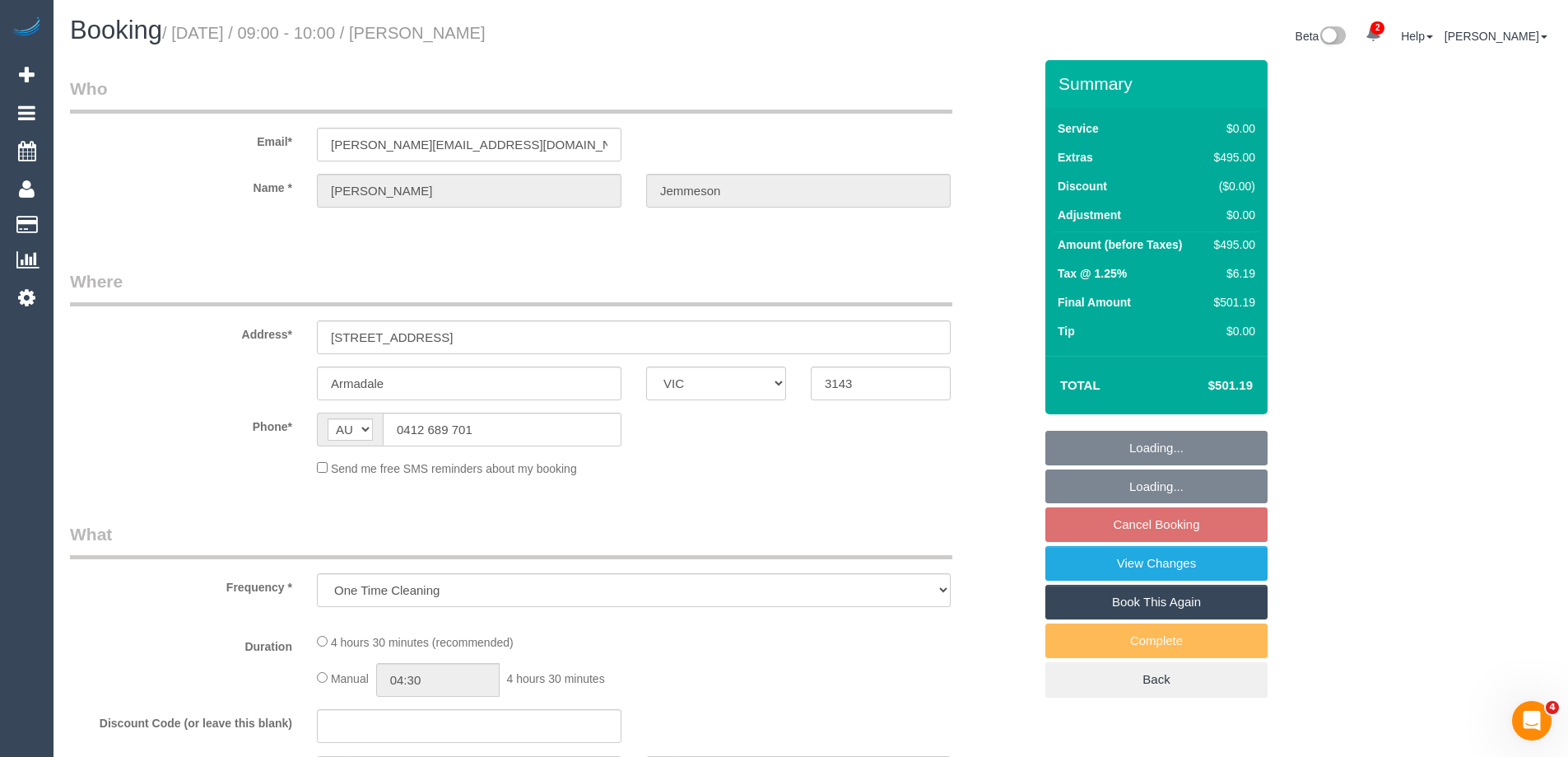
select select "number:22"
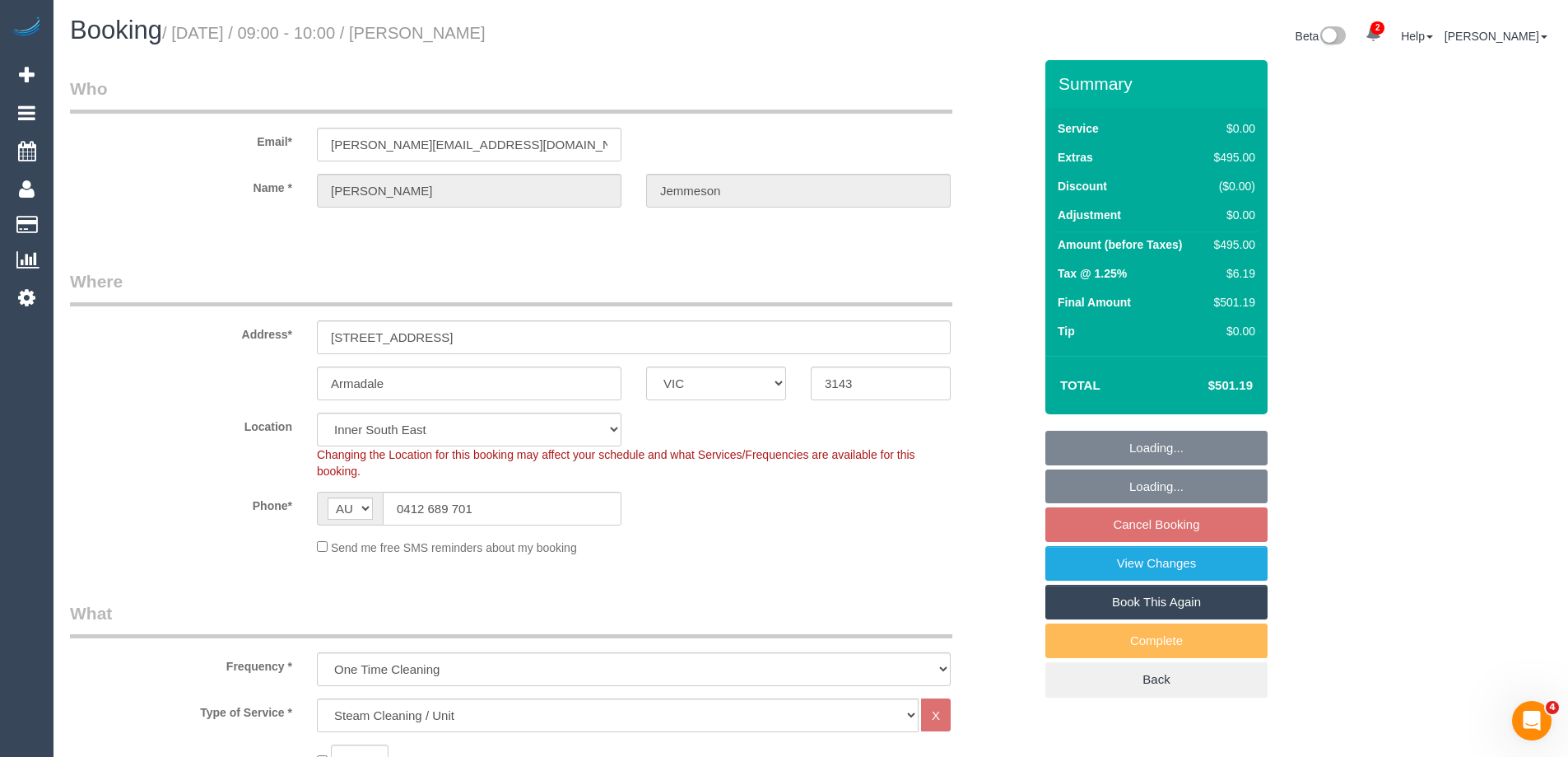
select select "object:743"
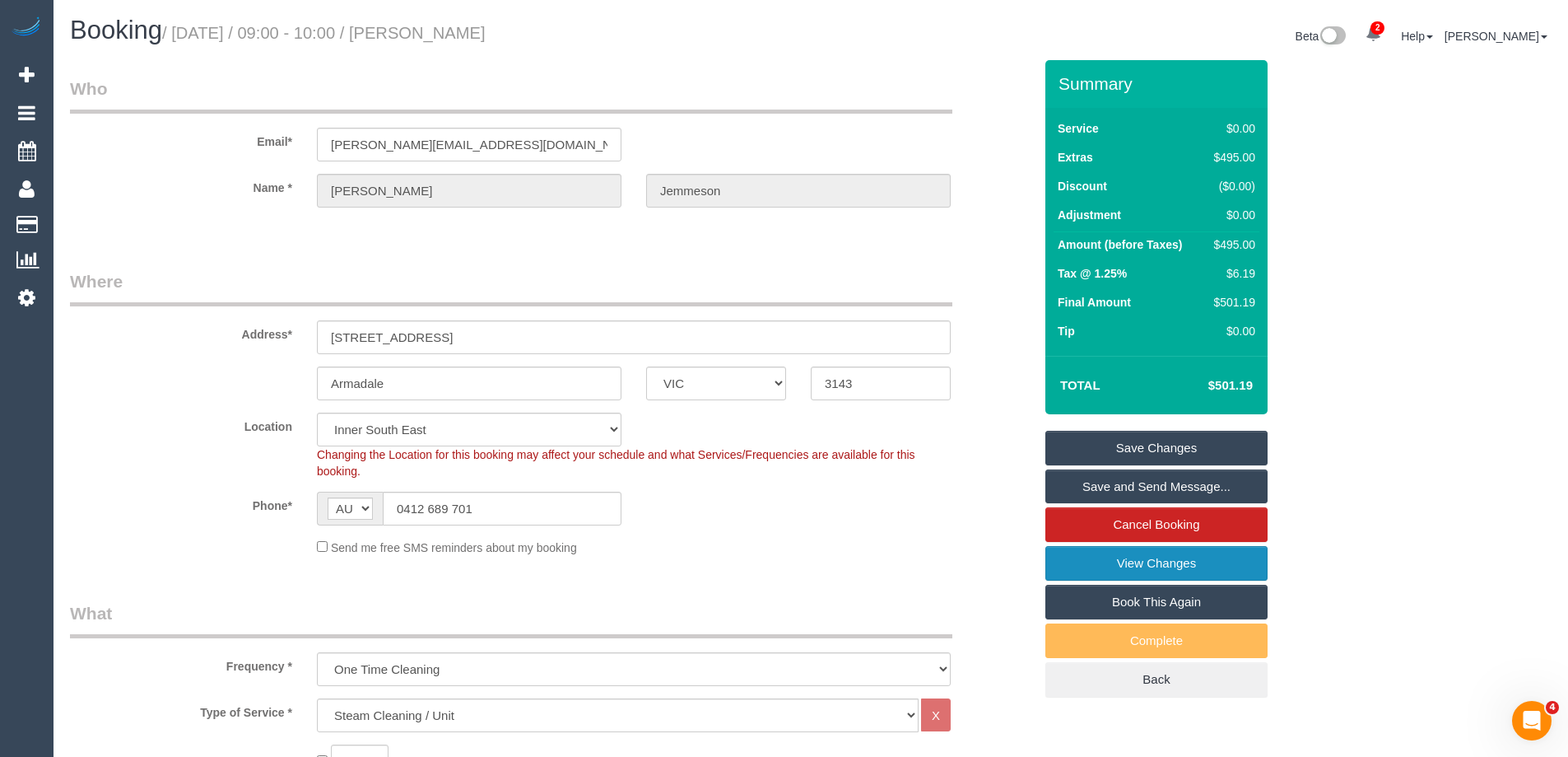
click at [1092, 566] on link "View Changes" at bounding box center [1155, 563] width 222 height 35
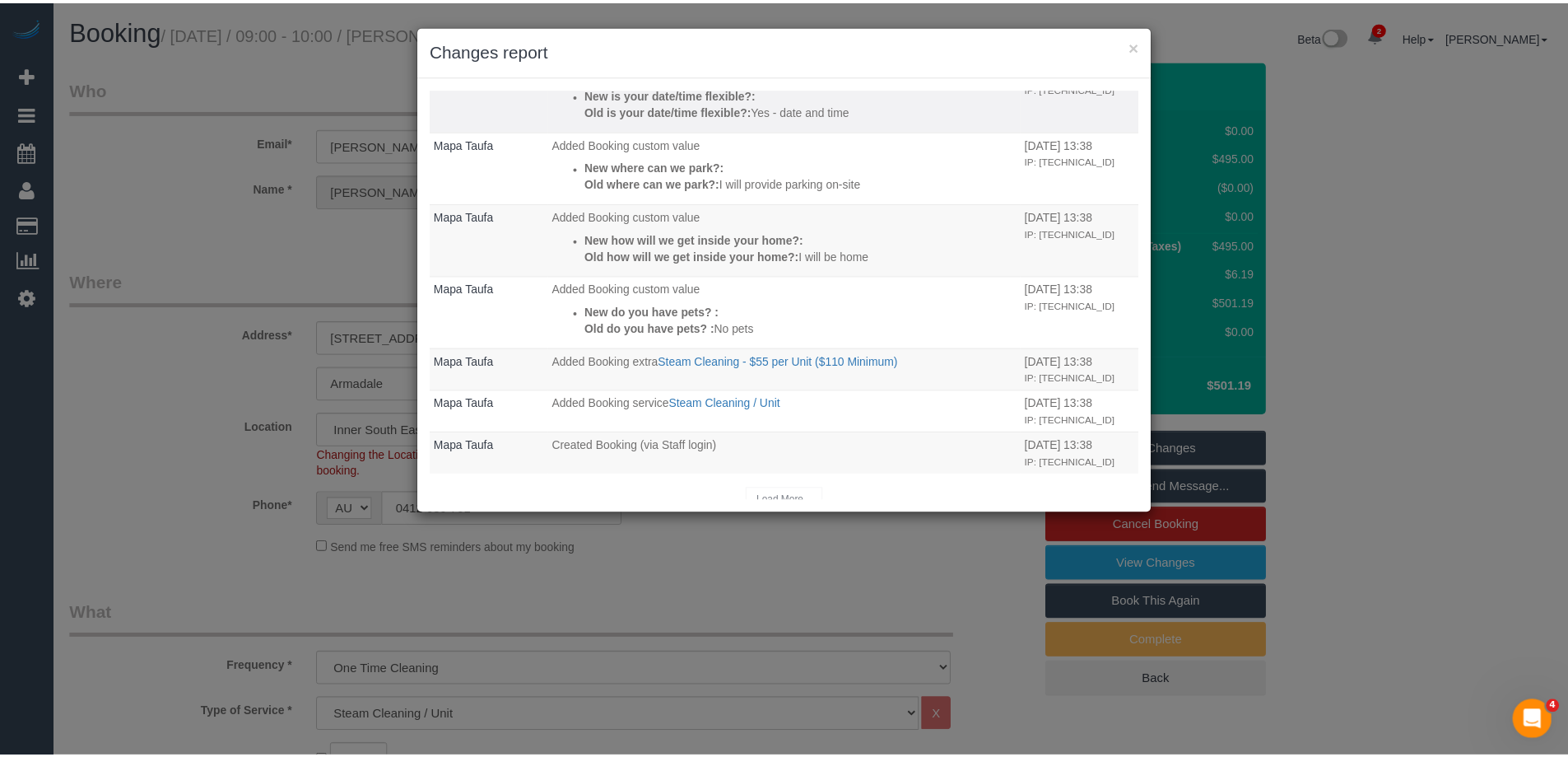
scroll to position [373, 0]
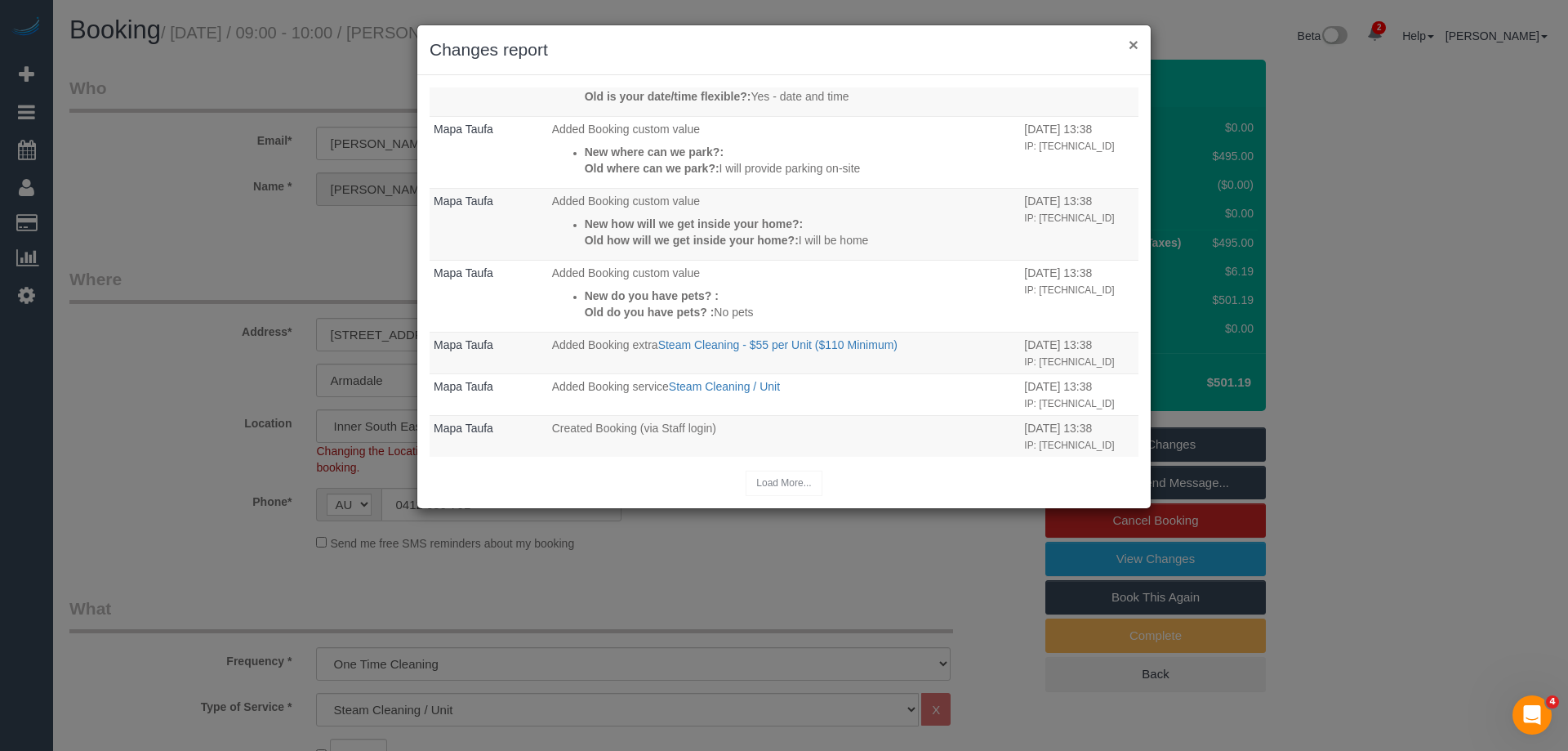
click at [1133, 39] on button "×" at bounding box center [1133, 44] width 10 height 17
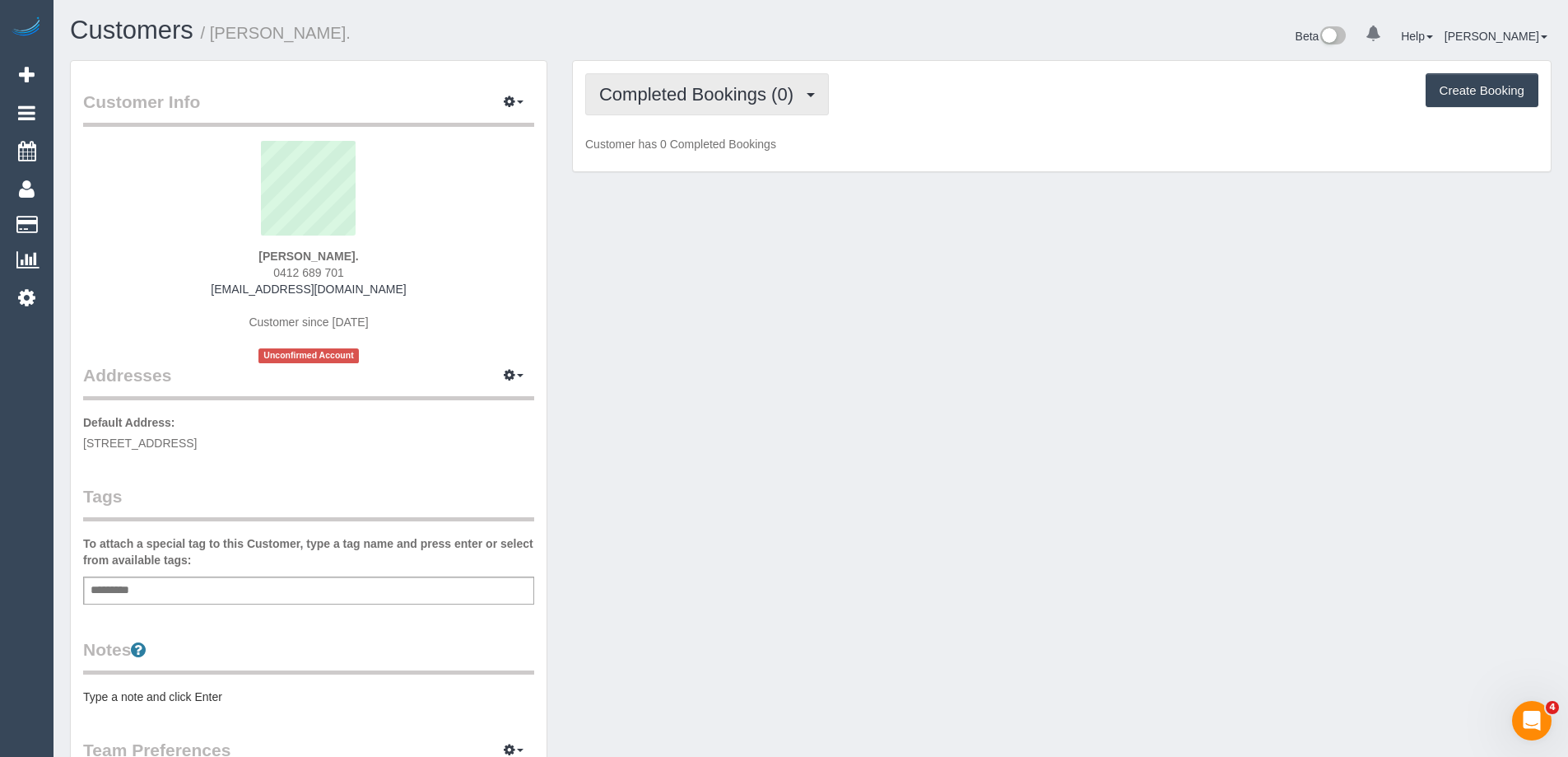
click at [711, 103] on span "Completed Bookings (0)" at bounding box center [700, 94] width 202 height 20
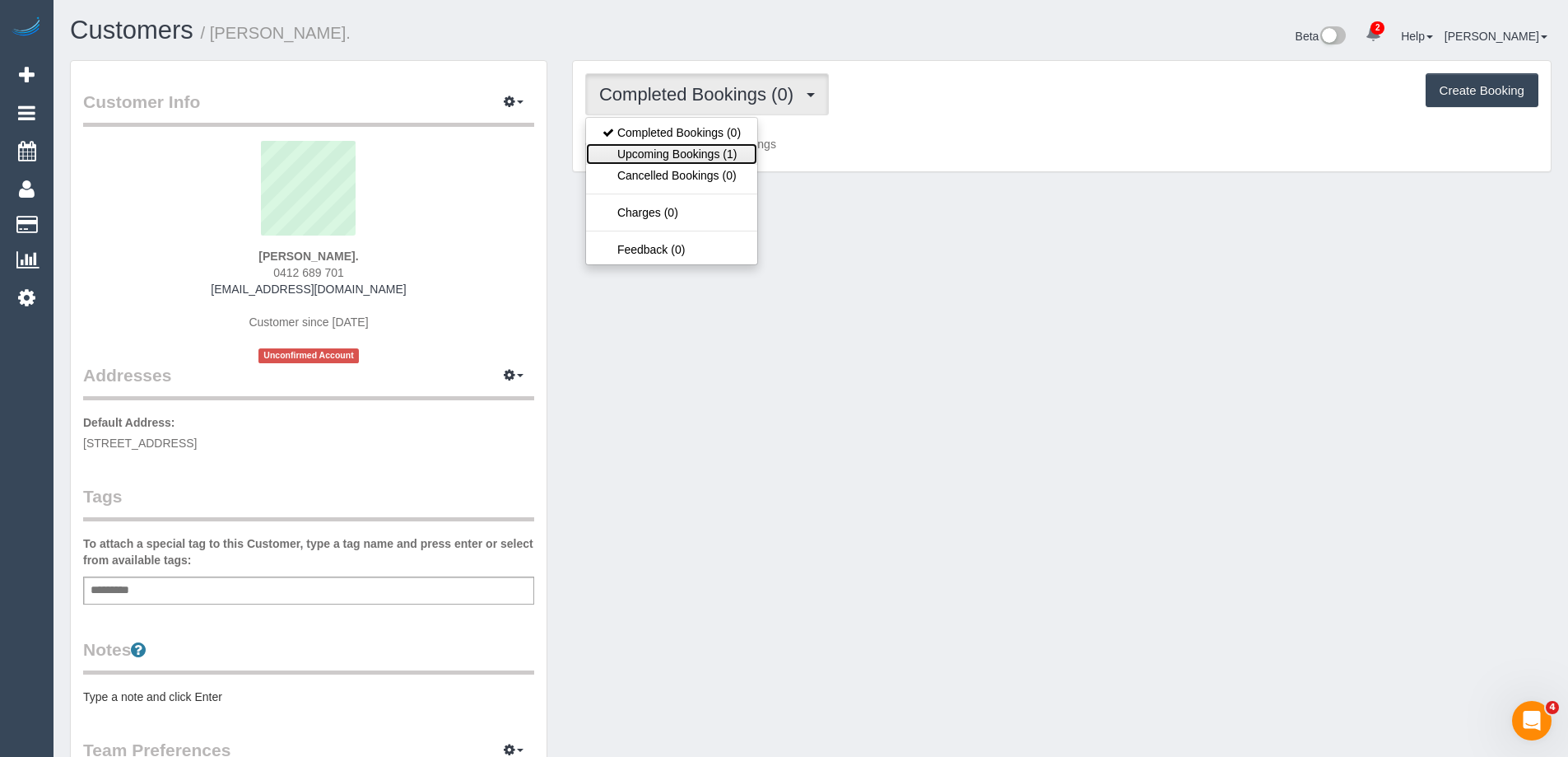
click at [715, 156] on link "Upcoming Bookings (1)" at bounding box center [671, 154] width 171 height 21
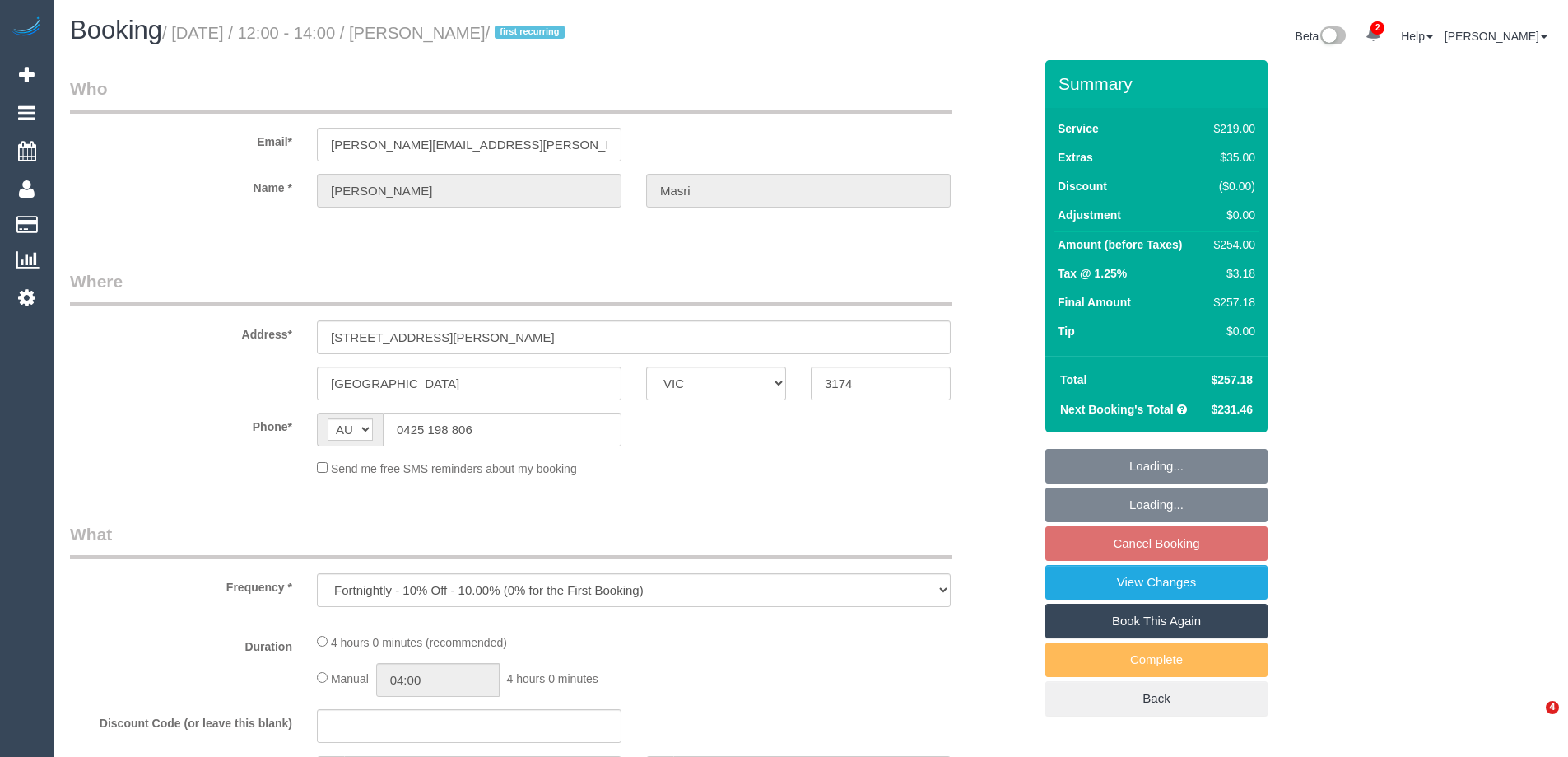
select select "VIC"
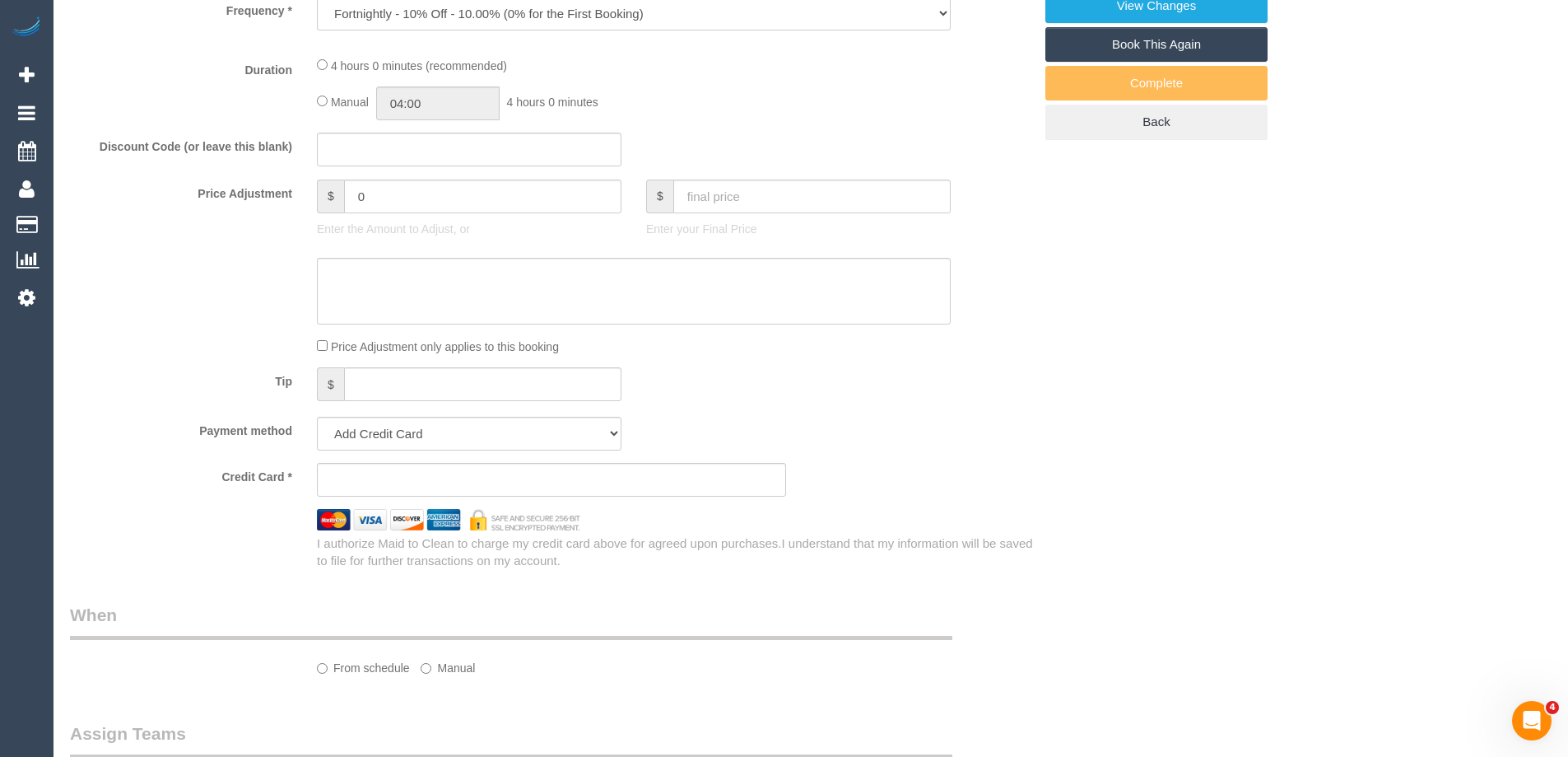
select select "string:stripe-pm_1S07nk2GScqysDRVlH1BeyTx"
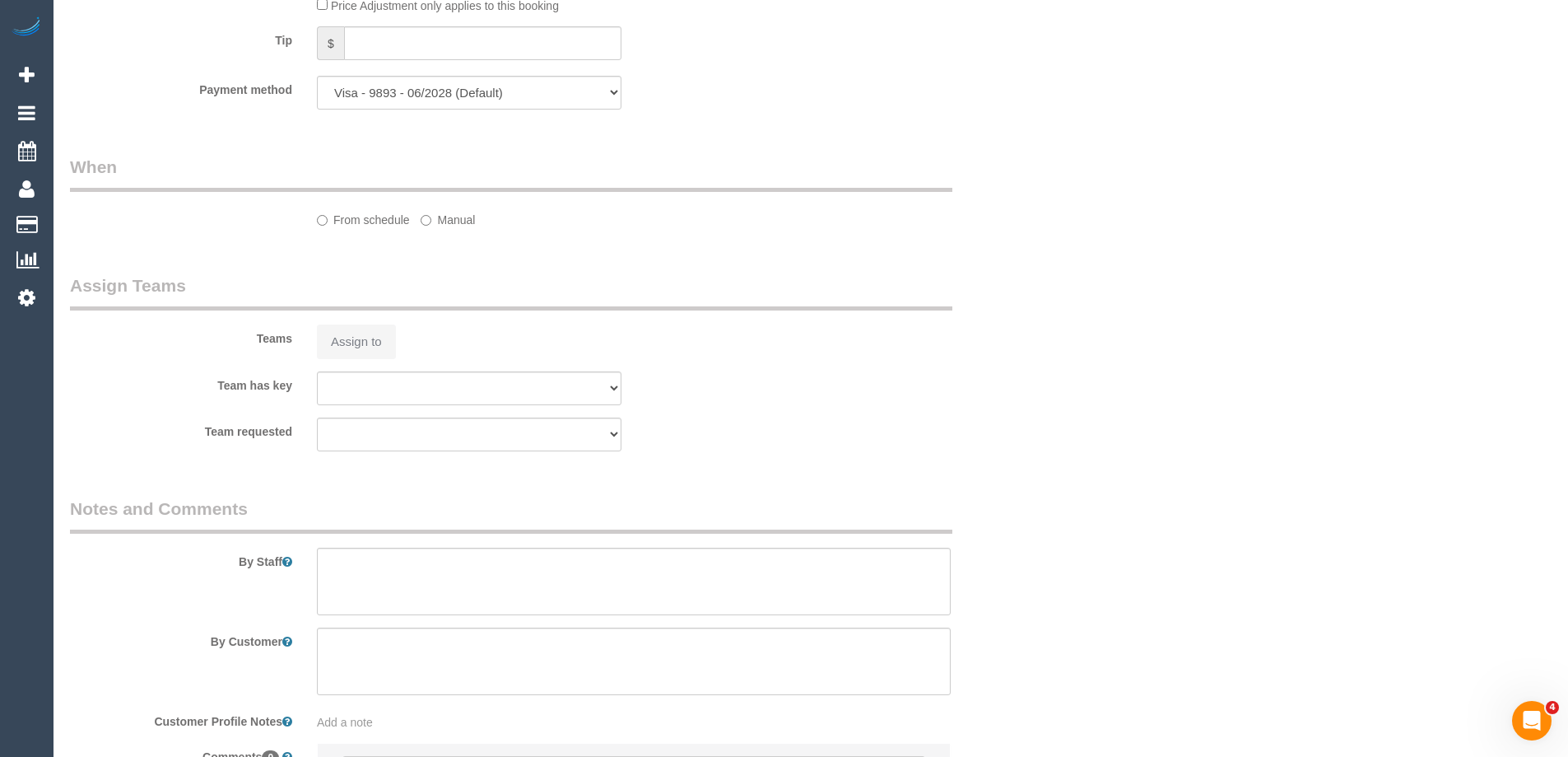
select select "number:29"
select select "number:14"
select select "number:19"
select select "number:25"
select select "number:34"
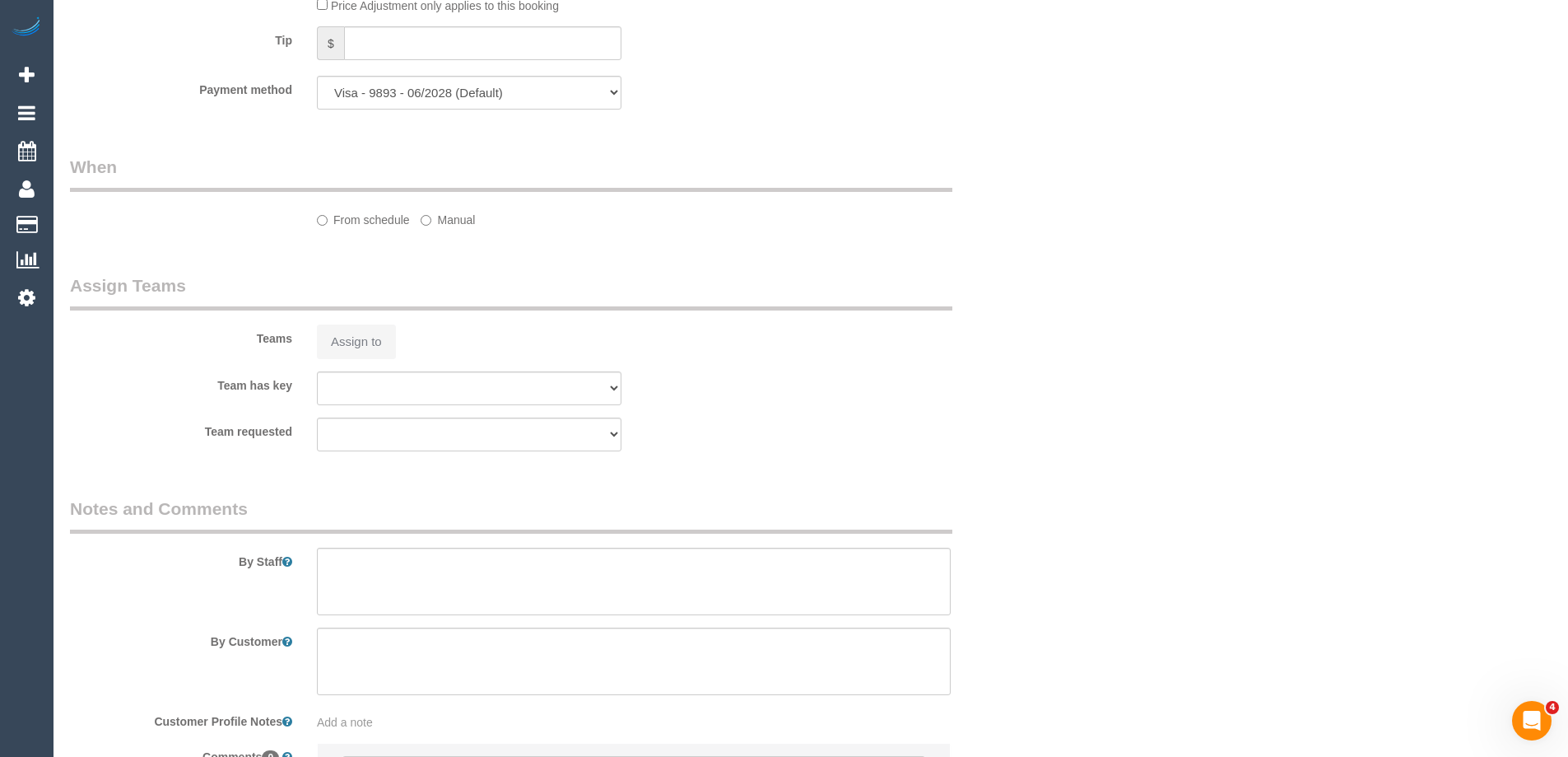
select select "number:11"
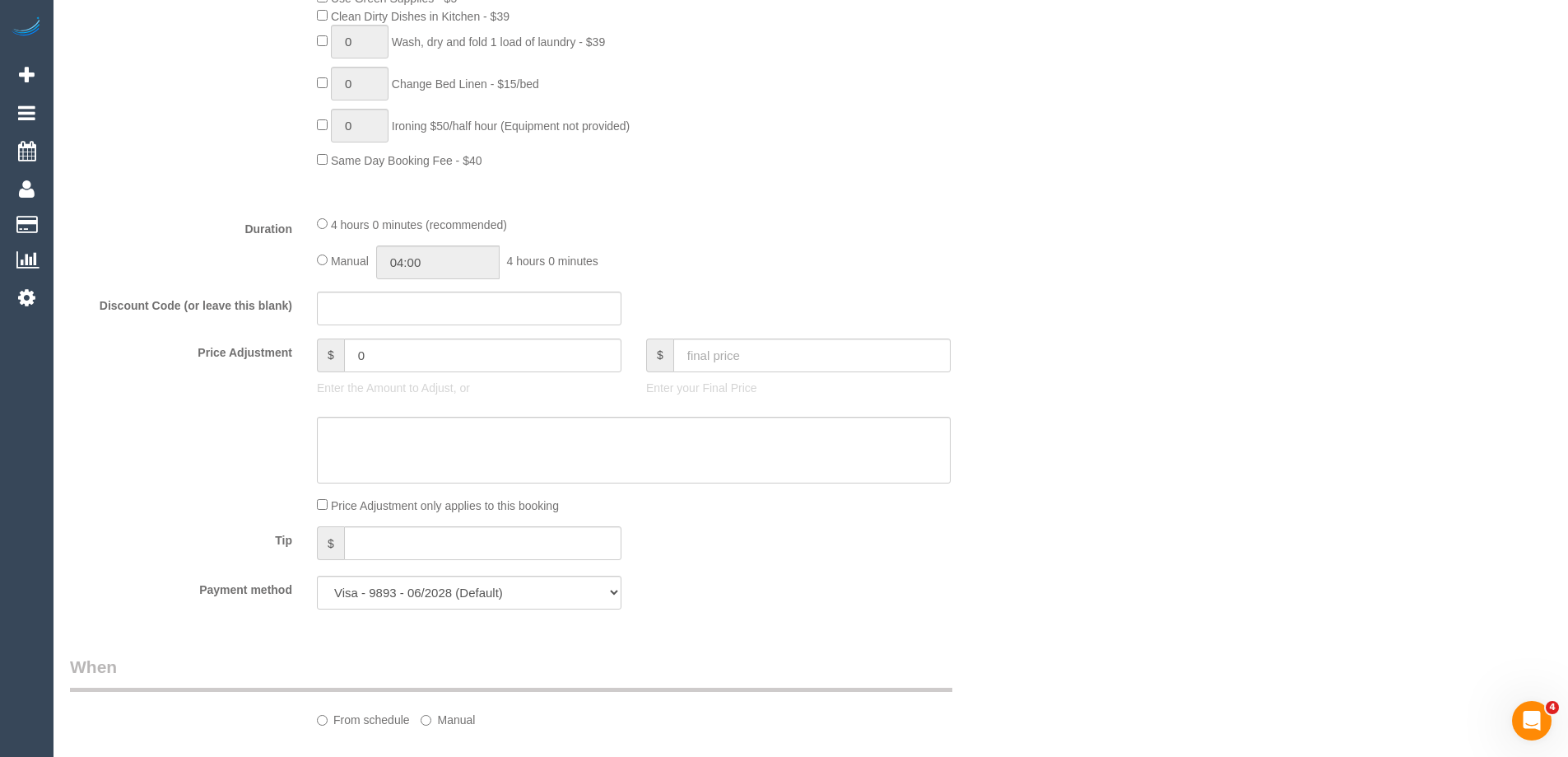
select select "object:1109"
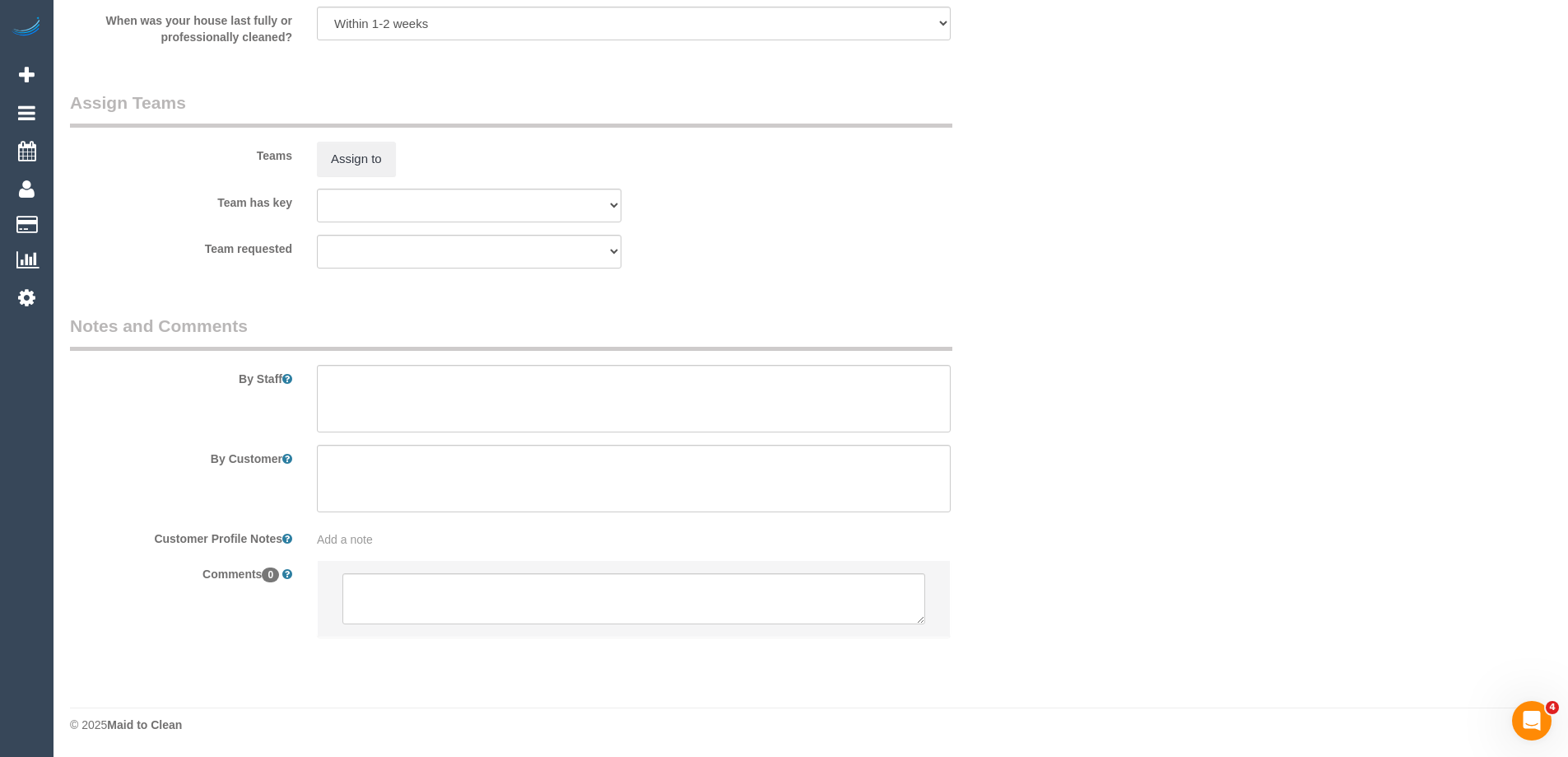
select select "spot3"
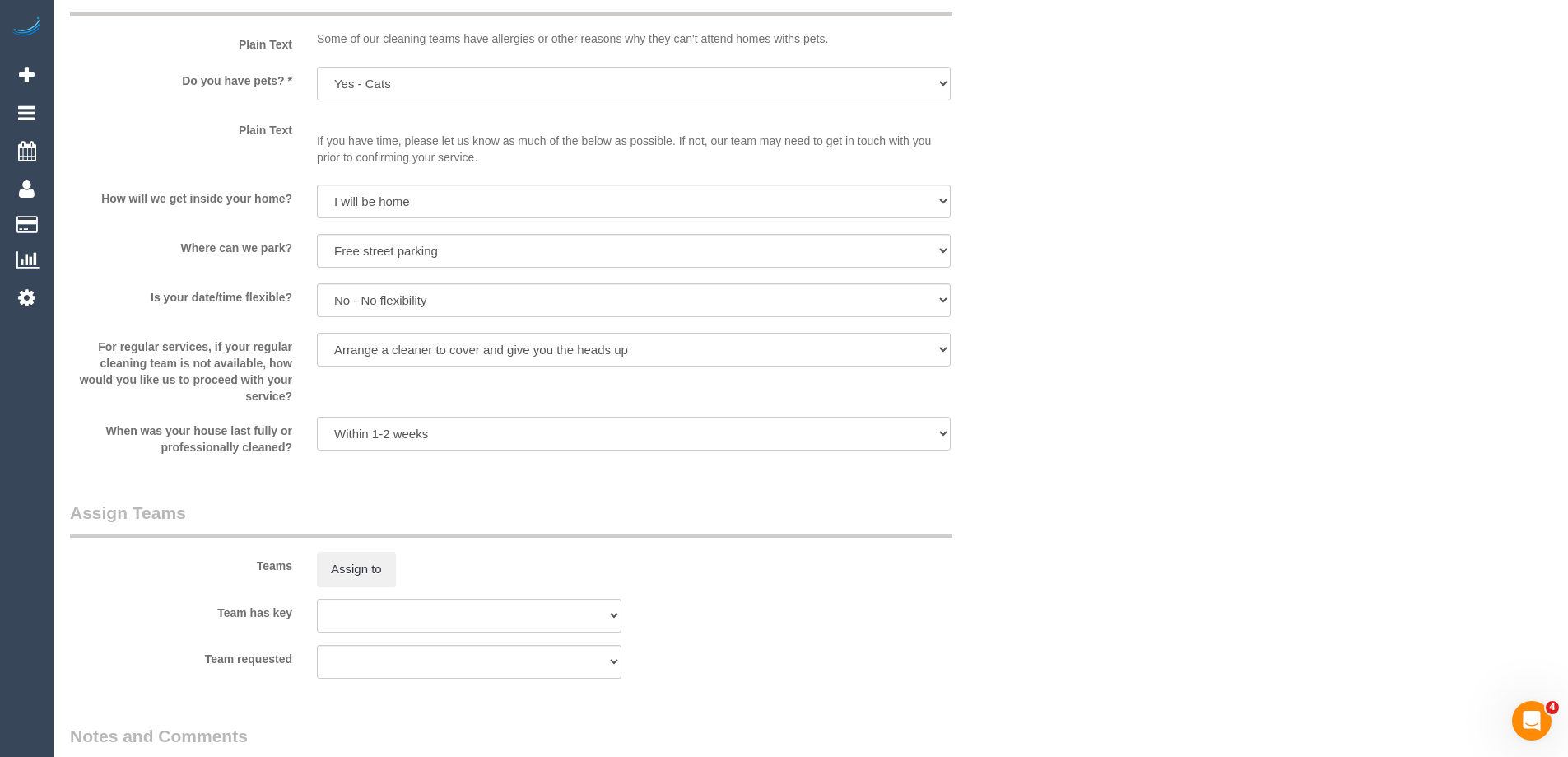
scroll to position [1995, 0]
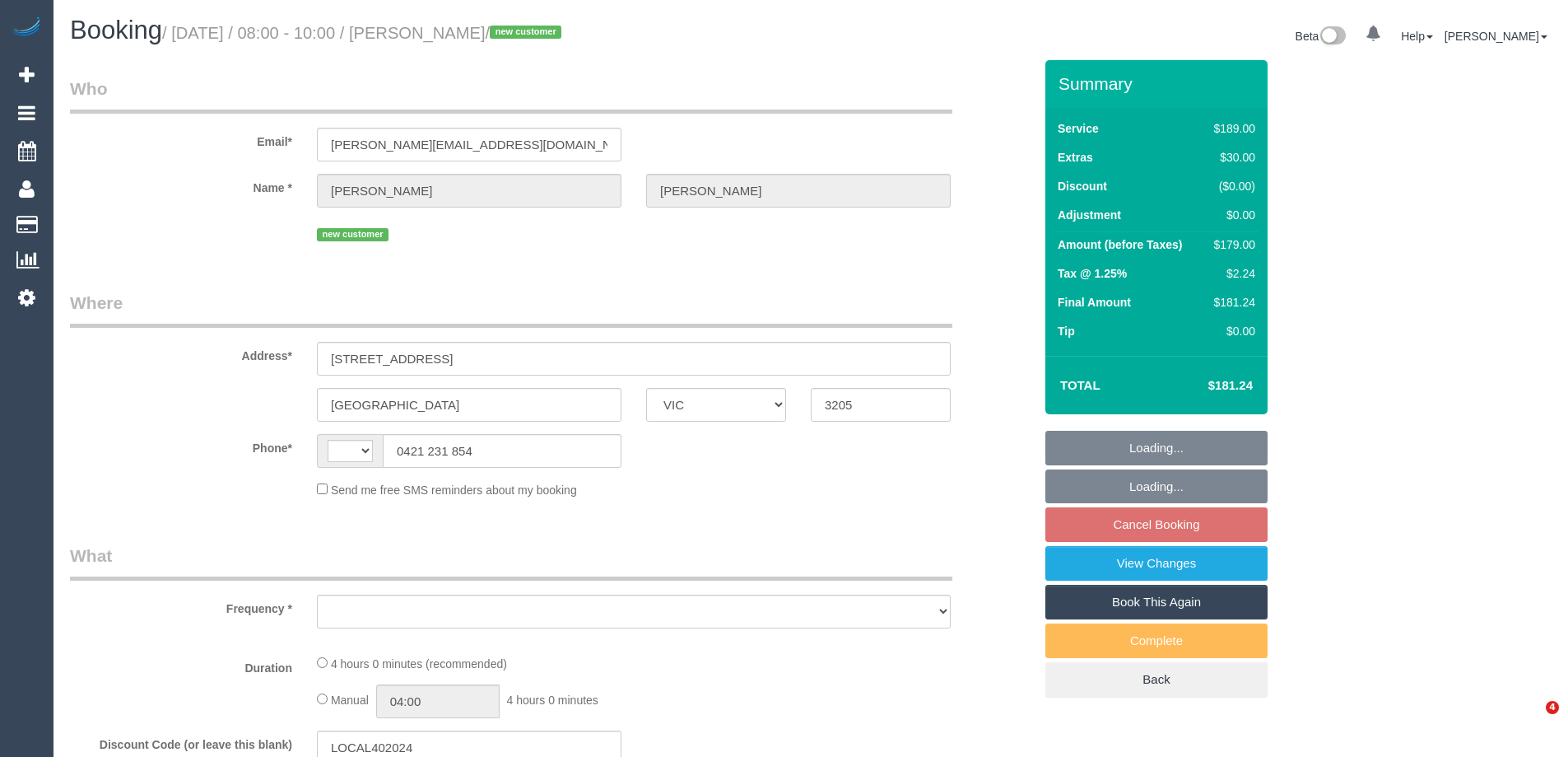
select select "VIC"
select select "string:stripe-pm_1S5p6n2GScqysDRVCCweqlNU"
select select "number:28"
select select "number:14"
select select "number:20"
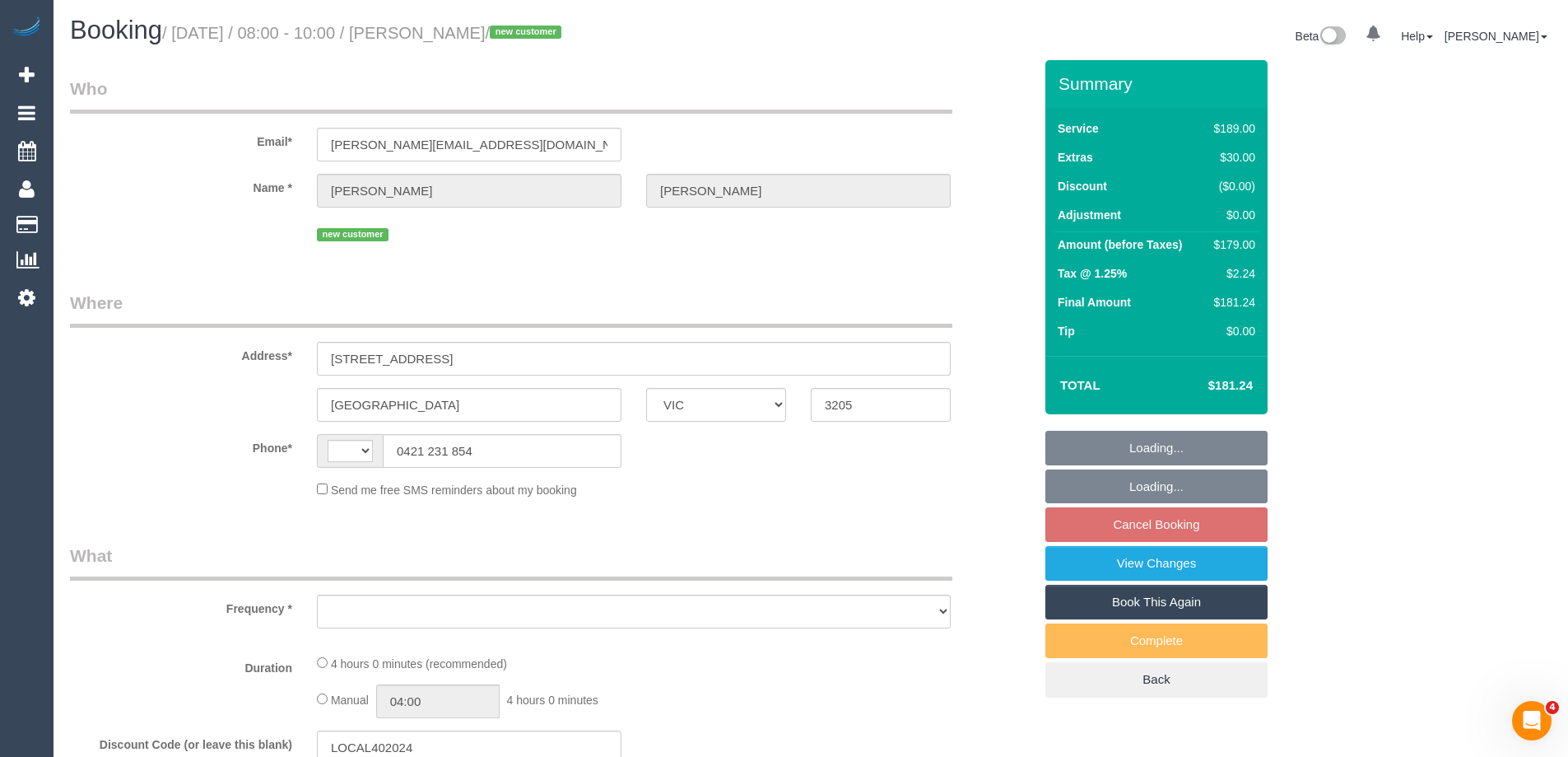
select select "number:24"
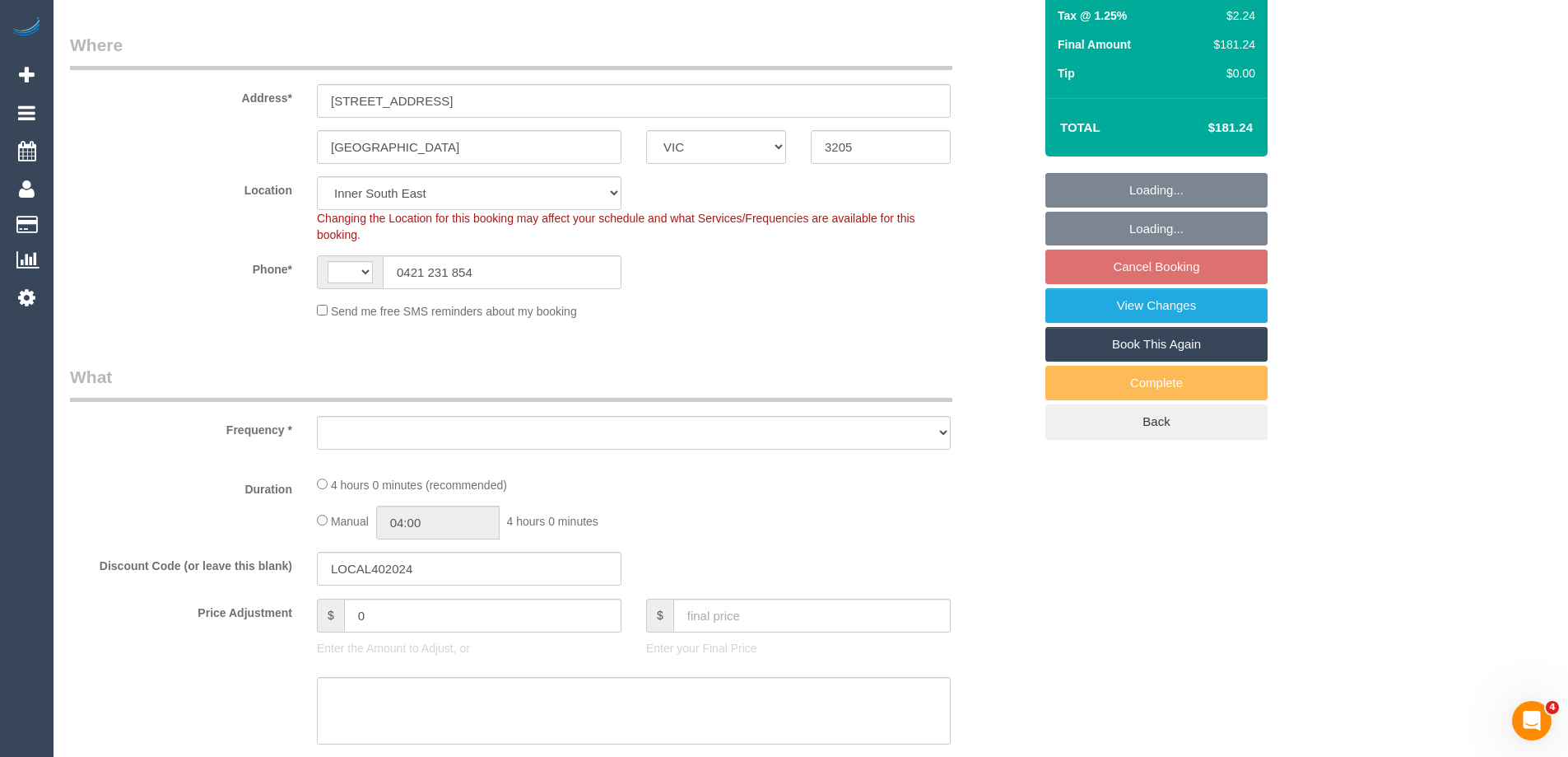
select select "string:AU"
select select "object:702"
select select "spot2"
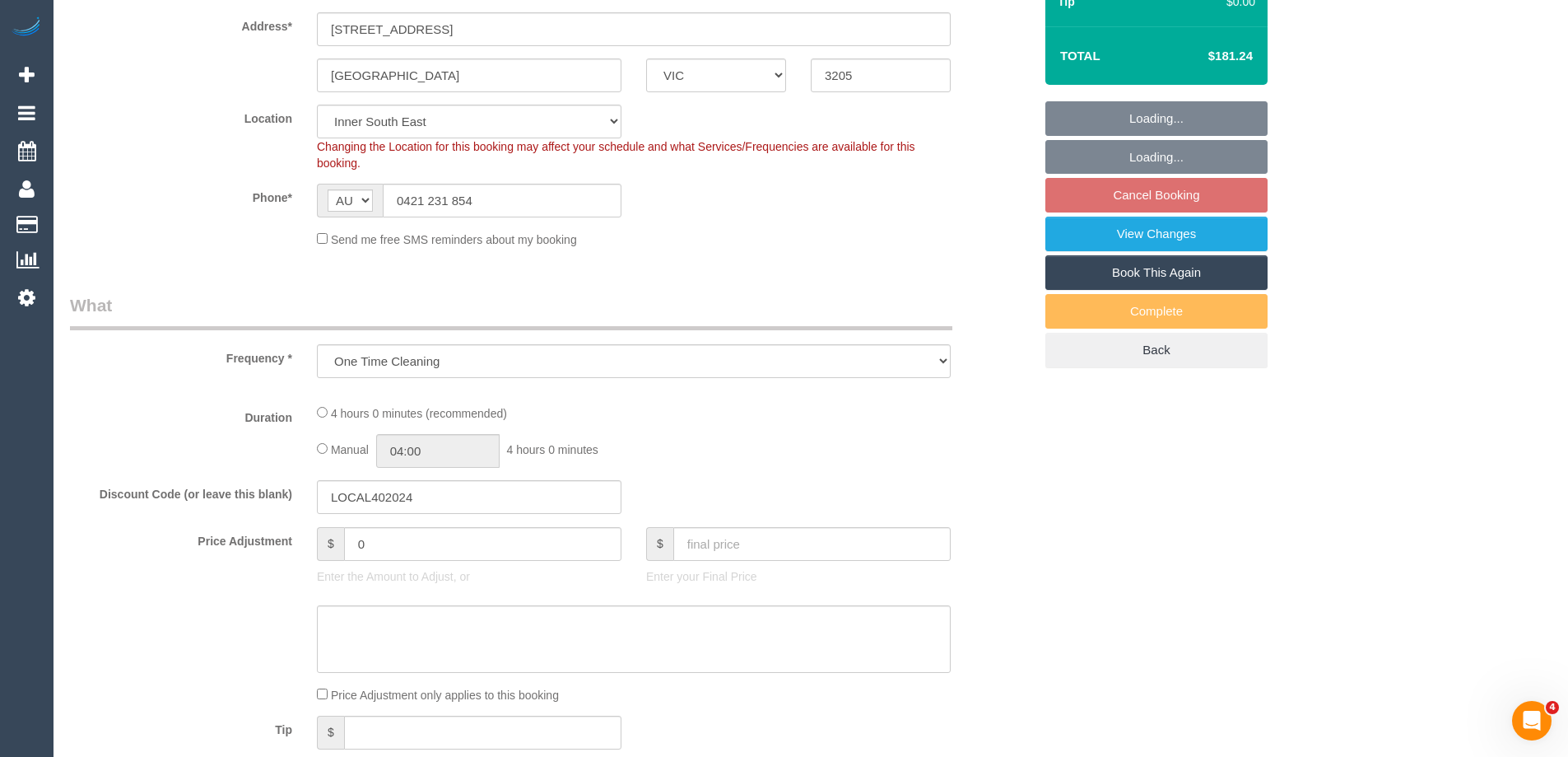
select select "object:1288"
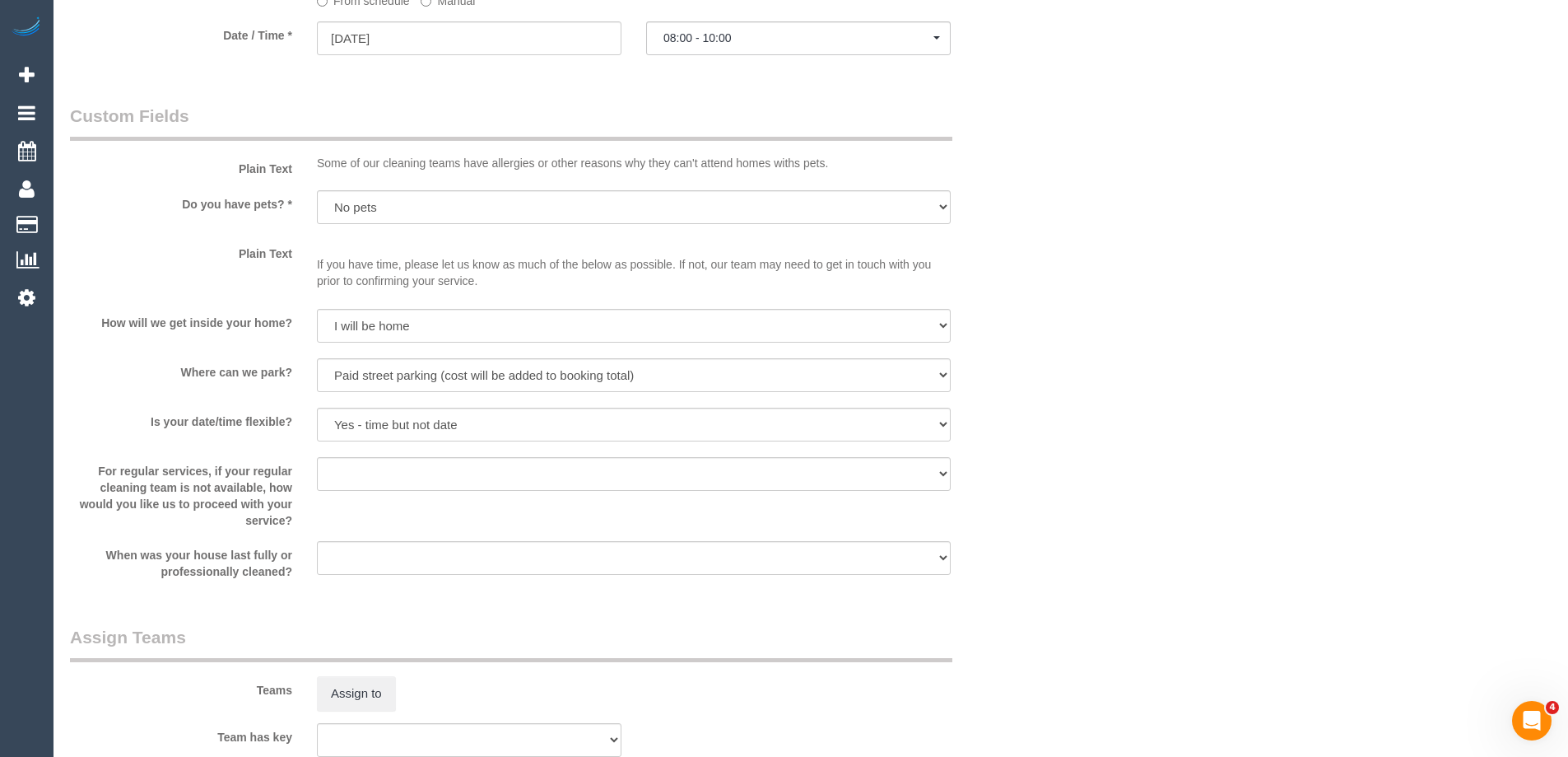
scroll to position [1564, 0]
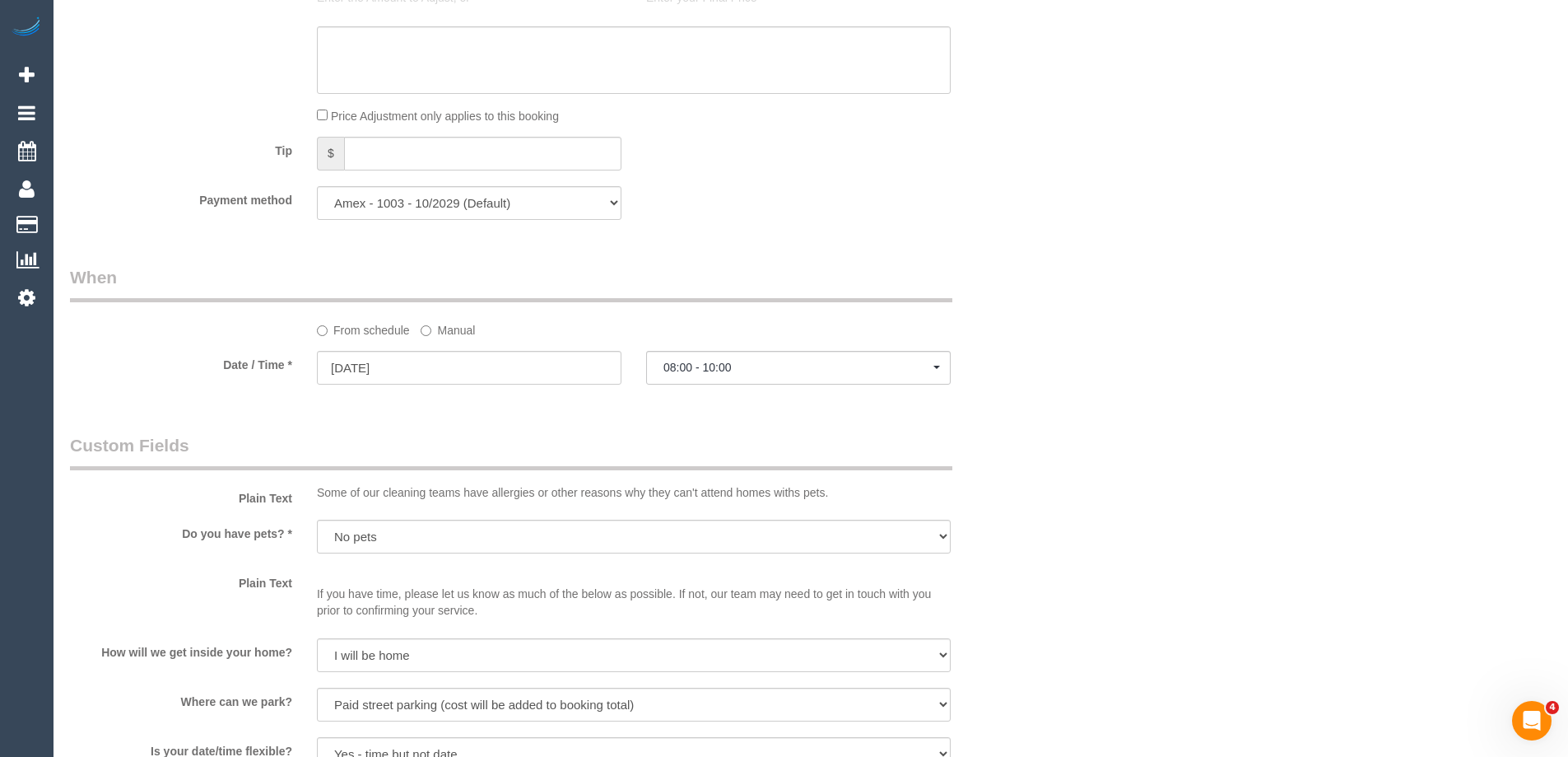
click at [439, 331] on label "Manual" at bounding box center [447, 327] width 54 height 22
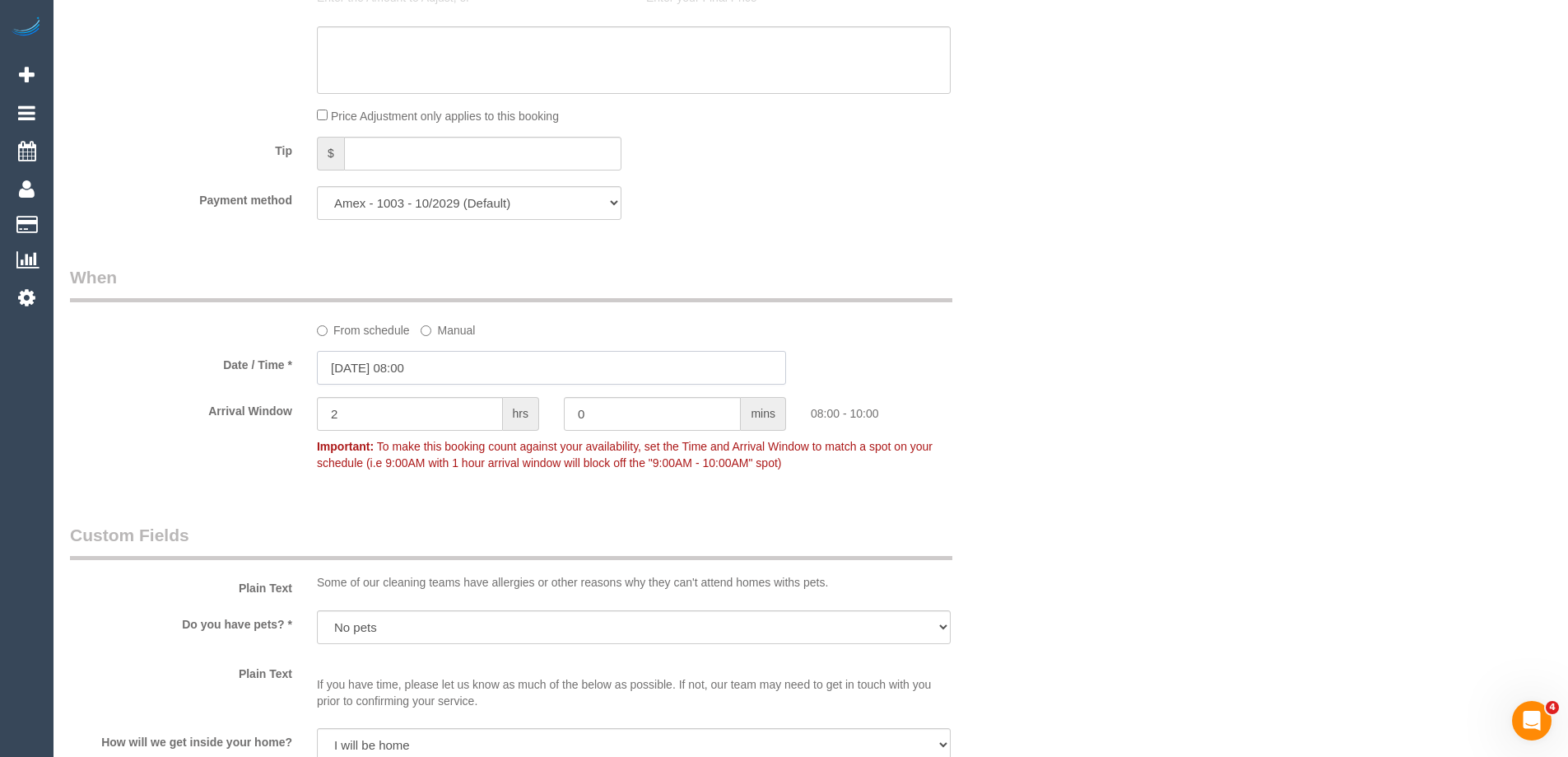
click at [421, 368] on input "[DATE] 08:00" at bounding box center [551, 367] width 469 height 34
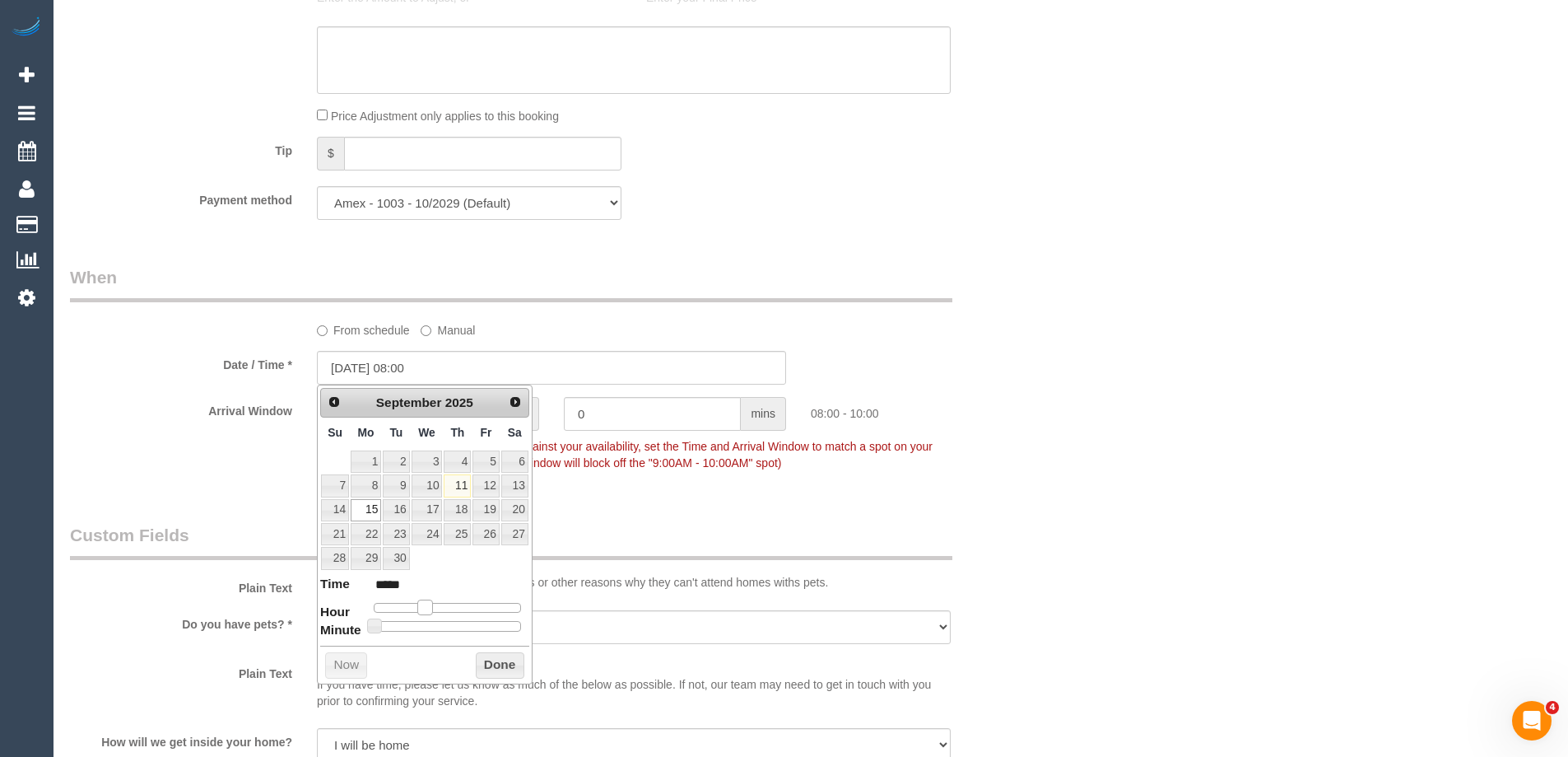
type input "[DATE] 07:00"
type input "*****"
click at [422, 606] on span at bounding box center [419, 607] width 15 height 15
click at [505, 667] on button "Done" at bounding box center [499, 665] width 48 height 27
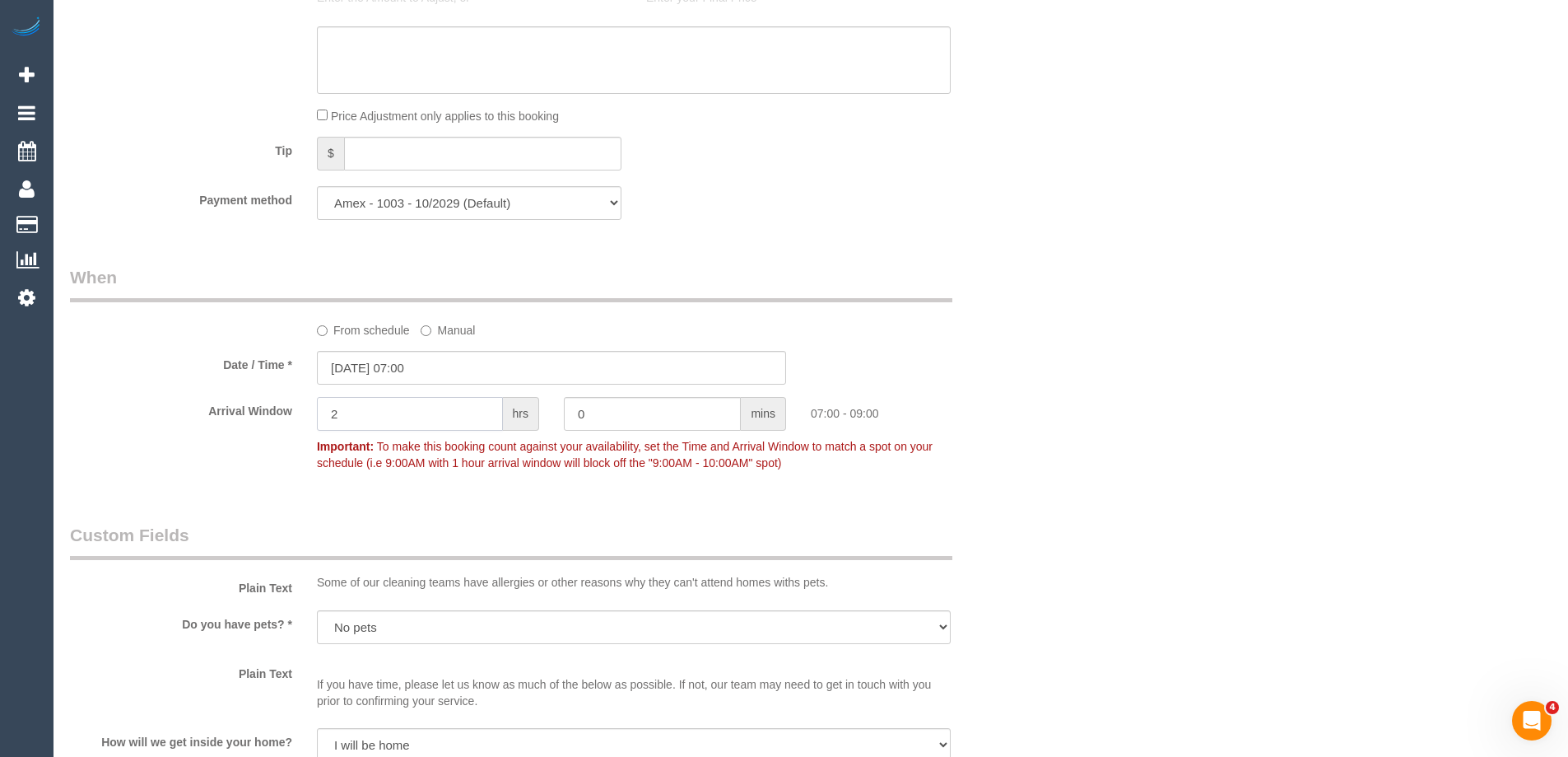
drag, startPoint x: 366, startPoint y: 412, endPoint x: 307, endPoint y: 405, distance: 59.4
click at [307, 405] on div "2 hrs" at bounding box center [428, 416] width 247 height 37
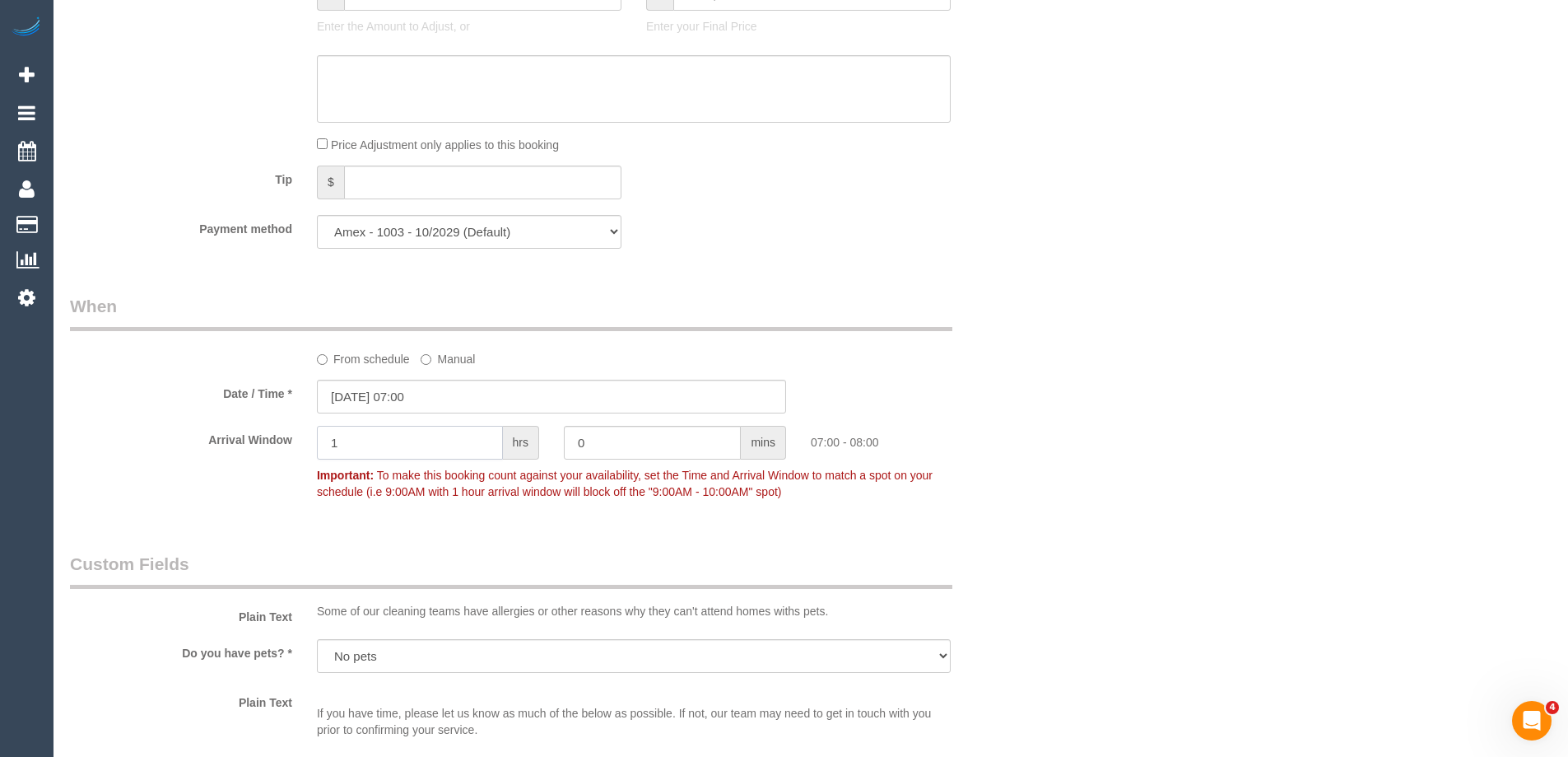
scroll to position [0, 0]
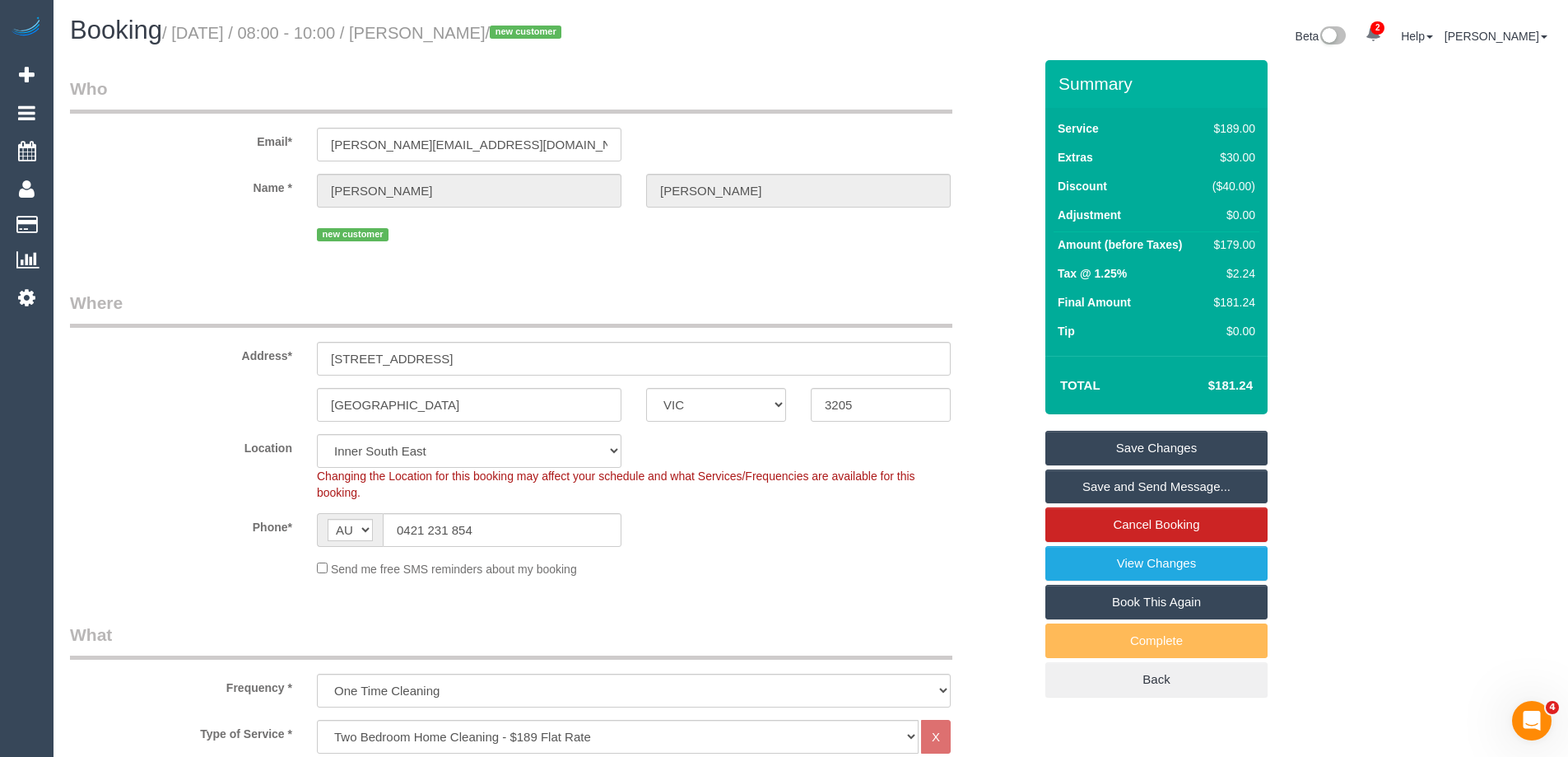
type input "1"
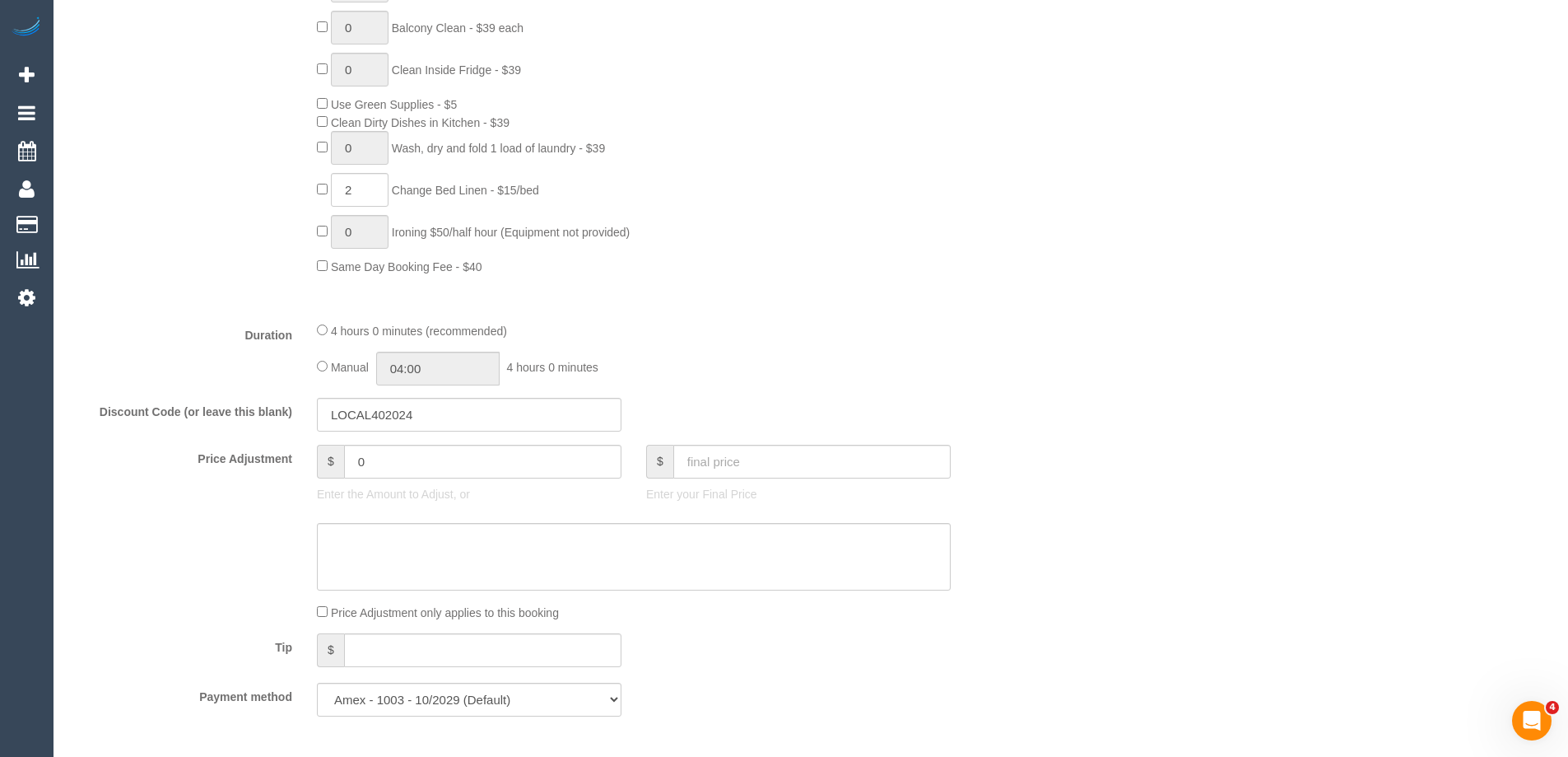
scroll to position [1235, 0]
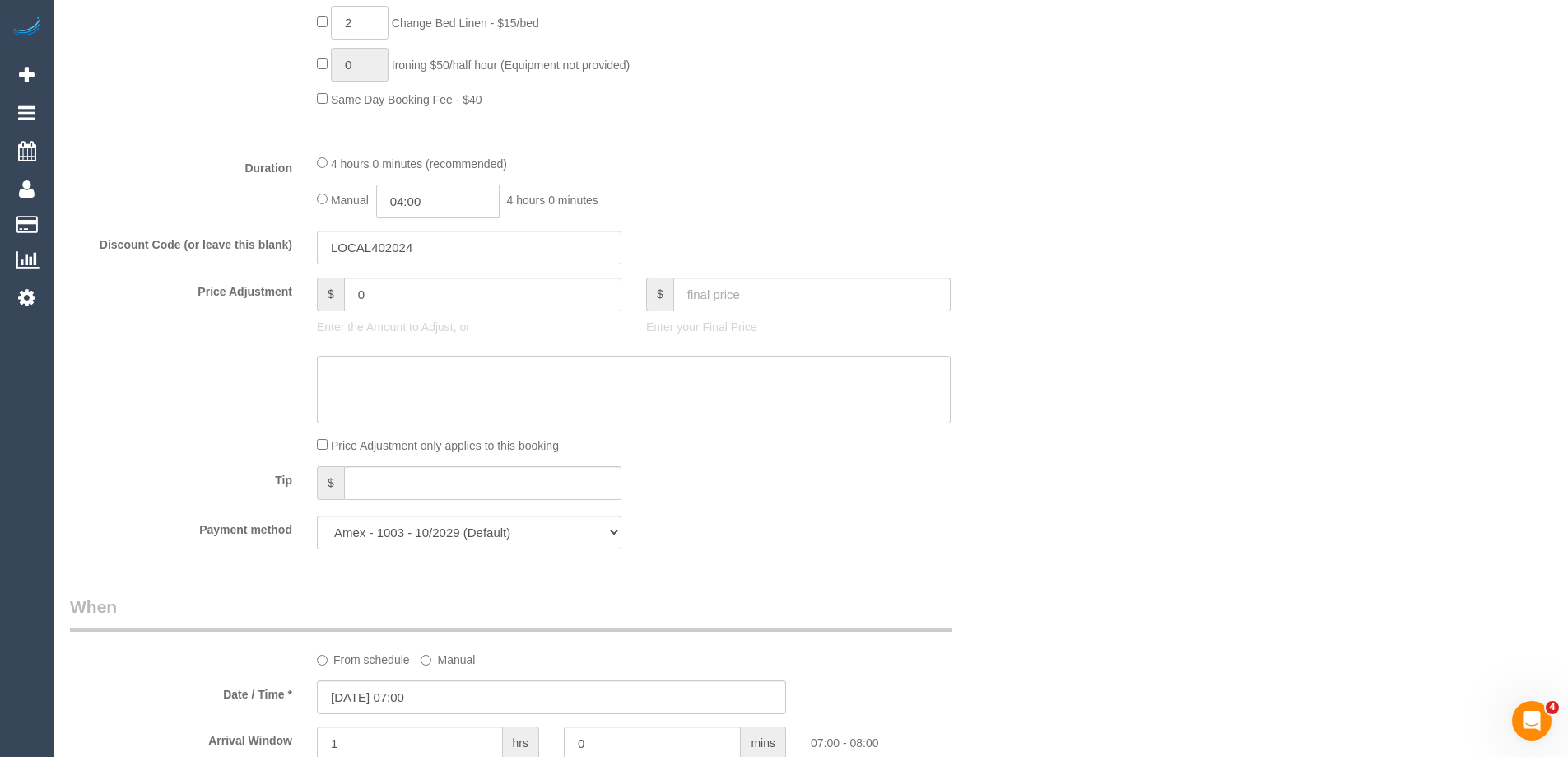
click at [403, 199] on input "04:00" at bounding box center [437, 200] width 124 height 34
type input "02:00"
click at [434, 228] on li "02:00" at bounding box center [419, 231] width 73 height 21
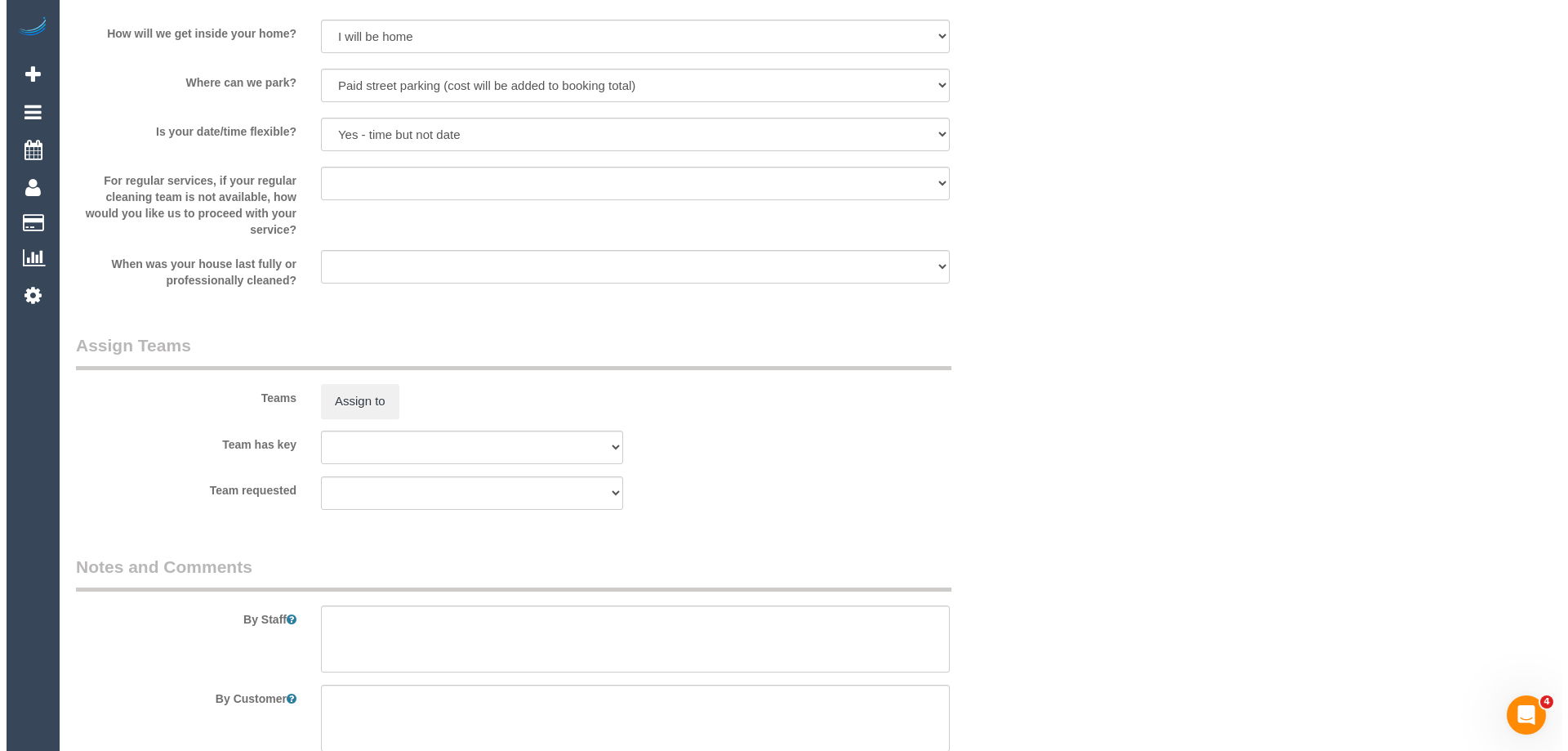
scroll to position [2498, 0]
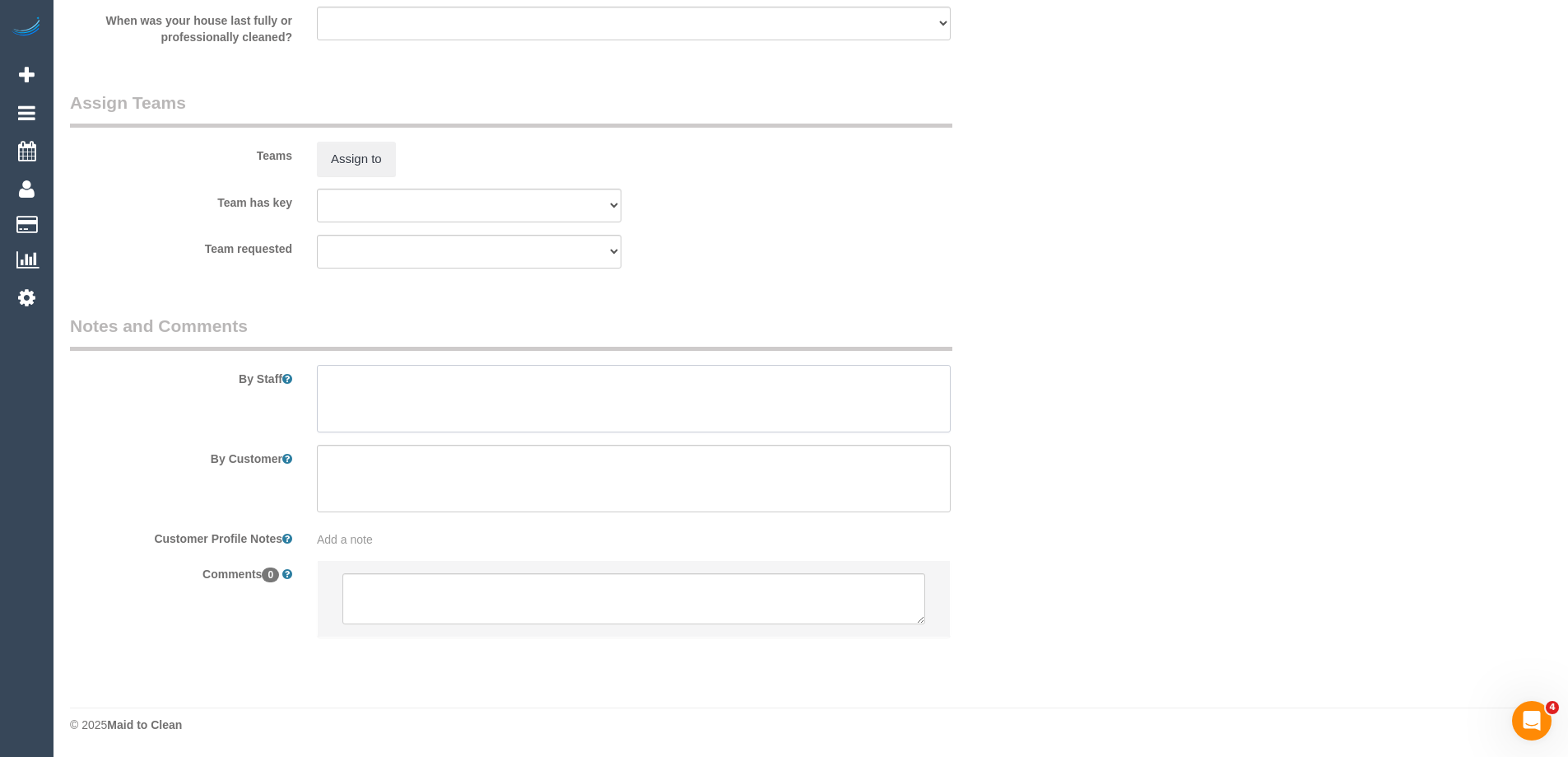
click at [353, 396] on textarea at bounding box center [633, 398] width 634 height 68
type textarea "Estimated time of 3.5-4 hrs"
click at [366, 143] on button "Assign to" at bounding box center [356, 159] width 79 height 35
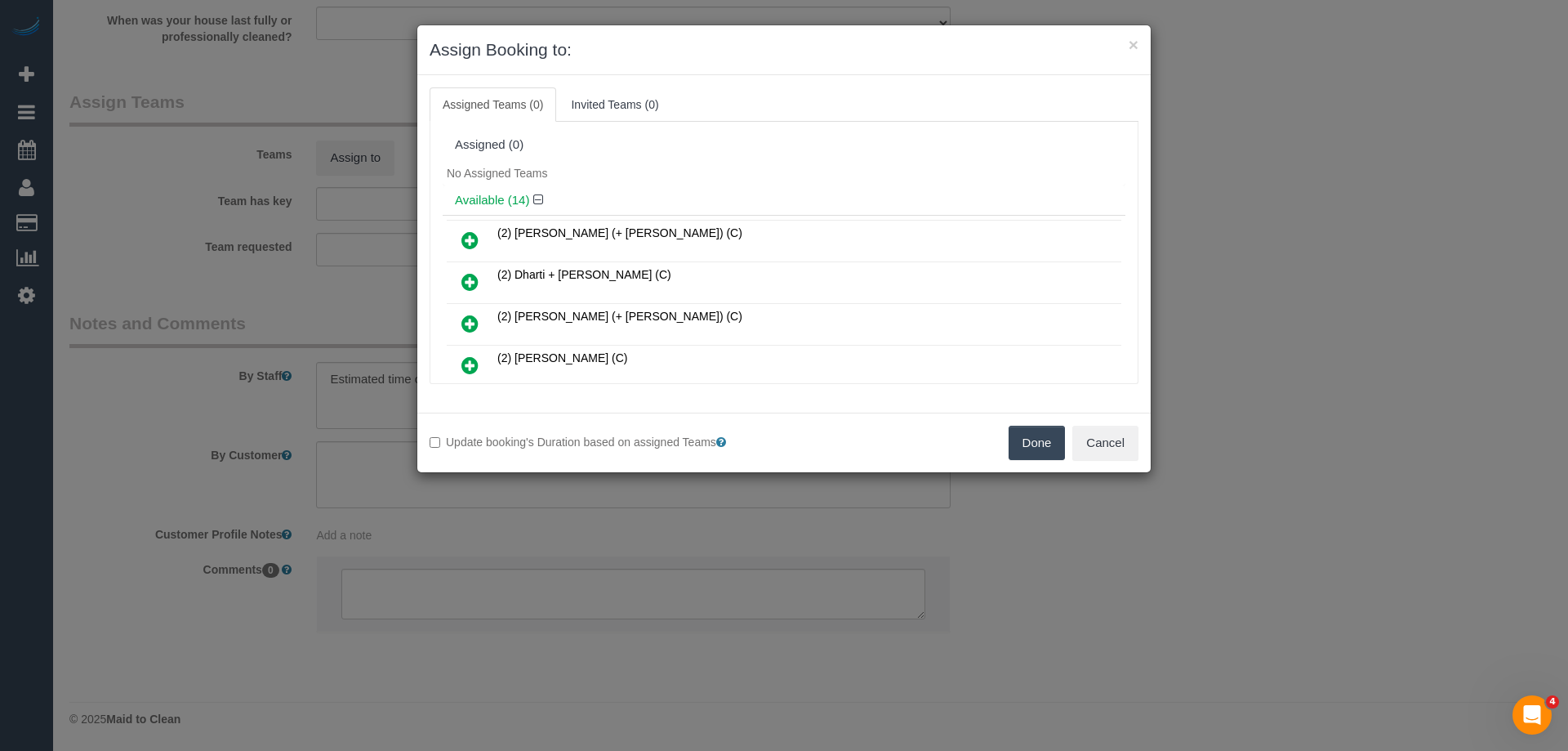
click at [478, 239] on icon at bounding box center [469, 241] width 17 height 20
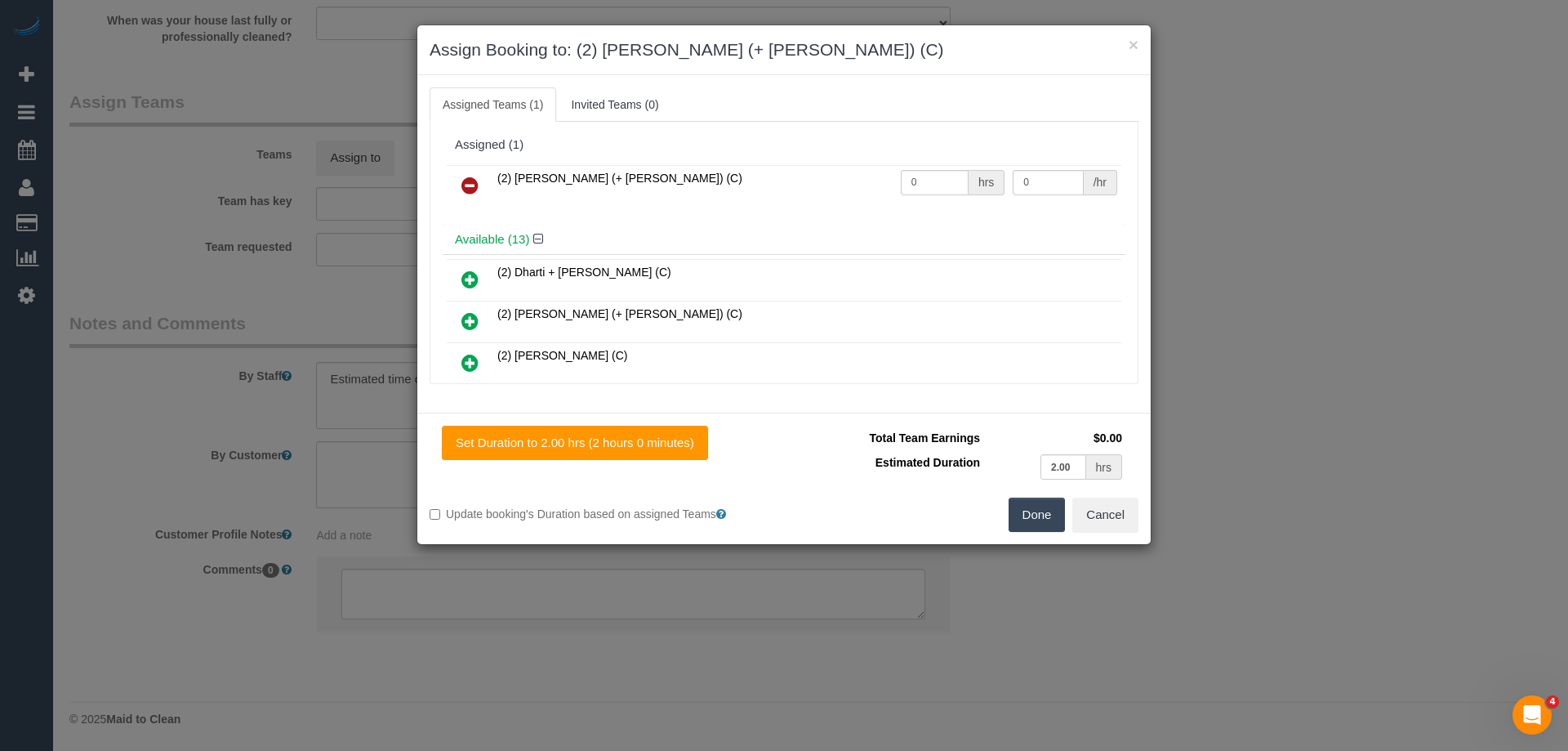
click at [472, 315] on icon at bounding box center [469, 321] width 17 height 20
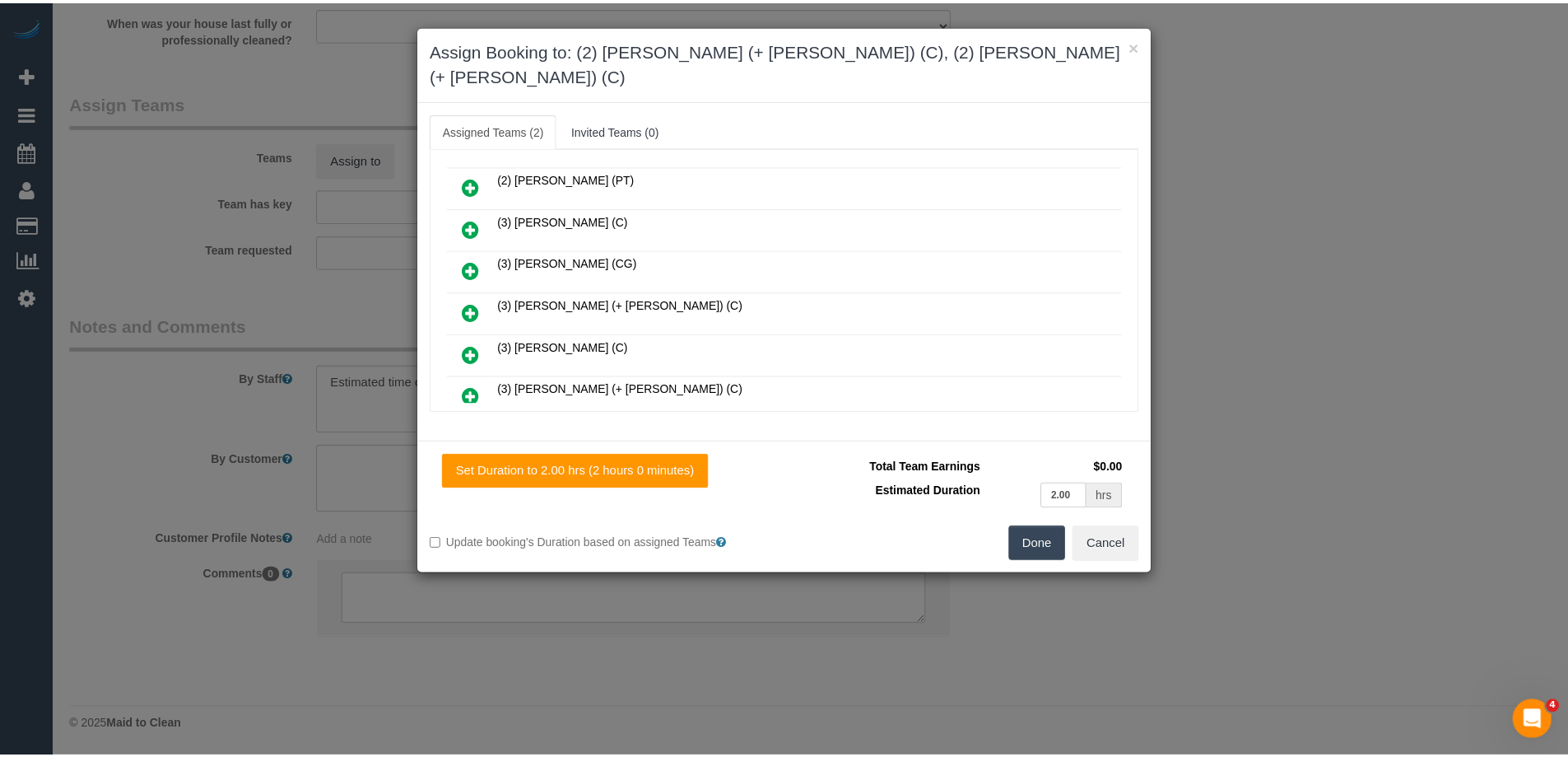
scroll to position [0, 0]
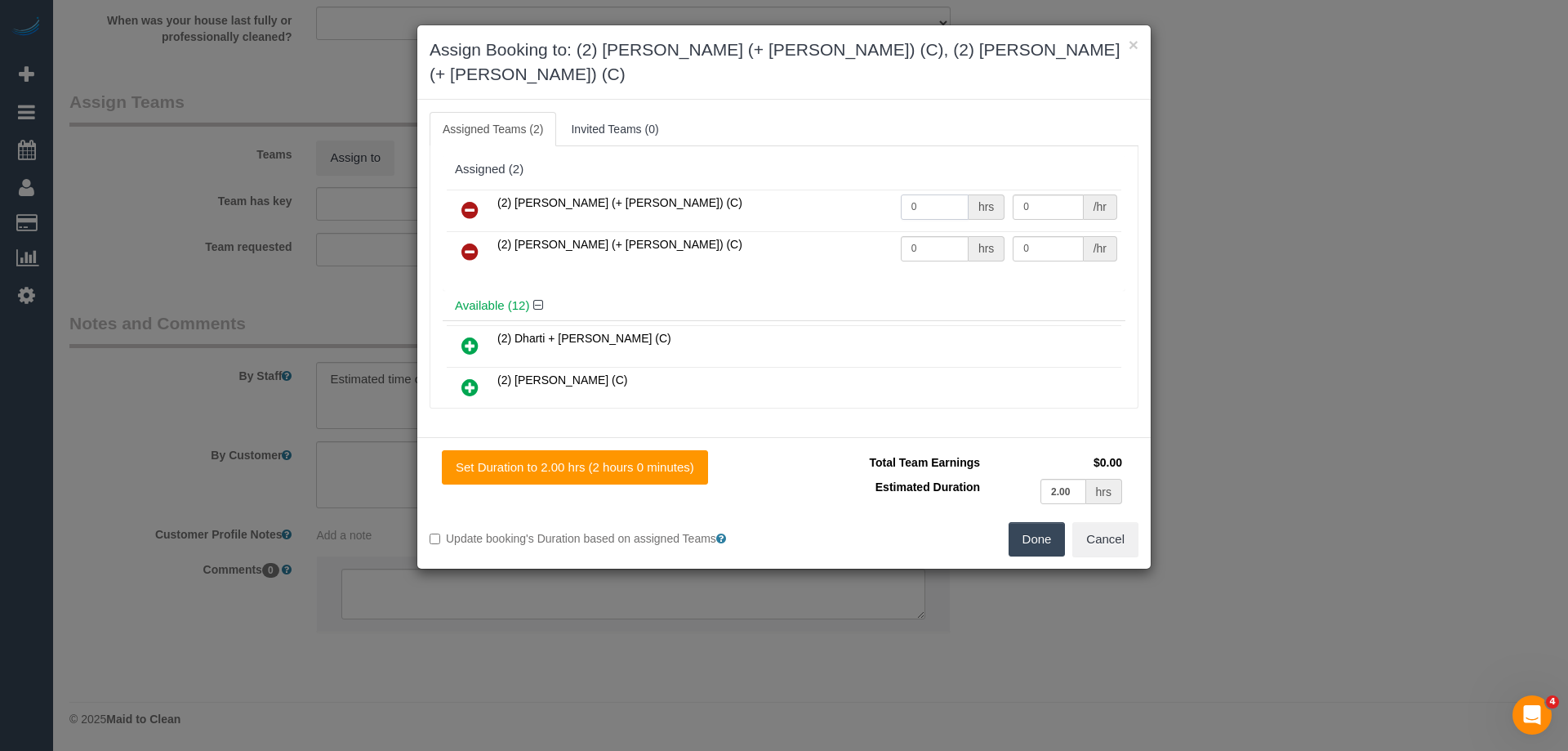
drag, startPoint x: 921, startPoint y: 183, endPoint x: 849, endPoint y: 174, distance: 72.6
click at [849, 190] on tr "(2) Daniela (+ Kevin) (C) 0 hrs 0 /hr" at bounding box center [784, 211] width 675 height 42
type input "1"
drag, startPoint x: 947, startPoint y: 227, endPoint x: 853, endPoint y: 221, distance: 94.2
click at [853, 232] on tr "(2) Kevin (+ Daniela) (C) 0 hrs 0 /hr" at bounding box center [784, 252] width 675 height 42
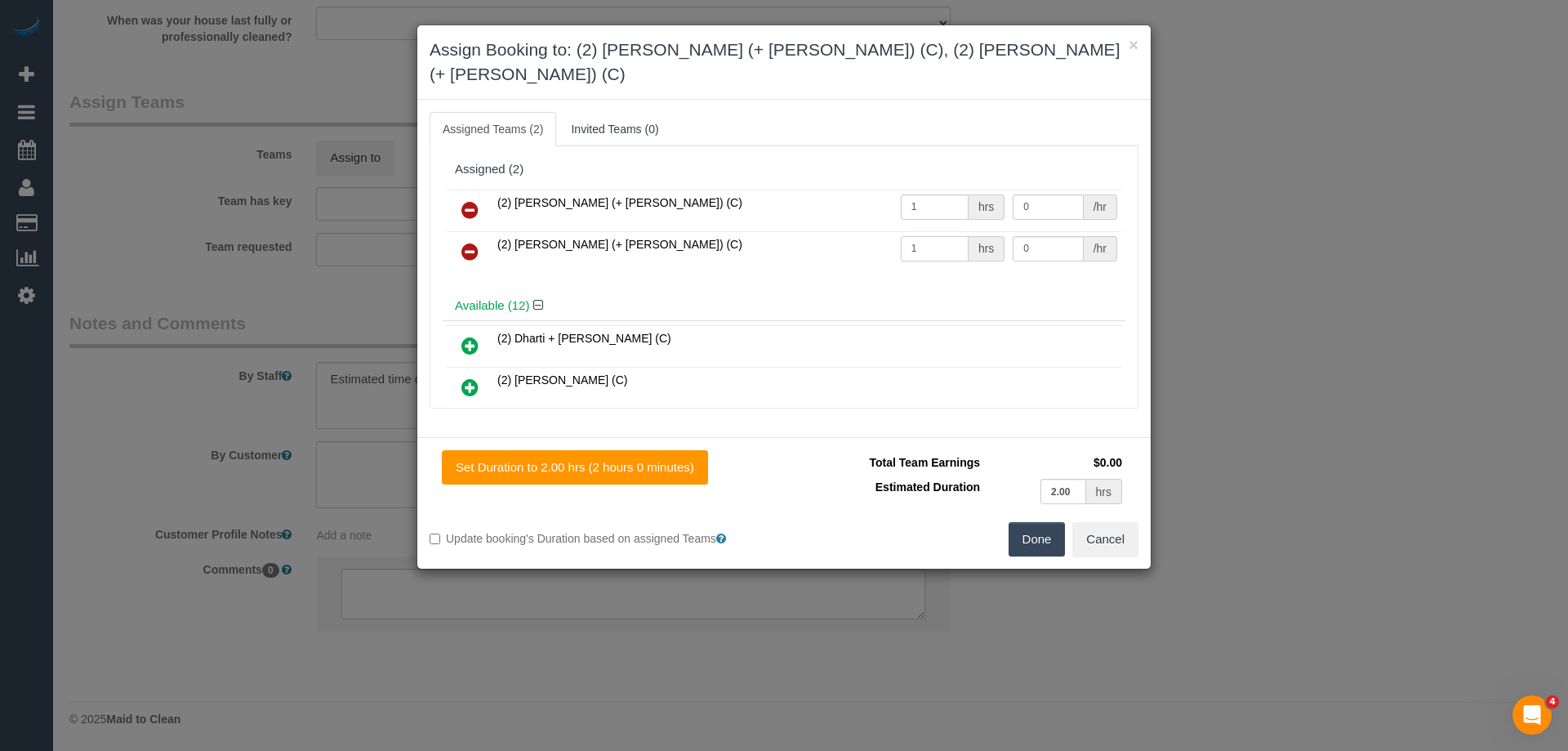
type input "1"
drag, startPoint x: 1031, startPoint y: 185, endPoint x: 1011, endPoint y: 183, distance: 20.1
click at [1012, 194] on input "0" at bounding box center [1047, 207] width 70 height 25
type input "70"
drag, startPoint x: 1036, startPoint y: 216, endPoint x: 896, endPoint y: 215, distance: 140.0
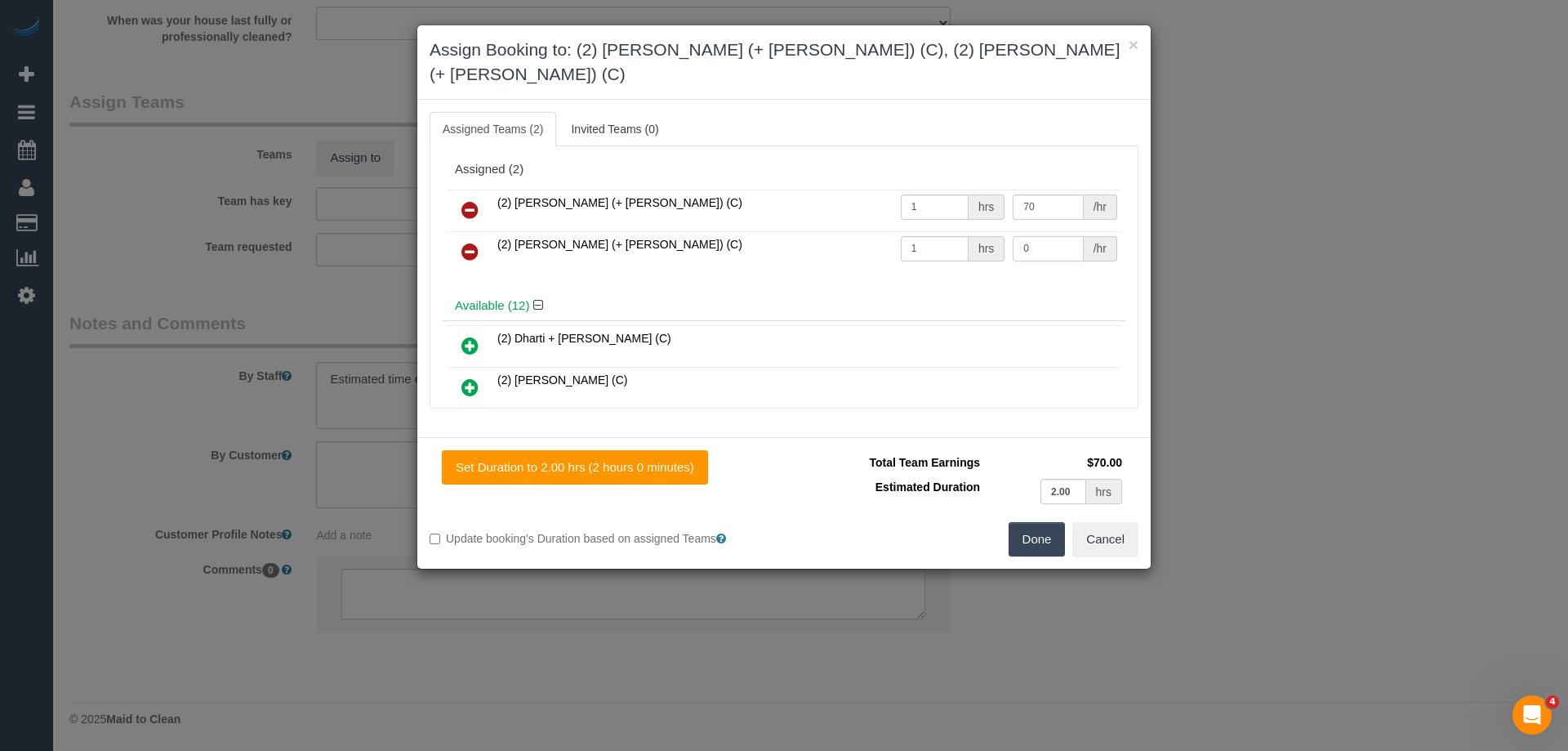
click at [926, 232] on tr "(2) Kevin (+ Daniela) (C) 1 hrs 0 /hr" at bounding box center [784, 252] width 675 height 42
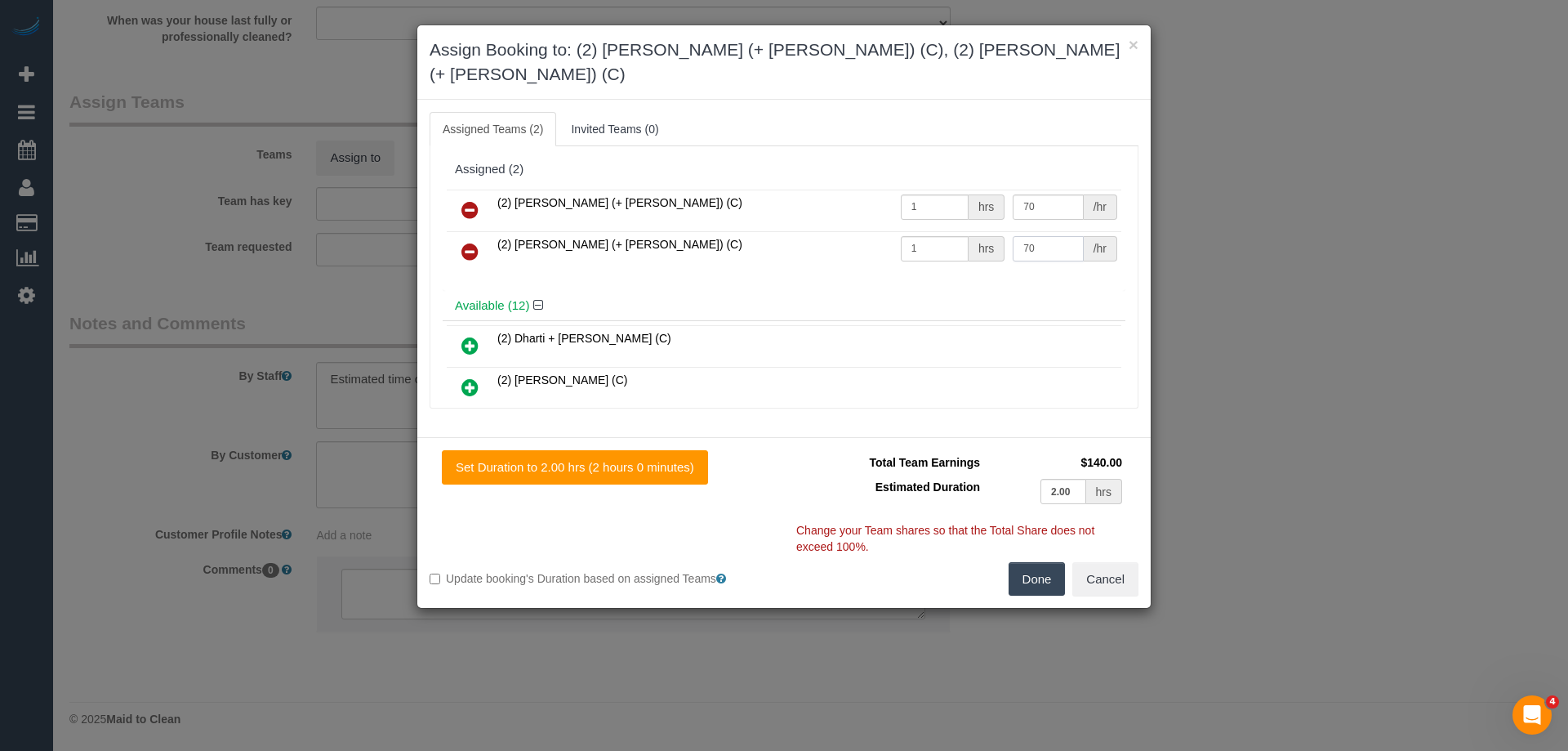
type input "70"
click at [1050, 562] on button "Done" at bounding box center [1037, 579] width 57 height 35
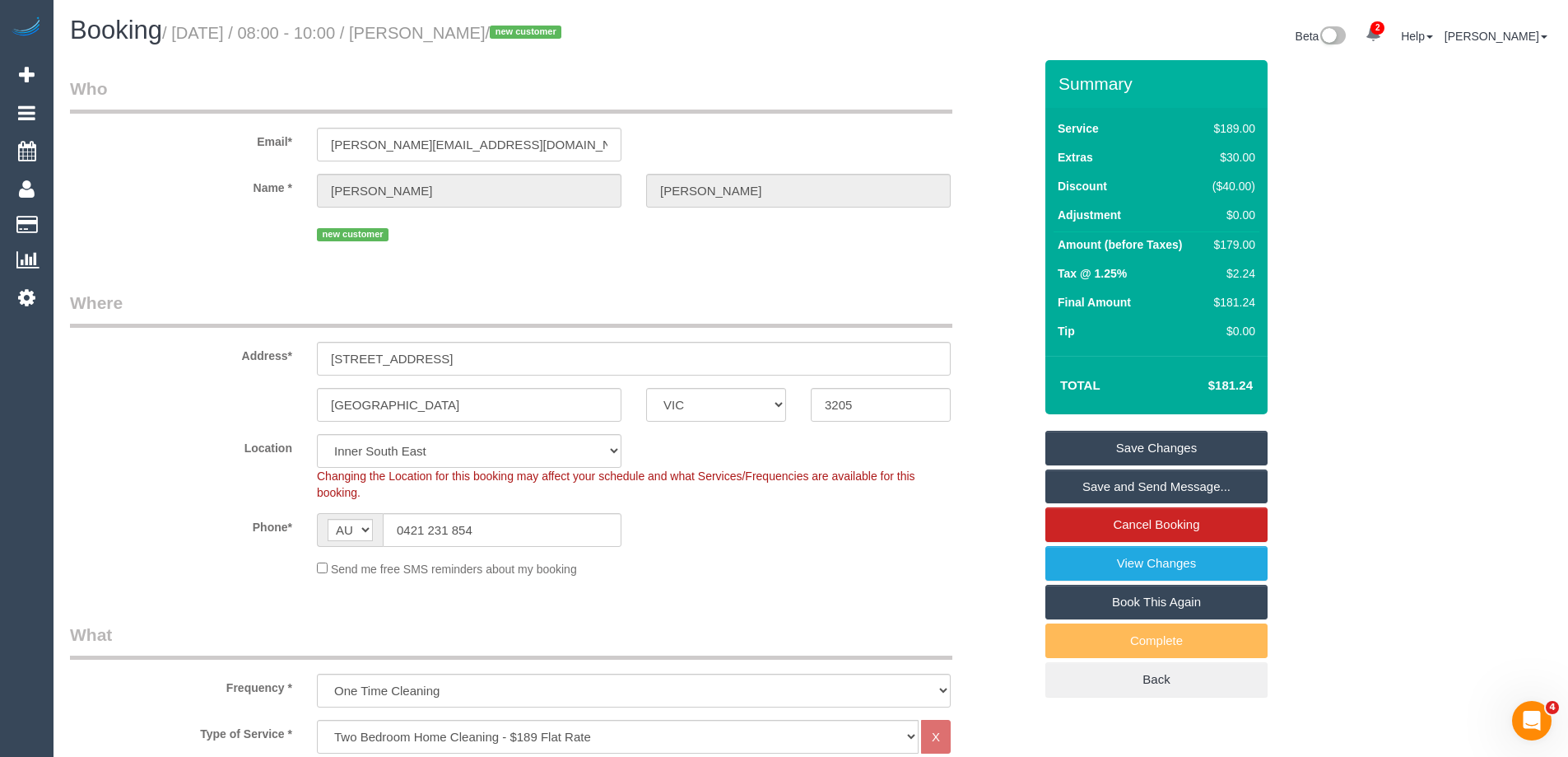
drag, startPoint x: 594, startPoint y: 30, endPoint x: 455, endPoint y: 17, distance: 139.6
click at [455, 17] on h1 "Booking / September 15, 2025 / 08:00 - 10:00 / Denise McPherson / new customer" at bounding box center [434, 30] width 728 height 28
copy small "Denise McPherson"
click at [1074, 438] on link "Save Changes" at bounding box center [1155, 448] width 222 height 35
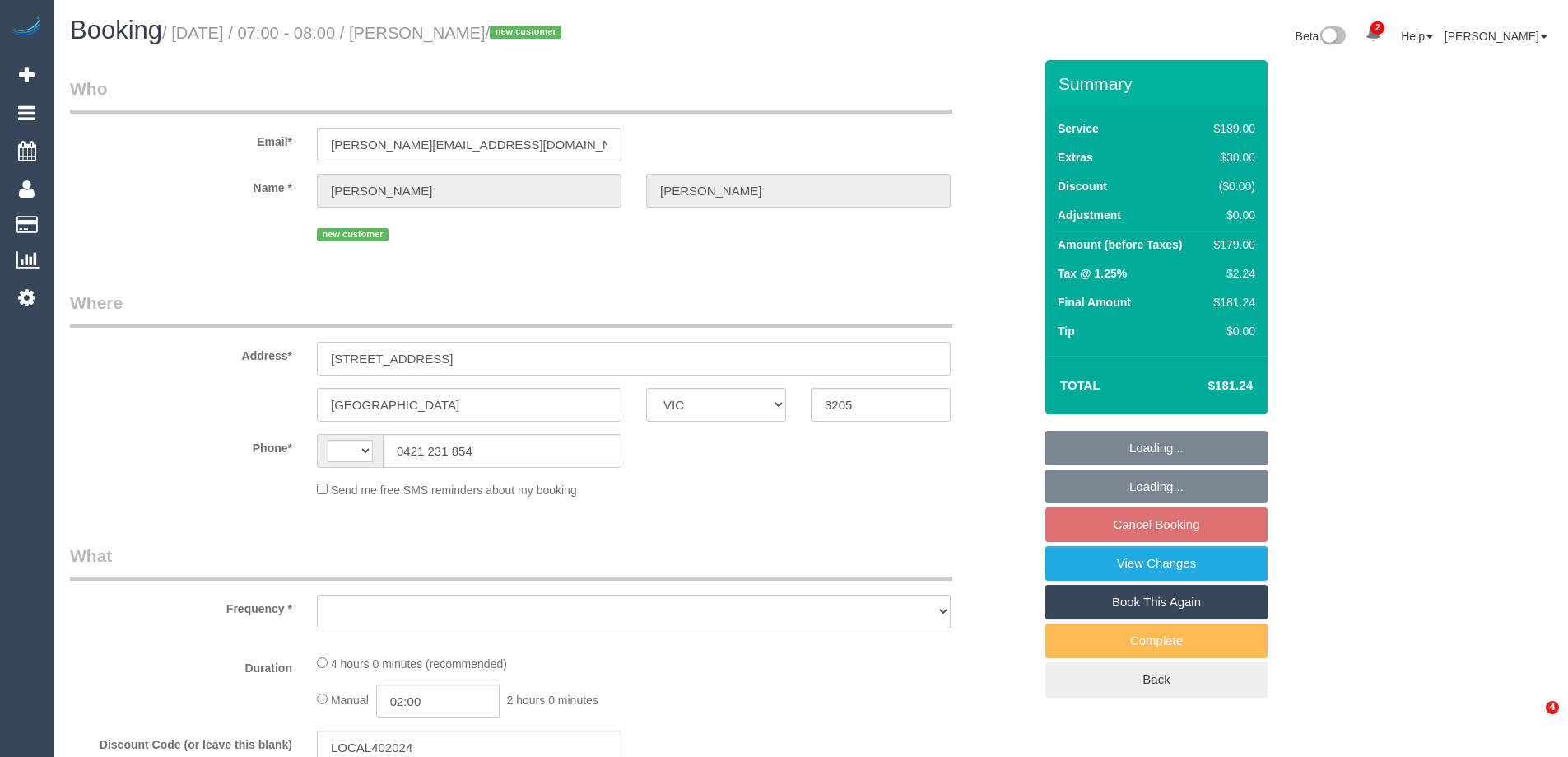
select select "VIC"
select select "string:AU"
select select "object:559"
select select "string:stripe-pm_1S5p6n2GScqysDRVCCweqlNU"
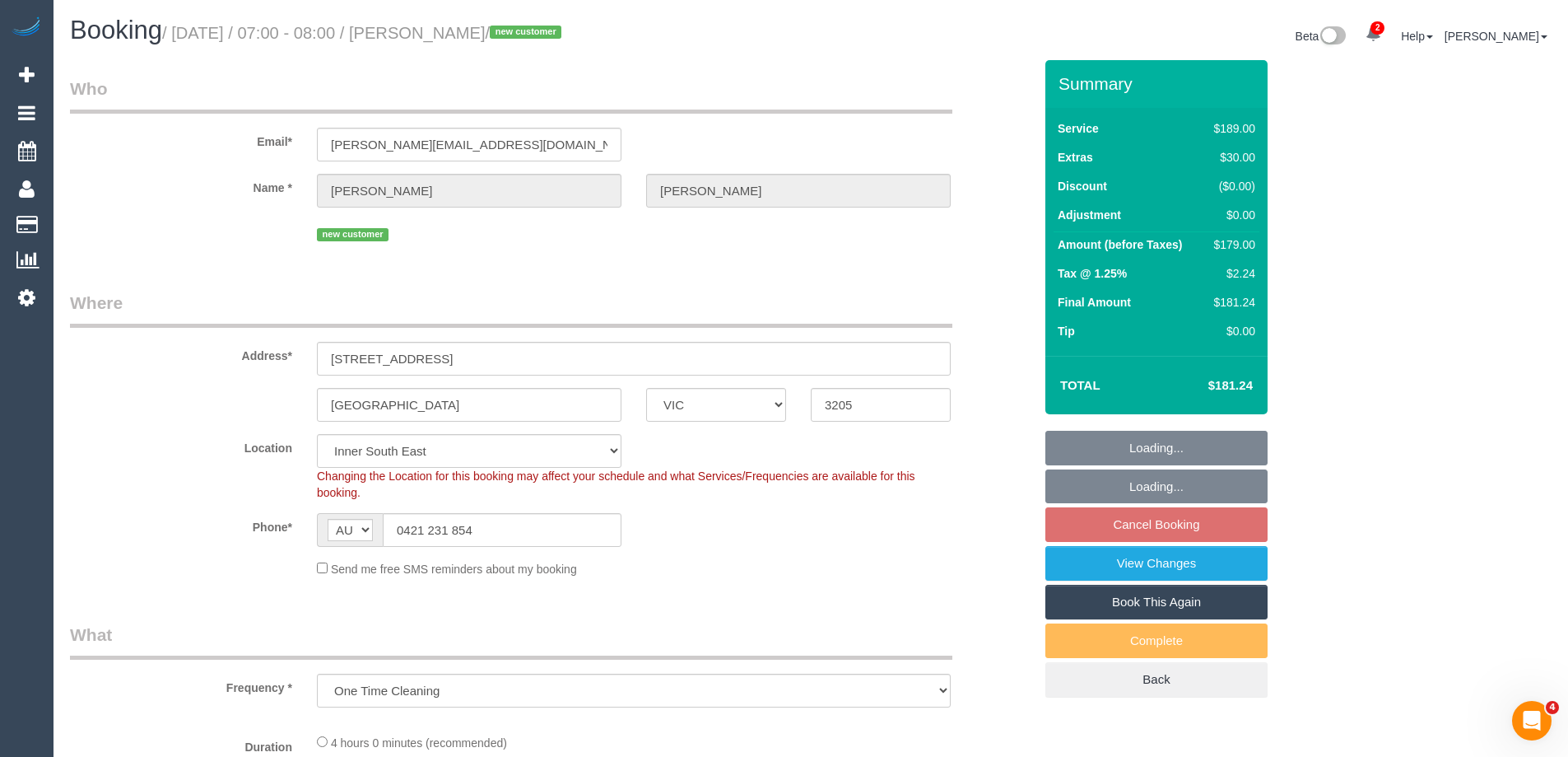
select select "number:28"
select select "number:14"
select select "number:20"
select select "number:24"
select select "object:808"
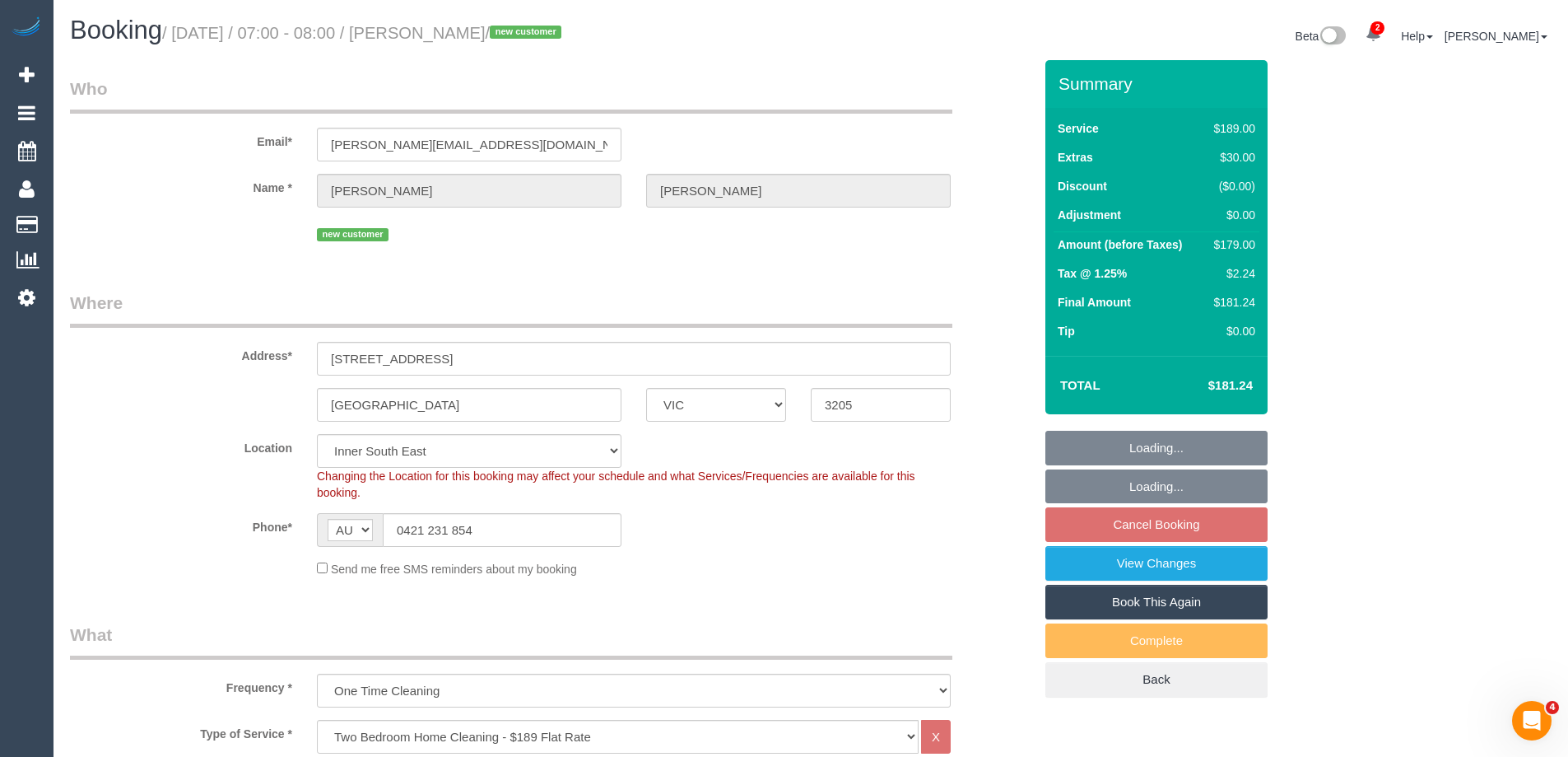
select select "spot1"
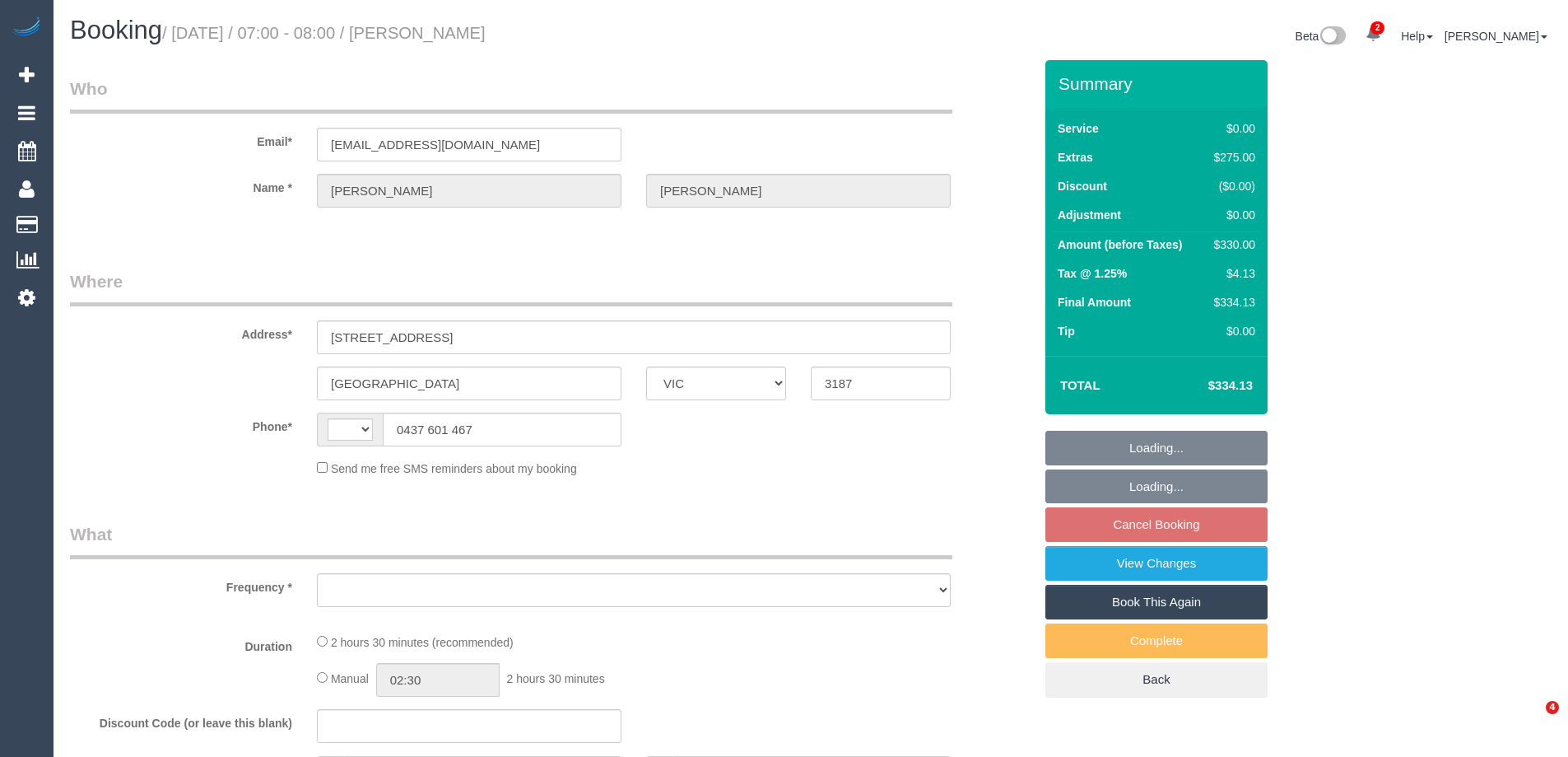
select select "VIC"
select select "number:28"
select select "number:14"
select select "number:18"
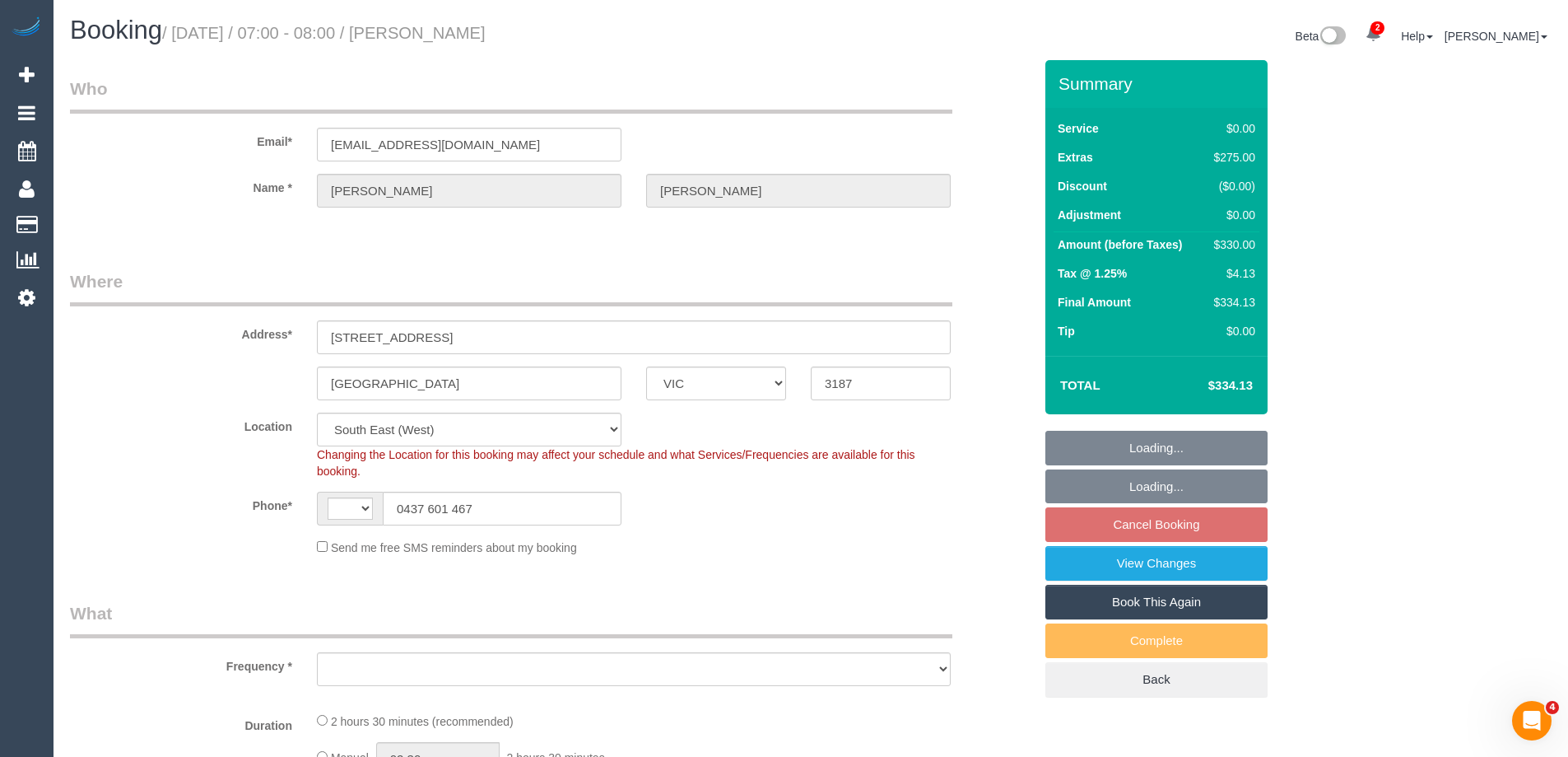
select select "string:AU"
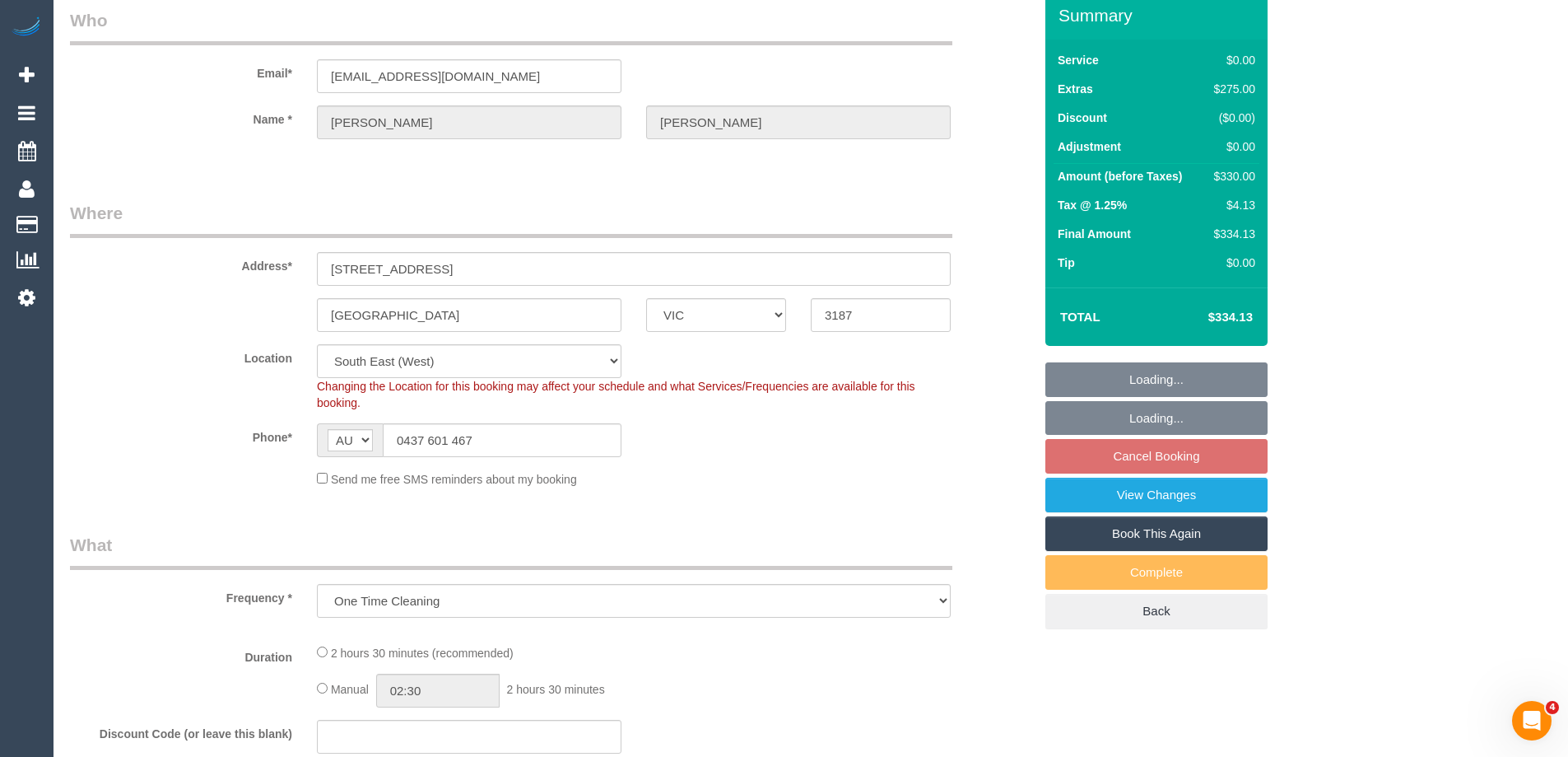
select select "object:737"
select select "string:stripe-pm_1S5xvI2GScqysDRVvTH4auGC"
select select "spot1"
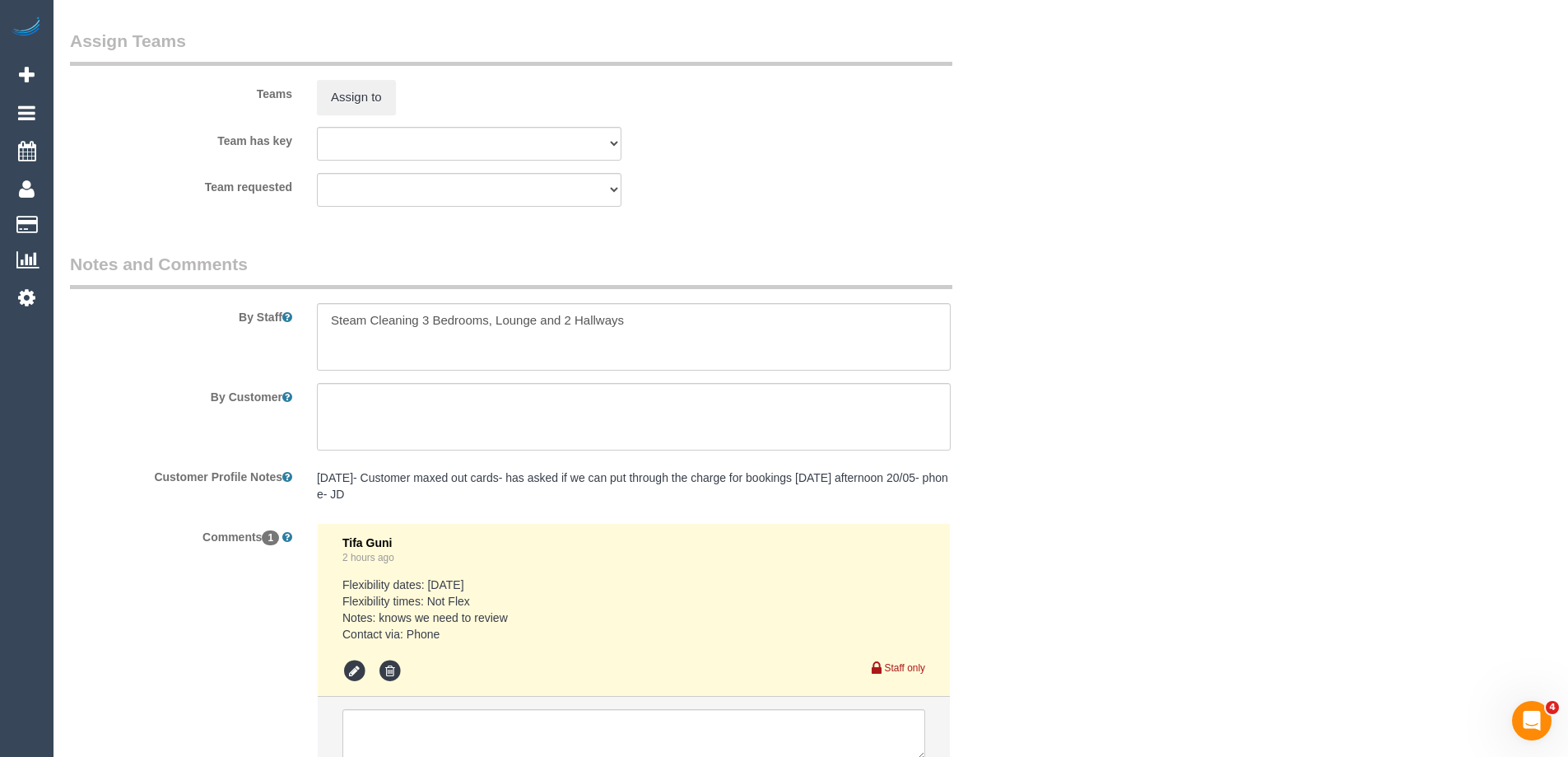
scroll to position [1904, 0]
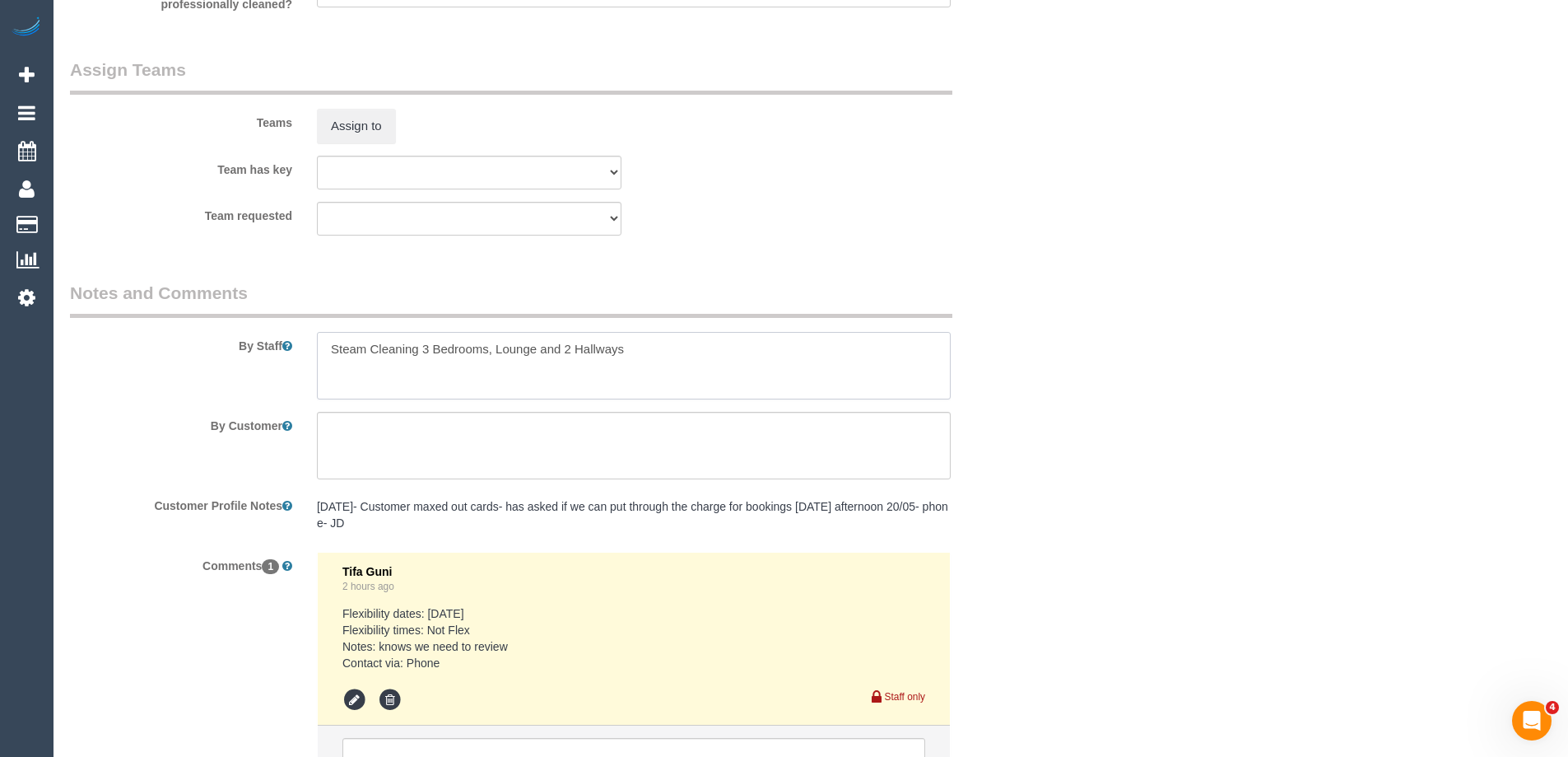
drag, startPoint x: 424, startPoint y: 343, endPoint x: 665, endPoint y: 357, distance: 241.4
click at [665, 357] on textarea at bounding box center [633, 365] width 634 height 68
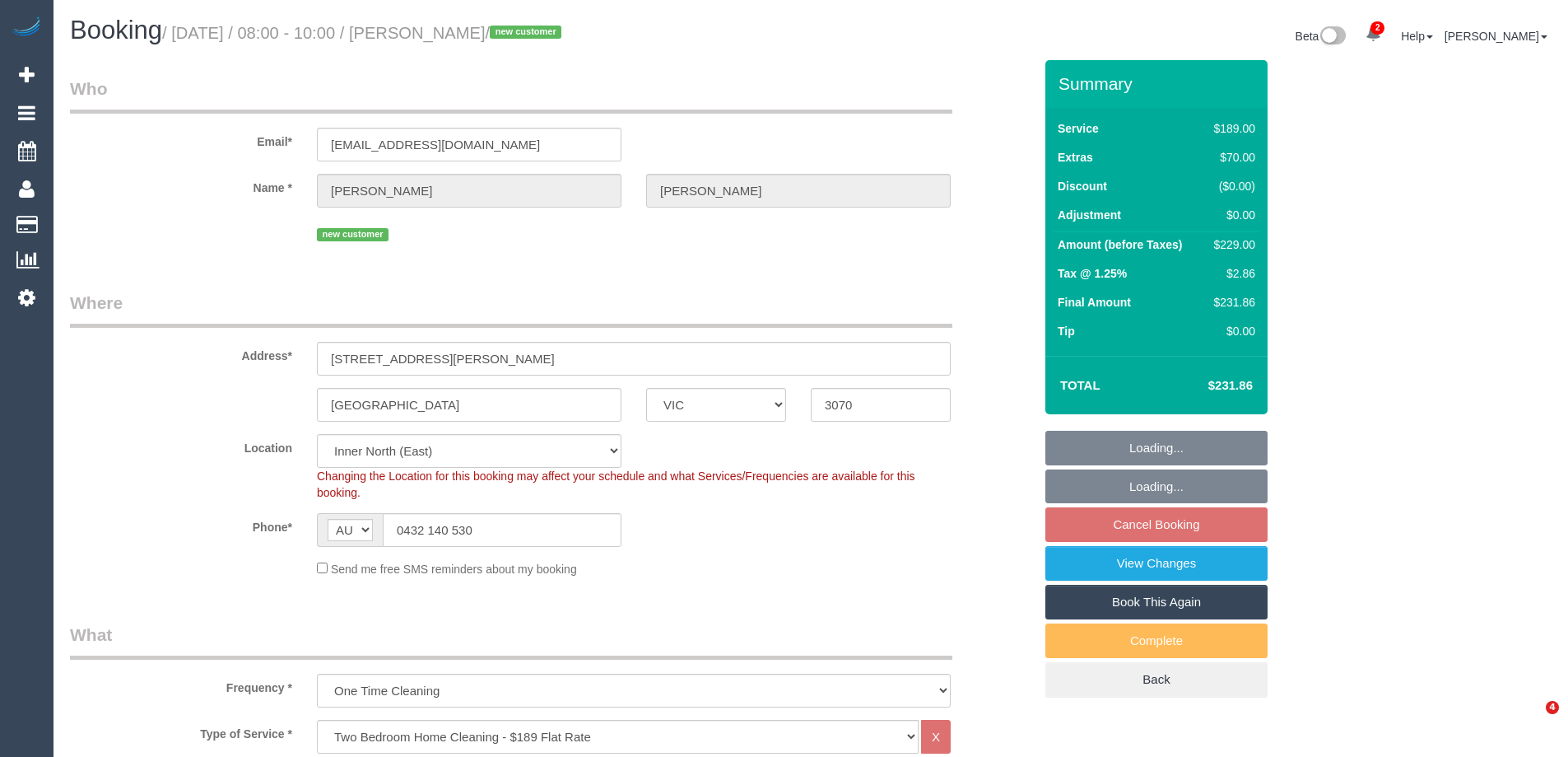
select select "VIC"
select select "number:28"
select select "number:14"
select select "number:19"
select select "number:36"
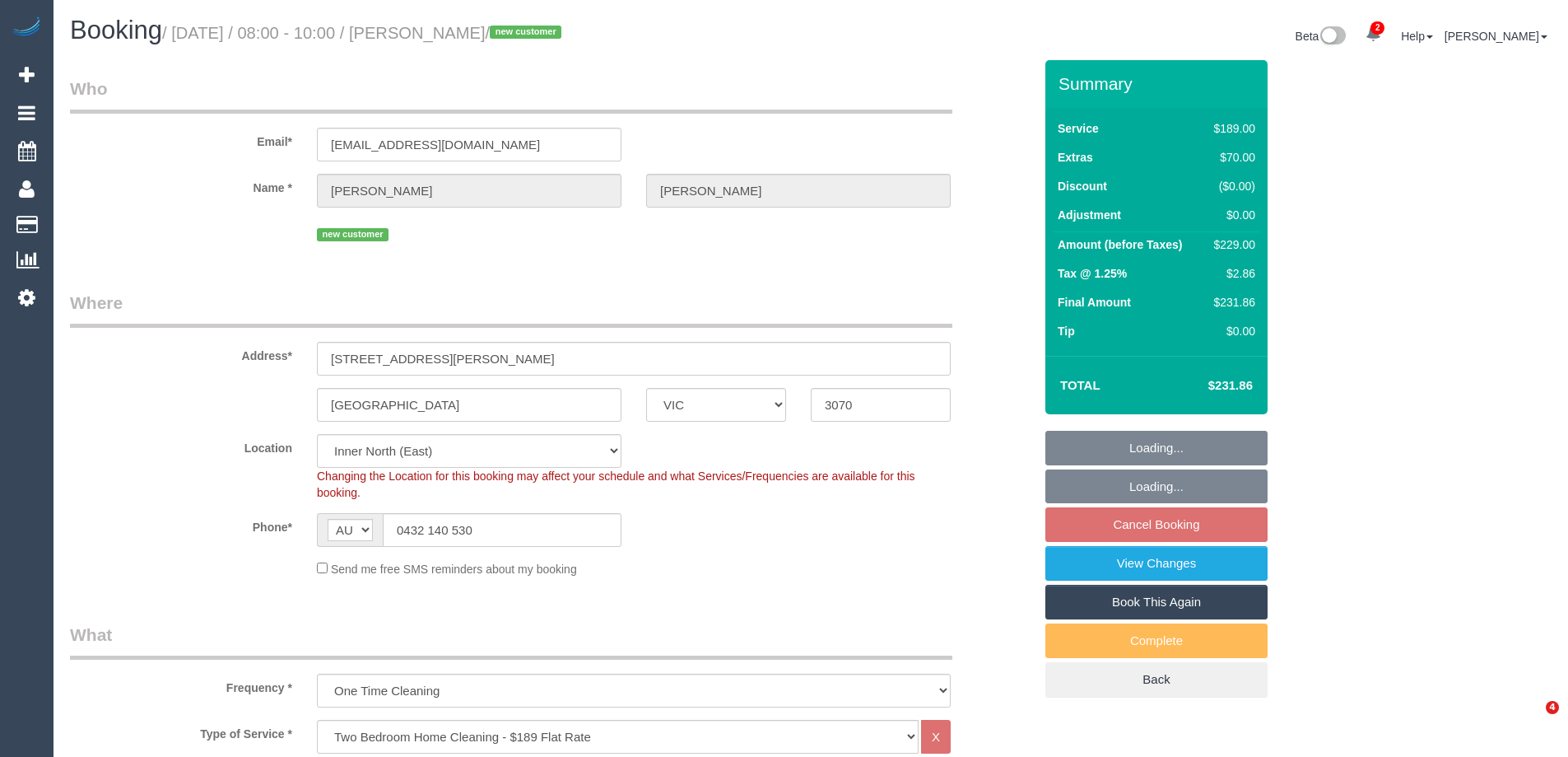
select select "object:1634"
select select "spot2"
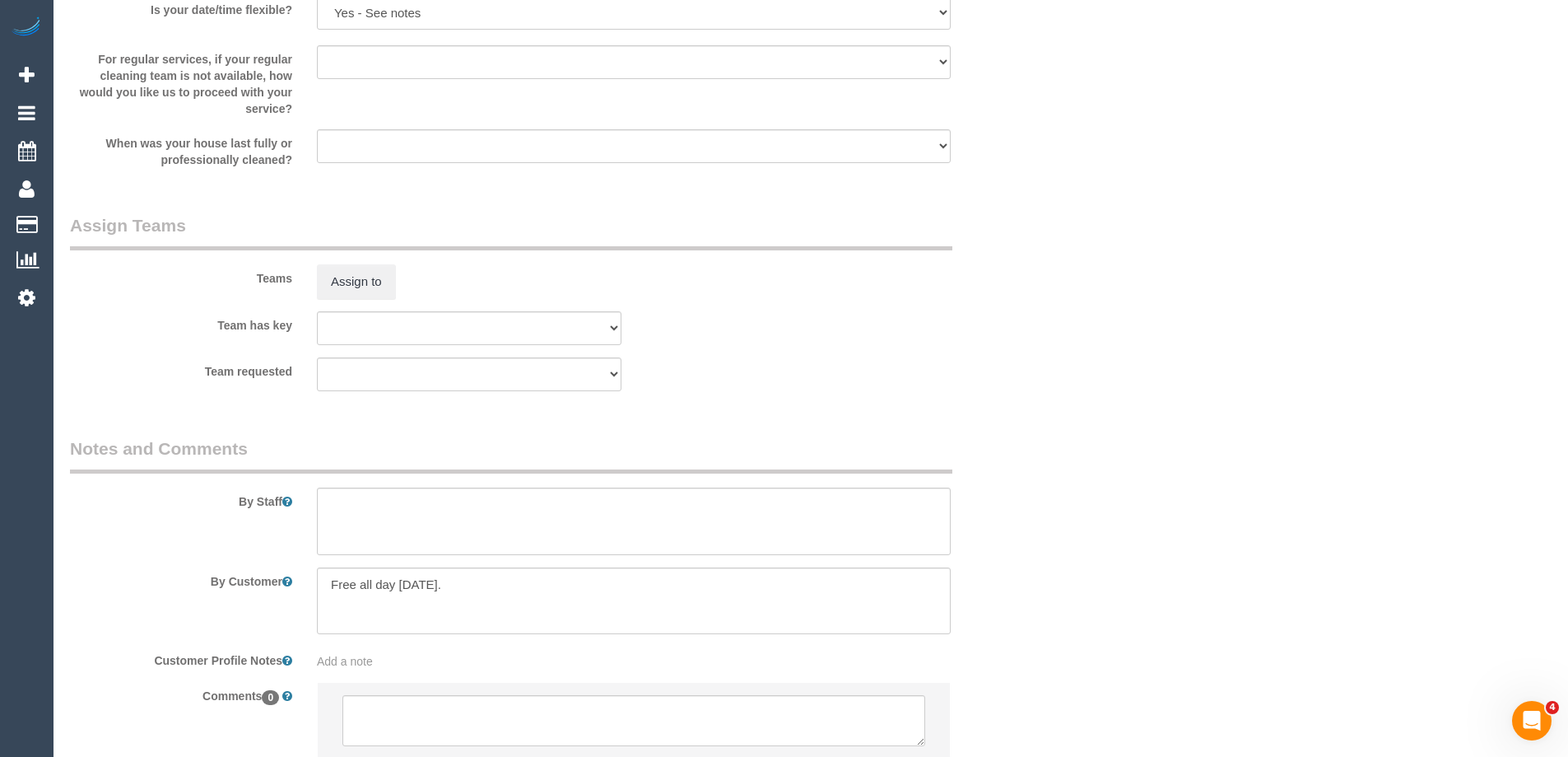
scroll to position [2388, 0]
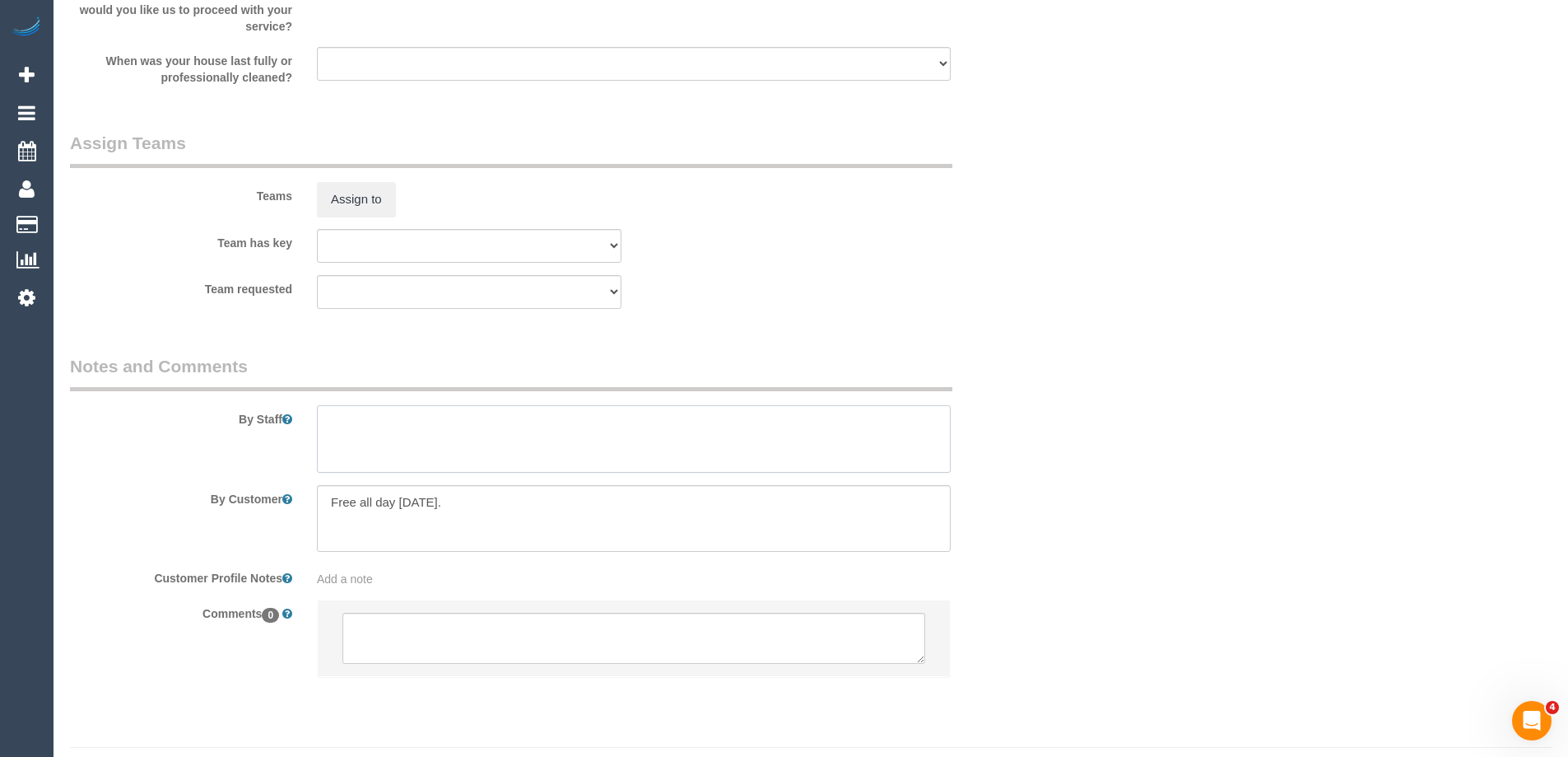
click at [361, 427] on textarea at bounding box center [633, 439] width 634 height 68
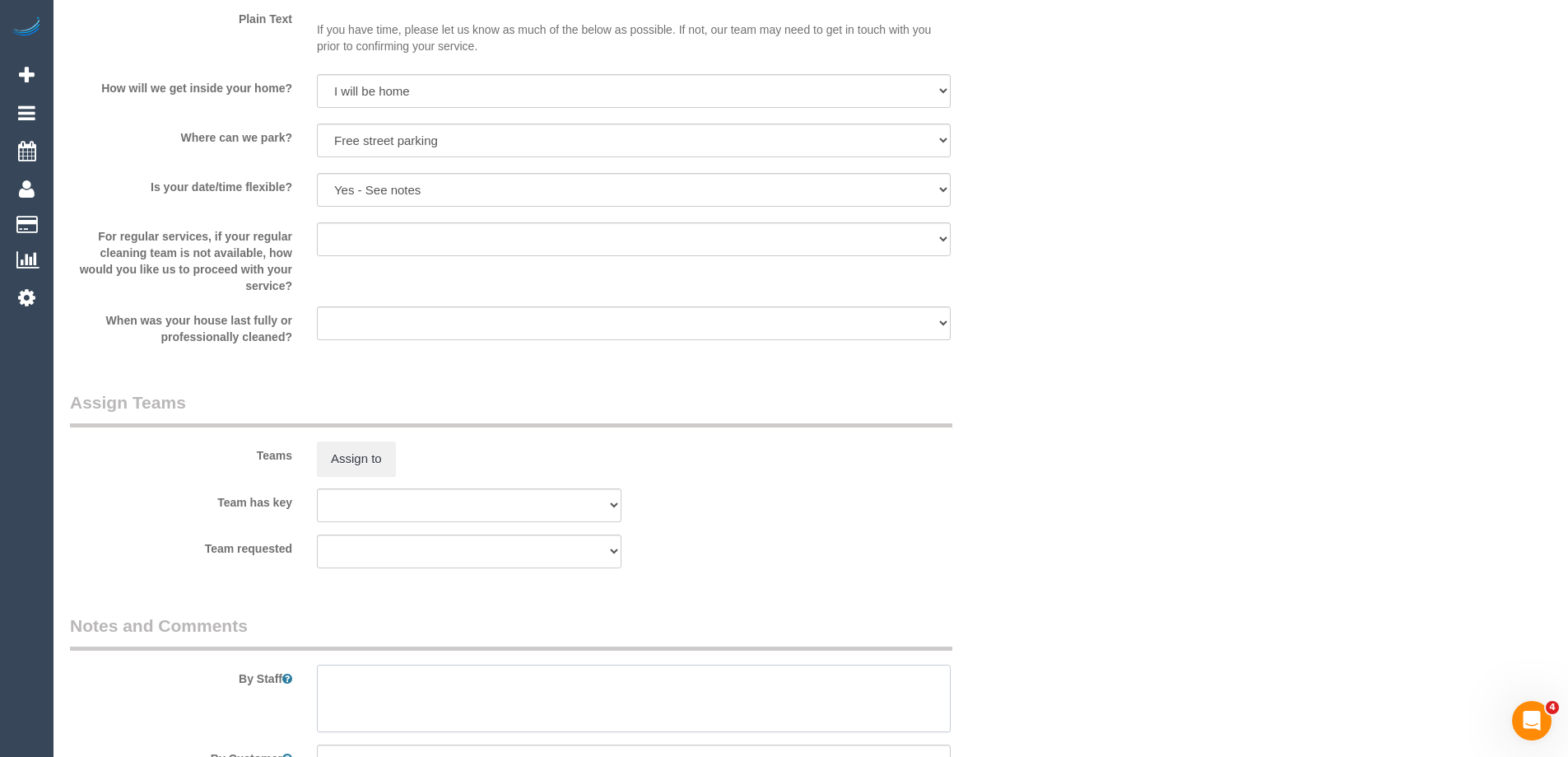
scroll to position [1976, 0]
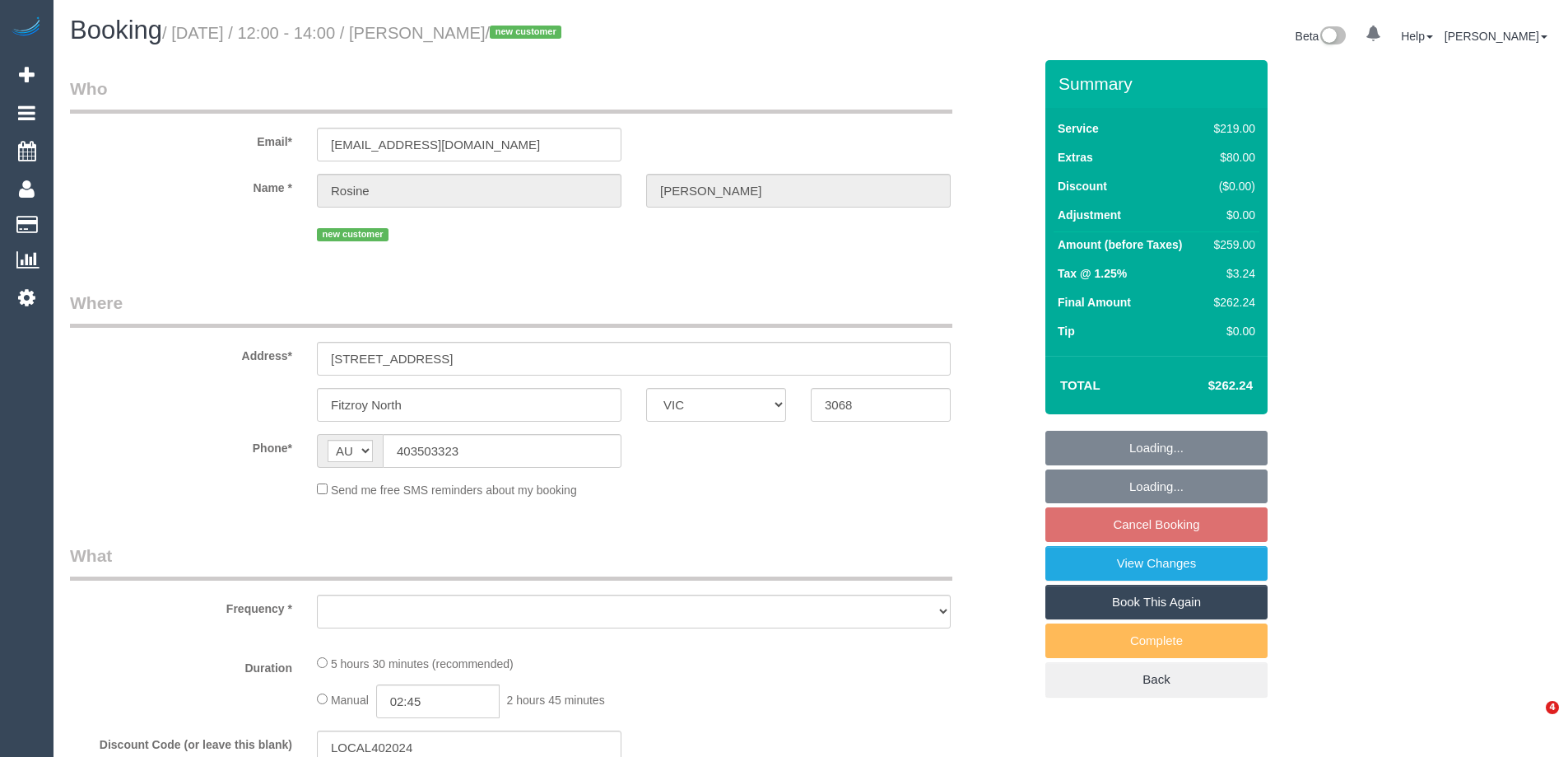
select select "VIC"
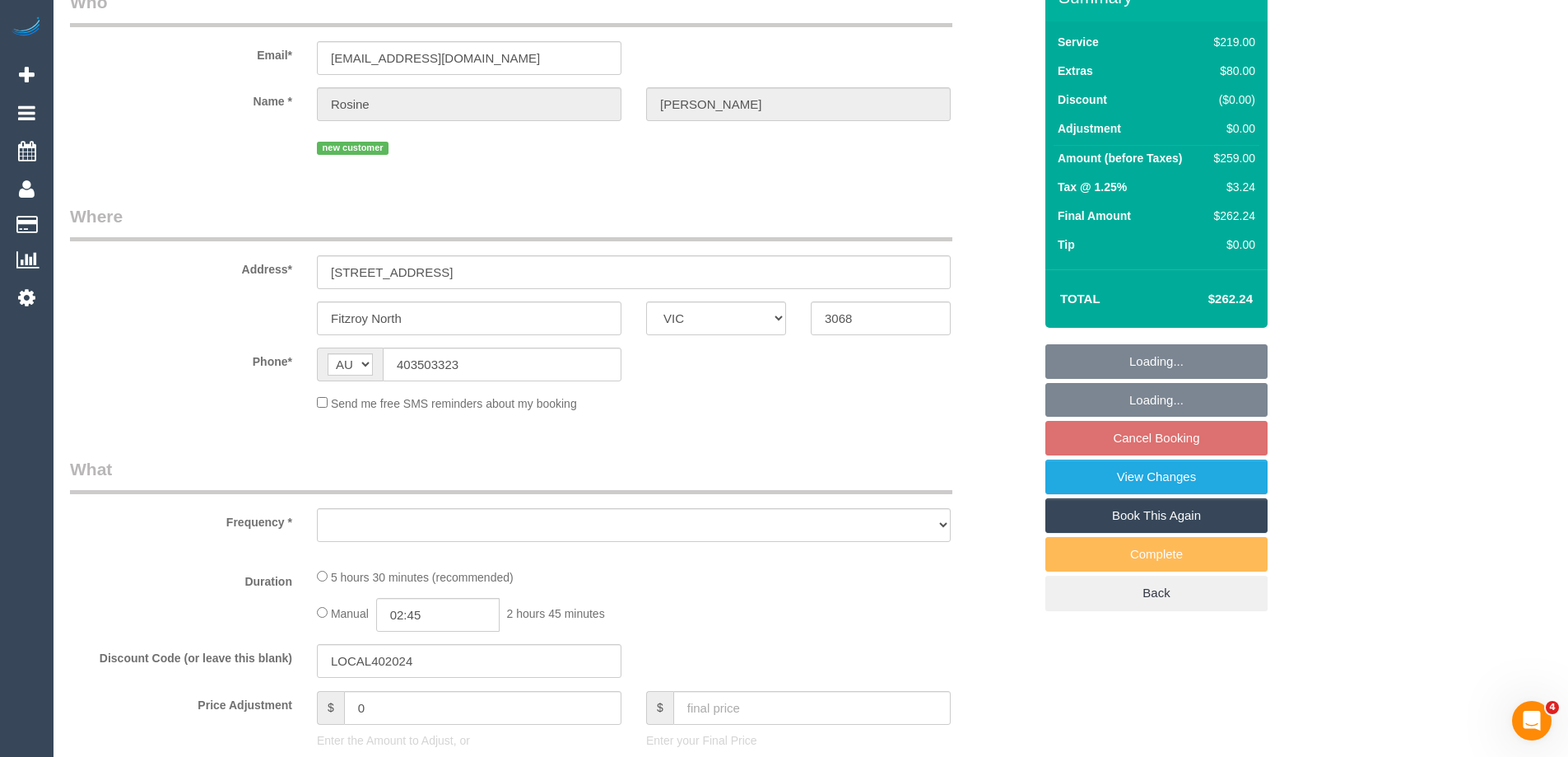
select select "string:stripe-pm_1S5I0P2GScqysDRV9yaMJEgd"
select select "number:28"
select select "number:17"
select select "number:19"
select select "number:25"
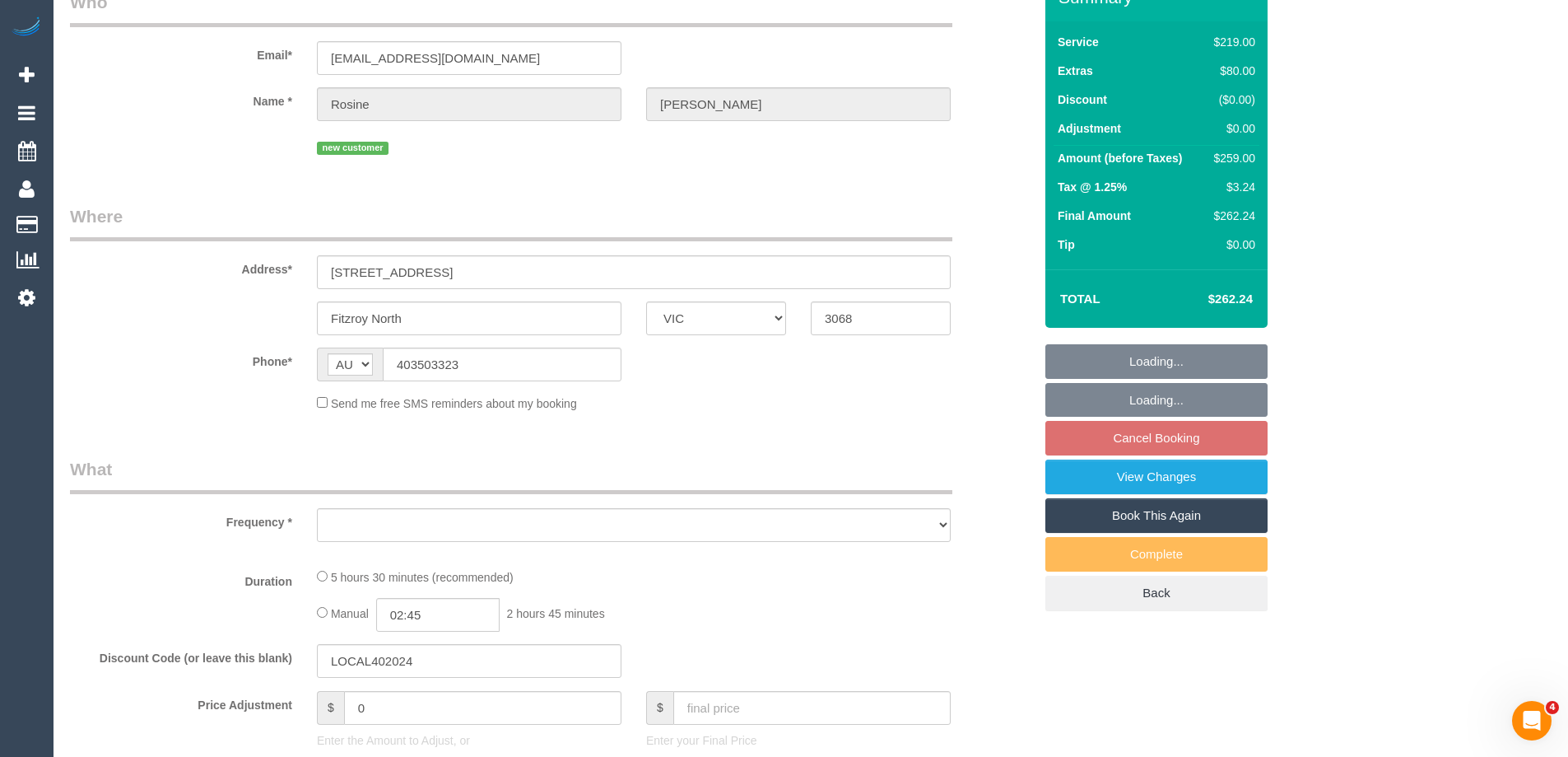
select select "number:13"
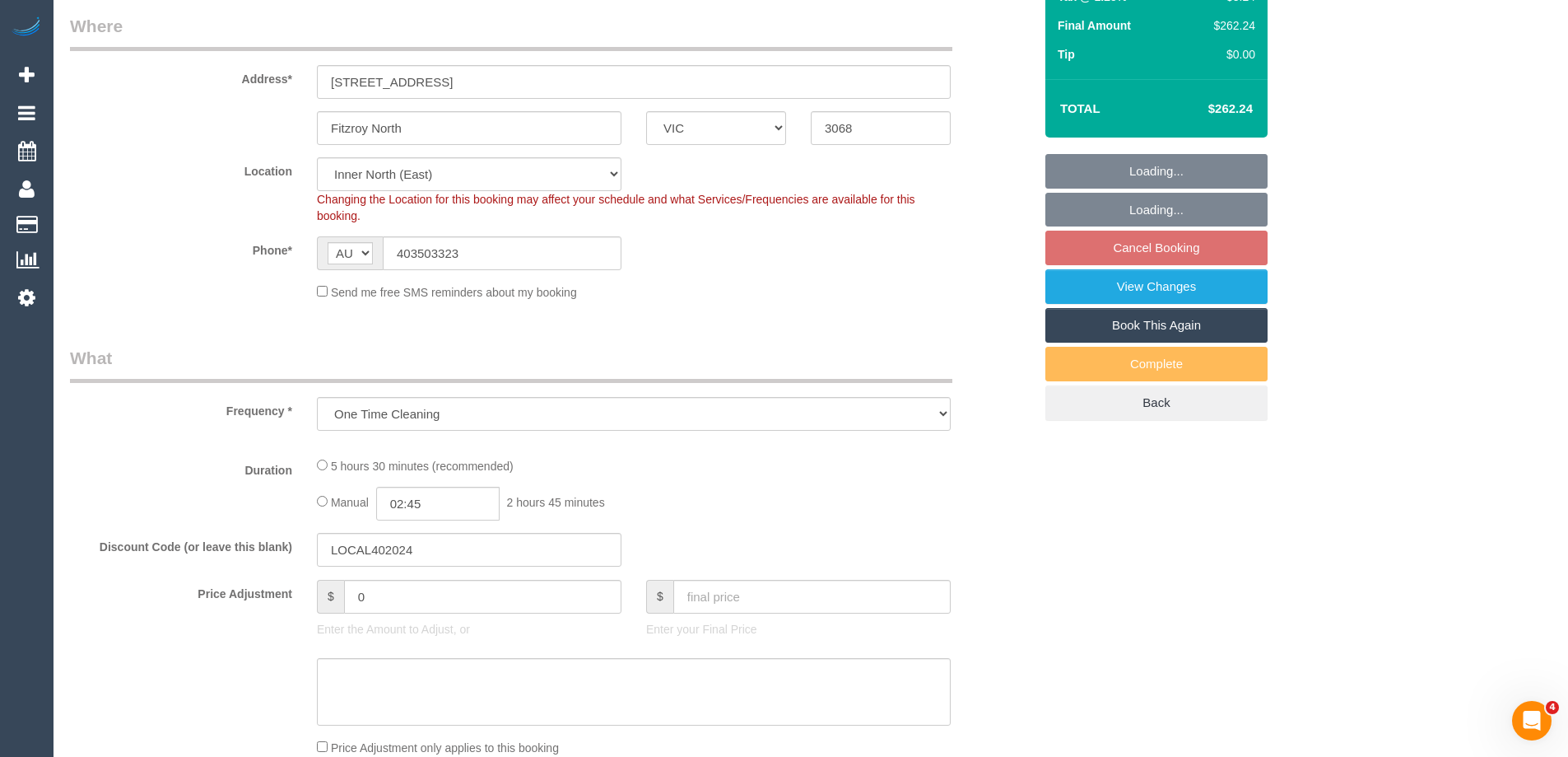
select select "object:734"
select select "spot3"
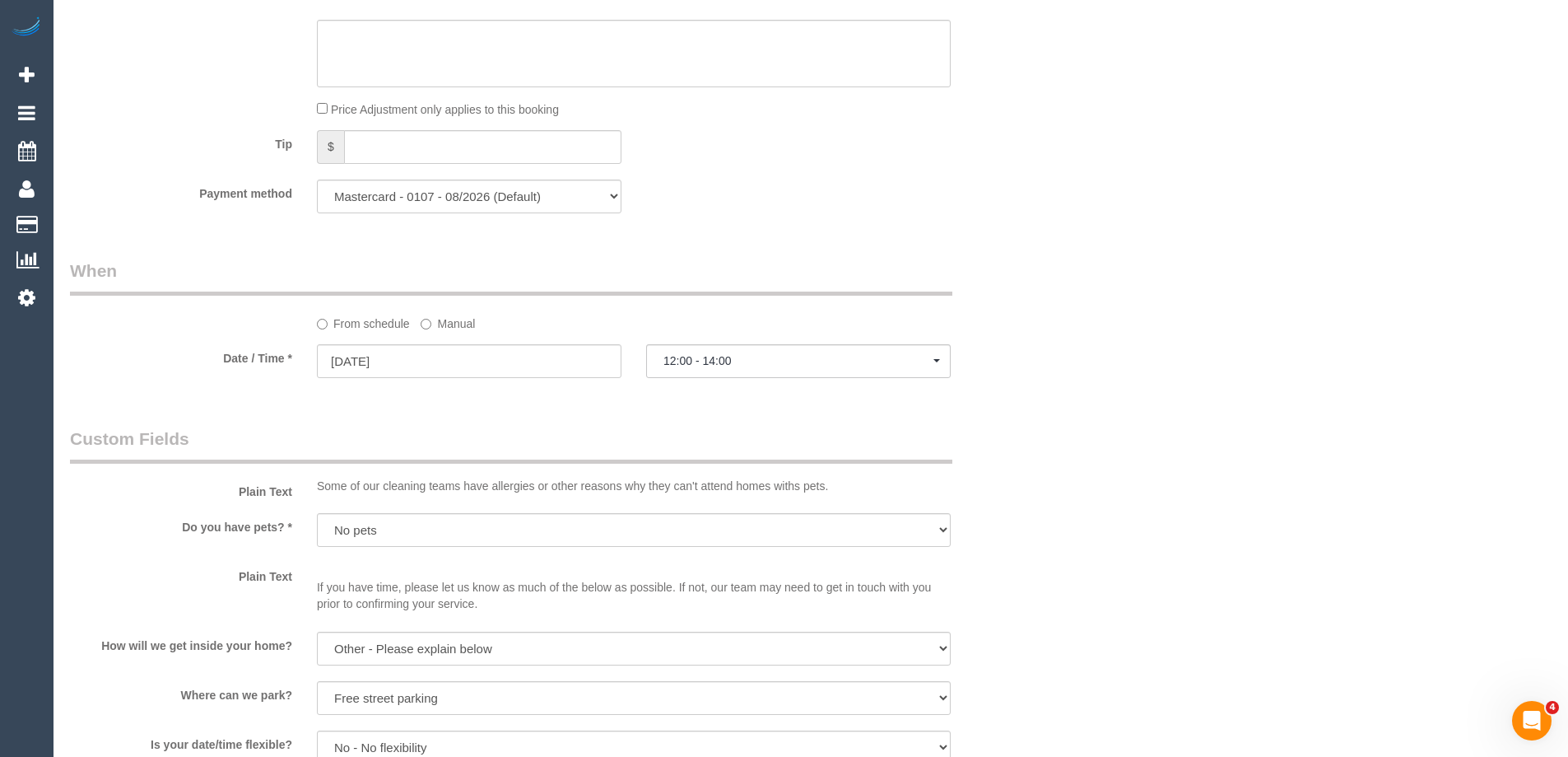
scroll to position [1647, 0]
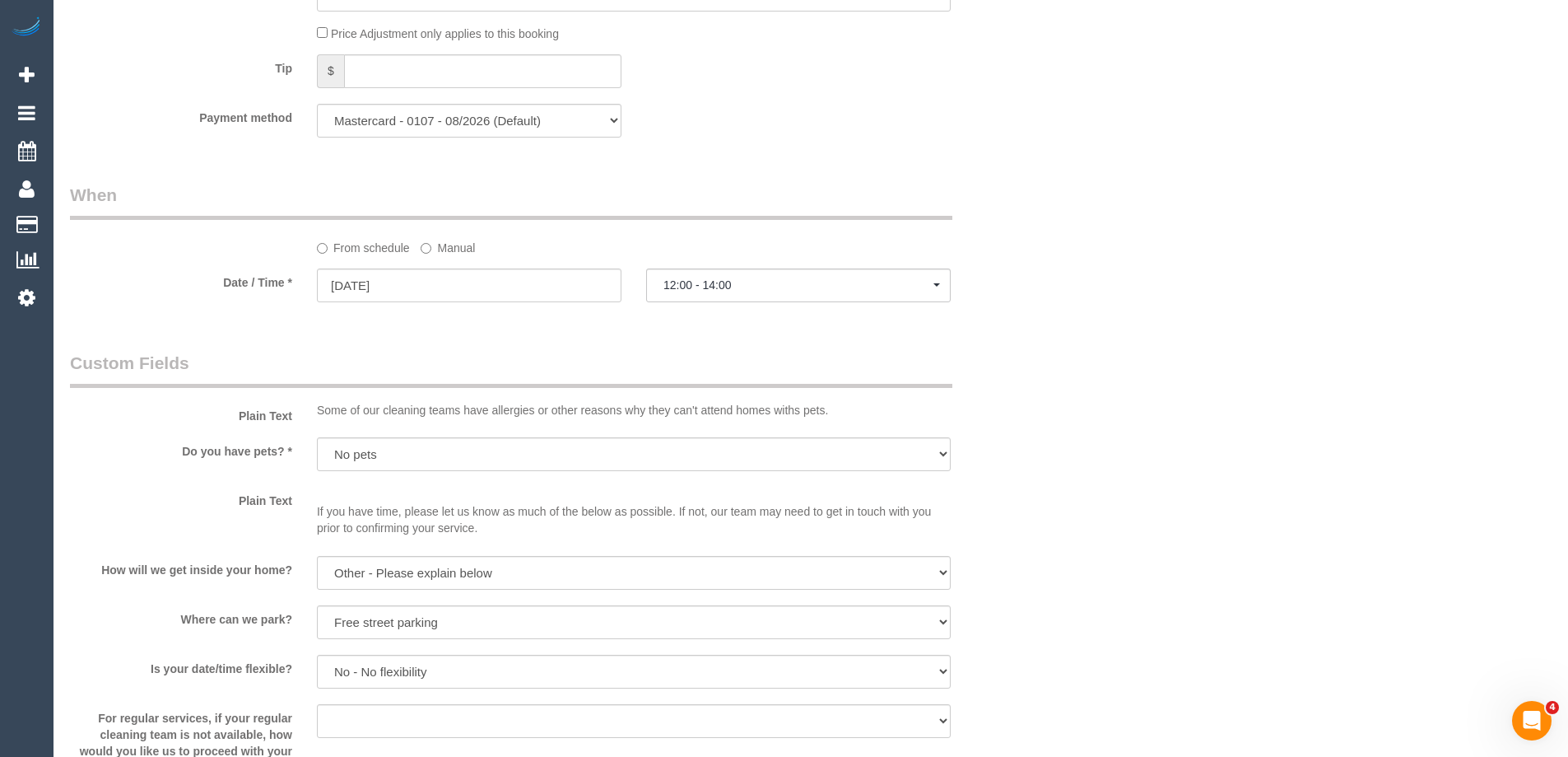
click at [438, 253] on label "Manual" at bounding box center [447, 244] width 54 height 22
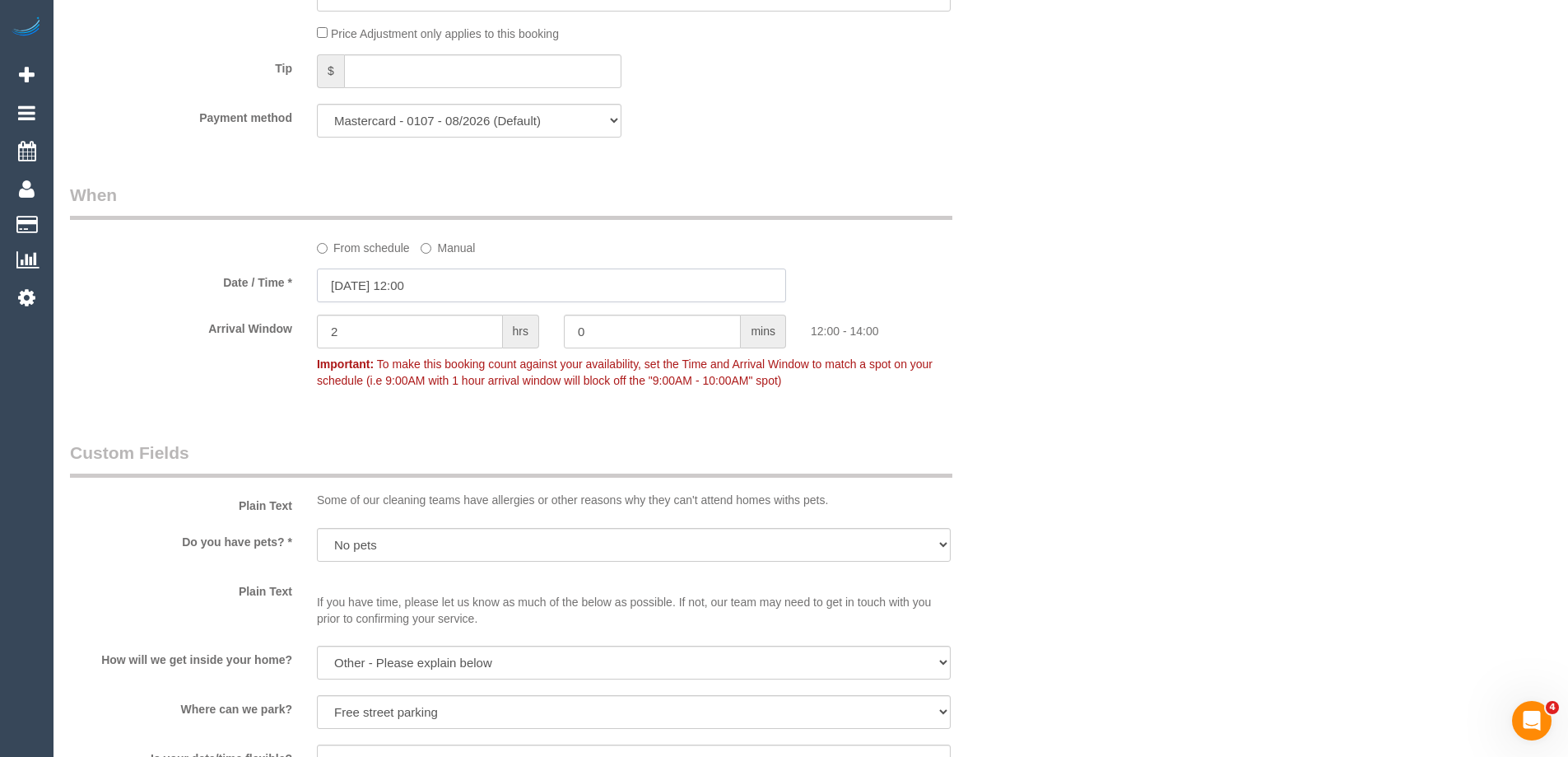
click at [386, 285] on input "[DATE] 12:00" at bounding box center [551, 285] width 469 height 34
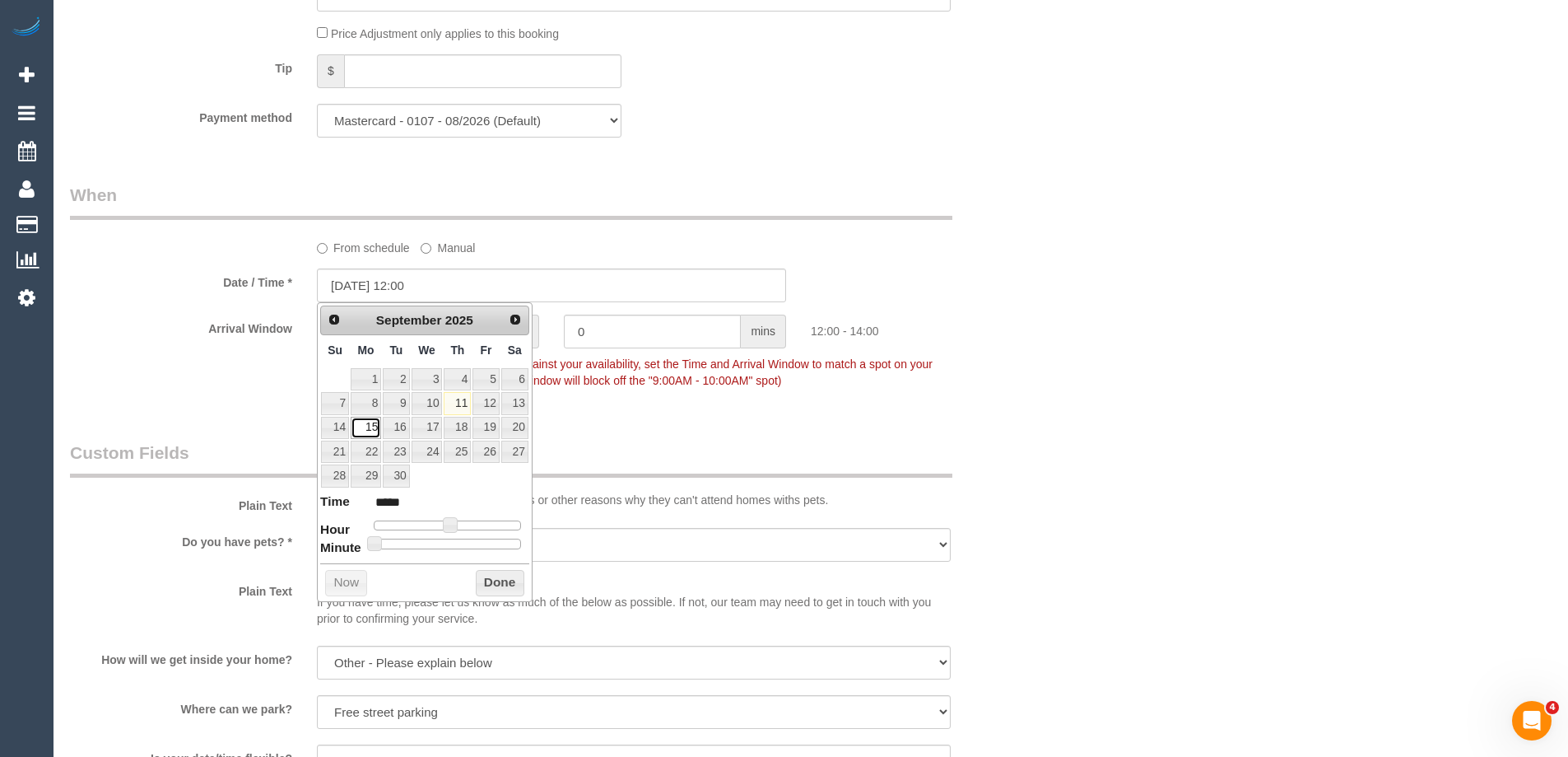
click at [366, 428] on link "15" at bounding box center [365, 427] width 30 height 22
type input "[DATE] 11:00"
type input "*****"
type input "[DATE] 10:00"
type input "*****"
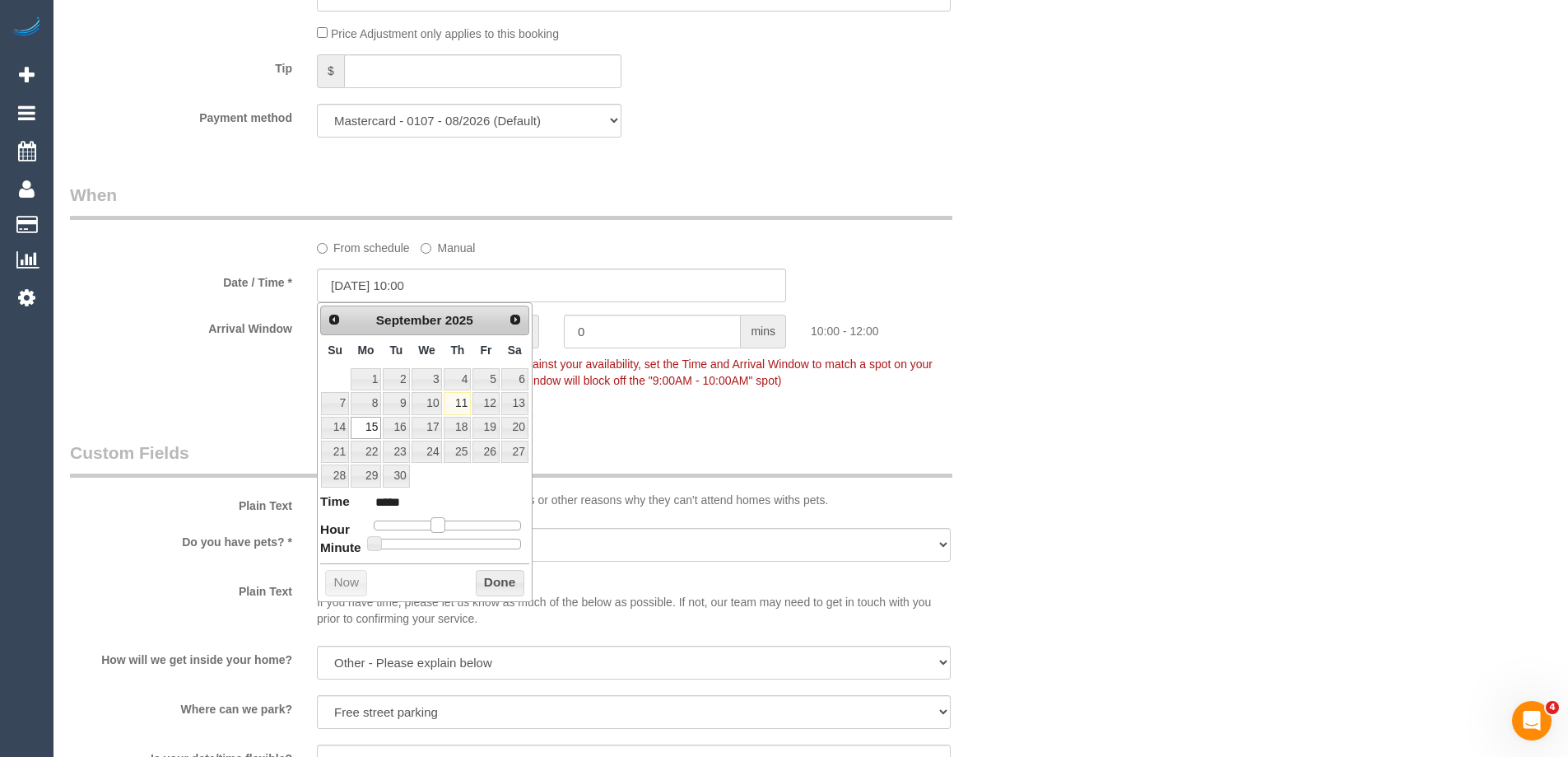
type input "[DATE] 09:00"
type input "*****"
type input "[DATE] 08:00"
type input "*****"
type input "[DATE] 09:00"
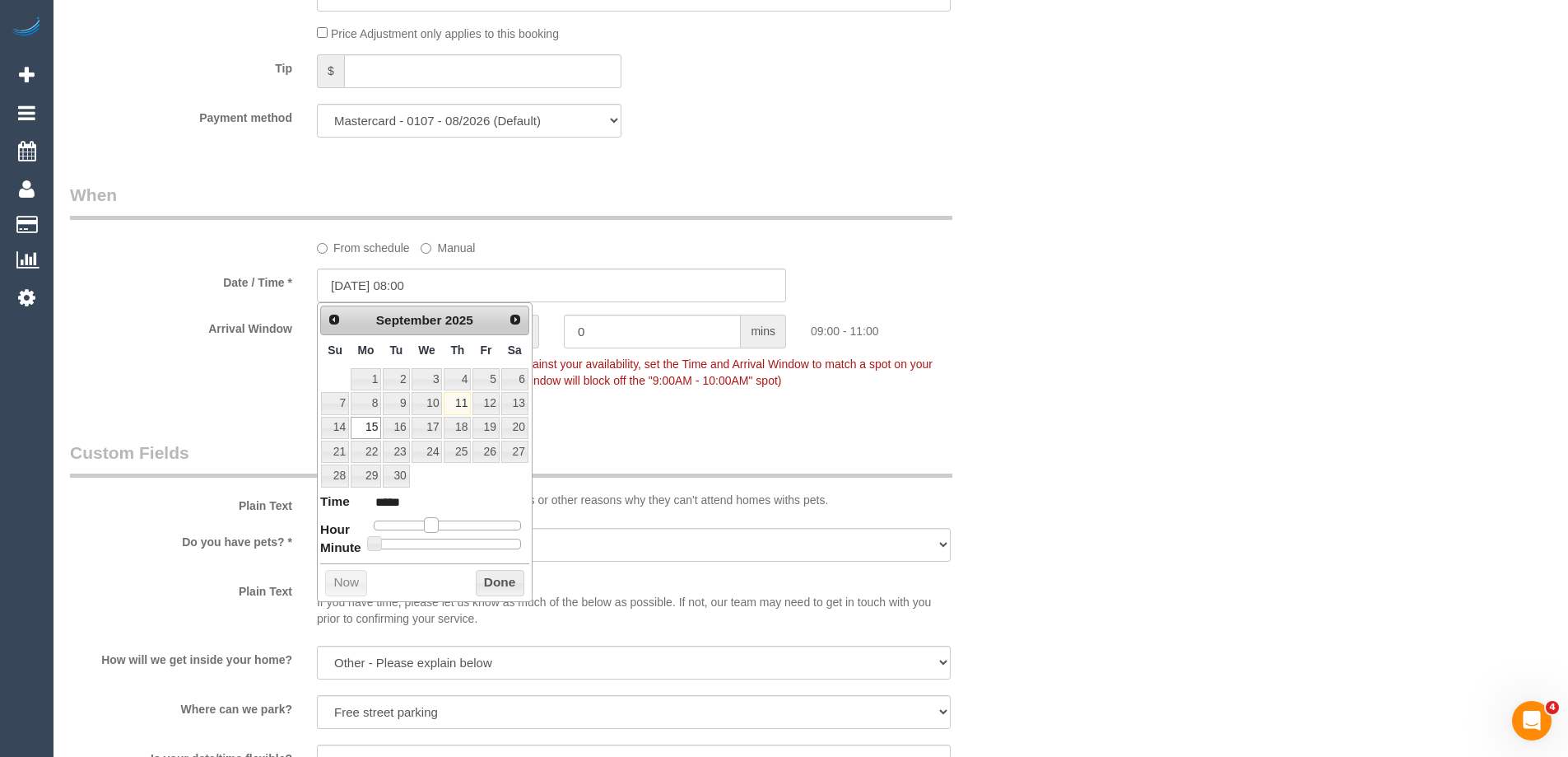
type input "*****"
type input "[DATE] 08:00"
type input "*****"
drag, startPoint x: 449, startPoint y: 520, endPoint x: 429, endPoint y: 528, distance: 21.5
click at [429, 528] on span at bounding box center [424, 524] width 15 height 15
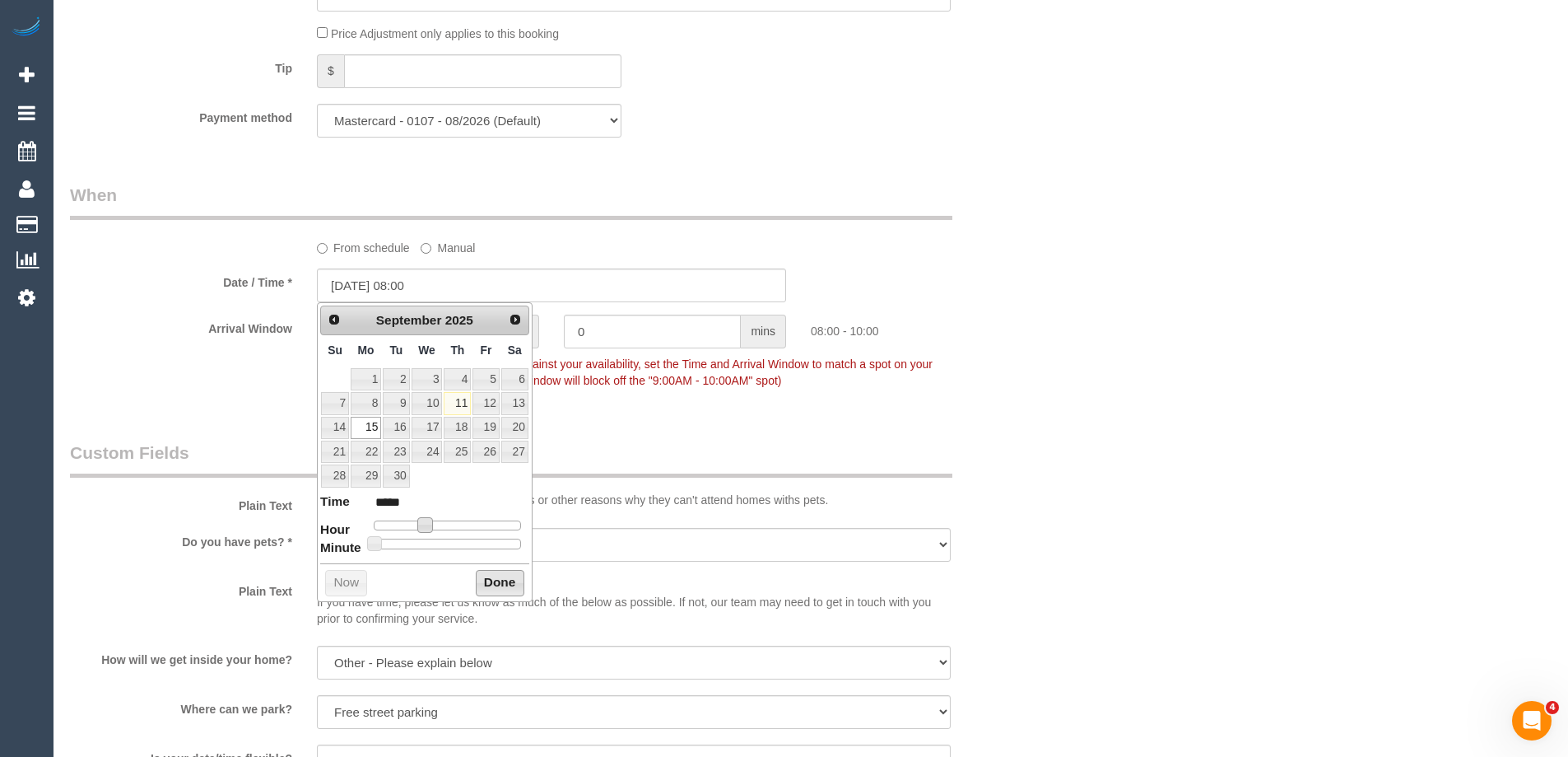
click at [496, 579] on button "Done" at bounding box center [499, 582] width 48 height 27
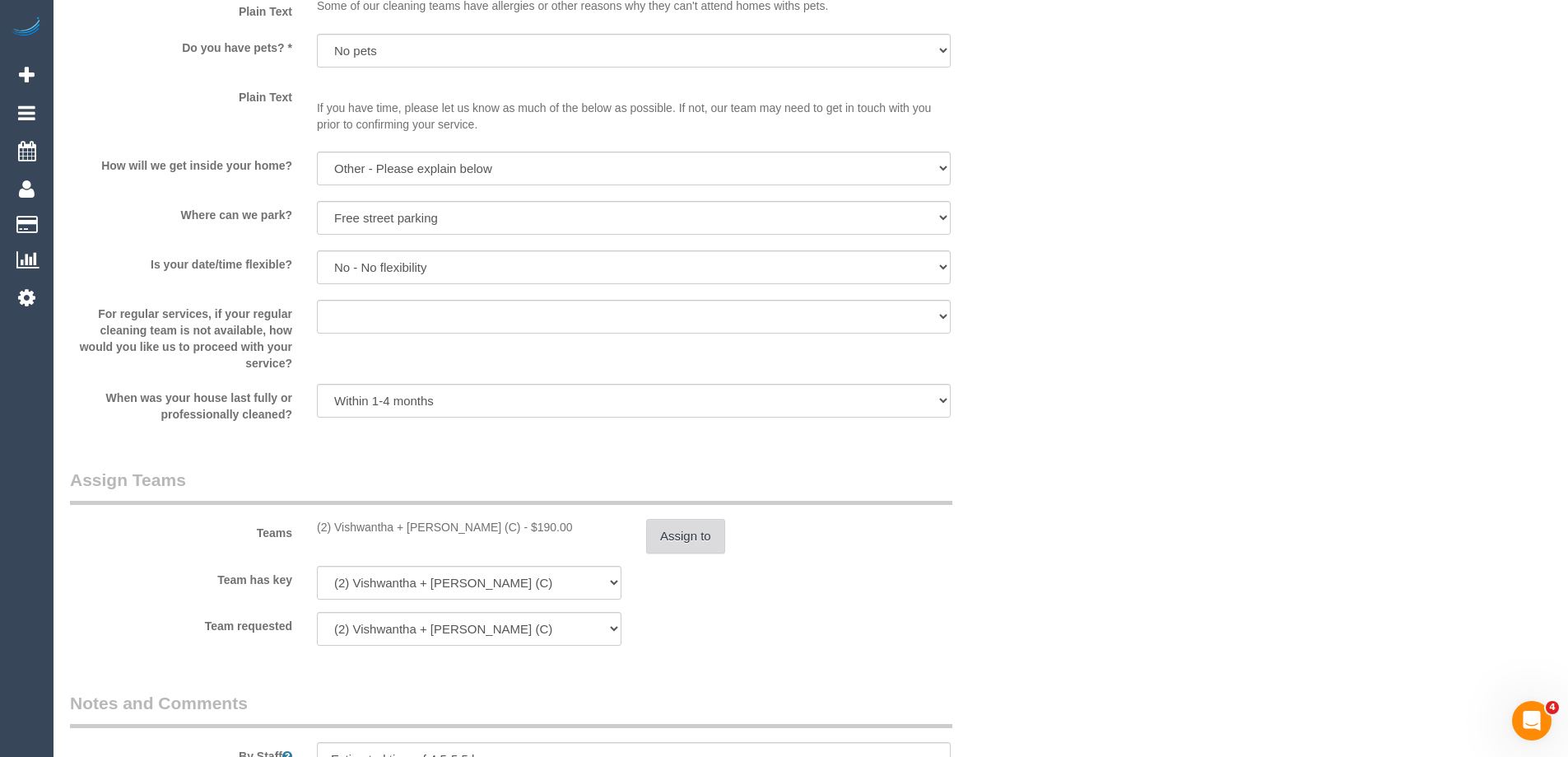
scroll to position [2552, 0]
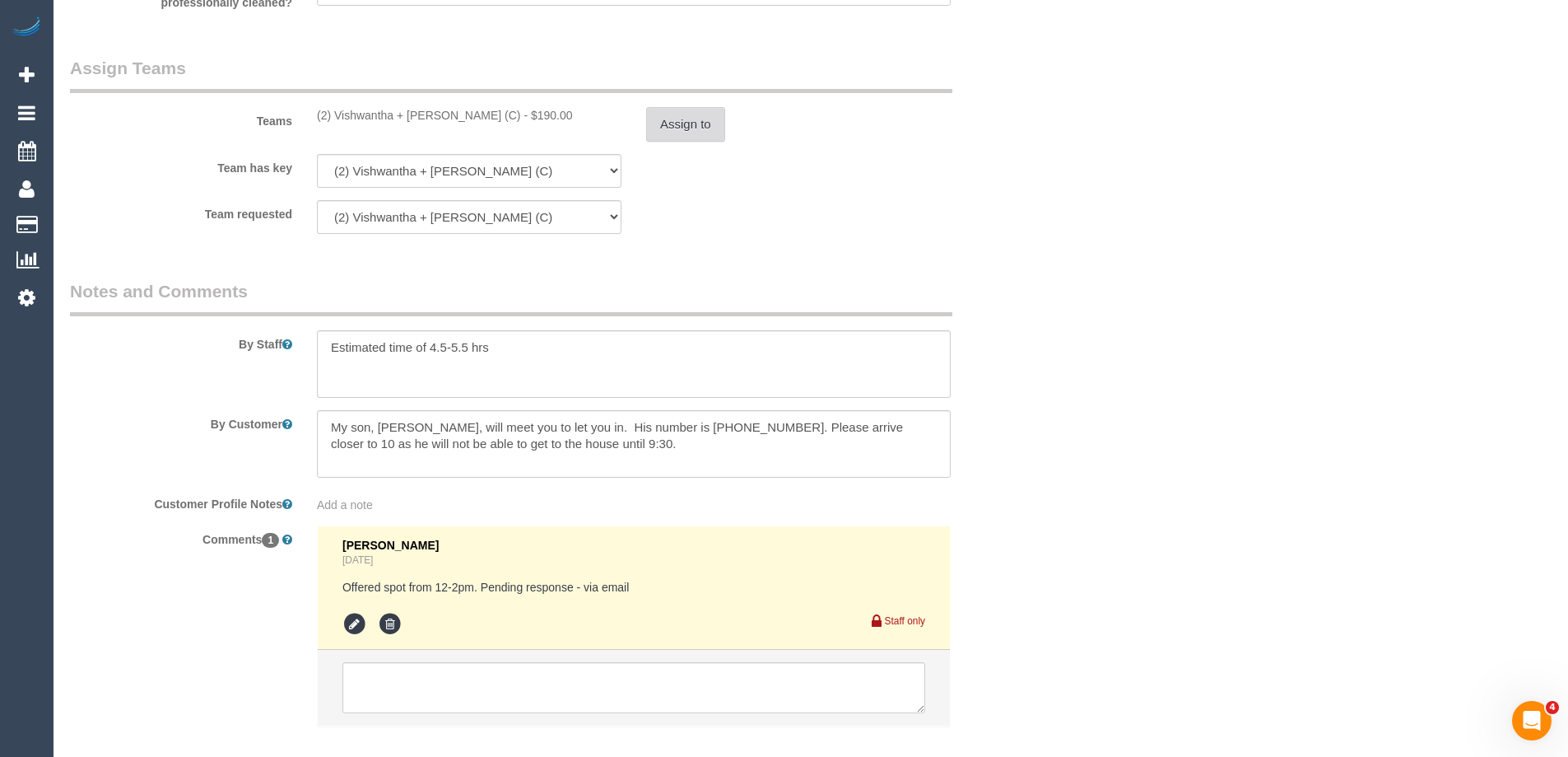
click at [688, 119] on button "Assign to" at bounding box center [685, 124] width 79 height 35
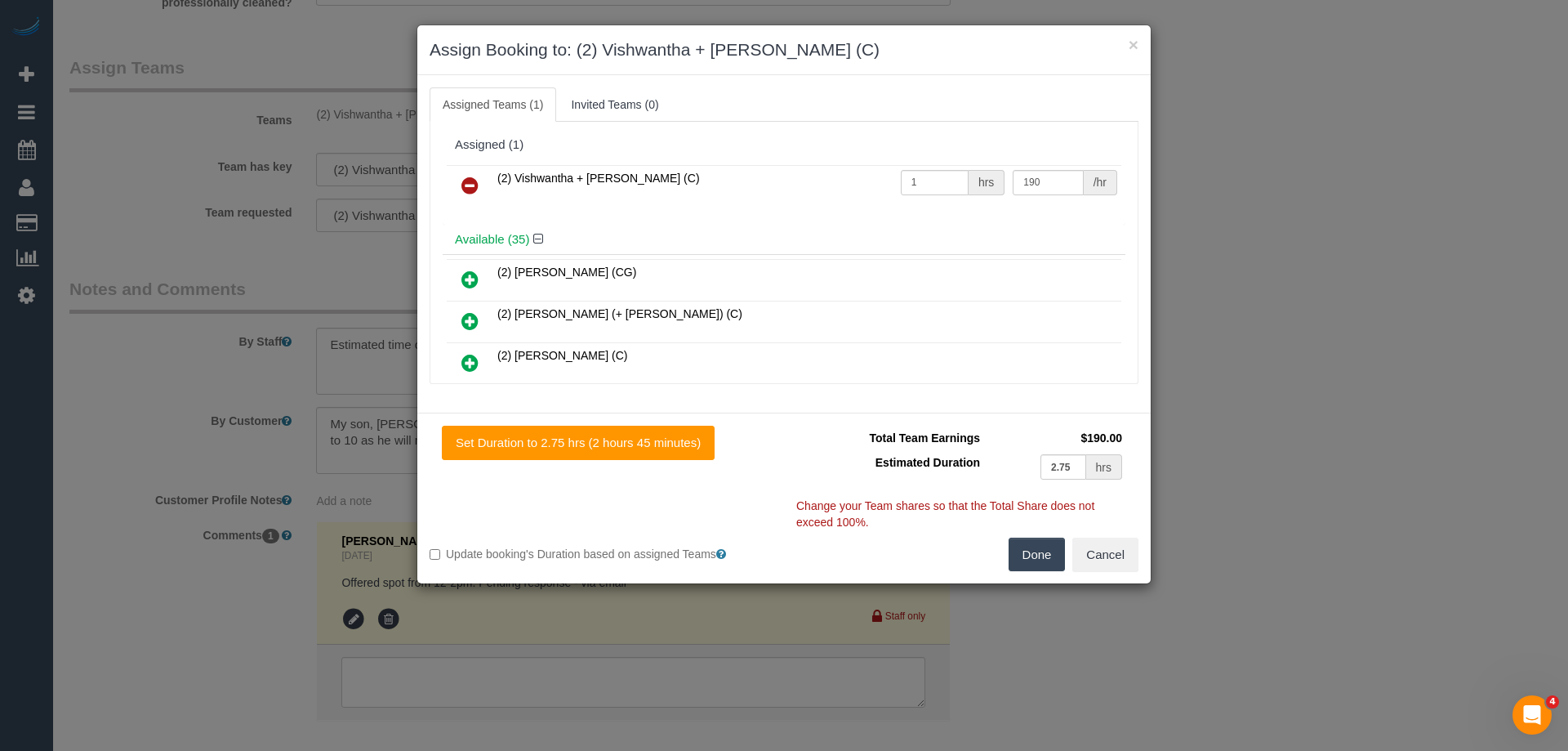
click at [468, 187] on icon at bounding box center [469, 185] width 17 height 20
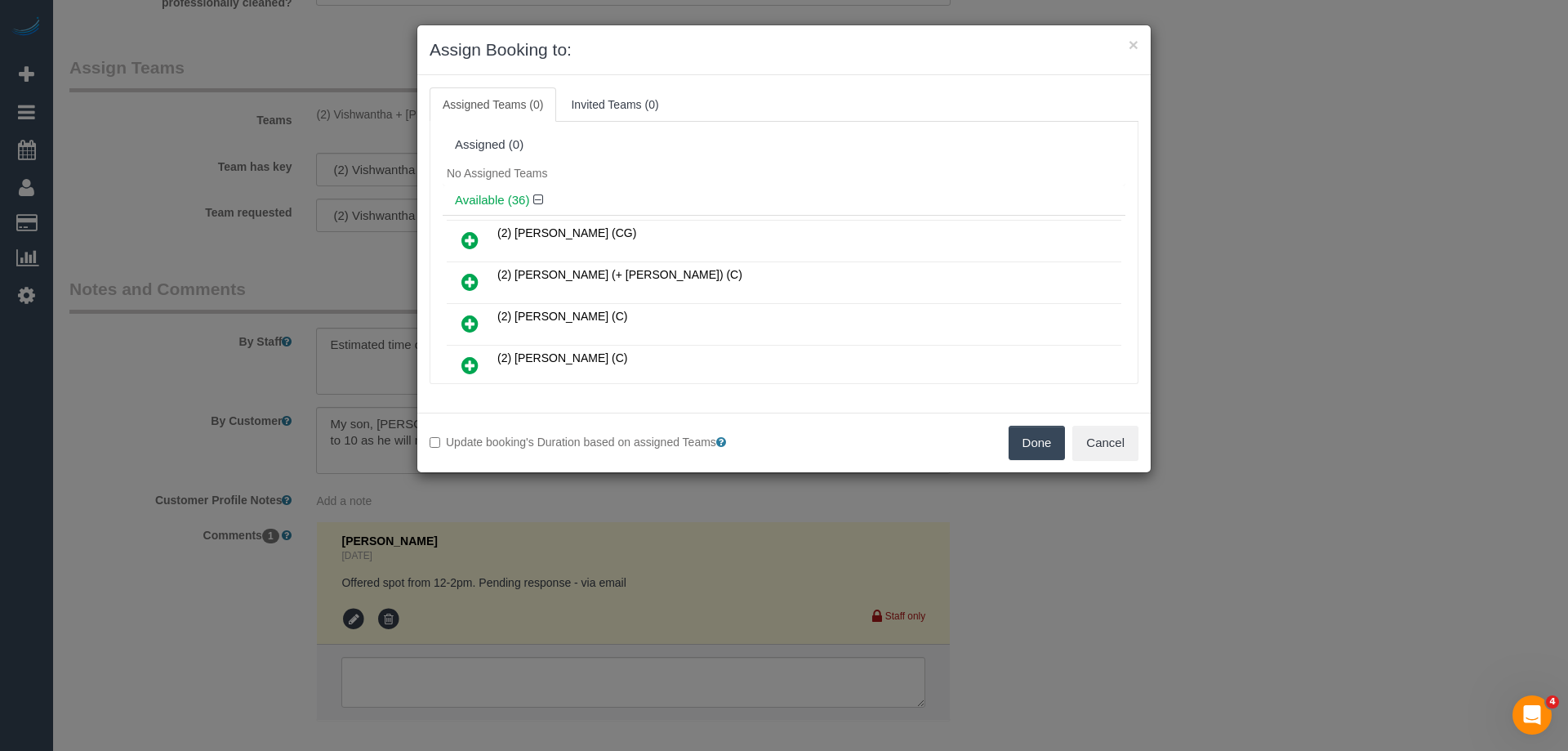
click at [1040, 443] on button "Done" at bounding box center [1037, 443] width 57 height 35
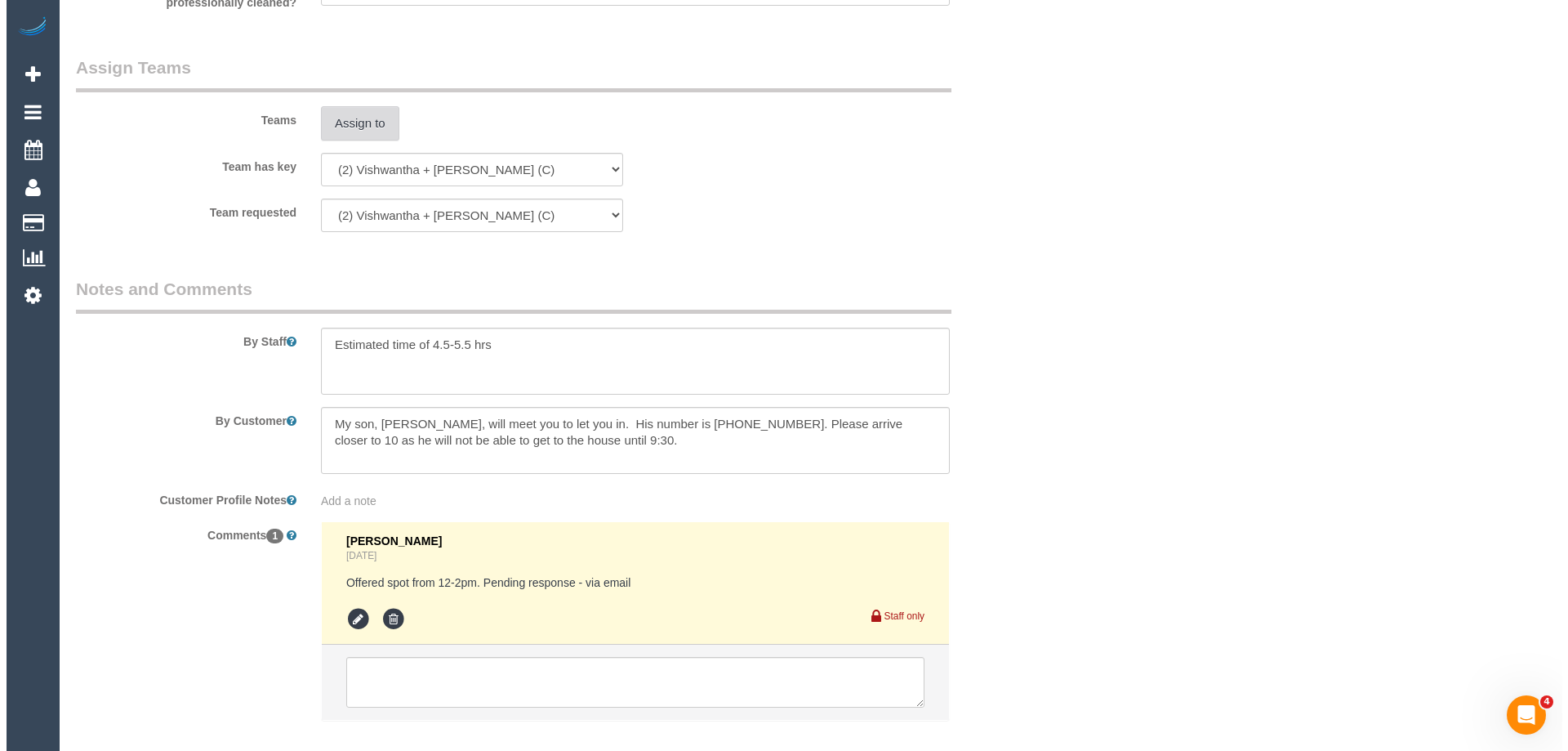
scroll to position [0, 0]
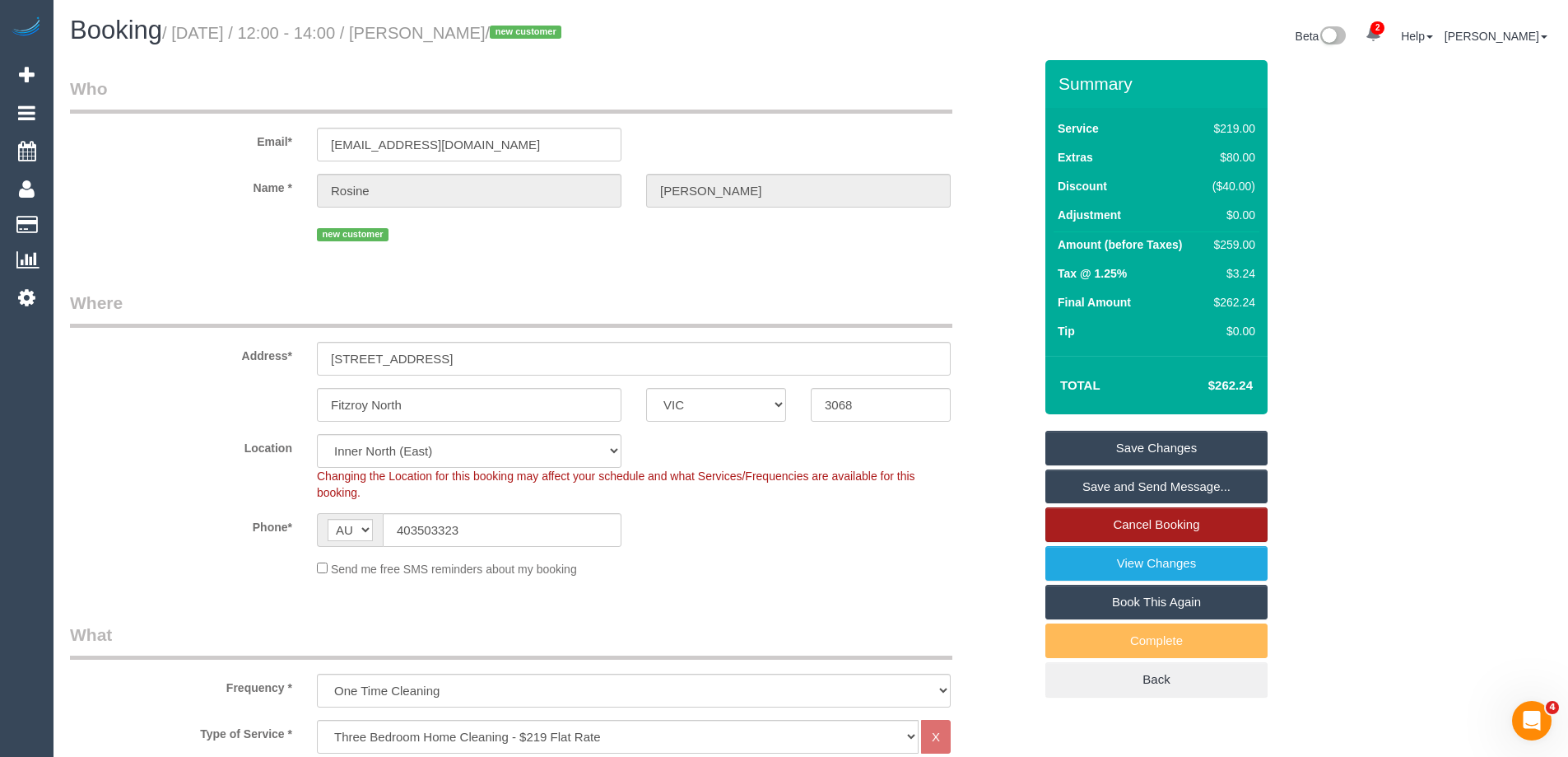
click at [1112, 525] on link "Cancel Booking" at bounding box center [1155, 524] width 222 height 35
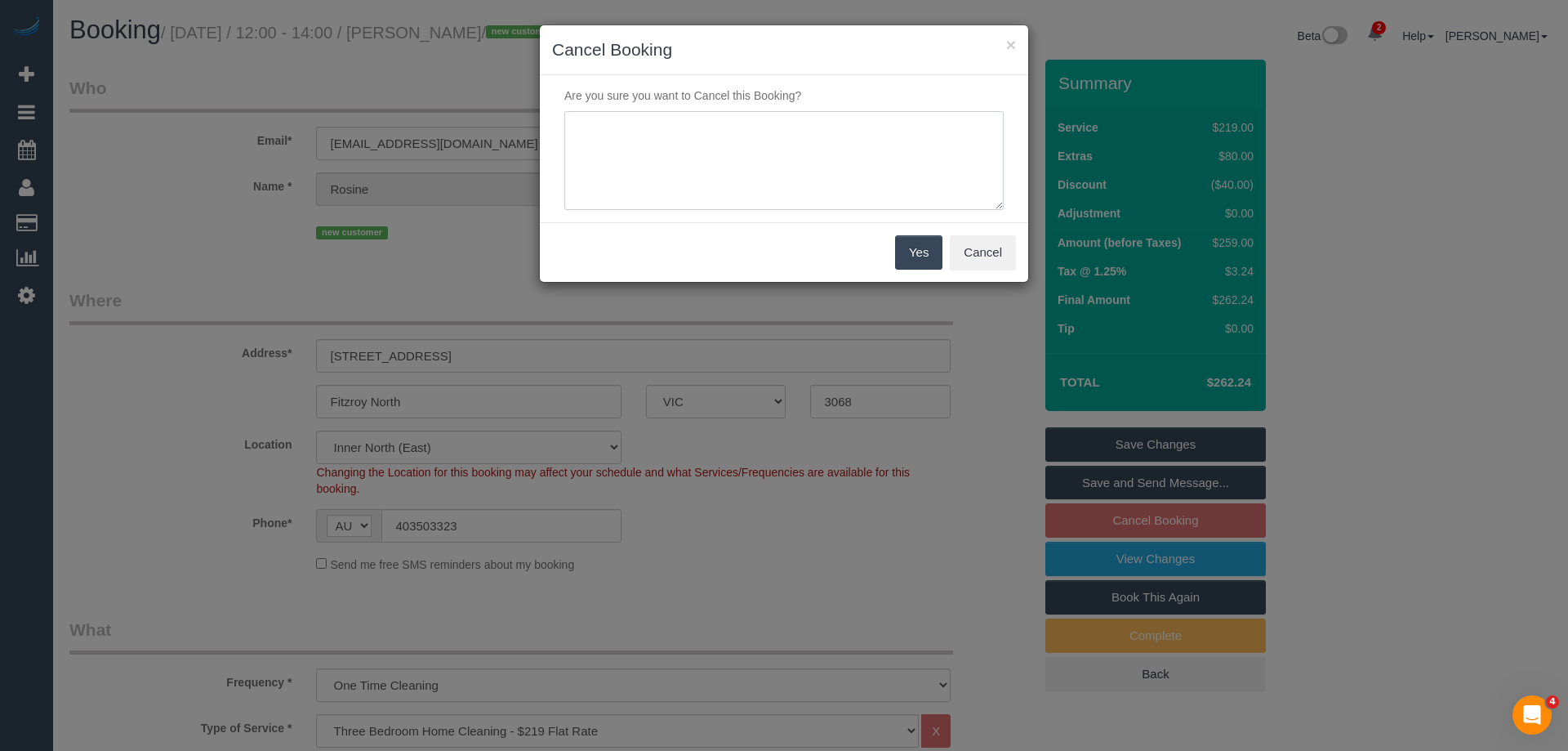
click at [602, 132] on textarea at bounding box center [784, 161] width 439 height 100
type textarea "Customer requested to cancel booking due to no availability in the morning and …"
click at [919, 252] on button "Yes" at bounding box center [919, 252] width 47 height 35
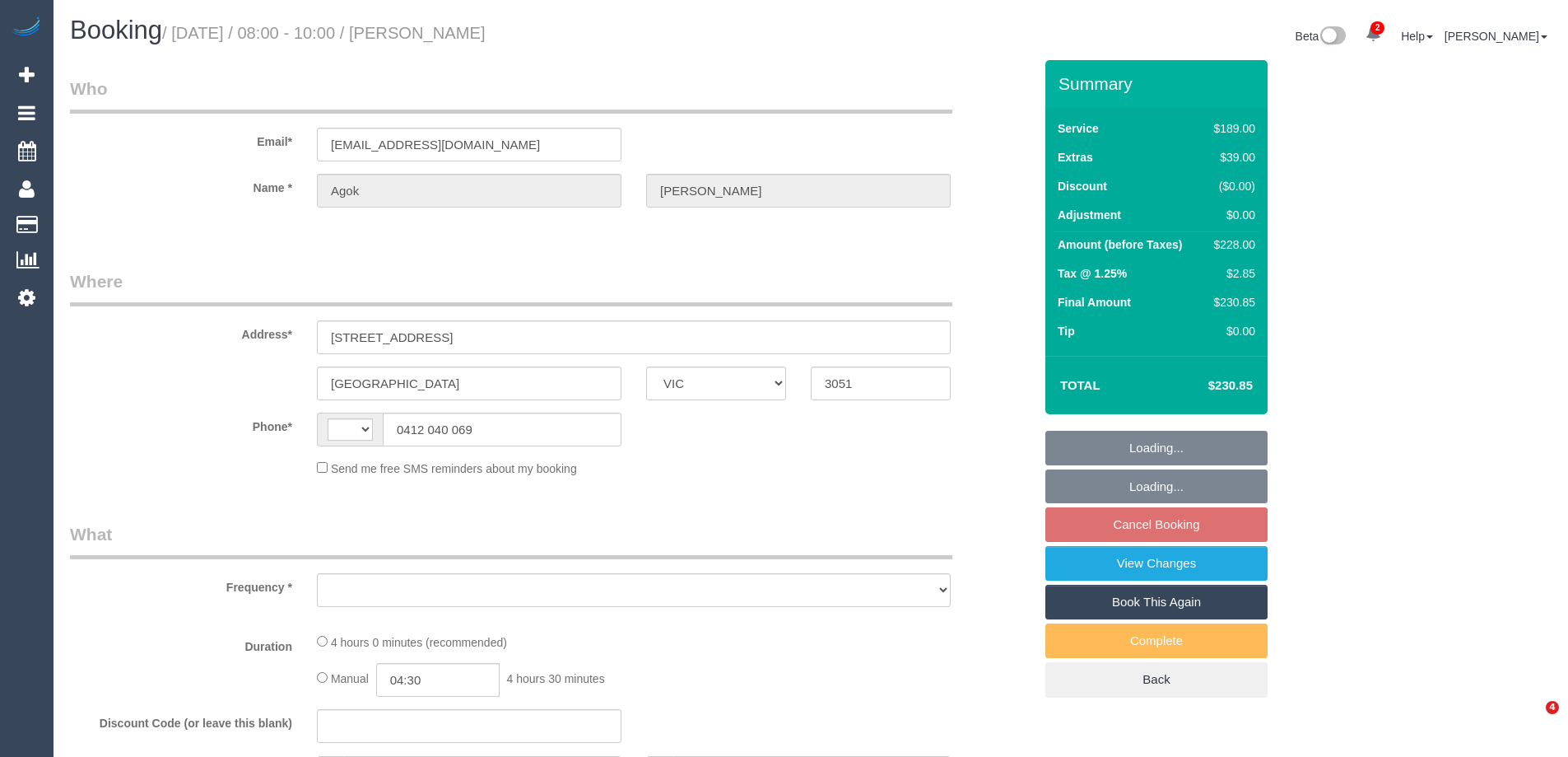
select select "VIC"
select select "string:AU"
select select "object:585"
select select "string:stripe-pm_1RvB1a2GScqysDRVsvMnHSwj"
select select "spot2"
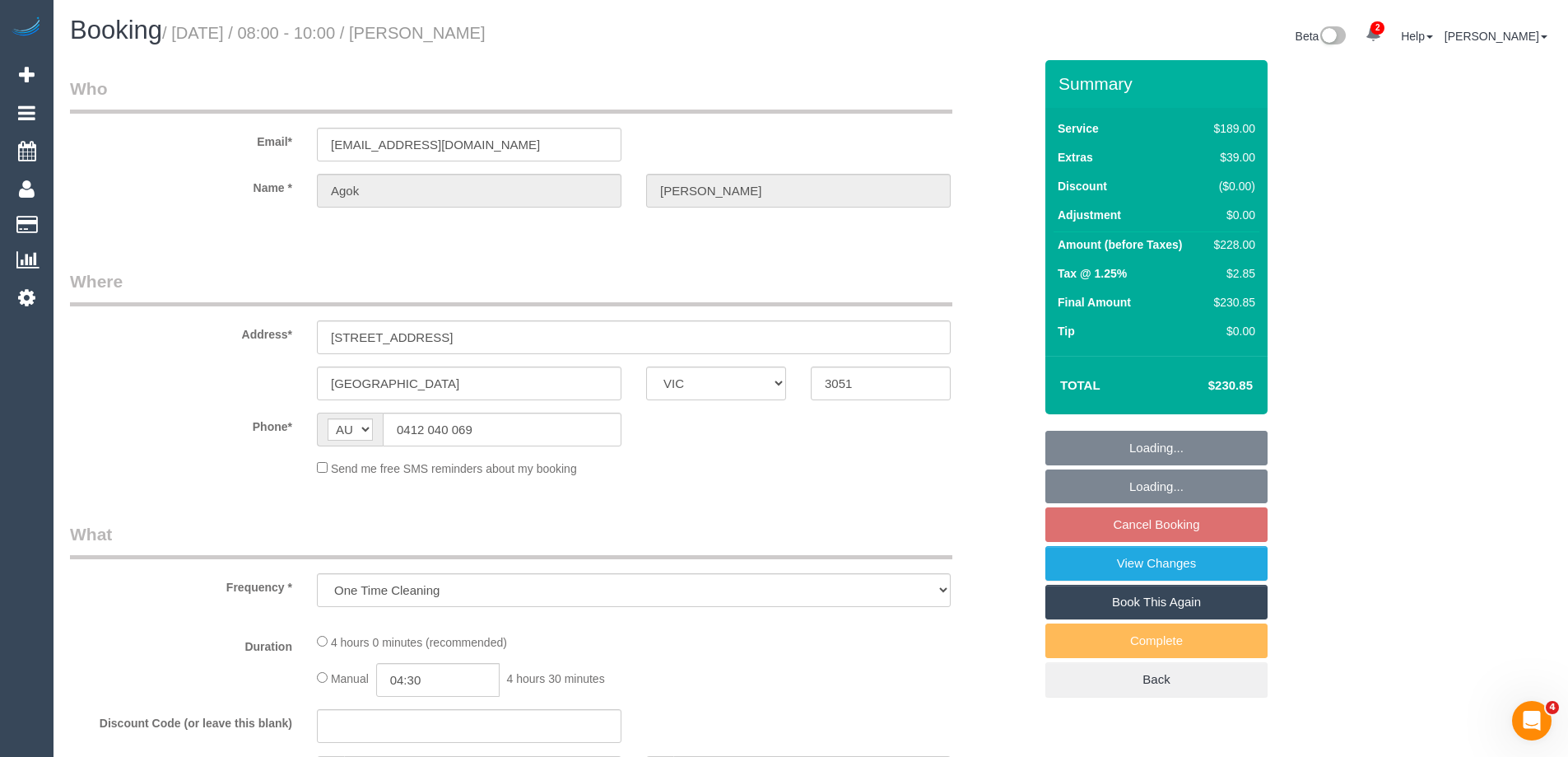
select select "number:28"
select select "number:14"
select select "number:19"
select select "number:36"
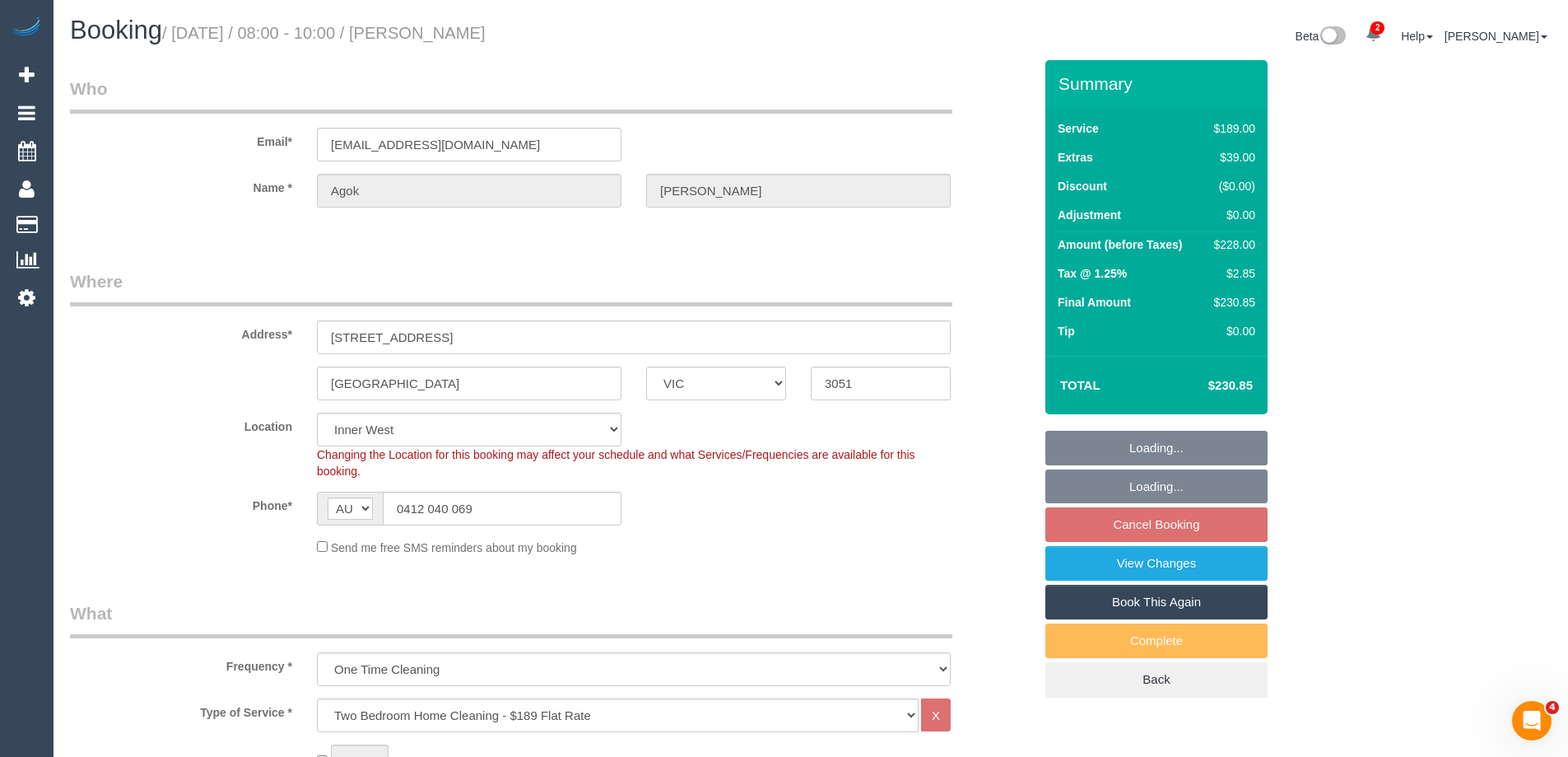
select select "object:1527"
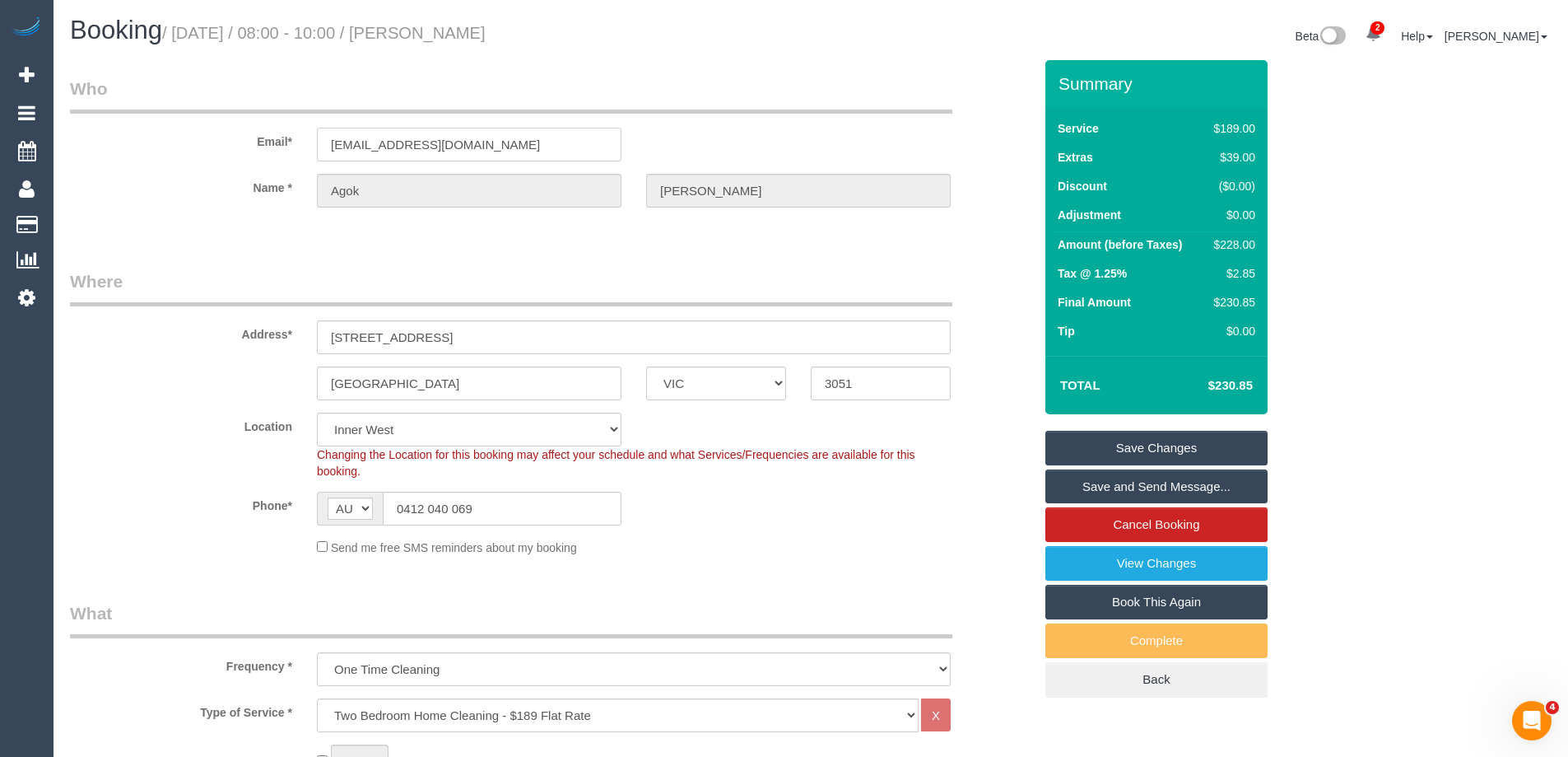
drag, startPoint x: 520, startPoint y: 144, endPoint x: 155, endPoint y: 142, distance: 365.0
click at [155, 142] on div "Email* missmartinmajier@gmail.com" at bounding box center [551, 119] width 987 height 85
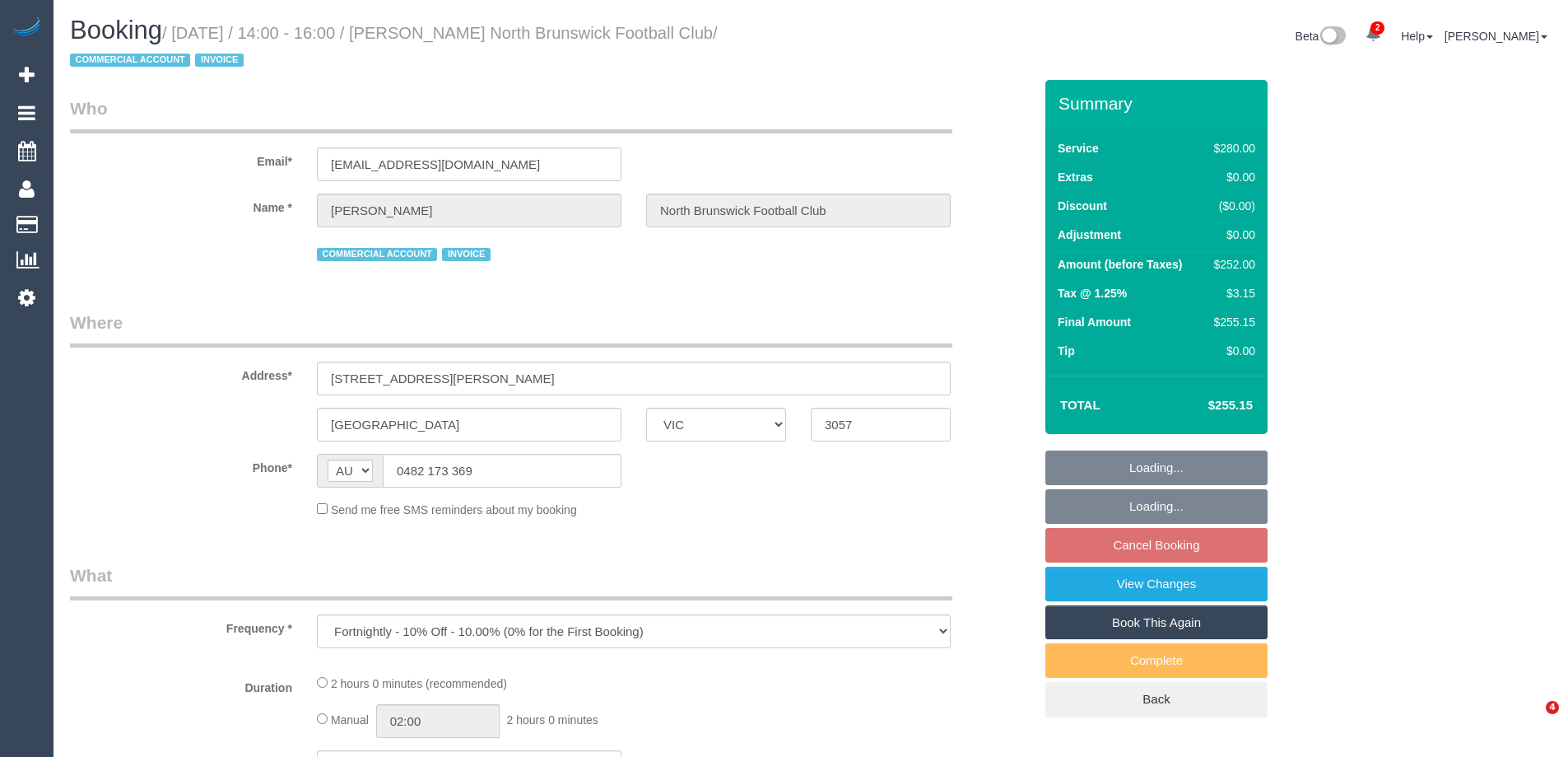
select select "VIC"
select select "number:28"
select select "number:14"
select select "number:18"
select select "number:25"
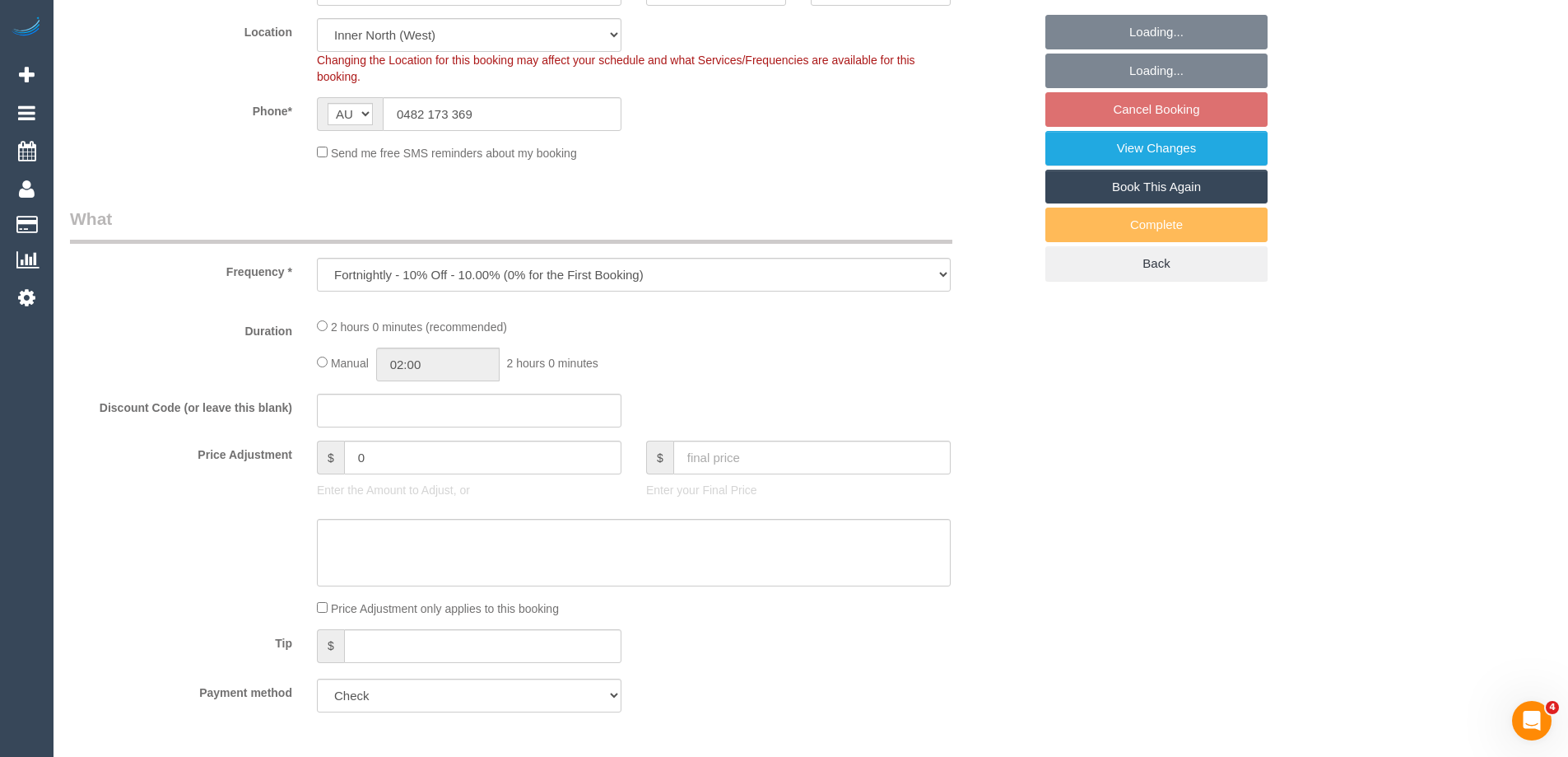
select select "2"
select select "spot7"
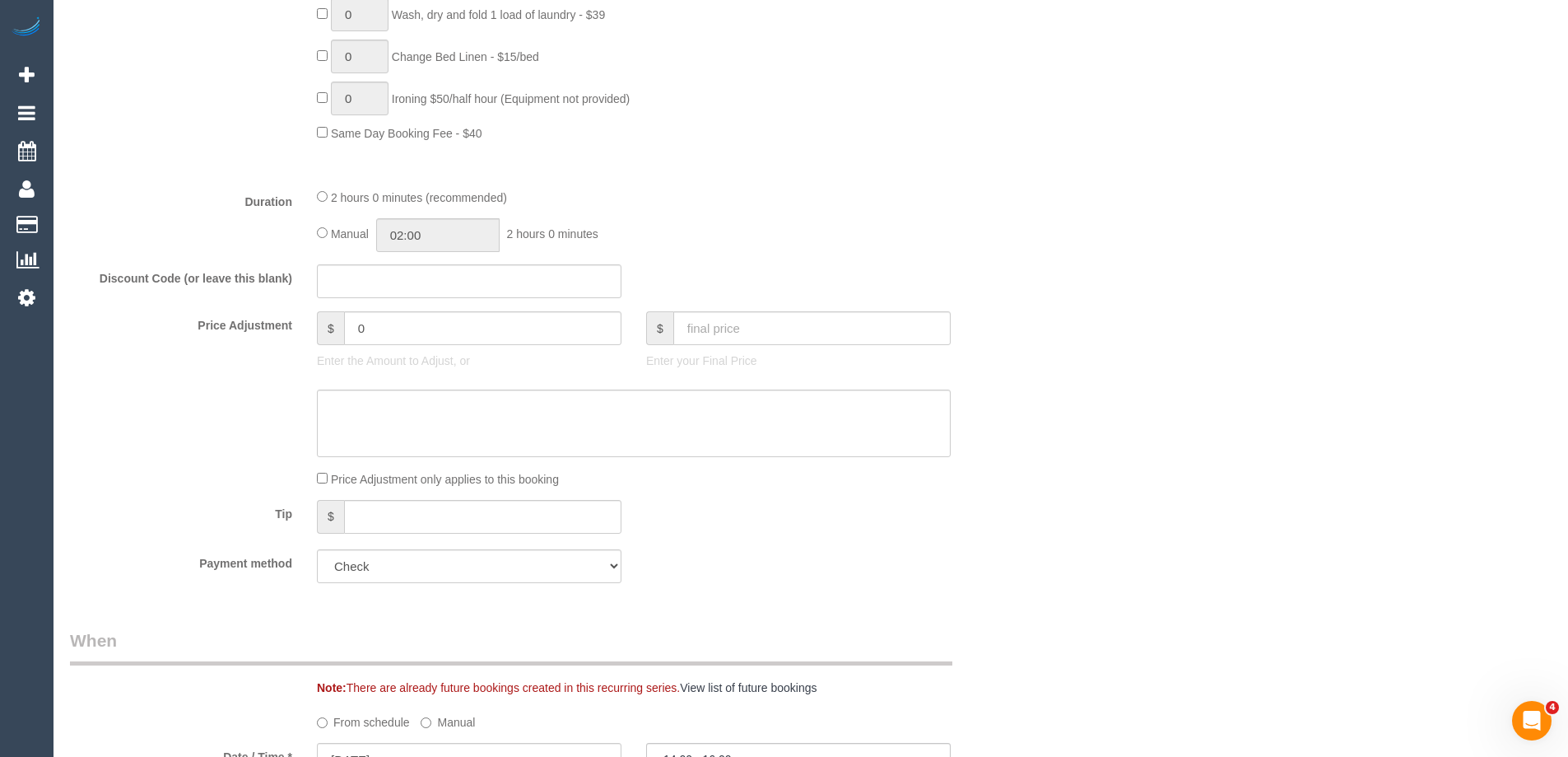
select select "object:1810"
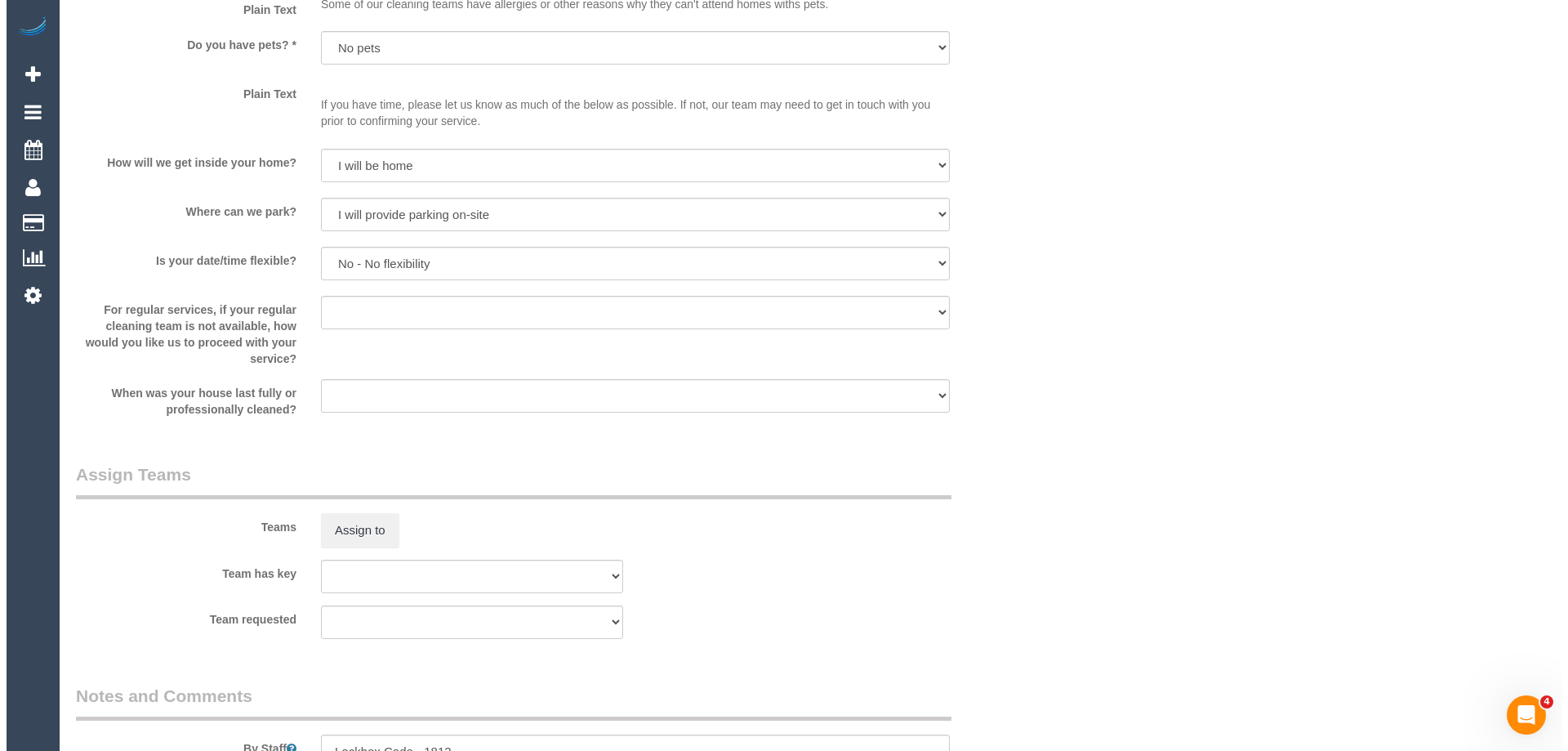
scroll to position [2206, 0]
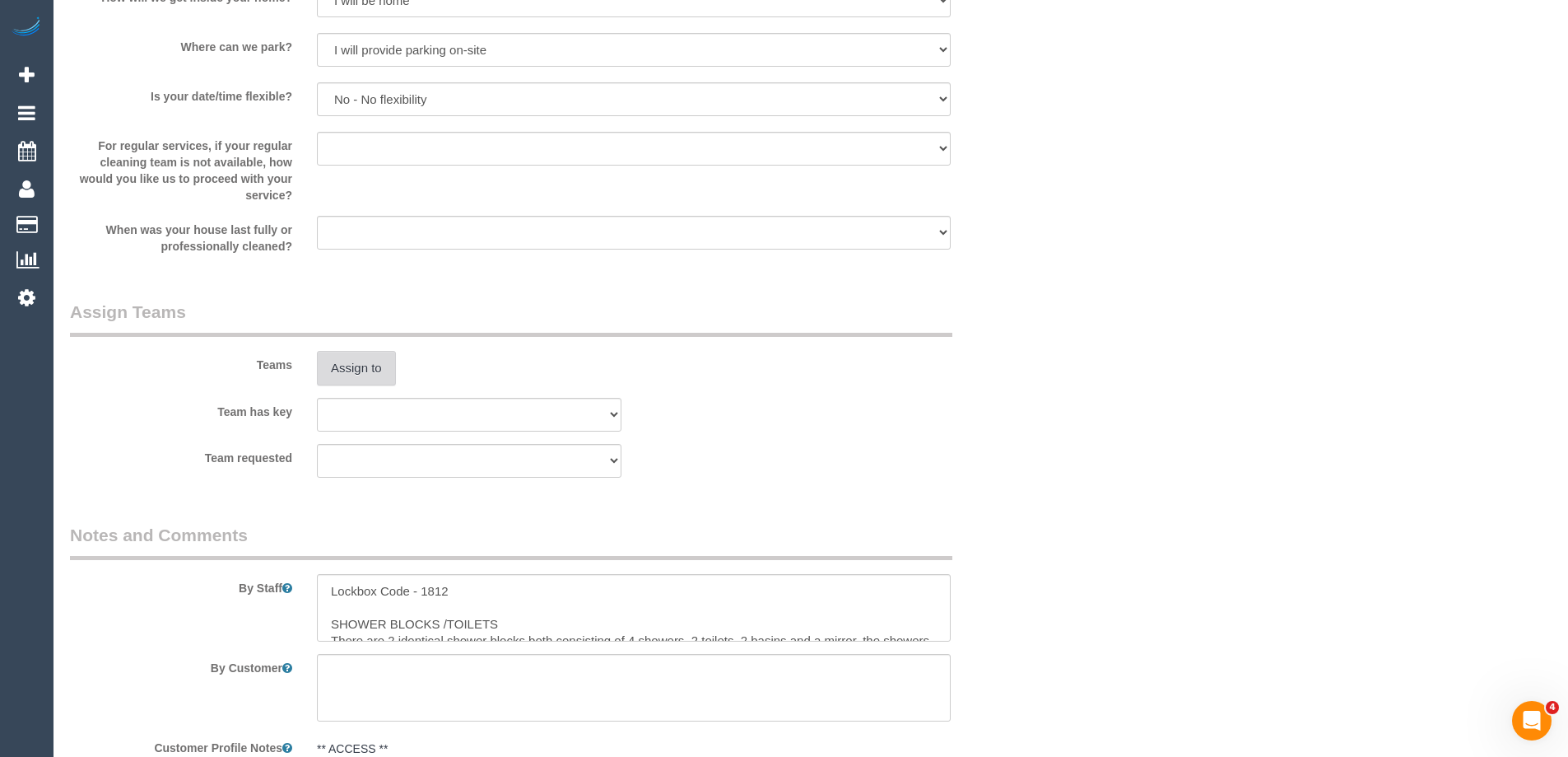
click at [371, 373] on button "Assign to" at bounding box center [356, 368] width 79 height 35
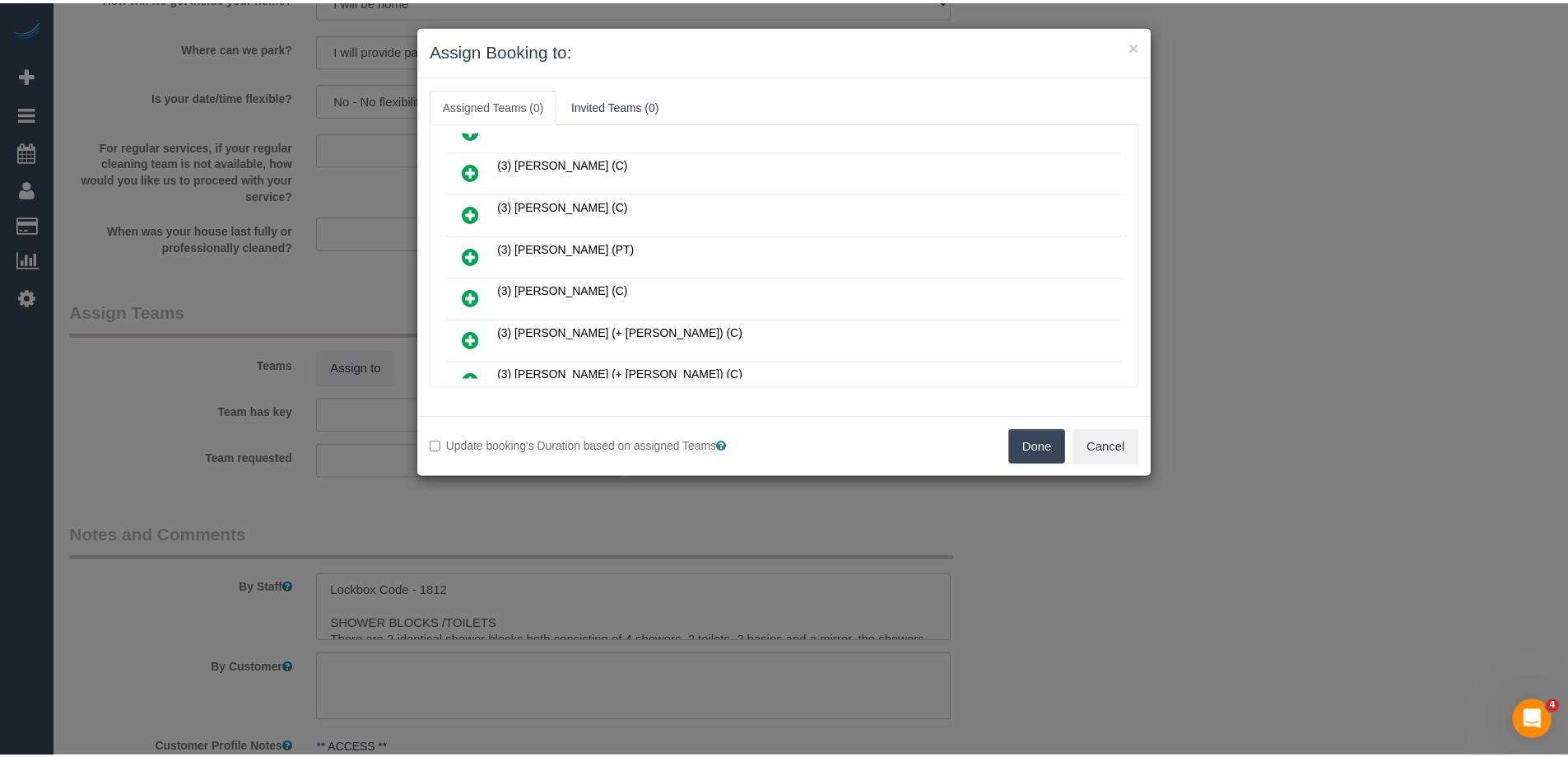
scroll to position [247, 0]
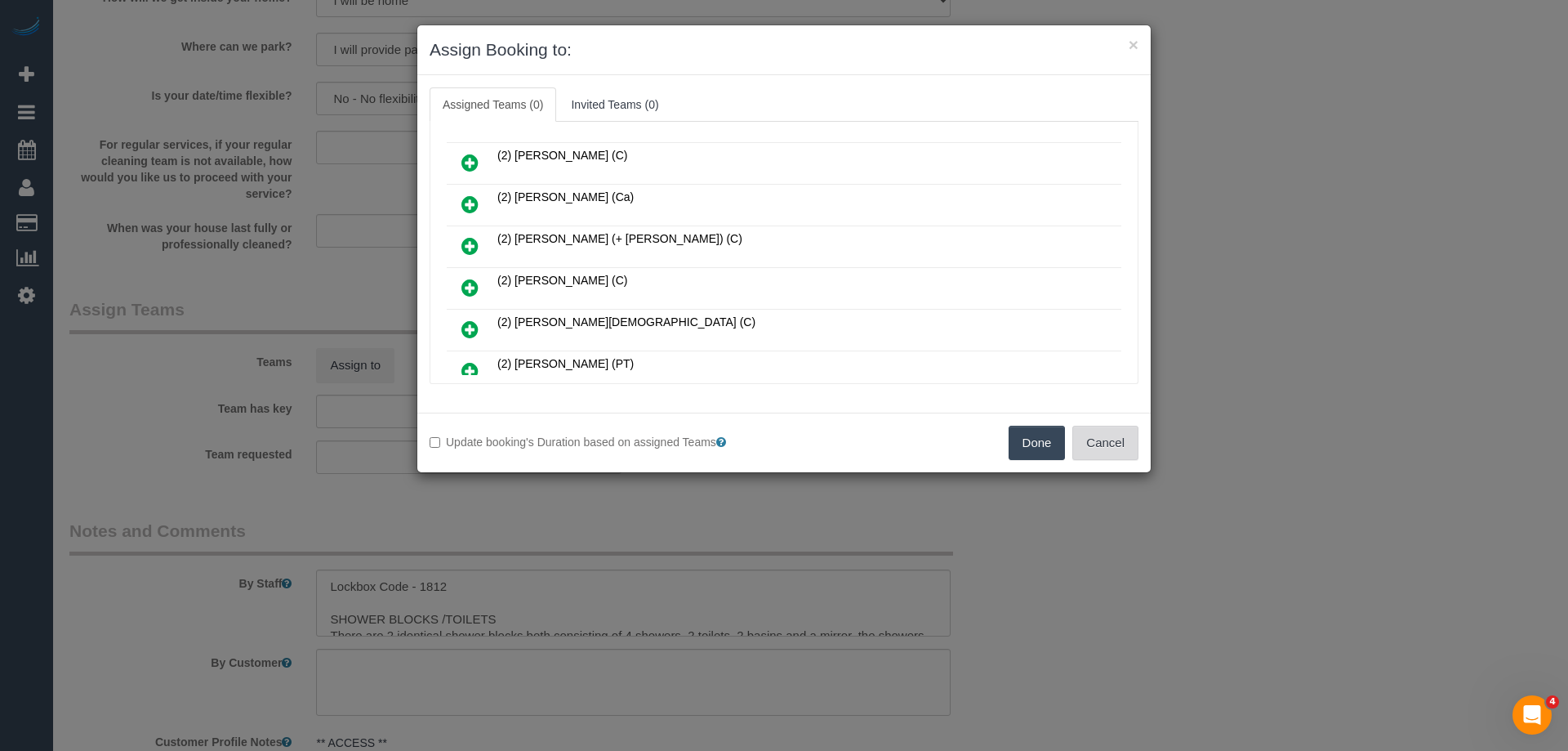
click at [1084, 433] on button "Cancel" at bounding box center [1105, 443] width 66 height 35
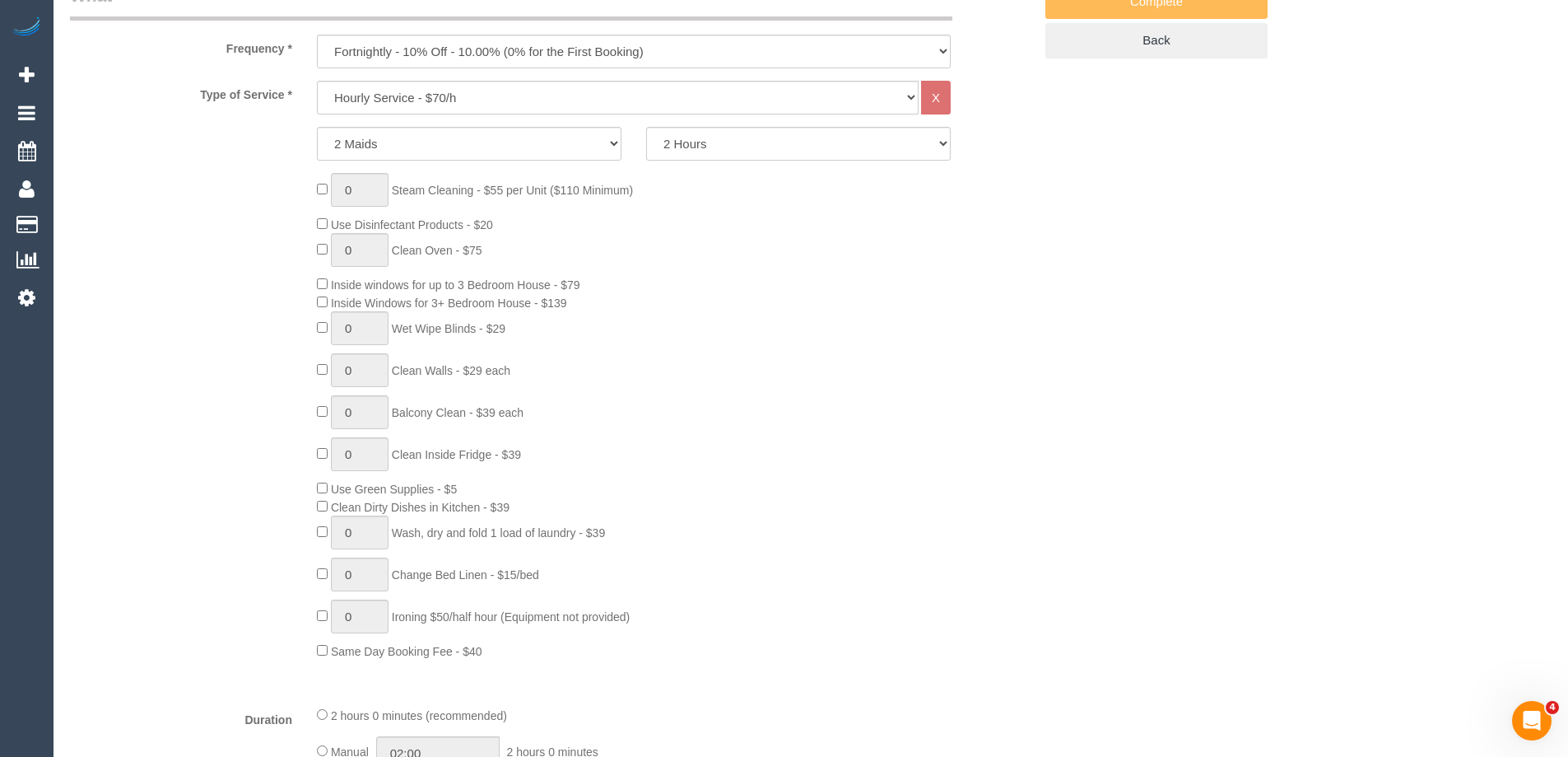
scroll to position [165, 0]
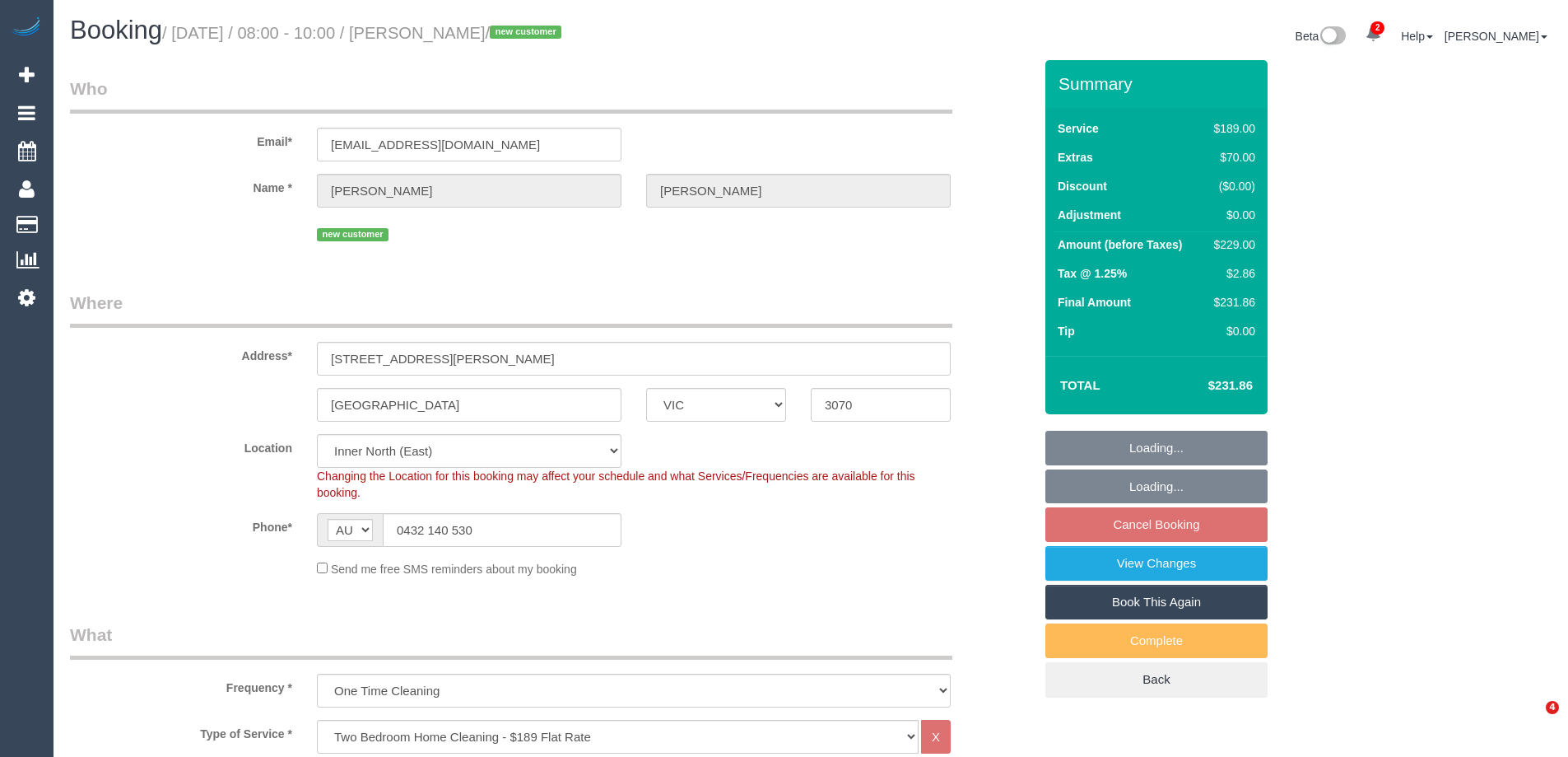
select select "VIC"
select select "object:798"
select select "number:28"
select select "number:14"
select select "number:19"
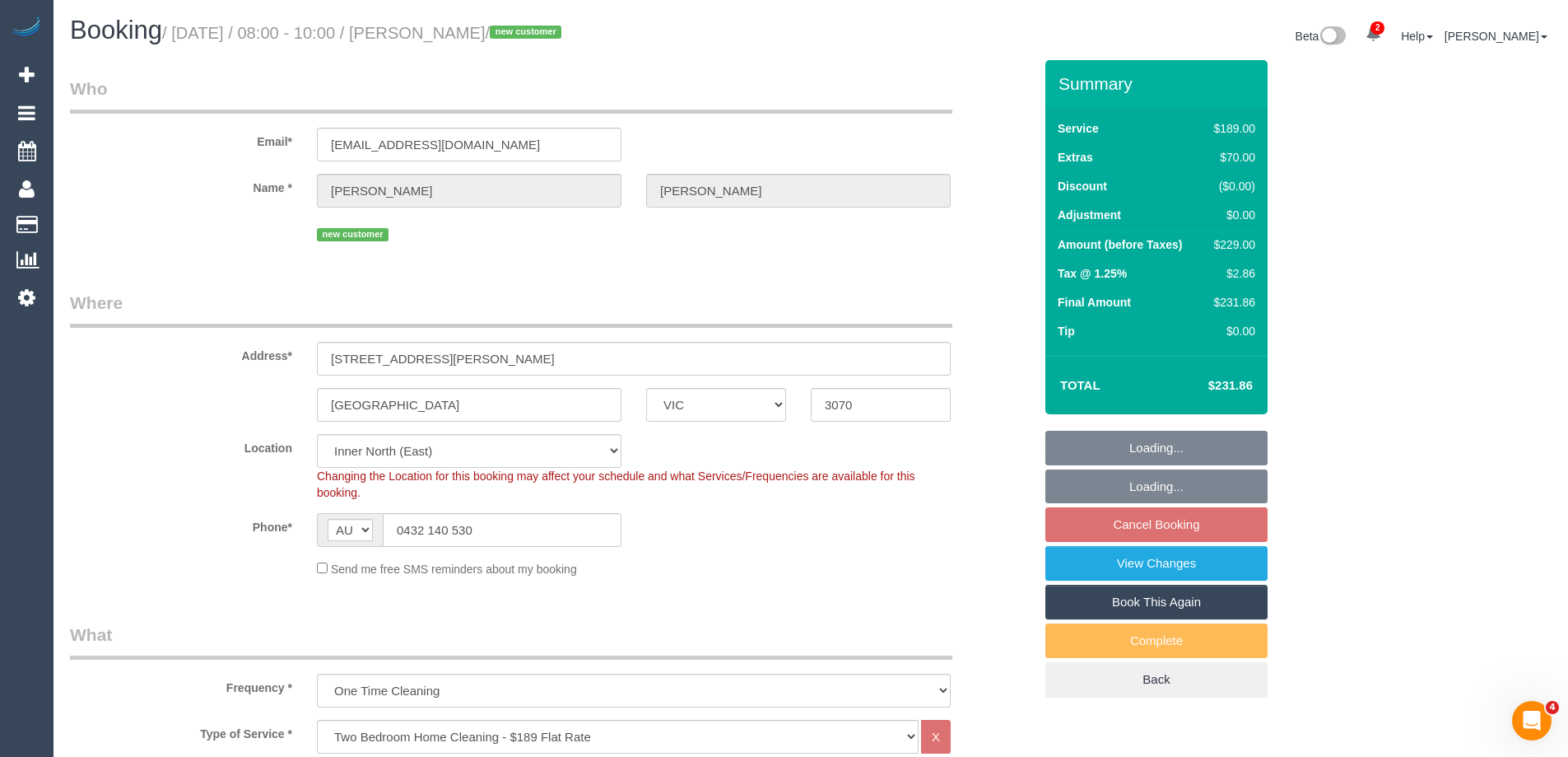
select select "number:36"
select select "spot2"
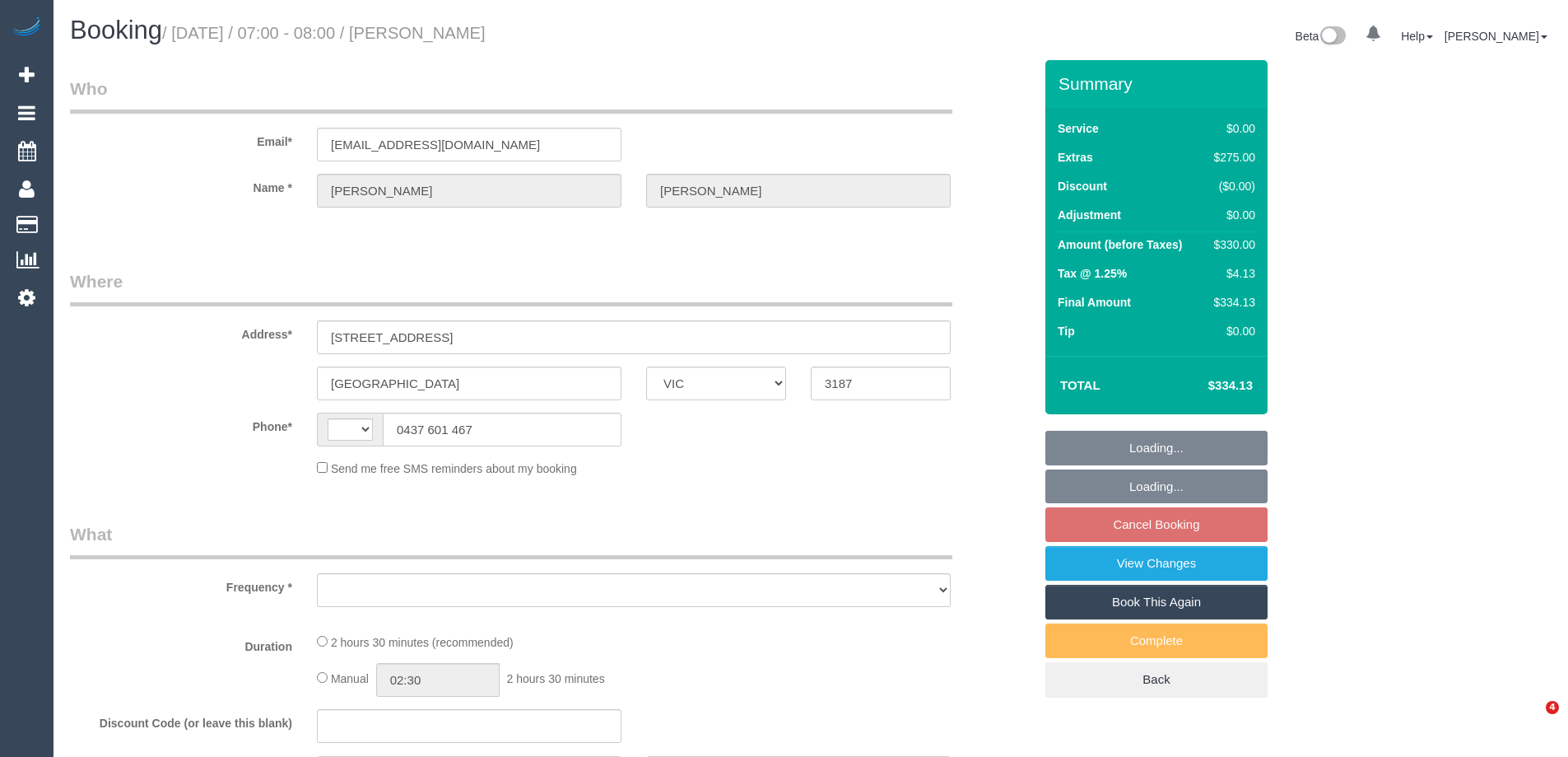
select select "VIC"
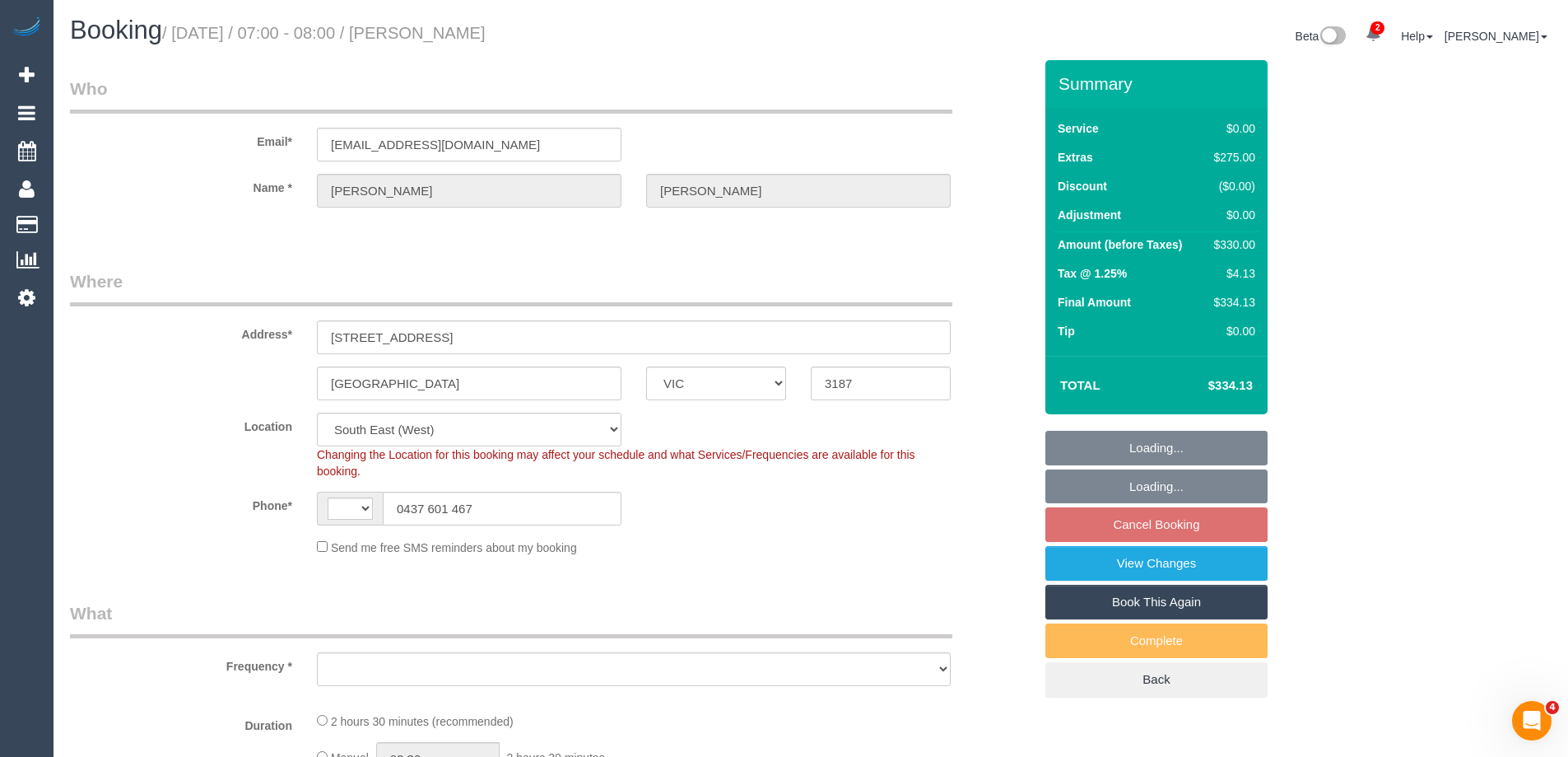
select select "string:AU"
select select "object:563"
select select "string:stripe-pm_1S5xvI2GScqysDRVvTH4auGC"
select select "object:737"
select select "number:28"
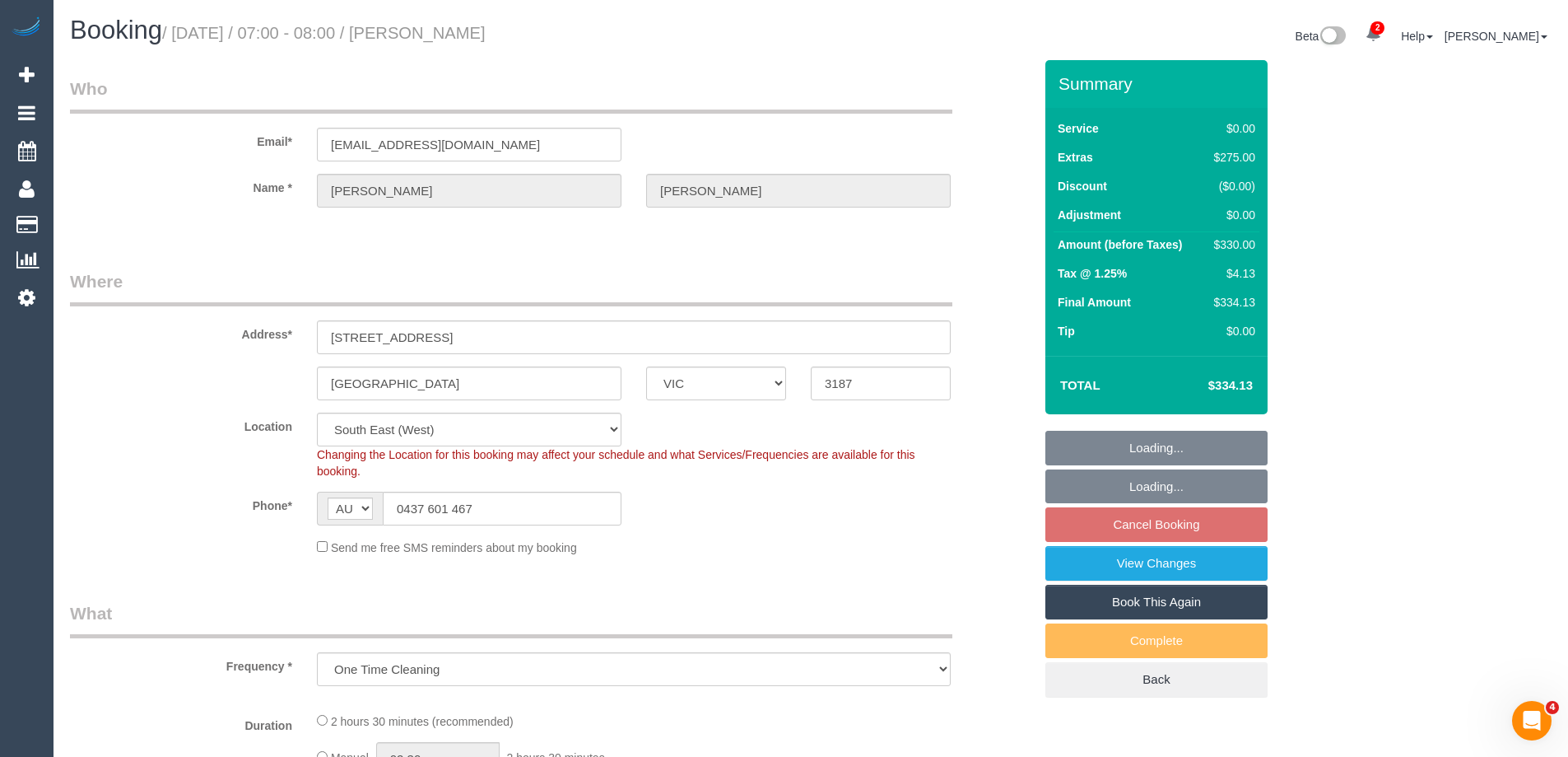
select select "number:14"
select select "number:18"
select select "spot1"
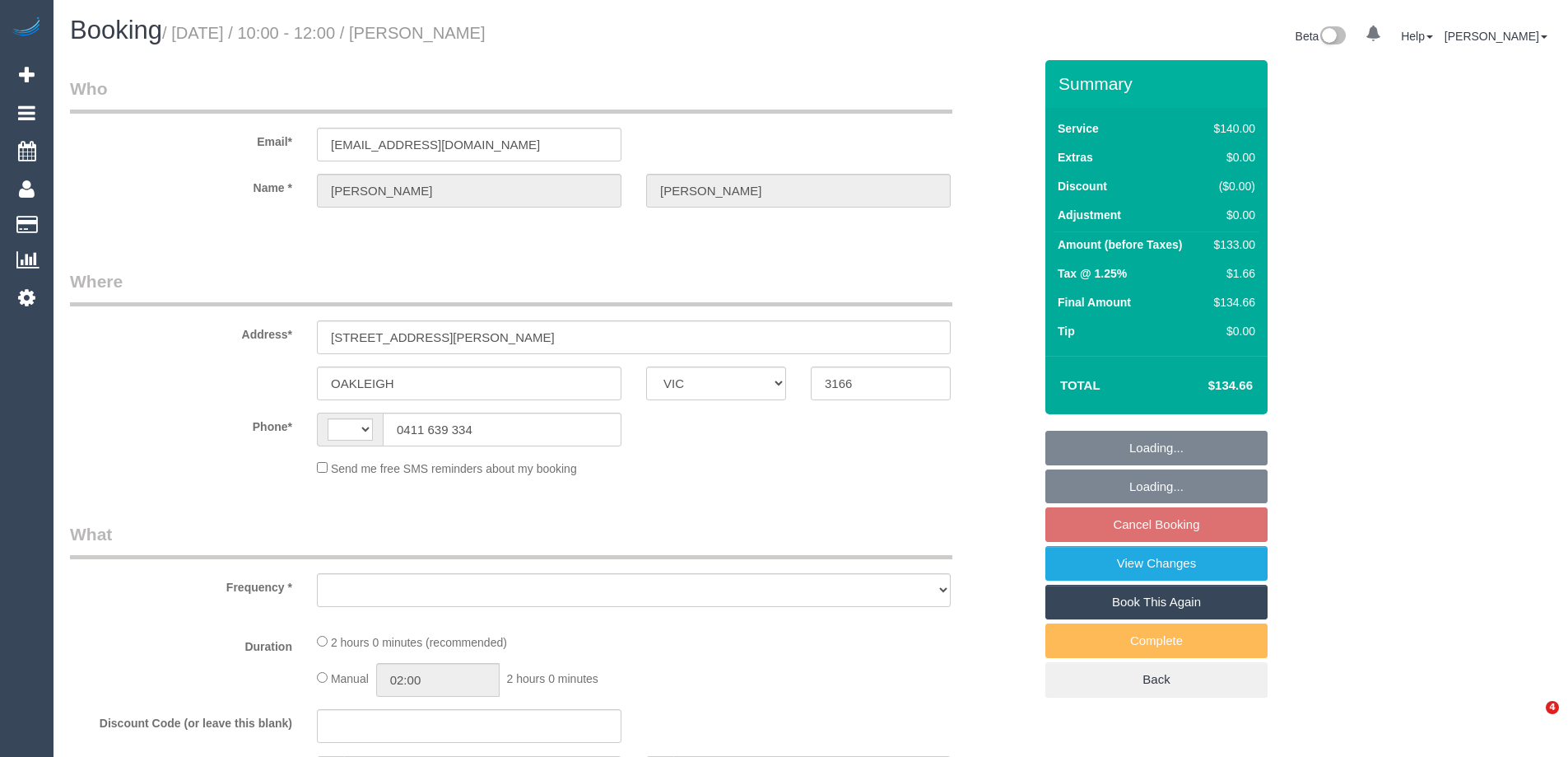
select select "VIC"
select select "string:AU"
select select "object:546"
select select "string:stripe-pm_1NLEDv2GScqysDRVOlLXiYlA"
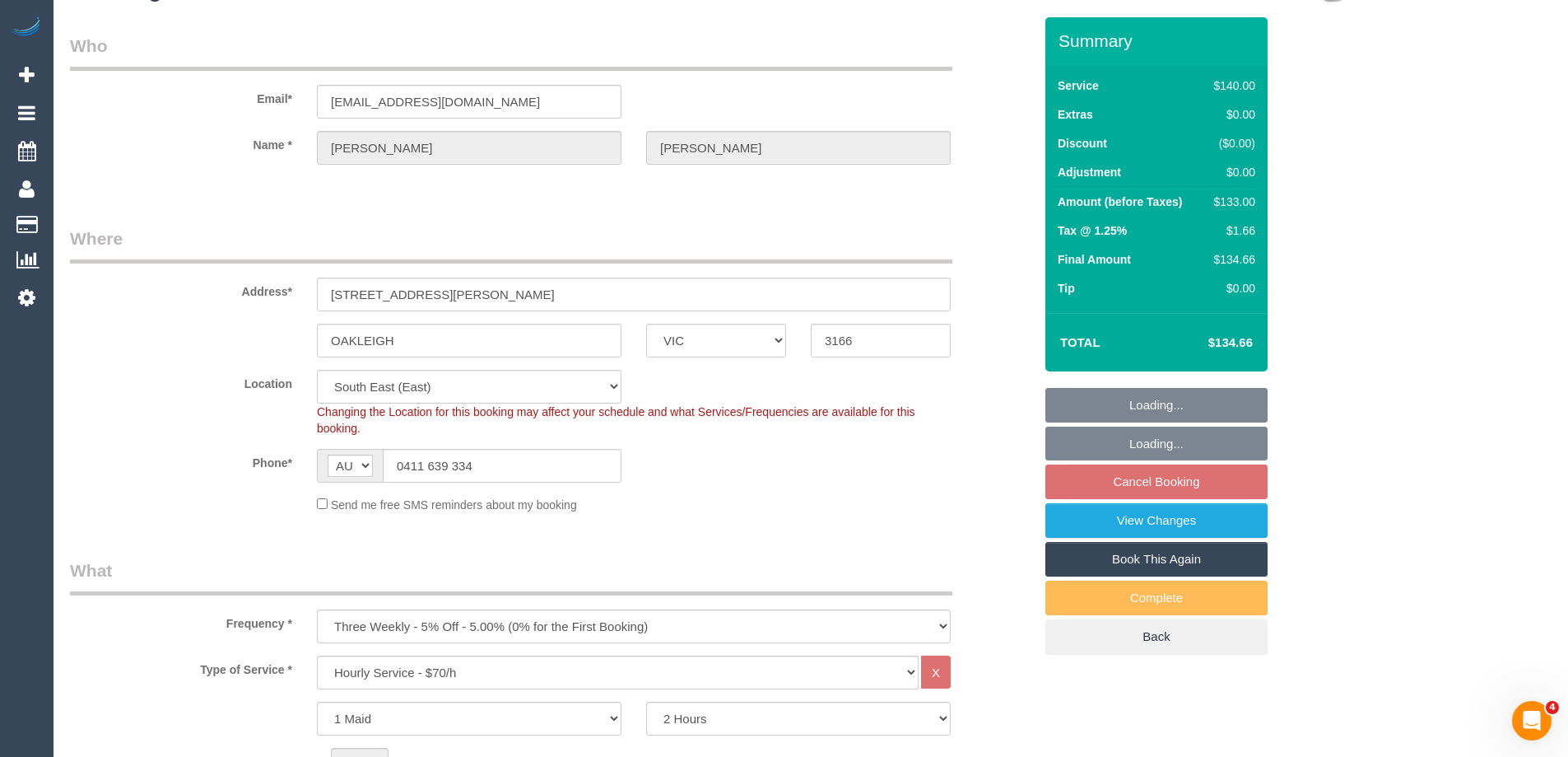
select select "number:29"
select select "number:14"
select select "number:18"
select select "number:24"
select select "number:34"
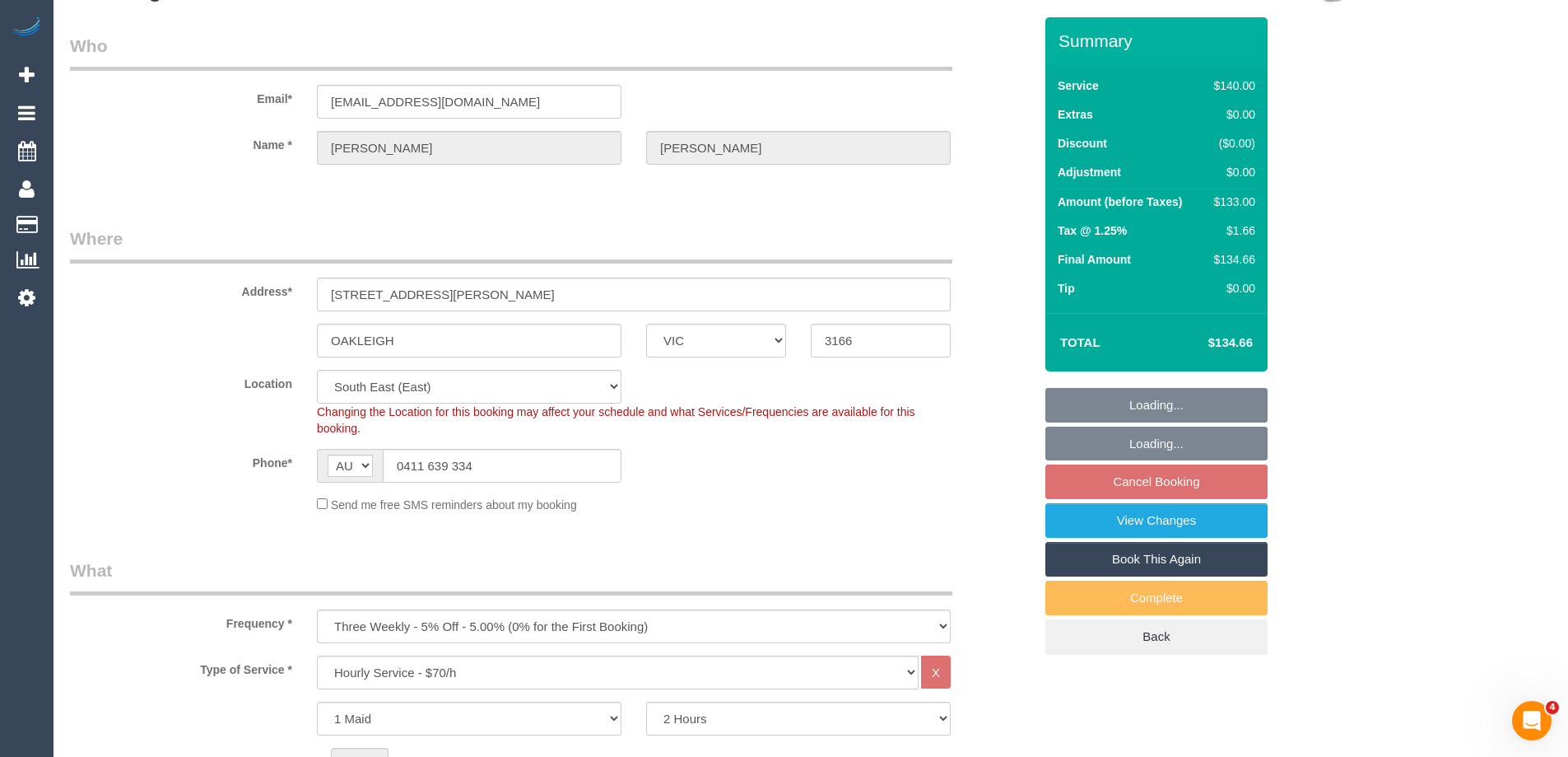
select select "number:26"
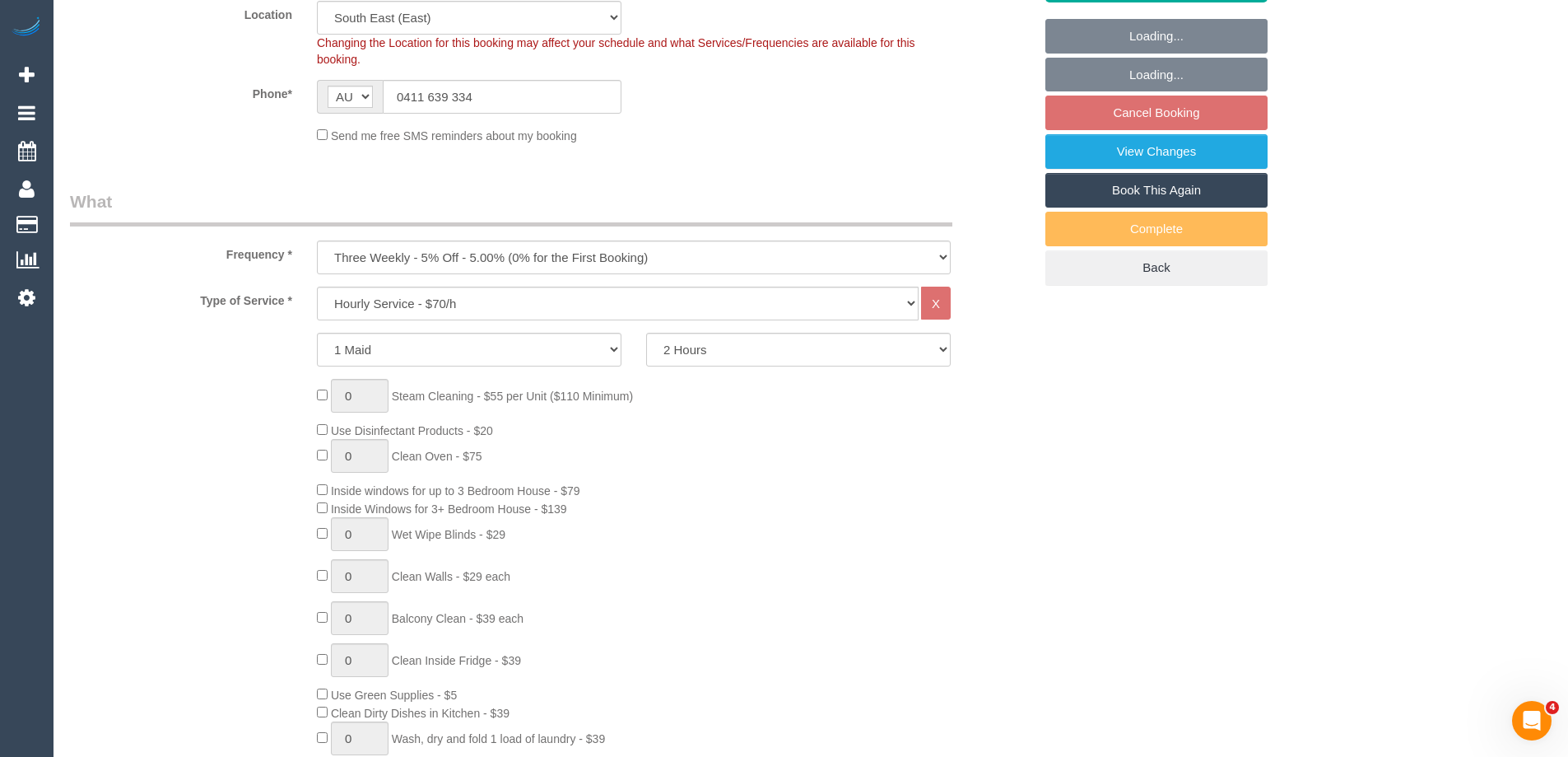
select select "spot3"
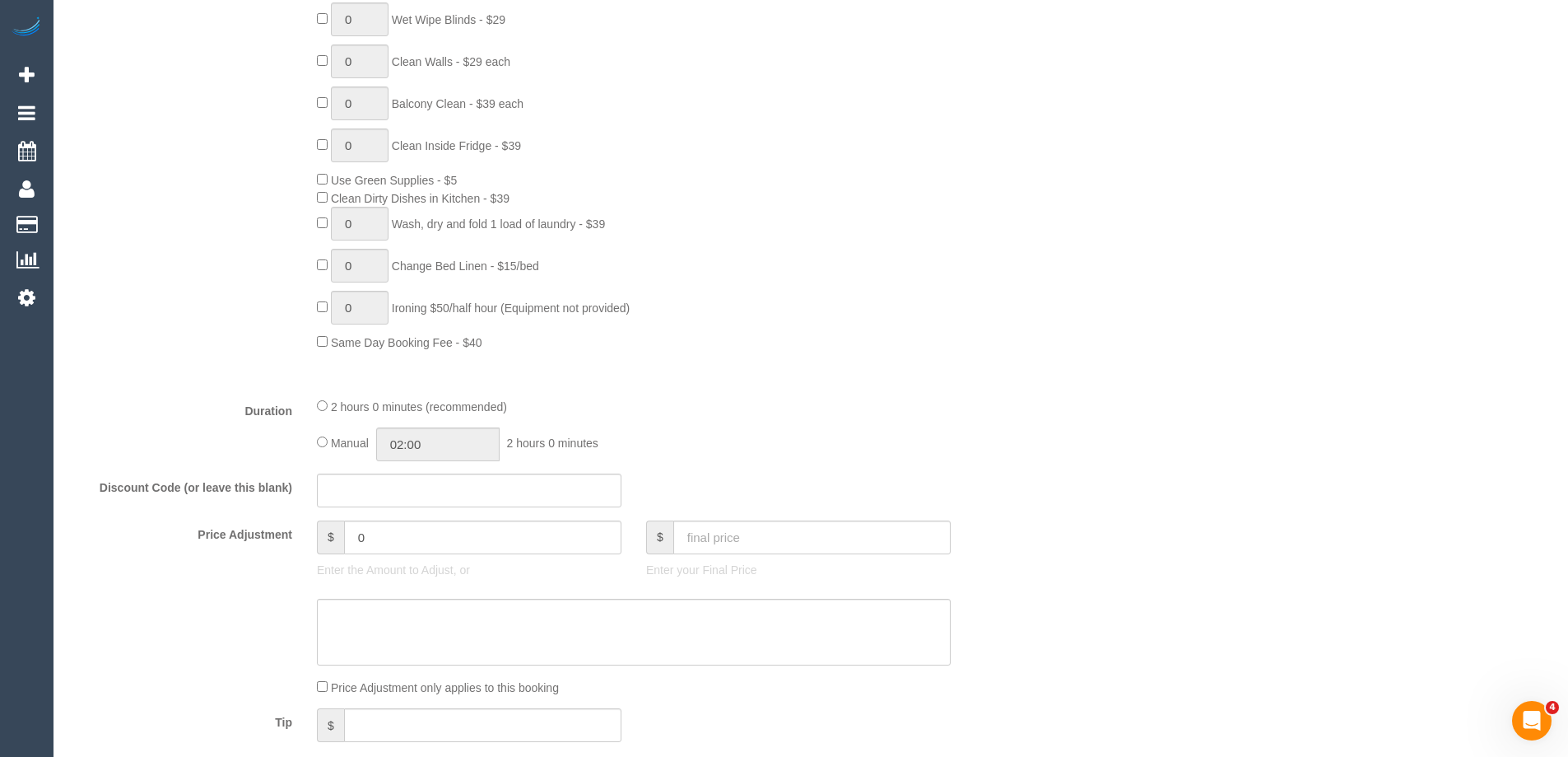
select select "object:1389"
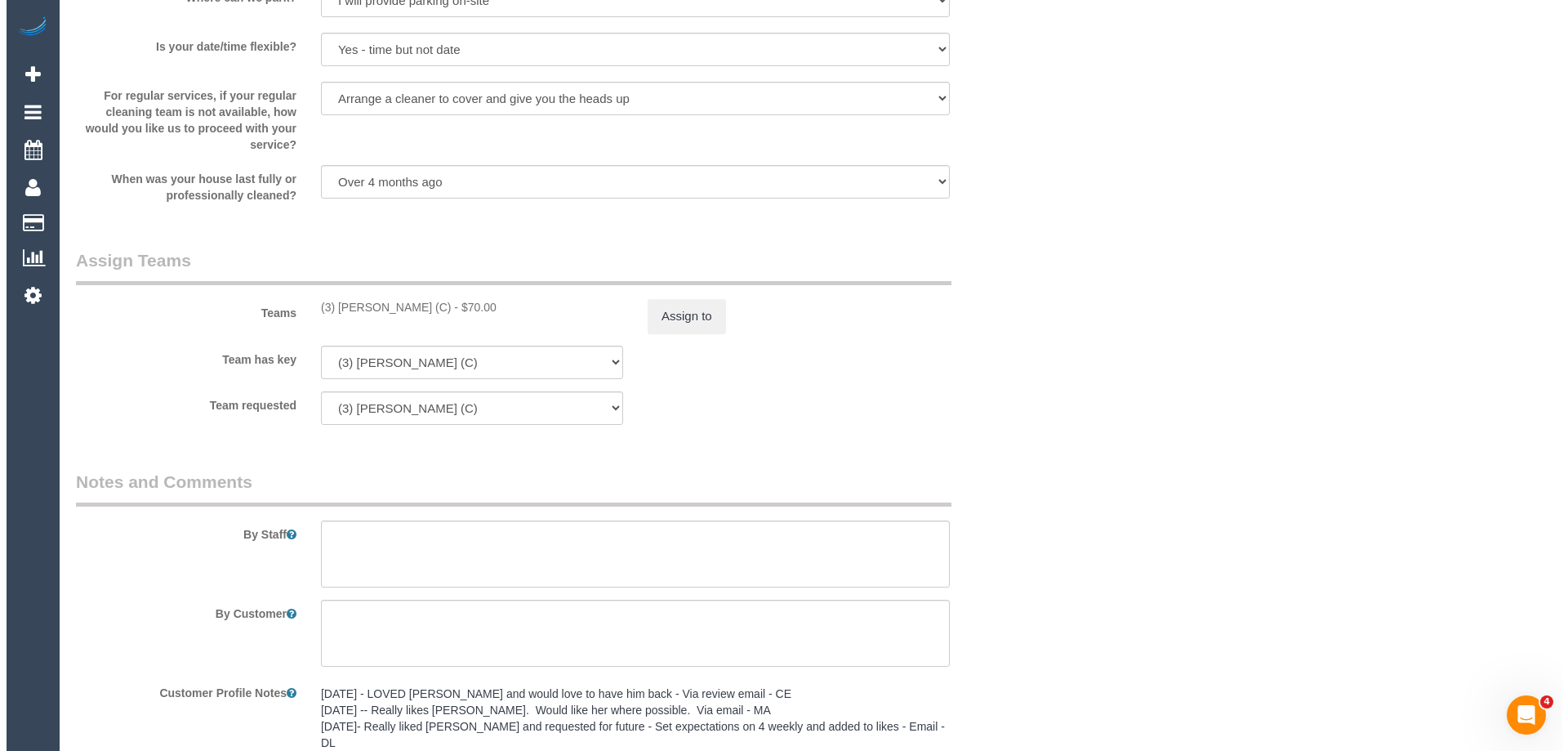
scroll to position [2206, 0]
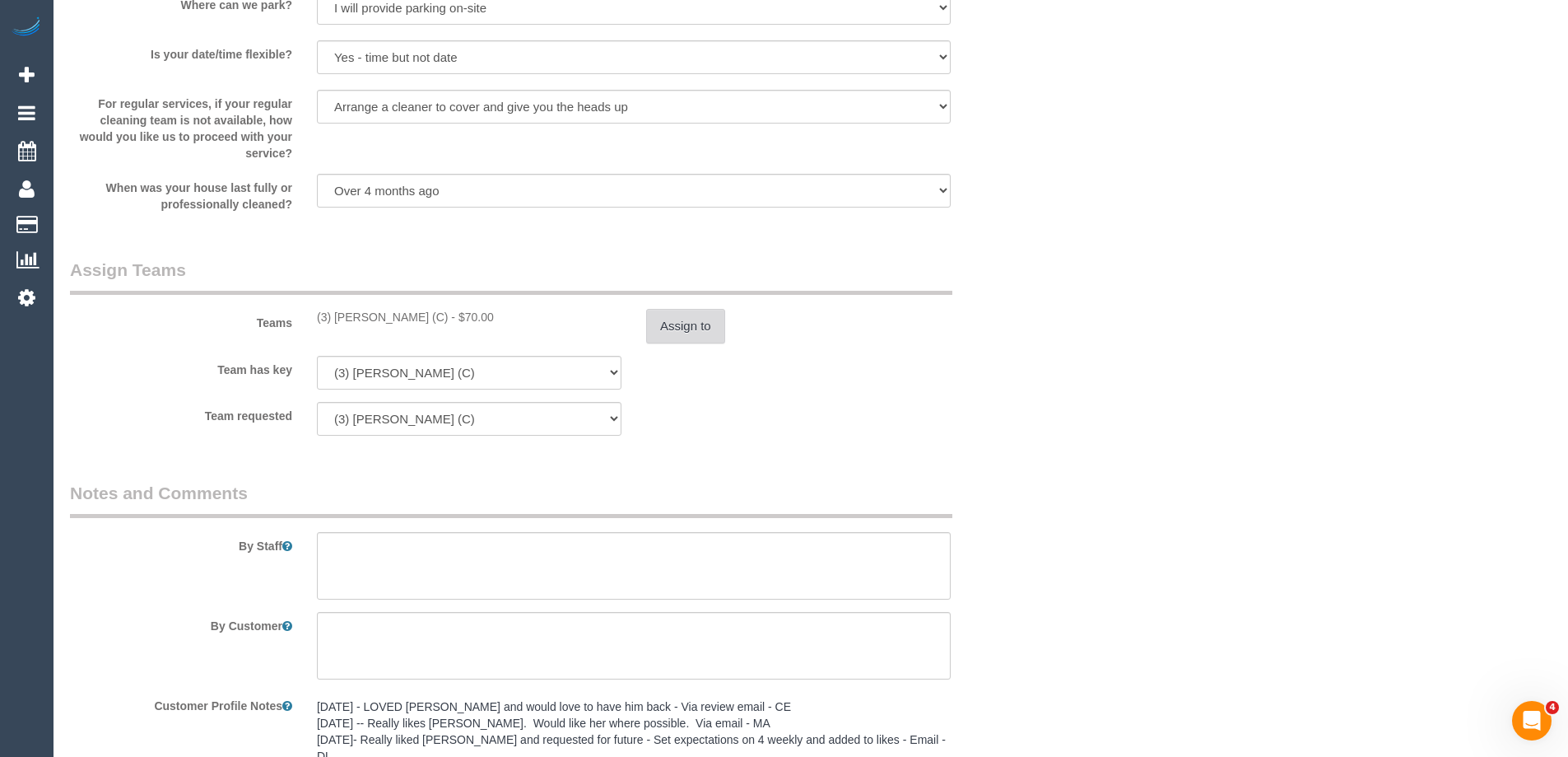
click at [685, 326] on button "Assign to" at bounding box center [685, 326] width 79 height 35
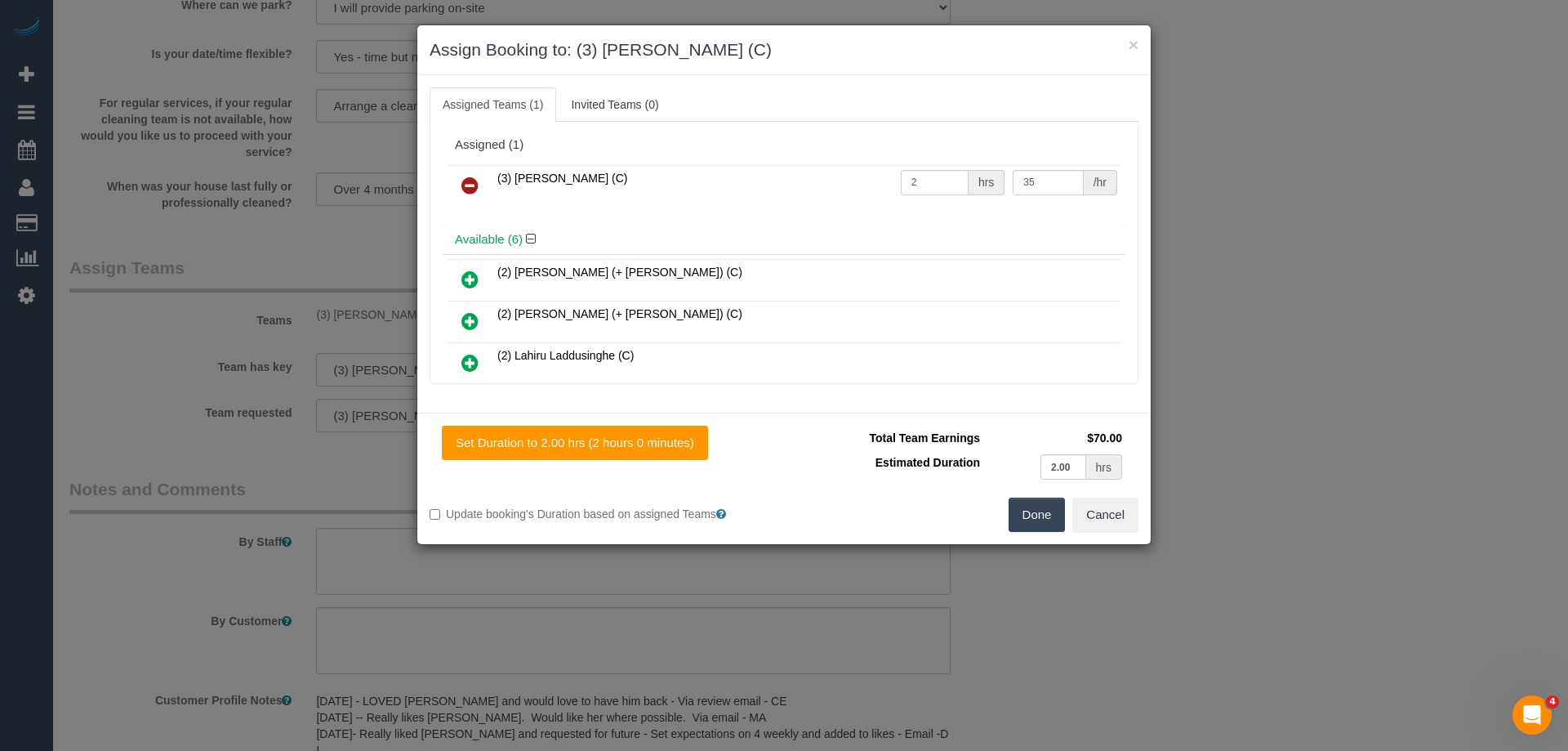
click at [477, 184] on icon at bounding box center [469, 185] width 17 height 20
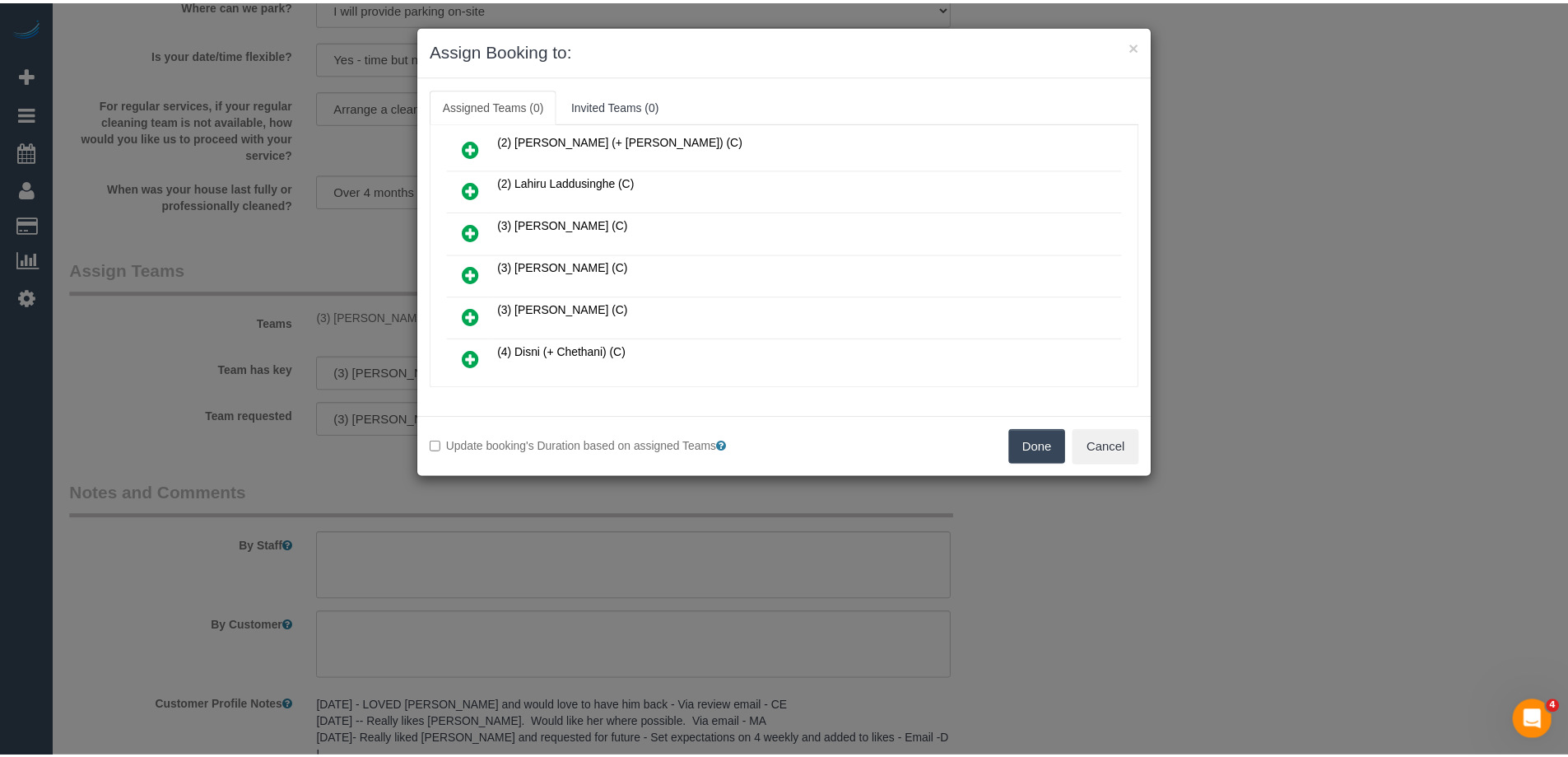
scroll to position [165, 0]
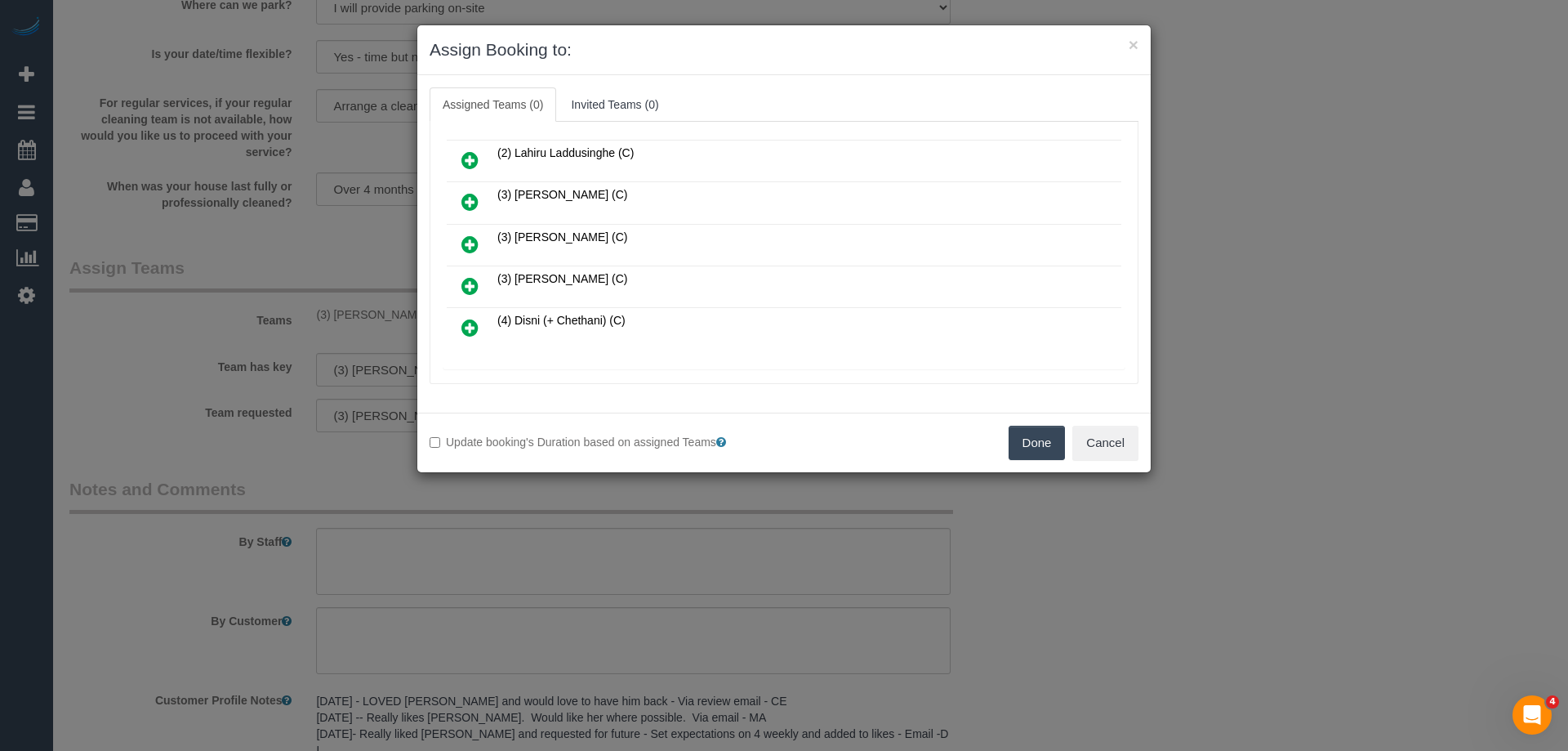
click at [1040, 443] on button "Done" at bounding box center [1037, 443] width 57 height 35
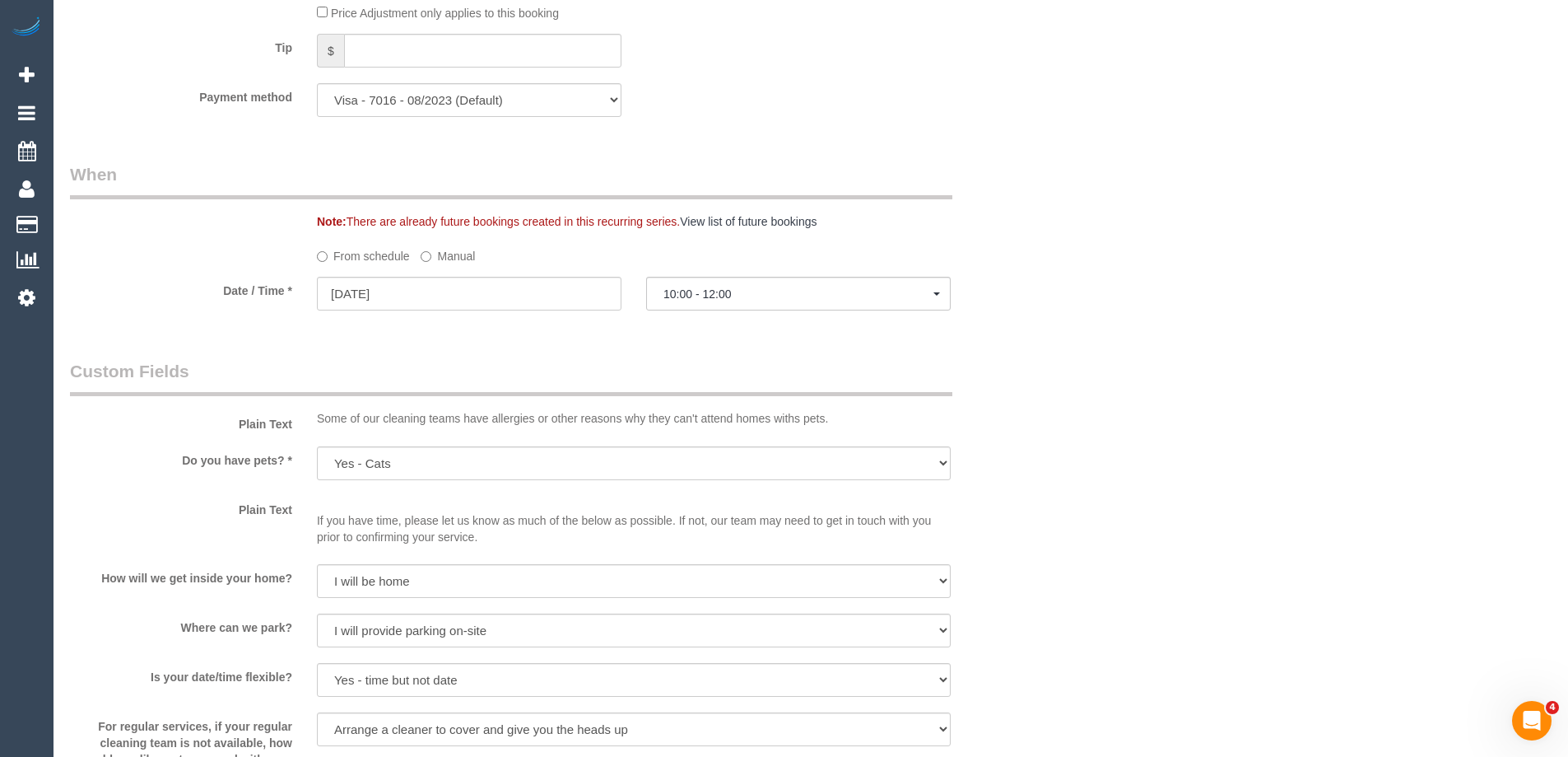
scroll to position [1317, 0]
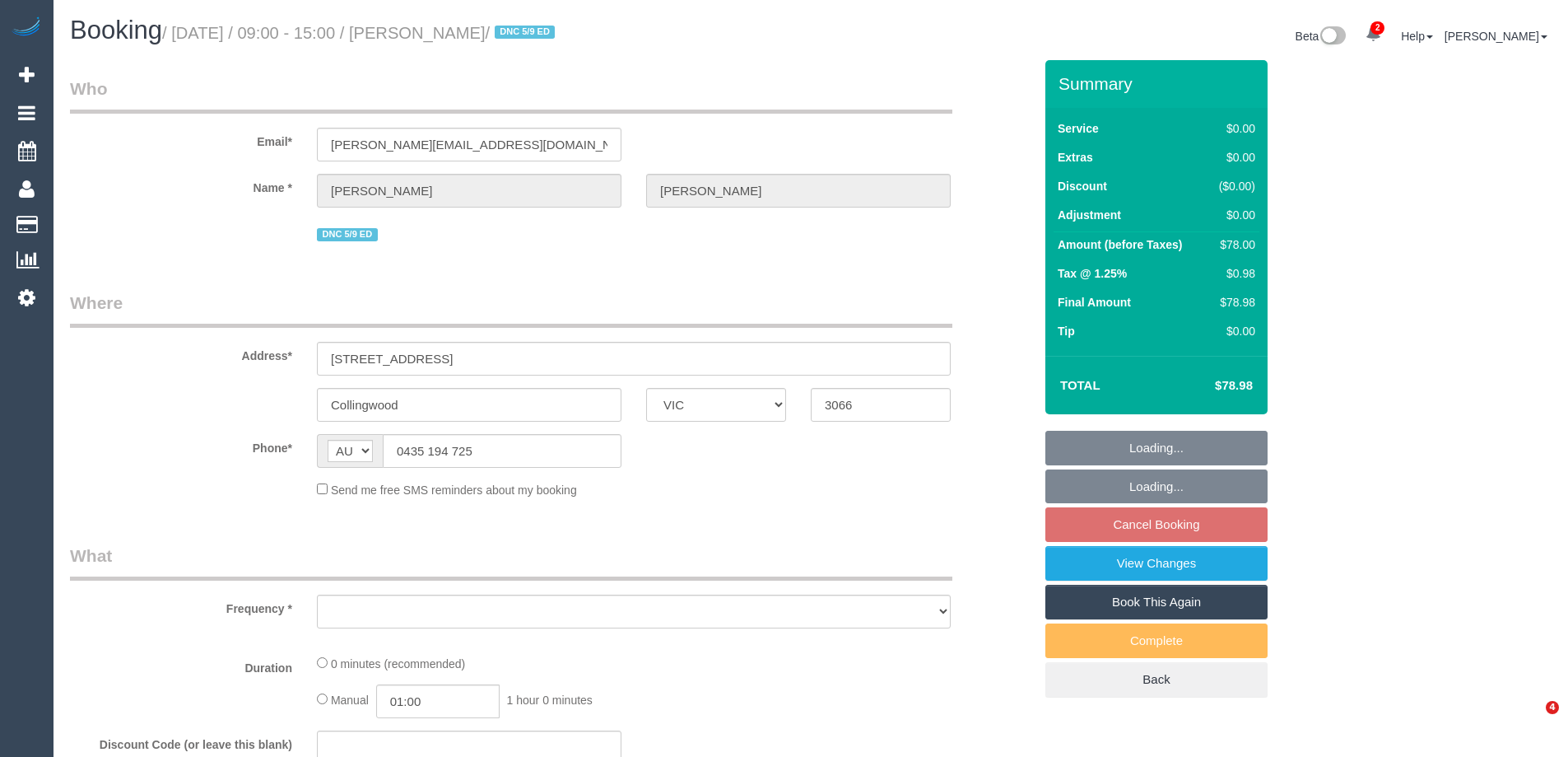
select select "VIC"
select select "string:stripe-pm_1RzVew2GScqysDRVmMYs0cBa"
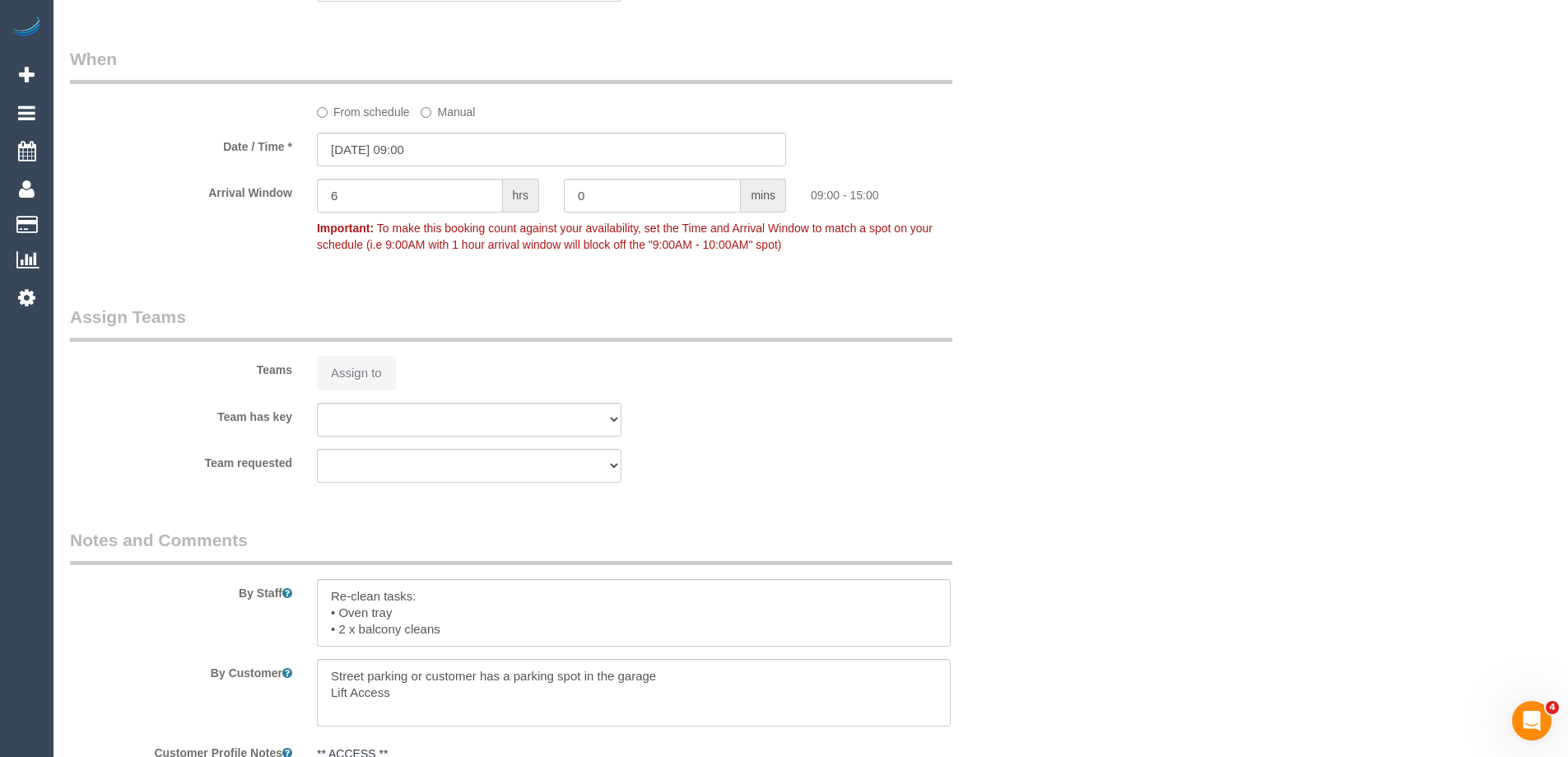
select select "object:666"
select select "number:29"
select select "number:14"
select select "number:19"
select select "number:25"
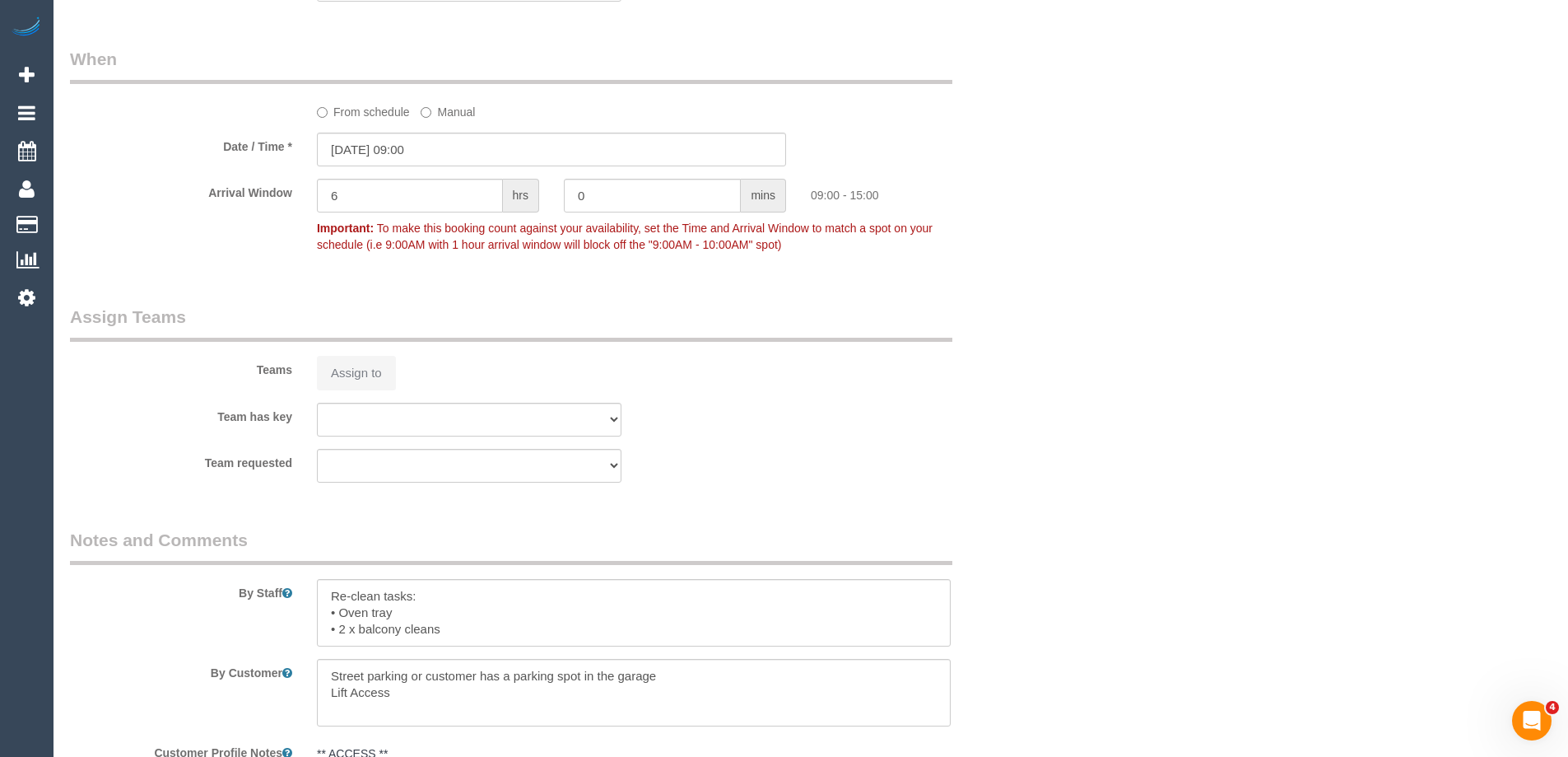
select select "number:26"
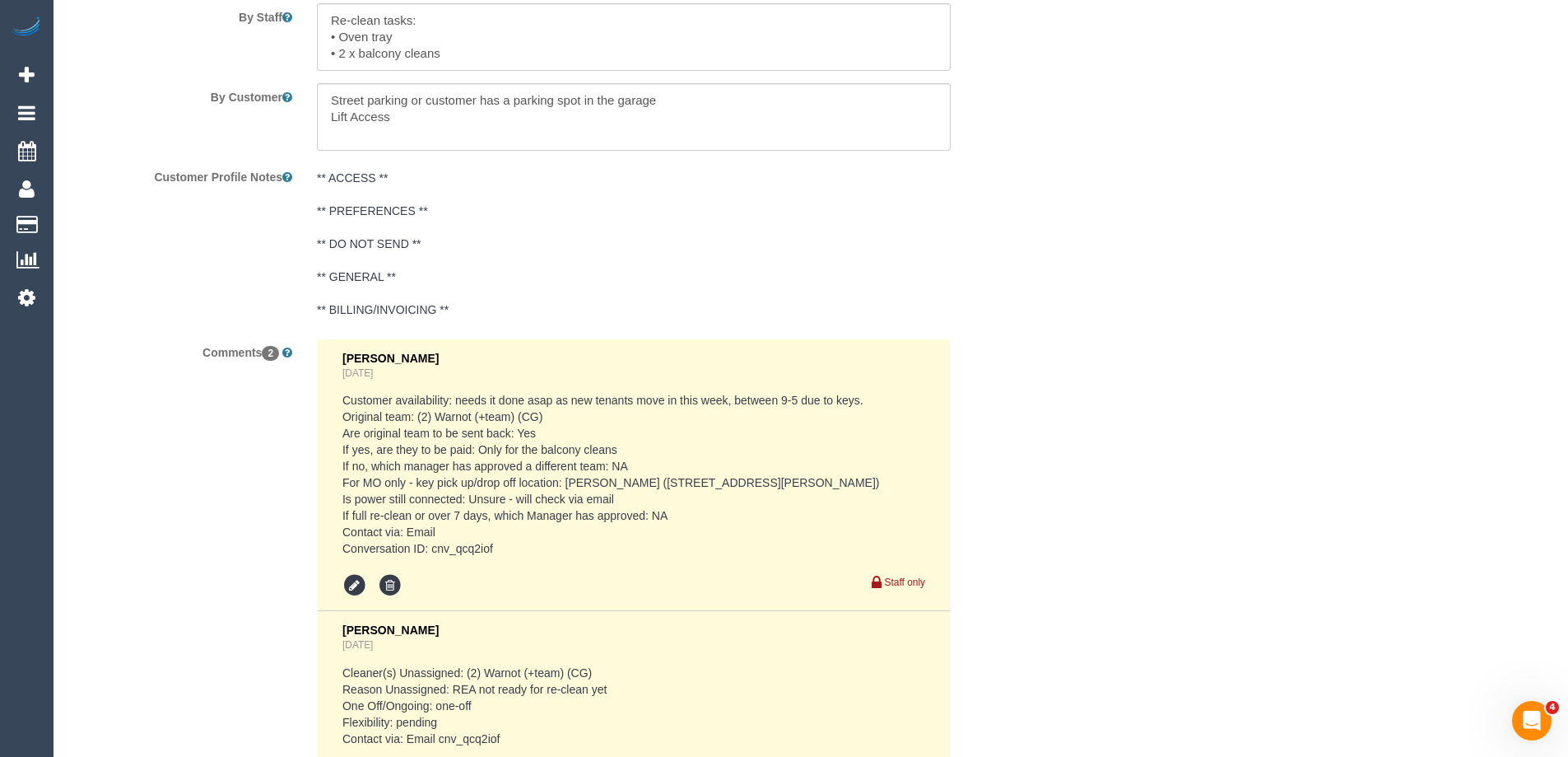
scroll to position [2849, 0]
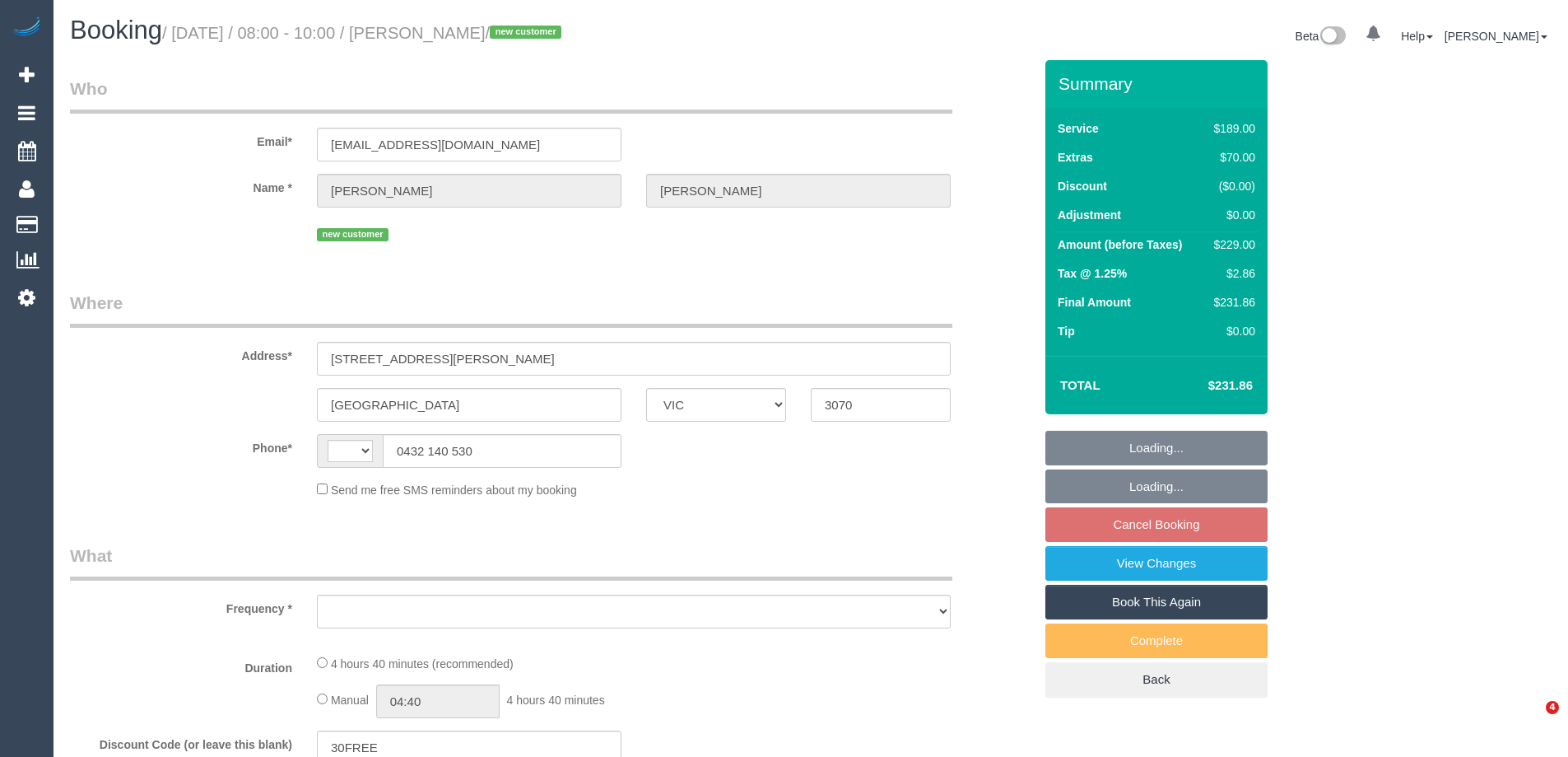
select select "VIC"
select select "string:AU"
select select "object:549"
select select "string:stripe-pm_1S5lSm2GScqysDRV1EH4EvHn"
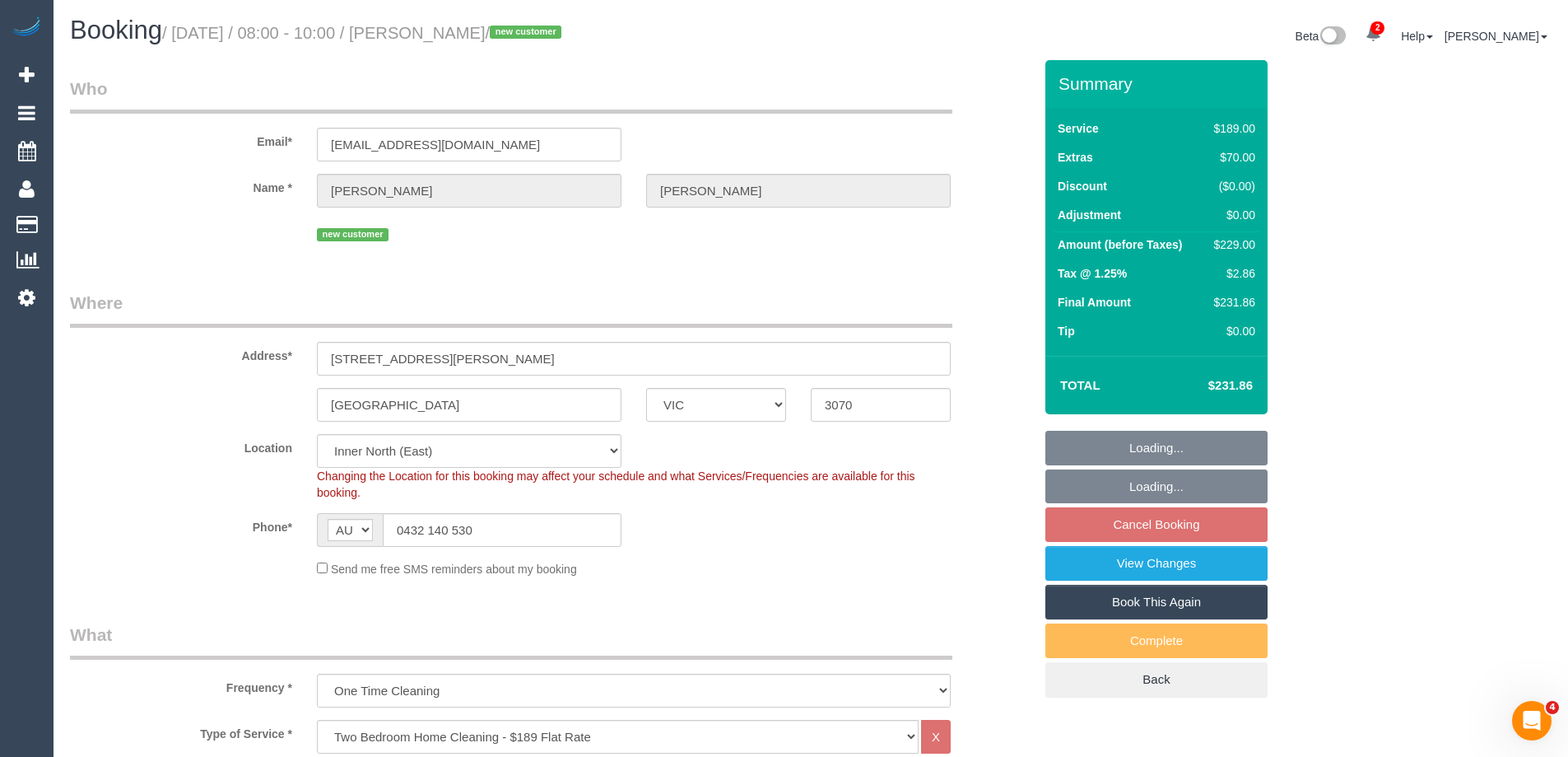
select select "number:28"
select select "number:14"
select select "number:19"
select select "number:36"
select select "object:1634"
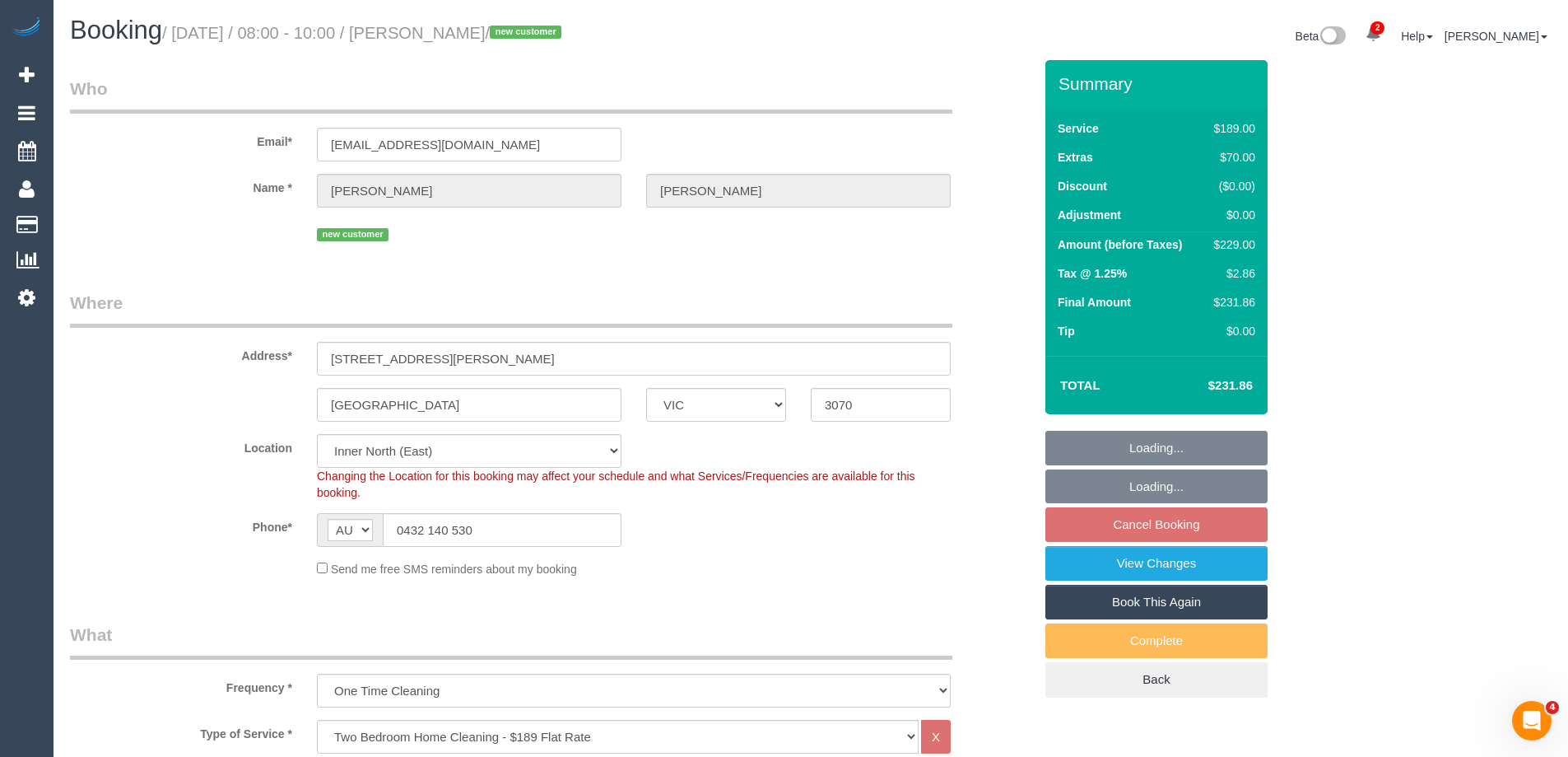
select select "spot2"
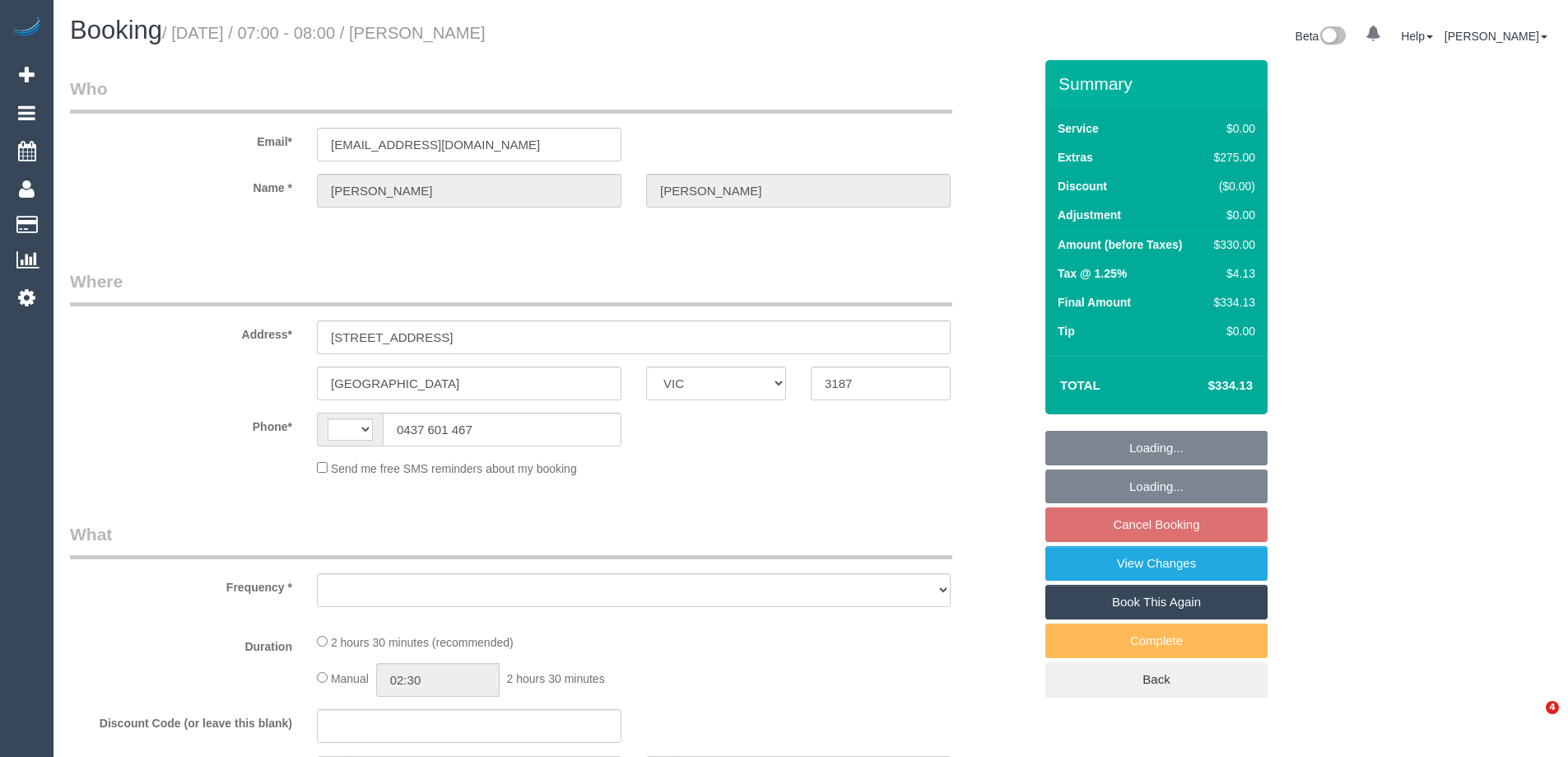
select select "VIC"
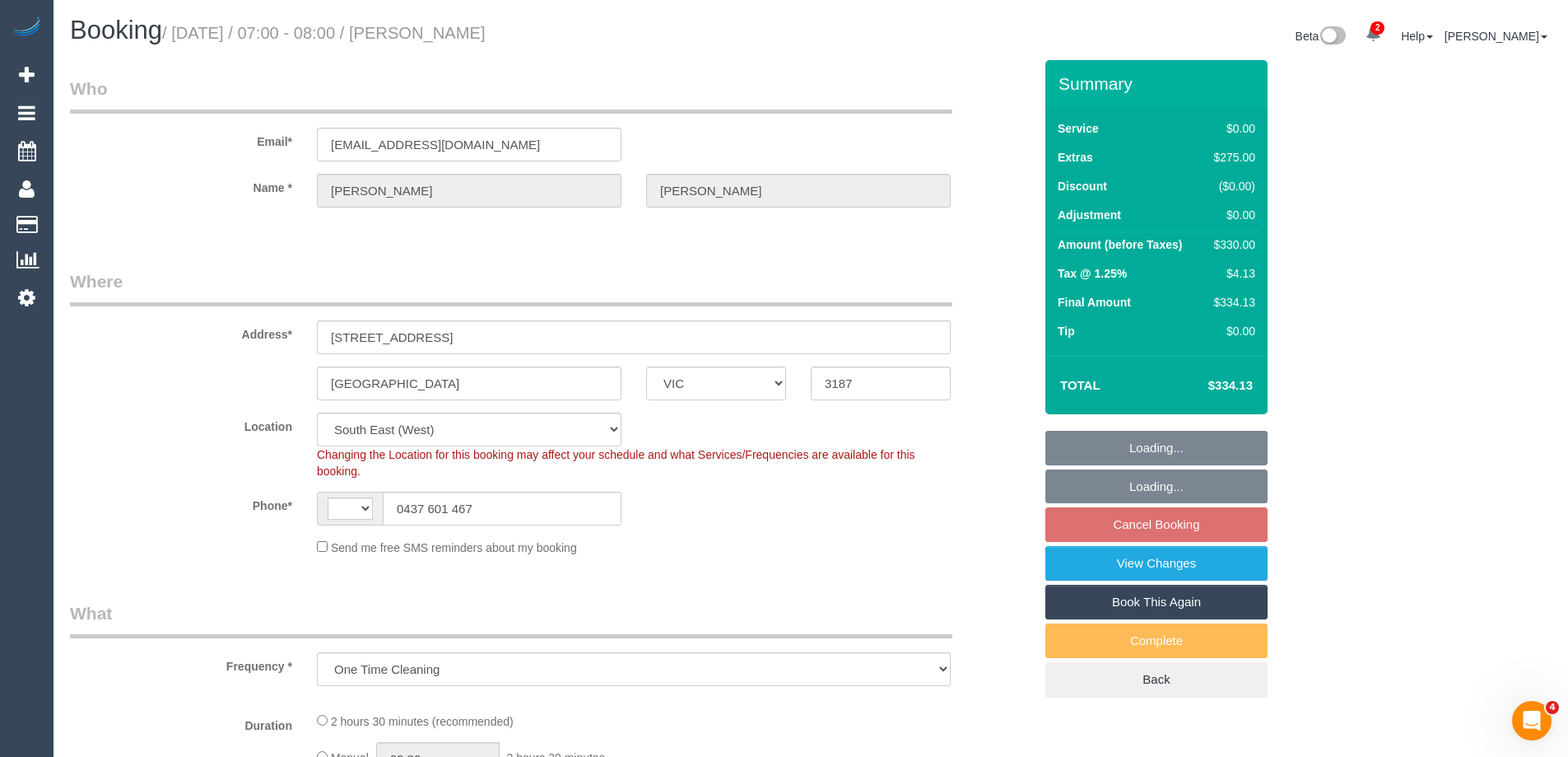
select select "object:568"
select select "string:AU"
select select "string:stripe-pm_1S5xvI2GScqysDRVvTH4auGC"
select select "number:28"
select select "number:14"
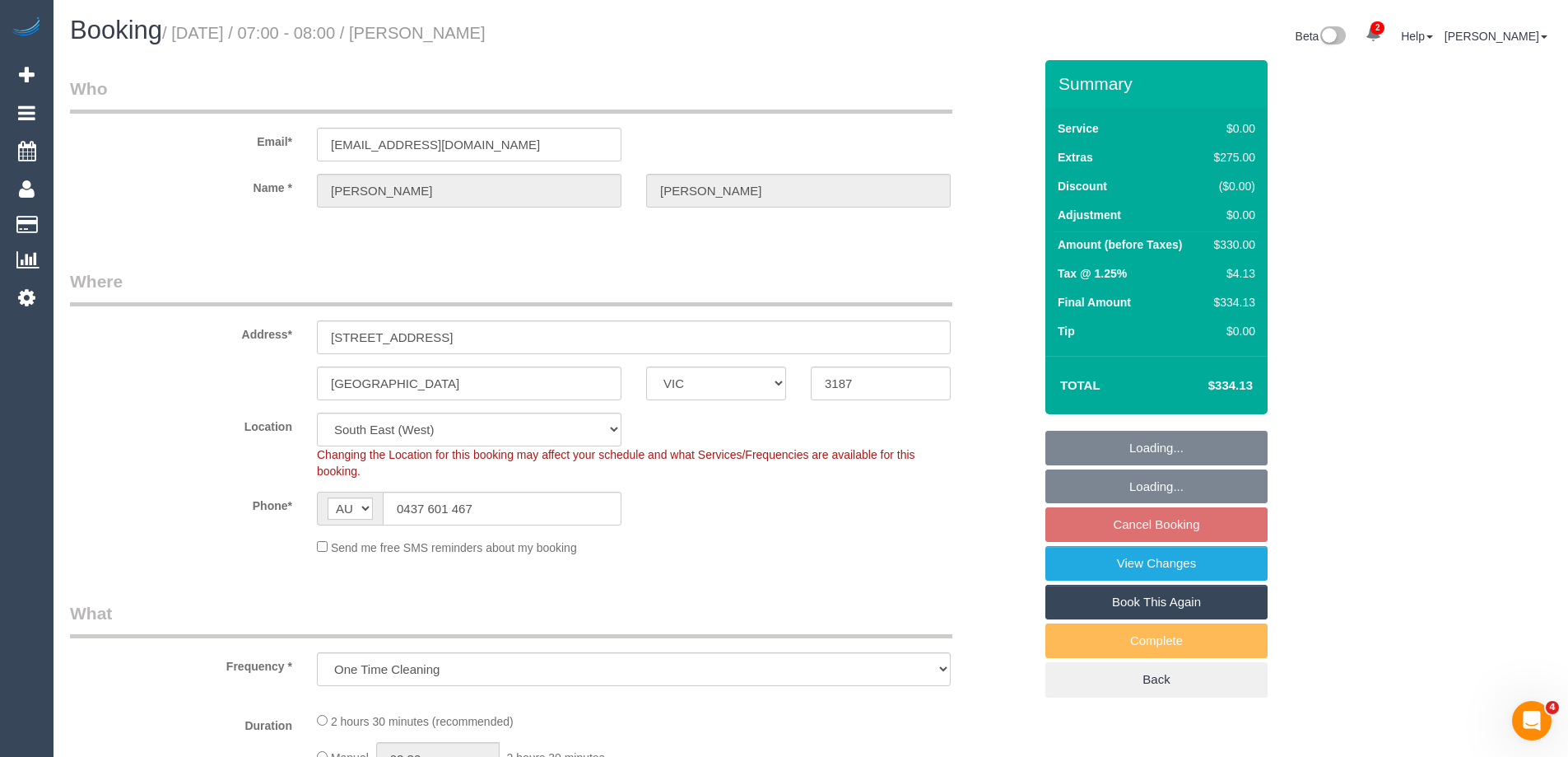
select select "number:18"
select select "spot1"
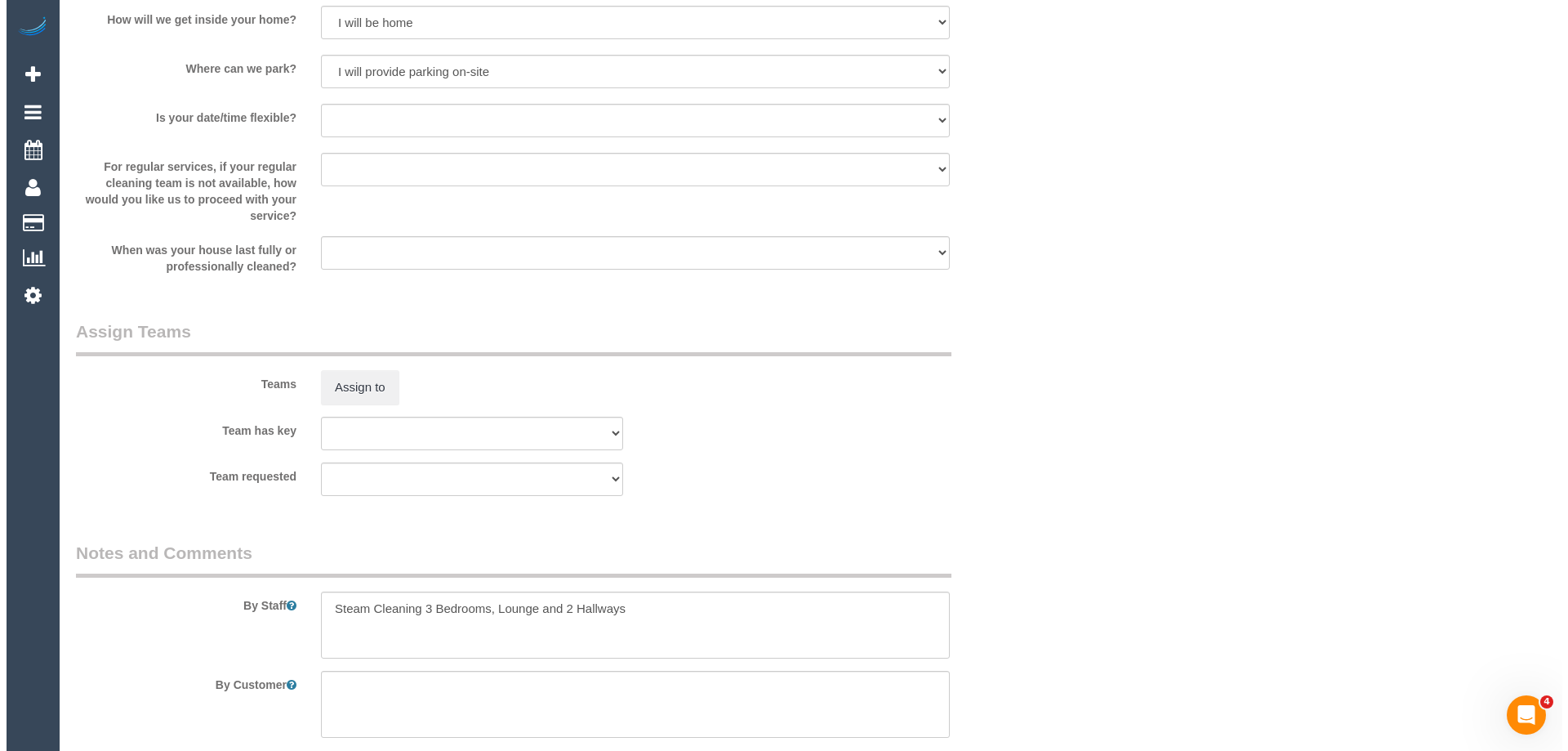
scroll to position [1797, 0]
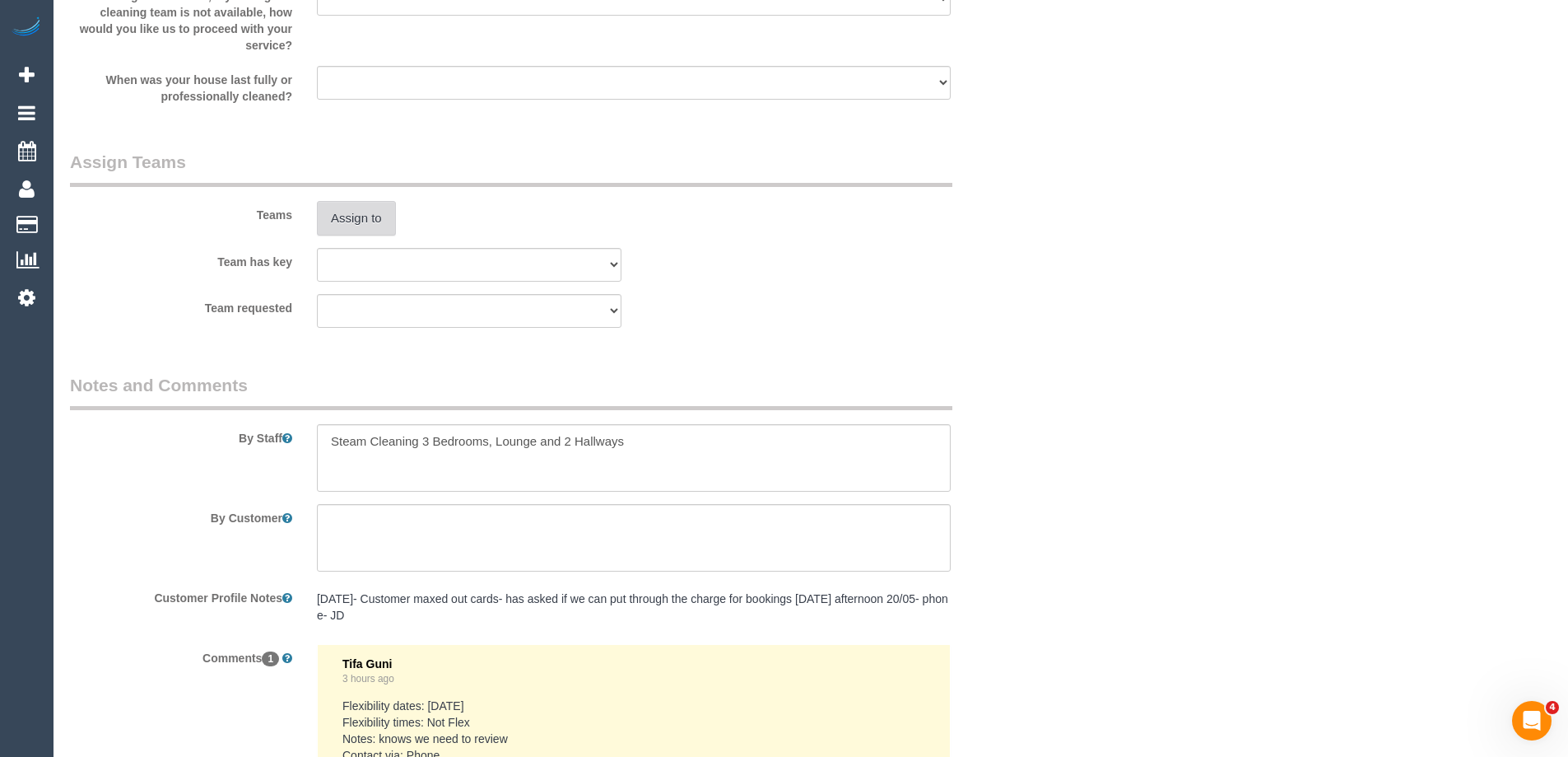
click at [349, 220] on button "Assign to" at bounding box center [356, 218] width 79 height 35
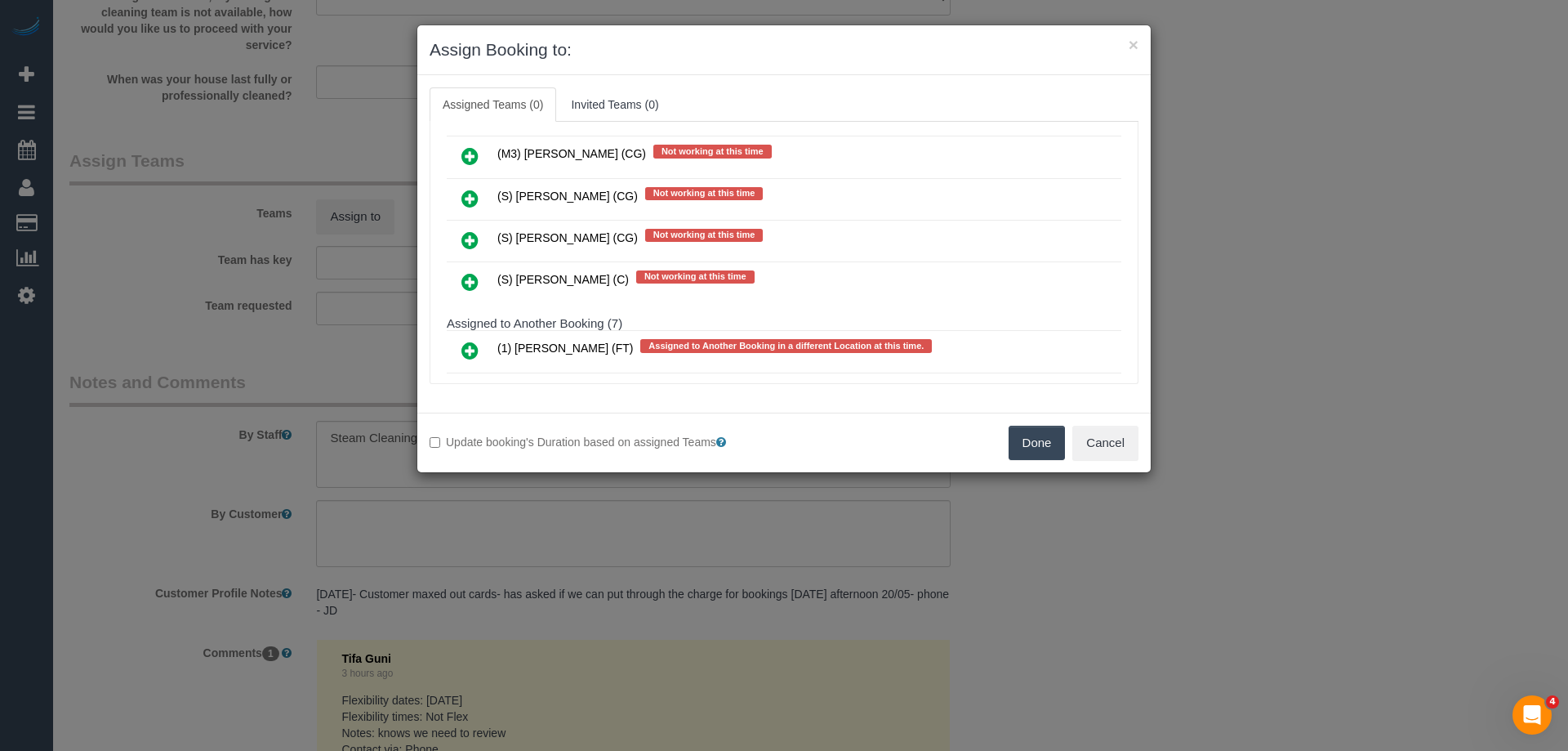
scroll to position [4165, 0]
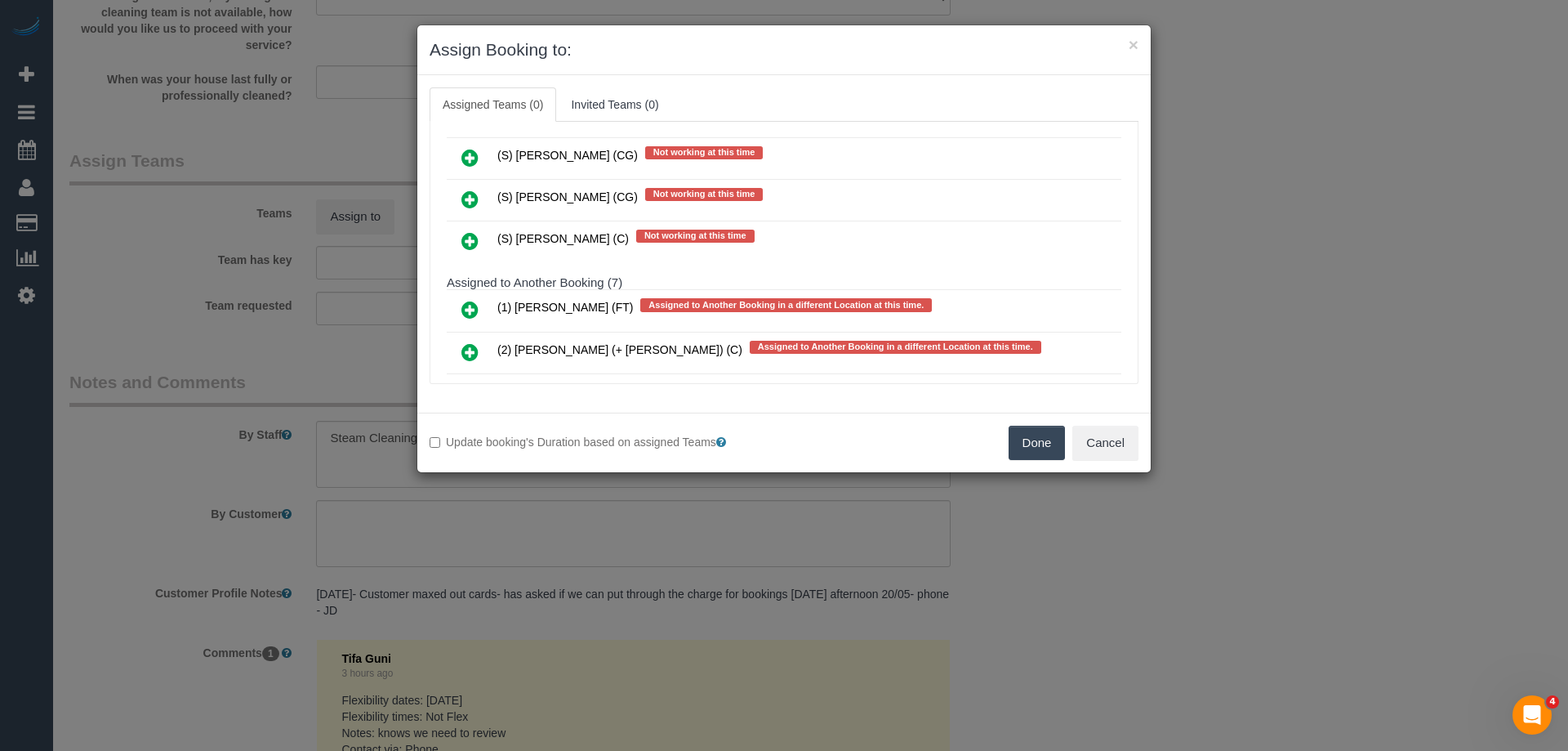
click at [468, 235] on icon at bounding box center [469, 242] width 17 height 20
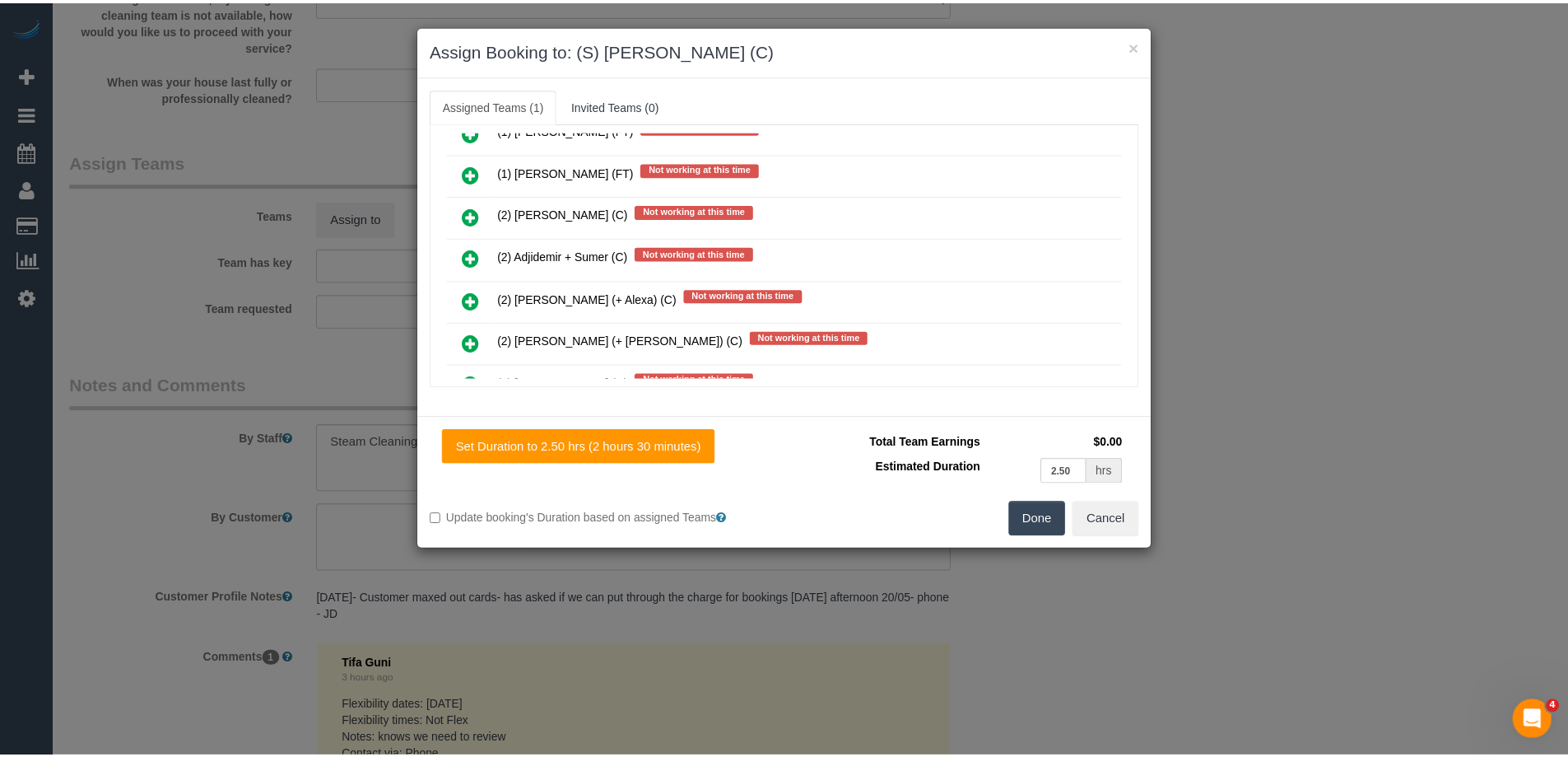
scroll to position [0, 0]
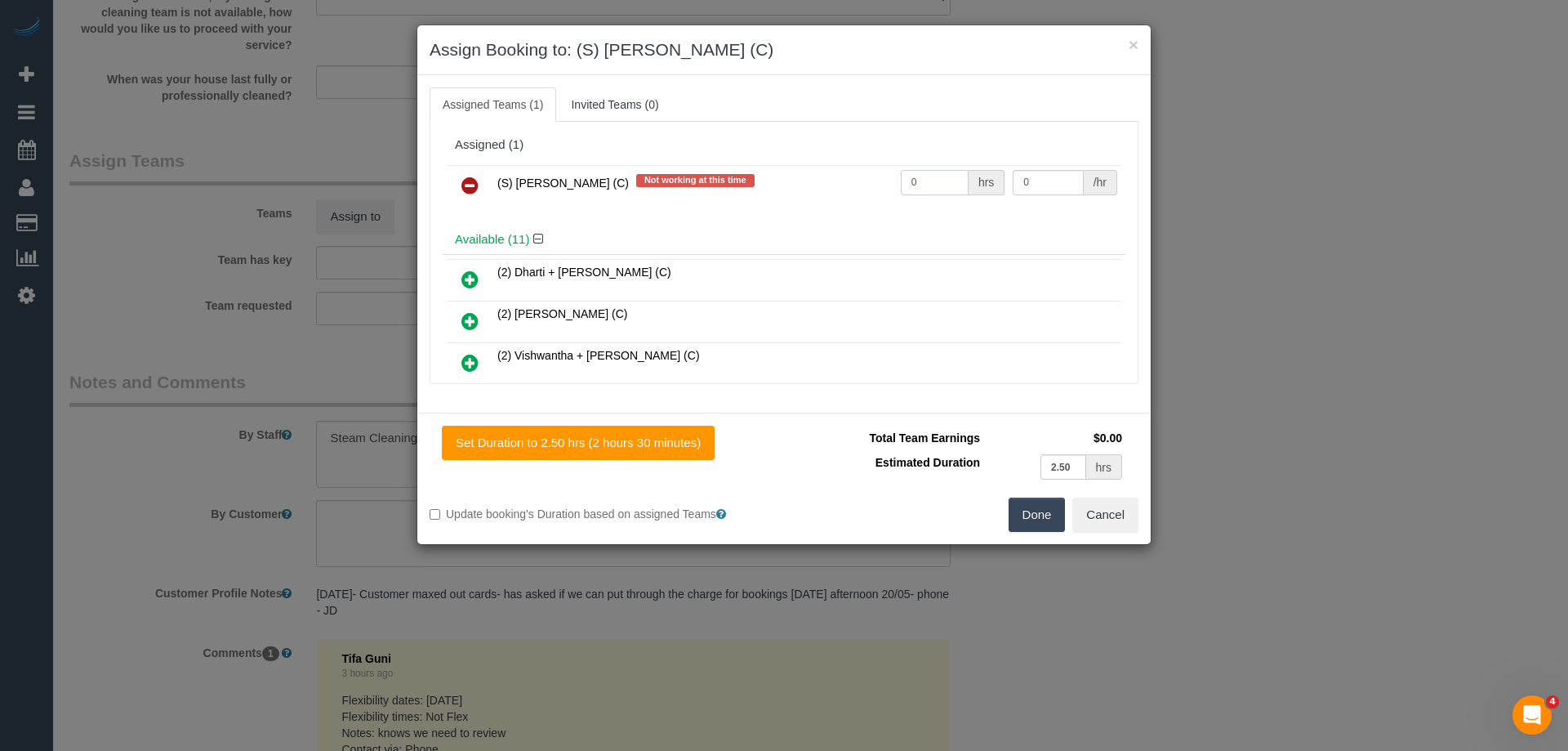
drag, startPoint x: 935, startPoint y: 181, endPoint x: 827, endPoint y: 180, distance: 108.0
click at [827, 180] on tr "(S) Rachael Schoer (C) Not working at this time 0 hrs 0 /hr" at bounding box center [784, 186] width 675 height 42
type input "1"
drag, startPoint x: 1033, startPoint y: 182, endPoint x: 961, endPoint y: 180, distance: 72.0
click at [961, 180] on tr "(S) Rachael Schoer (C) Not working at this time 1 hrs 0 /hr" at bounding box center [784, 186] width 675 height 42
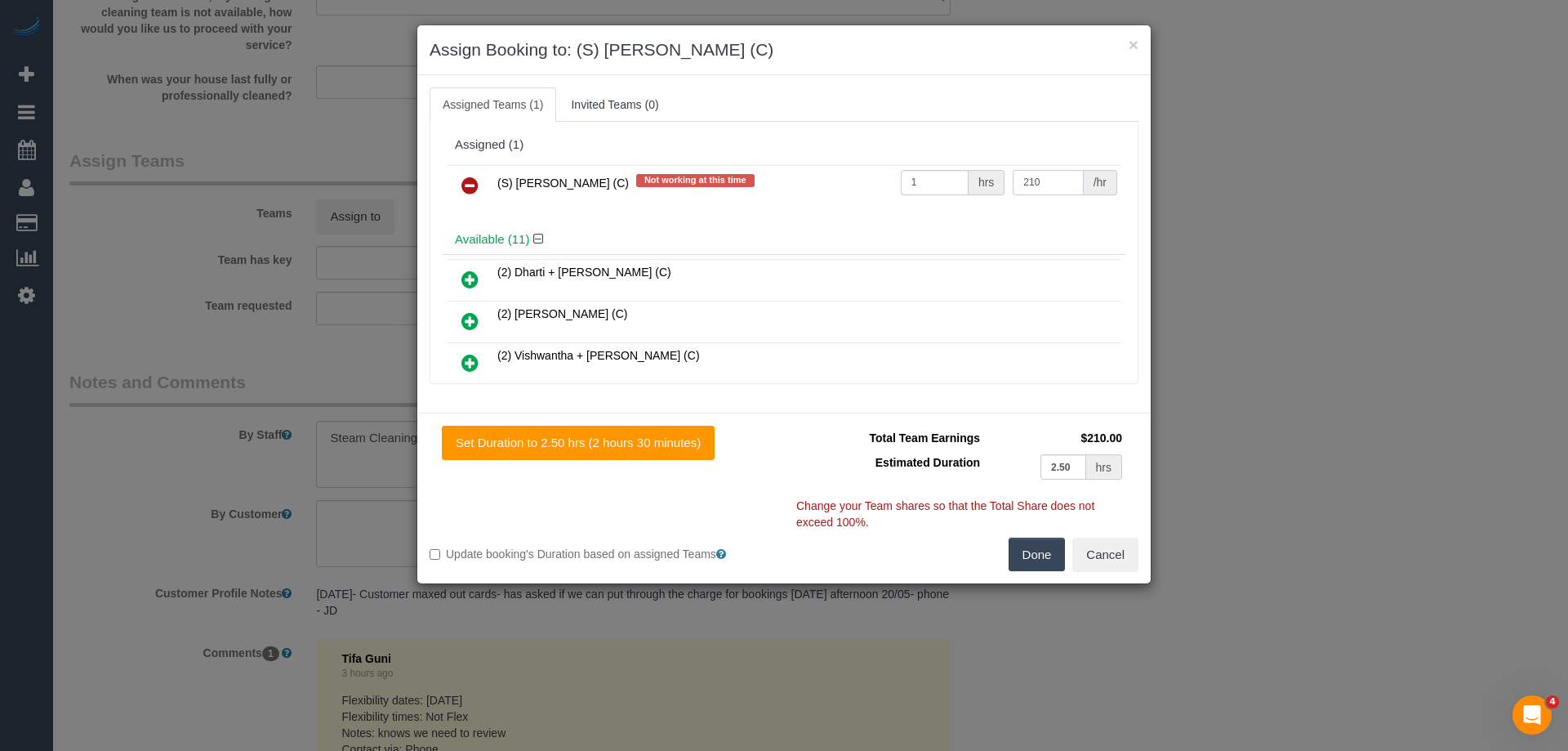
type input "210"
click at [1045, 550] on button "Done" at bounding box center [1037, 555] width 57 height 35
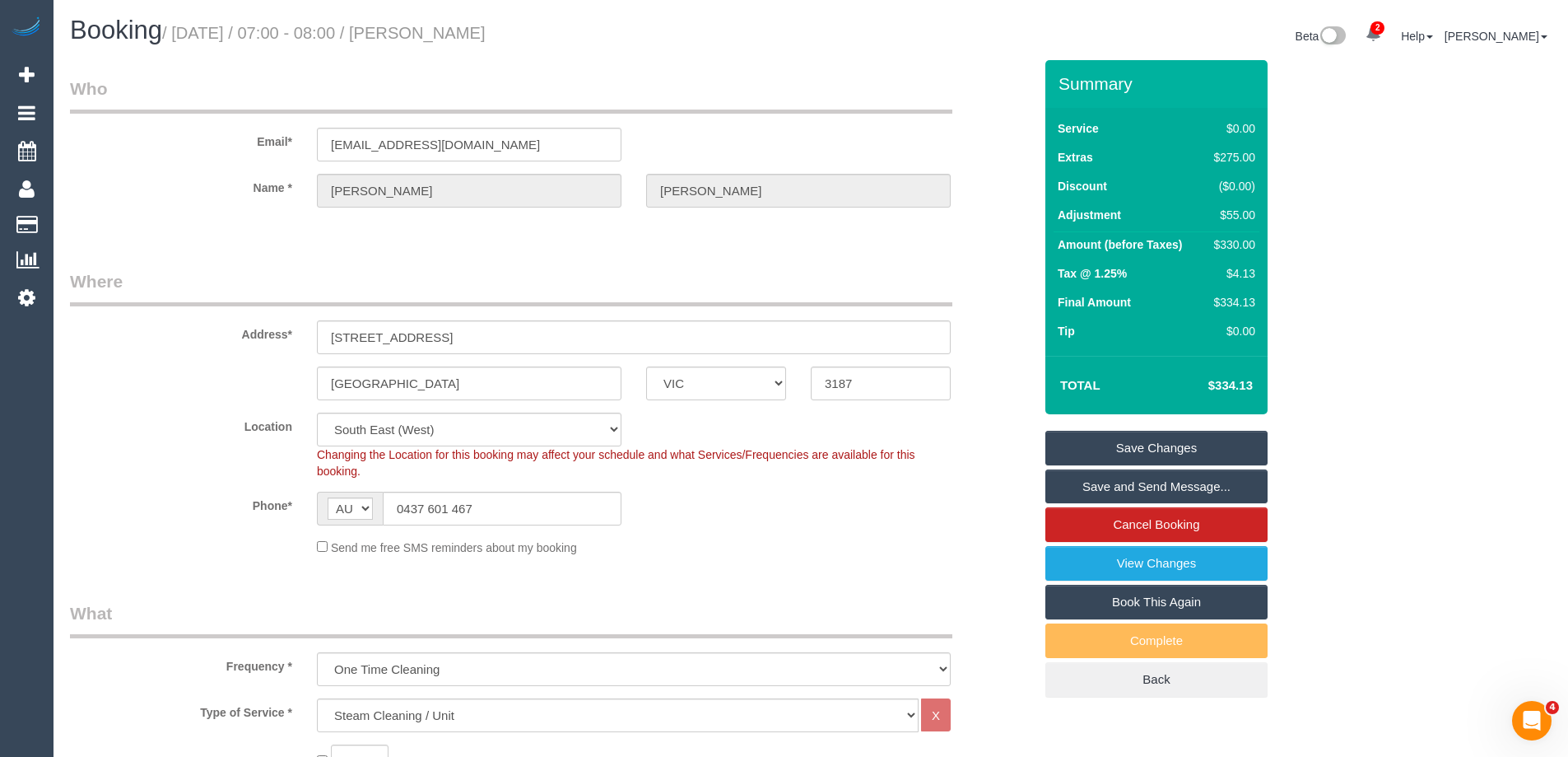
drag, startPoint x: 566, startPoint y: 36, endPoint x: 456, endPoint y: 42, distance: 110.2
click at [456, 42] on h1 "Booking / September 15, 2025 / 07:00 - 08:00 / Marita Bolling" at bounding box center [434, 30] width 728 height 28
copy small "Marita Bolling"
click at [1090, 488] on link "Save and Send Message..." at bounding box center [1155, 487] width 222 height 35
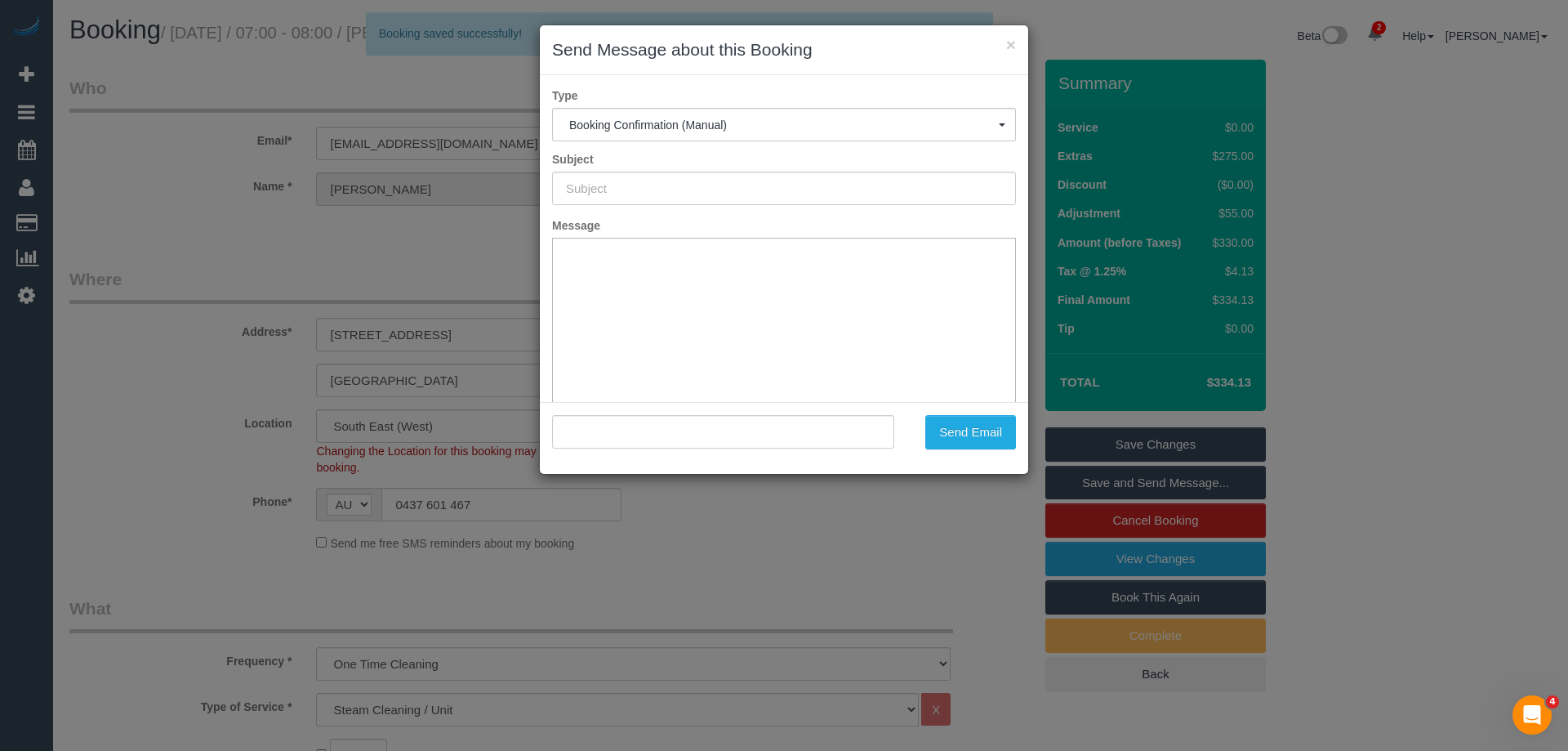
type input "Booking Confirmed"
type input ""Marita Bolling" <mmboll56@gmail.com>"
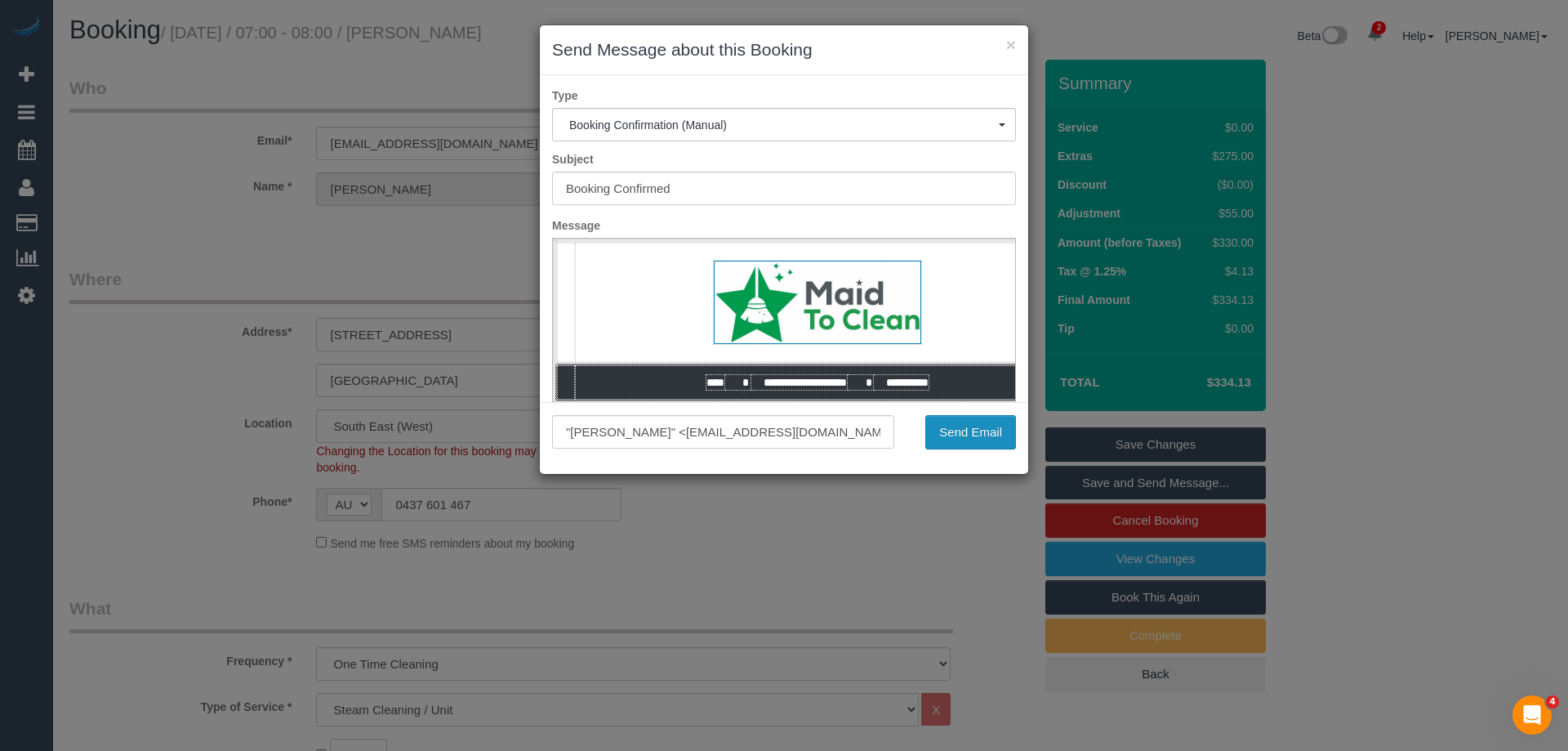
click at [964, 430] on button "Send Email" at bounding box center [971, 432] width 91 height 35
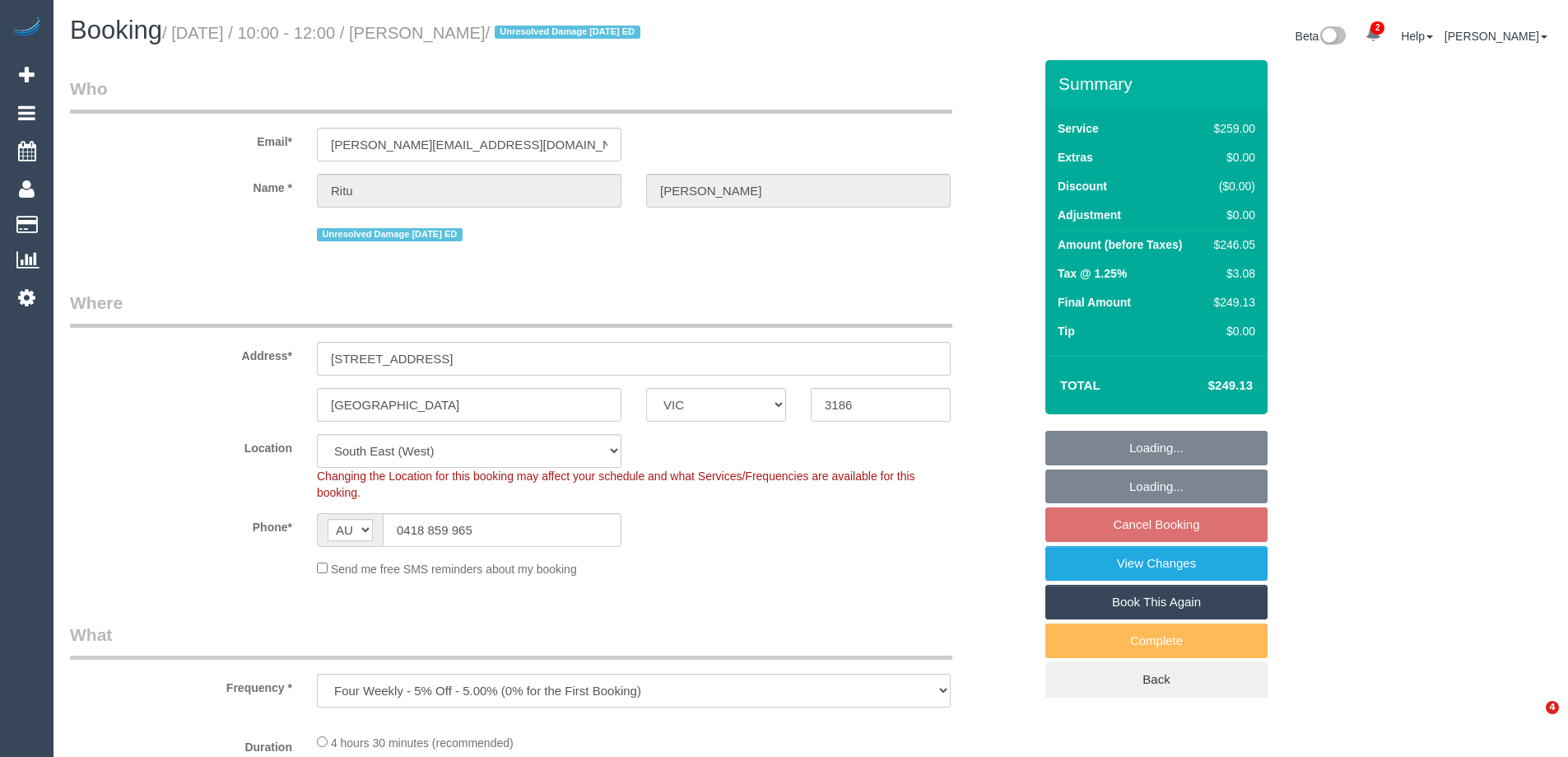
select select "VIC"
select select "number:28"
select select "number:14"
select select "number:19"
select select "number:25"
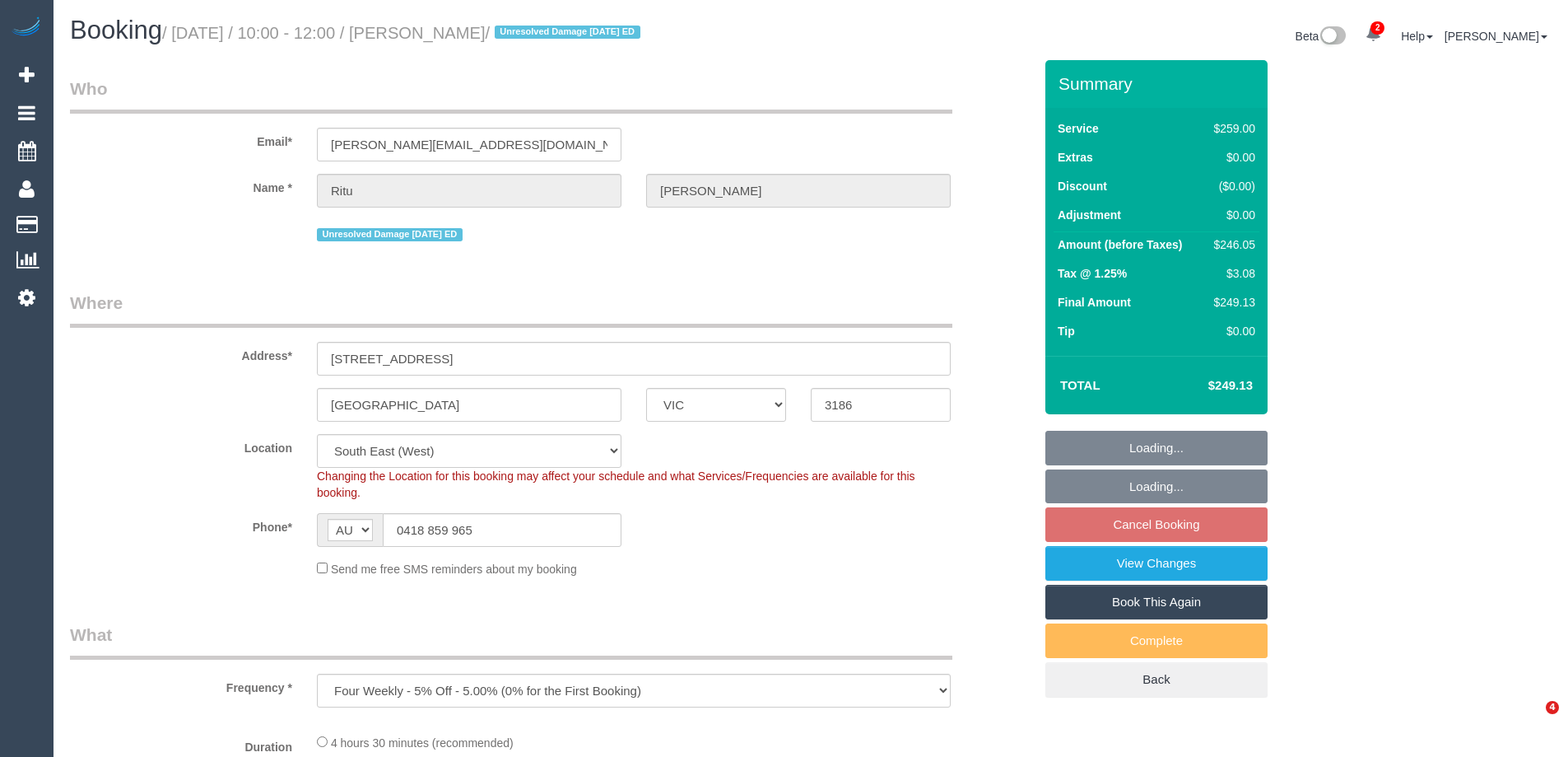
select select "number:35"
select select "object:1259"
select select "spot3"
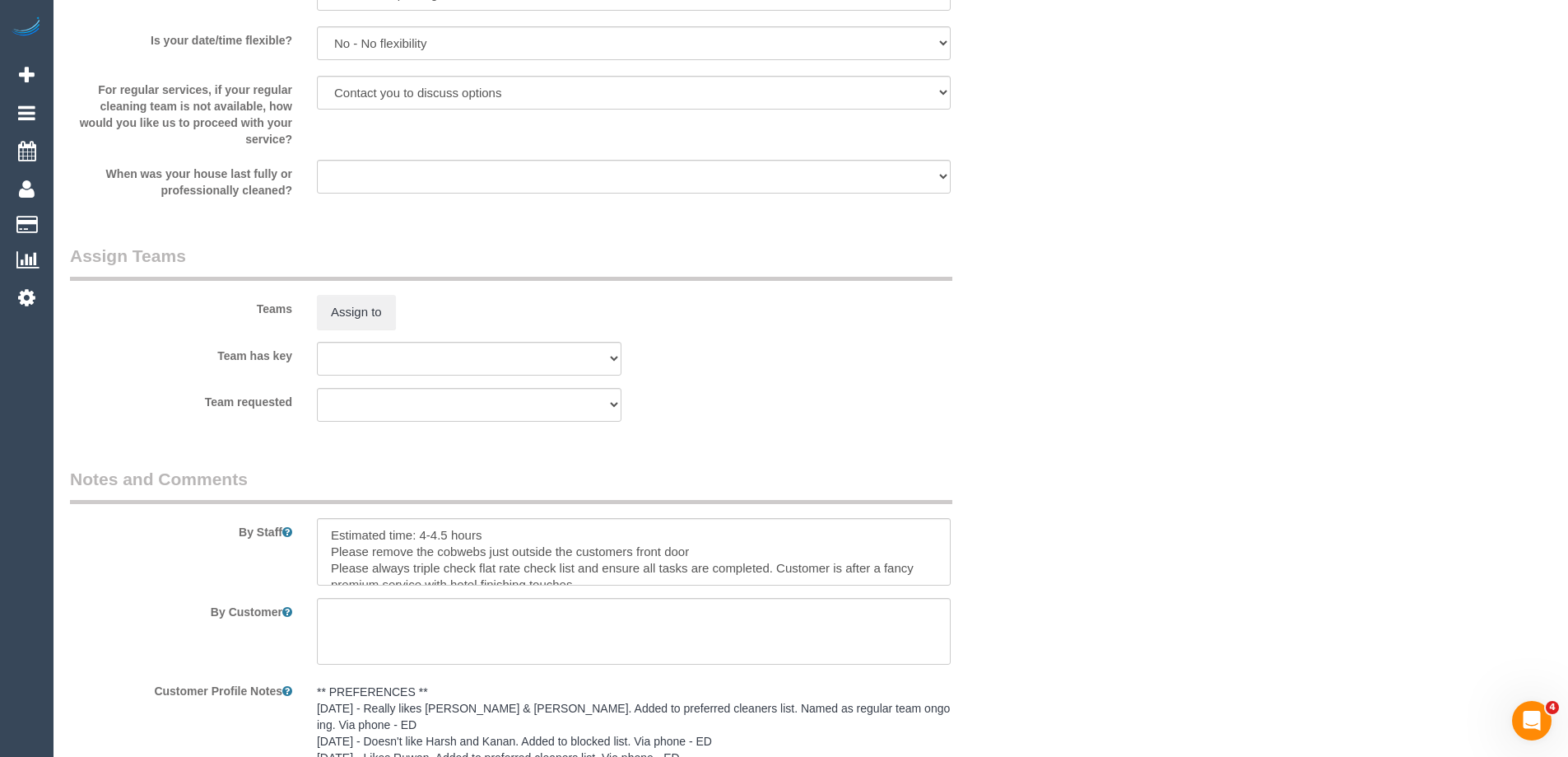
scroll to position [2634, 0]
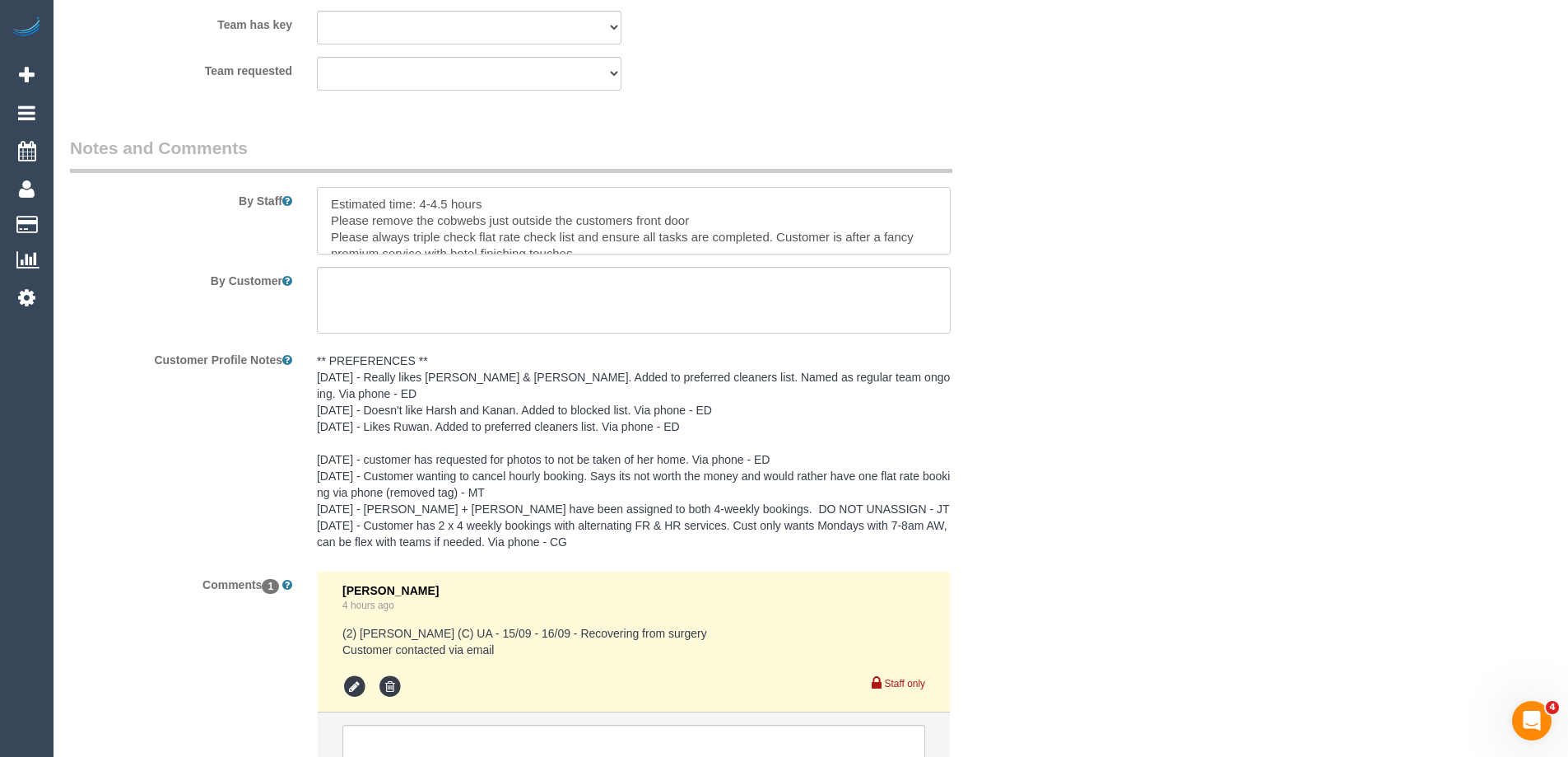
click at [322, 200] on textarea at bounding box center [633, 221] width 634 height 68
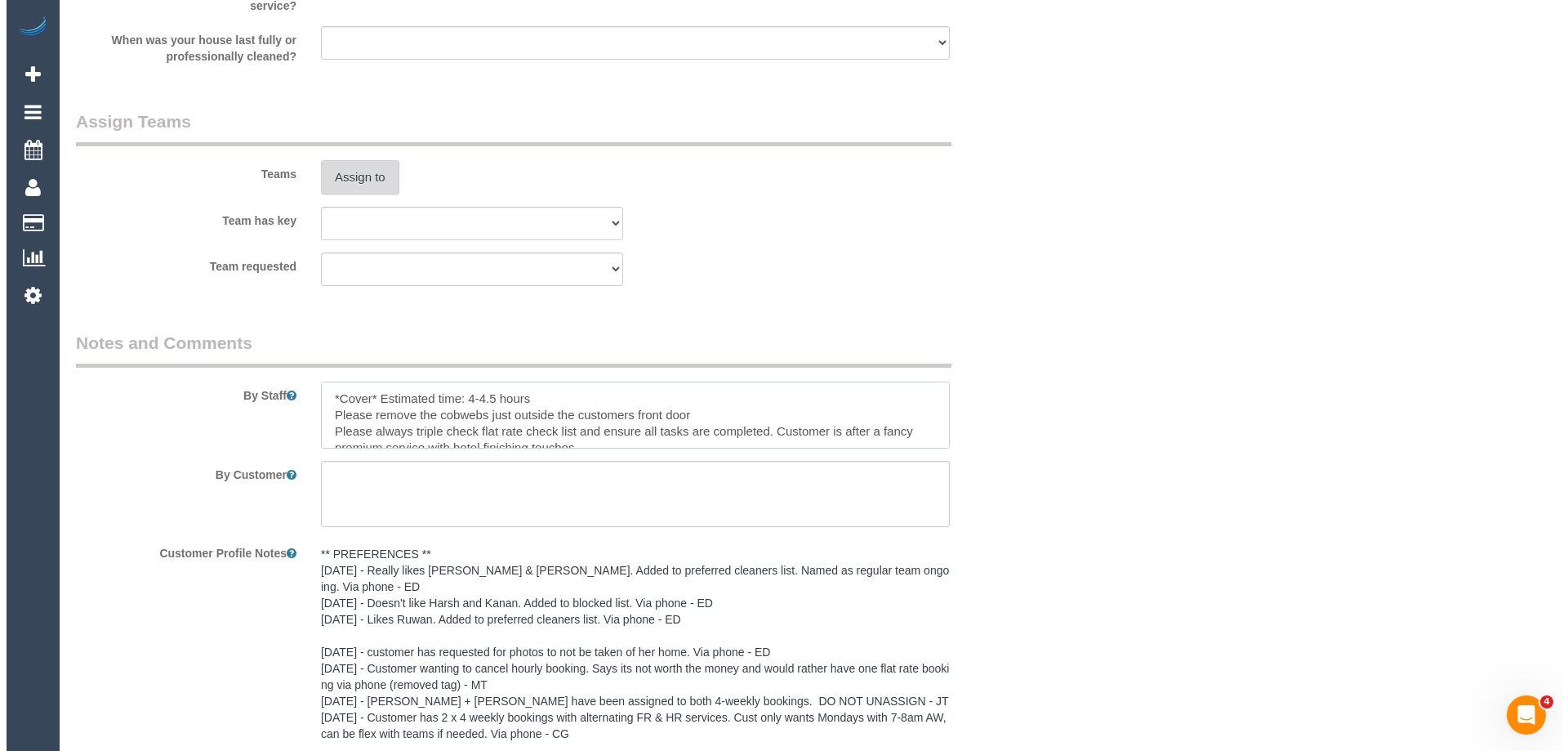
scroll to position [2369, 0]
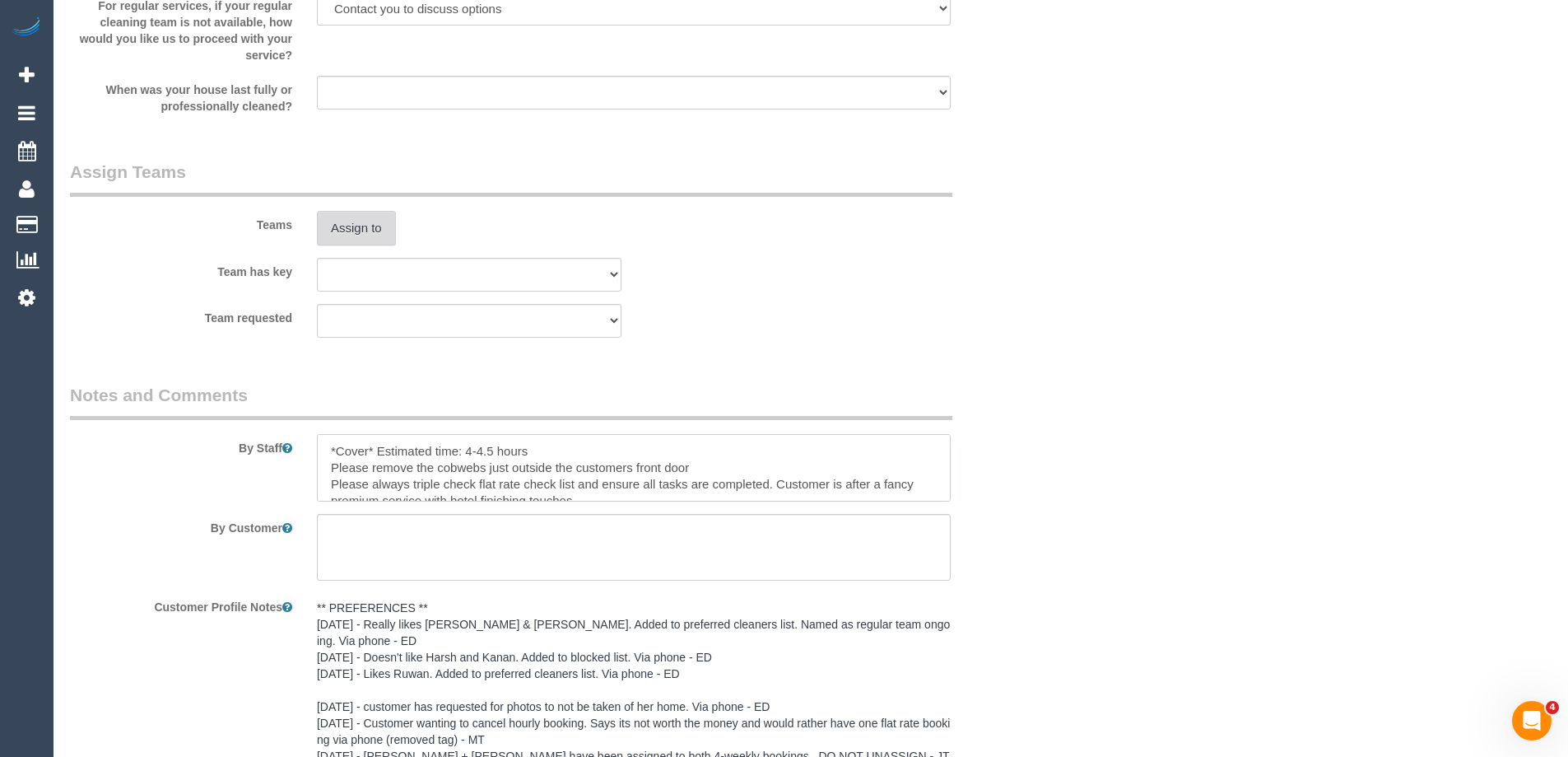
type textarea "*Cover* Estimated time: 4-4.5 hours Please remove the cobwebs just outside the …"
click at [364, 217] on button "Assign to" at bounding box center [356, 228] width 79 height 35
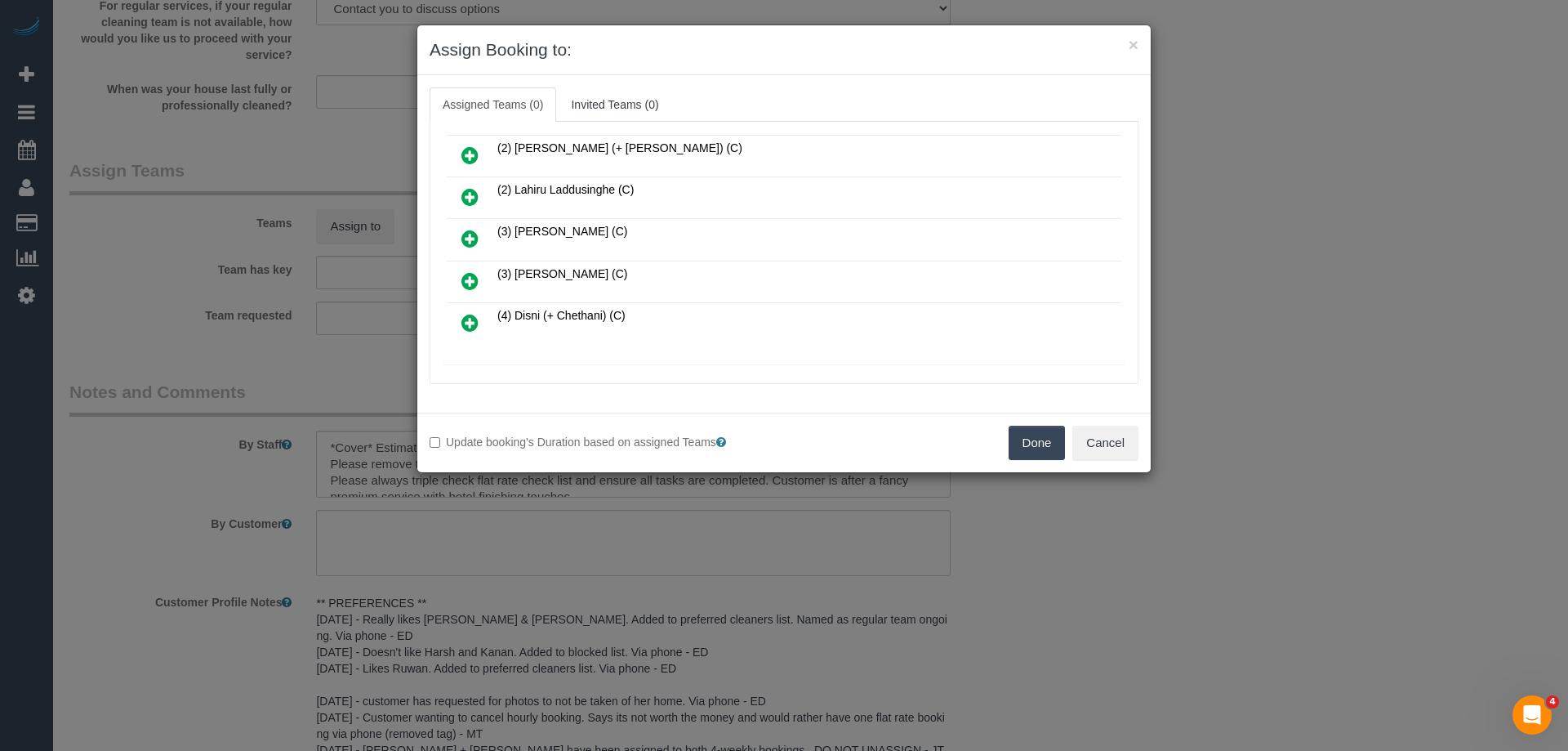
scroll to position [163, 0]
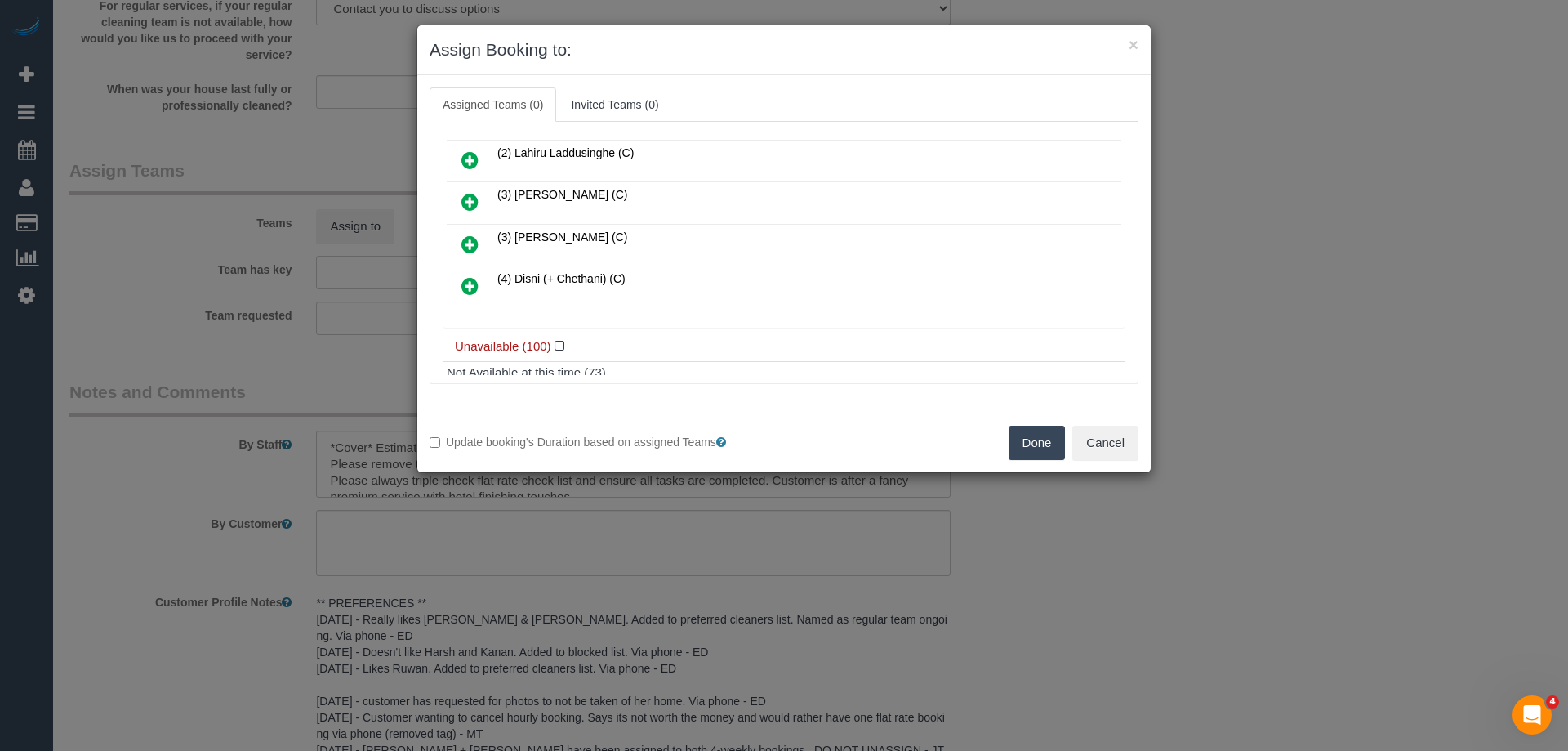
click at [470, 281] on icon at bounding box center [469, 286] width 17 height 20
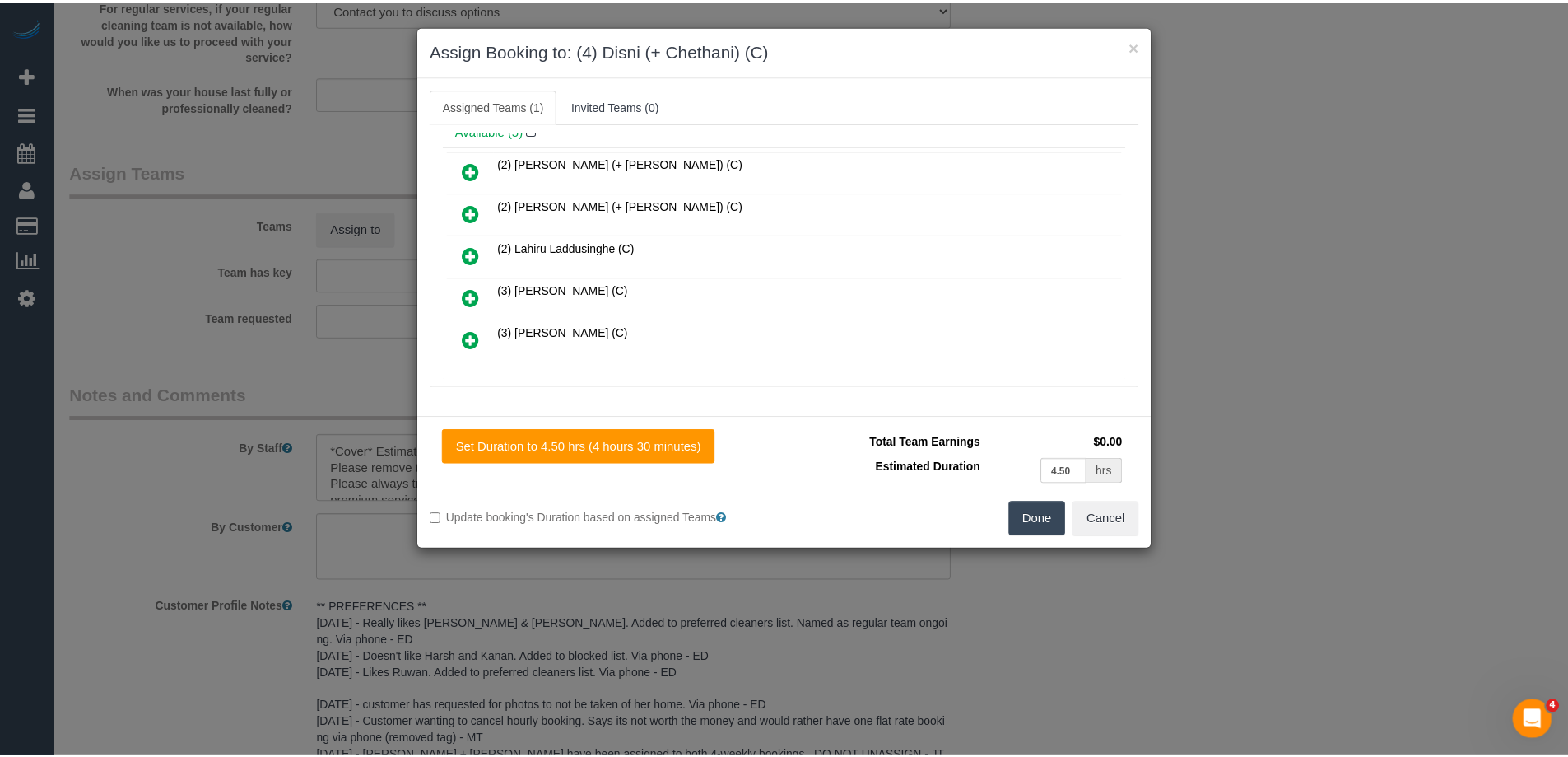
scroll to position [0, 0]
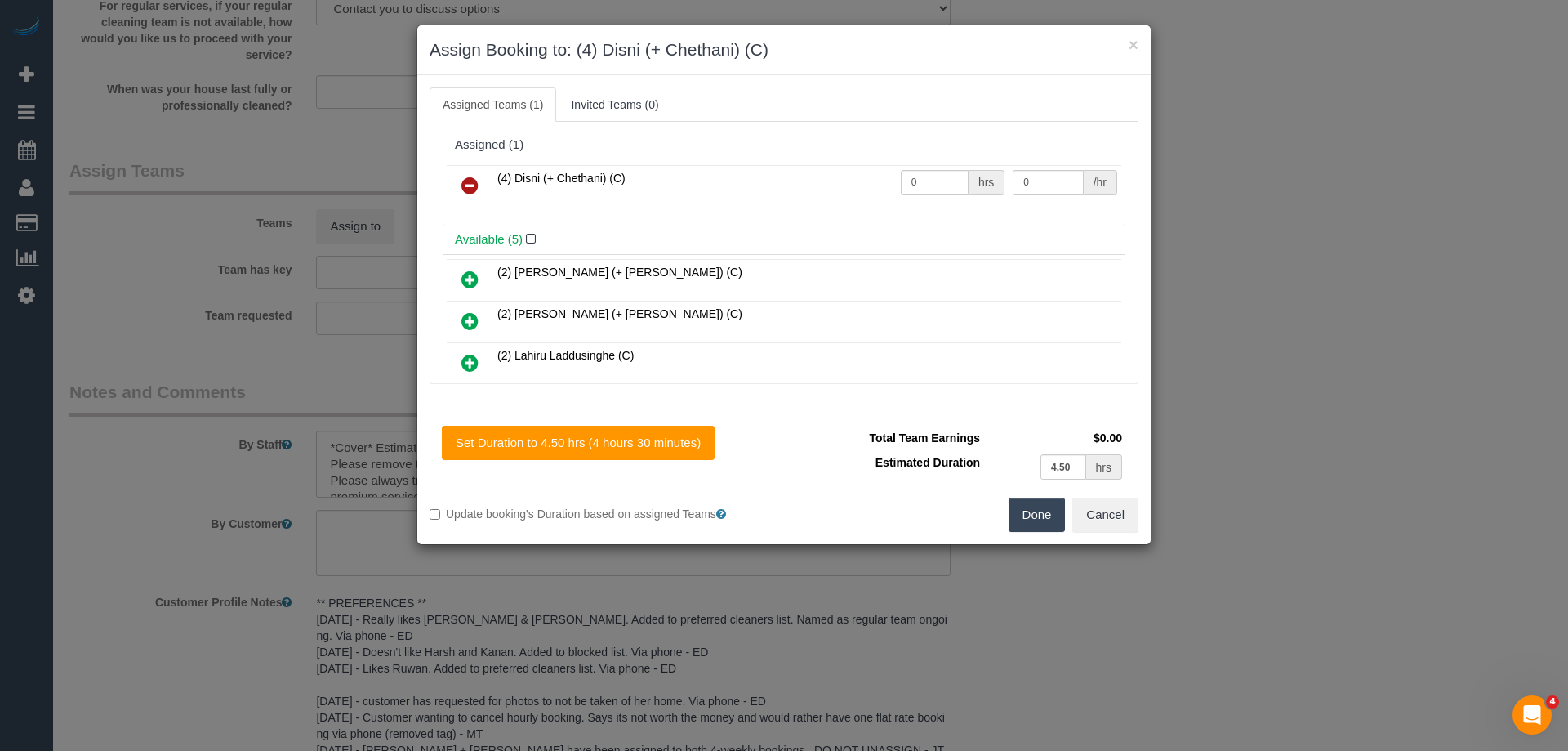
click at [1028, 519] on button "Done" at bounding box center [1037, 515] width 57 height 35
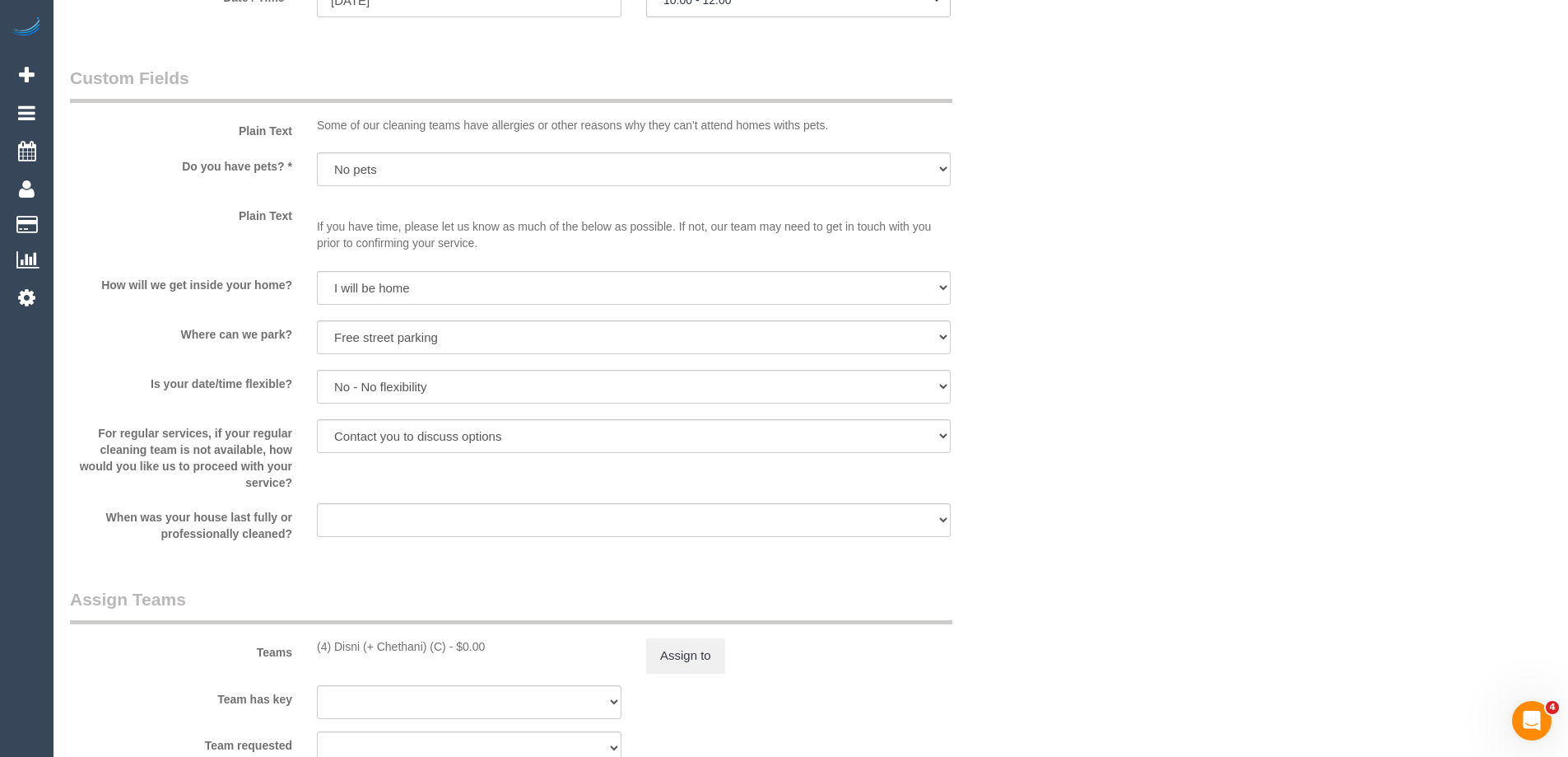
scroll to position [2306, 0]
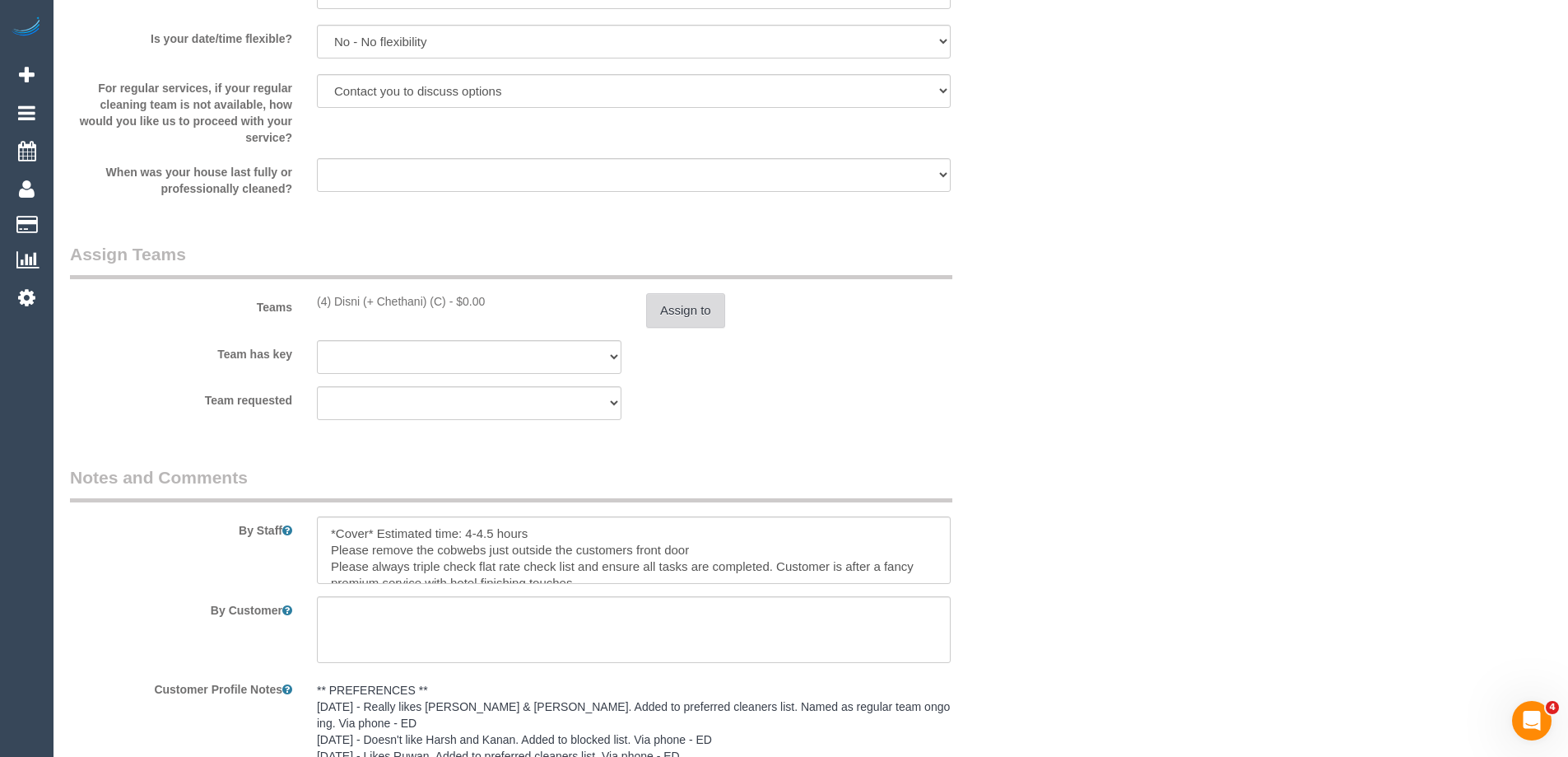
click at [683, 314] on button "Assign to" at bounding box center [685, 310] width 79 height 35
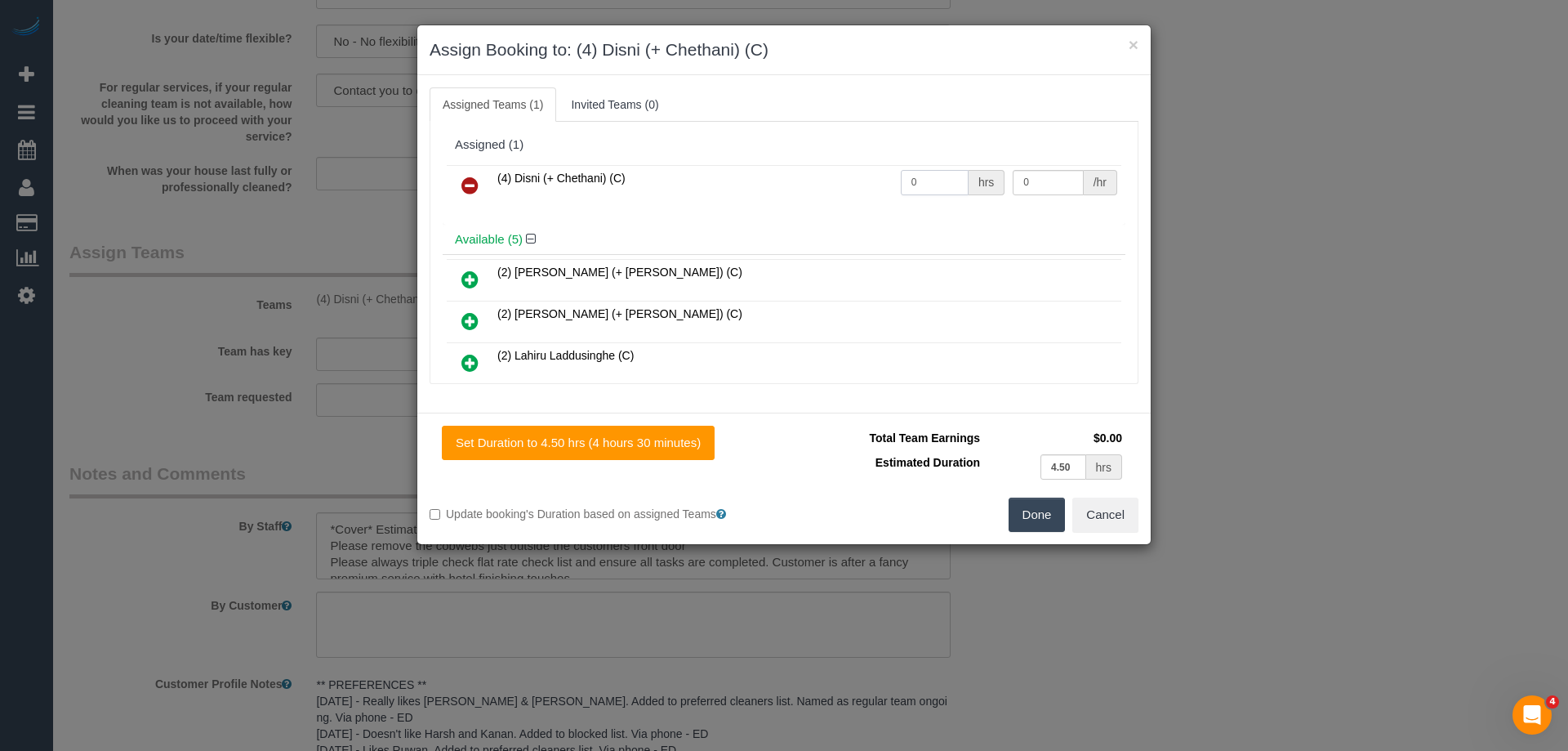
drag, startPoint x: 919, startPoint y: 186, endPoint x: 824, endPoint y: 171, distance: 96.2
click at [814, 172] on tr "(4) Disni (+ Chethani) (C) 0 hrs 0 /hr" at bounding box center [784, 186] width 675 height 42
type input "1"
drag, startPoint x: 1045, startPoint y: 180, endPoint x: 814, endPoint y: 183, distance: 231.0
click at [814, 183] on tr "(4) Disni (+ Chethani) (C) 1 hrs 0 /hr" at bounding box center [784, 186] width 675 height 42
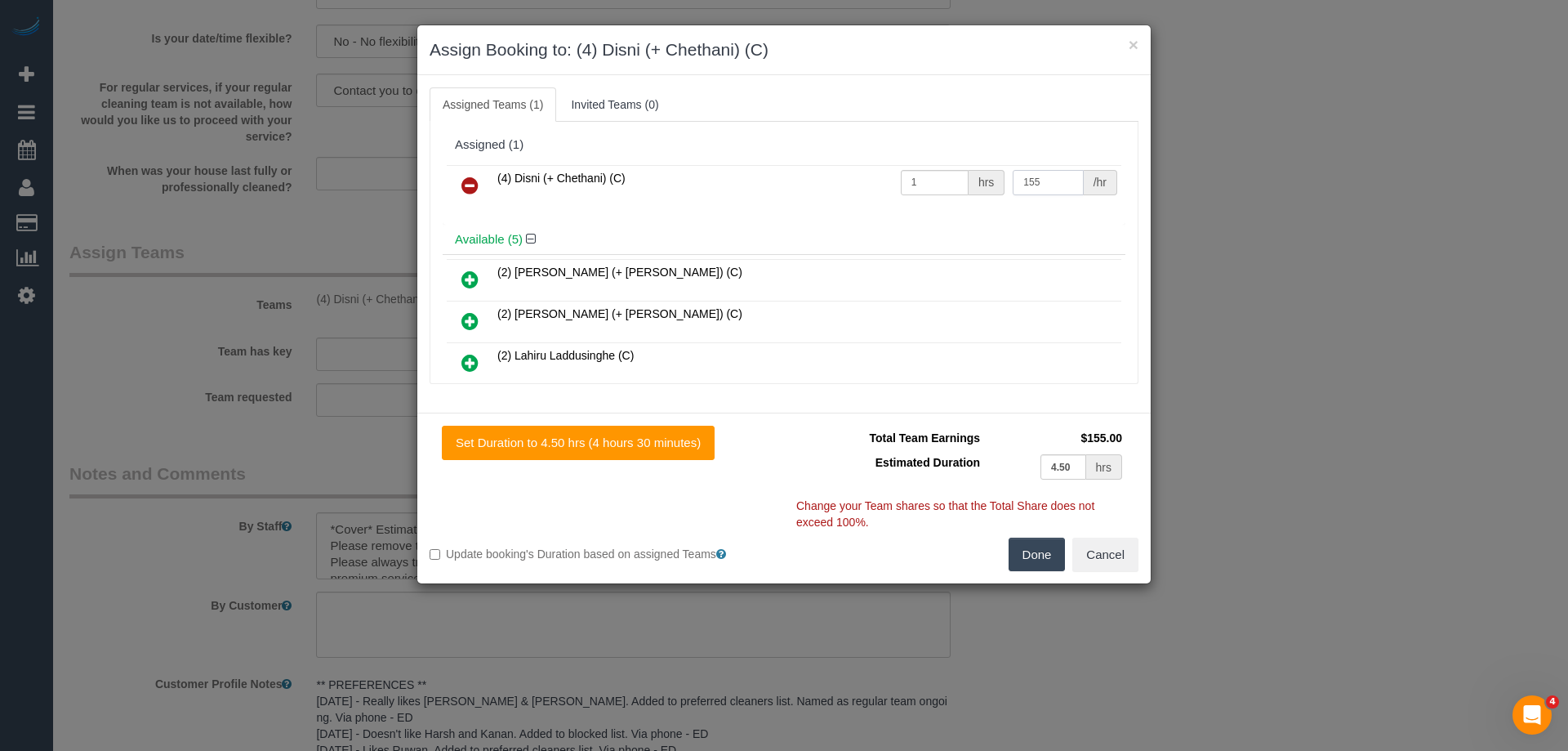
type input "155"
click at [1036, 549] on button "Done" at bounding box center [1037, 555] width 57 height 35
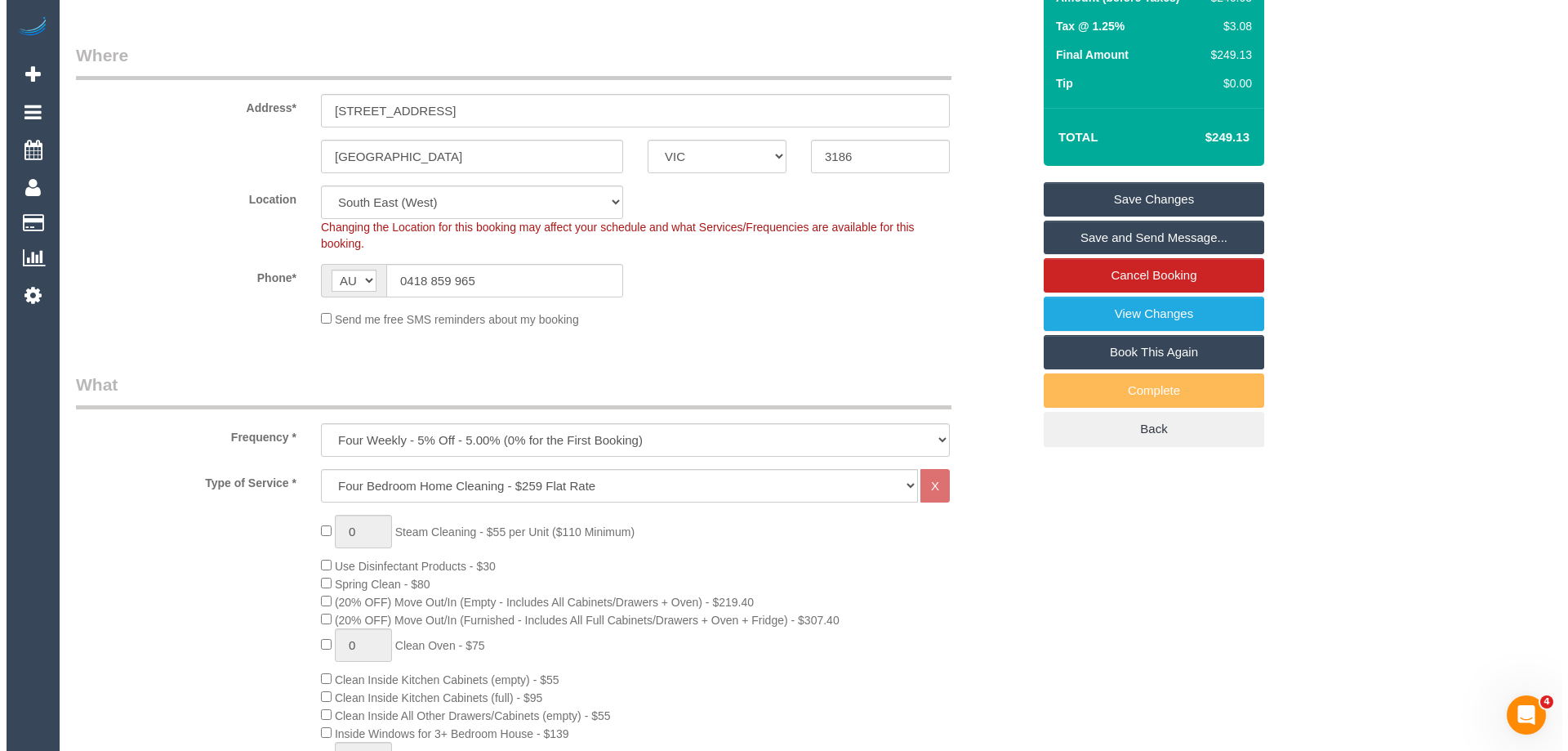
scroll to position [0, 0]
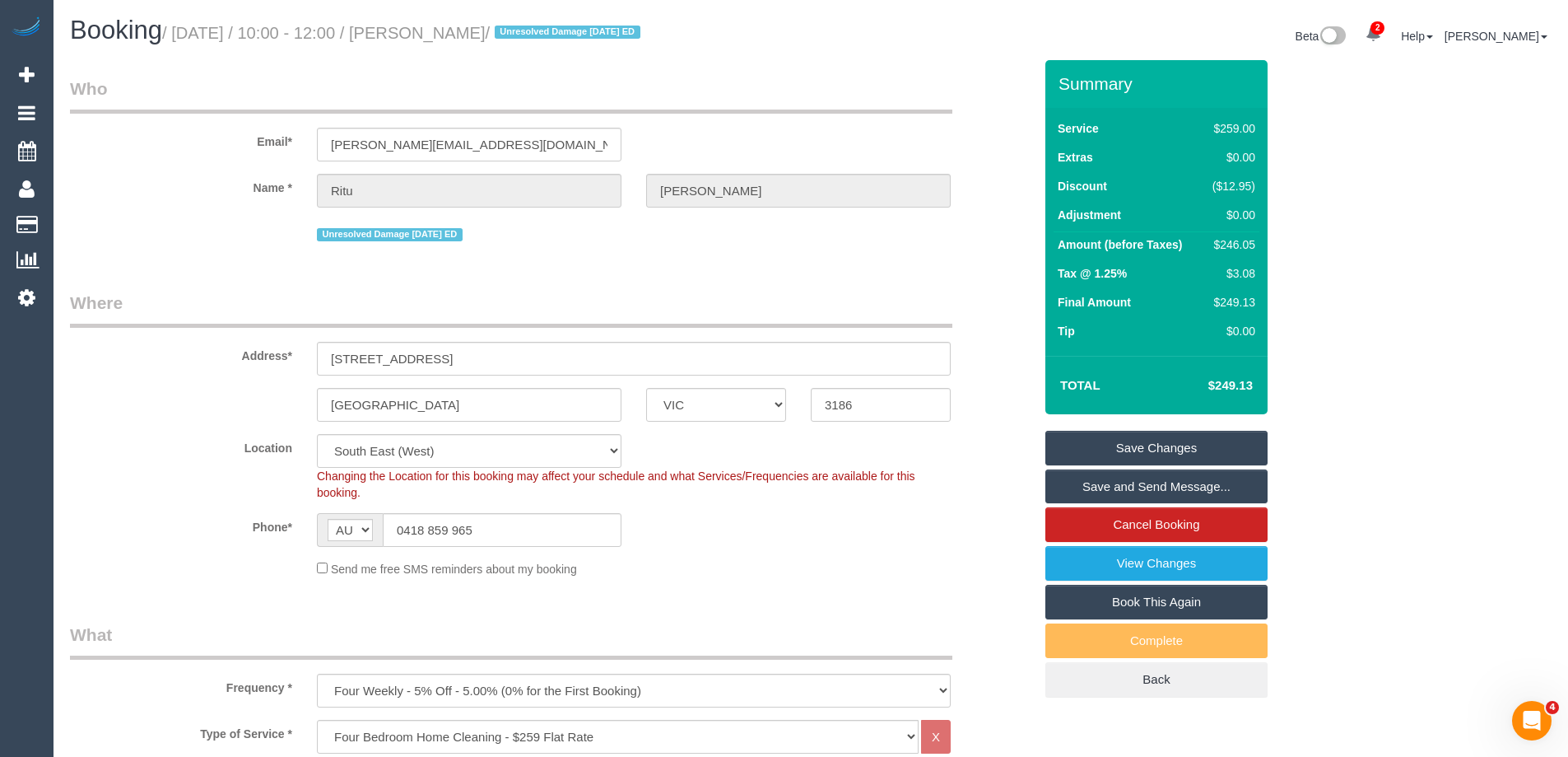
drag, startPoint x: 539, startPoint y: 29, endPoint x: 455, endPoint y: 24, distance: 84.1
click at [455, 24] on small "/ September 15, 2025 / 10:00 - 12:00 / Ritu Nagpal / Unresolved Damage 10/2/25 …" at bounding box center [403, 33] width 483 height 18
copy small "Ritu Nagpal"
click at [1094, 486] on link "Save and Send Message..." at bounding box center [1155, 487] width 222 height 35
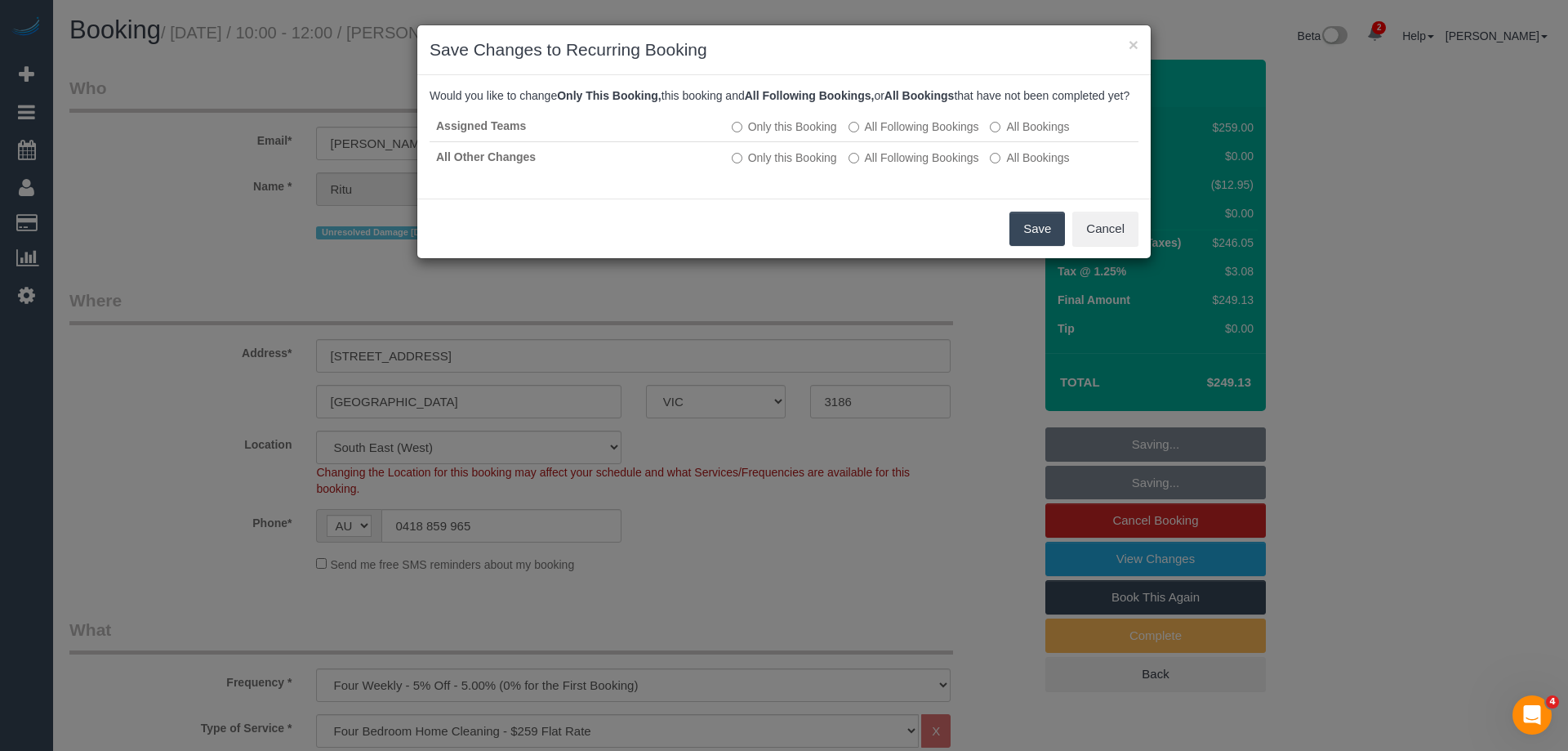
click at [1029, 246] on button "Save" at bounding box center [1037, 229] width 55 height 35
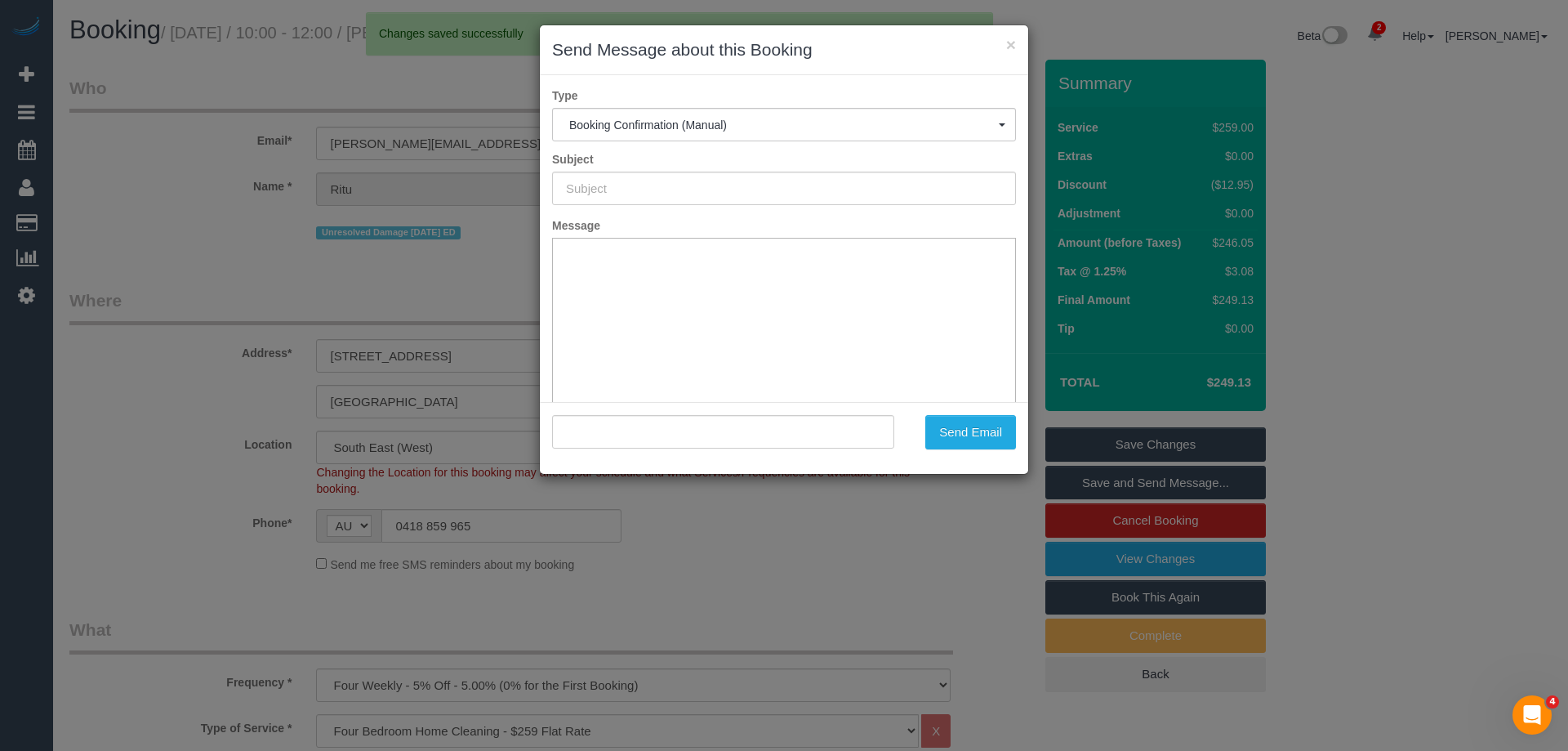
type input "Booking Confirmed"
type input ""Ritu Nagpal" <nagpal.ritu@gmail.com>"
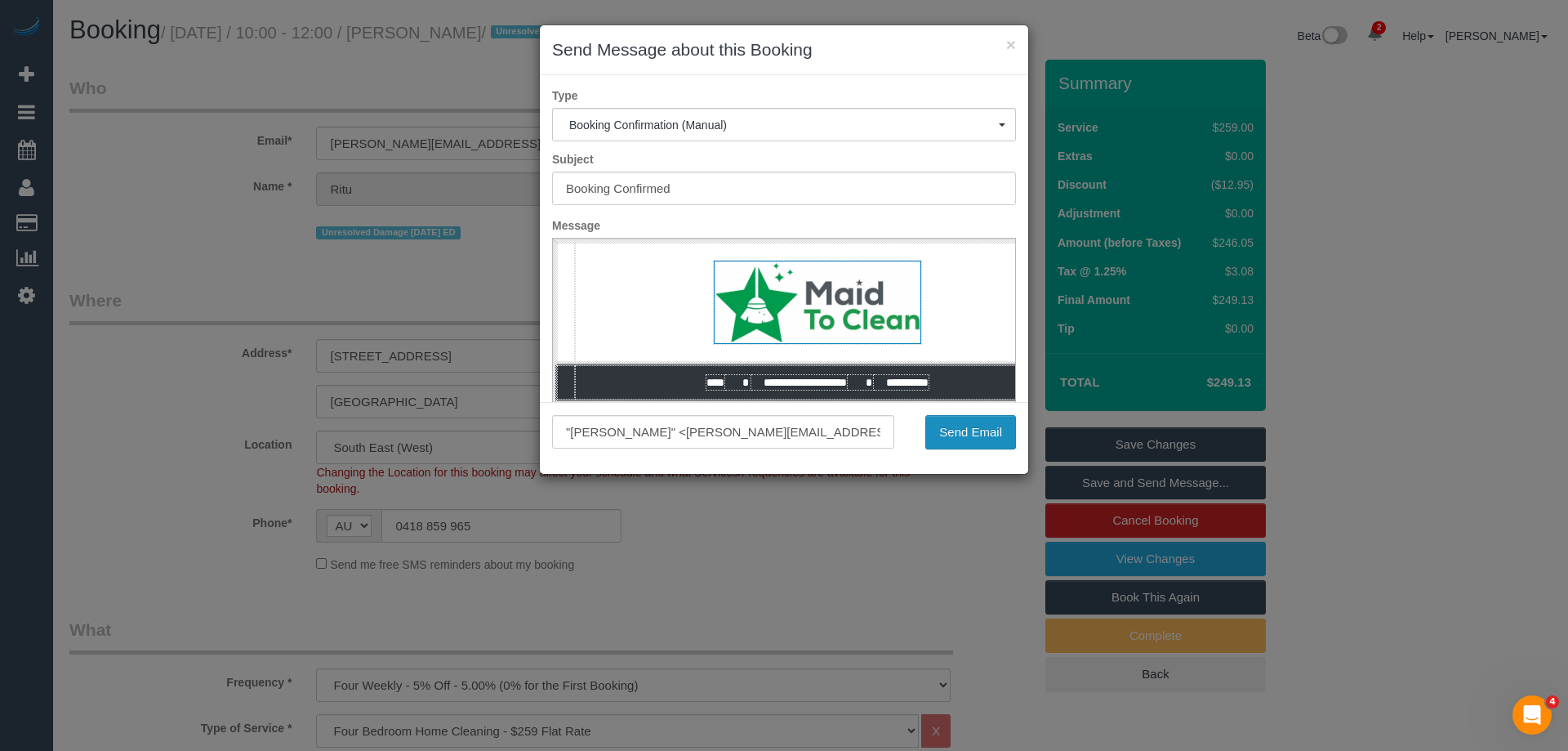
click at [963, 441] on button "Send Email" at bounding box center [971, 432] width 91 height 35
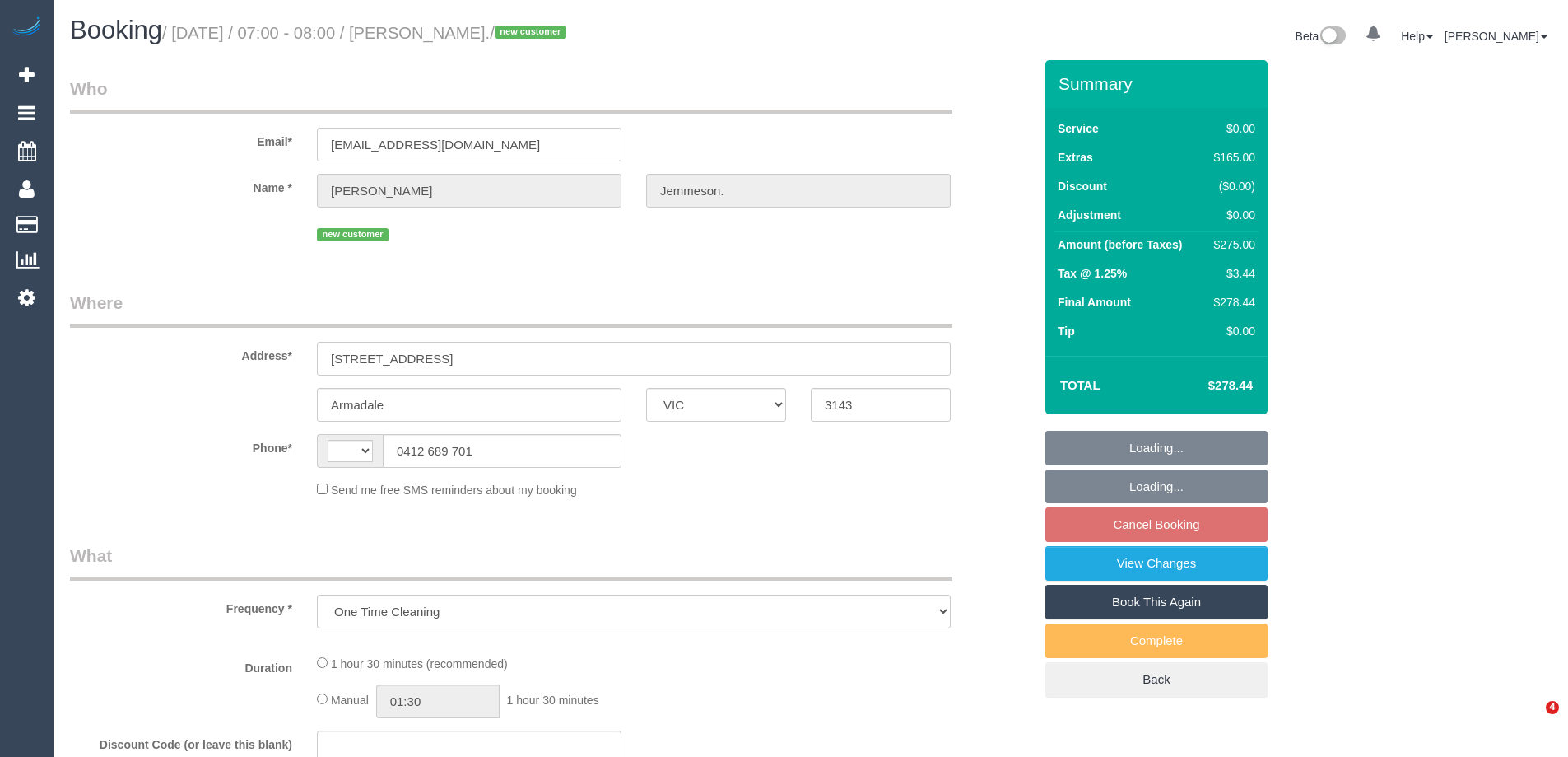
select select "VIC"
select select "string:stripe-pm_1S5yui2GScqysDRVPrVLxTWN"
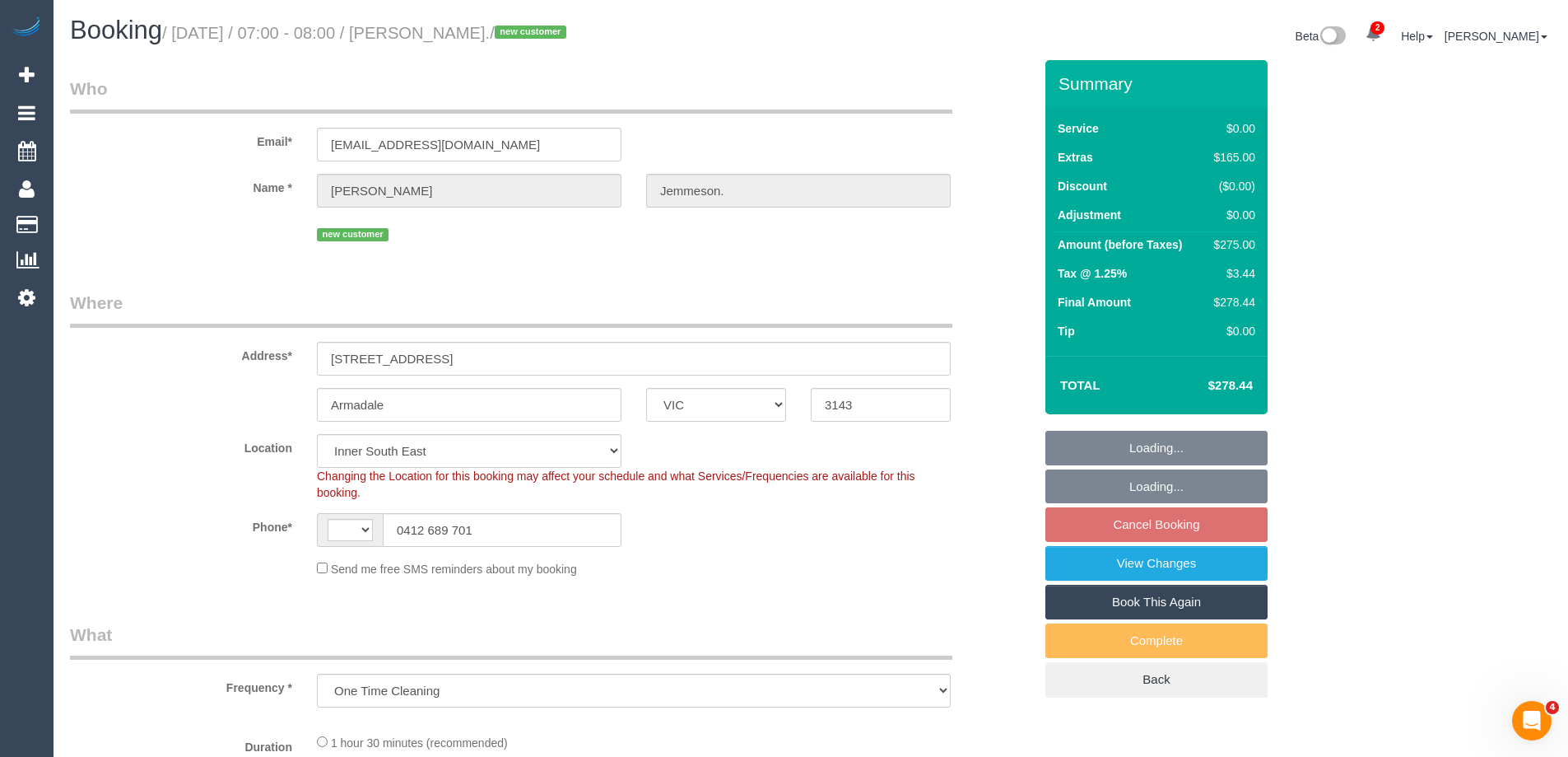
select select "object:577"
select select "string:AU"
select select "spot1"
select select "number:28"
select select "number:14"
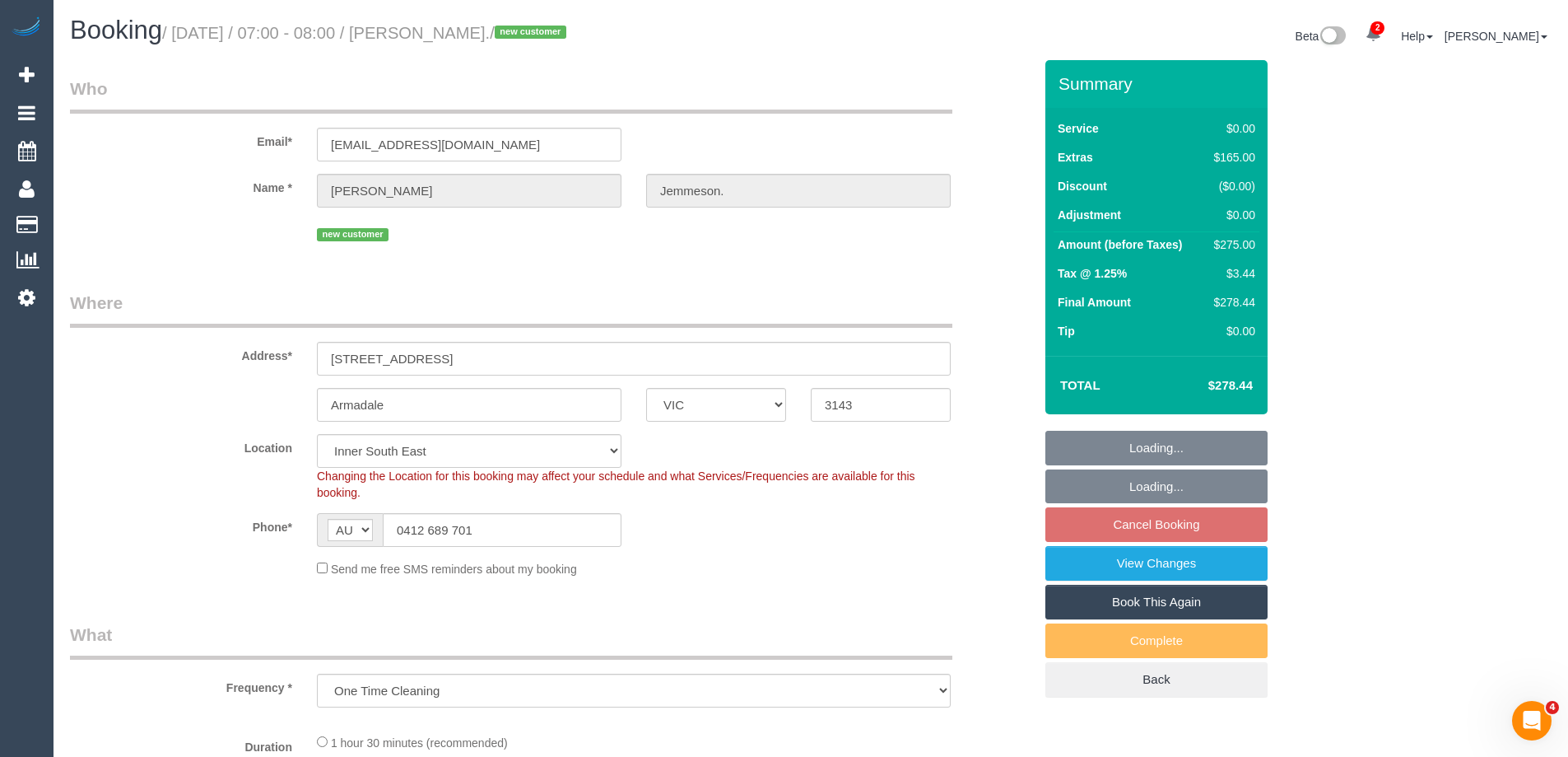
select select "number:18"
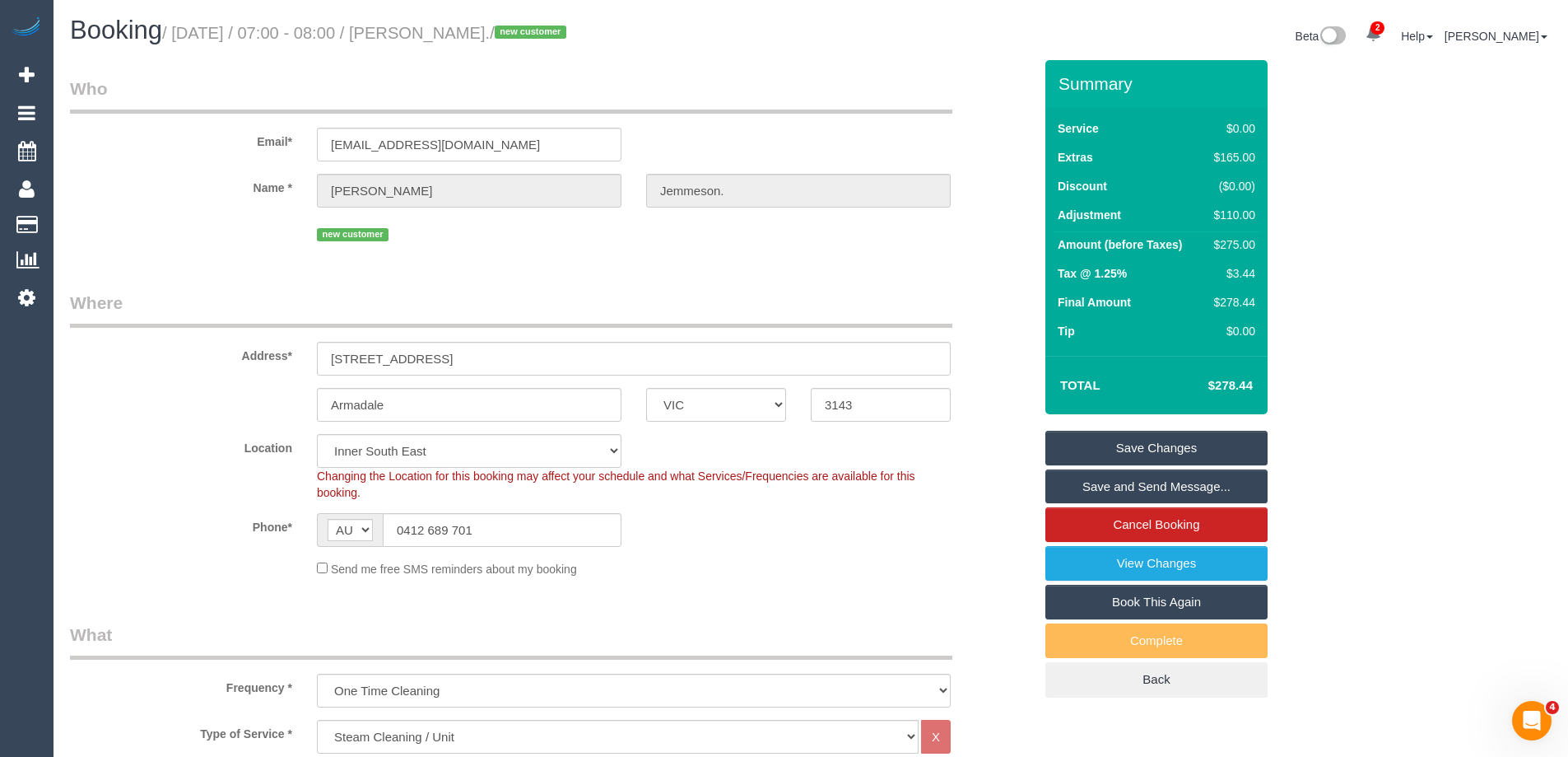
click at [574, 232] on div "new customer" at bounding box center [633, 233] width 634 height 26
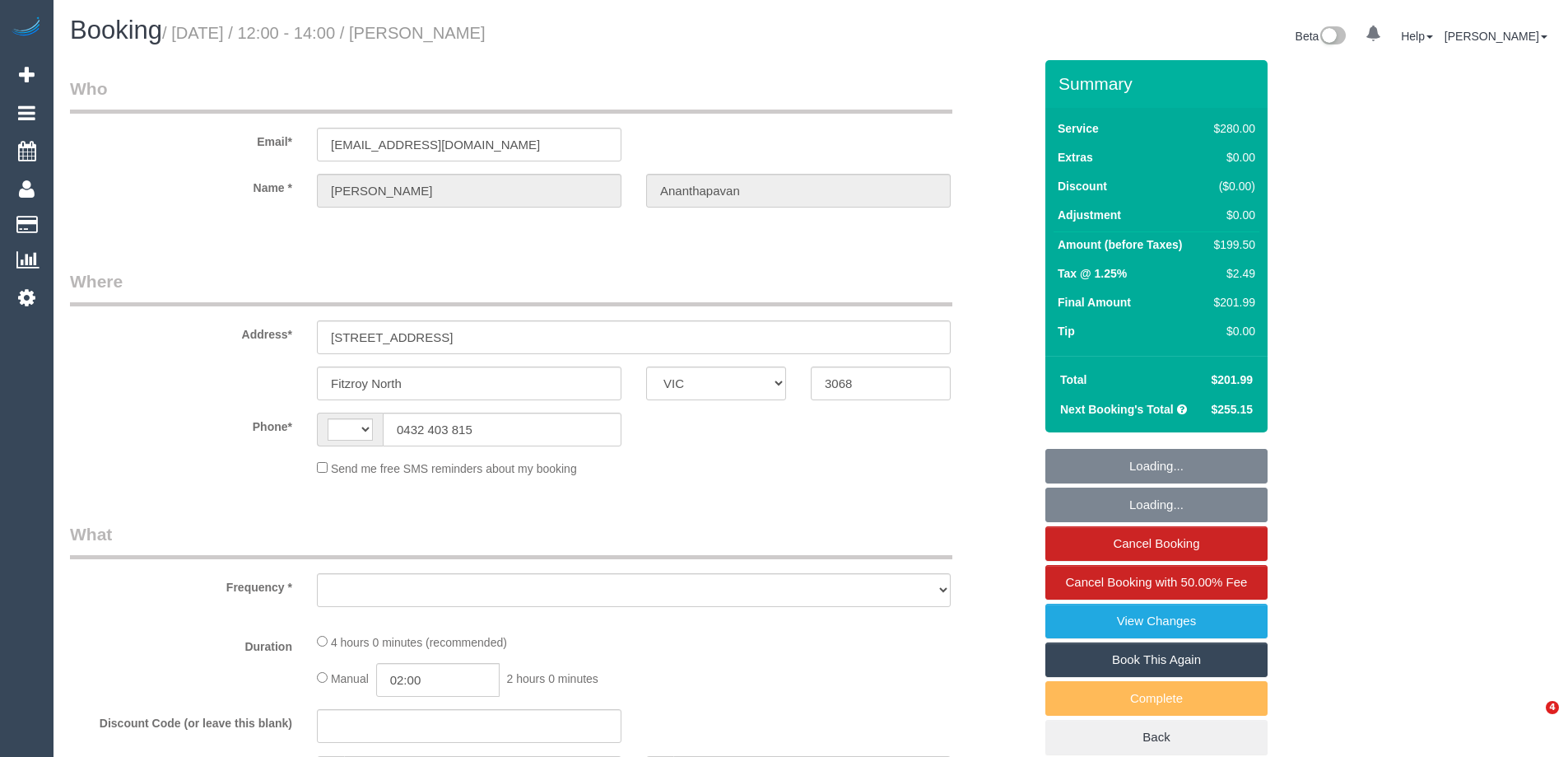
select select "VIC"
select select "string:AU"
select select "object:568"
select select "string:stripe-pm_1QAWV12GScqysDRVOUs2bCDc"
select select "240"
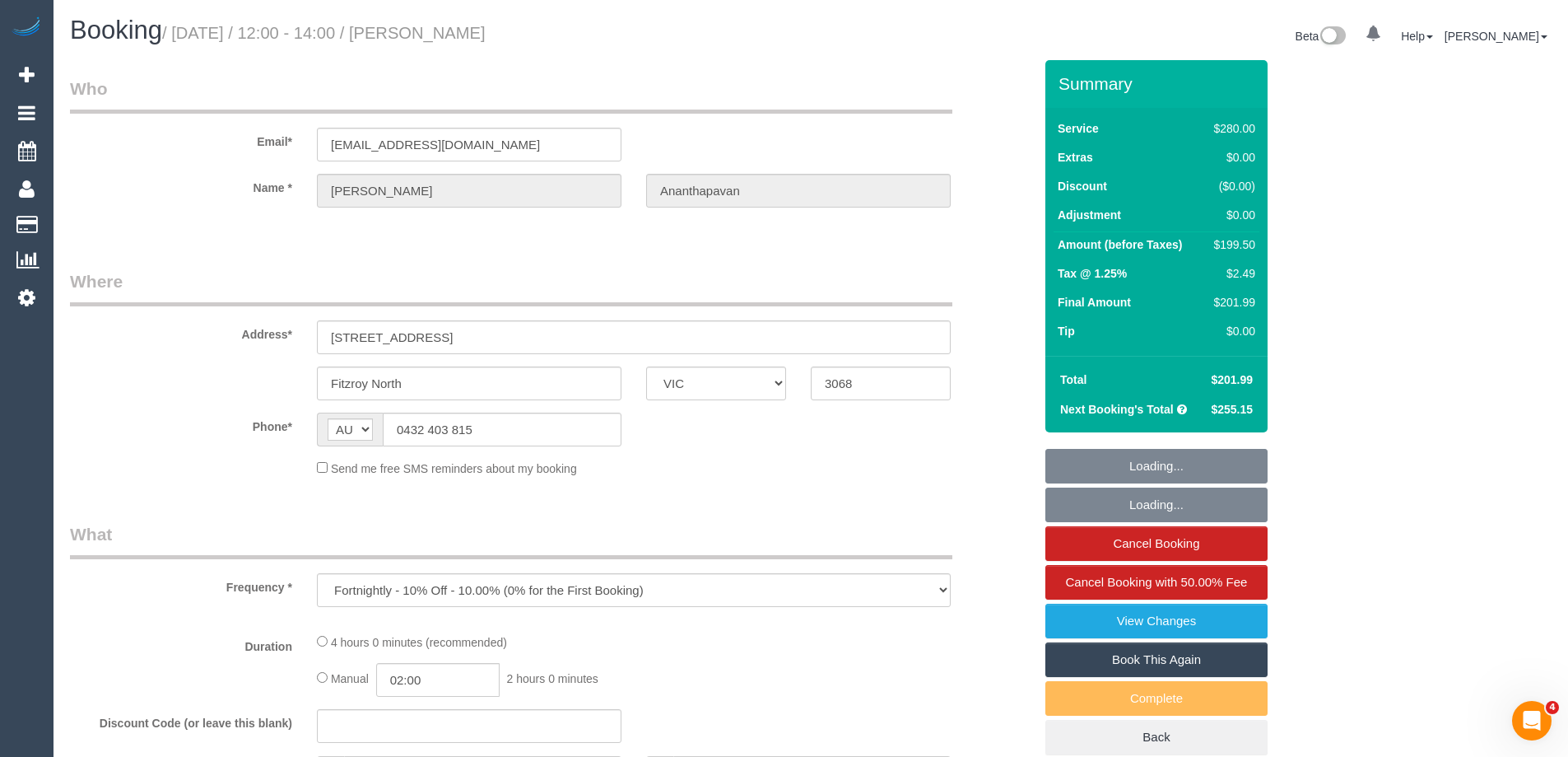
select select "number:28"
select select "number:14"
select select "number:19"
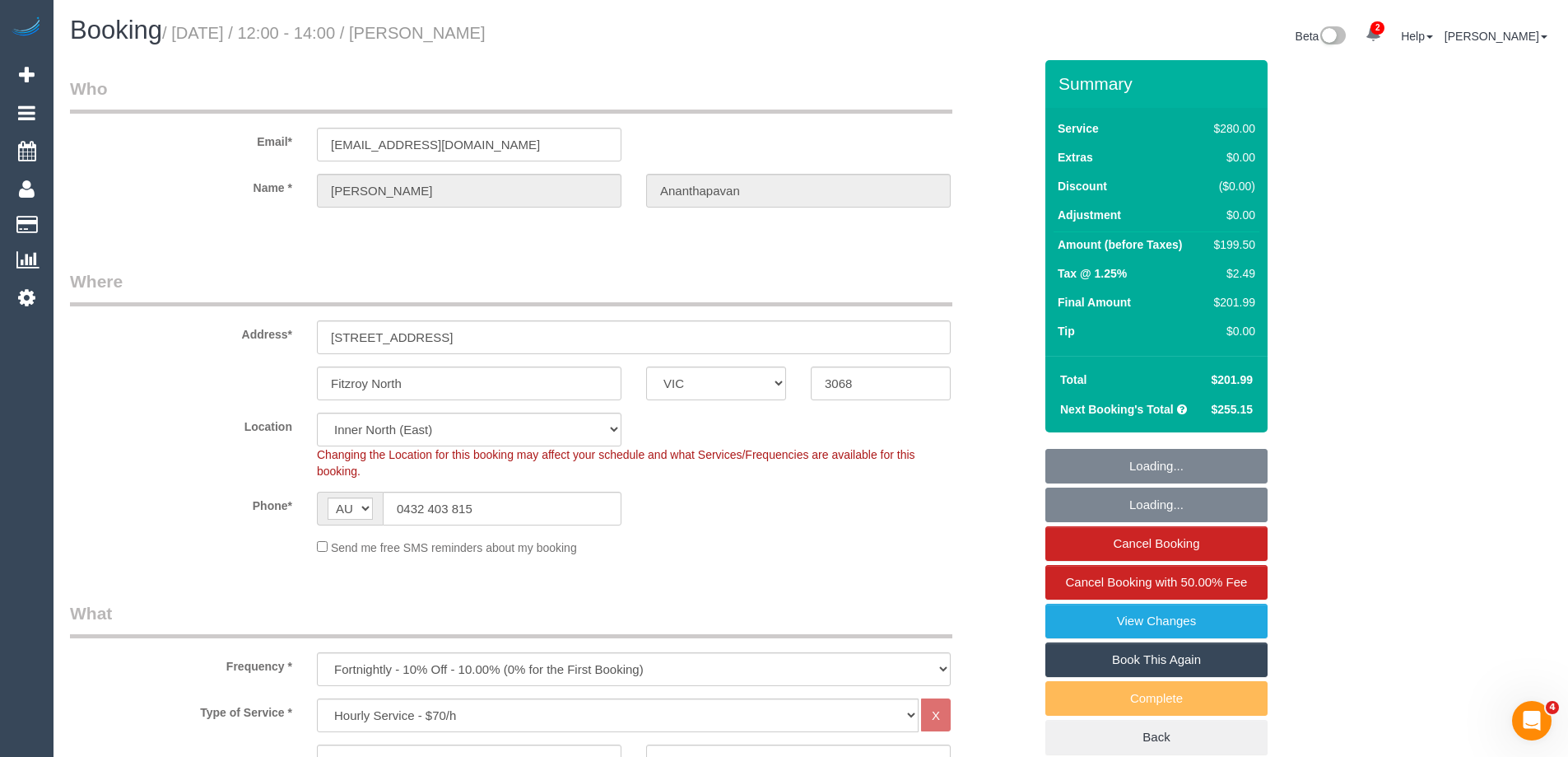
select select "object:1738"
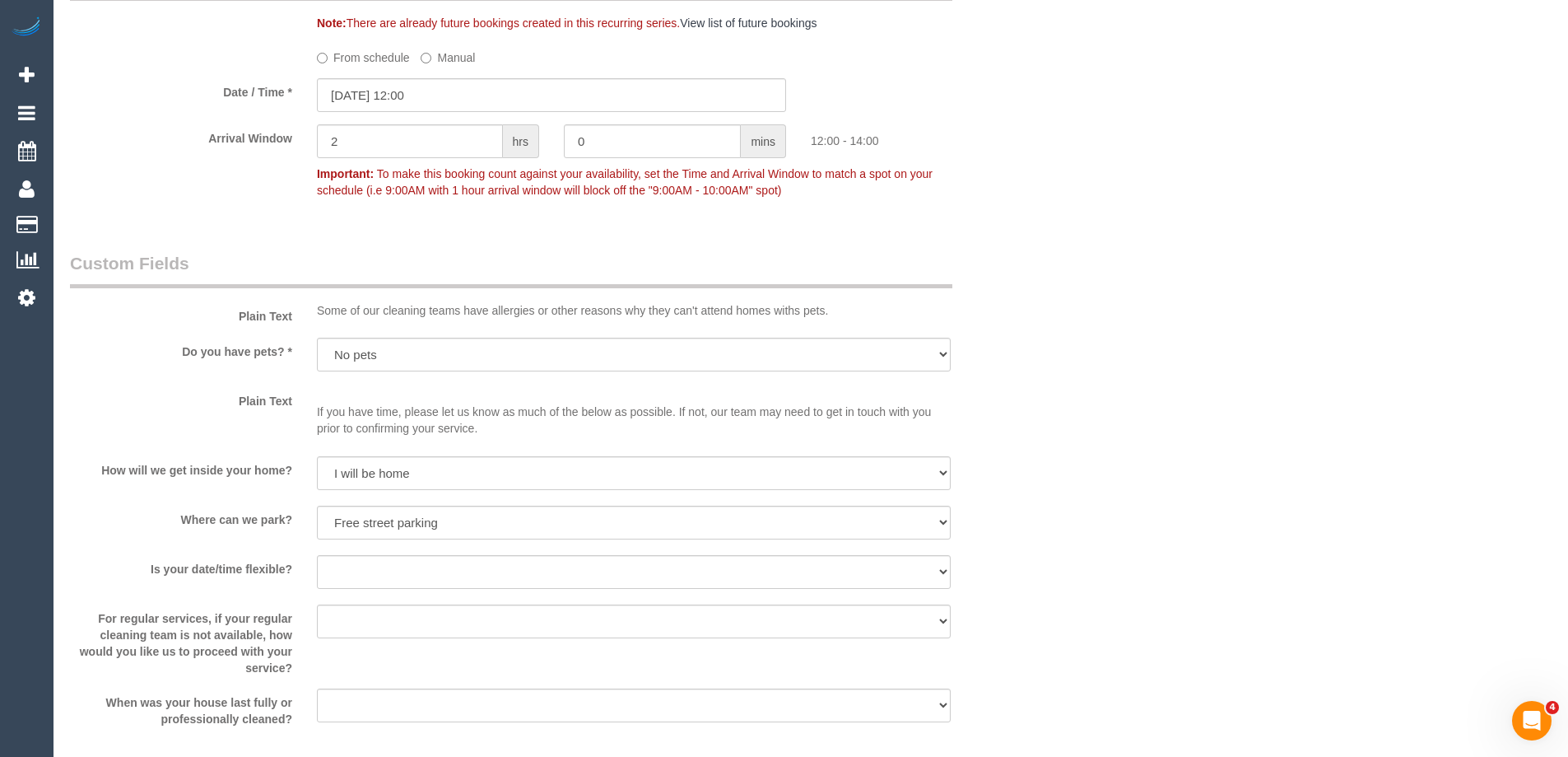
scroll to position [1811, 0]
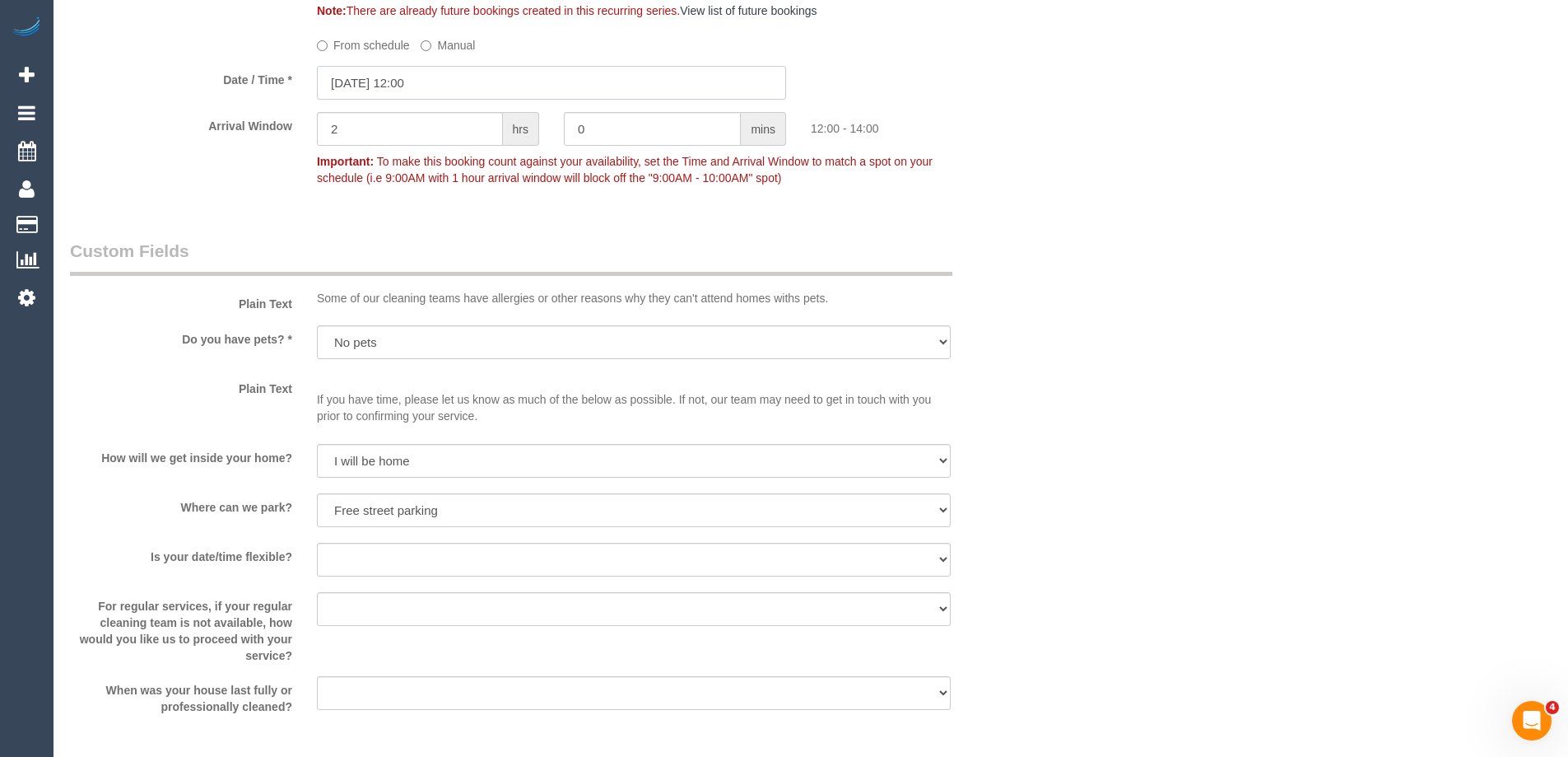
click at [389, 77] on input "[DATE] 12:00" at bounding box center [551, 82] width 469 height 34
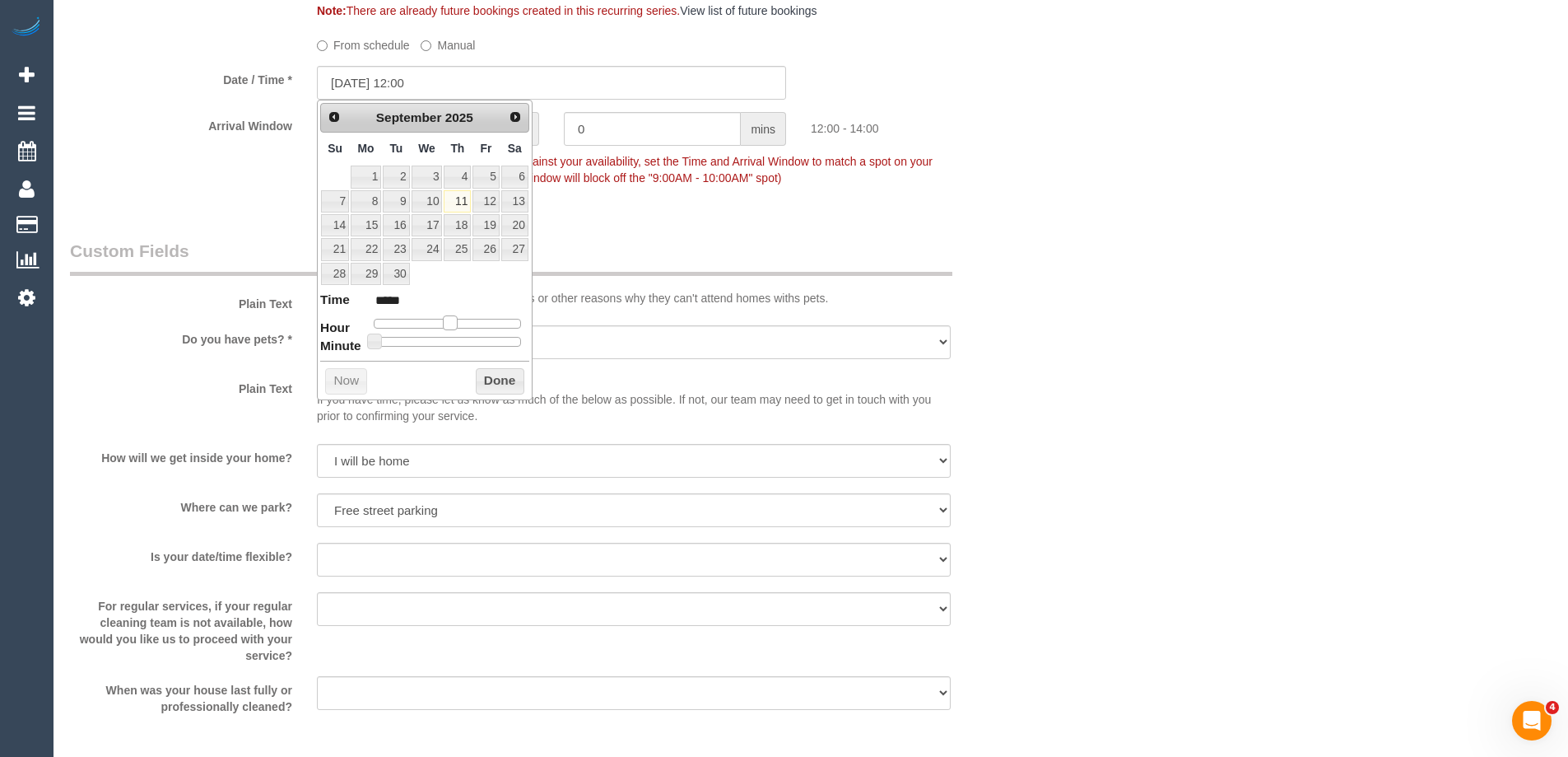
type input "[DATE] 13:00"
type input "*****"
click at [456, 322] on span at bounding box center [456, 323] width 15 height 15
click at [485, 200] on link "12" at bounding box center [485, 201] width 27 height 22
type input "[DATE] 13:00"
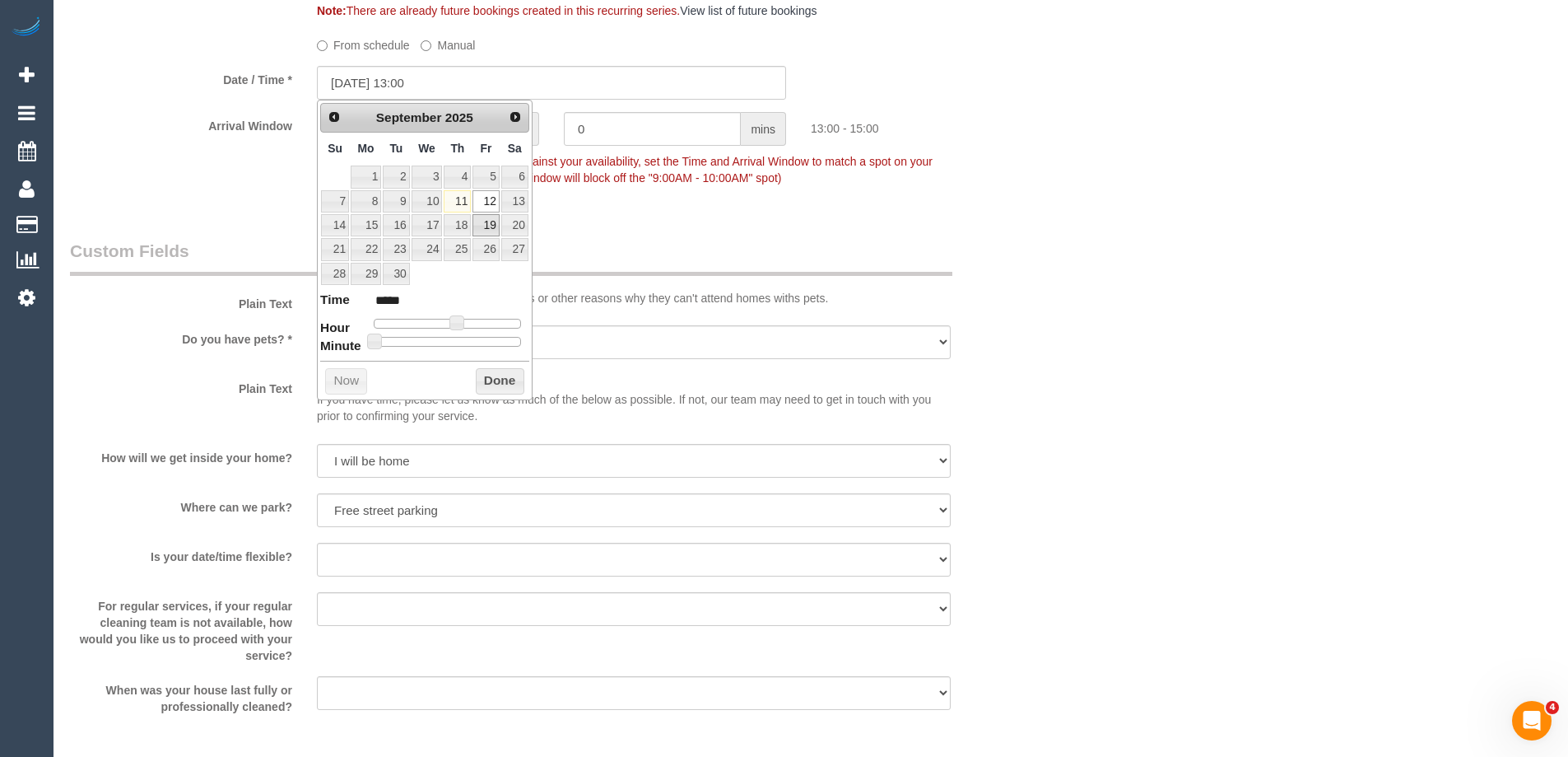
click at [498, 381] on button "Done" at bounding box center [499, 381] width 48 height 27
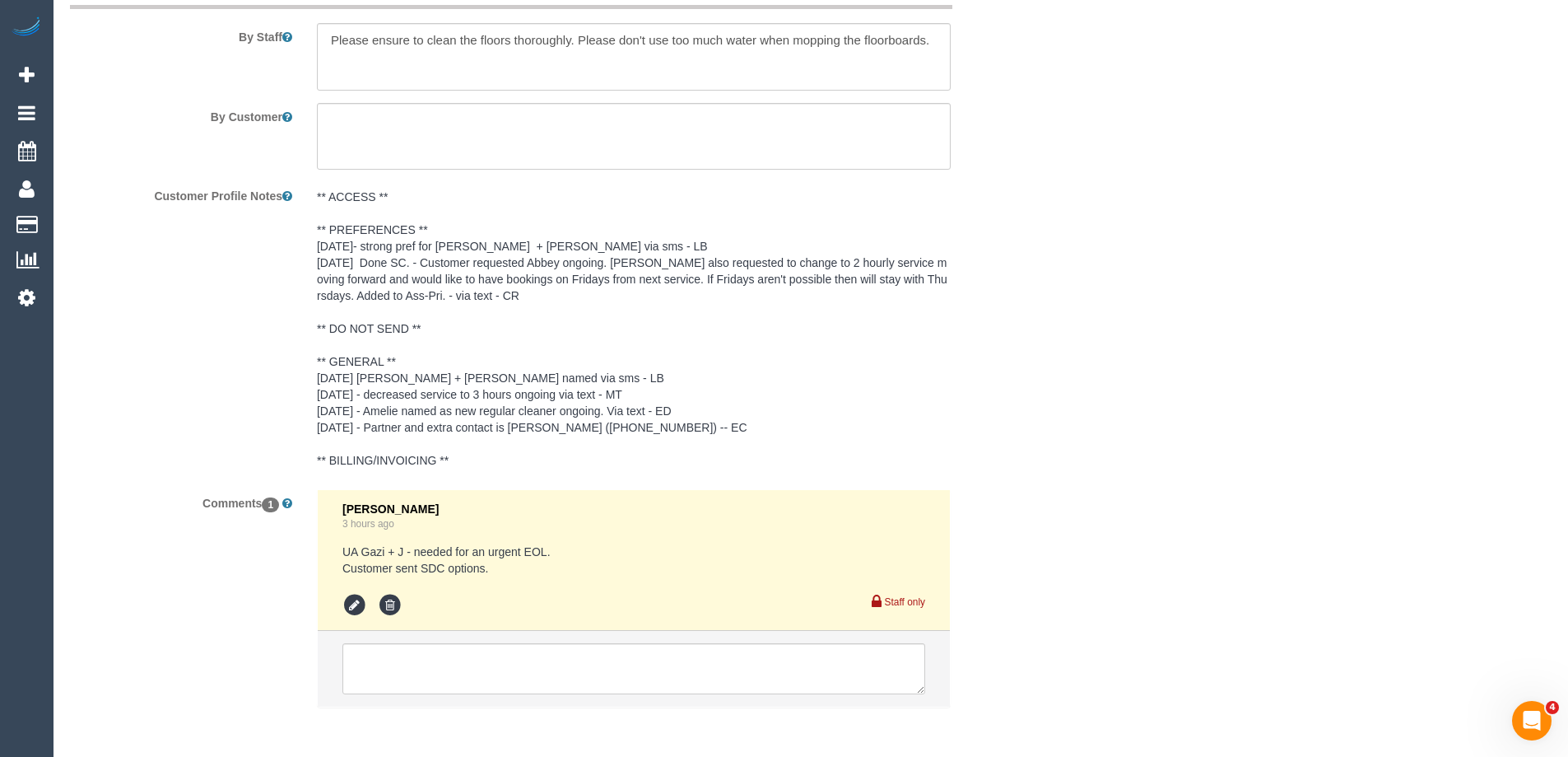
scroll to position [2893, 0]
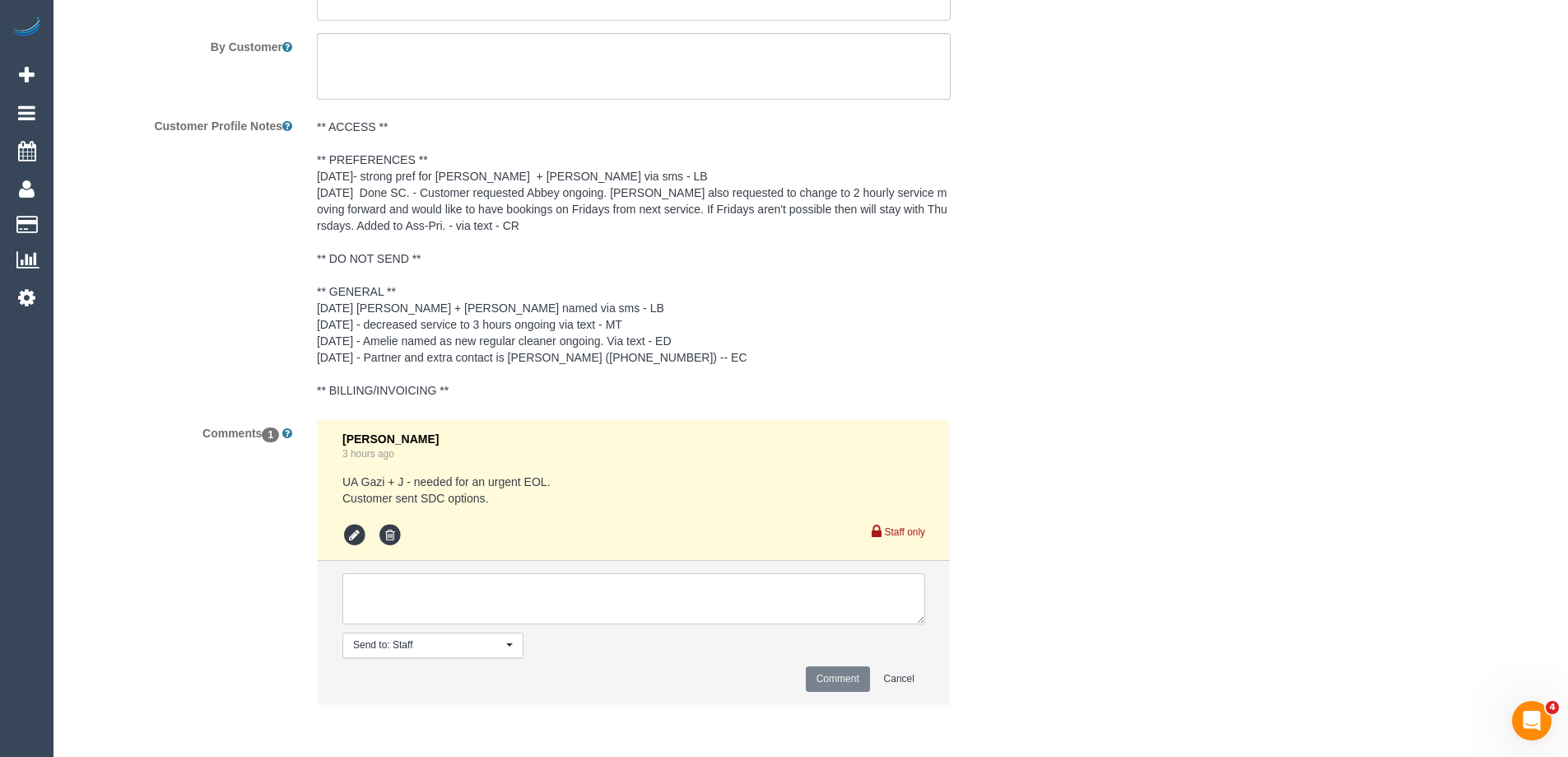
click at [377, 589] on textarea at bounding box center [633, 599] width 583 height 51
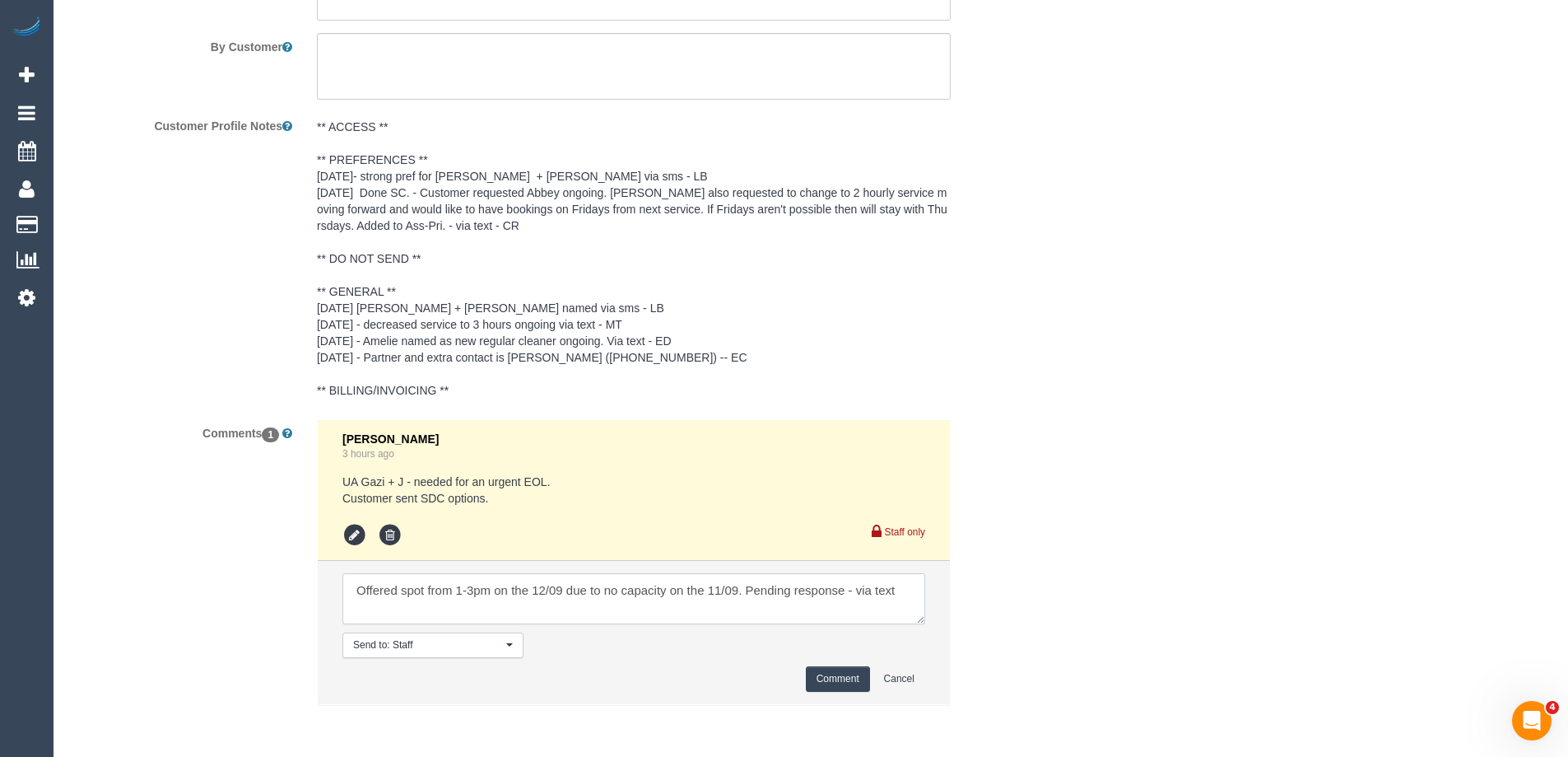
type textarea "Offered spot from 1-3pm on the 12/09 due to no capacity on the 11/09. Pending r…"
click at [828, 687] on button "Comment" at bounding box center [838, 679] width 64 height 26
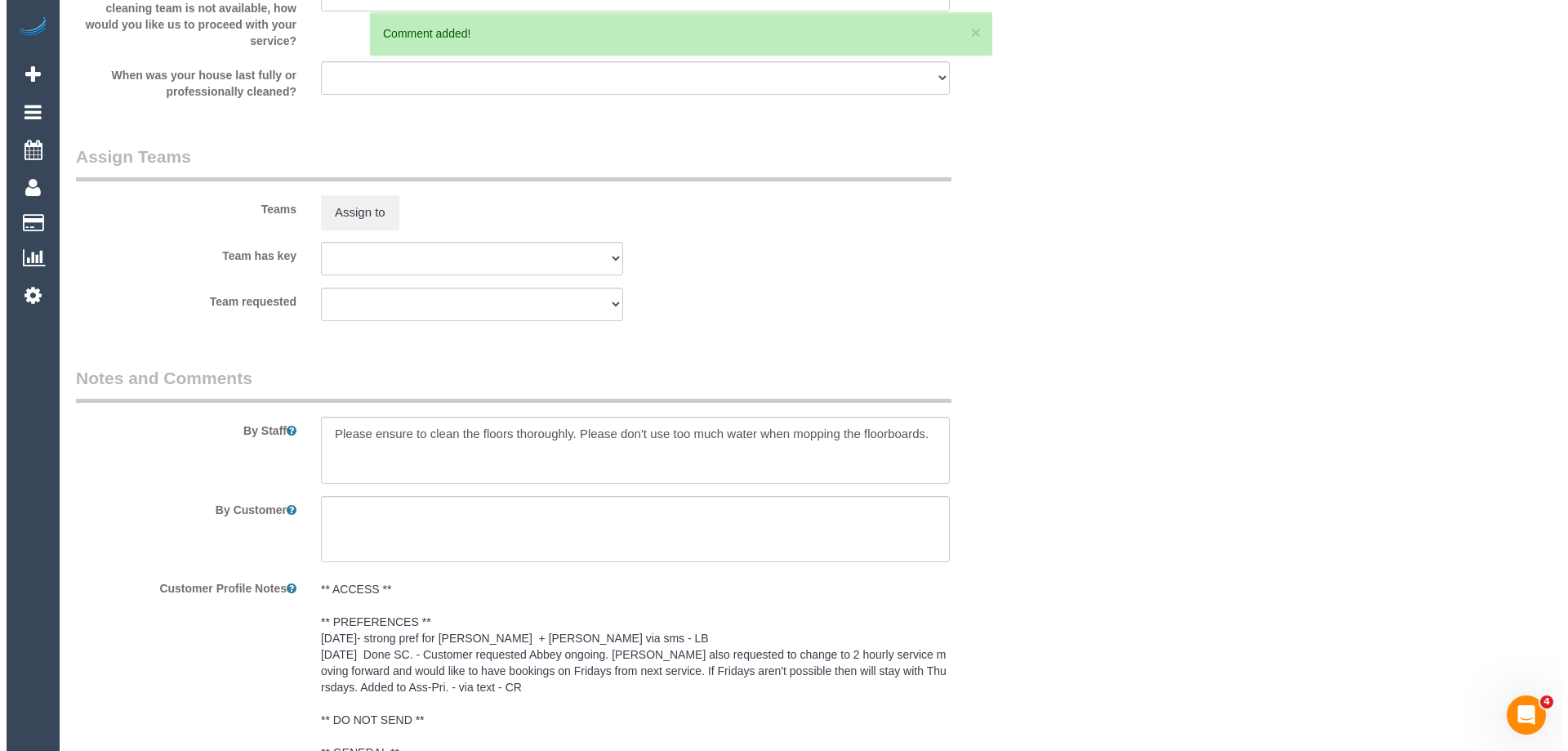
scroll to position [2379, 0]
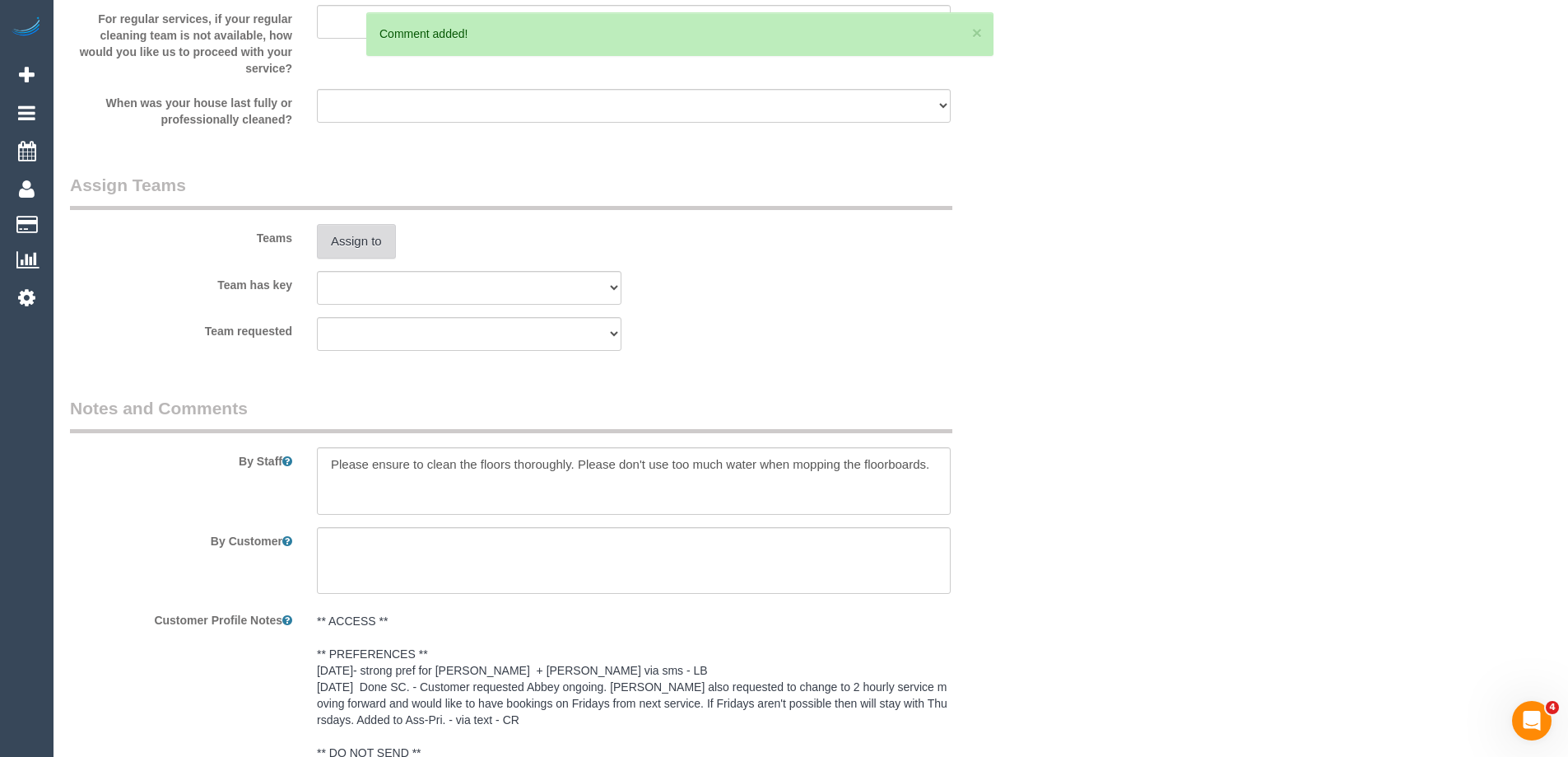
click at [366, 250] on button "Assign to" at bounding box center [356, 242] width 79 height 35
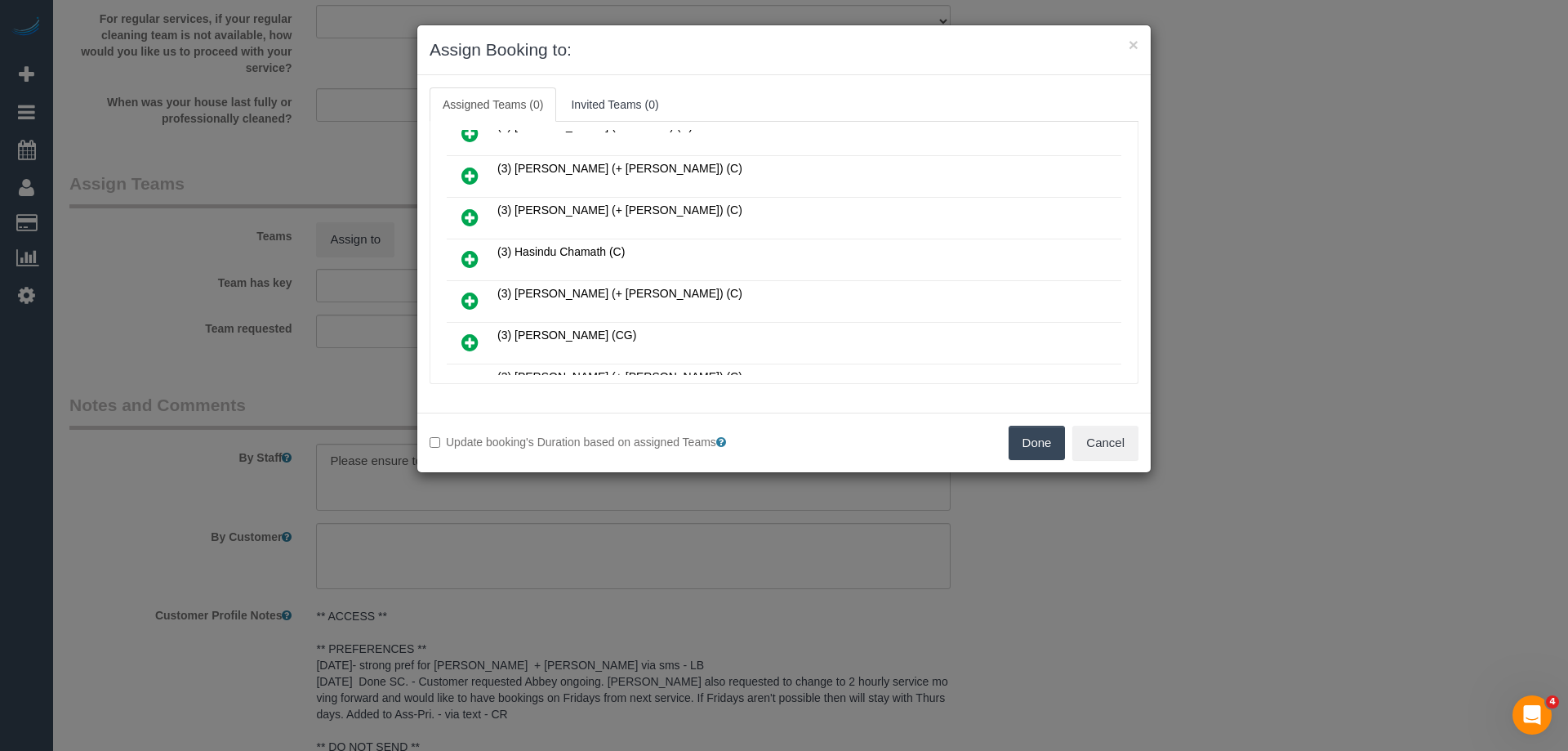
click at [472, 212] on icon at bounding box center [469, 217] width 17 height 20
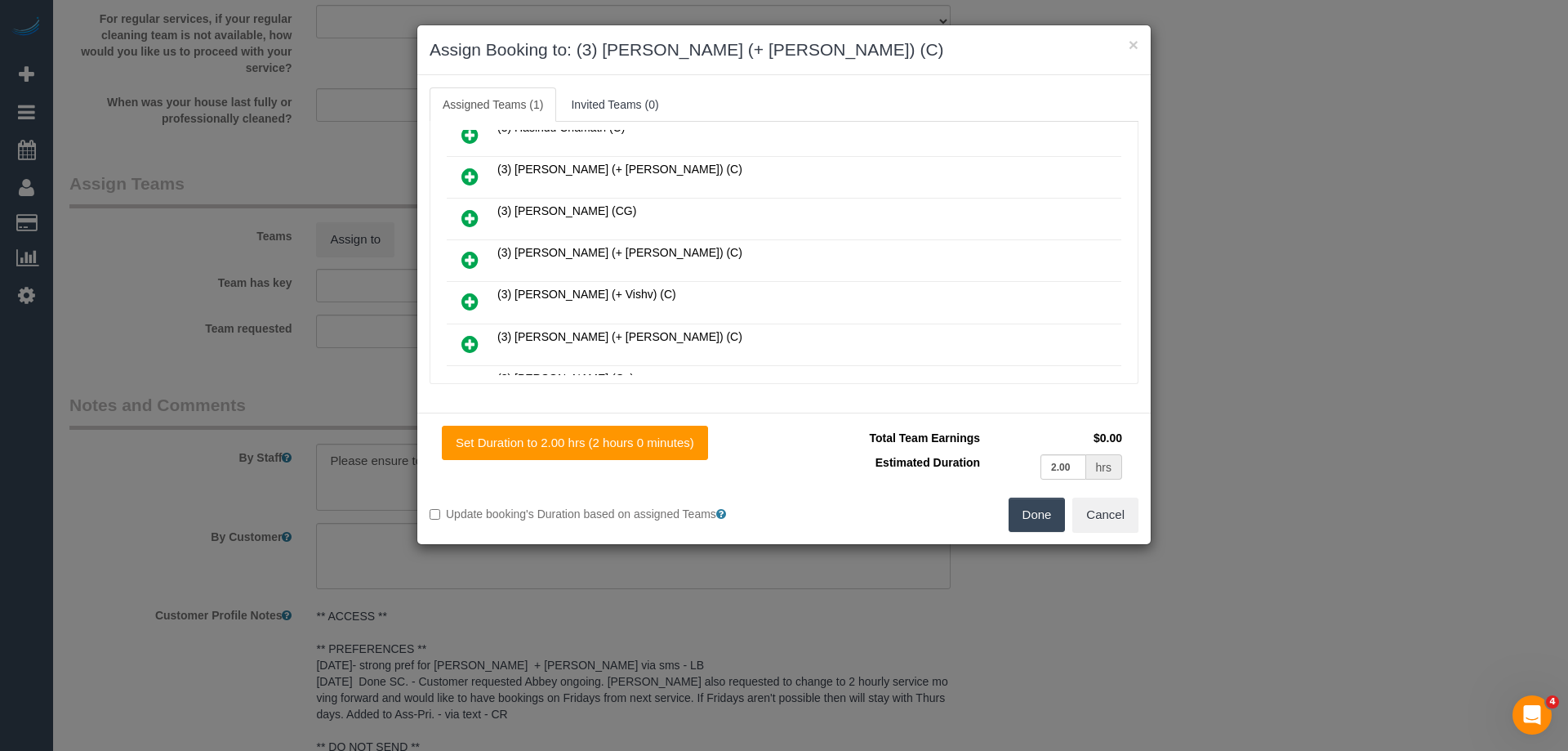
click at [475, 256] on icon at bounding box center [469, 260] width 17 height 20
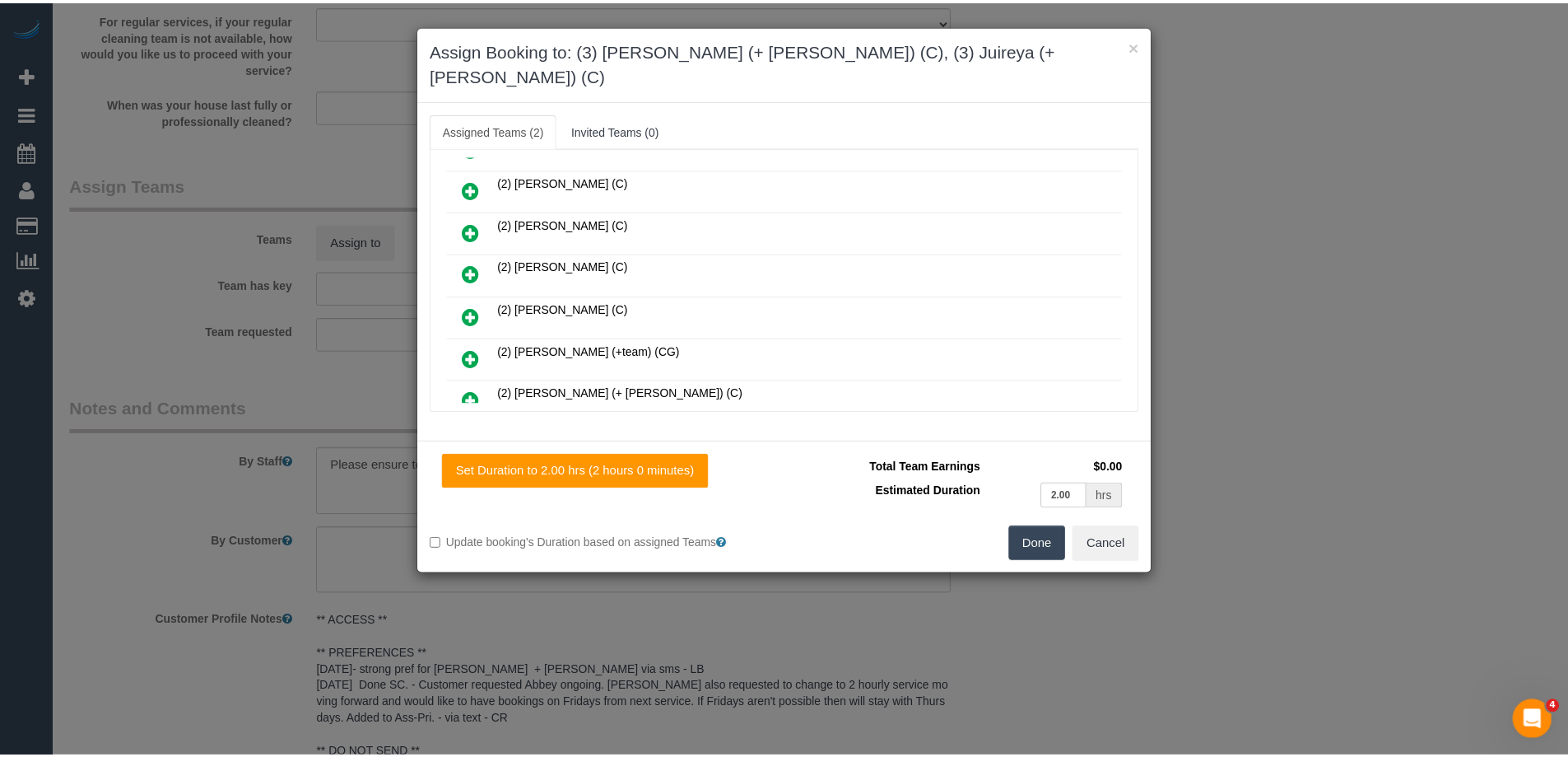
scroll to position [0, 0]
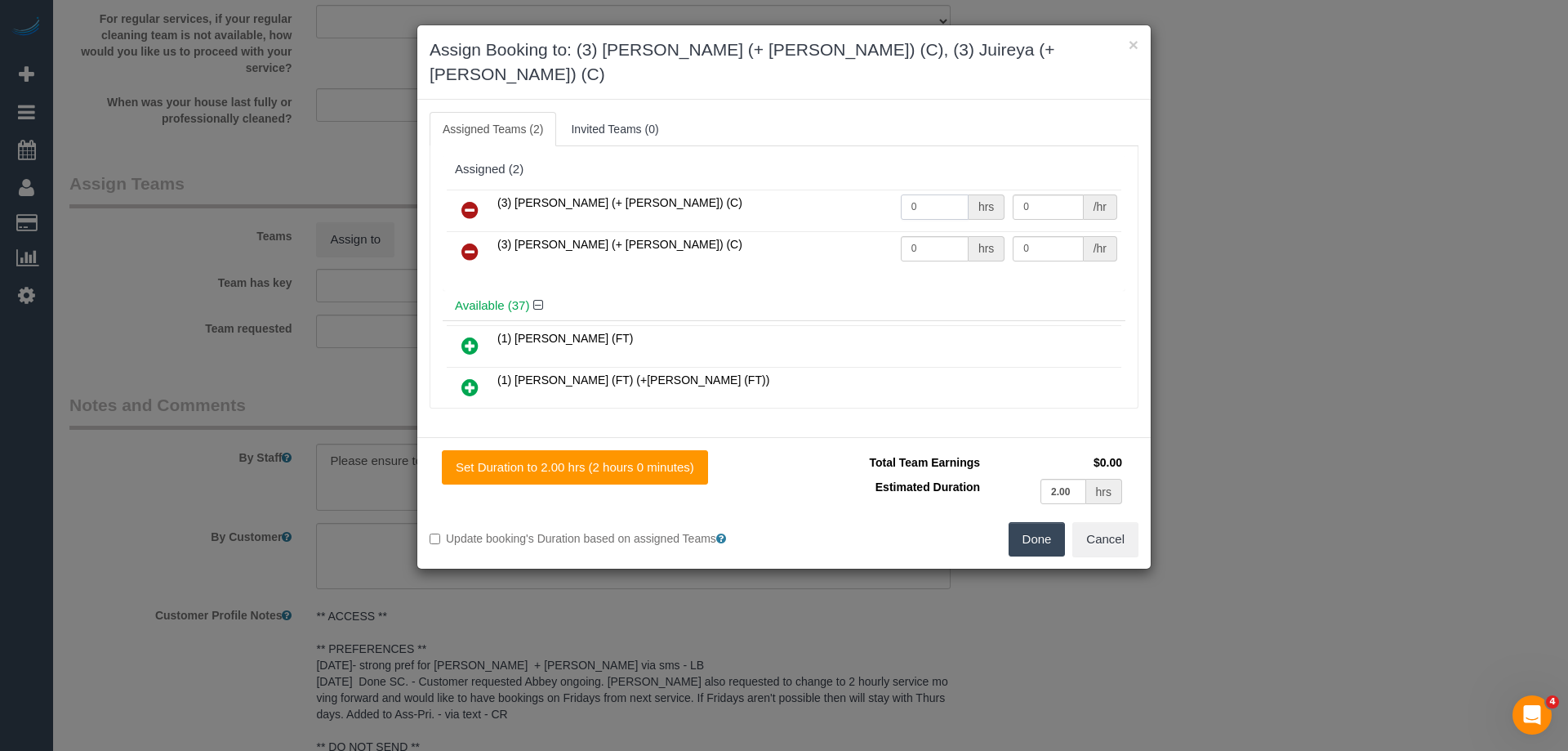
click at [848, 190] on tr "(3) [PERSON_NAME] (+ [PERSON_NAME]) (C) 0 hrs 0 /hr" at bounding box center [784, 211] width 675 height 42
type input "2"
drag, startPoint x: 925, startPoint y: 218, endPoint x: 890, endPoint y: 219, distance: 35.0
click at [859, 232] on tr "(3) [PERSON_NAME] (+ [PERSON_NAME]) (C) 0 hrs 0 /hr" at bounding box center [784, 252] width 675 height 42
type input "2"
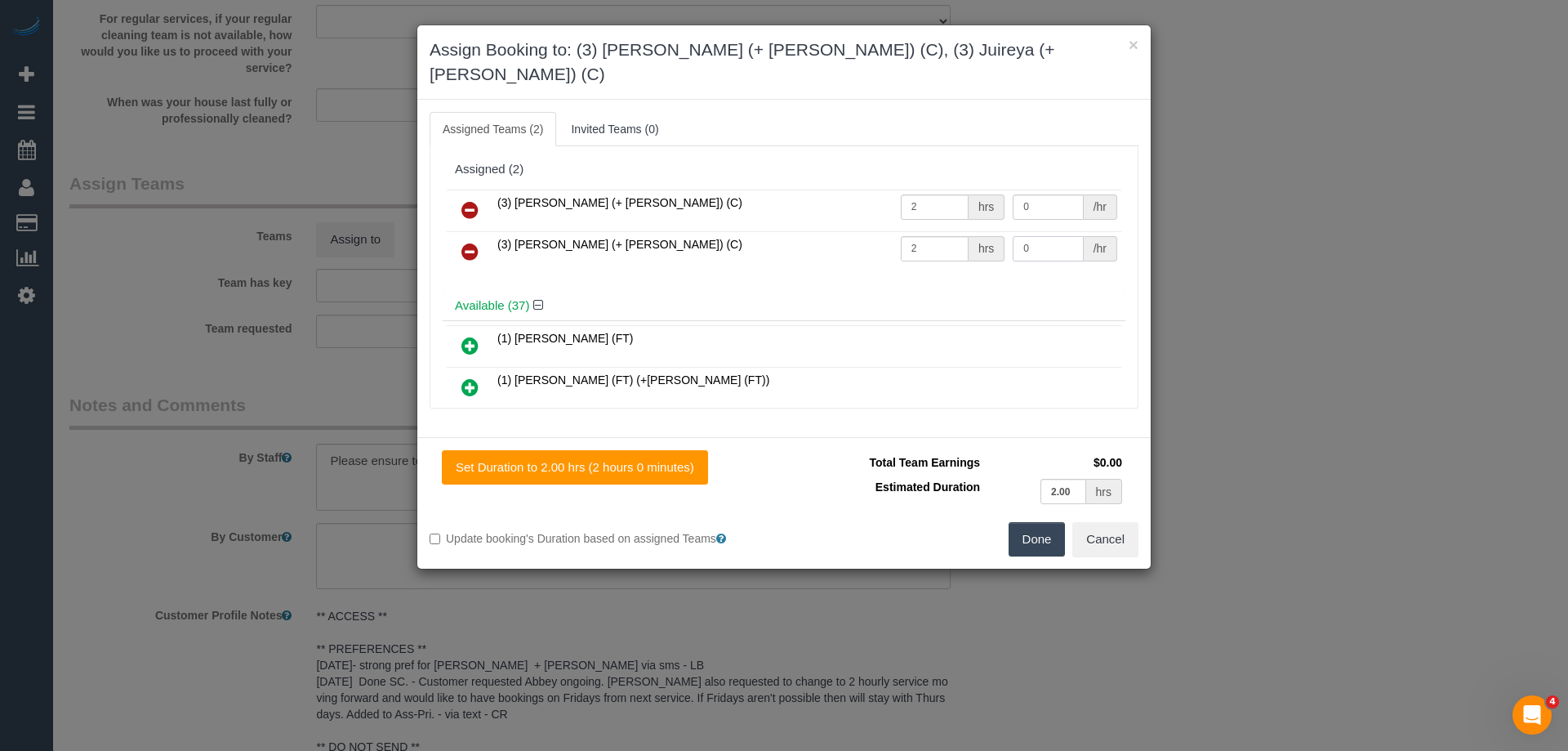
drag, startPoint x: 1027, startPoint y: 224, endPoint x: 947, endPoint y: 211, distance: 81.0
click at [958, 232] on tr "(3) [PERSON_NAME] (+ [PERSON_NAME]) (C) 2 hrs 0 /hr" at bounding box center [784, 252] width 675 height 42
type input "35"
drag, startPoint x: 1009, startPoint y: 188, endPoint x: 942, endPoint y: 175, distance: 68.2
click at [956, 190] on tr "(3) [PERSON_NAME] (+ [PERSON_NAME]) (C) 2 hrs 0 /hr" at bounding box center [784, 211] width 675 height 42
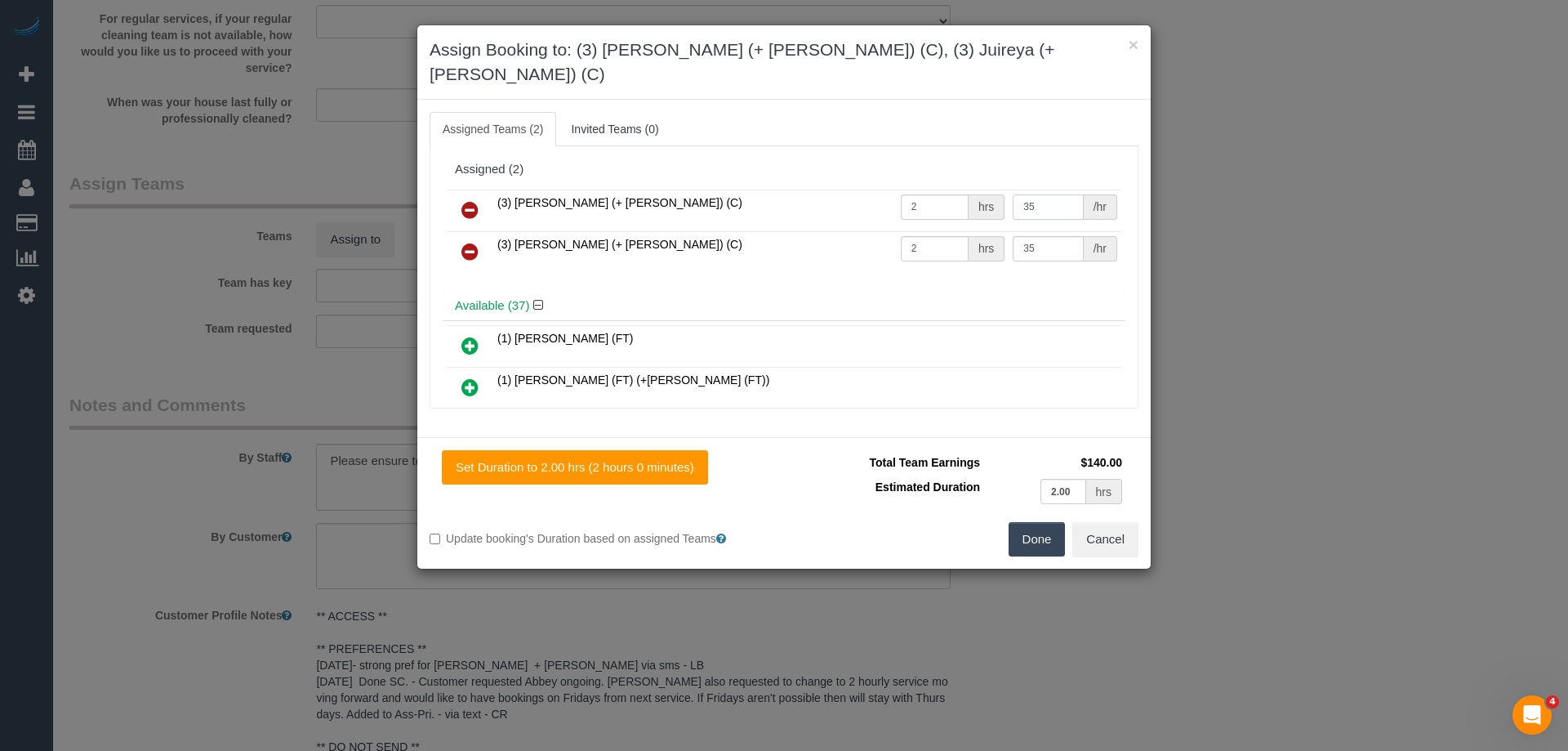
type input "35"
click at [1031, 522] on button "Done" at bounding box center [1037, 539] width 57 height 35
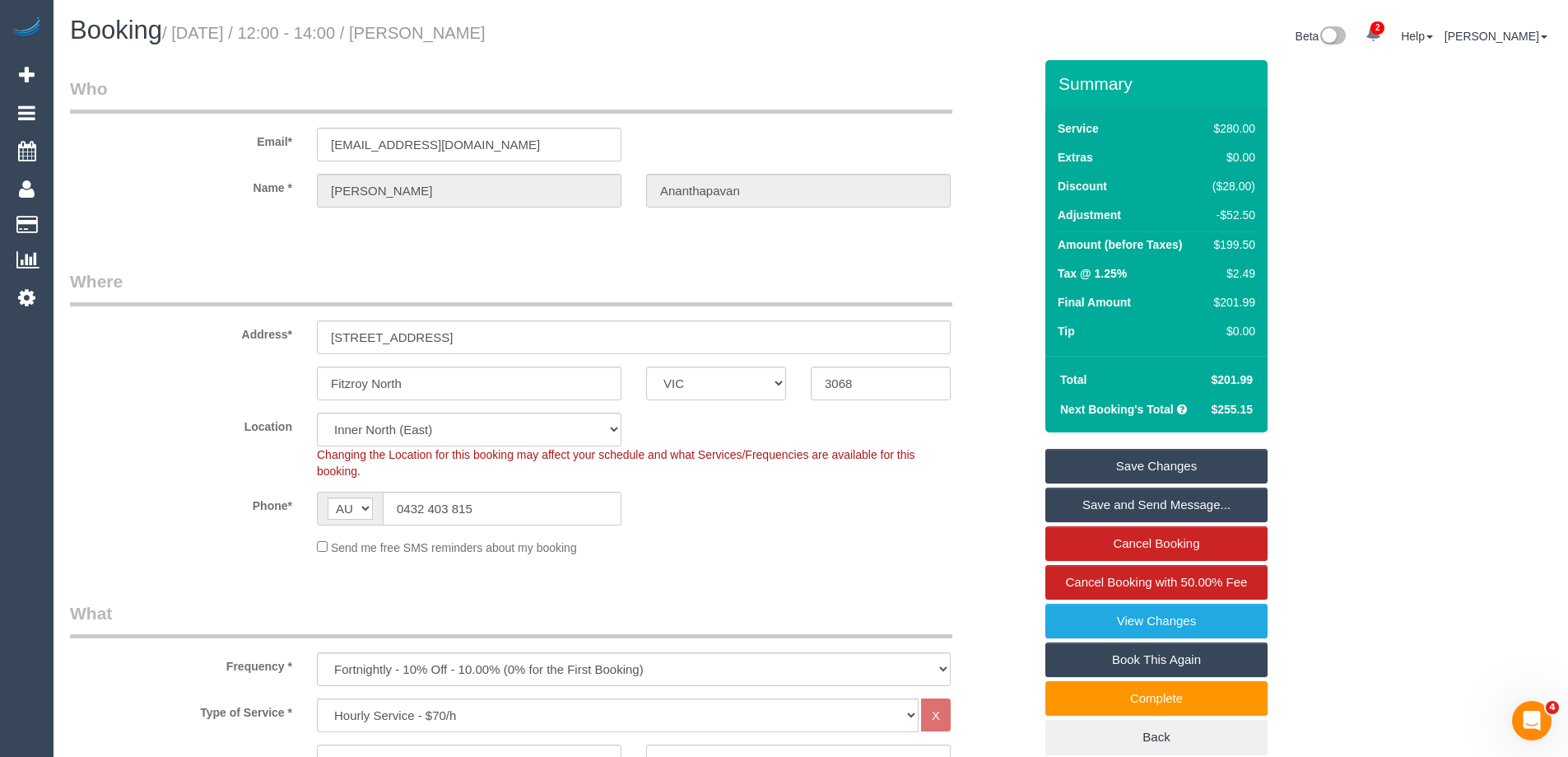
drag, startPoint x: 610, startPoint y: 31, endPoint x: 453, endPoint y: 37, distance: 157.1
click at [453, 37] on h1 "Booking / [DATE] / 12:00 - 14:00 / [PERSON_NAME]" at bounding box center [434, 30] width 728 height 28
copy small "[PERSON_NAME]"
click at [1097, 468] on link "Save Changes" at bounding box center [1155, 466] width 222 height 35
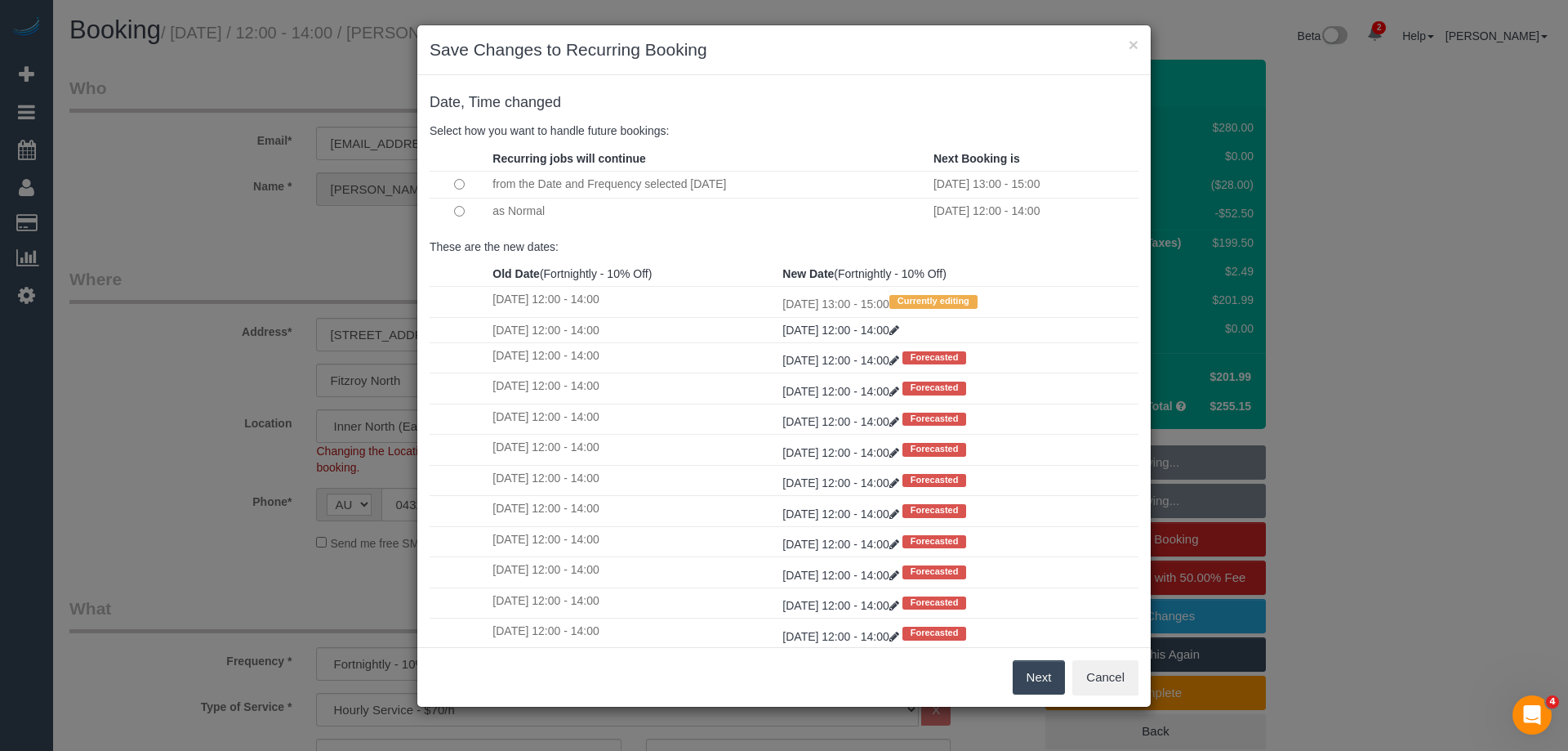
click at [1039, 677] on button "Next" at bounding box center [1039, 677] width 53 height 35
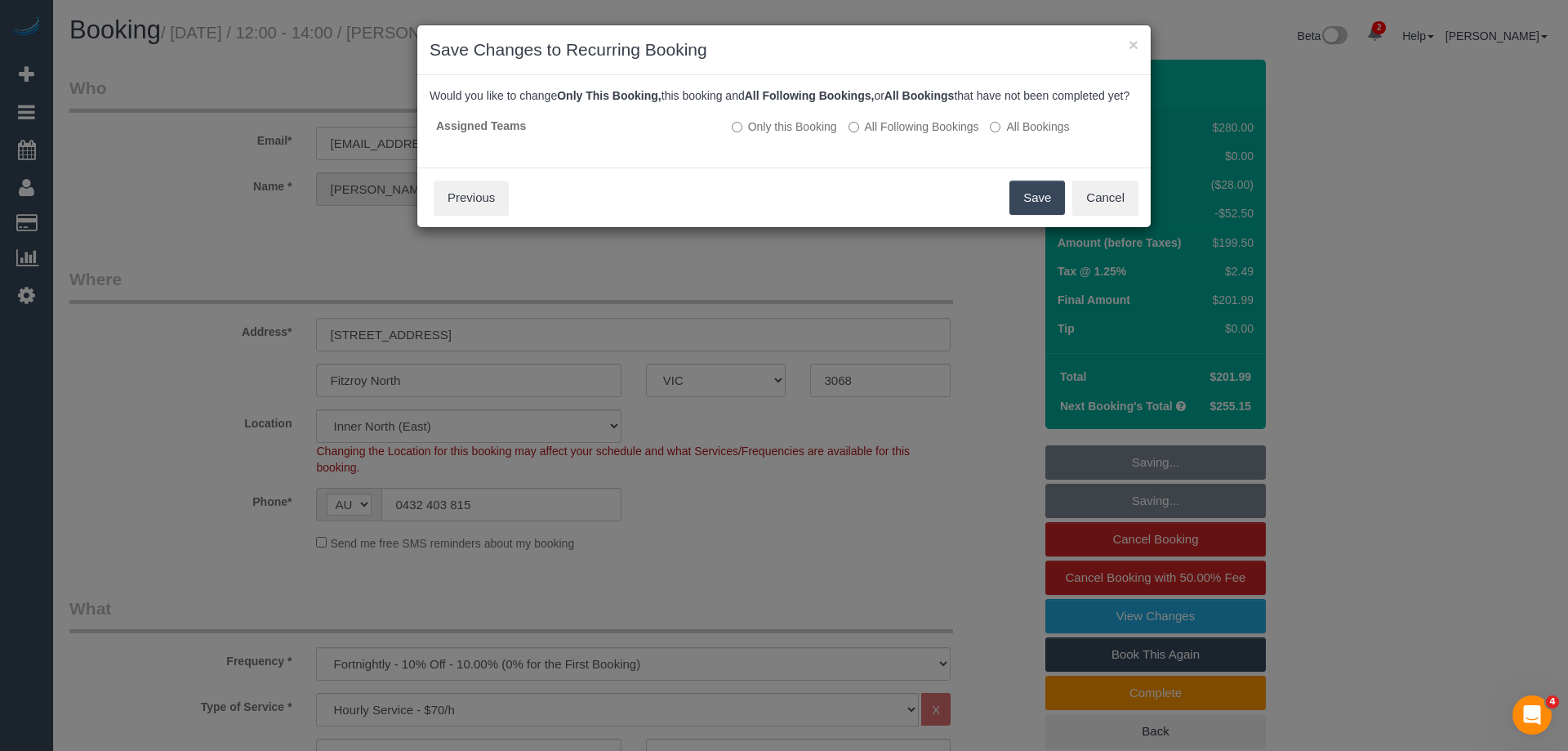
click at [1034, 212] on button "Save" at bounding box center [1037, 198] width 55 height 35
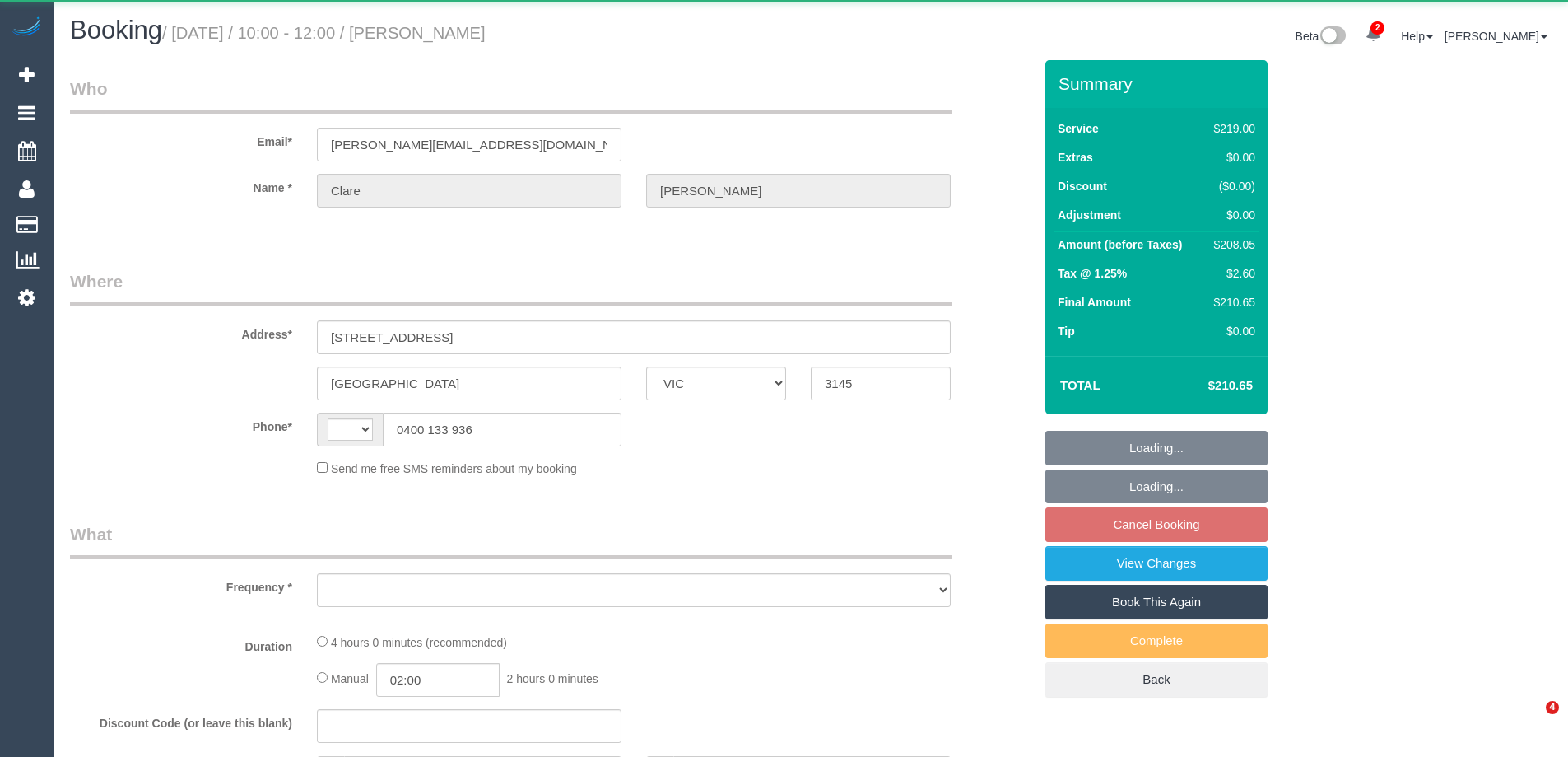
select select "VIC"
select select "string:AU"
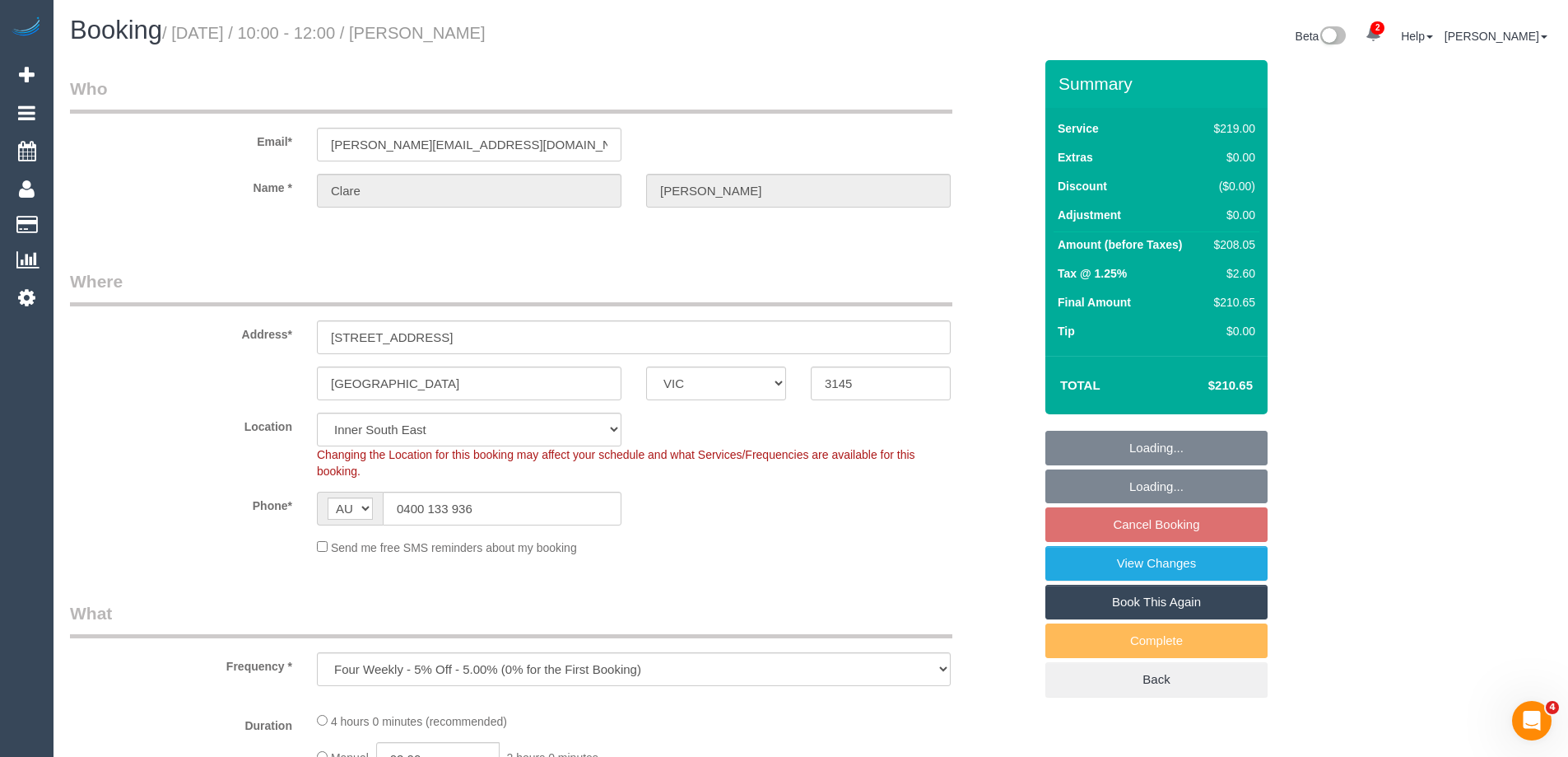
select select "object:799"
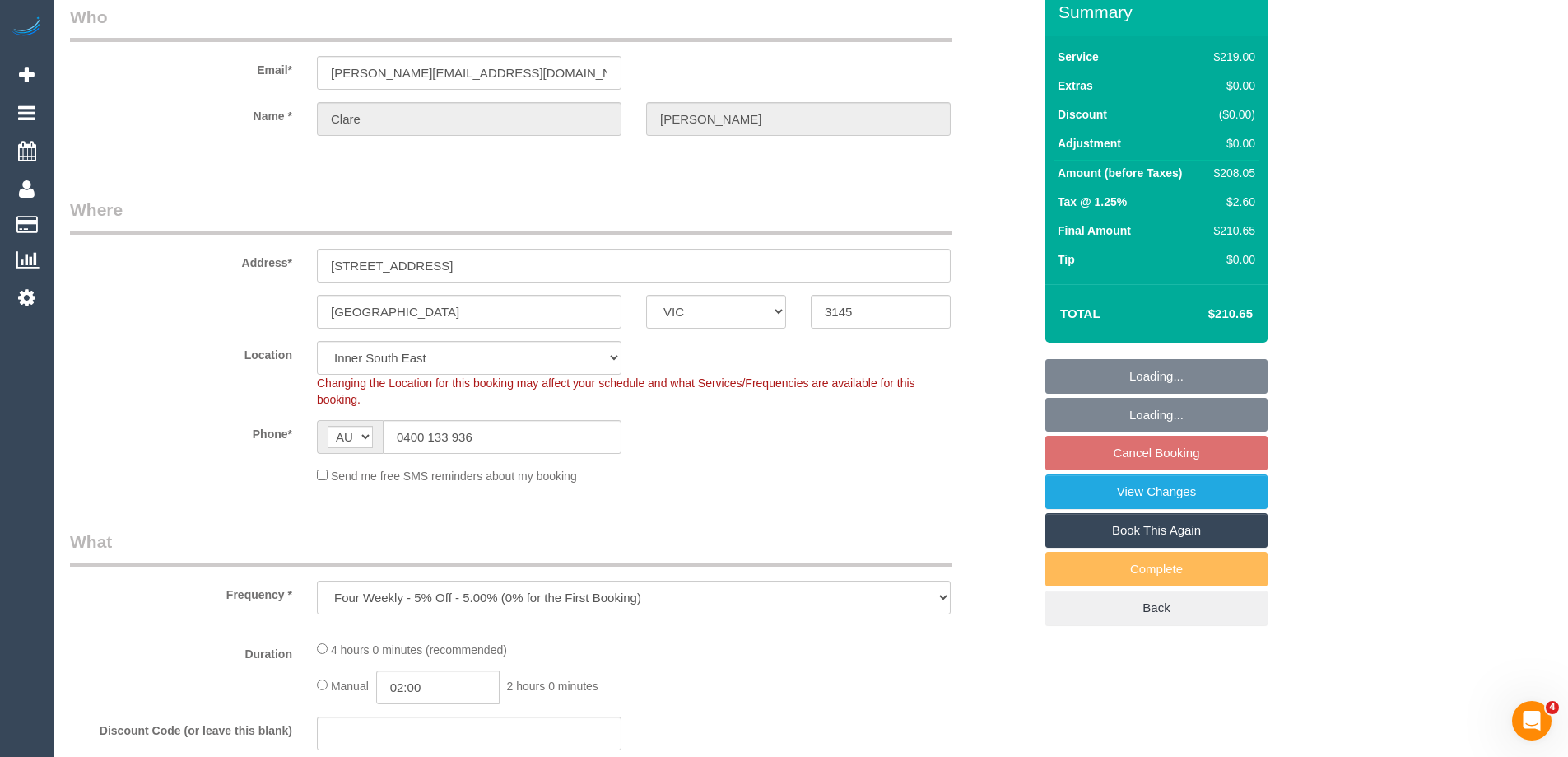
select select "string:stripe-pm_1P2gkZ2GScqysDRVxP0ko0gA"
select select "number:27"
select select "number:14"
select select "number:18"
select select "number:22"
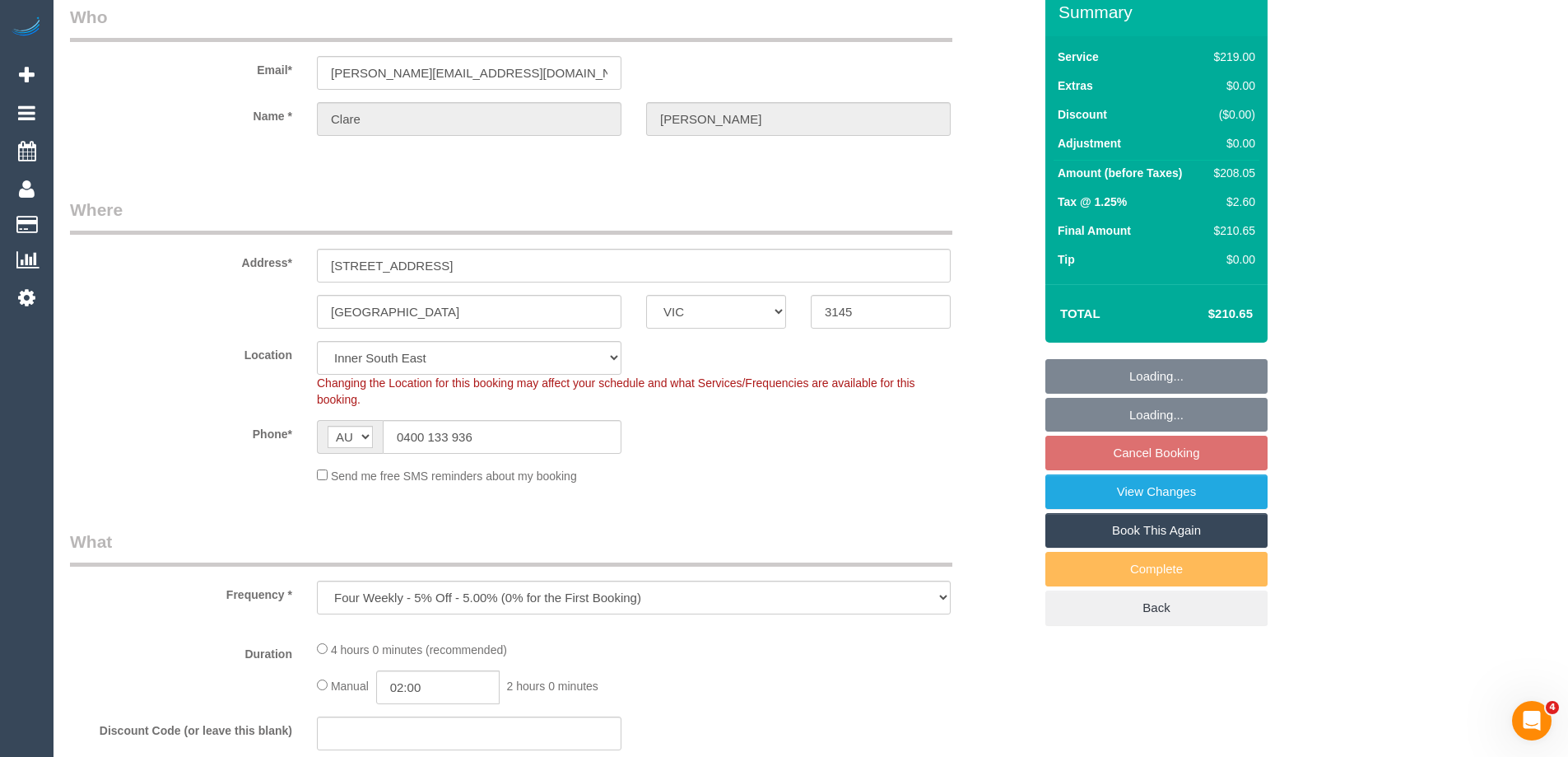
select select "number:34"
select select "number:12"
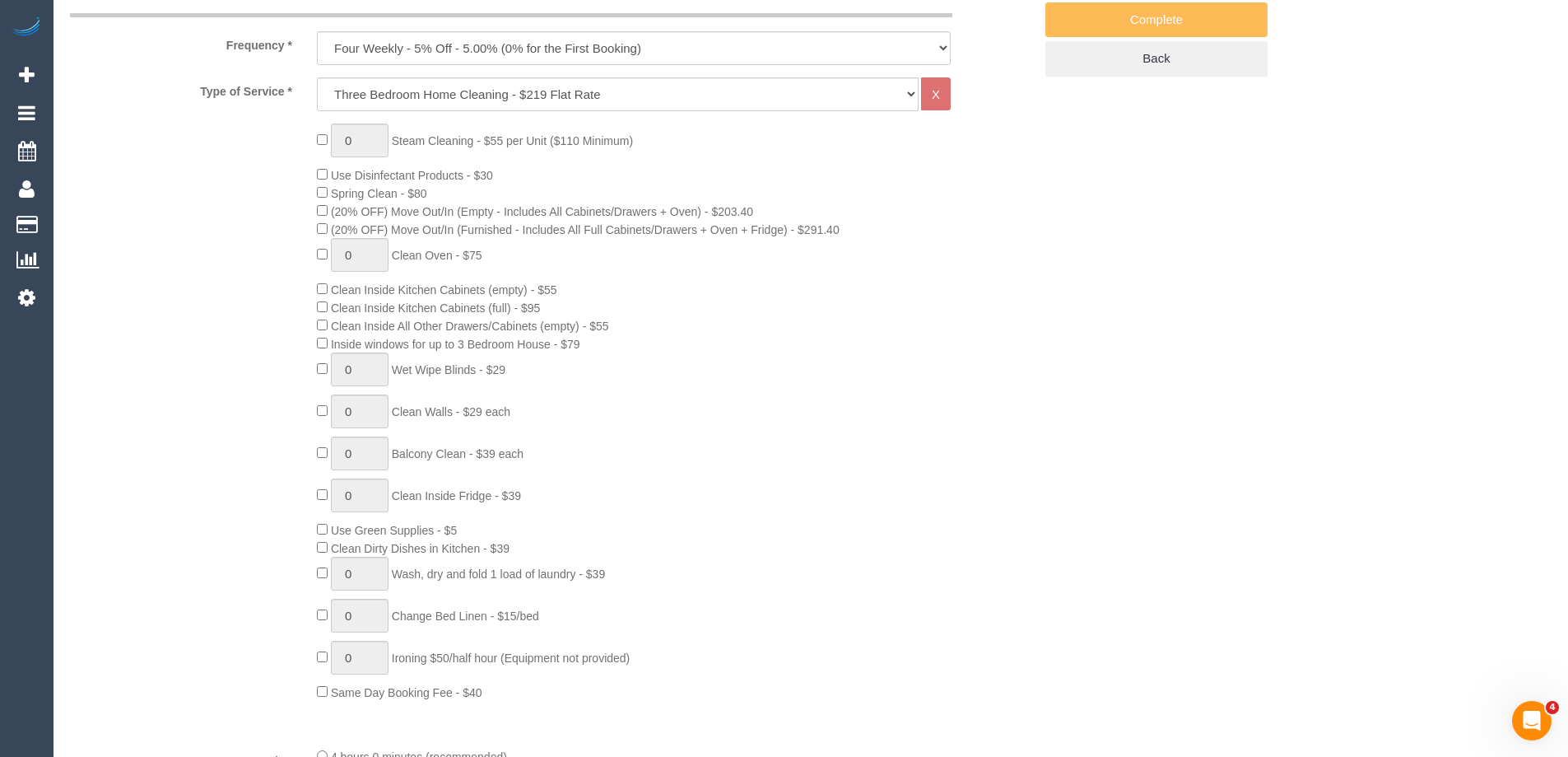
select select "spot3"
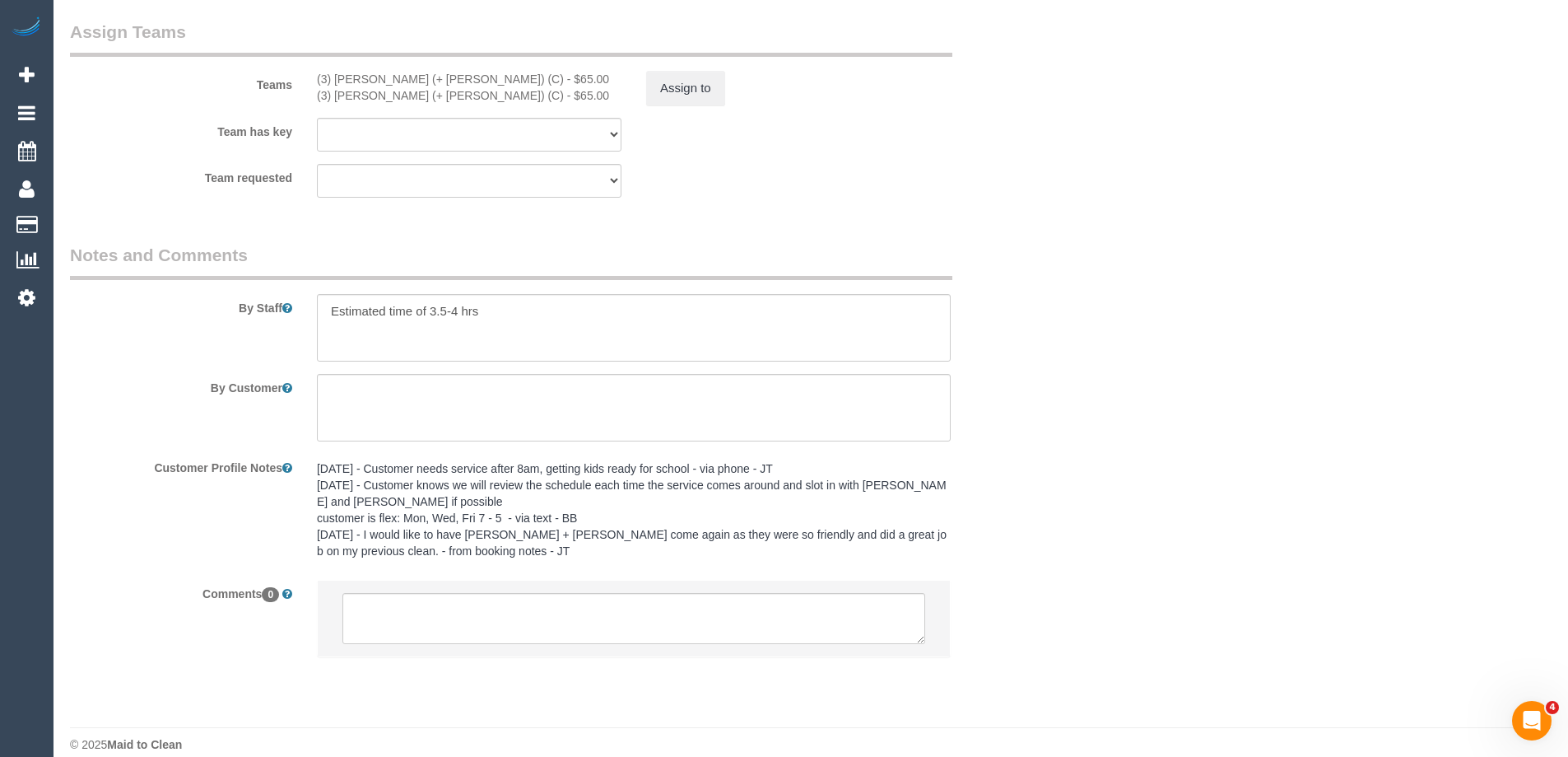
scroll to position [2496, 0]
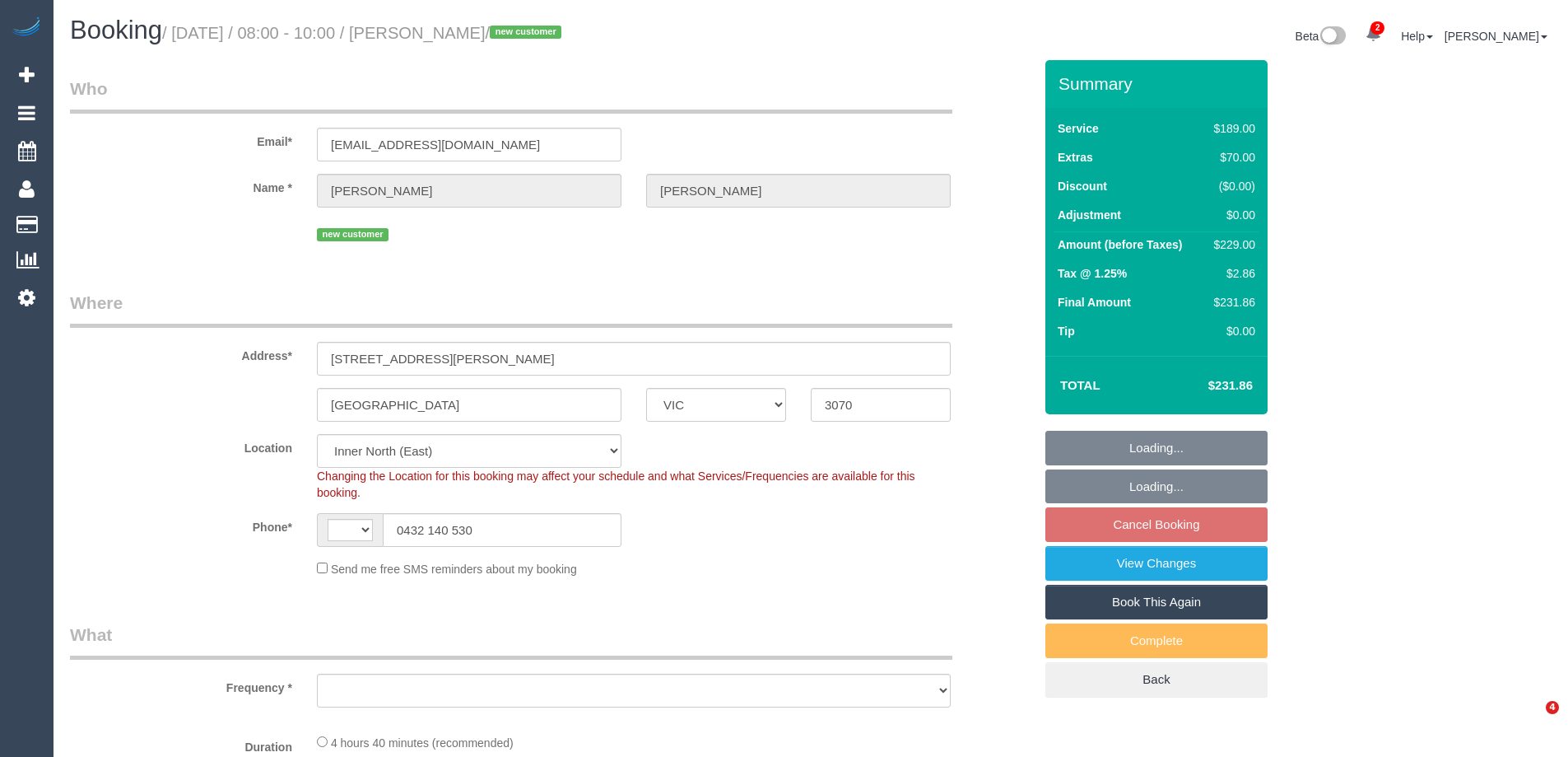
select select "VIC"
select select "string:stripe-pm_1S5lSm2GScqysDRV1EH4EvHn"
select select "string:AU"
select select "object:652"
select select "spot2"
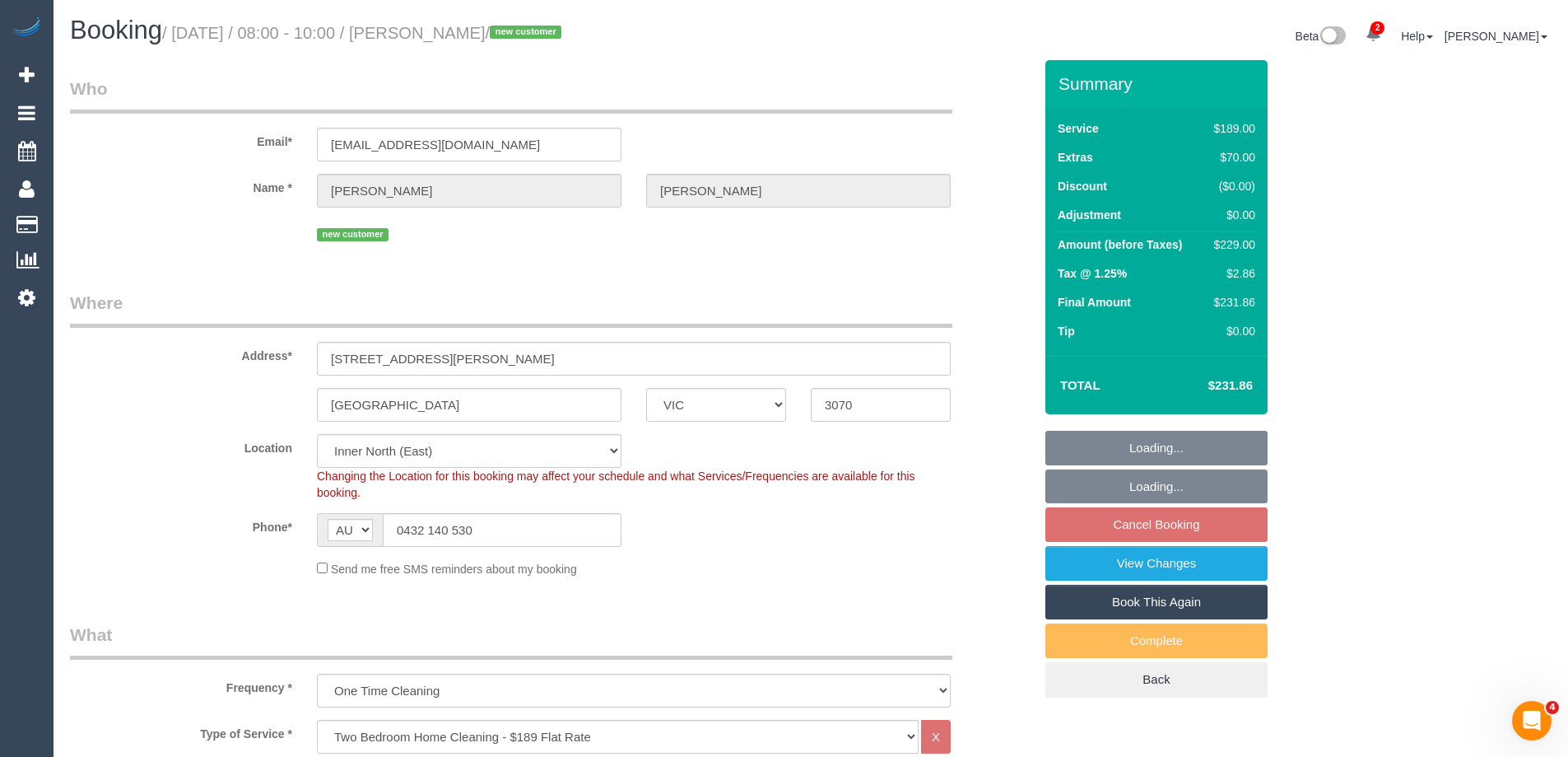
select select "number:28"
select select "number:14"
select select "number:19"
select select "number:36"
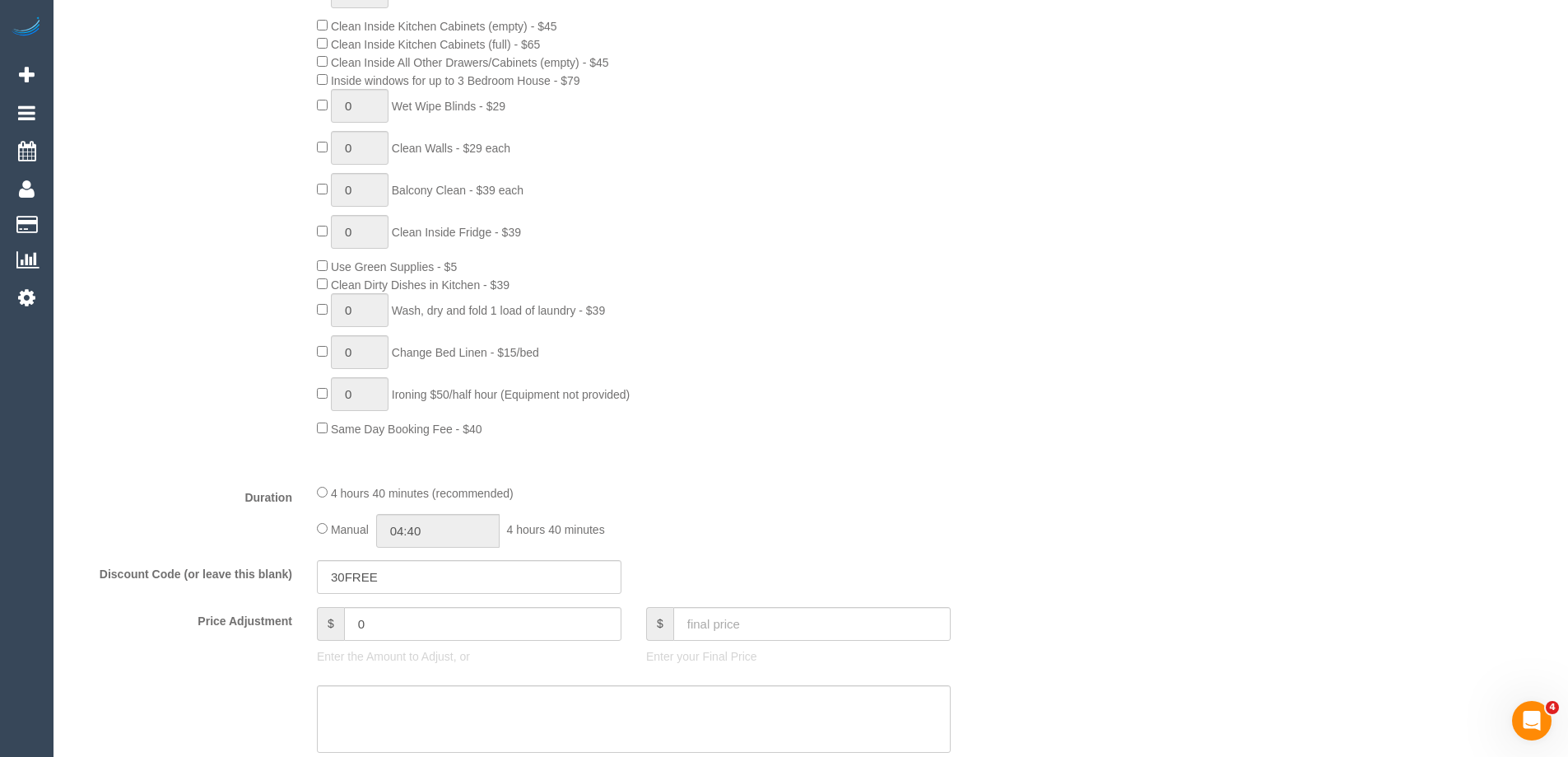
scroll to position [1317, 0]
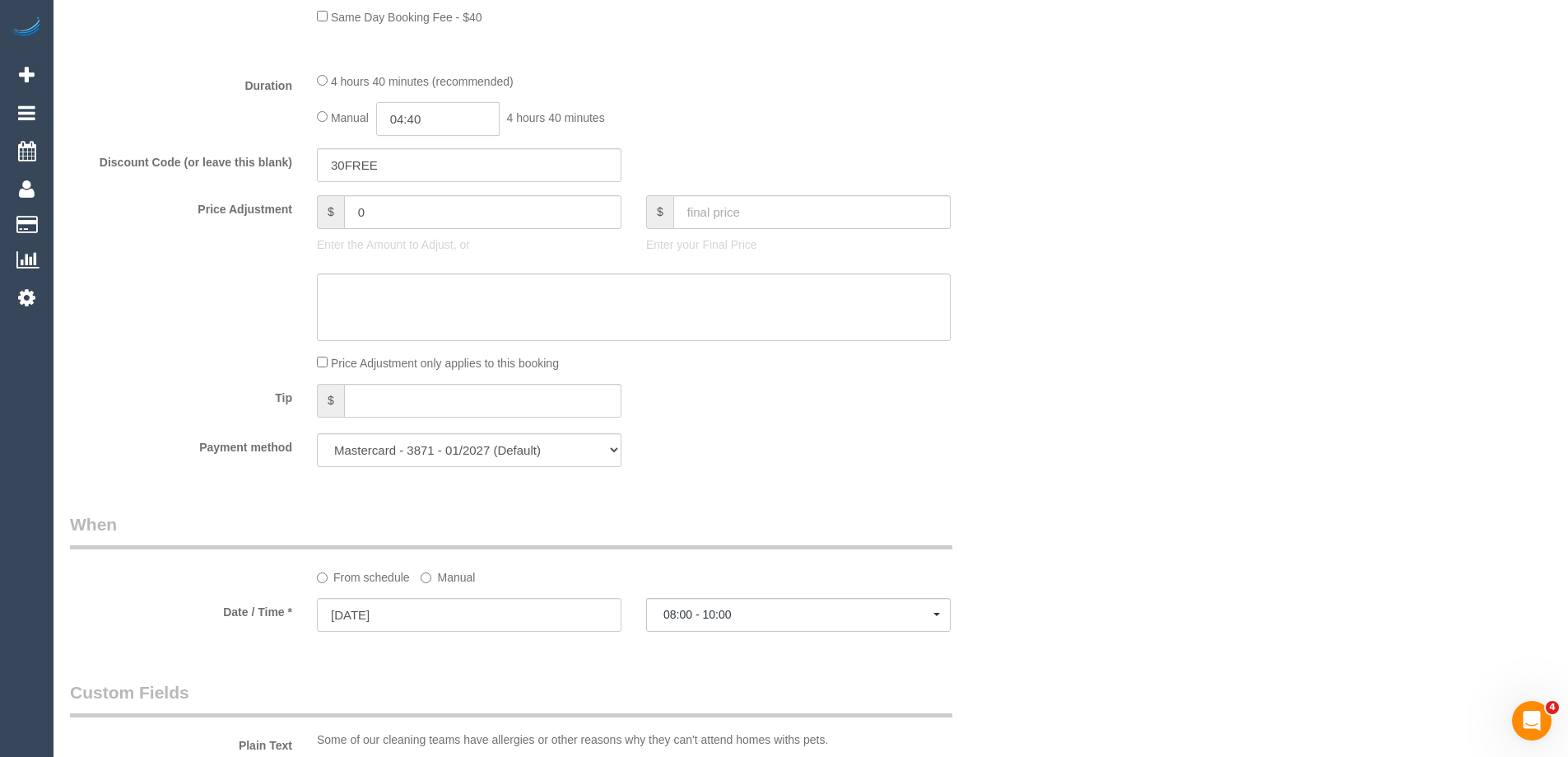
click at [439, 127] on input "04:40" at bounding box center [437, 119] width 124 height 34
type input "02:30"
click at [410, 252] on li "02:30" at bounding box center [419, 254] width 73 height 21
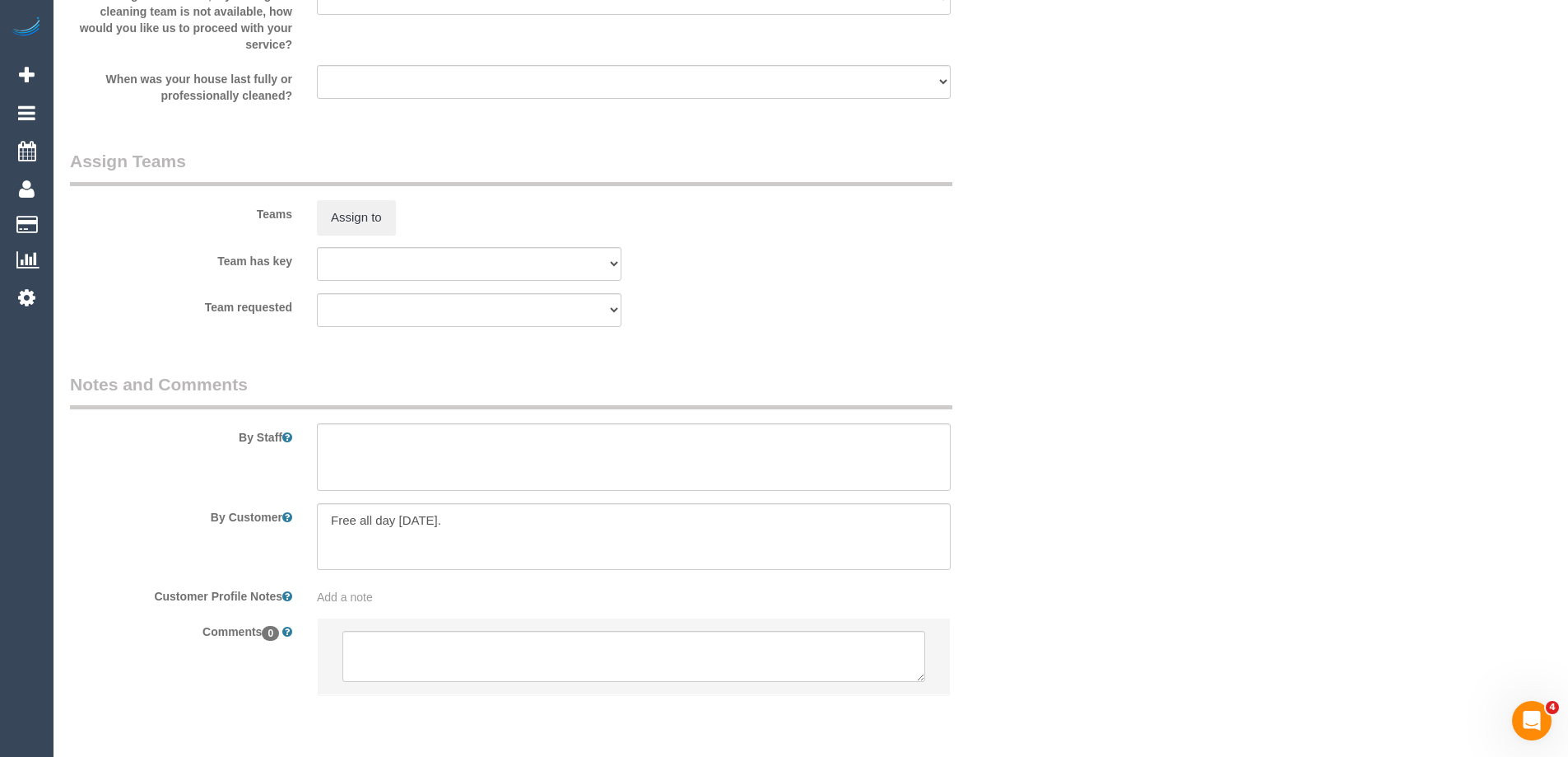
select select "spot25"
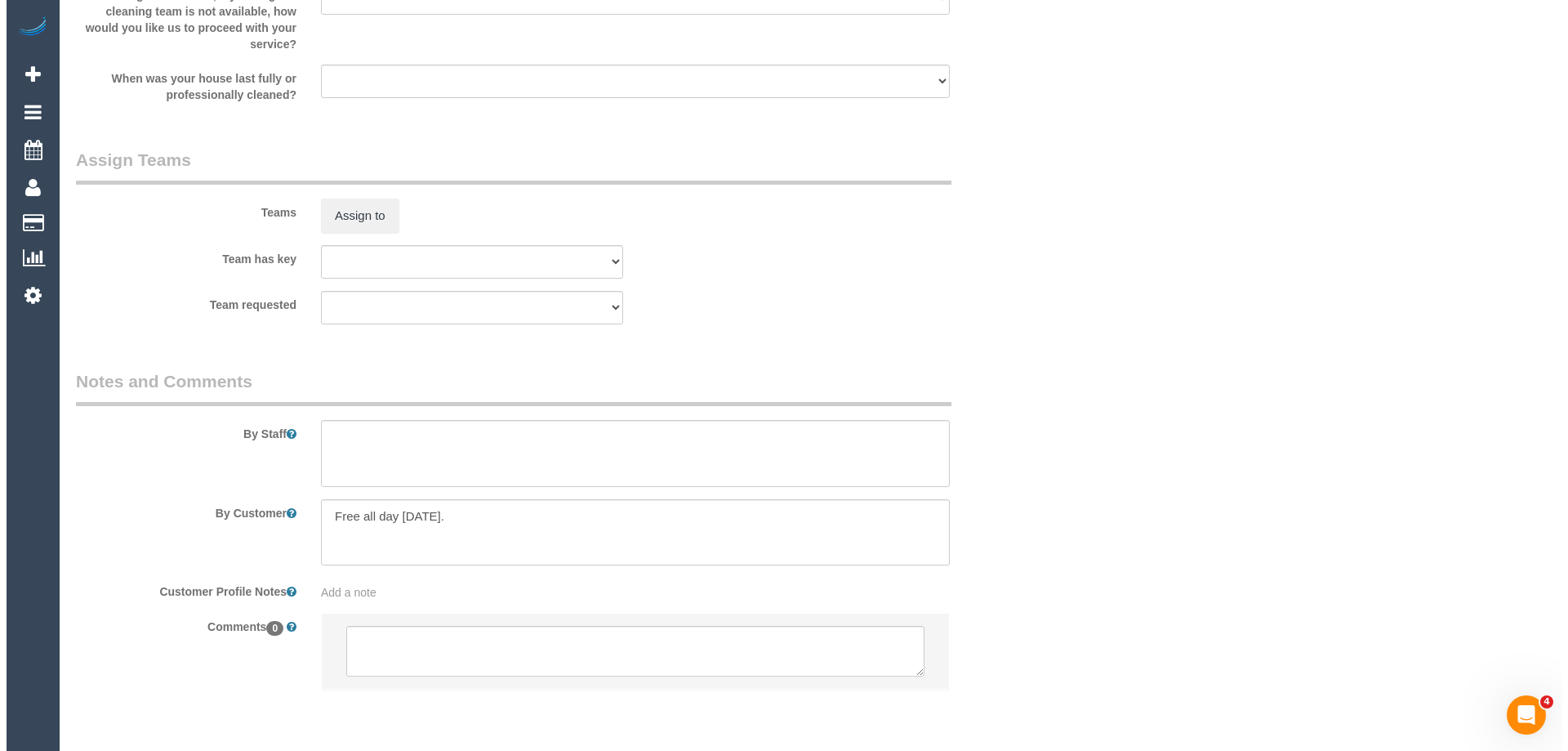
scroll to position [2408, 0]
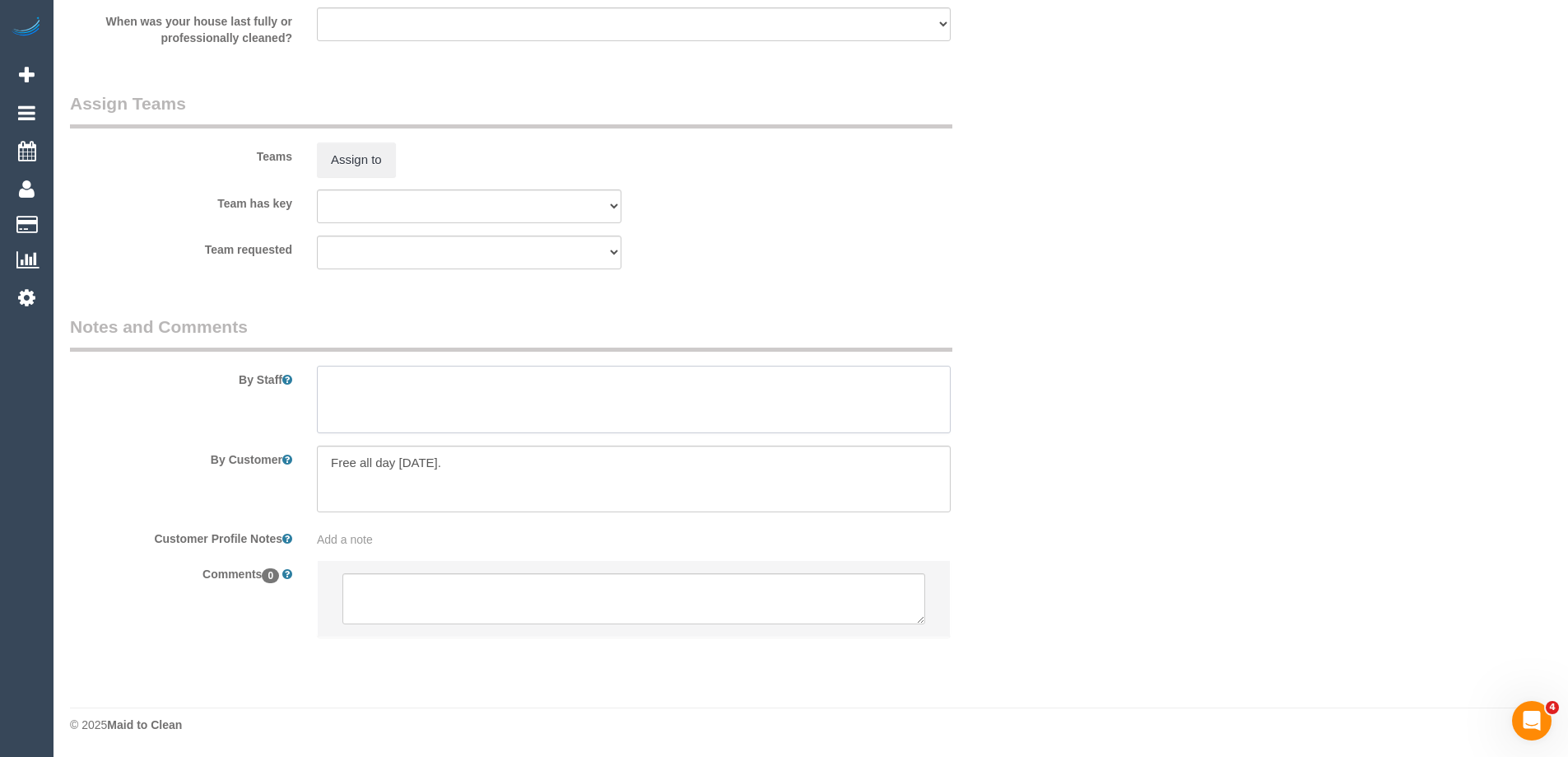
click at [365, 399] on textarea at bounding box center [633, 399] width 634 height 68
type textarea "Estimated time of 4-5 hrs"
click at [338, 152] on button "Assign to" at bounding box center [356, 160] width 79 height 35
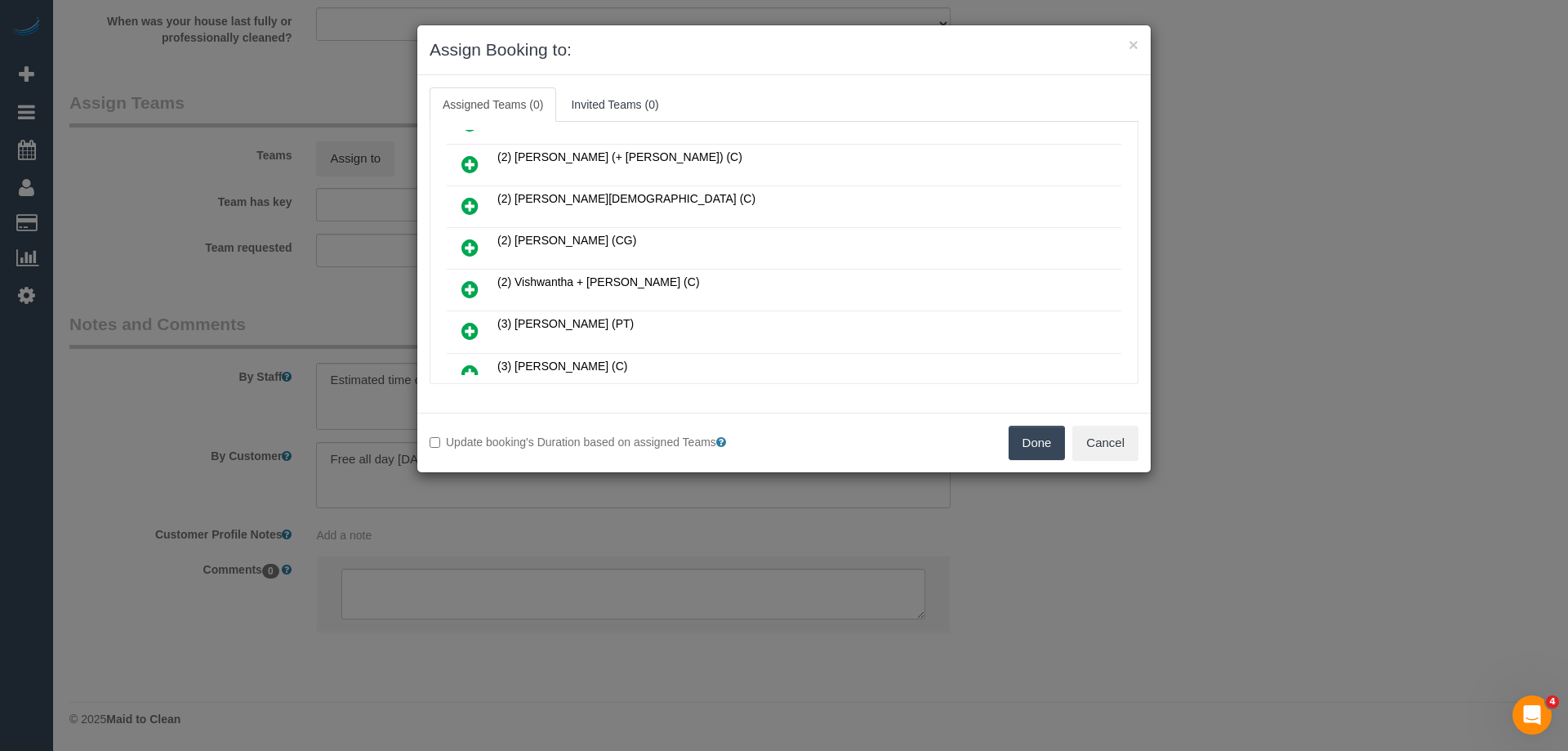
click at [473, 281] on icon at bounding box center [469, 290] width 17 height 20
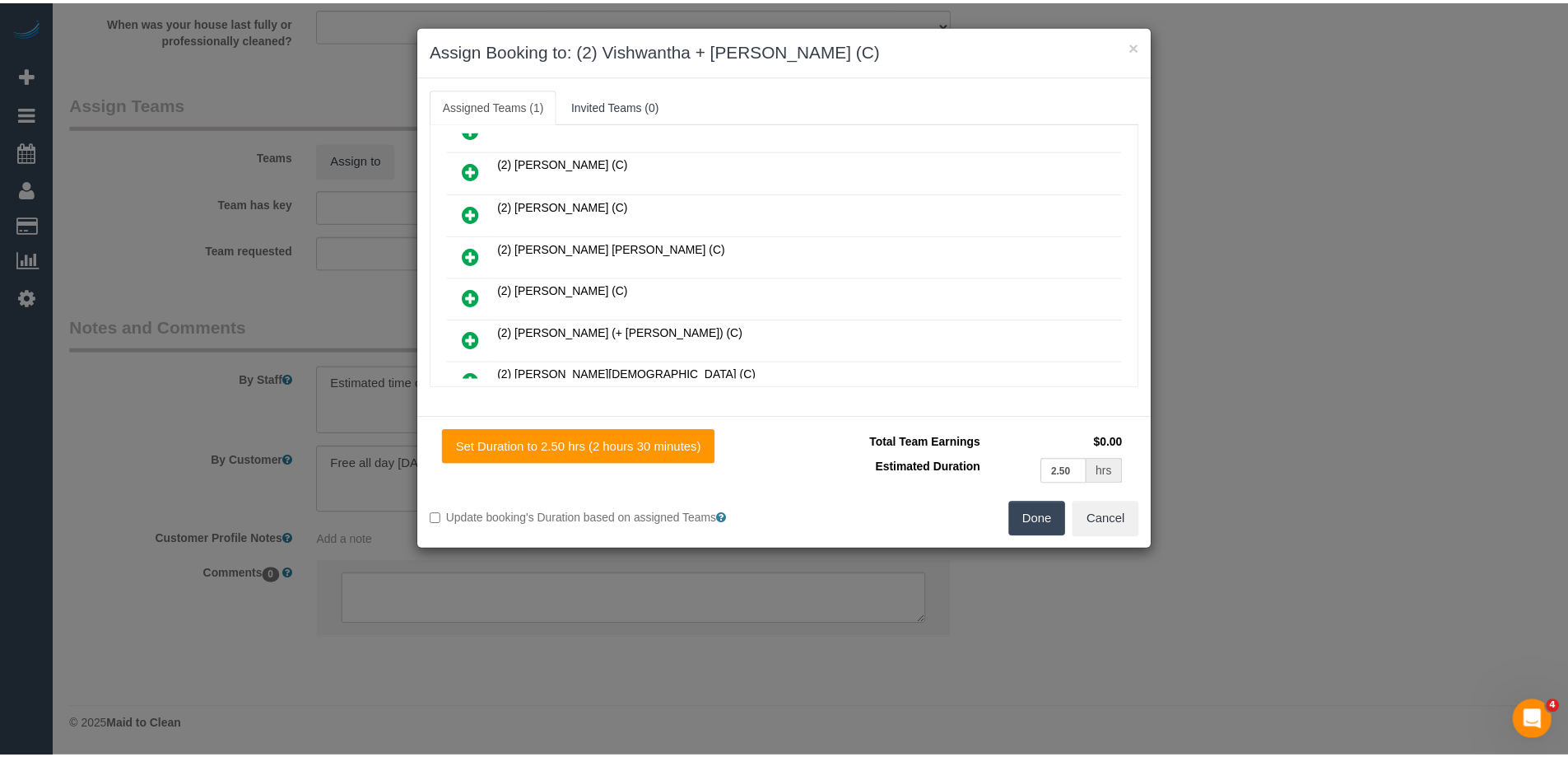
scroll to position [0, 0]
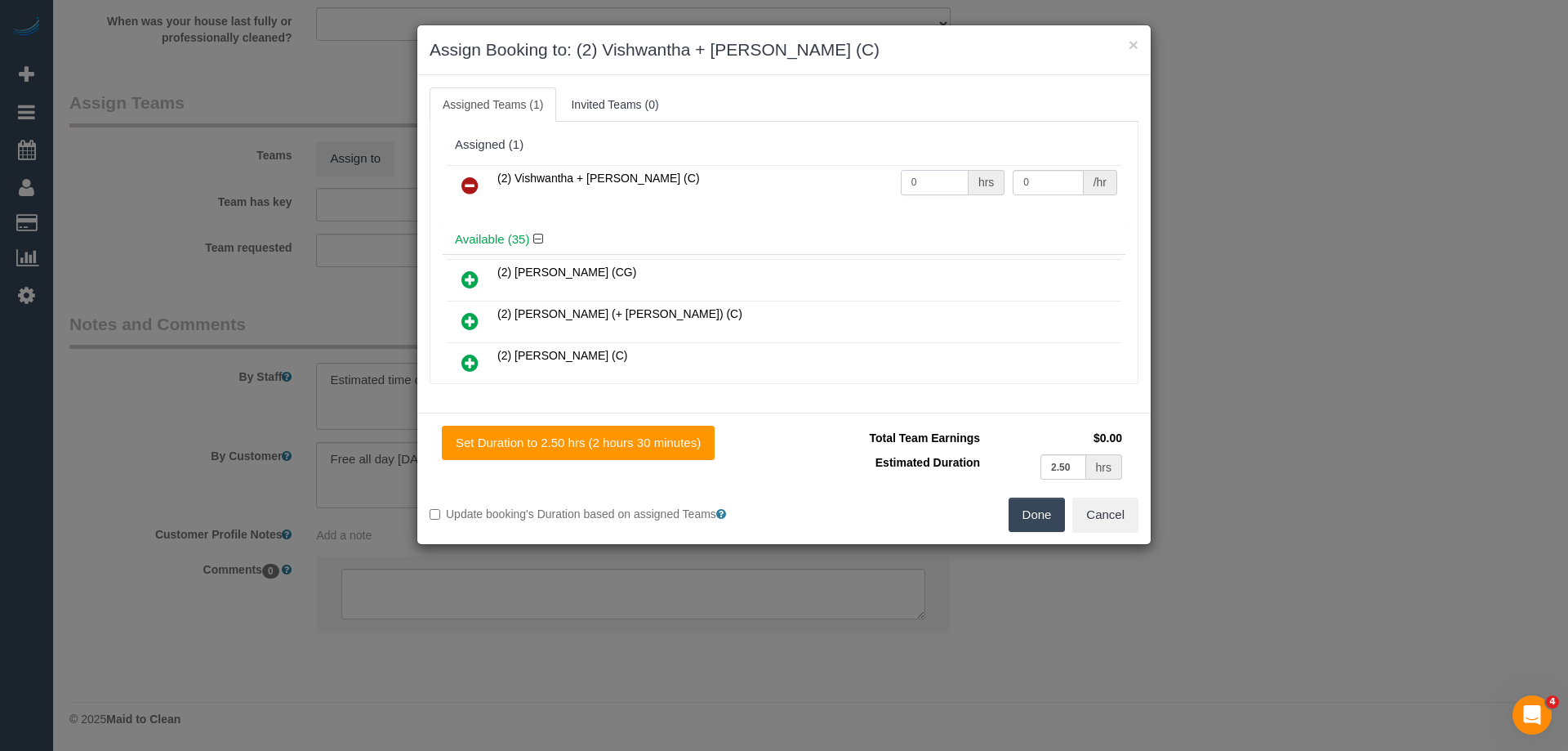
drag, startPoint x: 929, startPoint y: 183, endPoint x: 833, endPoint y: 167, distance: 97.3
click at [833, 167] on tr "(2) Vishwantha + Madhushika (C) 0 hrs 0 /hr" at bounding box center [784, 186] width 675 height 42
type input "1"
click at [922, 173] on tr "(2) Vishwantha + Madhushika (C) 1 hrs 0 /hr" at bounding box center [784, 186] width 675 height 42
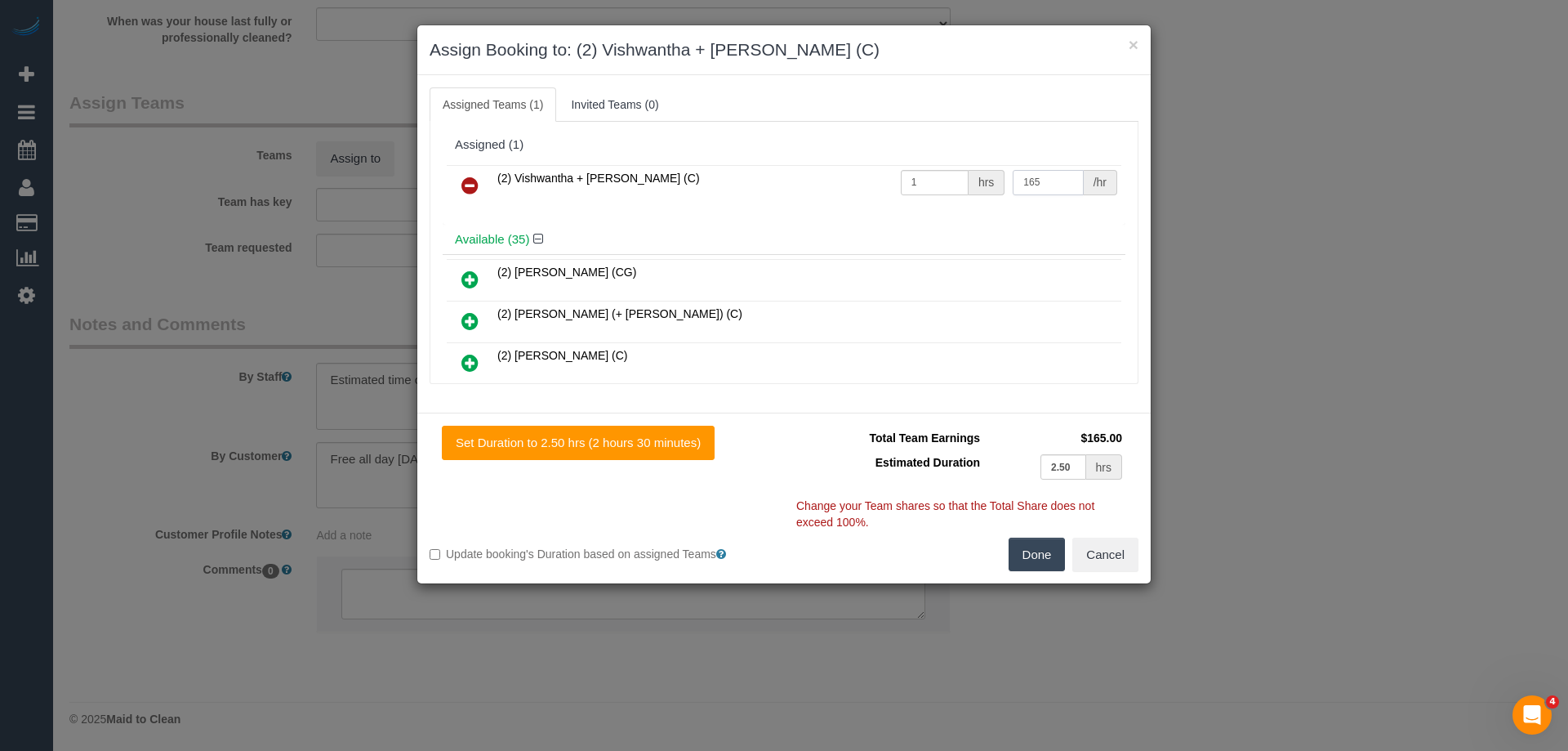
type input "165"
click at [1048, 564] on button "Done" at bounding box center [1037, 555] width 57 height 35
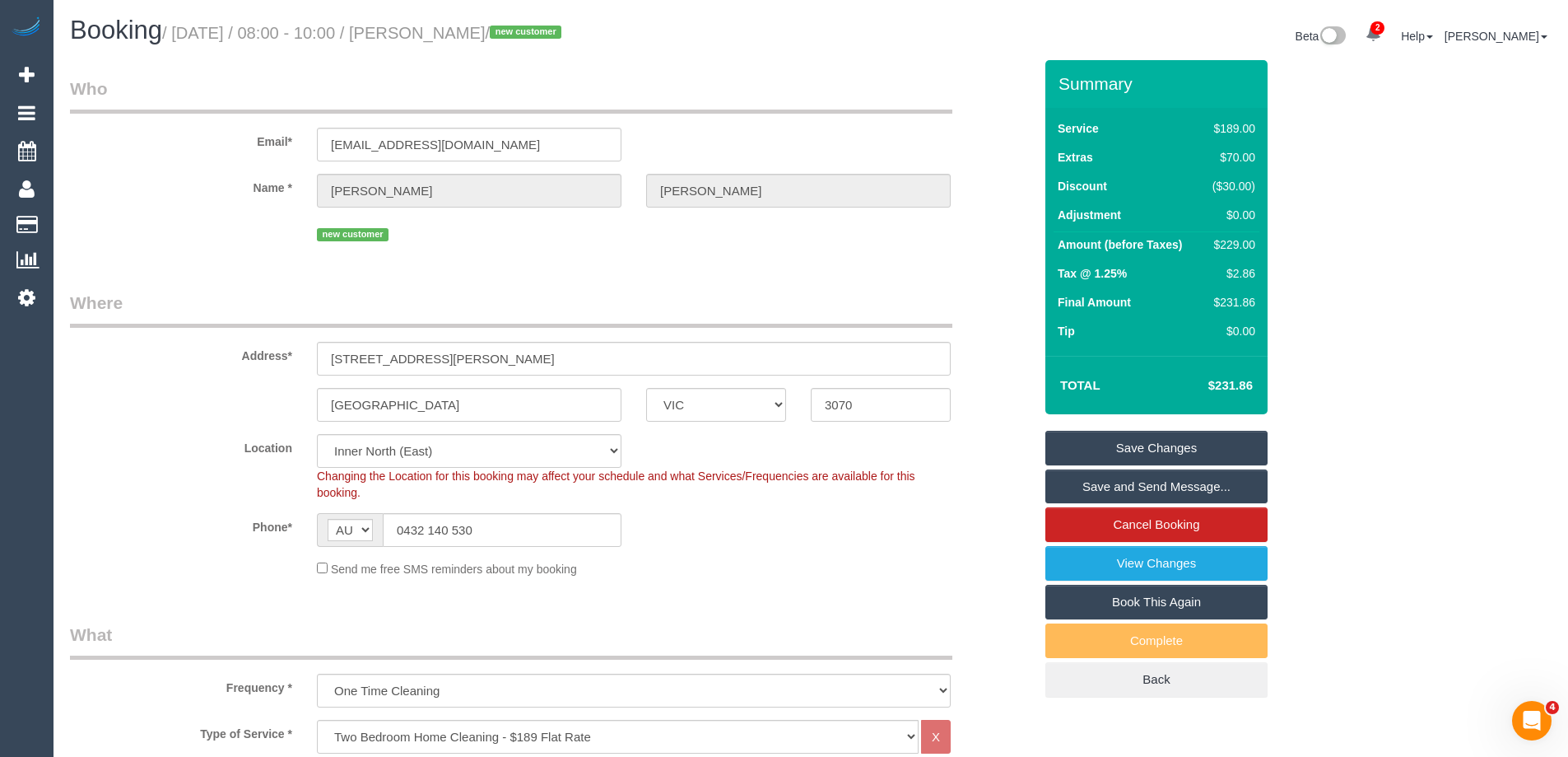
drag, startPoint x: 547, startPoint y: 35, endPoint x: 456, endPoint y: 33, distance: 91.0
click at [456, 33] on small "/ September 15, 2025 / 08:00 - 10:00 / Holly Massie / new customer" at bounding box center [364, 33] width 404 height 18
copy small "Holly Massie"
click at [1116, 485] on link "Save and Send Message..." at bounding box center [1155, 487] width 222 height 35
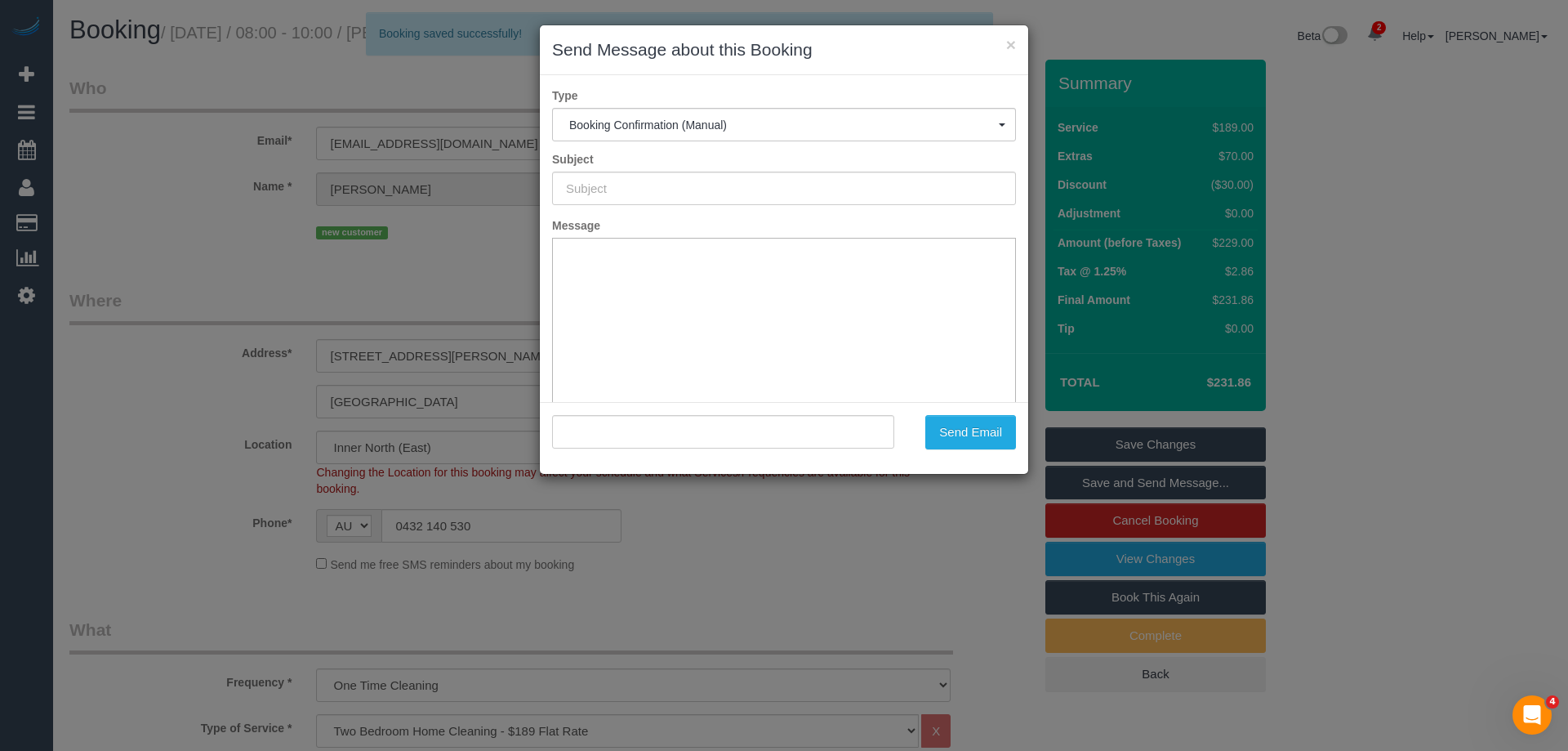
type input "Booking Confirmed"
type input ""Holly Massie" <hollymassie4@gmail.com>"
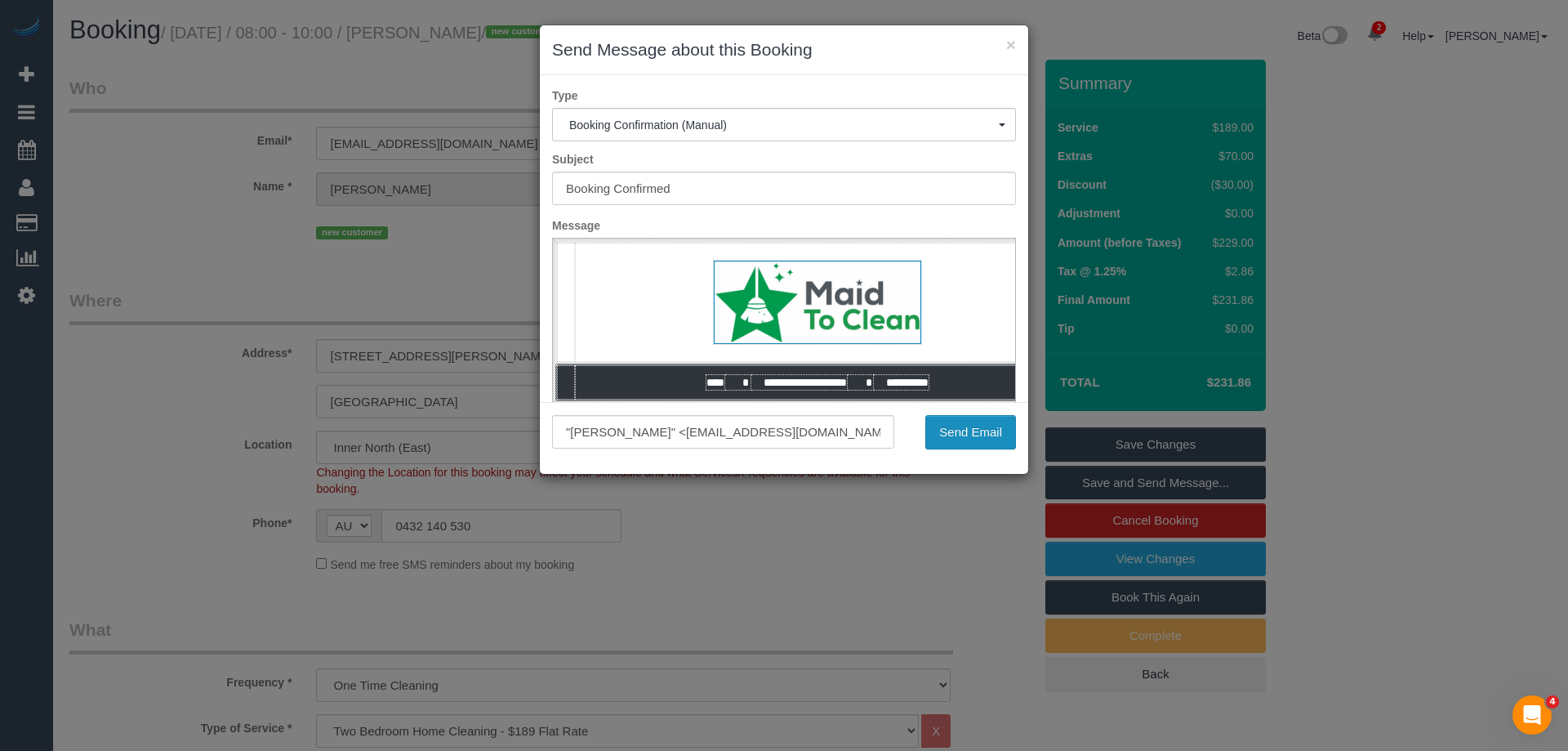
click at [982, 434] on button "Send Email" at bounding box center [971, 432] width 91 height 35
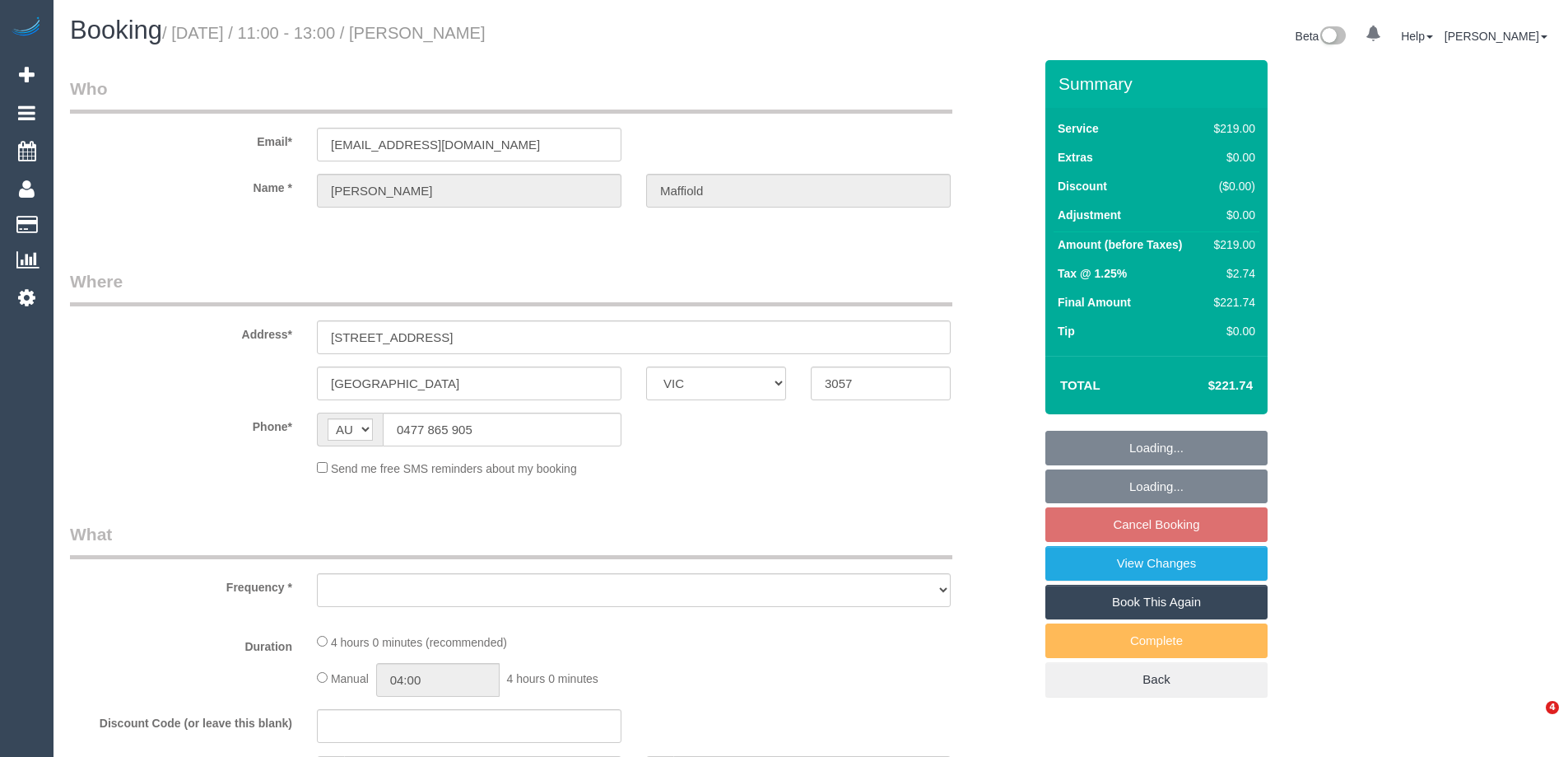
select select "VIC"
select select "object:1680"
select select "string:stripe-pm_1QPhry2GScqysDRV3qriDfXh"
select select "number:29"
select select "number:14"
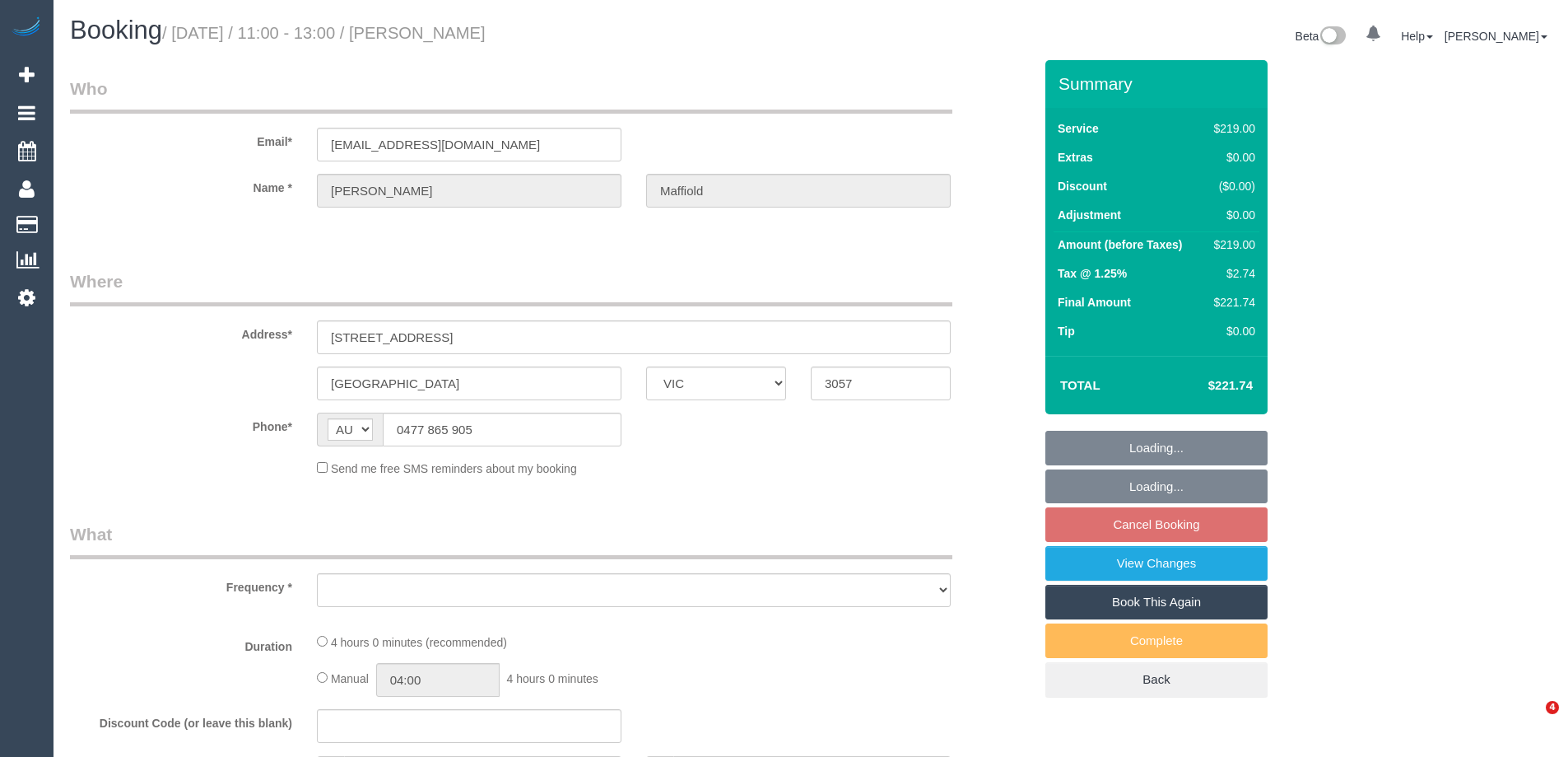
select select "number:19"
select select "number:24"
select select "number:12"
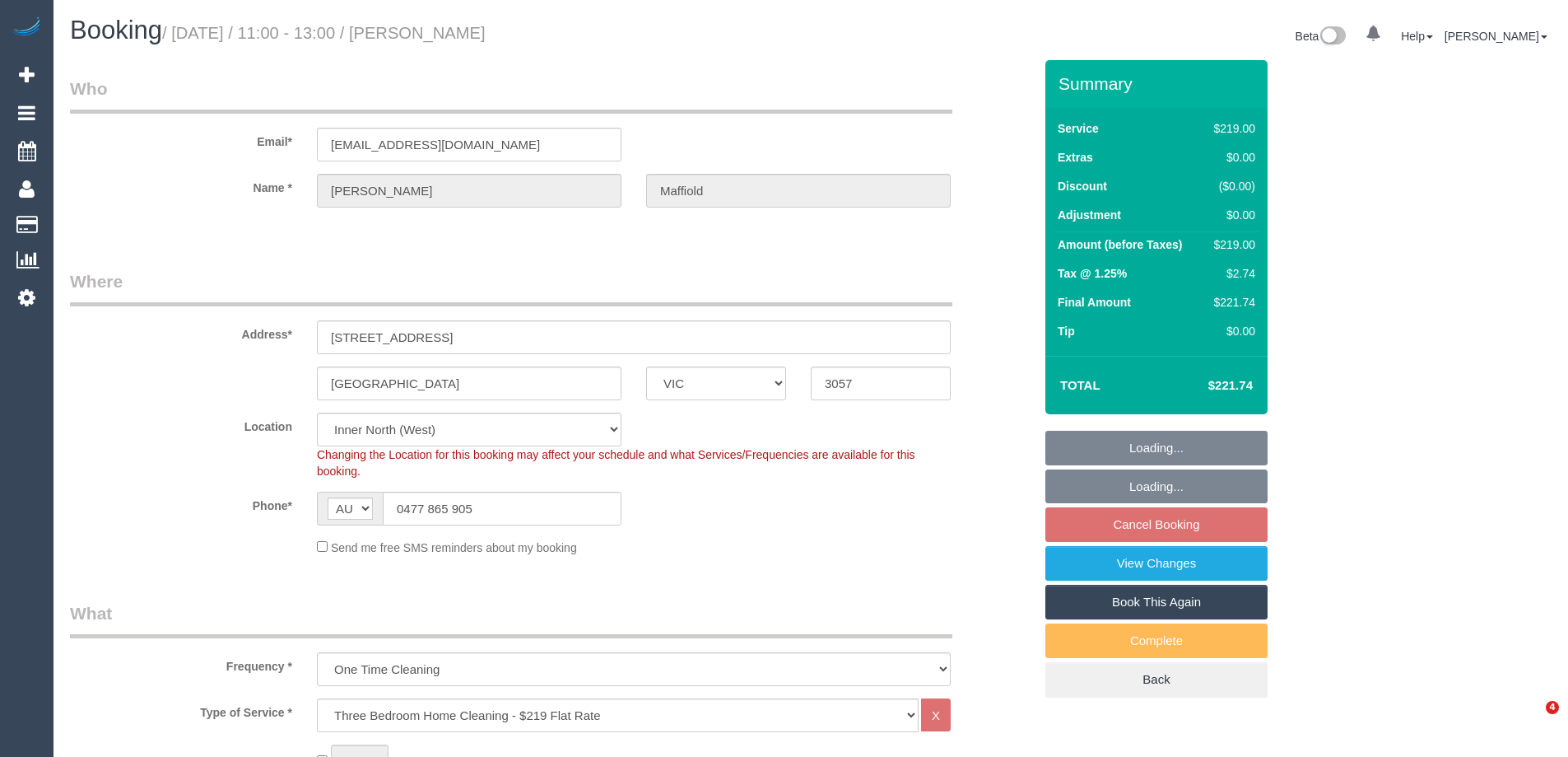
select select "spot4"
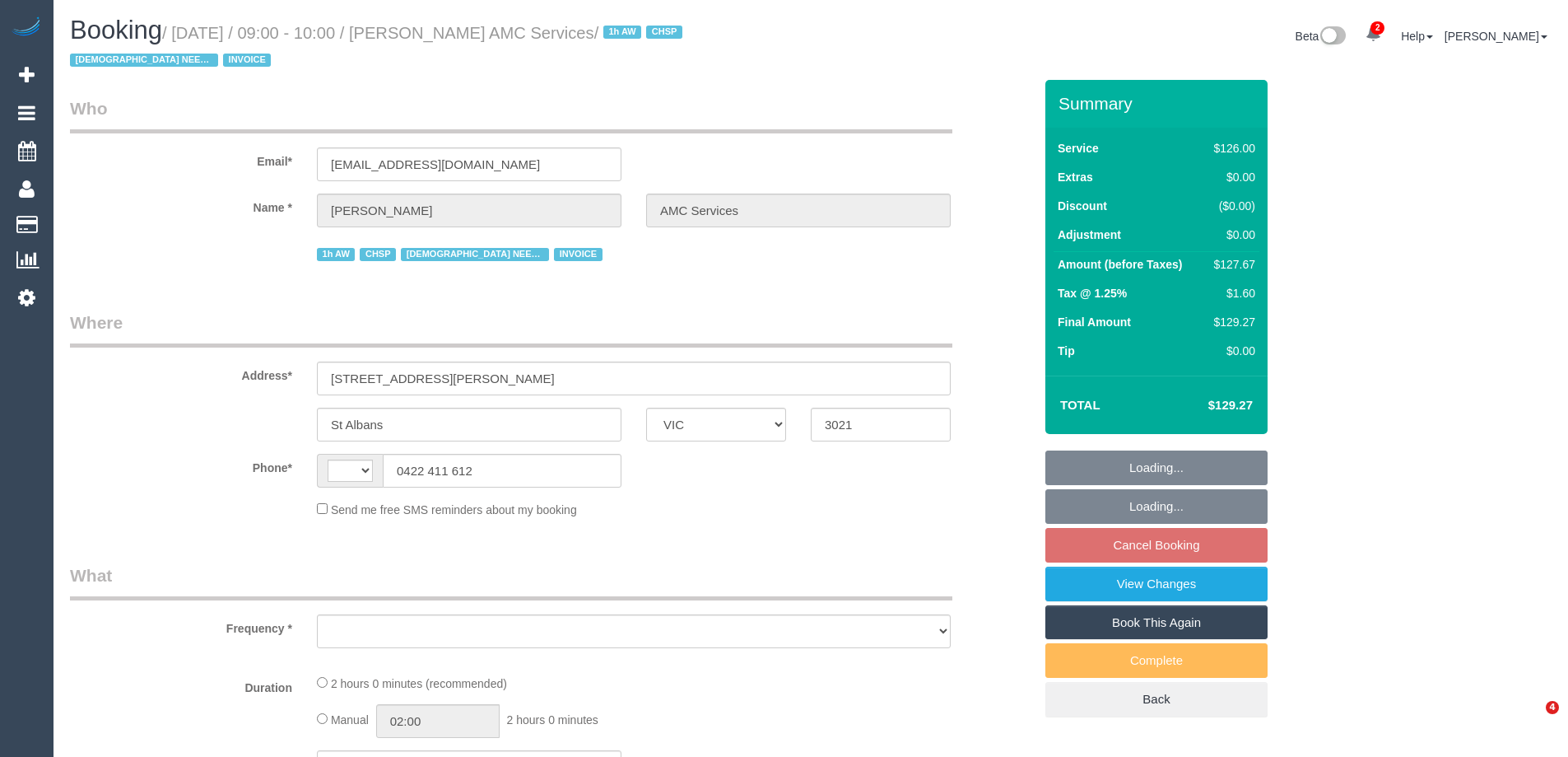
select select "VIC"
select select "120"
select select "number:28"
select select "number:14"
select select "number:19"
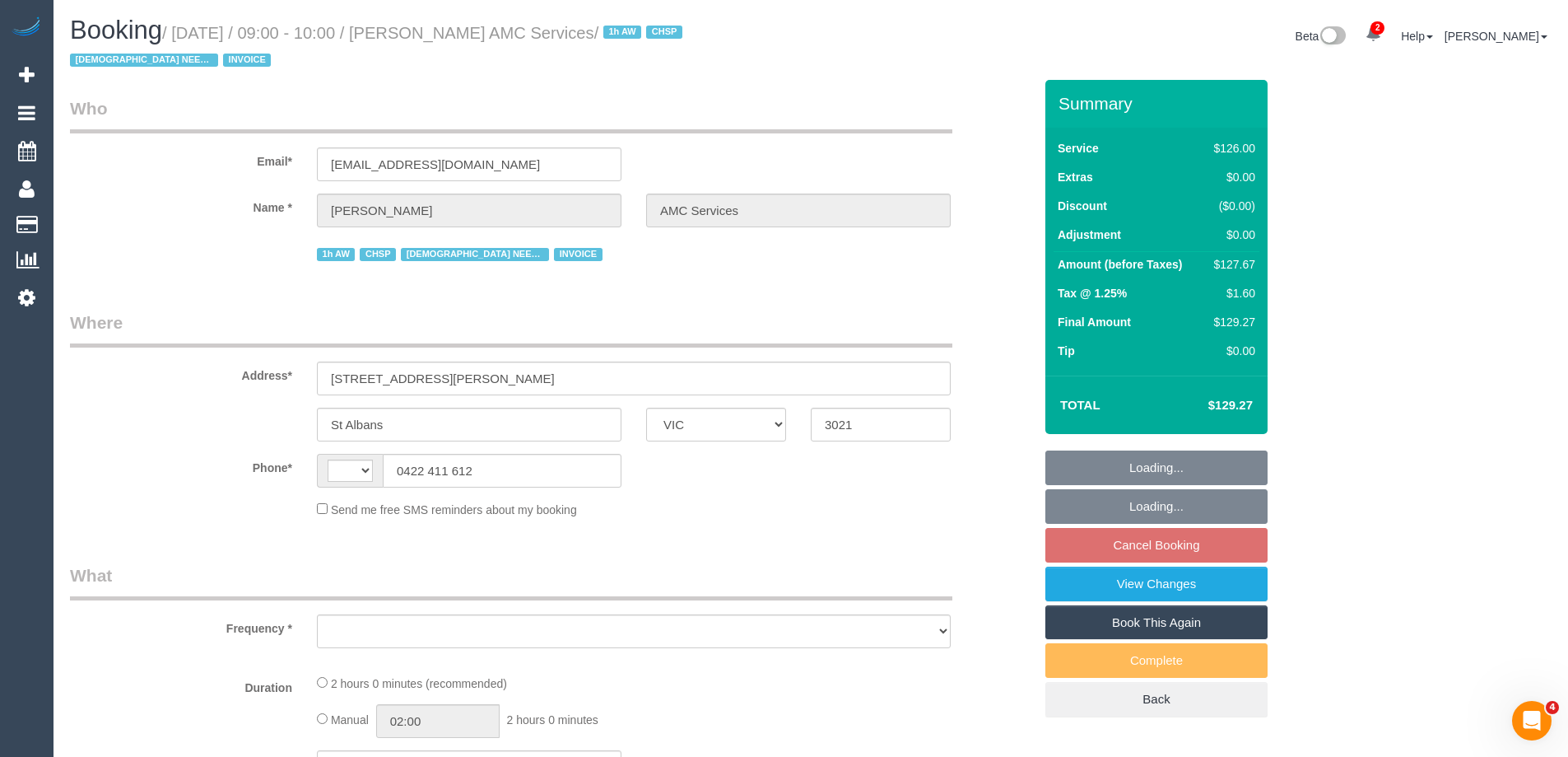
select select "number:25"
select select "number:35"
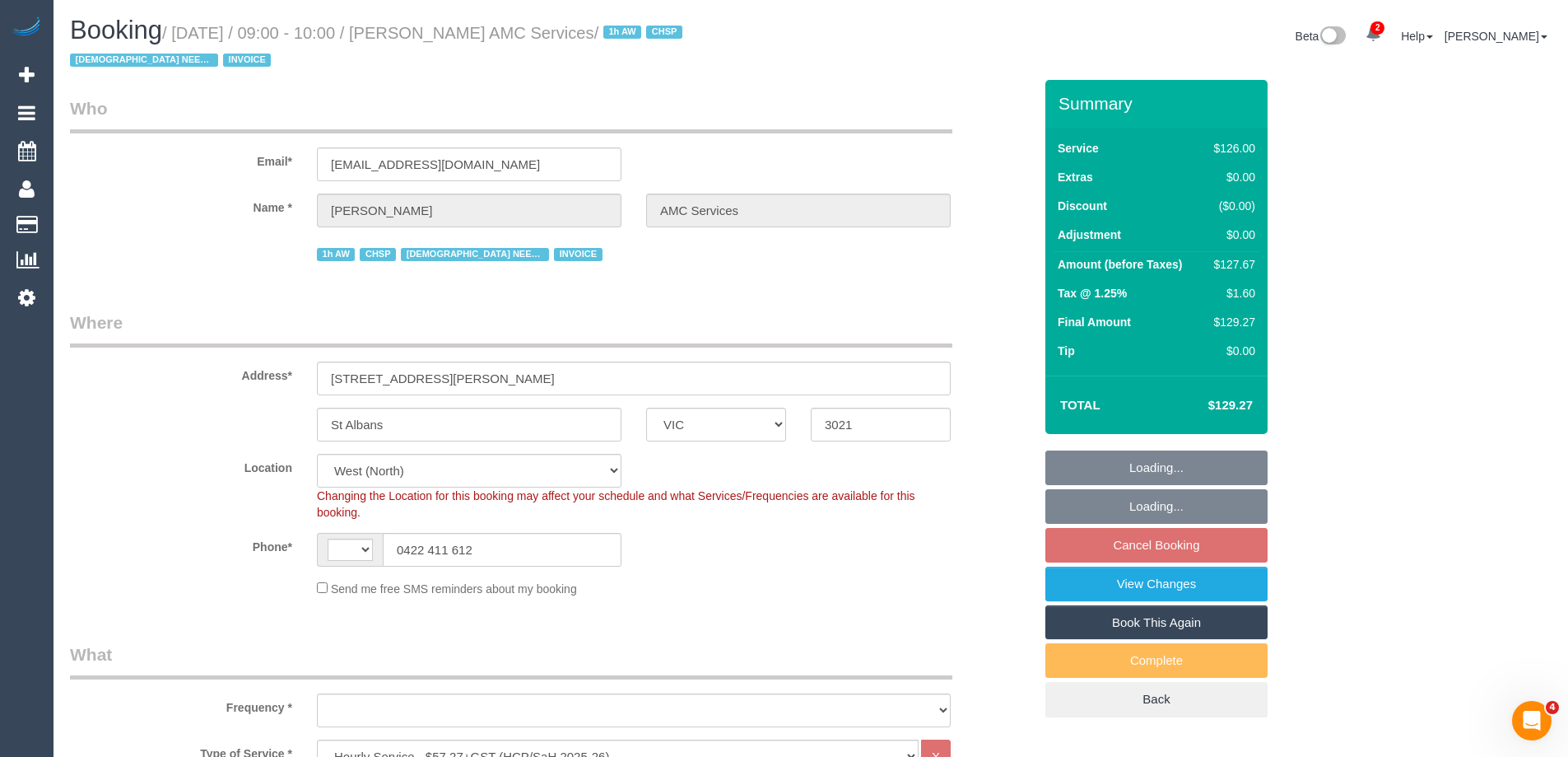
select select "string:AU"
select select "object:782"
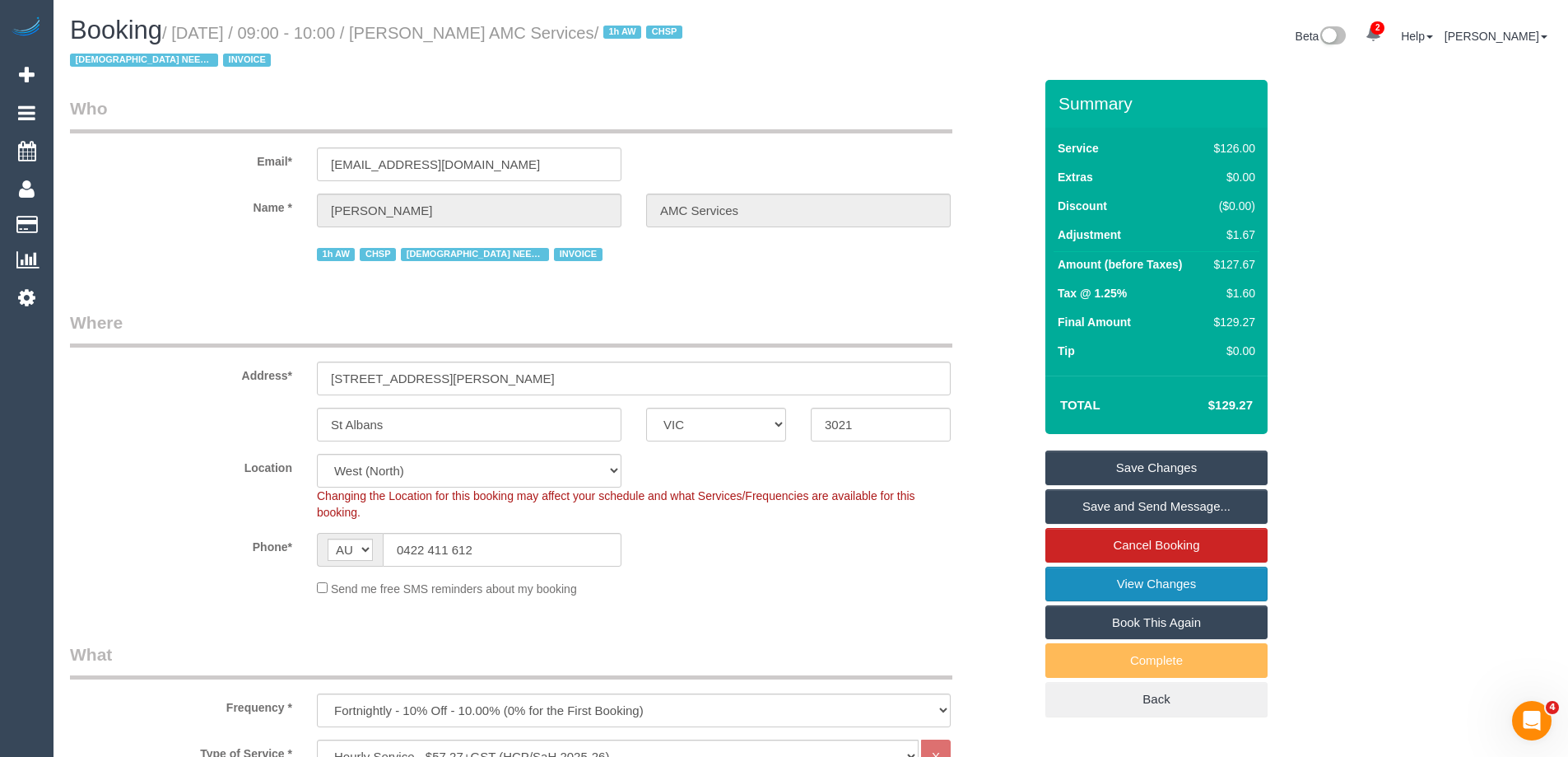
click at [1118, 578] on link "View Changes" at bounding box center [1155, 584] width 222 height 35
click at [717, 591] on div "Send me free SMS reminders about my booking" at bounding box center [634, 588] width 659 height 18
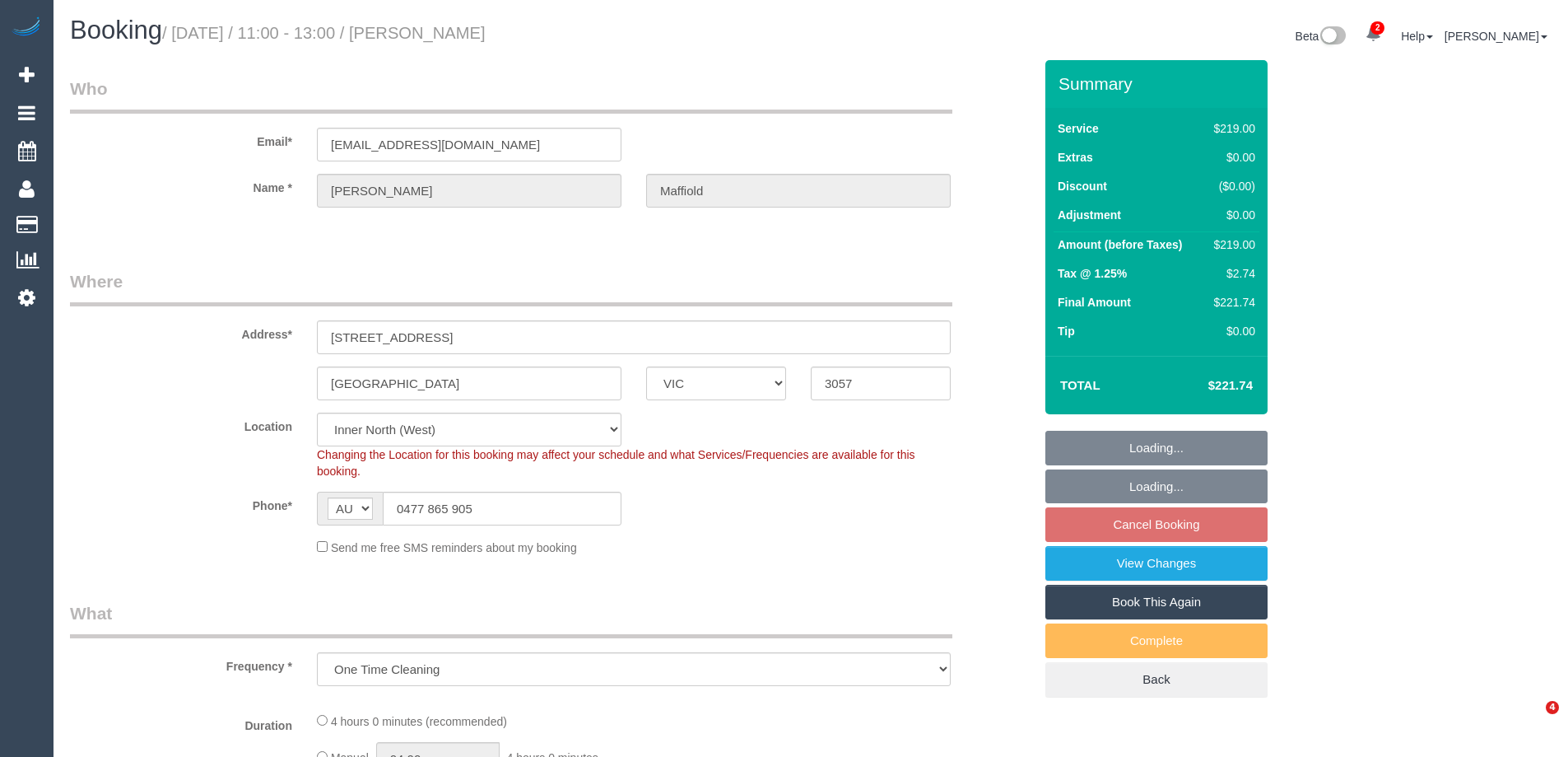
select select "VIC"
select select "object:693"
select select "string:stripe-pm_1QPhry2GScqysDRV3qriDfXh"
select select "number:29"
select select "number:14"
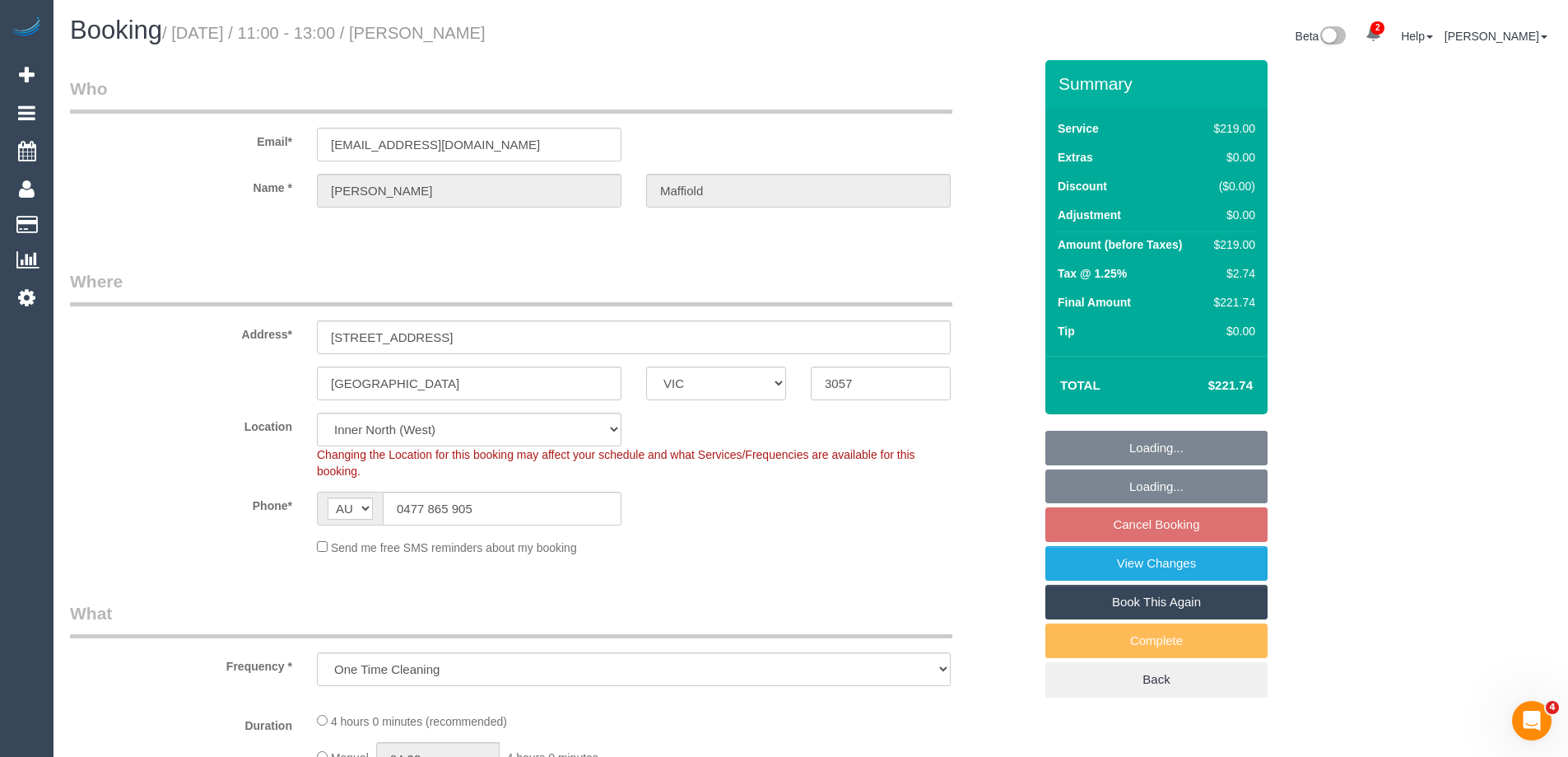
select select "number:19"
select select "number:24"
select select "number:12"
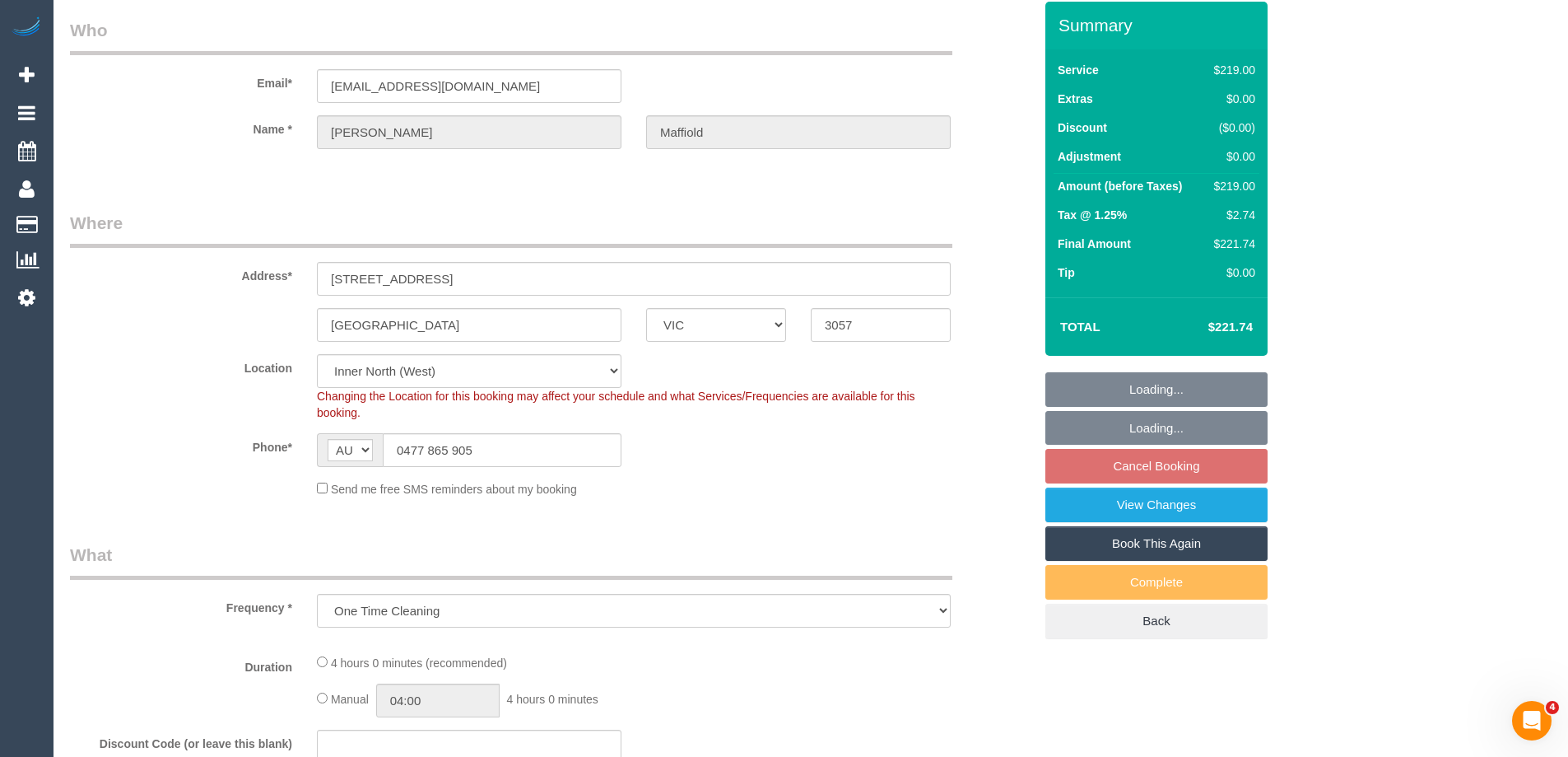
select select "spot4"
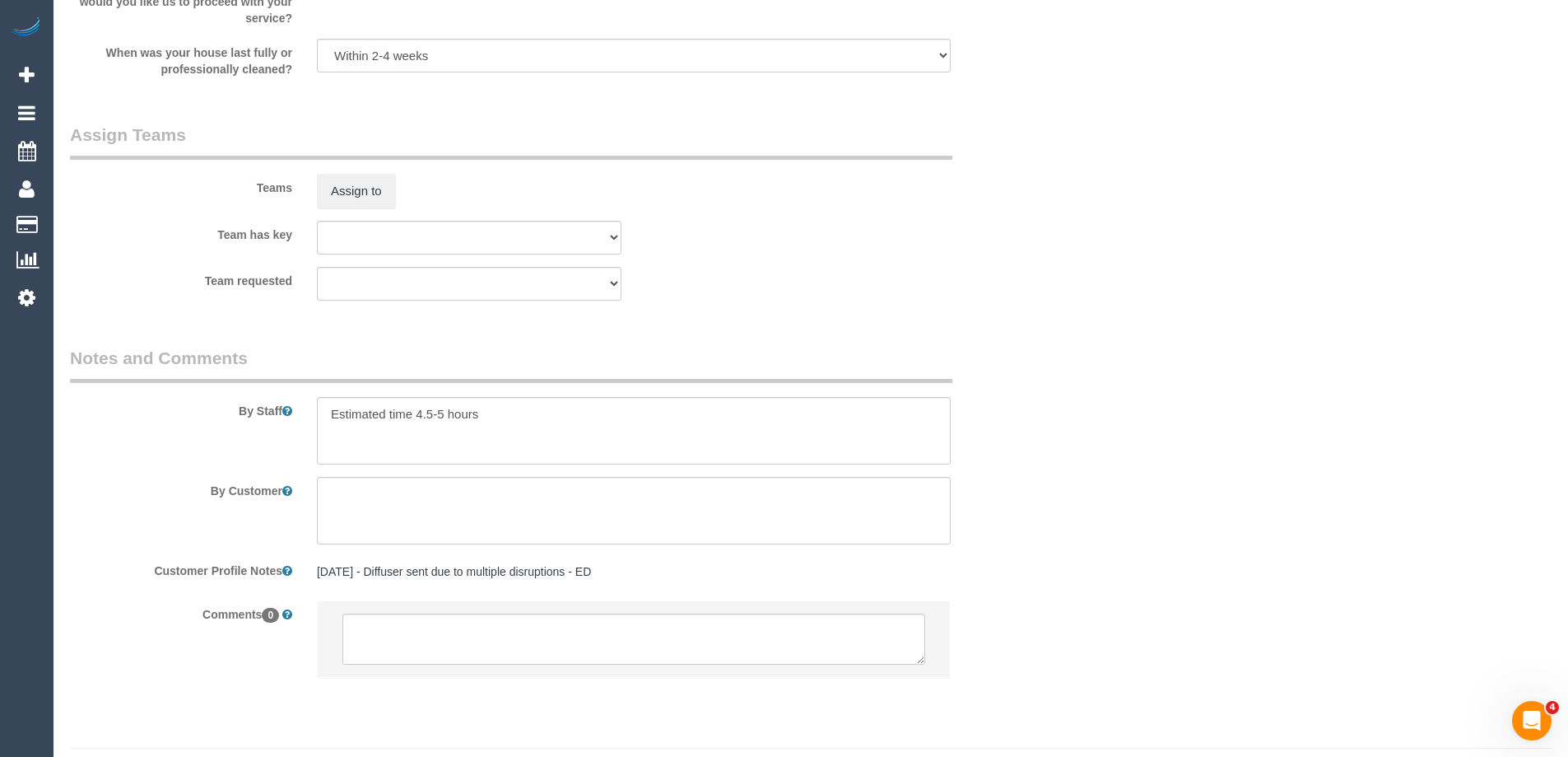
scroll to position [2414, 0]
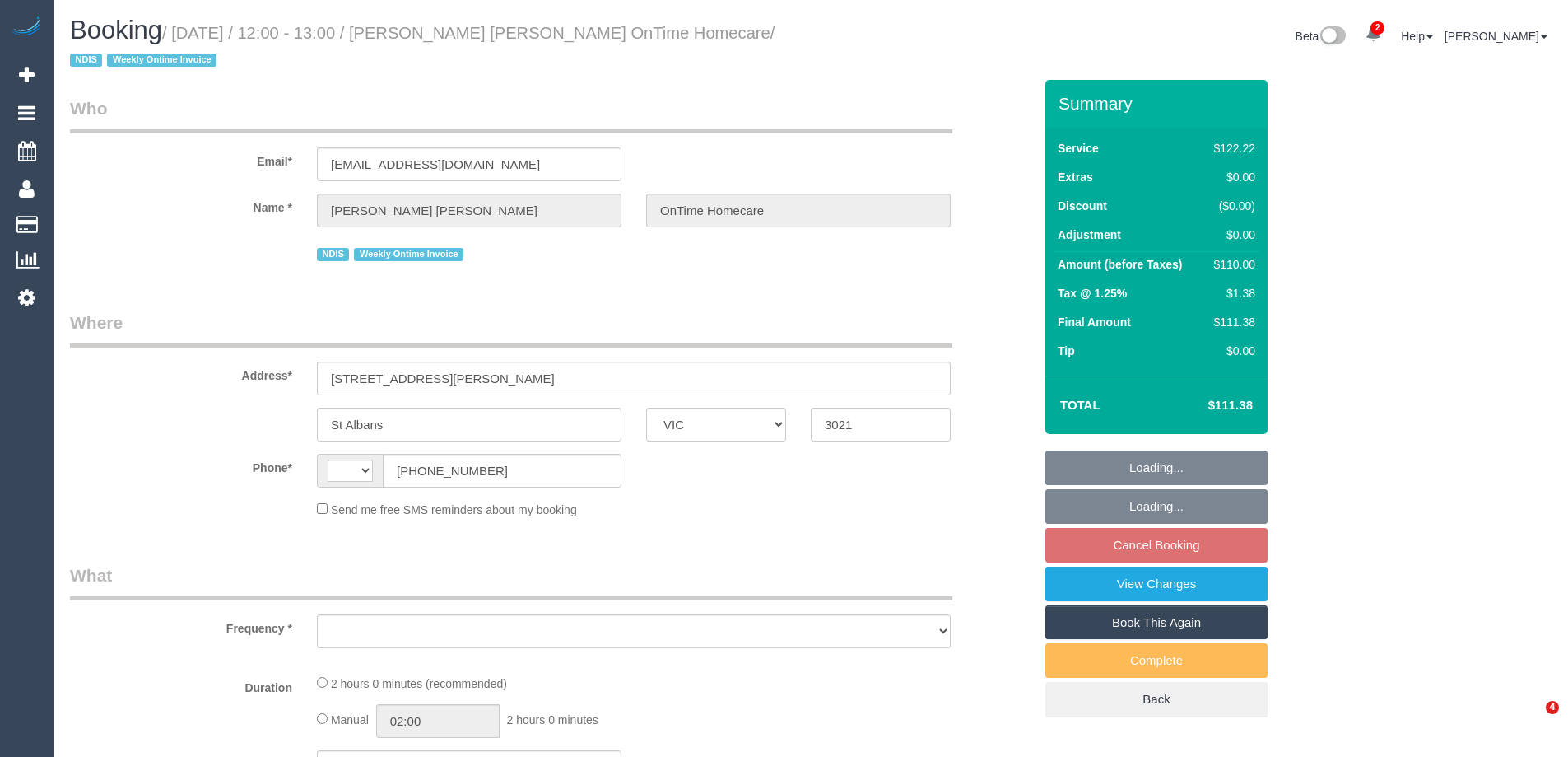
select select "VIC"
select select "string:AU"
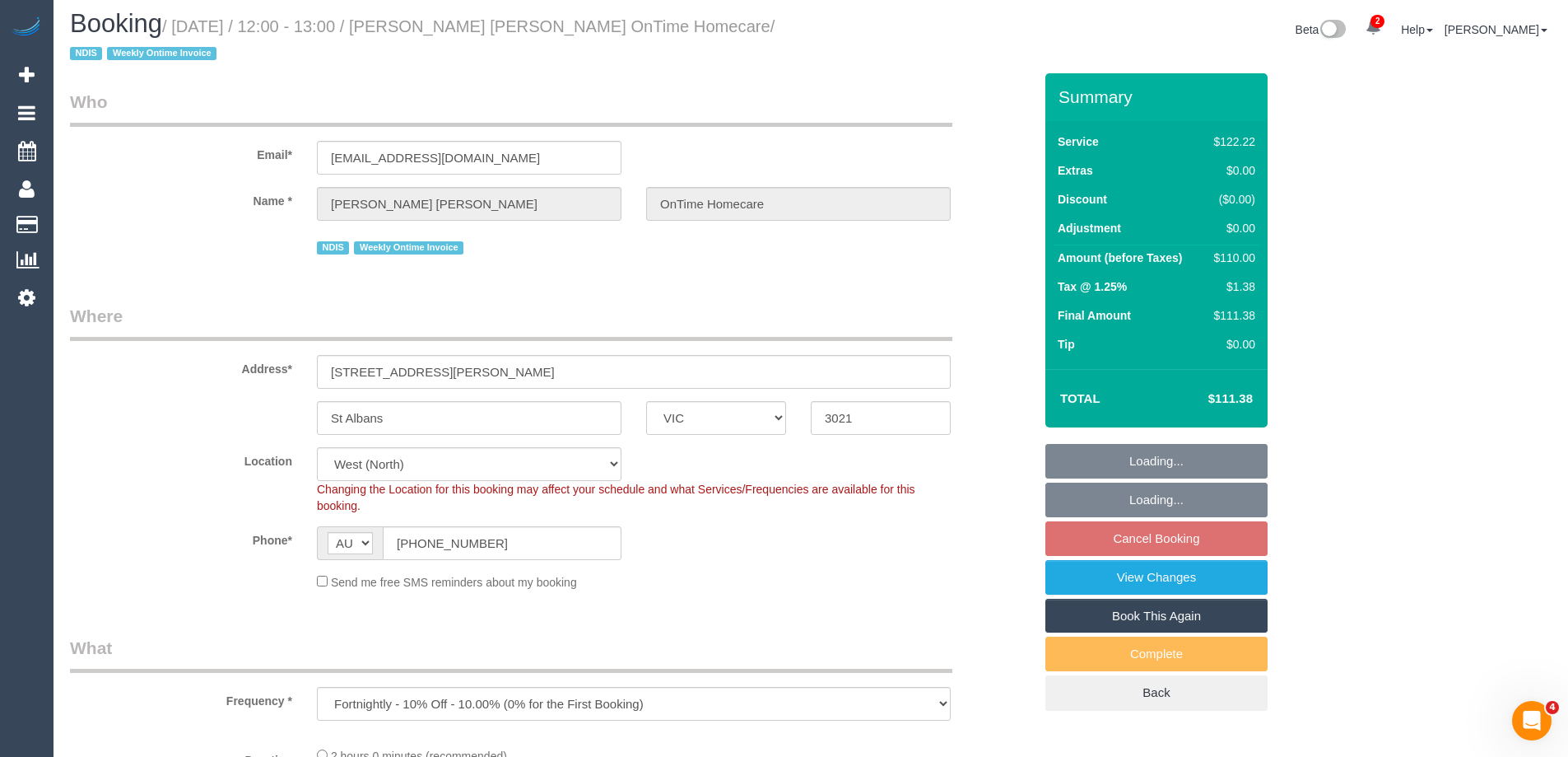
select select "object:755"
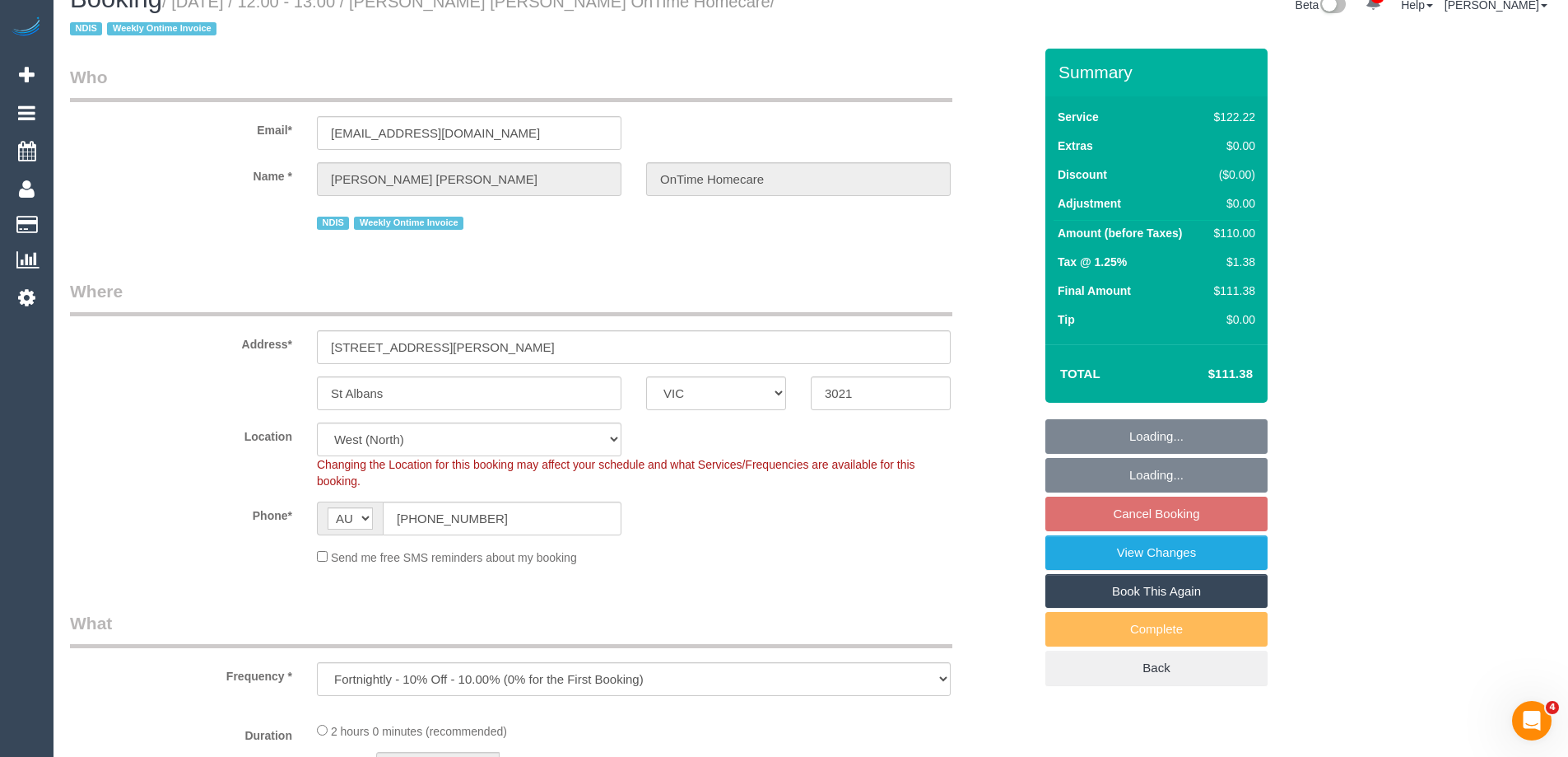
select select "number:28"
select select "number:14"
select select "number:19"
select select "number:22"
select select "number:35"
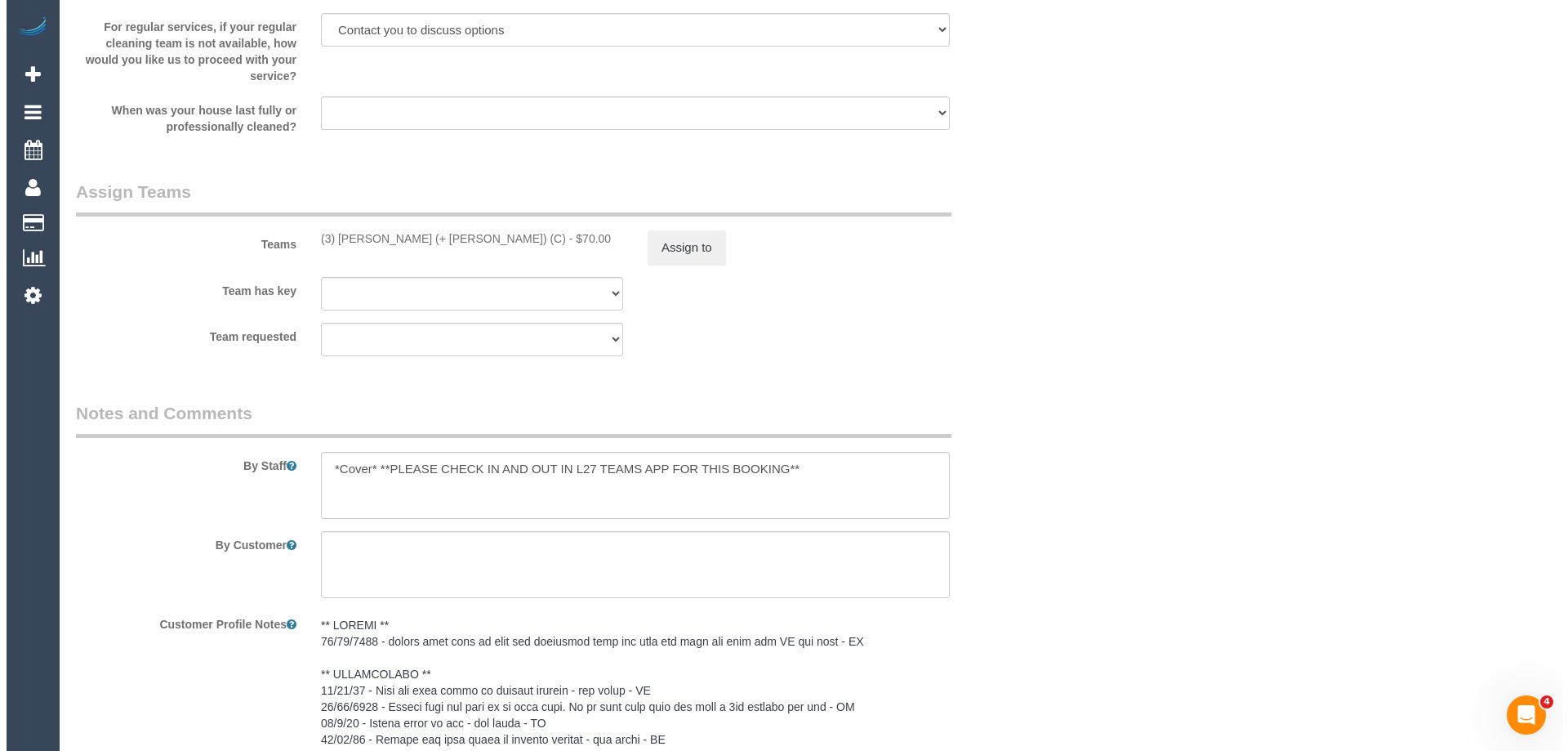
scroll to position [1961, 0]
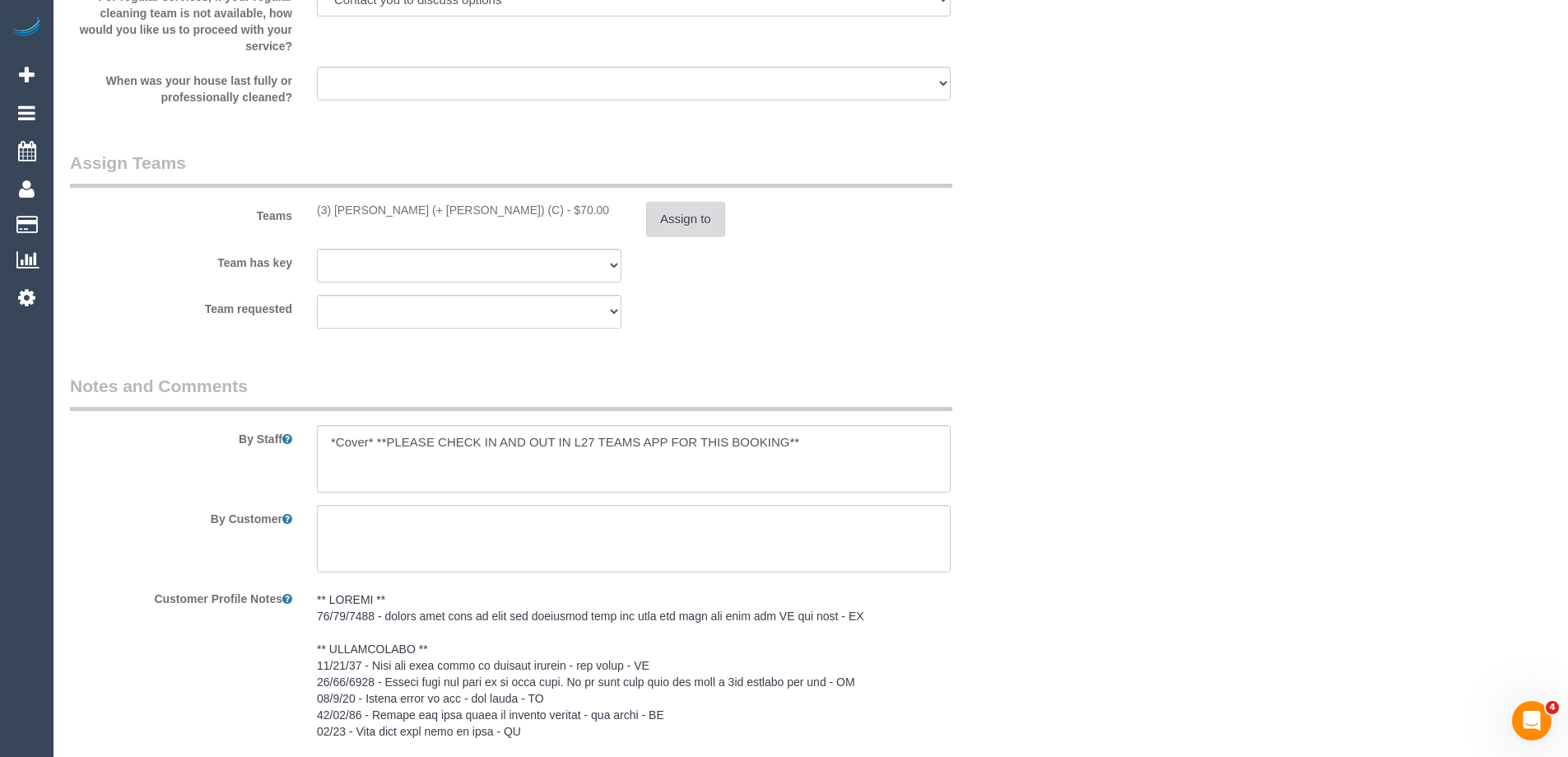
click at [681, 213] on button "Assign to" at bounding box center [685, 219] width 79 height 35
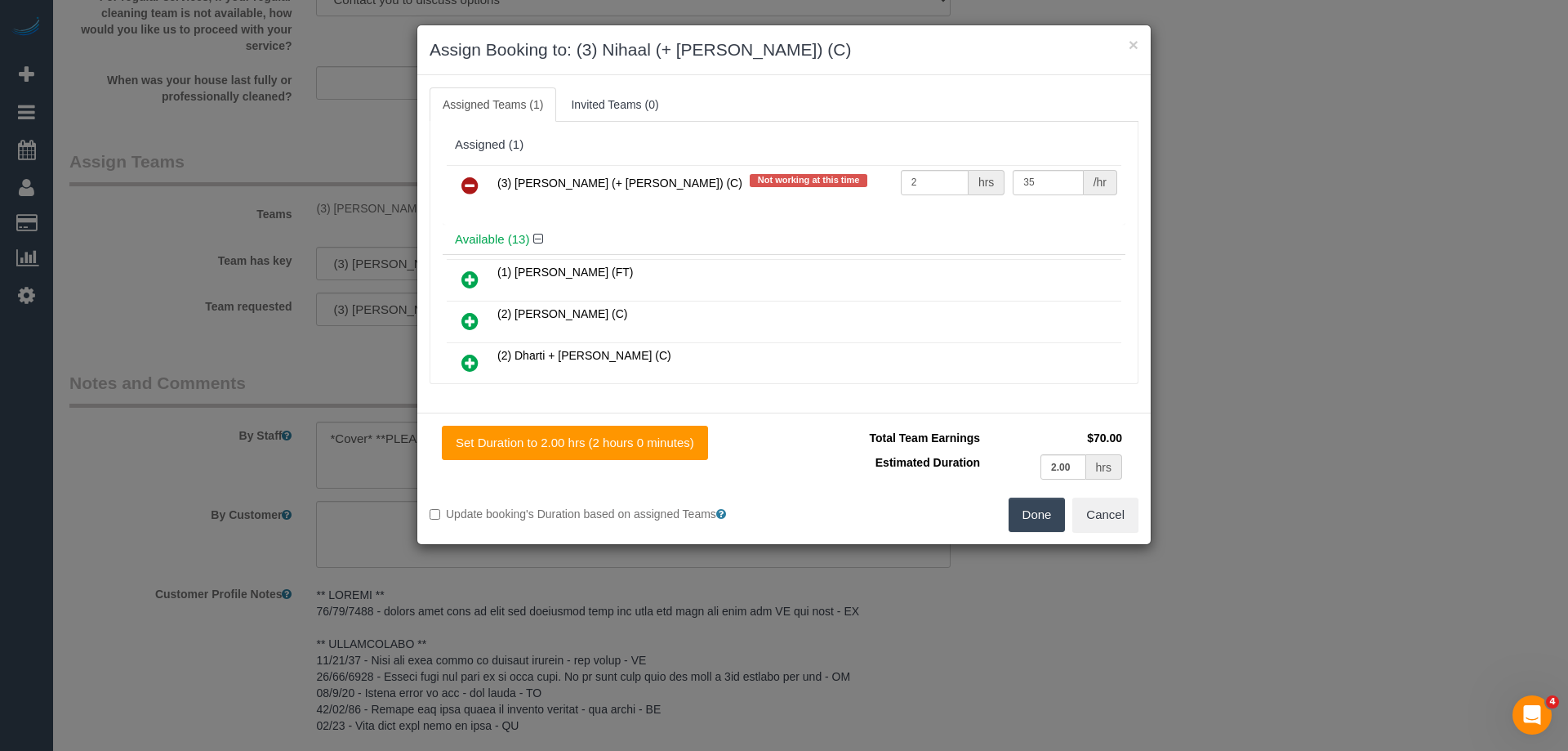
click at [458, 184] on link at bounding box center [470, 186] width 38 height 33
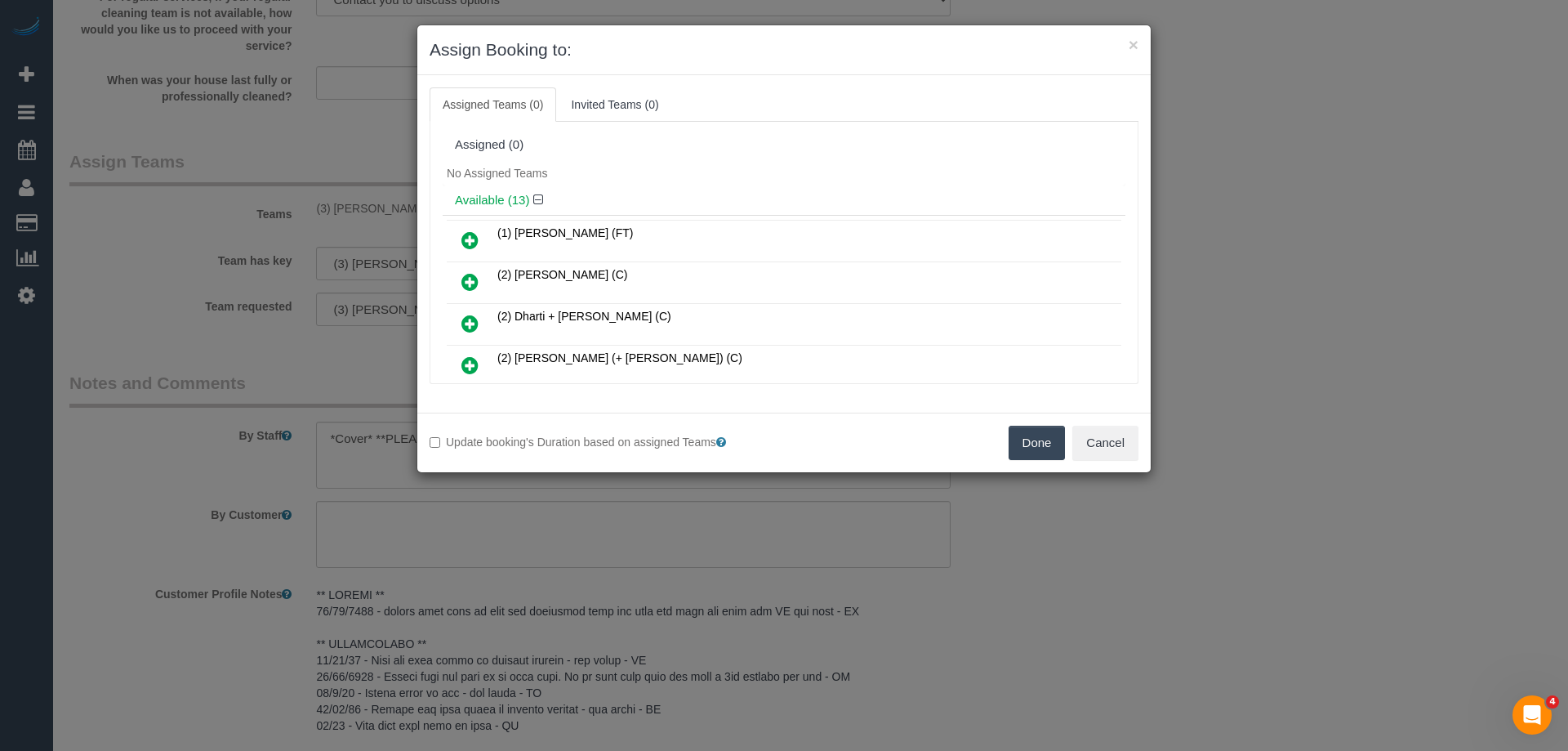
click at [1016, 450] on button "Done" at bounding box center [1037, 443] width 57 height 35
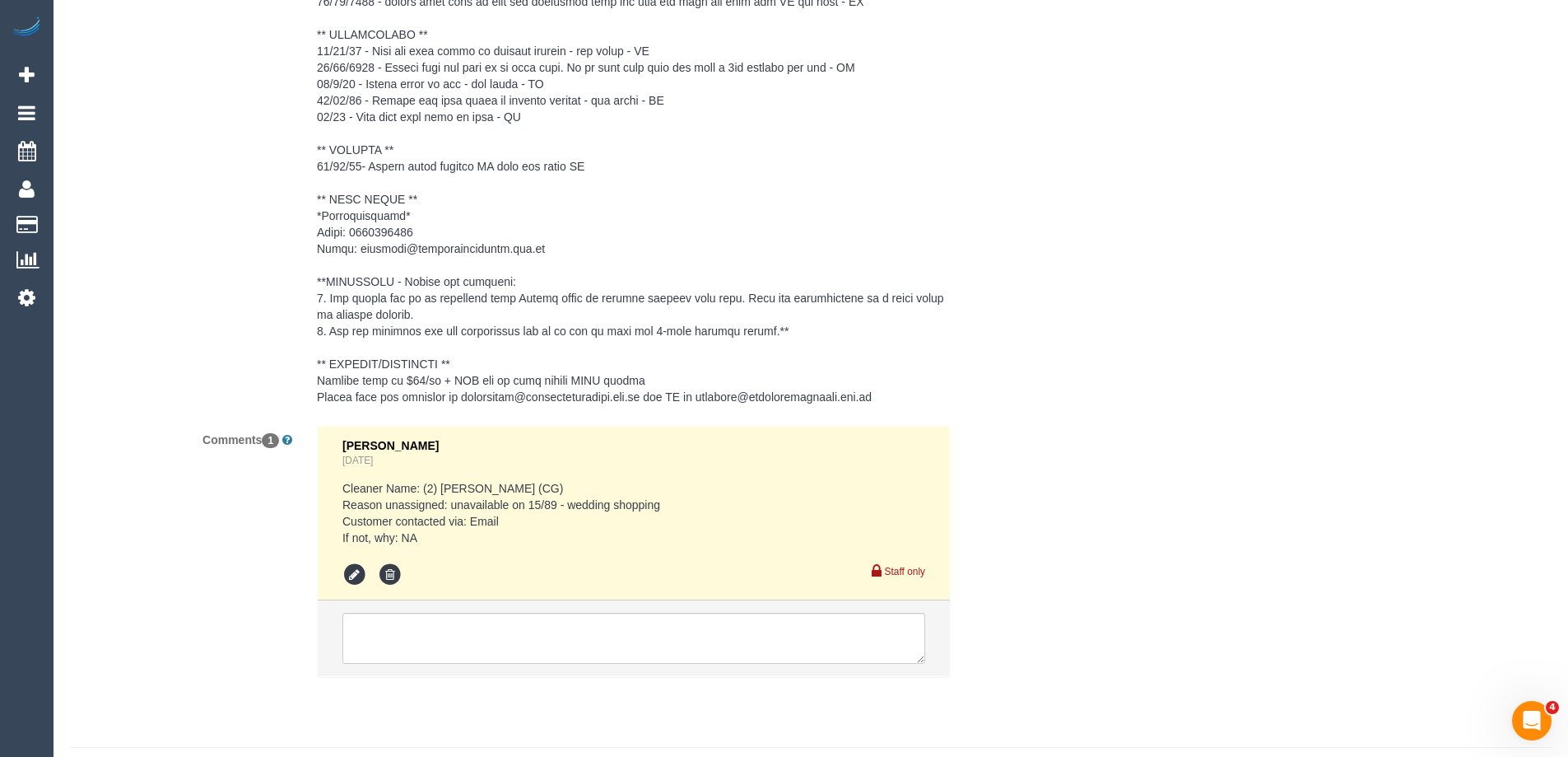
scroll to position [2630, 0]
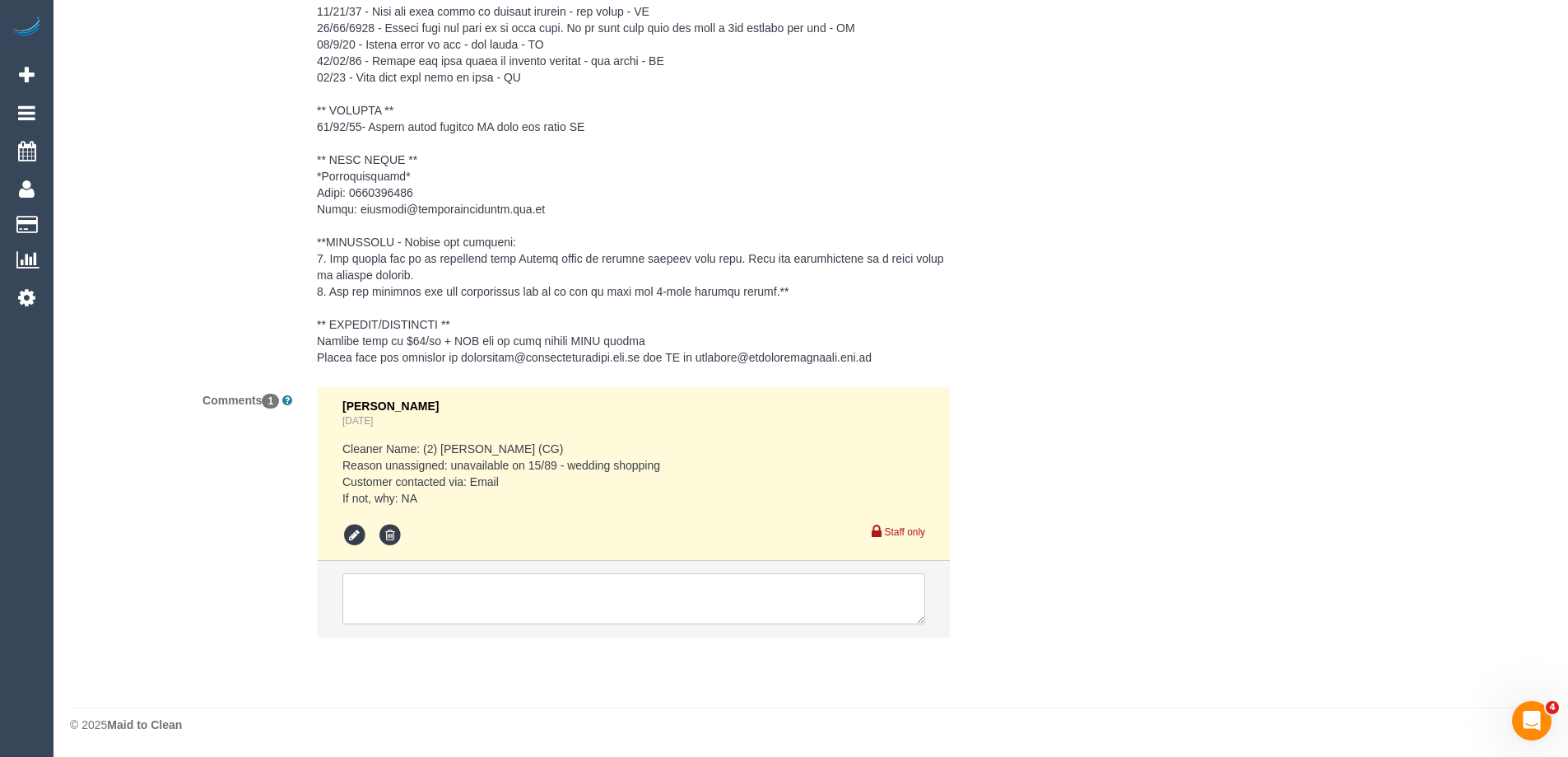
click at [439, 601] on textarea at bounding box center [633, 599] width 583 height 51
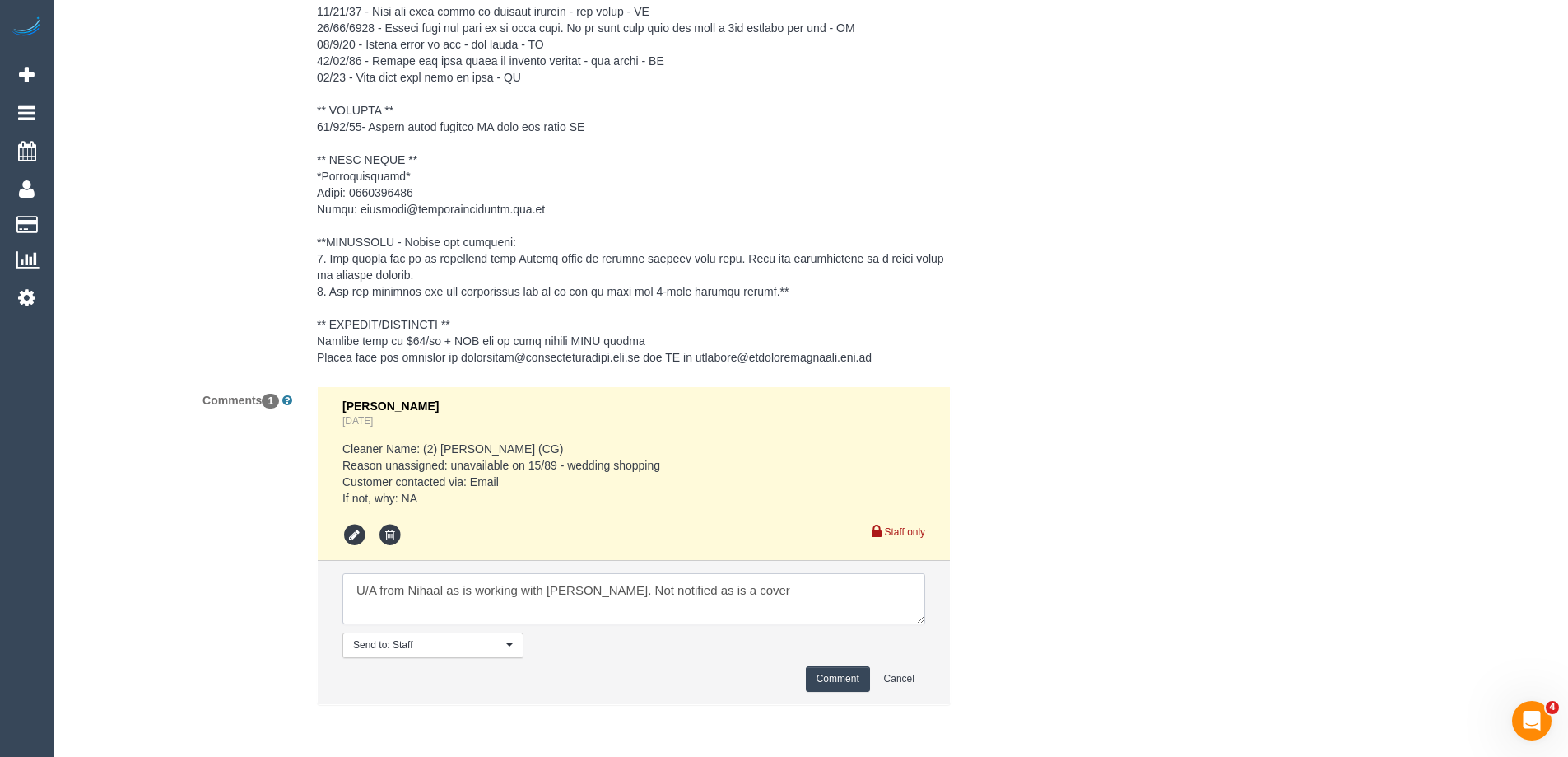
type textarea "U/A from Nihaal as is working with [PERSON_NAME]. Not notified as is a cover"
click at [844, 676] on button "Comment" at bounding box center [838, 679] width 64 height 26
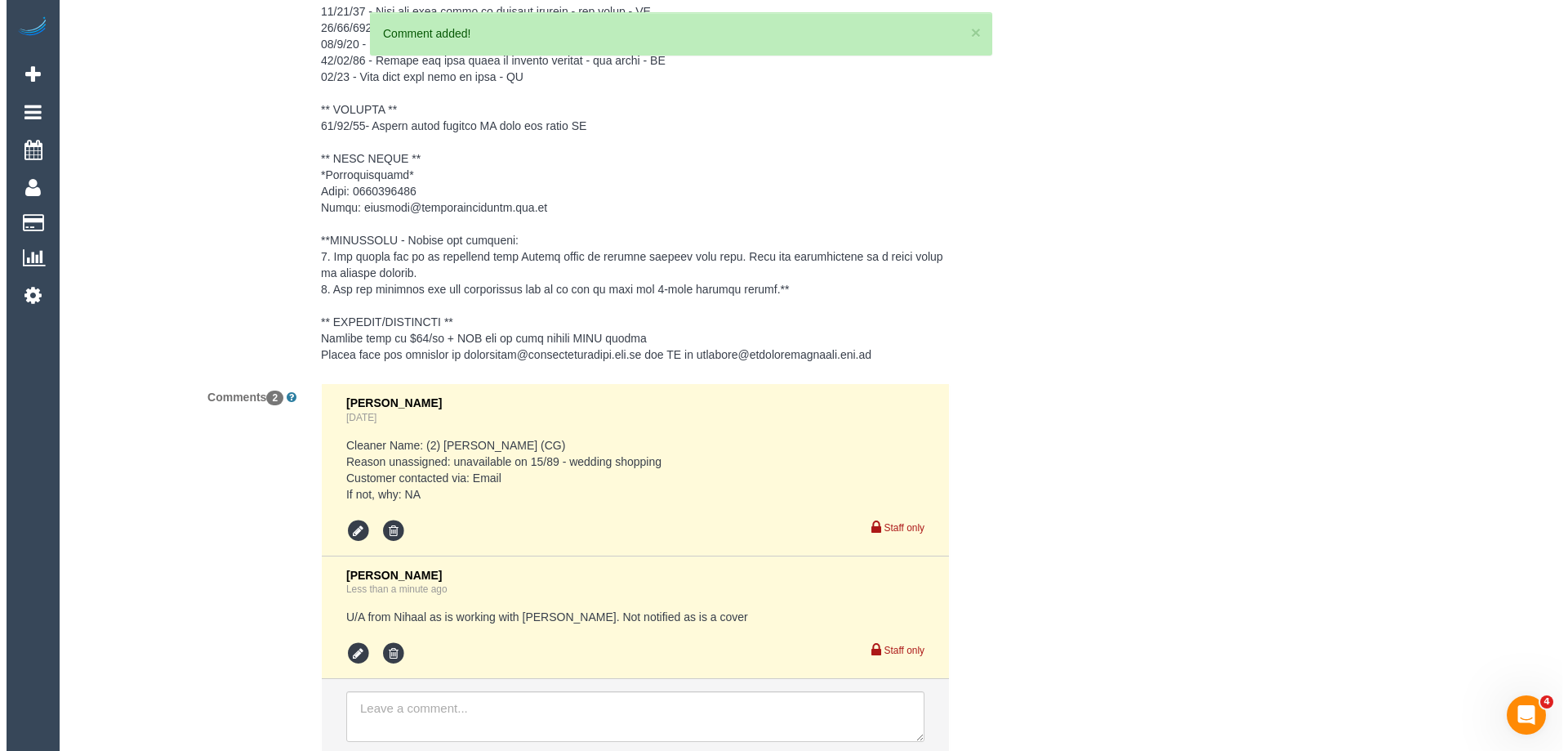
scroll to position [0, 0]
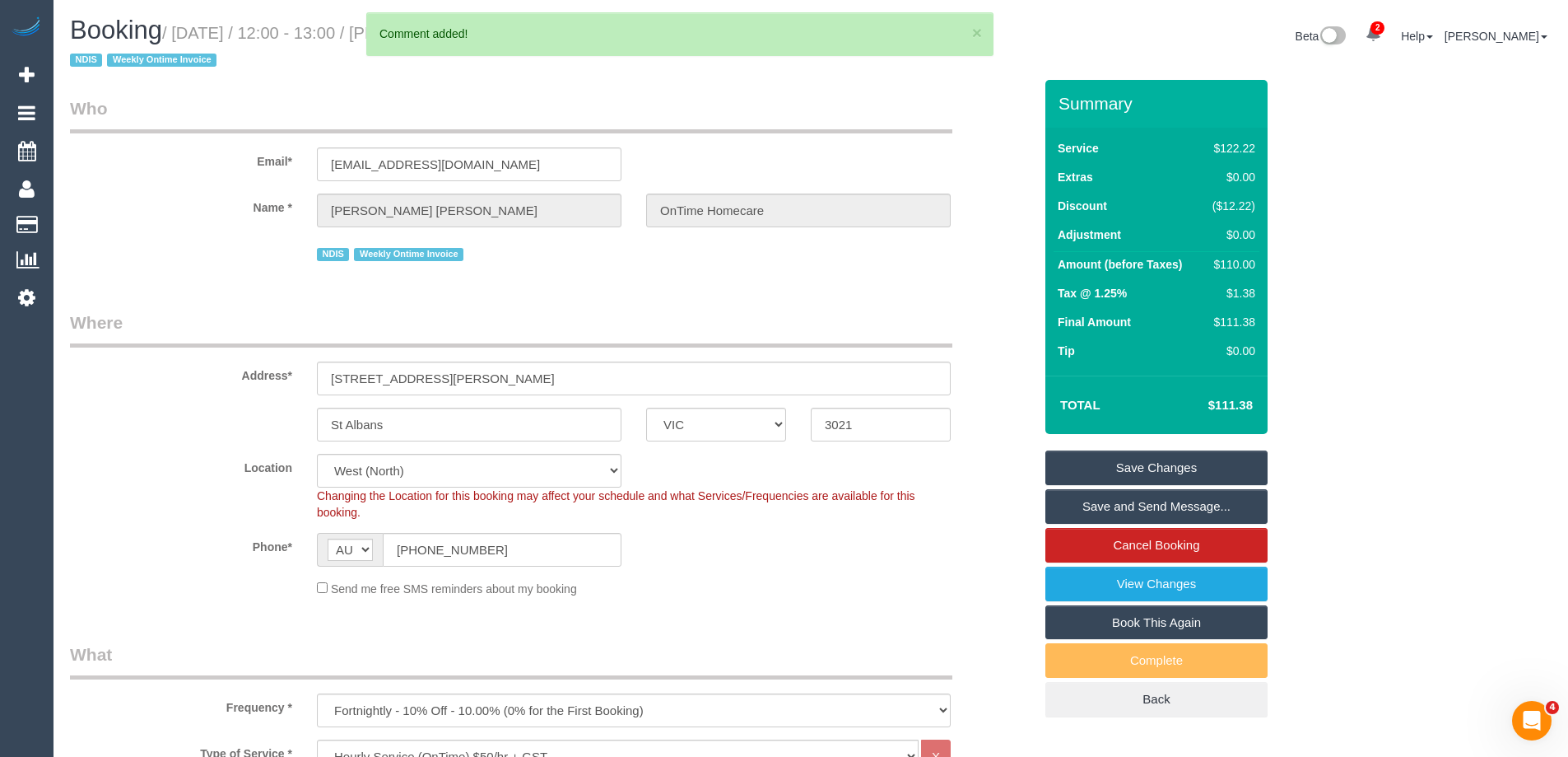
click at [1068, 469] on link "Save Changes" at bounding box center [1155, 468] width 222 height 35
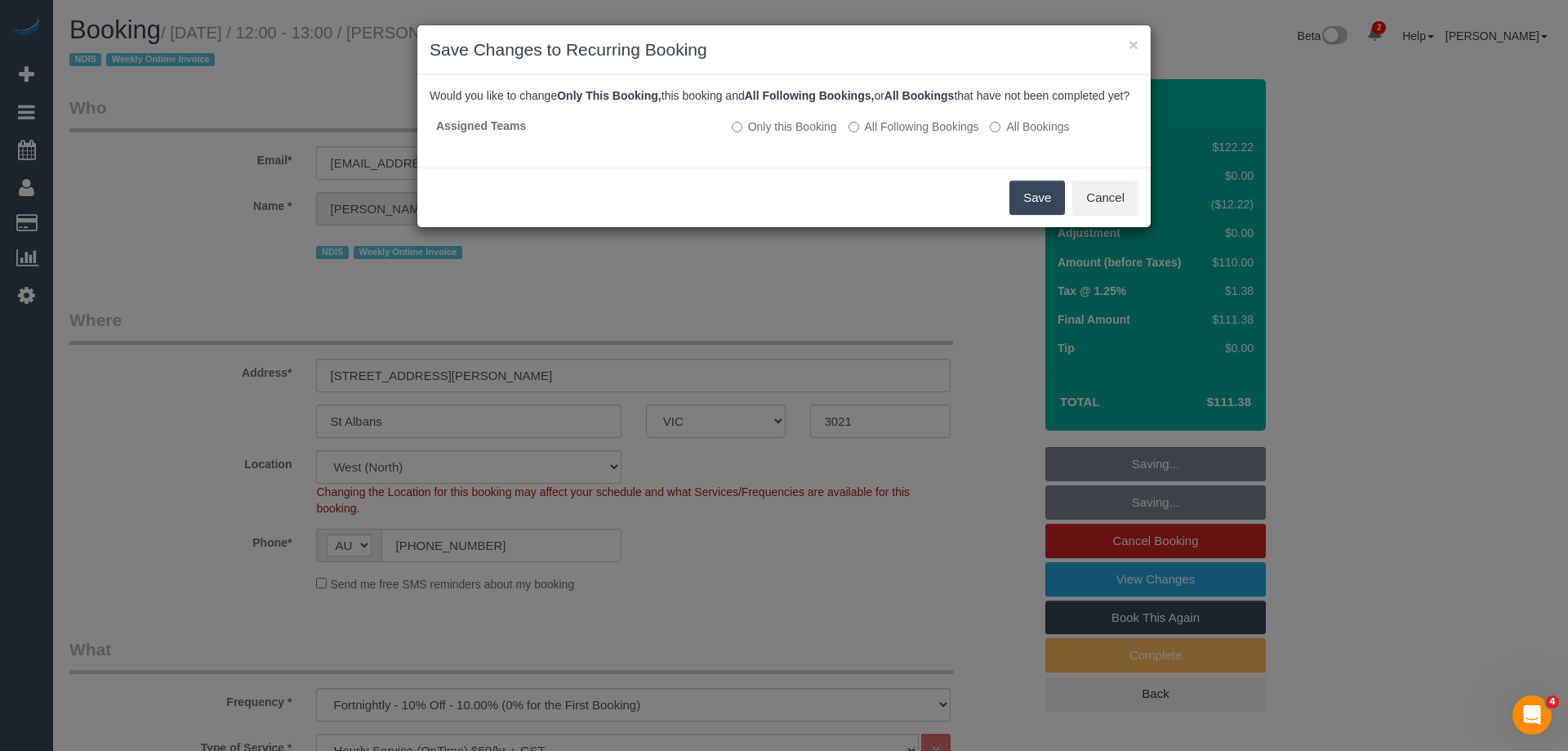
click at [1019, 210] on button "Save" at bounding box center [1037, 198] width 55 height 35
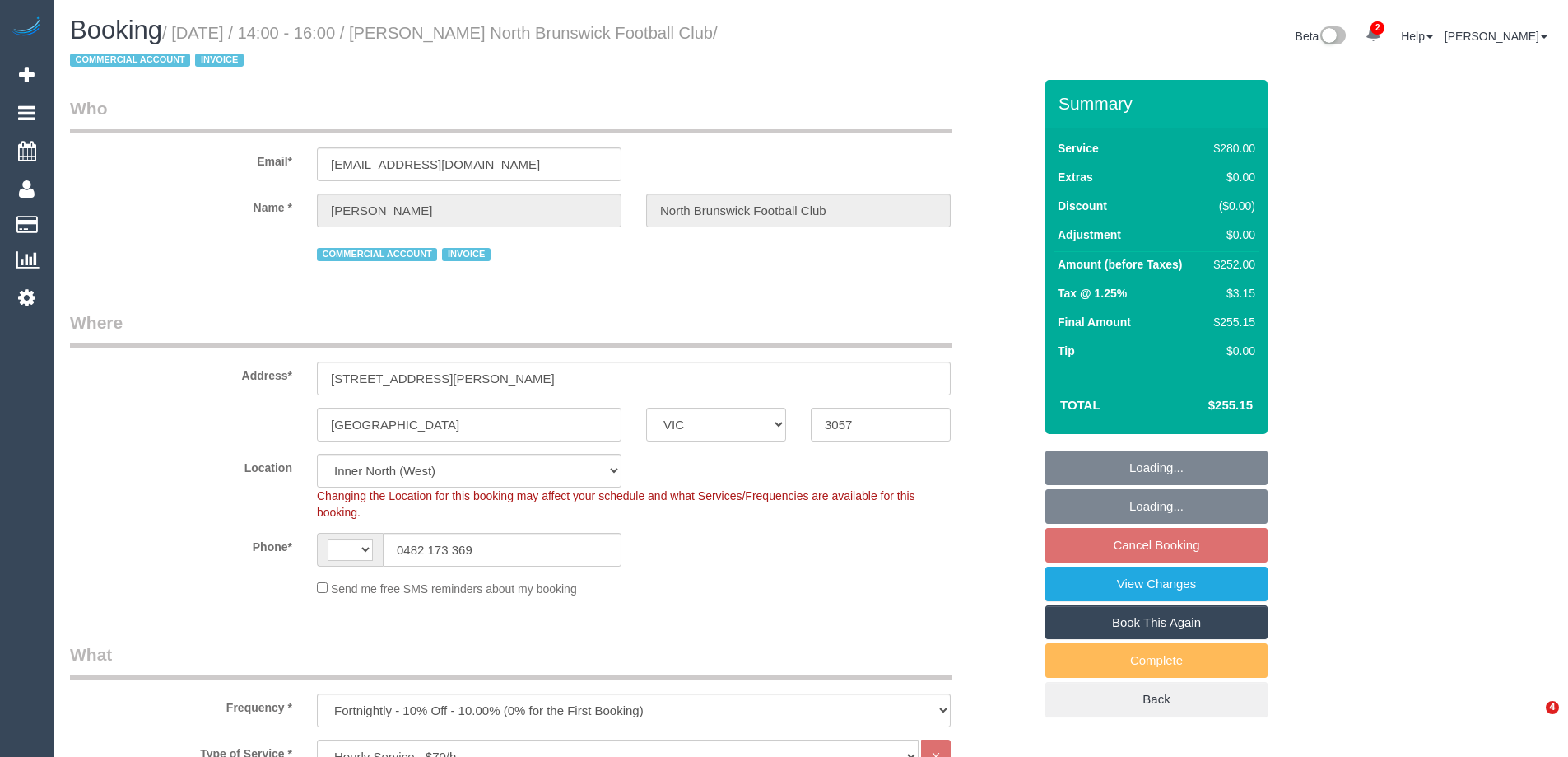
select select "VIC"
select select "2"
select select "object:518"
select select "string:AU"
select select "spot7"
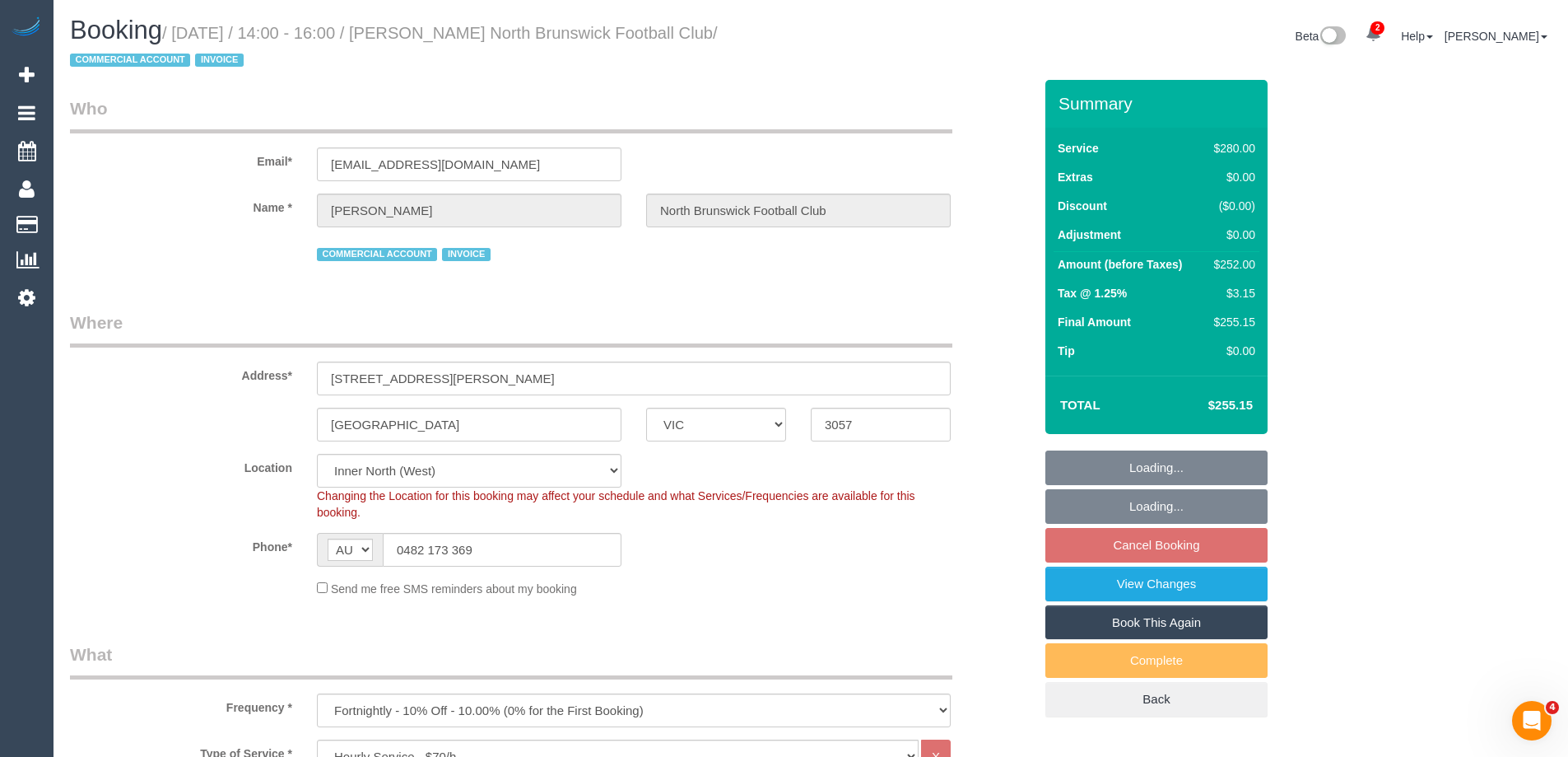
select select "number:28"
select select "number:14"
select select "number:18"
select select "number:25"
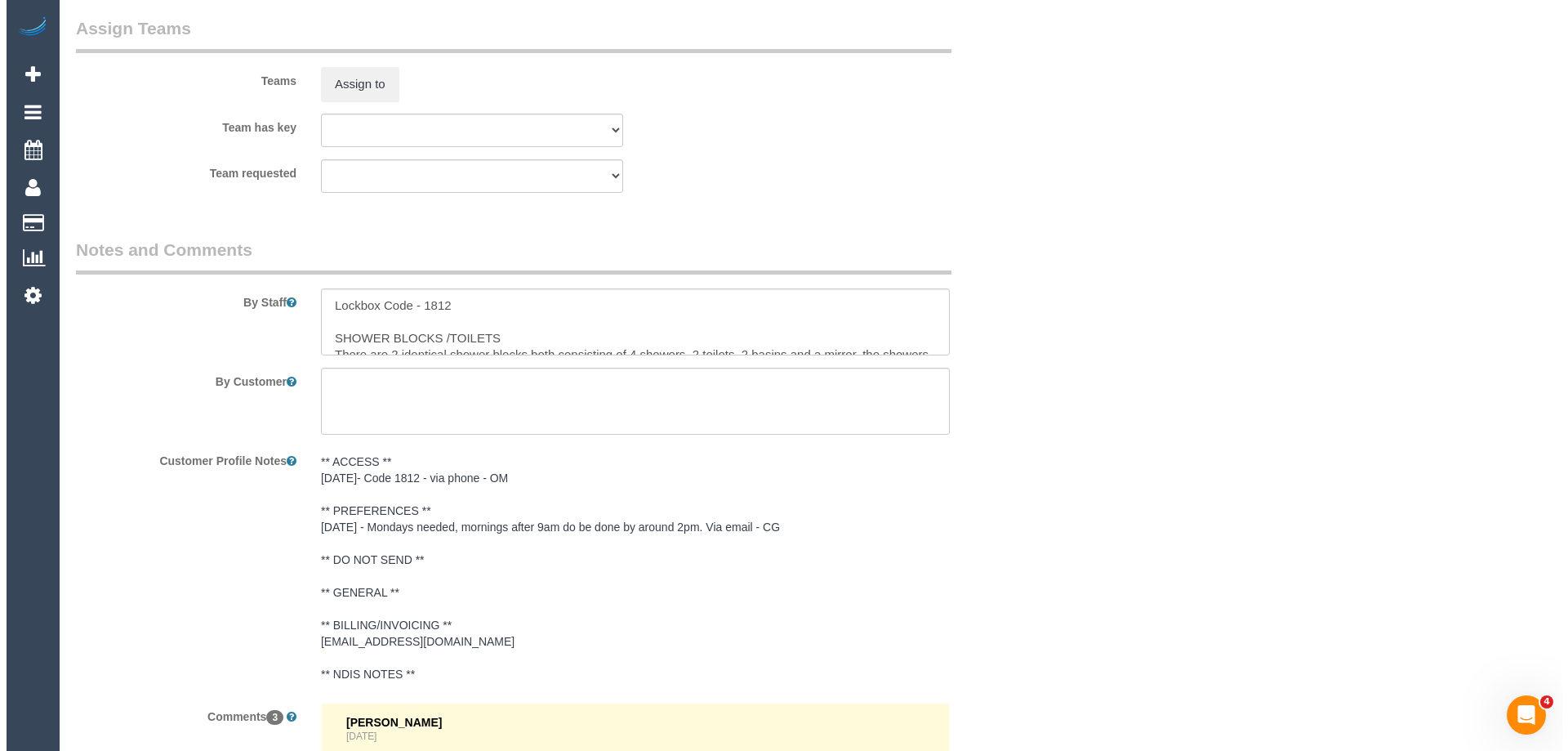
scroll to position [2463, 0]
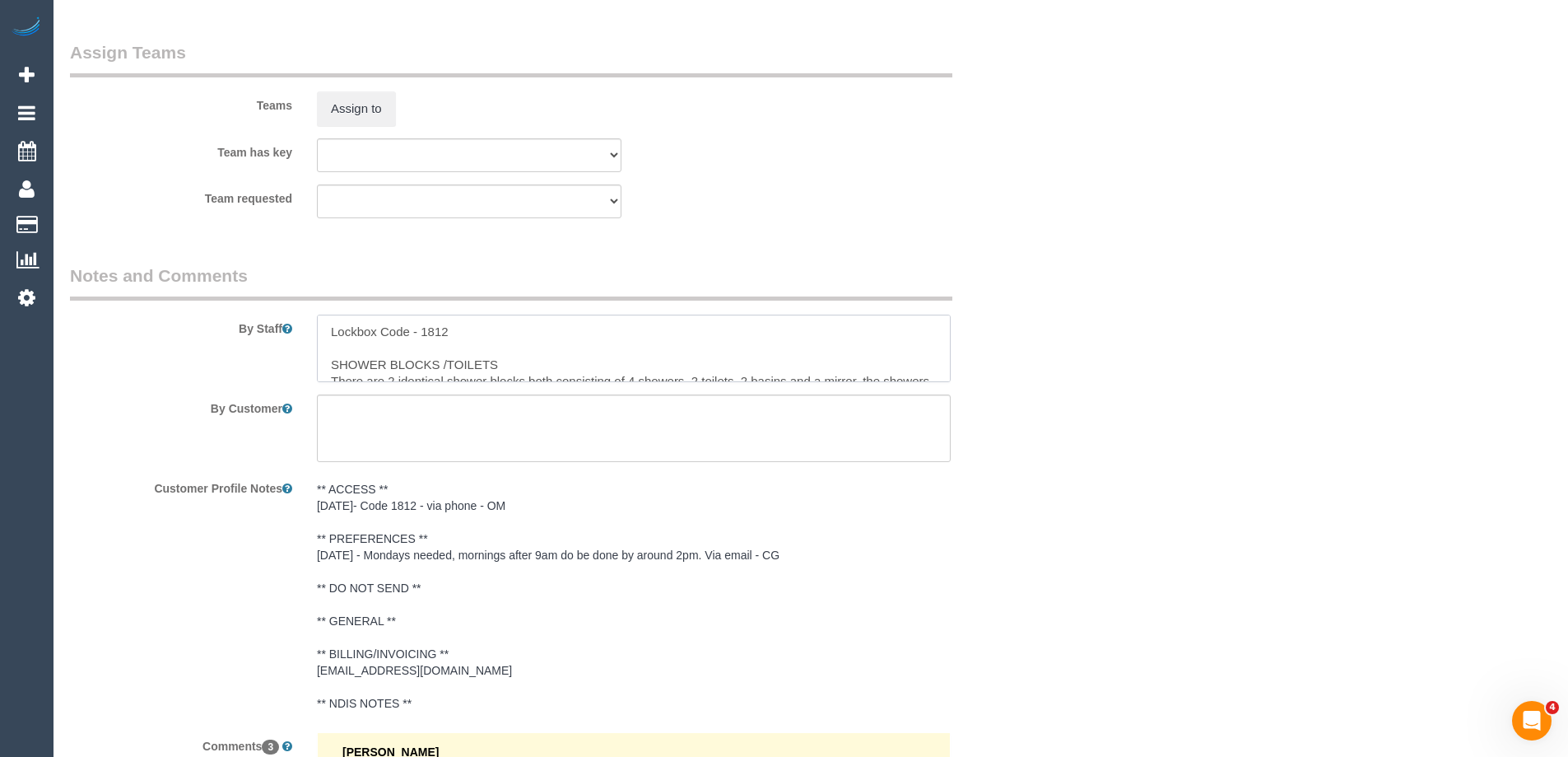
click at [319, 328] on textarea at bounding box center [633, 349] width 634 height 68
type textarea "*COver* Lockbox Code - 1812 SHOWER BLOCKS /TOILETS There are 2 identical shower…"
click at [348, 111] on button "Assign to" at bounding box center [356, 109] width 79 height 35
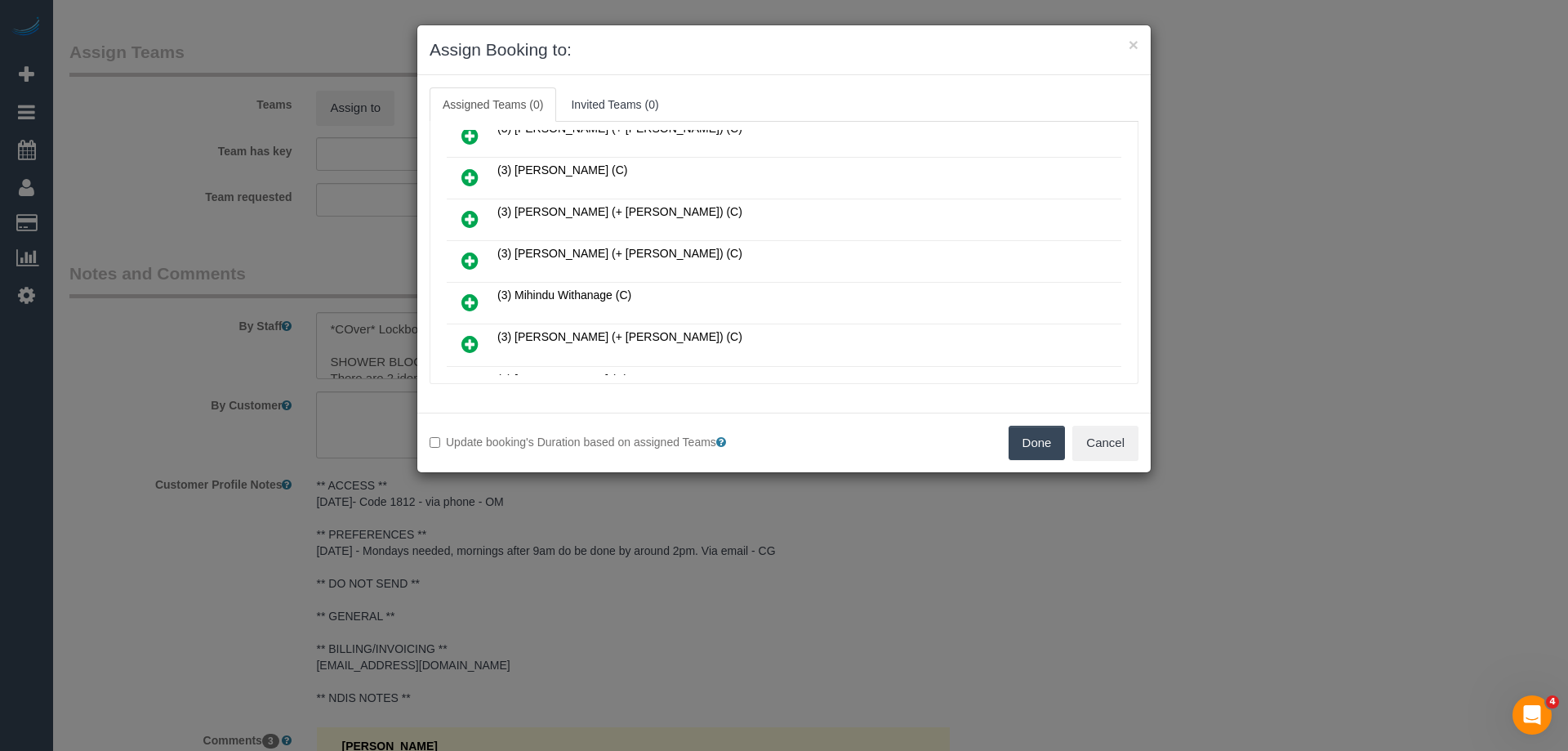
scroll to position [980, 0]
click at [475, 258] on icon at bounding box center [469, 262] width 17 height 20
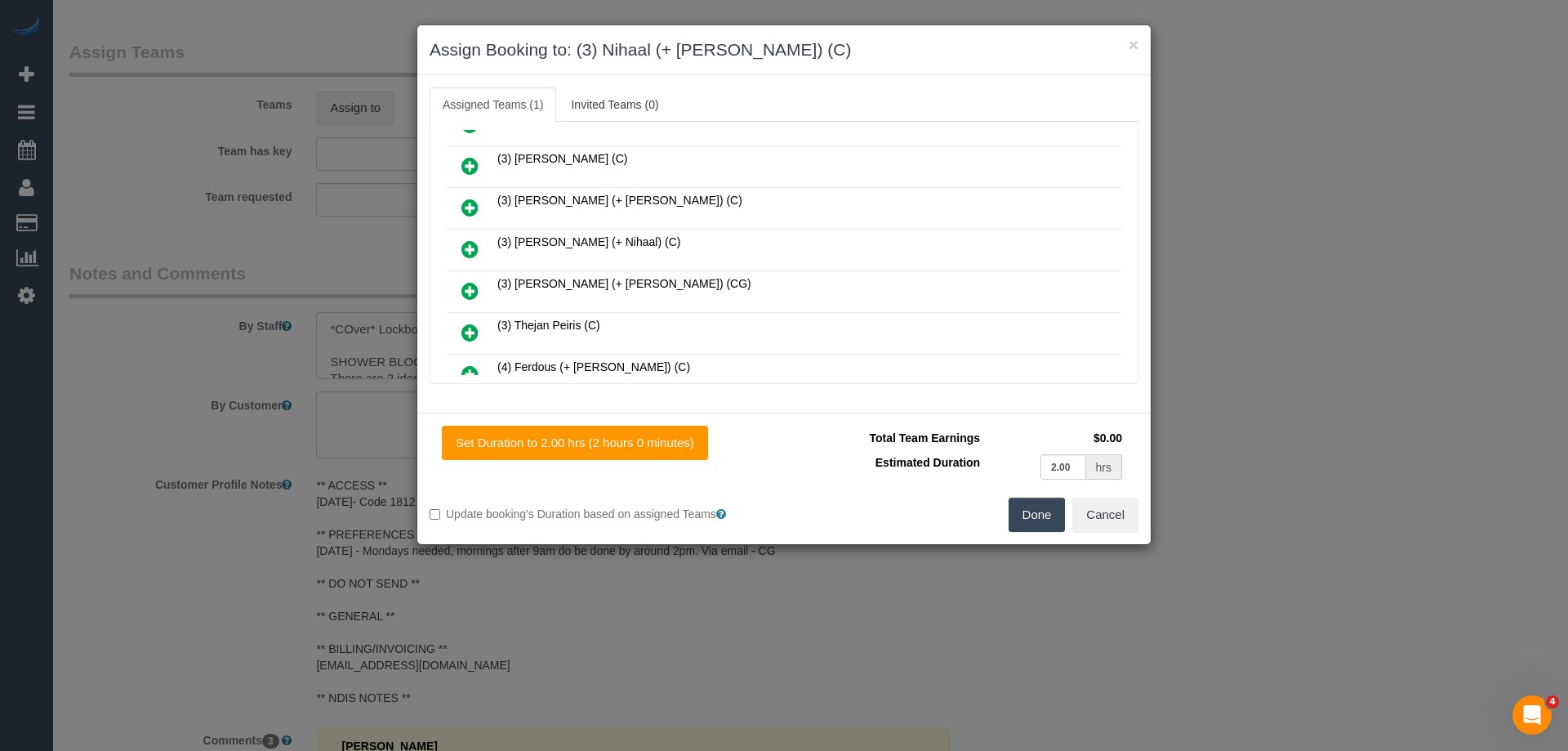
scroll to position [1182, 0]
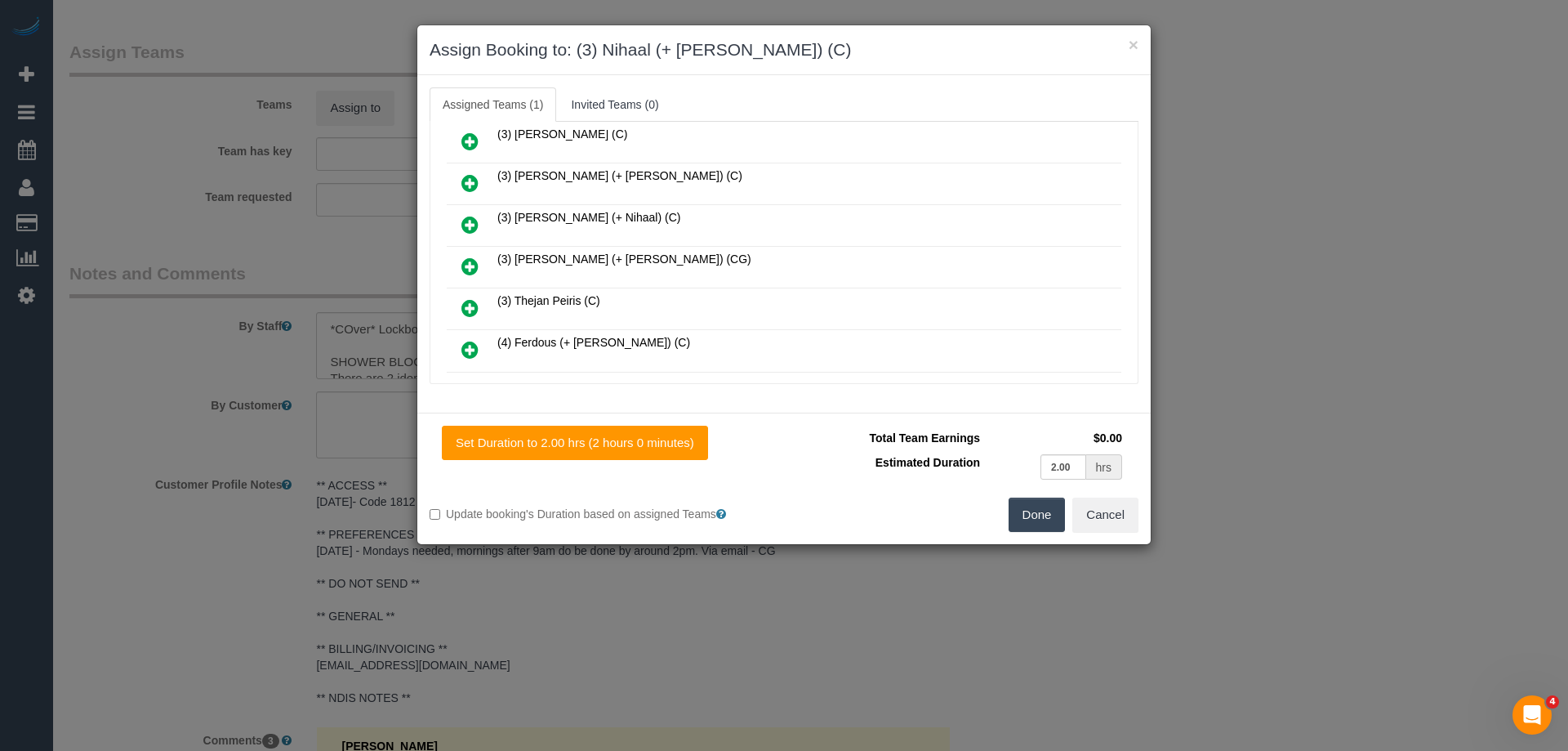
click at [472, 223] on icon at bounding box center [469, 225] width 17 height 20
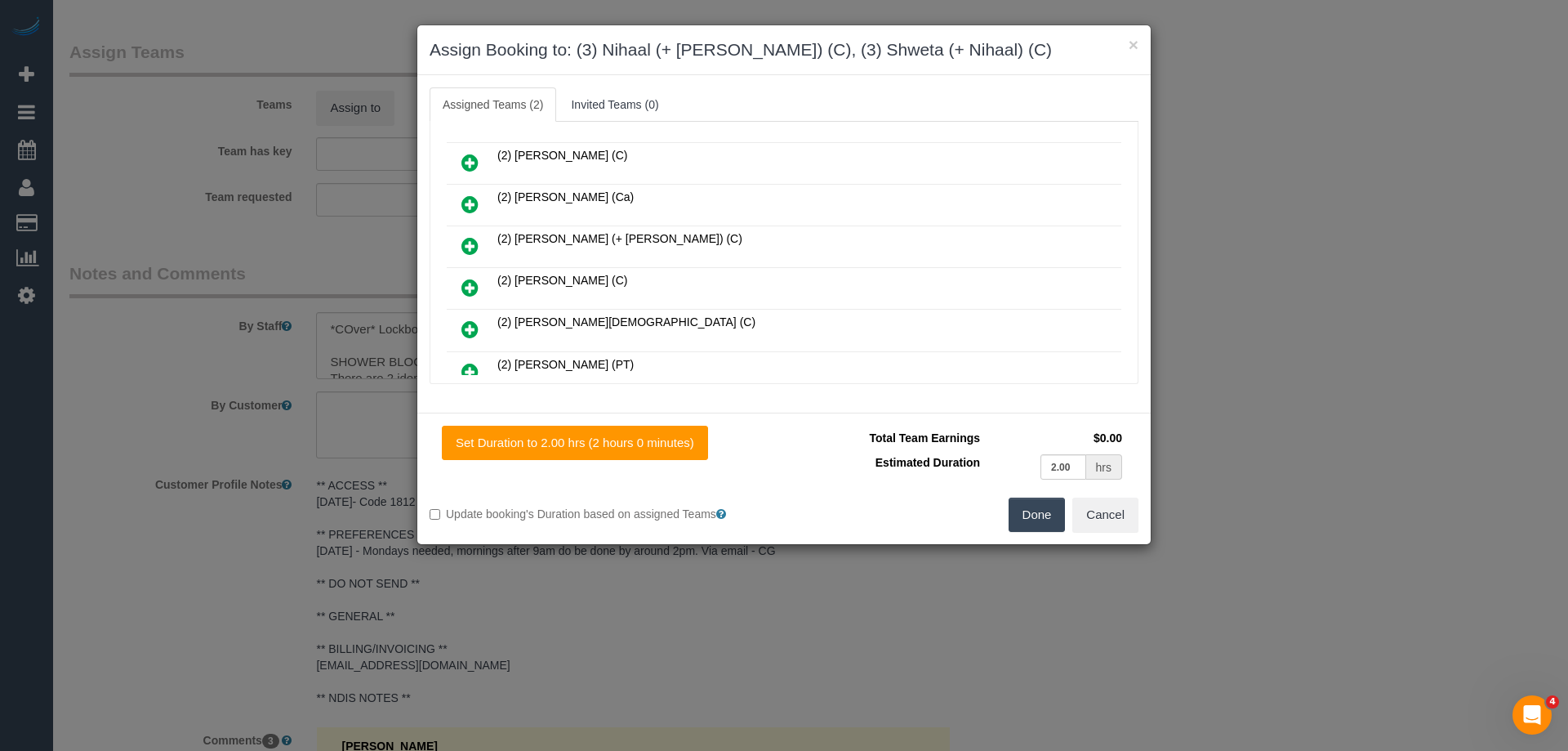
scroll to position [0, 0]
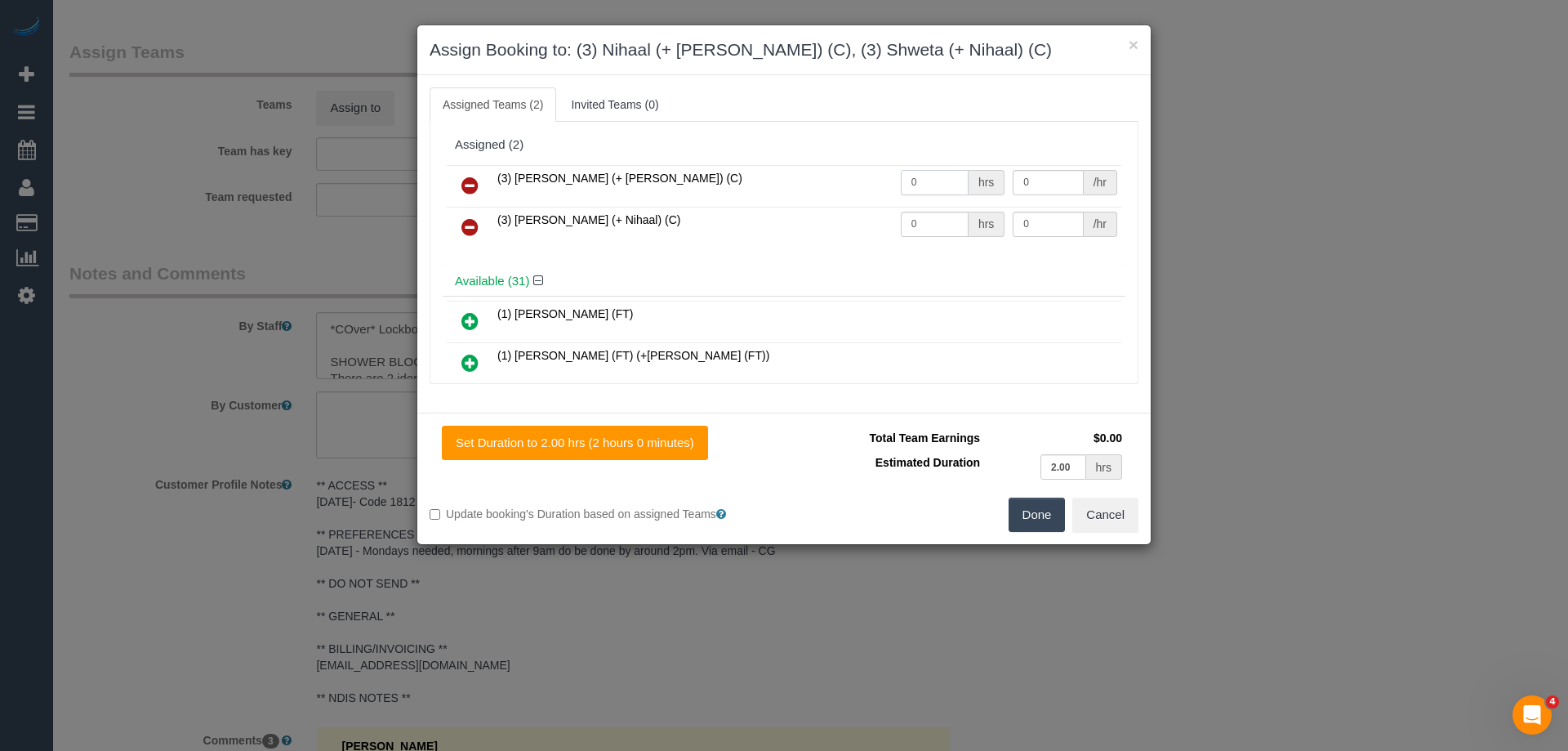
drag, startPoint x: 914, startPoint y: 185, endPoint x: 815, endPoint y: 175, distance: 99.5
click at [826, 175] on tr "(3) Nihaal (+ Shweta) (C) 0 hrs 0 /hr" at bounding box center [784, 186] width 675 height 42
type input "2"
drag, startPoint x: 922, startPoint y: 223, endPoint x: 840, endPoint y: 221, distance: 82.0
click at [841, 221] on tr "(3) Shweta (+ Nihaal) (C) 0 hrs 0 /hr" at bounding box center [784, 228] width 675 height 42
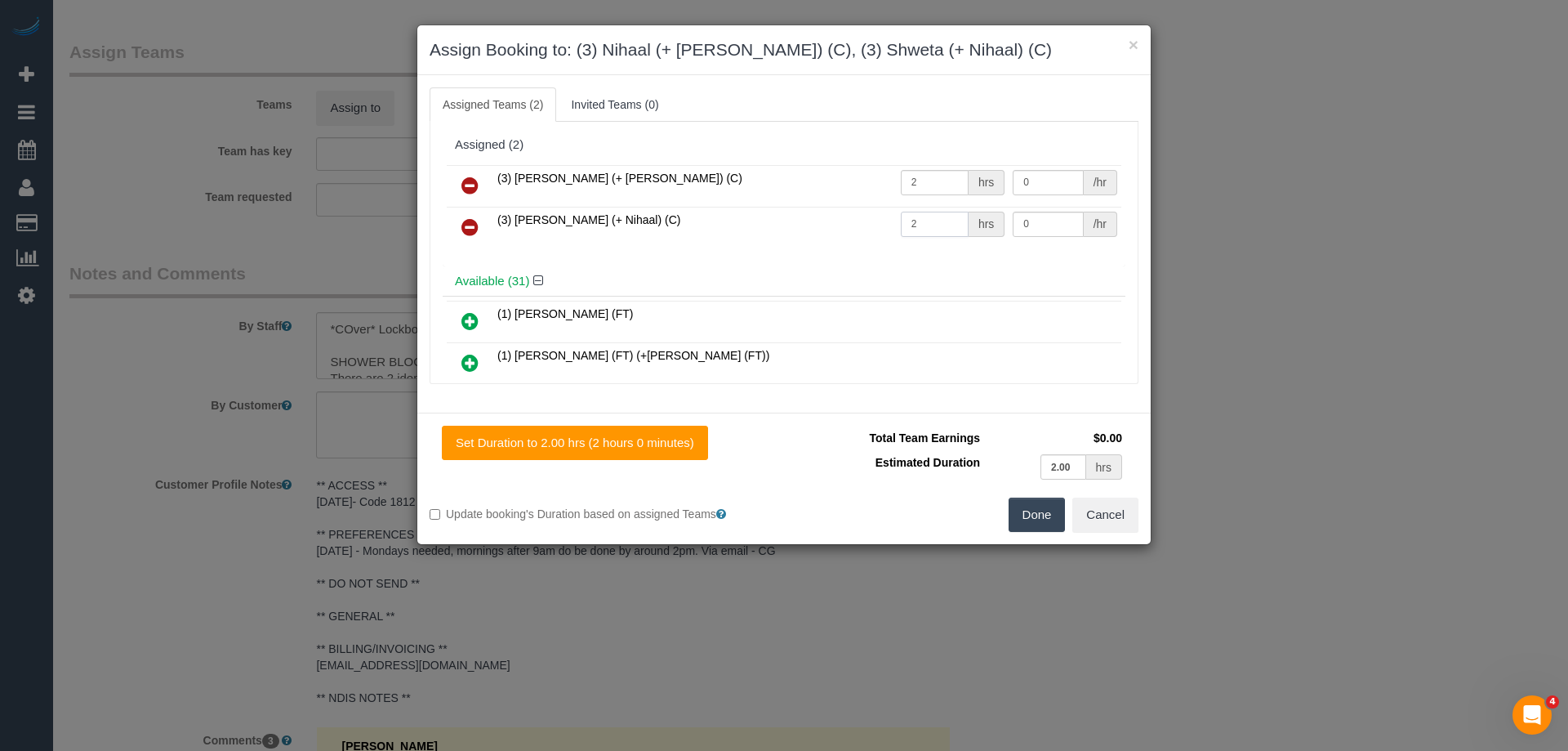
type input "2"
drag, startPoint x: 1041, startPoint y: 223, endPoint x: 916, endPoint y: 209, distance: 125.8
click at [923, 212] on tr "(3) Shweta (+ Nihaal) (C) 2 hrs 0 /hr" at bounding box center [784, 228] width 675 height 42
type input "35"
drag, startPoint x: 1031, startPoint y: 181, endPoint x: 890, endPoint y: 171, distance: 141.4
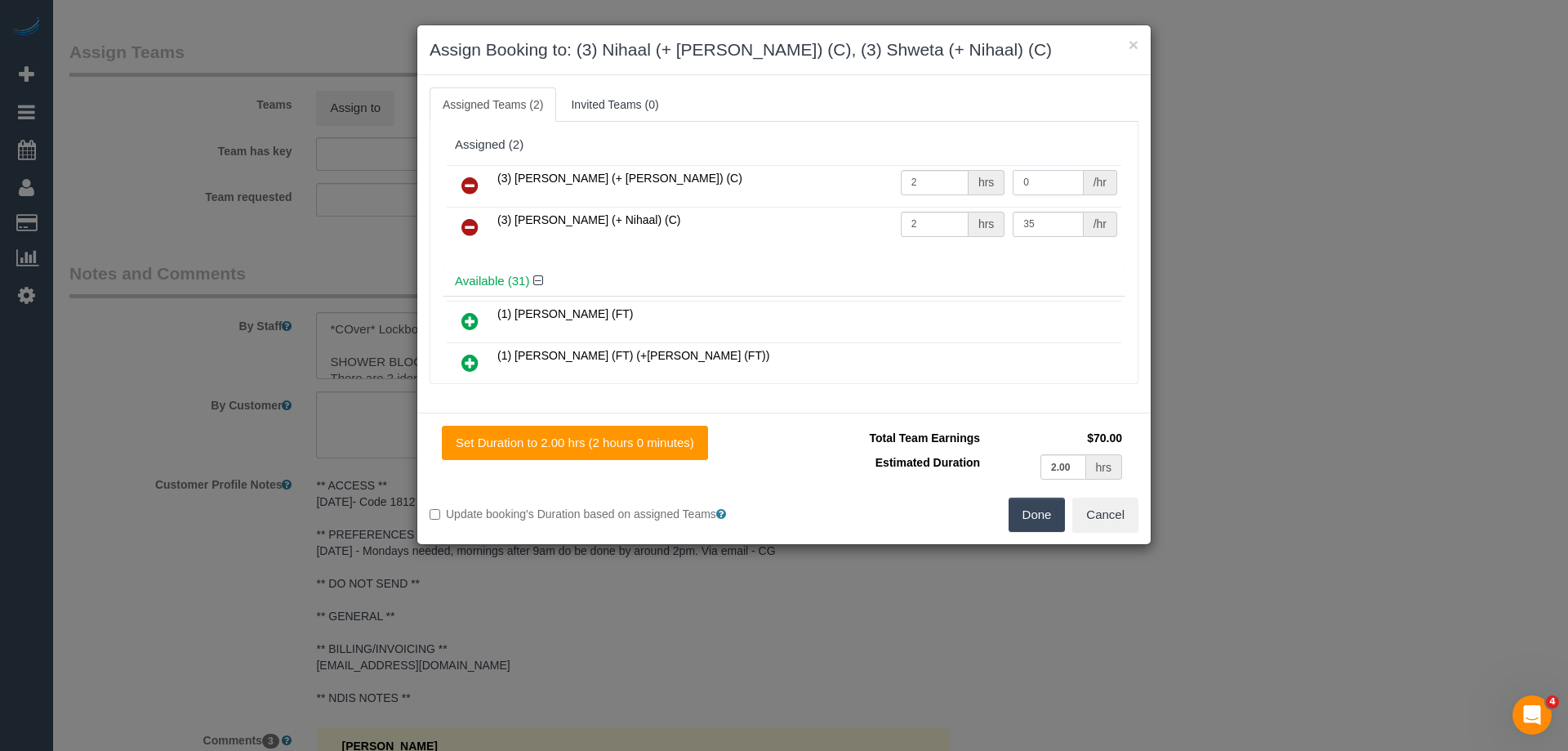
click at [931, 174] on tr "(3) Nihaal (+ Shweta) (C) 2 hrs 0 /hr" at bounding box center [784, 186] width 675 height 42
type input "35"
click at [1044, 518] on button "Done" at bounding box center [1037, 515] width 57 height 35
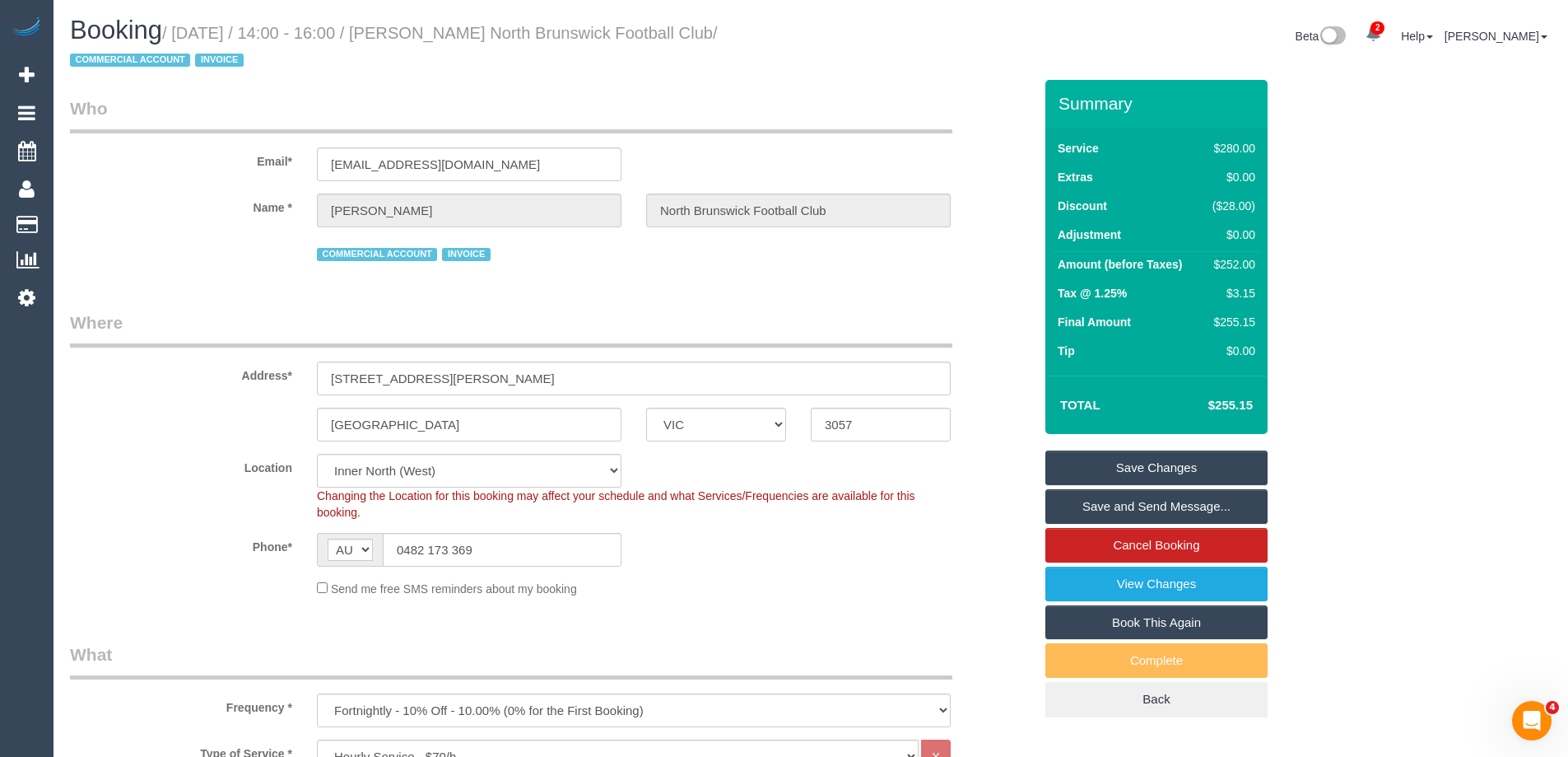
drag, startPoint x: 779, startPoint y: 36, endPoint x: 455, endPoint y: 20, distance: 324.4
click at [455, 20] on h1 "Booking / September 15, 2025 / 14:00 - 16:00 / Frankie Freeman North Brunswick …" at bounding box center [434, 44] width 728 height 56
copy small "Frankie Freeman North Brunswick Football"
click at [1088, 500] on link "Save and Send Message..." at bounding box center [1155, 506] width 222 height 35
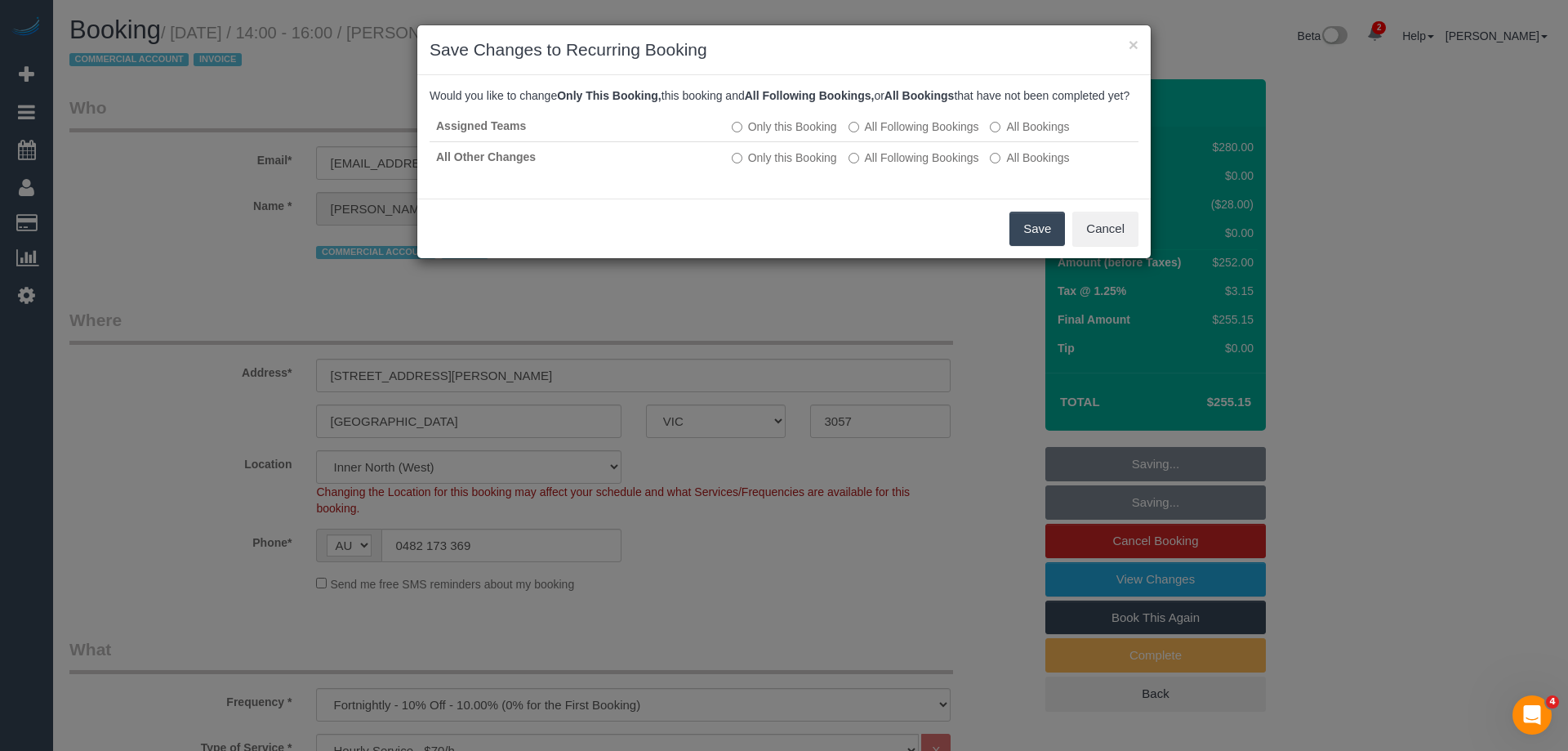
click at [1035, 240] on button "Save" at bounding box center [1037, 229] width 55 height 35
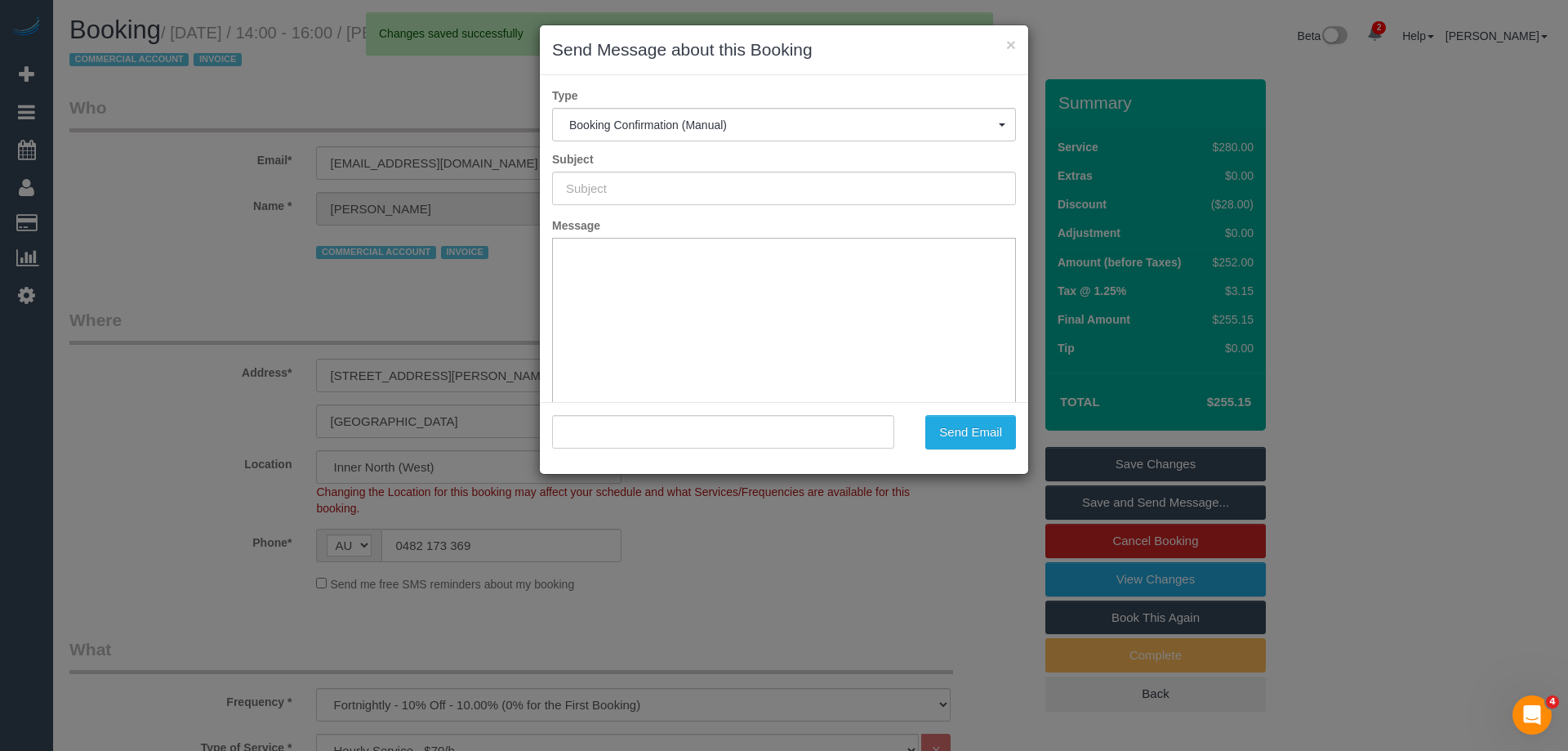
type input "Booking Confirmed"
type input ""Frankie Freeman North Brunswick Football Club" <treasurer.nbfc@gmail.com>"
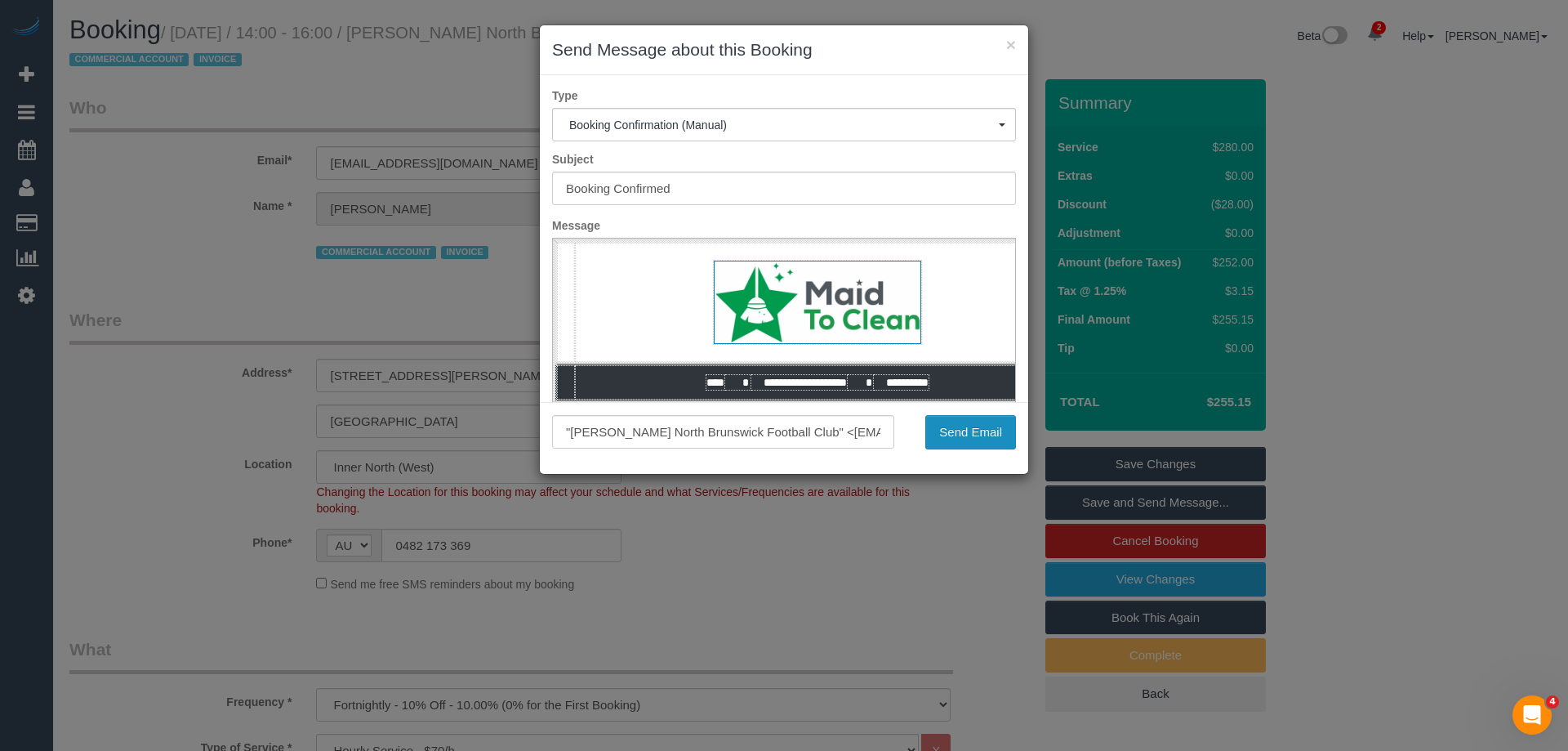
click at [959, 435] on button "Send Email" at bounding box center [971, 432] width 91 height 35
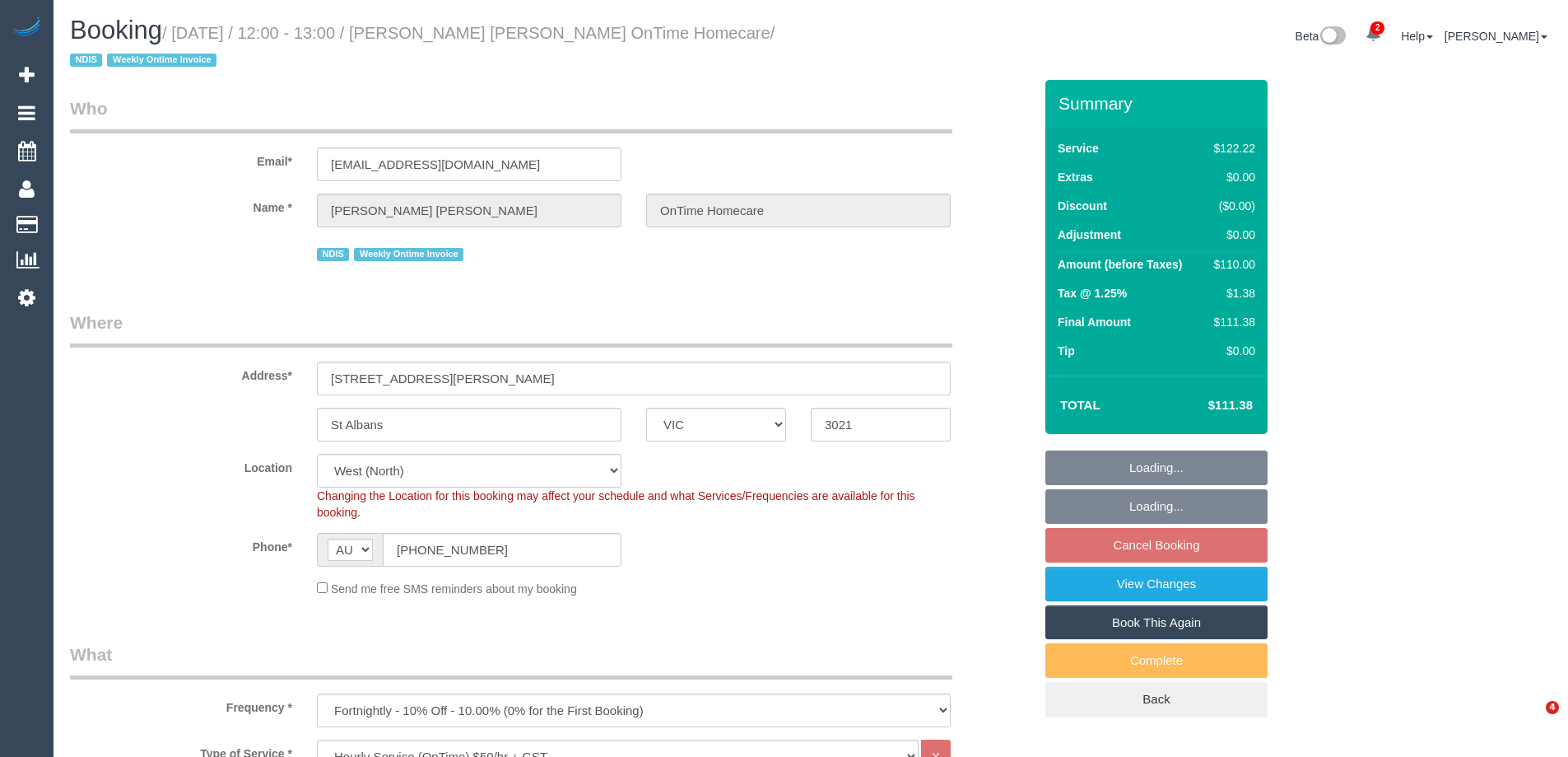
select select "VIC"
select select "number:28"
select select "number:14"
select select "number:19"
select select "number:22"
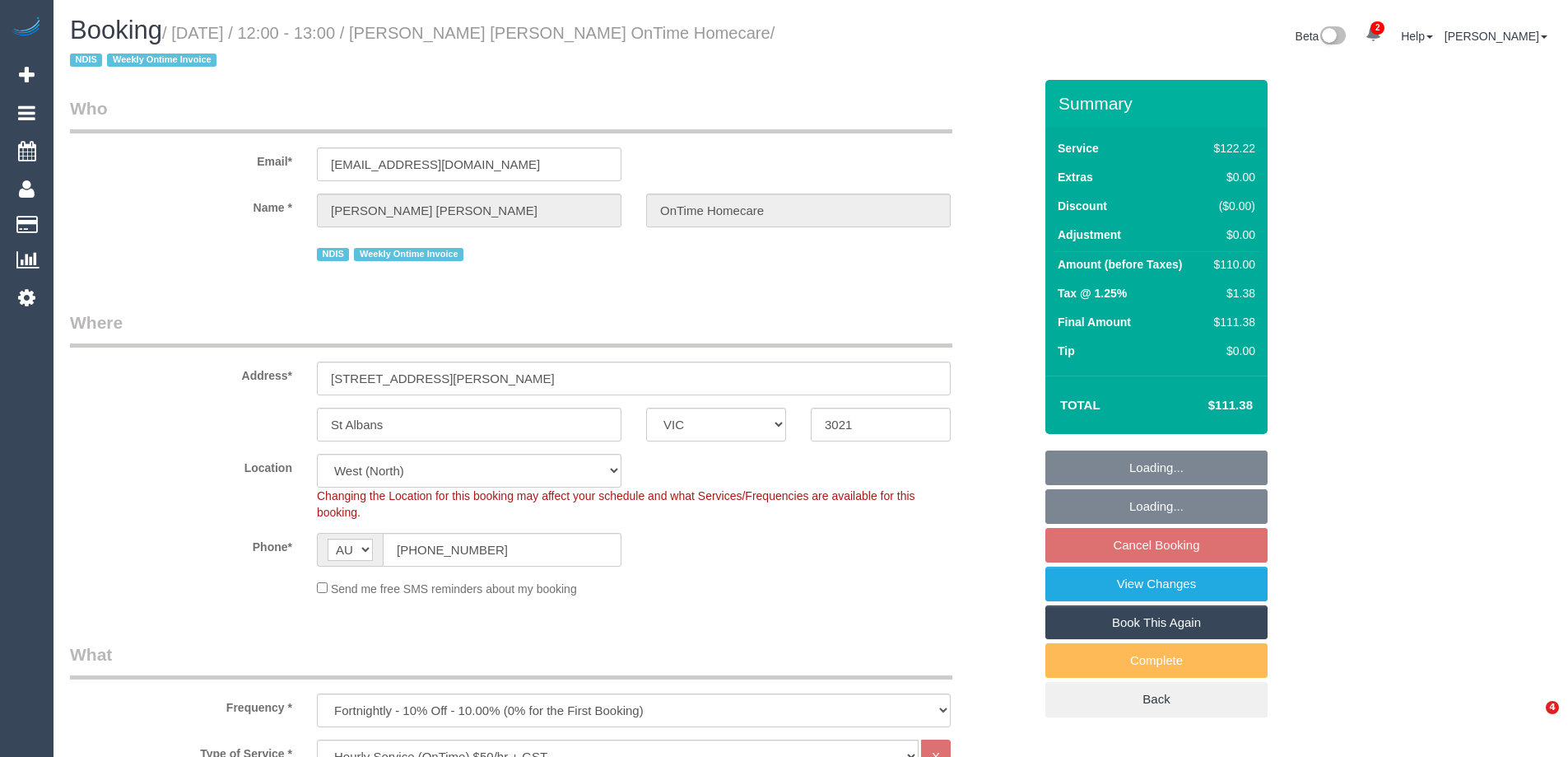
select select "number:35"
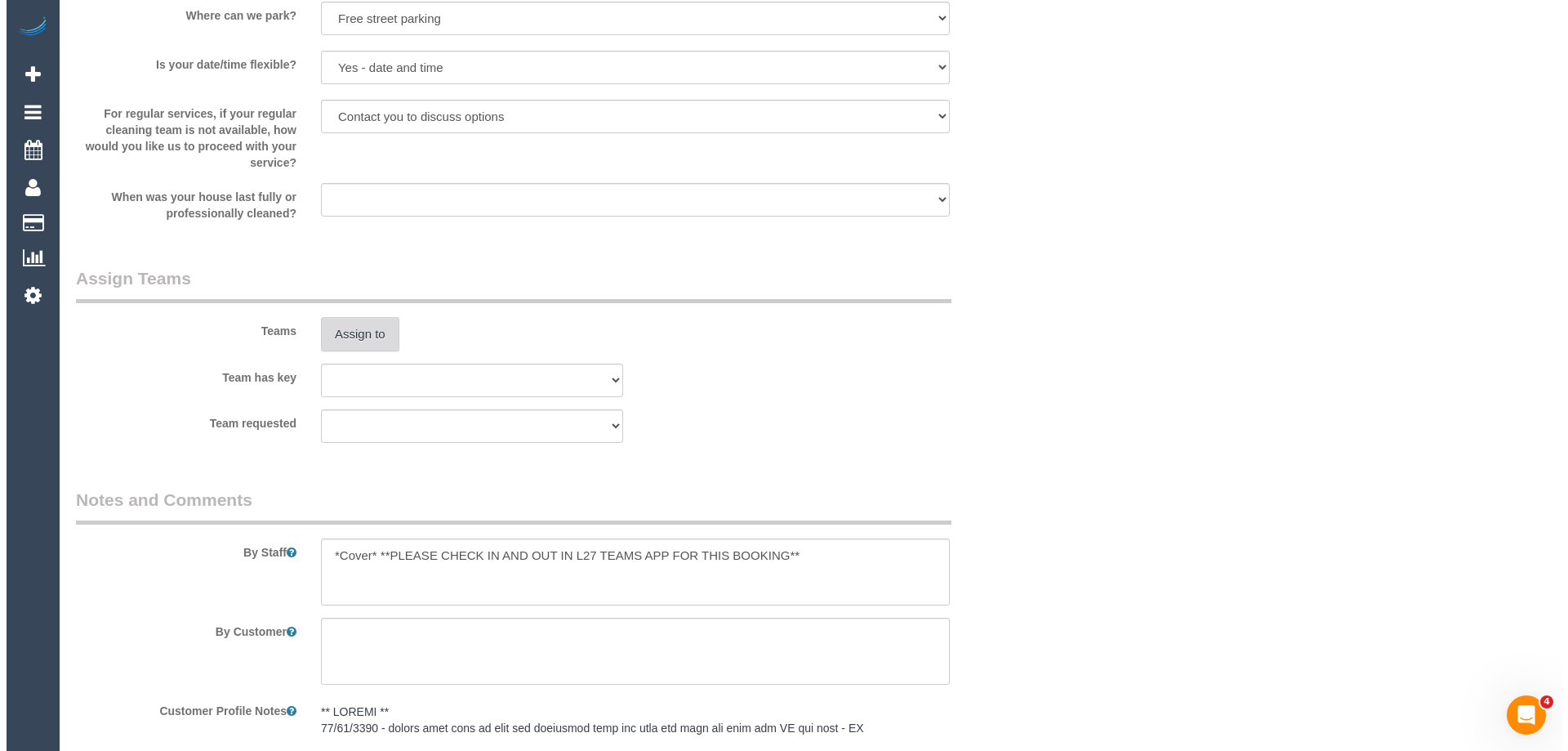
scroll to position [1879, 0]
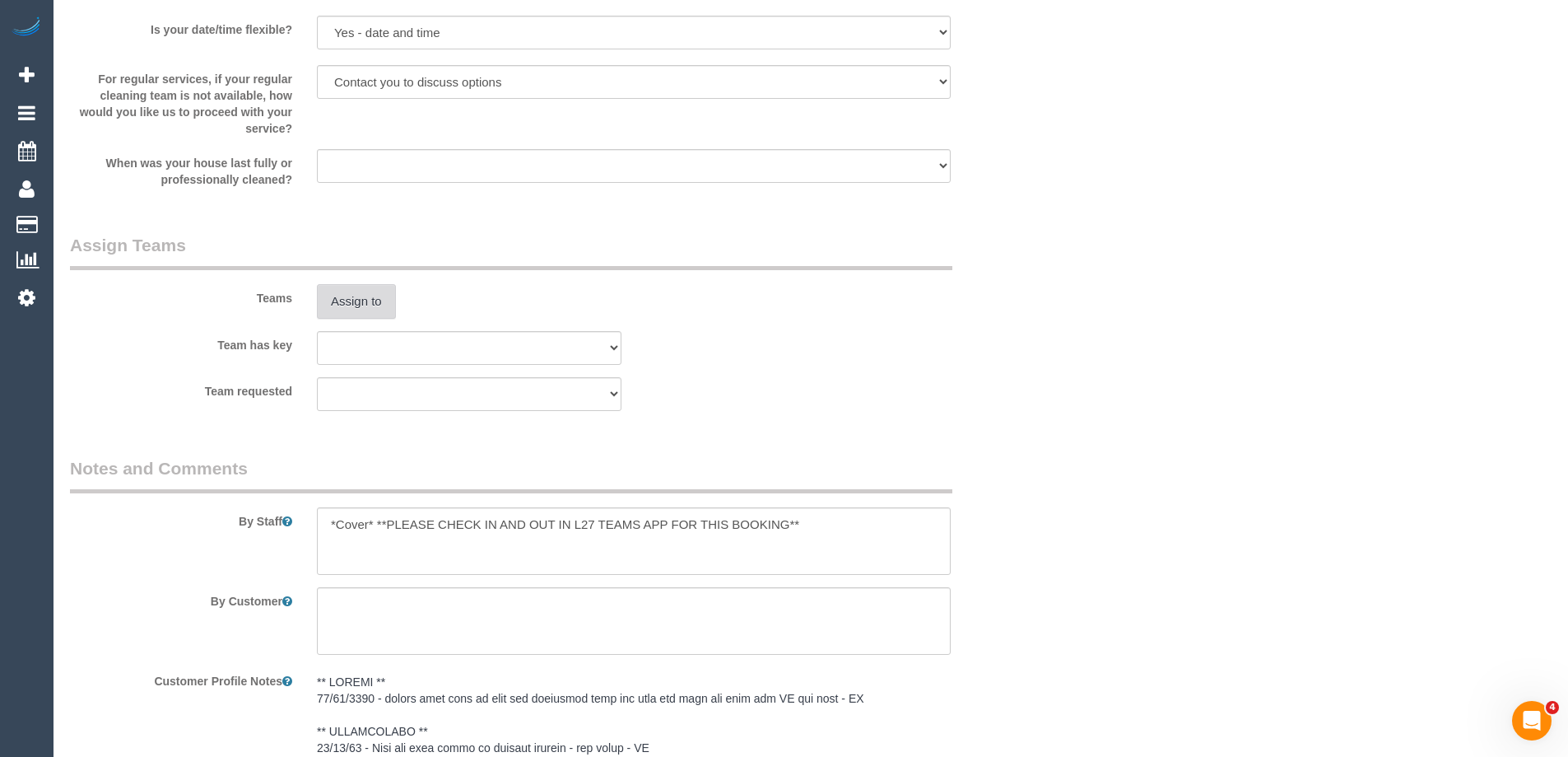
click at [368, 299] on button "Assign to" at bounding box center [356, 301] width 79 height 35
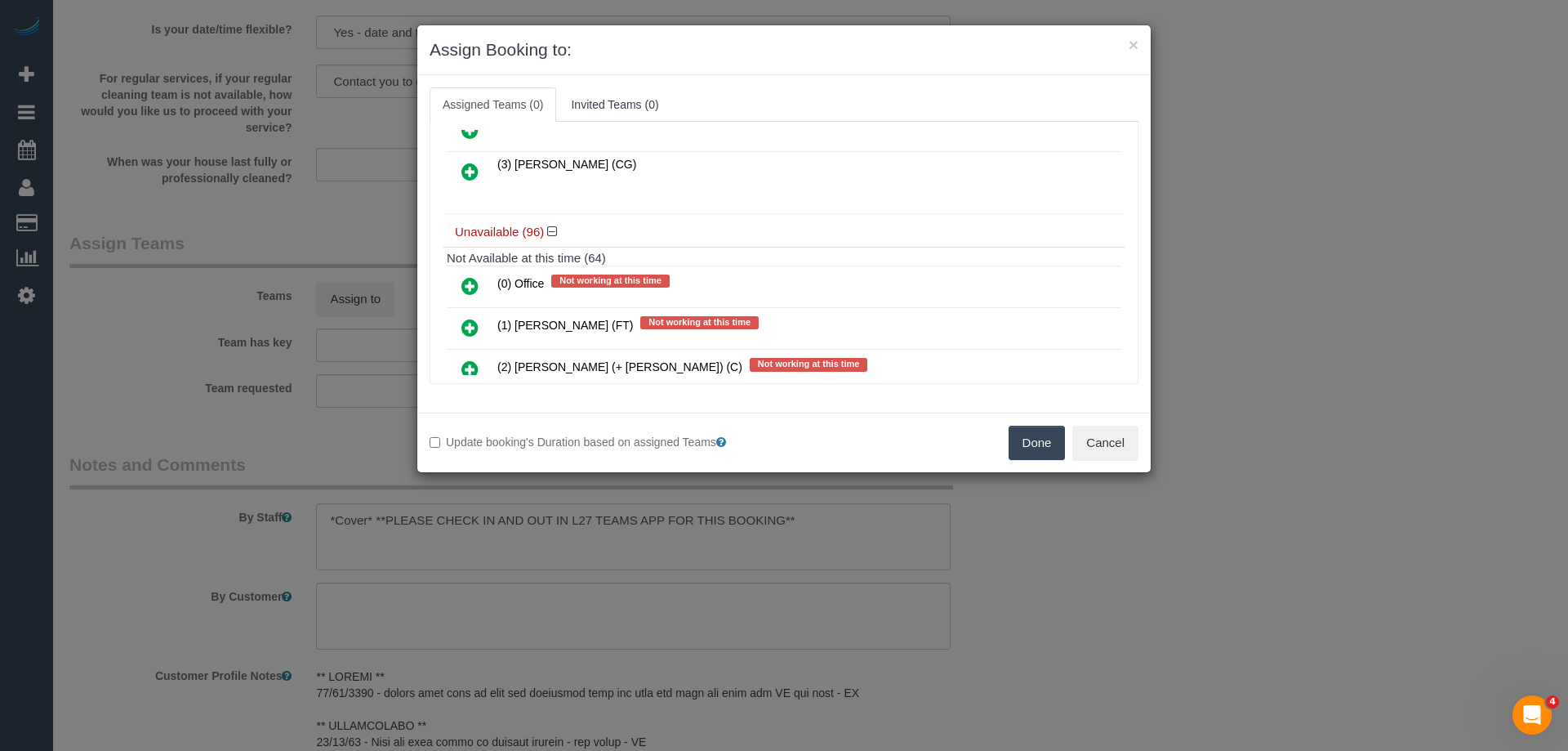
scroll to position [572, 0]
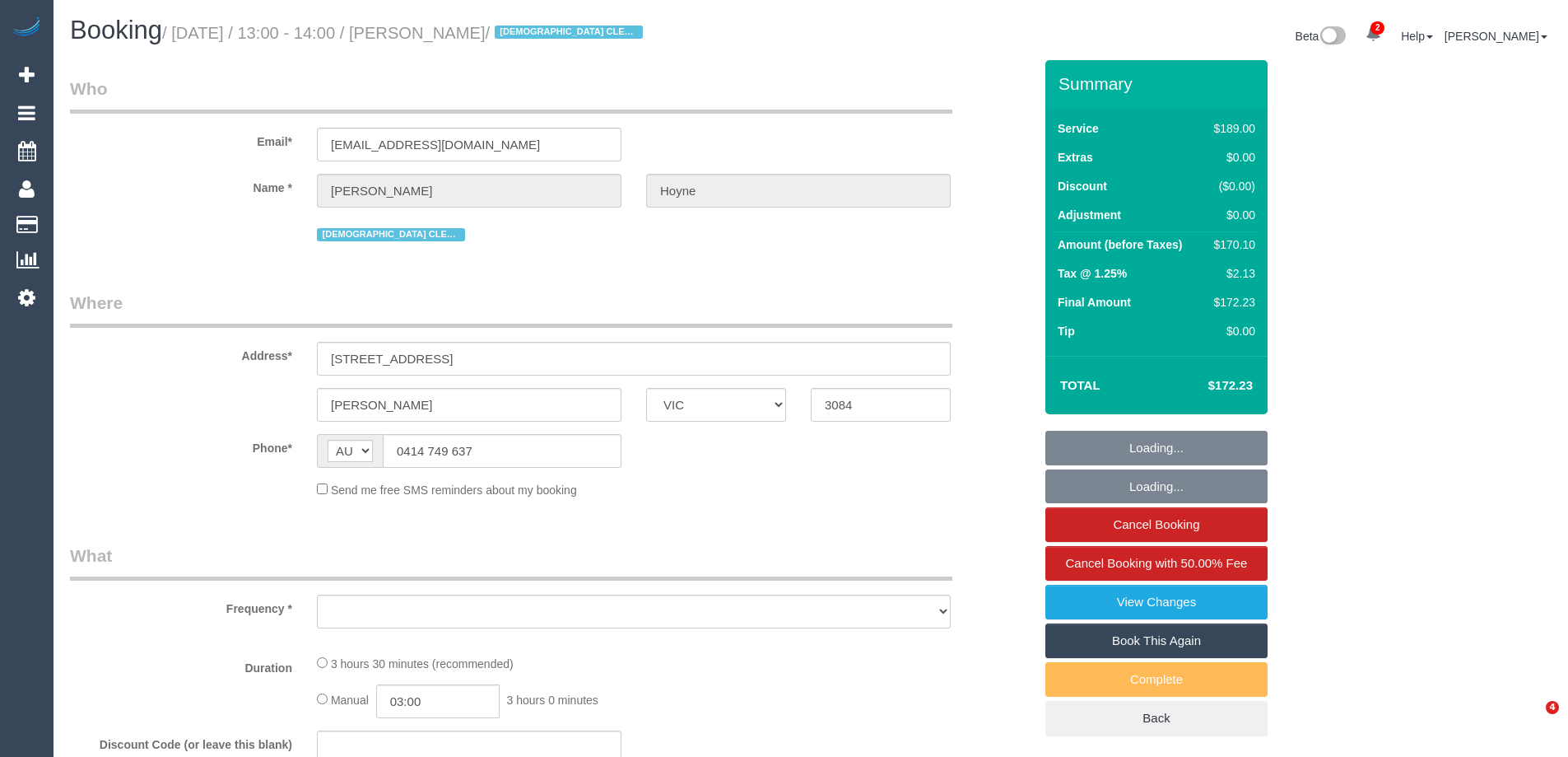
select select "VIC"
select select "string:stripe-pm_1Lho2v2GScqysDRVG32spKLD"
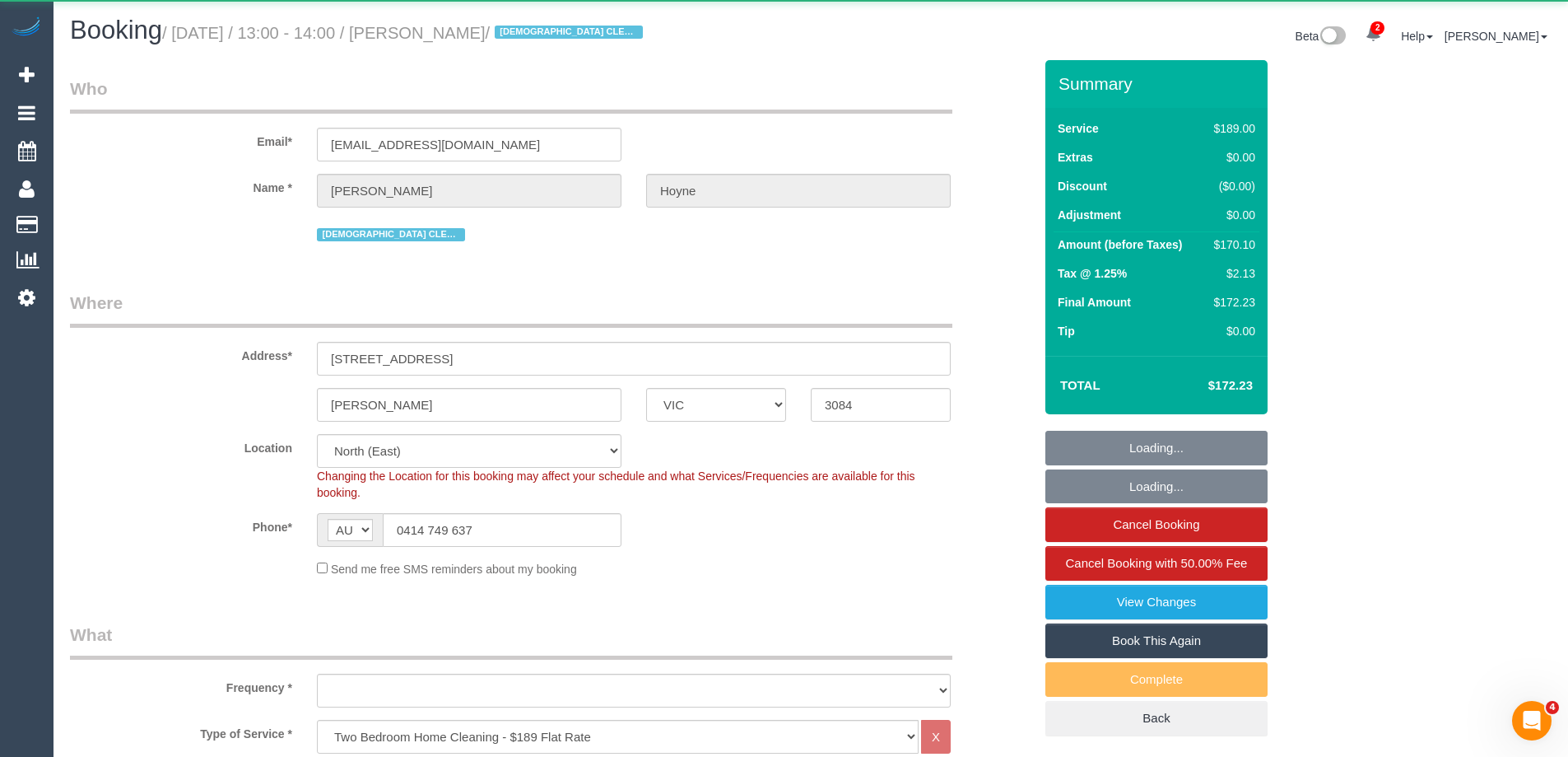
select select "object:690"
select select "number:27"
select select "number:14"
select select "number:19"
select select "number:22"
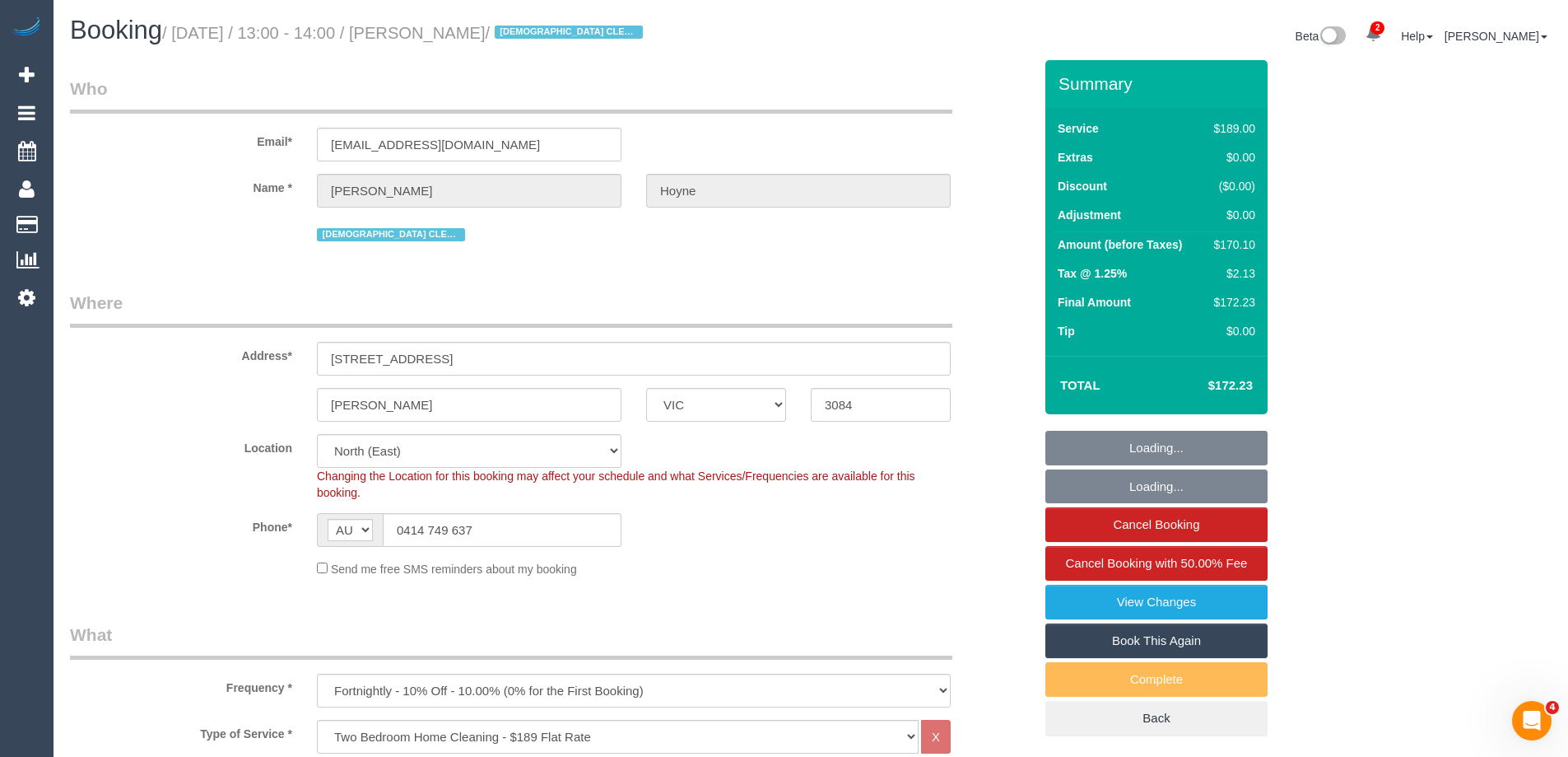
select select "object:1504"
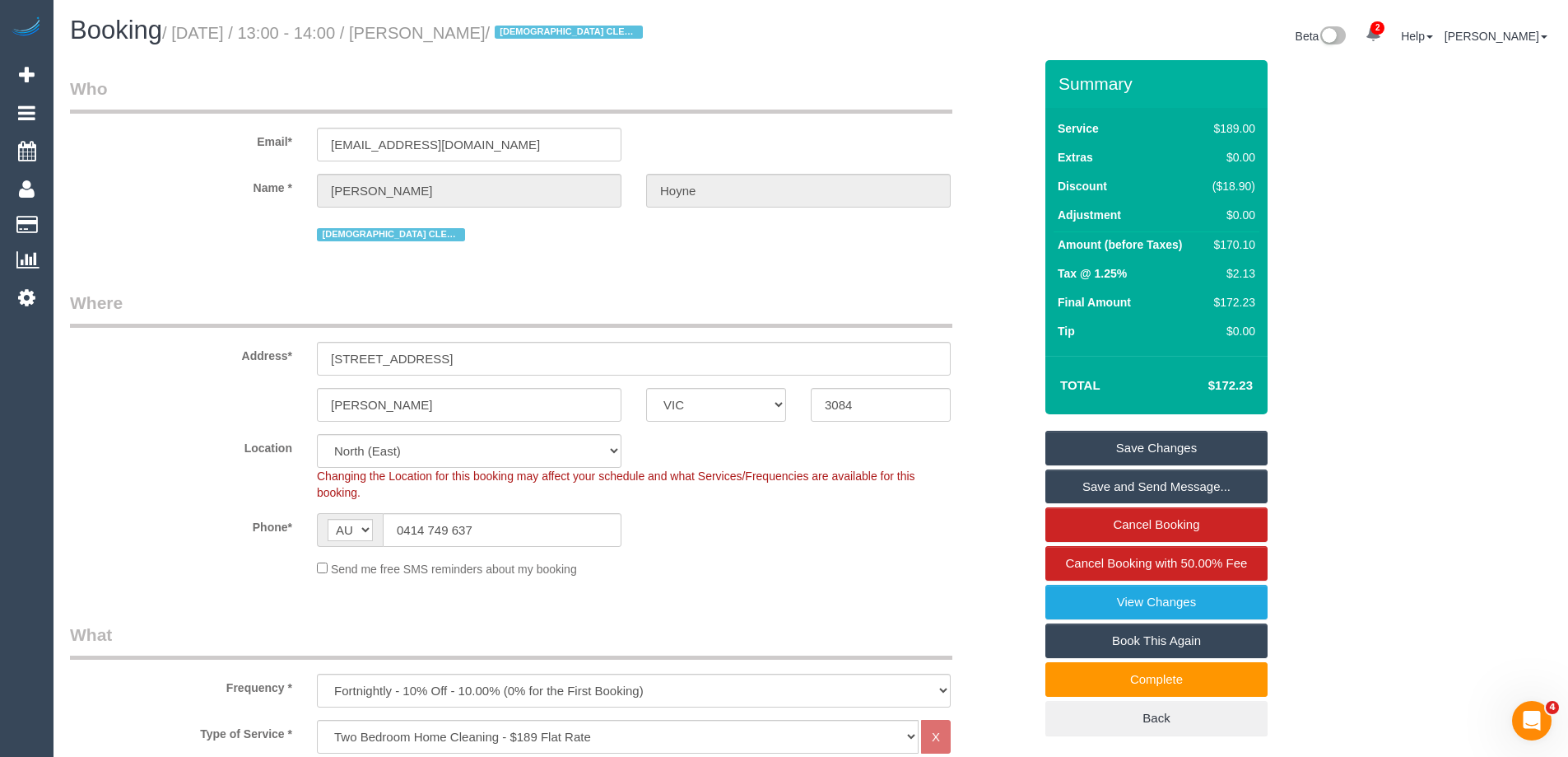
scroll to position [3412, 0]
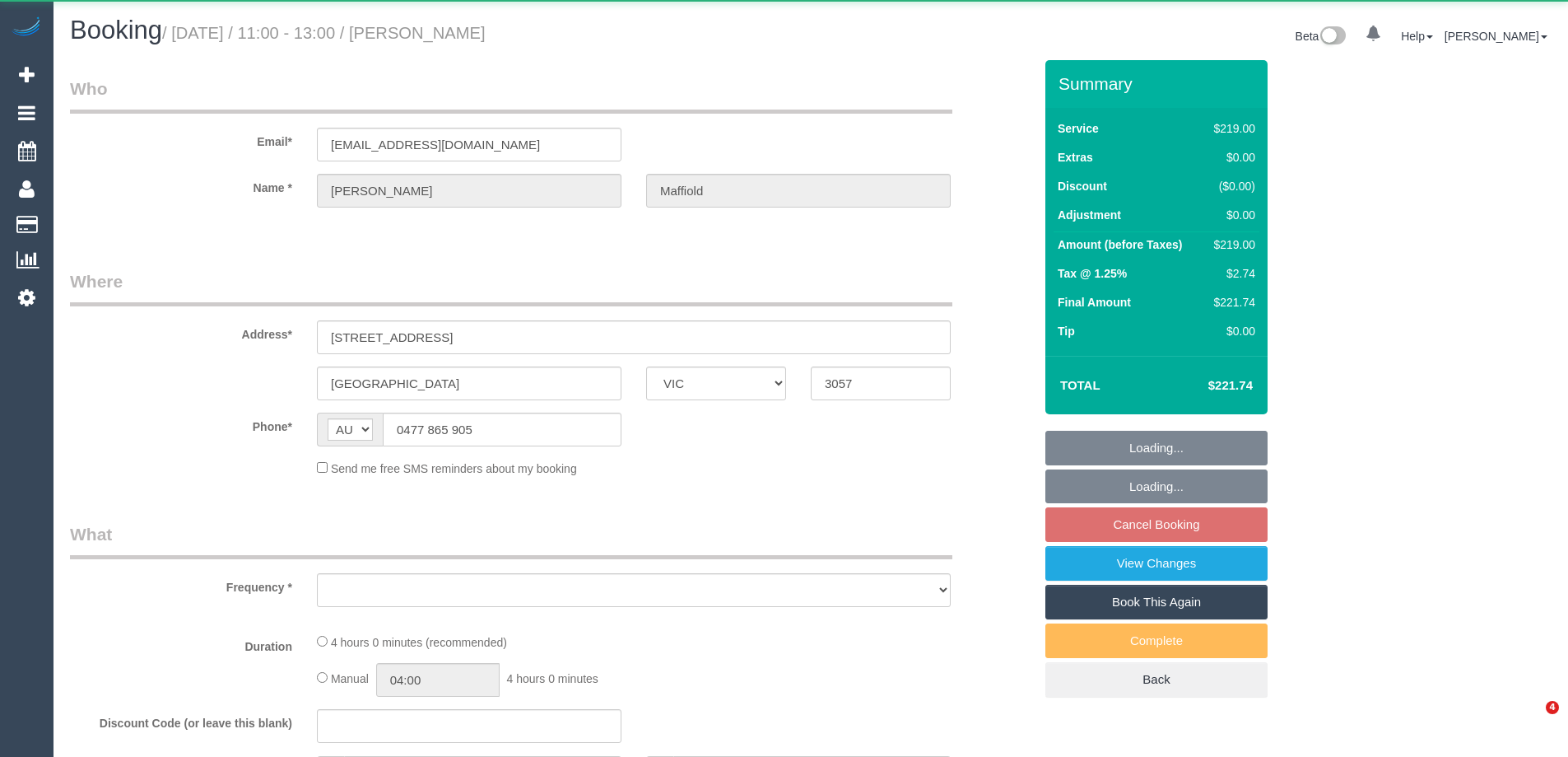
select select "VIC"
select select "object:540"
select select "string:stripe-pm_1QPhry2GScqysDRV3qriDfXh"
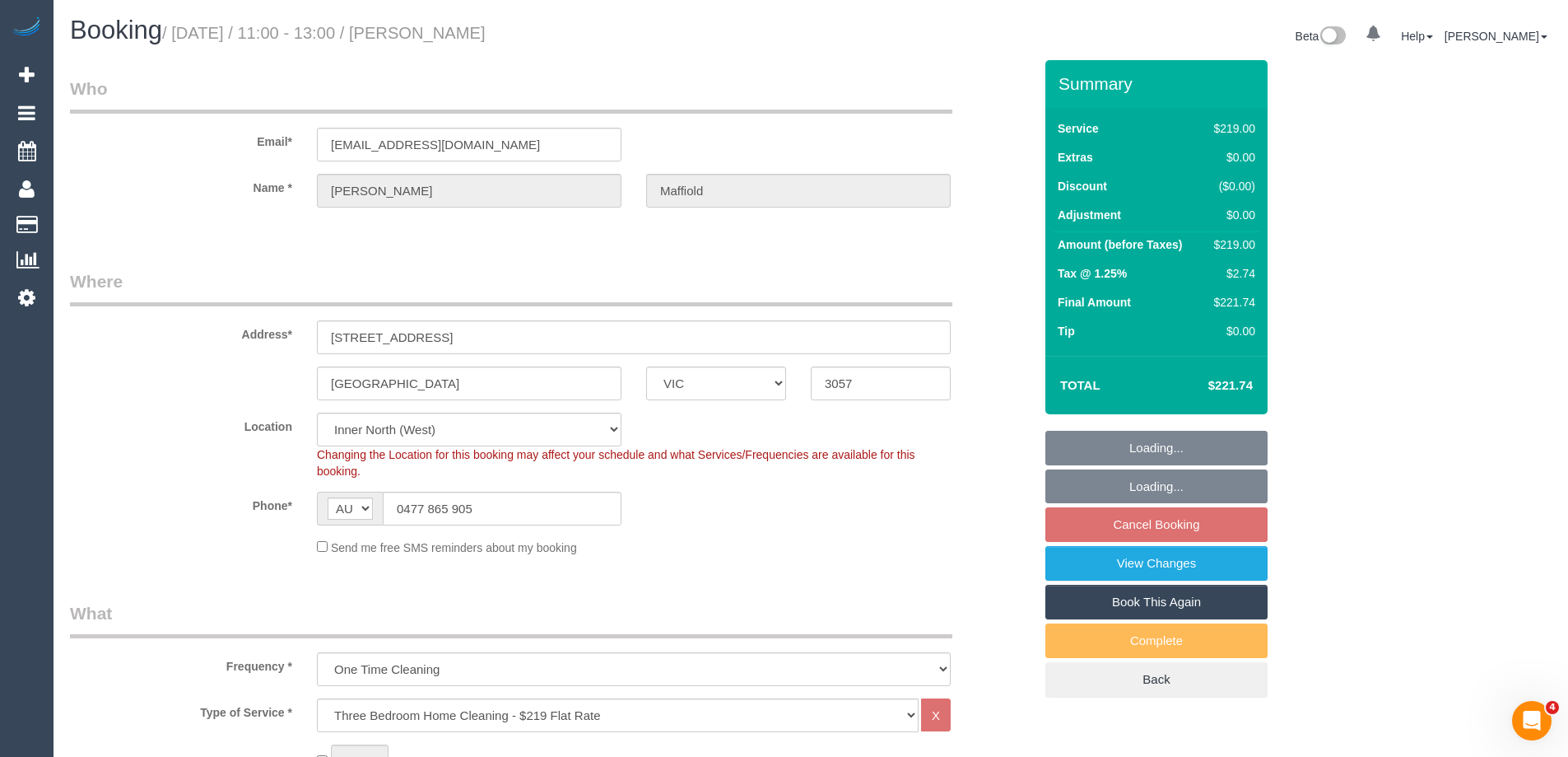
select select "number:29"
select select "number:14"
select select "number:19"
select select "number:24"
select select "number:12"
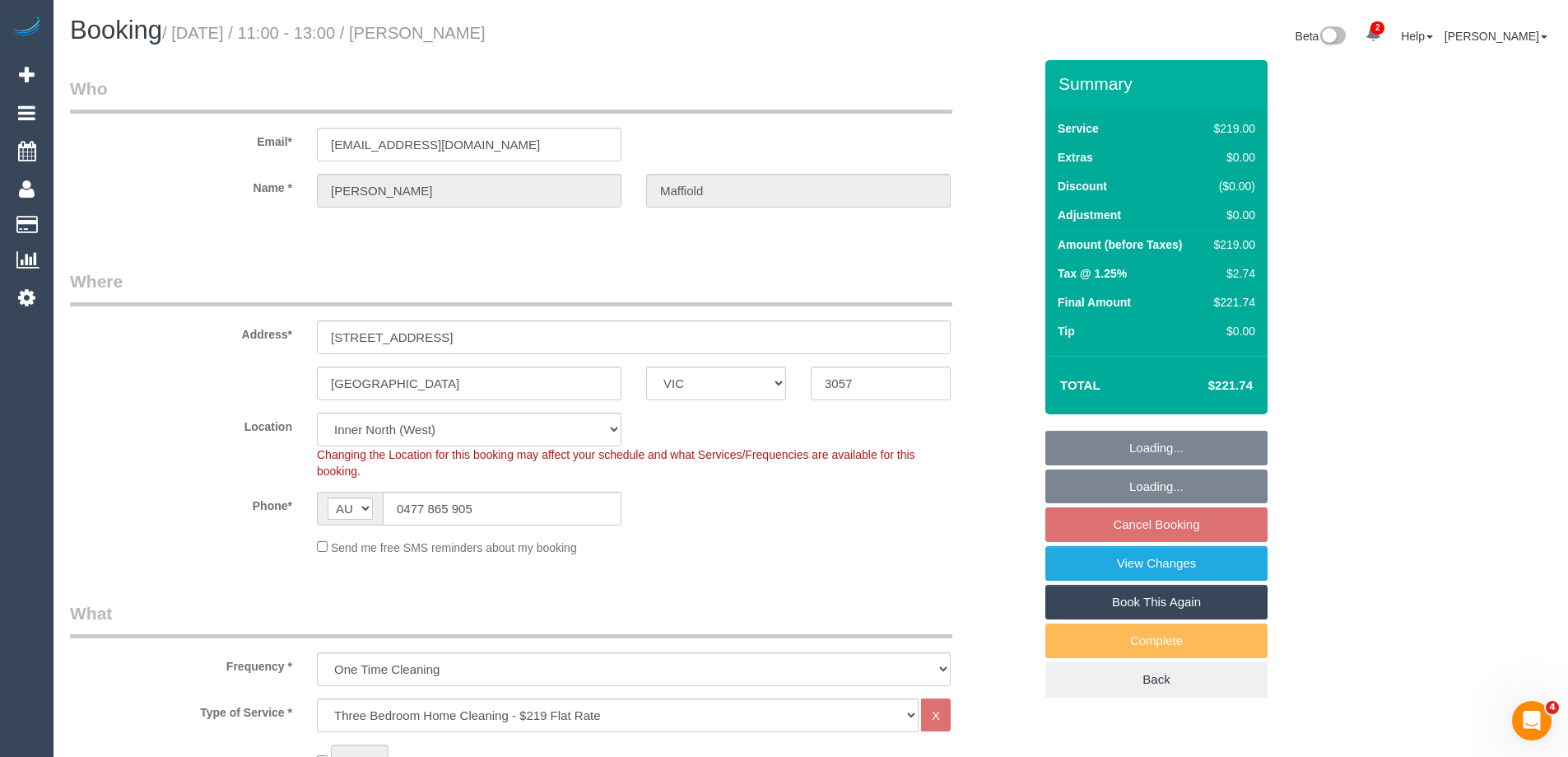
select select "object:1680"
select select "spot4"
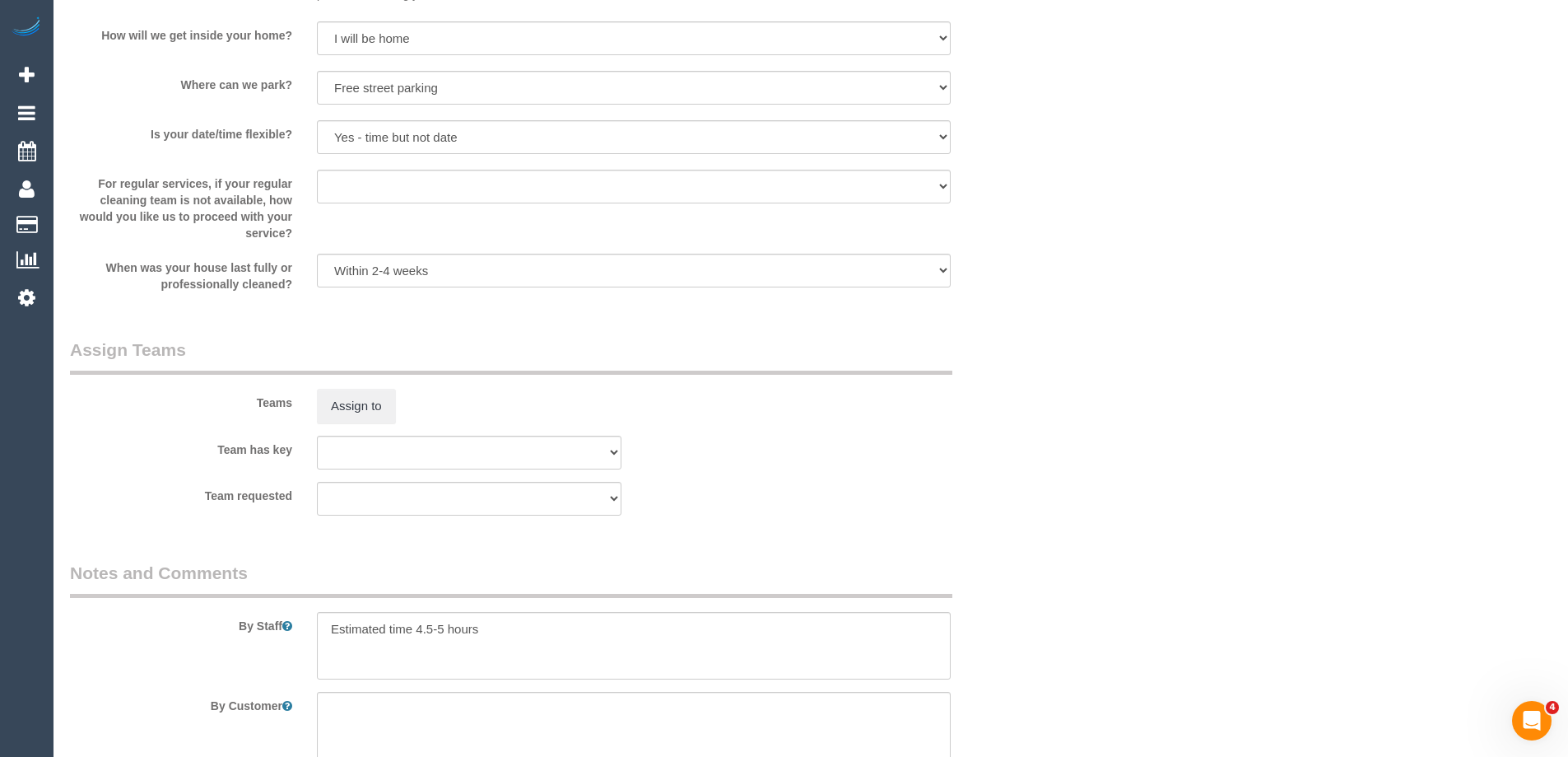
scroll to position [2388, 0]
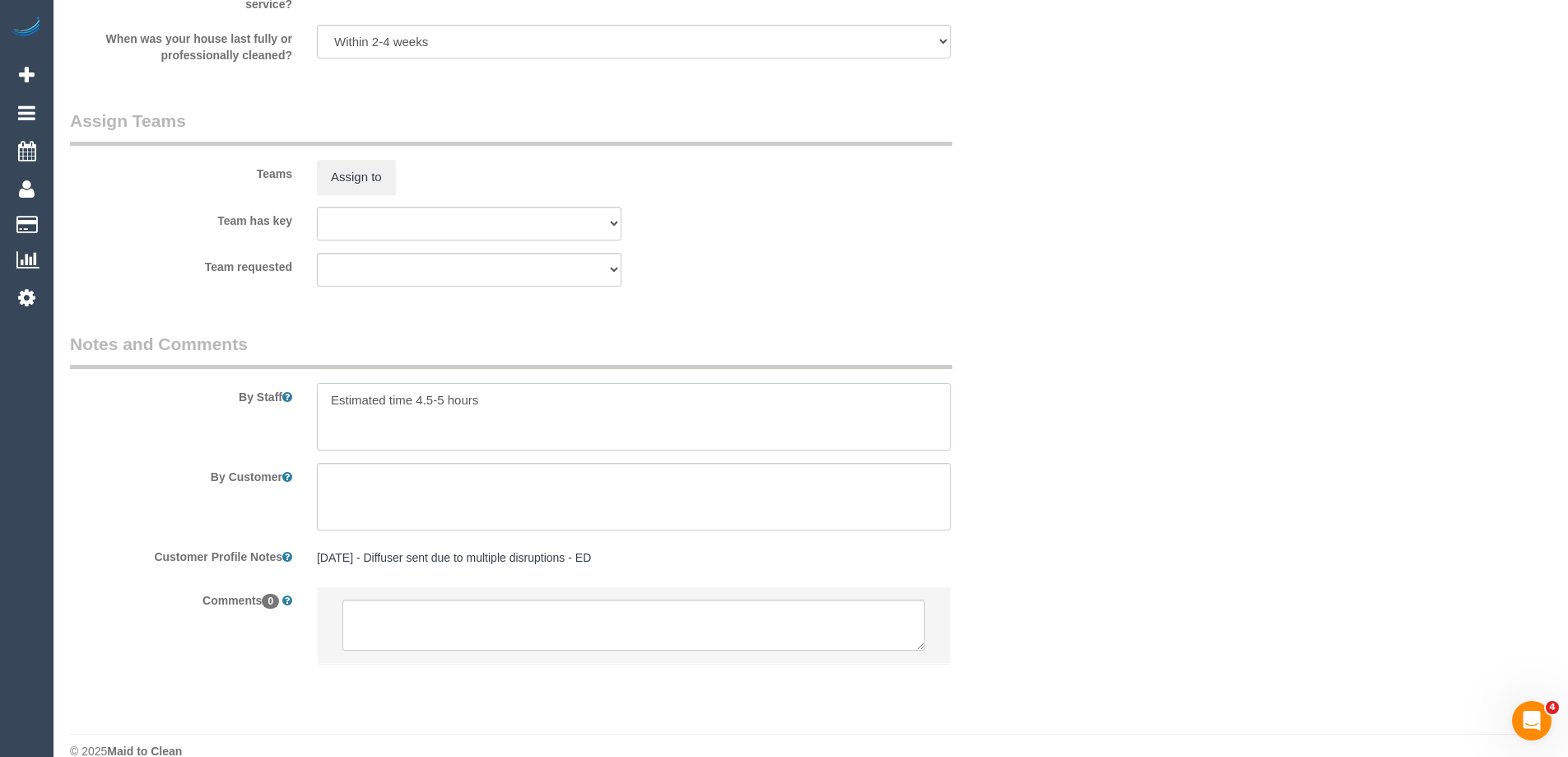
drag, startPoint x: 416, startPoint y: 397, endPoint x: 444, endPoint y: 399, distance: 28.1
click at [444, 399] on textarea at bounding box center [633, 416] width 634 height 68
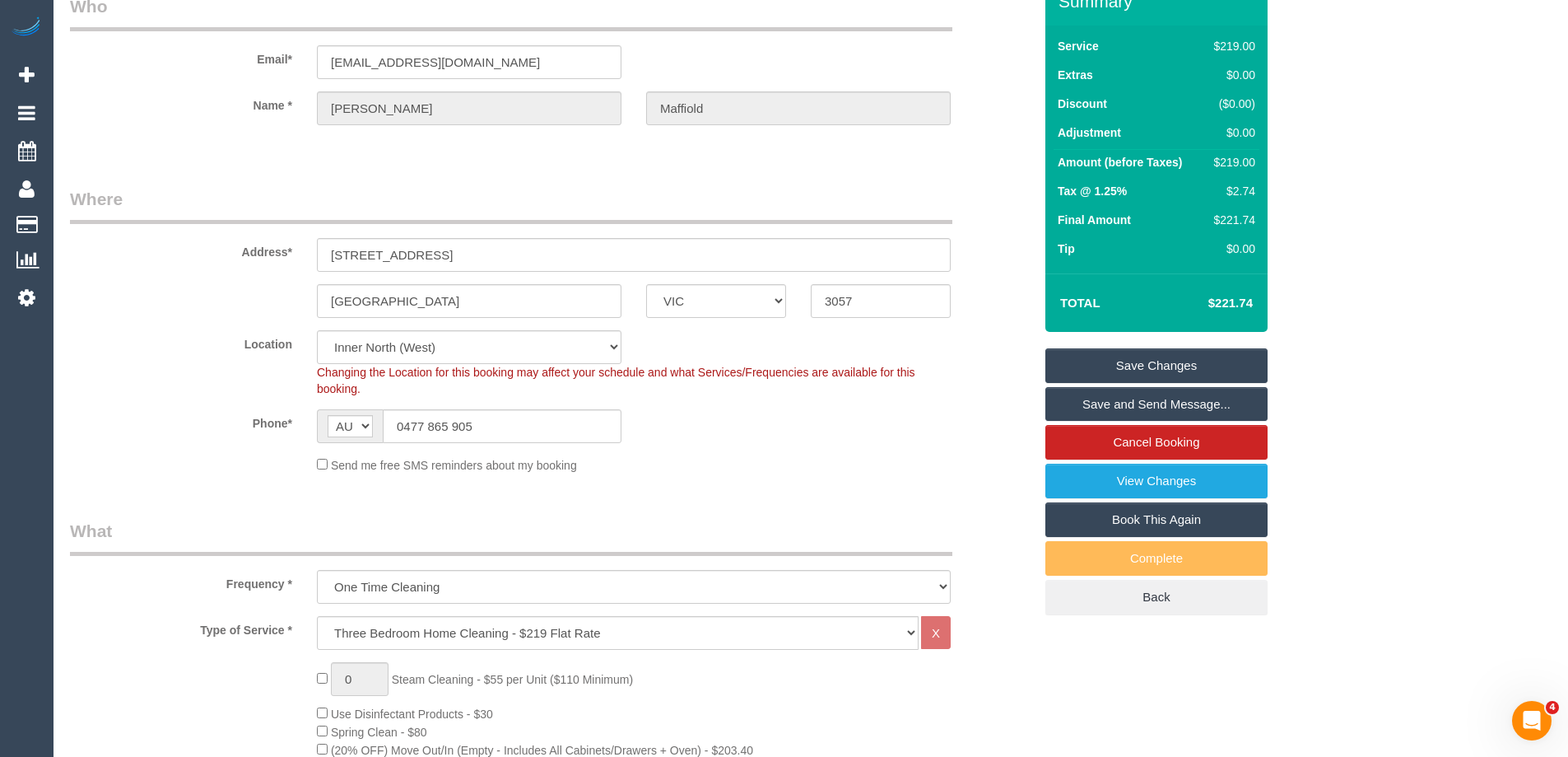
scroll to position [0, 0]
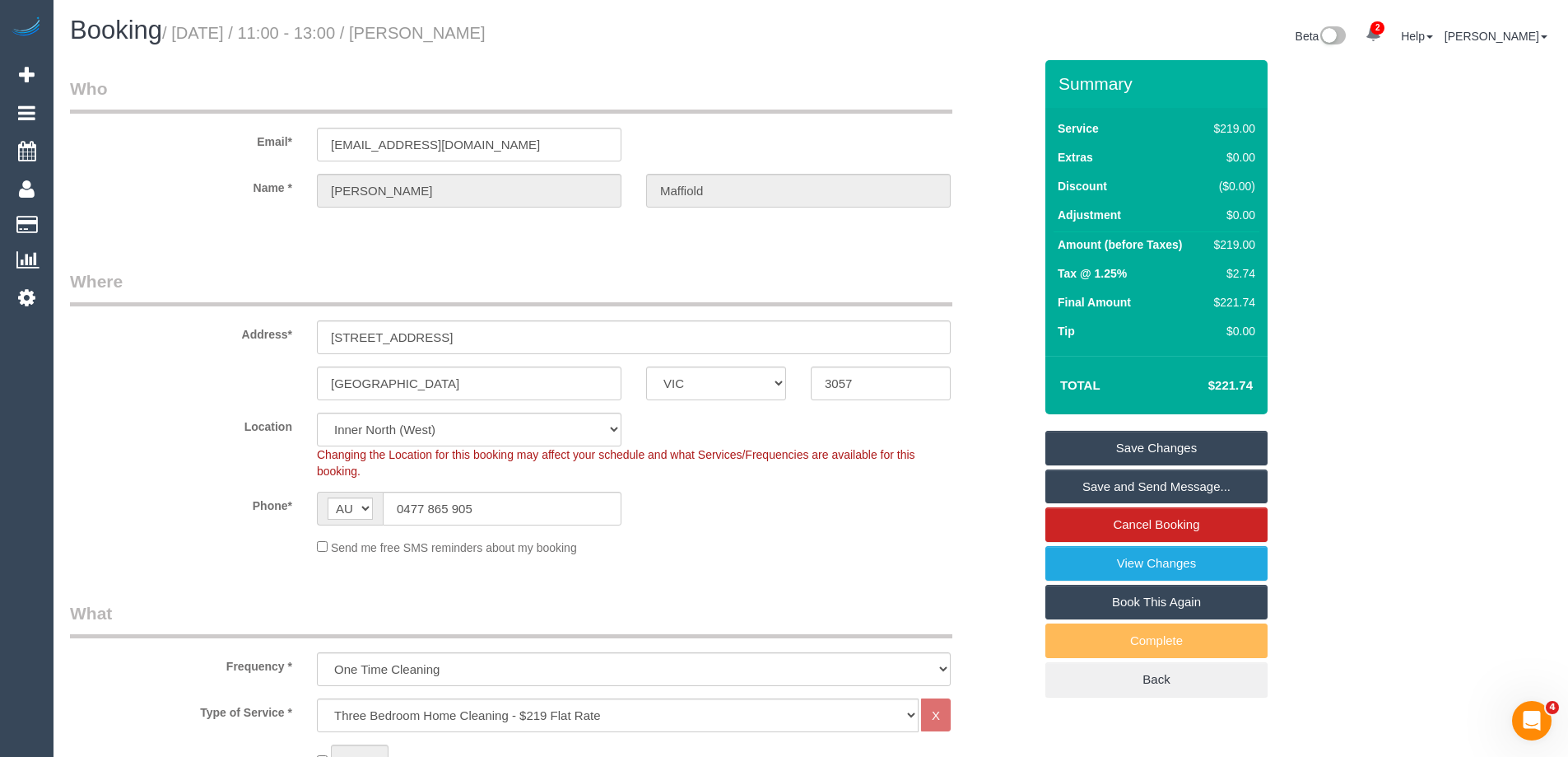
type textarea "Estimated time 3.5-4 hours"
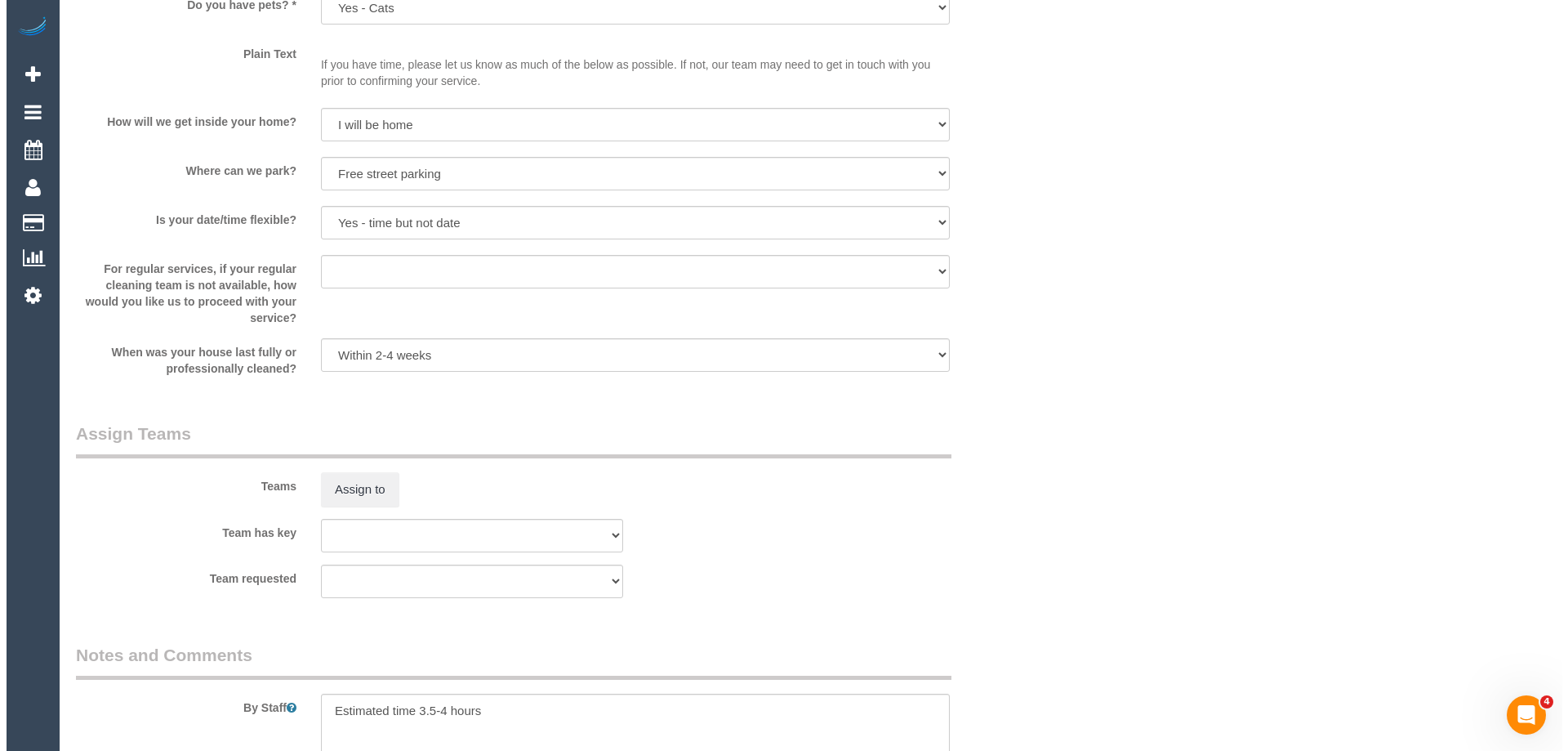
scroll to position [2395, 0]
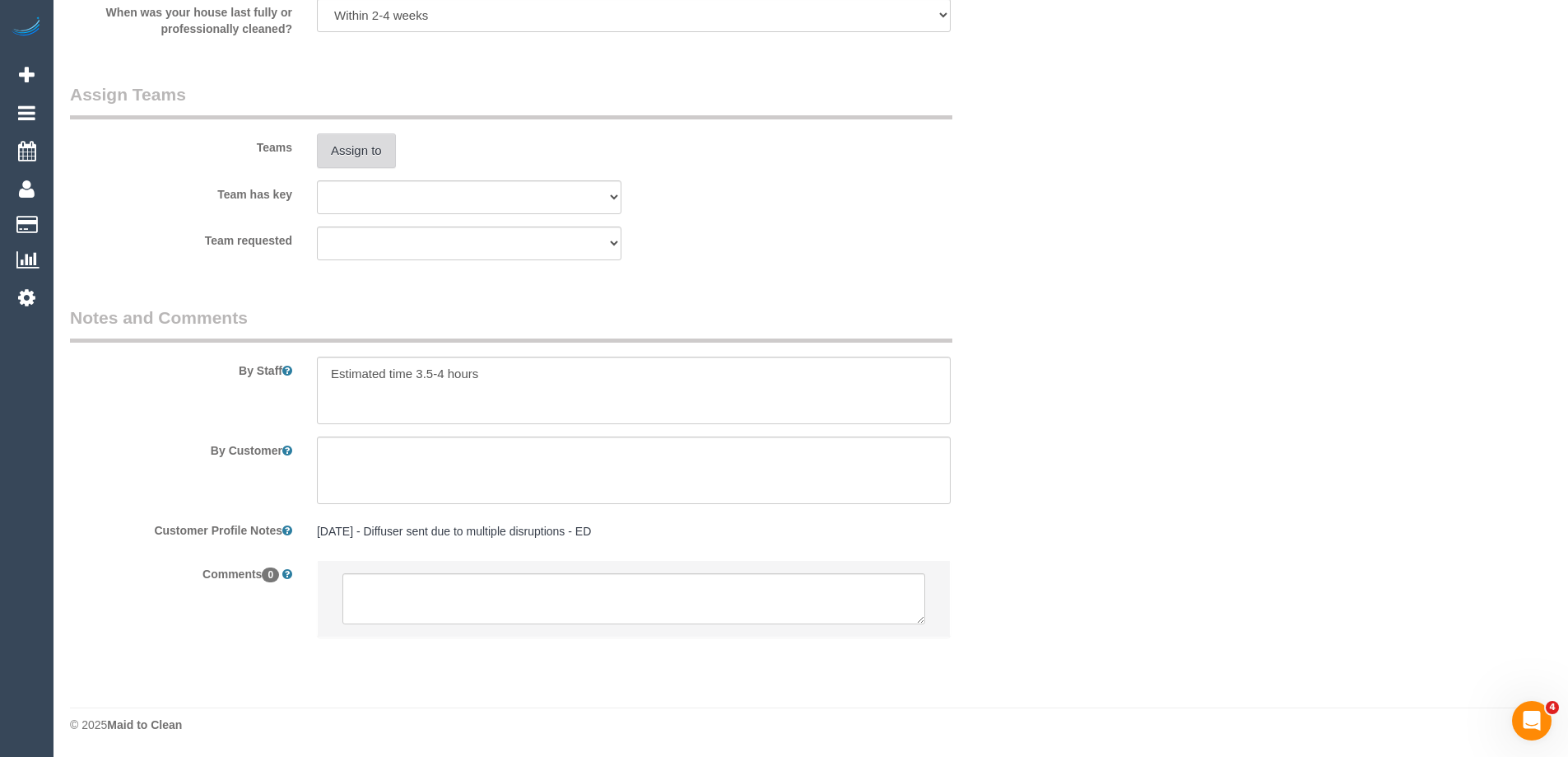
click at [360, 152] on button "Assign to" at bounding box center [356, 151] width 79 height 35
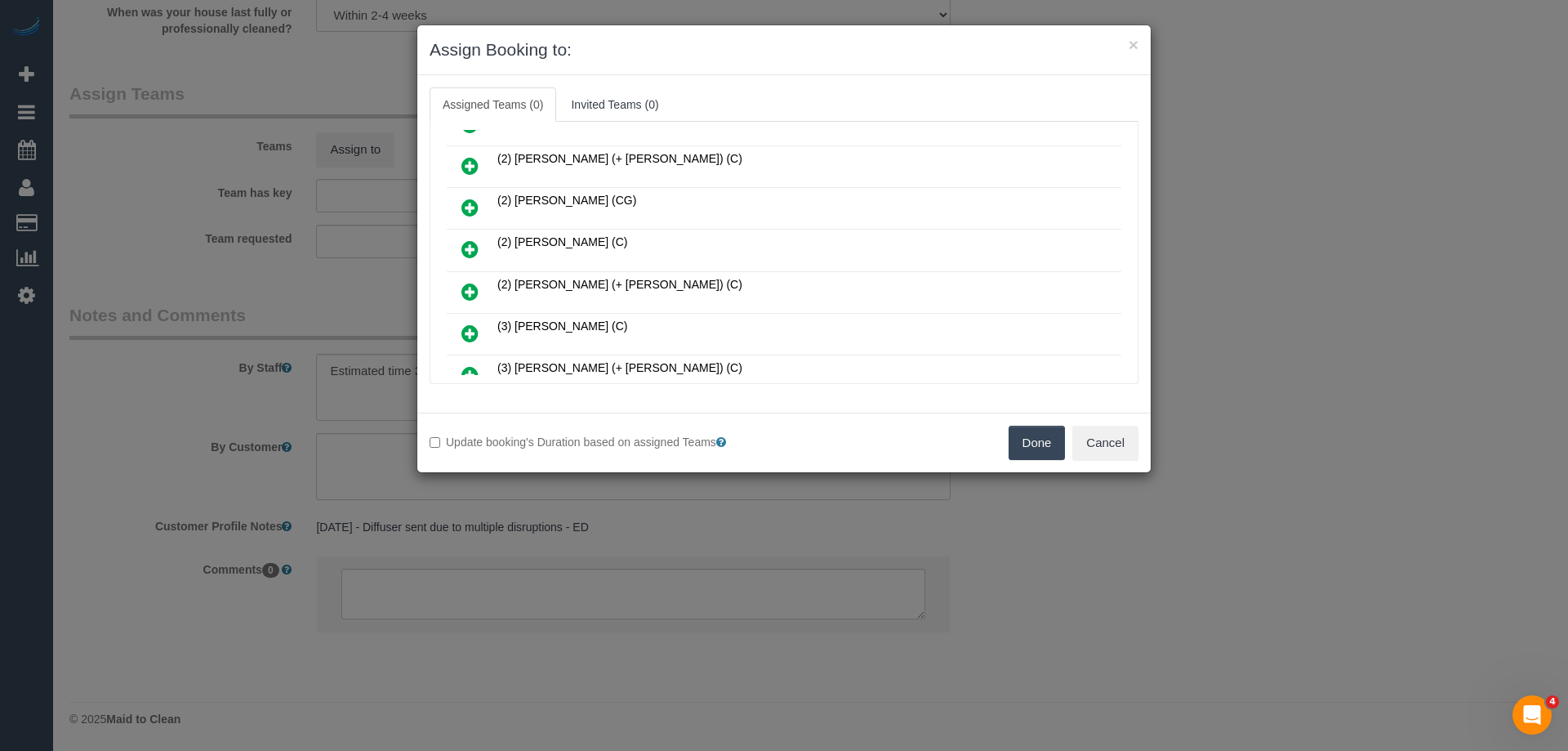
scroll to position [490, 0]
click at [472, 248] on icon at bounding box center [469, 252] width 17 height 20
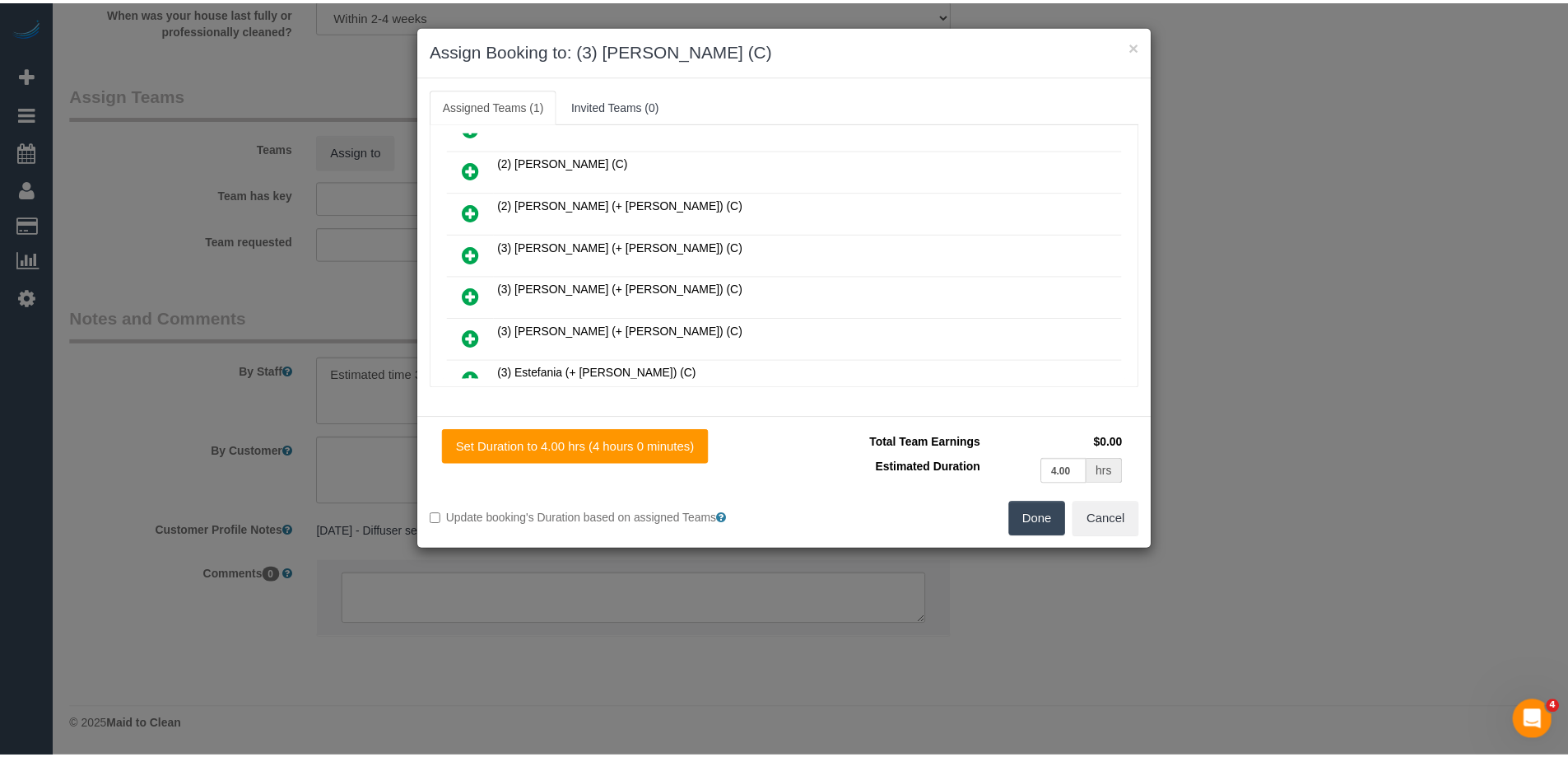
scroll to position [0, 0]
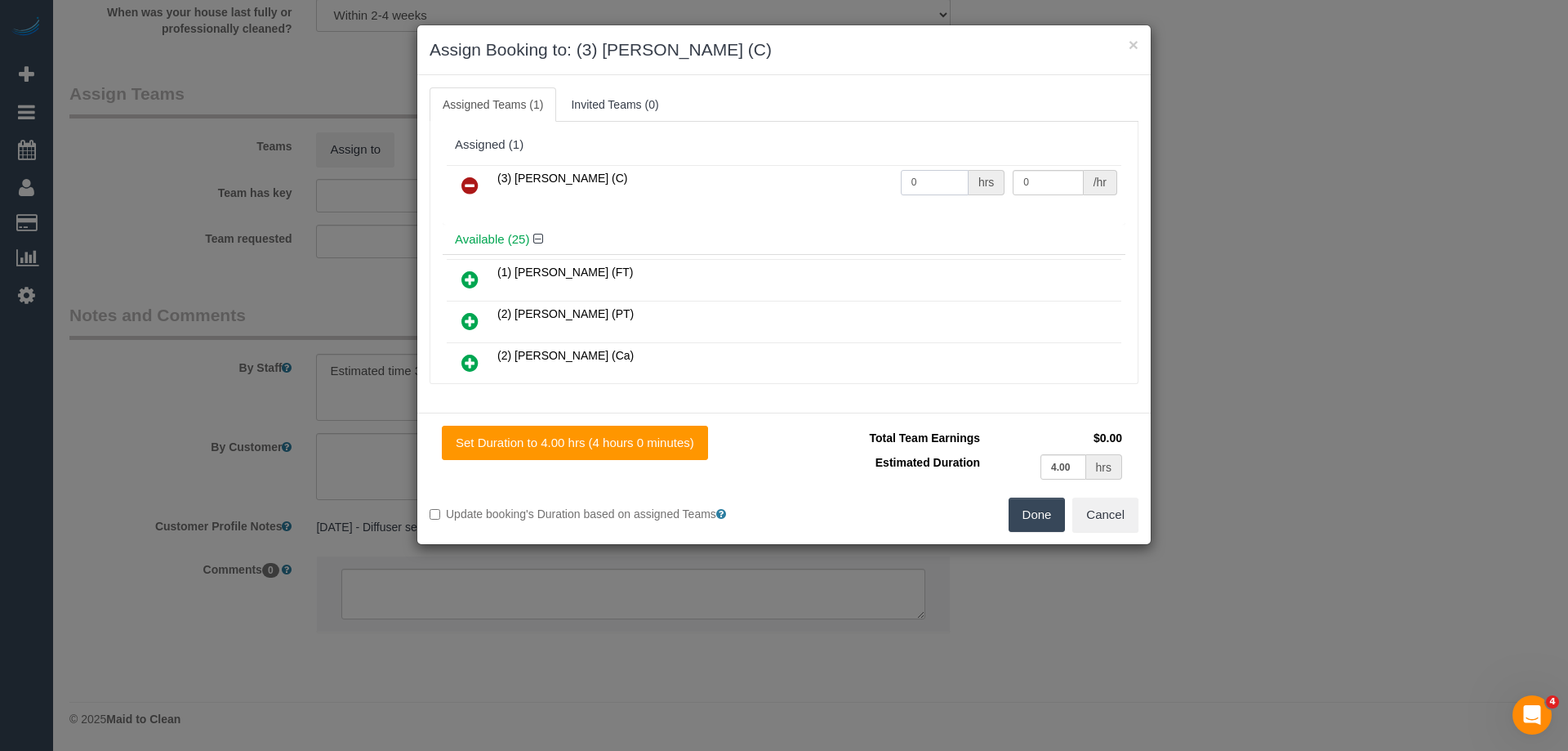
drag, startPoint x: 916, startPoint y: 181, endPoint x: 827, endPoint y: 173, distance: 89.4
click at [827, 173] on tr "(3) [PERSON_NAME] (C) 0 hrs 0 /hr" at bounding box center [784, 186] width 675 height 42
type input "1"
click at [916, 169] on tr "(3) [PERSON_NAME] (C) 1 hrs 0 /hr" at bounding box center [784, 186] width 675 height 42
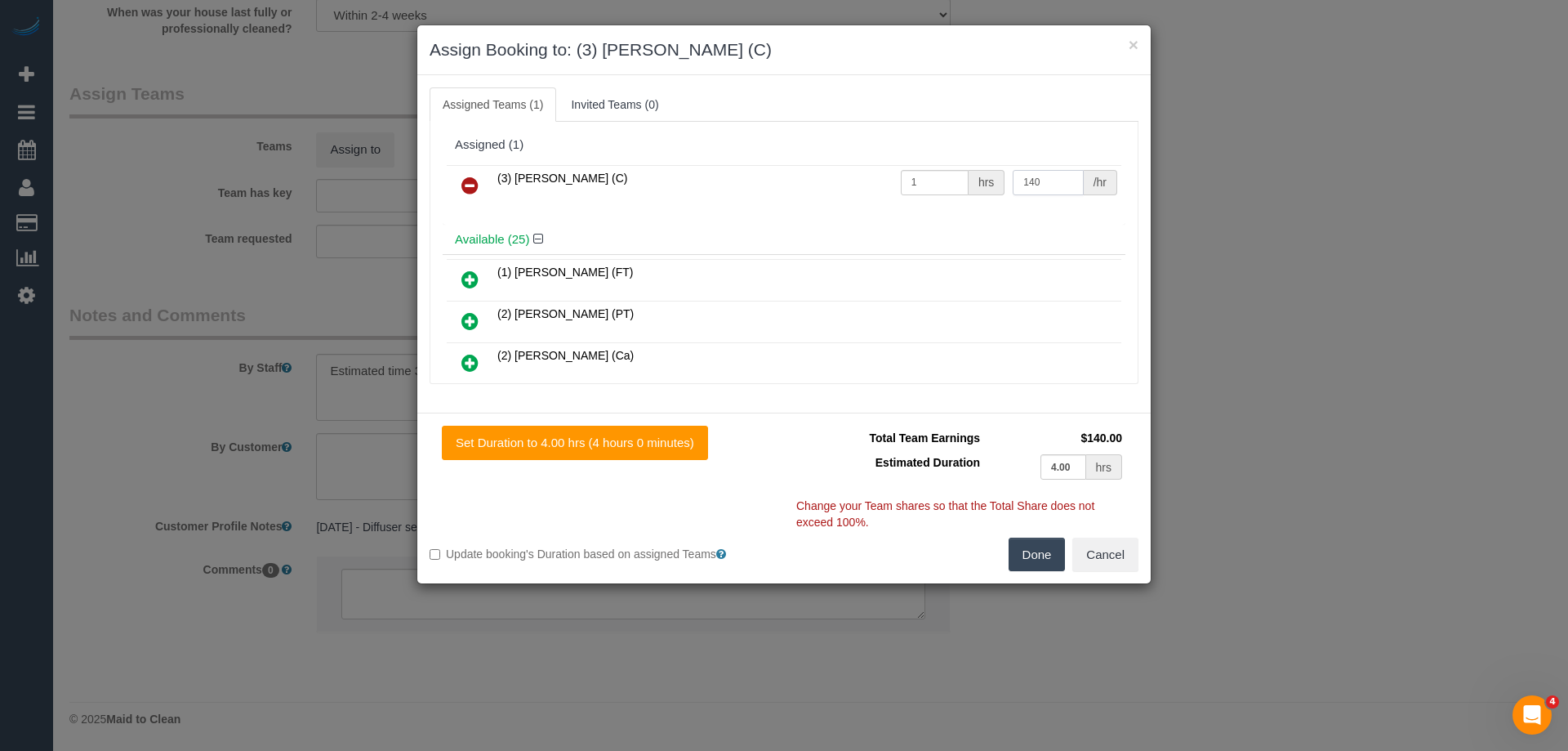
type input "140"
click at [1042, 554] on button "Done" at bounding box center [1037, 555] width 57 height 35
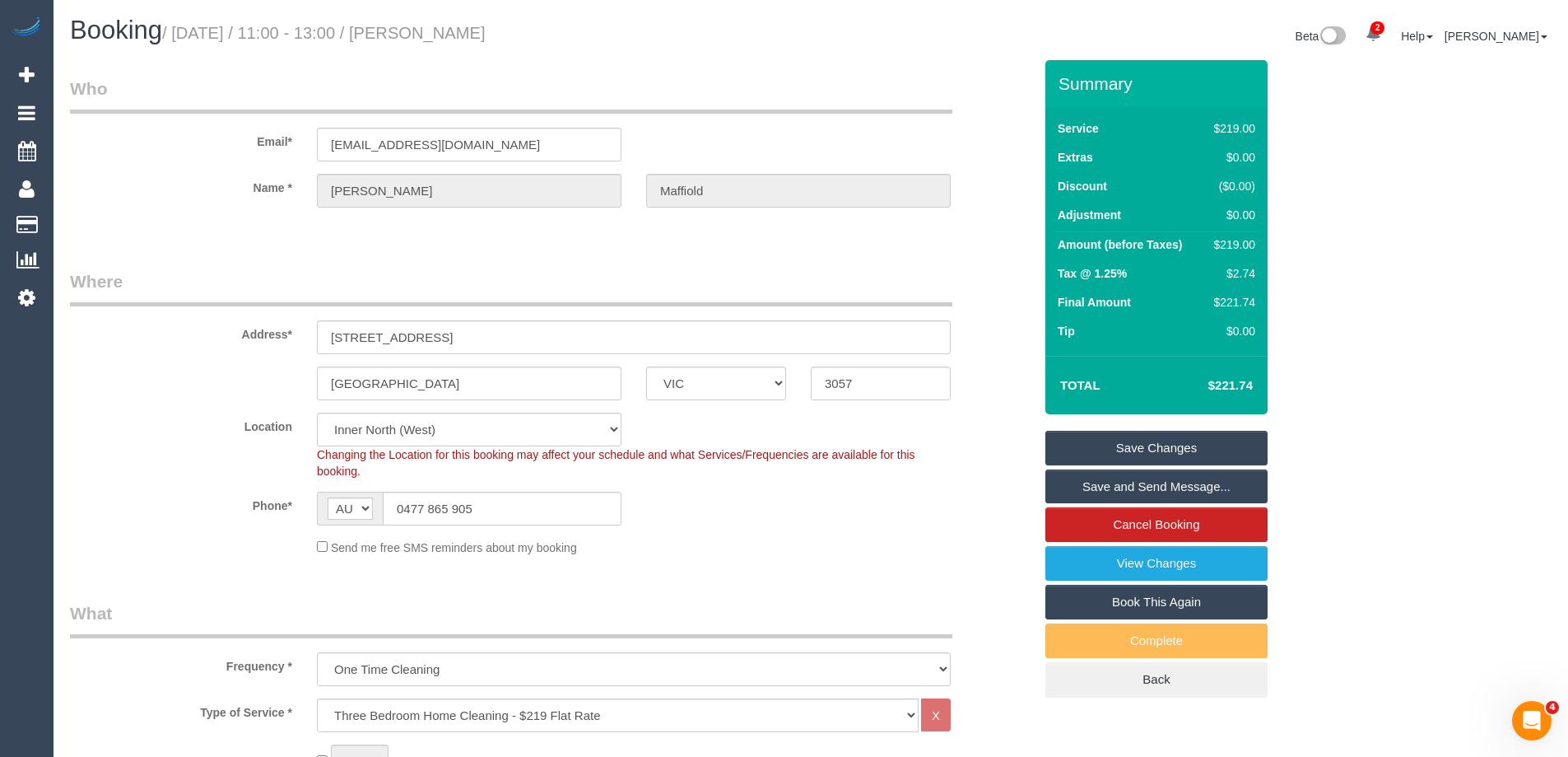
drag, startPoint x: 612, startPoint y: 32, endPoint x: 453, endPoint y: 23, distance: 159.3
click at [453, 23] on h1 "Booking / September 15, 2025 / 11:00 - 13:00 / Nicolas Maffiold" at bounding box center [434, 30] width 728 height 28
copy small "Nicolas Maffiold"
click at [1107, 501] on link "Save and Send Message..." at bounding box center [1155, 487] width 222 height 35
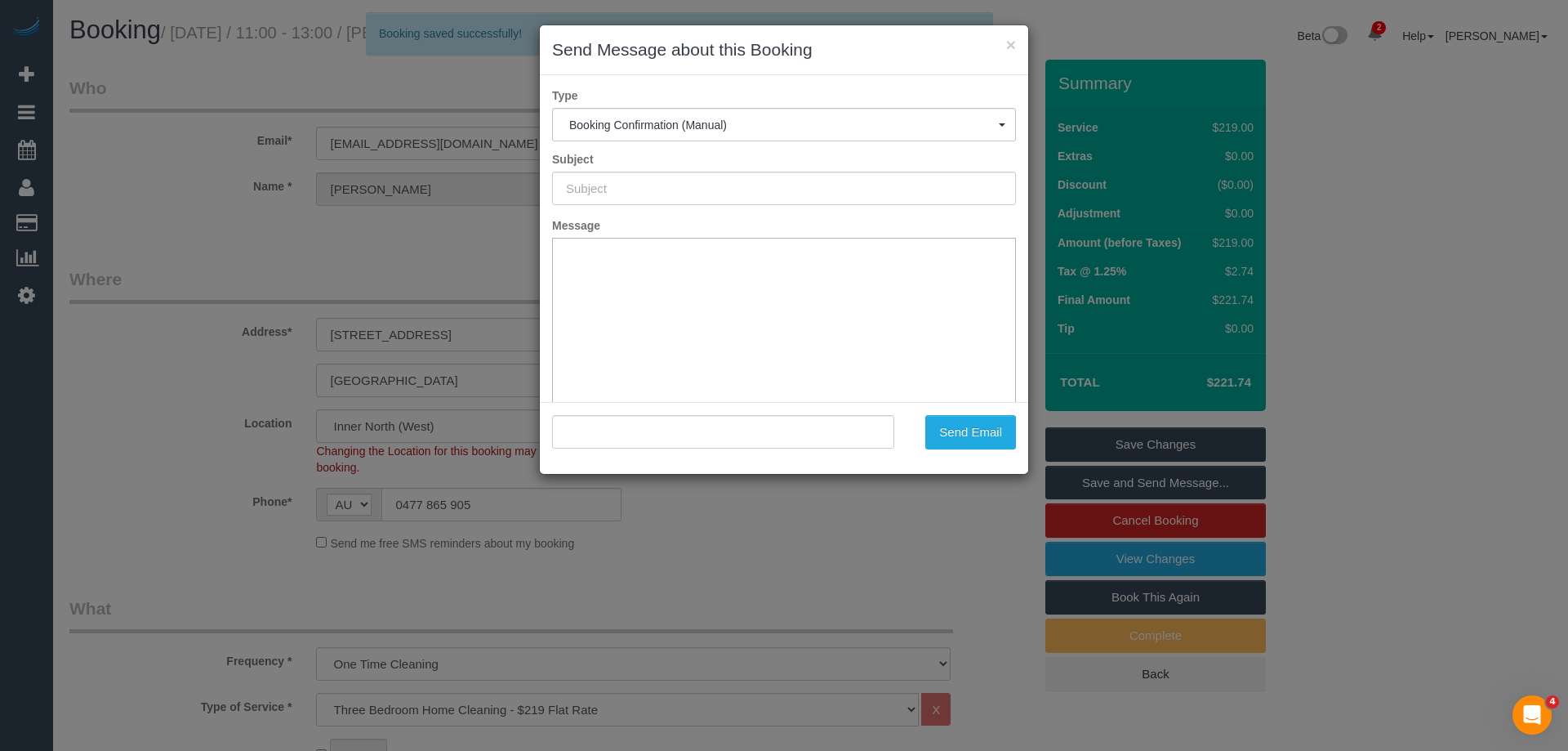
type input "Booking Confirmed"
type input ""Nicolas Maffiold" <nicolasmaffiold@gmail.com>"
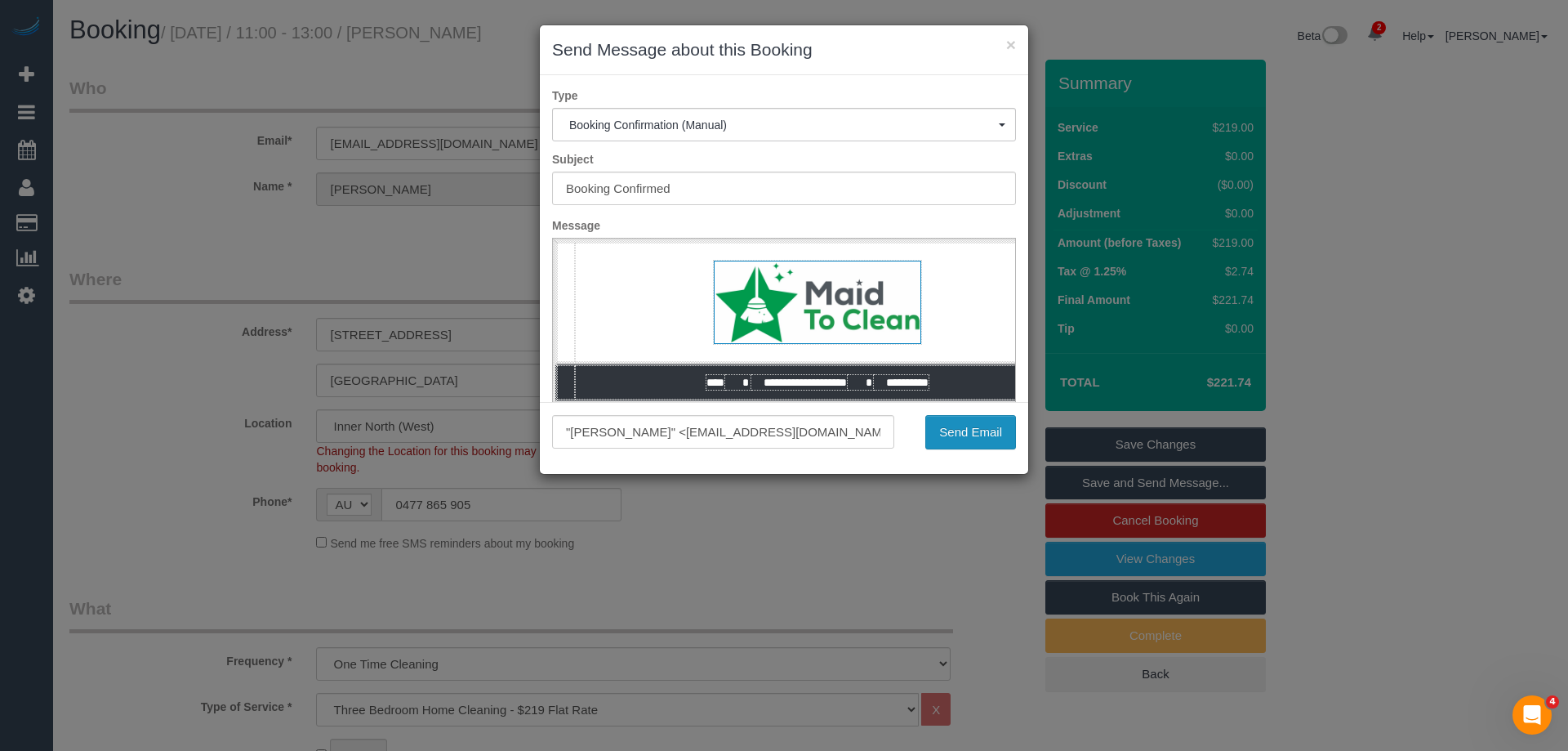
click at [974, 426] on button "Send Email" at bounding box center [971, 432] width 91 height 35
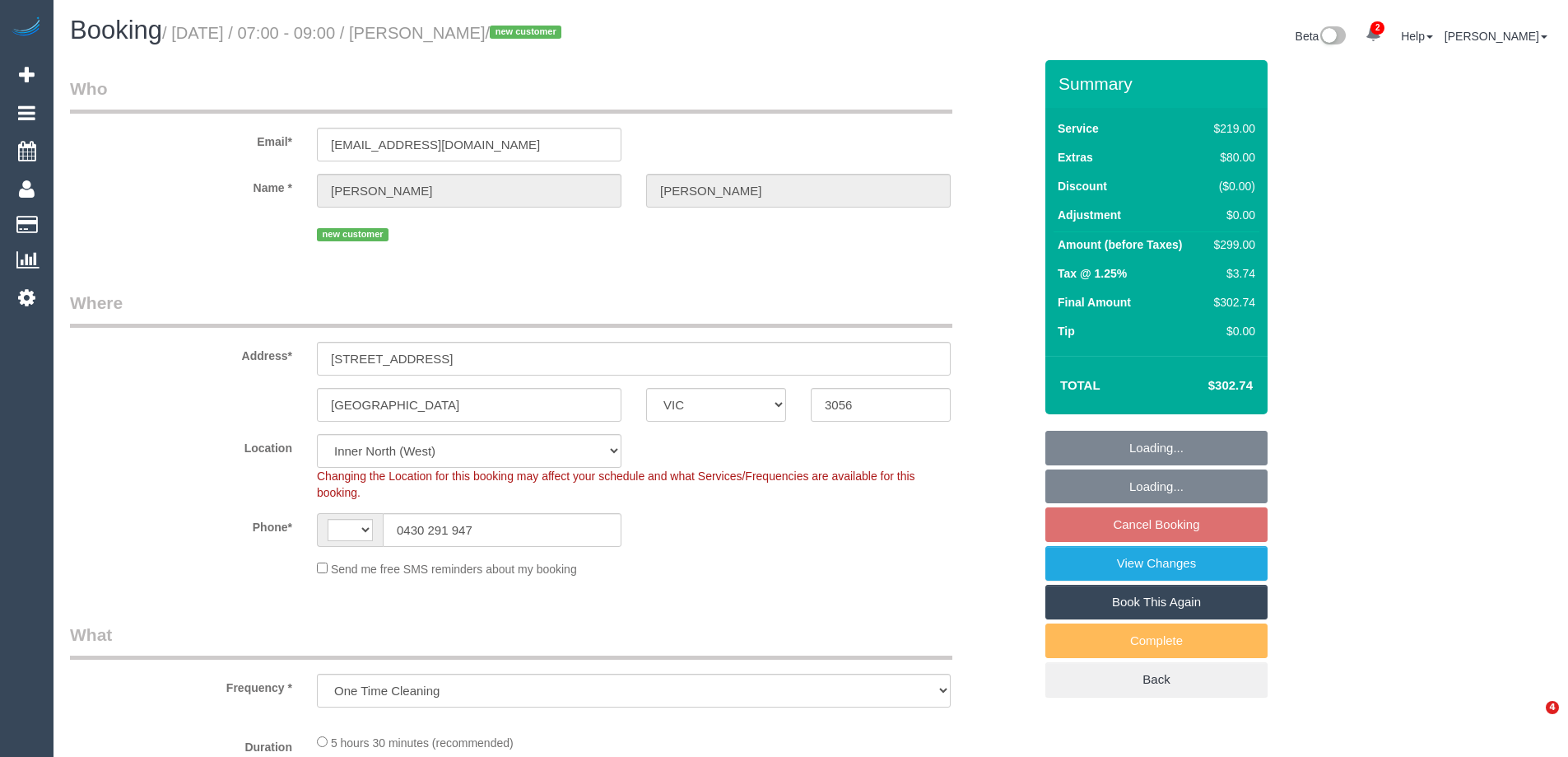
select select "VIC"
select select "number:28"
select select "number:15"
select select "number:19"
select select "number:22"
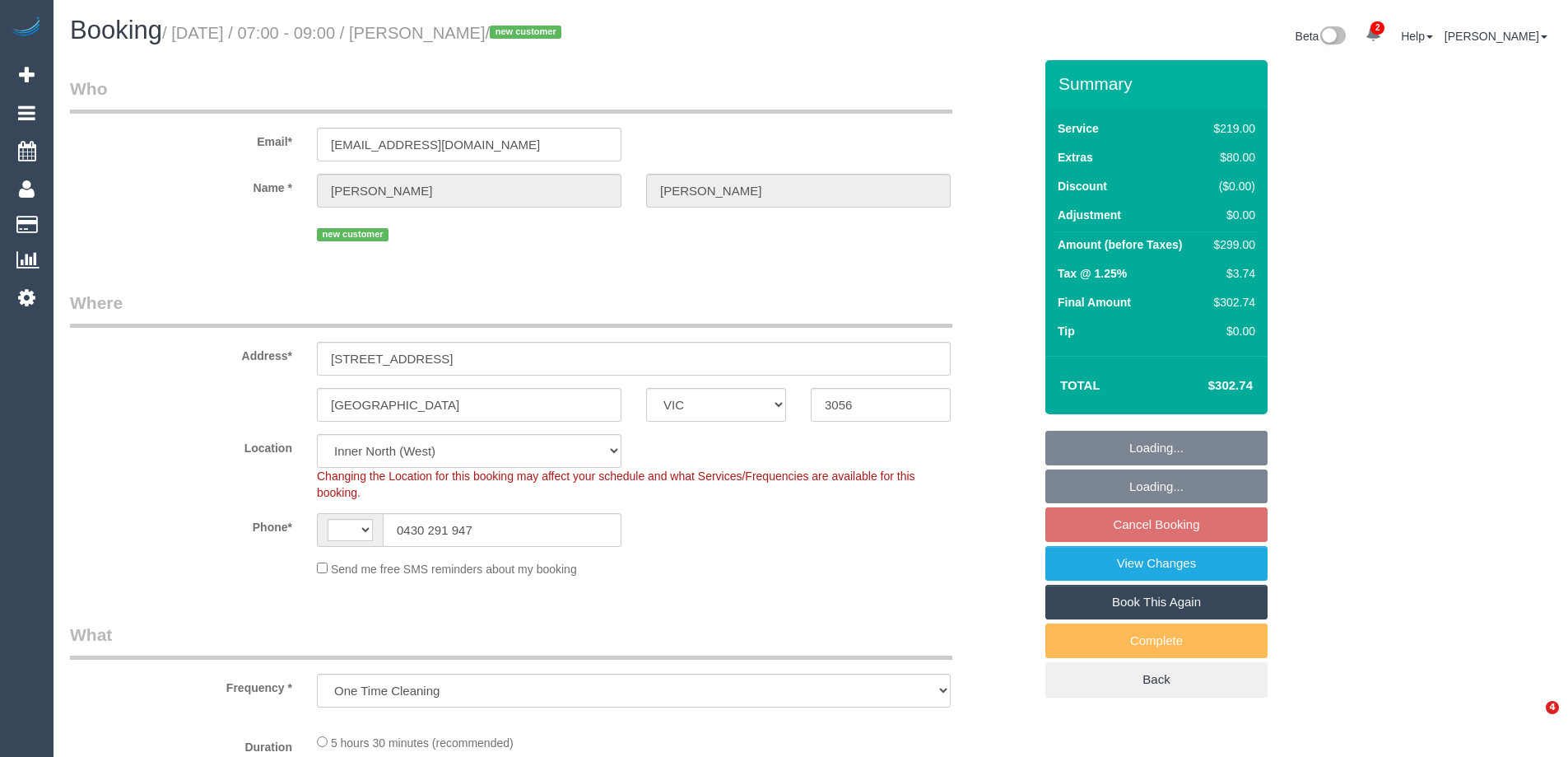
select select "number:26"
select select "object:455"
select select "string:AU"
select select "spot1"
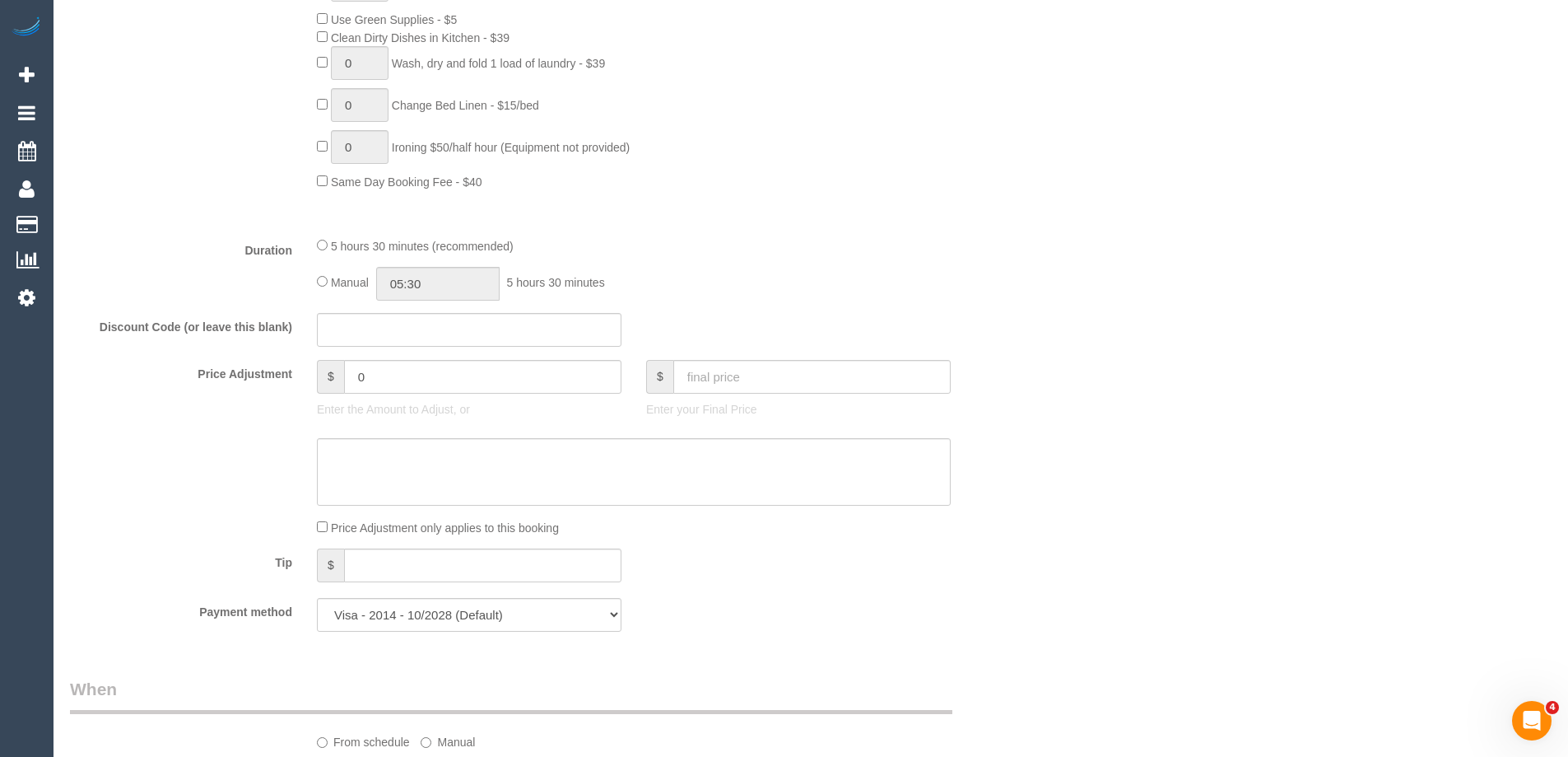
scroll to position [1235, 0]
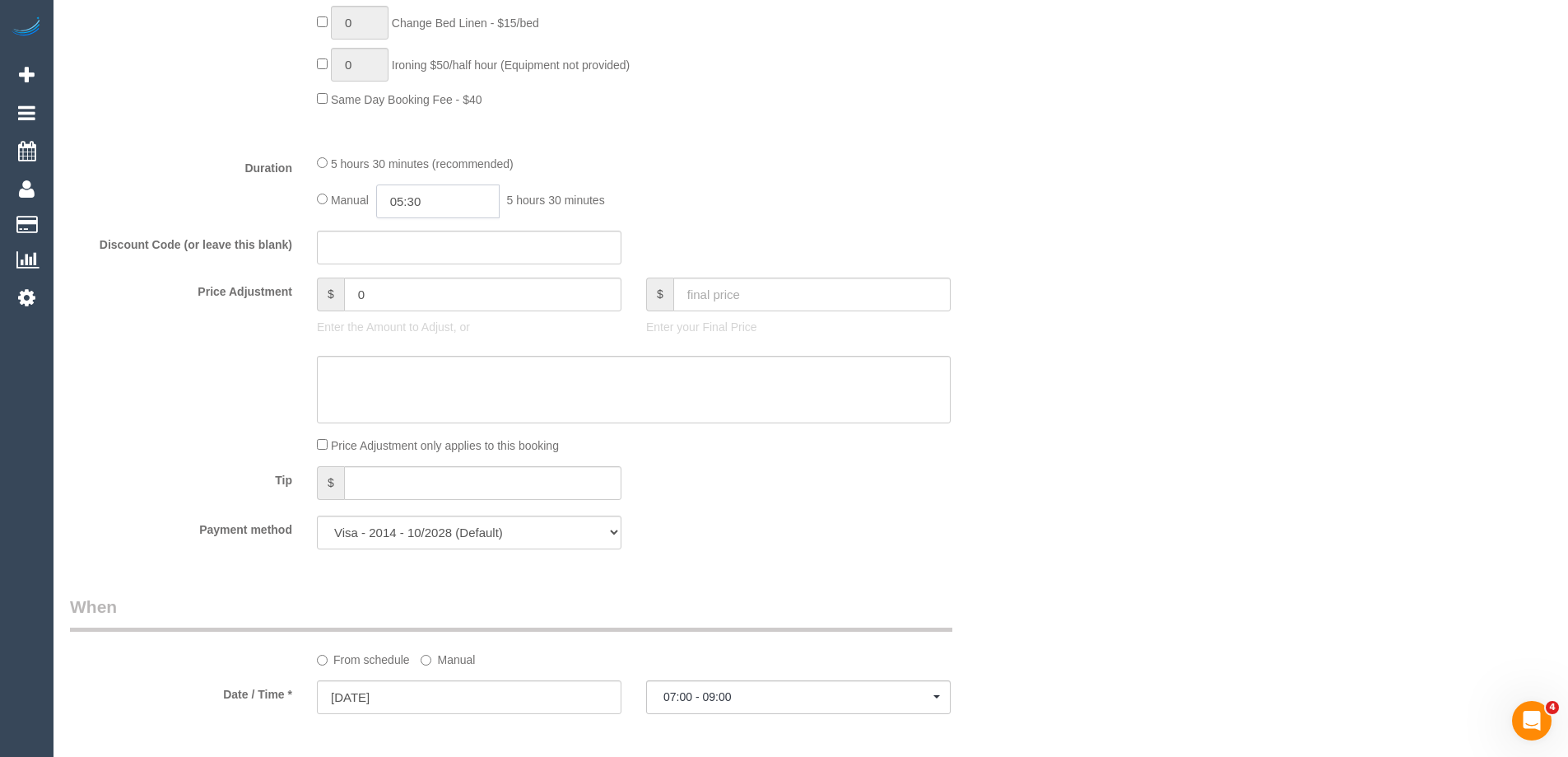
click at [413, 198] on input "05:30" at bounding box center [437, 200] width 124 height 34
type input "02:30"
click at [417, 256] on li "02:30" at bounding box center [419, 254] width 73 height 21
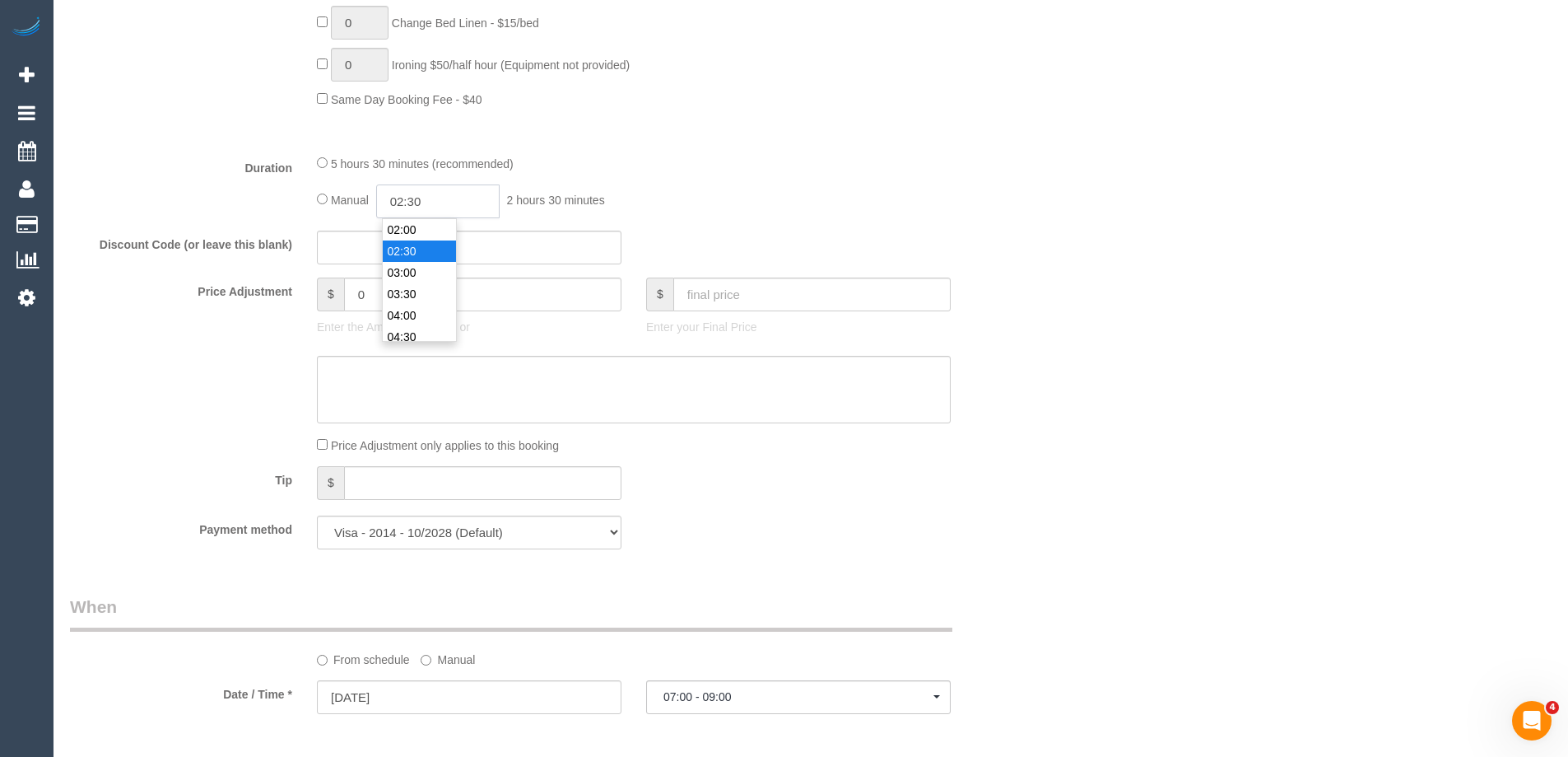
select select "spot39"
drag, startPoint x: 424, startPoint y: 192, endPoint x: 414, endPoint y: 196, distance: 10.8
click at [414, 196] on input "02:30" at bounding box center [437, 200] width 124 height 34
type input "02:45"
click at [917, 161] on div "5 hours 30 minutes (recommended)" at bounding box center [633, 163] width 634 height 18
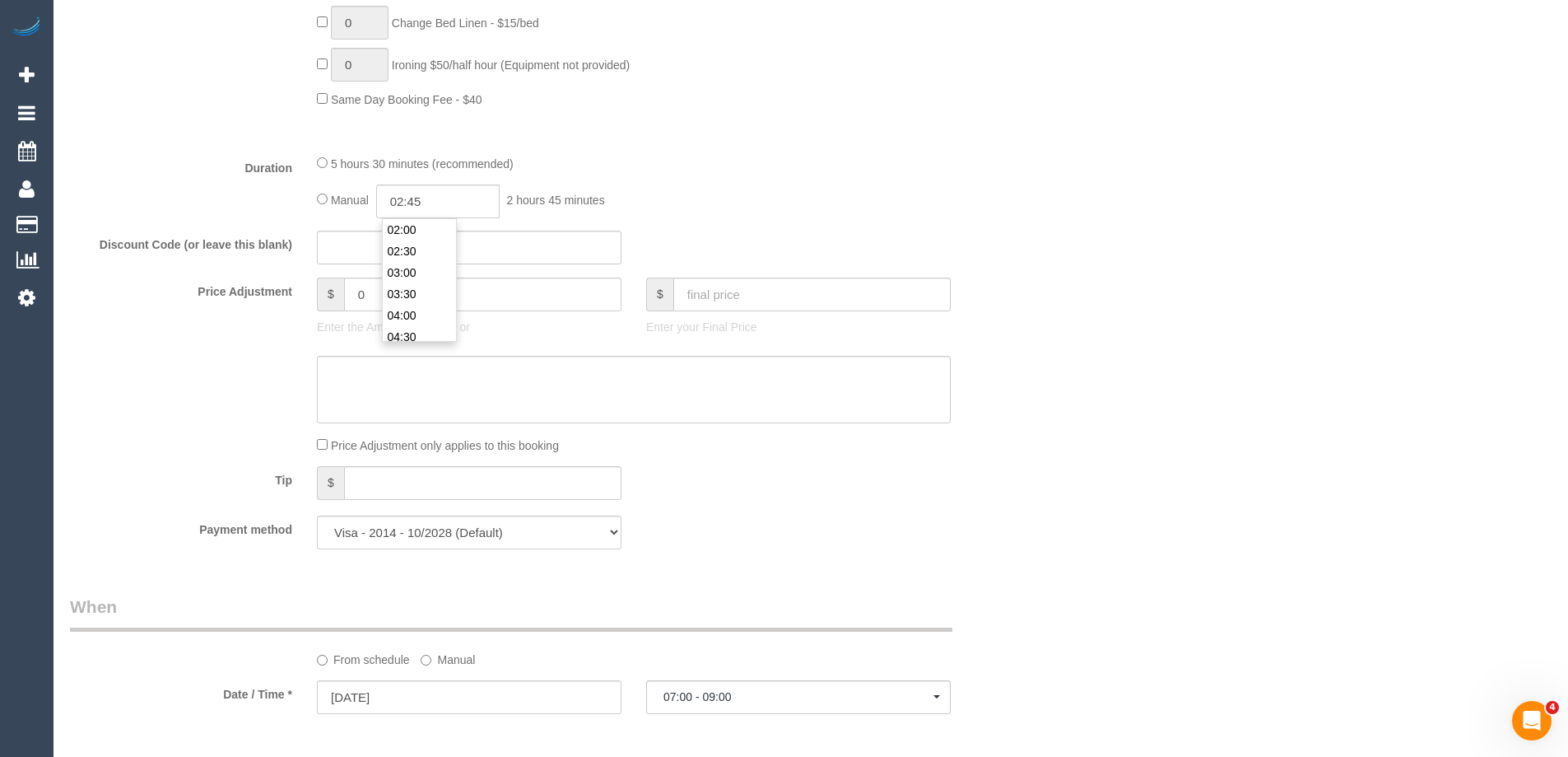
select select "spot77"
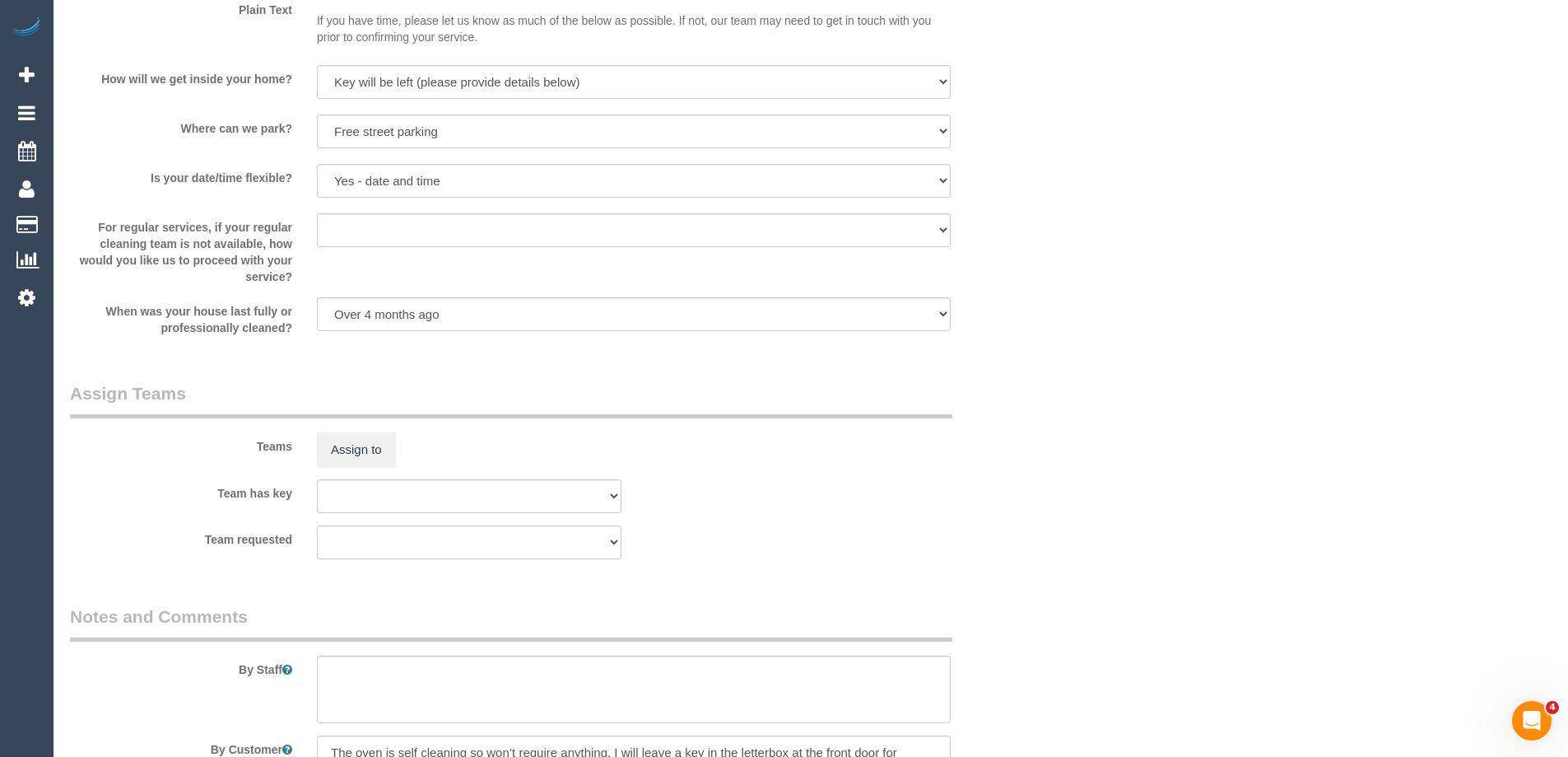
scroll to position [2428, 0]
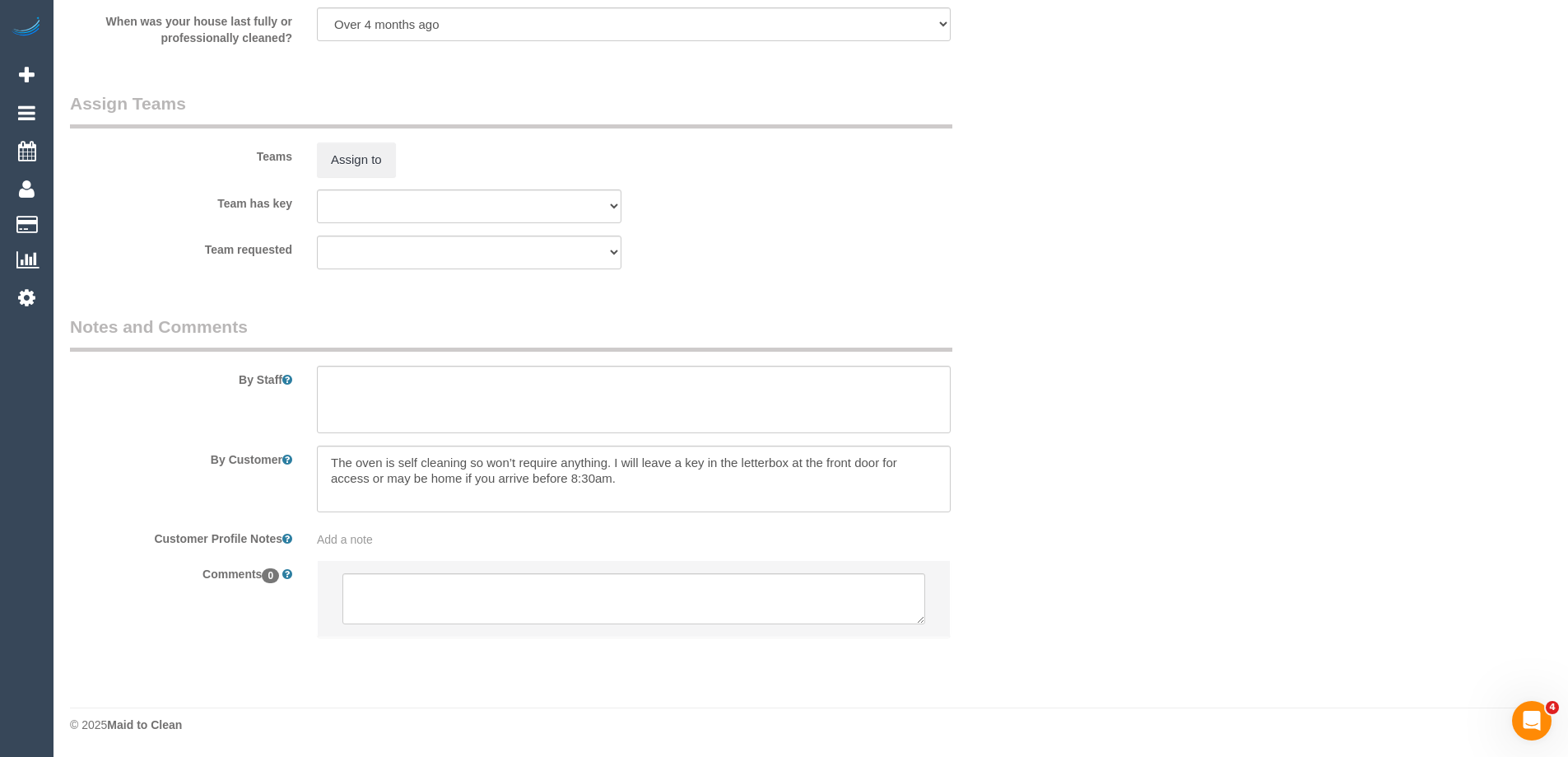
select select "spot115"
click at [369, 413] on textarea at bounding box center [633, 399] width 634 height 68
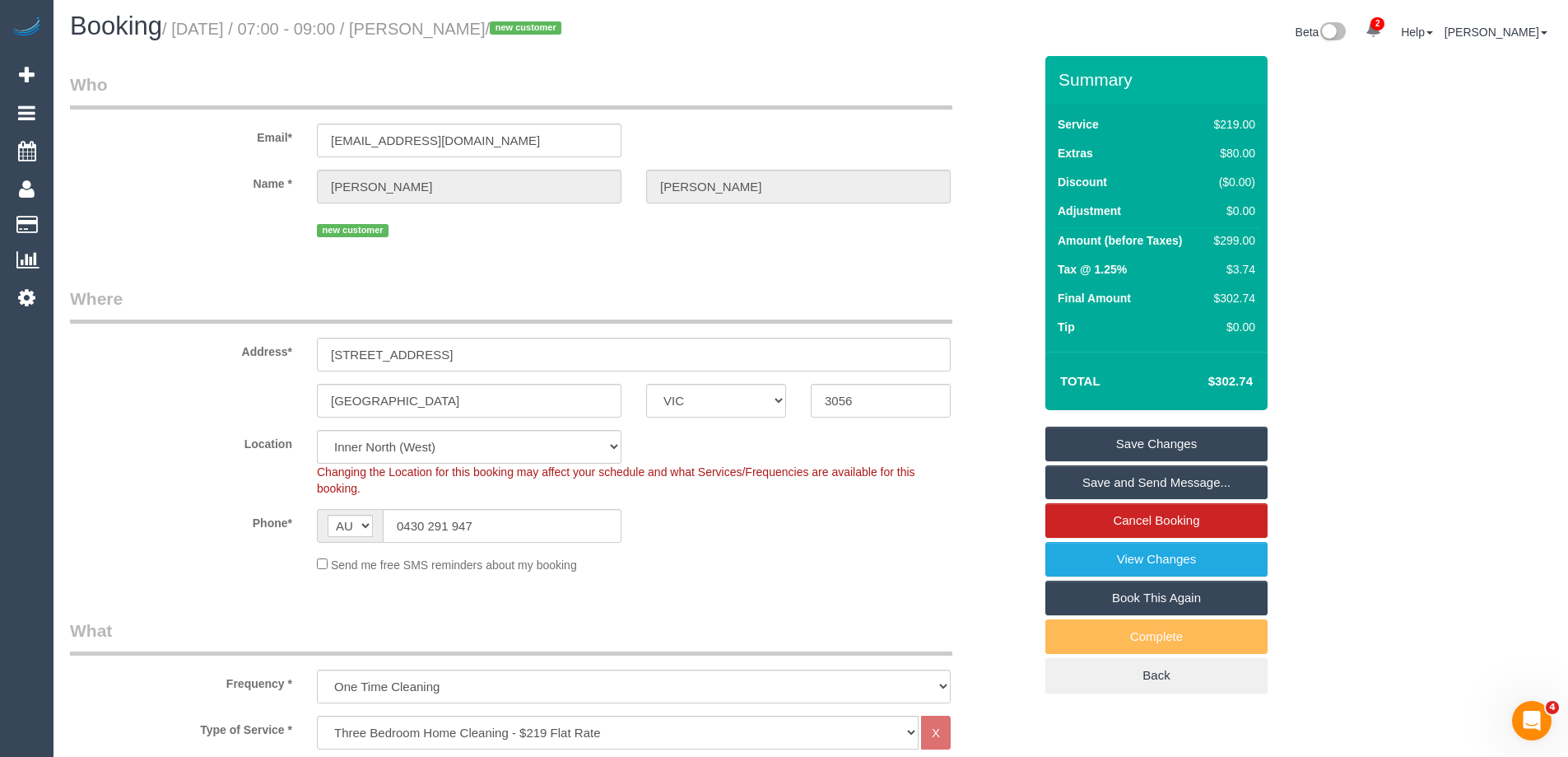
scroll to position [0, 0]
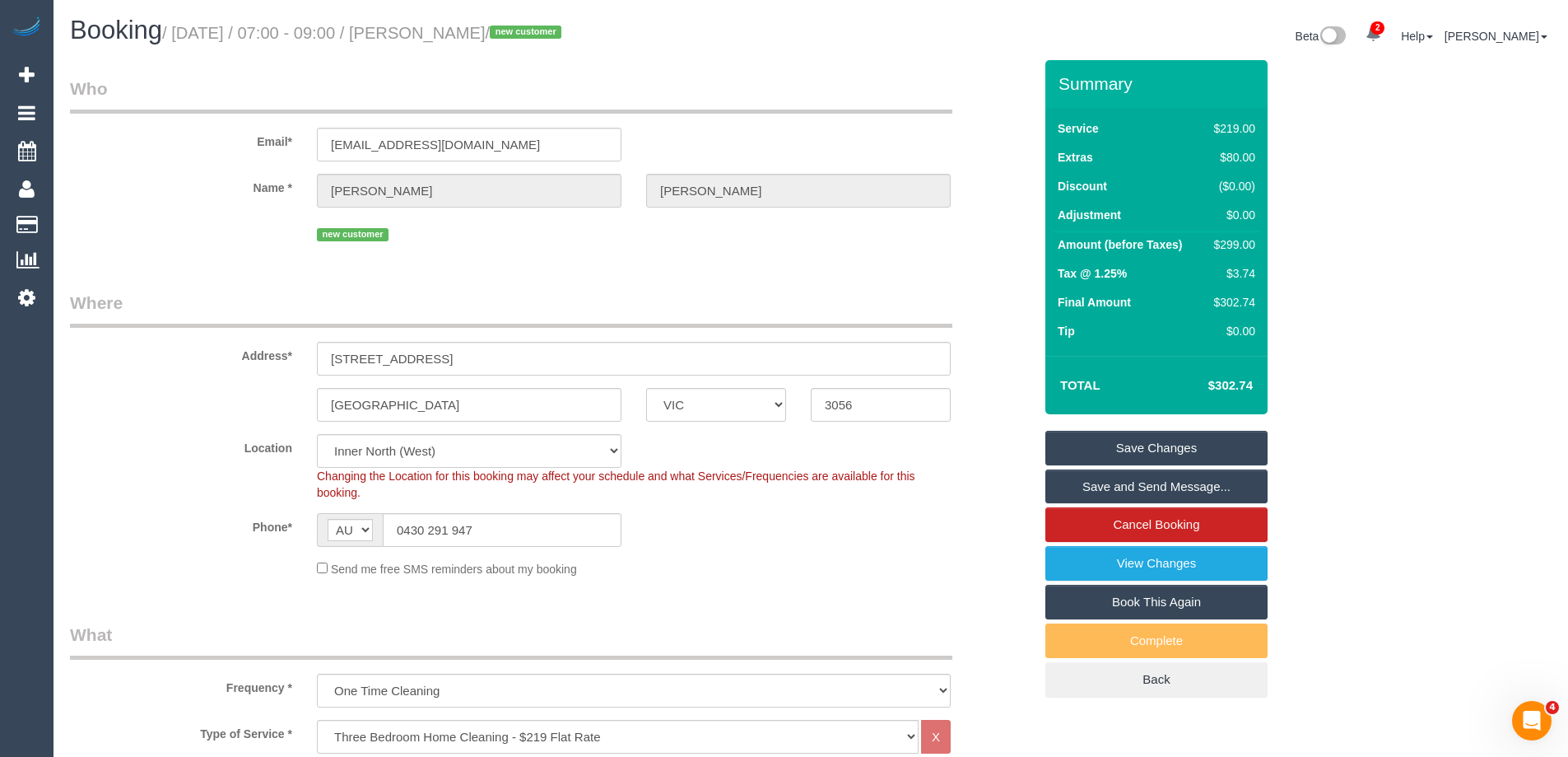
type textarea "Estimated time of 4.5-5.5 hrs"
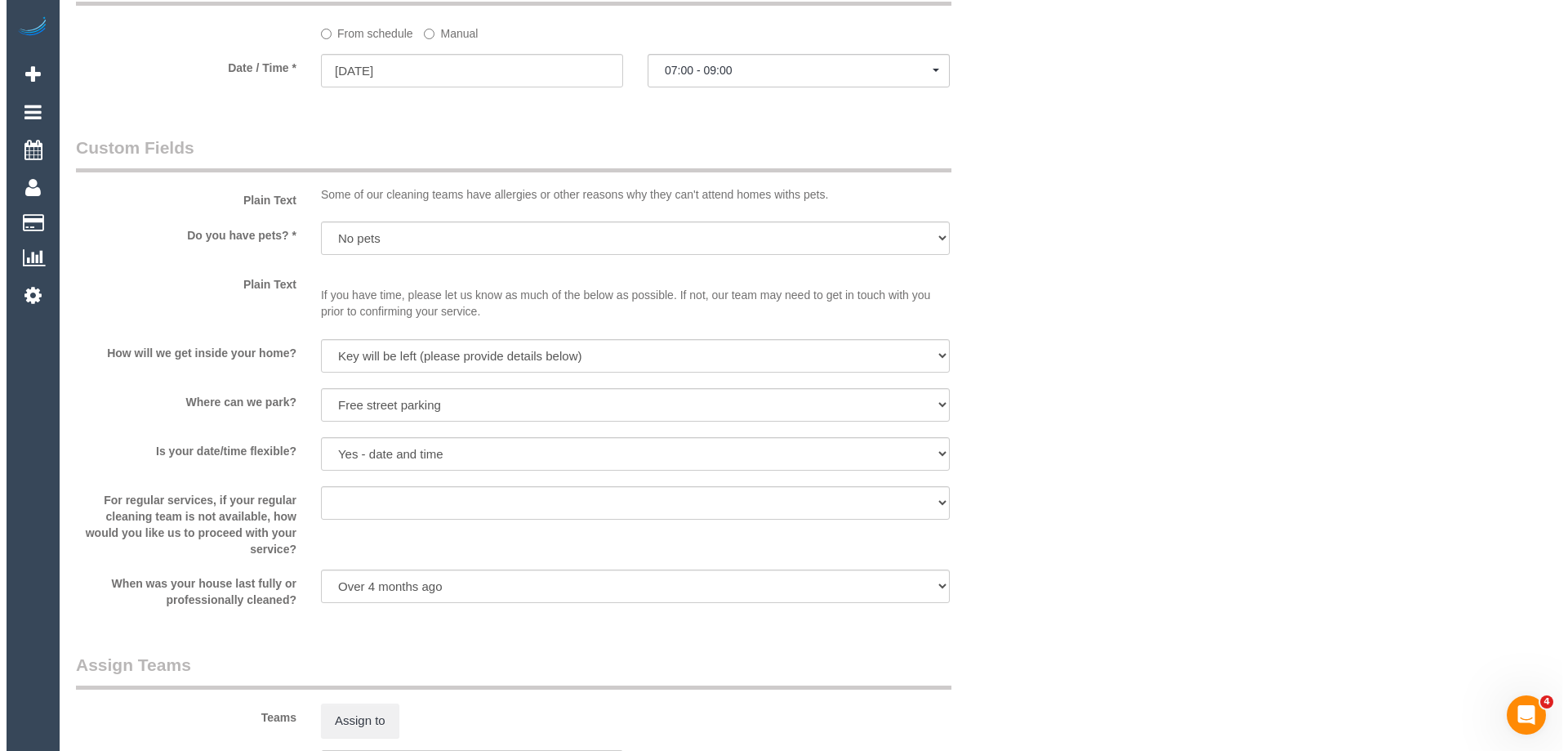
scroll to position [2206, 0]
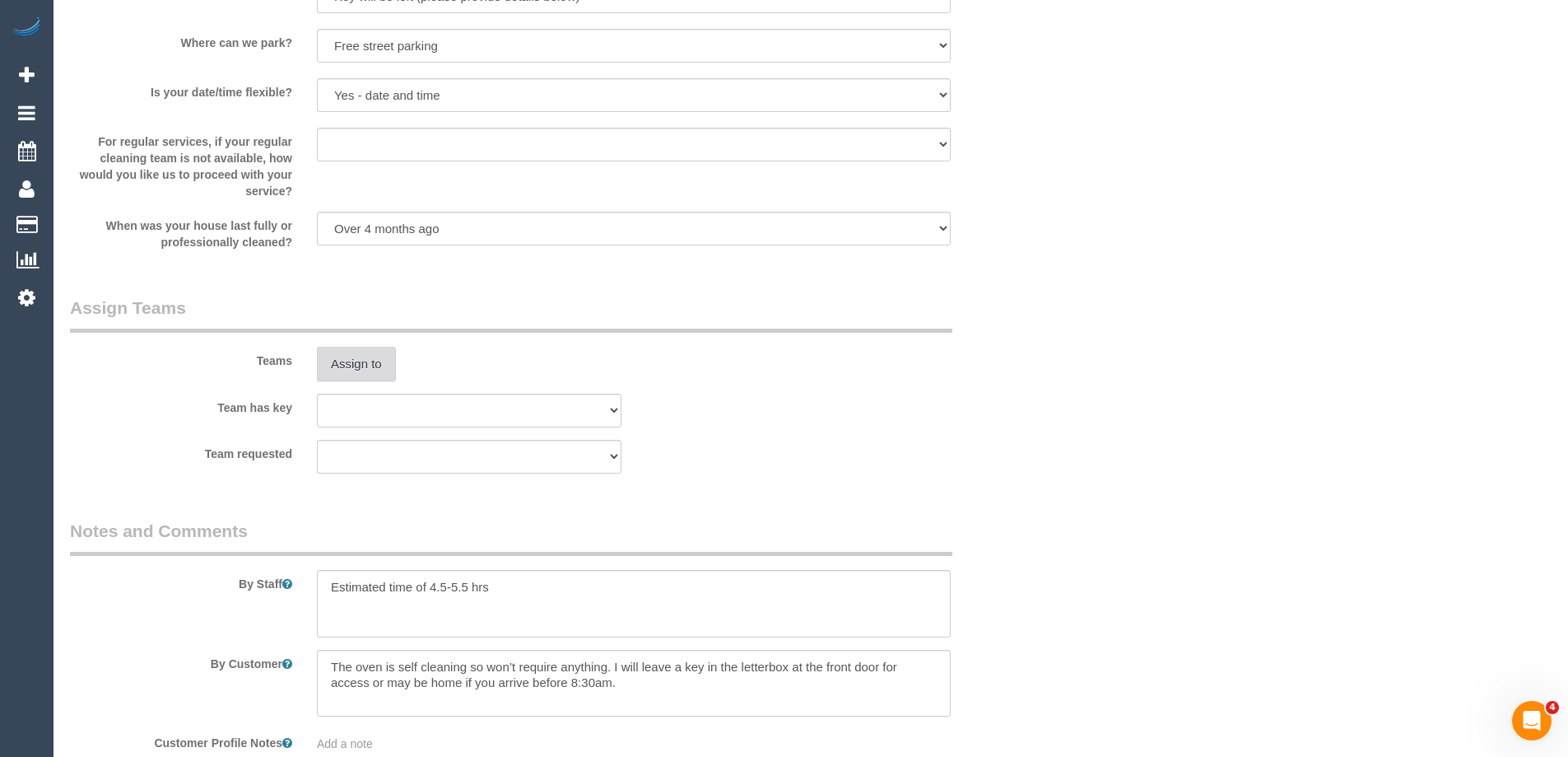
click at [364, 347] on button "Assign to" at bounding box center [356, 364] width 79 height 35
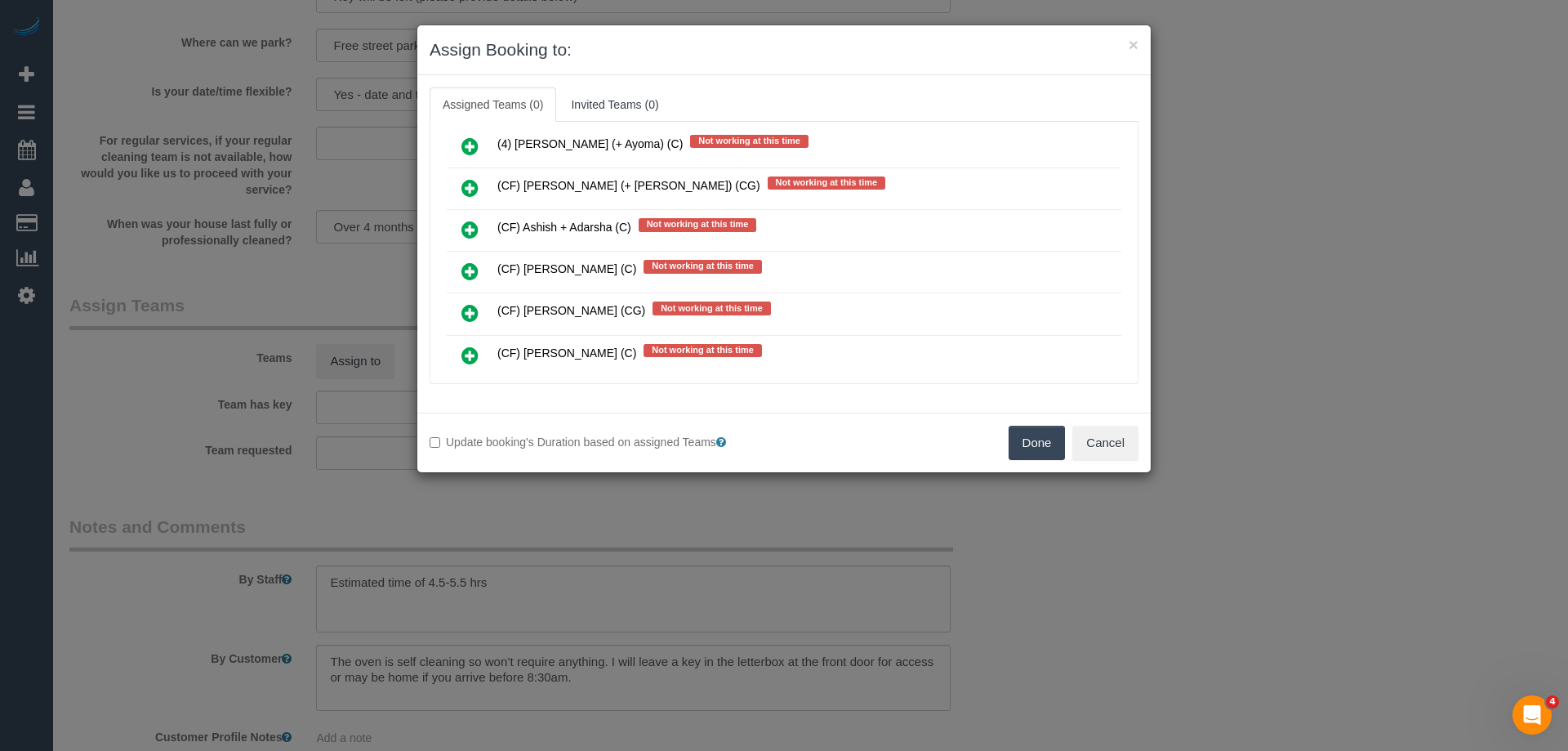
scroll to position [5295, 0]
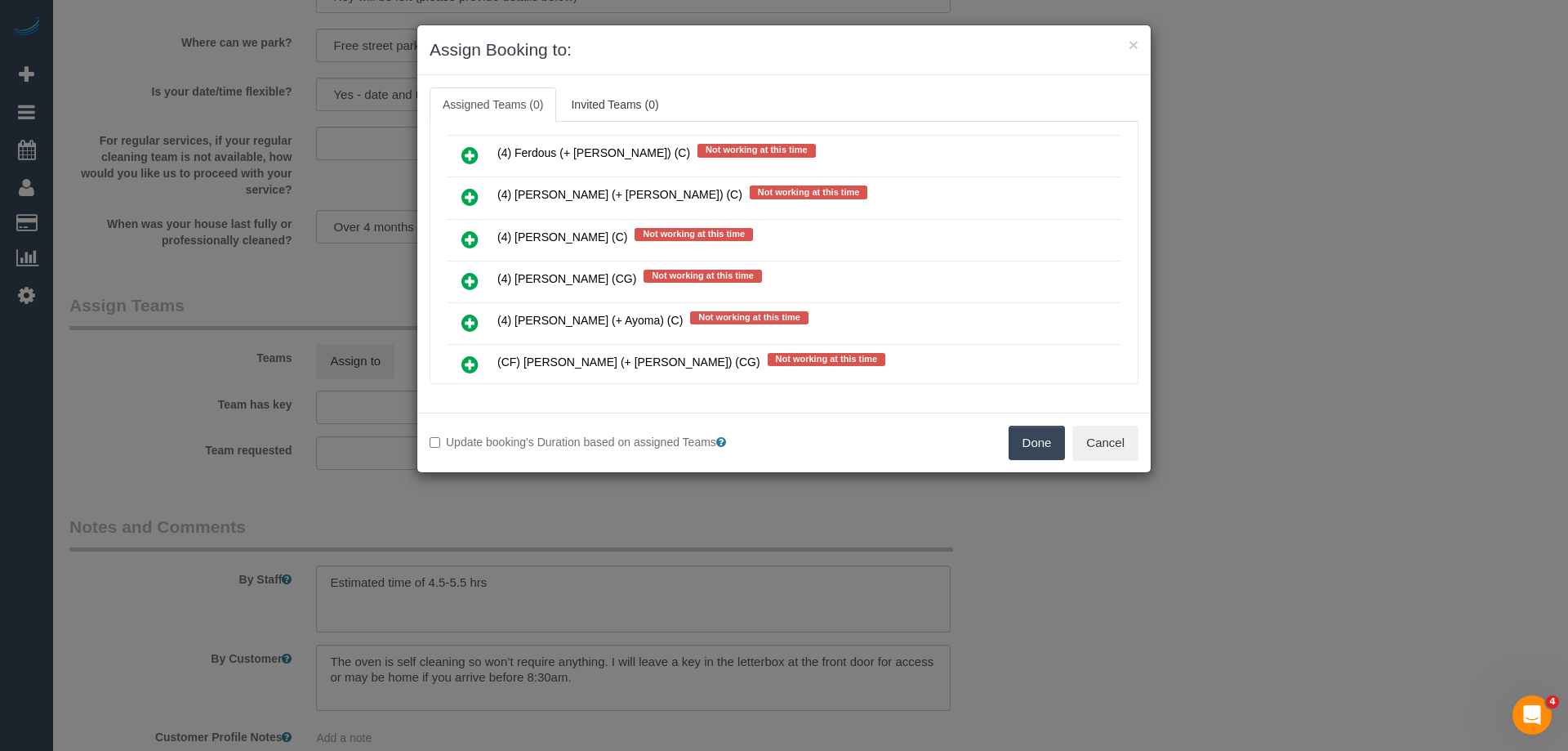
click at [473, 156] on icon at bounding box center [469, 155] width 17 height 20
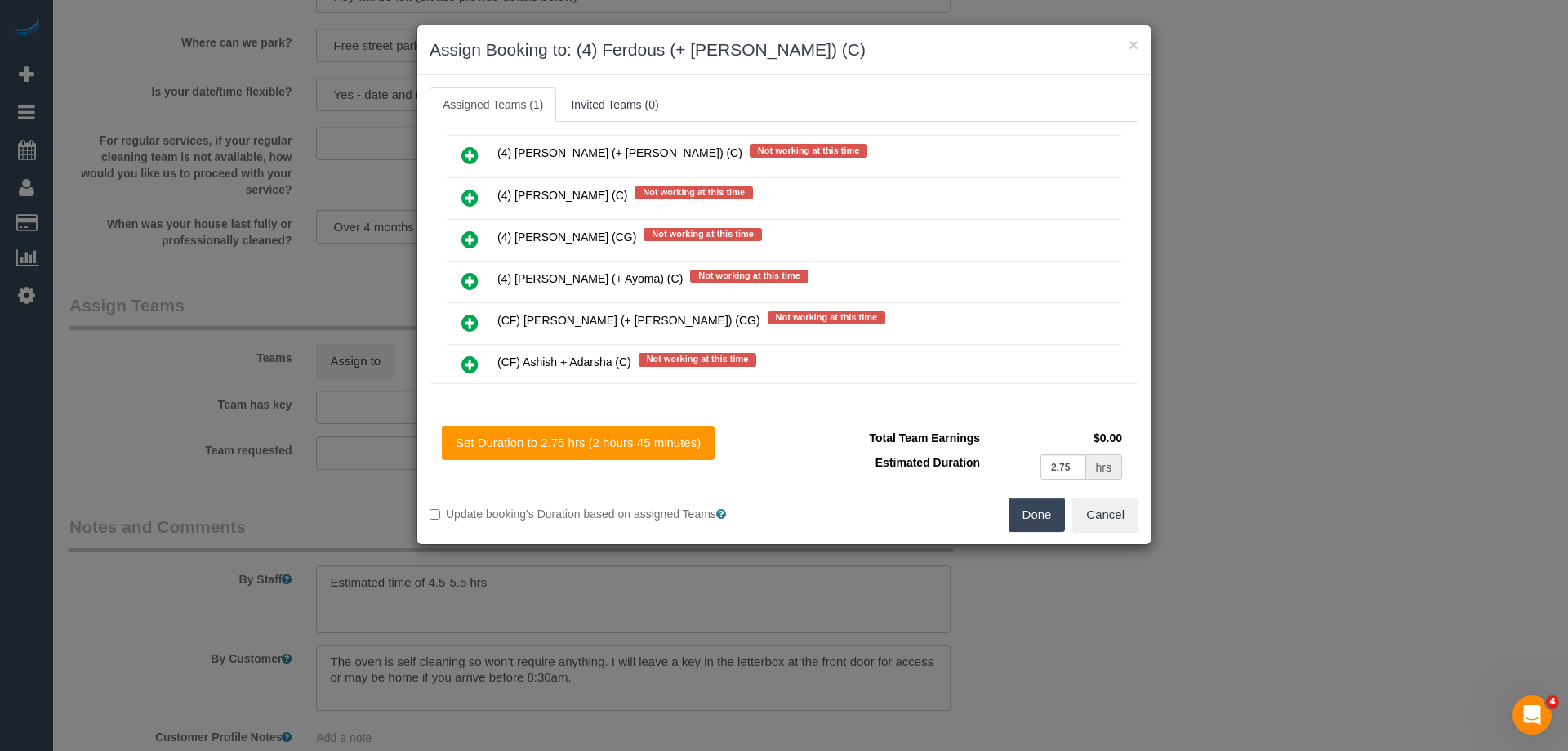
click at [473, 156] on icon at bounding box center [469, 155] width 17 height 20
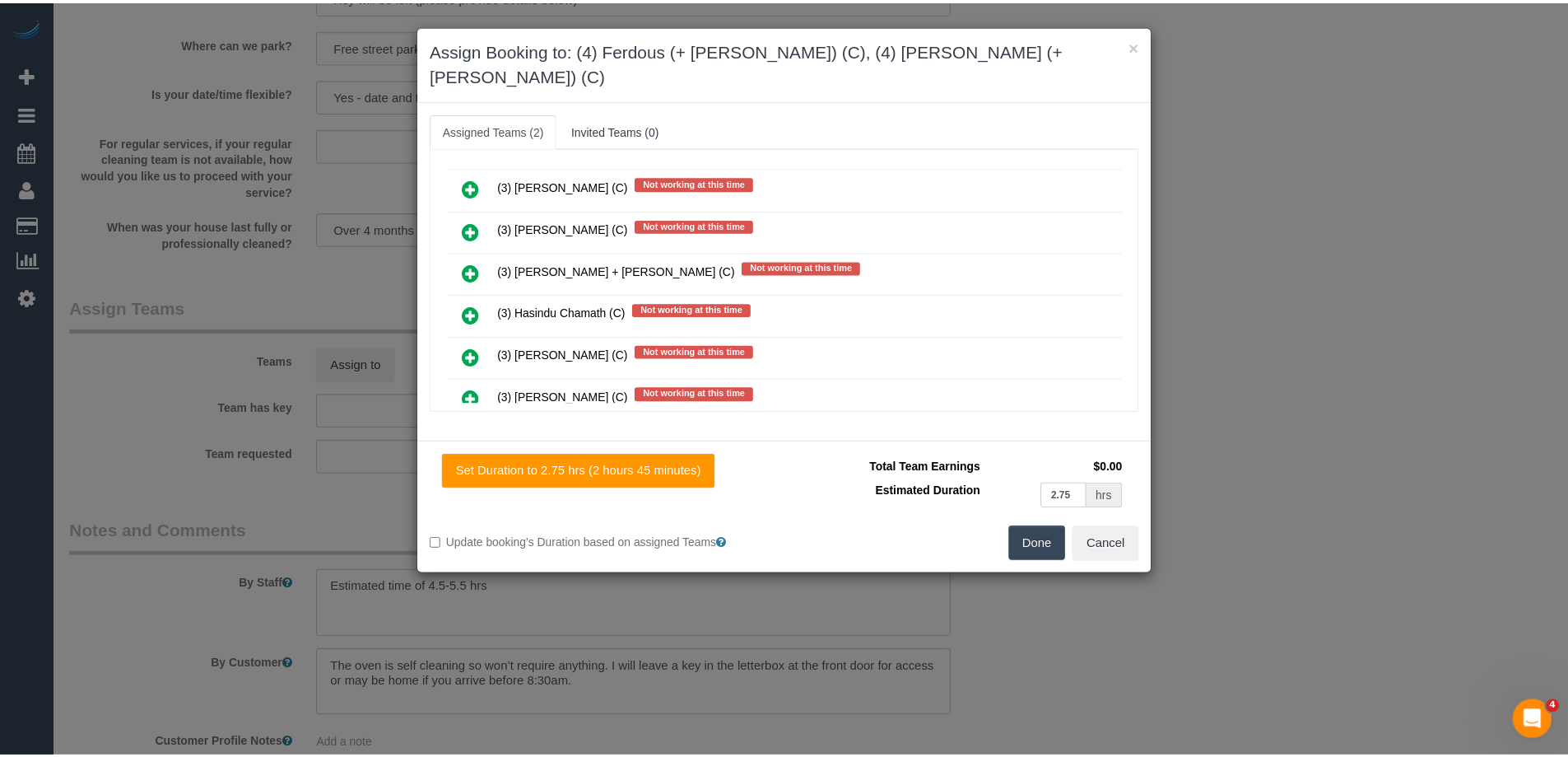
scroll to position [0, 0]
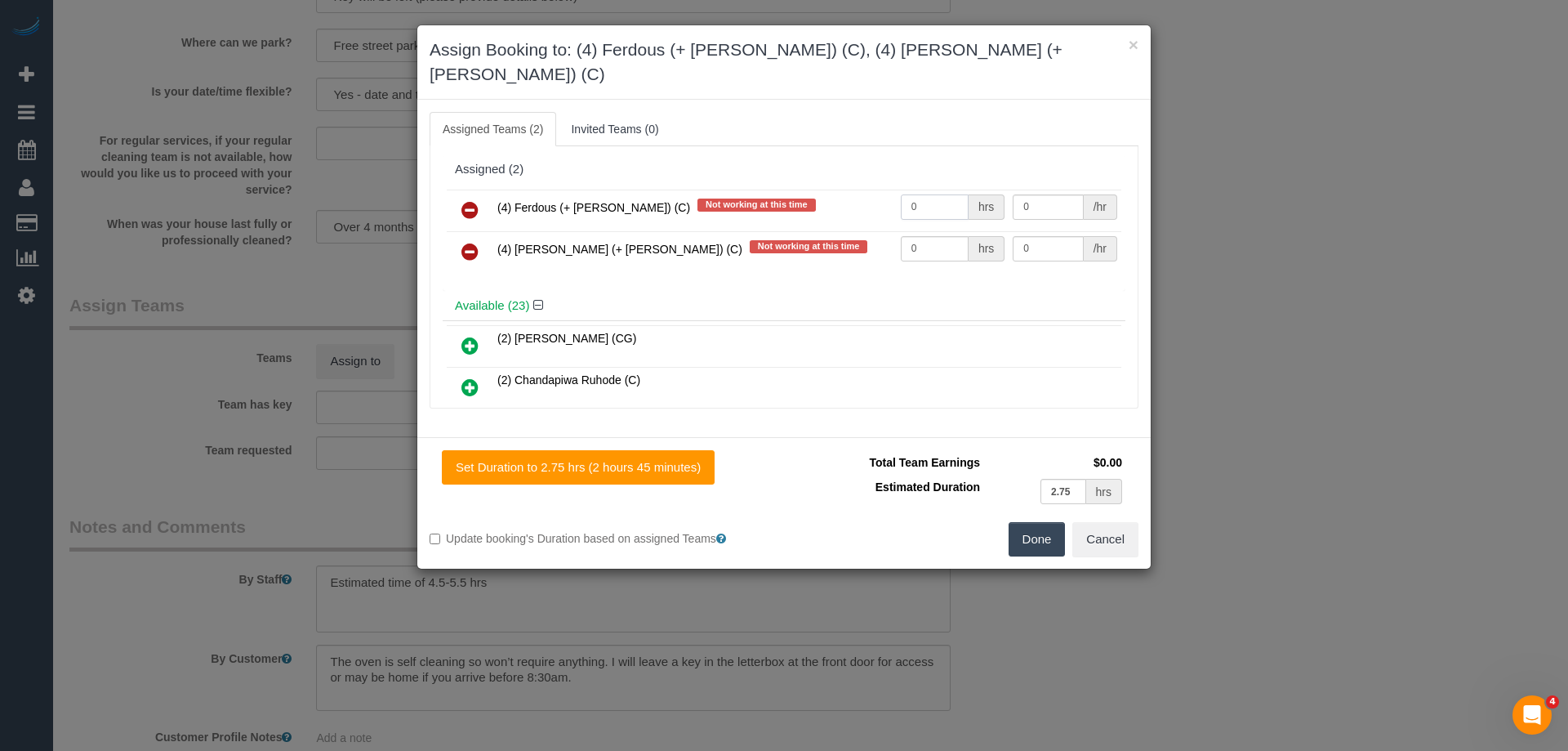
drag, startPoint x: 934, startPoint y: 177, endPoint x: 821, endPoint y: 178, distance: 113.0
click at [834, 190] on tr "(4) Ferdous (+ Forkan) (C) Not working at this time 0 hrs 0 /hr" at bounding box center [784, 211] width 675 height 42
type input "1"
drag, startPoint x: 935, startPoint y: 235, endPoint x: 828, endPoint y: 219, distance: 108.2
click at [833, 232] on tr "(4) Forkan (+ Ferdous) (C) Not working at this time 0 hrs 0 /hr" at bounding box center [784, 252] width 675 height 42
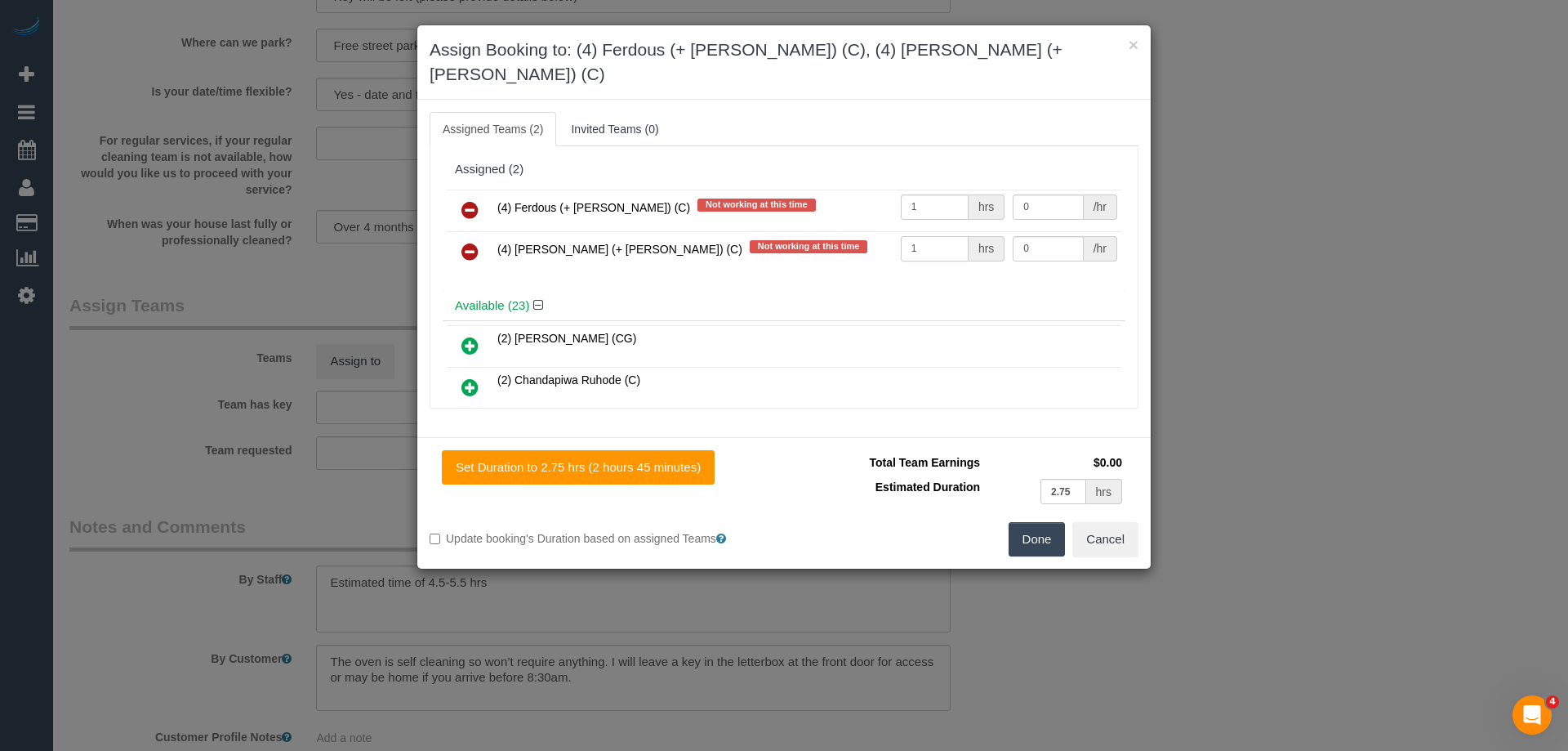
type input "1"
drag, startPoint x: 1033, startPoint y: 189, endPoint x: 918, endPoint y: 178, distance: 115.5
click at [918, 190] on tr "(4) Ferdous (+ Forkan) (C) Not working at this time 1 hrs 0 /hr" at bounding box center [784, 211] width 675 height 42
type input "95"
drag, startPoint x: 1062, startPoint y: 228, endPoint x: 1038, endPoint y: 227, distance: 24.0
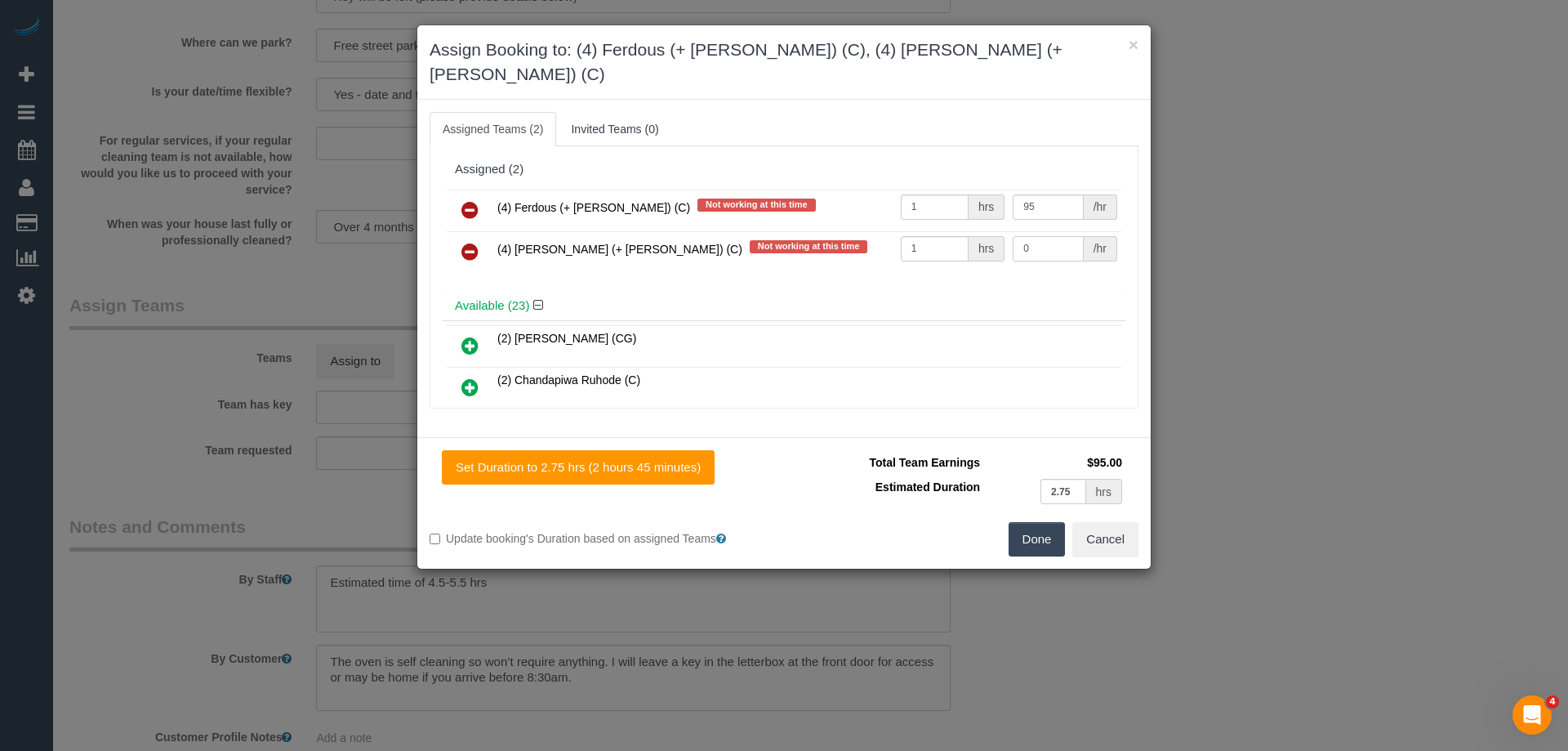
click at [1051, 236] on input "0" at bounding box center [1047, 249] width 70 height 25
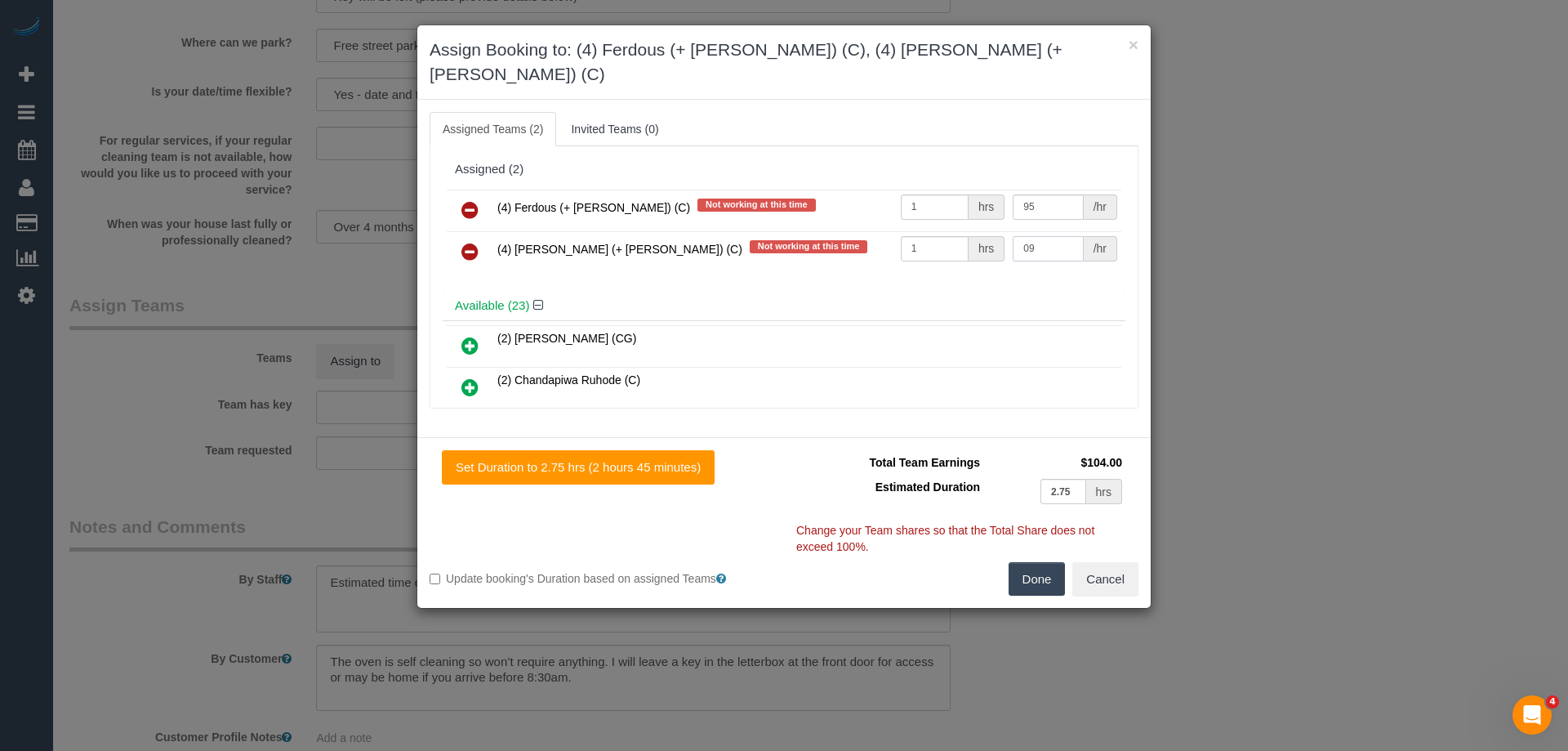
drag, startPoint x: 1044, startPoint y: 224, endPoint x: 930, endPoint y: 219, distance: 114.1
click at [931, 232] on tr "(4) Forkan (+ Ferdous) (C) Not working at this time 1 hrs 09 /hr" at bounding box center [784, 252] width 675 height 42
type input "95"
click at [1032, 562] on button "Done" at bounding box center [1037, 579] width 57 height 35
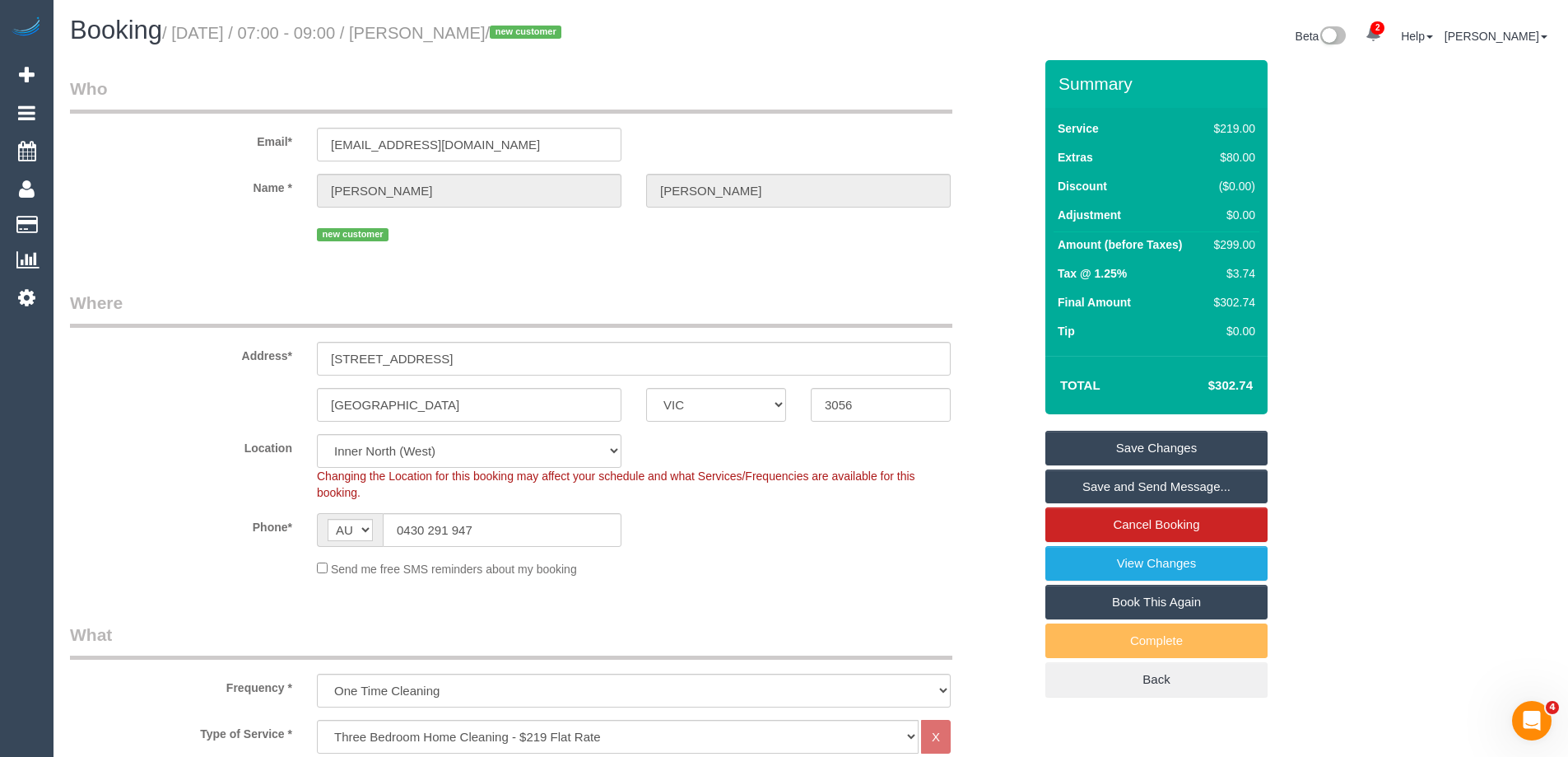
drag, startPoint x: 561, startPoint y: 34, endPoint x: 456, endPoint y: 23, distance: 105.6
click at [456, 23] on h1 "Booking / September 15, 2025 / 07:00 - 09:00 / Kate McKenna / new customer" at bounding box center [434, 30] width 728 height 28
copy small "Kate McKenna"
click at [1082, 477] on link "Save and Send Message..." at bounding box center [1155, 487] width 222 height 35
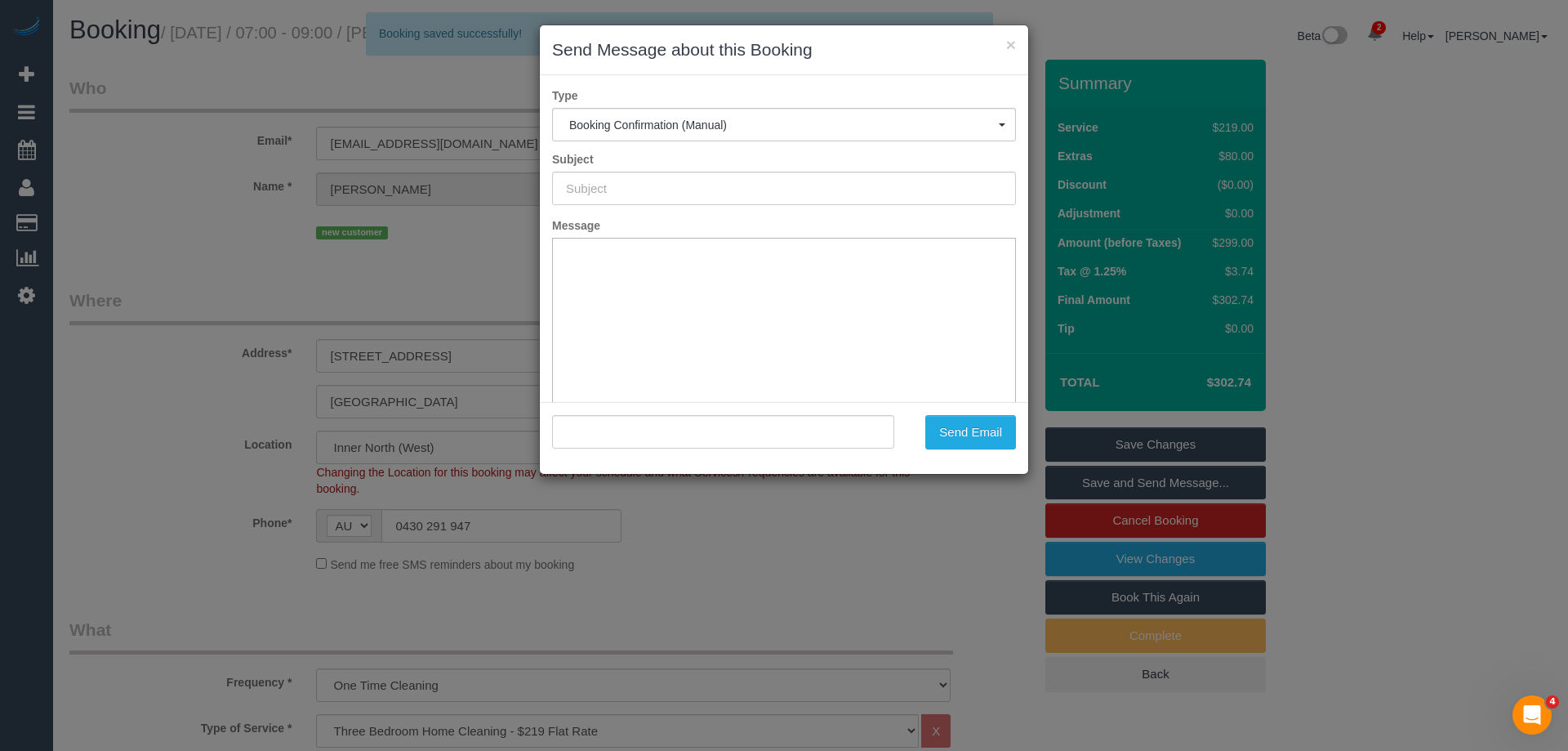
type input "Booking Confirmed"
type input ""Kate McKenna" <kcmckenna123@gmail.com>"
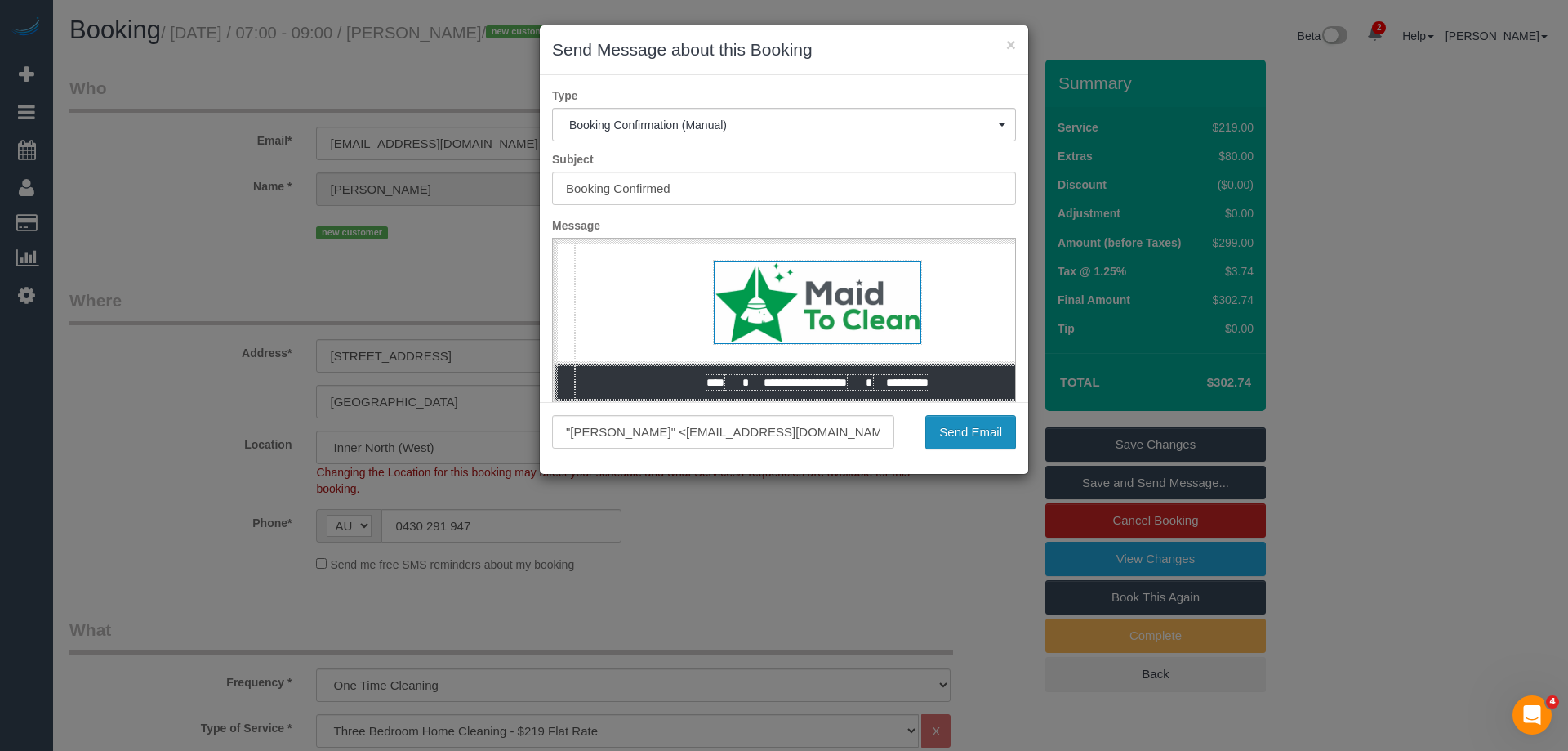
click at [972, 419] on button "Send Email" at bounding box center [971, 432] width 91 height 35
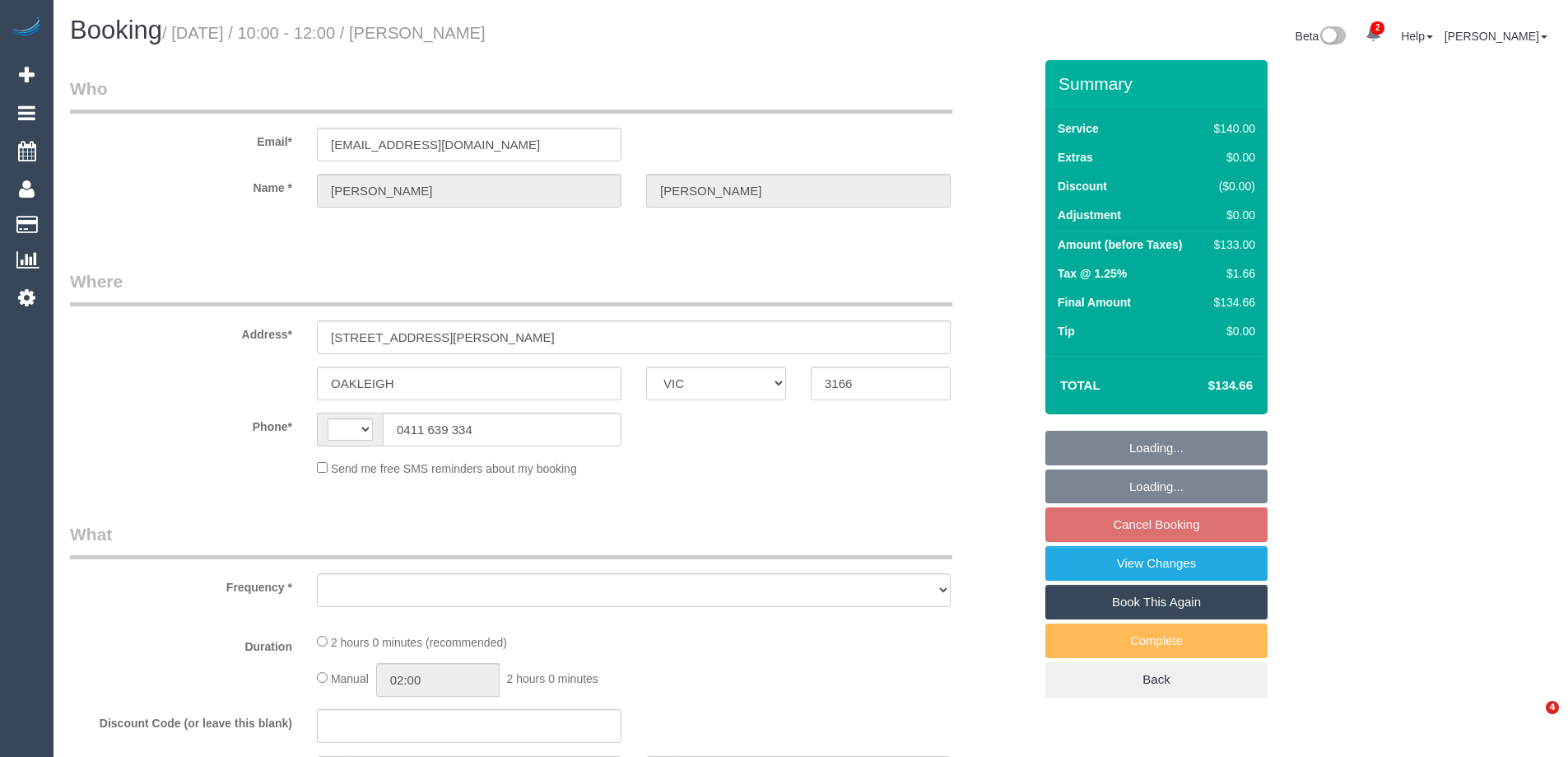
select select "VIC"
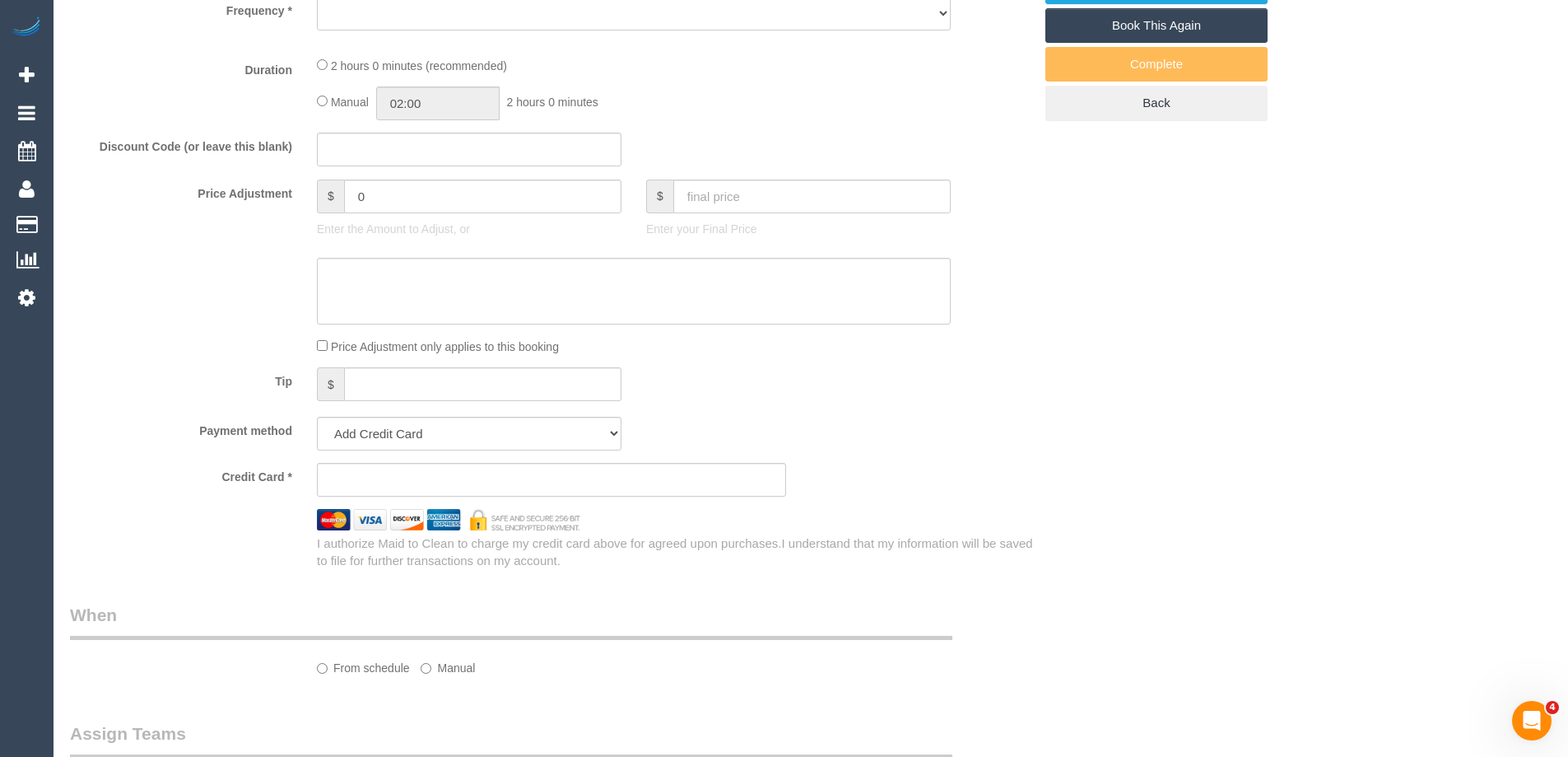
select select "string:AU"
select select "object:694"
select select "string:stripe-pm_1NLEDv2GScqysDRVOlLXiYlA"
select select "number:29"
select select "number:14"
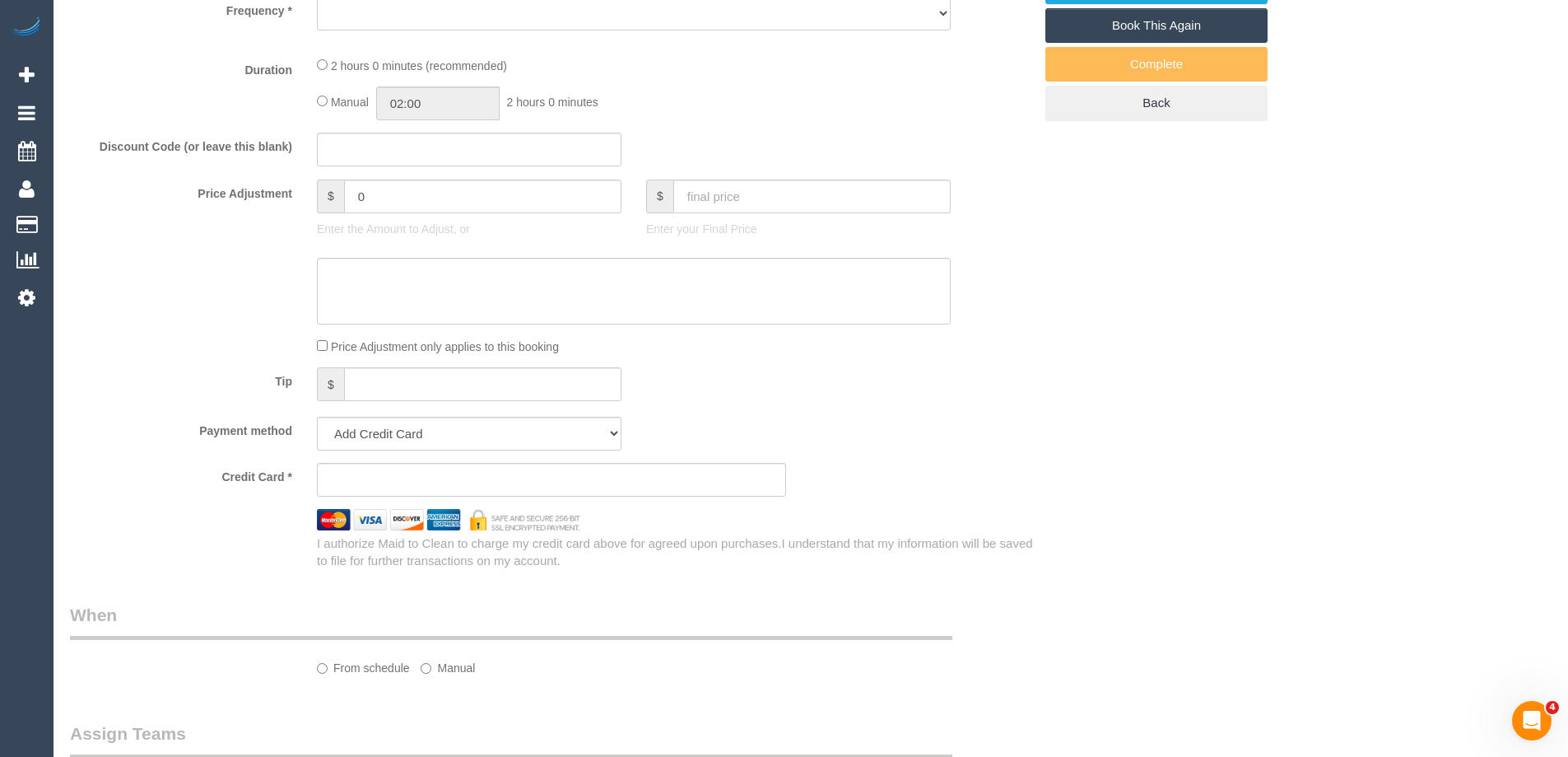
select select "number:18"
select select "number:24"
select select "number:34"
select select "number:26"
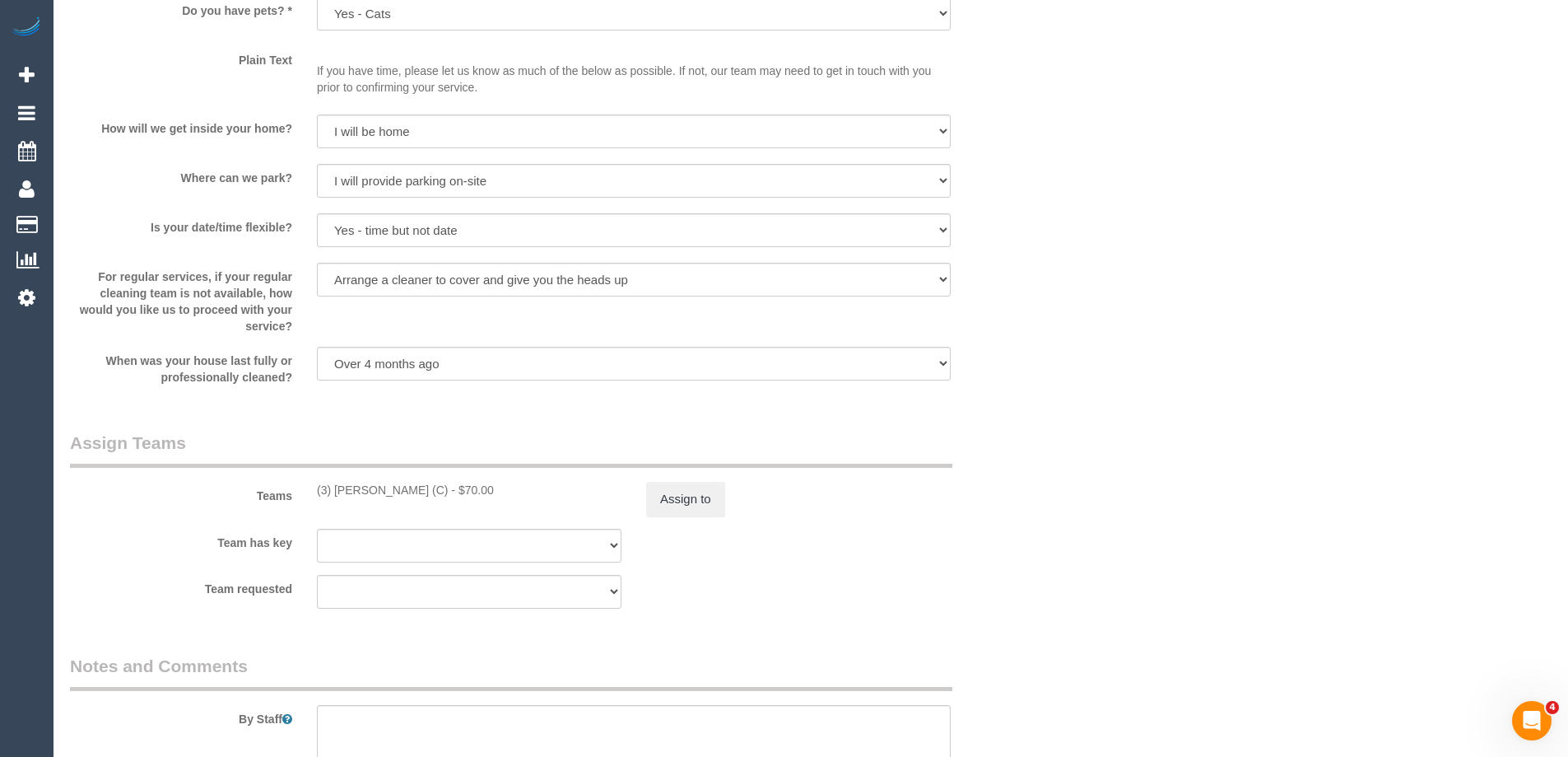
select select "spot3"
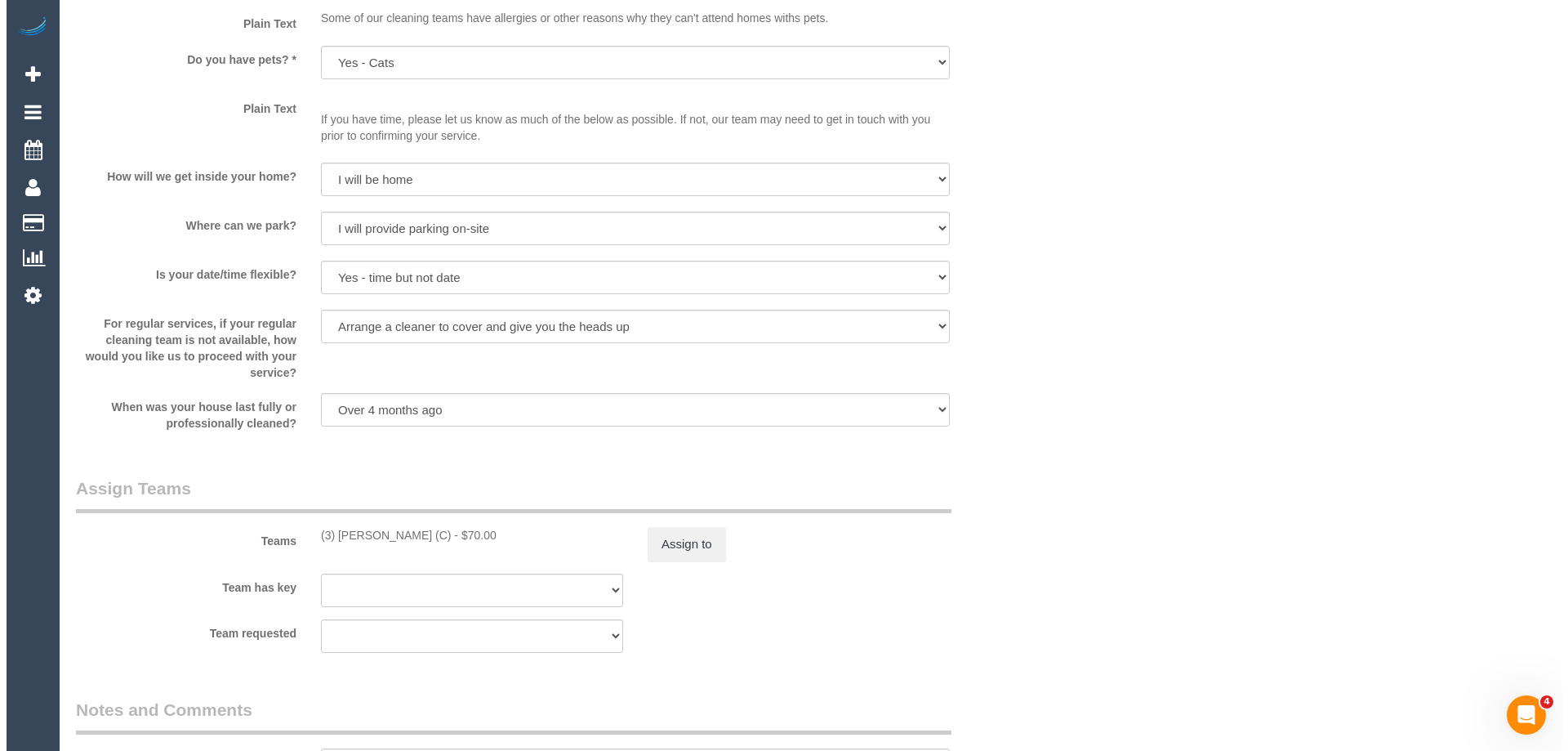
scroll to position [2322, 0]
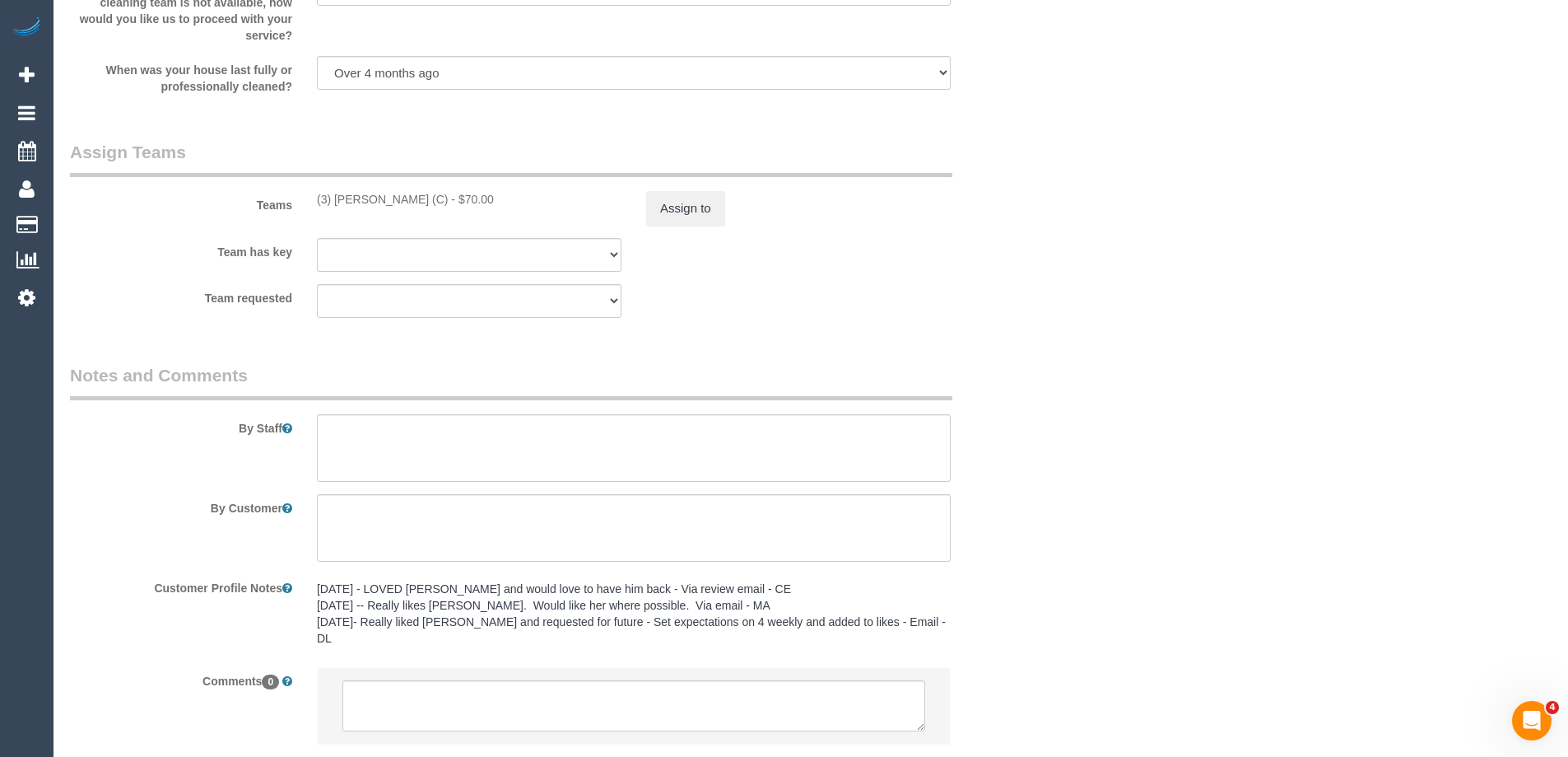
select select "object:1389"
click at [692, 210] on button "Assign to" at bounding box center [685, 209] width 79 height 35
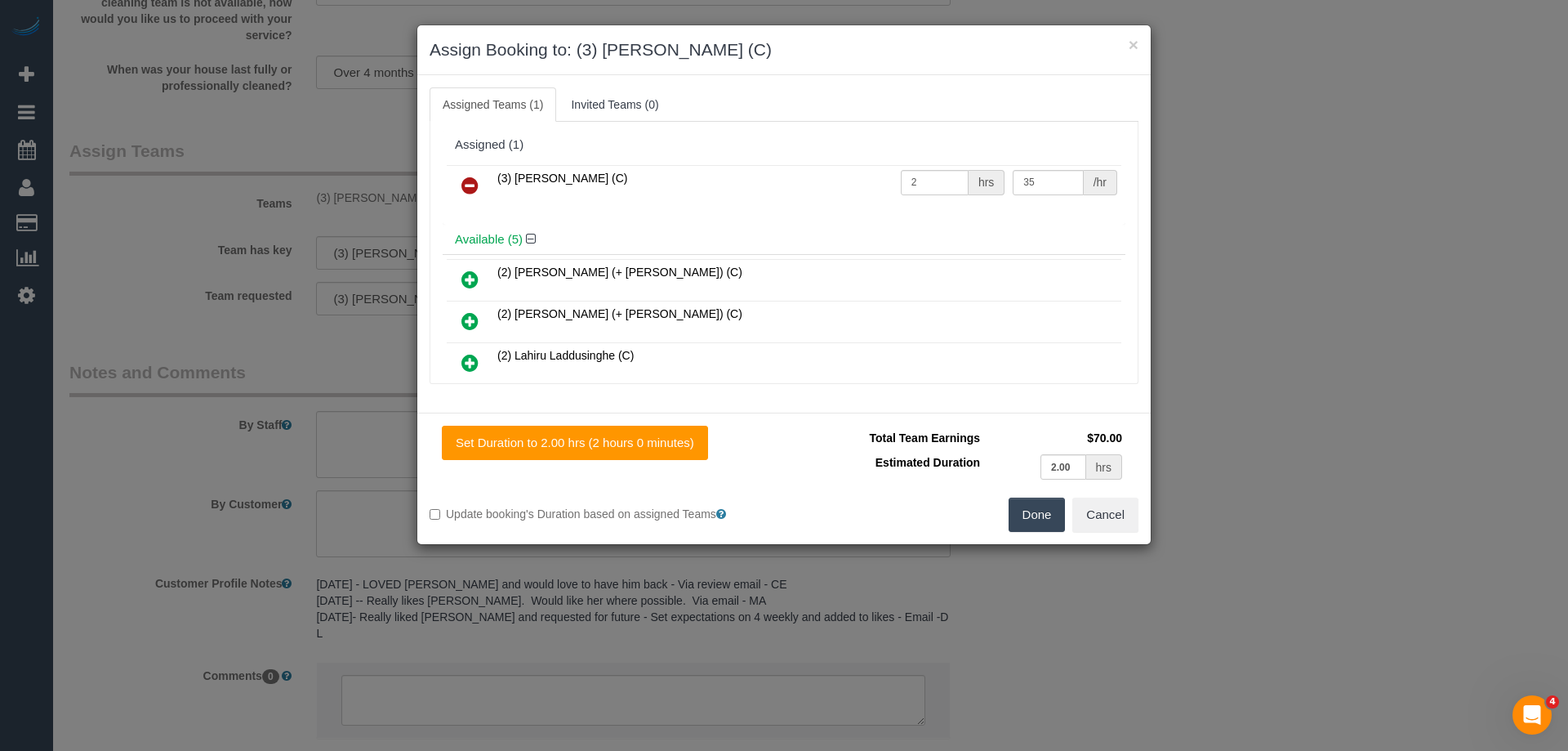
click at [472, 180] on icon at bounding box center [469, 185] width 17 height 20
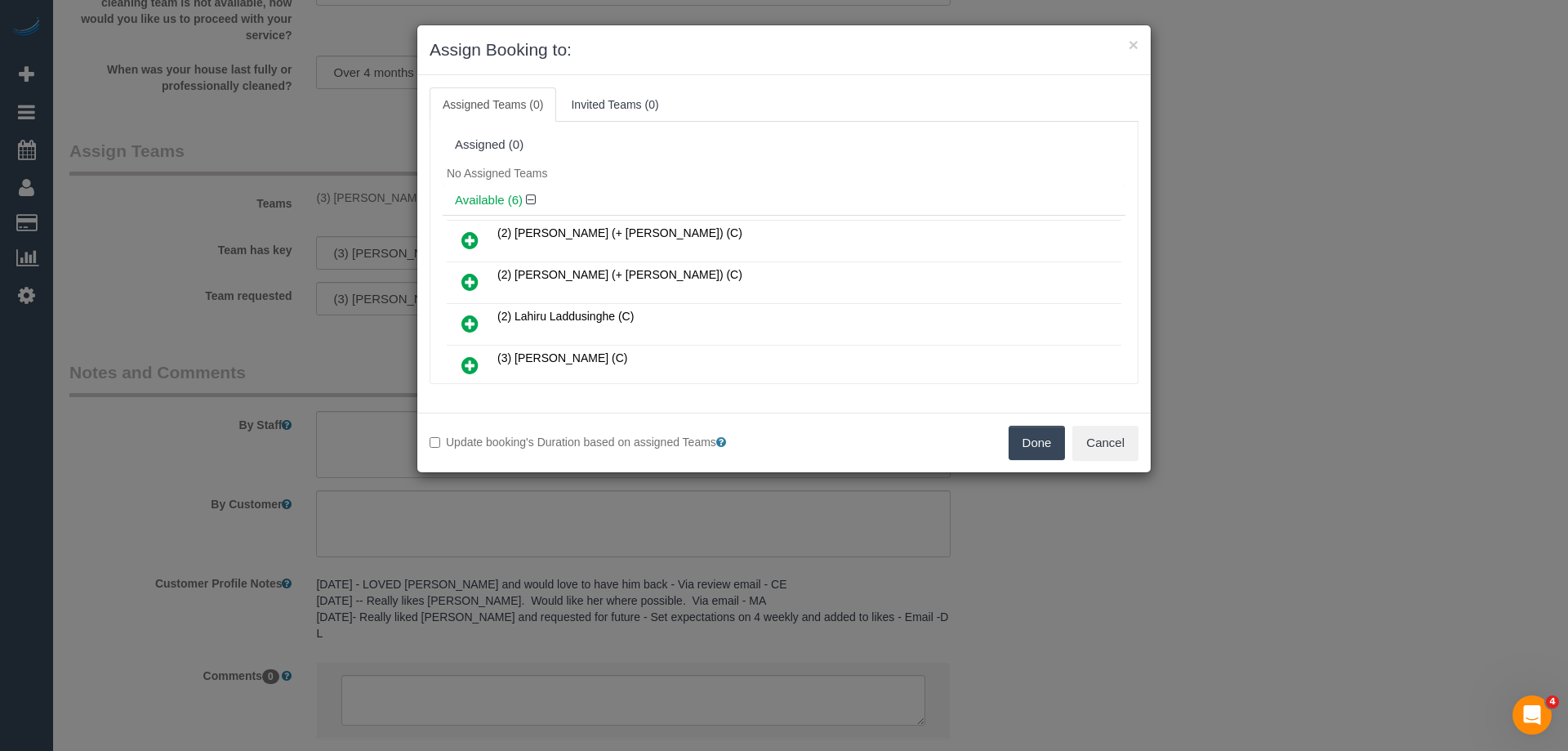
click at [1034, 447] on button "Done" at bounding box center [1037, 443] width 57 height 35
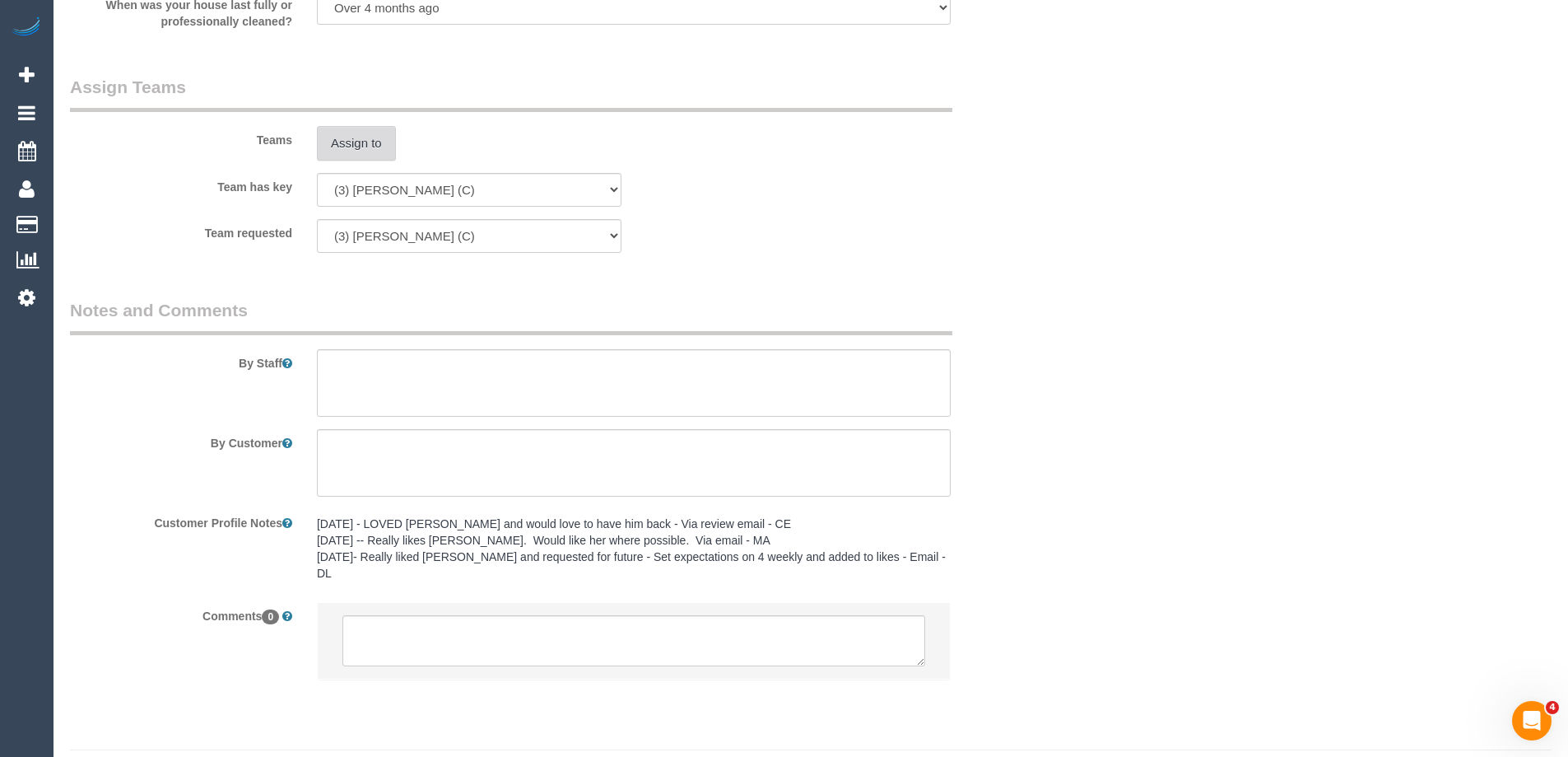
scroll to position [2431, 0]
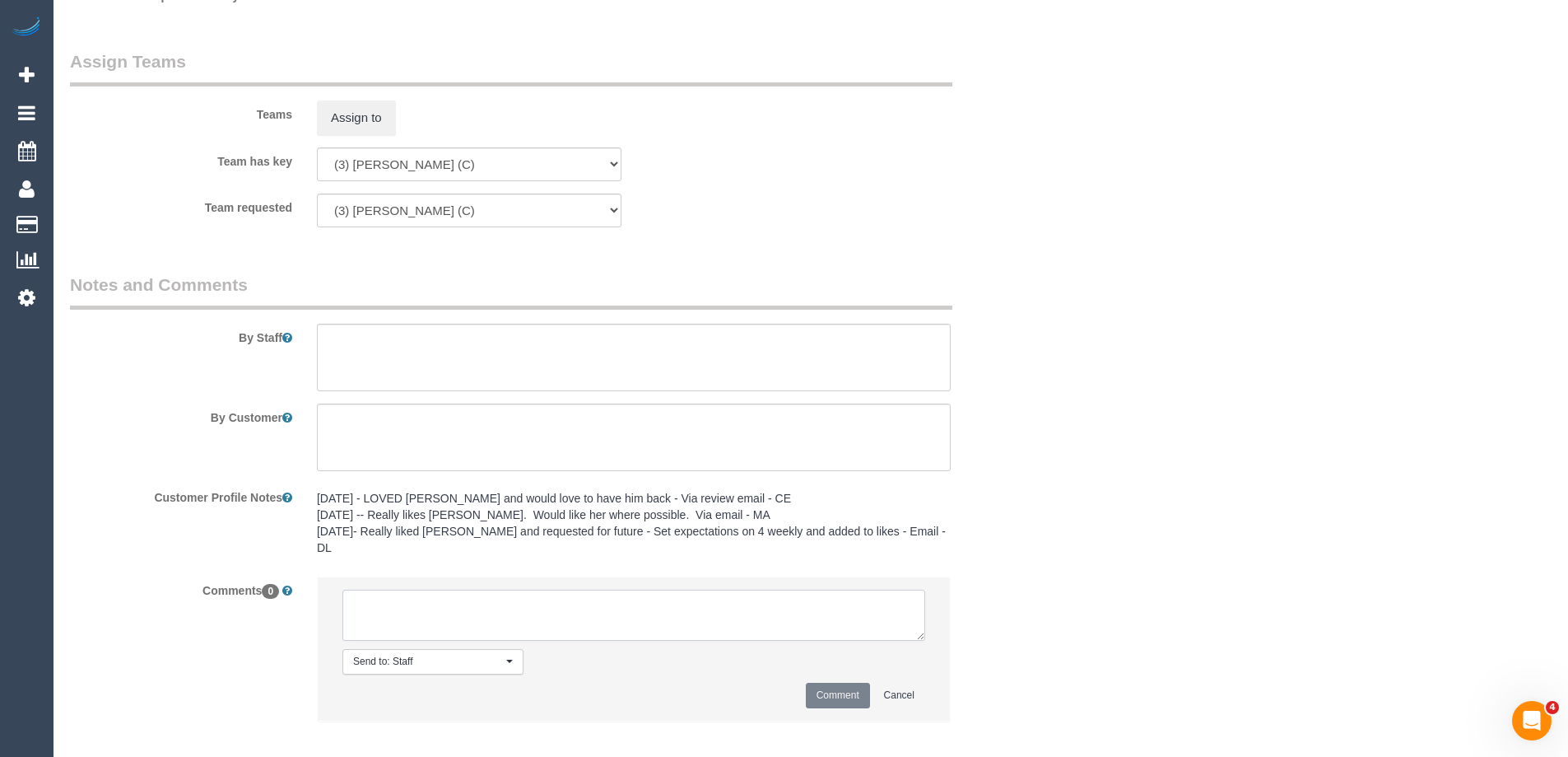
click at [433, 589] on textarea at bounding box center [633, 615] width 583 height 51
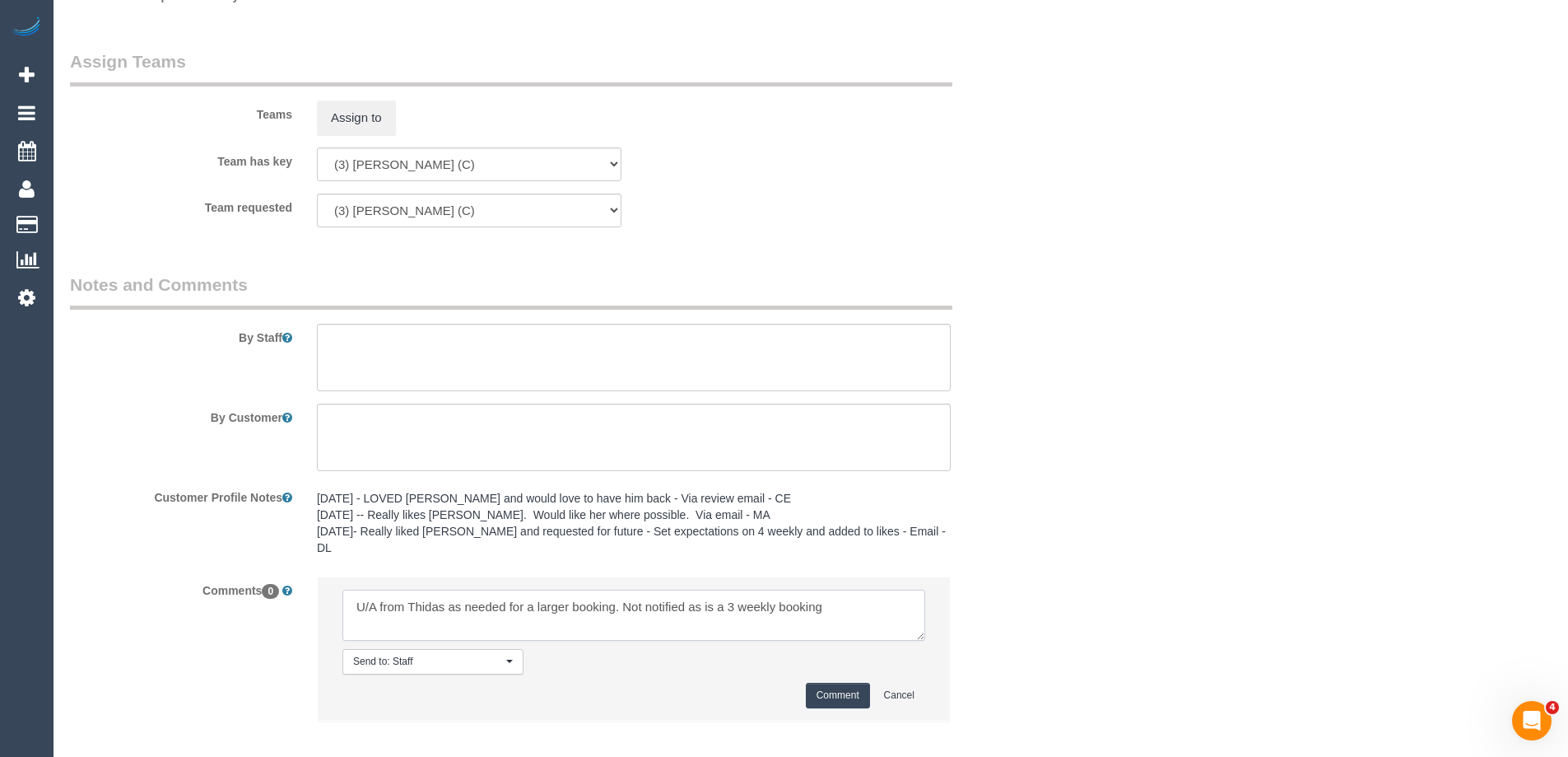
type textarea "U/A from Thidas as needed for a larger booking. Not notified as is a 3 weekly b…"
click at [834, 683] on button "Comment" at bounding box center [838, 696] width 64 height 26
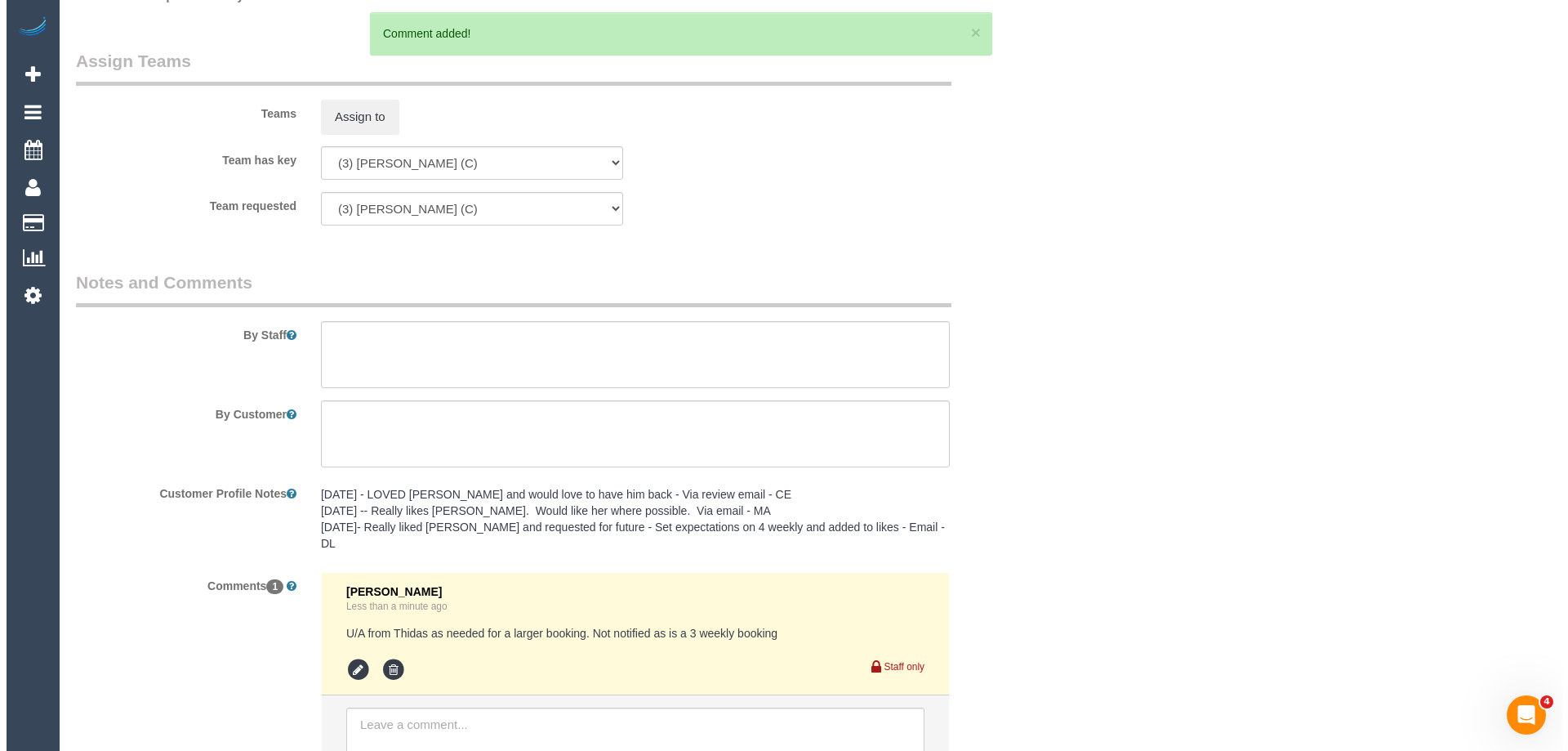
scroll to position [0, 0]
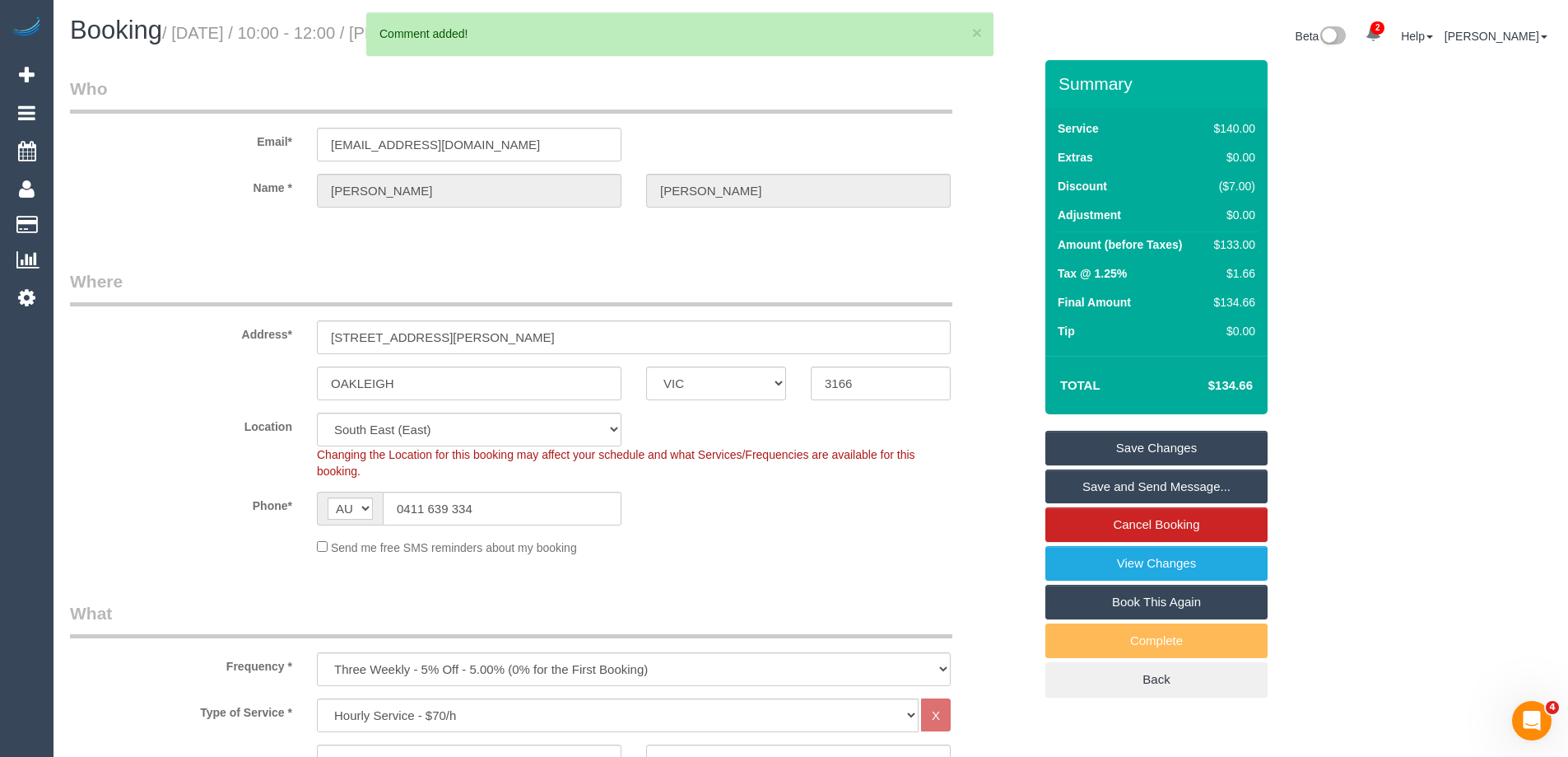
click at [1090, 440] on link "Save Changes" at bounding box center [1155, 448] width 222 height 35
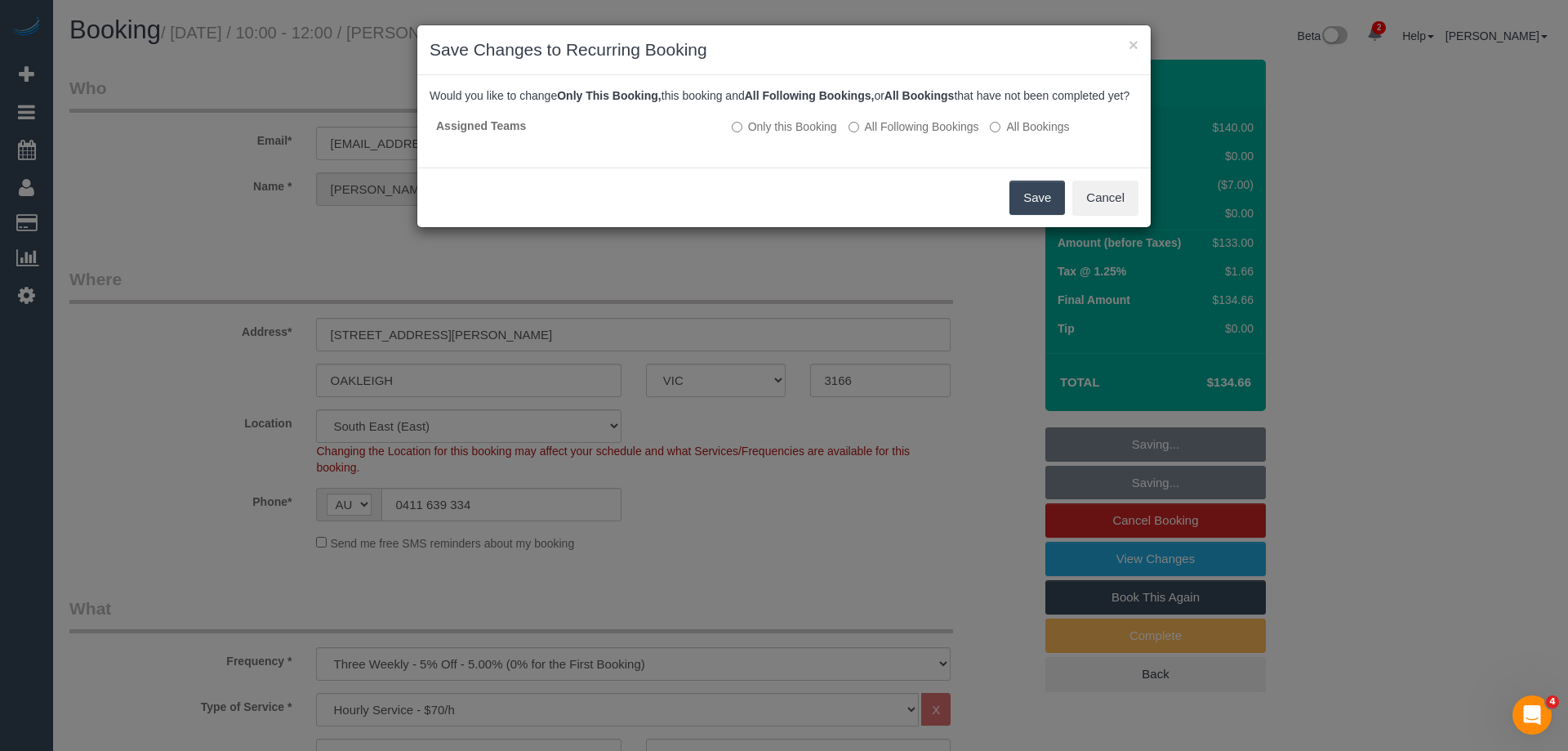
click at [1036, 215] on button "Save" at bounding box center [1037, 198] width 55 height 35
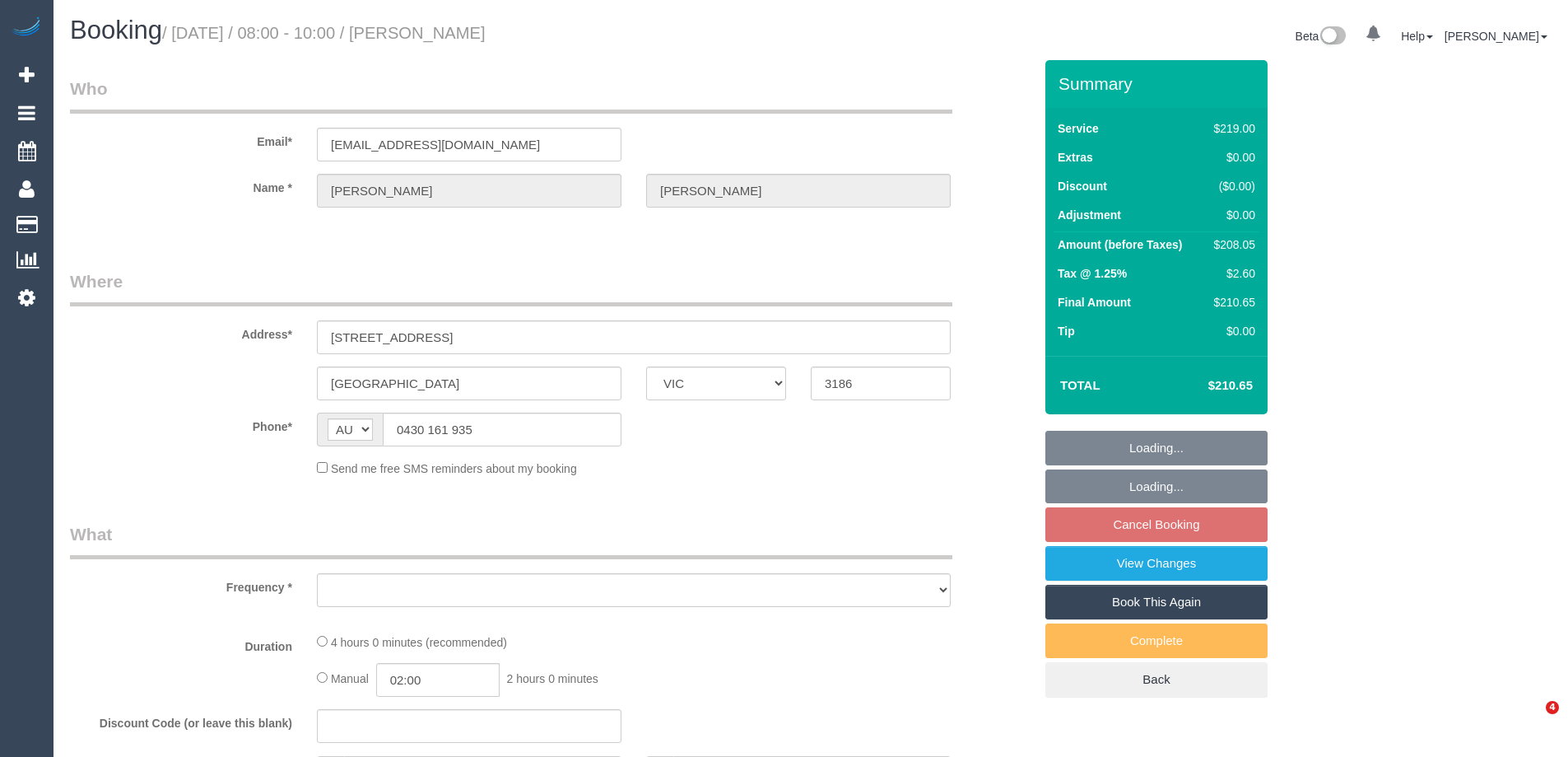
select select "VIC"
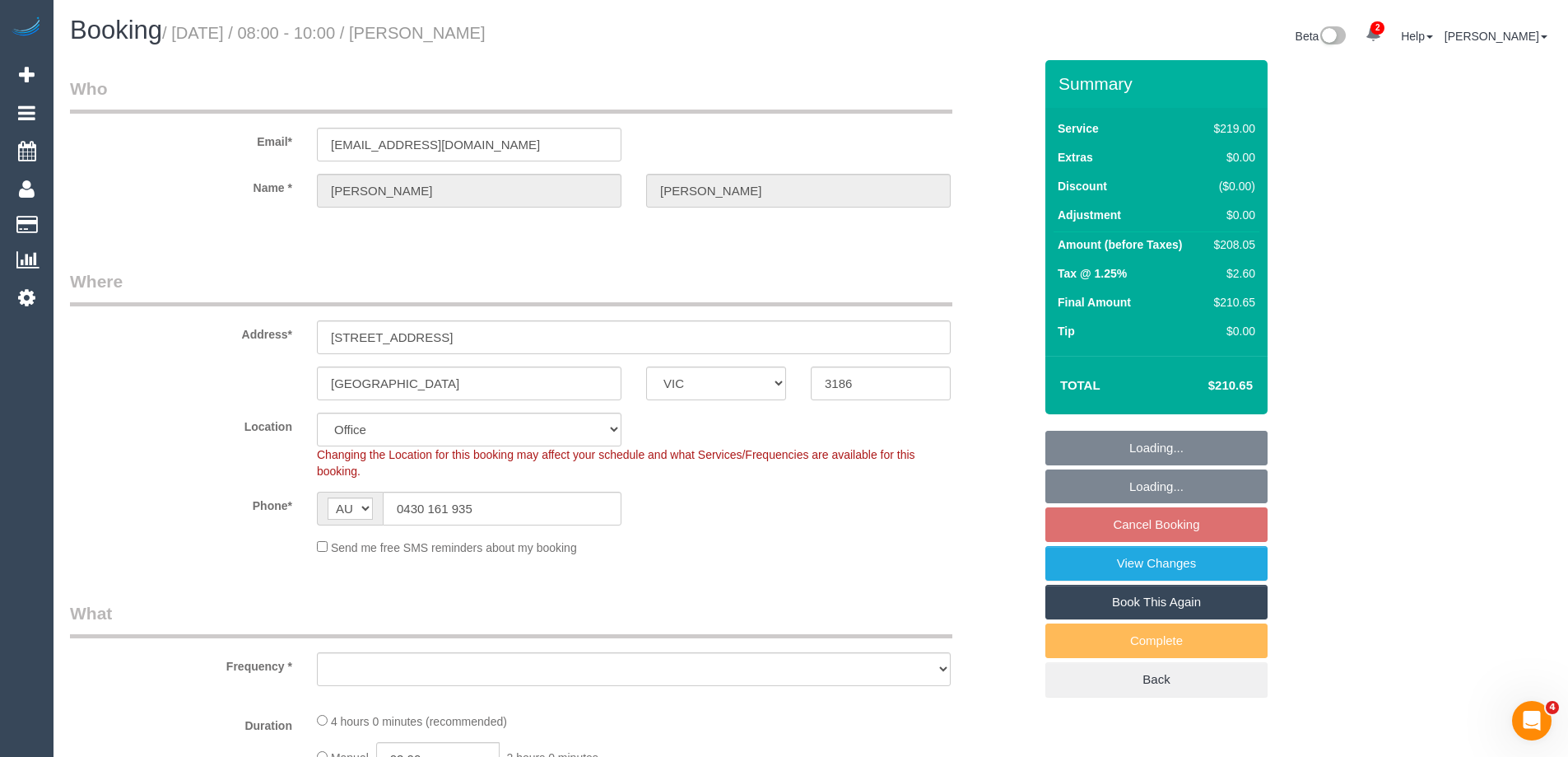
select select "string:stripe-pm_1S3yVT2GScqysDRVrV96zm6S"
select select "object:731"
select select "number:29"
select select "number:15"
select select "number:19"
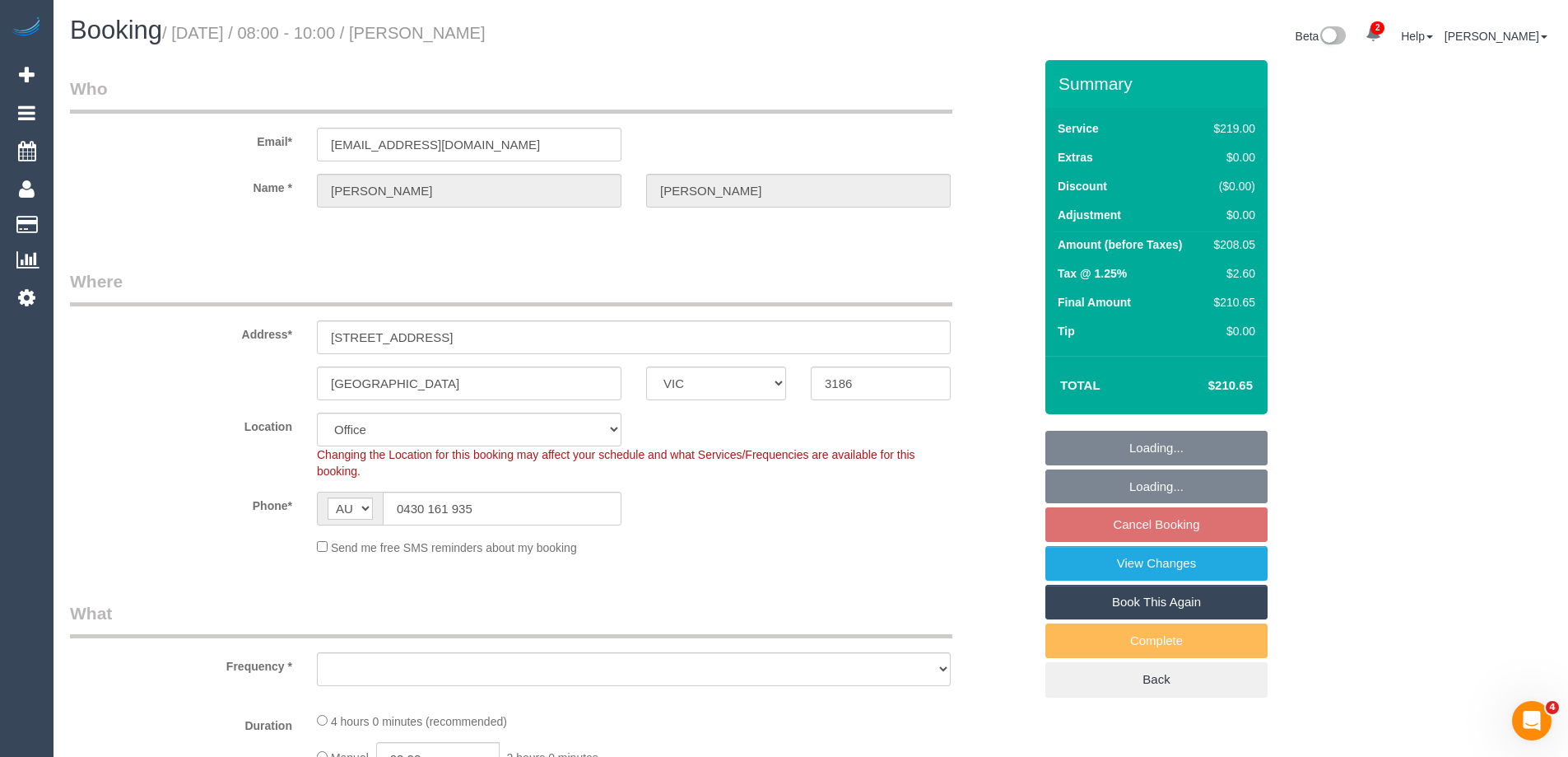
select select "number:22"
select select "number:26"
select select "object:845"
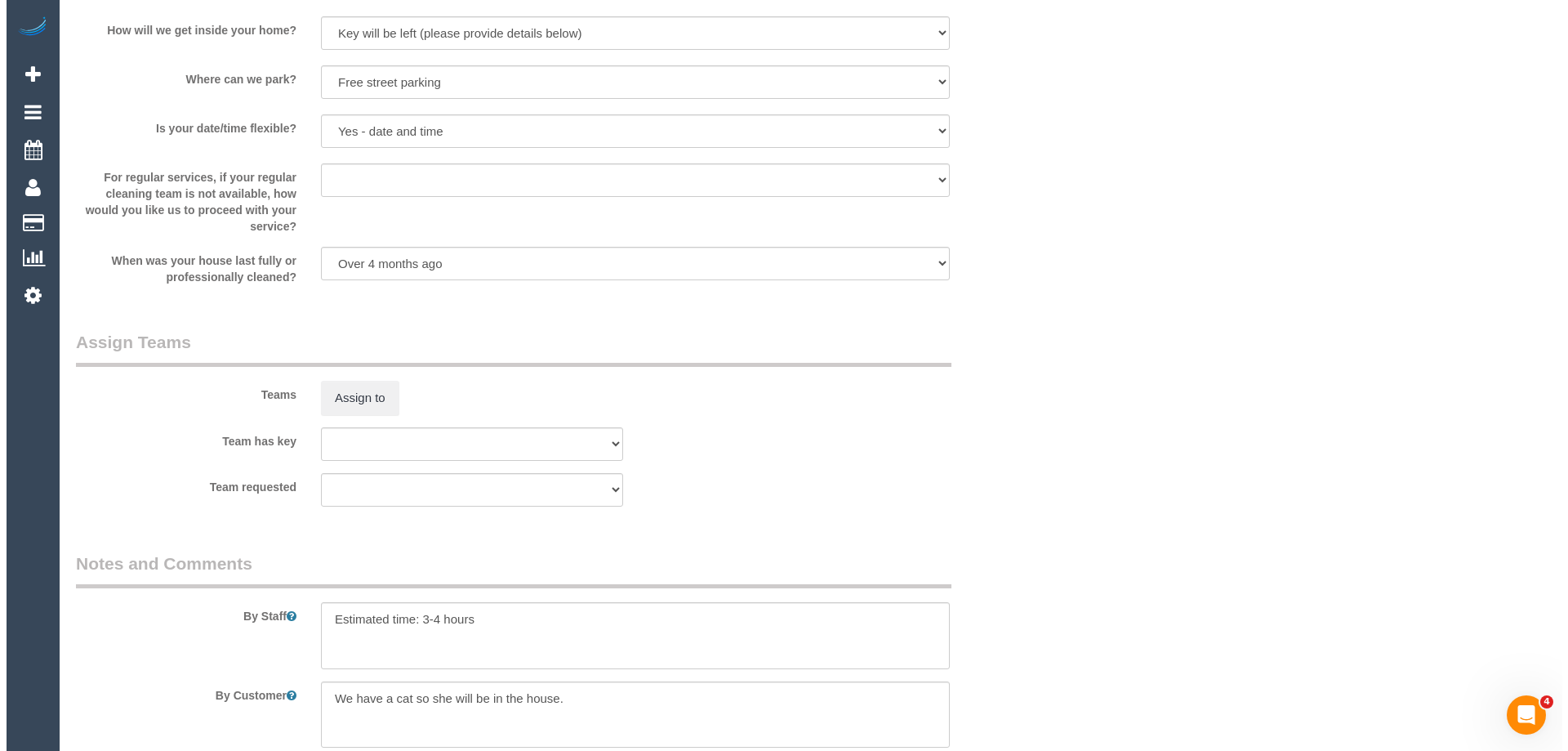
scroll to position [2288, 0]
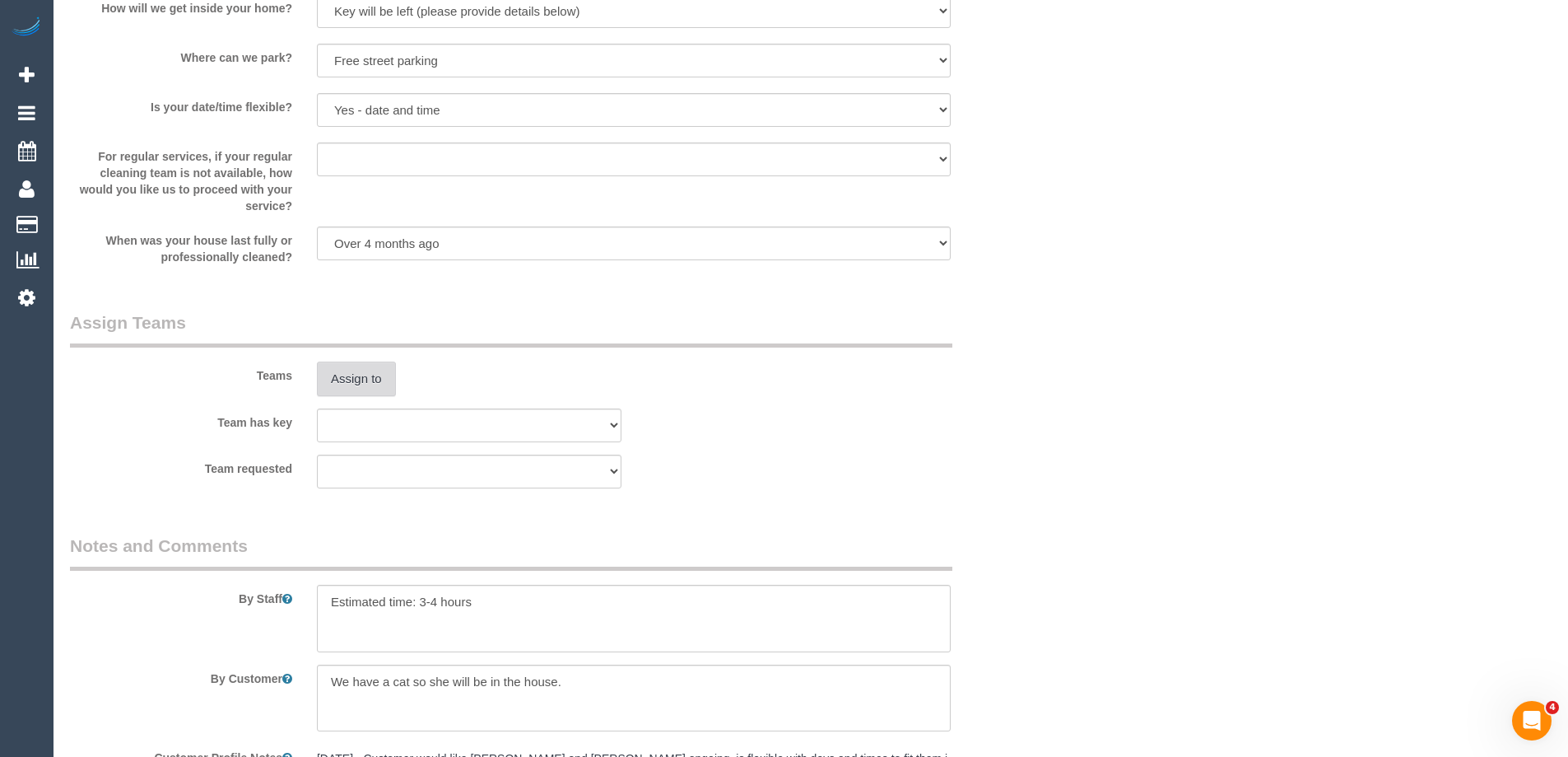
click at [342, 372] on button "Assign to" at bounding box center [356, 379] width 79 height 35
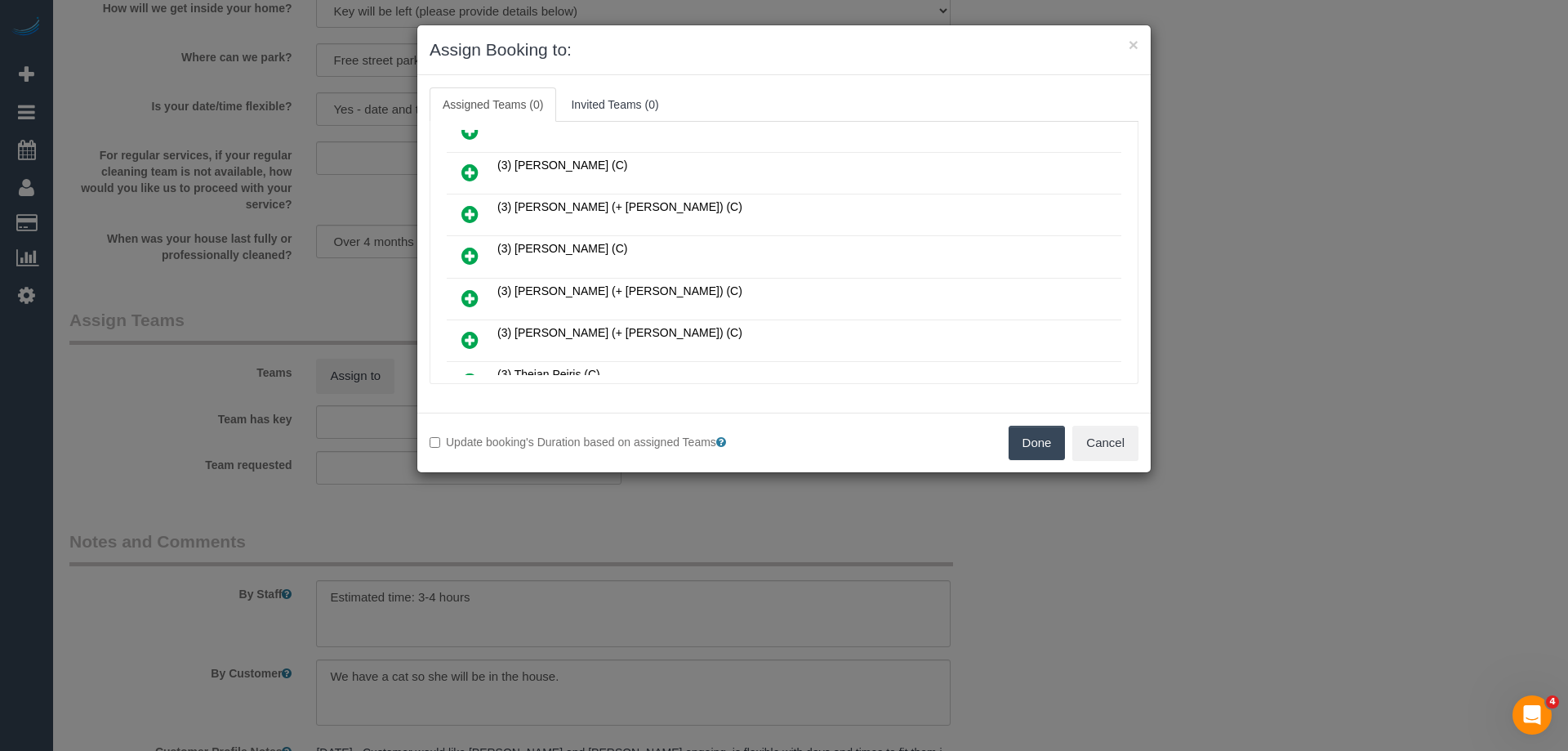
scroll to position [1307, 0]
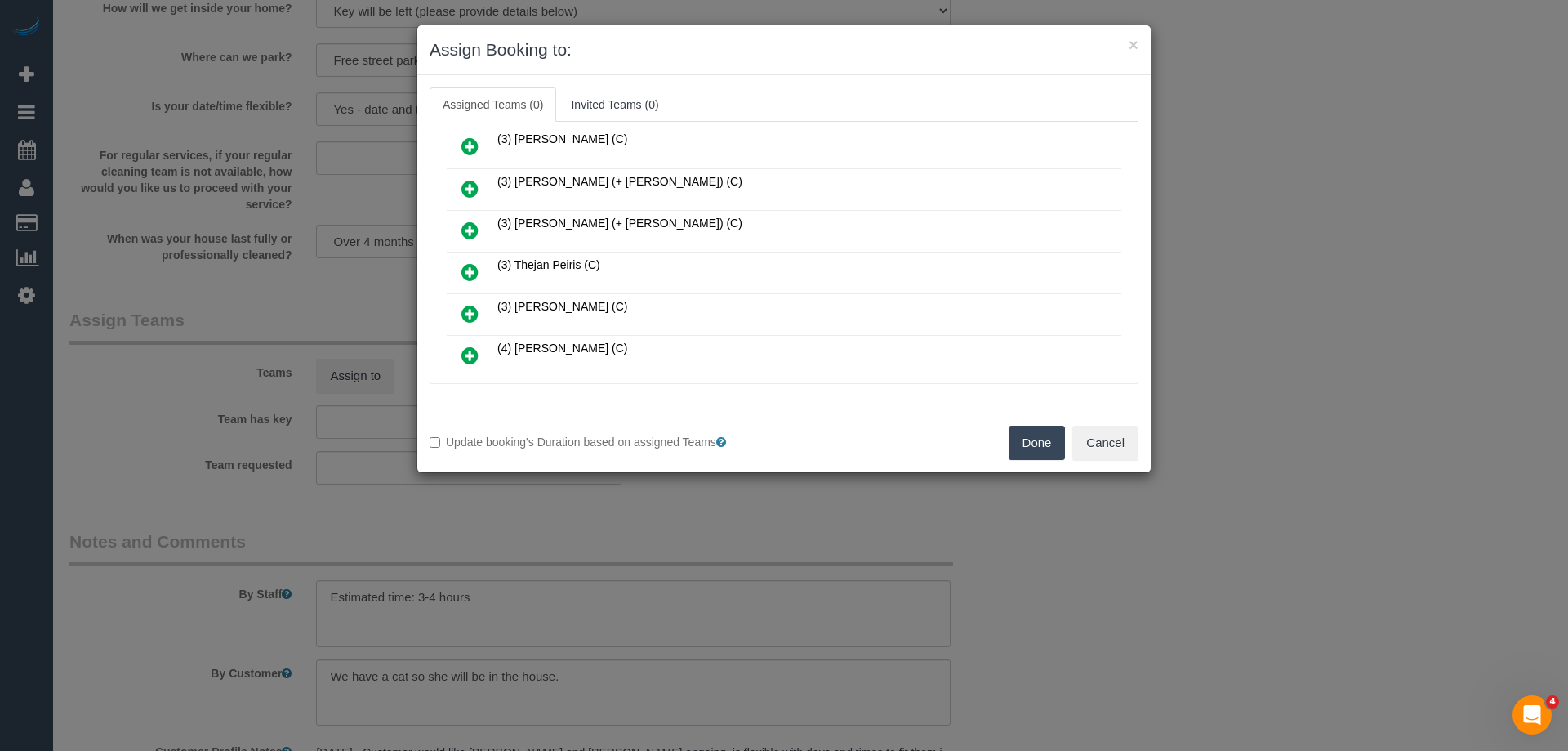
click at [480, 311] on link at bounding box center [470, 314] width 38 height 33
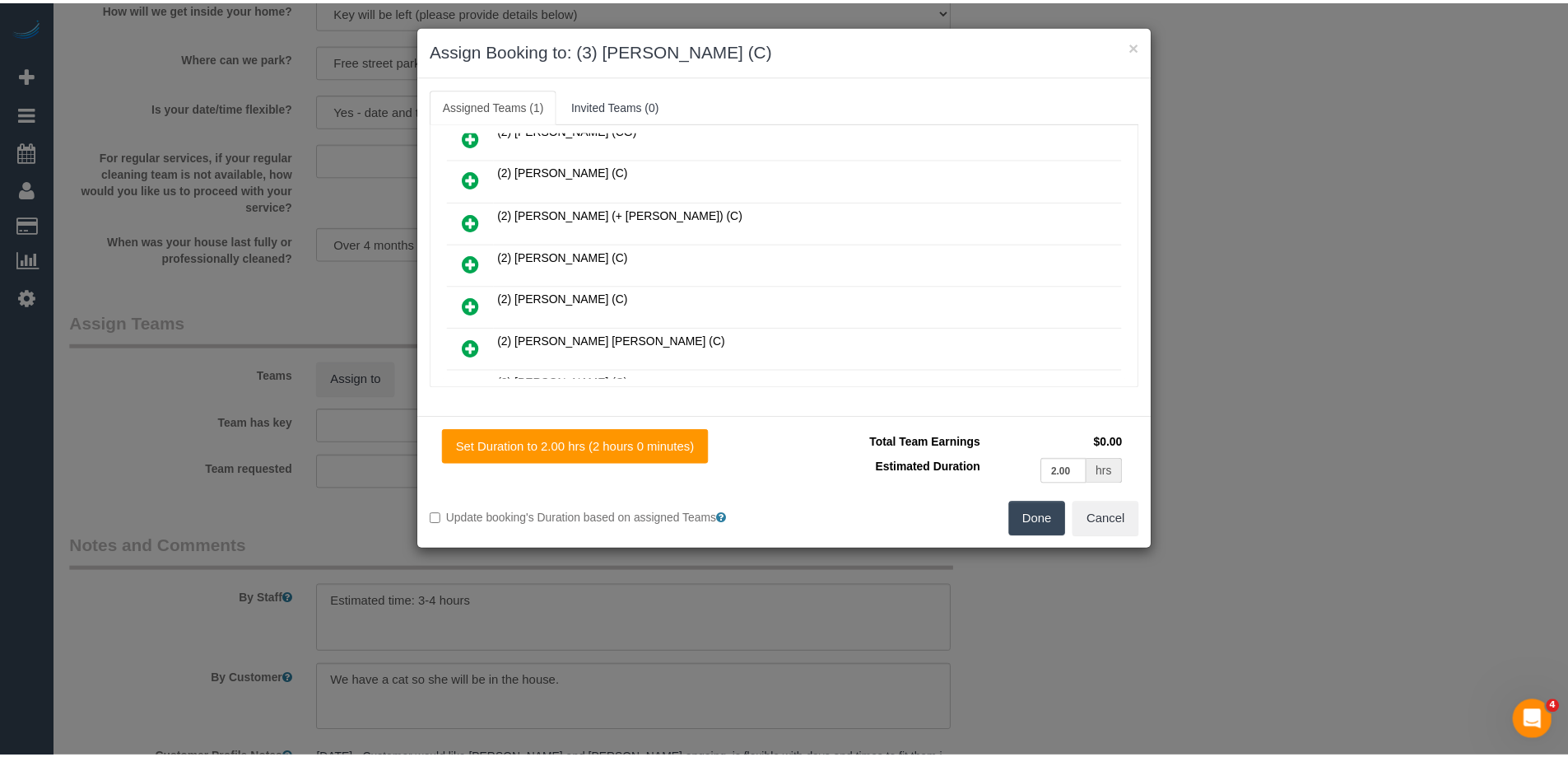
scroll to position [0, 0]
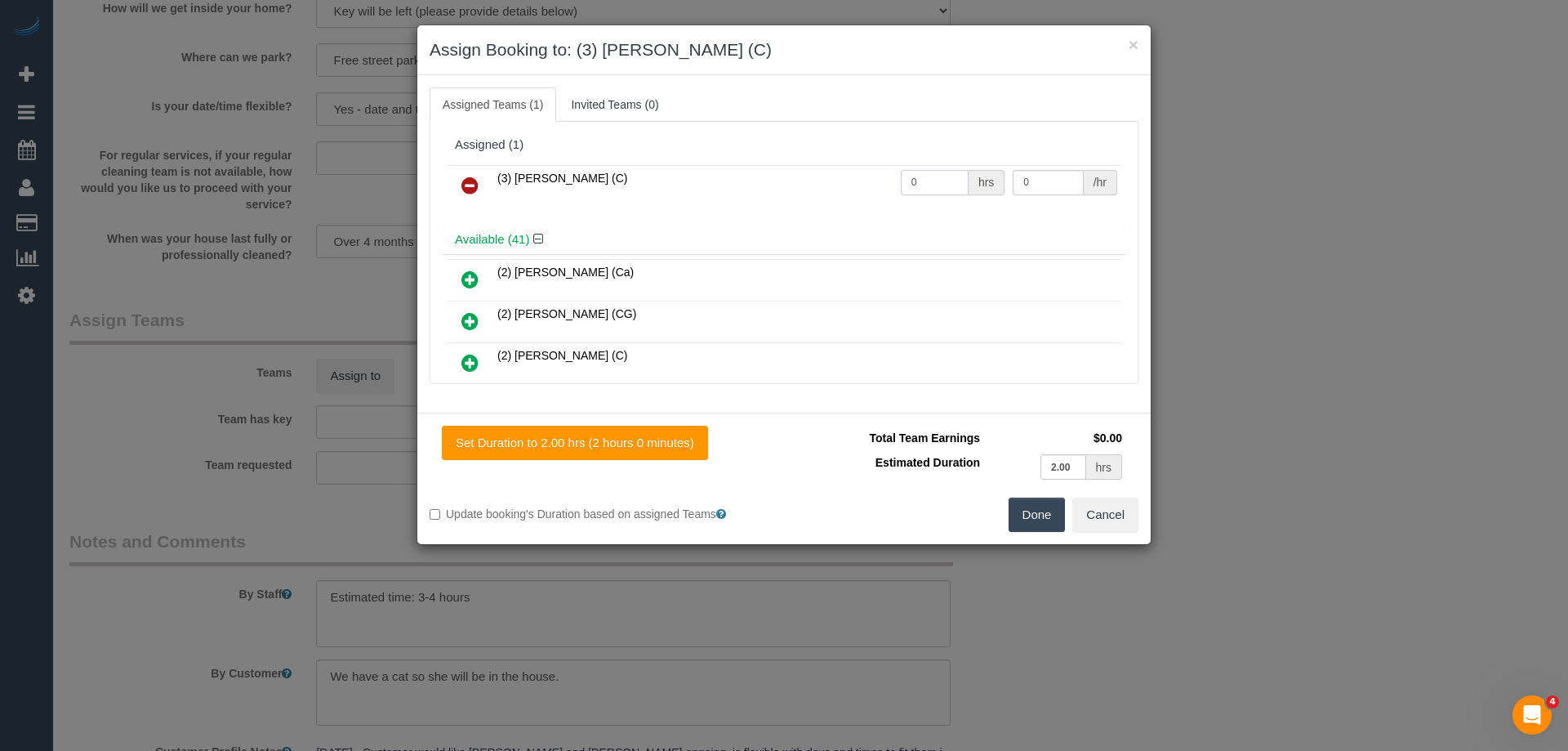
drag, startPoint x: 921, startPoint y: 181, endPoint x: 844, endPoint y: 173, distance: 77.4
click at [850, 173] on tr "(3) [PERSON_NAME] (C) 0 hrs 0 /hr" at bounding box center [784, 186] width 675 height 42
type input "1"
drag, startPoint x: 1045, startPoint y: 175, endPoint x: 913, endPoint y: 166, distance: 132.3
click at [913, 166] on tr "(3) [PERSON_NAME] (C) 1 hrs 0 /hr" at bounding box center [784, 186] width 675 height 42
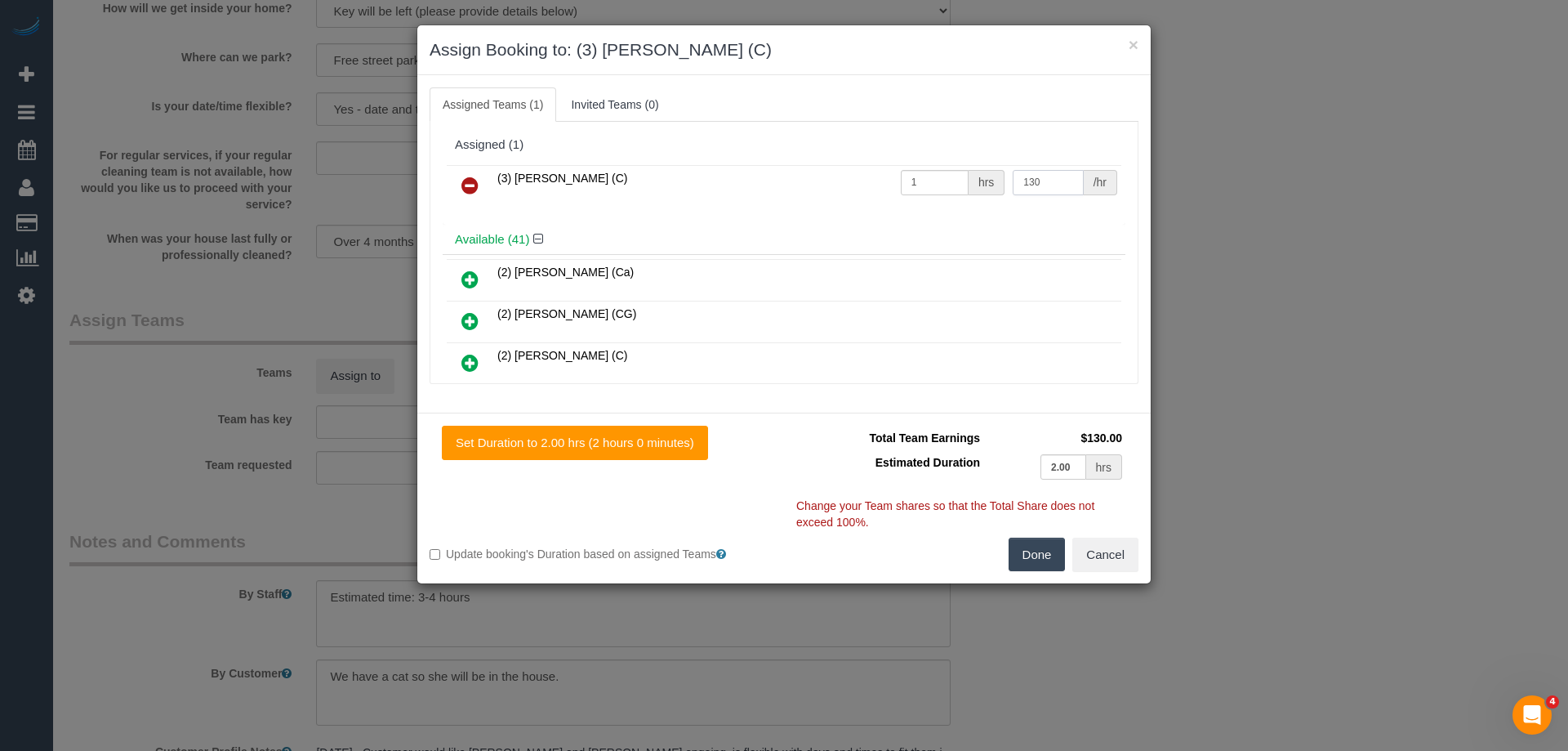
type input "130"
click at [1045, 552] on button "Done" at bounding box center [1037, 555] width 57 height 35
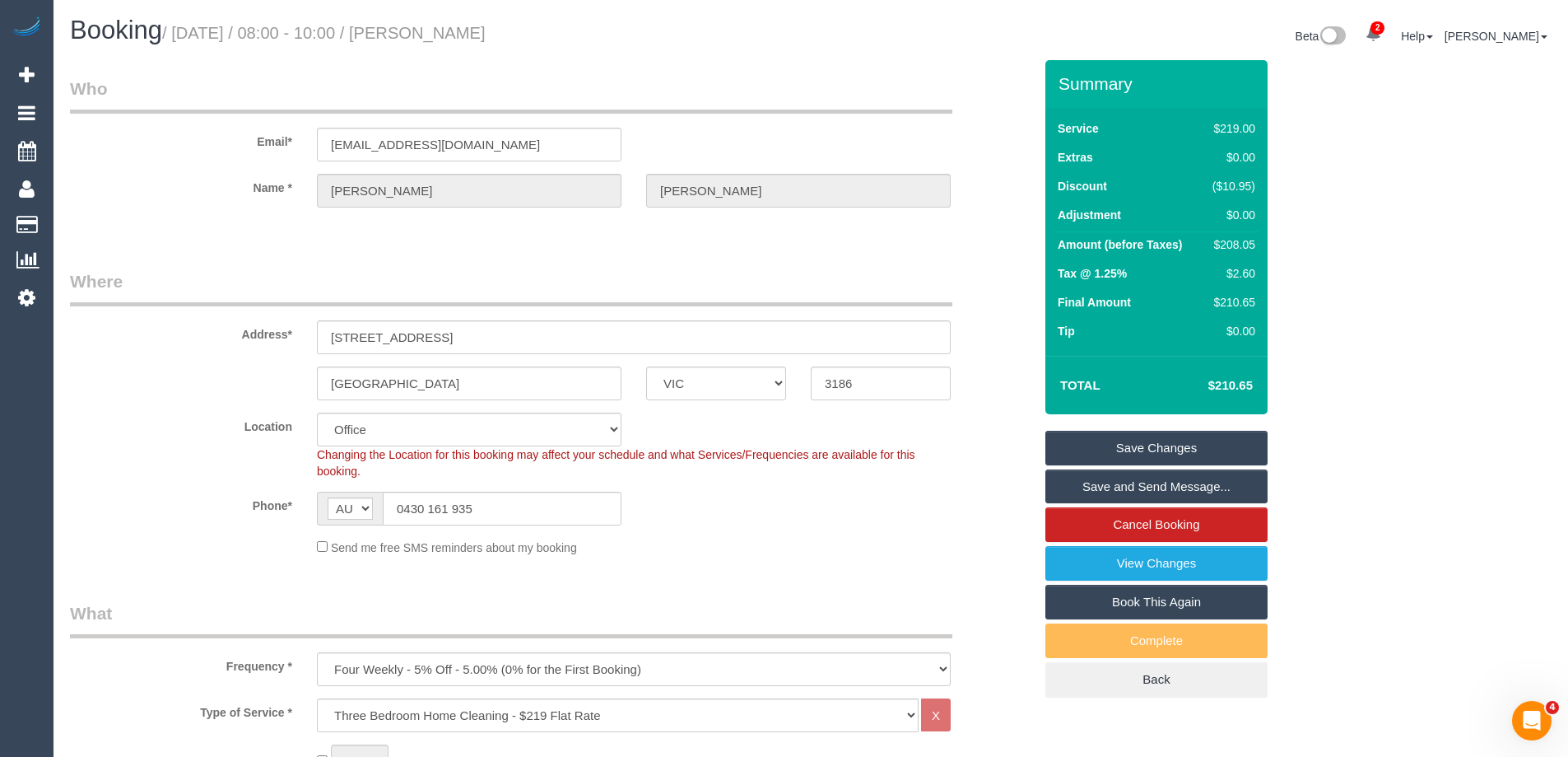
drag, startPoint x: 605, startPoint y: 29, endPoint x: 454, endPoint y: 22, distance: 151.2
click at [454, 22] on h1 "Booking / [DATE] / 08:00 - 10:00 / [PERSON_NAME]" at bounding box center [434, 30] width 728 height 28
copy small "[PERSON_NAME]"
click at [1103, 447] on link "Save Changes" at bounding box center [1155, 448] width 222 height 35
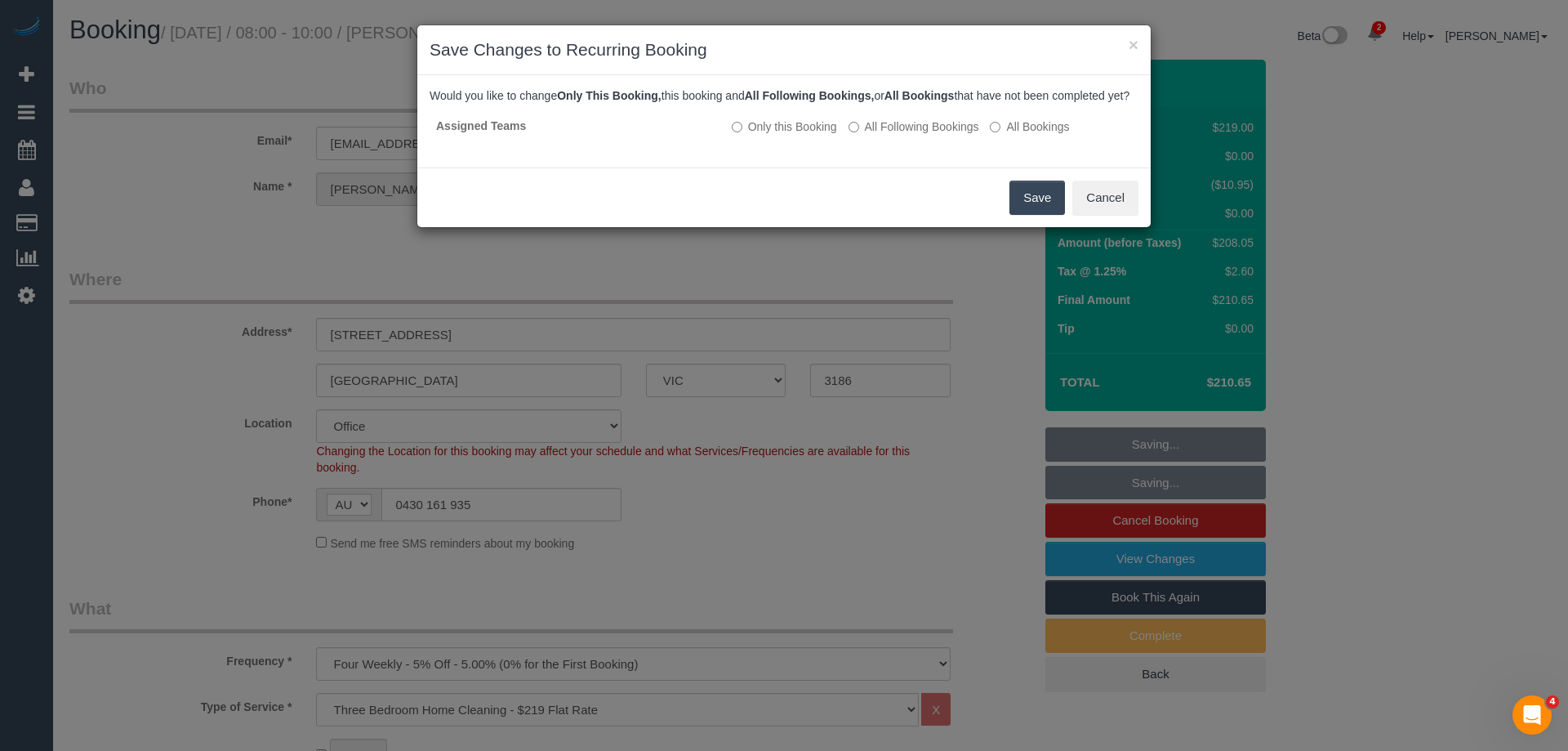
click at [1032, 212] on button "Save" at bounding box center [1037, 198] width 55 height 35
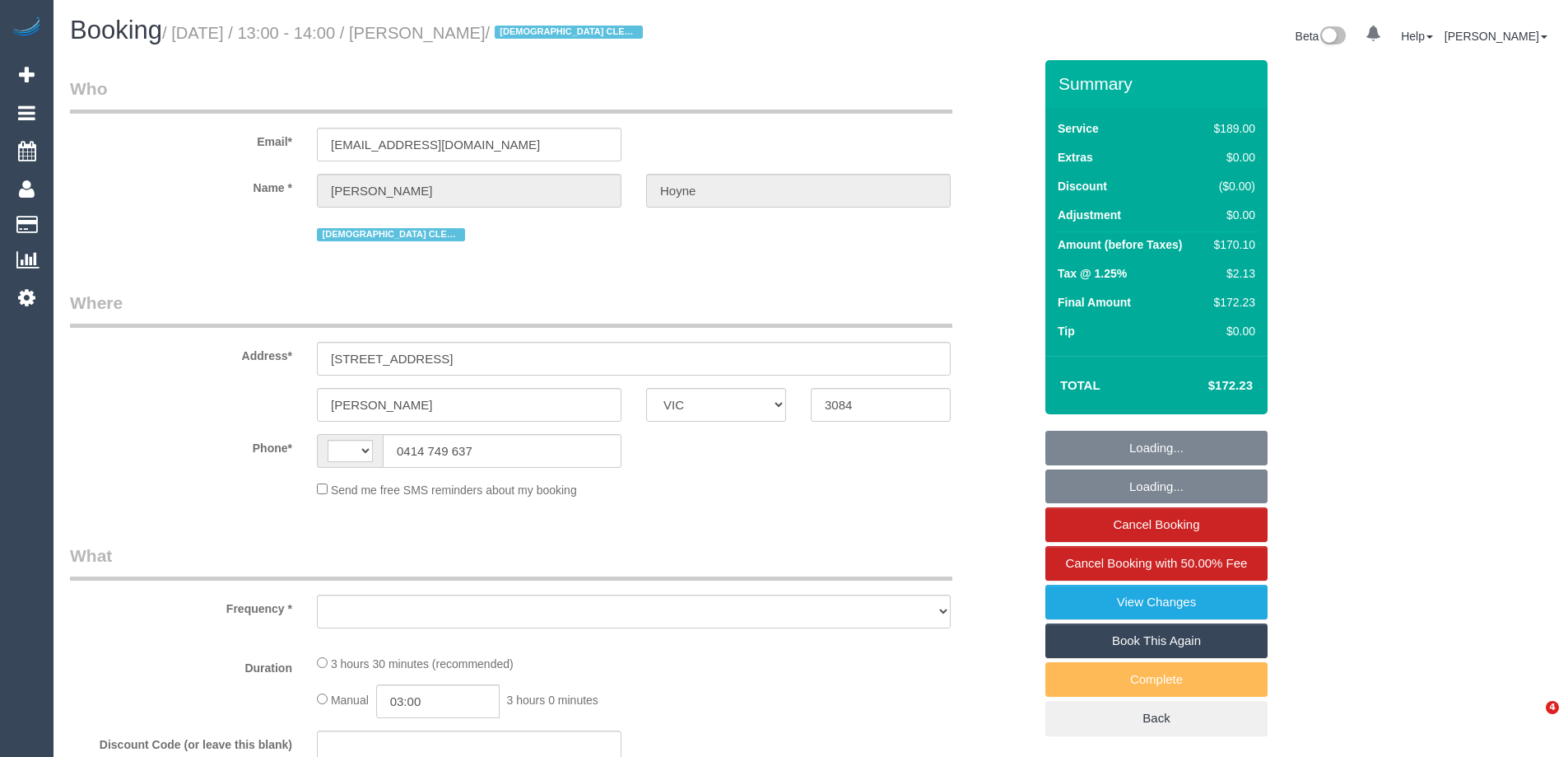
select select "VIC"
select select "object:345"
select select "string:stripe-pm_1Lho2v2GScqysDRVG32spKLD"
select select "number:27"
select select "number:14"
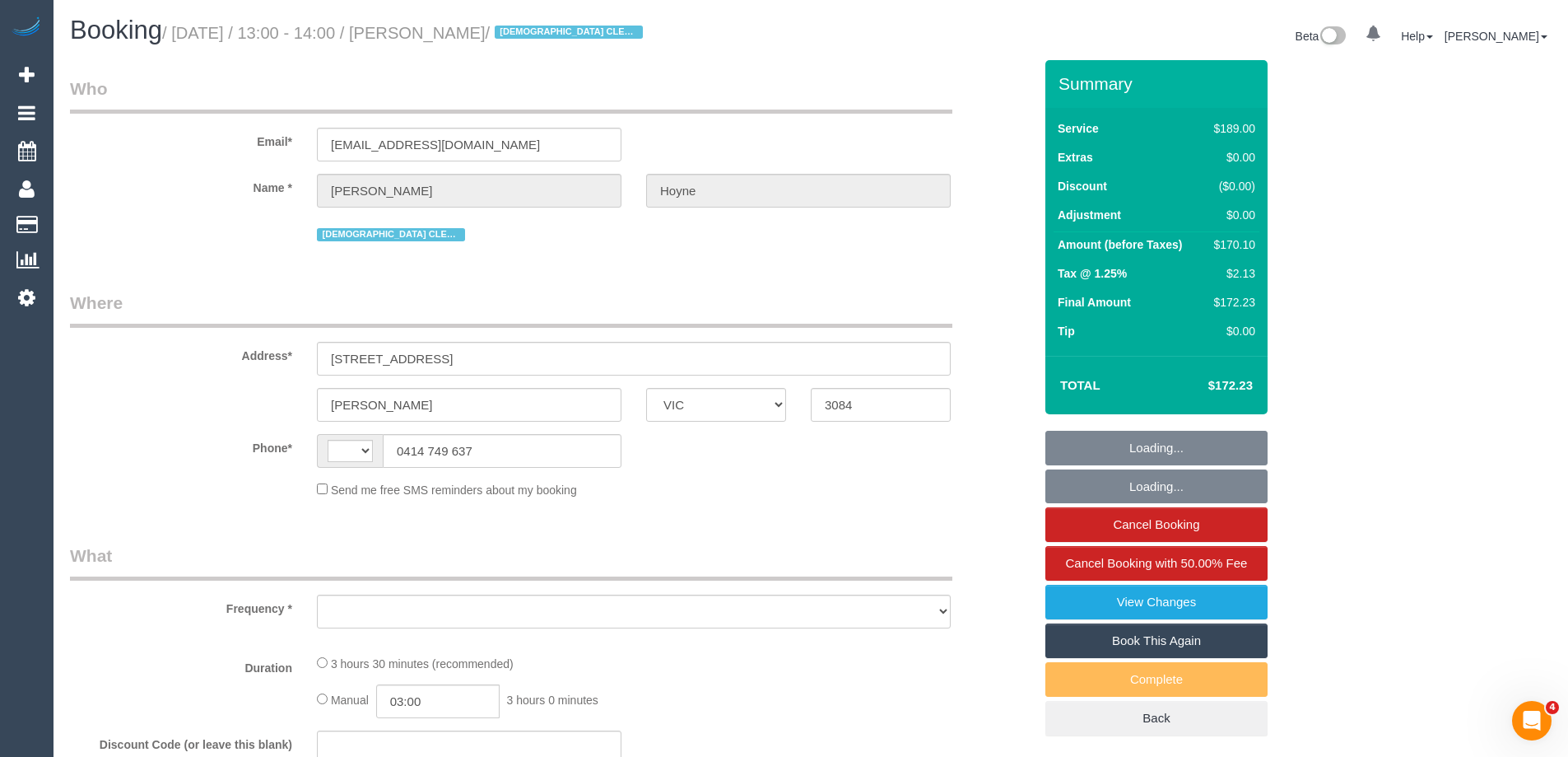
select select "number:19"
select select "number:22"
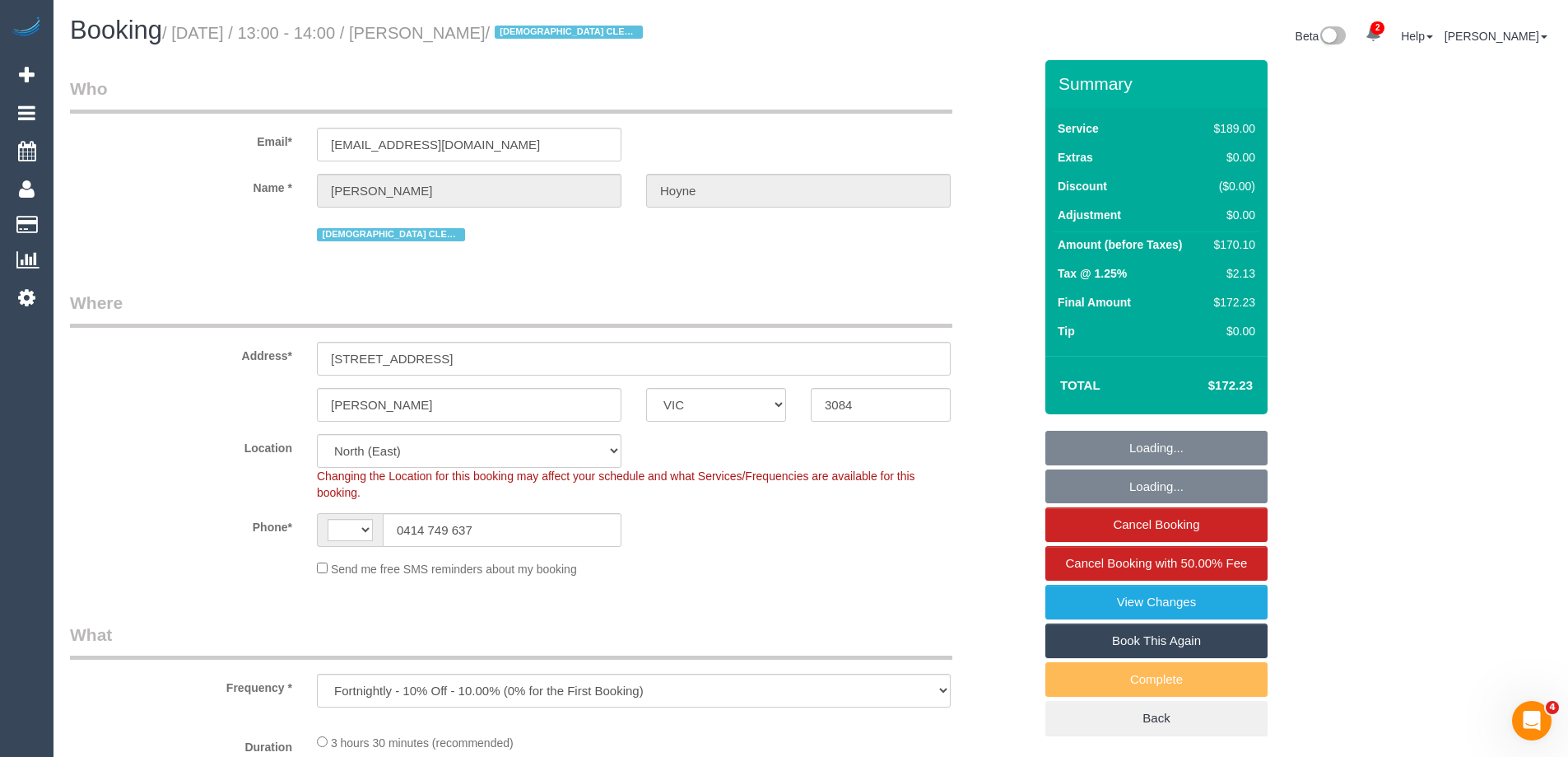
select select "object:498"
select select "string:AU"
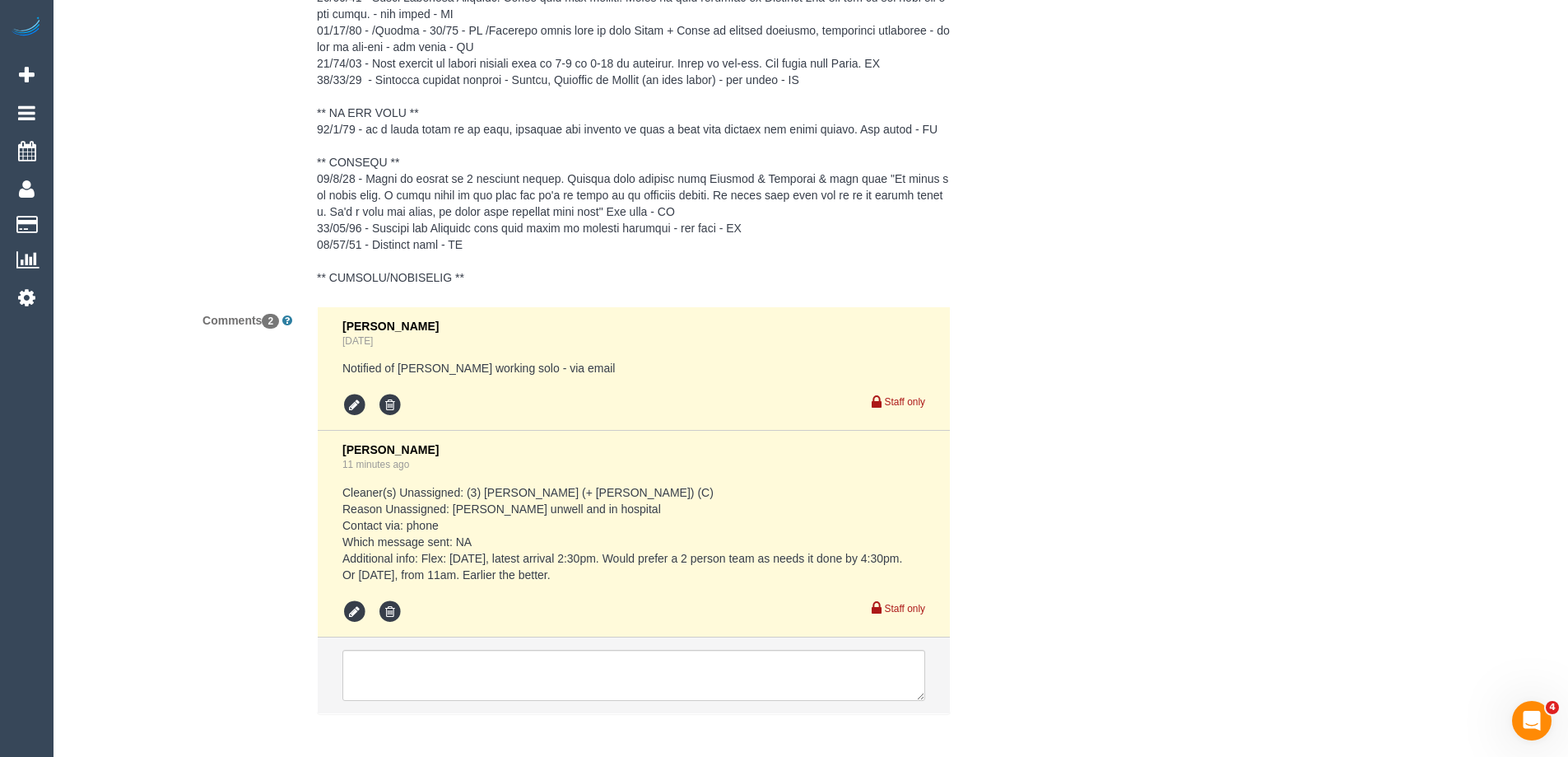
scroll to position [3376, 0]
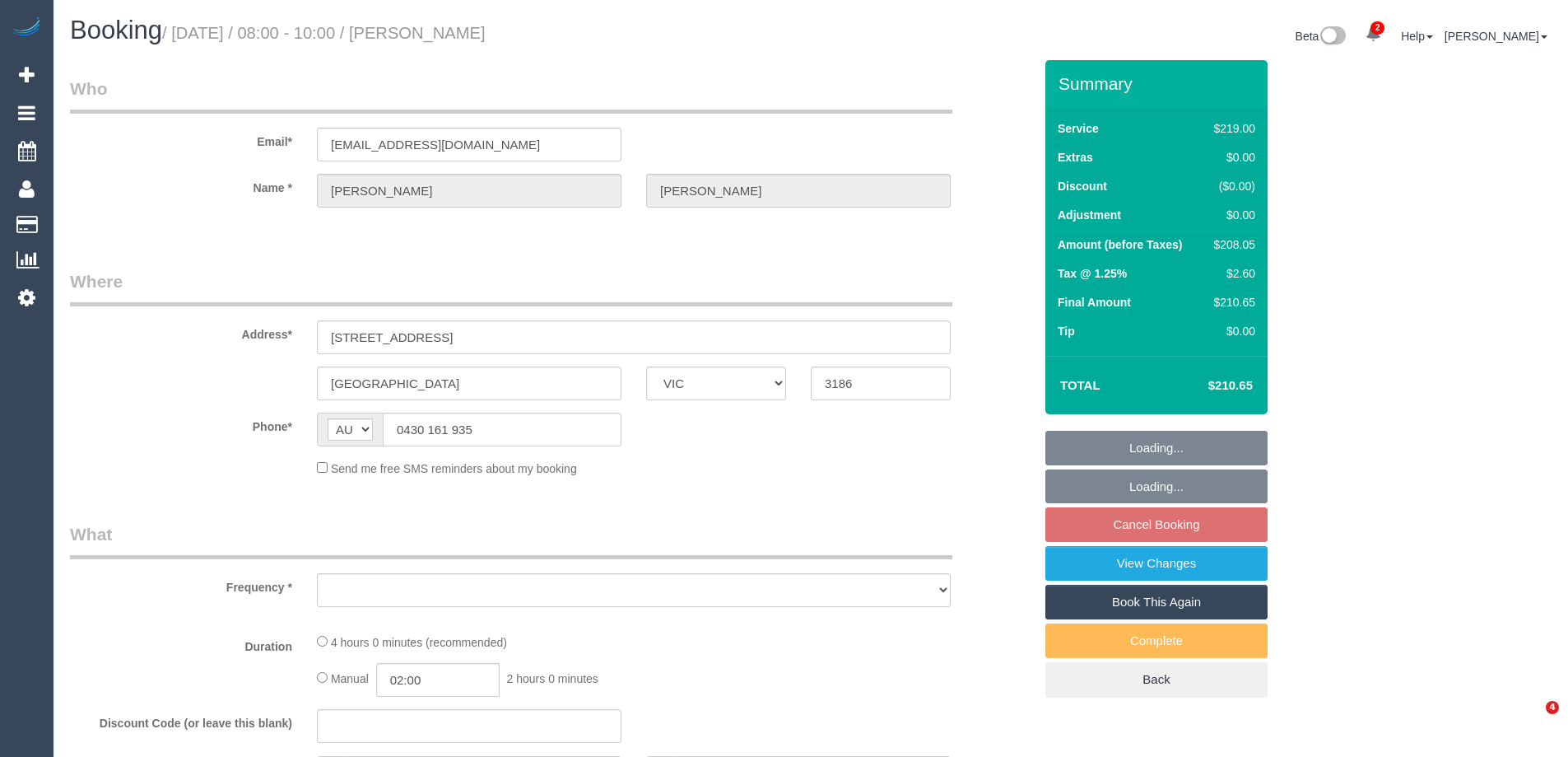
select select "VIC"
select select "object:585"
select select "string:stripe-pm_1S3yVT2GScqysDRVrV96zm6S"
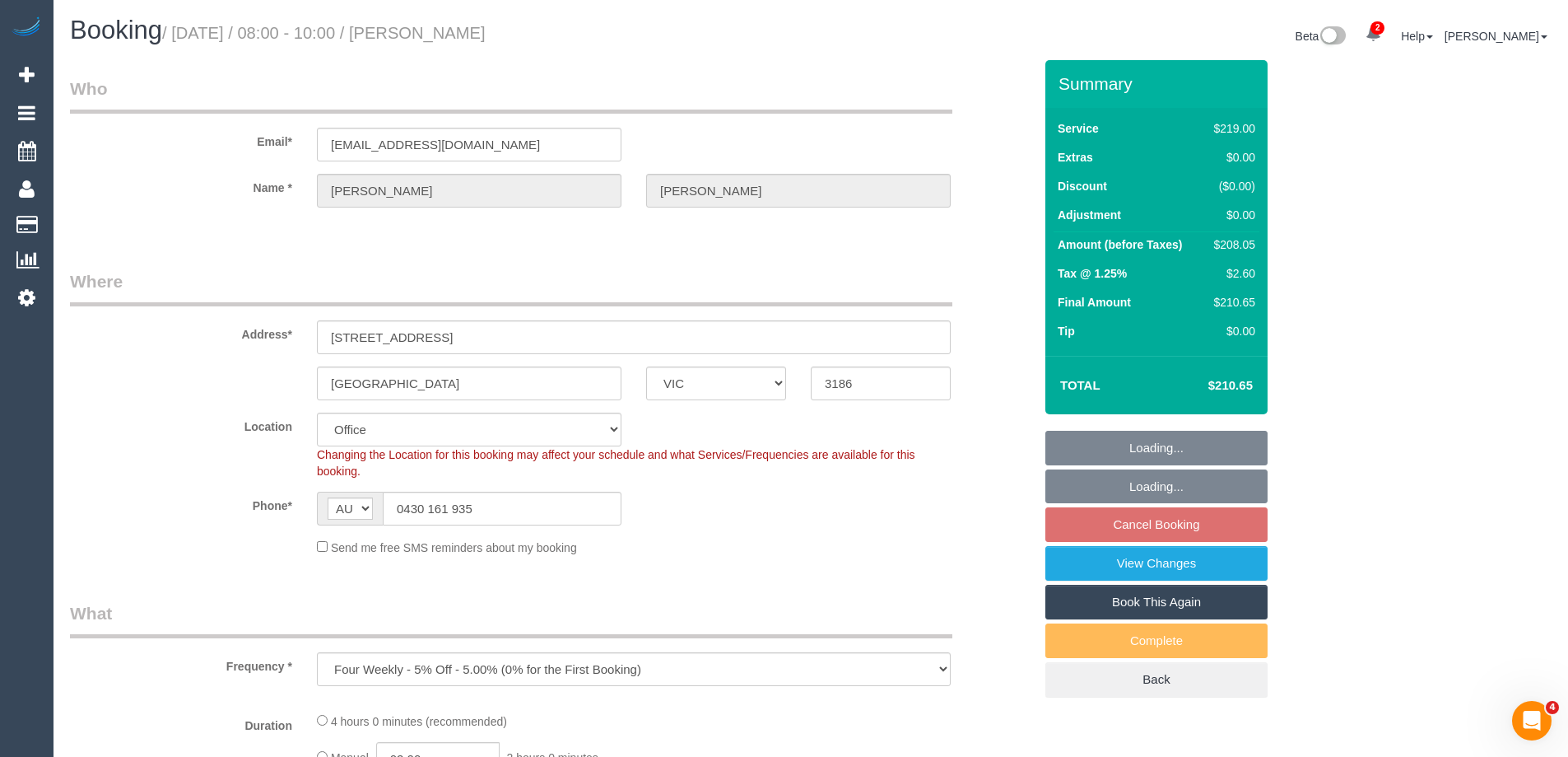
select select "object:738"
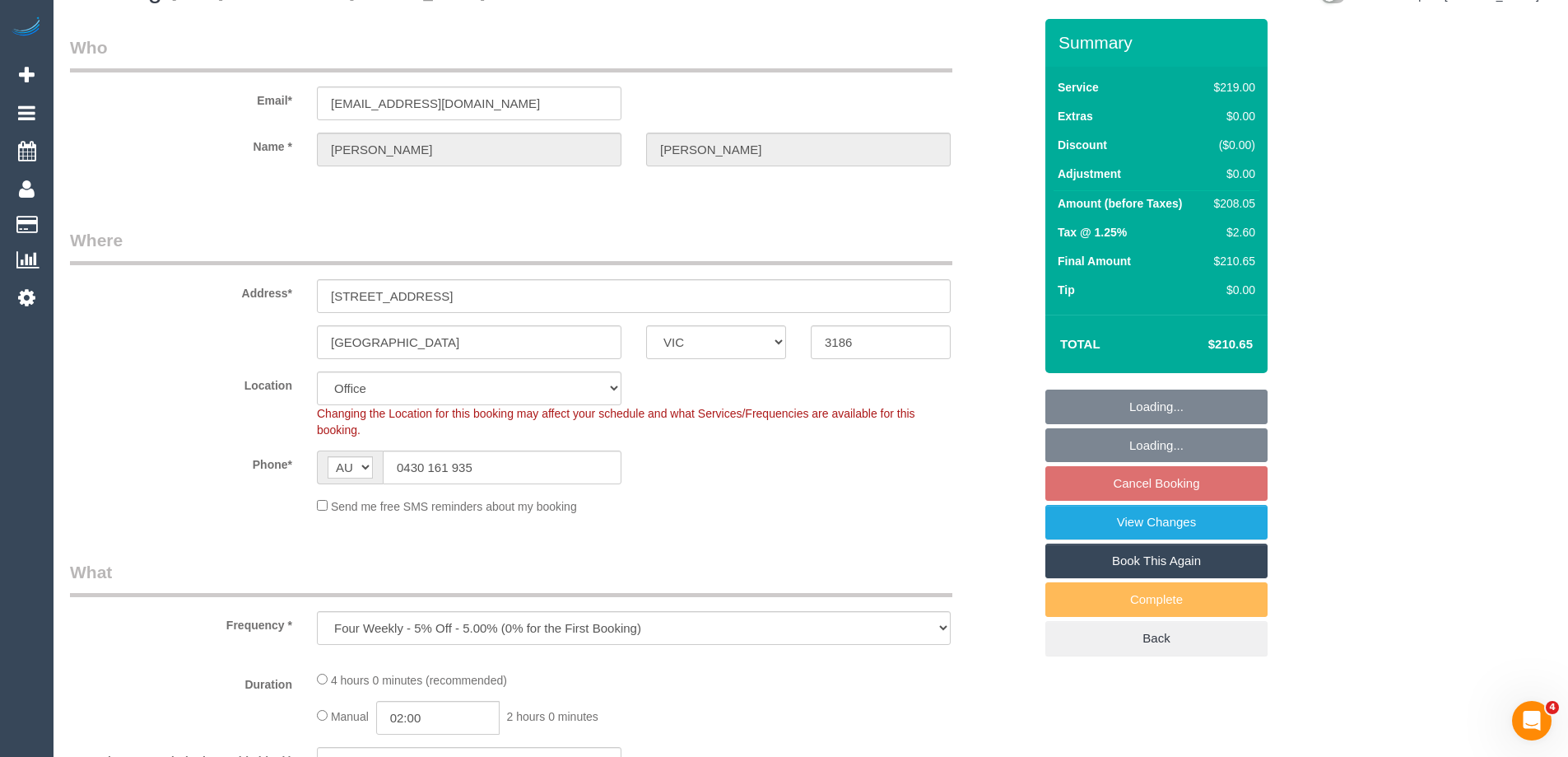
select select "number:29"
select select "number:15"
select select "number:19"
select select "number:22"
select select "number:26"
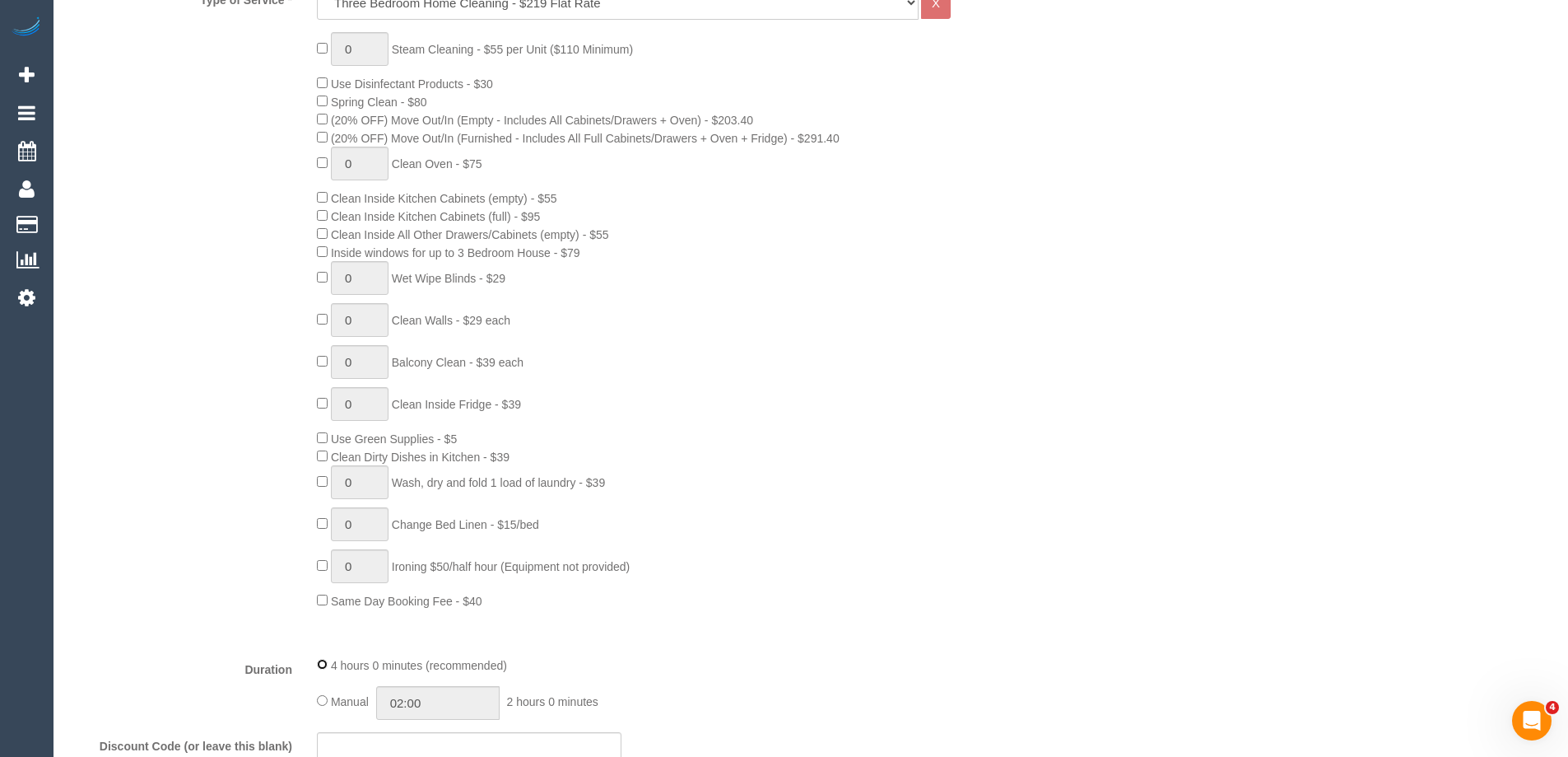
scroll to position [330, 0]
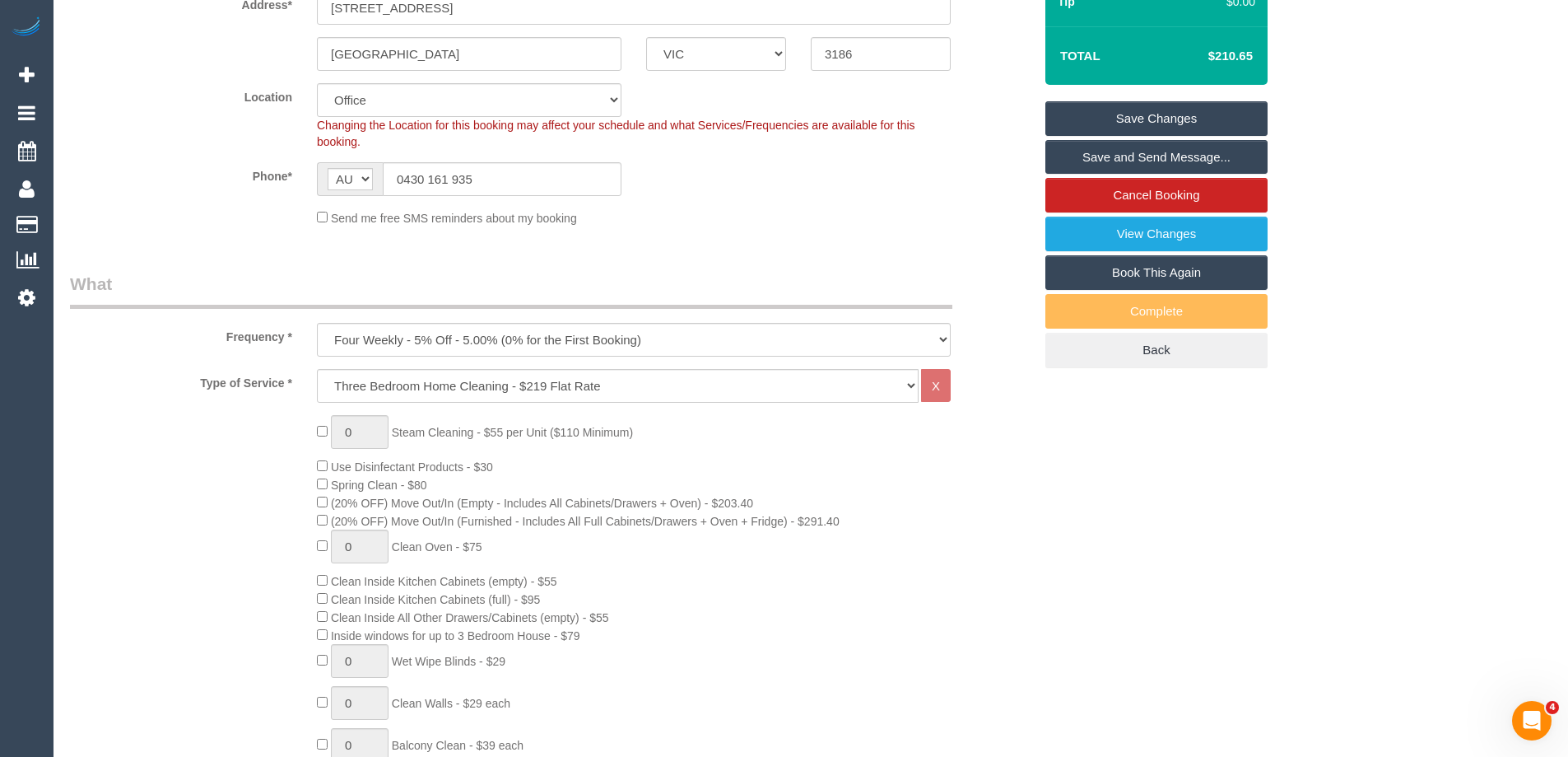
click at [1085, 113] on link "Save Changes" at bounding box center [1155, 119] width 222 height 35
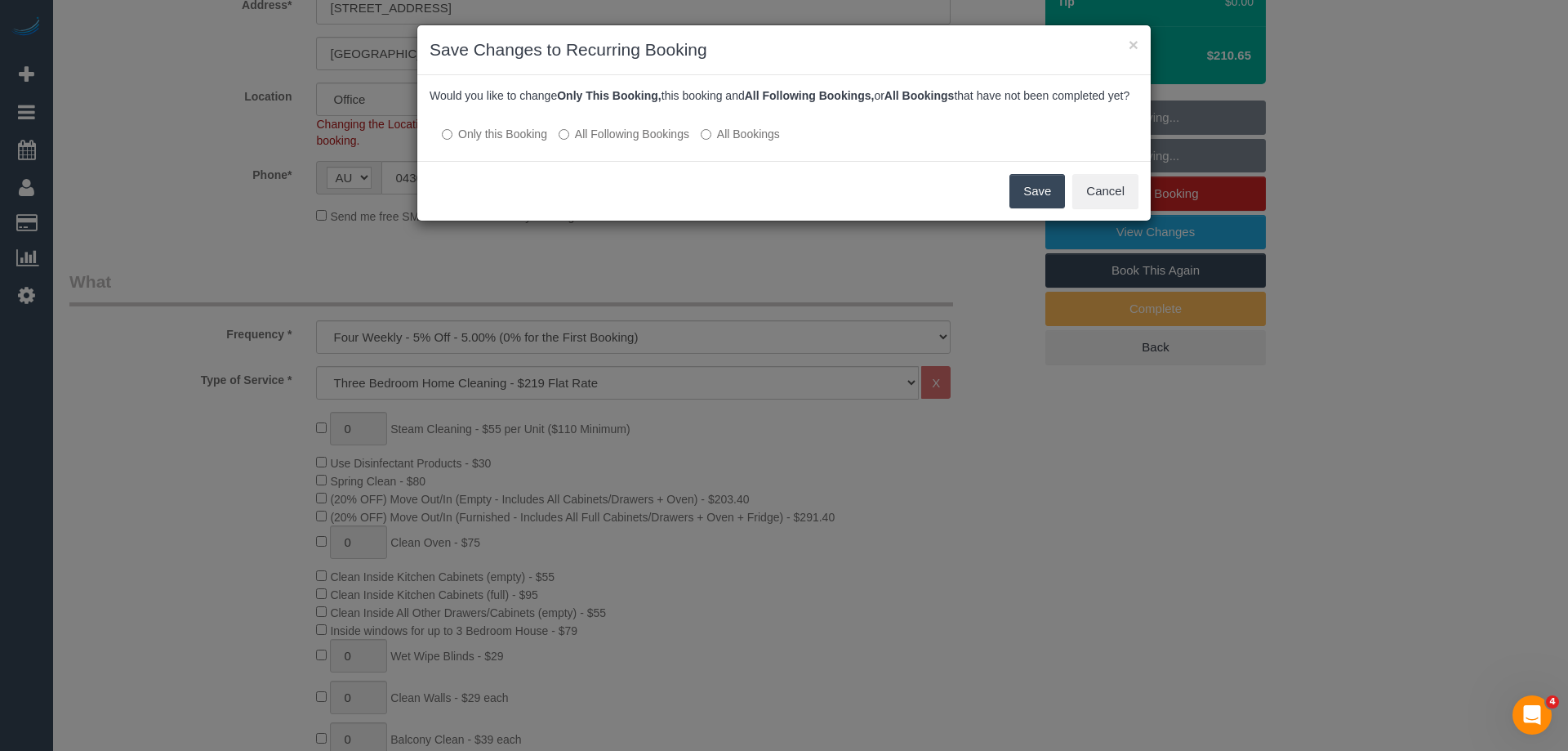
click at [591, 143] on label "All Following Bookings" at bounding box center [624, 134] width 131 height 16
click at [1020, 203] on button "Save" at bounding box center [1037, 192] width 55 height 35
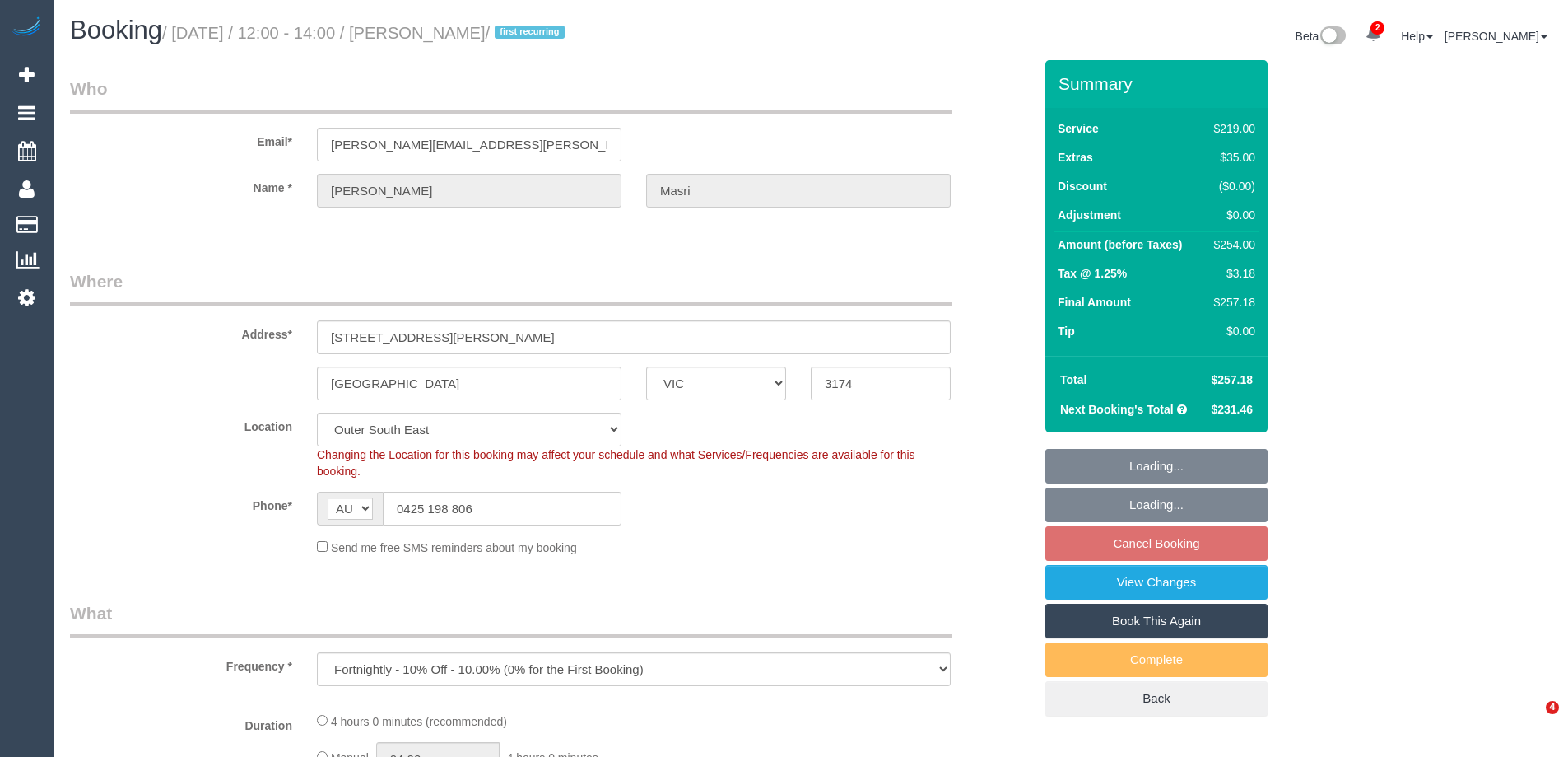
select select "VIC"
select select "number:29"
select select "number:14"
select select "number:19"
select select "number:25"
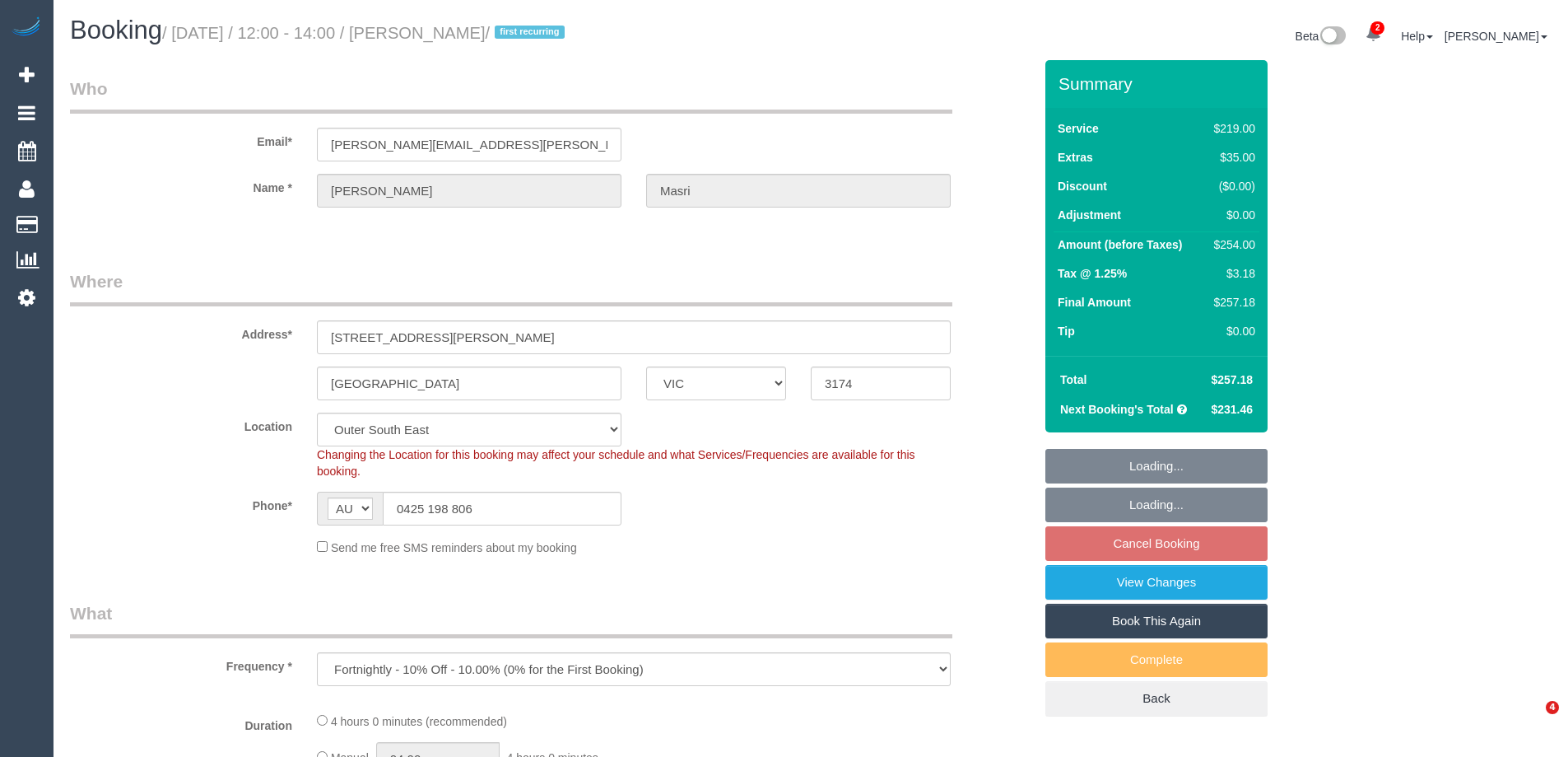
select select "number:34"
select select "number:11"
select select "object:1114"
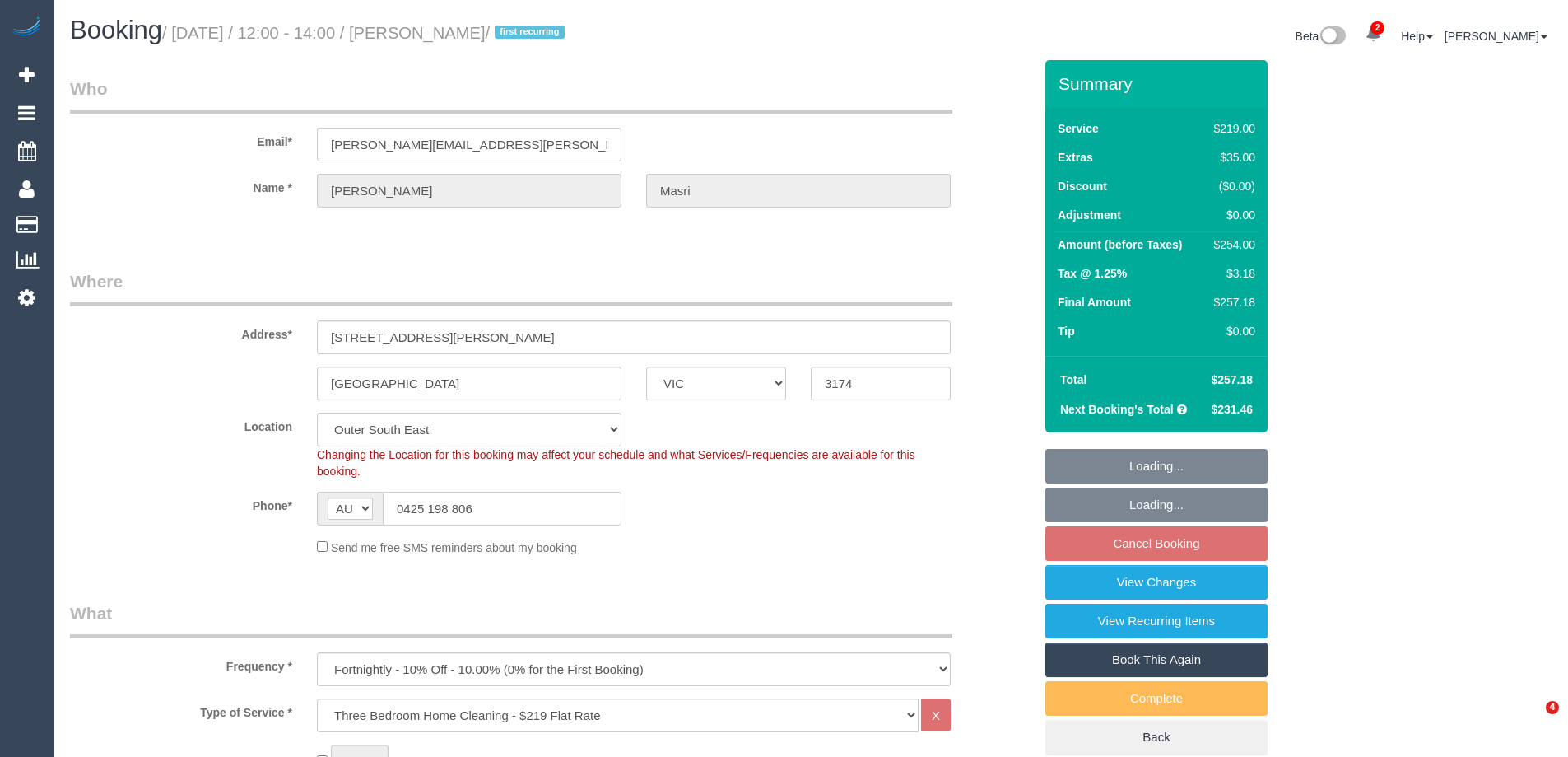
select select "spot3"
